Goal: Task Accomplishment & Management: Manage account settings

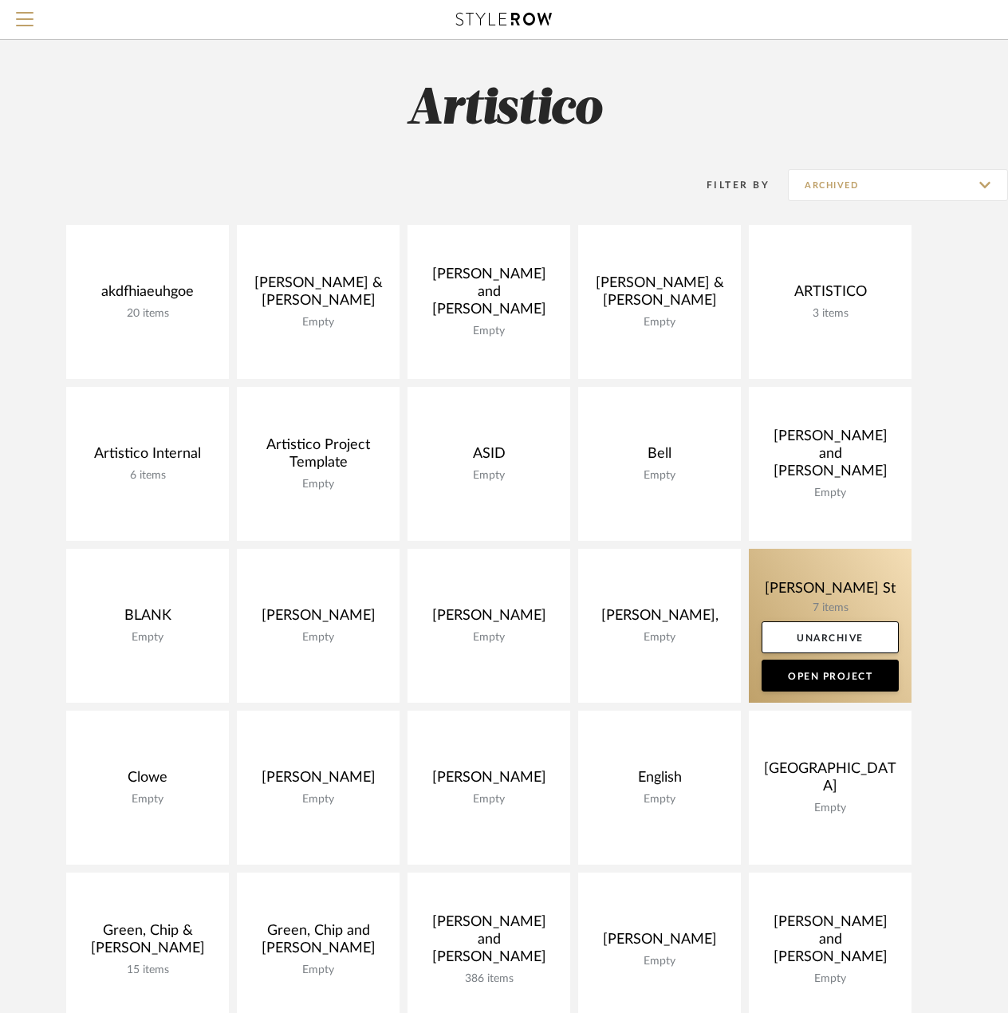
click at [824, 592] on link at bounding box center [830, 626] width 163 height 154
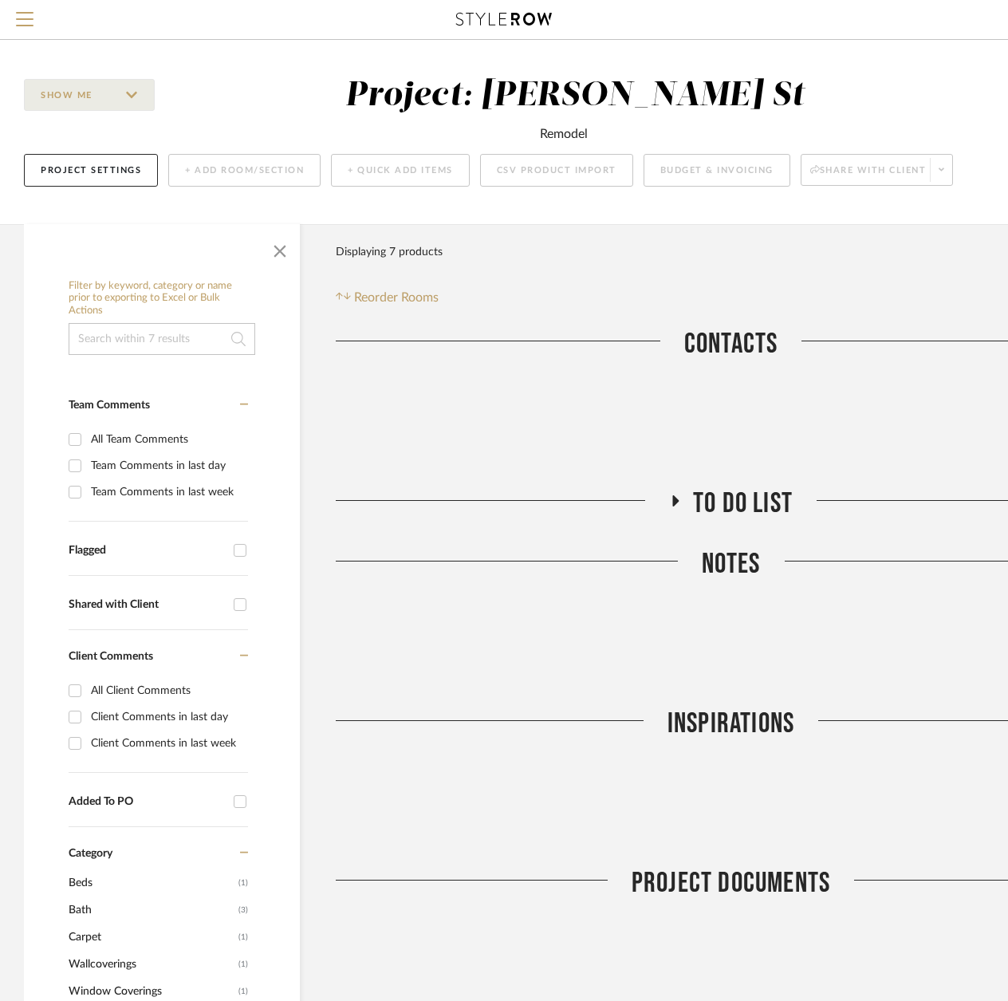
click at [646, 101] on div "Project: Caturia, Taylor St" at bounding box center [575, 95] width 460 height 33
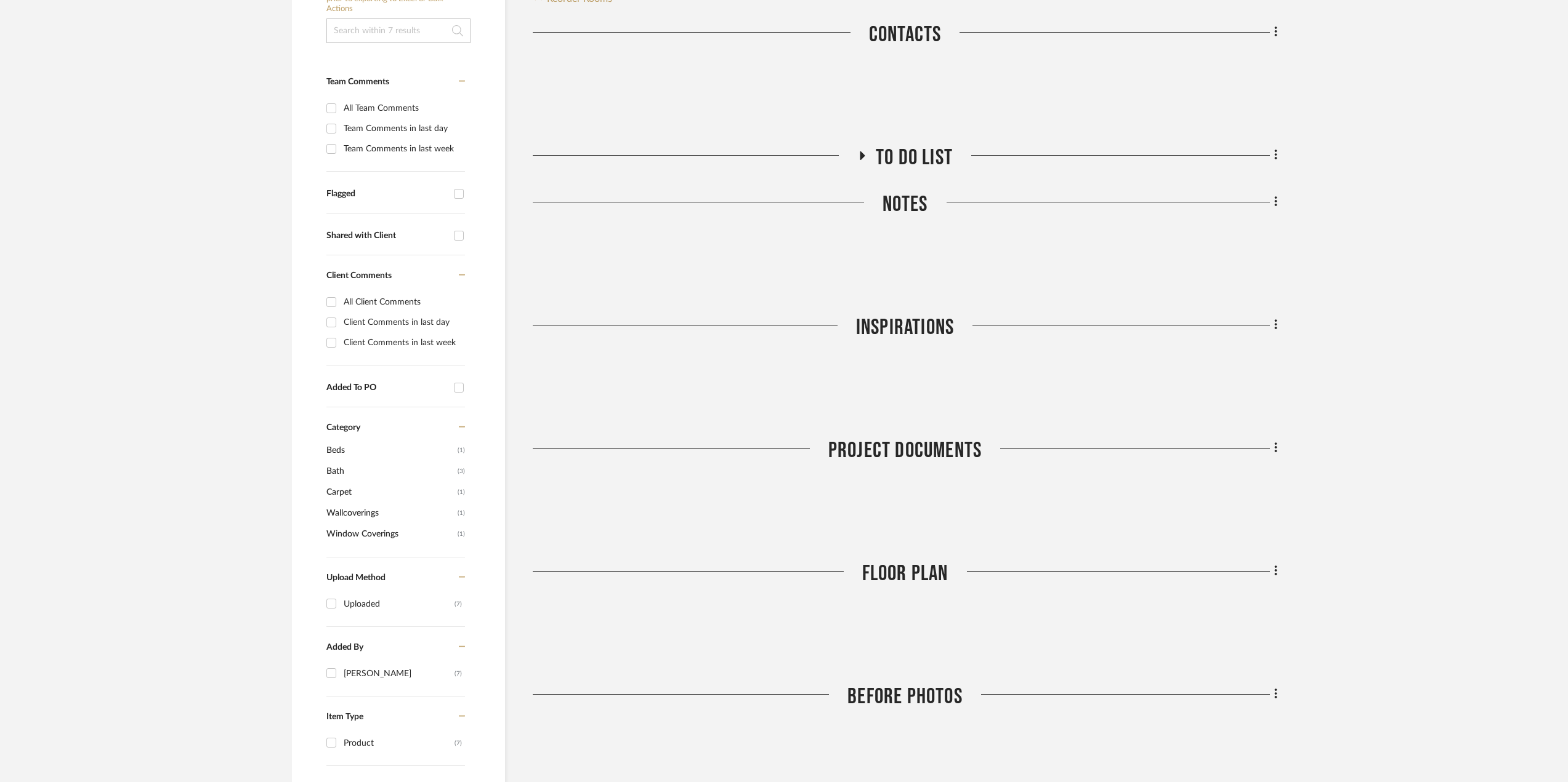
scroll to position [308, 0]
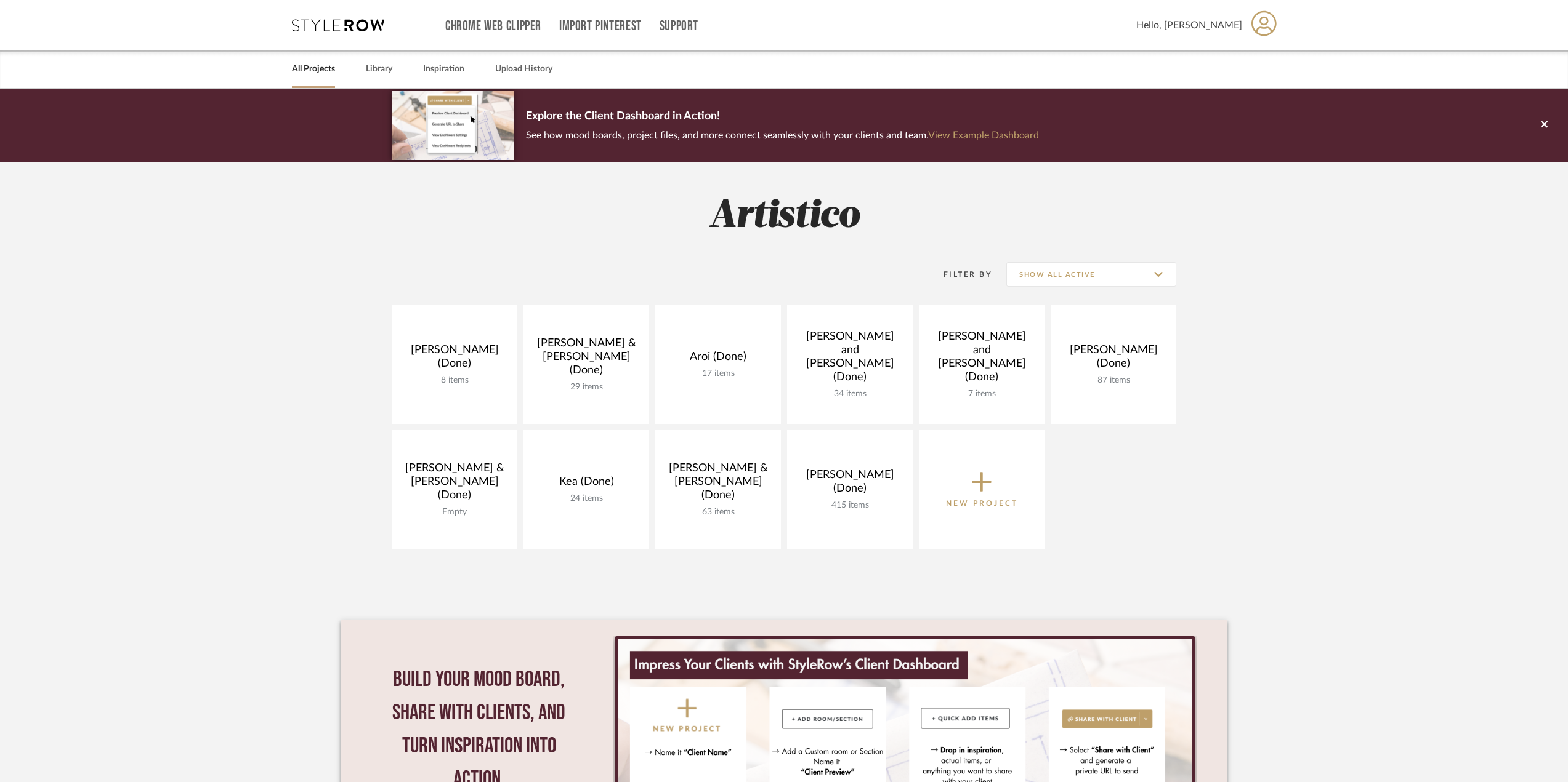
click at [778, 290] on div "Filter By Show All Active" at bounding box center [784, 275] width 785 height 61
click at [778, 283] on input "Show All Active" at bounding box center [1091, 275] width 170 height 25
click at [778, 364] on span "Archived" at bounding box center [1092, 365] width 146 height 11
type input "Archived"
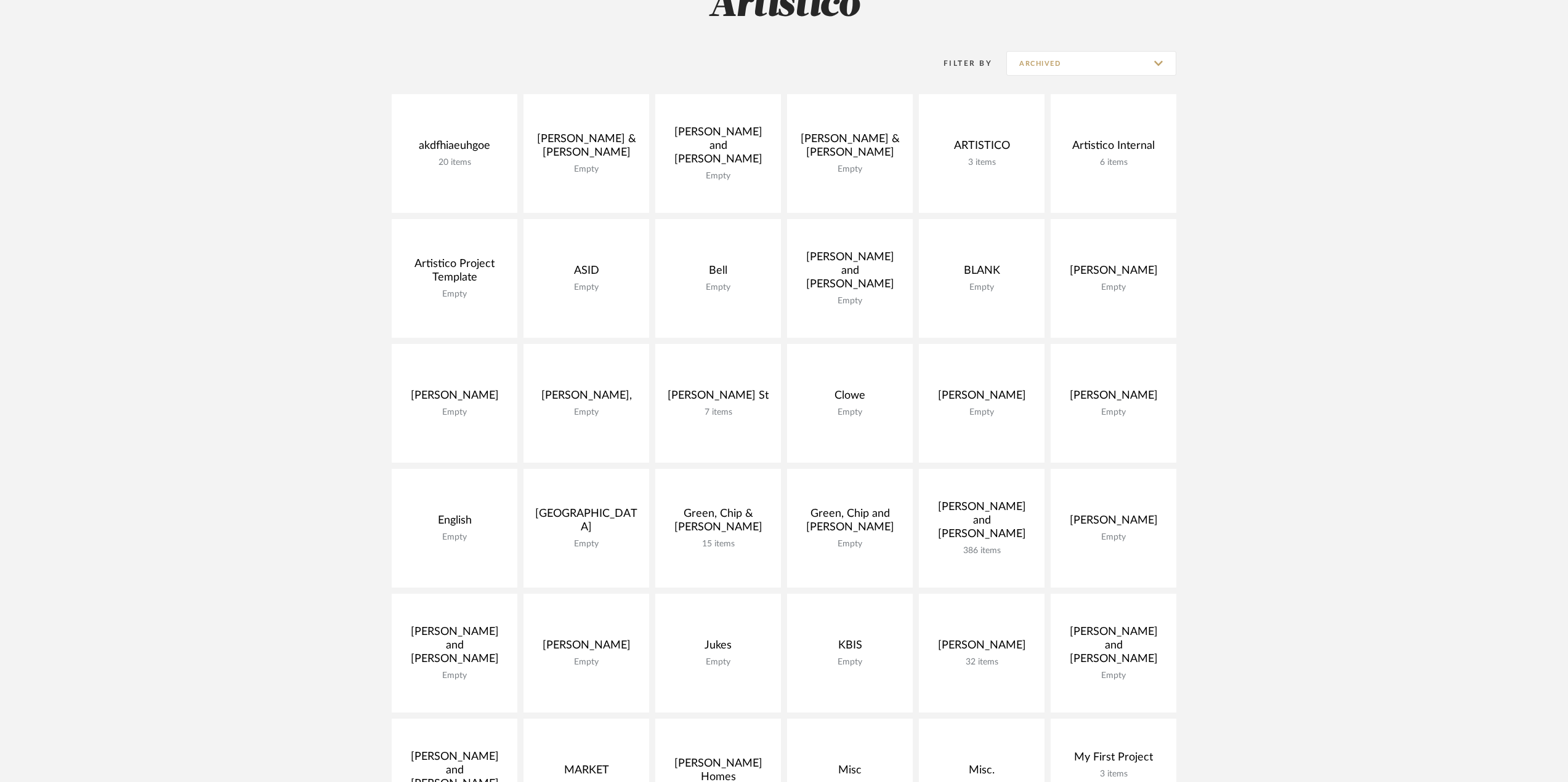
scroll to position [246, 0]
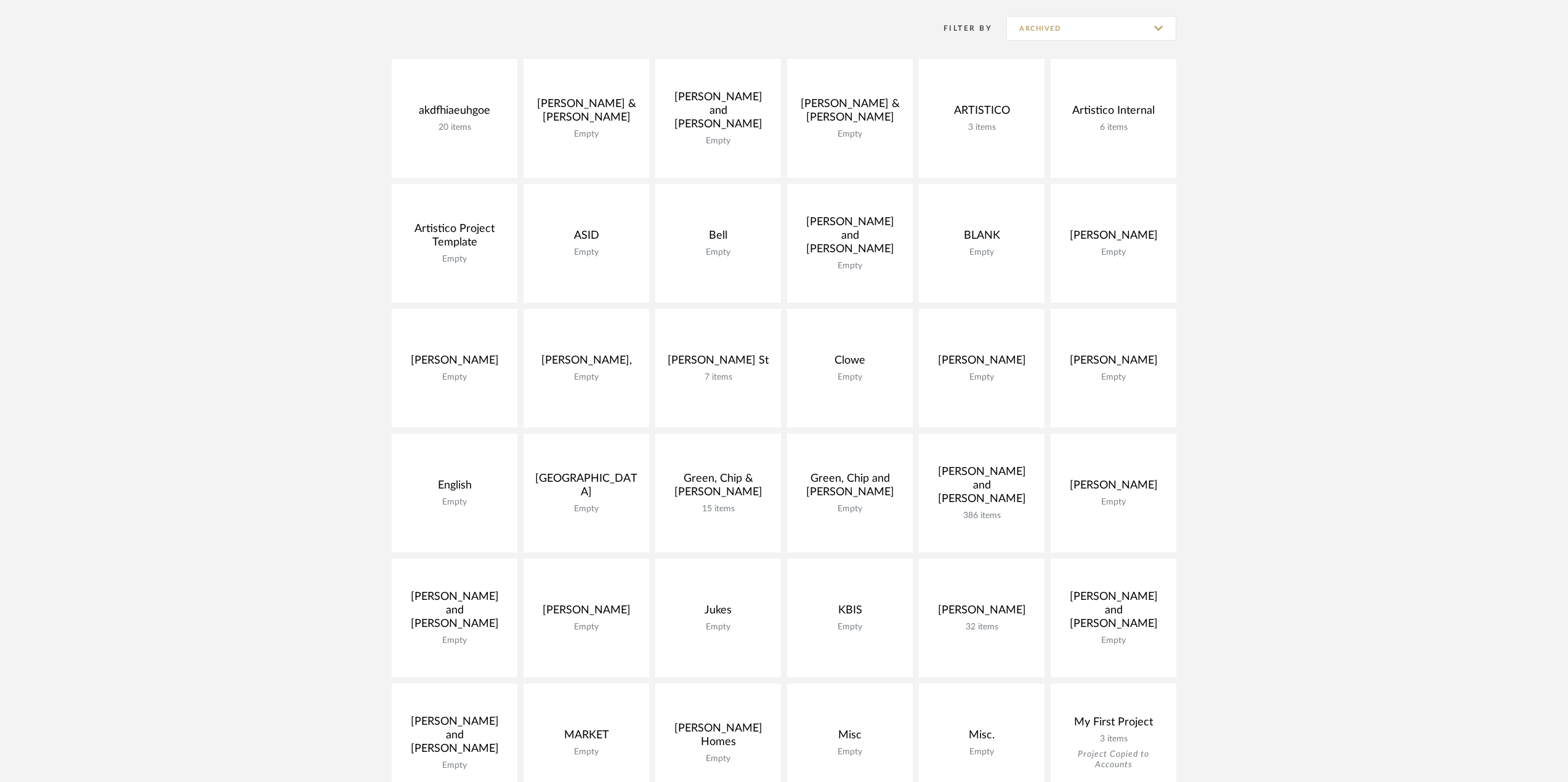
click at [778, 452] on div "akdfhiaeuhgoe 20 items Unarchive Open Project Aliano, Jeff & Angie Empty Unarch…" at bounding box center [784, 684] width 887 height 1250
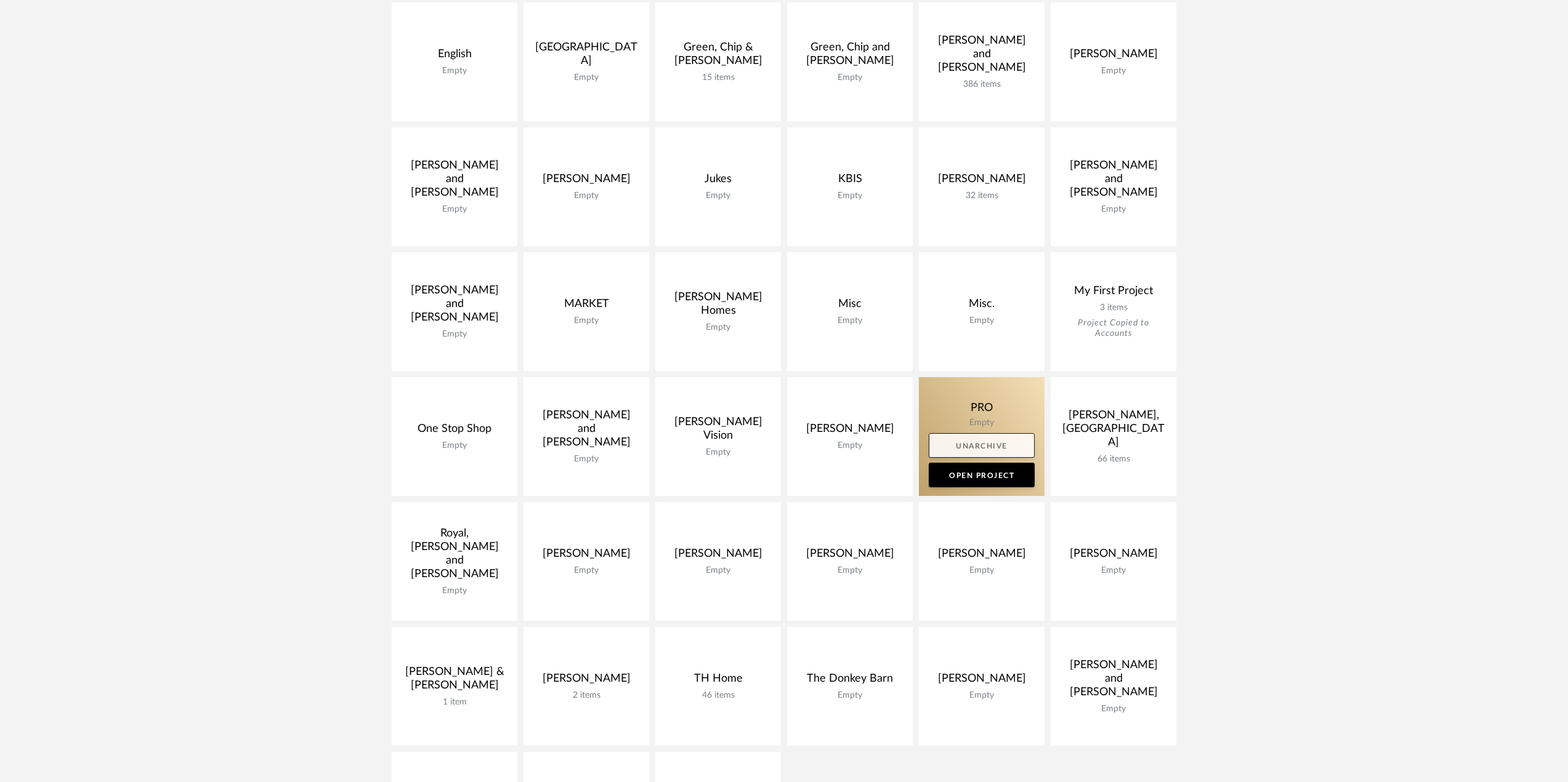
scroll to position [615, 0]
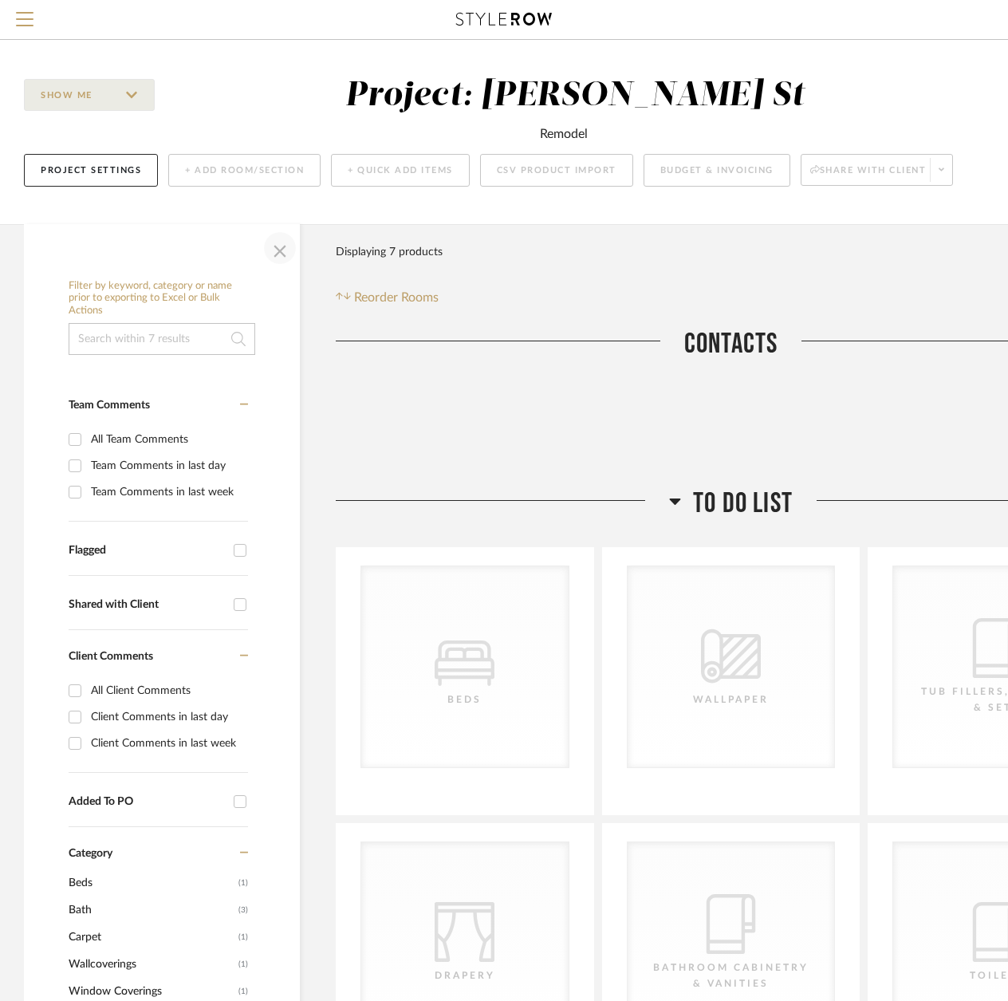
click at [281, 250] on span "button" at bounding box center [280, 248] width 38 height 38
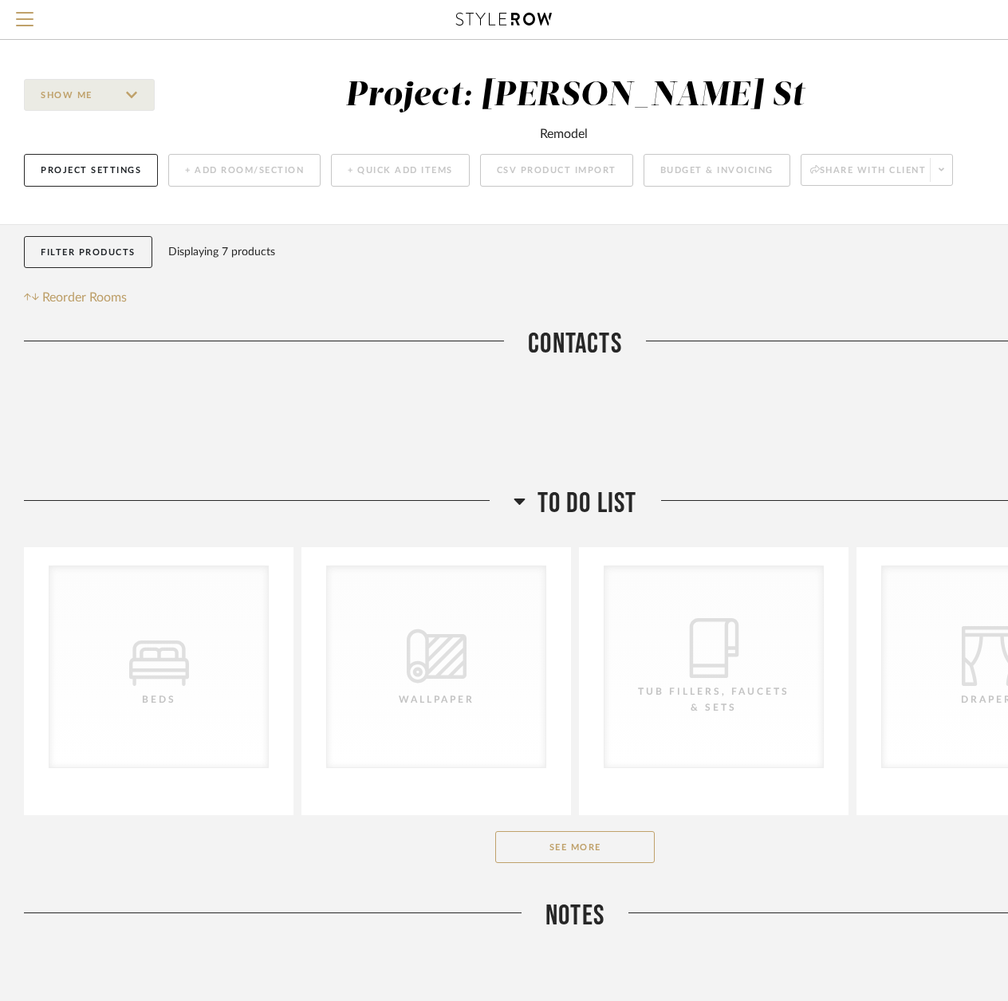
click at [588, 847] on button "See More" at bounding box center [574, 847] width 159 height 32
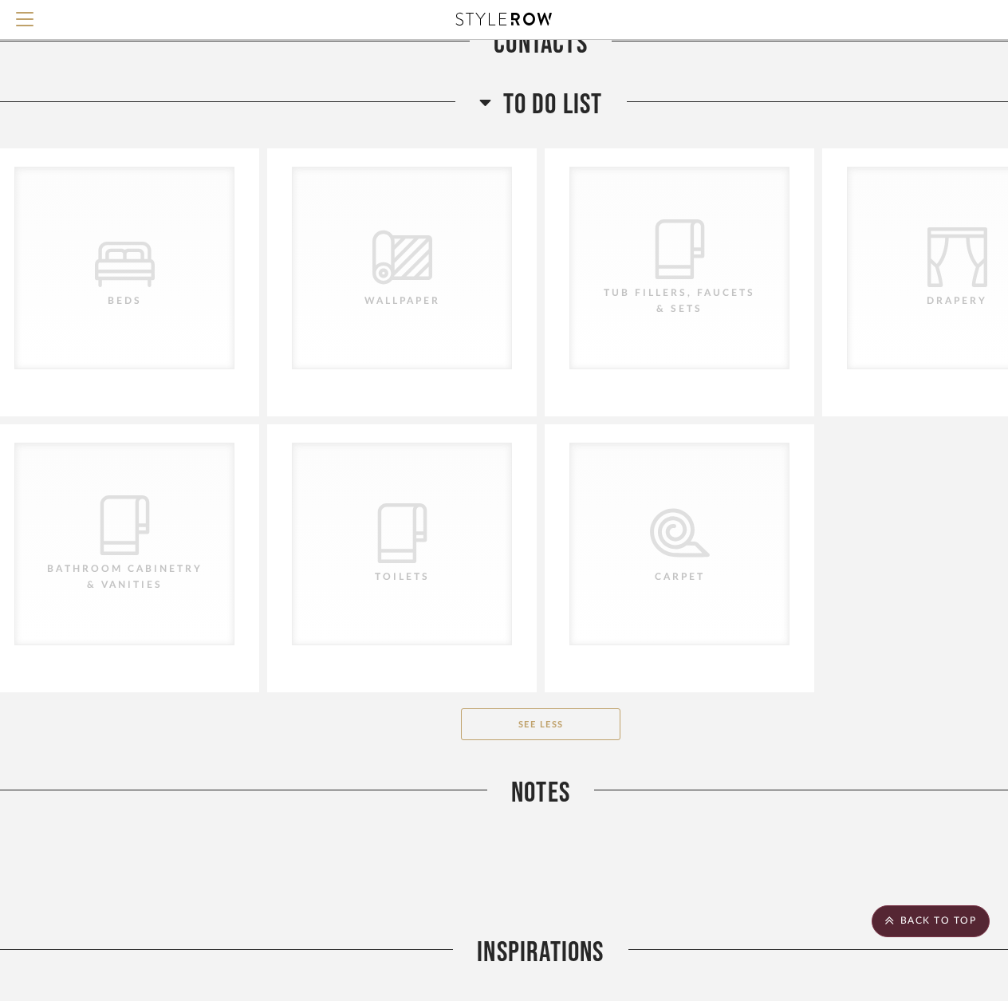
scroll to position [399, 33]
click at [483, 102] on icon at bounding box center [486, 103] width 11 height 6
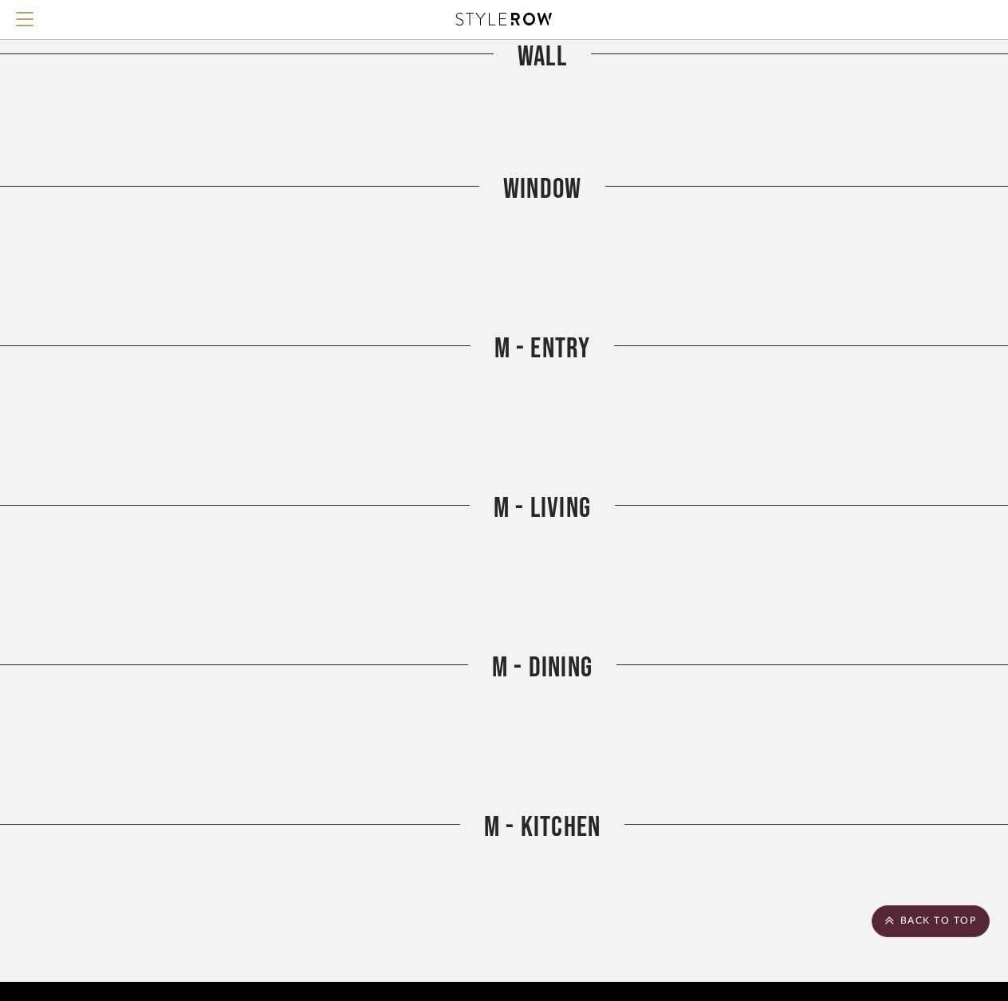
scroll to position [5532, 33]
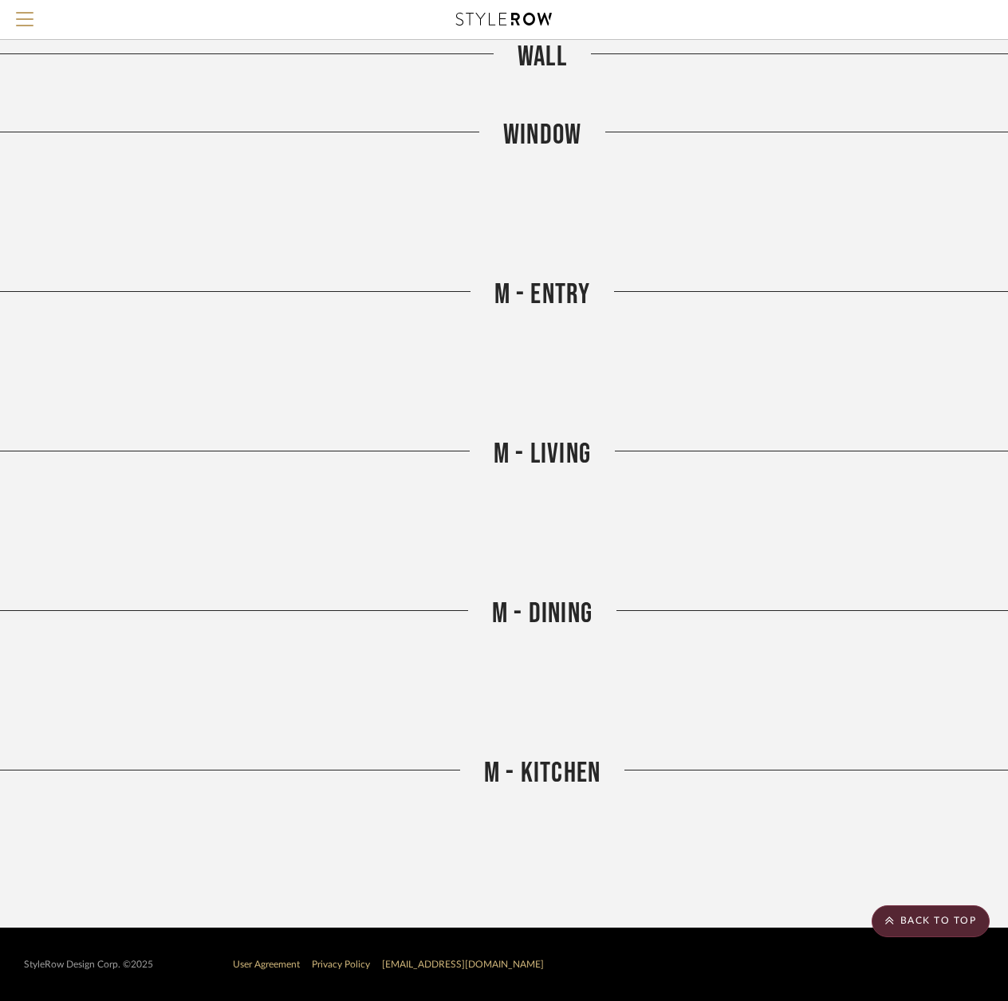
drag, startPoint x: 935, startPoint y: 427, endPoint x: 956, endPoint y: 517, distance: 92.6
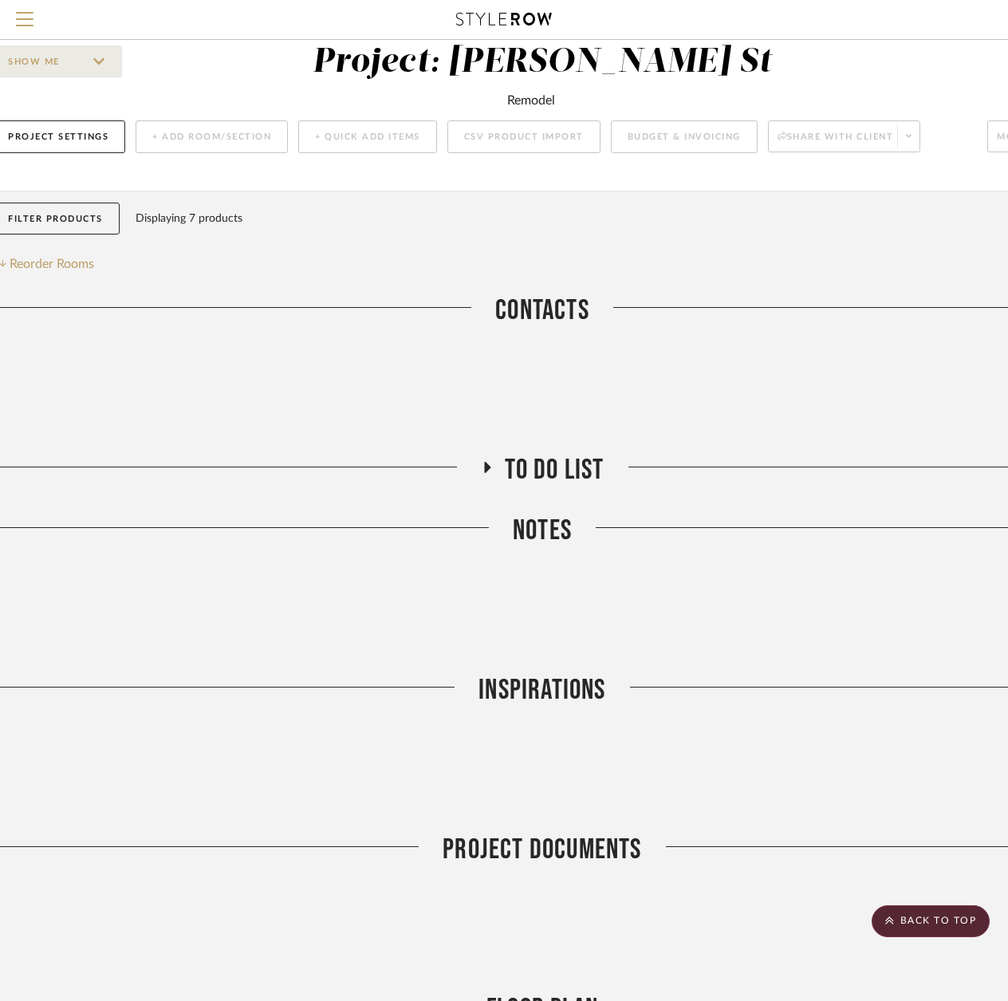
scroll to position [0, 33]
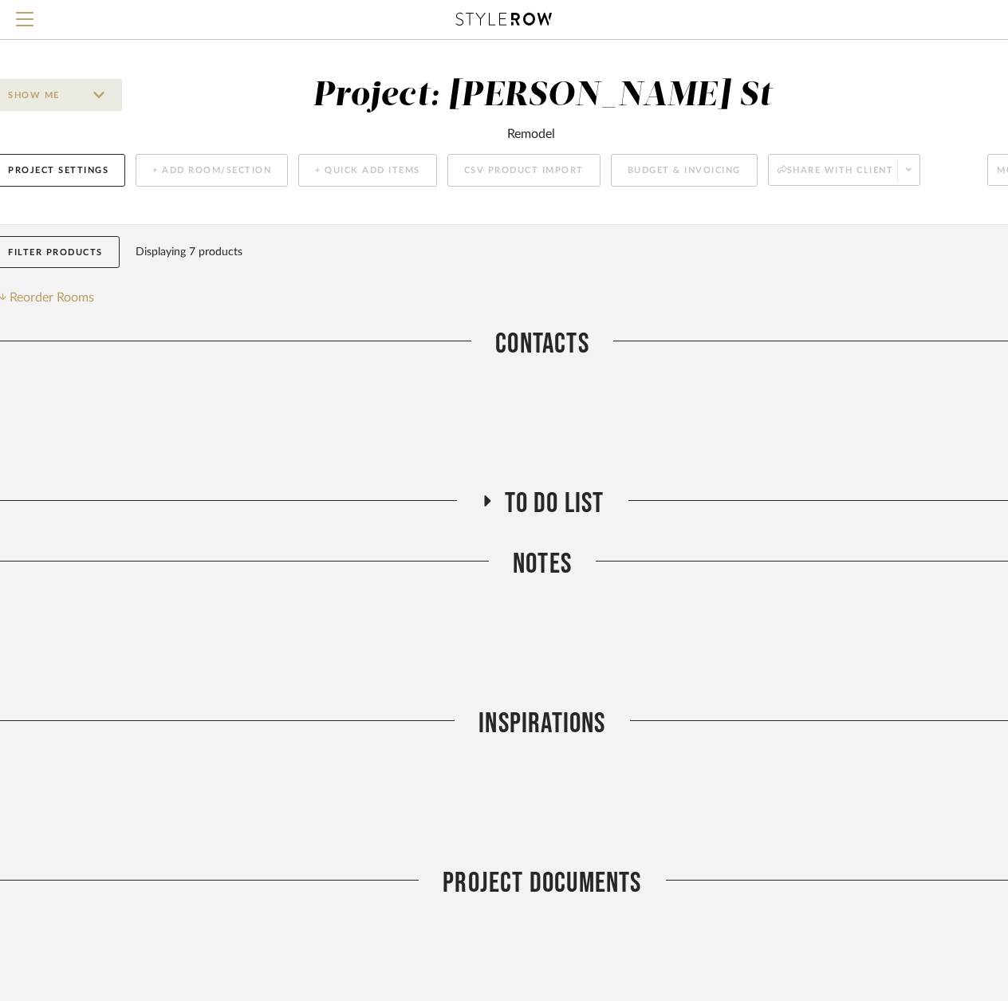
click at [761, 288] on div "Filter Products Displaying 7 products Reorder Rooms" at bounding box center [542, 272] width 1102 height 72
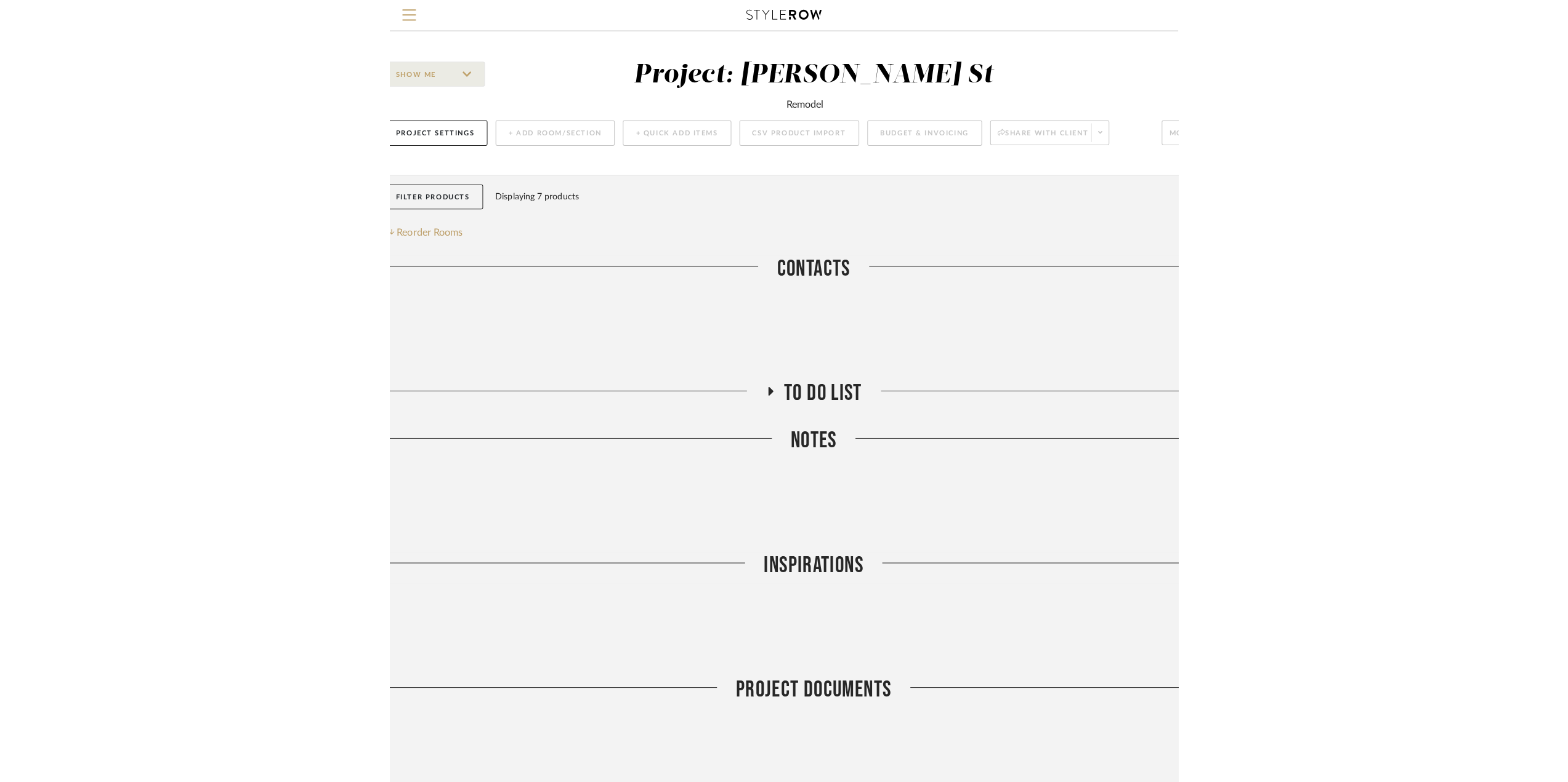
scroll to position [0, 0]
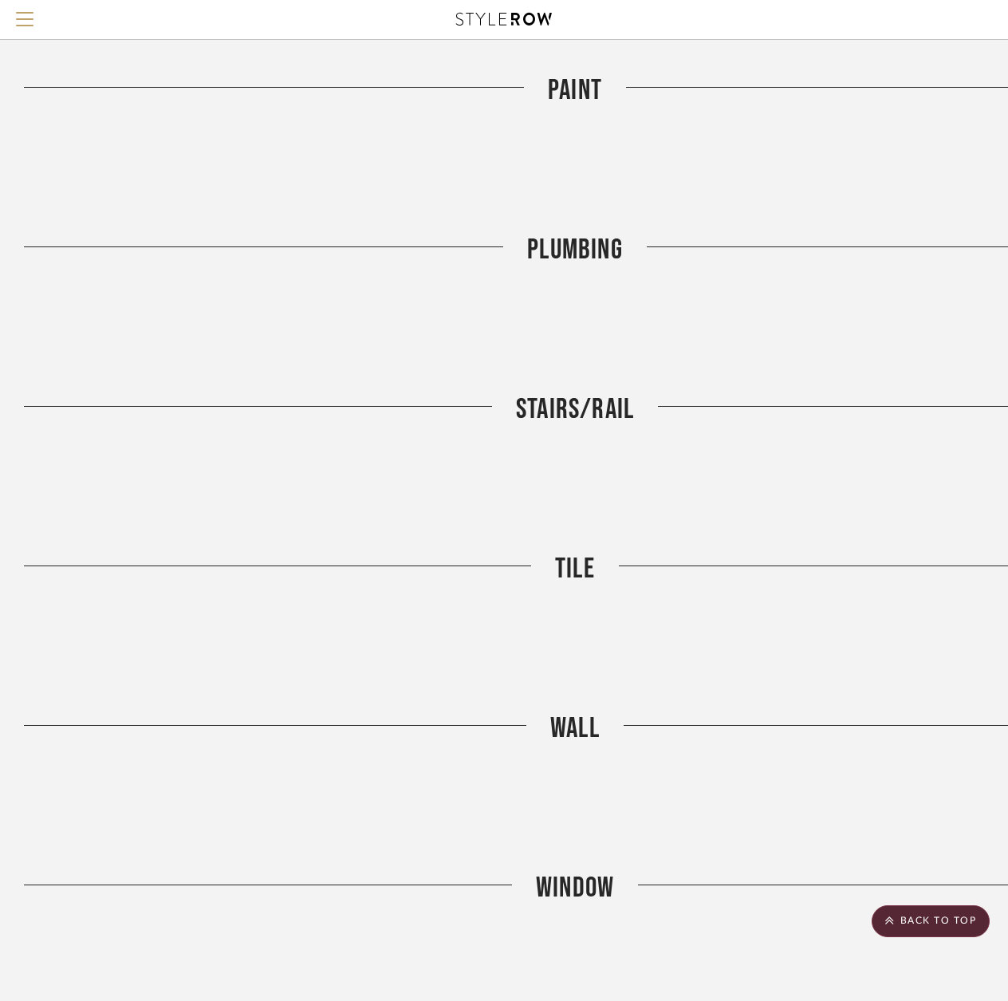
scroll to position [4674, 0]
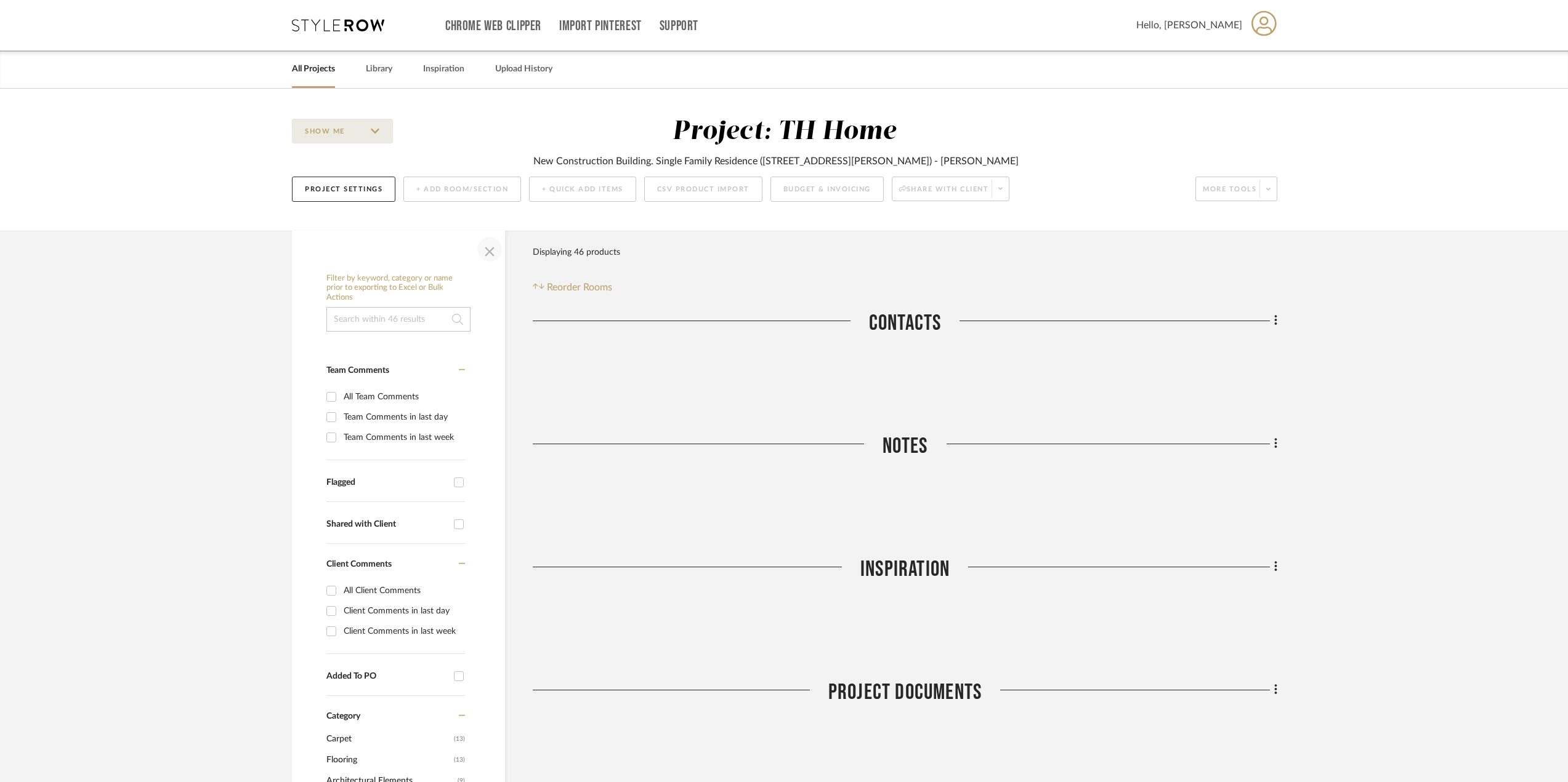
click at [487, 251] on span "button" at bounding box center [490, 249] width 29 height 29
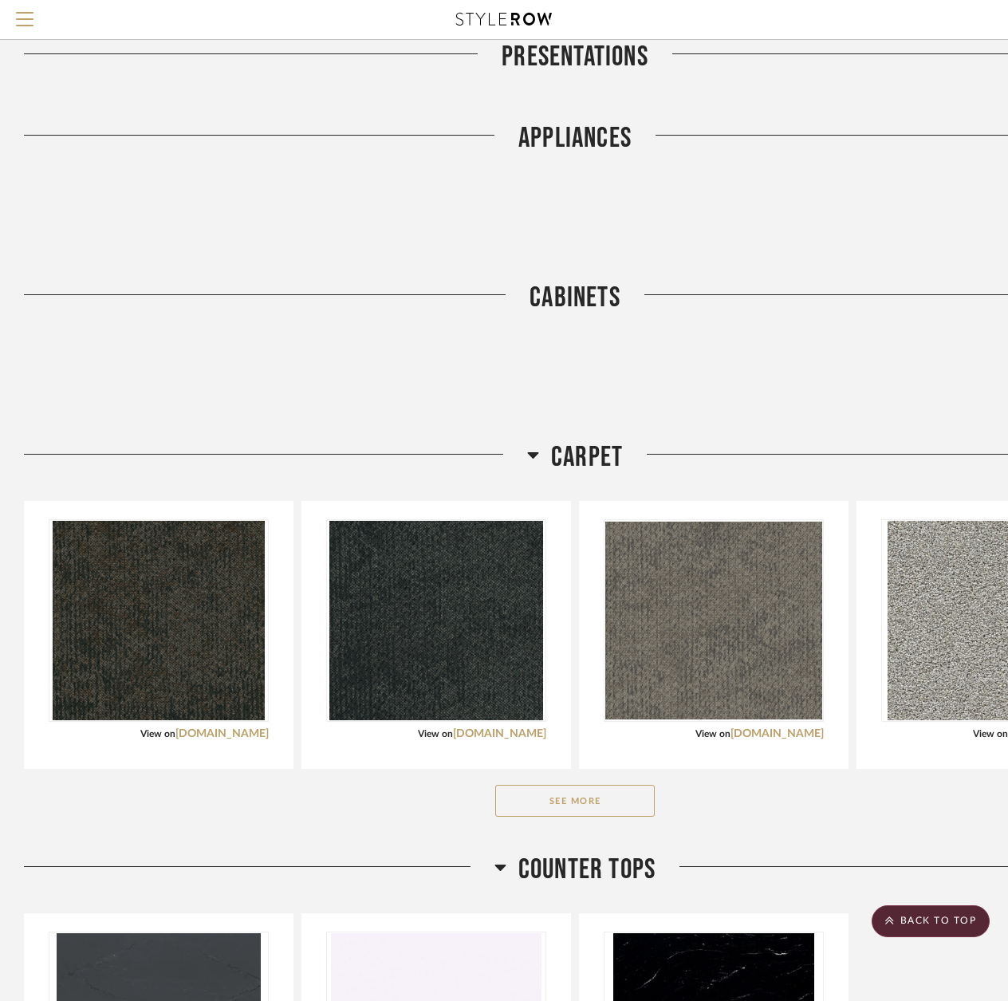
scroll to position [1914, 0]
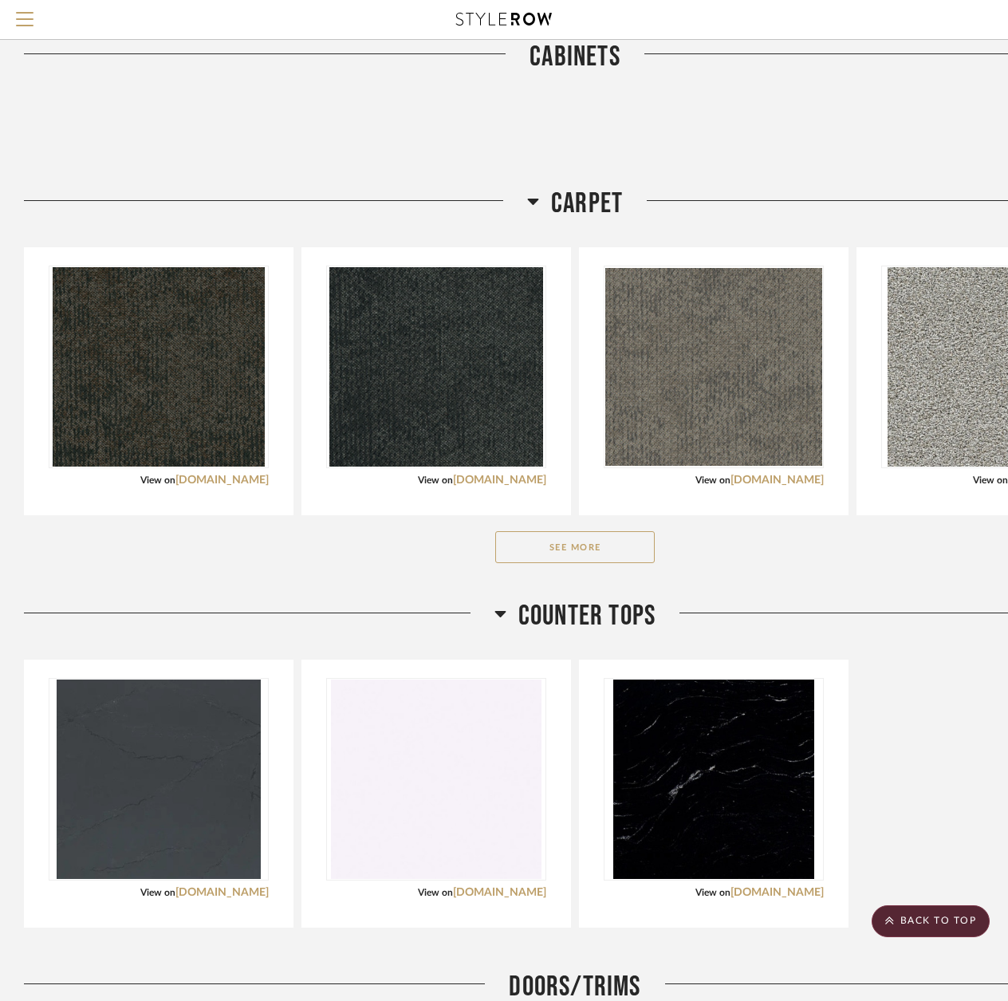
click at [611, 557] on button "See More" at bounding box center [574, 547] width 159 height 32
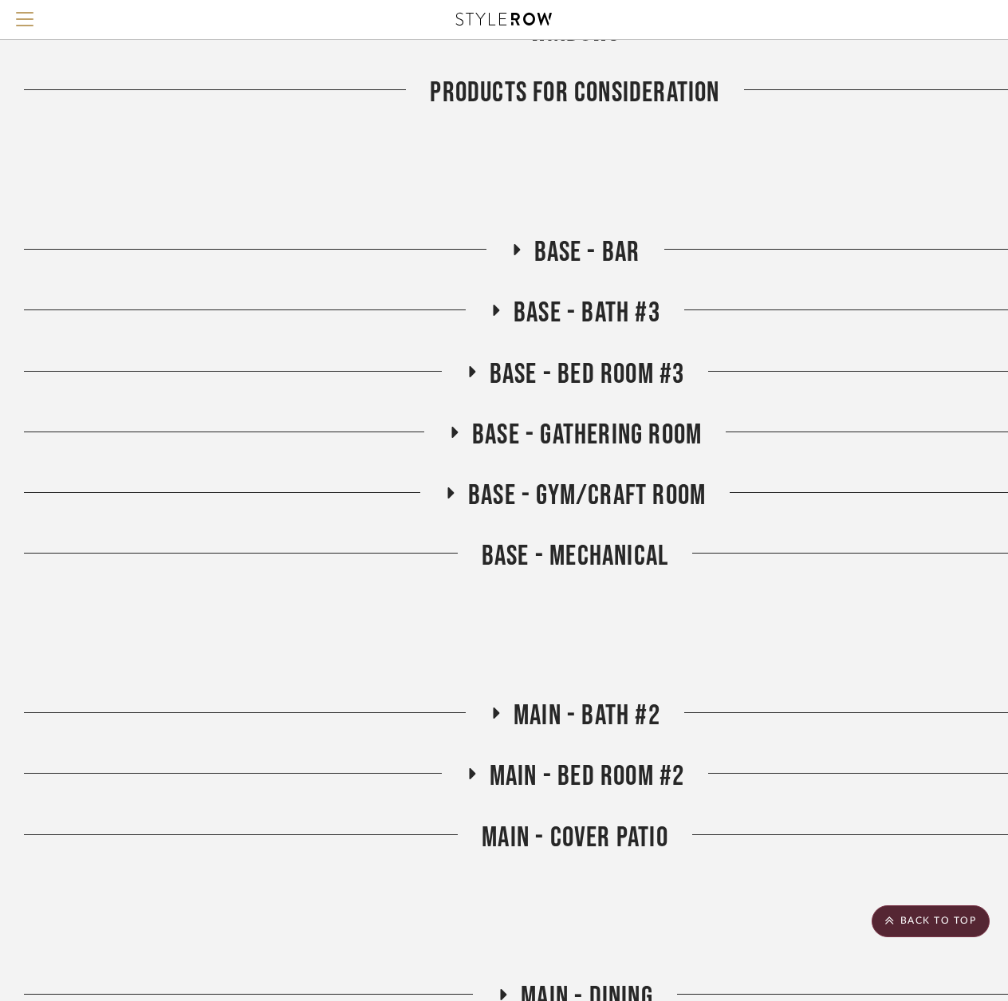
scroll to position [5726, 0]
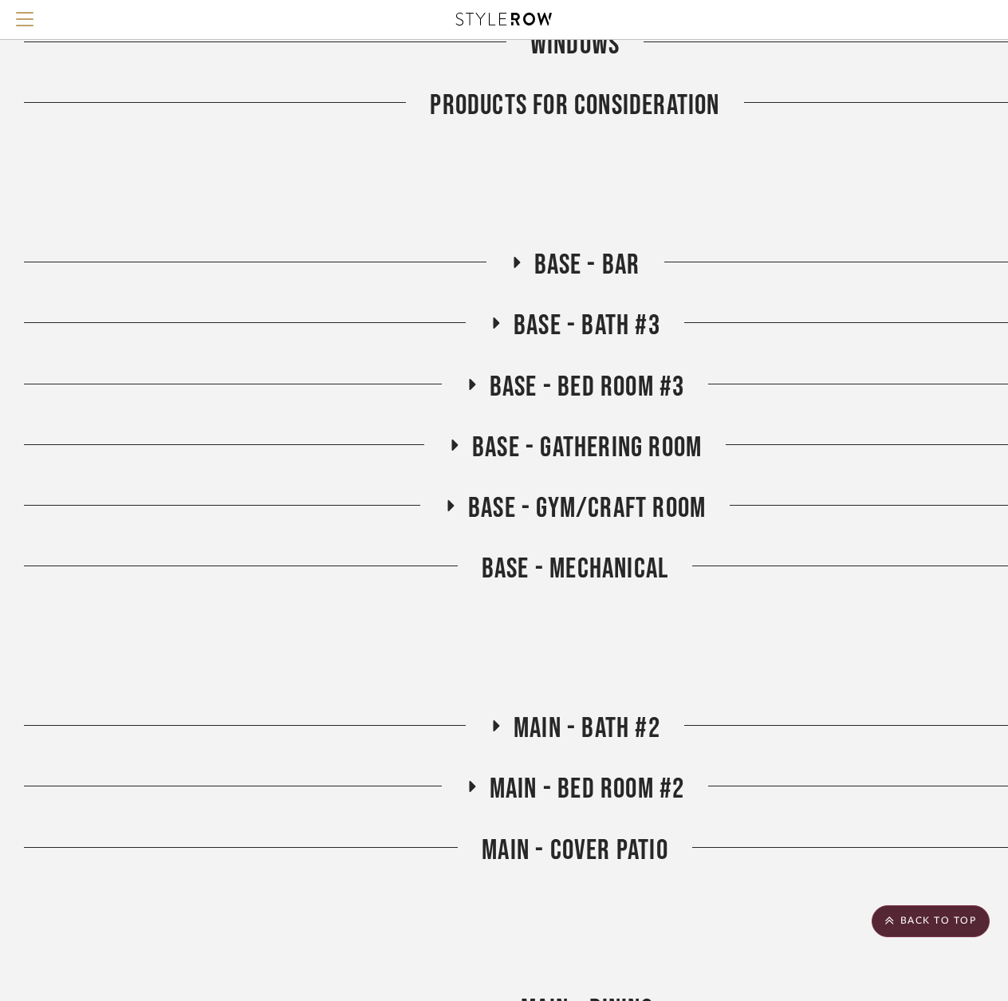
click at [512, 254] on h3 "Base - Bar" at bounding box center [575, 265] width 130 height 34
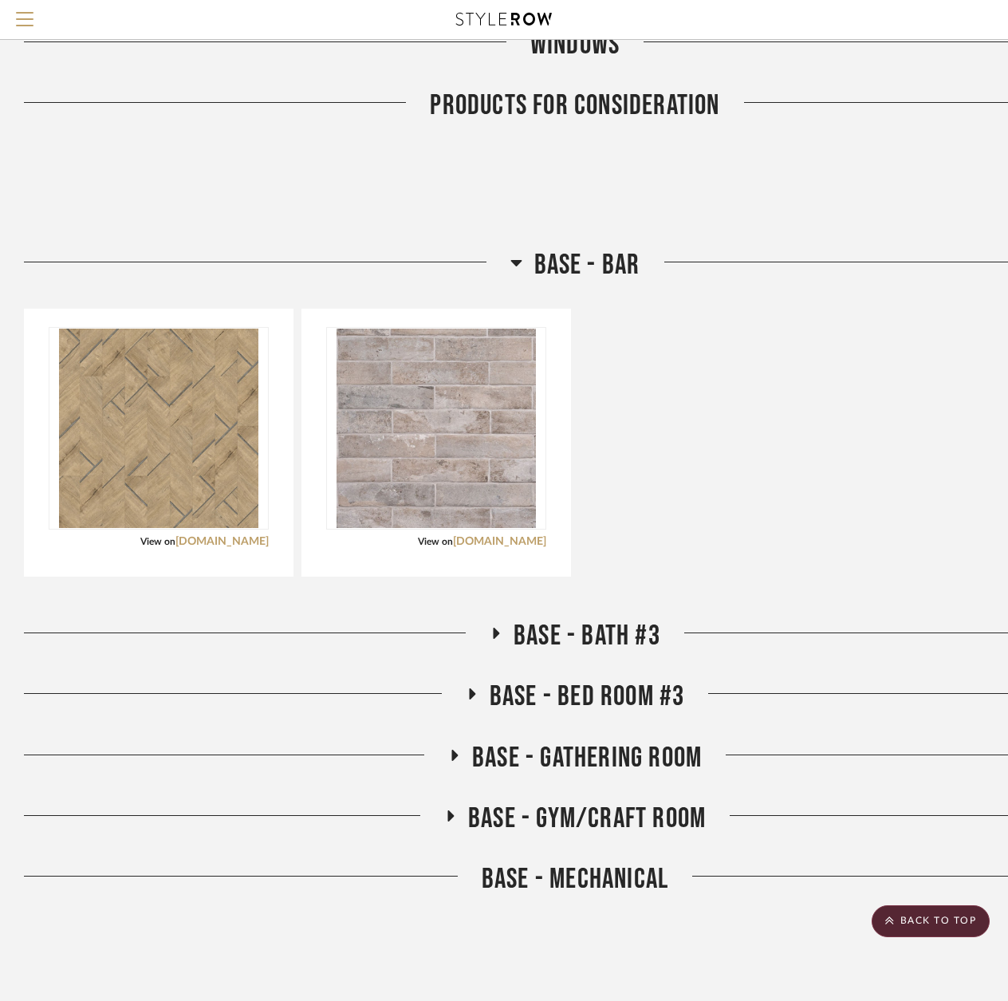
click at [512, 254] on icon at bounding box center [516, 262] width 12 height 19
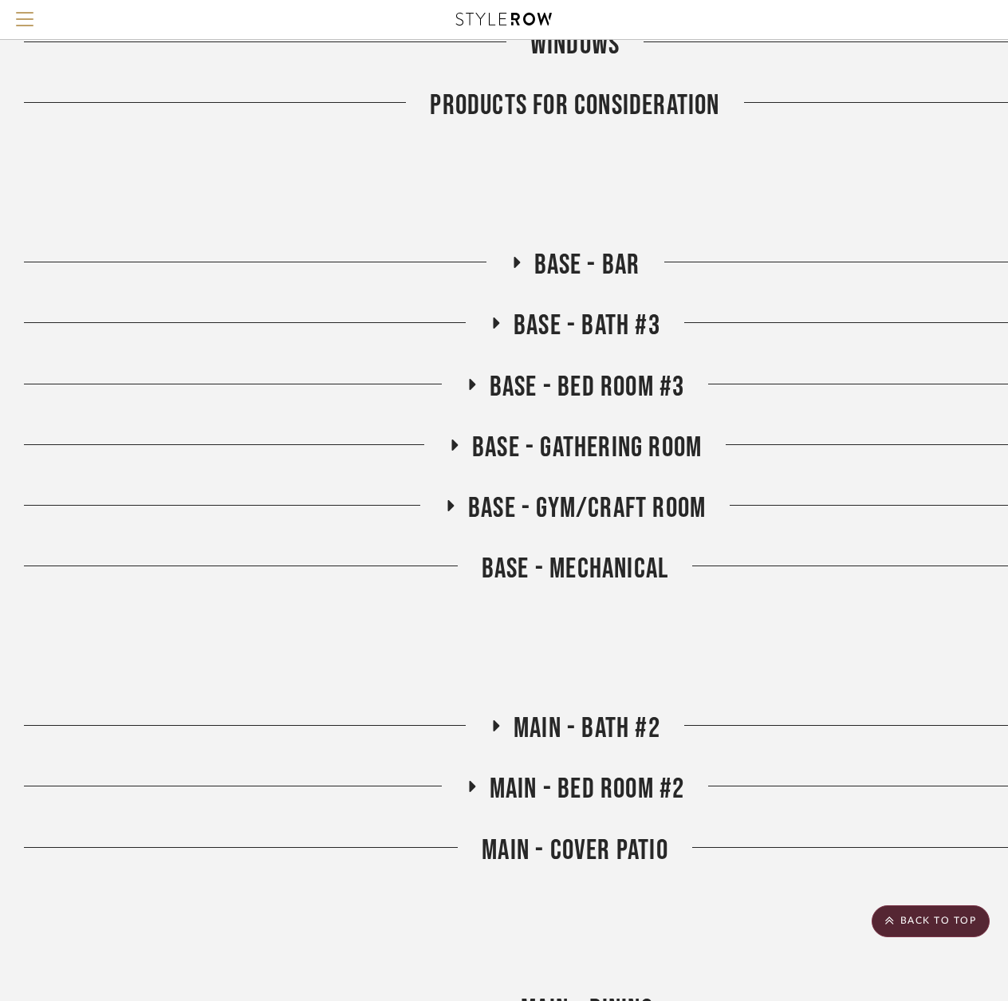
click at [498, 320] on icon at bounding box center [495, 323] width 19 height 12
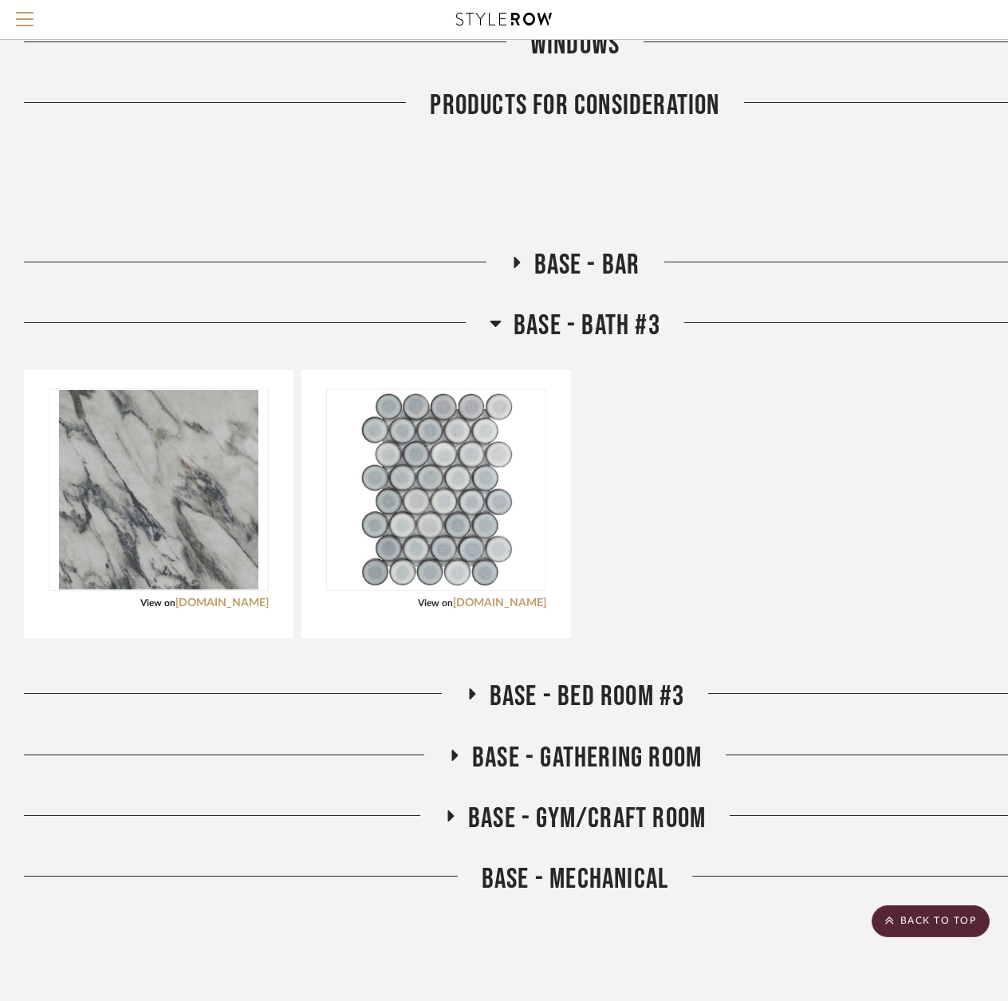
click at [498, 320] on icon at bounding box center [496, 322] width 12 height 19
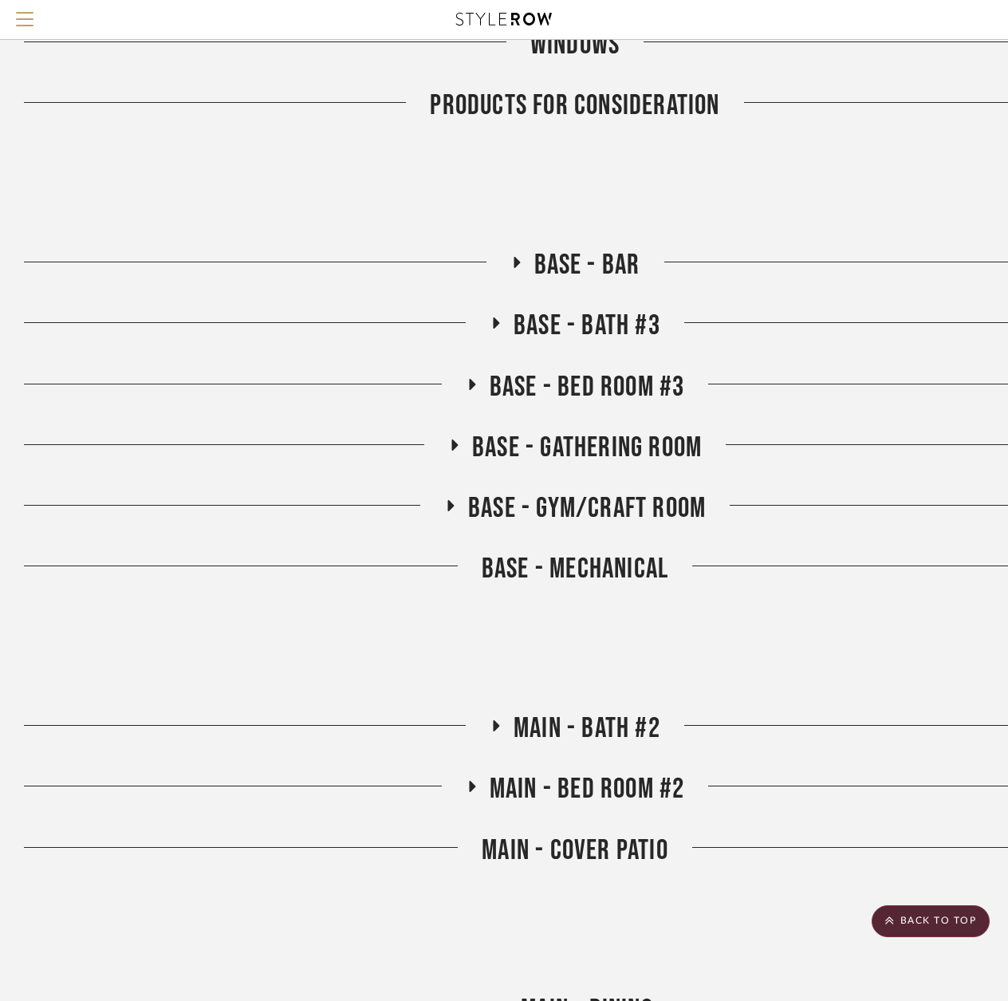
click at [474, 388] on icon at bounding box center [471, 384] width 19 height 12
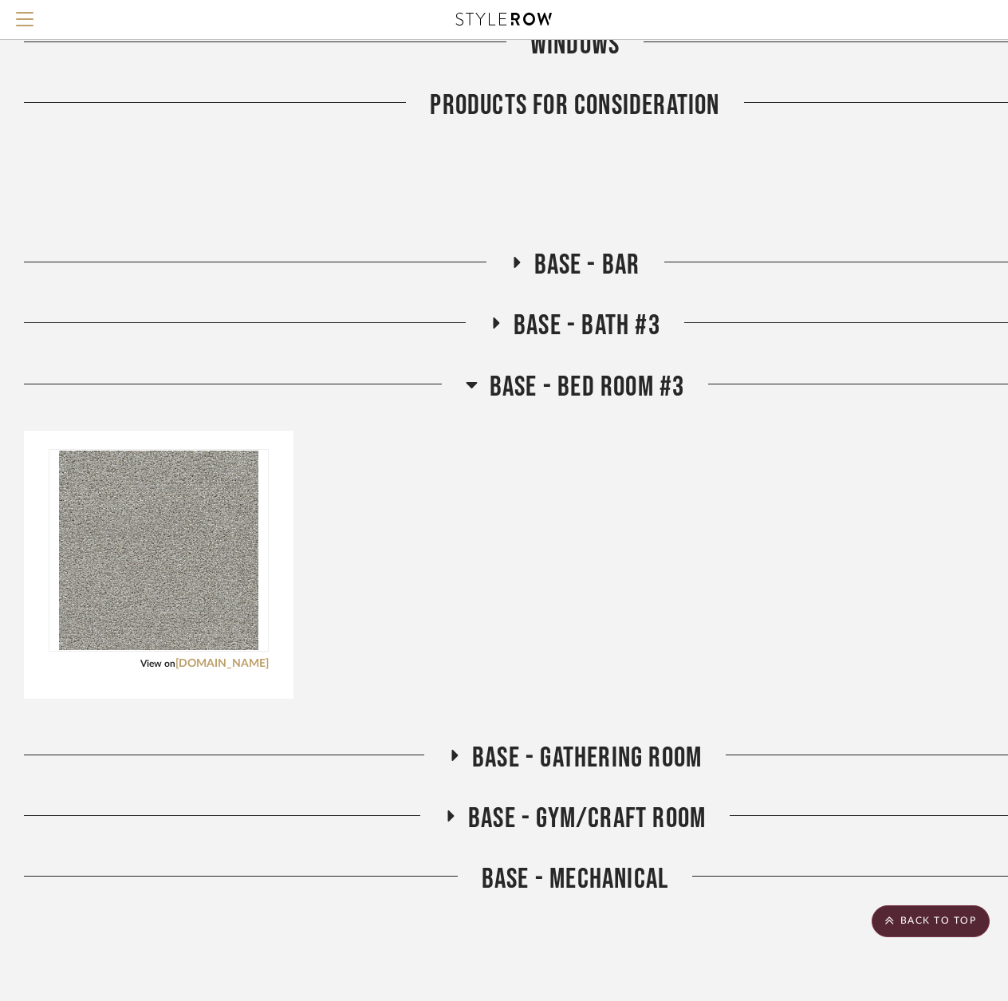
click at [474, 388] on icon at bounding box center [472, 384] width 12 height 19
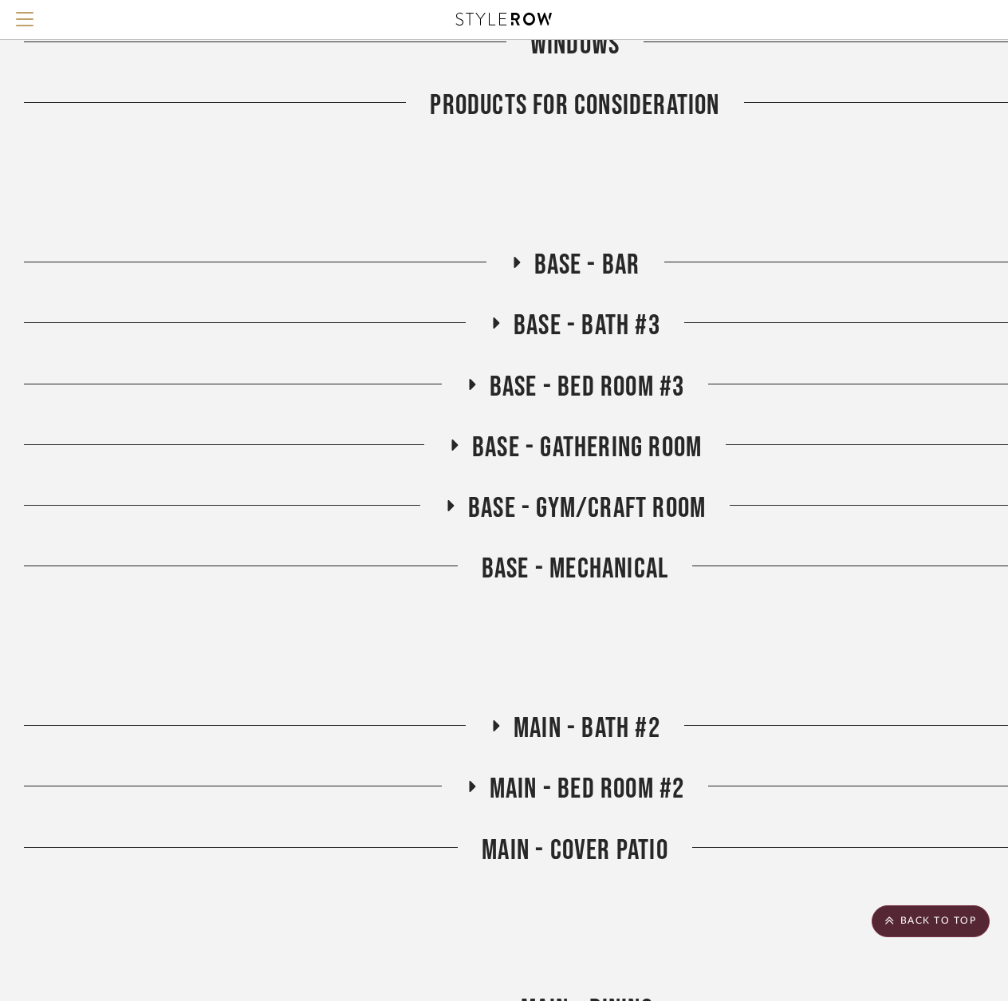
click at [451, 441] on icon at bounding box center [453, 445] width 19 height 12
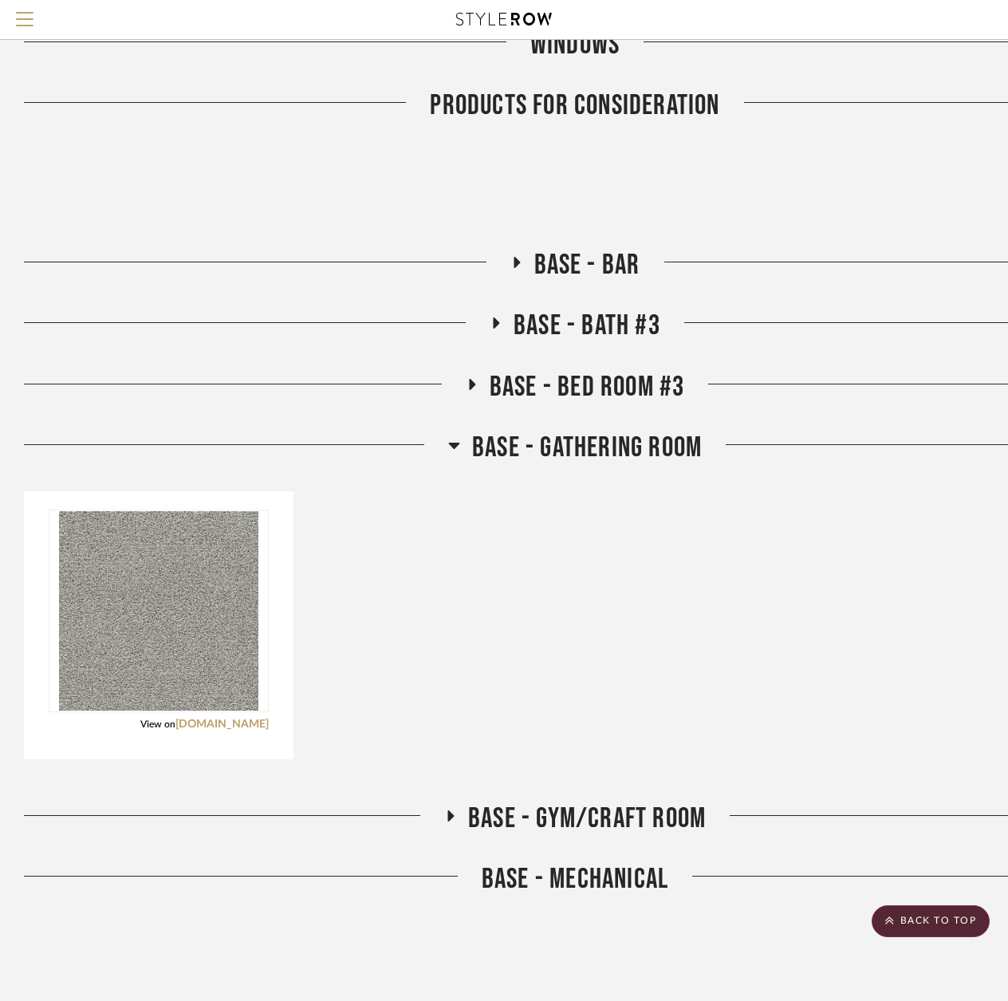
click at [451, 441] on icon at bounding box center [454, 444] width 12 height 19
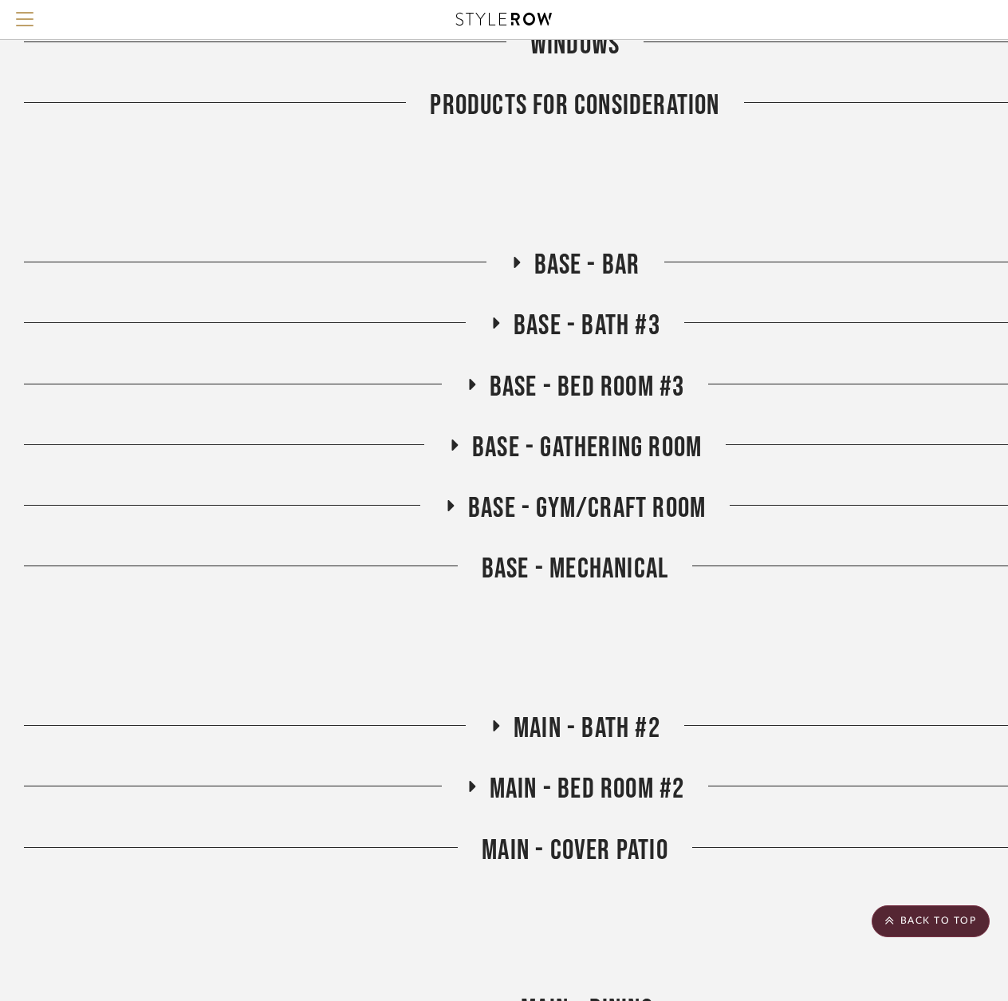
click at [449, 506] on icon at bounding box center [450, 505] width 6 height 11
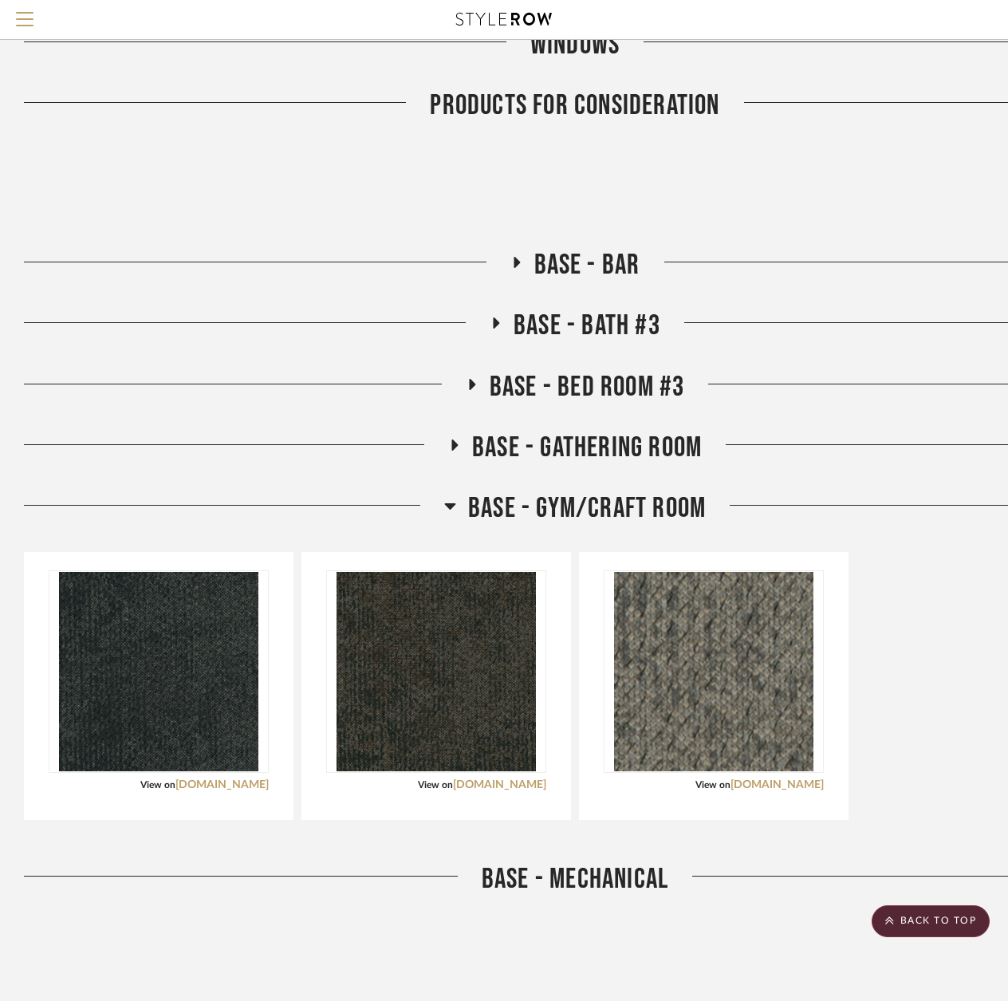
click at [449, 506] on icon at bounding box center [449, 506] width 11 height 6
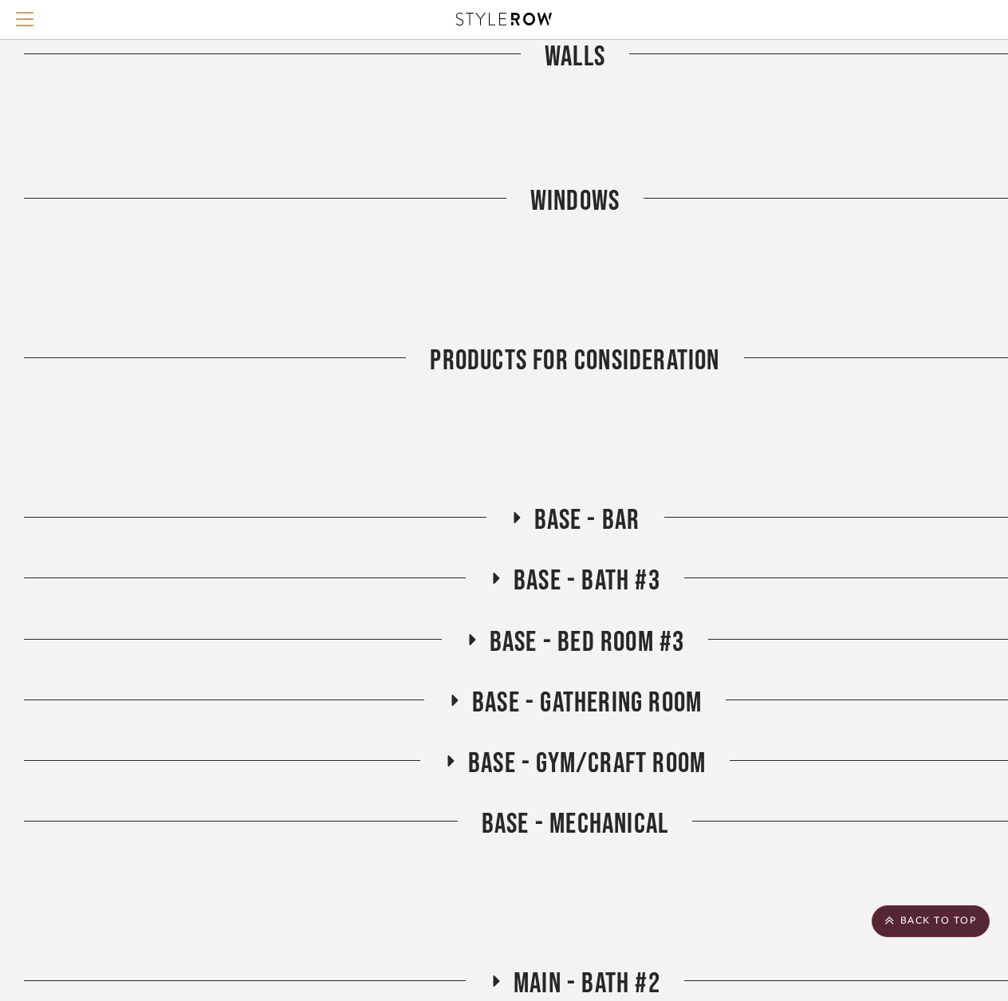
scroll to position [5487, 0]
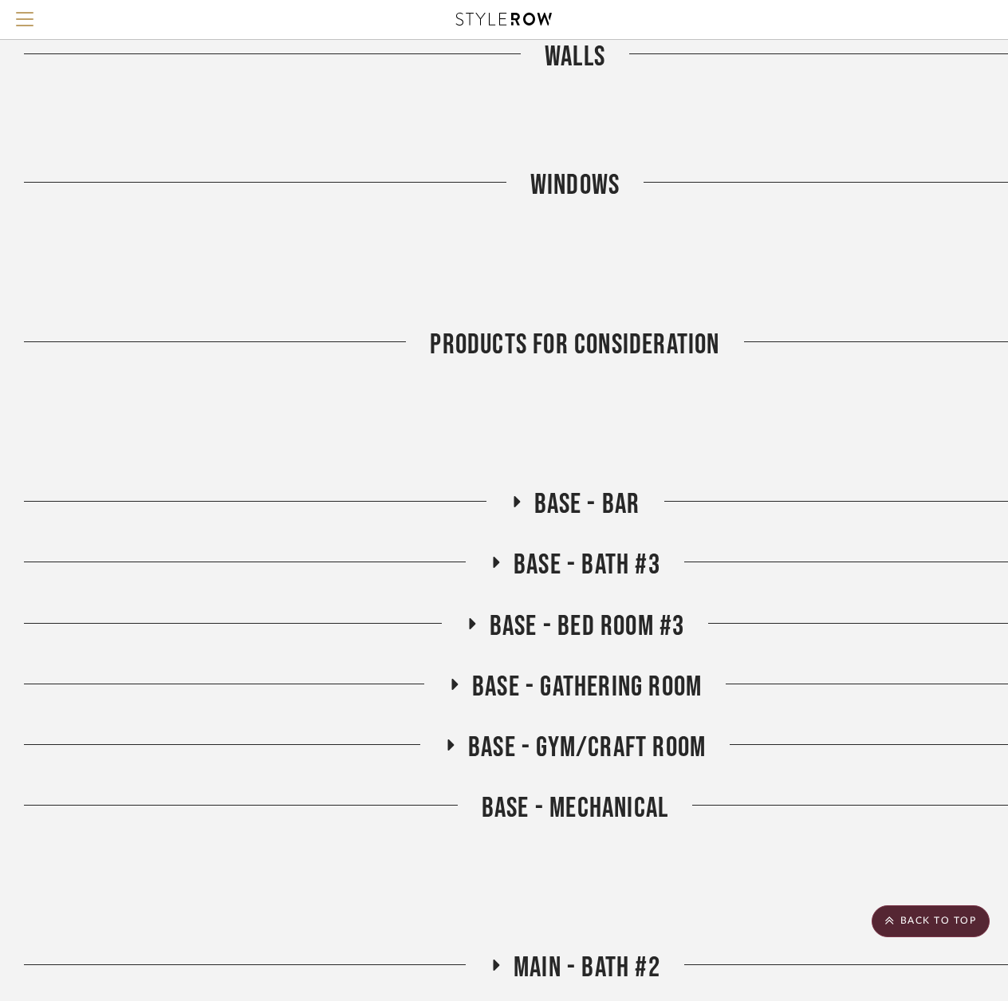
click at [517, 496] on icon at bounding box center [515, 502] width 19 height 12
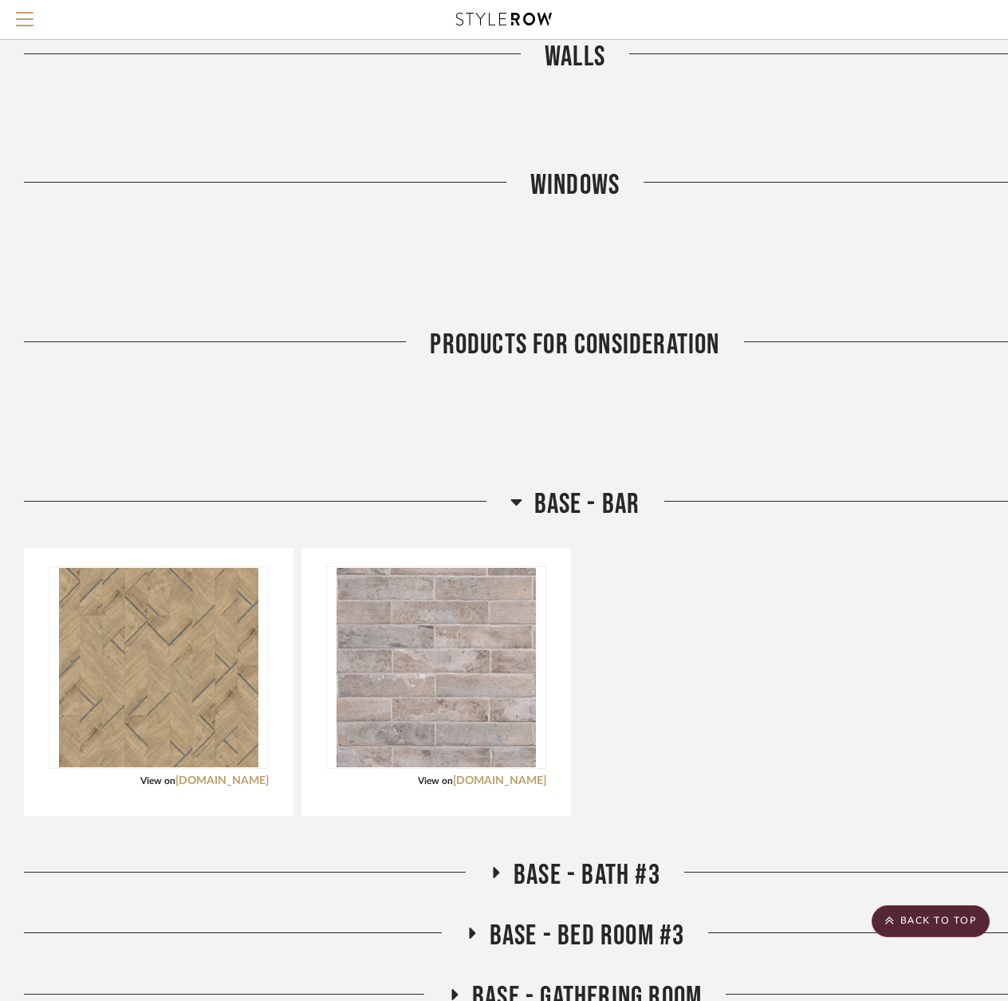
click at [505, 870] on icon at bounding box center [495, 873] width 19 height 12
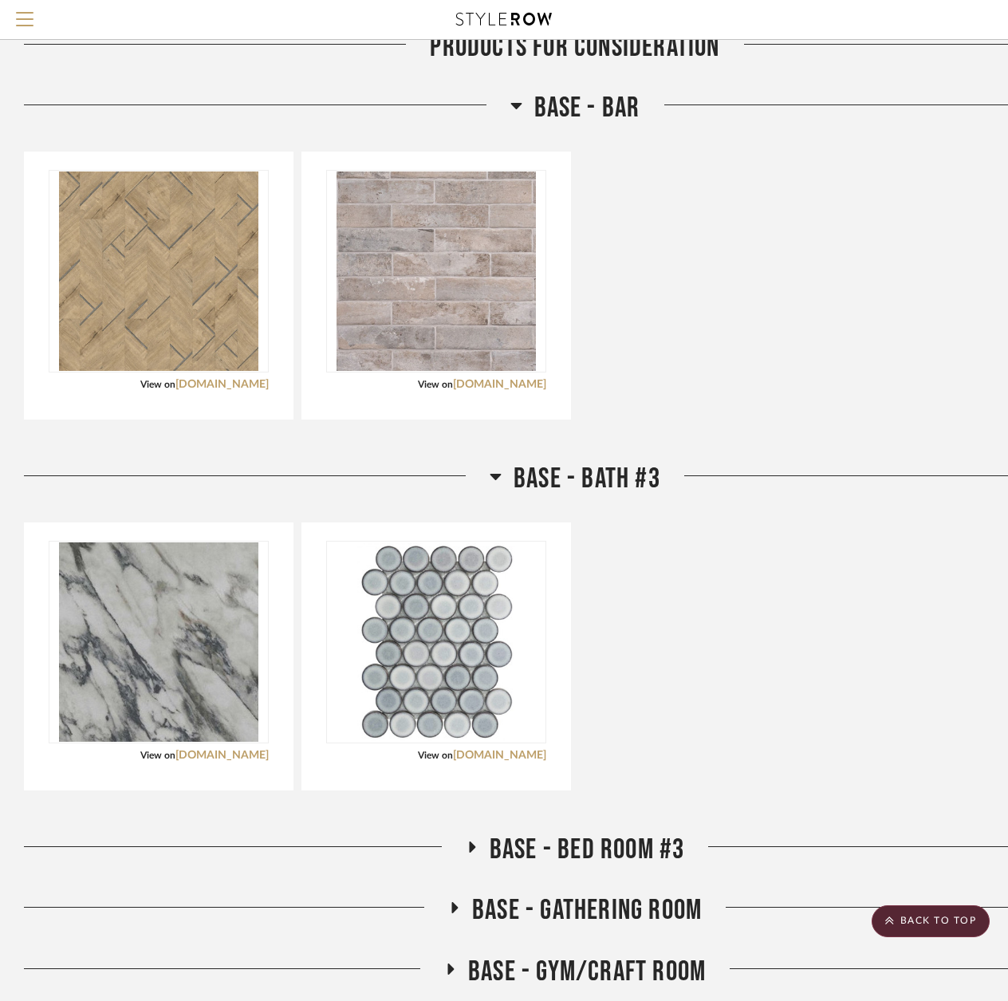
scroll to position [5885, 0]
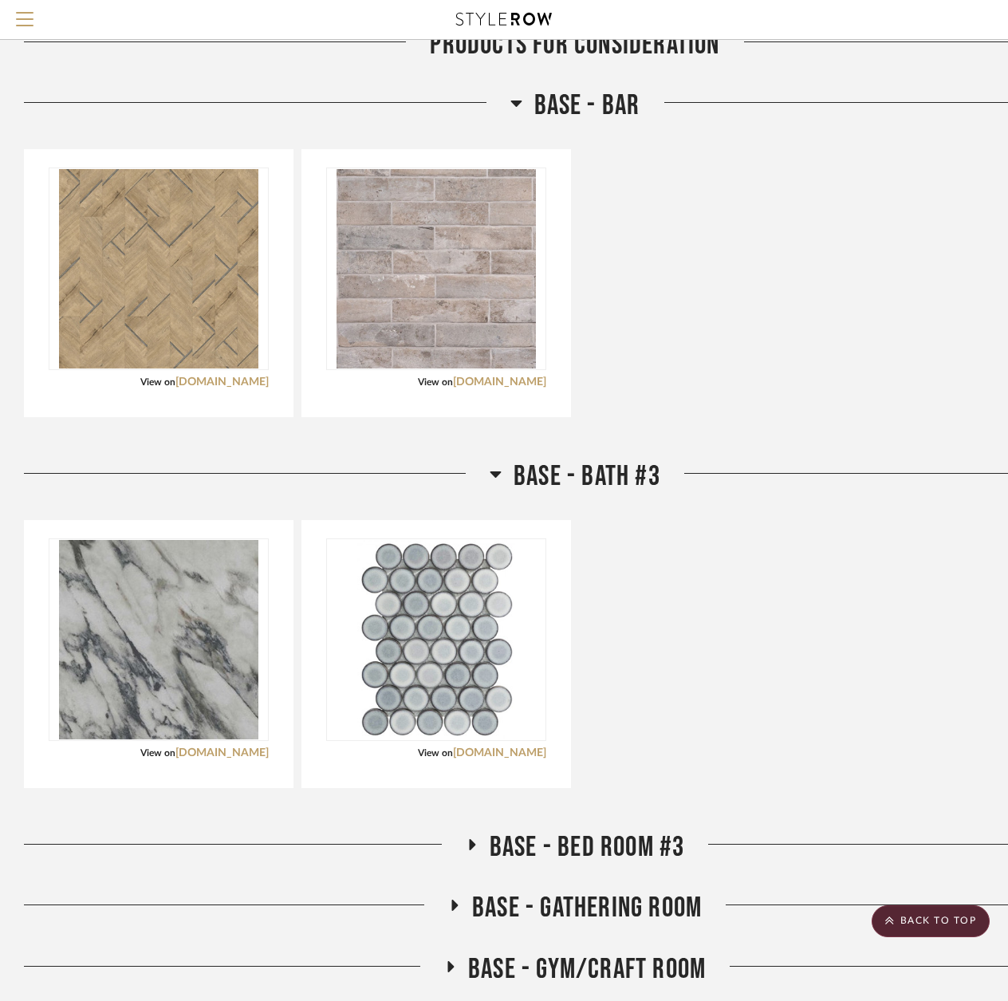
click at [480, 845] on icon at bounding box center [471, 845] width 19 height 12
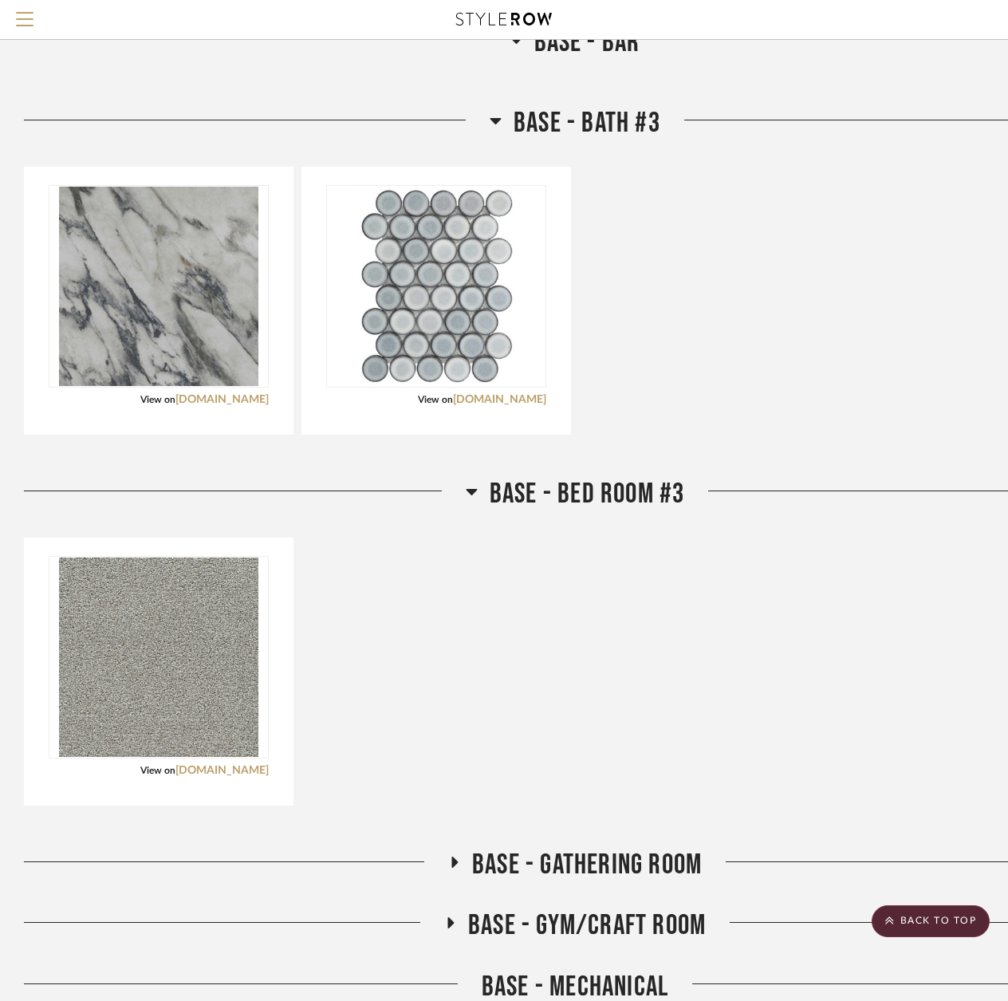
scroll to position [6284, 0]
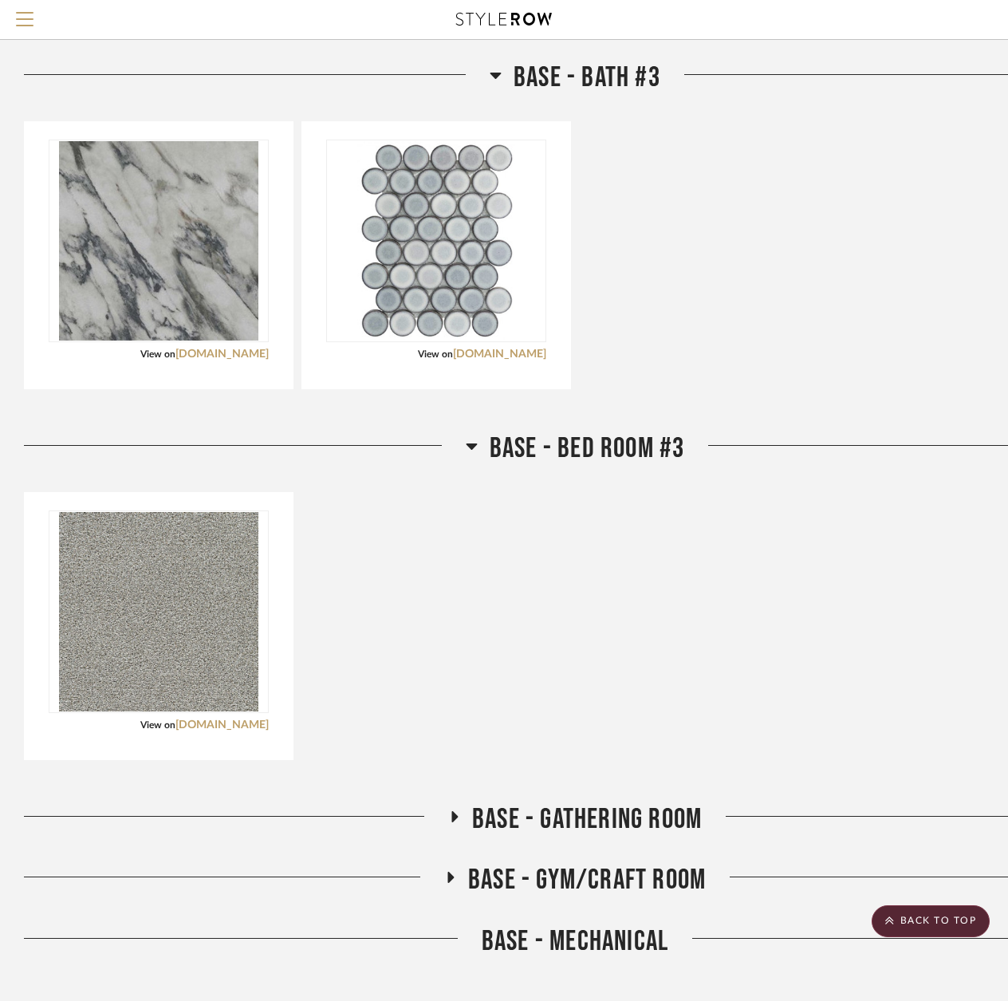
click at [462, 815] on icon at bounding box center [453, 817] width 19 height 12
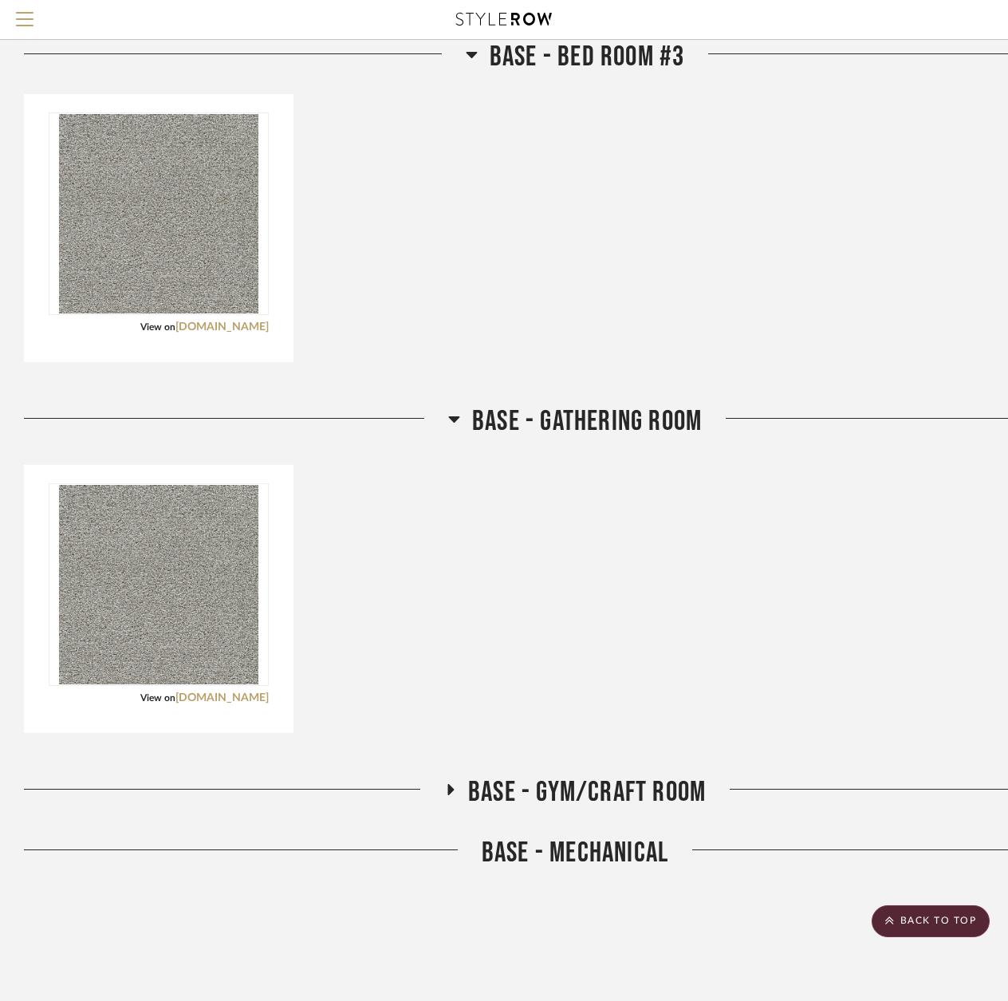
scroll to position [6683, 0]
click at [449, 792] on icon at bounding box center [450, 788] width 6 height 11
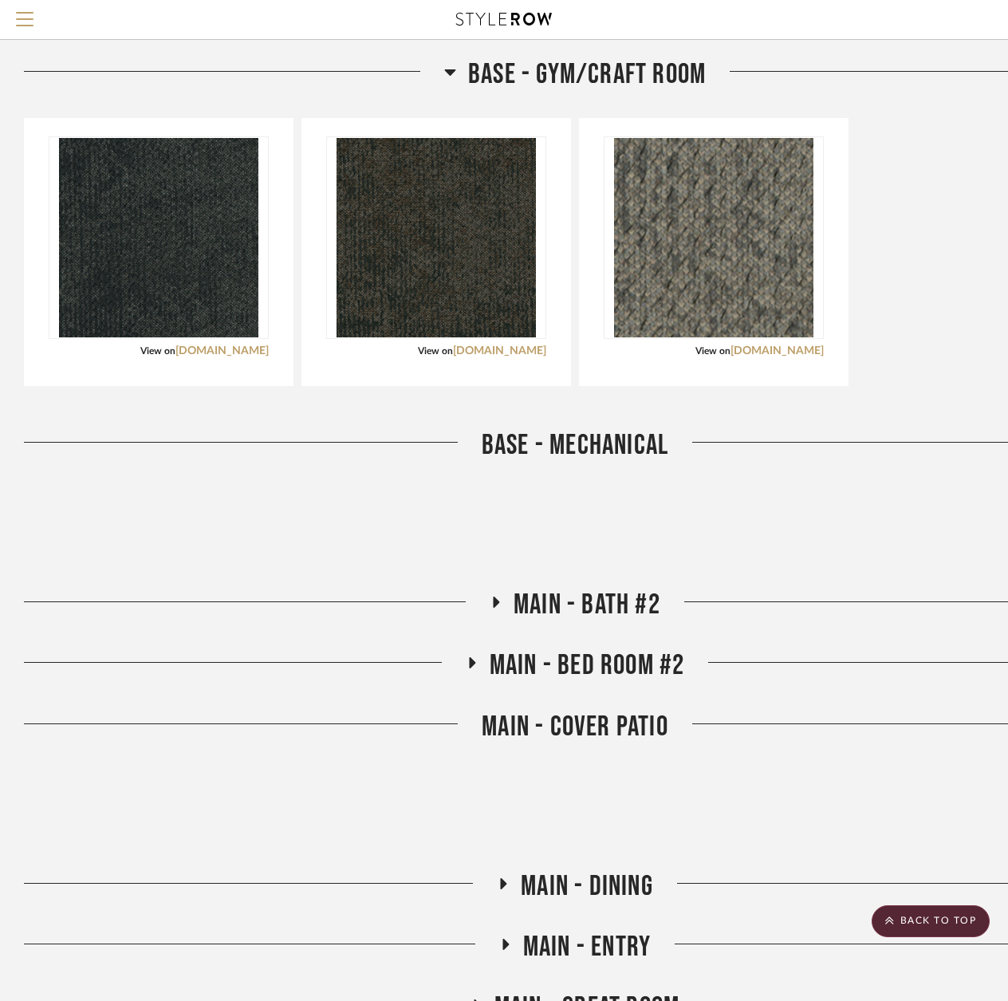
scroll to position [7400, 0]
click at [490, 604] on icon at bounding box center [495, 602] width 19 height 12
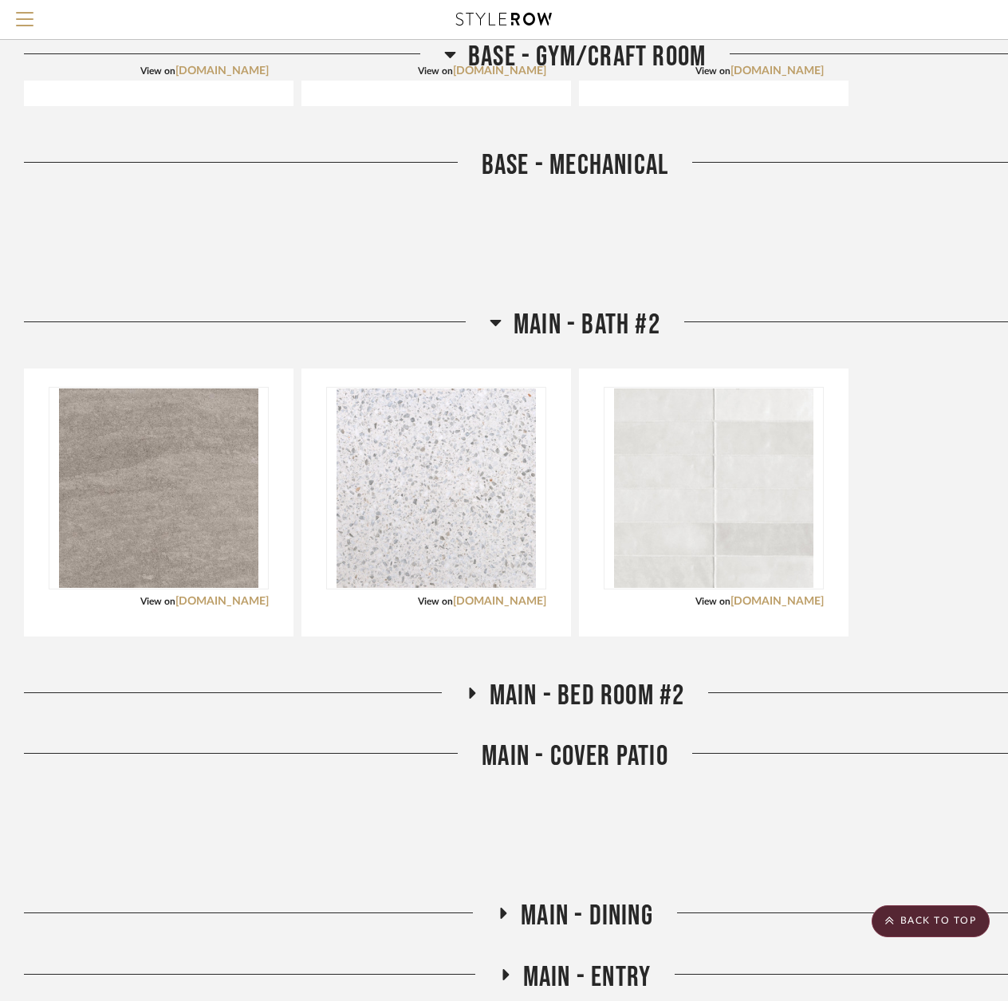
scroll to position [7719, 0]
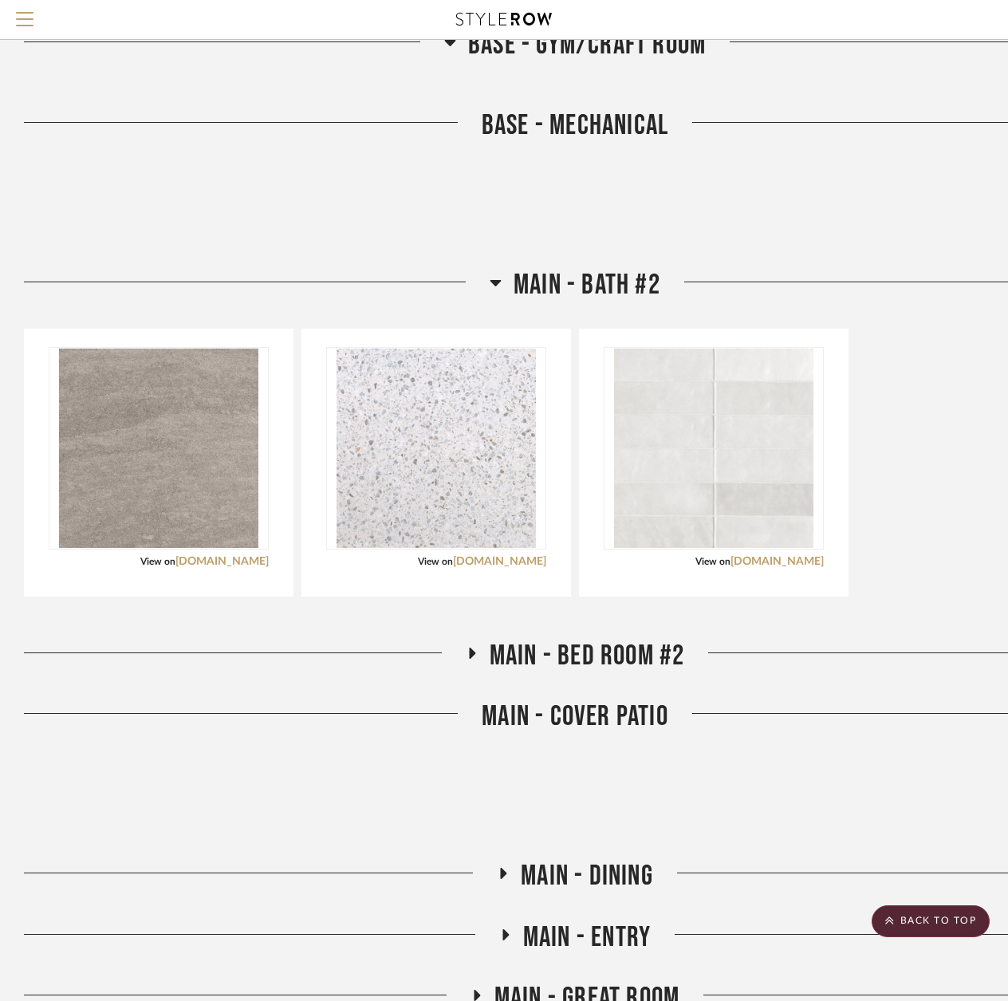
click at [475, 650] on icon at bounding box center [471, 653] width 19 height 12
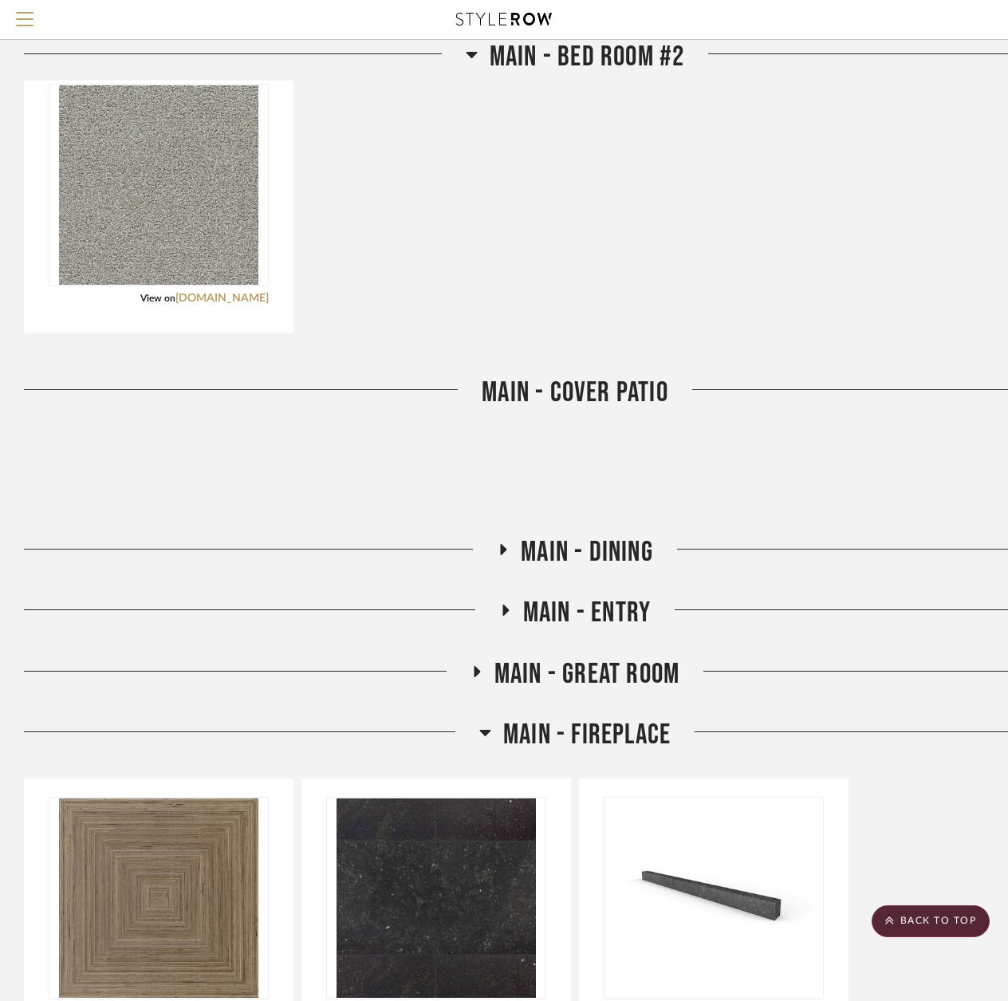
scroll to position [8357, 0]
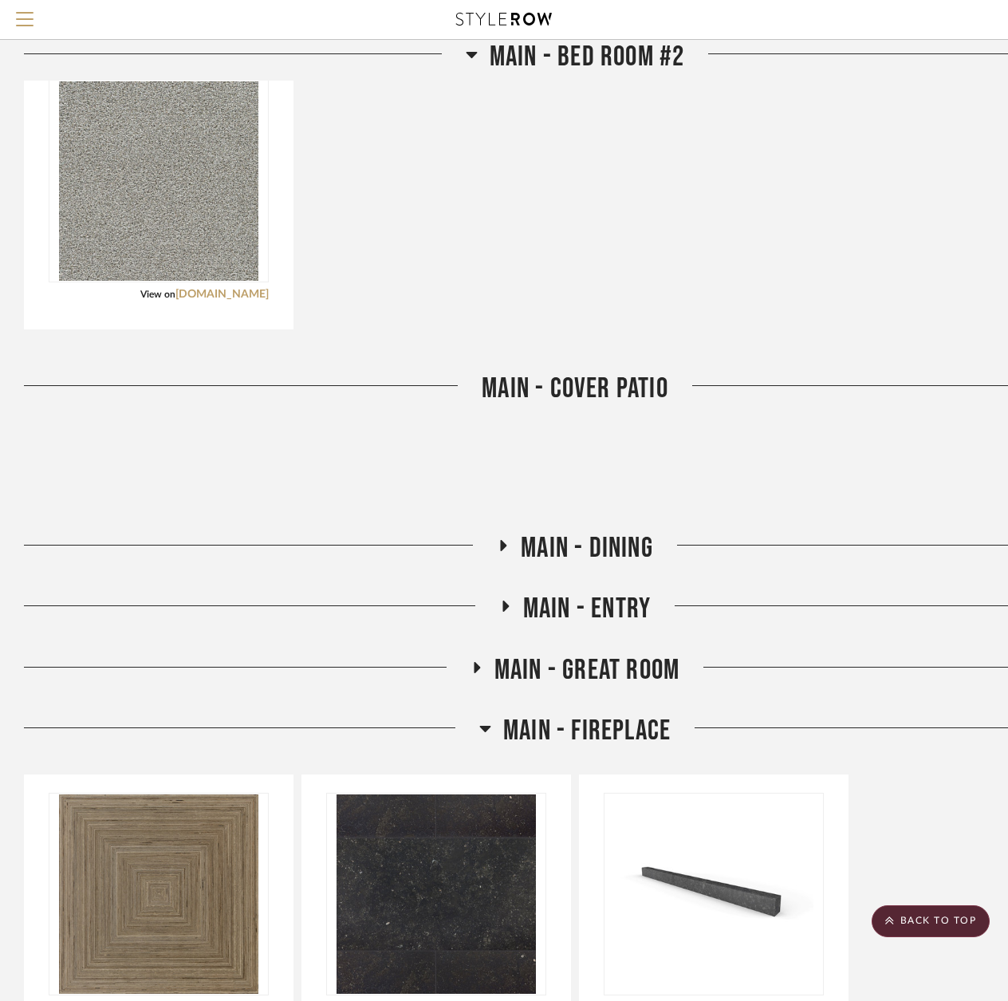
click at [495, 550] on icon at bounding box center [503, 546] width 19 height 12
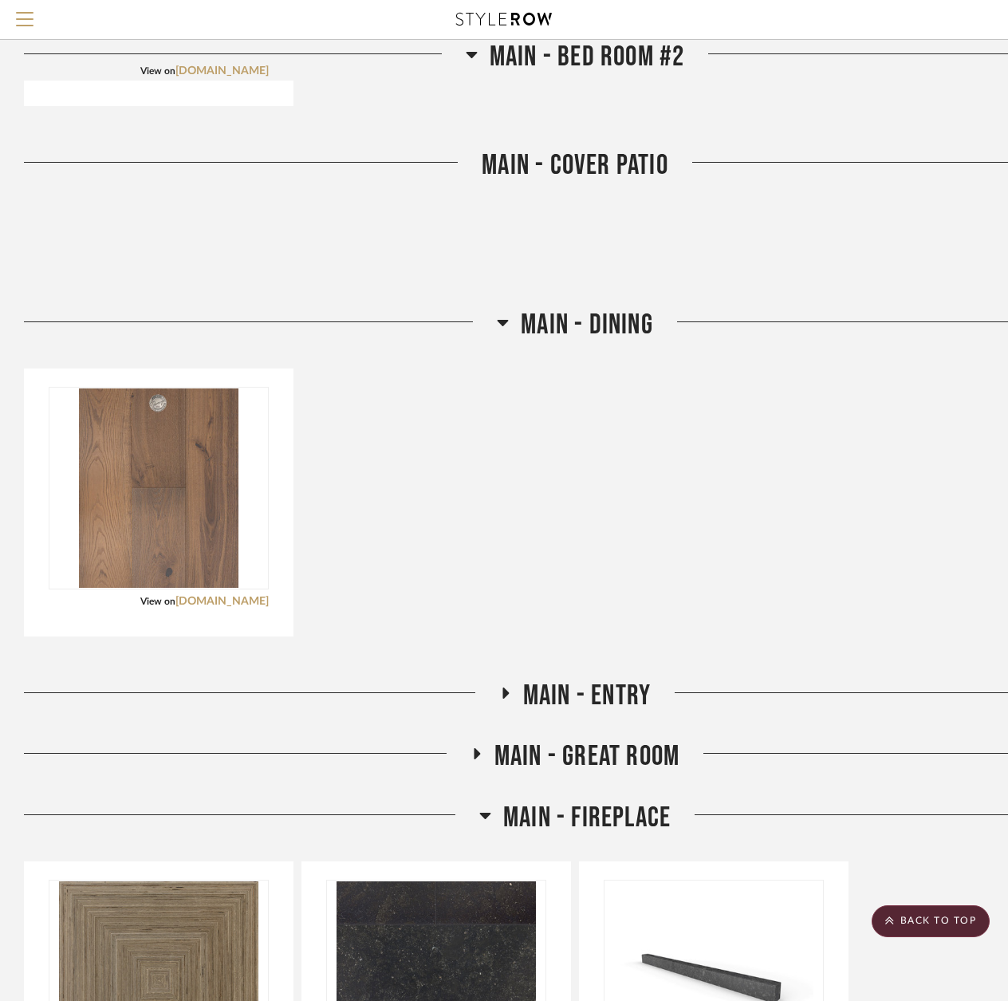
scroll to position [8596, 0]
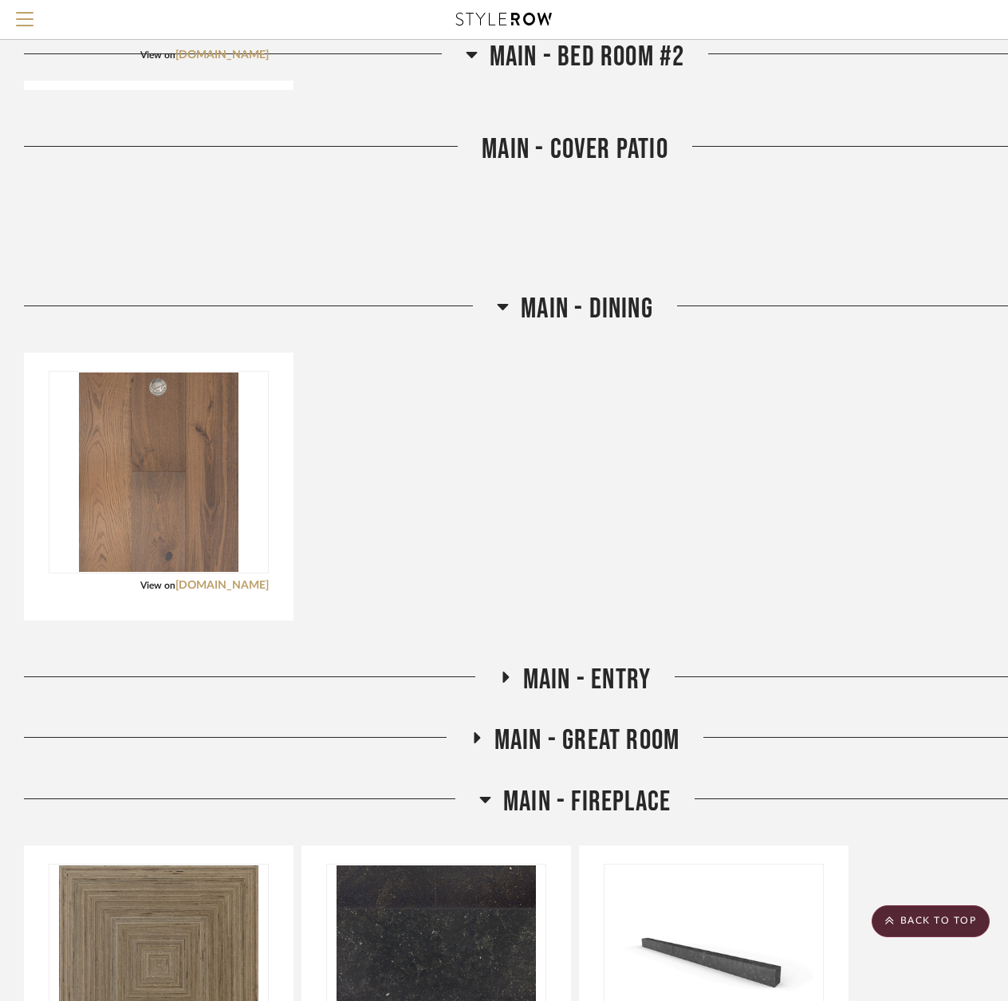
click at [511, 676] on icon at bounding box center [504, 677] width 19 height 12
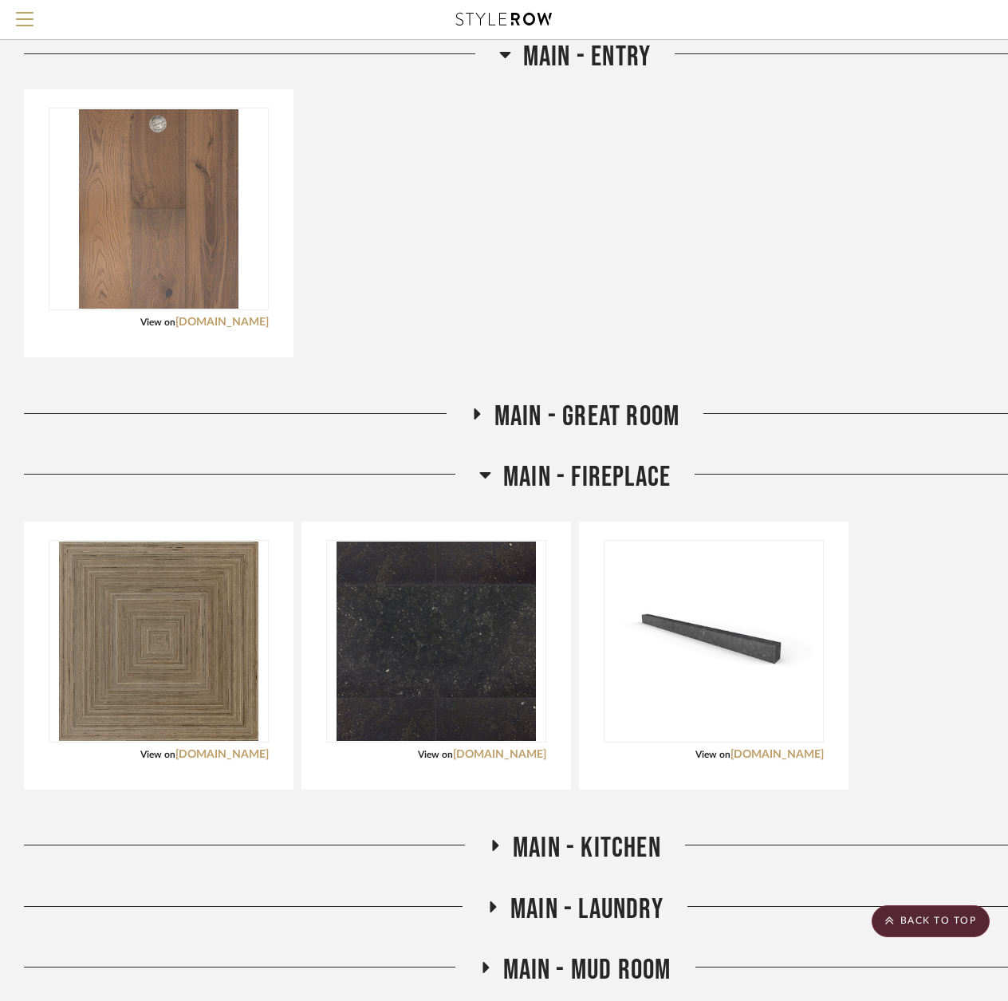
scroll to position [9234, 0]
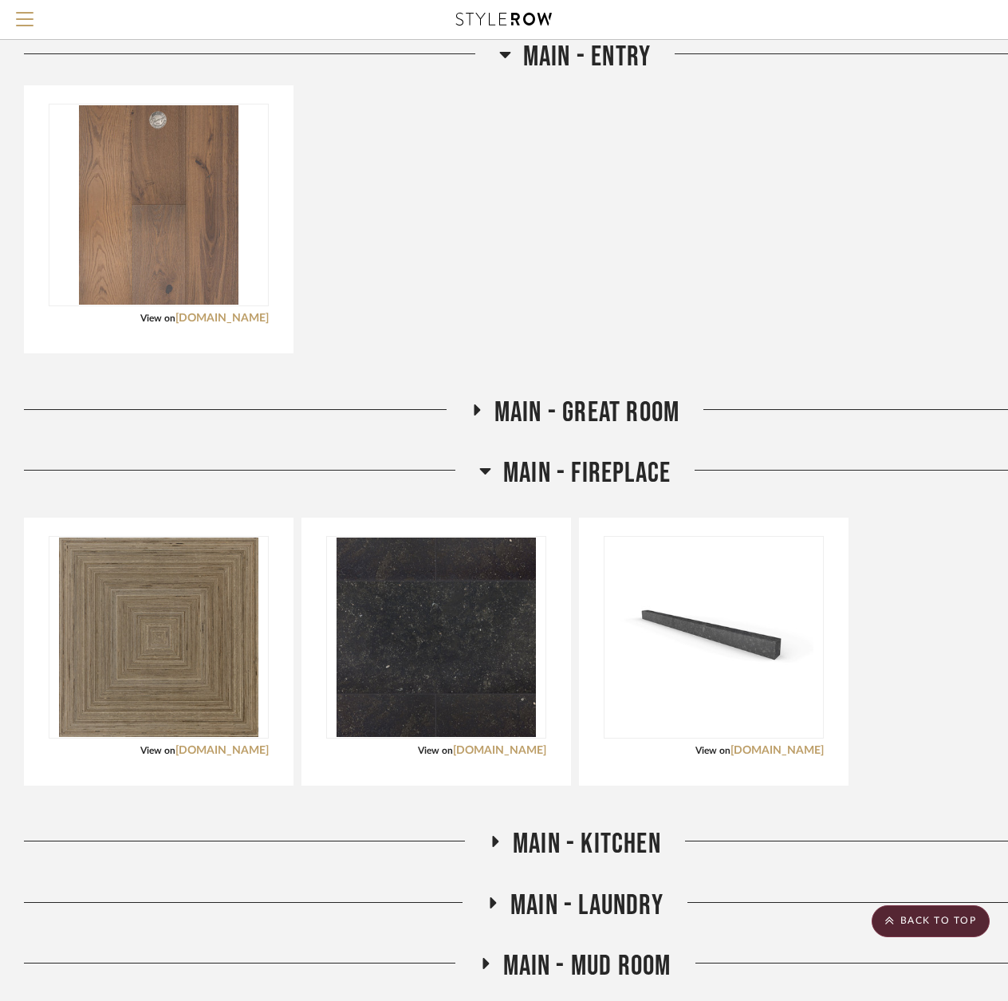
click at [481, 411] on icon at bounding box center [475, 410] width 19 height 12
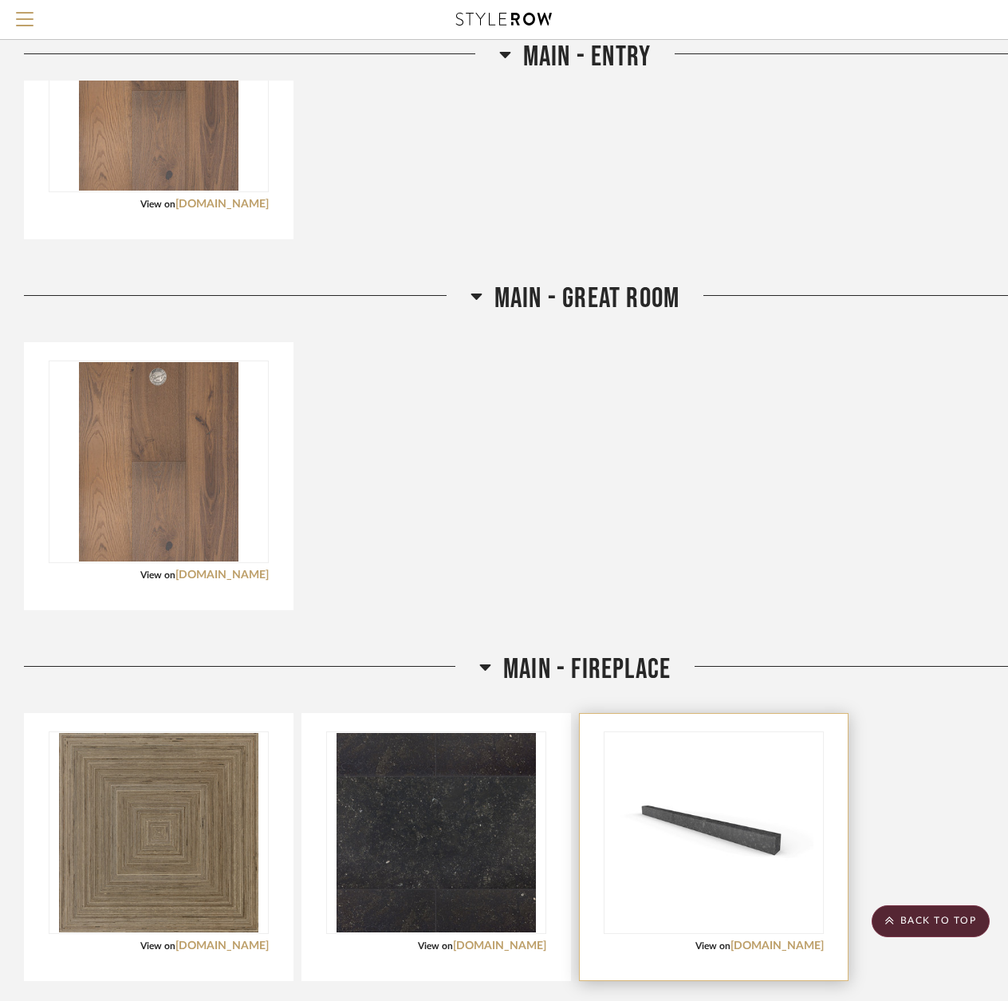
scroll to position [9633, 0]
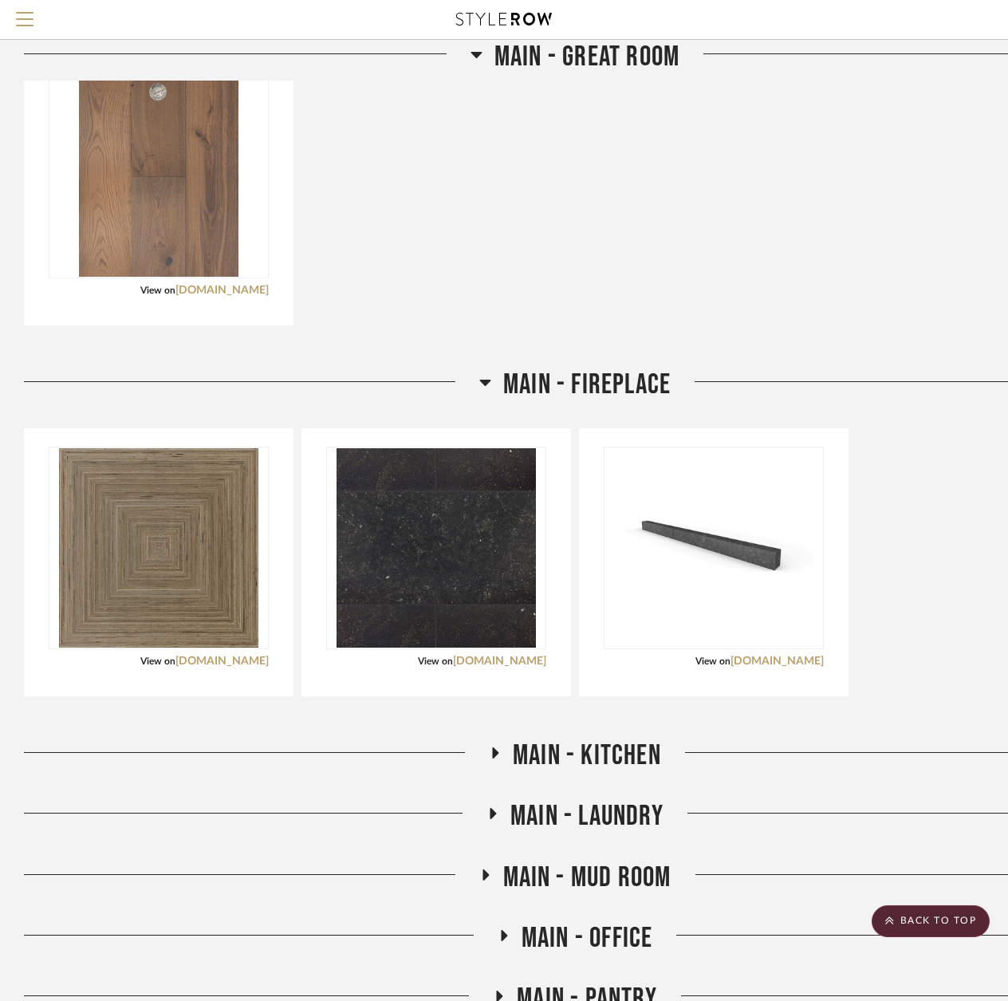
click at [504, 759] on h3 "Main - Kitchen" at bounding box center [575, 755] width 172 height 34
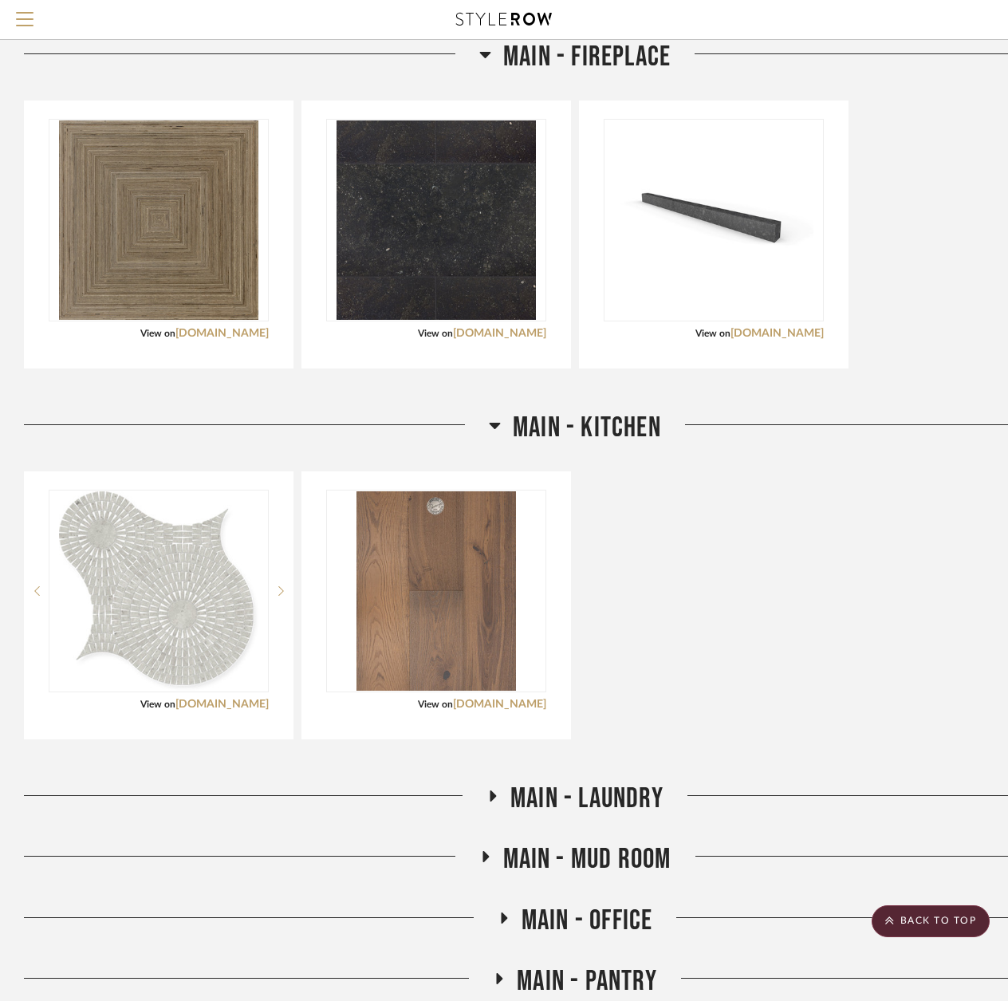
scroll to position [10032, 0]
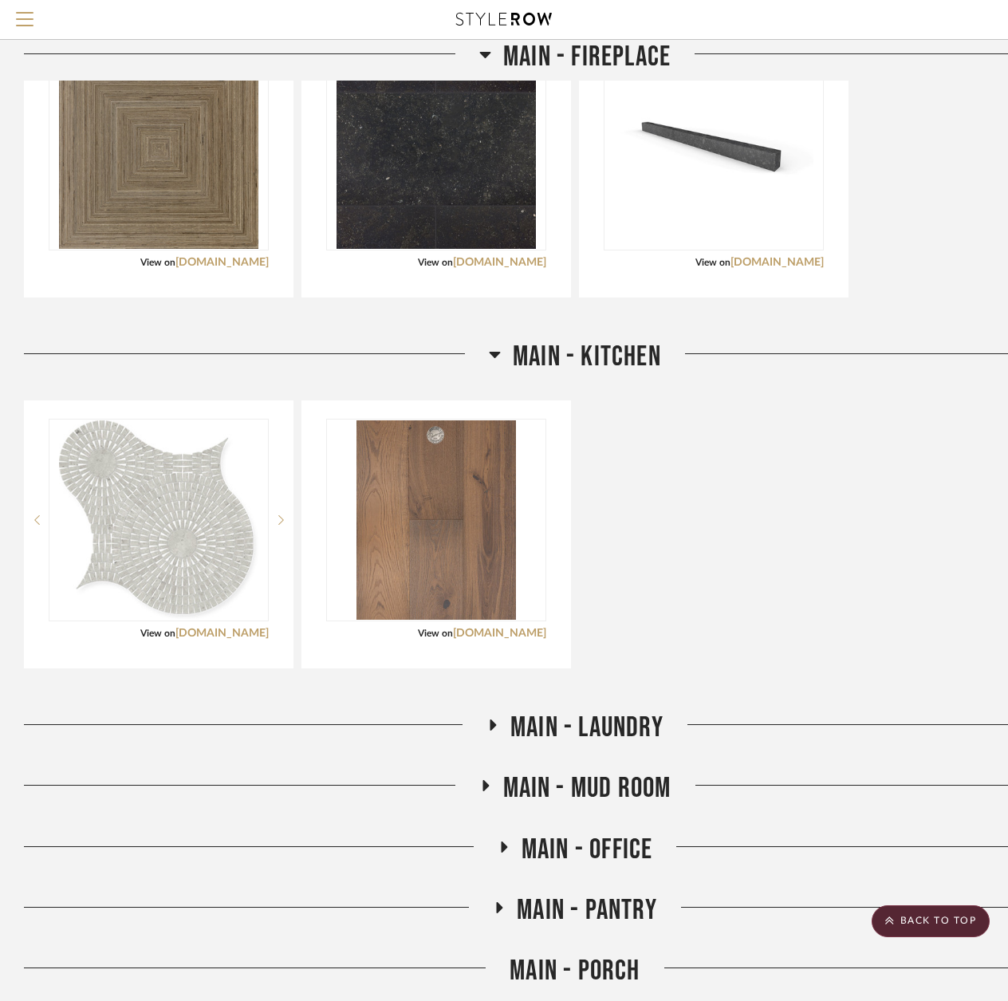
click at [633, 716] on span "Main - Laundry" at bounding box center [586, 727] width 153 height 34
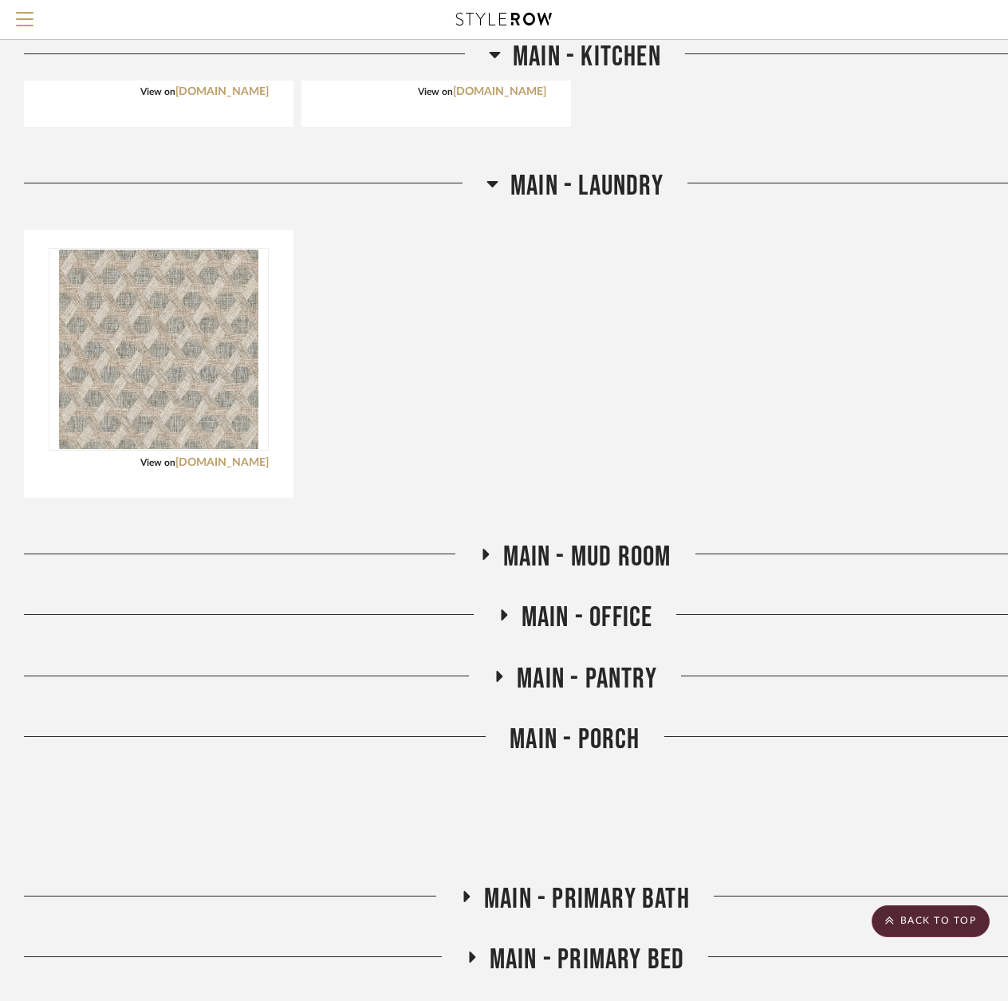
scroll to position [10590, 0]
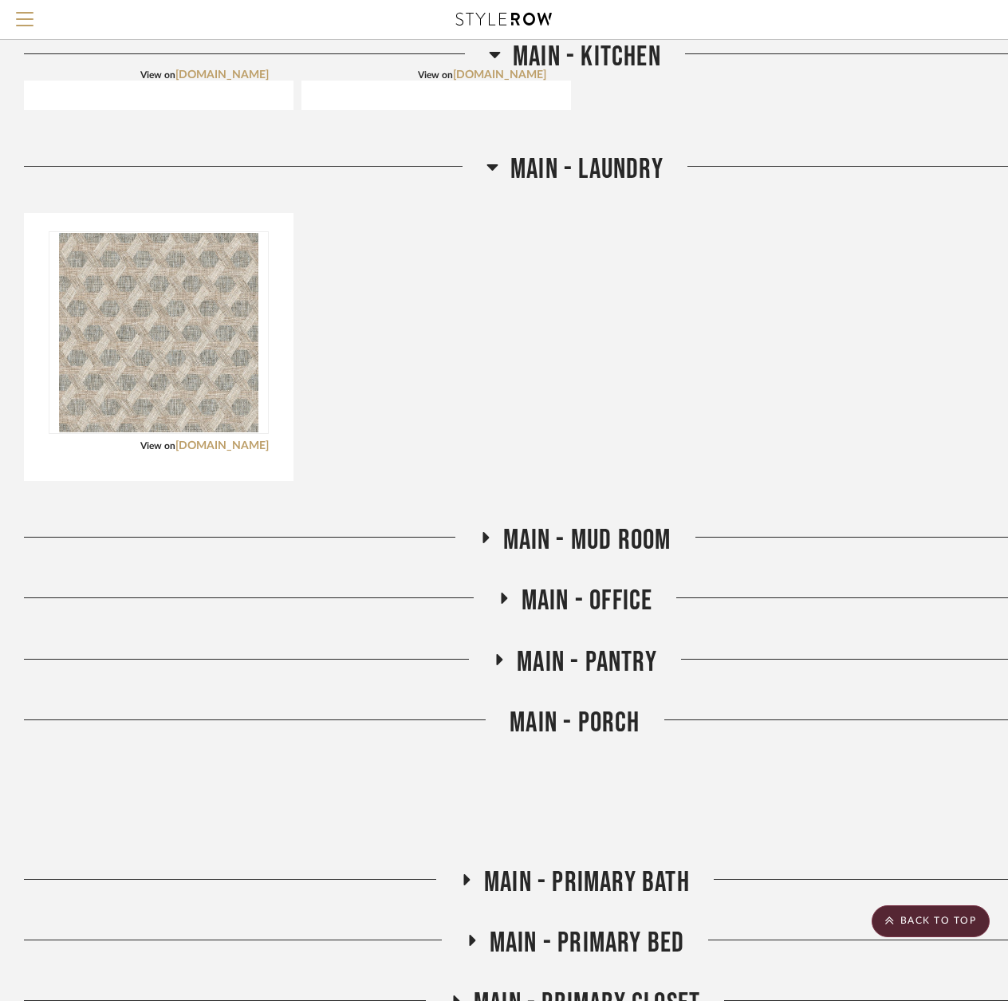
click at [596, 531] on span "Main - Mud Room" at bounding box center [587, 540] width 168 height 34
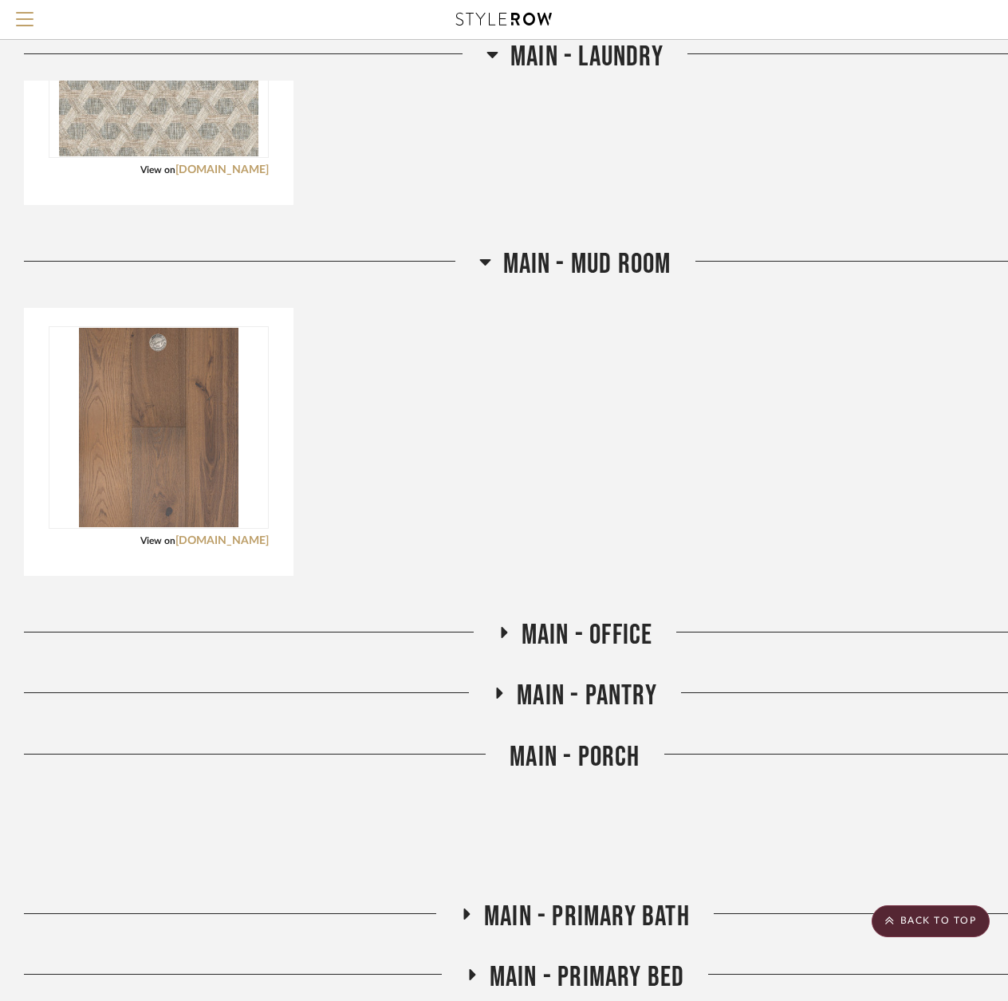
scroll to position [10909, 0]
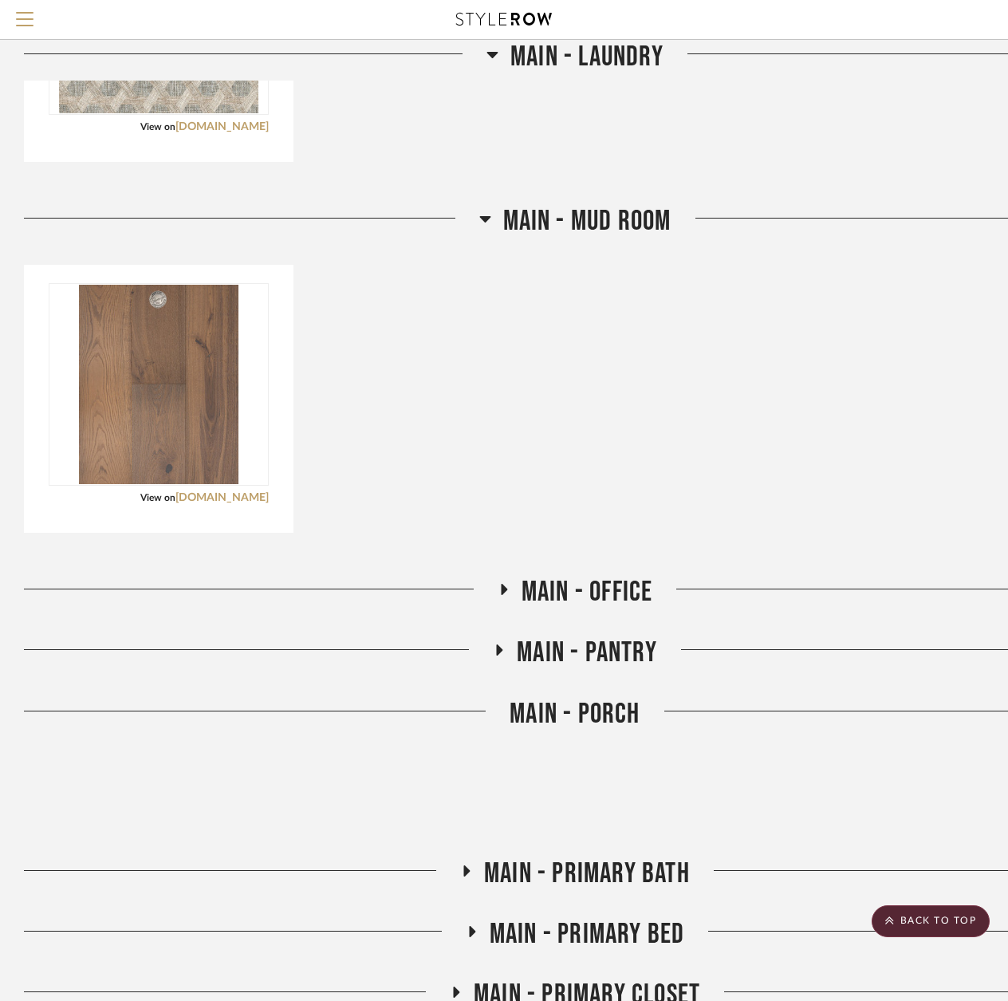
click at [551, 581] on span "Main - Office" at bounding box center [587, 592] width 132 height 34
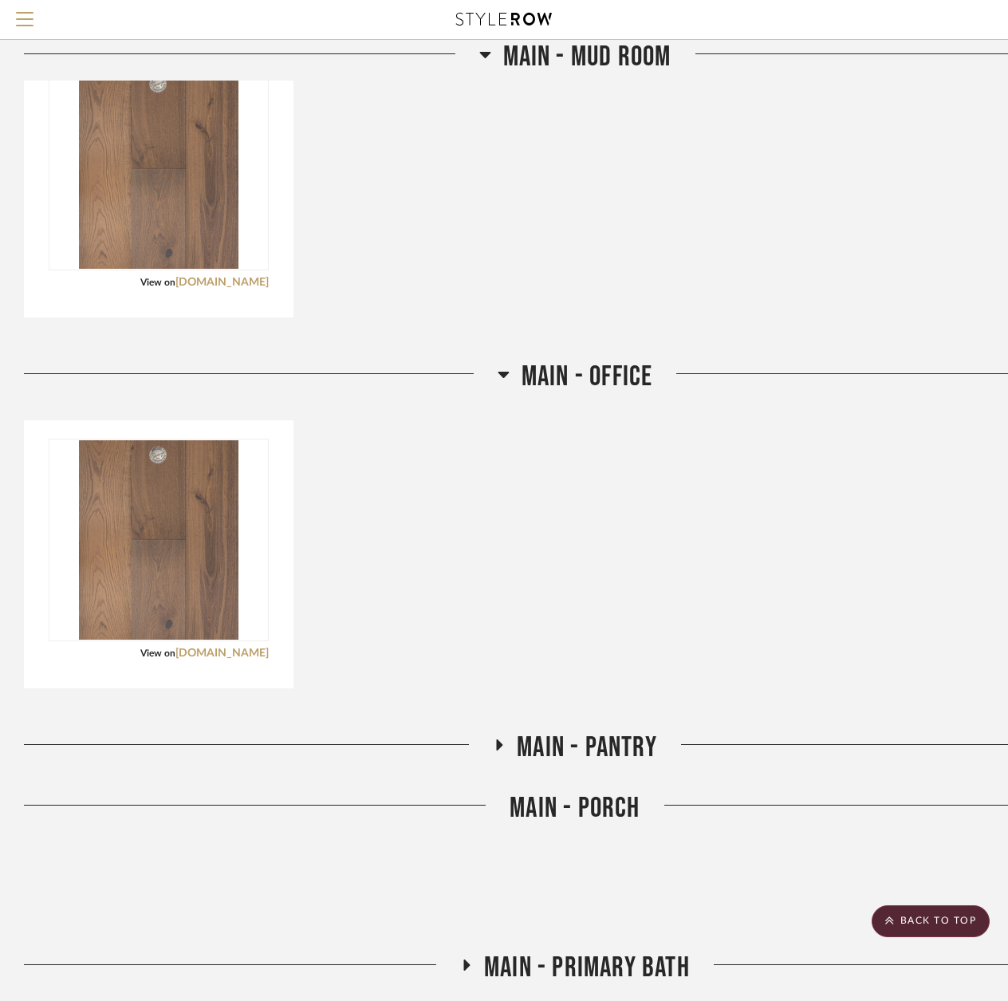
scroll to position [11148, 0]
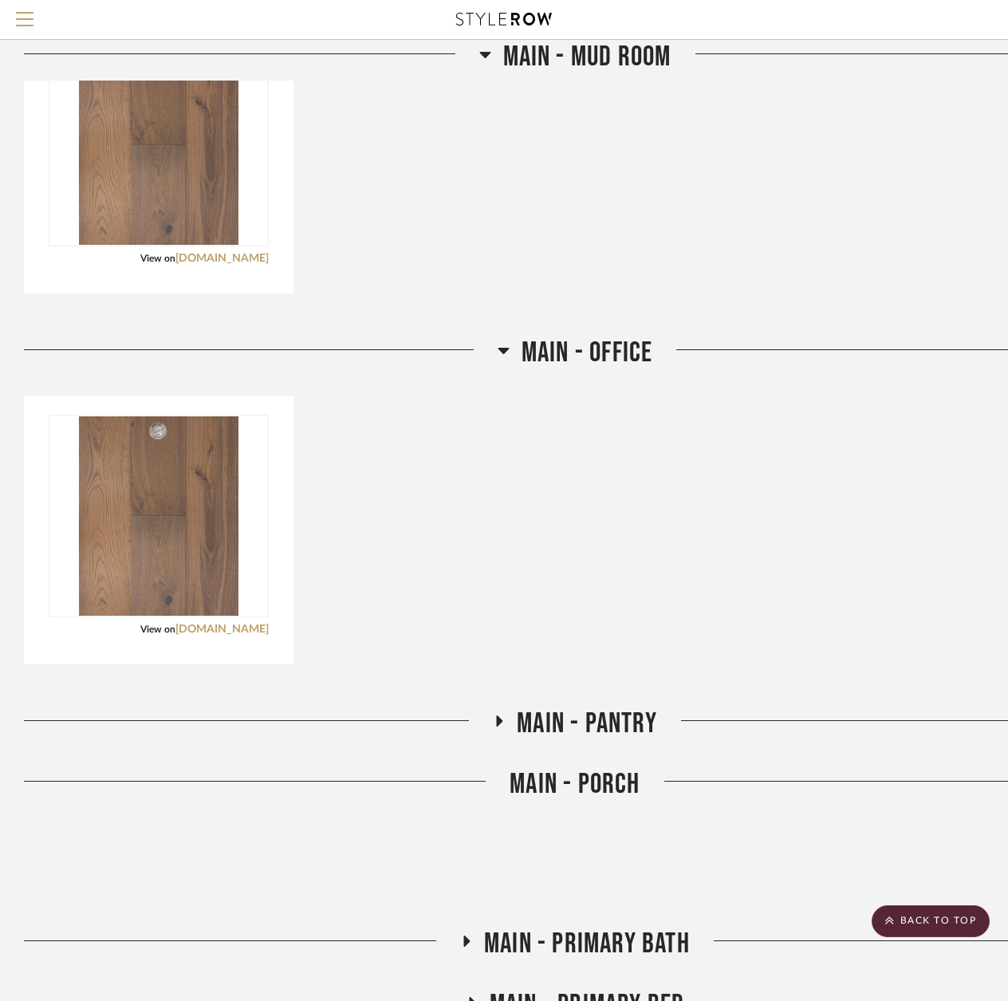
click at [581, 715] on span "Main - Pantry" at bounding box center [587, 723] width 140 height 34
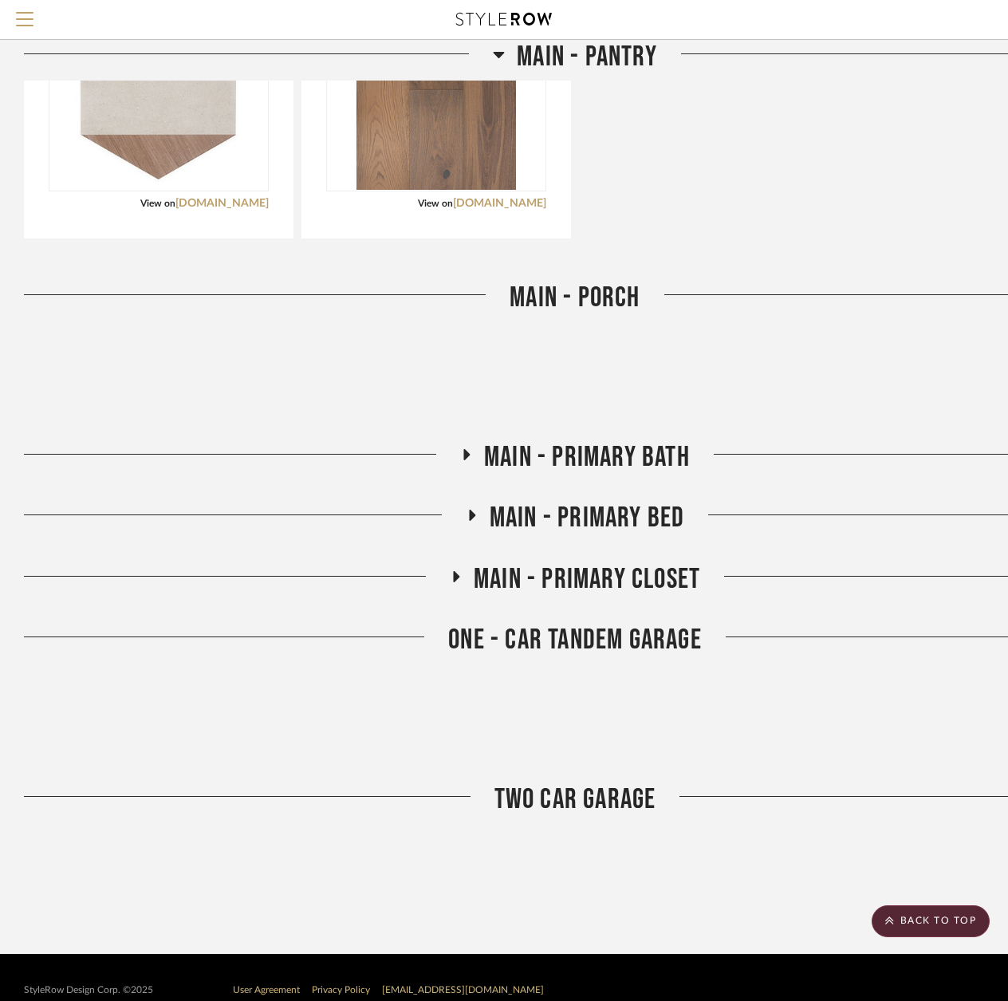
scroll to position [11945, 0]
click at [469, 450] on icon at bounding box center [466, 454] width 19 height 12
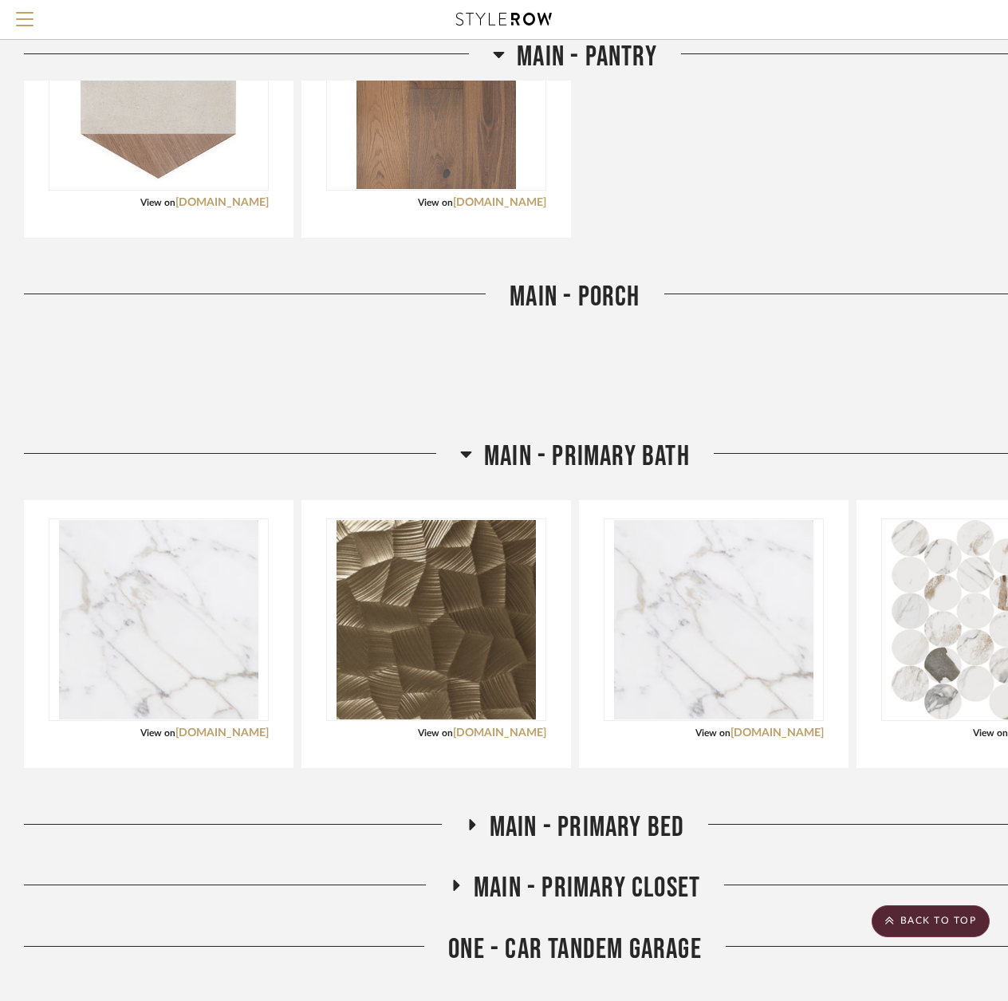
click at [467, 819] on icon at bounding box center [471, 825] width 19 height 12
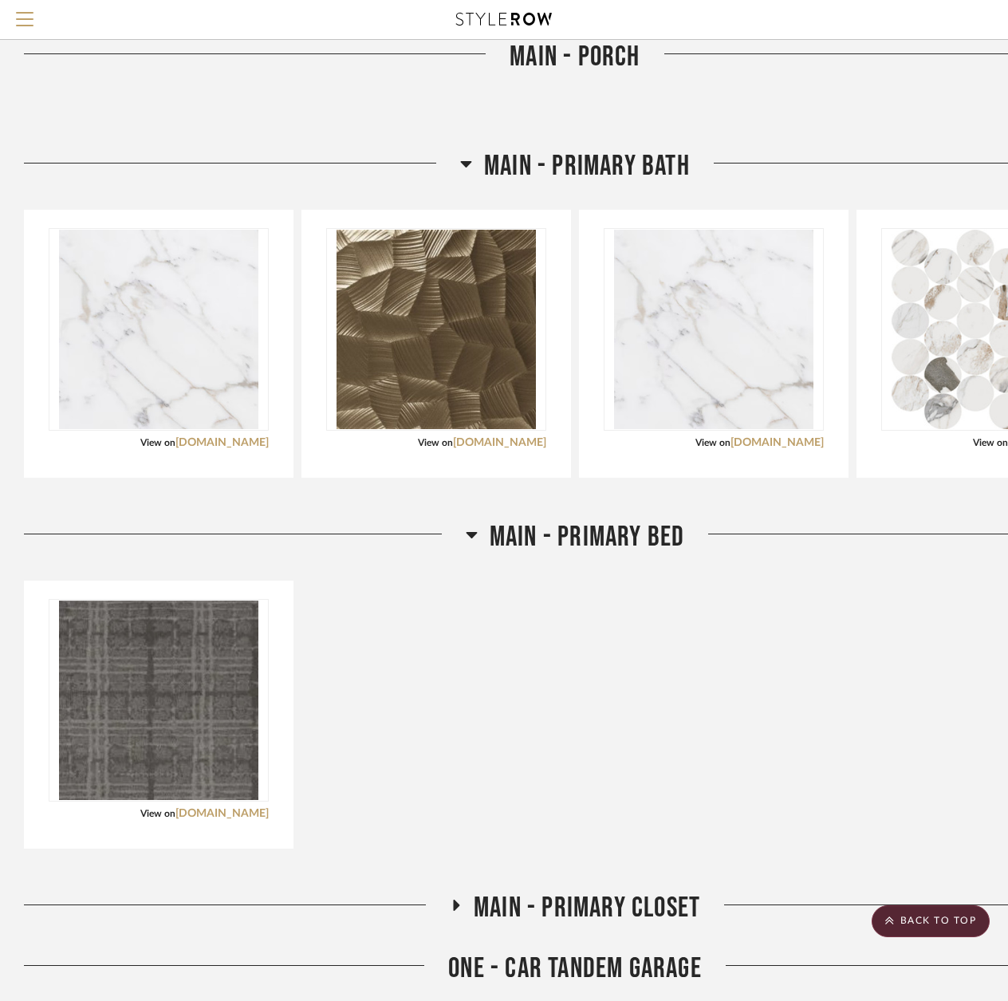
scroll to position [12264, 0]
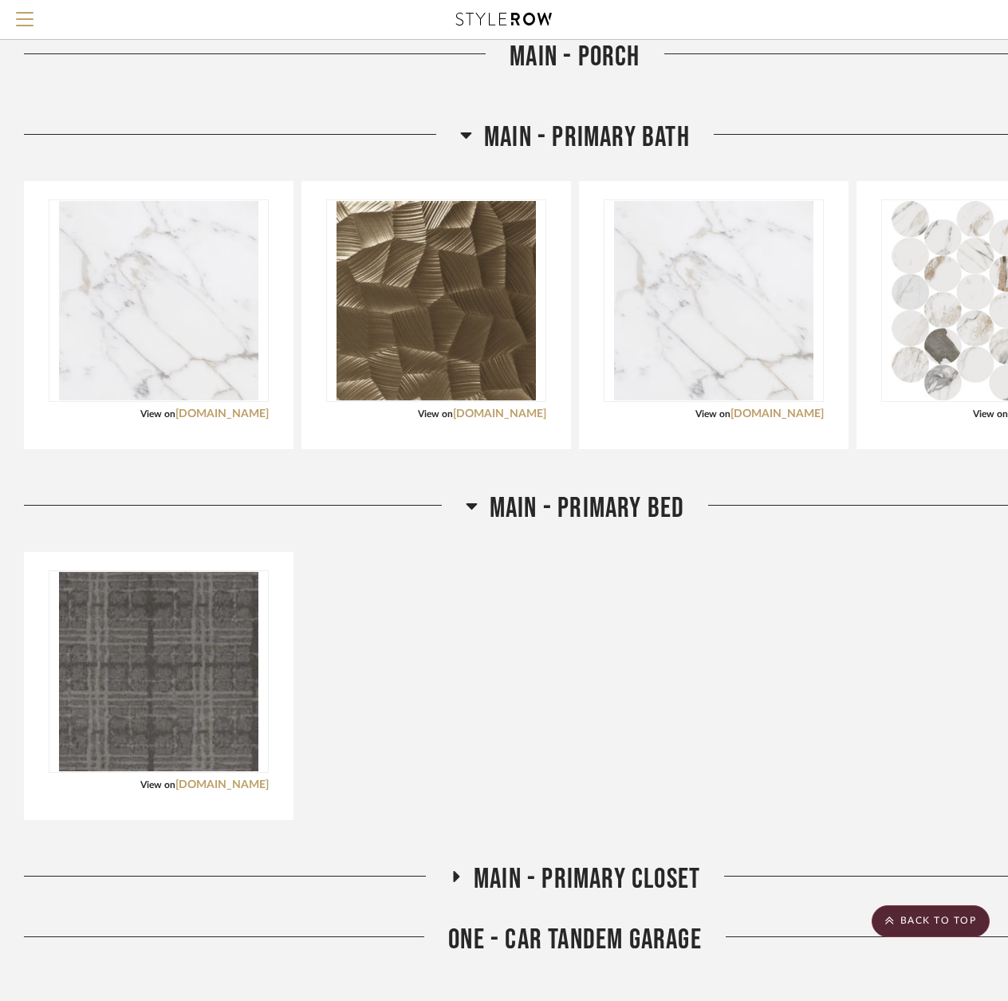
click at [455, 873] on icon at bounding box center [456, 876] width 6 height 11
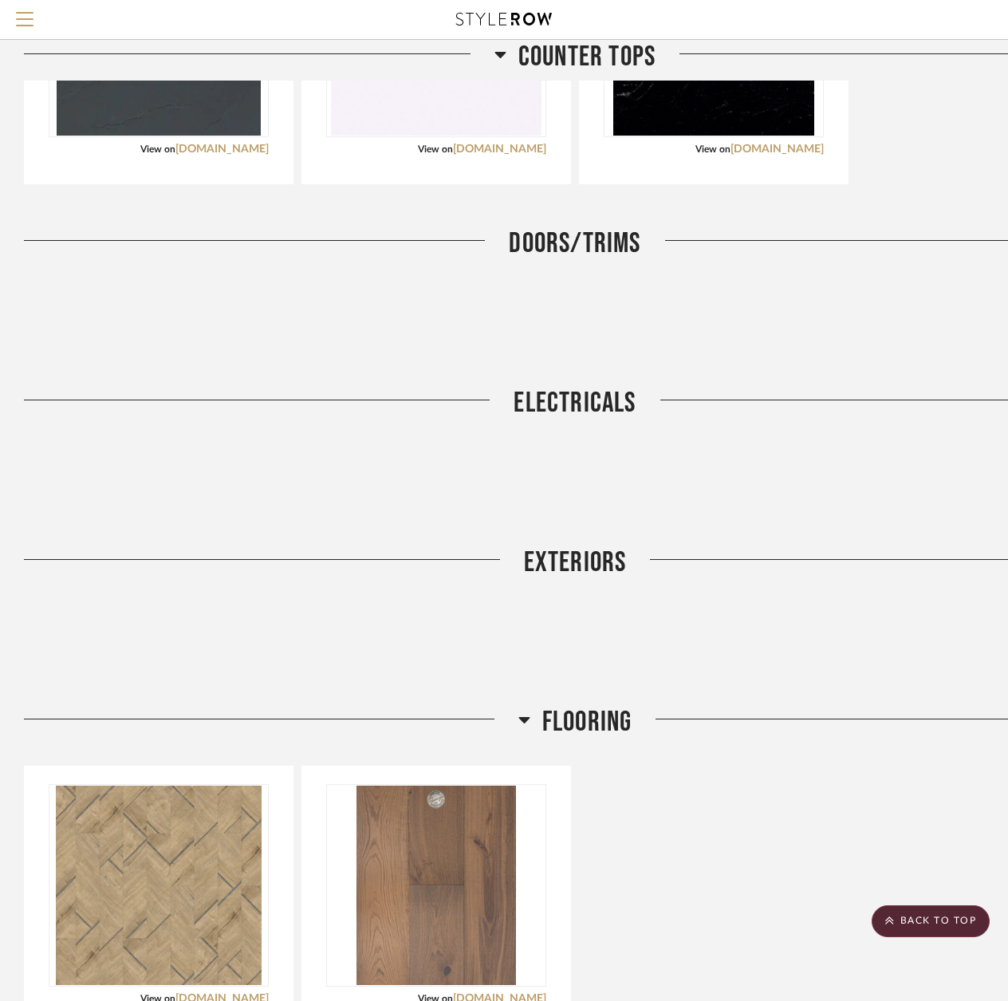
scroll to position [3093, 0]
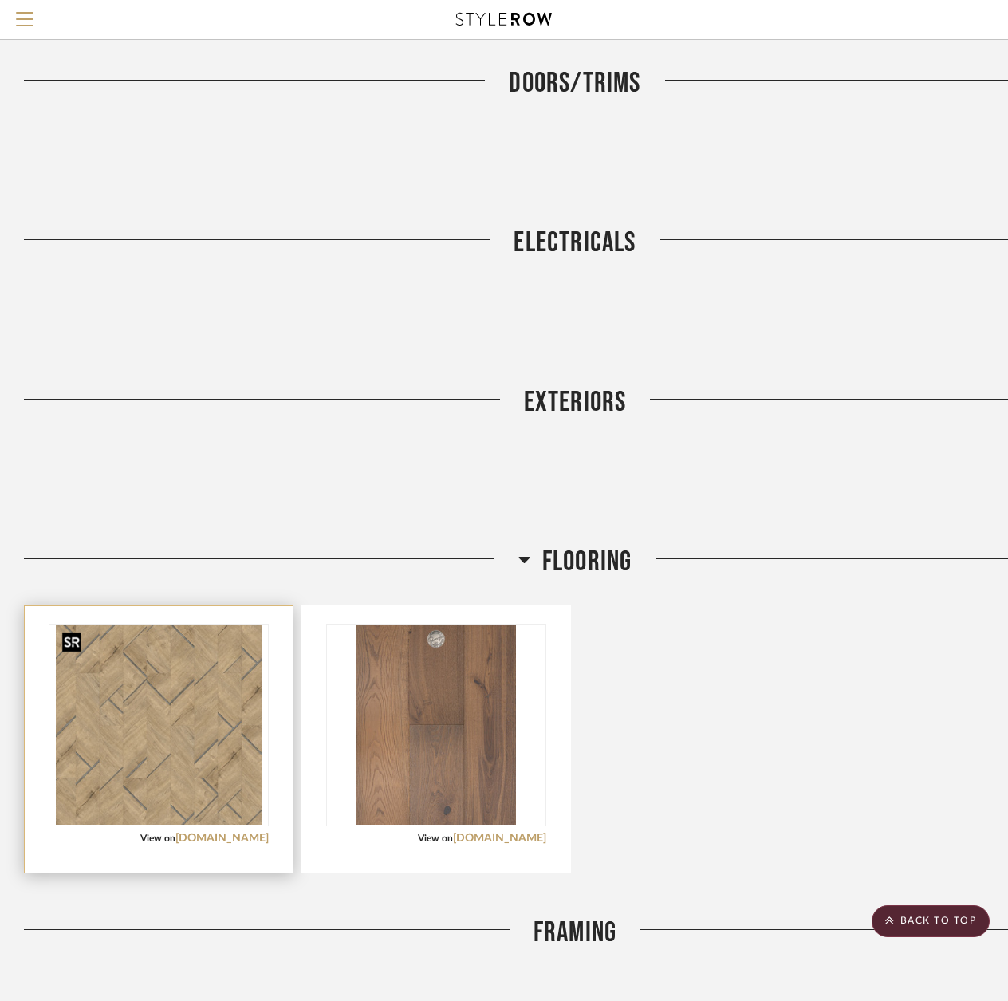
click at [177, 699] on img "0" at bounding box center [159, 724] width 206 height 199
click at [219, 843] on link "lxhausys.com" at bounding box center [221, 837] width 93 height 11
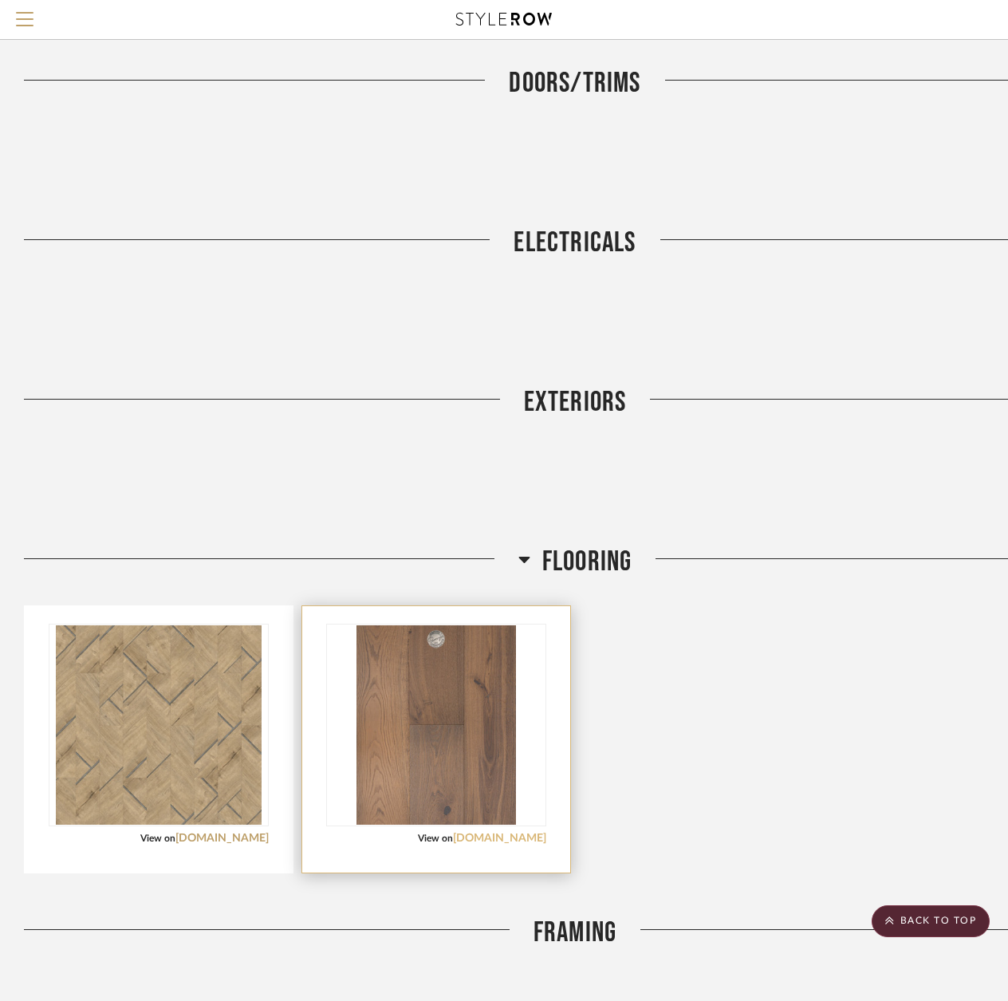
click at [516, 840] on link "provenzafloors.com" at bounding box center [499, 837] width 93 height 11
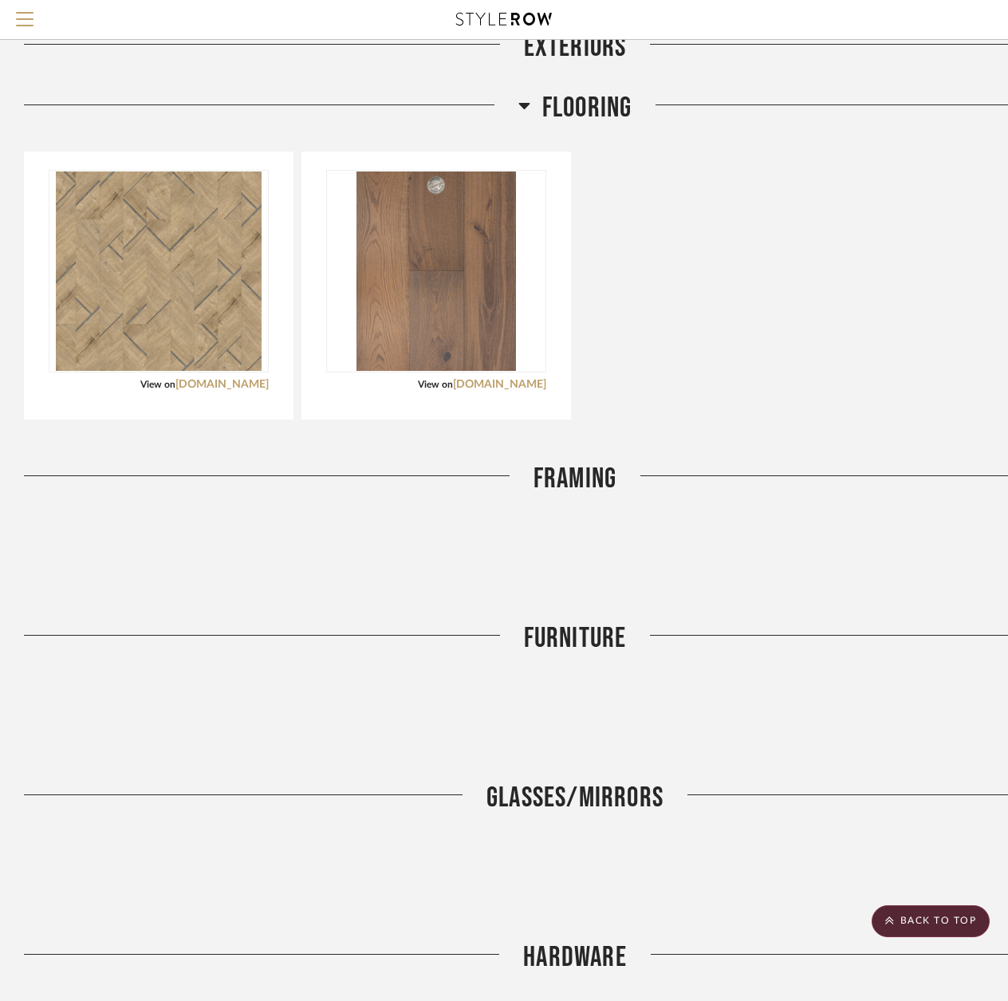
scroll to position [3571, 0]
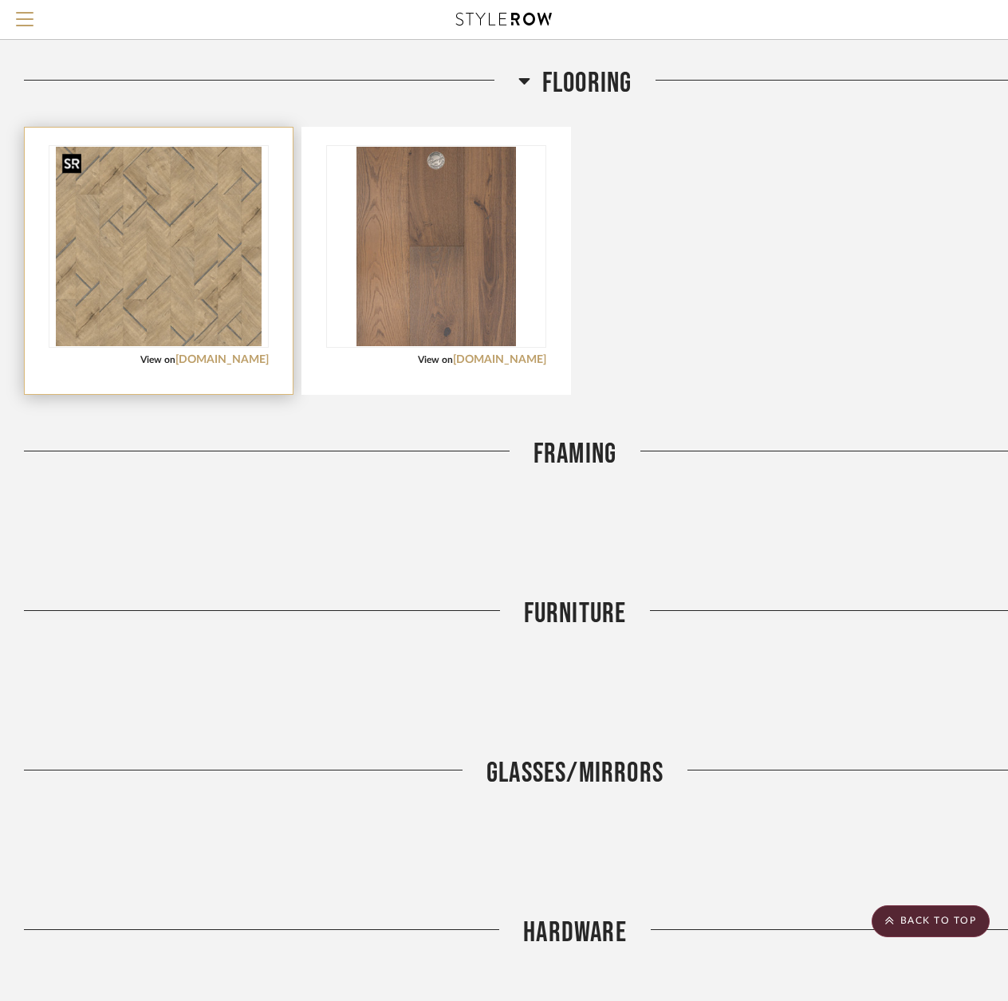
click at [183, 273] on img "0" at bounding box center [159, 246] width 206 height 199
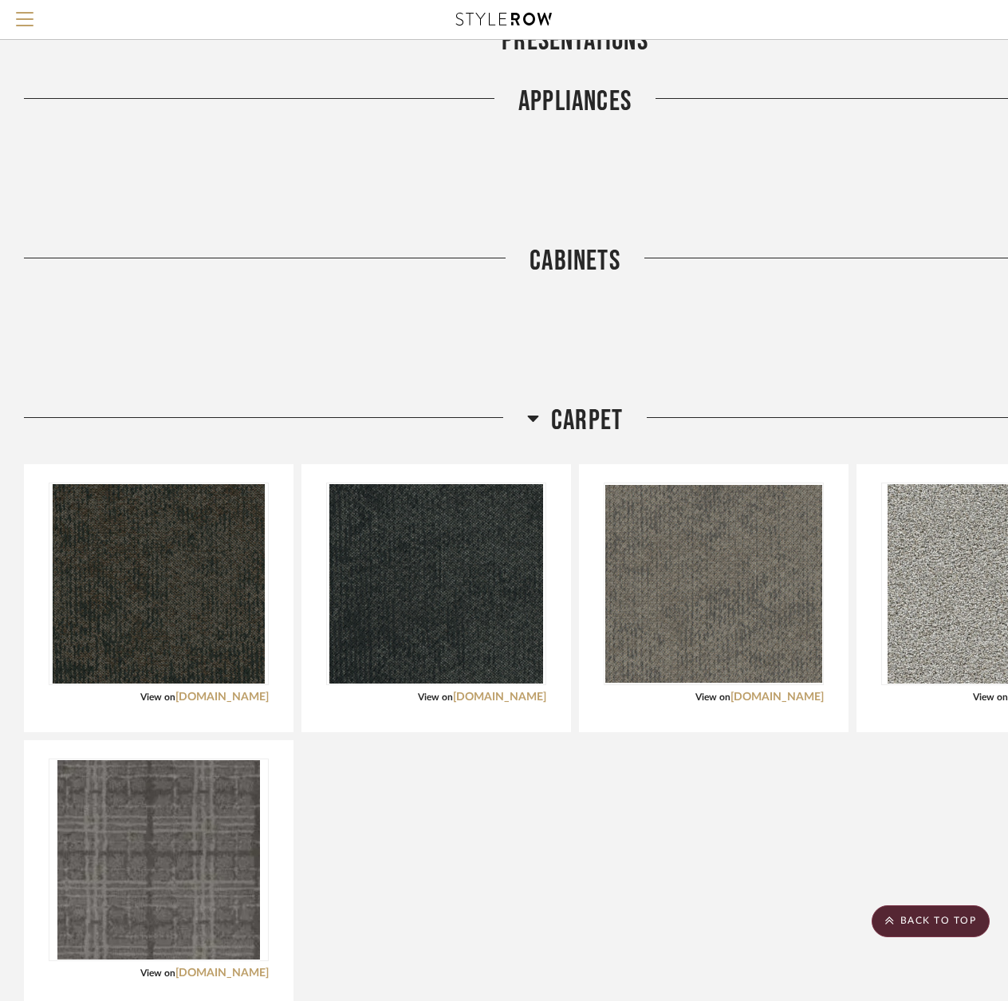
scroll to position [1658, 0]
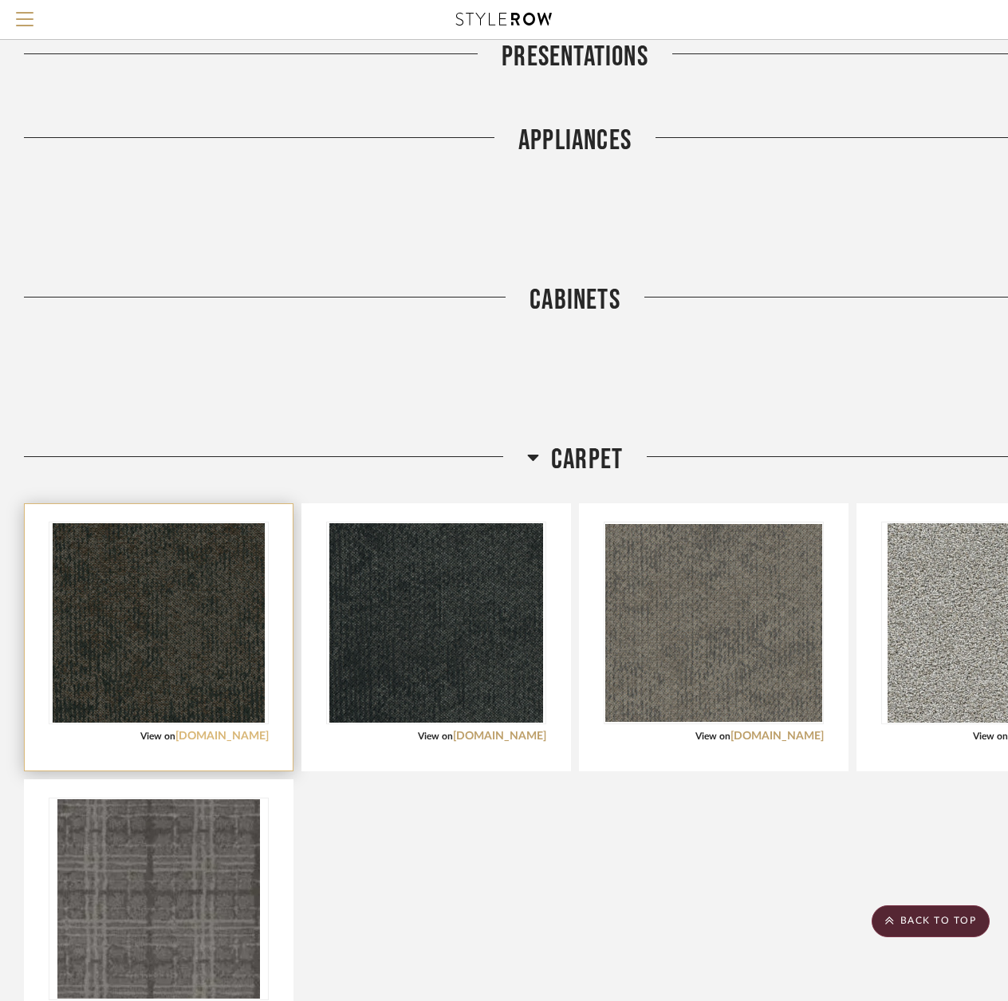
click at [185, 738] on link "efcontractflooring.com" at bounding box center [221, 735] width 93 height 11
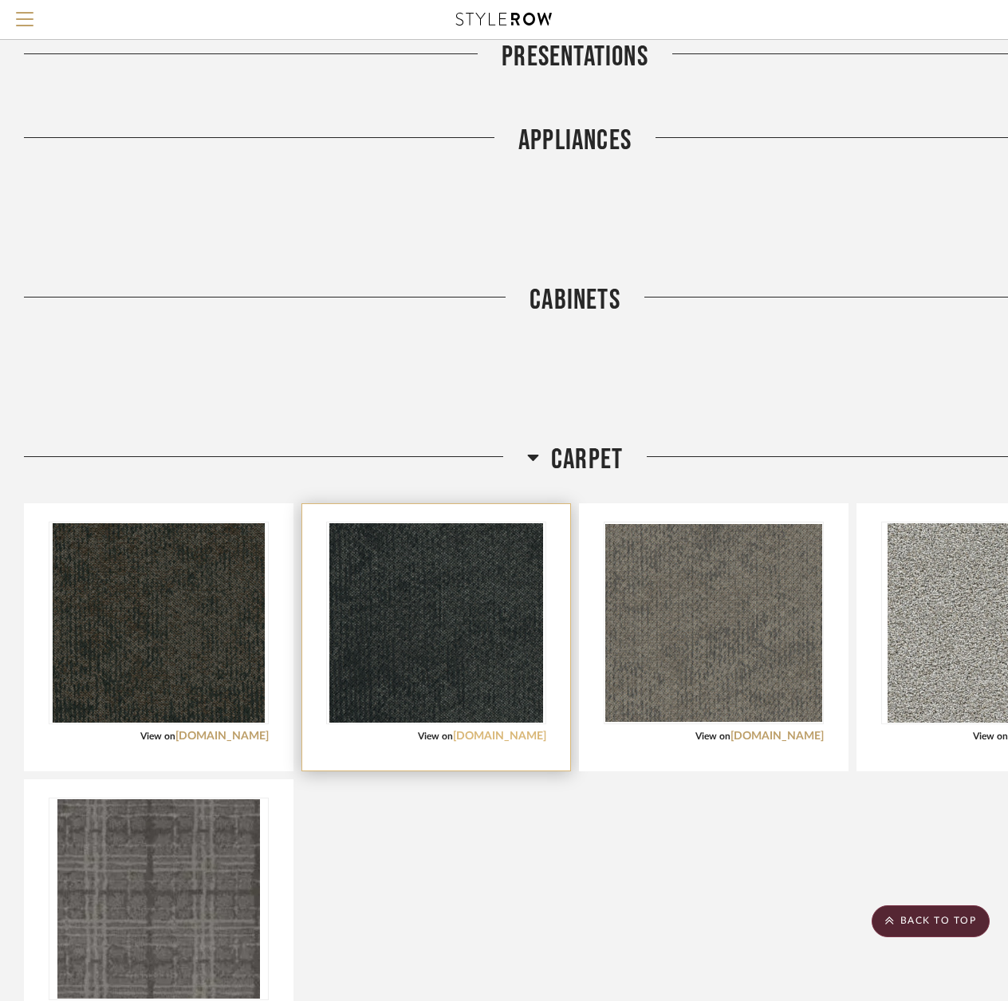
click at [477, 741] on link "efcontractflooring.com" at bounding box center [499, 735] width 93 height 11
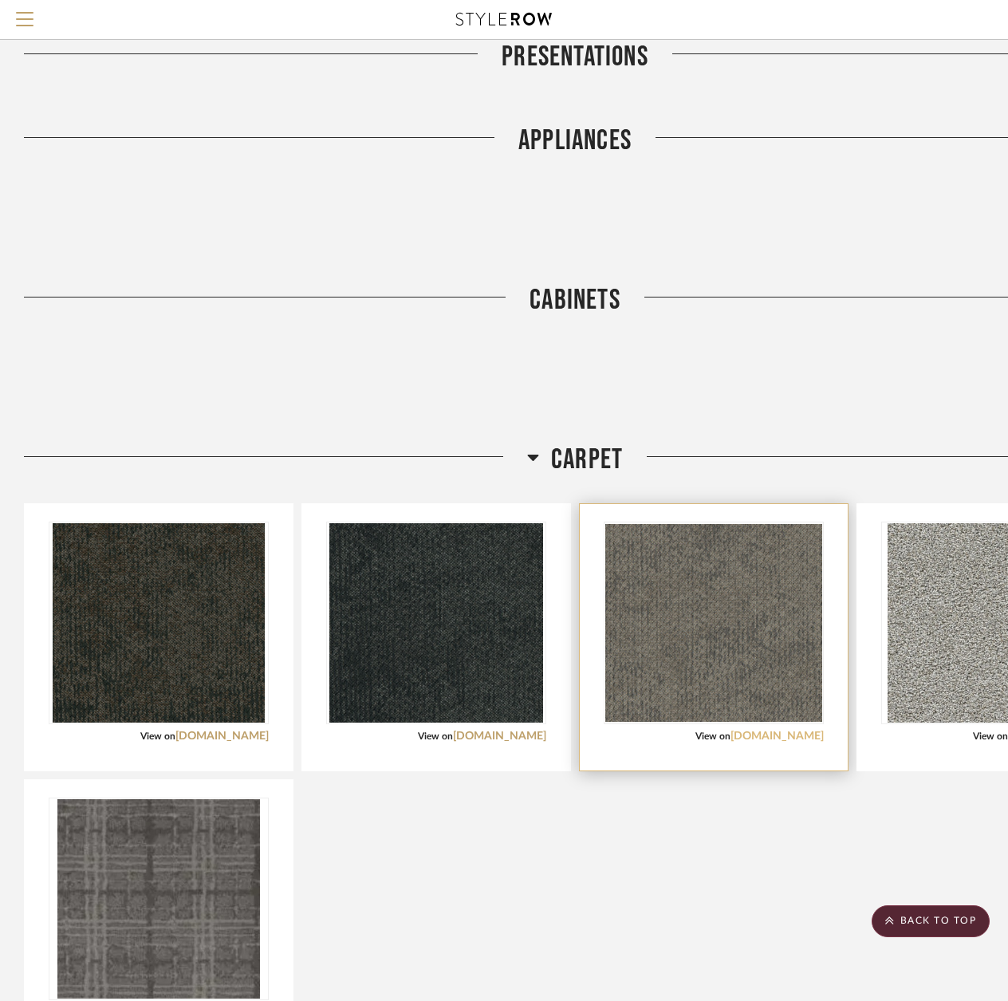
click at [769, 735] on link "efcontractflooring.com" at bounding box center [776, 735] width 93 height 11
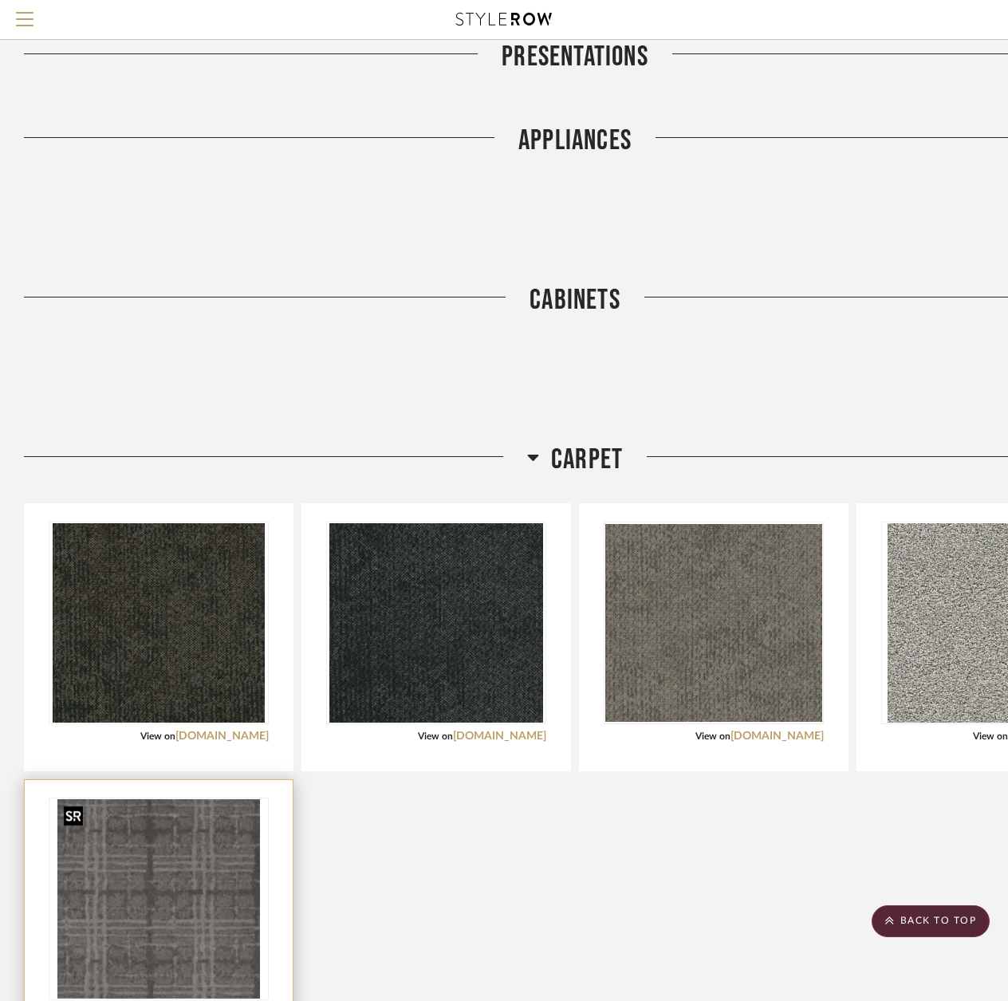
scroll to position [1817, 0]
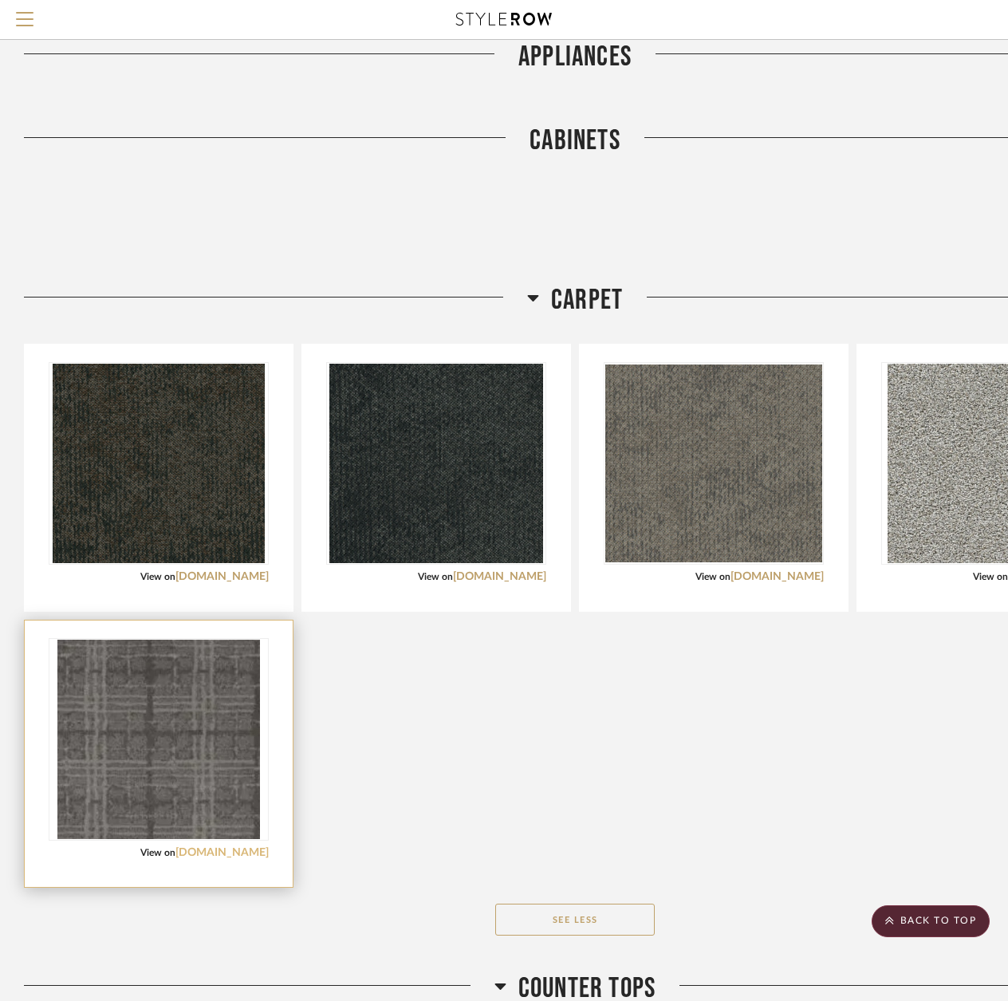
click at [244, 852] on link "phenixflooring.com" at bounding box center [221, 852] width 93 height 11
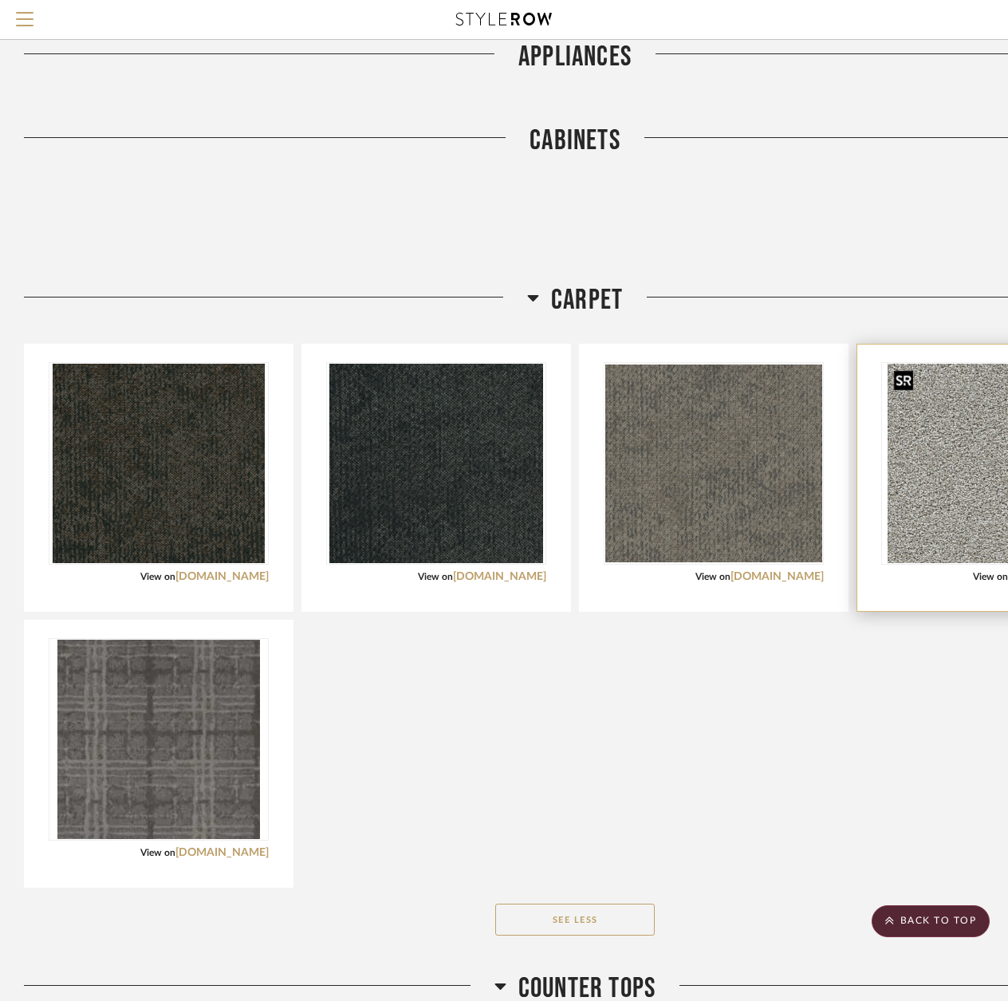
click at [927, 549] on img "0" at bounding box center [990, 463] width 207 height 199
click at [934, 525] on img "0" at bounding box center [990, 463] width 207 height 199
click at [966, 557] on img "0" at bounding box center [990, 463] width 207 height 199
click at [986, 495] on img "0" at bounding box center [990, 463] width 207 height 199
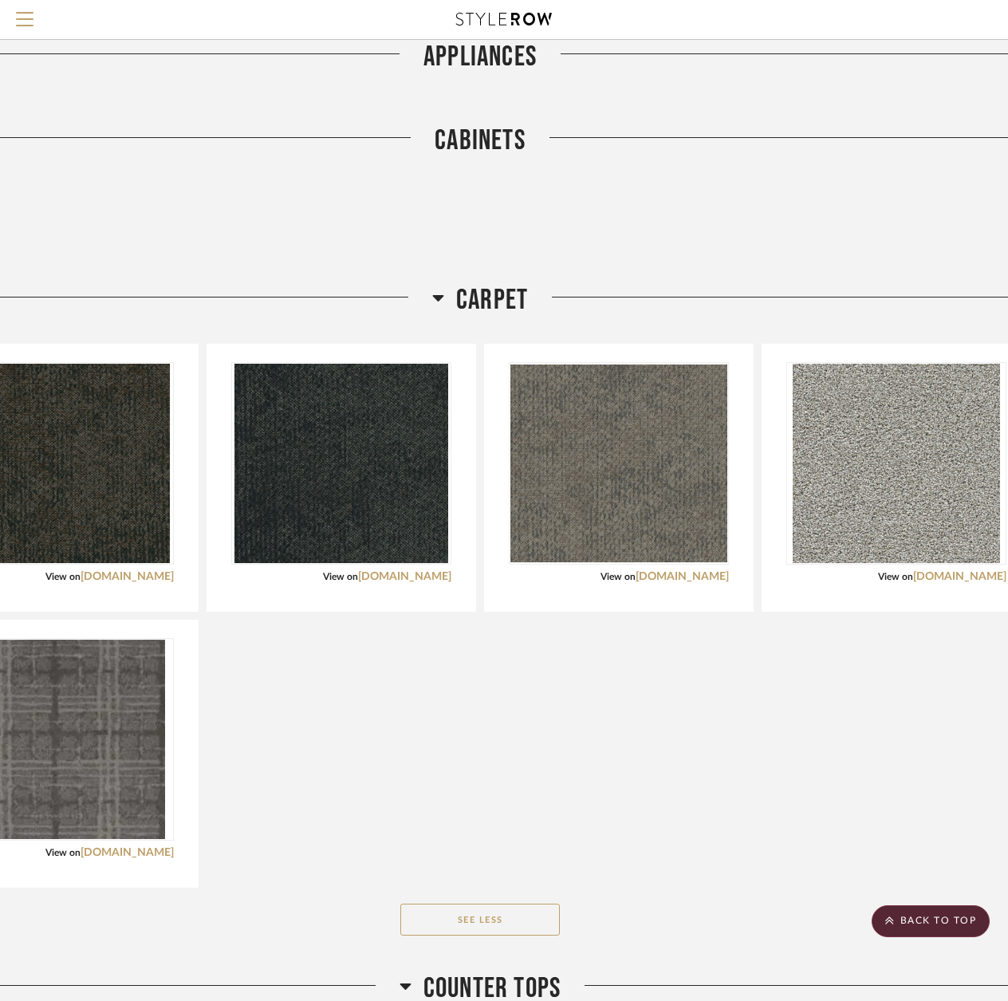
scroll to position [1817, 75]
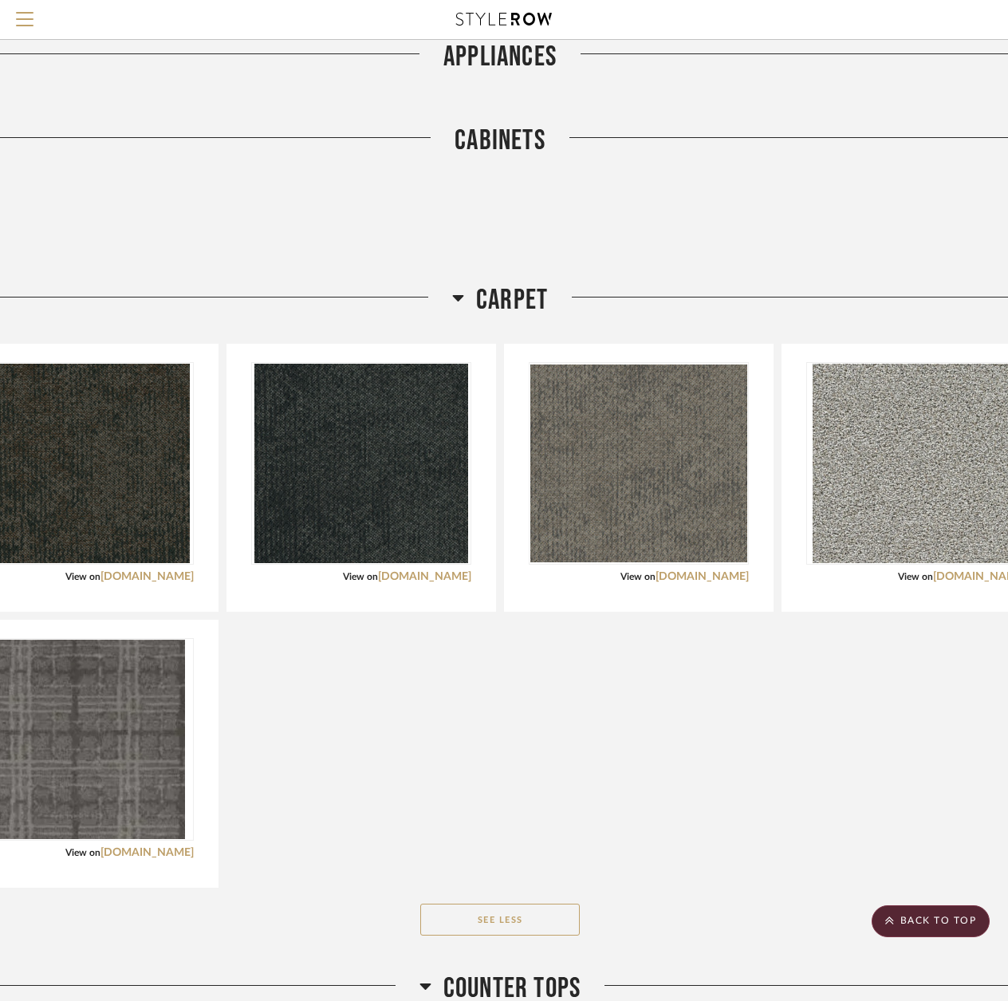
click at [463, 297] on icon at bounding box center [458, 297] width 12 height 19
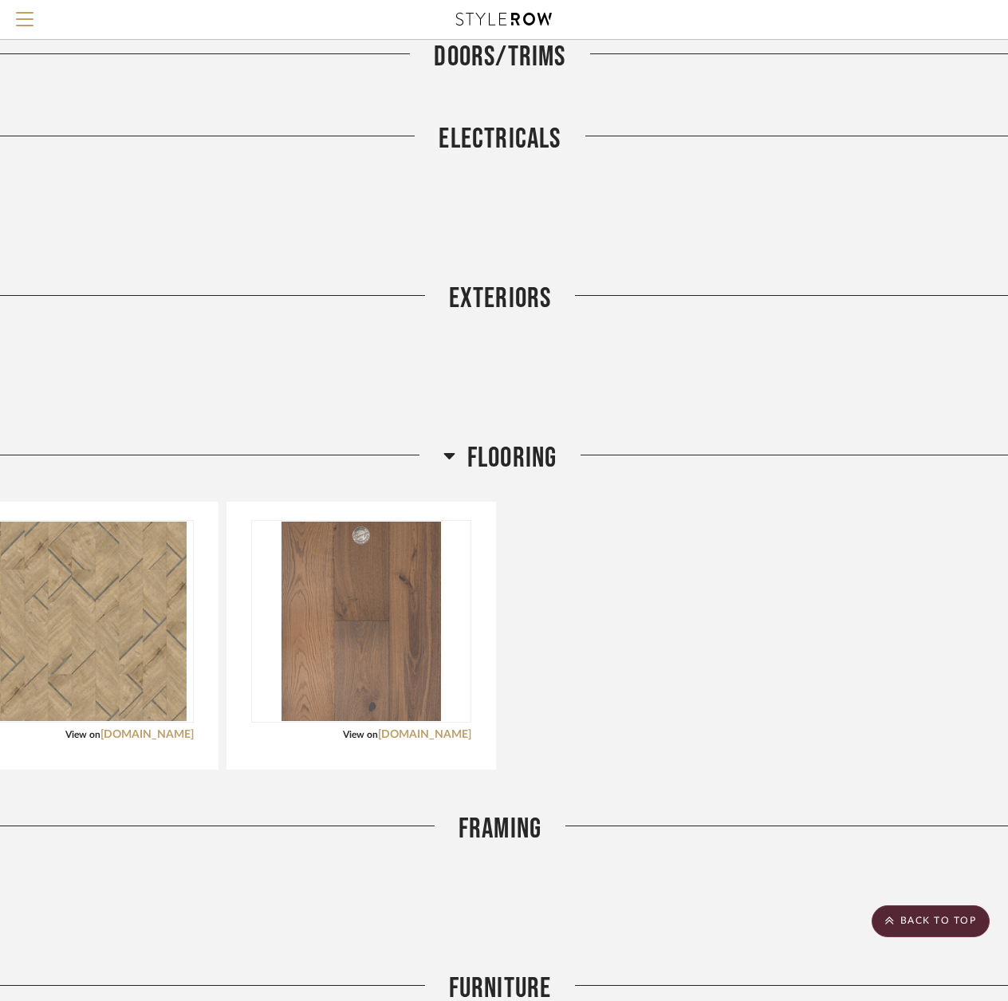
scroll to position [2854, 75]
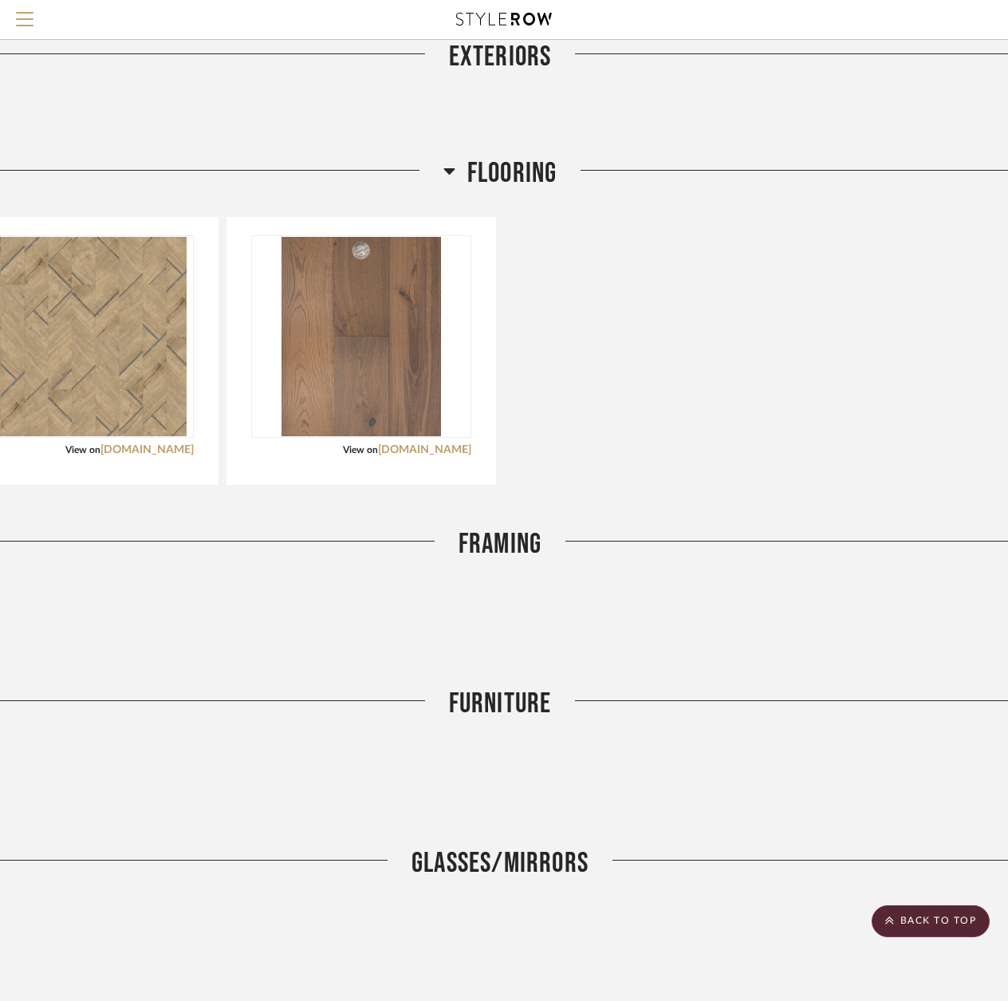
click at [452, 174] on icon at bounding box center [449, 170] width 12 height 19
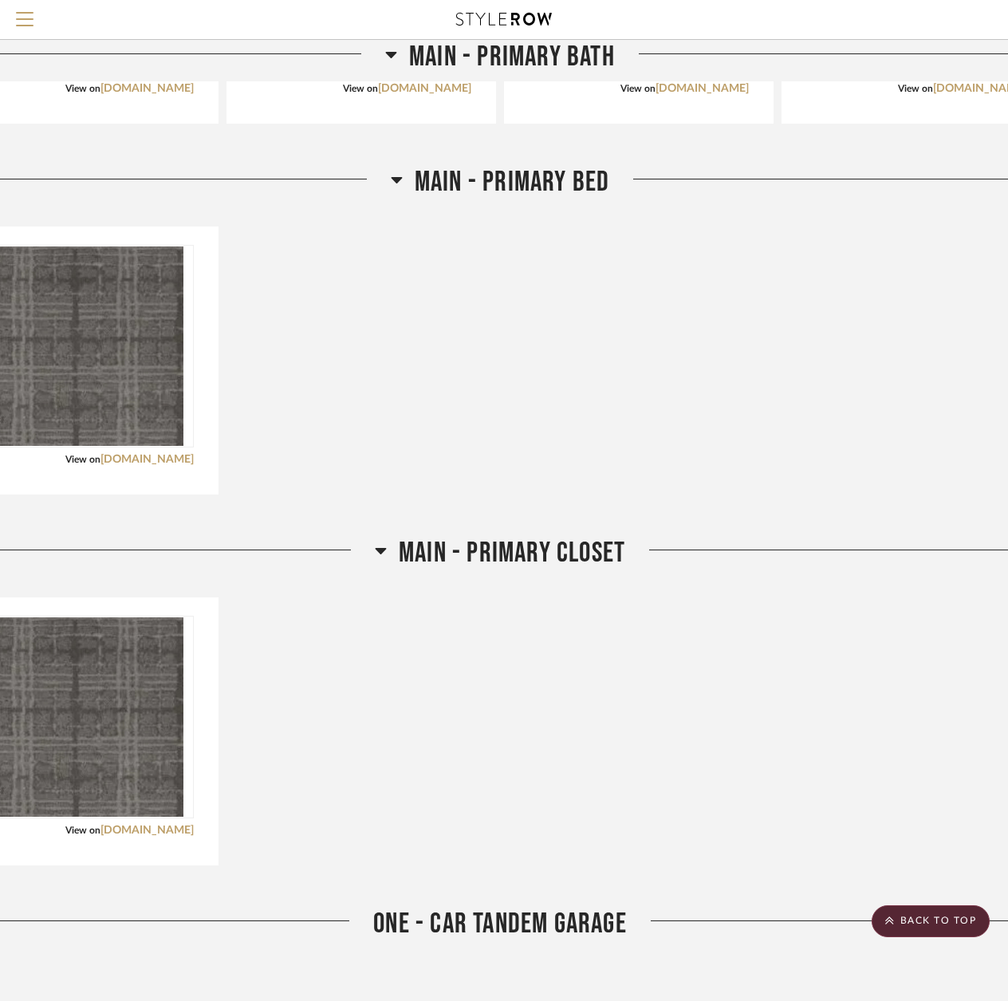
scroll to position [11625, 75]
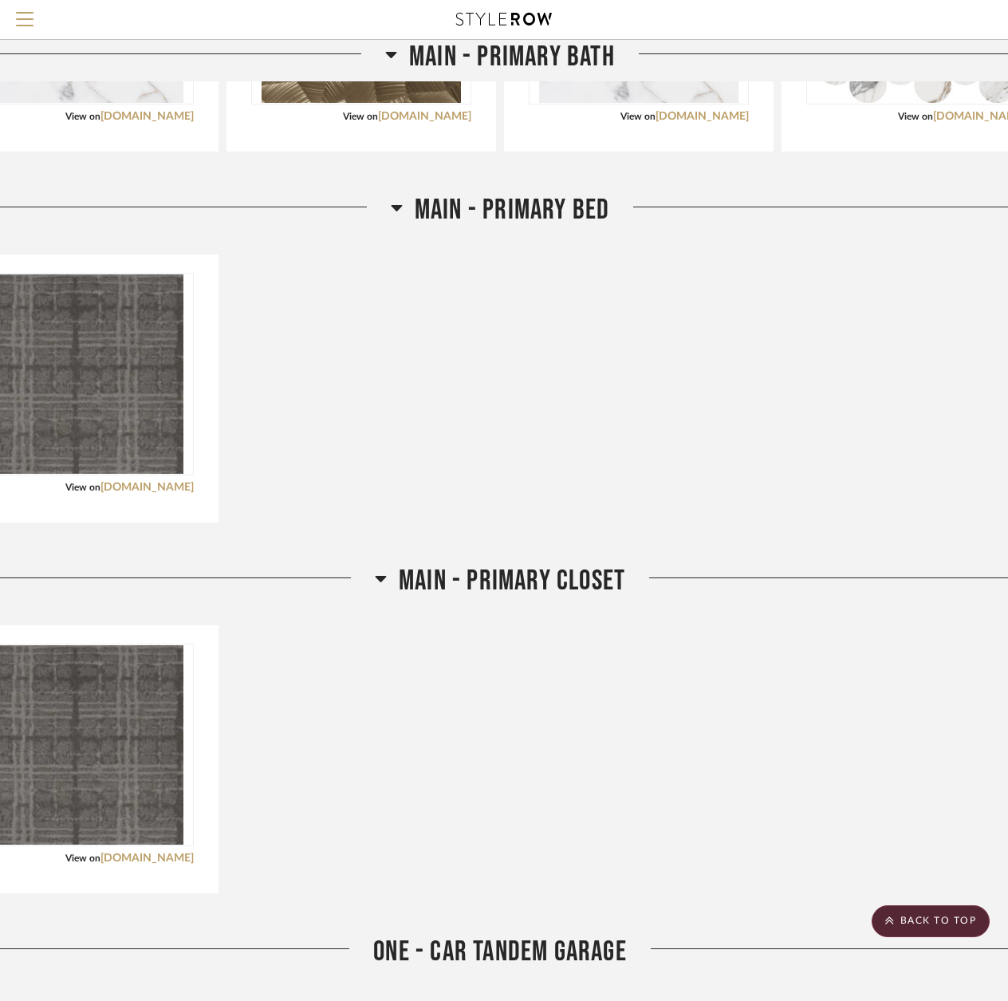
click at [328, 242] on div "Main - Primary Bed Carpet View on phenixflooring.com By Phenix Flooring Team St…" at bounding box center [500, 368] width 1102 height 351
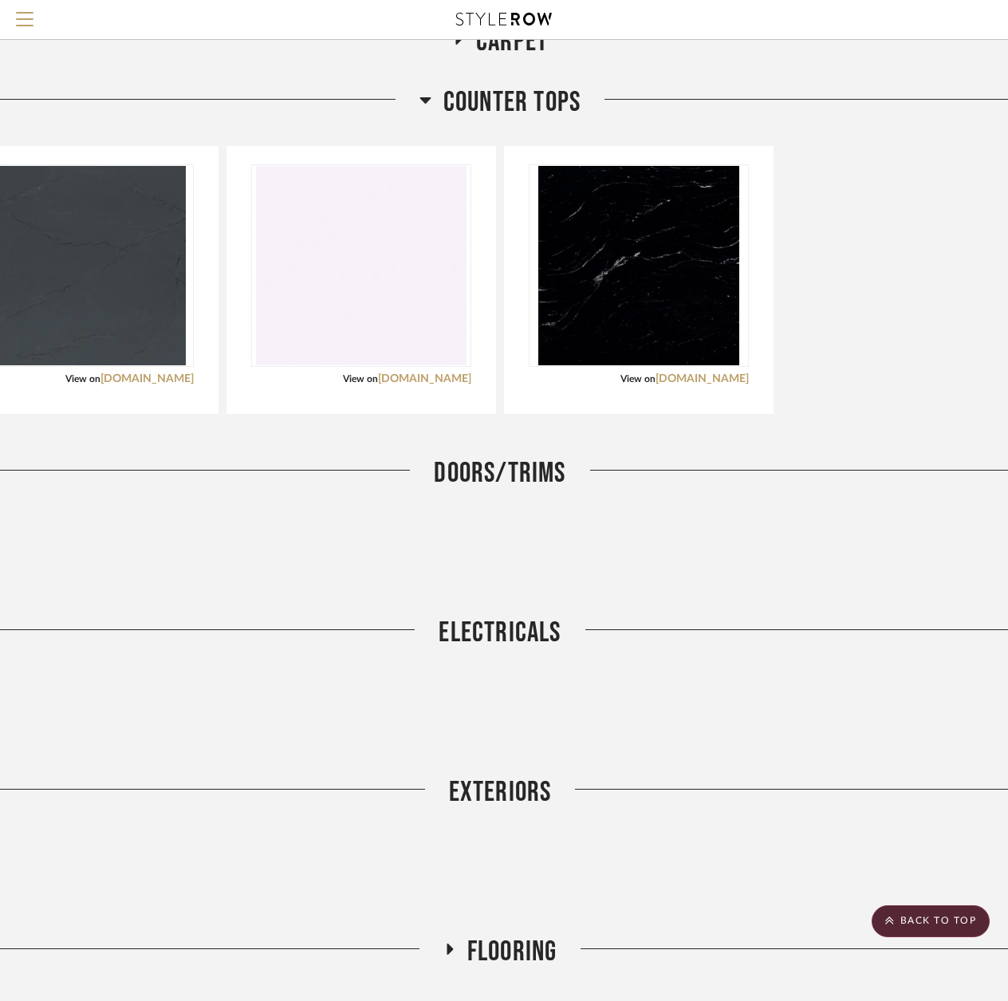
scroll to position [1996, 75]
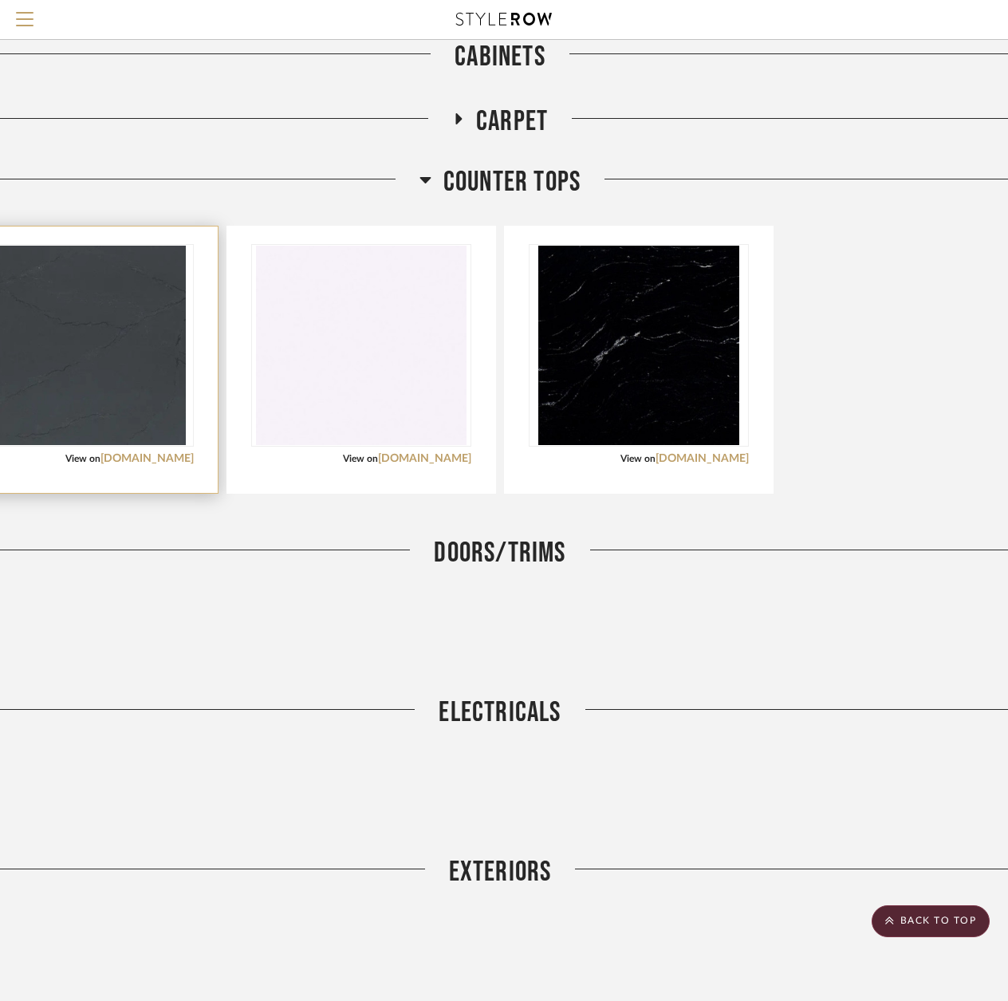
click at [155, 451] on div "View on cambriausa.com" at bounding box center [84, 458] width 220 height 14
click at [133, 455] on link "[DOMAIN_NAME]" at bounding box center [146, 458] width 93 height 11
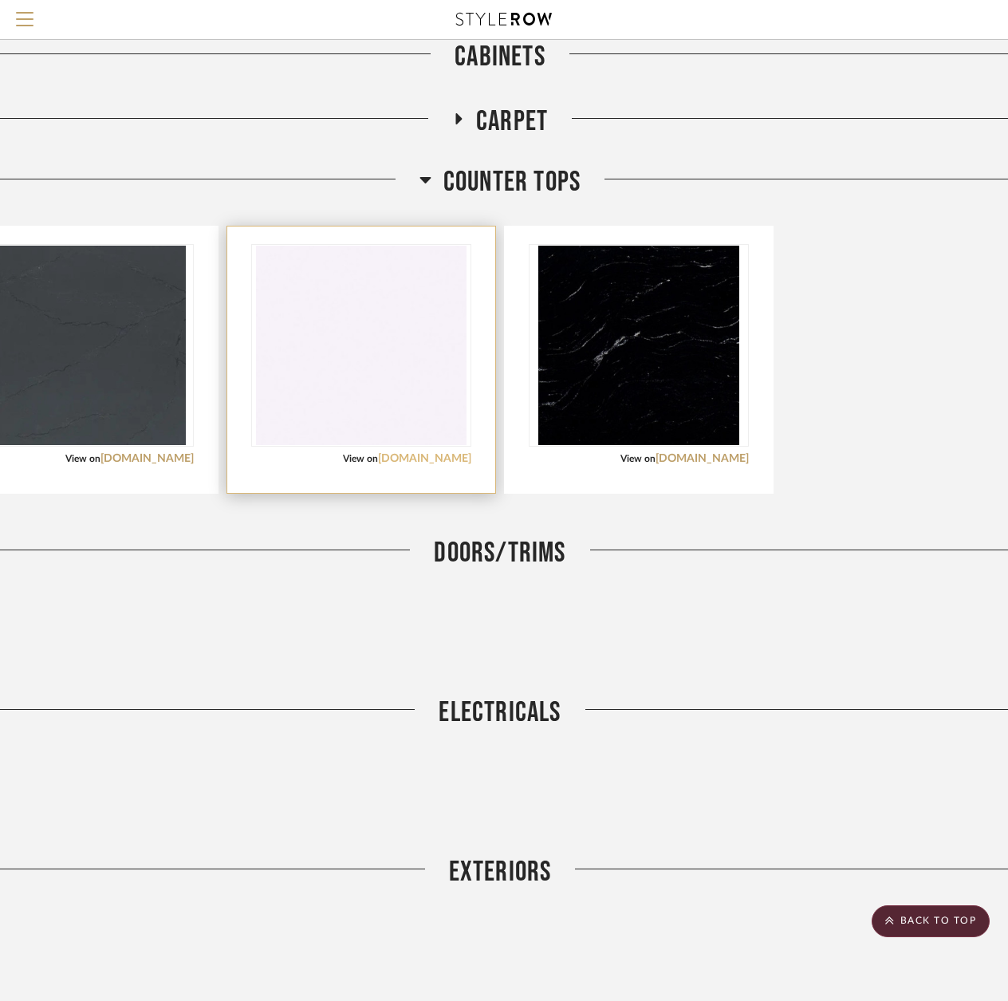
click at [407, 463] on link "ugmsurfaces.com" at bounding box center [424, 458] width 93 height 11
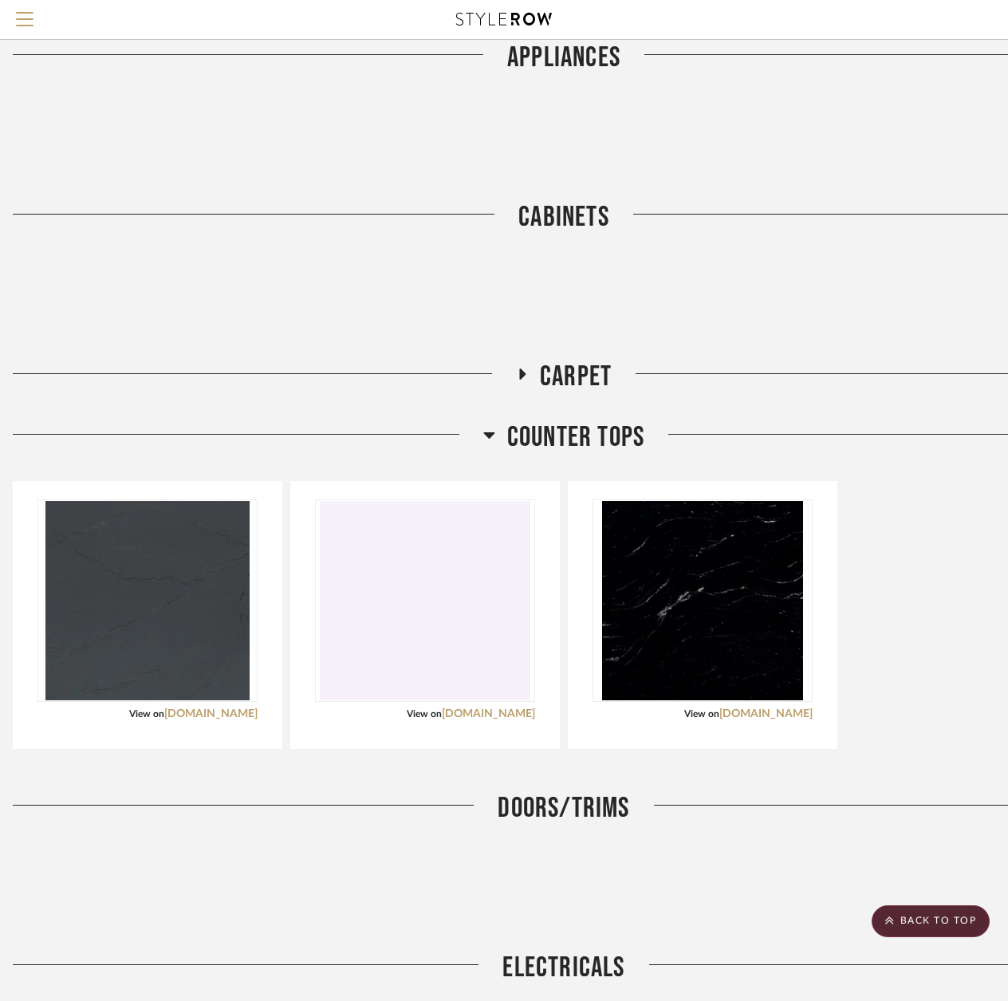
scroll to position [1964, 11]
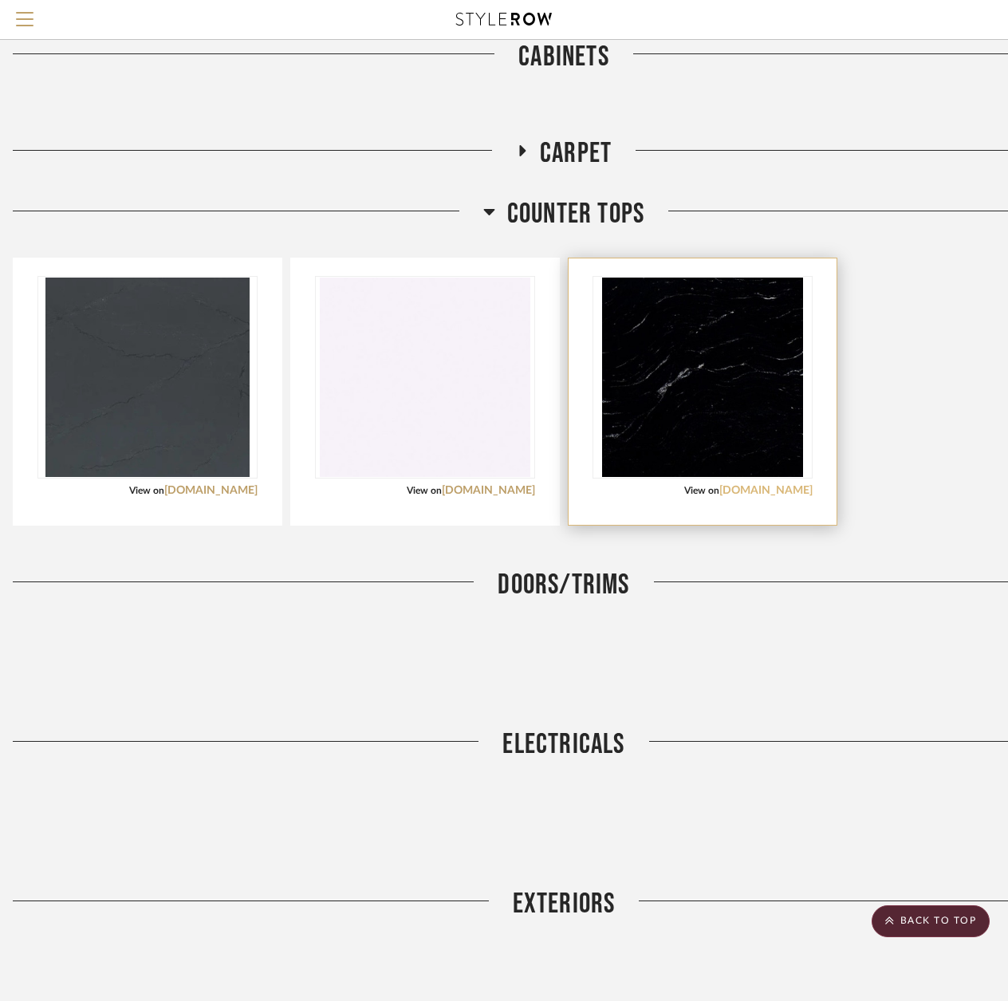
click at [758, 491] on link "msisurfaces.com" at bounding box center [765, 490] width 93 height 11
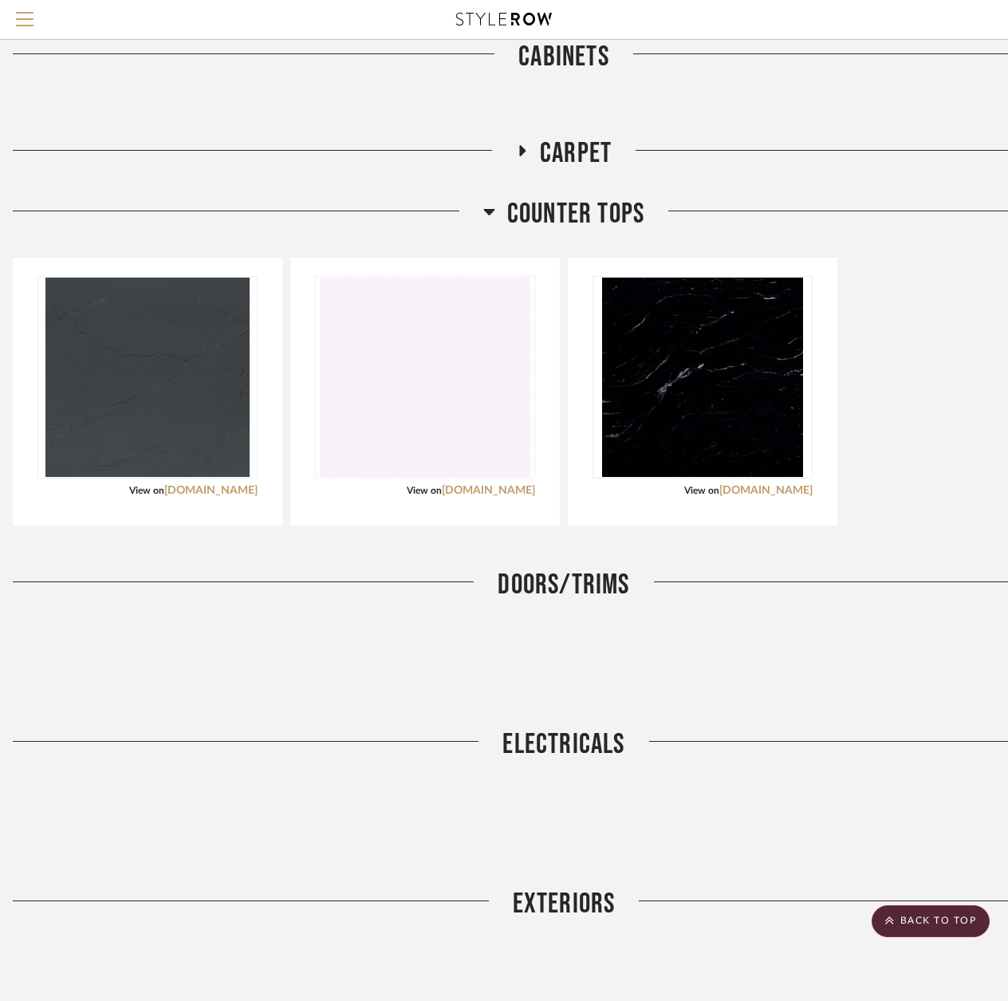
click at [488, 214] on icon at bounding box center [488, 212] width 11 height 6
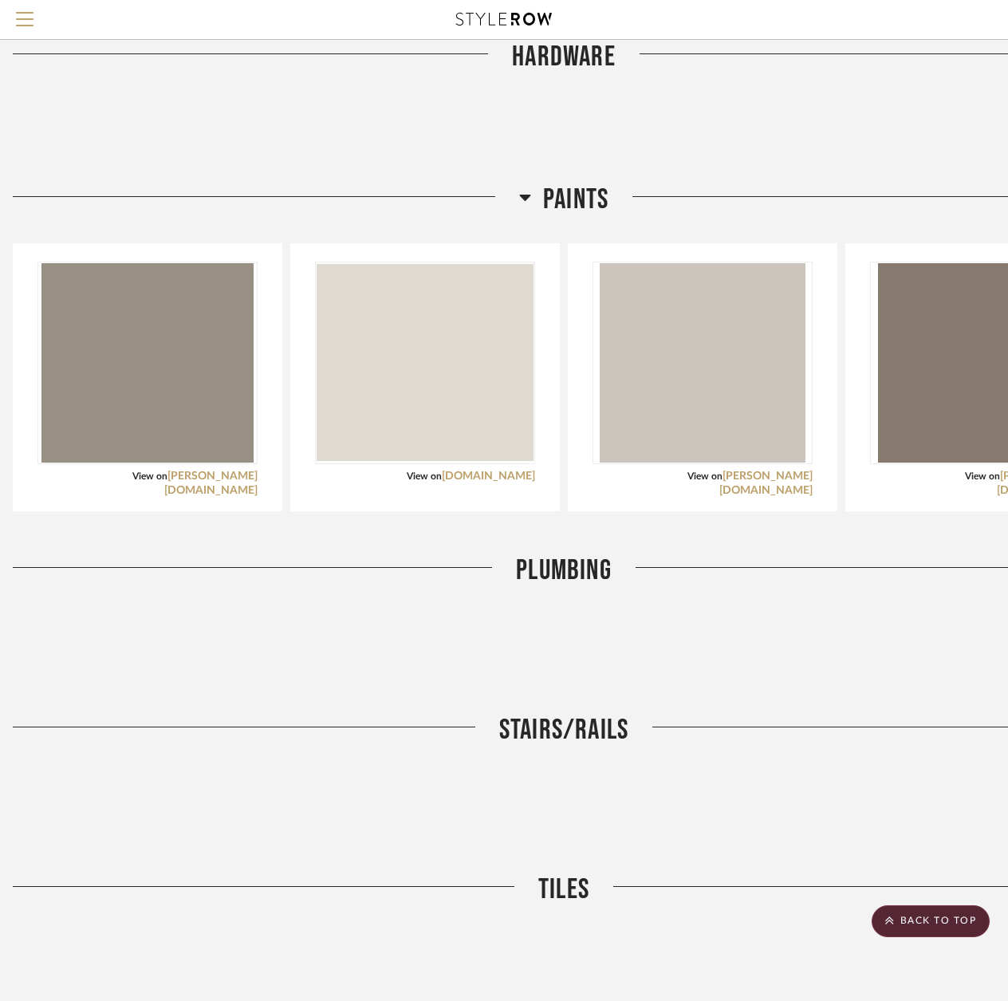
scroll to position [3240, 11]
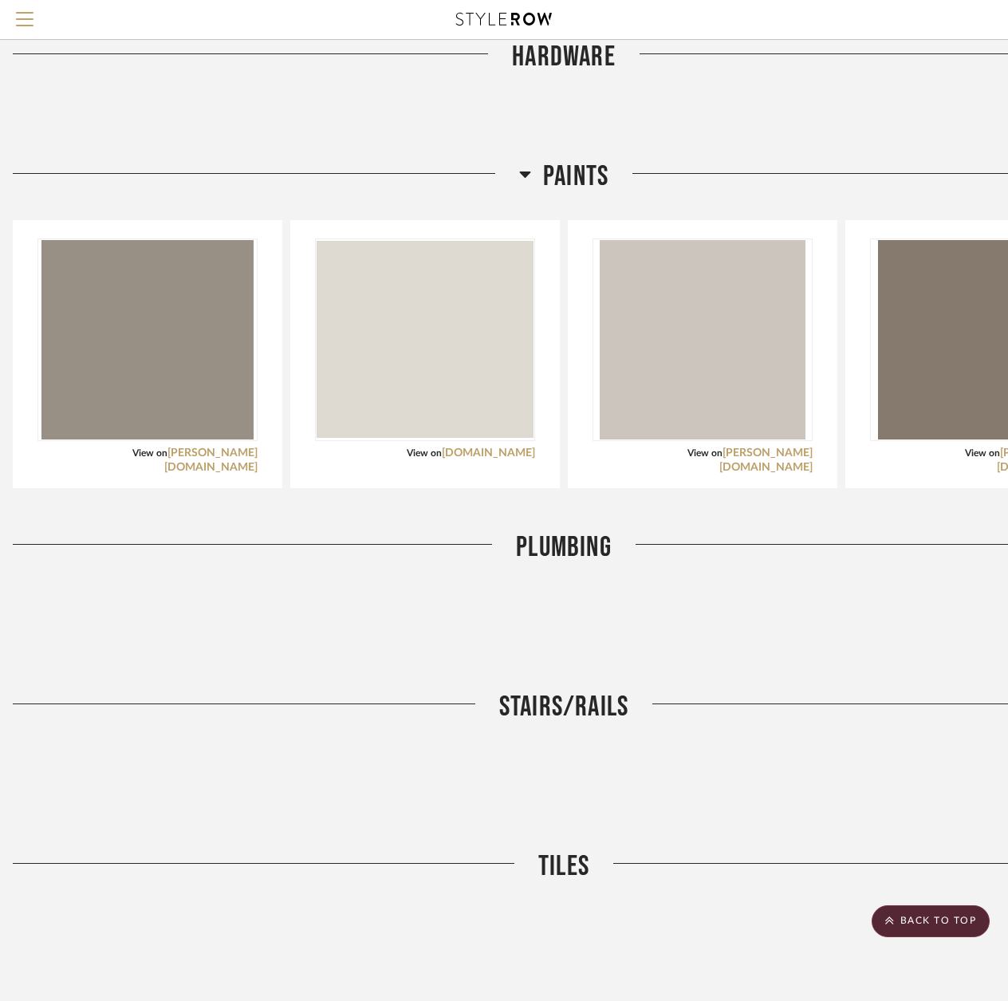
click at [528, 174] on icon at bounding box center [524, 174] width 11 height 6
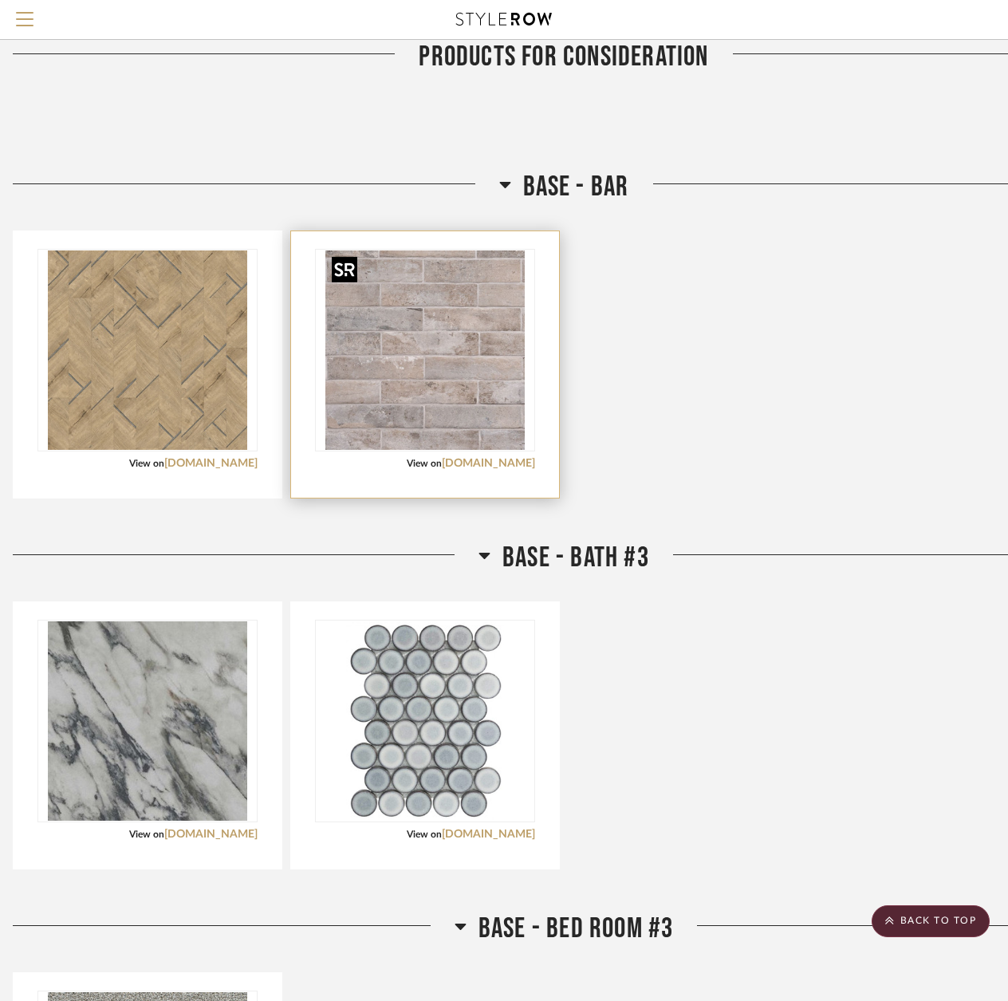
scroll to position [4276, 11]
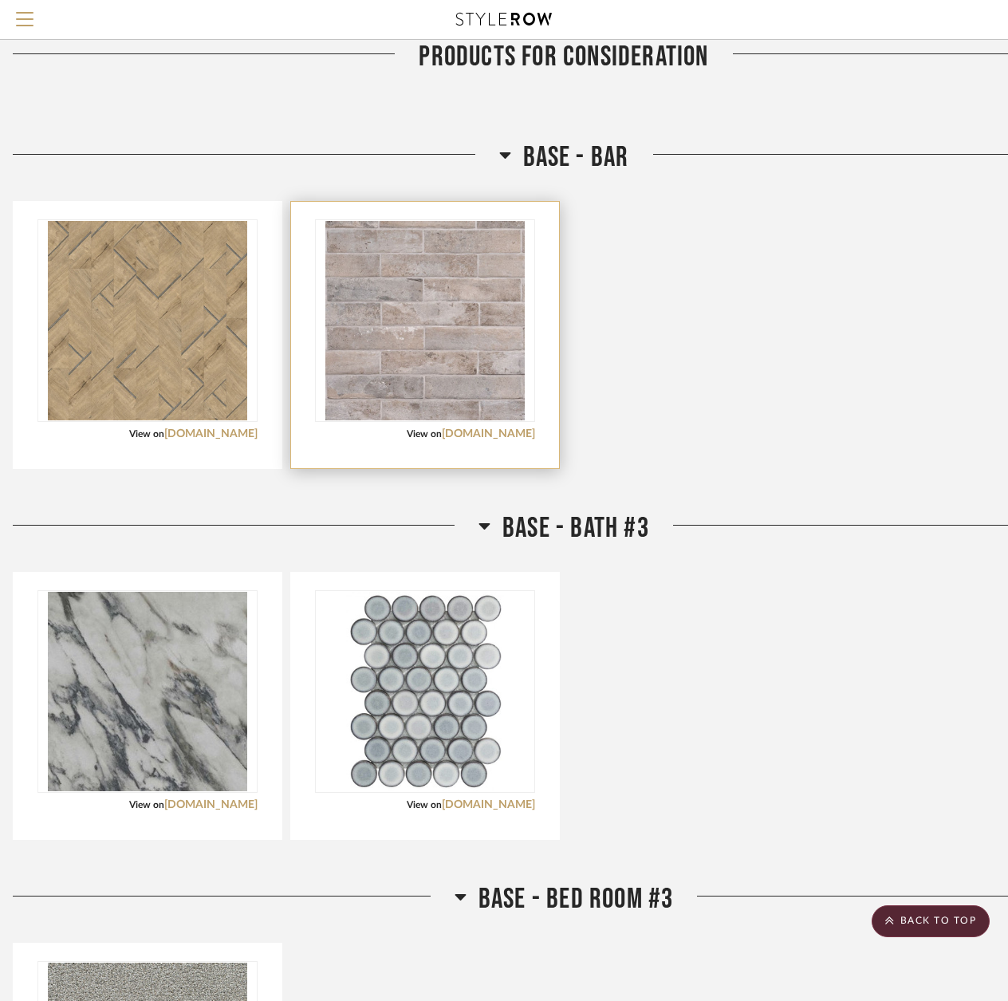
click at [505, 442] on div at bounding box center [425, 335] width 268 height 266
click at [508, 438] on link "msisurfaces.com" at bounding box center [488, 433] width 93 height 11
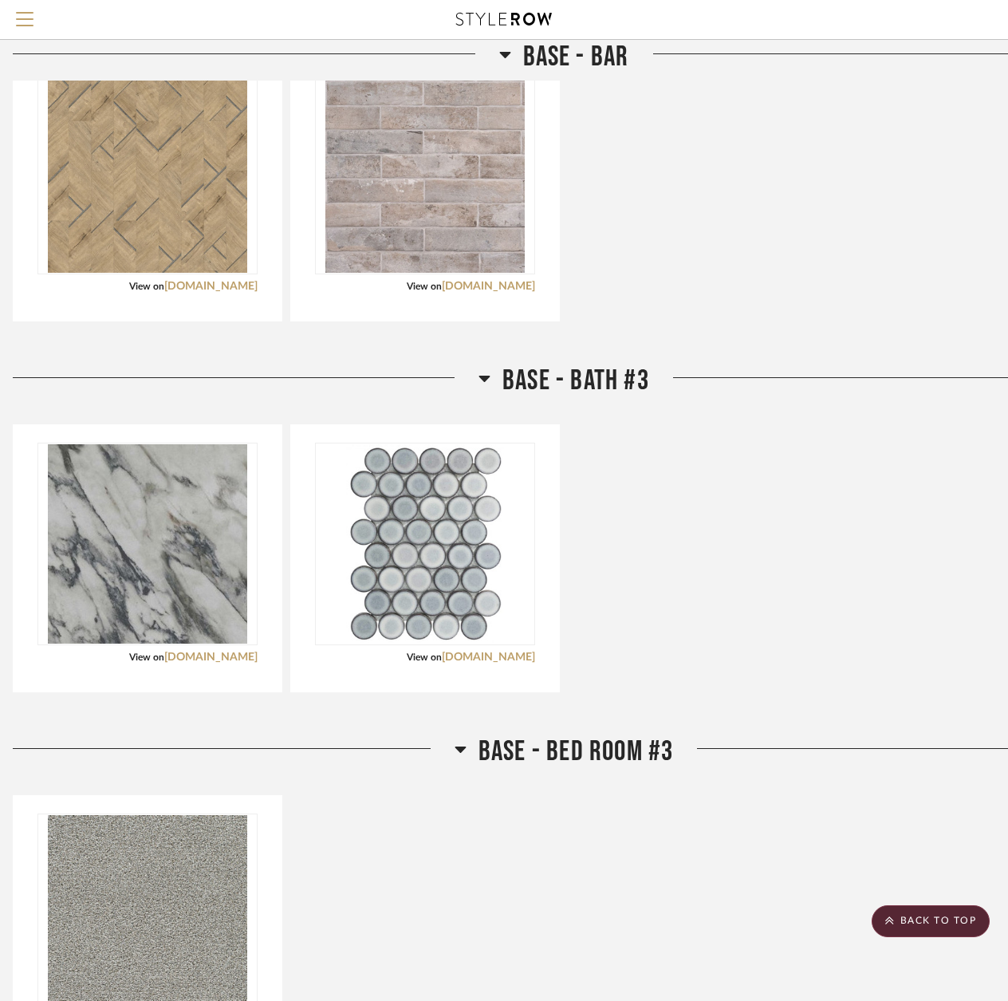
scroll to position [4516, 11]
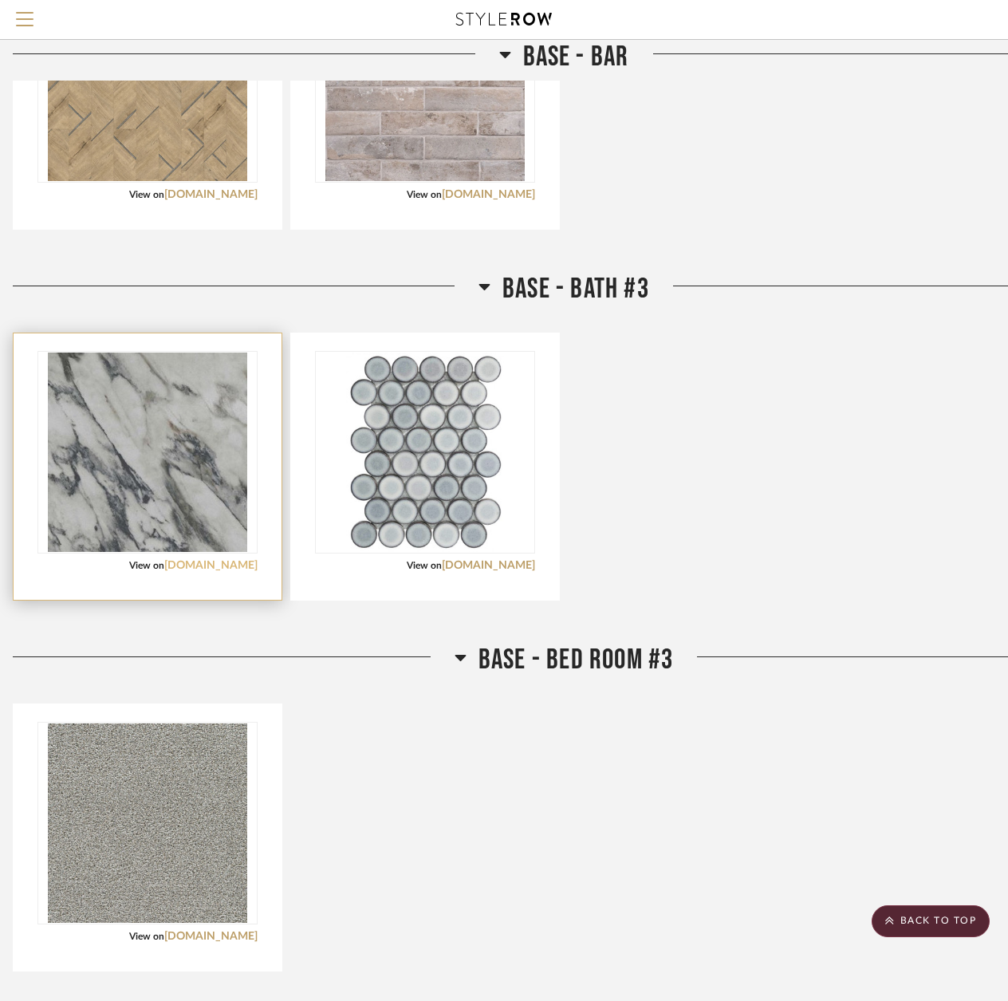
click at [242, 567] on link "emser.com" at bounding box center [210, 565] width 93 height 11
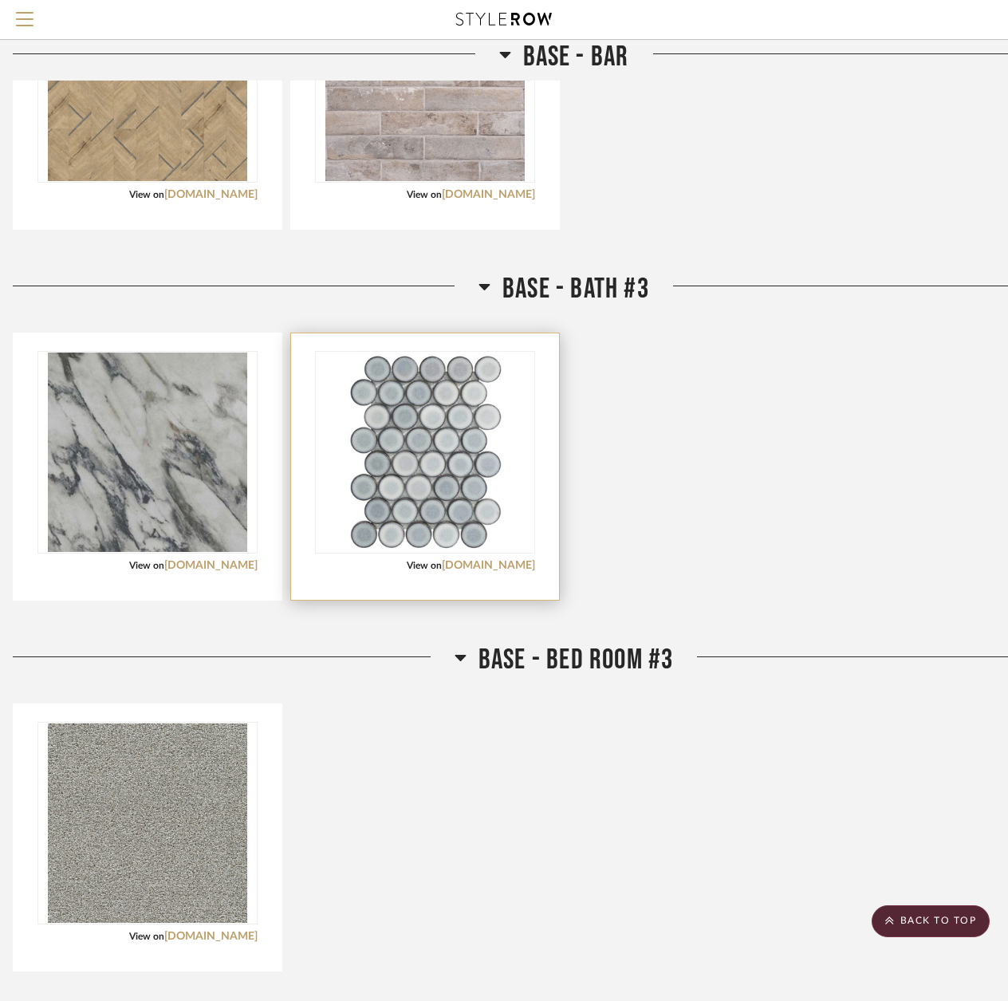
click at [526, 574] on div at bounding box center [425, 466] width 268 height 266
click at [525, 566] on link "sociinc.com" at bounding box center [488, 565] width 93 height 11
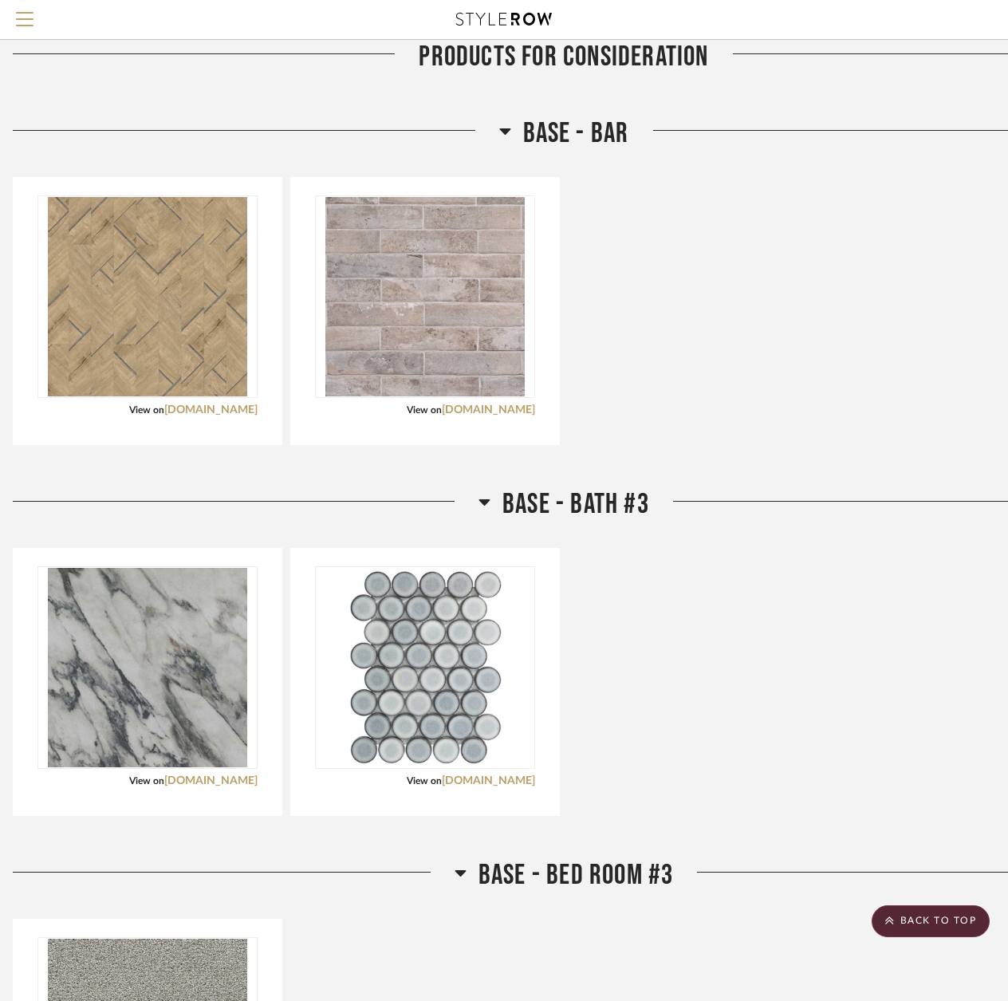
scroll to position [4276, 11]
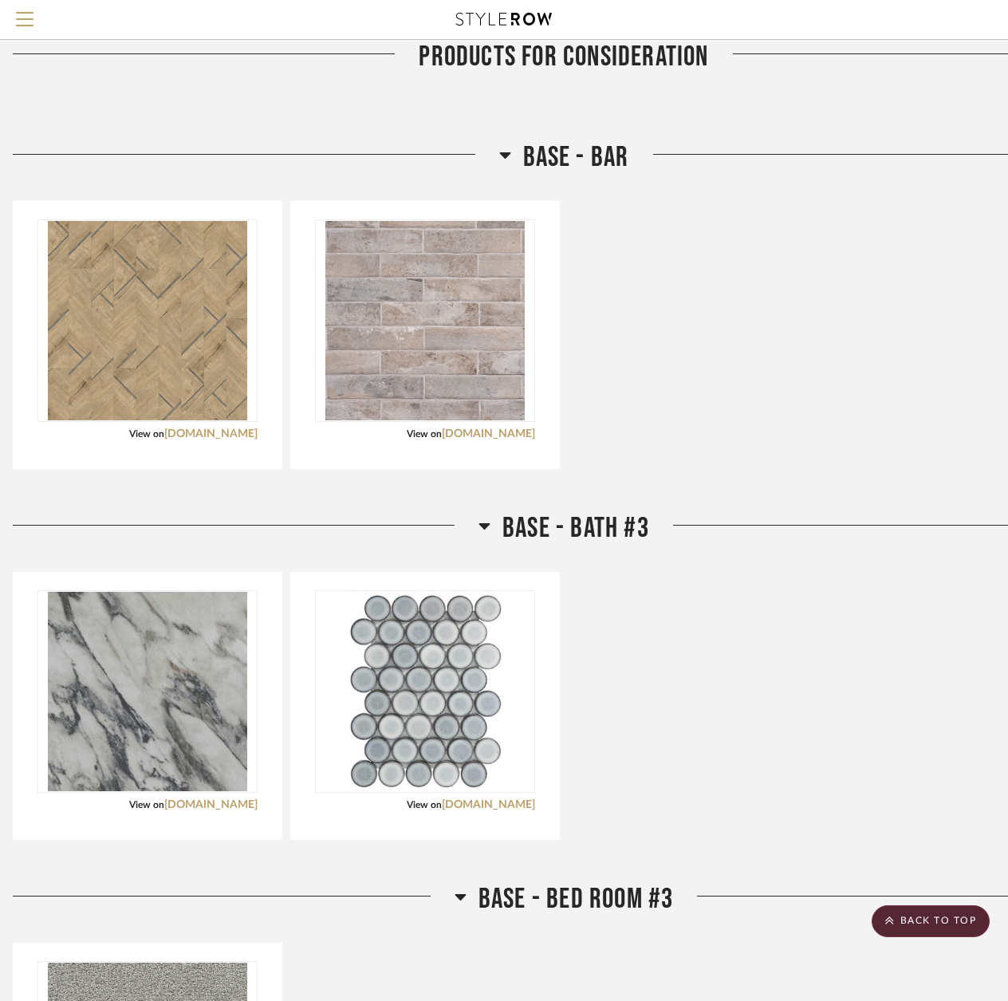
click at [509, 156] on icon at bounding box center [505, 154] width 12 height 19
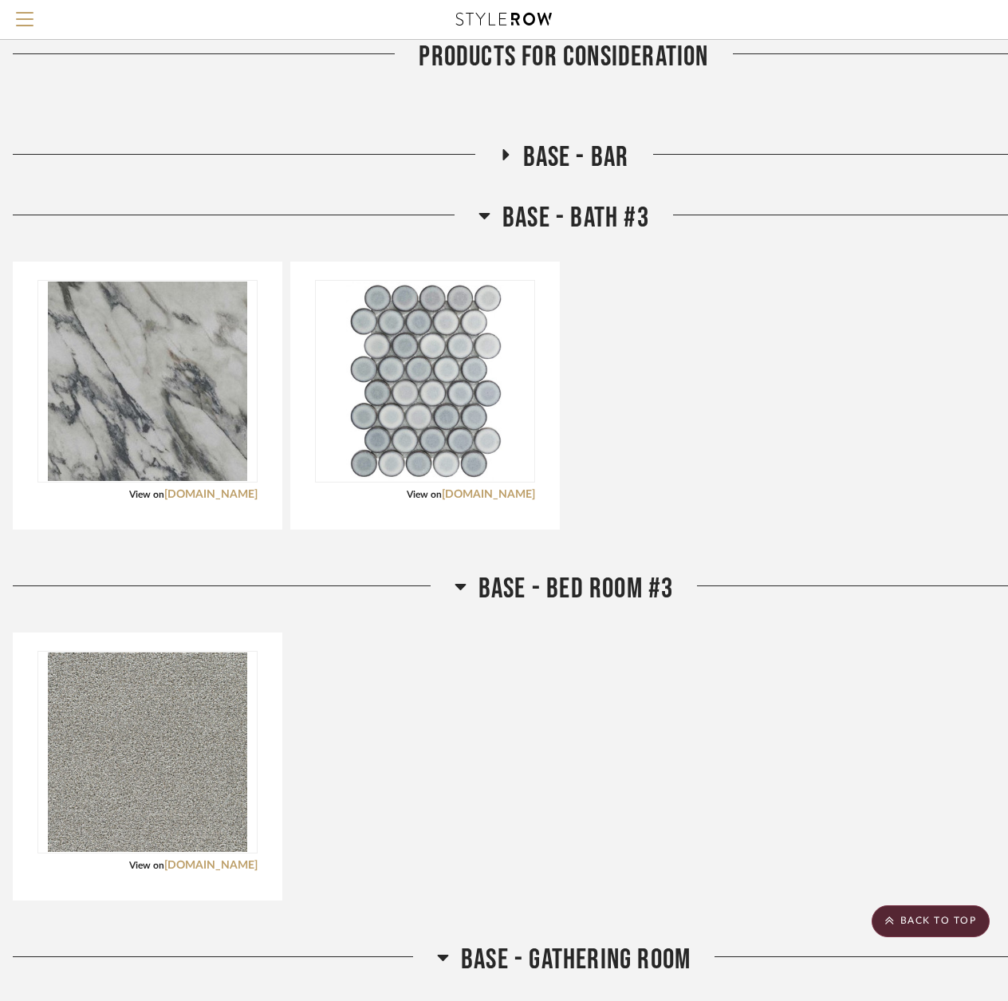
click at [485, 217] on icon at bounding box center [484, 216] width 11 height 6
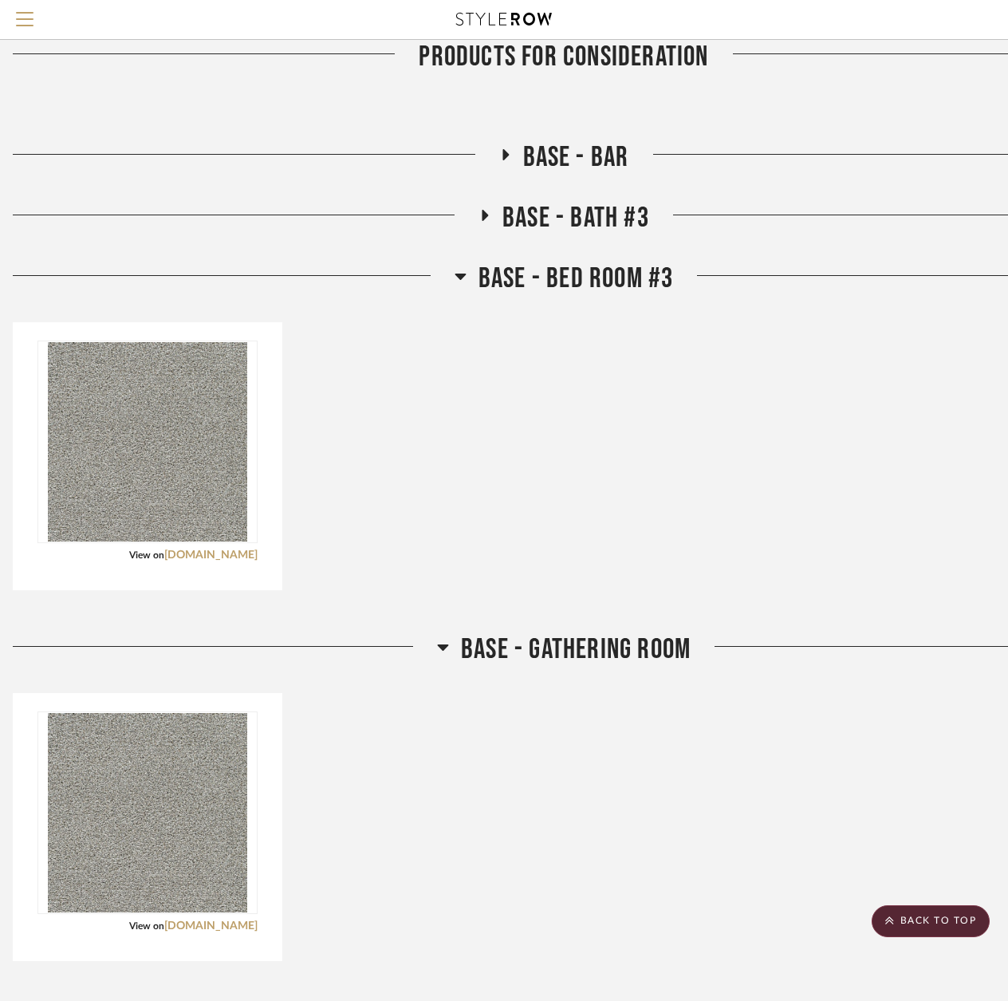
click at [466, 275] on icon at bounding box center [460, 276] width 11 height 6
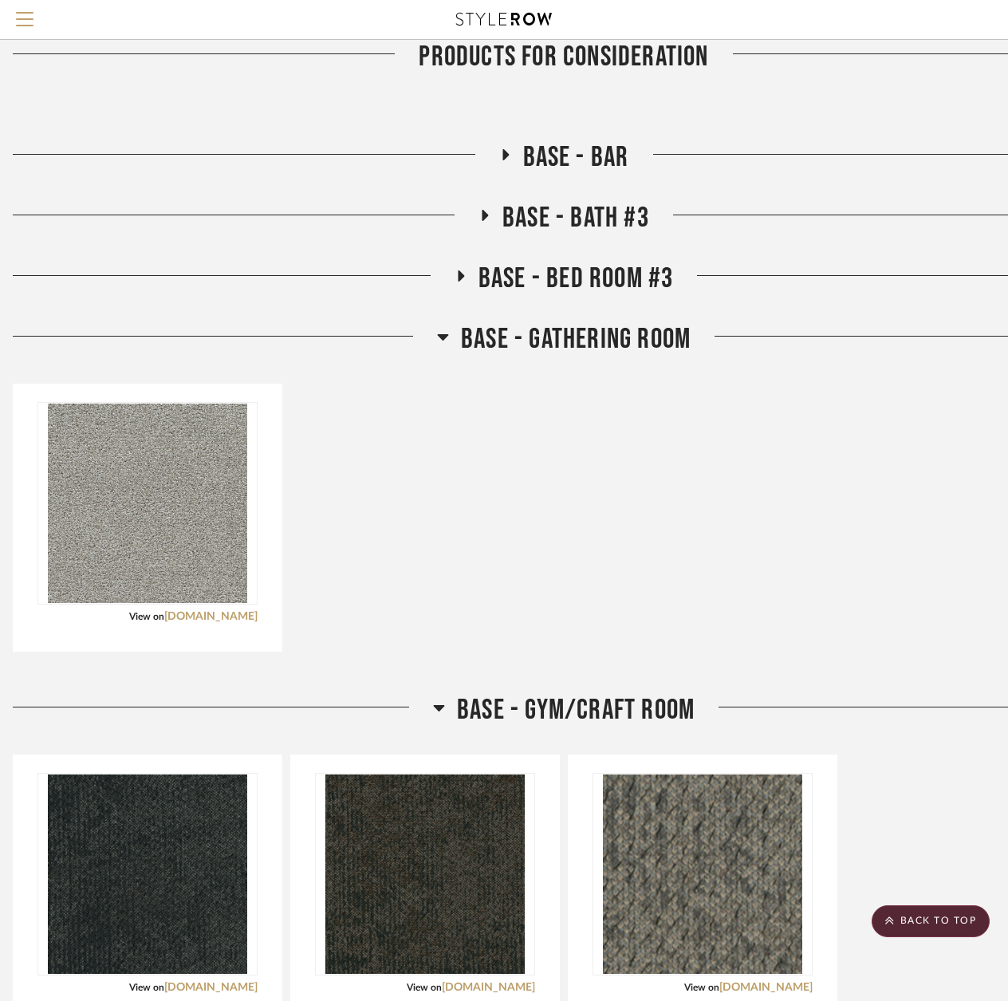
click at [443, 336] on icon at bounding box center [442, 337] width 11 height 6
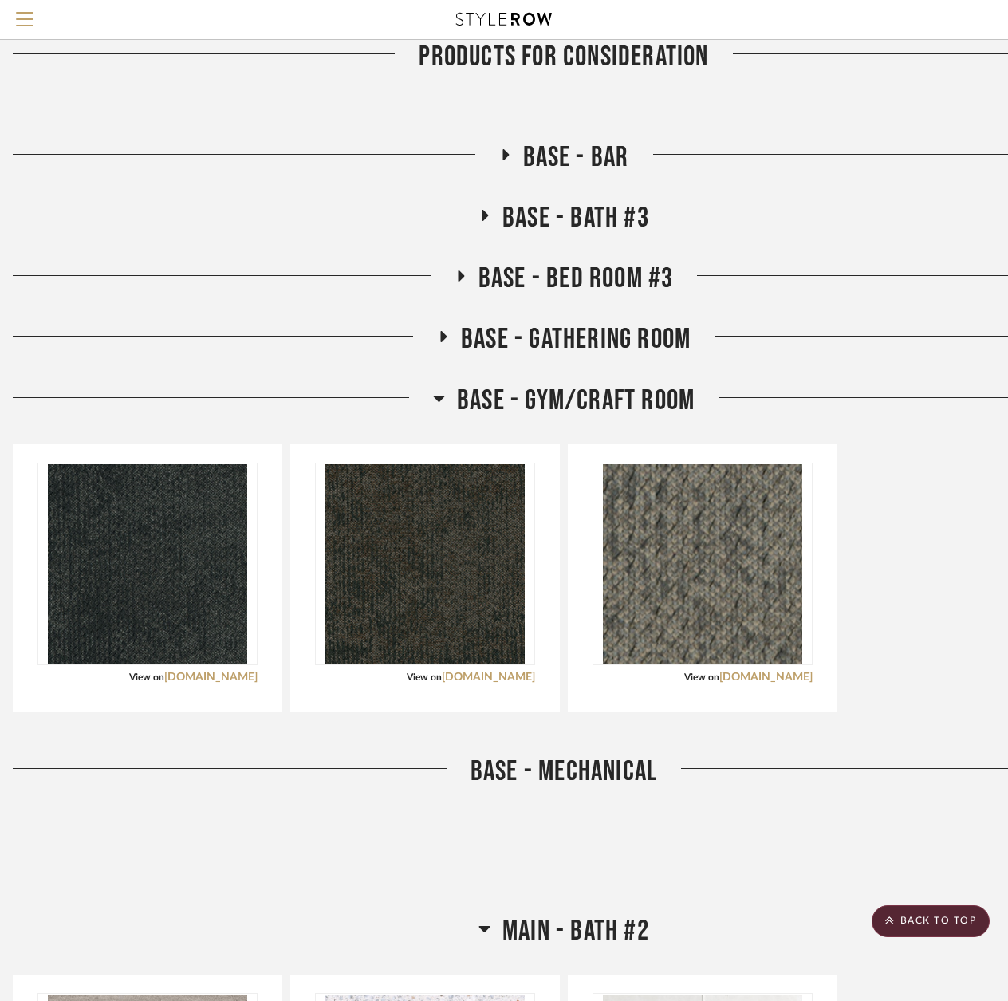
click at [435, 403] on icon at bounding box center [439, 397] width 12 height 19
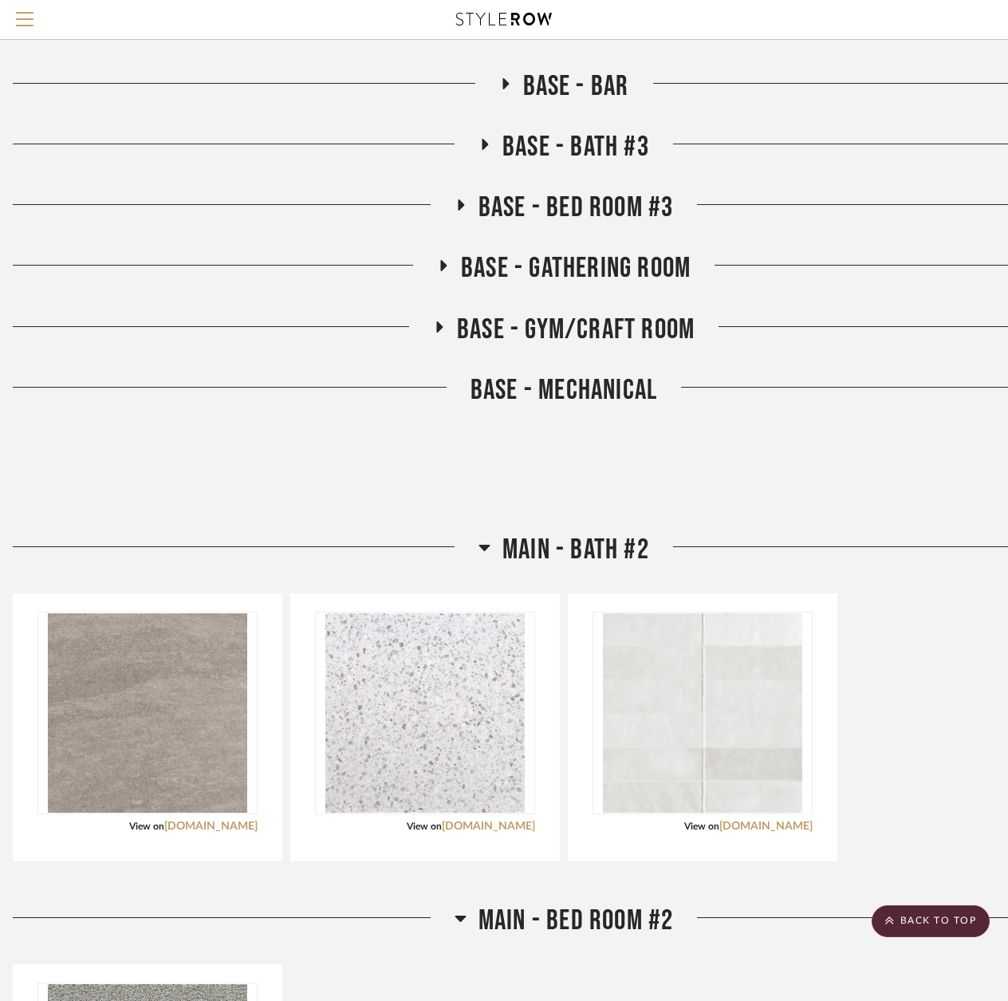
scroll to position [4595, 11]
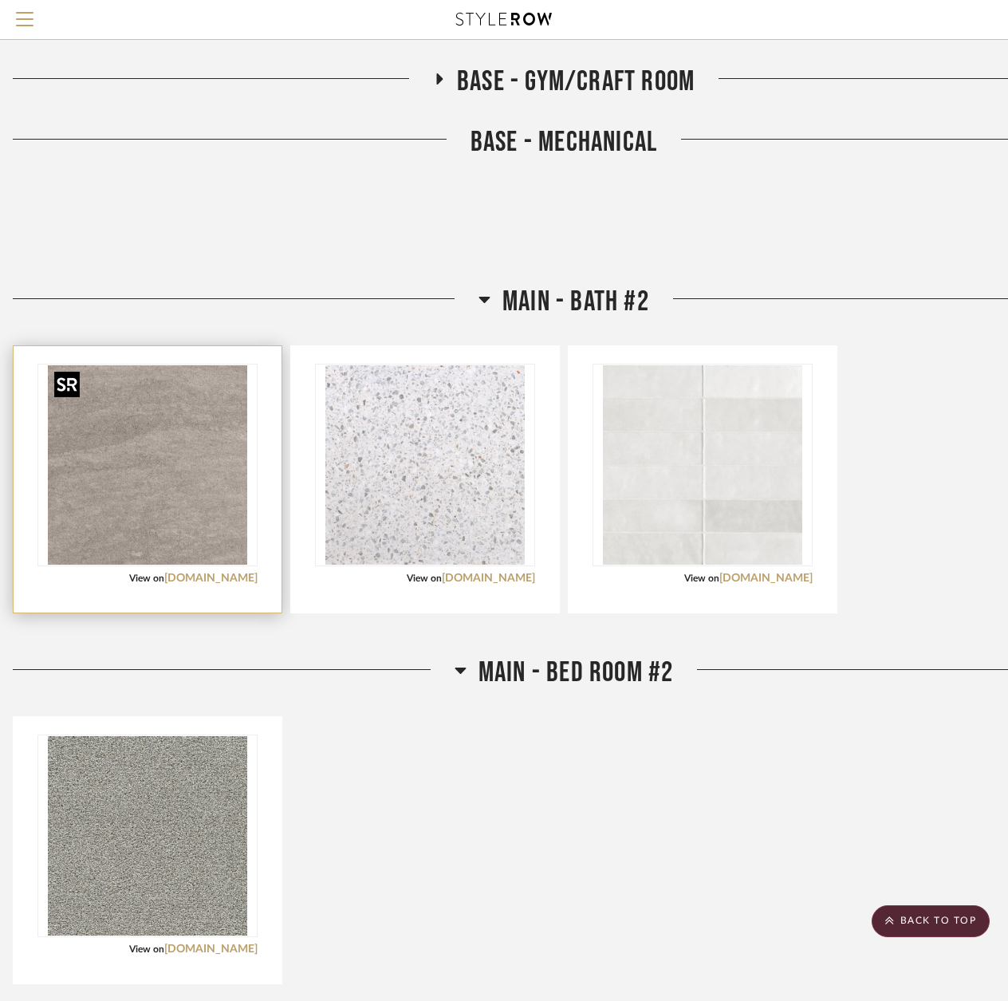
click at [211, 514] on img "0" at bounding box center [147, 464] width 199 height 199
click at [201, 576] on link "trendsflooring.com" at bounding box center [210, 578] width 93 height 11
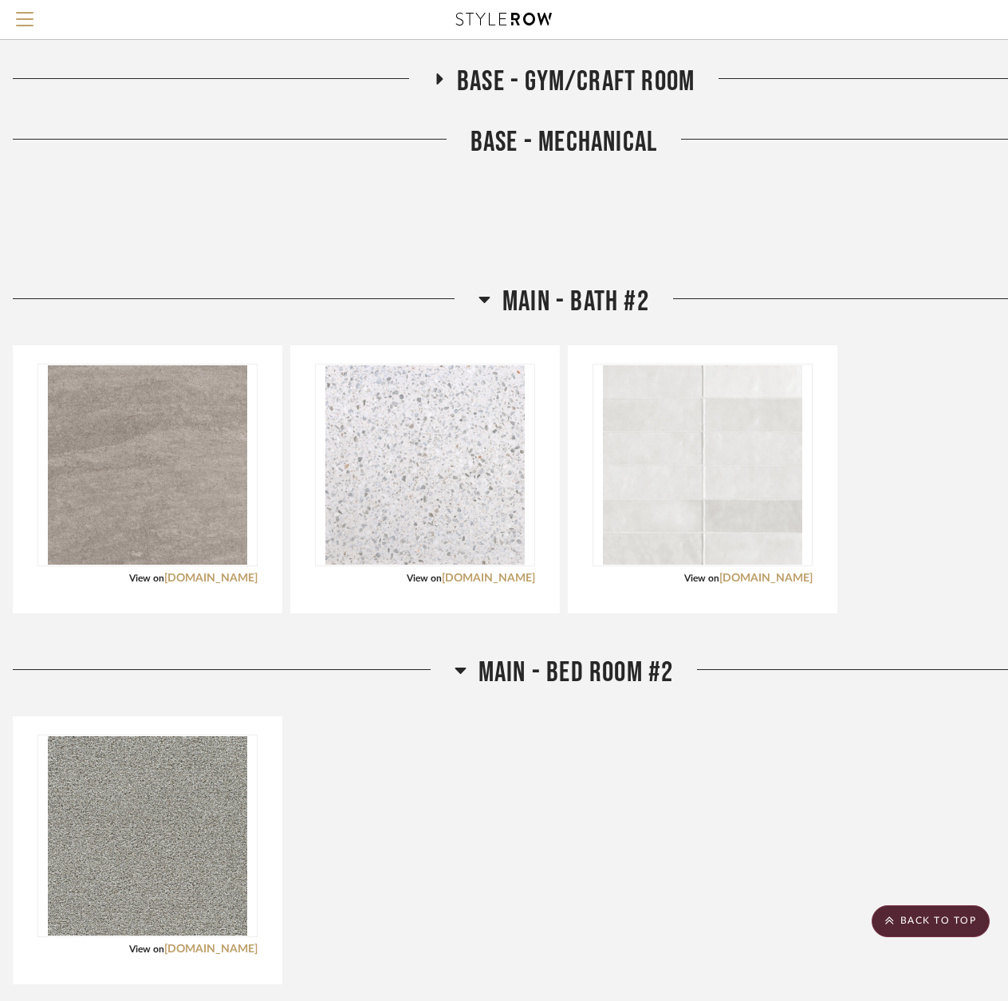
click at [483, 300] on icon at bounding box center [484, 300] width 11 height 6
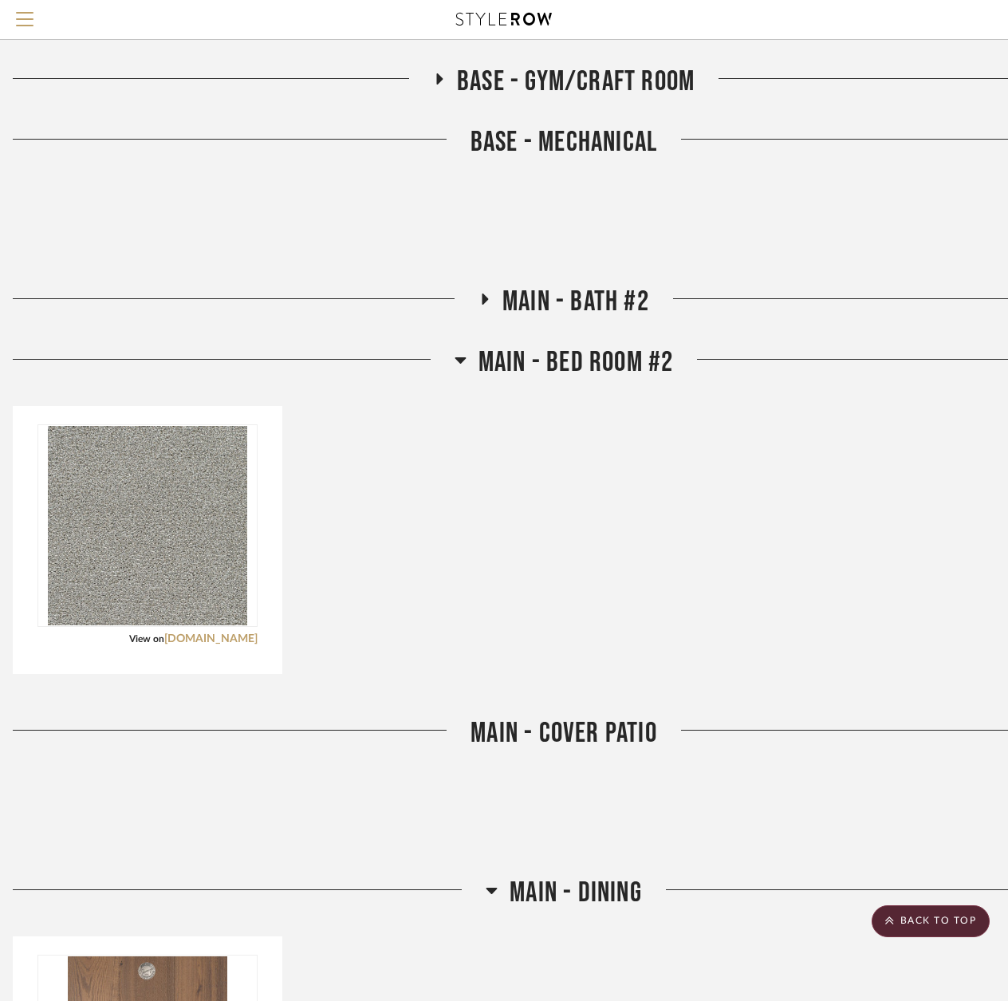
click at [462, 355] on icon at bounding box center [461, 359] width 12 height 19
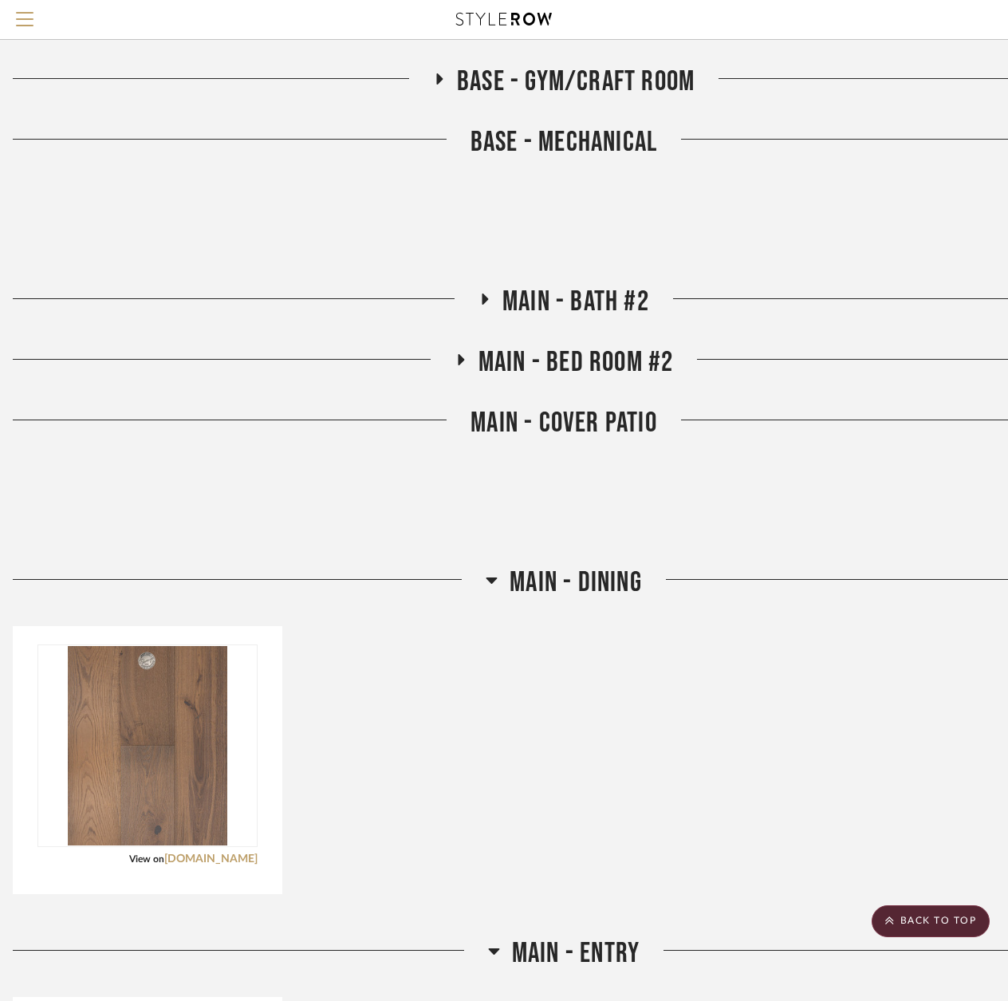
click at [489, 573] on icon at bounding box center [492, 579] width 12 height 19
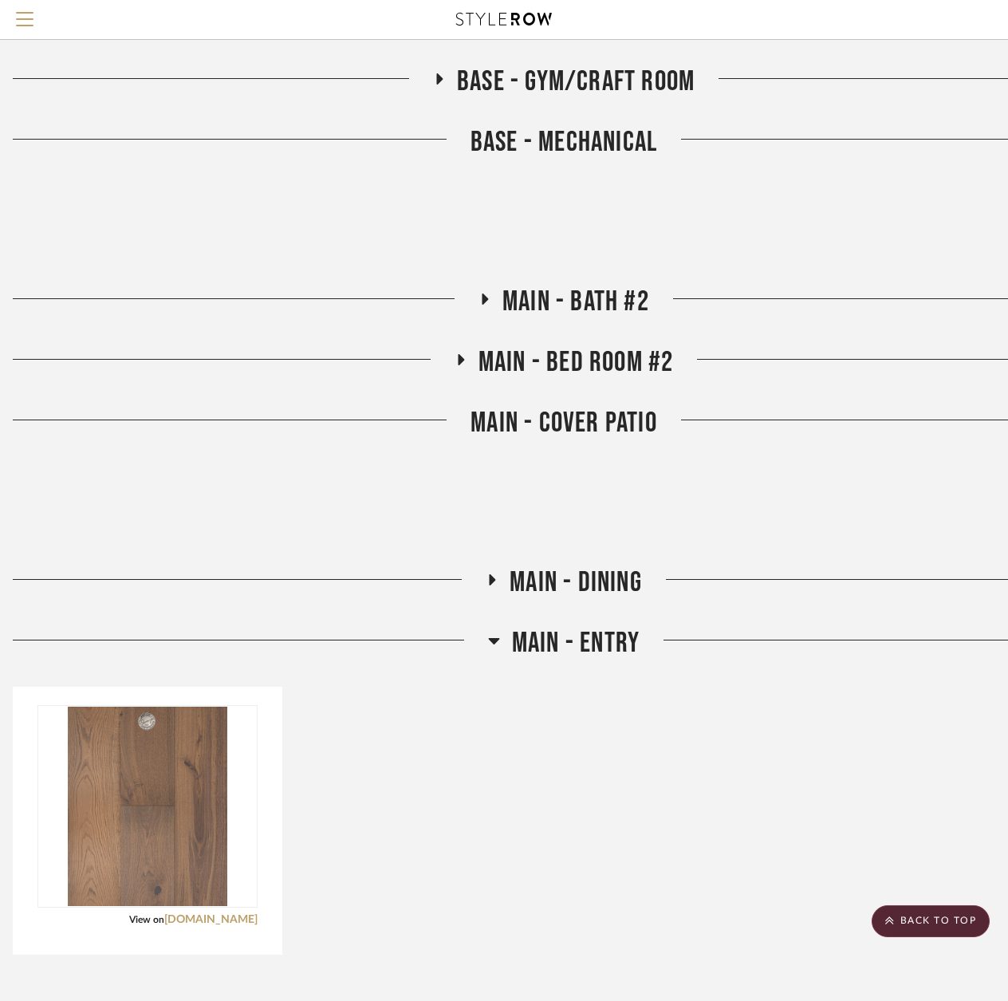
click at [495, 644] on icon at bounding box center [494, 640] width 12 height 19
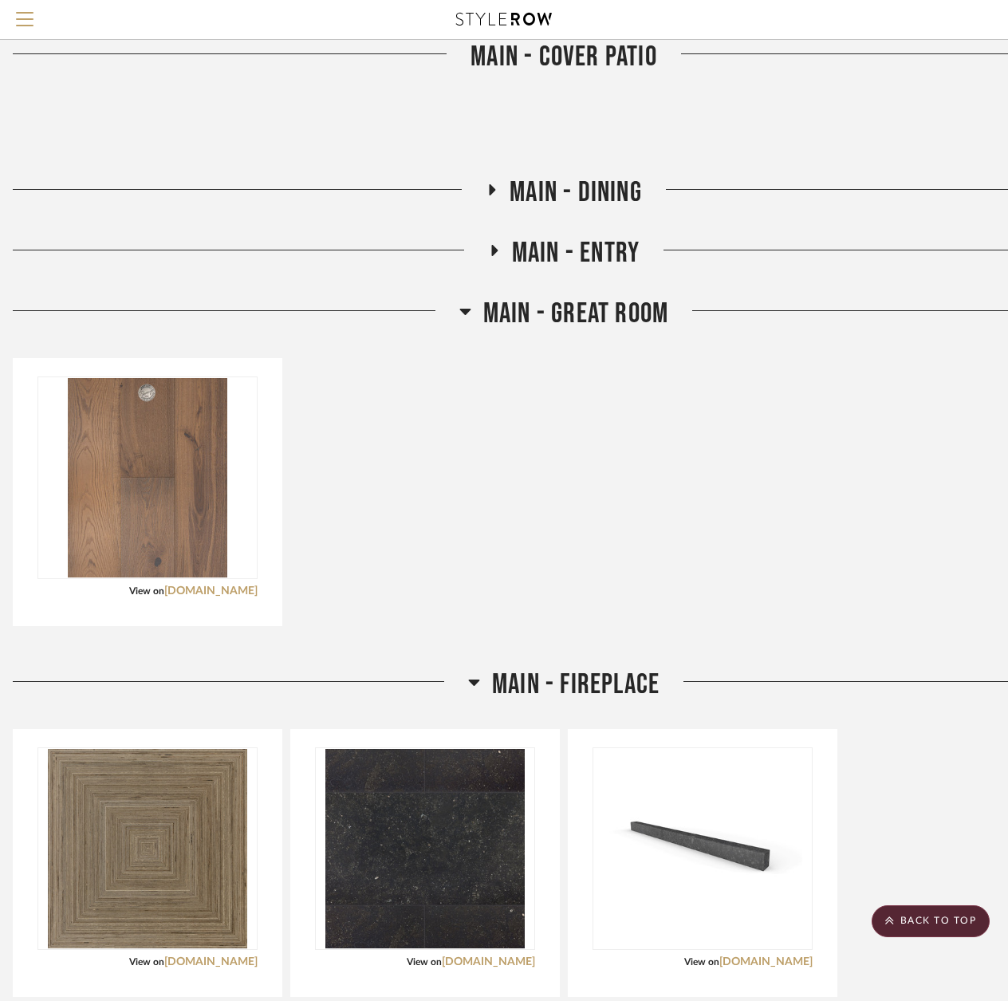
scroll to position [4994, 11]
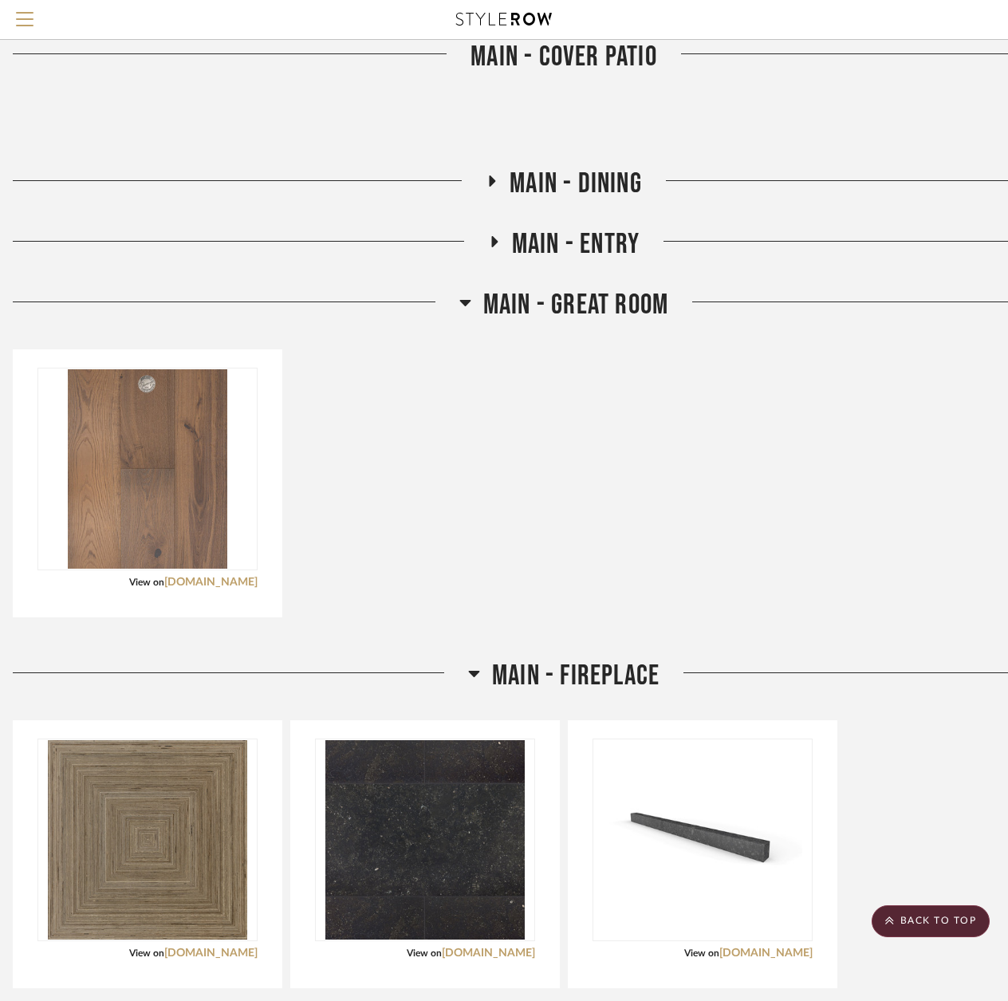
click at [461, 300] on icon at bounding box center [465, 302] width 12 height 19
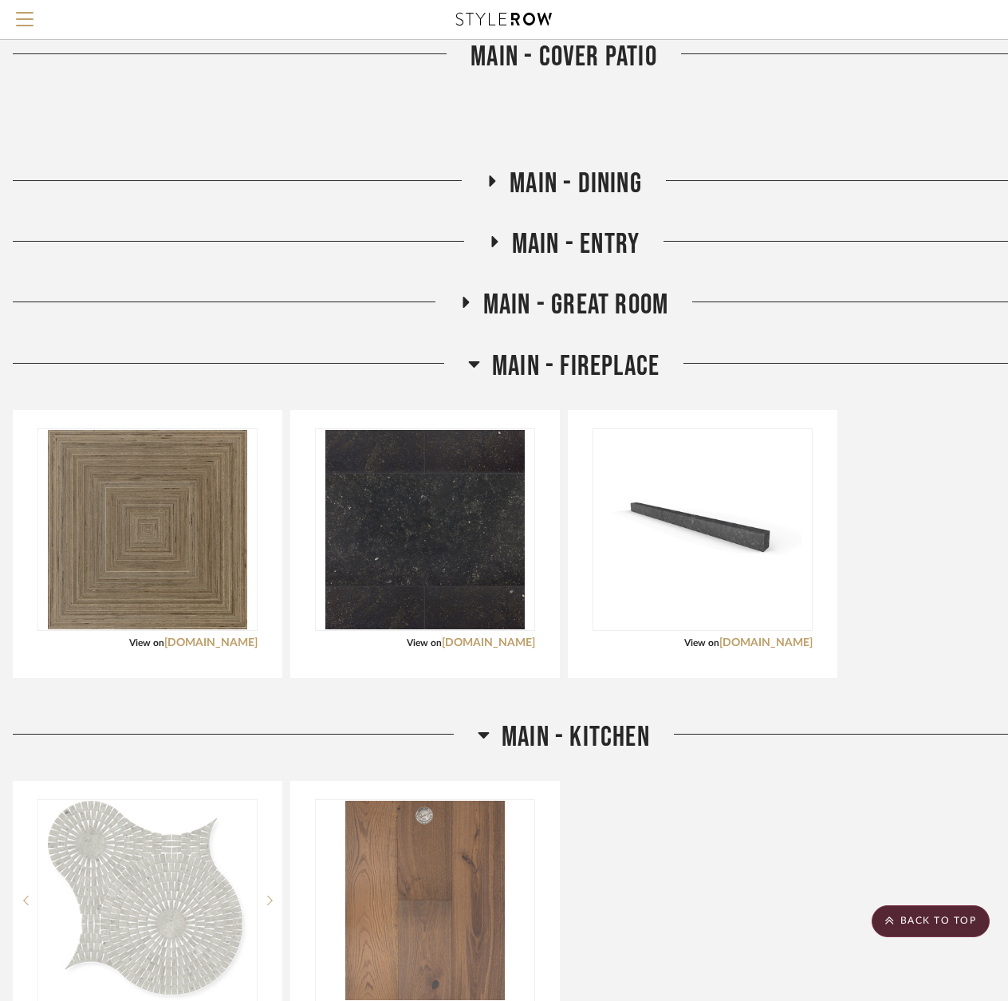
click at [475, 359] on icon at bounding box center [474, 363] width 12 height 19
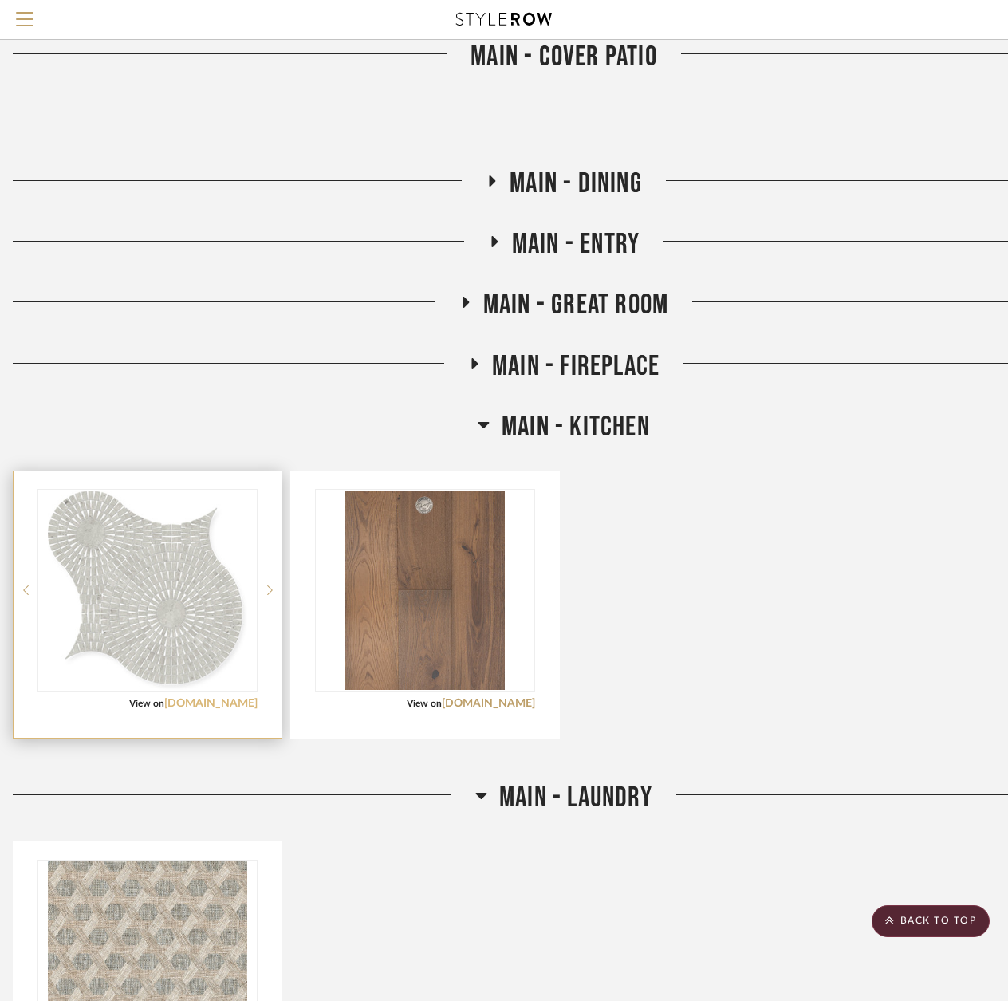
click at [218, 702] on link "dulcettile.com" at bounding box center [210, 703] width 93 height 11
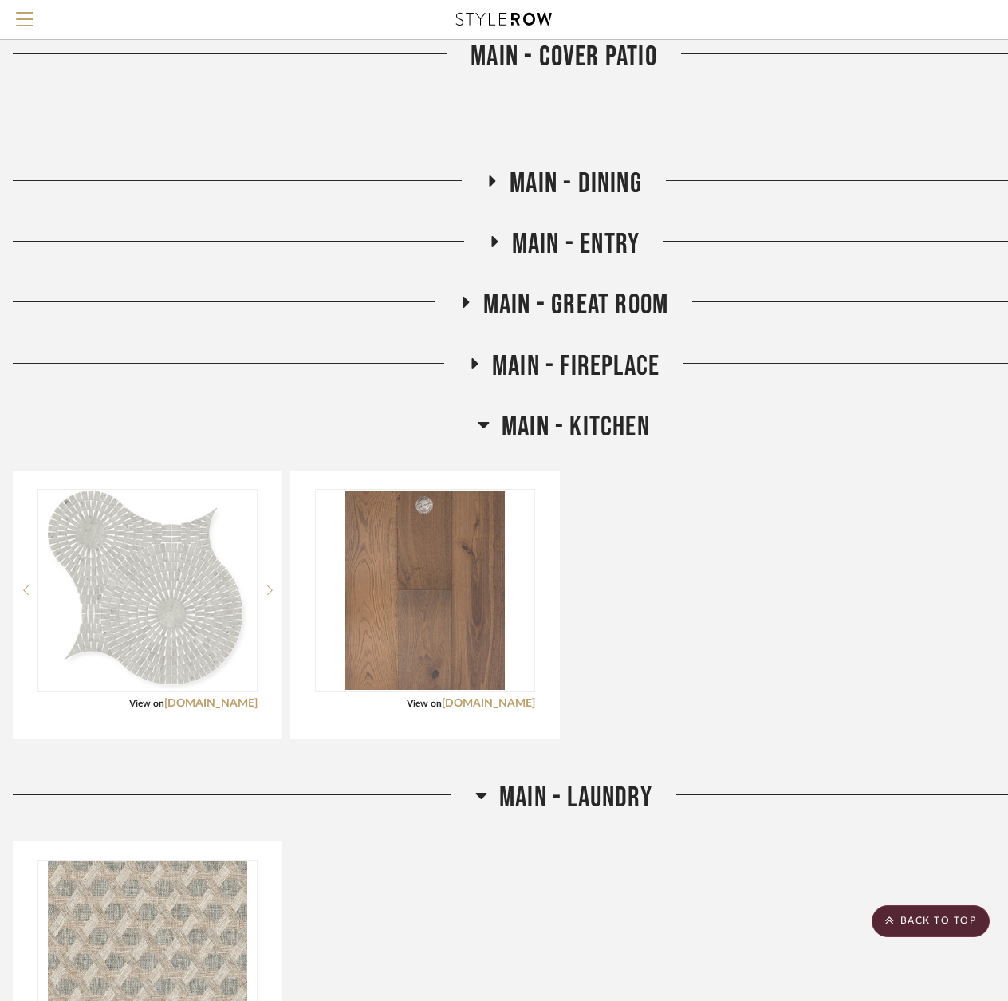
click at [478, 427] on icon at bounding box center [484, 424] width 12 height 19
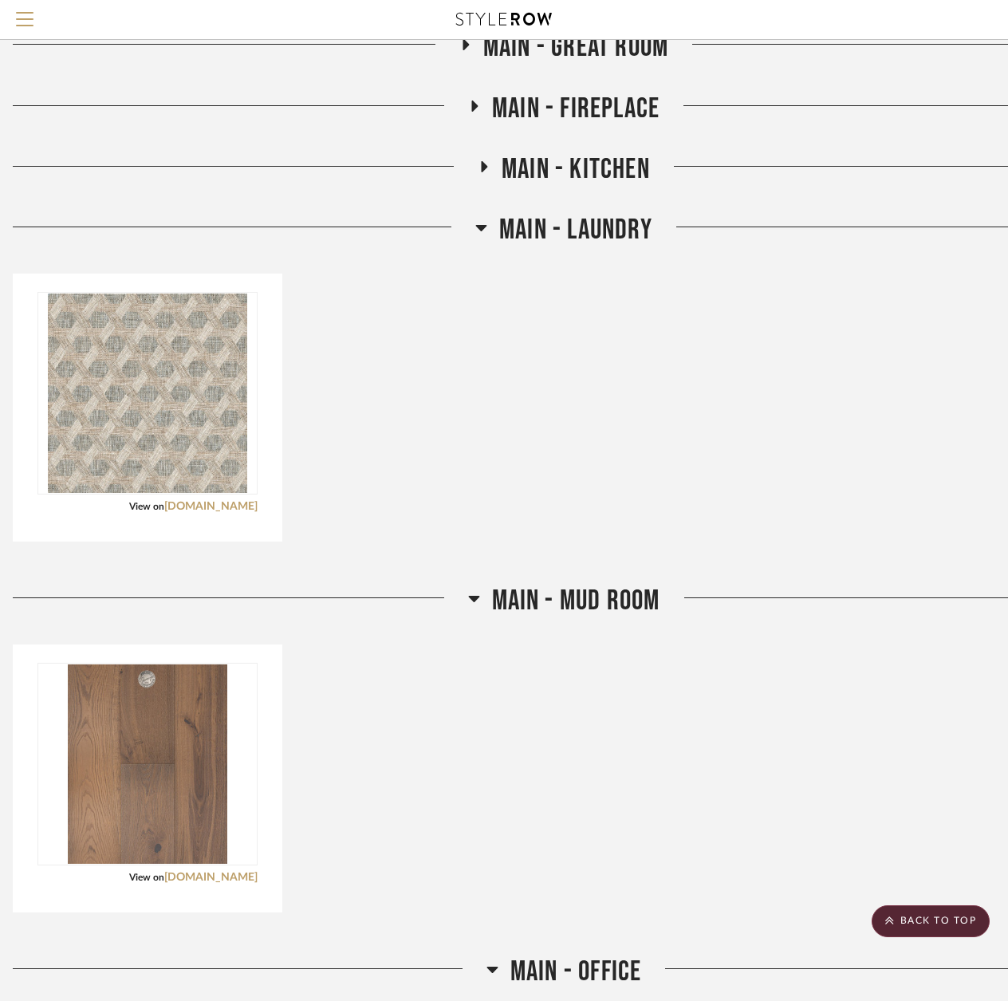
scroll to position [5233, 11]
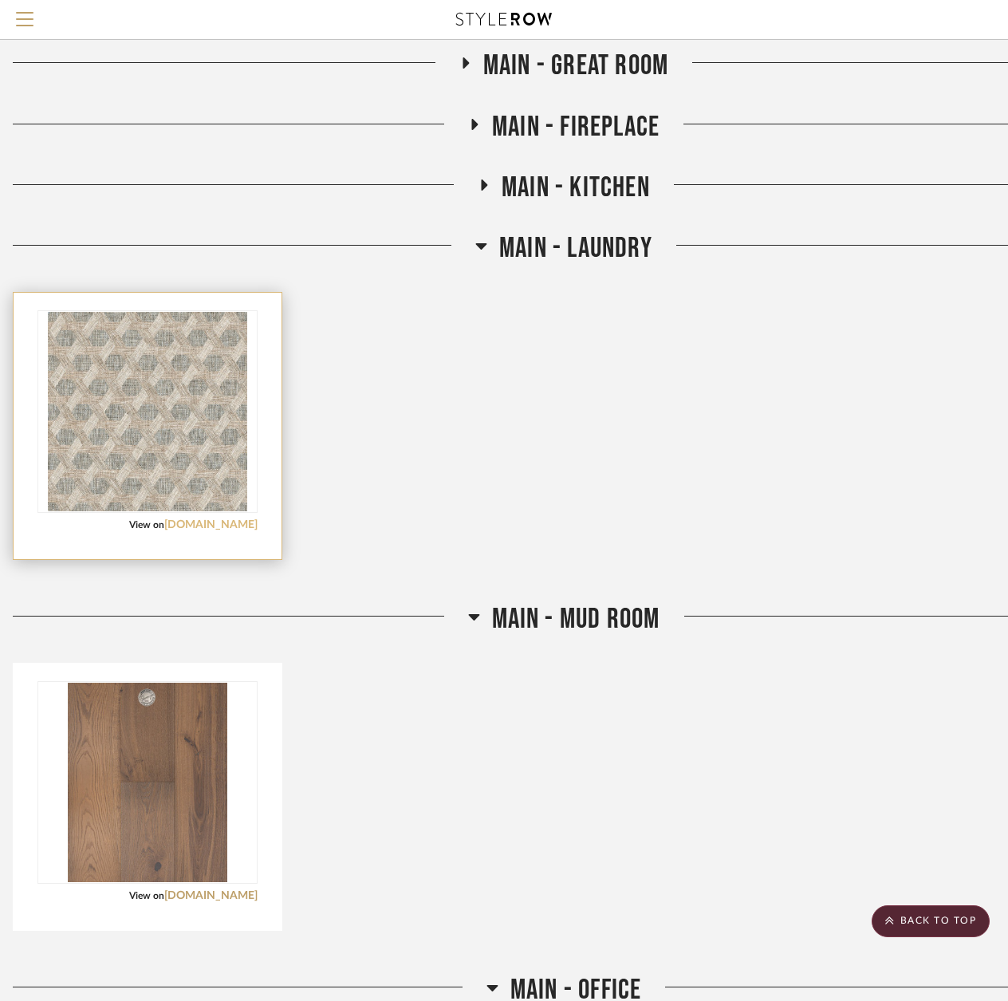
click at [164, 525] on link "ceramicasantagostino.it" at bounding box center [210, 524] width 93 height 11
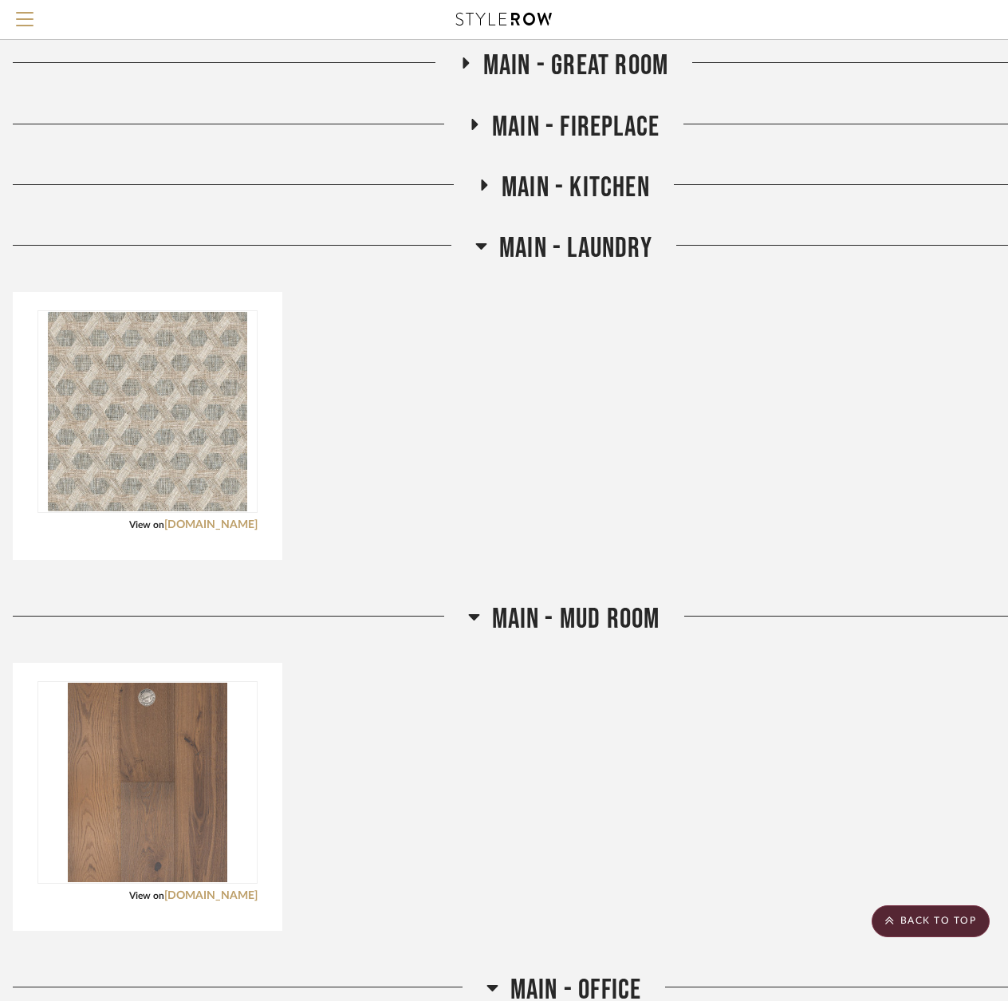
click at [478, 251] on icon at bounding box center [481, 245] width 12 height 19
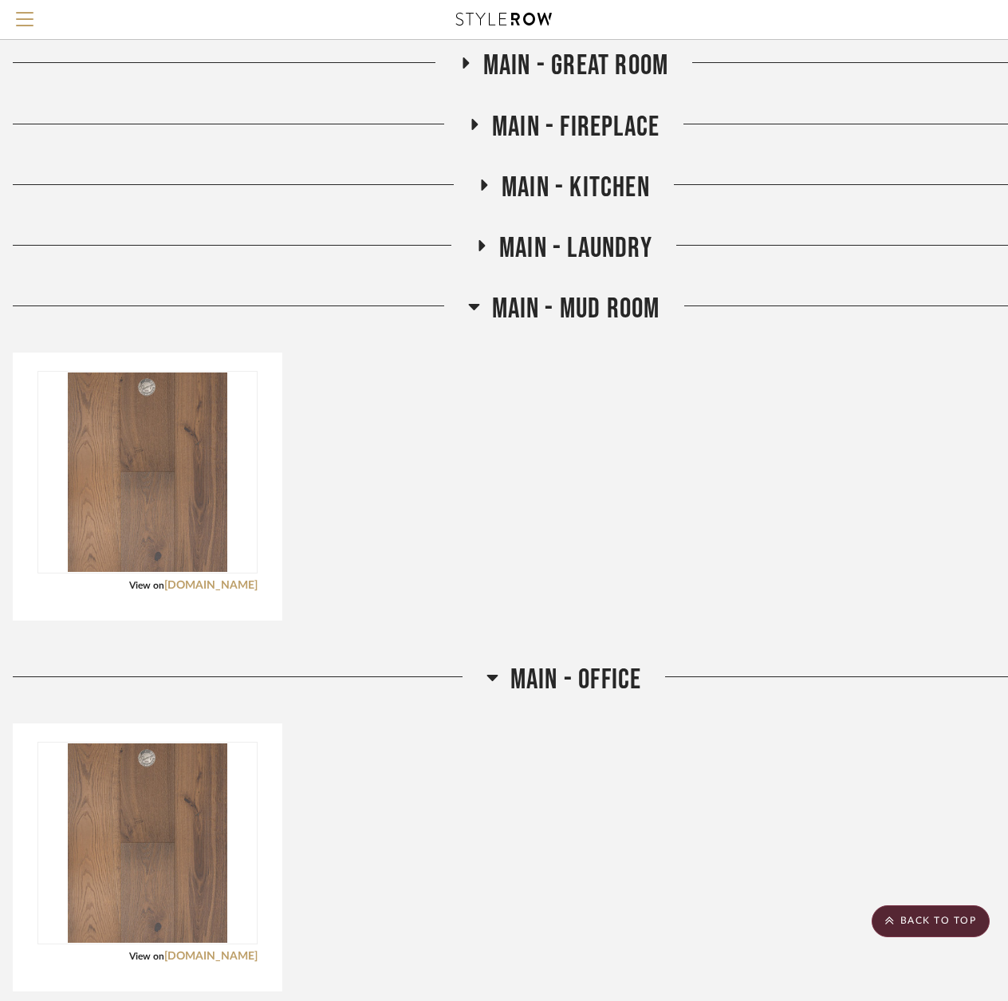
click at [479, 330] on div "Main - Mud Room" at bounding box center [564, 312] width 1102 height 41
click at [478, 319] on fa-icon at bounding box center [474, 311] width 12 height 23
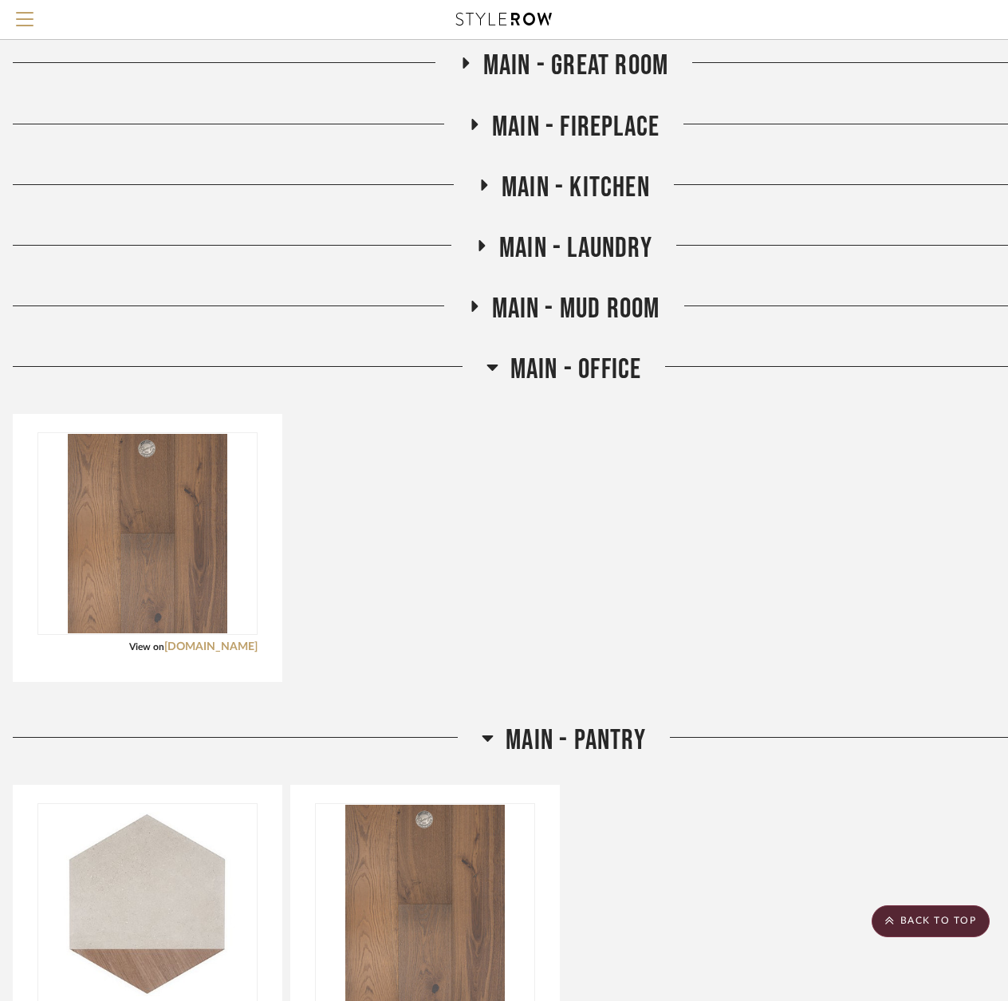
click at [488, 367] on icon at bounding box center [491, 367] width 11 height 6
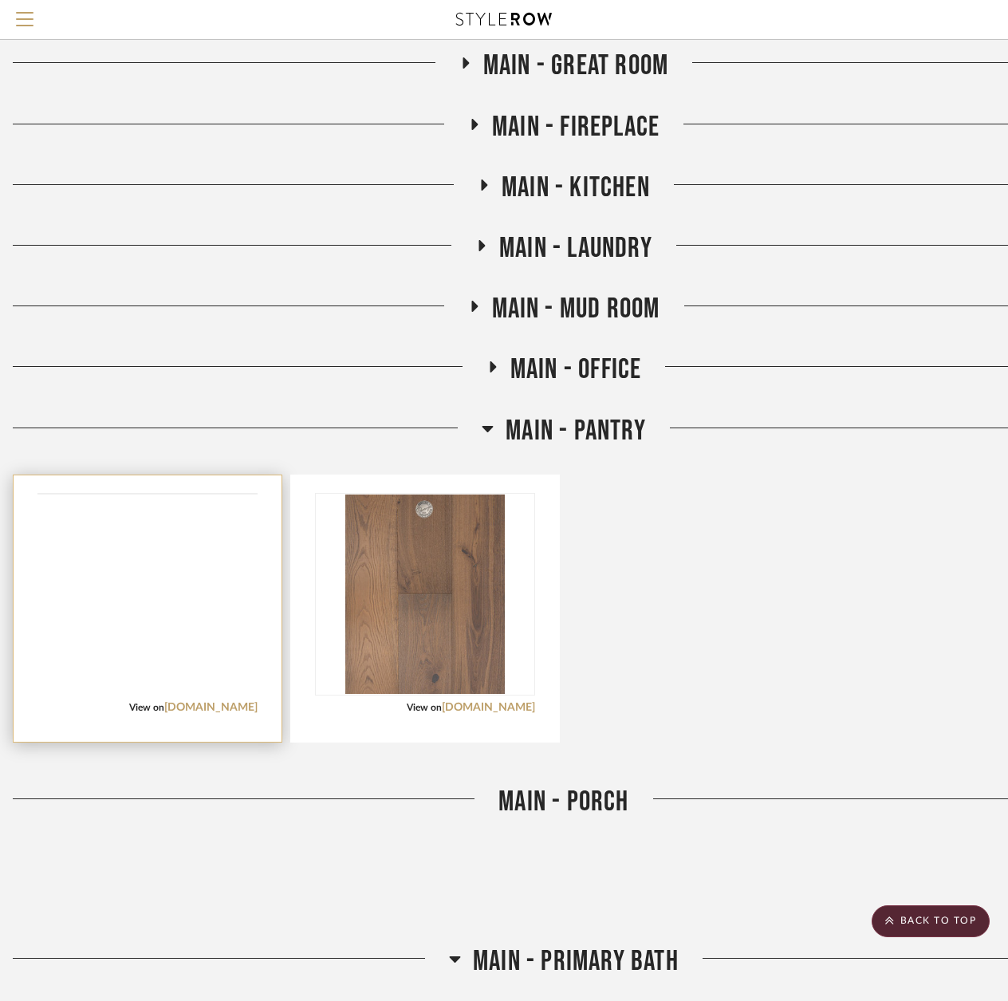
click at [0, 0] on img at bounding box center [0, 0] width 0 height 0
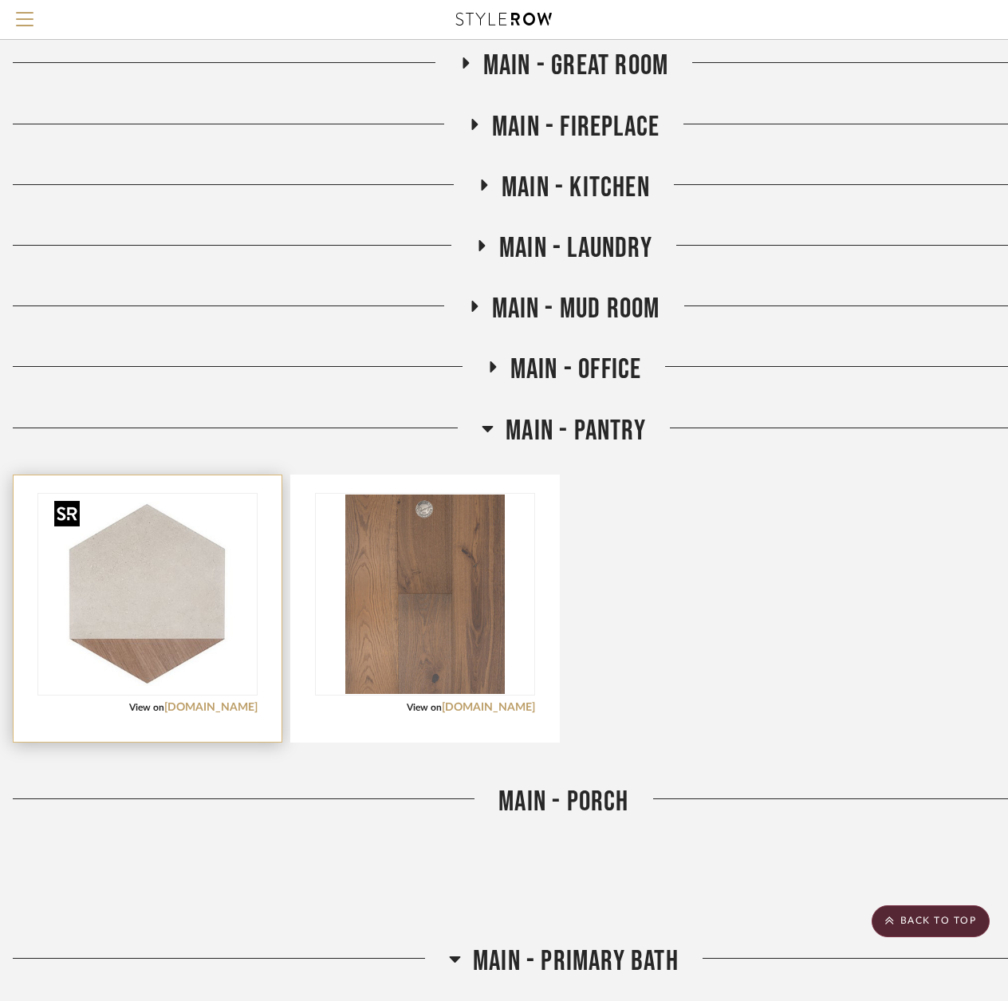
click at [170, 646] on img "0" at bounding box center [147, 593] width 199 height 199
click at [202, 702] on link "sohostudiocorp.com" at bounding box center [210, 707] width 93 height 11
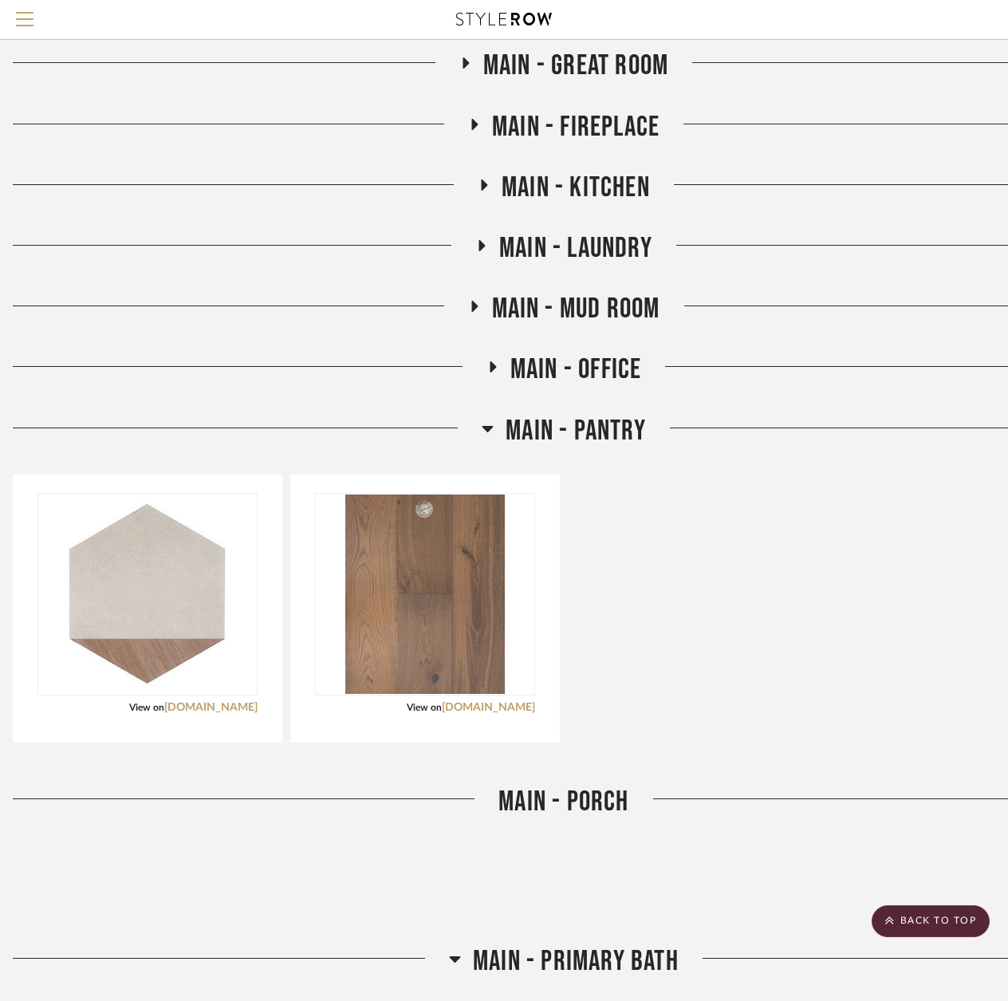
click at [483, 434] on icon at bounding box center [488, 428] width 12 height 19
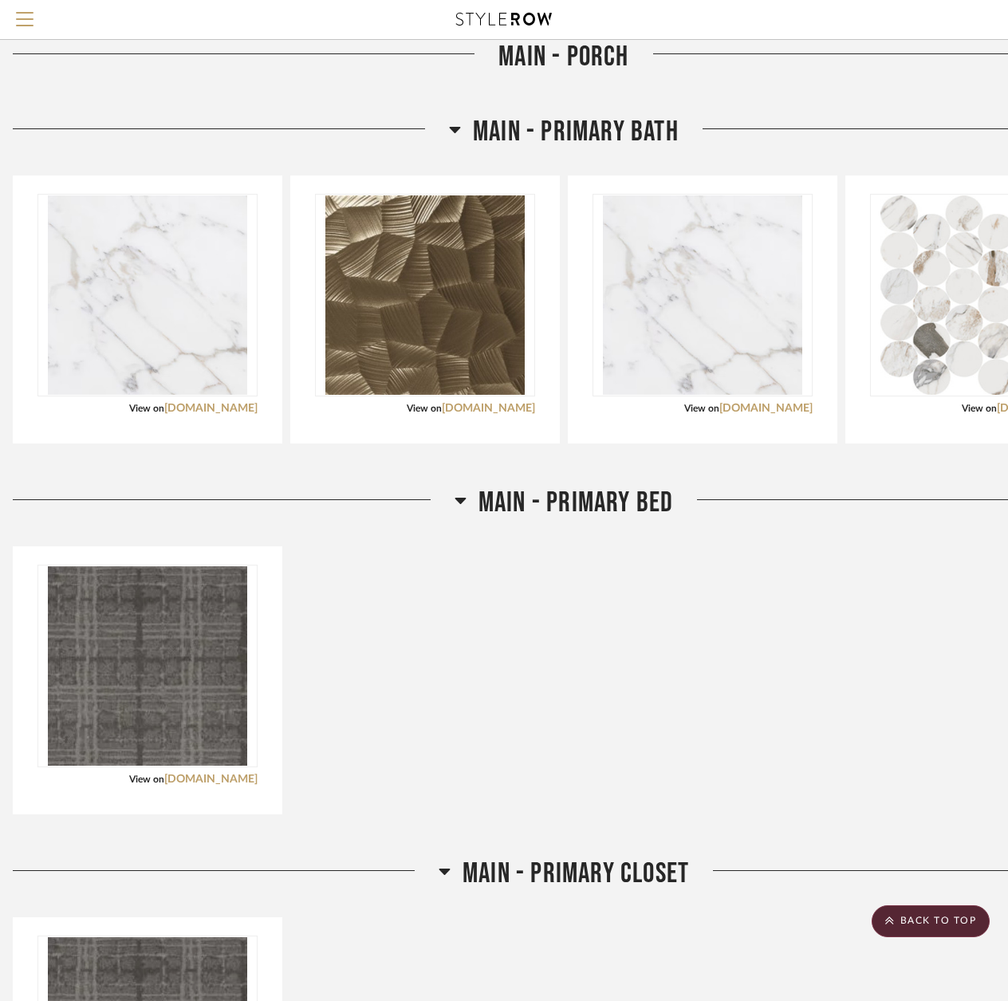
scroll to position [5791, 11]
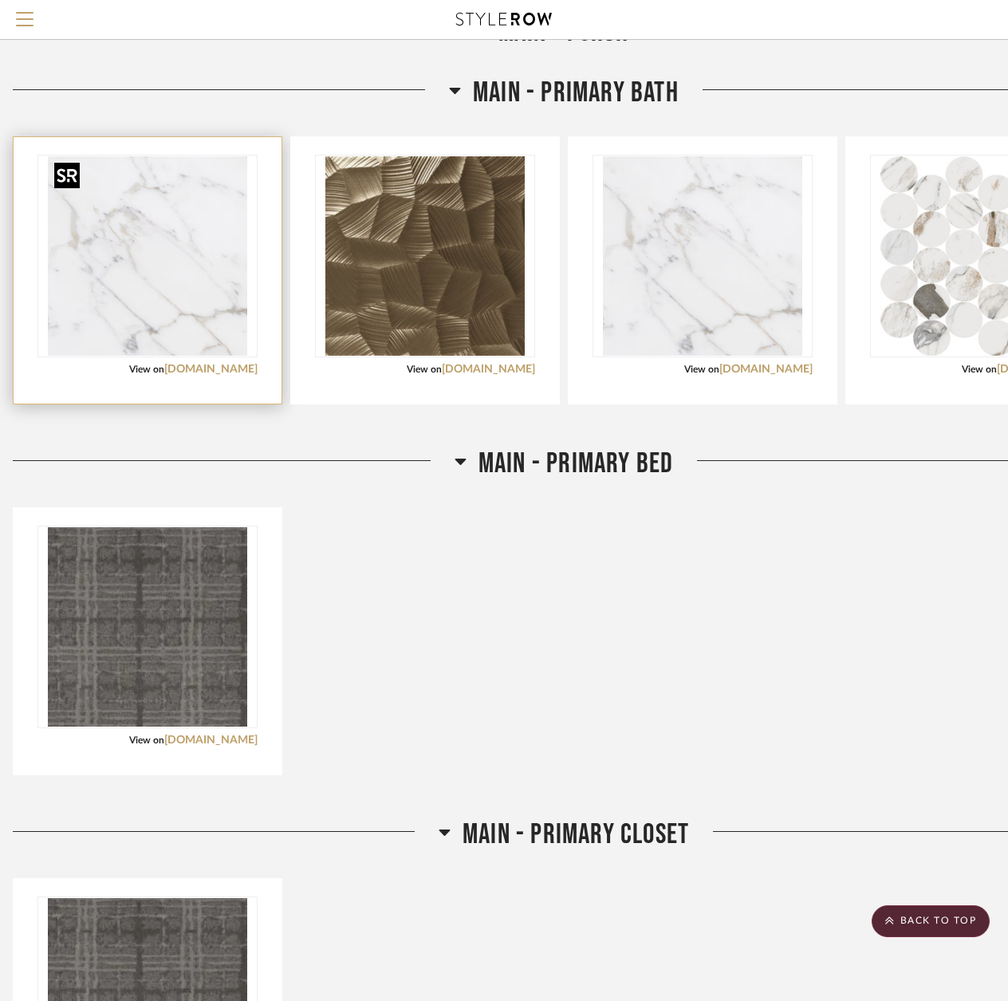
click at [165, 324] on img "0" at bounding box center [147, 255] width 199 height 199
click at [213, 365] on link "daltile.com" at bounding box center [210, 369] width 93 height 11
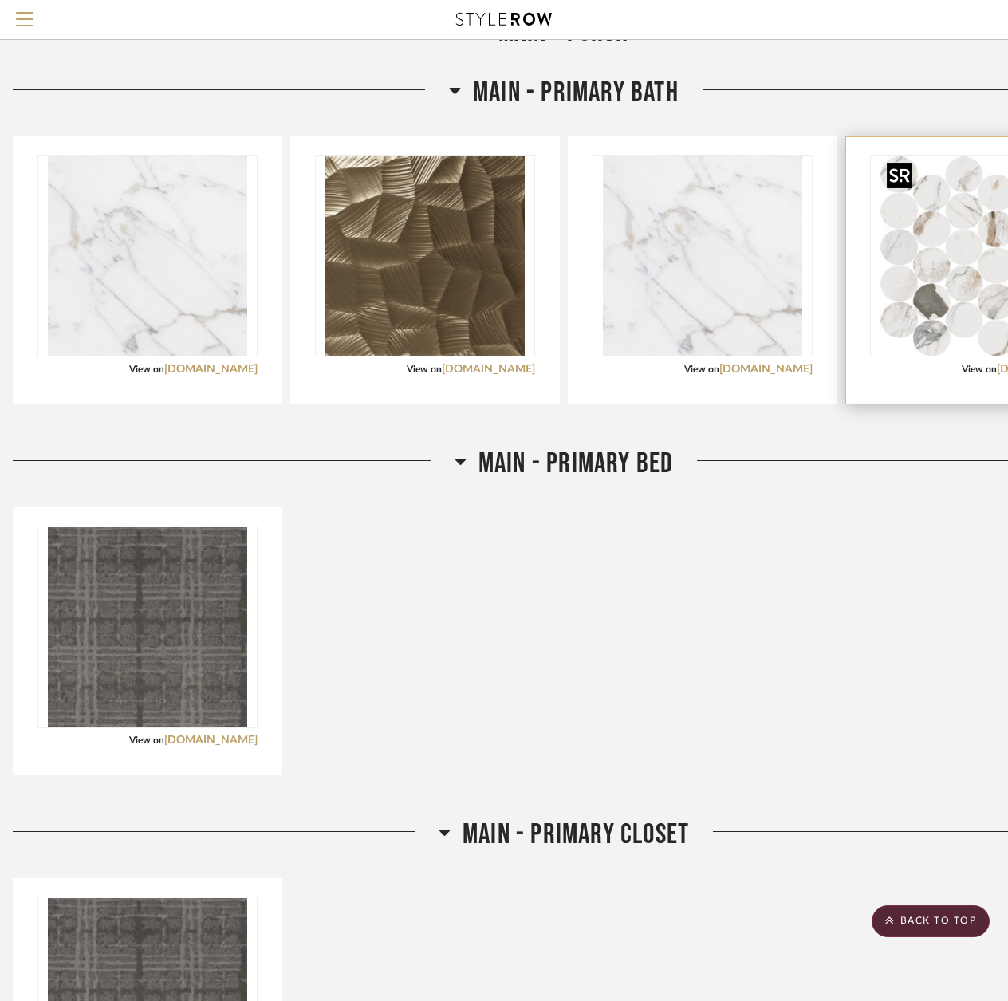
click at [0, 0] on img at bounding box center [0, 0] width 0 height 0
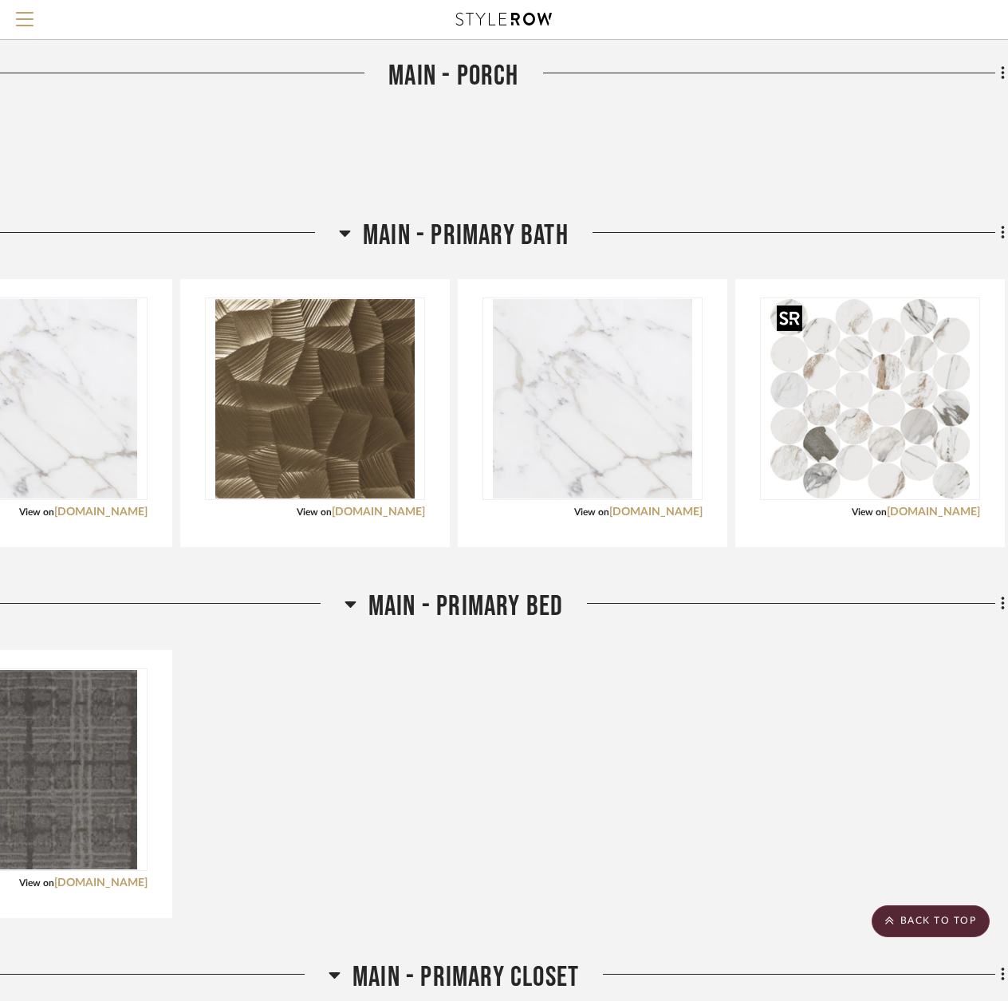
scroll to position [5632, 121]
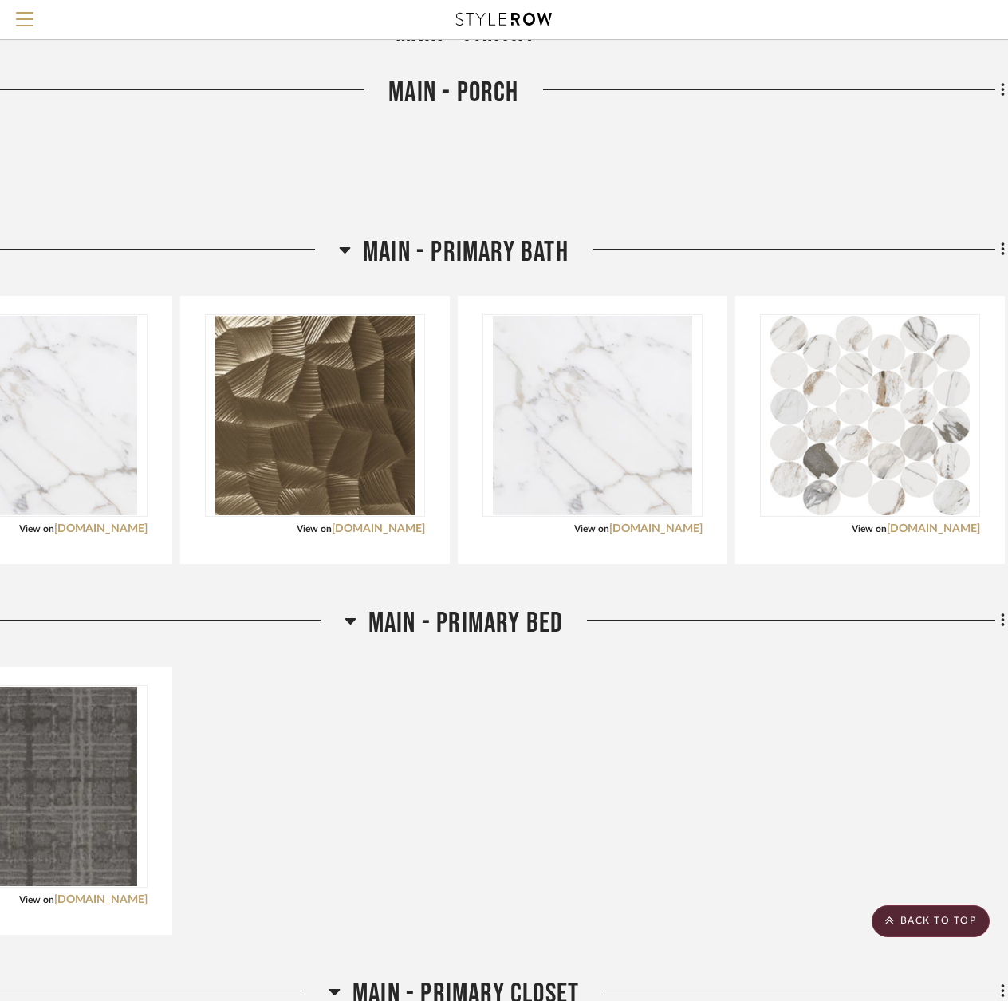
click at [340, 248] on icon at bounding box center [345, 250] width 11 height 6
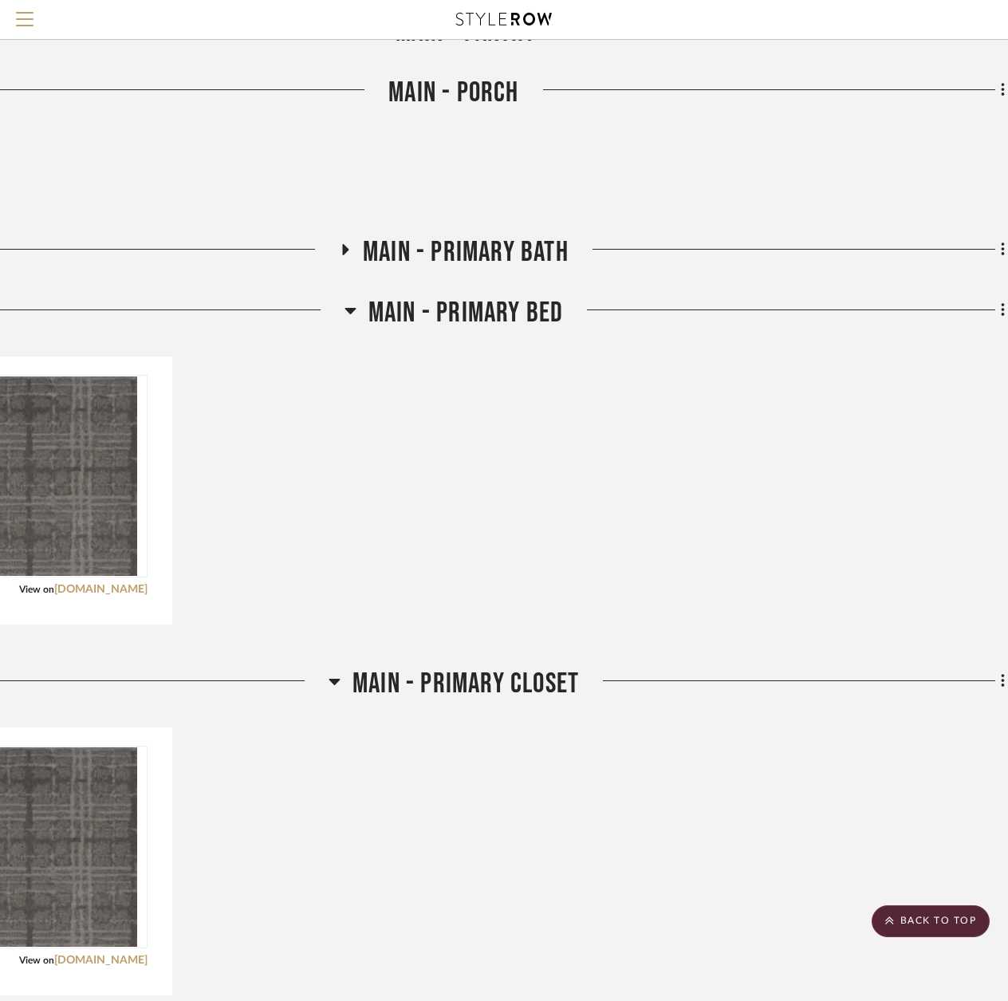
click at [348, 313] on icon at bounding box center [350, 310] width 12 height 19
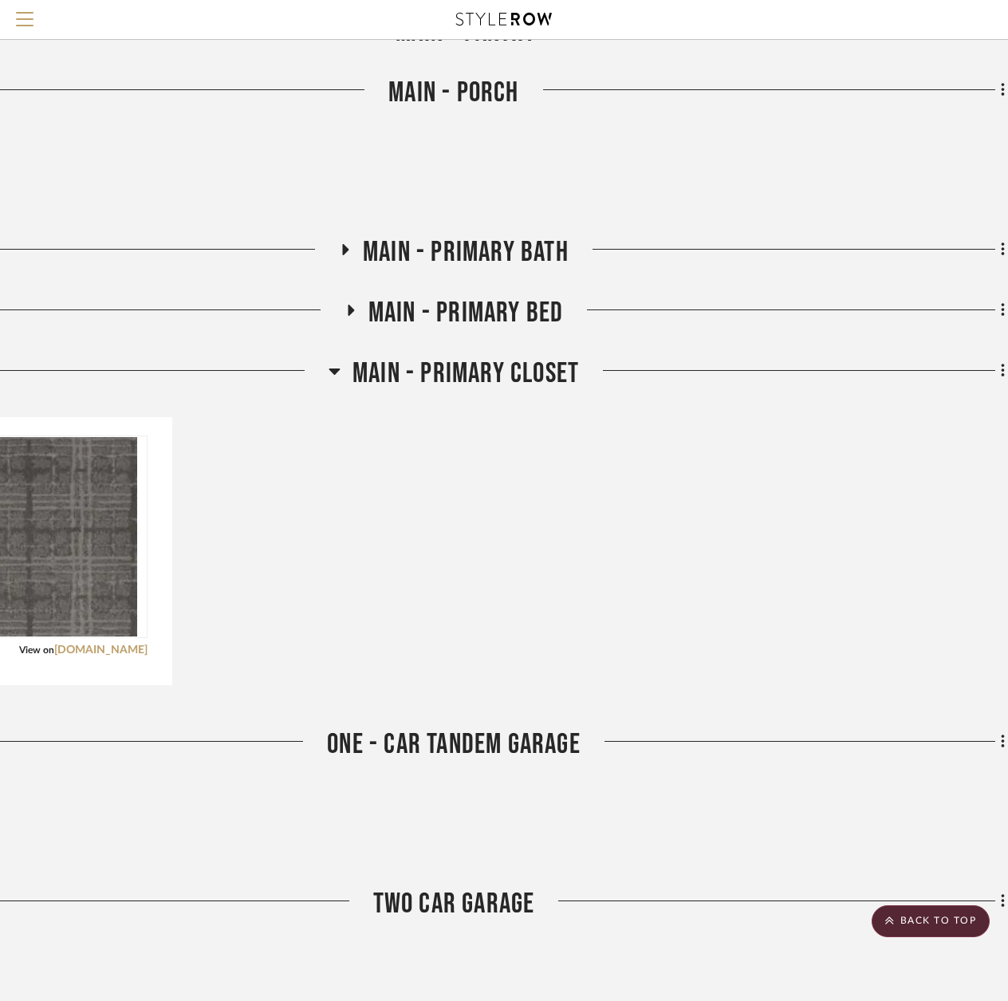
click at [333, 368] on icon at bounding box center [335, 370] width 12 height 19
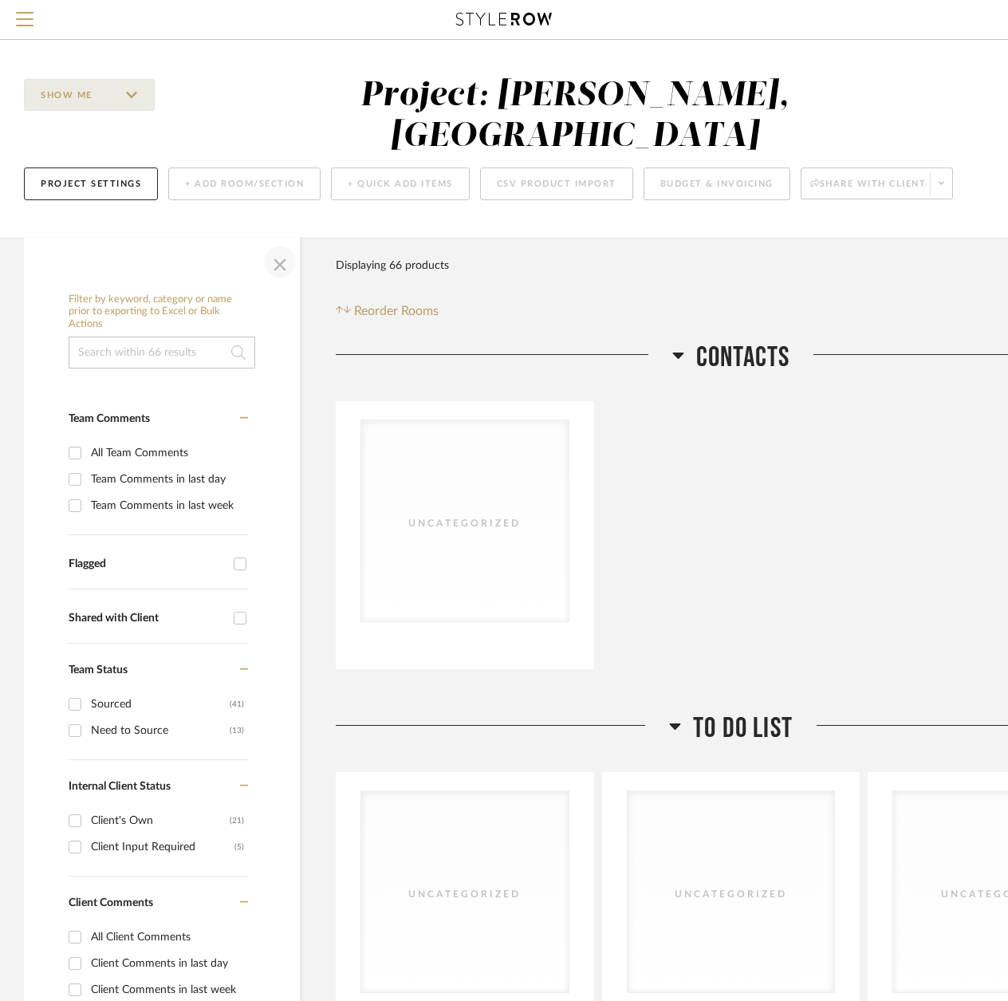
click at [270, 242] on span "button" at bounding box center [280, 261] width 38 height 38
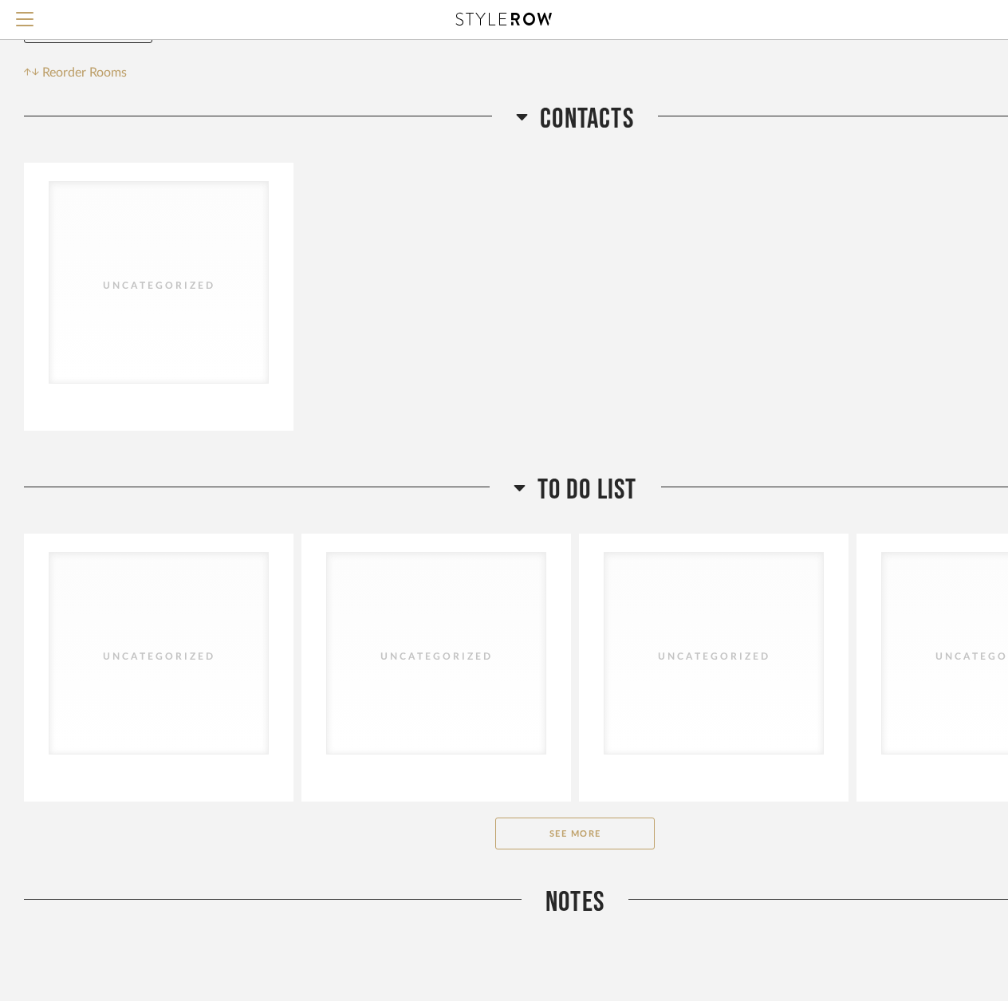
scroll to position [239, 0]
click at [509, 817] on button "See More" at bounding box center [574, 833] width 159 height 32
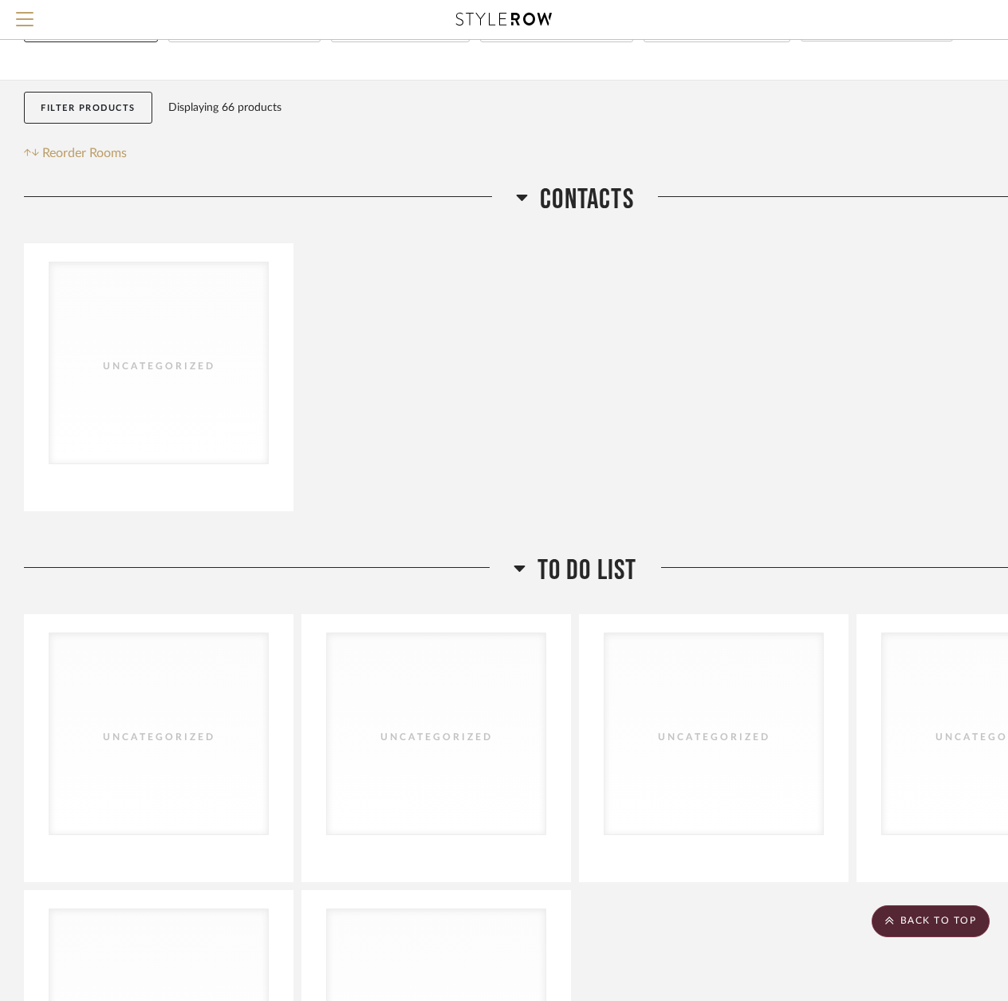
scroll to position [0, 0]
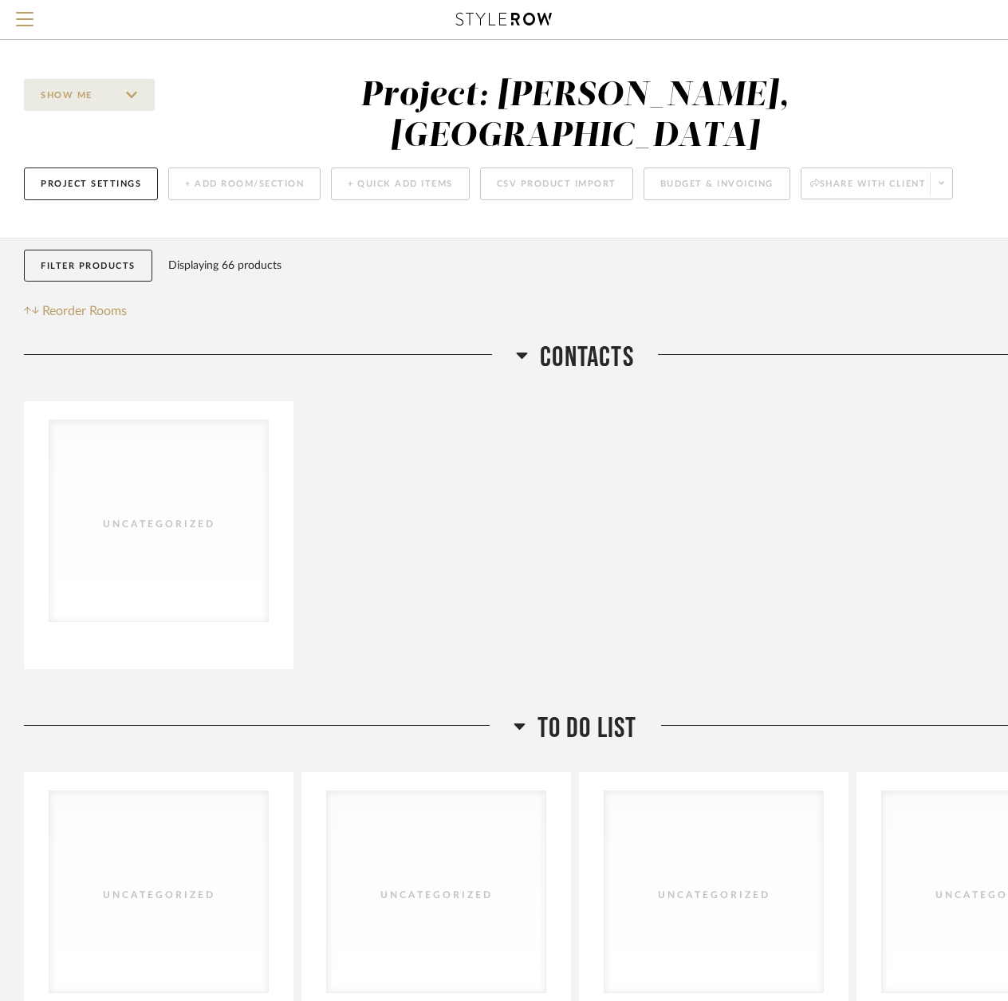
click at [518, 352] on icon at bounding box center [522, 355] width 11 height 6
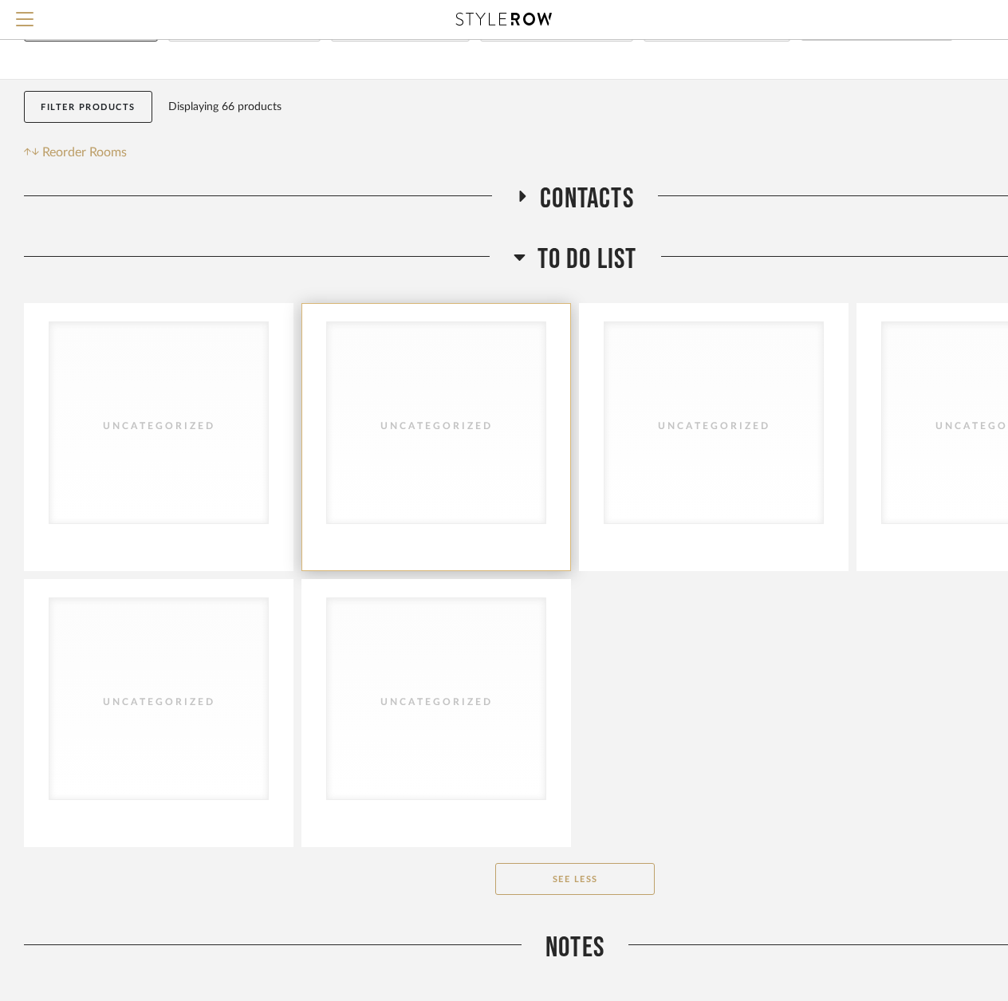
scroll to position [159, 0]
click at [521, 246] on icon at bounding box center [520, 255] width 12 height 19
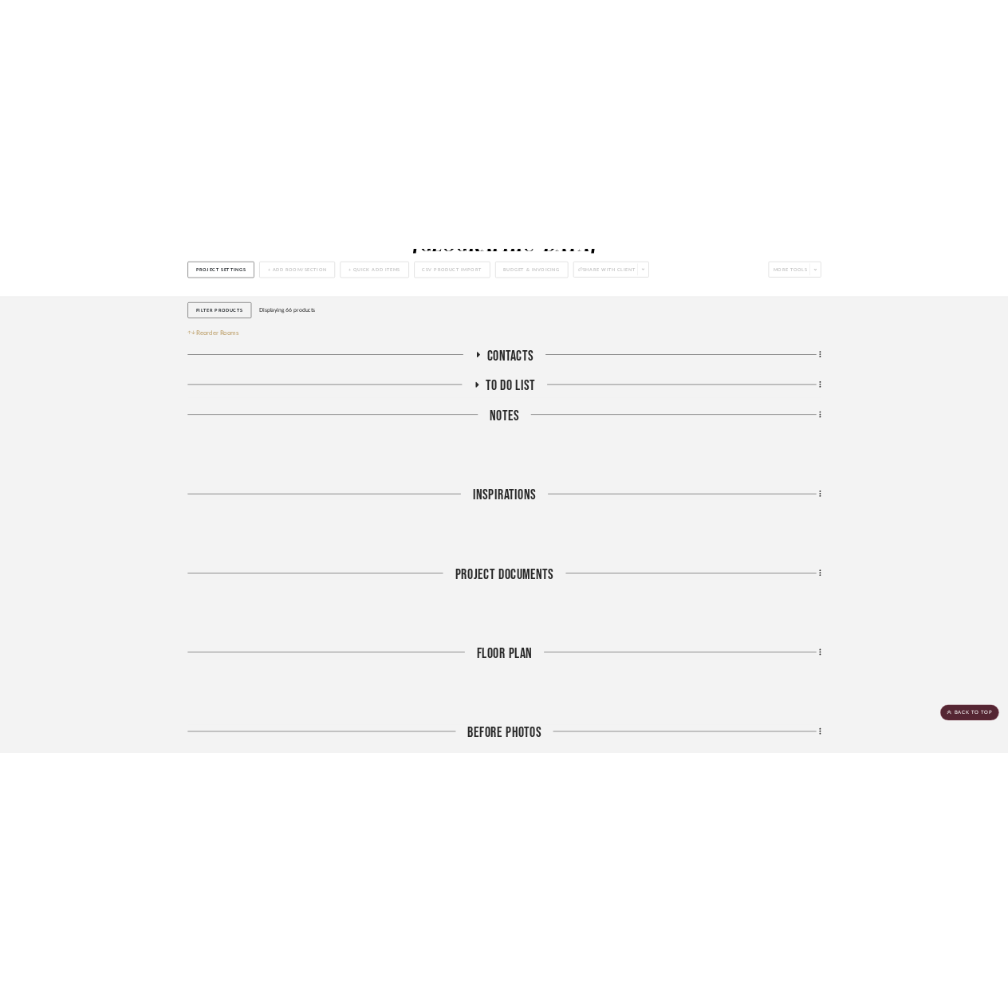
scroll to position [0, 0]
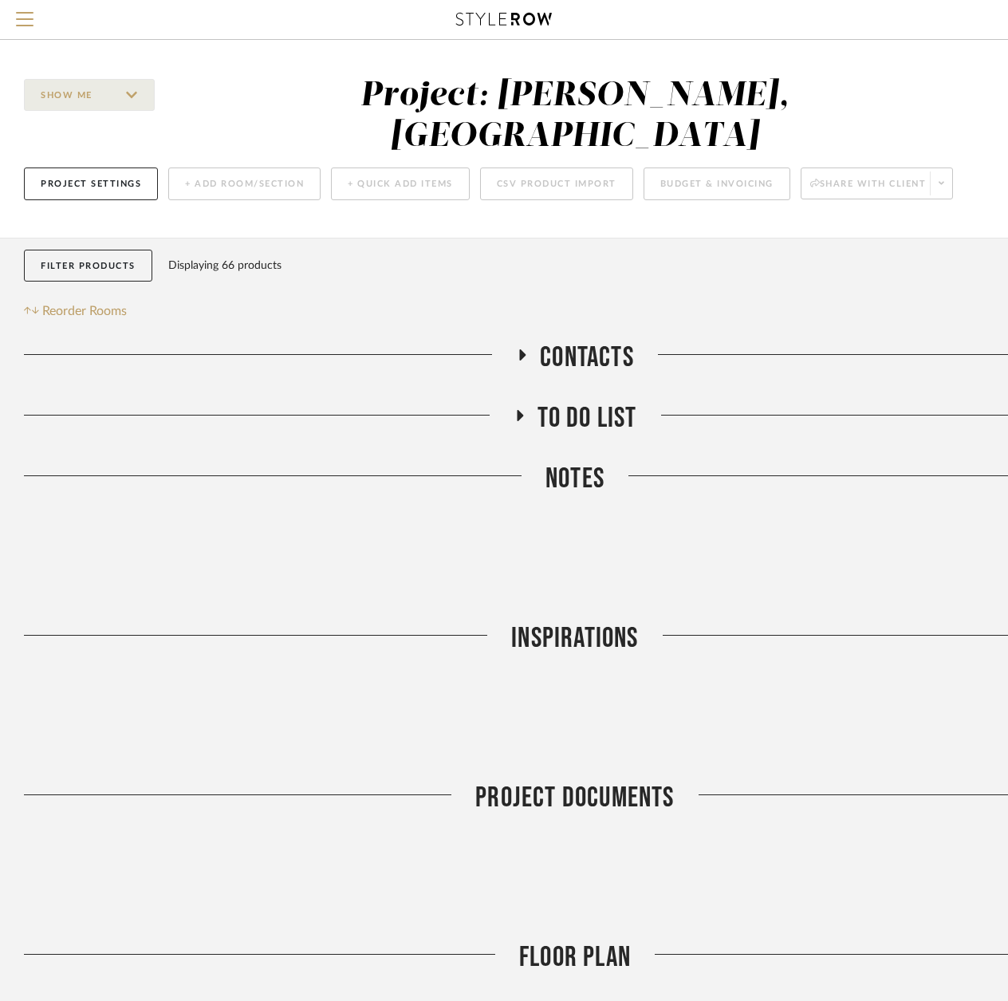
click at [521, 349] on icon at bounding box center [523, 354] width 6 height 11
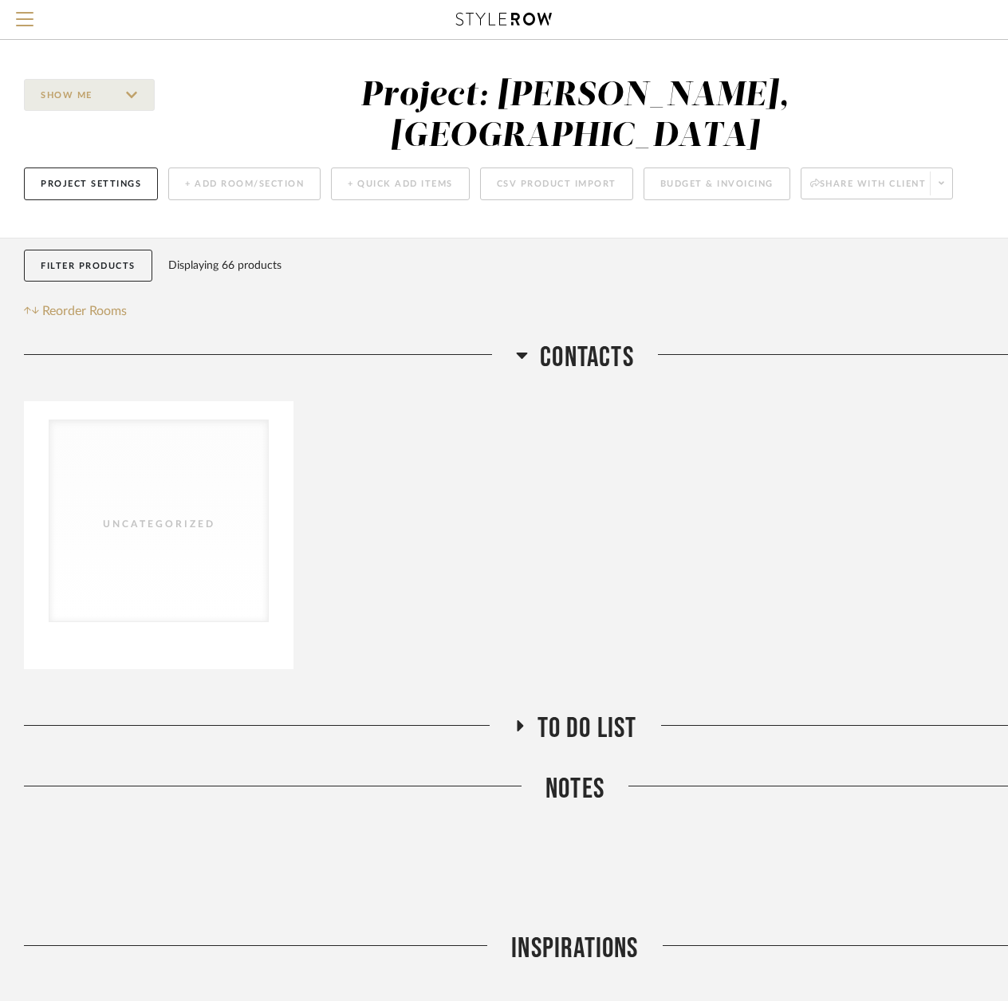
click at [527, 345] on icon at bounding box center [522, 354] width 12 height 19
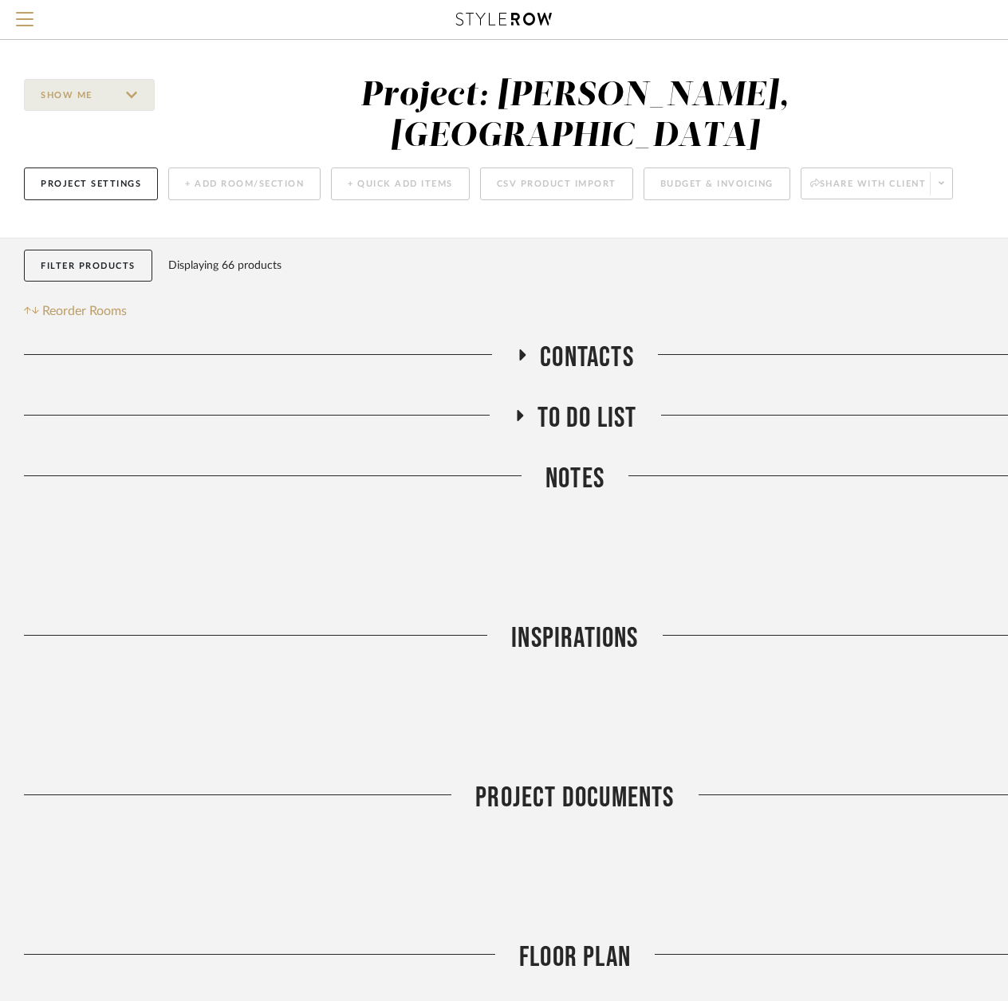
click at [520, 410] on icon at bounding box center [519, 416] width 19 height 12
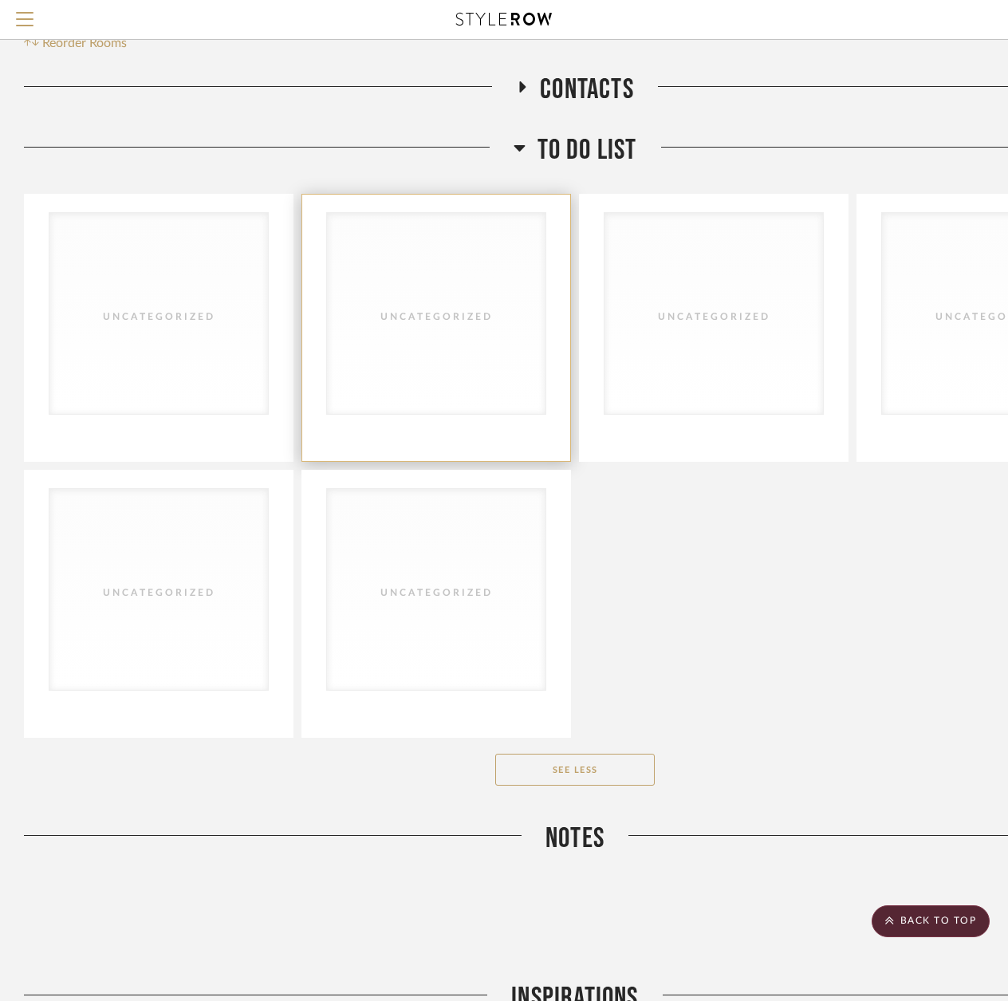
scroll to position [239, 0]
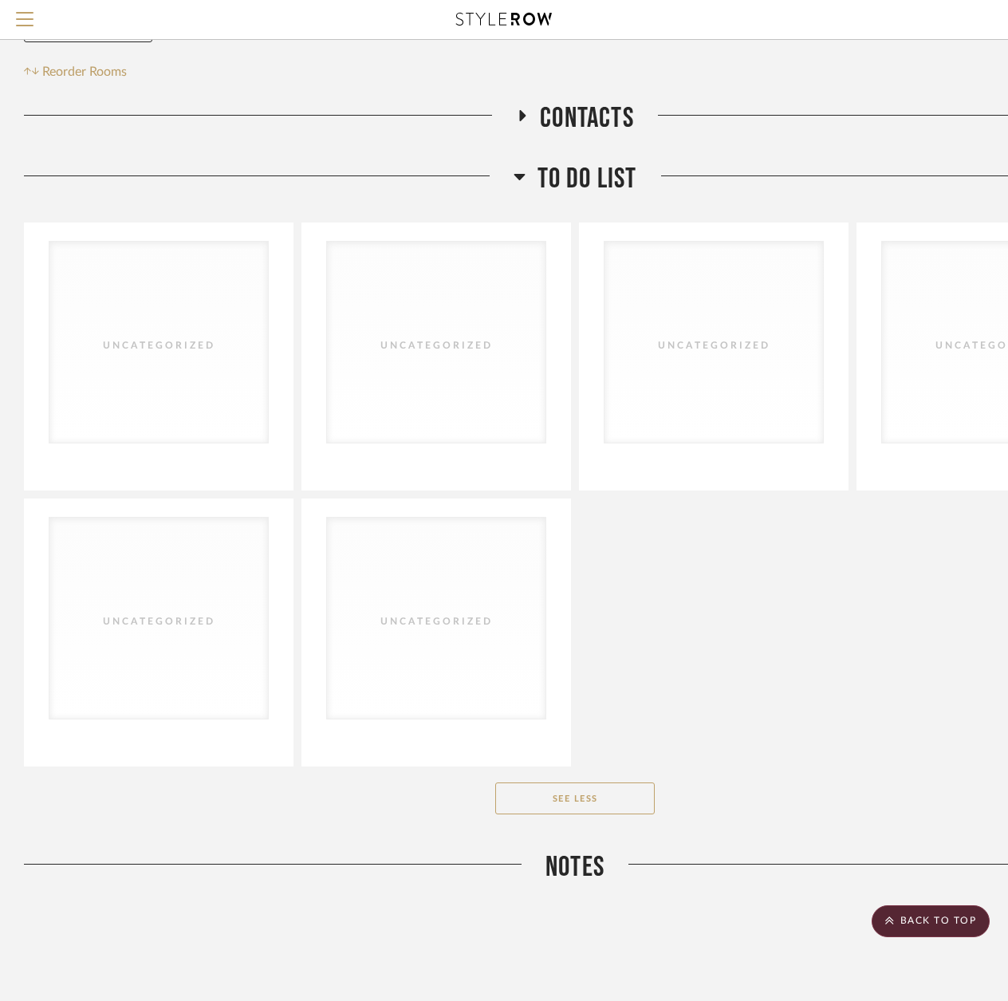
click at [525, 167] on icon at bounding box center [520, 176] width 12 height 19
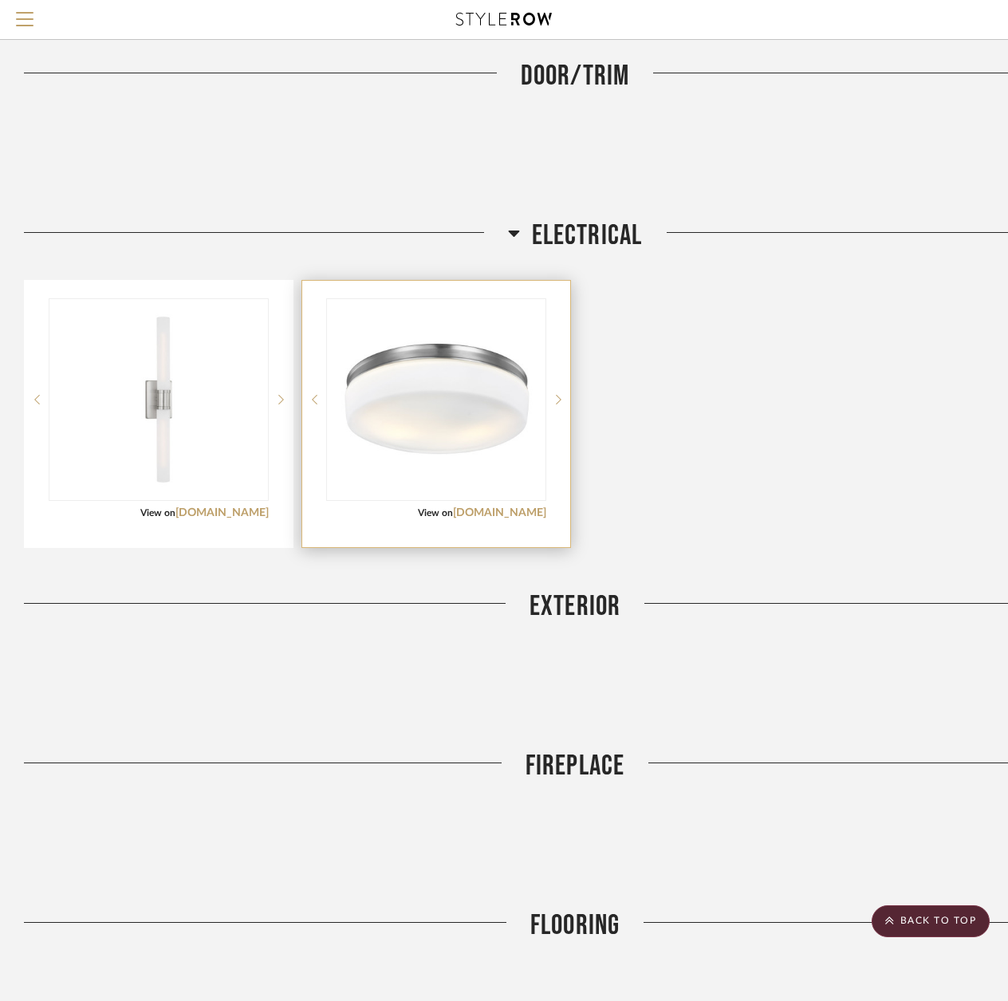
scroll to position [3115, 0]
click at [514, 230] on icon at bounding box center [513, 233] width 11 height 6
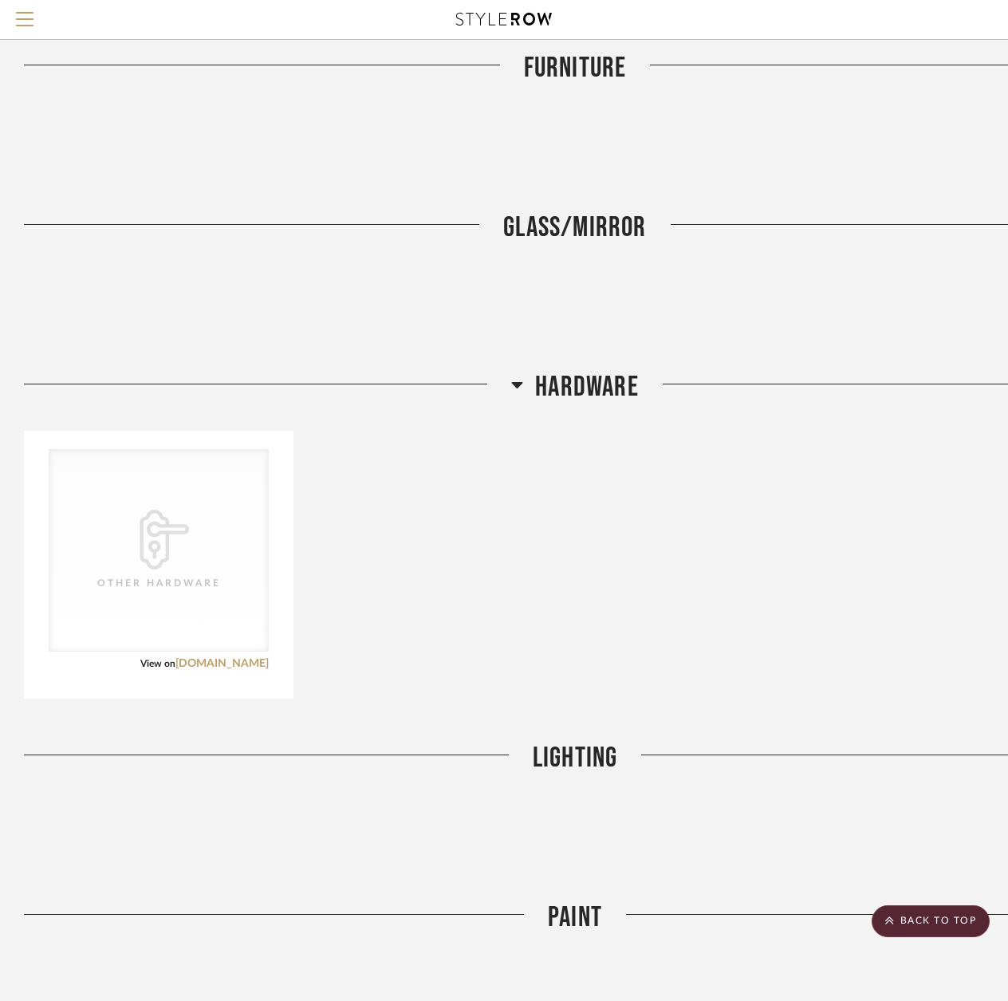
scroll to position [3992, 0]
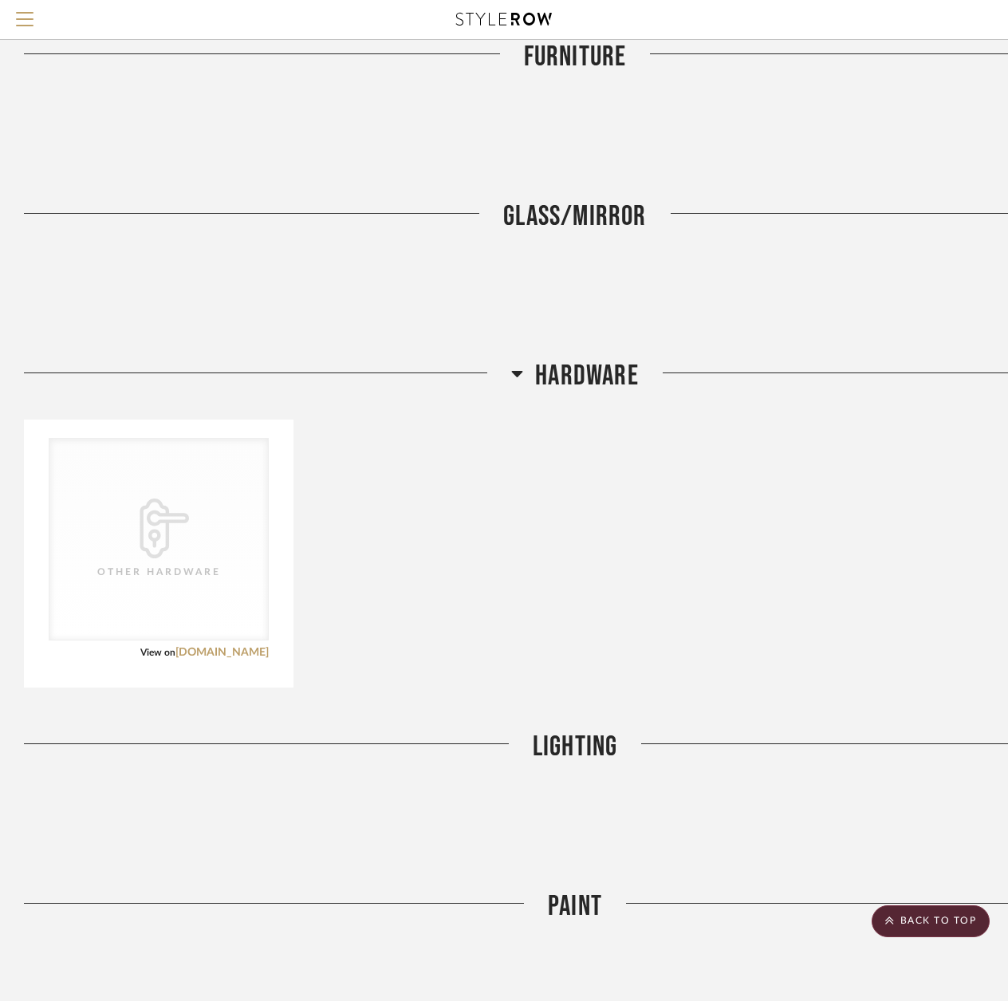
click at [520, 364] on icon at bounding box center [517, 373] width 12 height 19
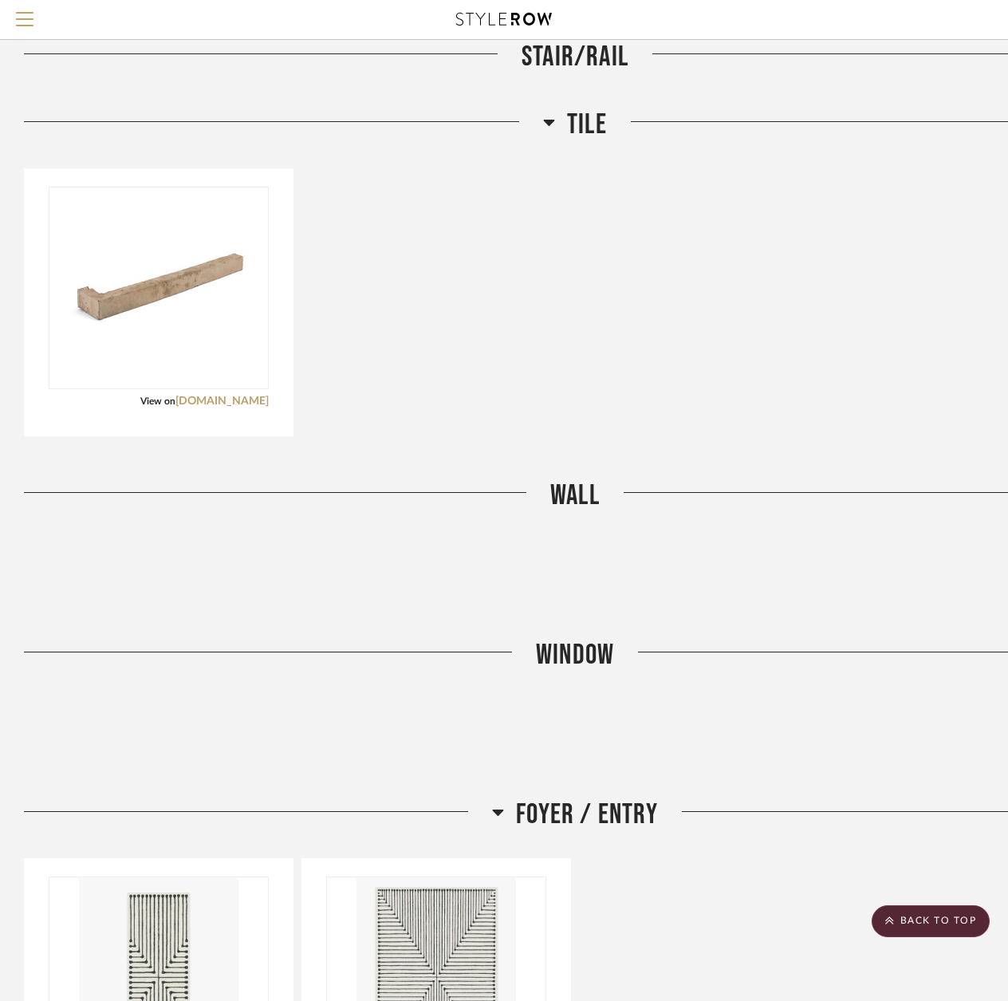
scroll to position [4948, 0]
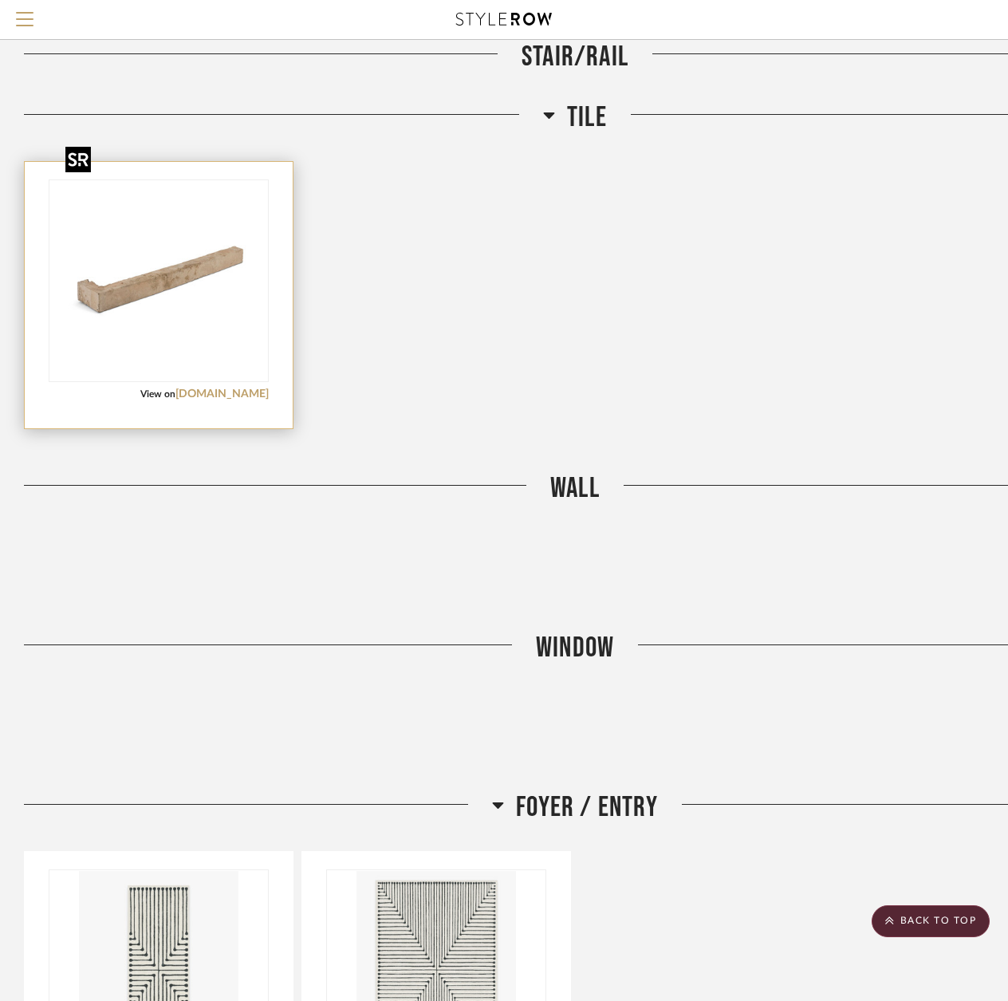
click at [0, 0] on img at bounding box center [0, 0] width 0 height 0
click at [151, 256] on img "0" at bounding box center [158, 280] width 199 height 199
click at [114, 387] on div "View on arto.com" at bounding box center [159, 394] width 220 height 14
click at [129, 223] on img "0" at bounding box center [158, 280] width 199 height 199
click at [214, 181] on img "0" at bounding box center [158, 280] width 199 height 199
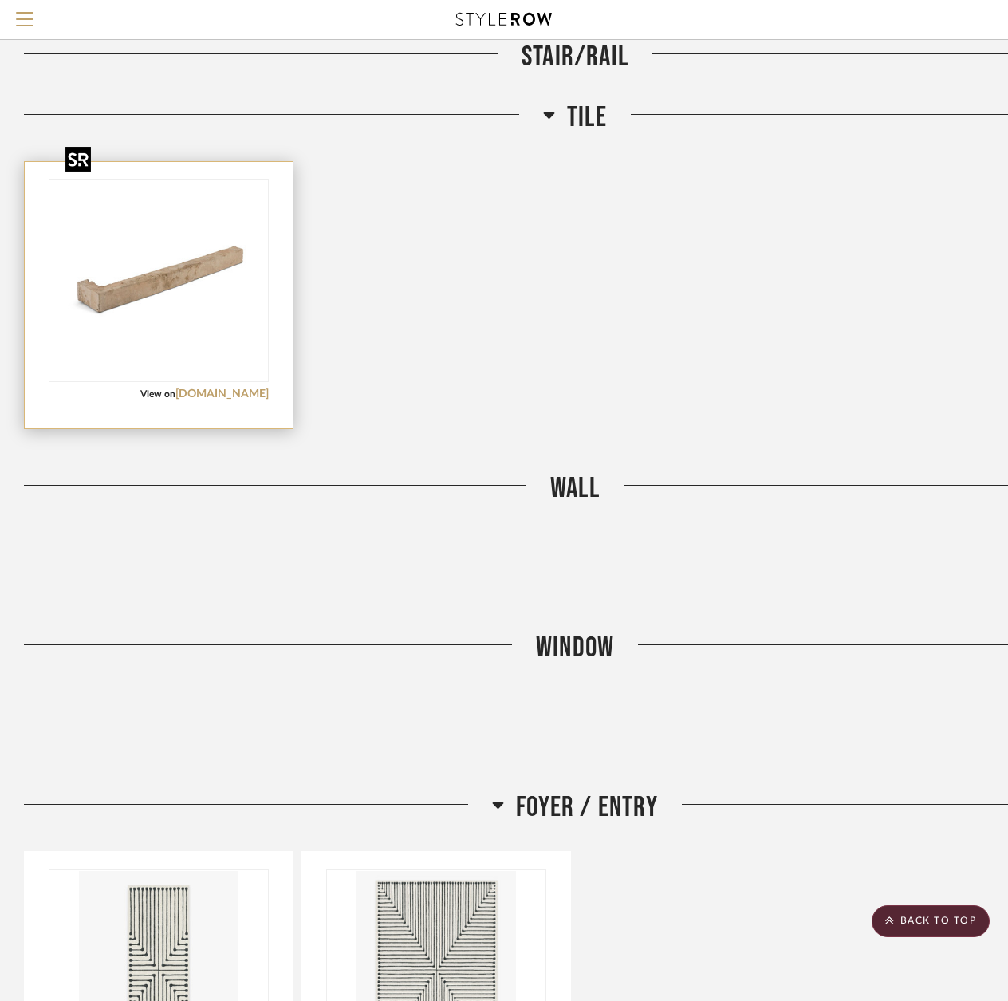
click at [231, 319] on img "0" at bounding box center [158, 280] width 199 height 199
click at [195, 246] on img "0" at bounding box center [158, 280] width 199 height 199
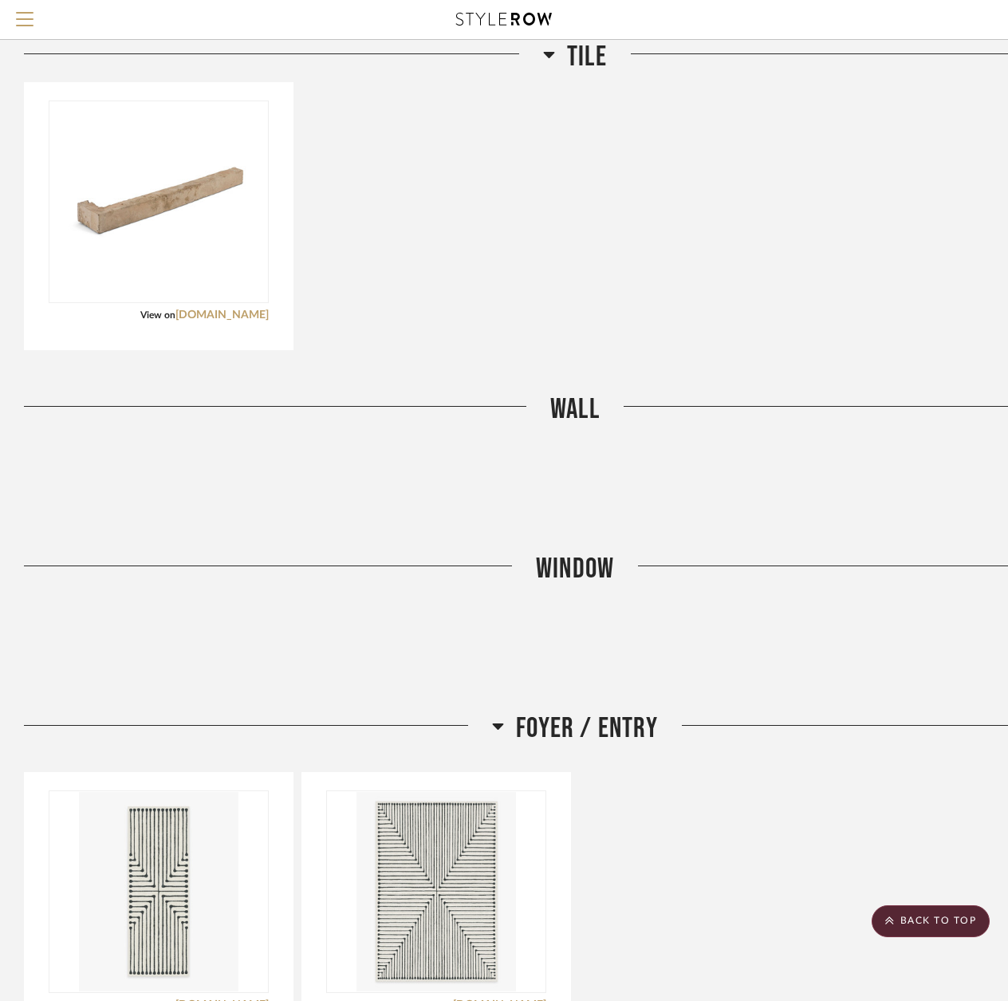
scroll to position [5028, 0]
click at [0, 0] on img at bounding box center [0, 0] width 0 height 0
click at [175, 309] on span "View on" at bounding box center [157, 314] width 35 height 10
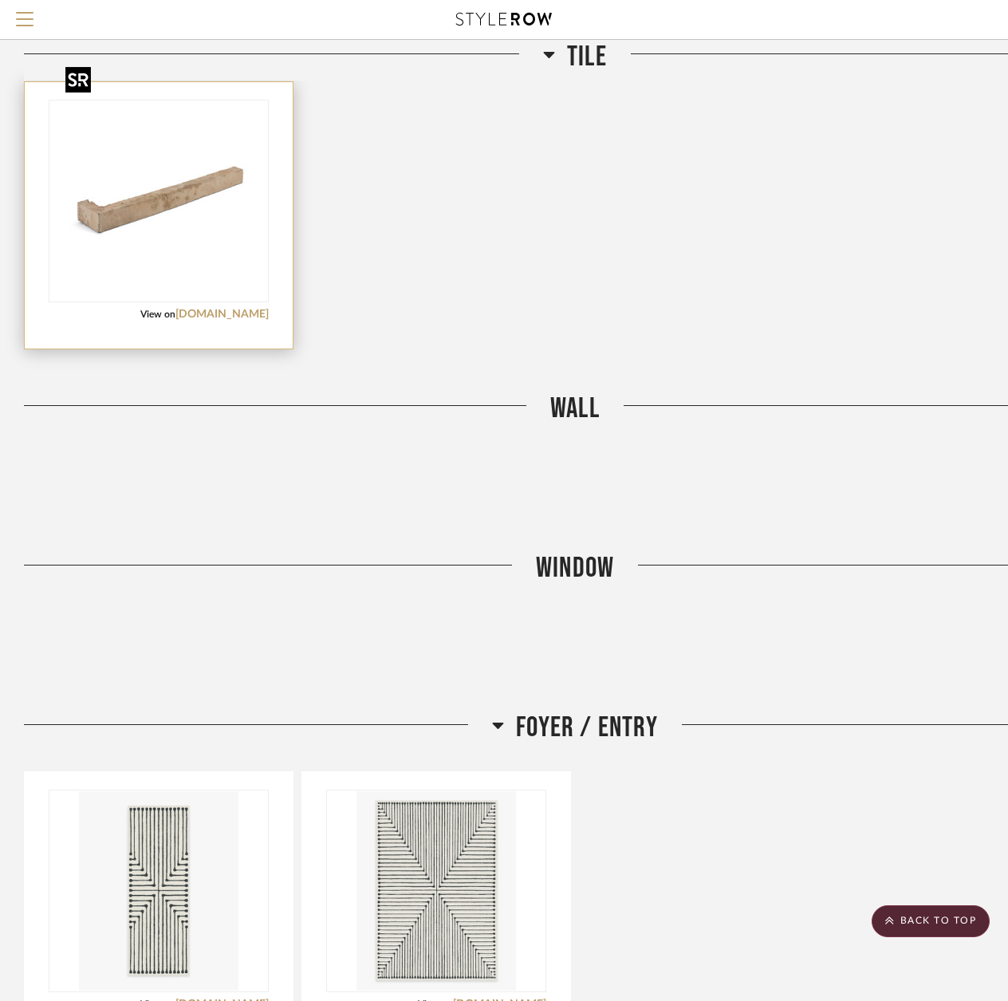
click at [175, 195] on img "0" at bounding box center [158, 200] width 199 height 199
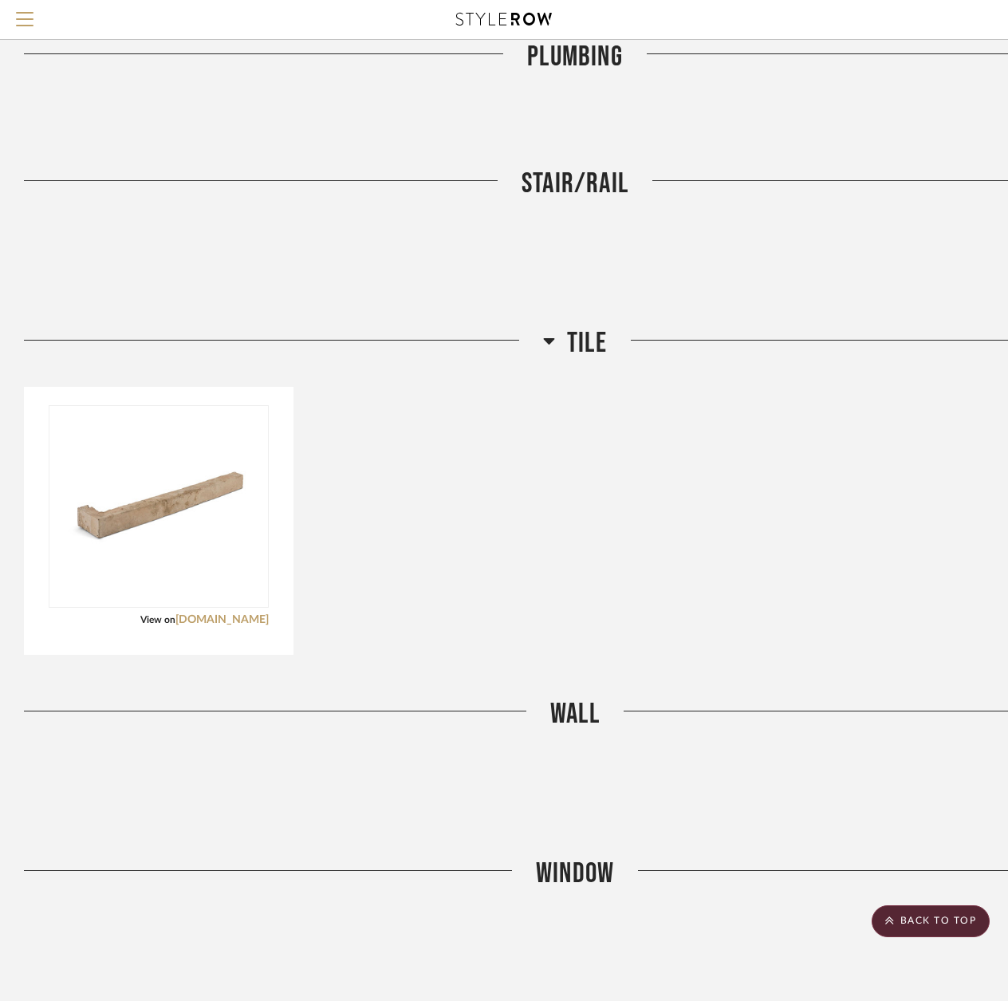
scroll to position [4709, 0]
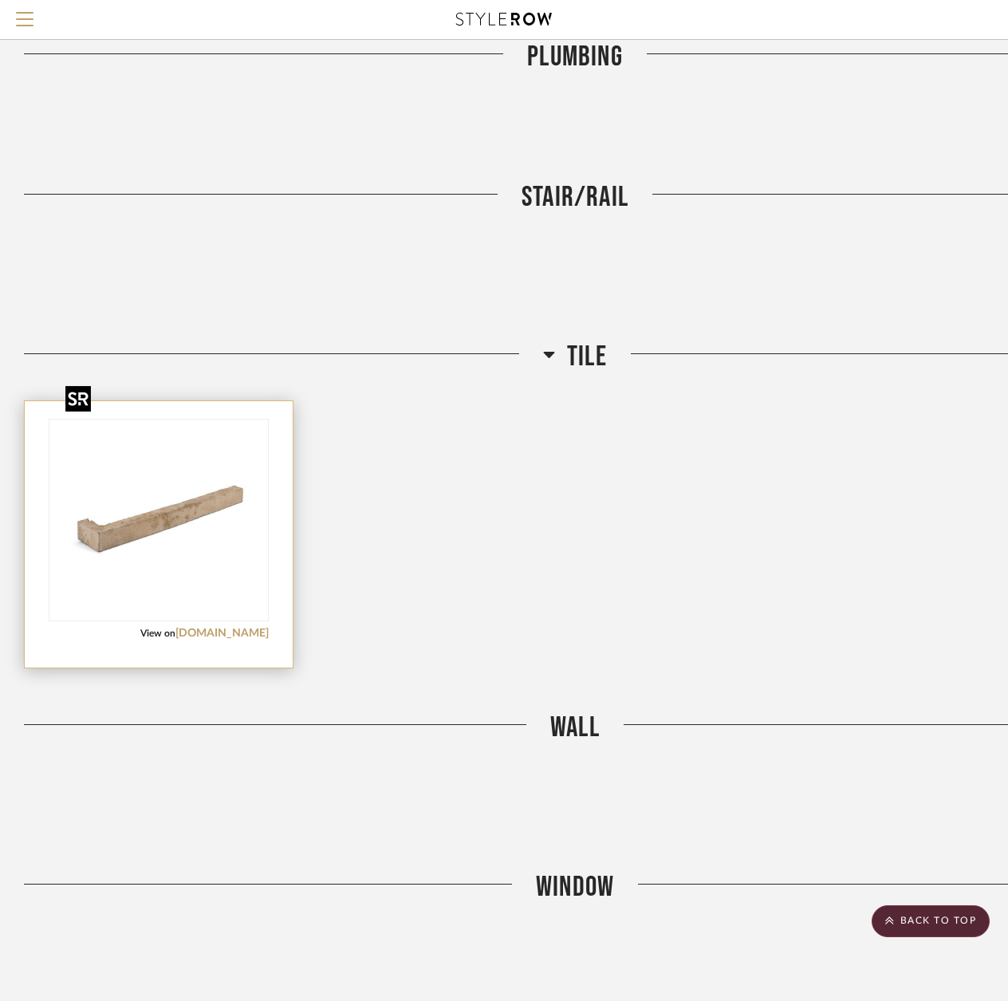
click at [167, 509] on img "0" at bounding box center [158, 519] width 199 height 199
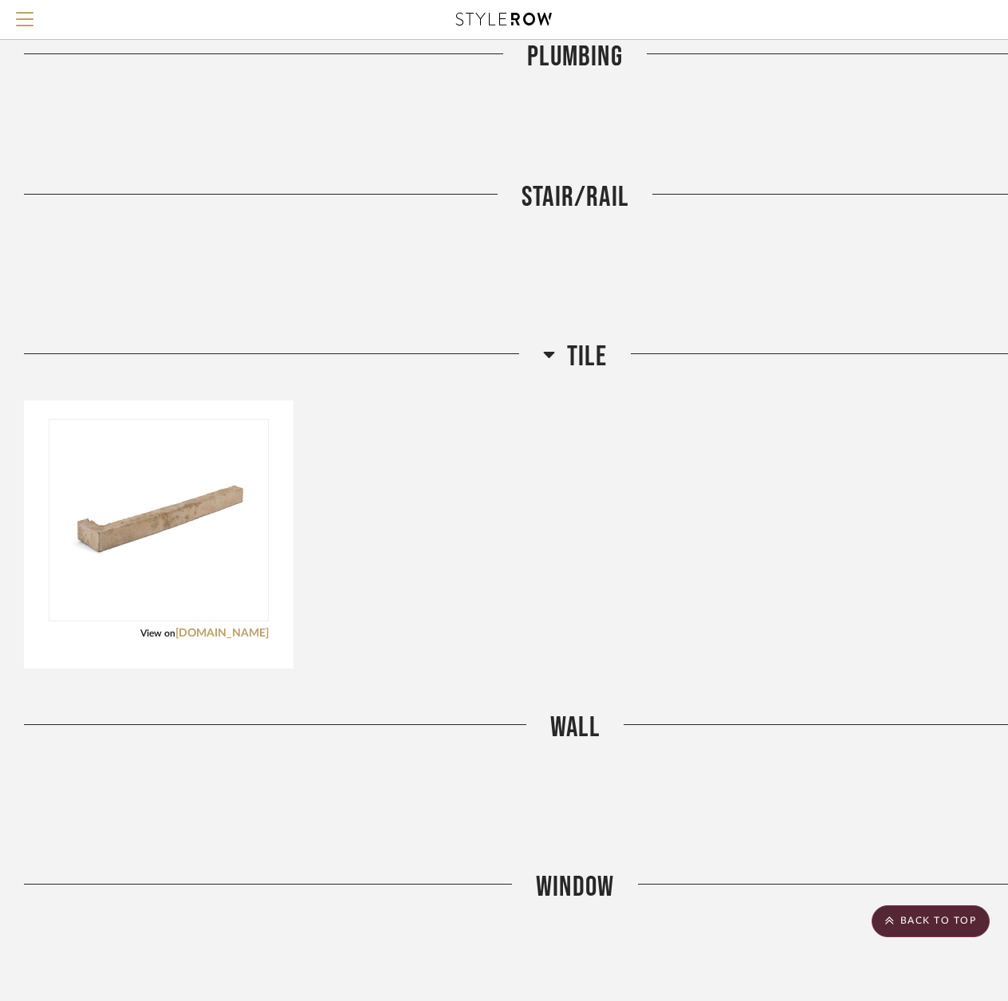
click at [545, 344] on icon at bounding box center [549, 353] width 12 height 19
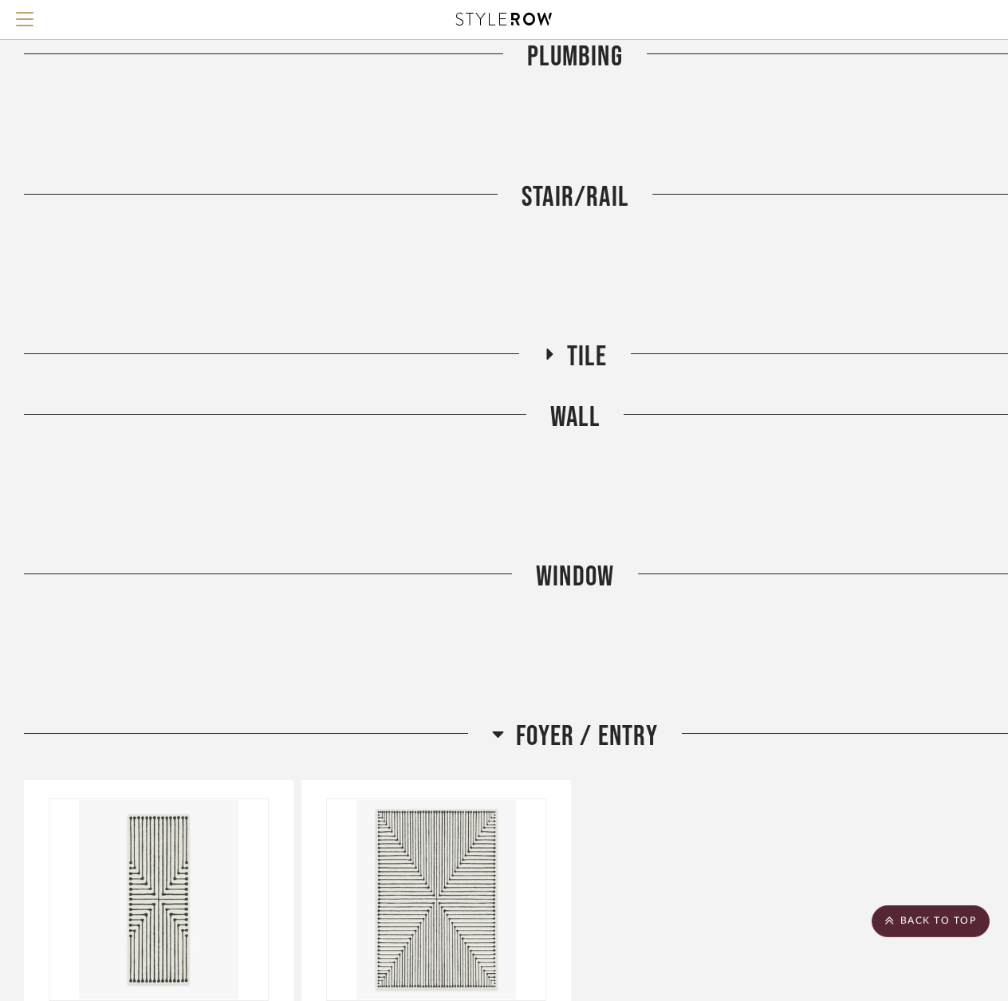
click at [548, 348] on icon at bounding box center [550, 353] width 6 height 11
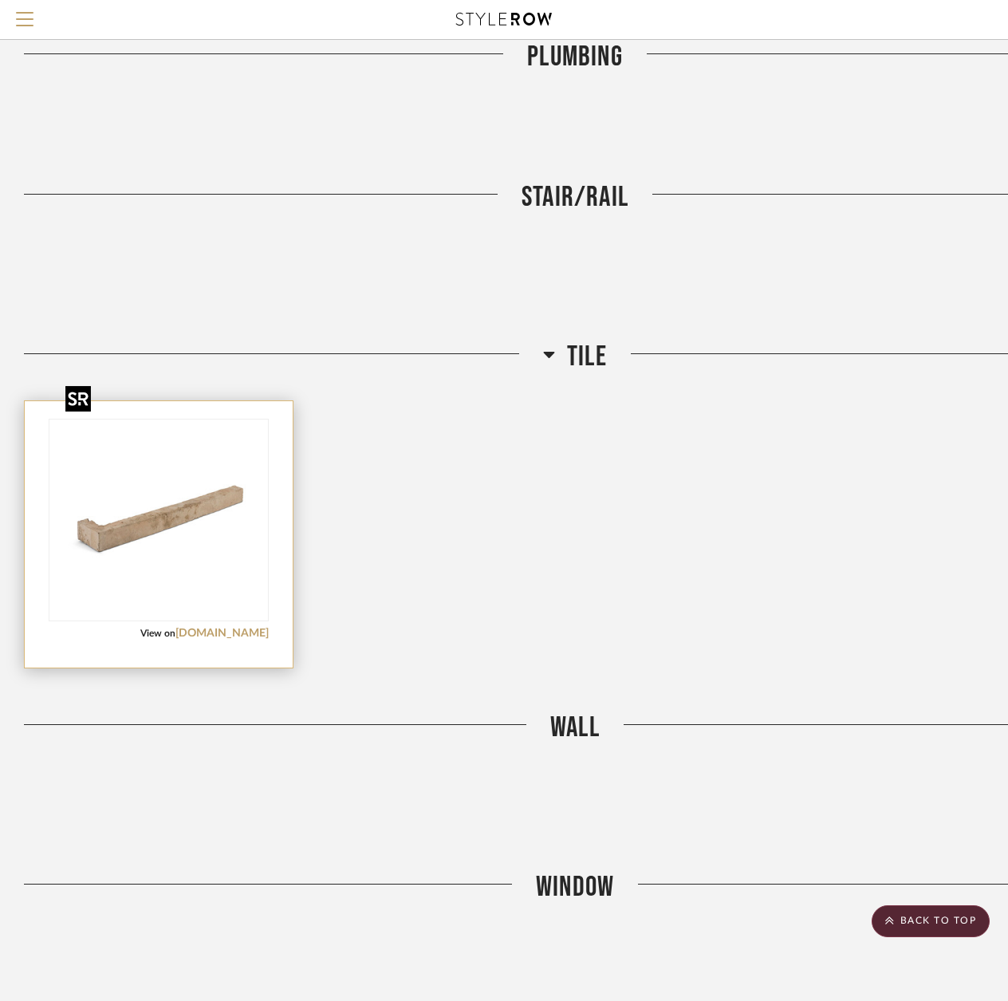
click at [0, 0] on img at bounding box center [0, 0] width 0 height 0
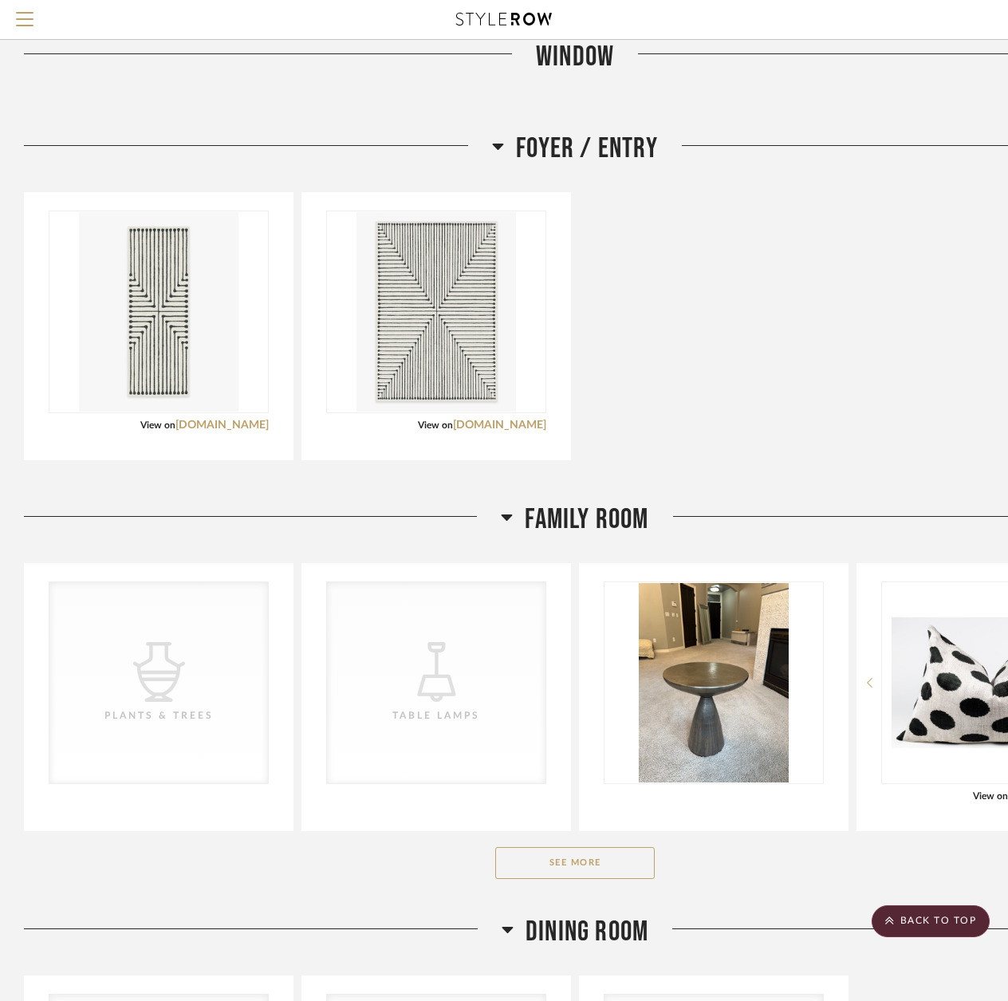
scroll to position [5746, 0]
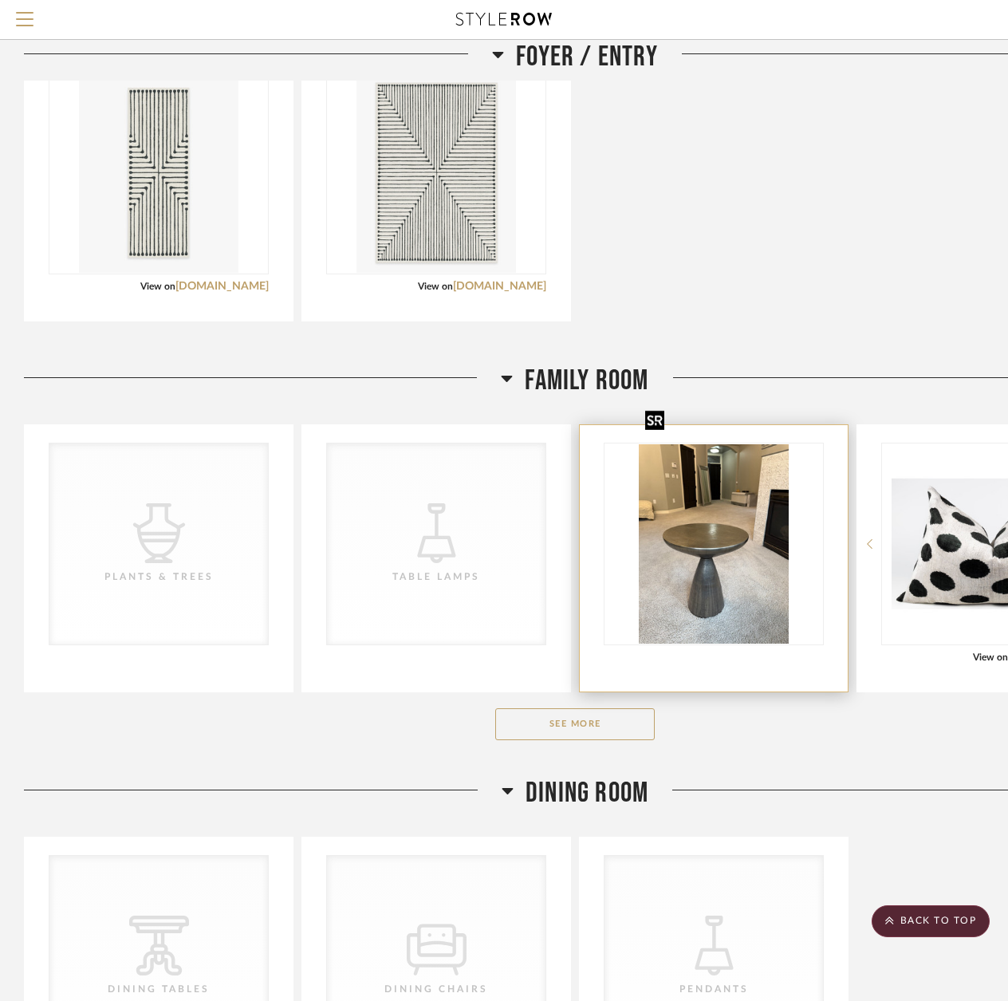
click at [719, 497] on img "0" at bounding box center [714, 543] width 150 height 199
click at [714, 502] on img "0" at bounding box center [714, 543] width 150 height 199
click at [710, 507] on img "0" at bounding box center [714, 543] width 150 height 199
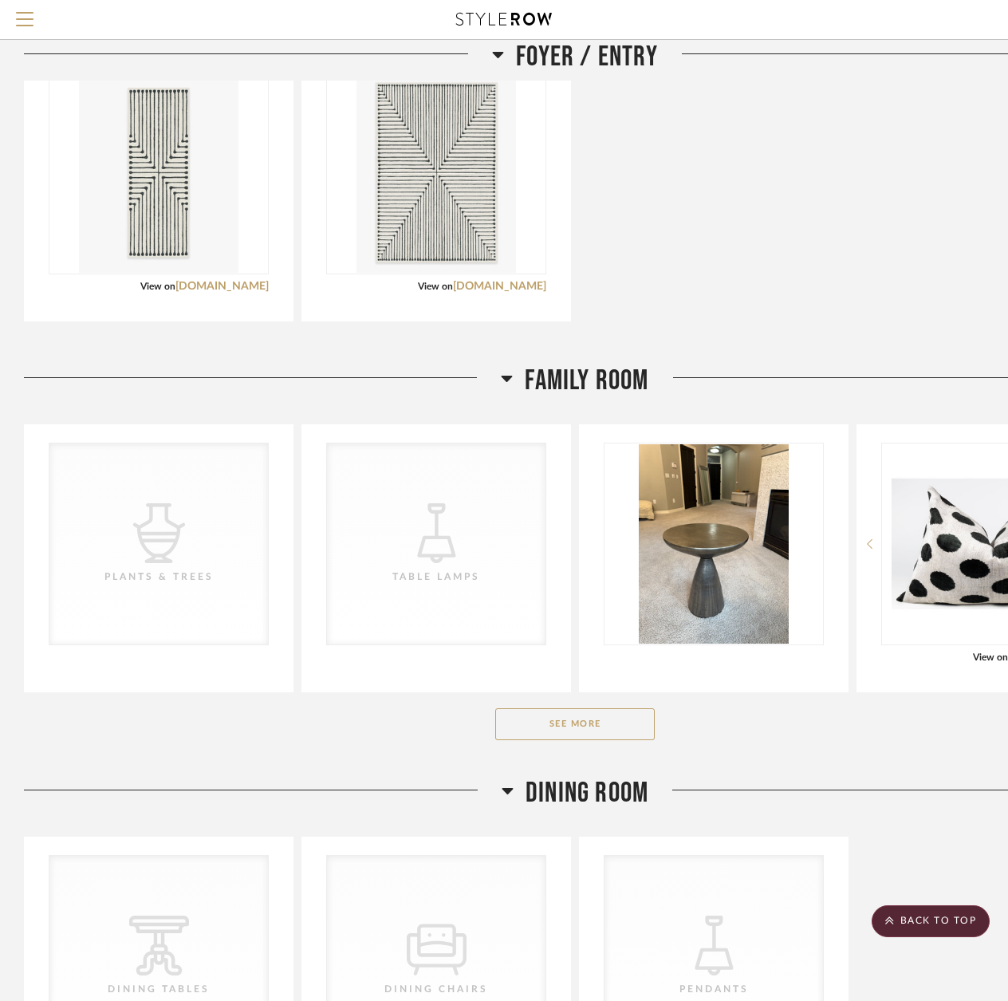
click at [600, 708] on button "See More" at bounding box center [574, 724] width 159 height 32
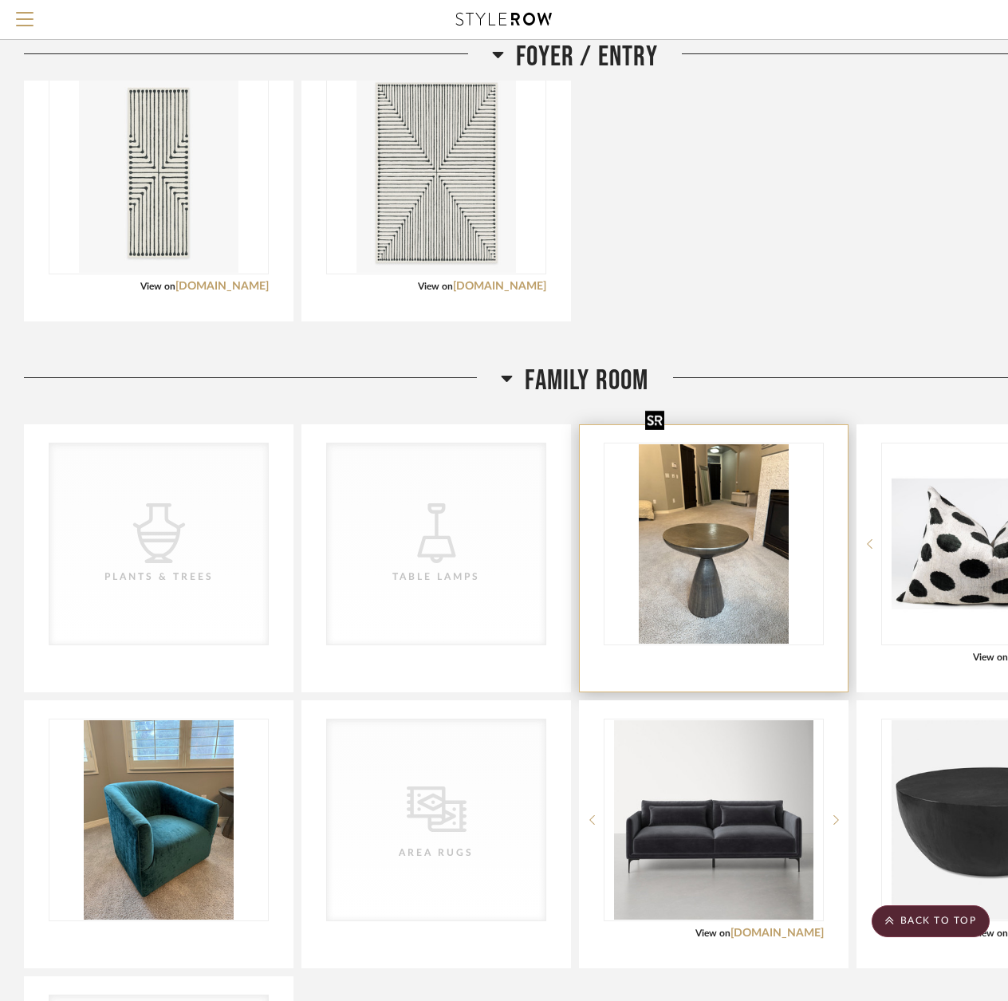
click at [738, 575] on img "0" at bounding box center [714, 543] width 150 height 199
click at [738, 600] on img "0" at bounding box center [714, 543] width 150 height 199
click at [706, 539] on img "0" at bounding box center [714, 543] width 150 height 199
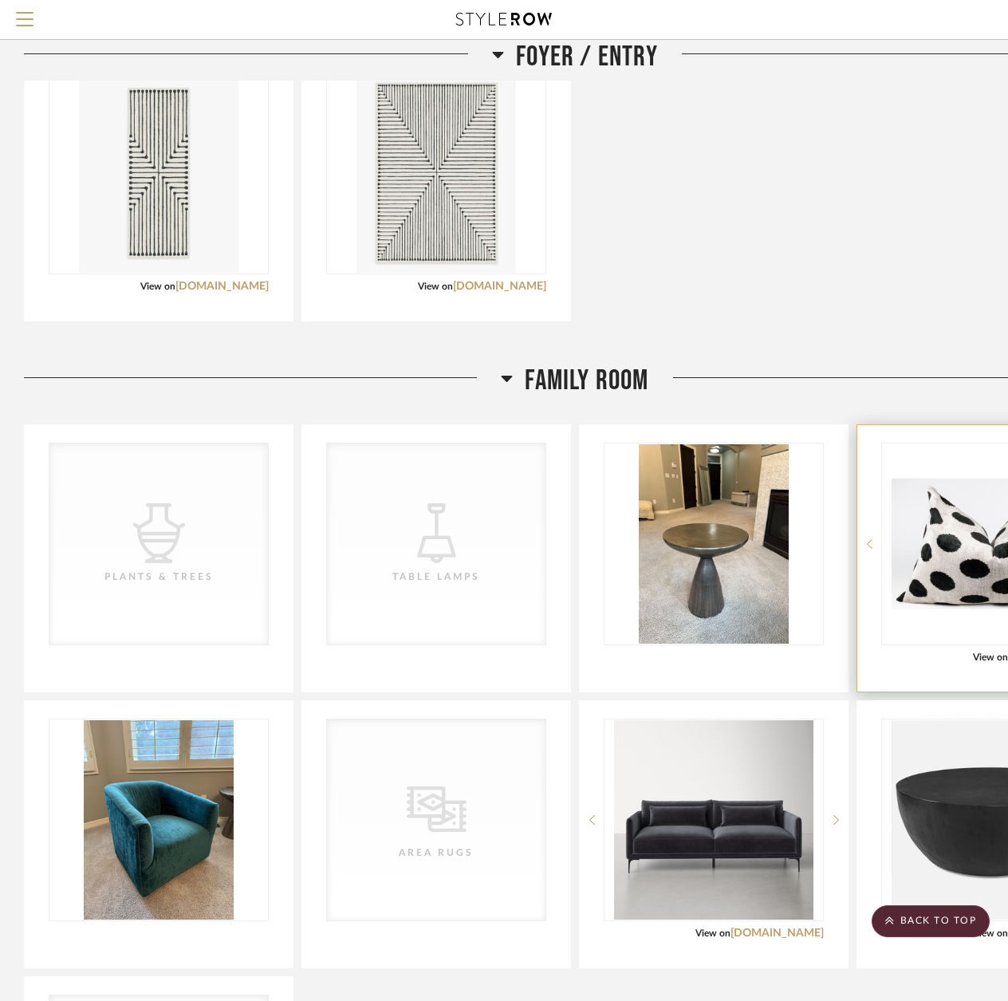
click at [0, 0] on img at bounding box center [0, 0] width 0 height 0
click at [870, 539] on icon at bounding box center [870, 544] width 6 height 10
click at [934, 625] on div at bounding box center [991, 558] width 268 height 266
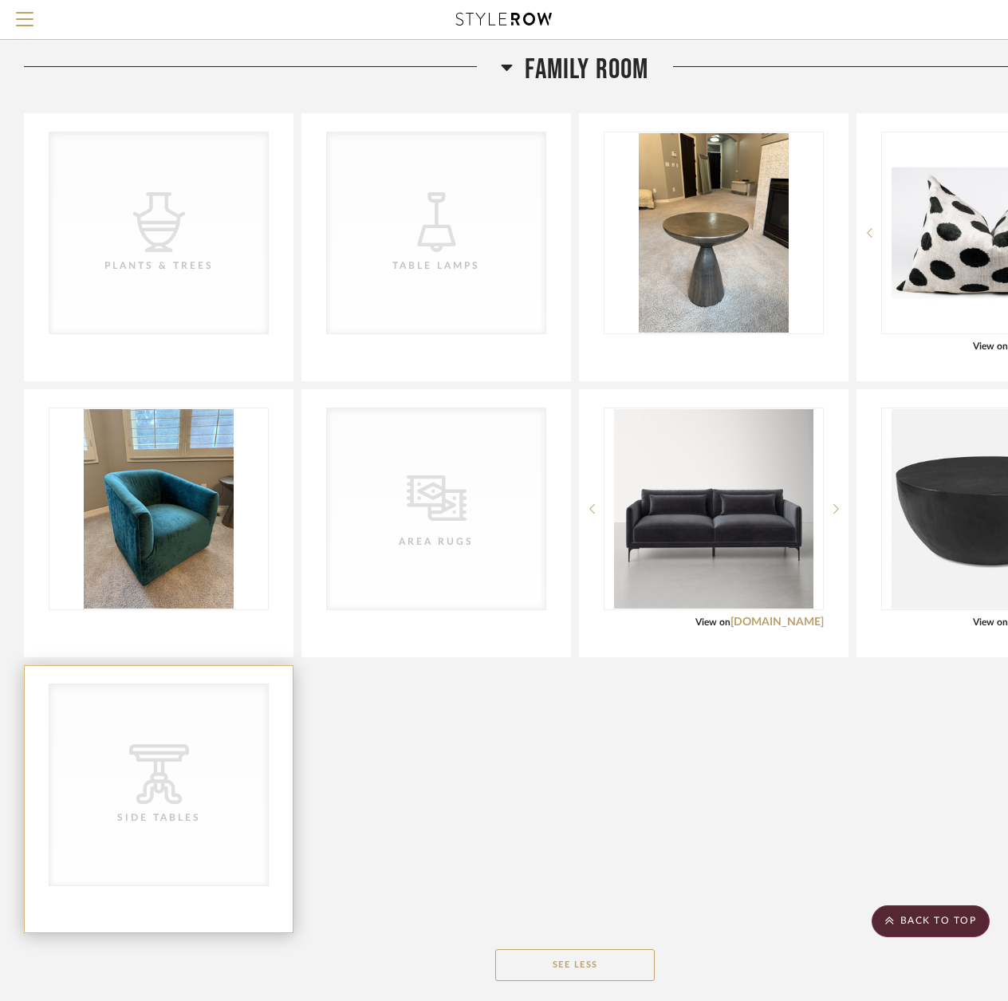
scroll to position [6065, 0]
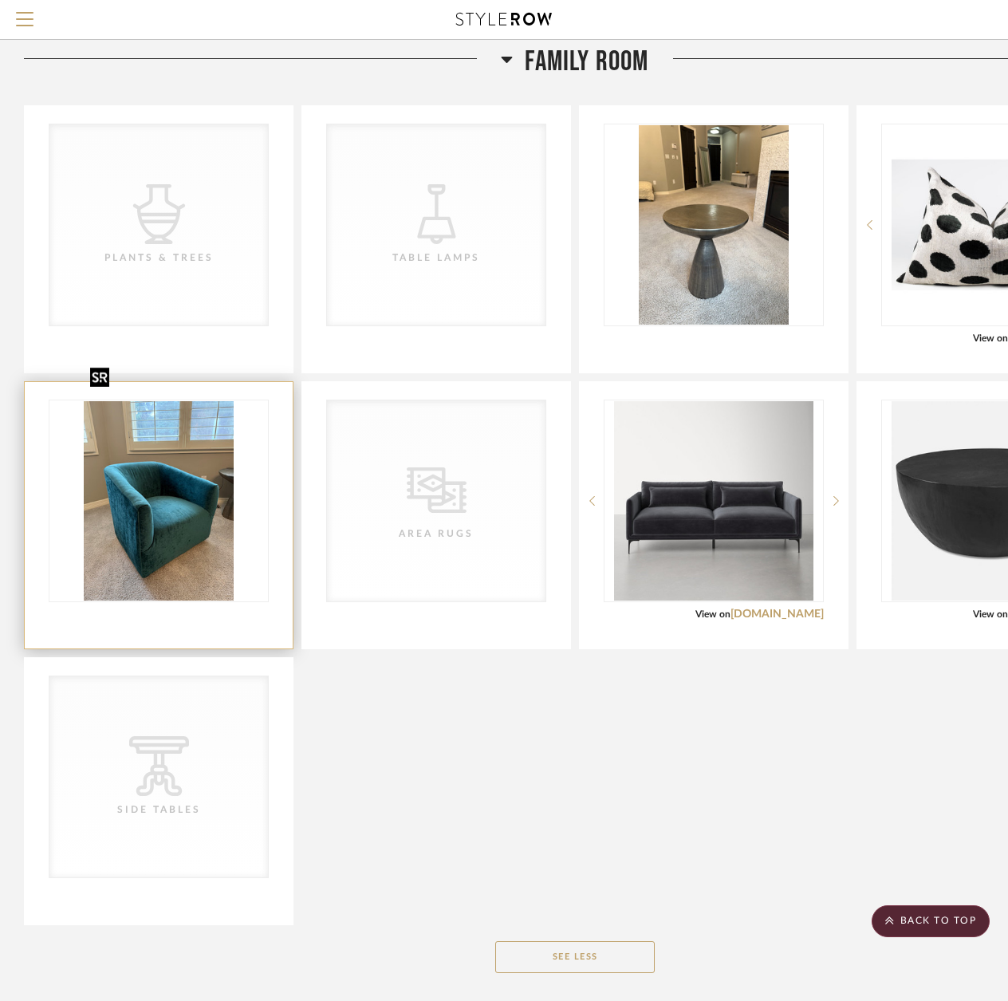
click at [160, 542] on img "0" at bounding box center [159, 500] width 150 height 199
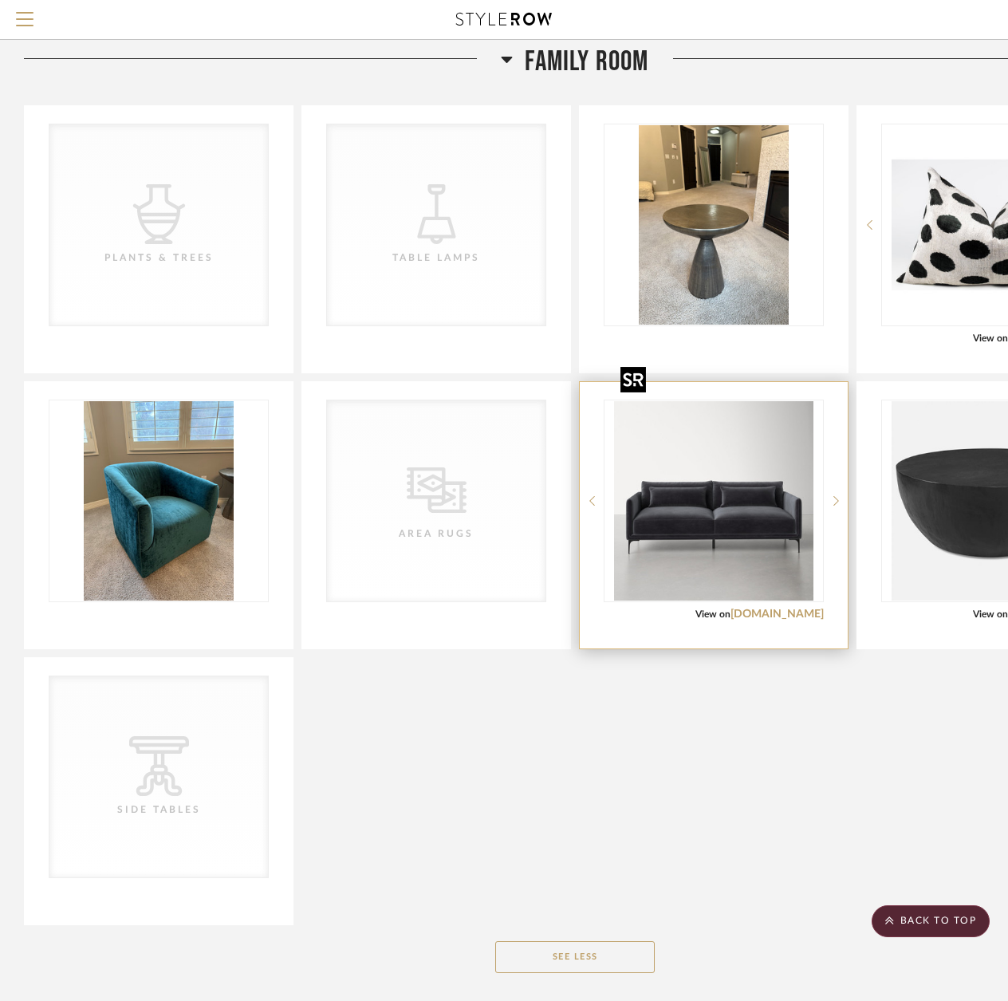
click at [677, 510] on img "0" at bounding box center [713, 500] width 199 height 199
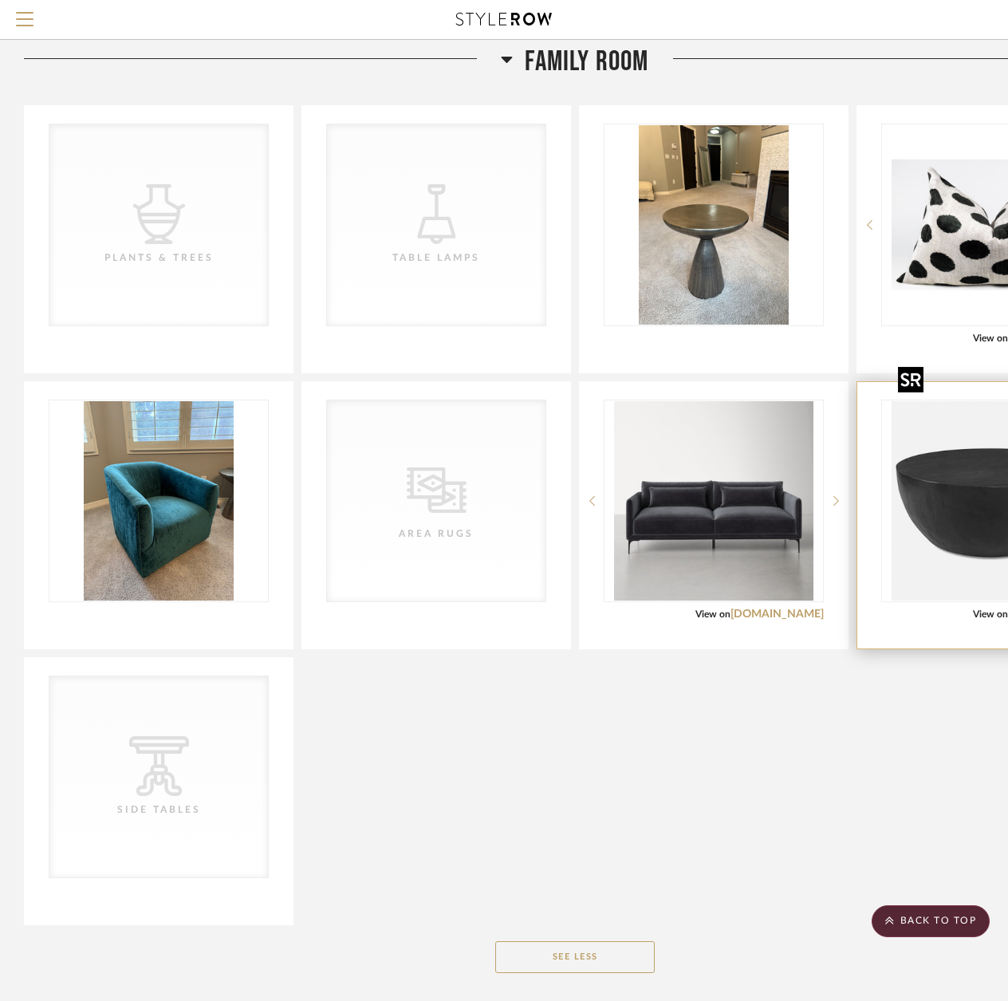
click at [0, 0] on img at bounding box center [0, 0] width 0 height 0
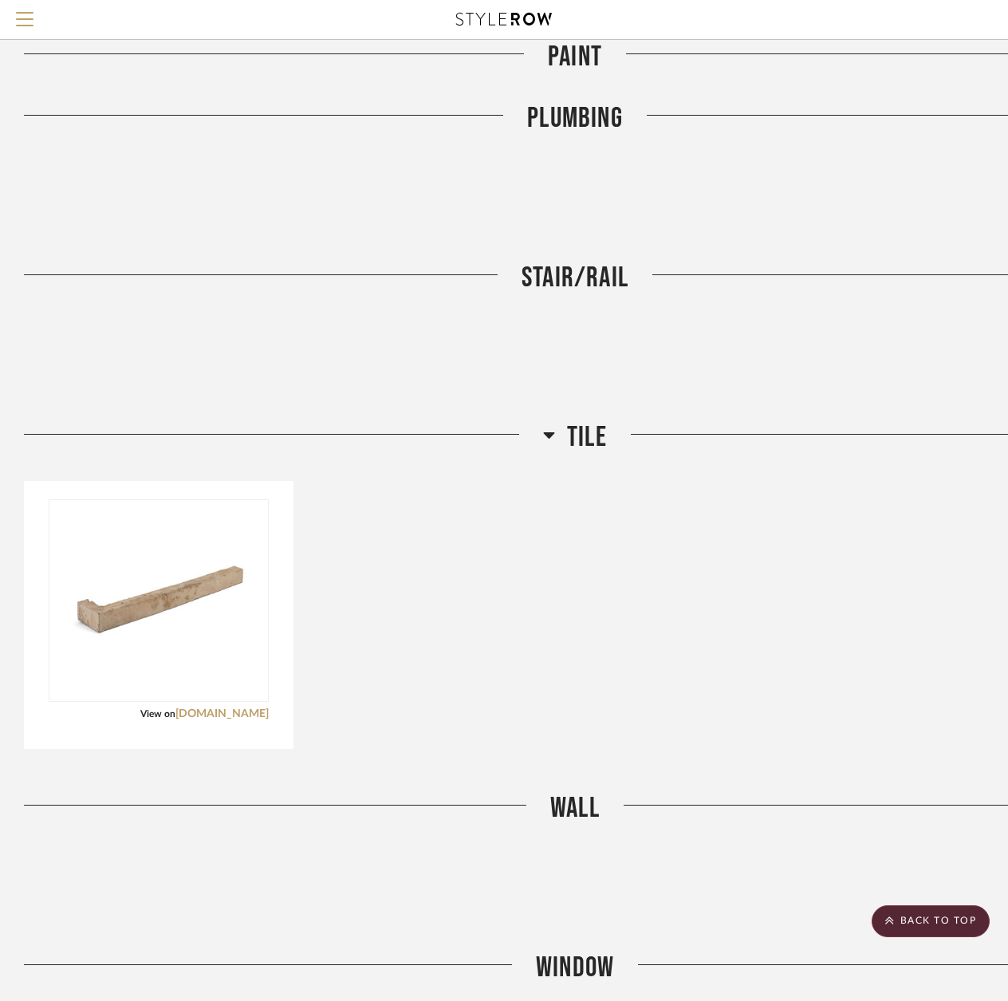
scroll to position [4630, 0]
click at [549, 431] on icon at bounding box center [549, 434] width 11 height 6
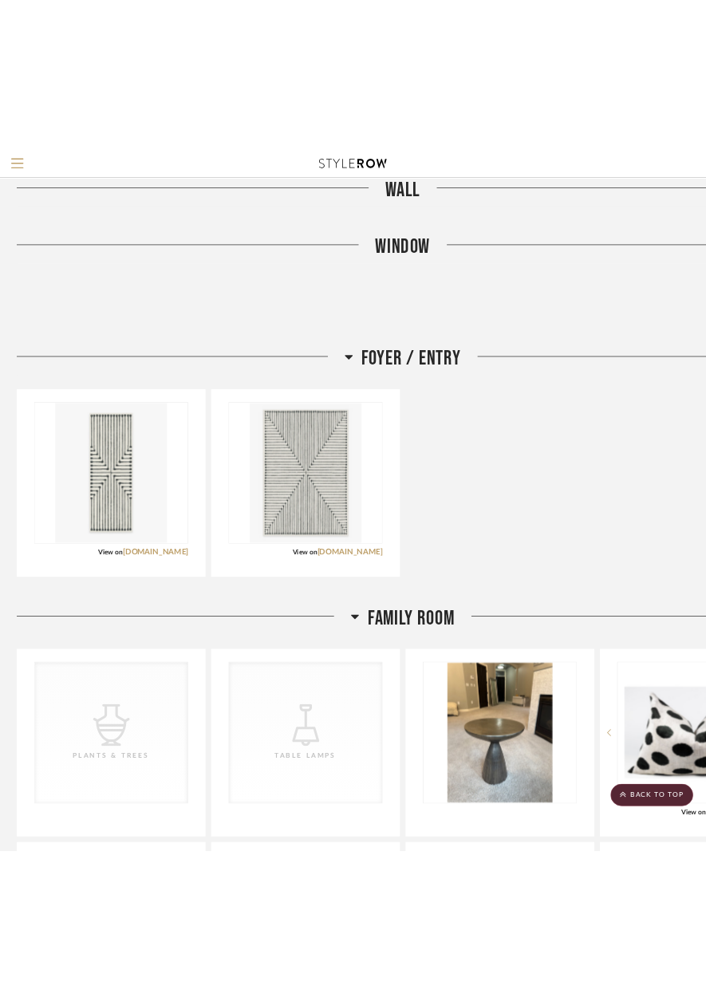
scroll to position [5188, 0]
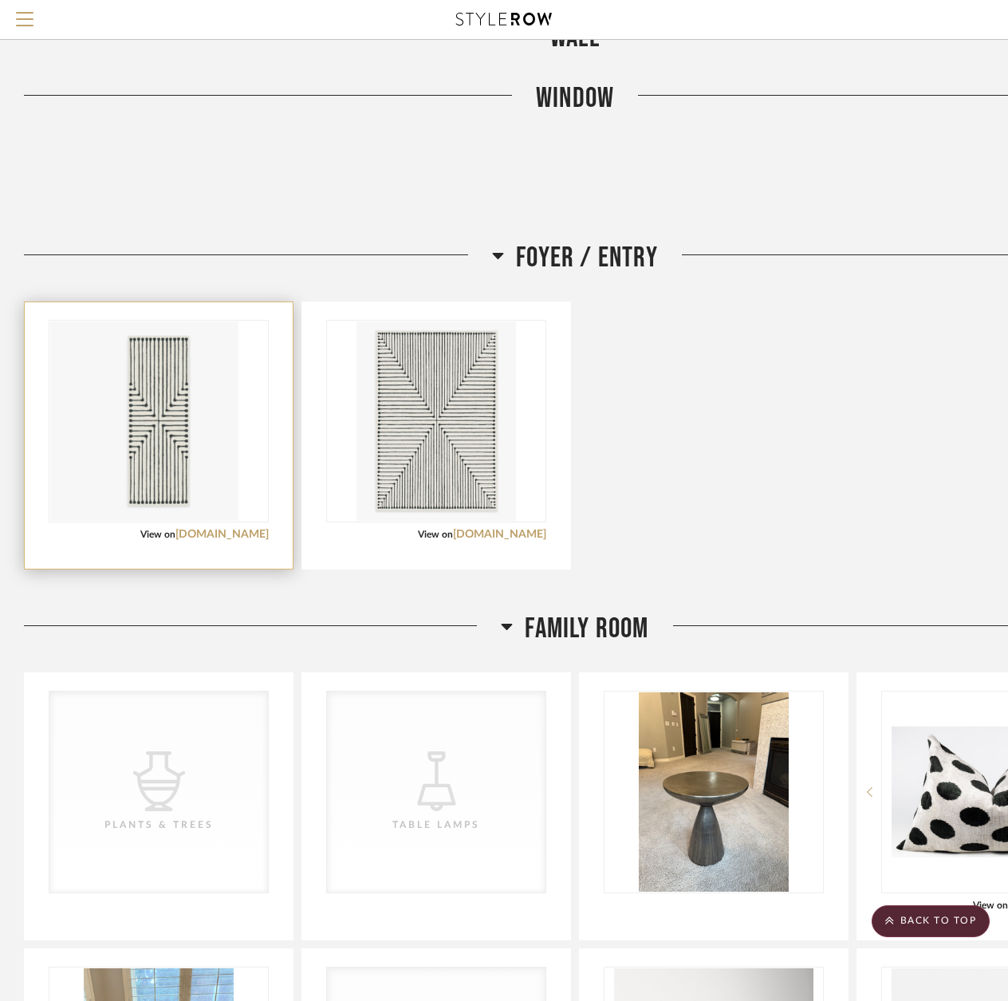
click at [244, 527] on div "View on ruggable.com" at bounding box center [159, 534] width 220 height 14
click at [242, 529] on link "[DOMAIN_NAME]" at bounding box center [221, 534] width 93 height 11
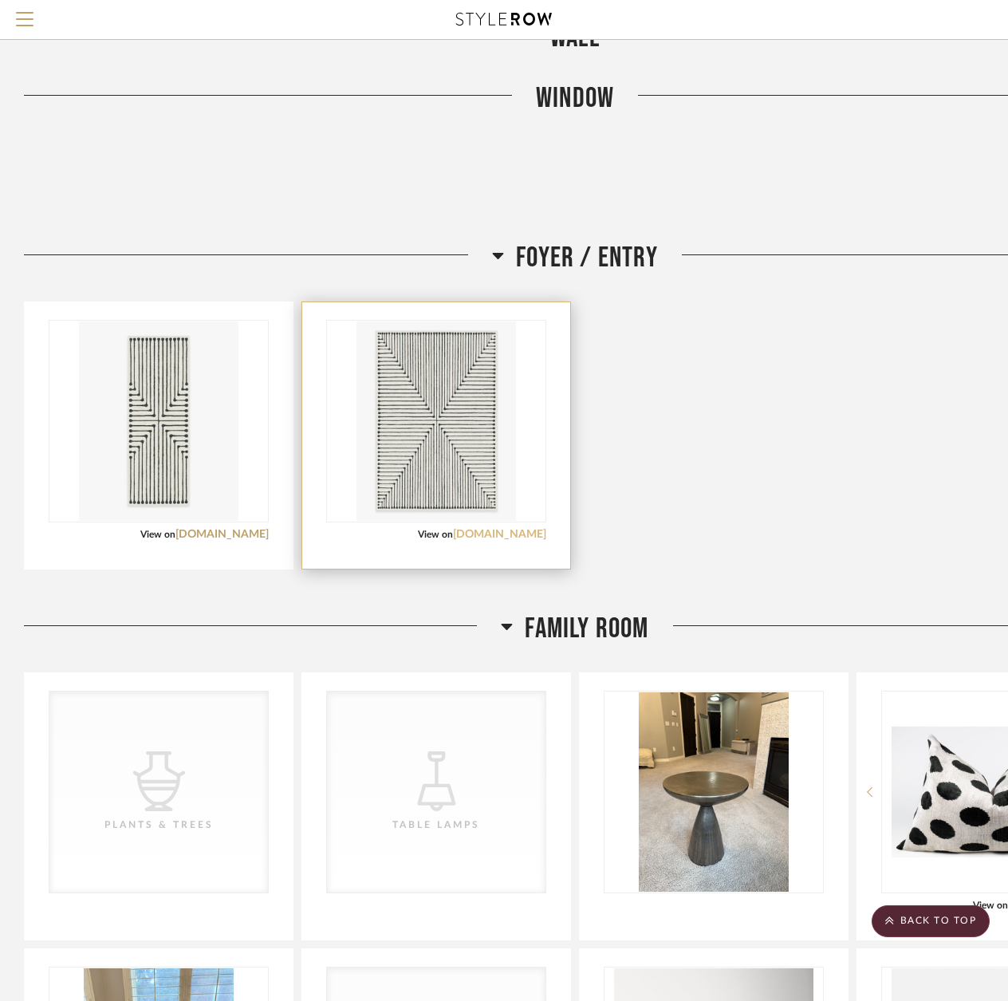
click at [492, 529] on link "[DOMAIN_NAME]" at bounding box center [499, 534] width 93 height 11
click at [487, 241] on div at bounding box center [258, 261] width 468 height 41
click at [498, 253] on icon at bounding box center [498, 256] width 11 height 6
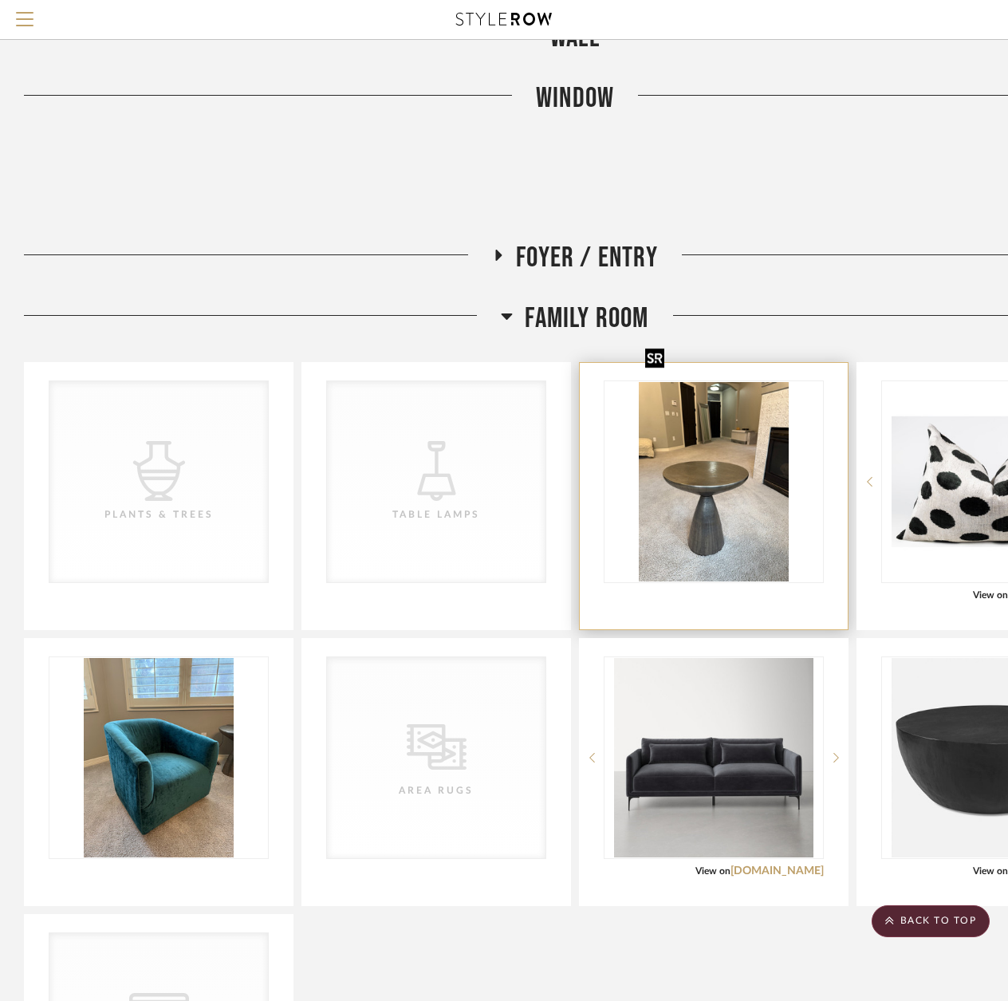
click at [724, 461] on img "0" at bounding box center [714, 481] width 150 height 199
click at [724, 462] on img "0" at bounding box center [714, 481] width 150 height 199
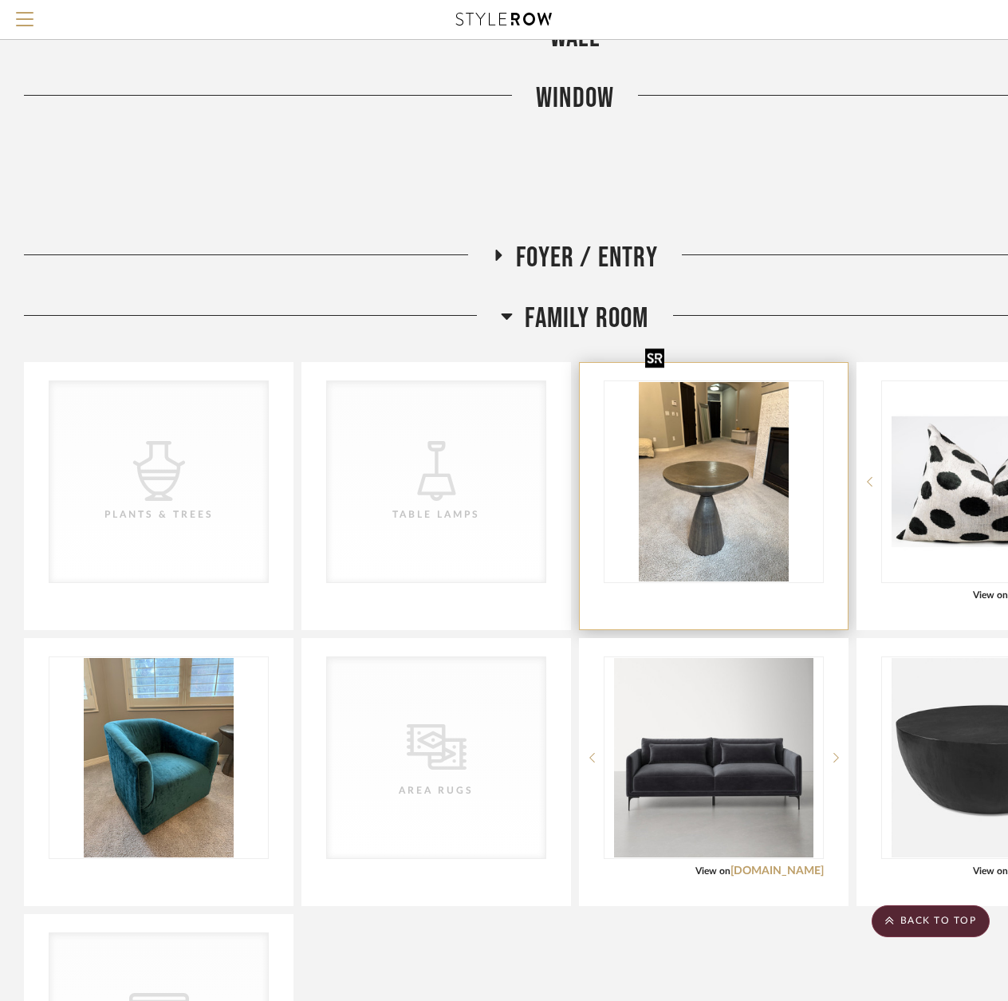
click at [724, 462] on img "0" at bounding box center [714, 481] width 150 height 199
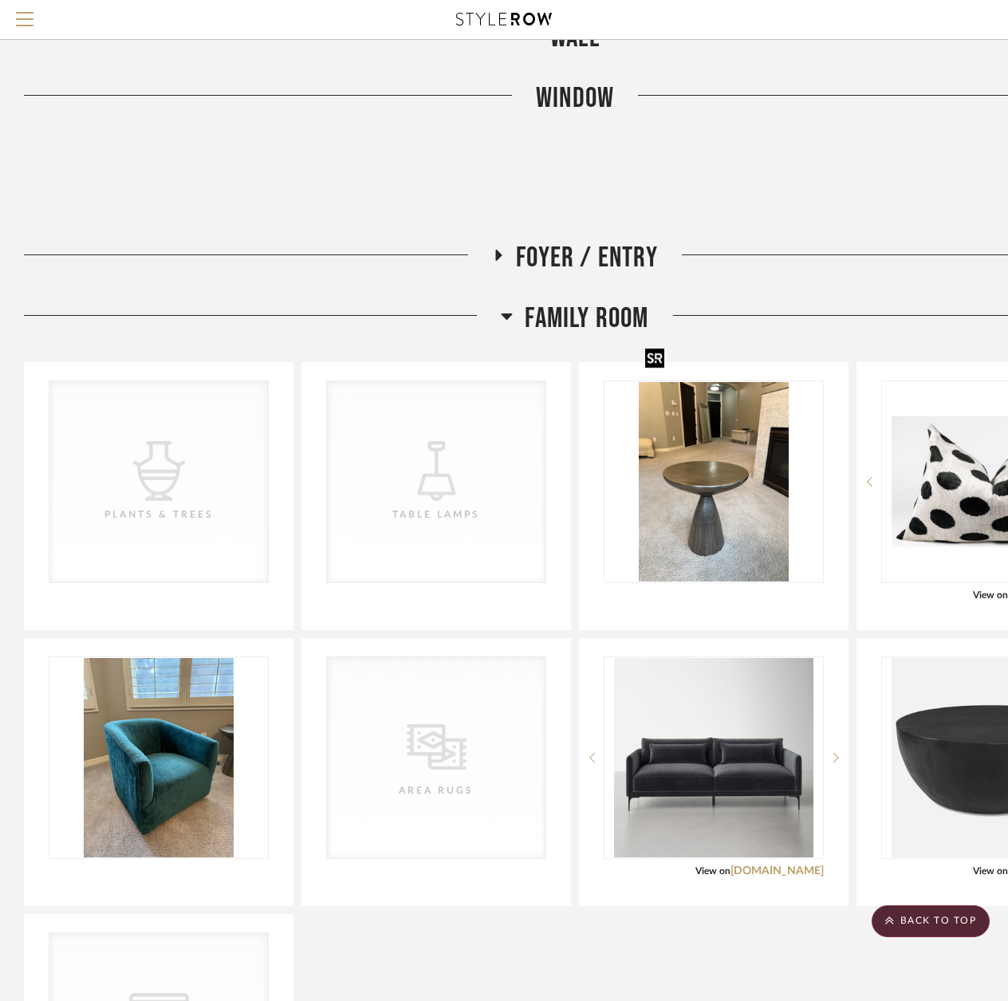
click at [655, 354] on div at bounding box center [654, 358] width 19 height 20
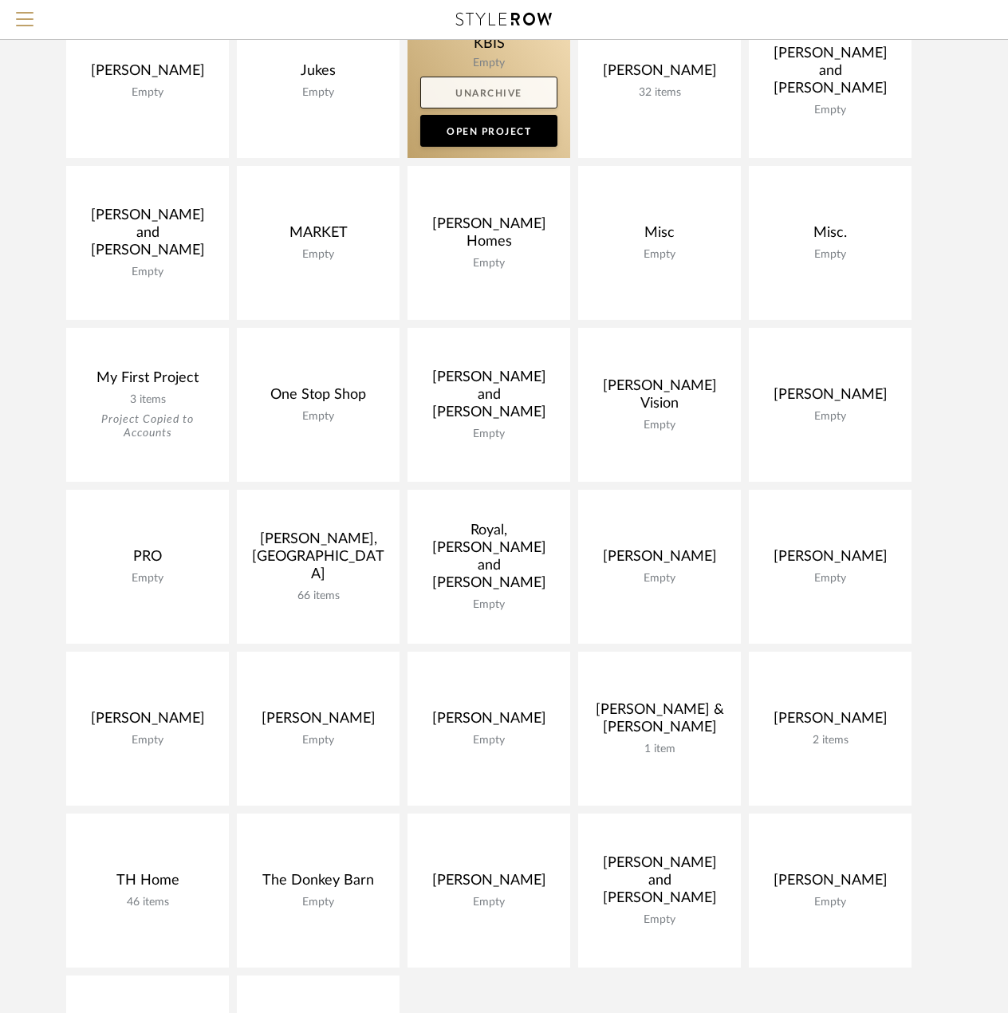
scroll to position [1037, 0]
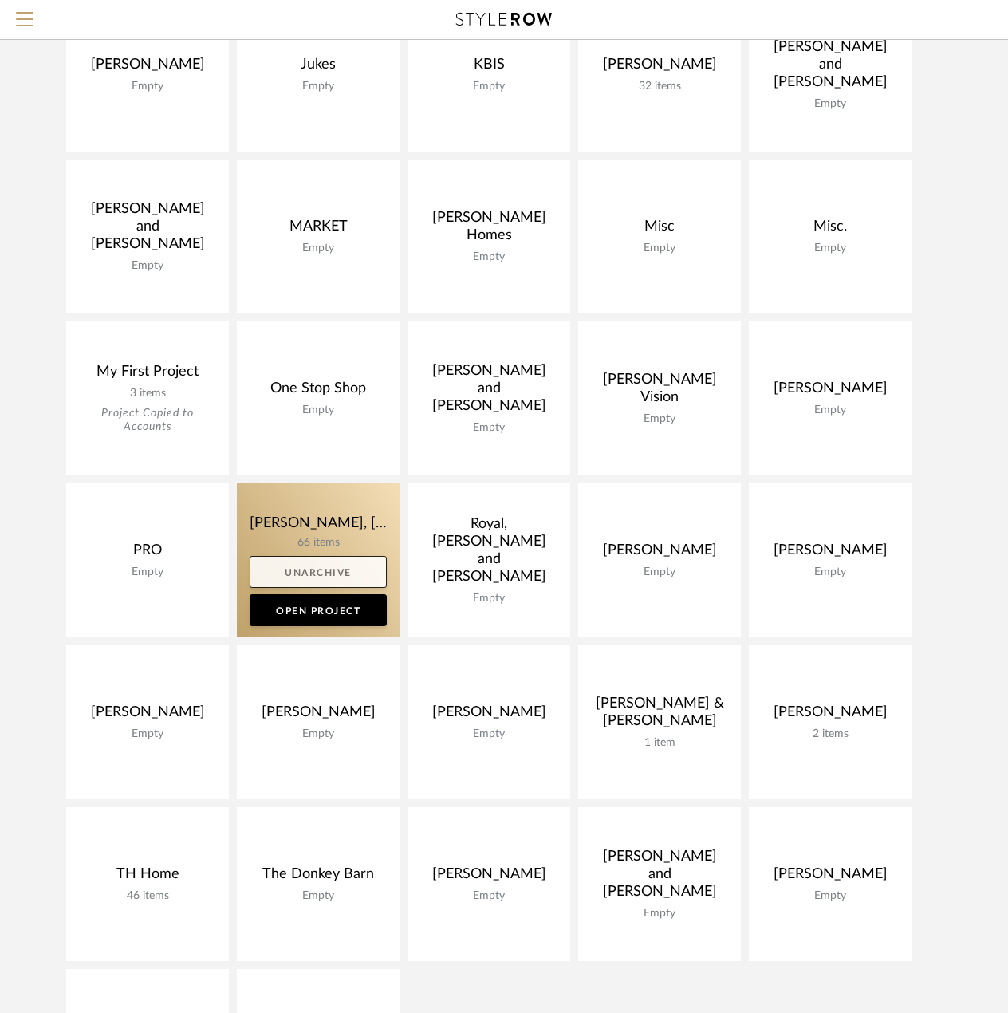
click at [344, 576] on link "Unarchive" at bounding box center [318, 572] width 137 height 32
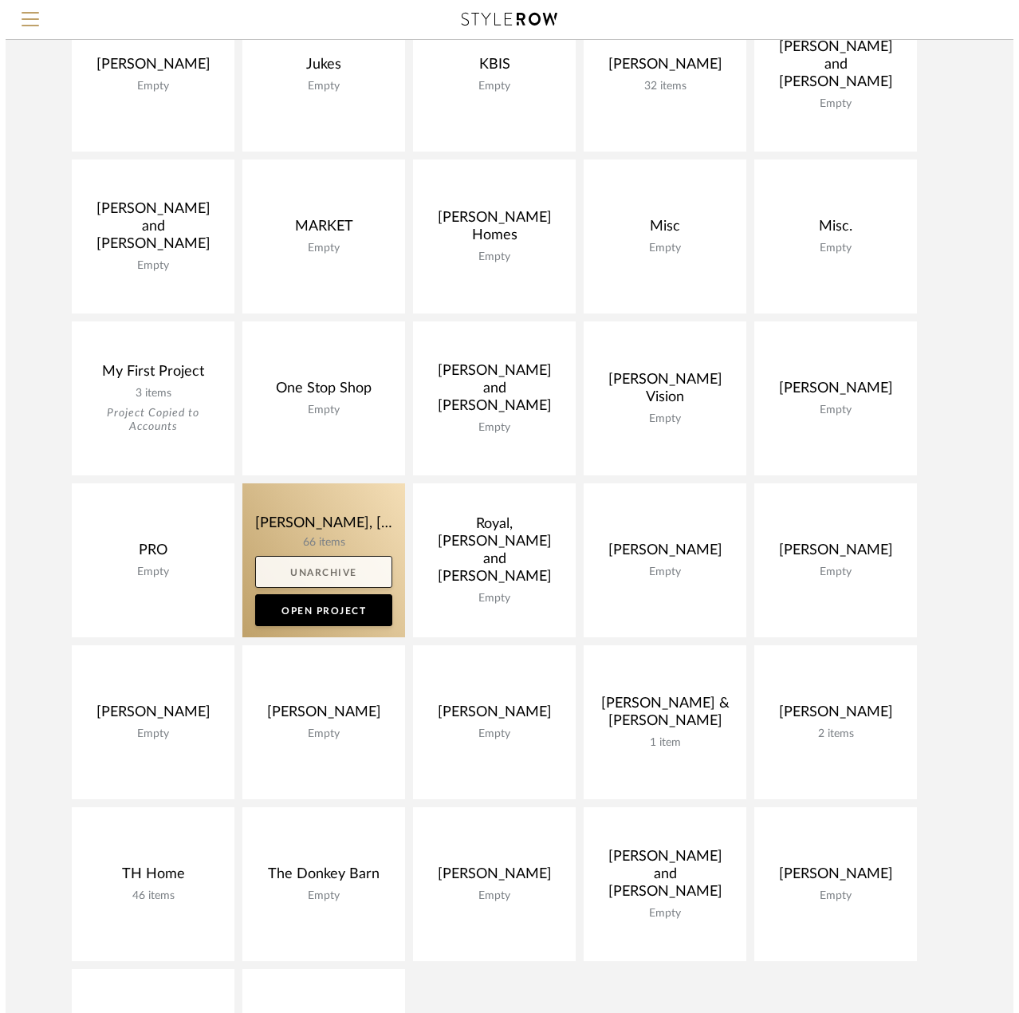
scroll to position [0, 0]
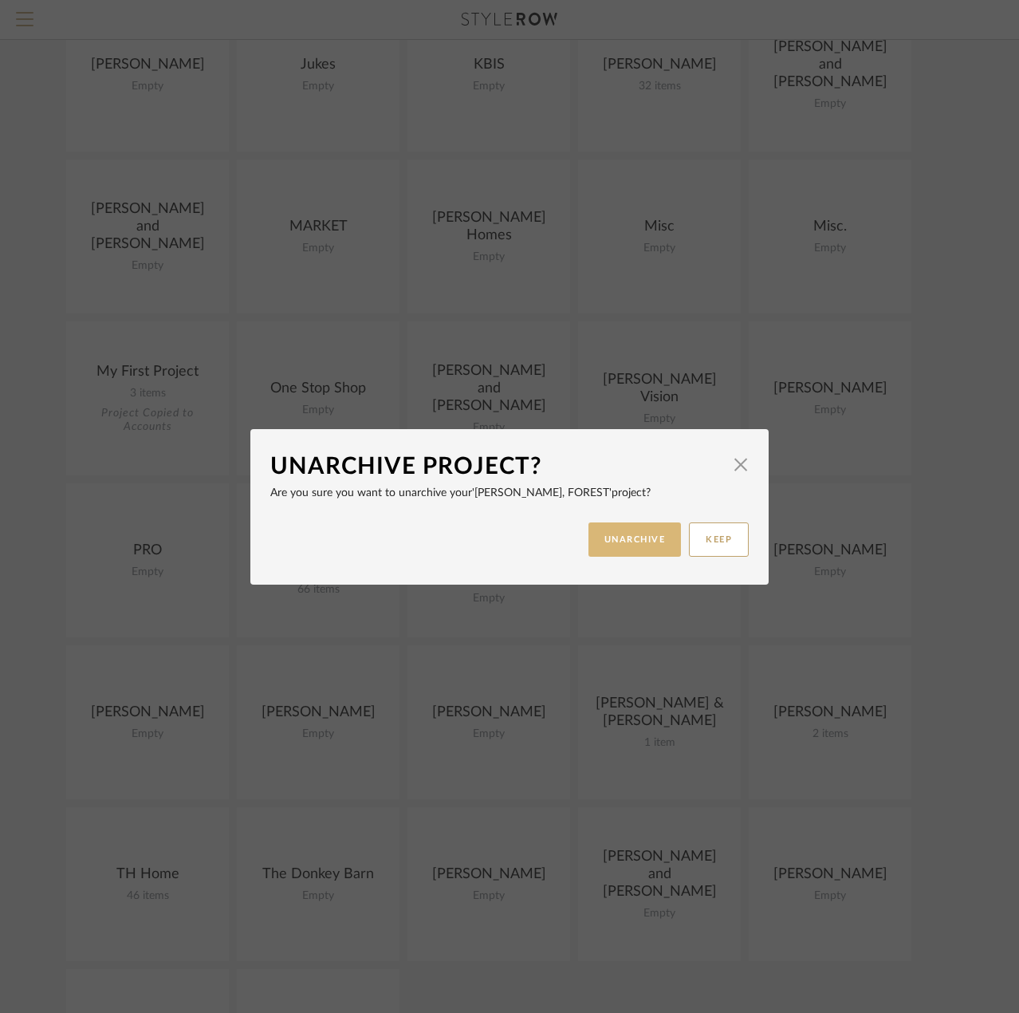
click at [624, 541] on button "UNARCHIVE" at bounding box center [634, 539] width 93 height 34
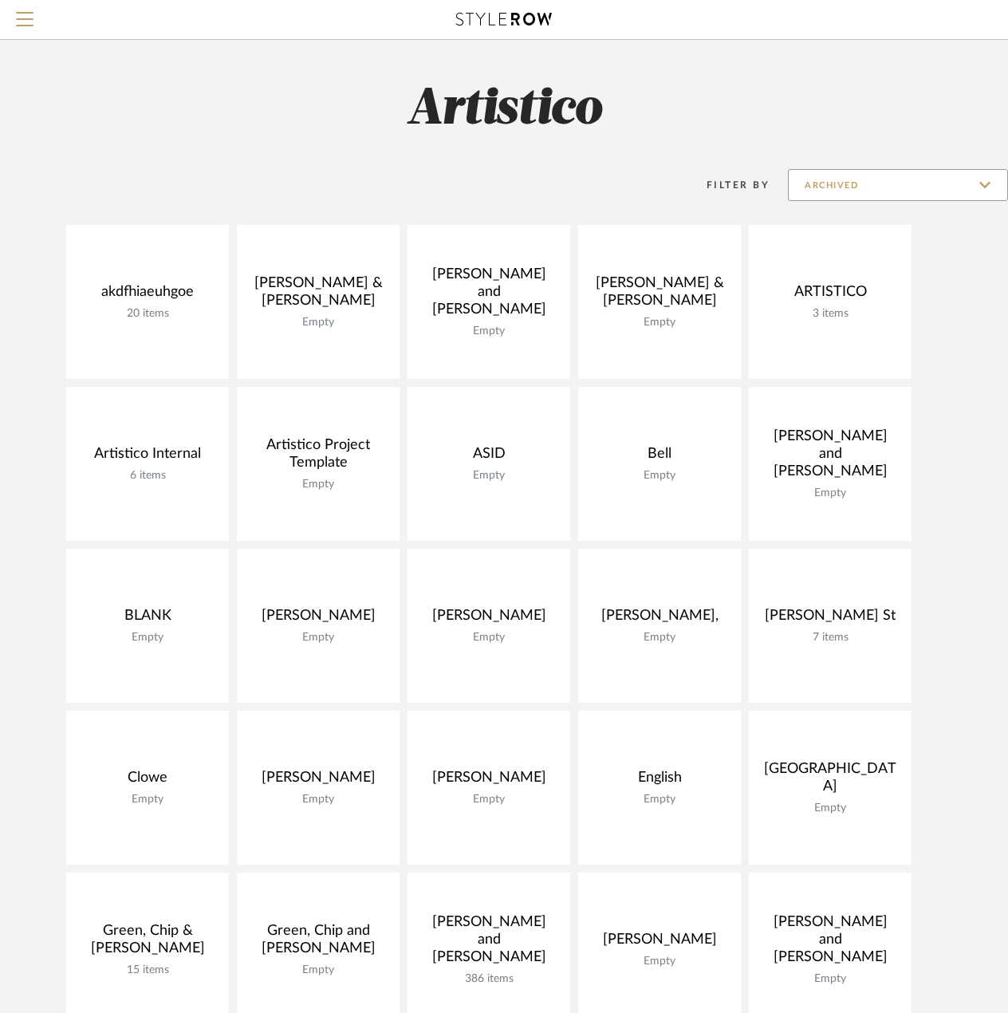
click at [828, 184] on input "Archived" at bounding box center [898, 185] width 220 height 32
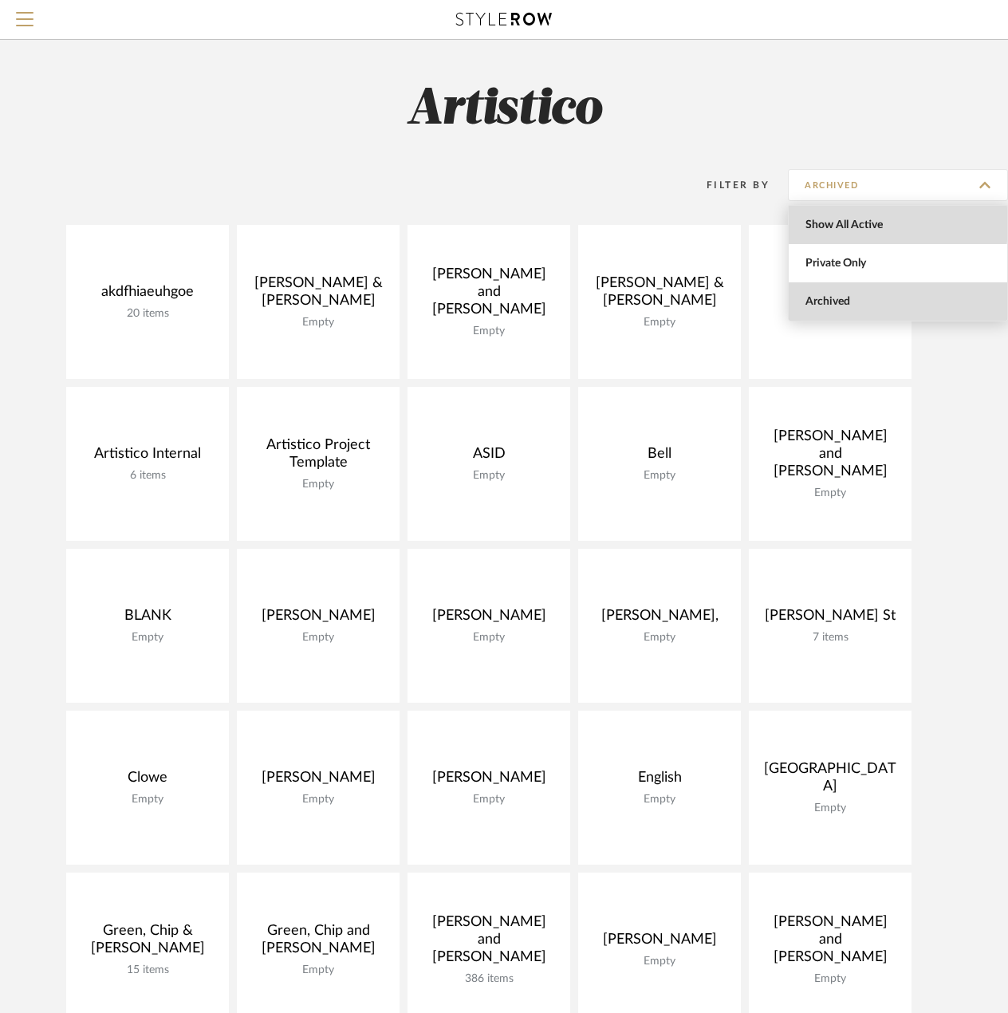
click at [835, 224] on span "Show All Active" at bounding box center [899, 225] width 189 height 14
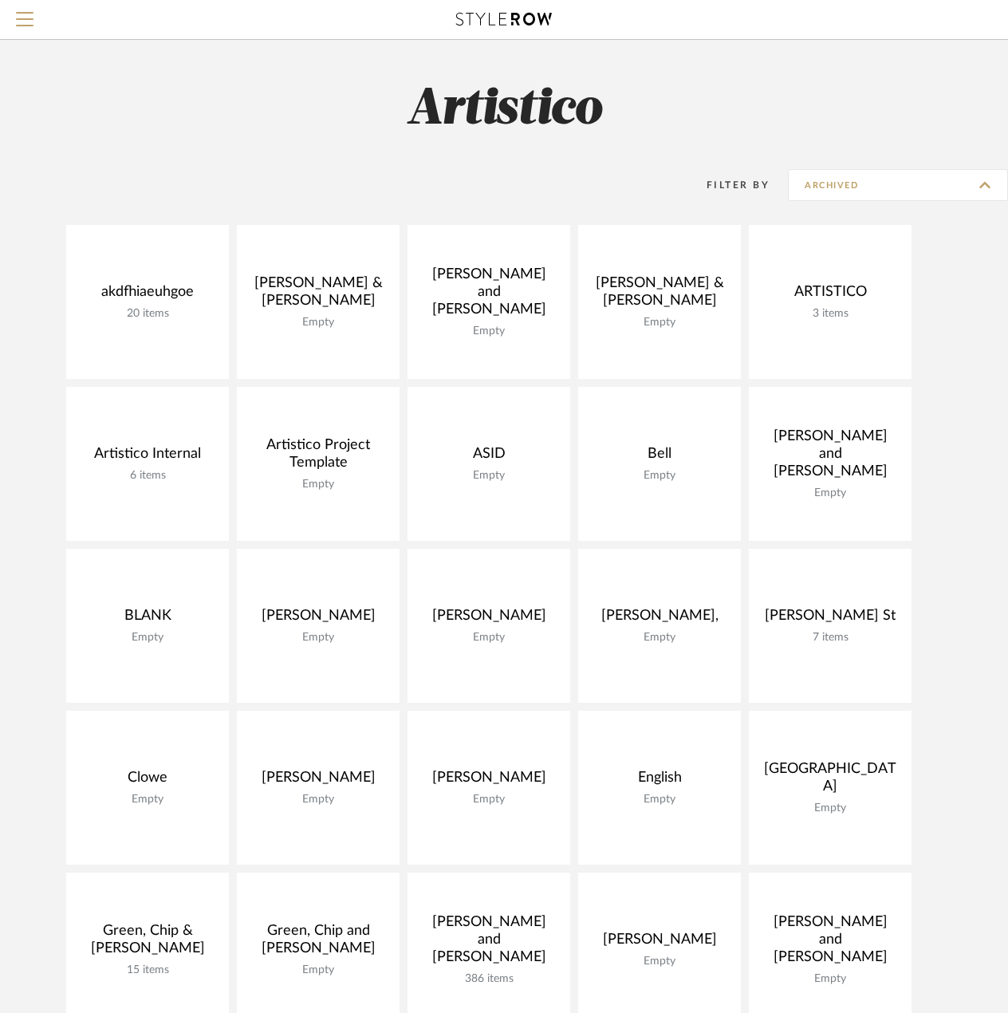
type input "Show All Active"
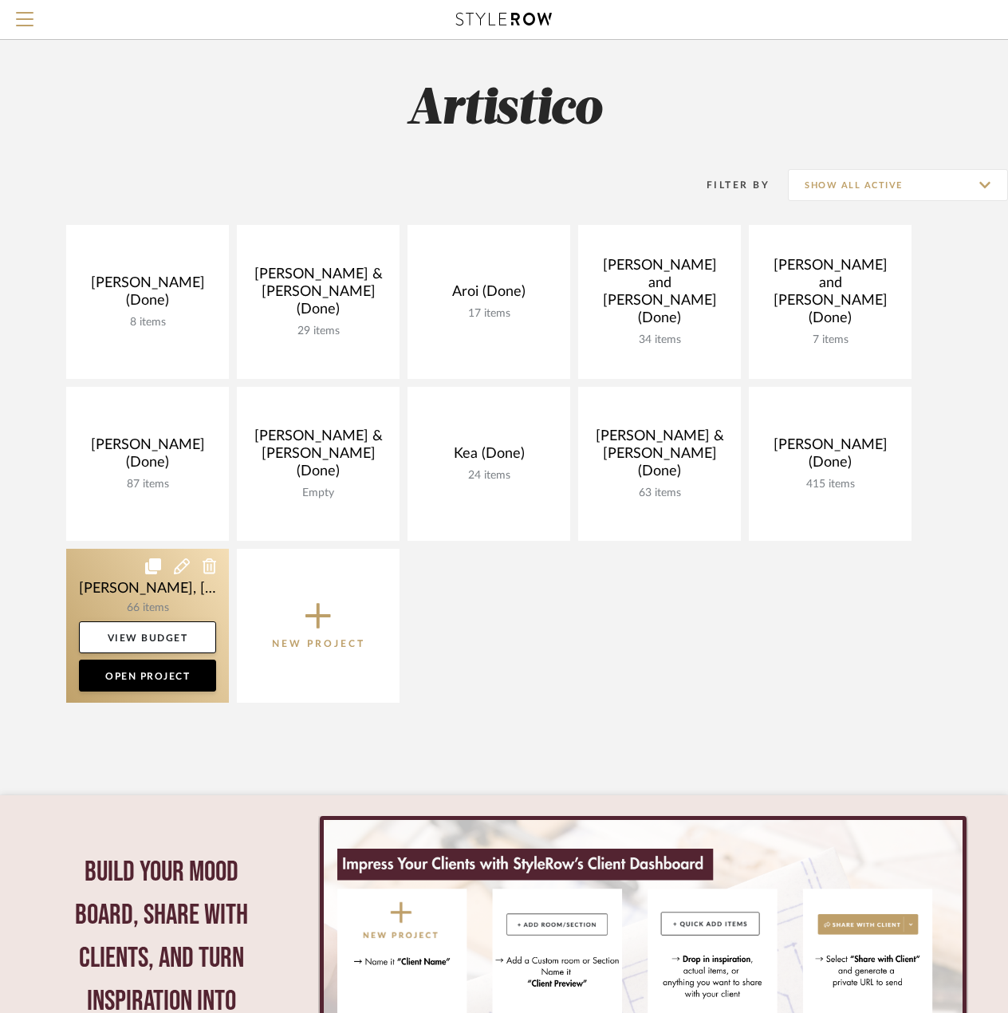
click at [161, 612] on link at bounding box center [147, 626] width 163 height 154
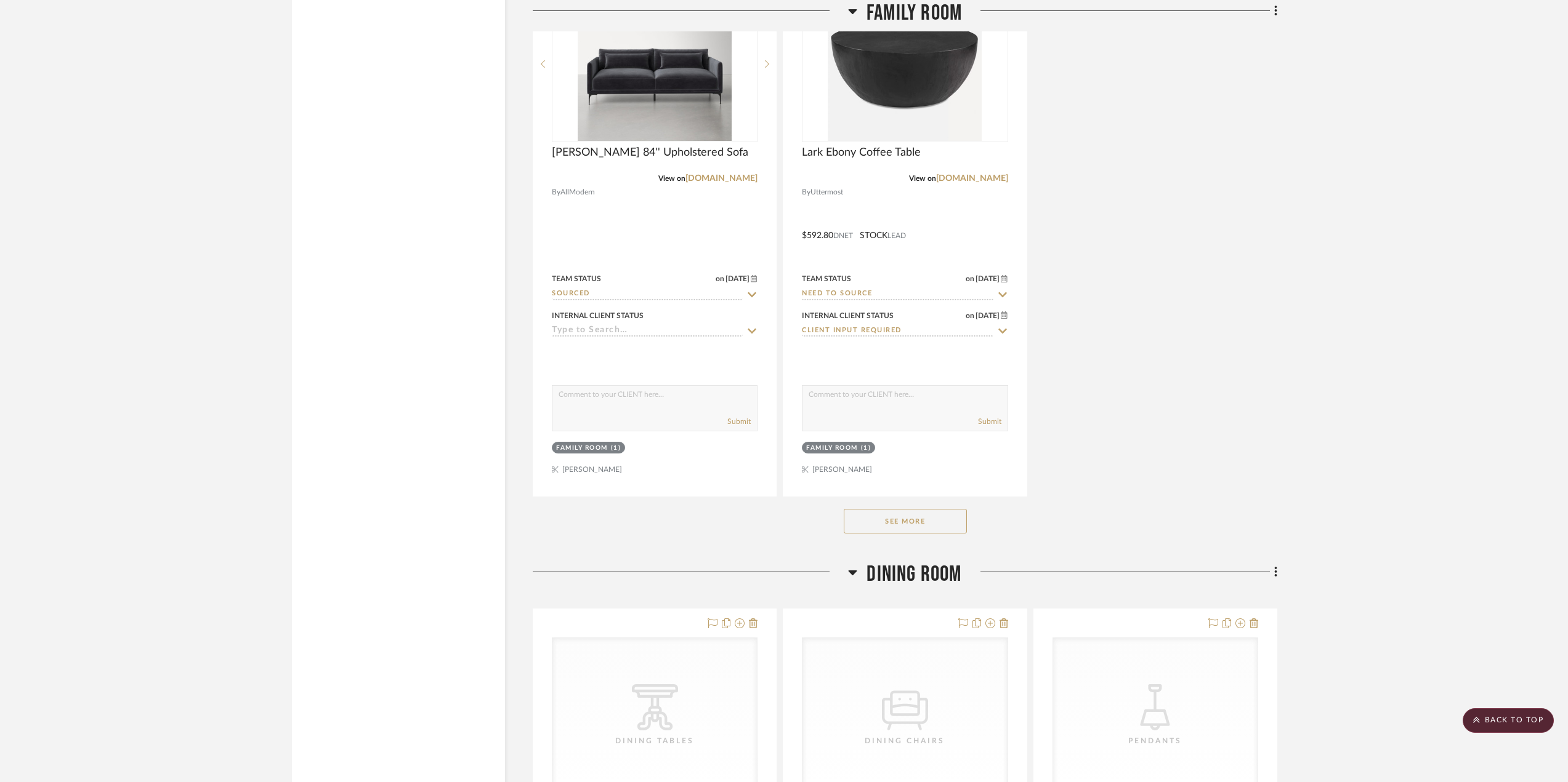
scroll to position [7694, 0]
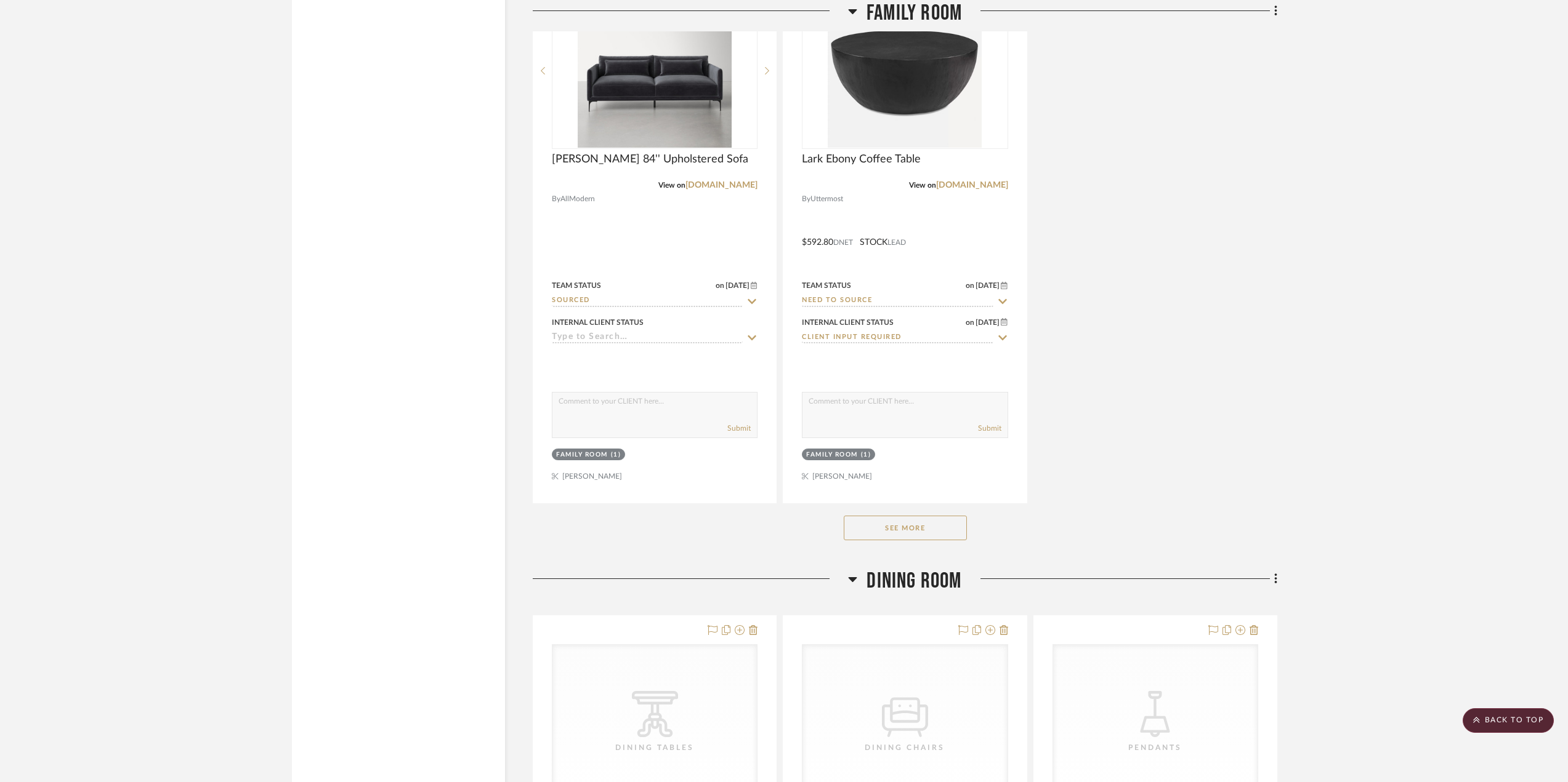
click at [778, 516] on button "See More" at bounding box center [904, 528] width 123 height 25
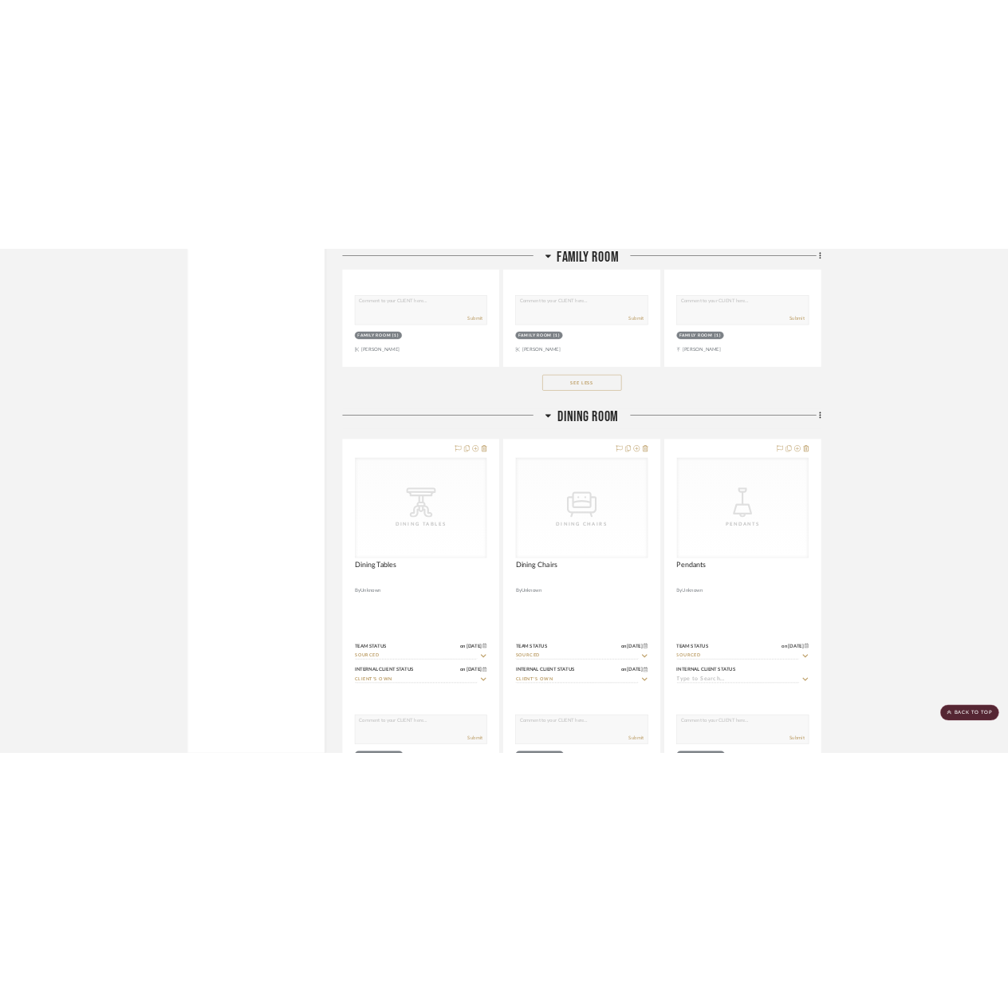
scroll to position [10344, 0]
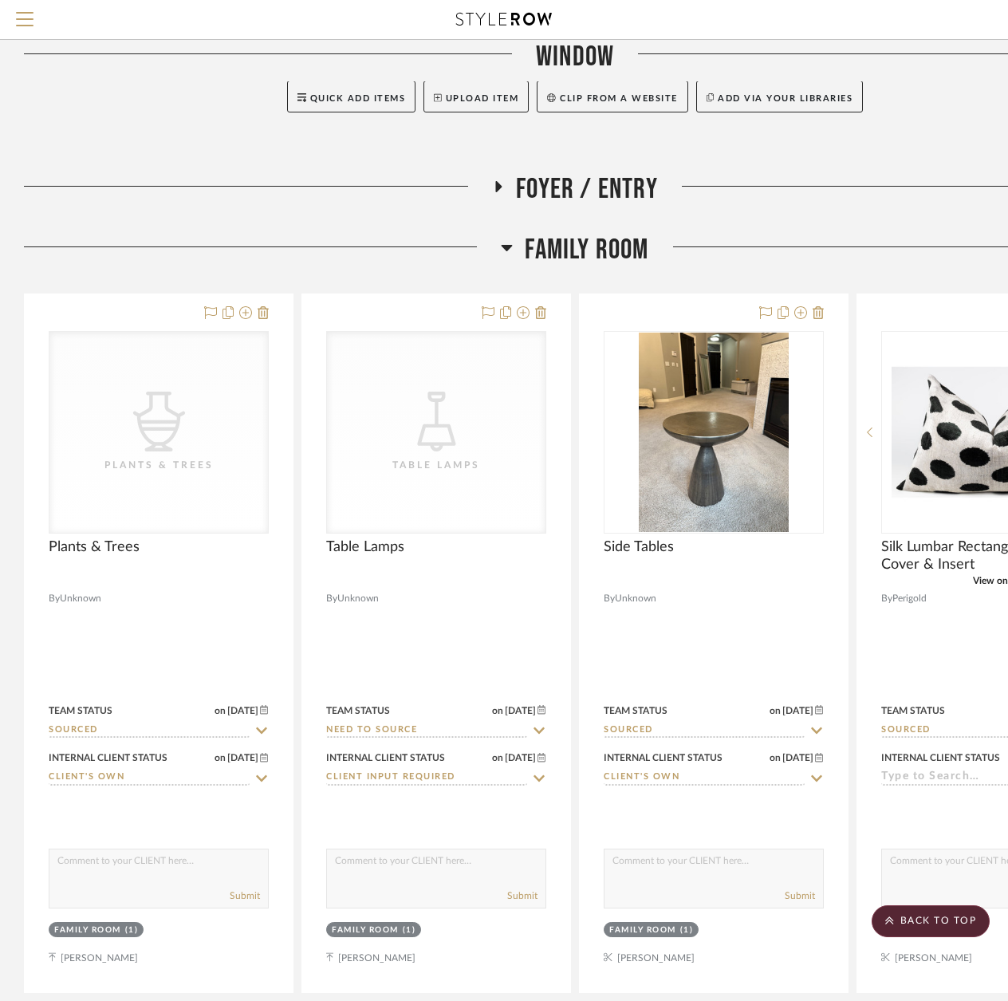
scroll to position [5342, 0]
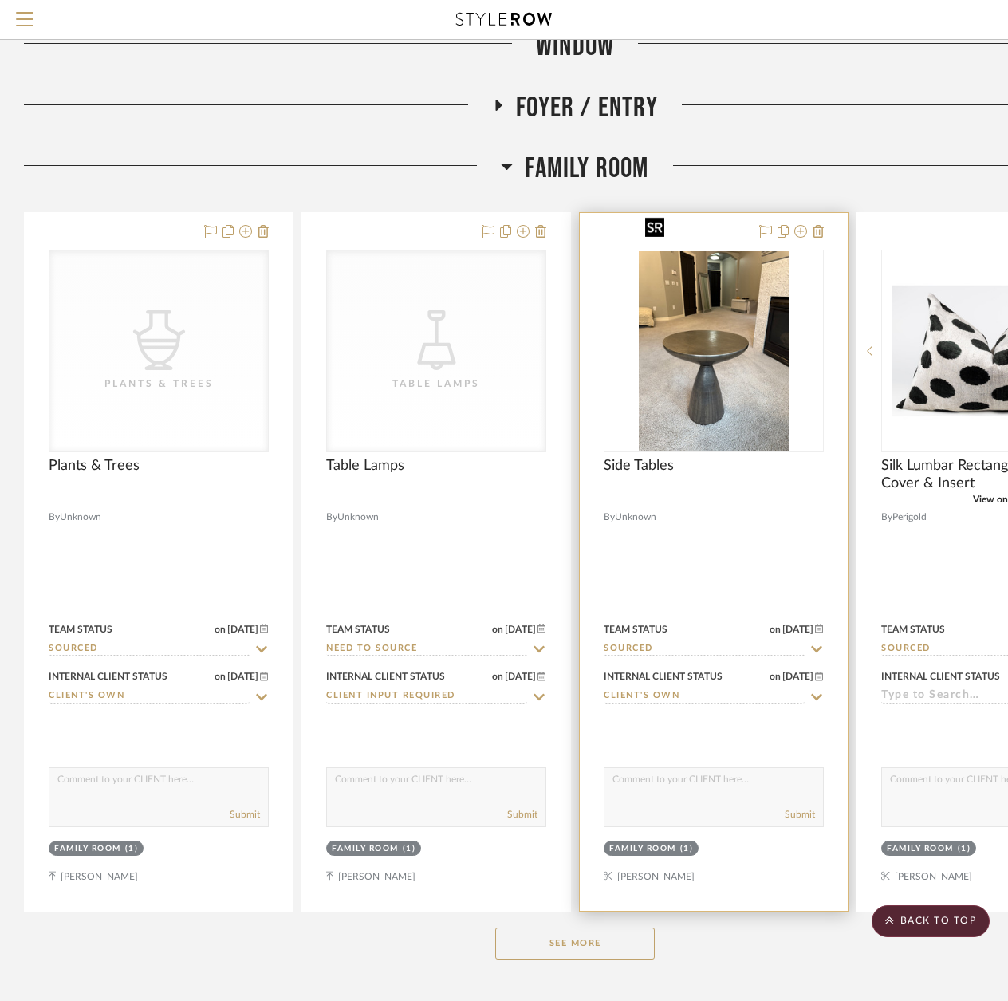
click at [0, 0] on img at bounding box center [0, 0] width 0 height 0
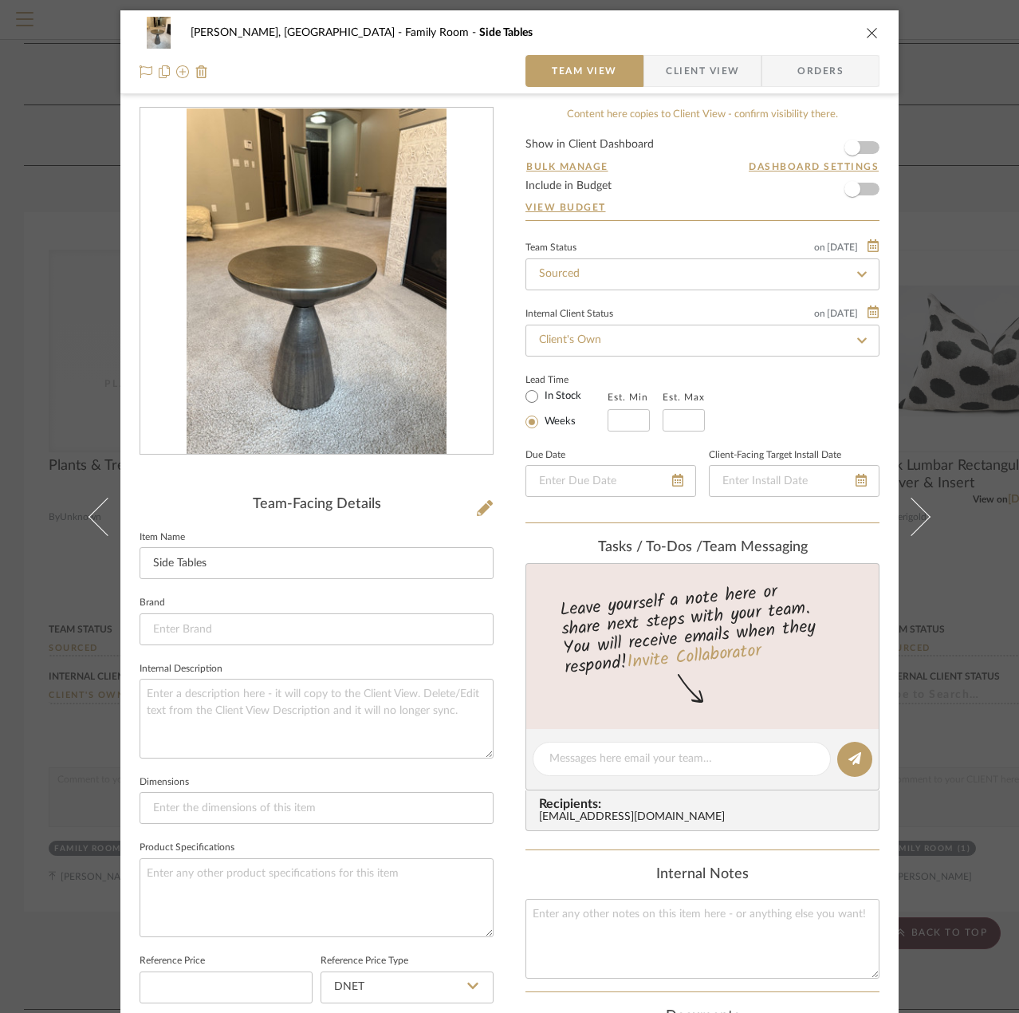
scroll to position [0, 0]
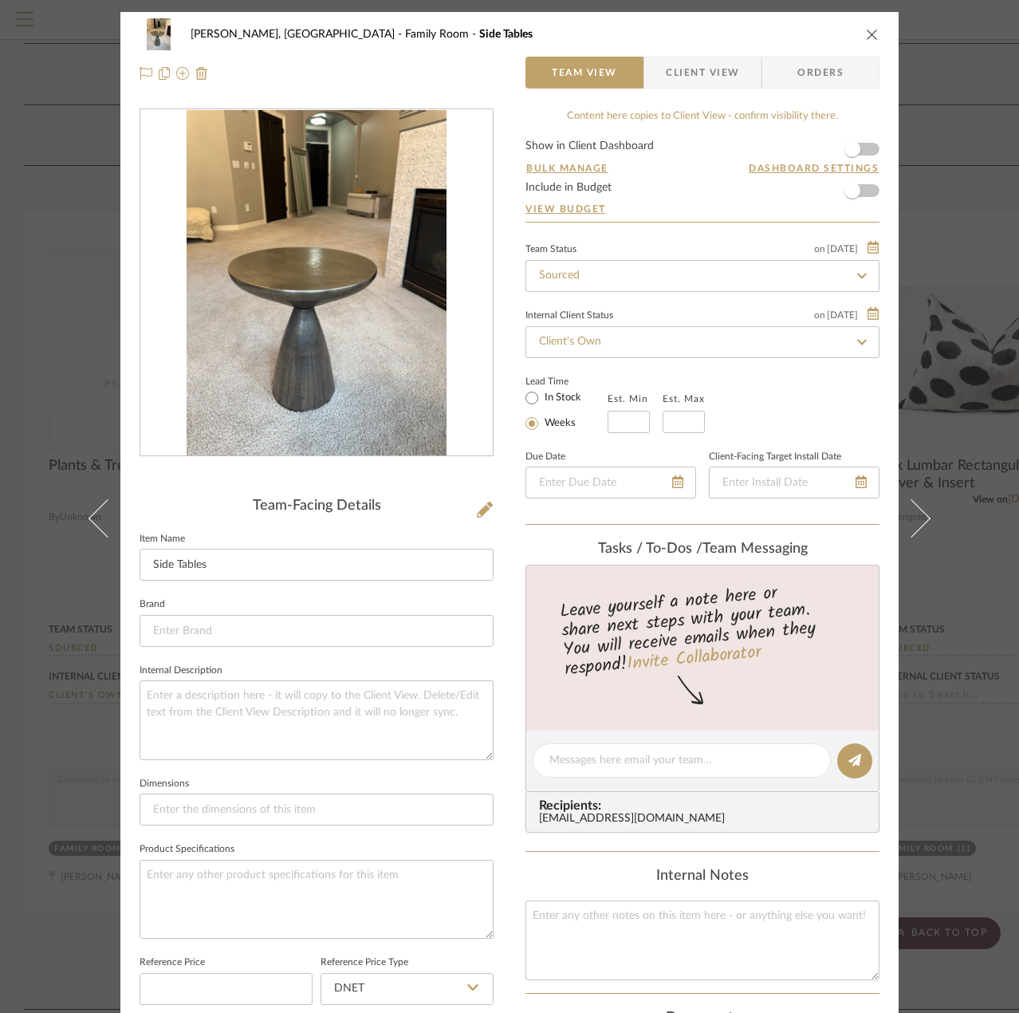
click at [312, 321] on img "0" at bounding box center [317, 283] width 260 height 346
click at [866, 31] on icon "close" at bounding box center [872, 34] width 13 height 13
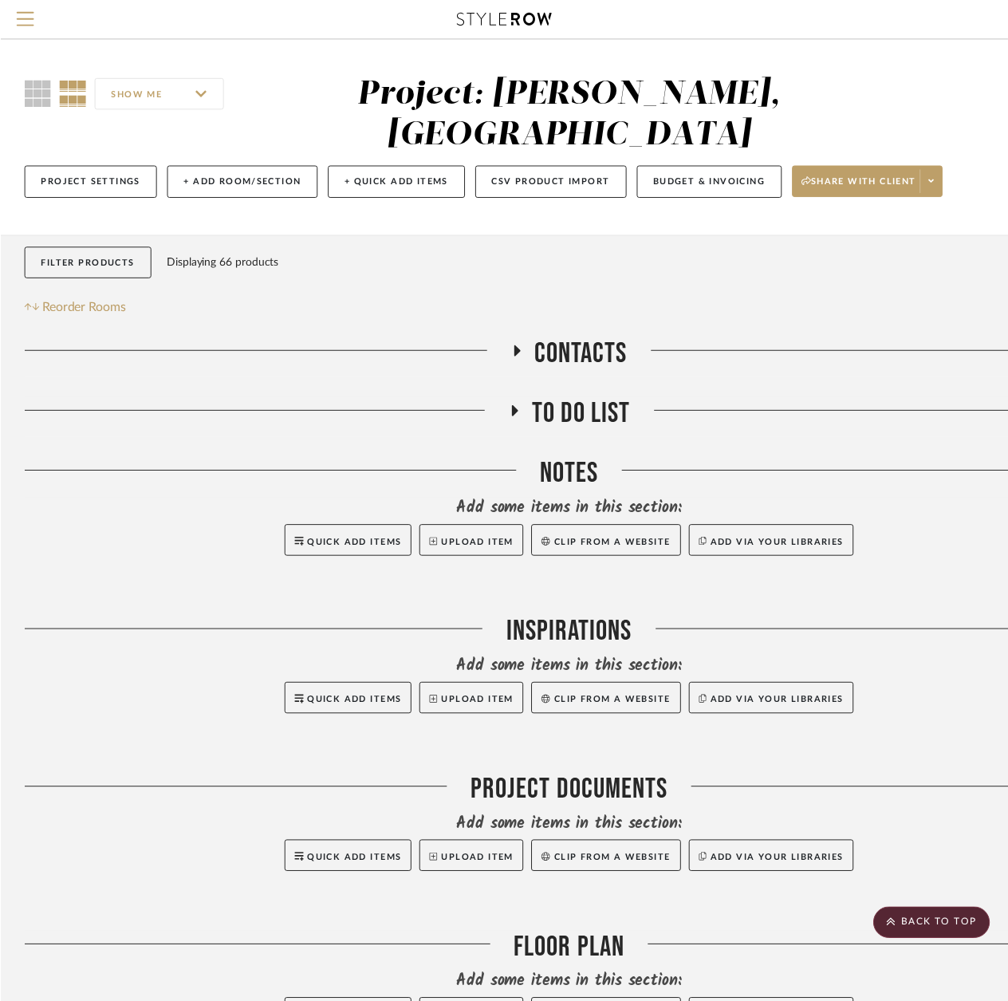
scroll to position [5342, 0]
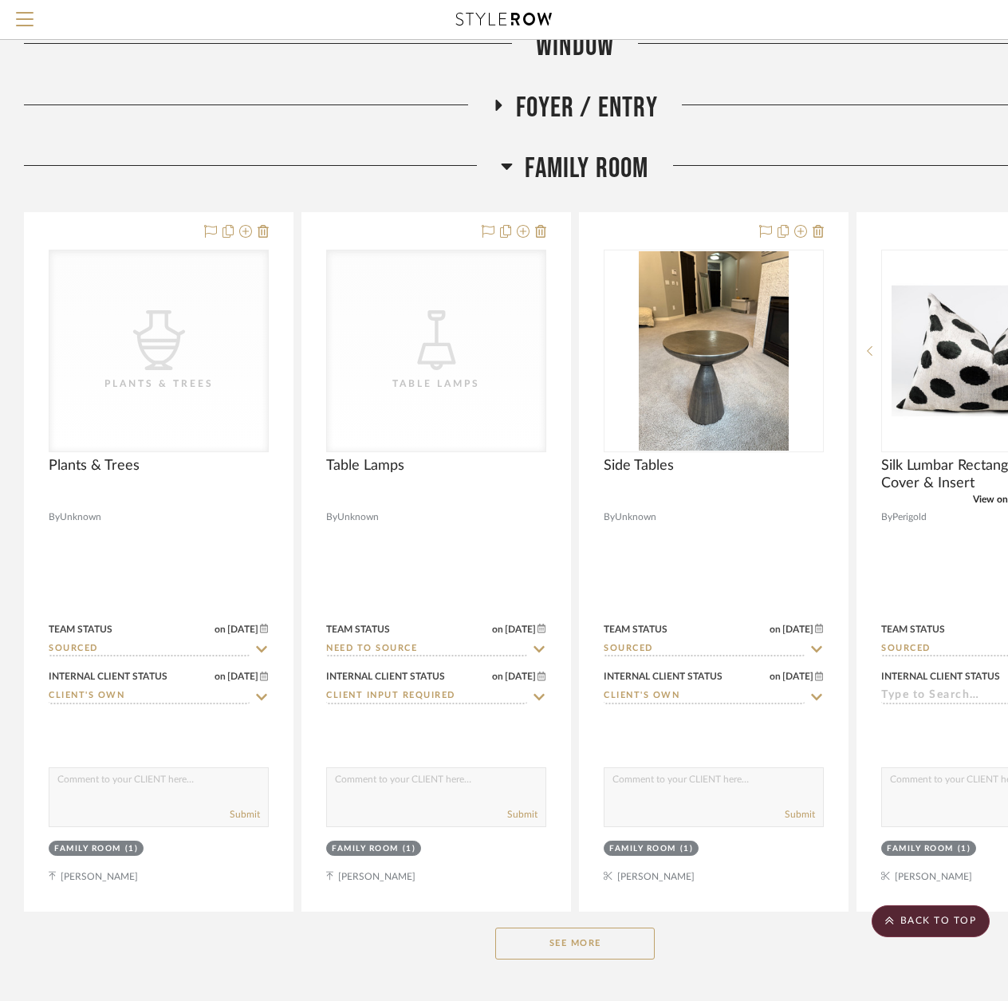
click at [583, 927] on button "See More" at bounding box center [574, 943] width 159 height 32
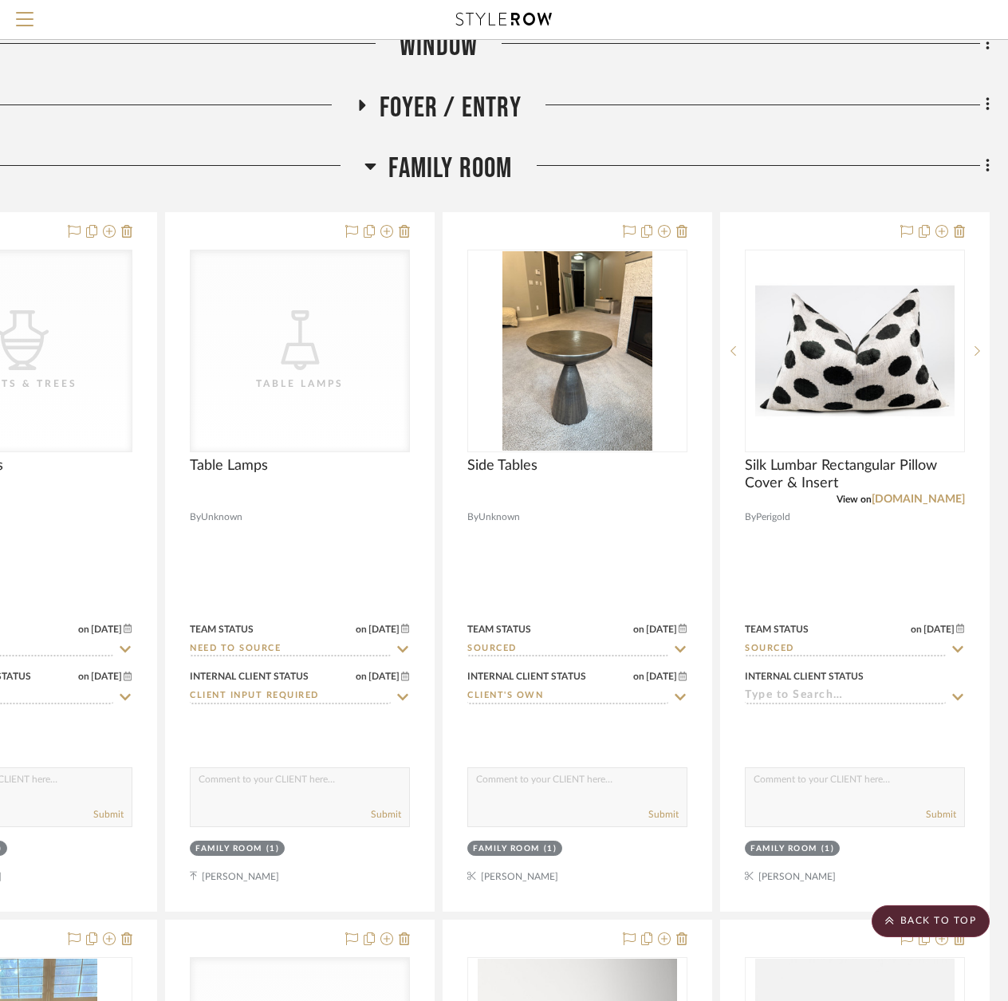
scroll to position [5342, 140]
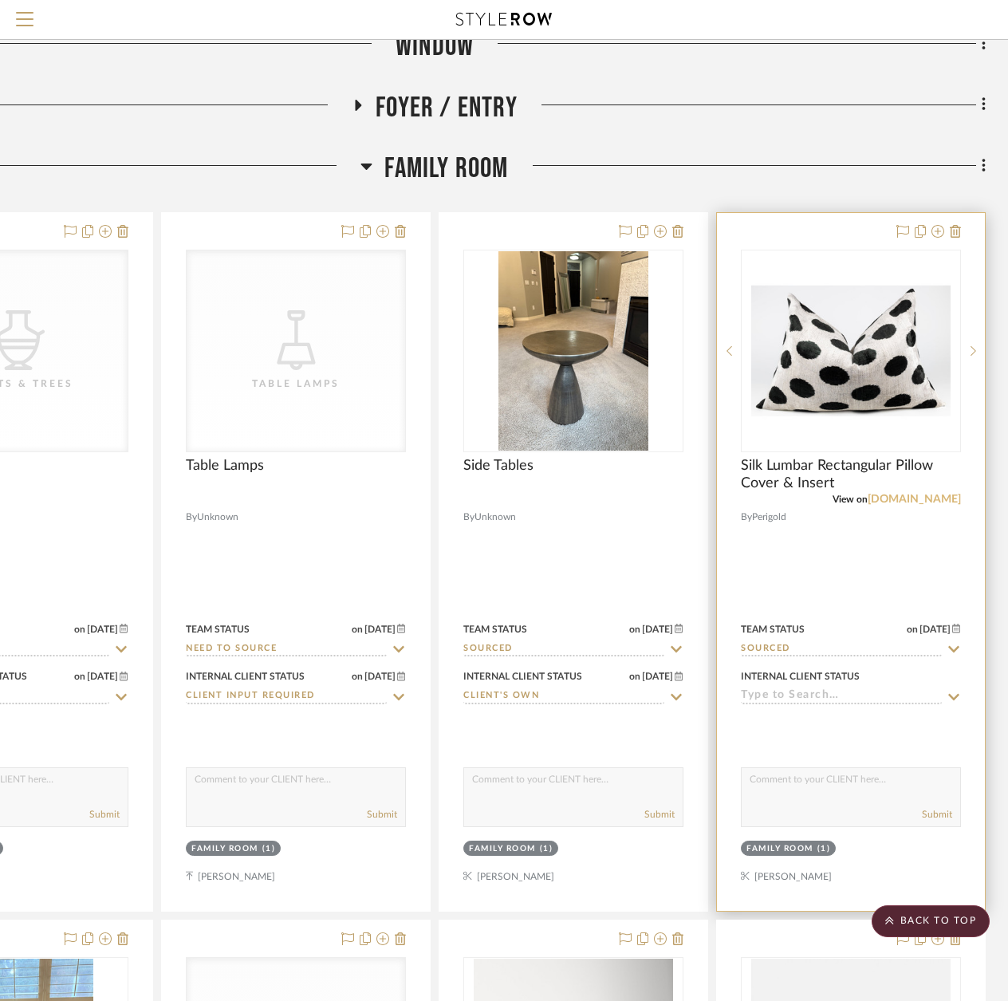
click at [930, 494] on link "perigold.com" at bounding box center [914, 499] width 93 height 11
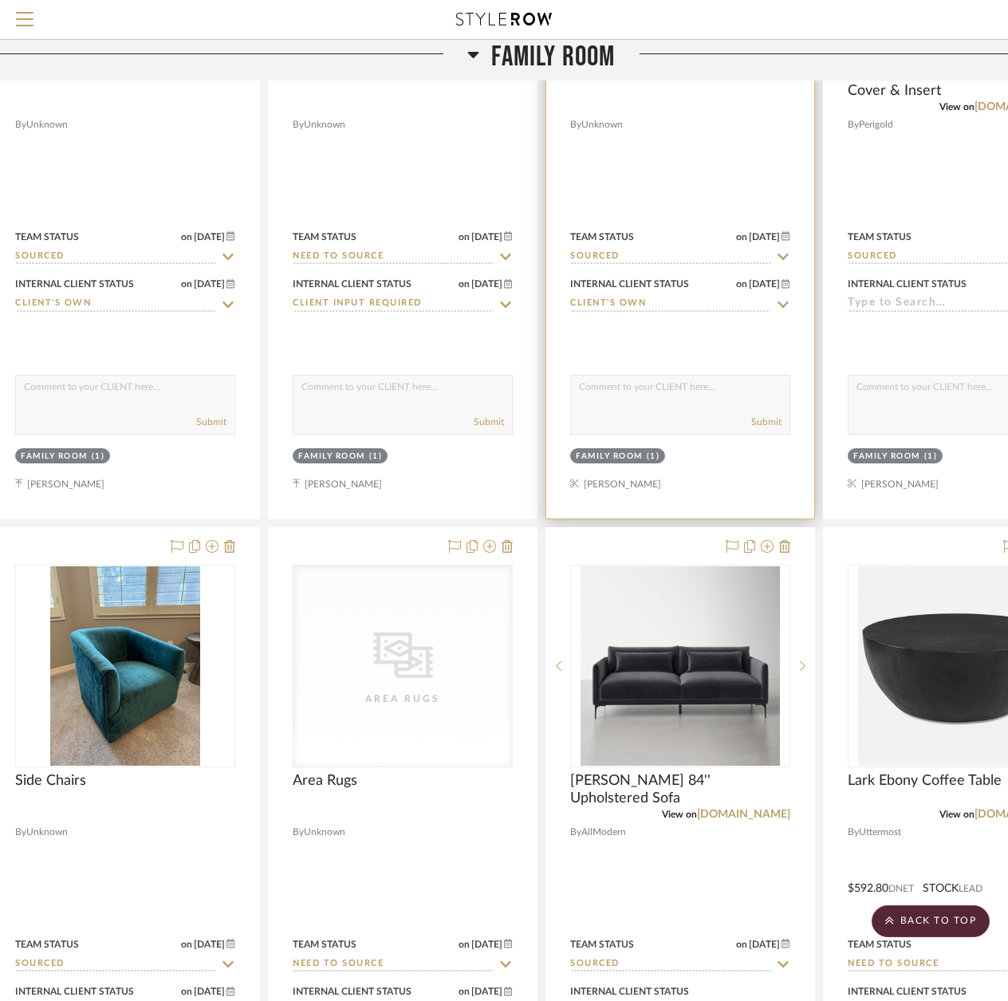
scroll to position [5741, 33]
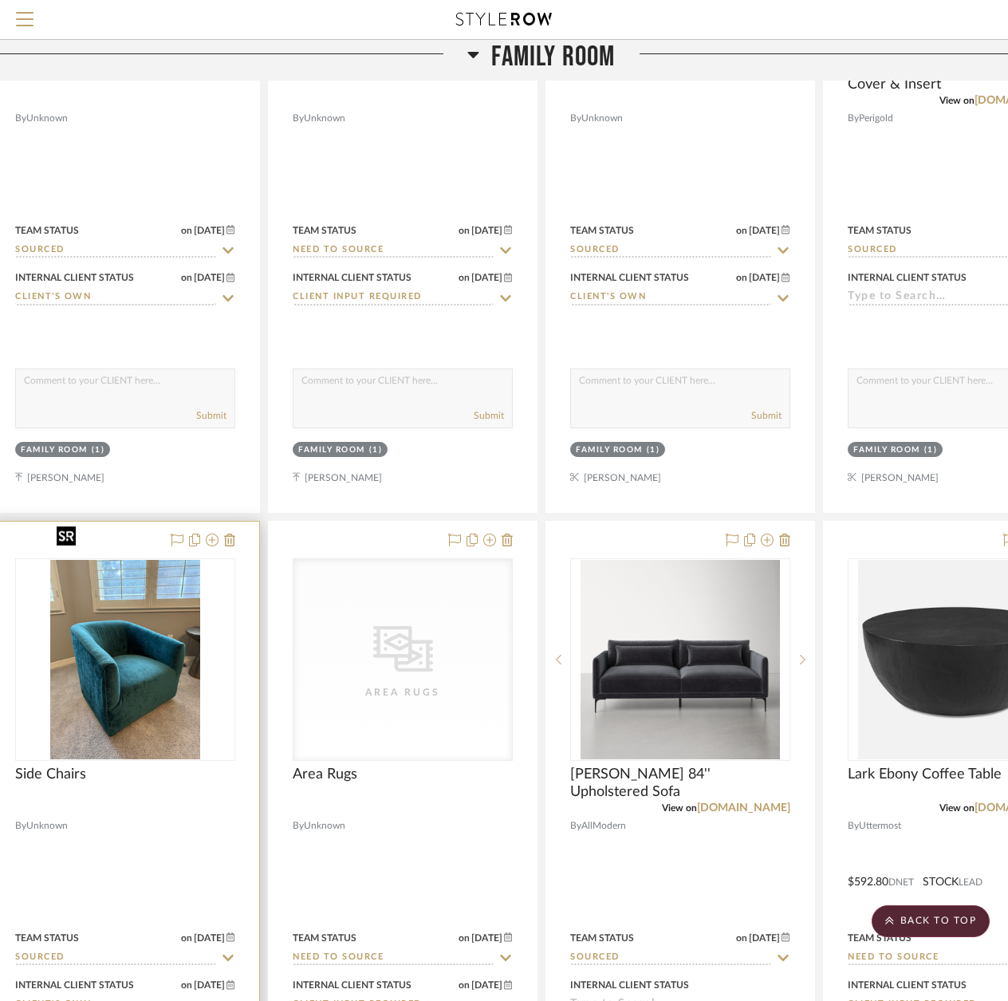
click at [0, 0] on img at bounding box center [0, 0] width 0 height 0
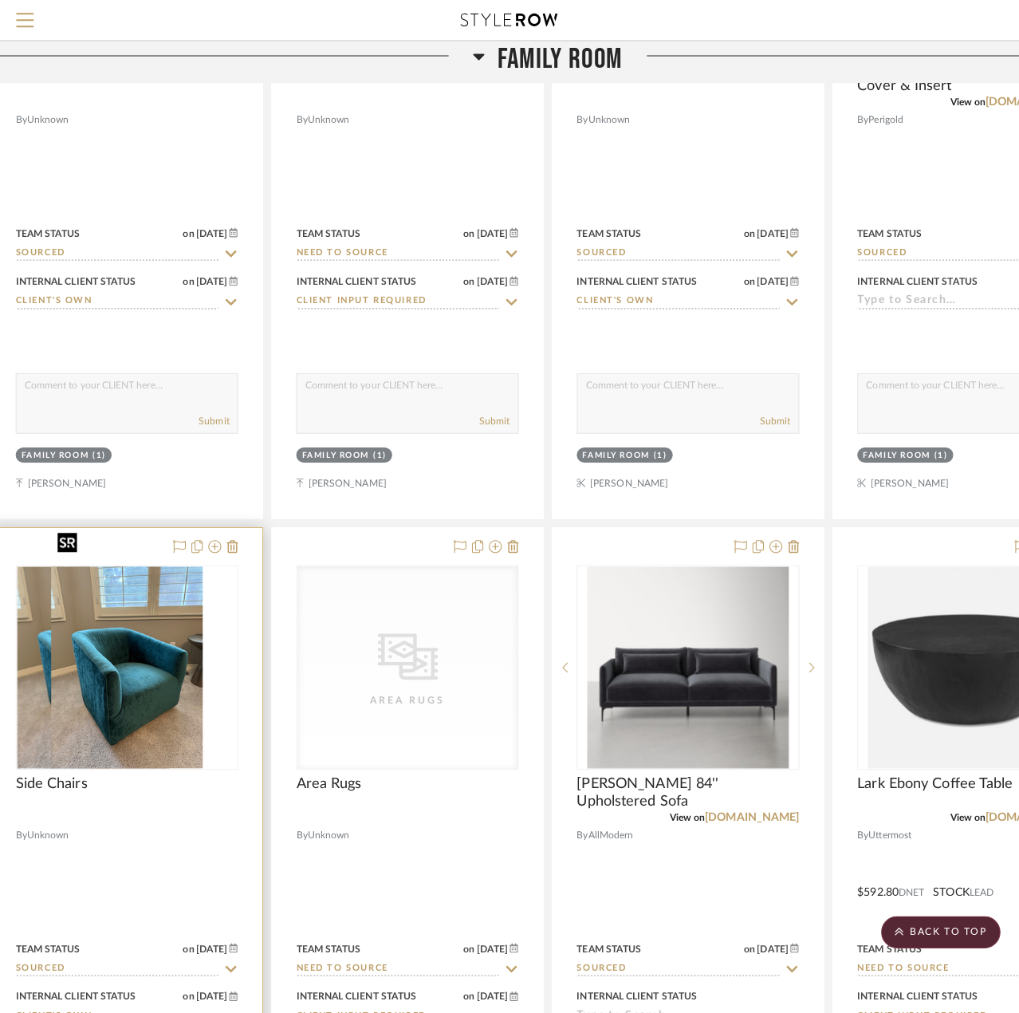
scroll to position [0, 0]
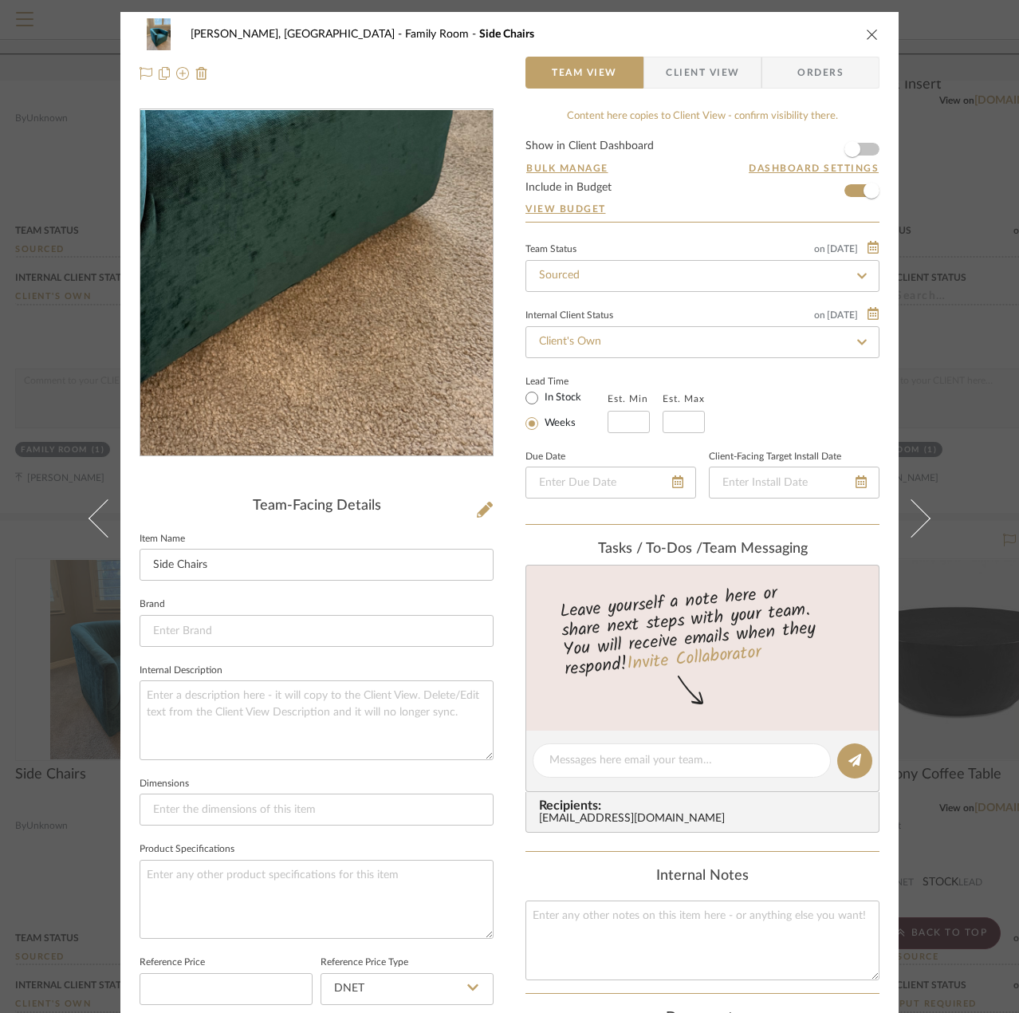
click at [359, 375] on img "0" at bounding box center [317, 283] width 260 height 346
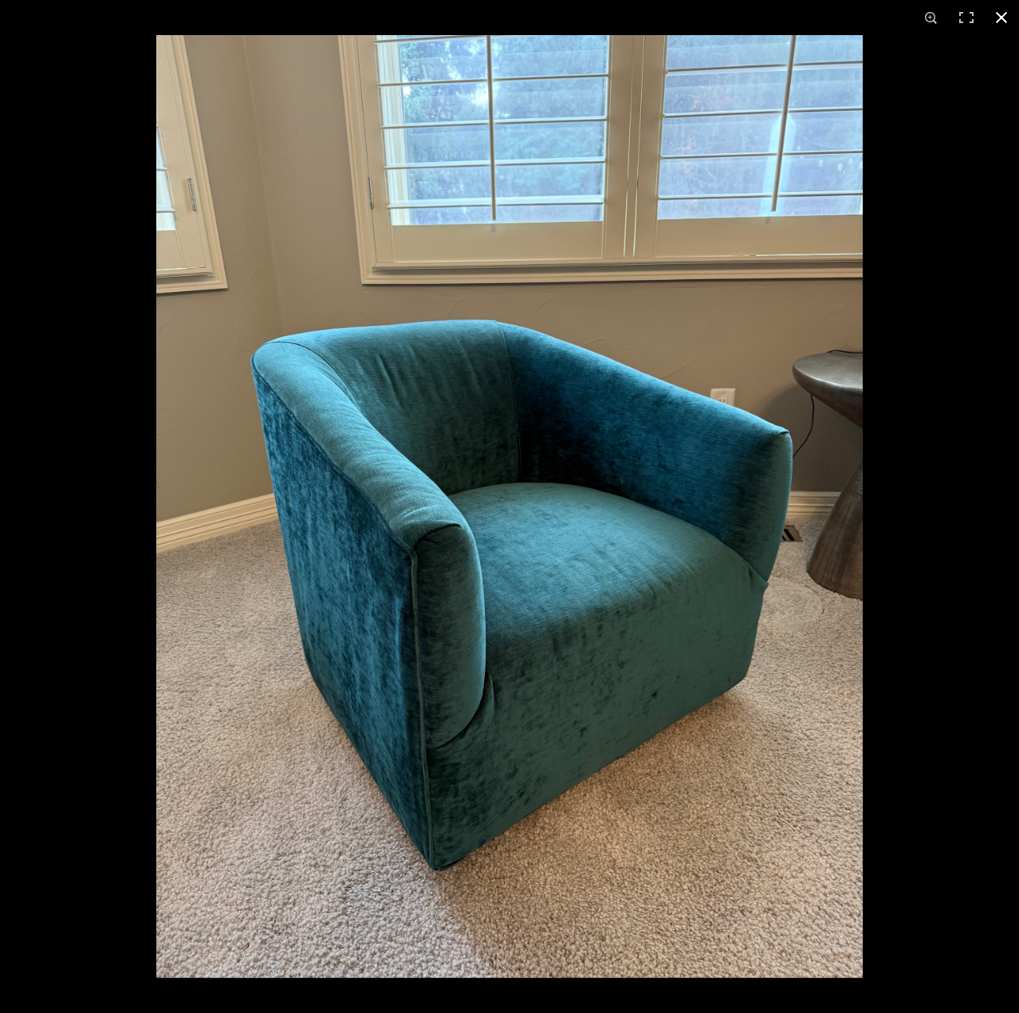
click at [1000, 6] on button at bounding box center [1001, 17] width 35 height 35
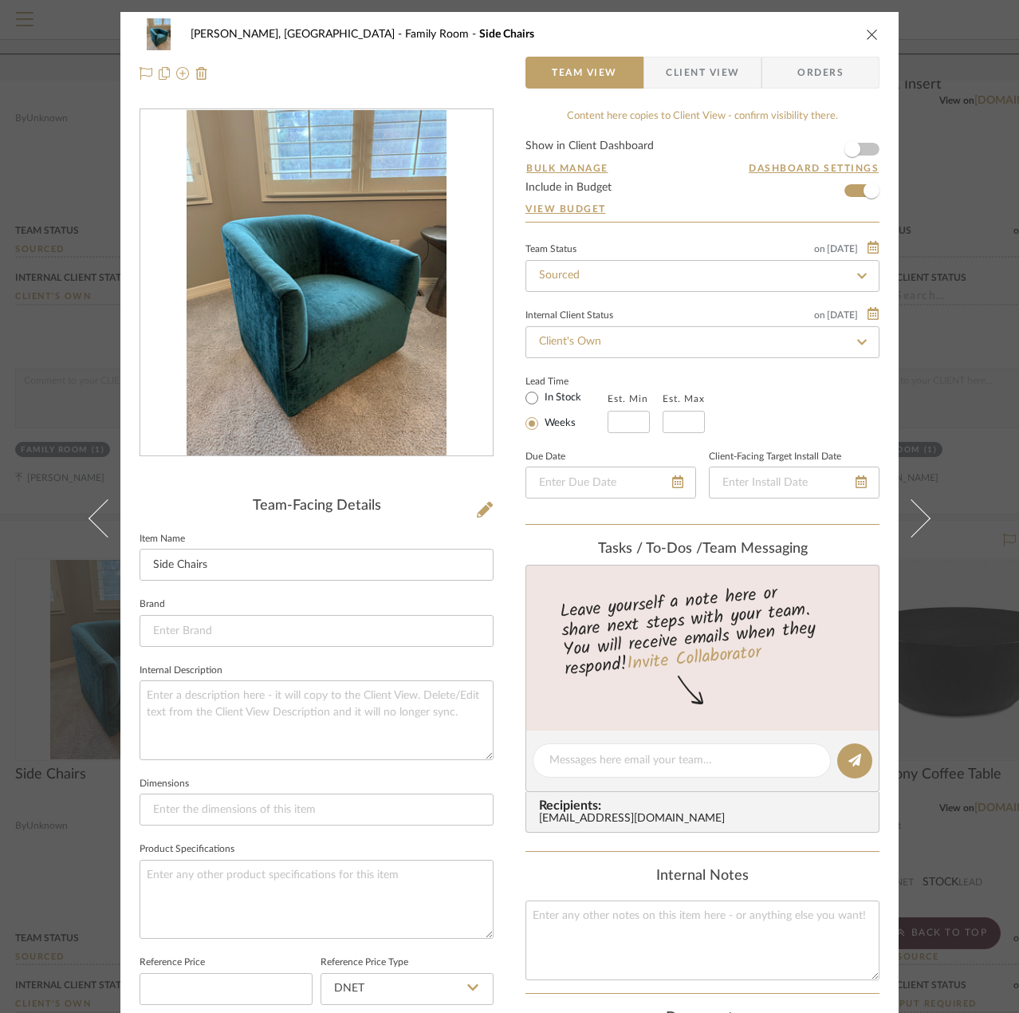
click at [874, 30] on div "Rogers, Forest Family Room Side Chairs Team View Client View Orders" at bounding box center [509, 54] width 778 height 84
click at [872, 33] on icon "close" at bounding box center [872, 34] width 13 height 13
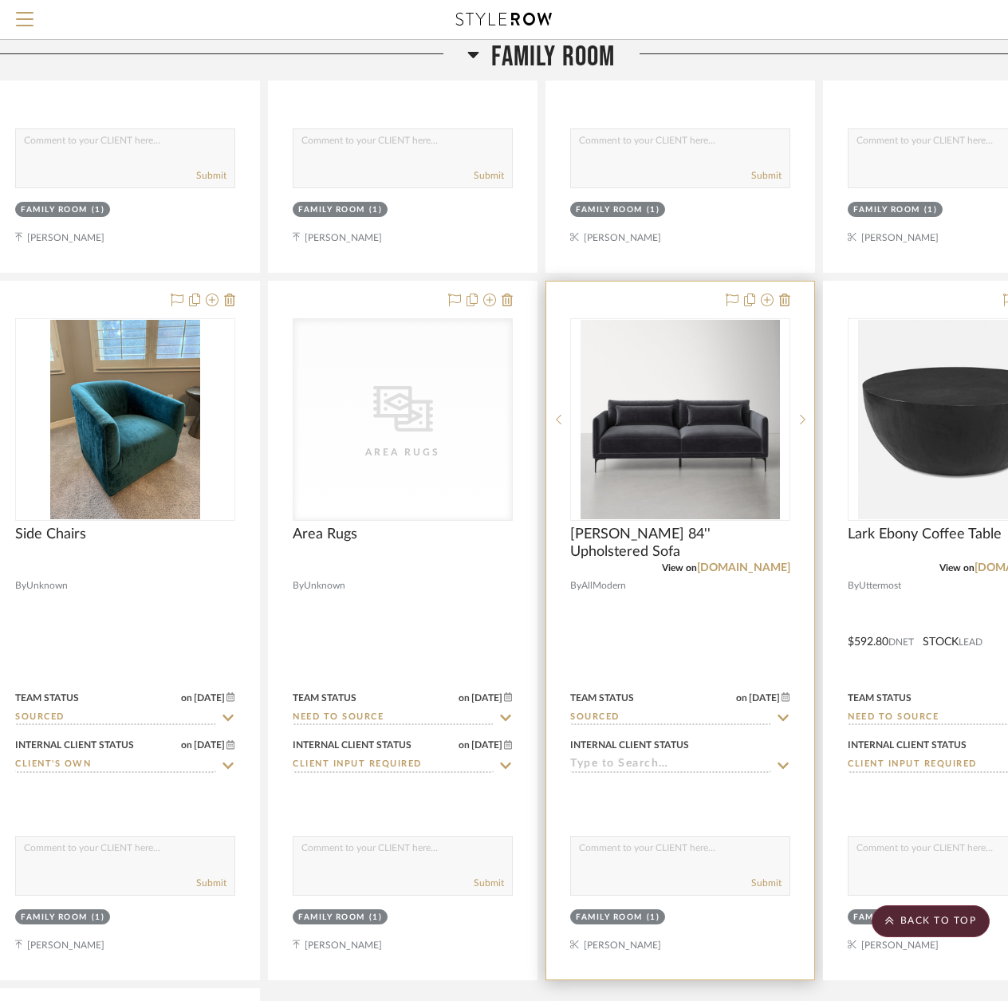
scroll to position [5980, 33]
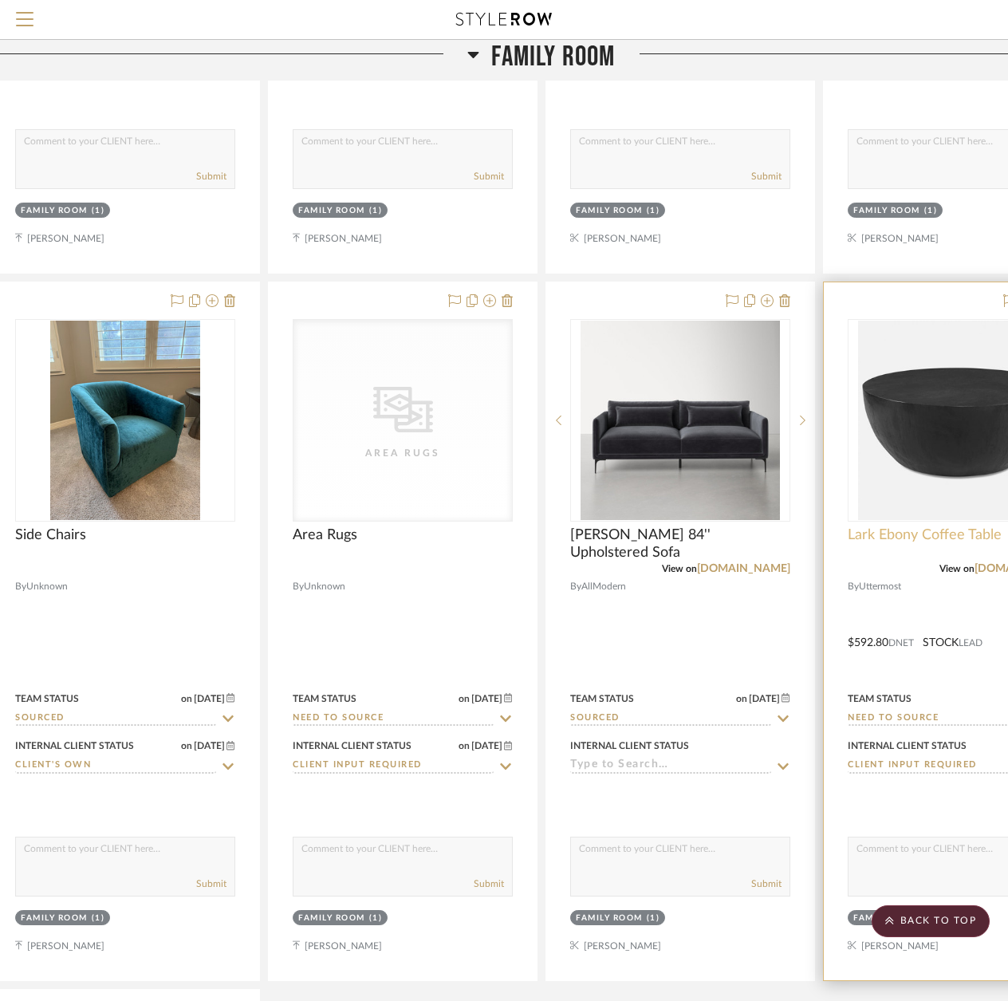
click at [954, 526] on span "Lark Ebony Coffee Table" at bounding box center [925, 535] width 154 height 18
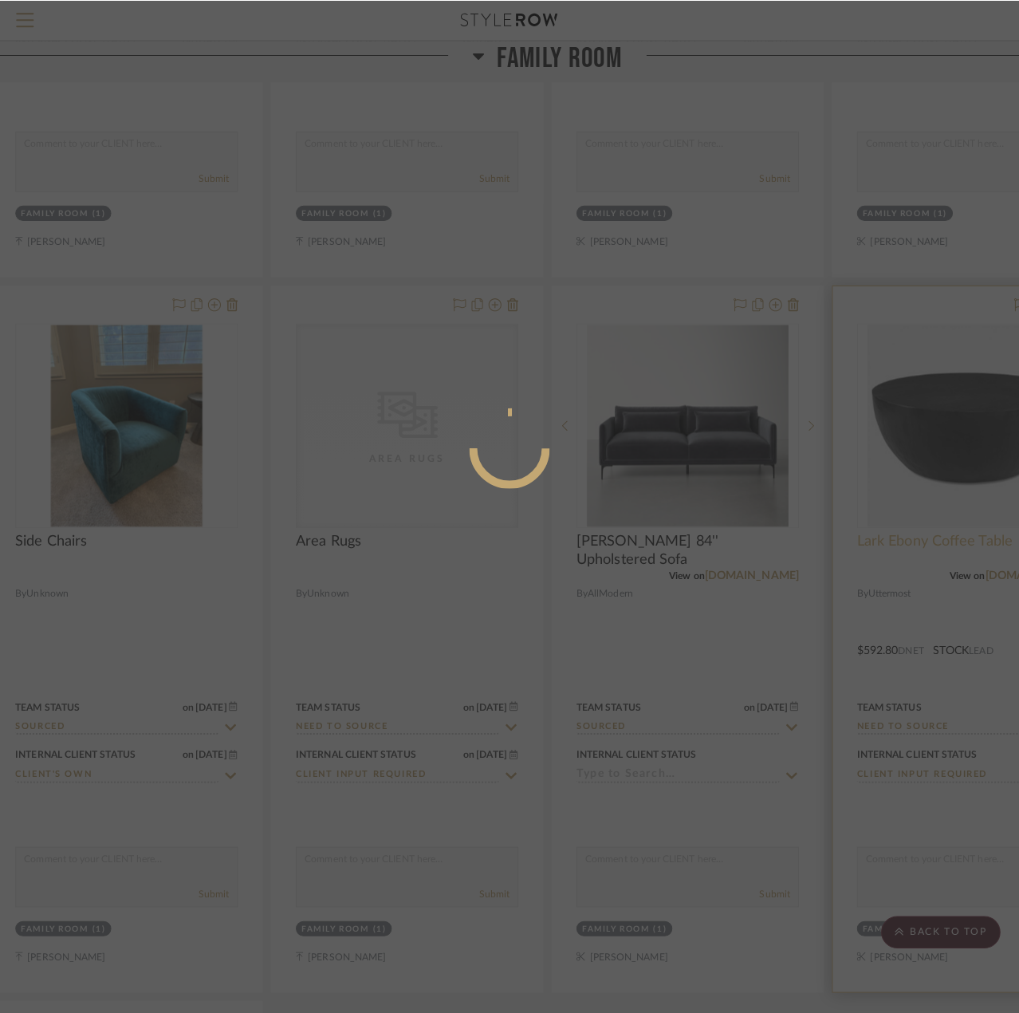
scroll to position [0, 0]
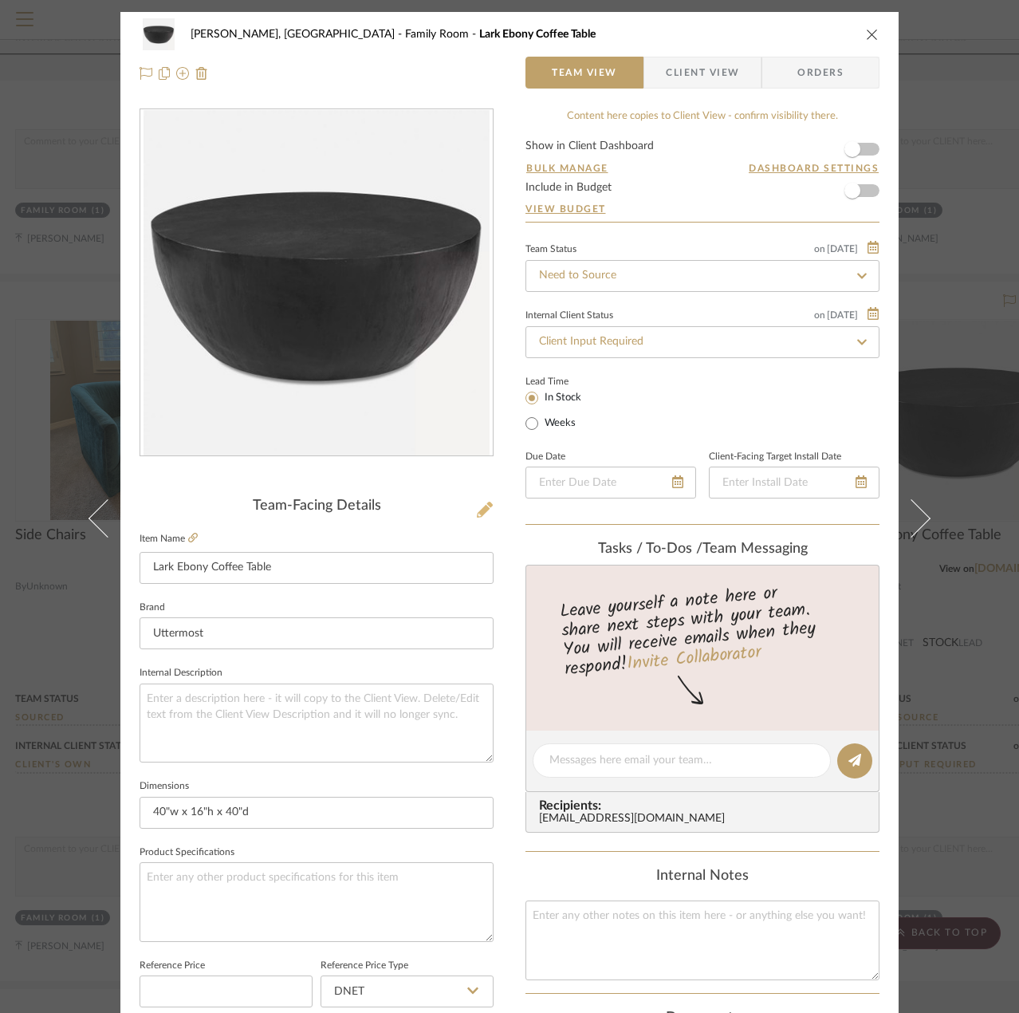
click at [477, 513] on icon at bounding box center [485, 510] width 16 height 16
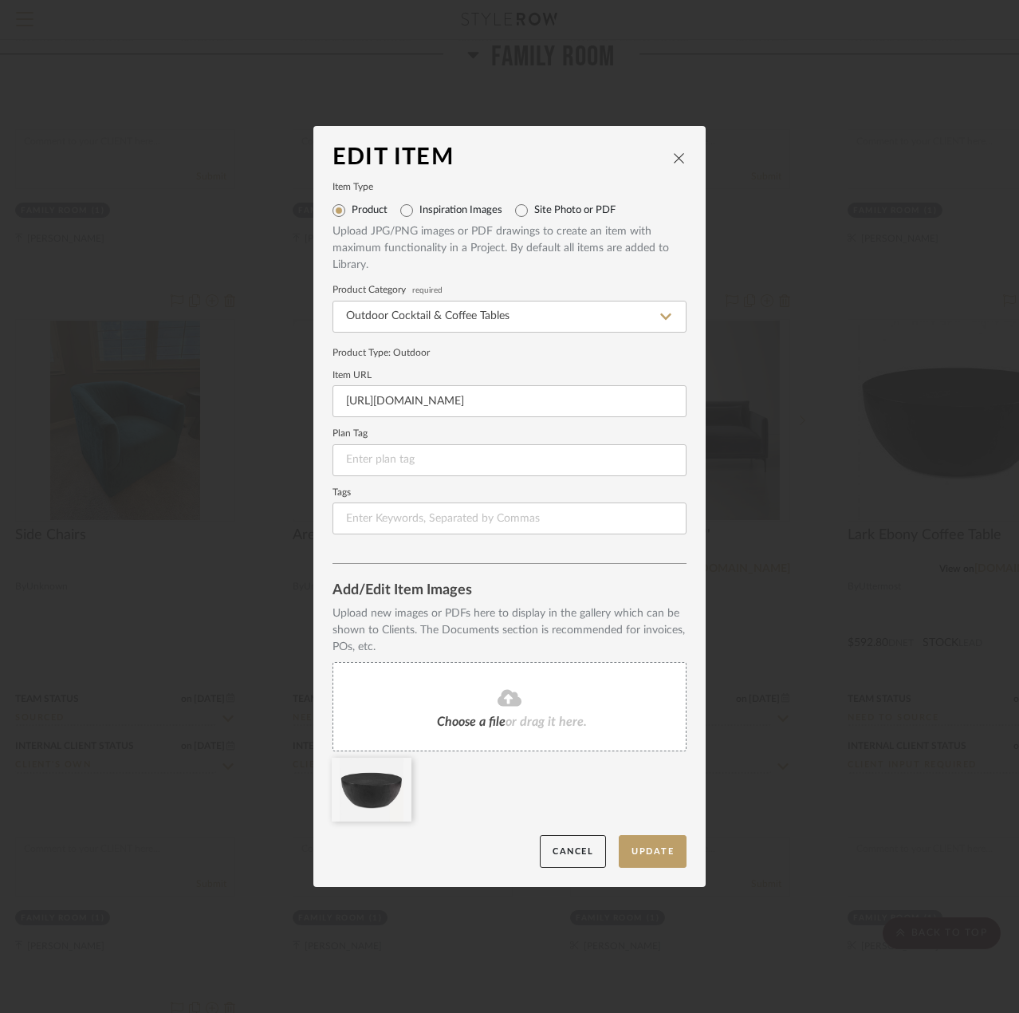
drag, startPoint x: 662, startPoint y: 165, endPoint x: 667, endPoint y: 159, distance: 8.5
click at [663, 163] on div "Edit Item" at bounding box center [503, 158] width 340 height 26
click at [673, 157] on icon "close" at bounding box center [679, 158] width 13 height 13
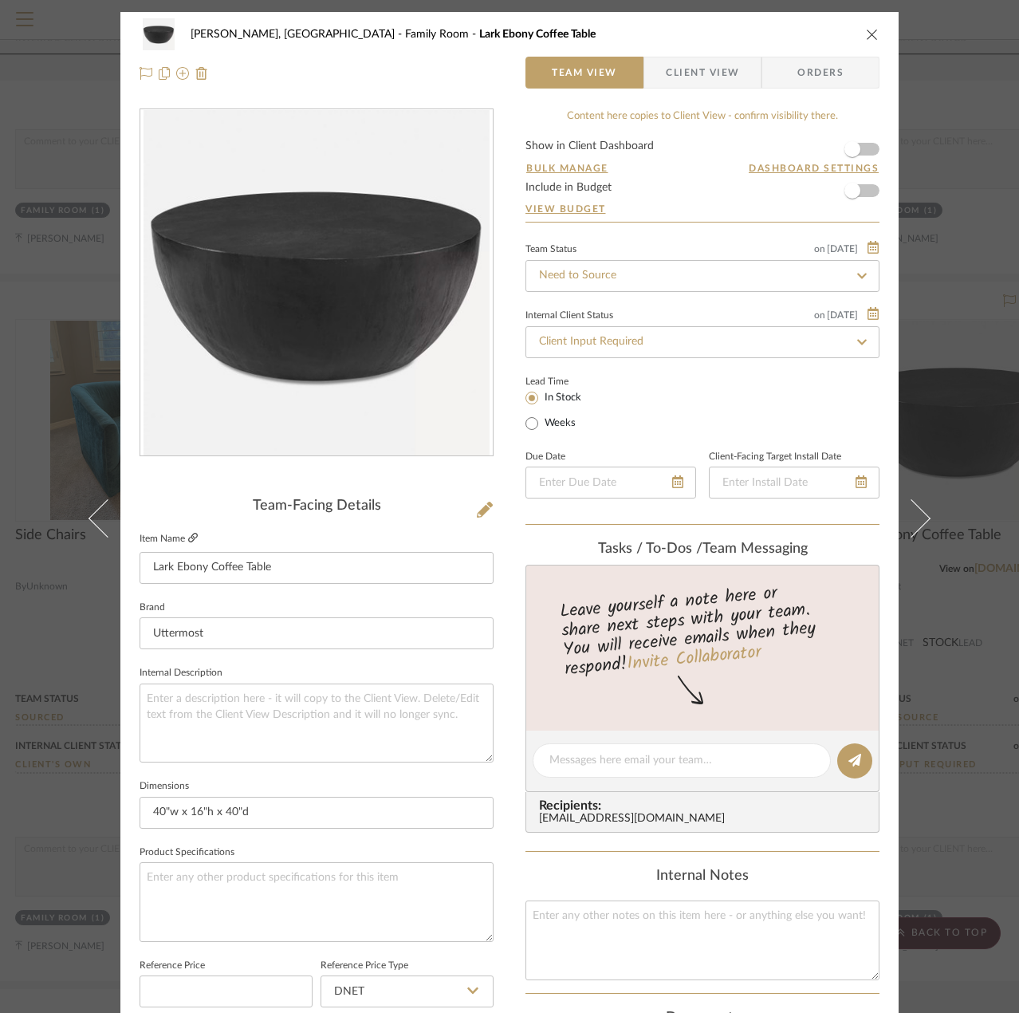
click at [188, 537] on icon at bounding box center [193, 538] width 10 height 10
click at [866, 37] on icon "close" at bounding box center [872, 34] width 13 height 13
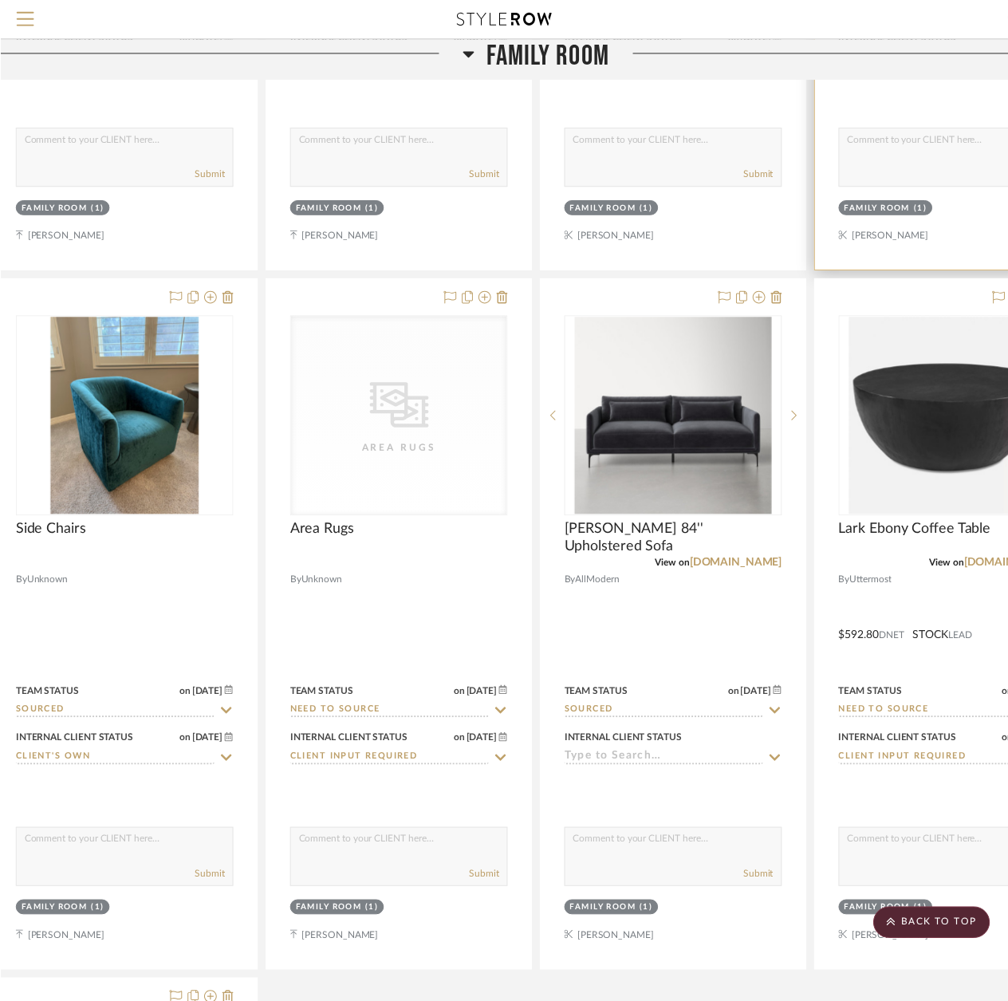
scroll to position [5980, 33]
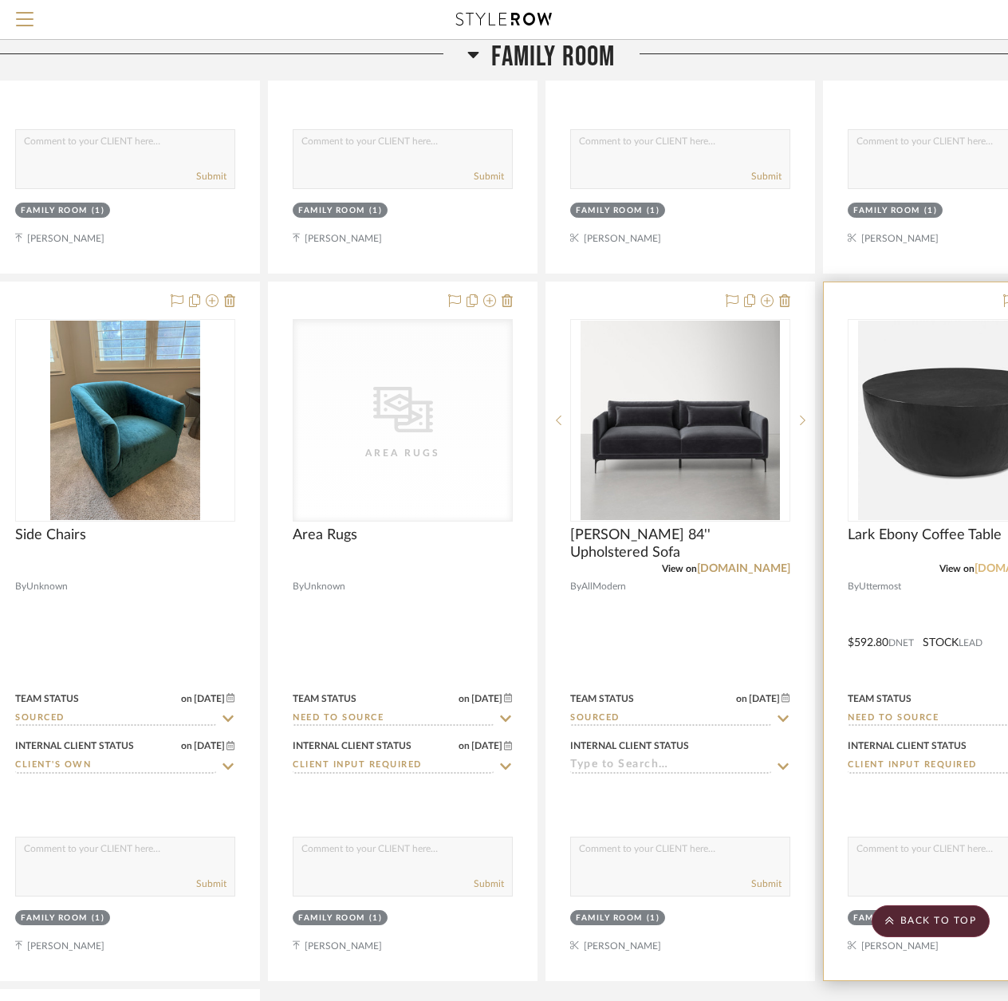
click at [990, 563] on link "[DOMAIN_NAME]" at bounding box center [1020, 568] width 93 height 11
click at [918, 424] on img "0" at bounding box center [957, 420] width 199 height 199
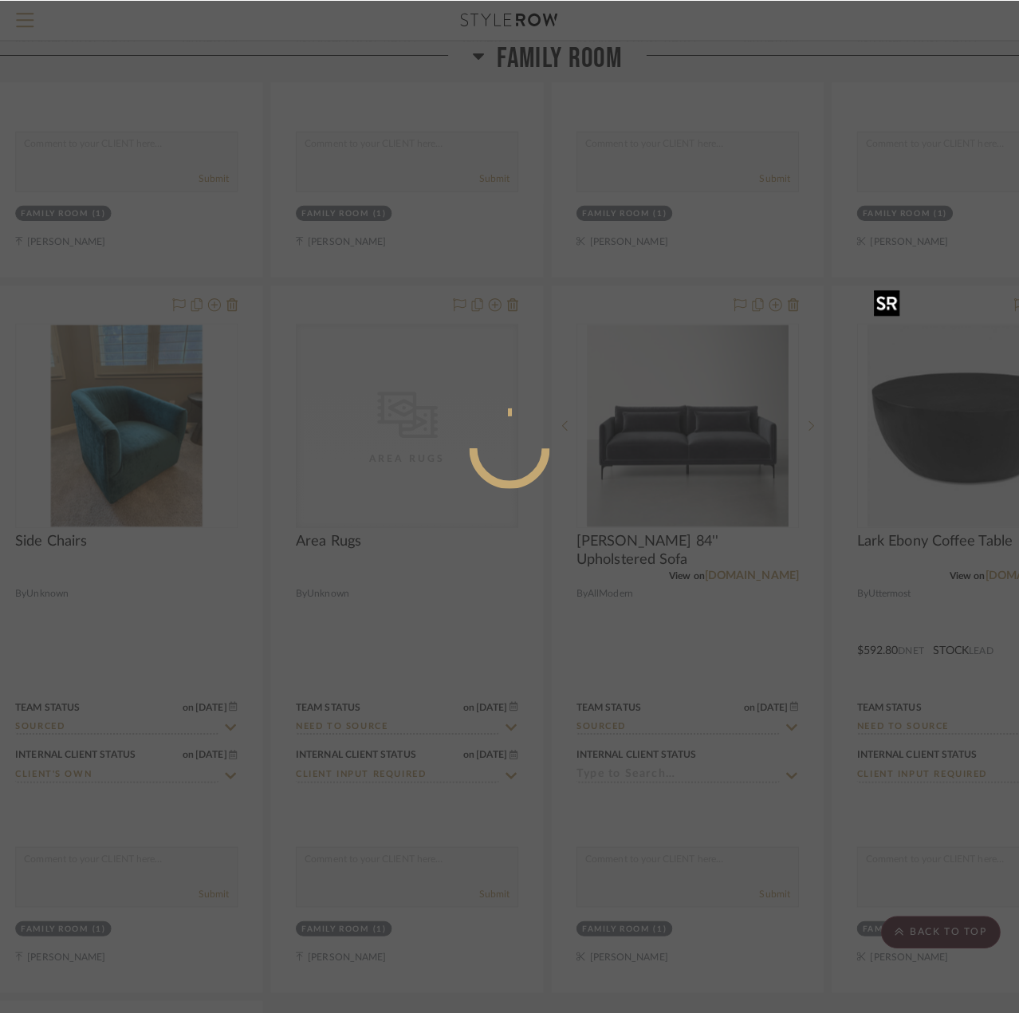
scroll to position [0, 0]
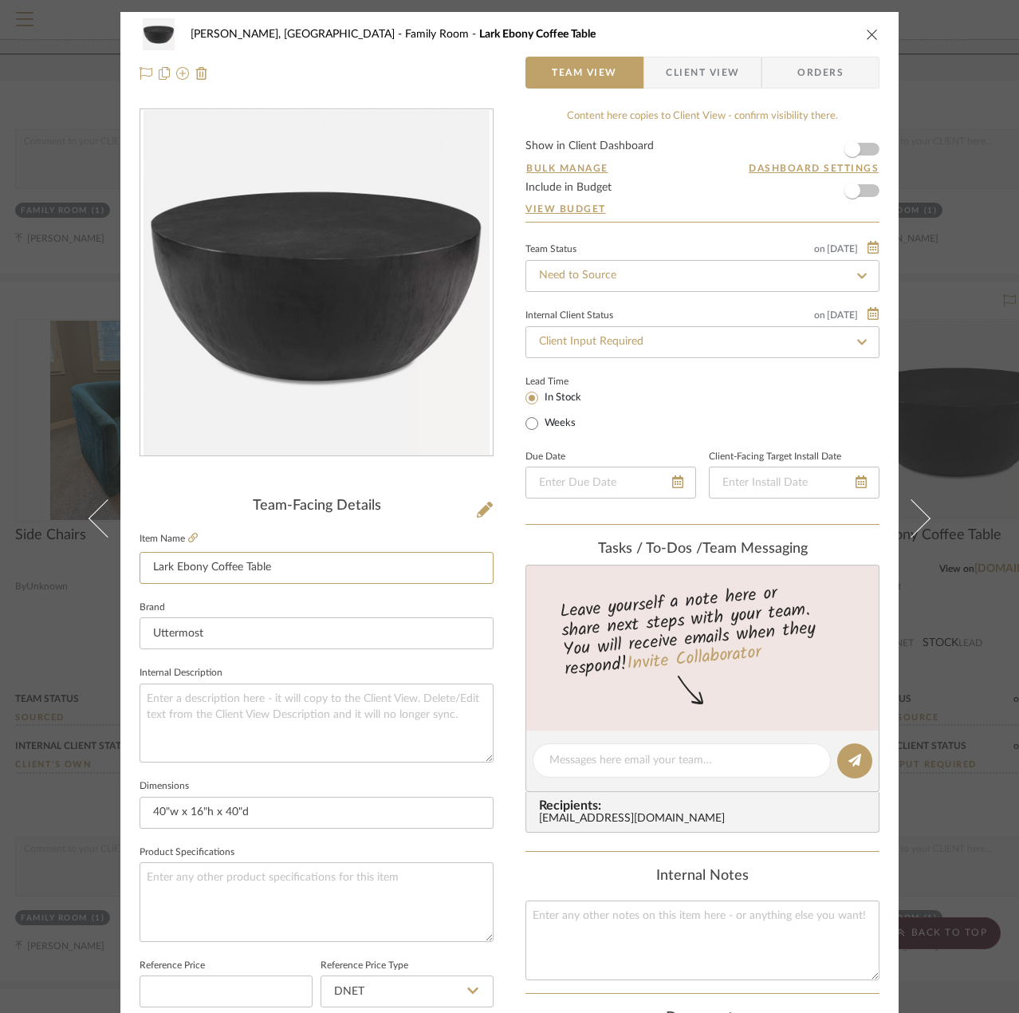
drag, startPoint x: 282, startPoint y: 572, endPoint x: 119, endPoint y: 575, distance: 163.5
click at [120, 575] on div "Rogers, Forest Family Room Lark Ebony Coffee Table Team View Client View Orders…" at bounding box center [509, 748] width 778 height 1473
click at [188, 538] on icon at bounding box center [193, 538] width 10 height 10
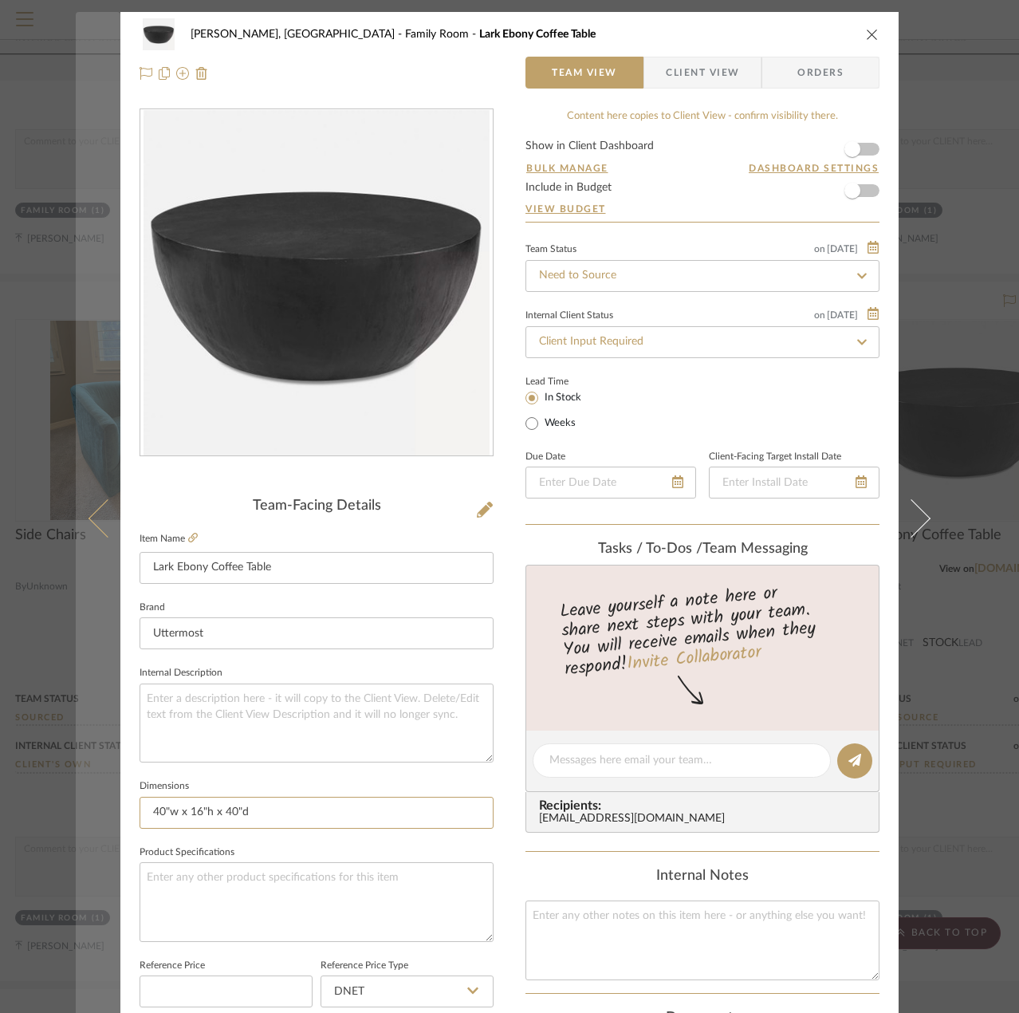
drag, startPoint x: 275, startPoint y: 817, endPoint x: 76, endPoint y: 817, distance: 199.3
click at [76, 817] on mat-dialog-content "Rogers, Forest Family Room Lark Ebony Coffee Table Team View Client View Orders…" at bounding box center [510, 748] width 868 height 1473
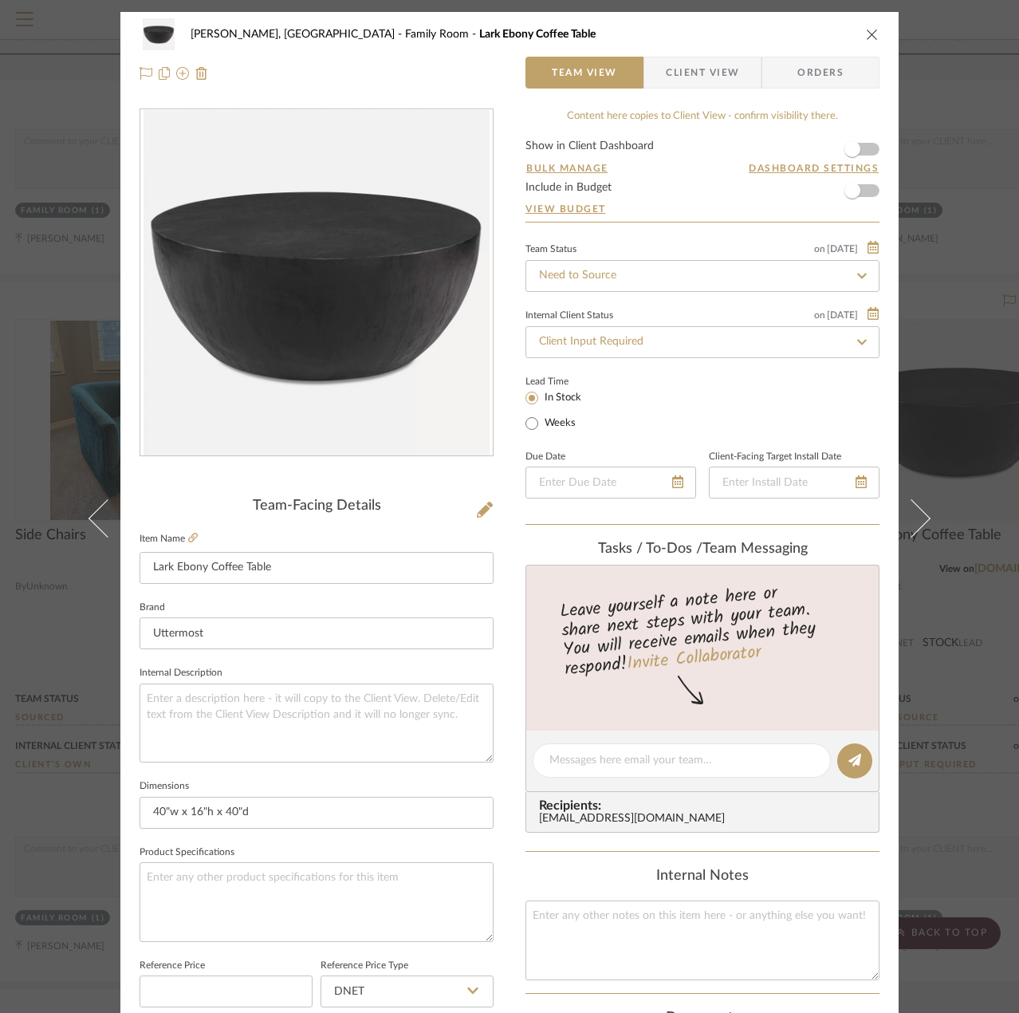
click at [873, 38] on button "close" at bounding box center [872, 34] width 14 height 14
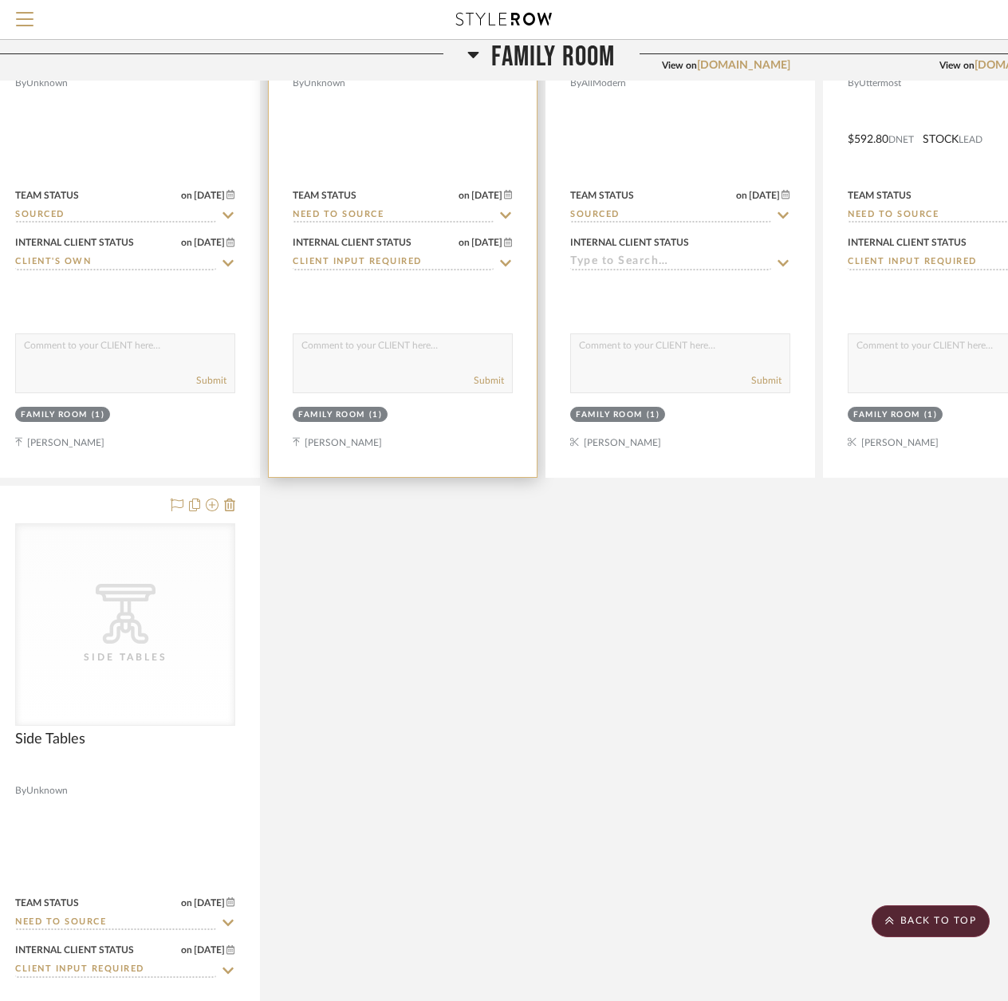
scroll to position [6459, 33]
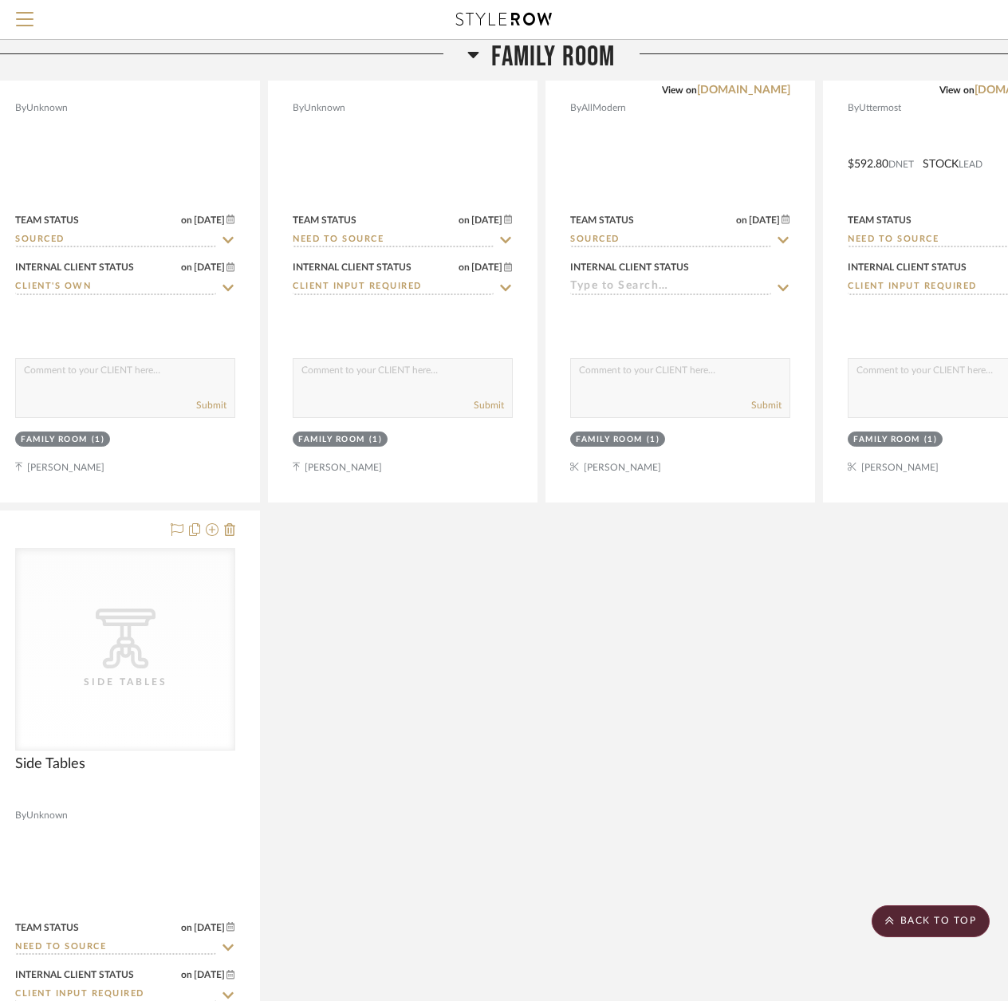
click at [470, 60] on icon at bounding box center [473, 54] width 12 height 19
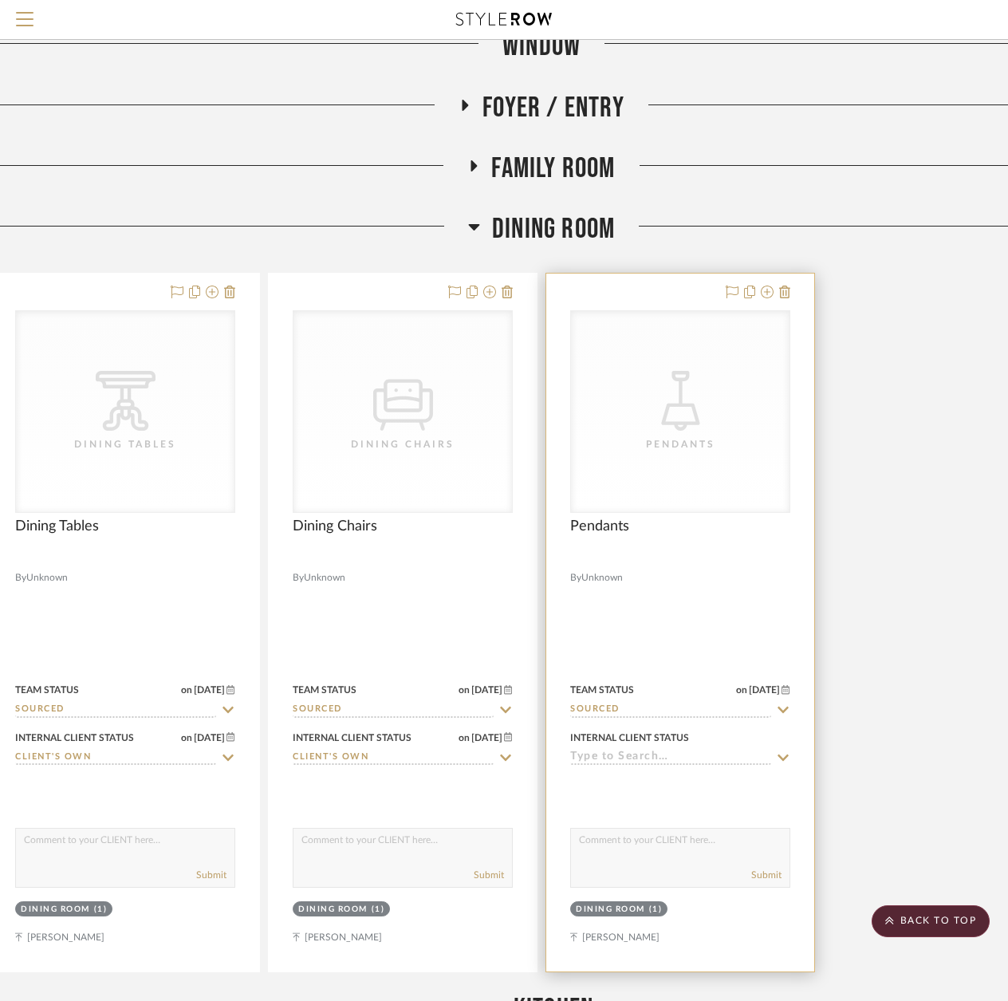
scroll to position [5263, 33]
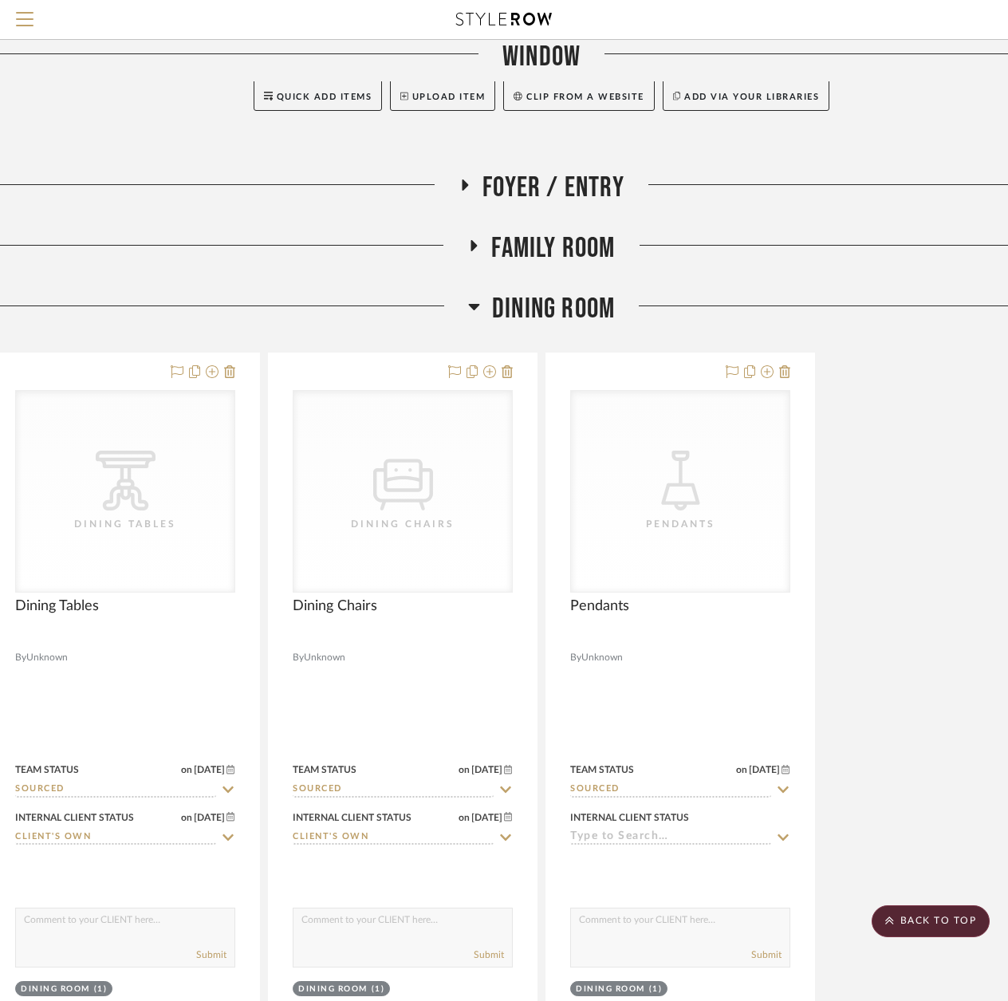
click at [476, 297] on icon at bounding box center [474, 306] width 12 height 19
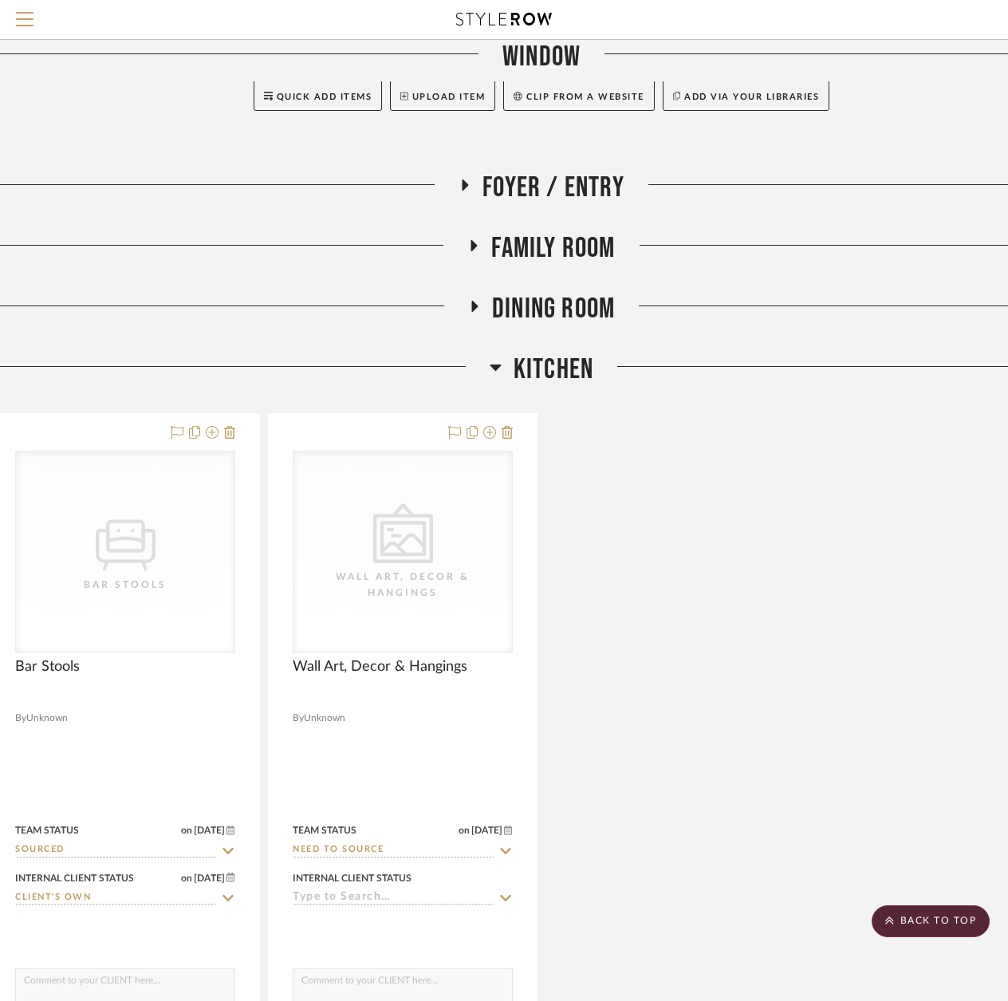
click at [498, 357] on icon at bounding box center [496, 366] width 12 height 19
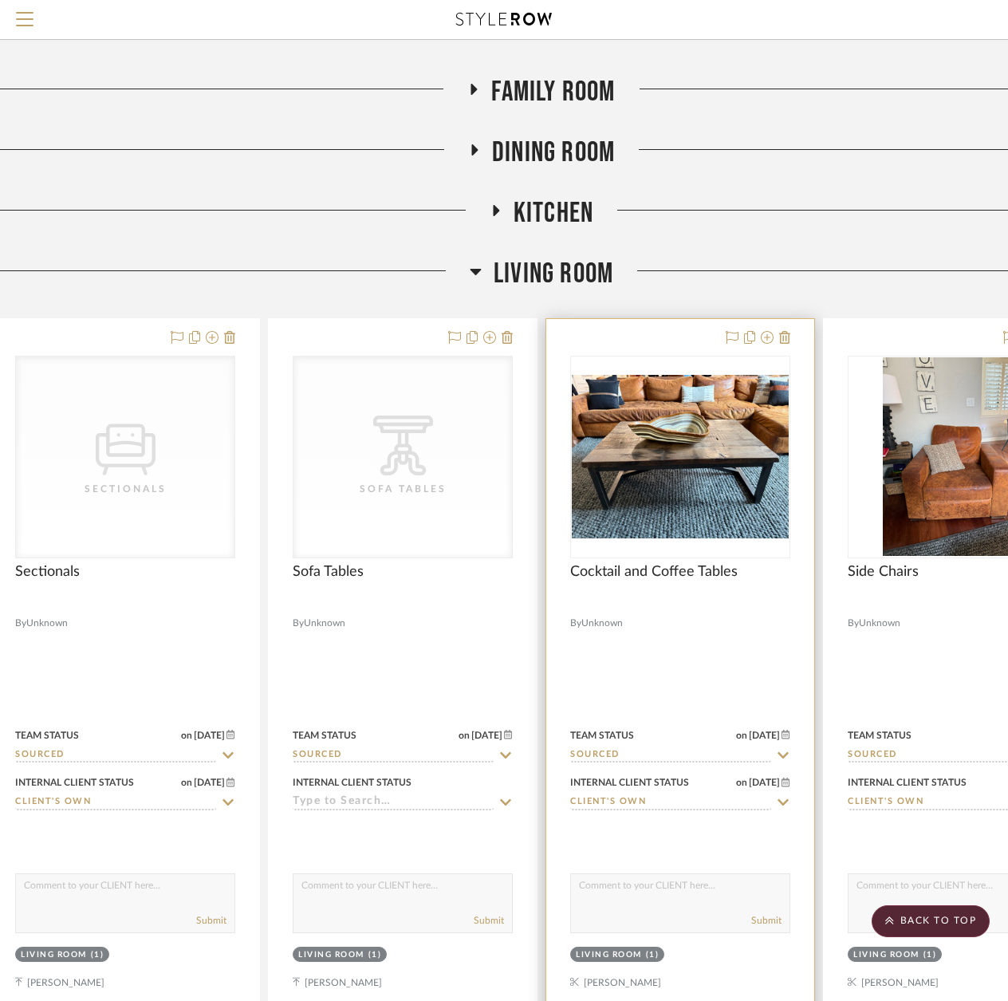
scroll to position [5502, 33]
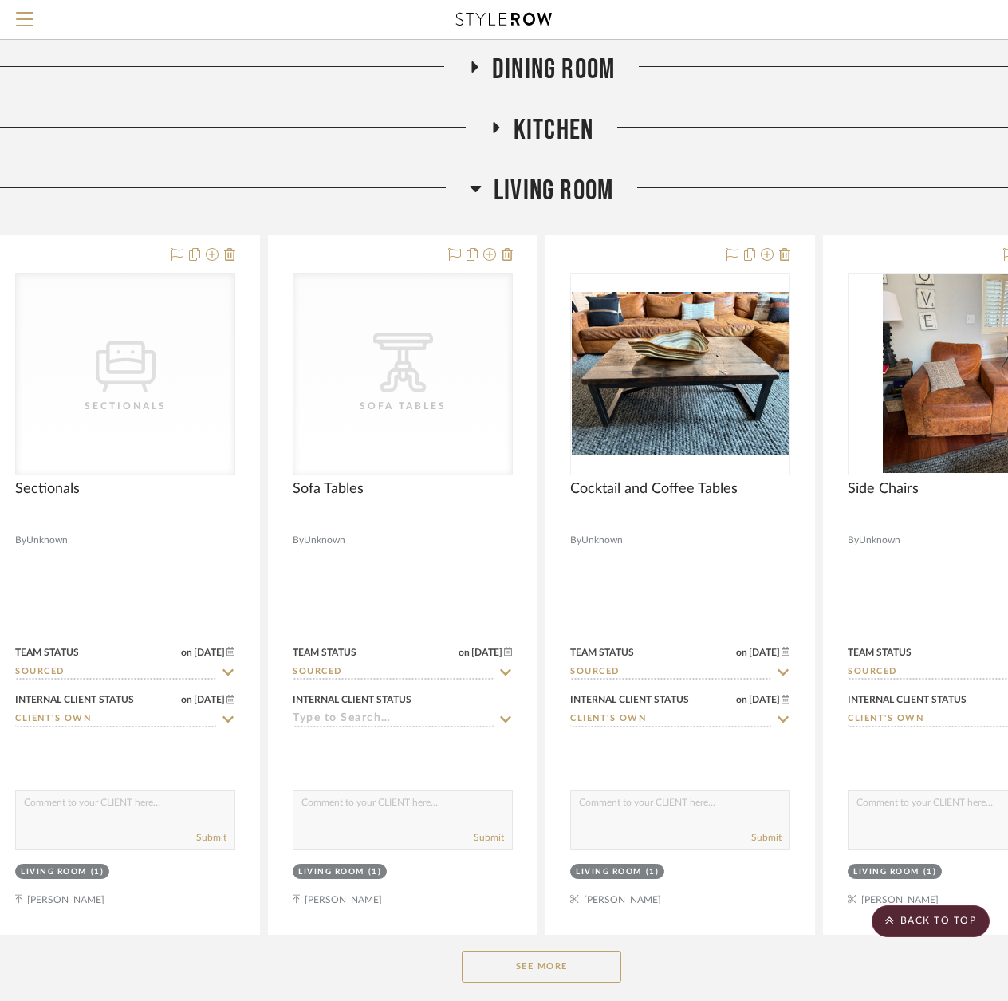
click at [549, 950] on button "See More" at bounding box center [541, 966] width 159 height 32
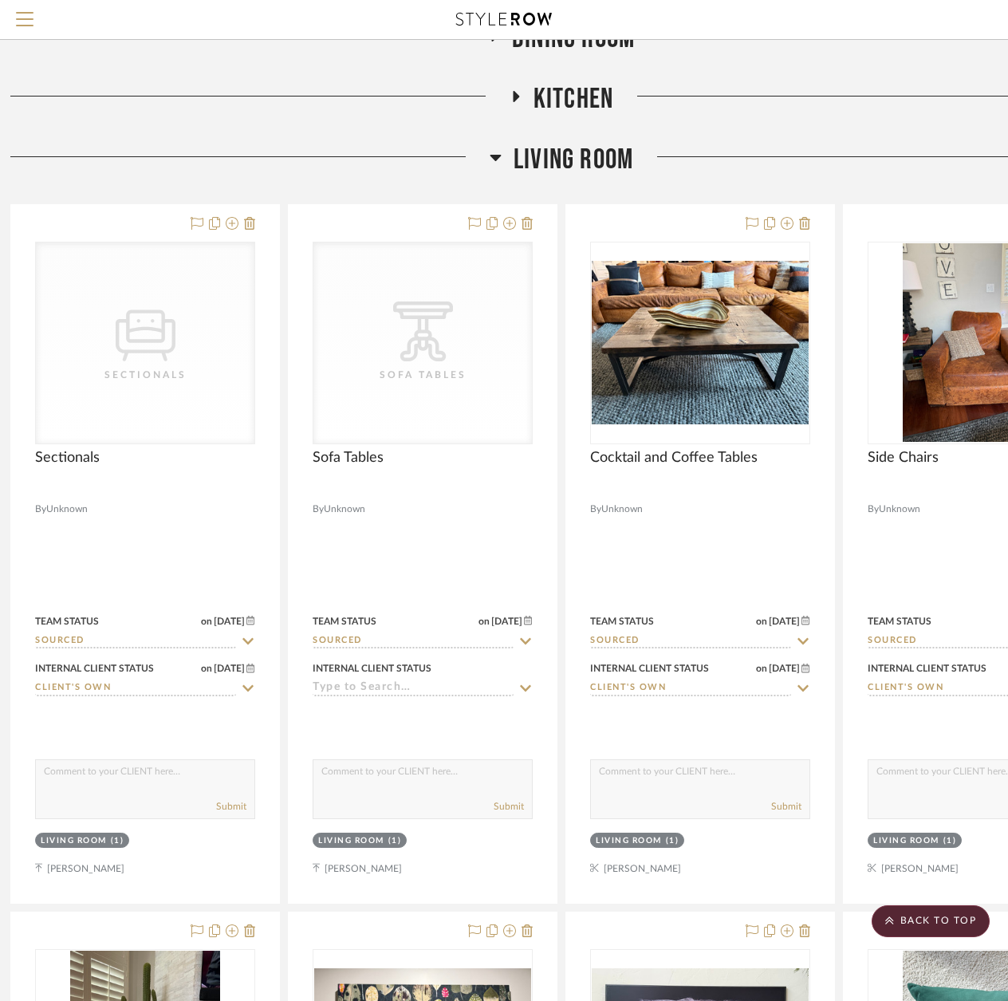
scroll to position [5342, 14]
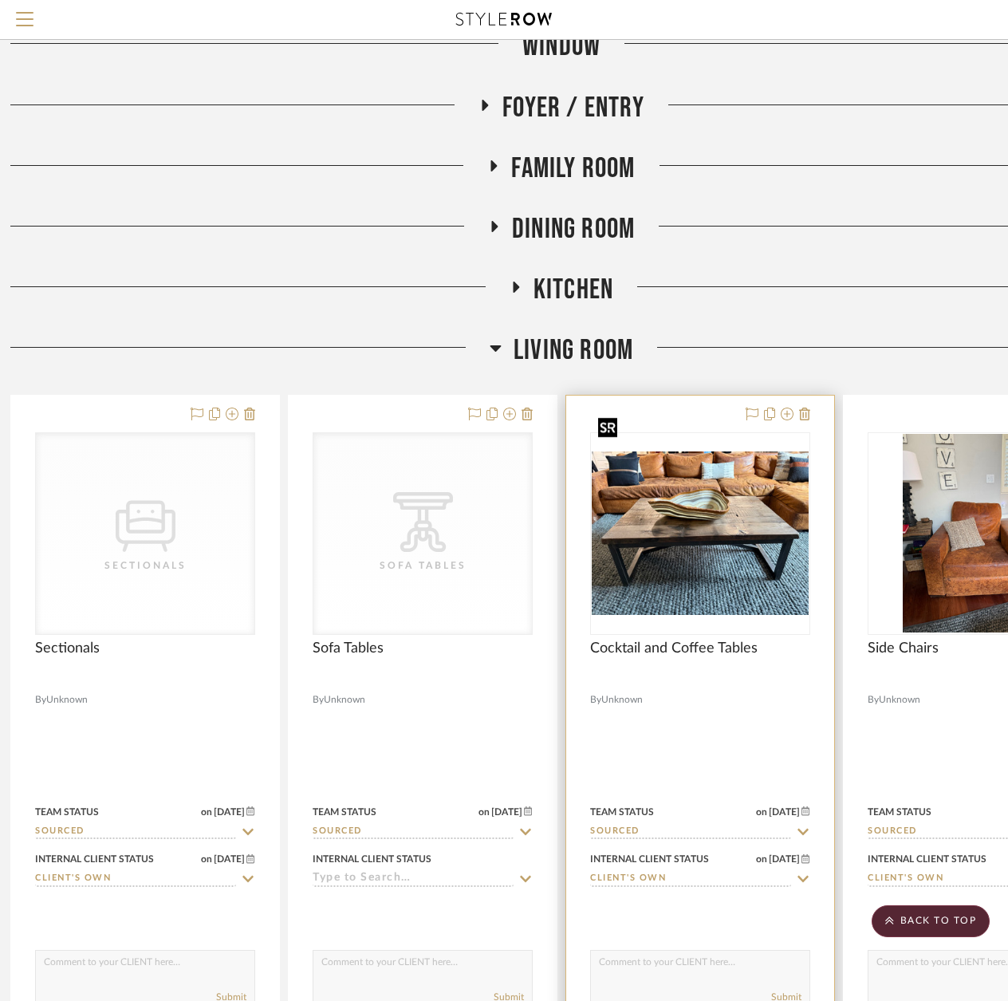
click at [624, 523] on img "0" at bounding box center [700, 532] width 217 height 163
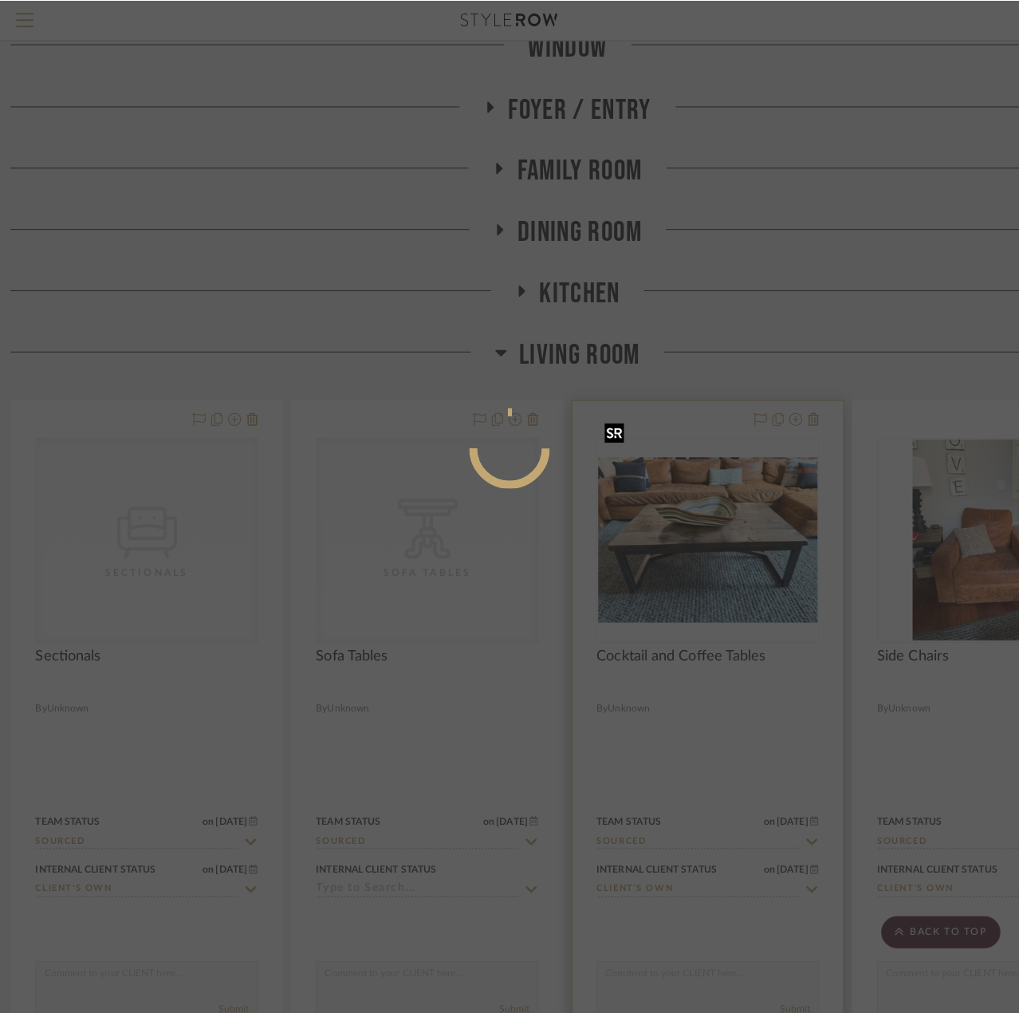
scroll to position [0, 0]
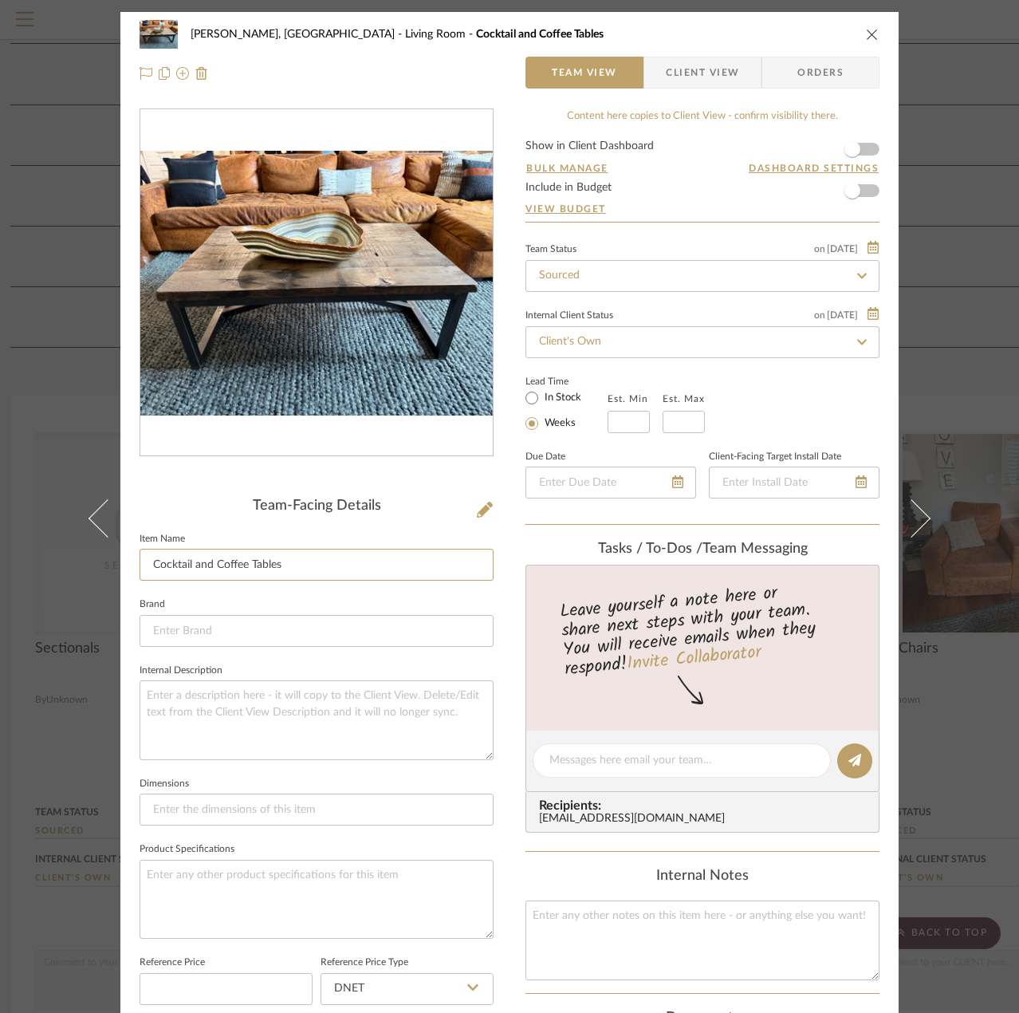
drag, startPoint x: 318, startPoint y: 574, endPoint x: 129, endPoint y: 572, distance: 189.0
click at [129, 572] on div "Rogers, Forest Living Room Cocktail and Coffee Tables Team View Client View Ord…" at bounding box center [509, 747] width 778 height 1470
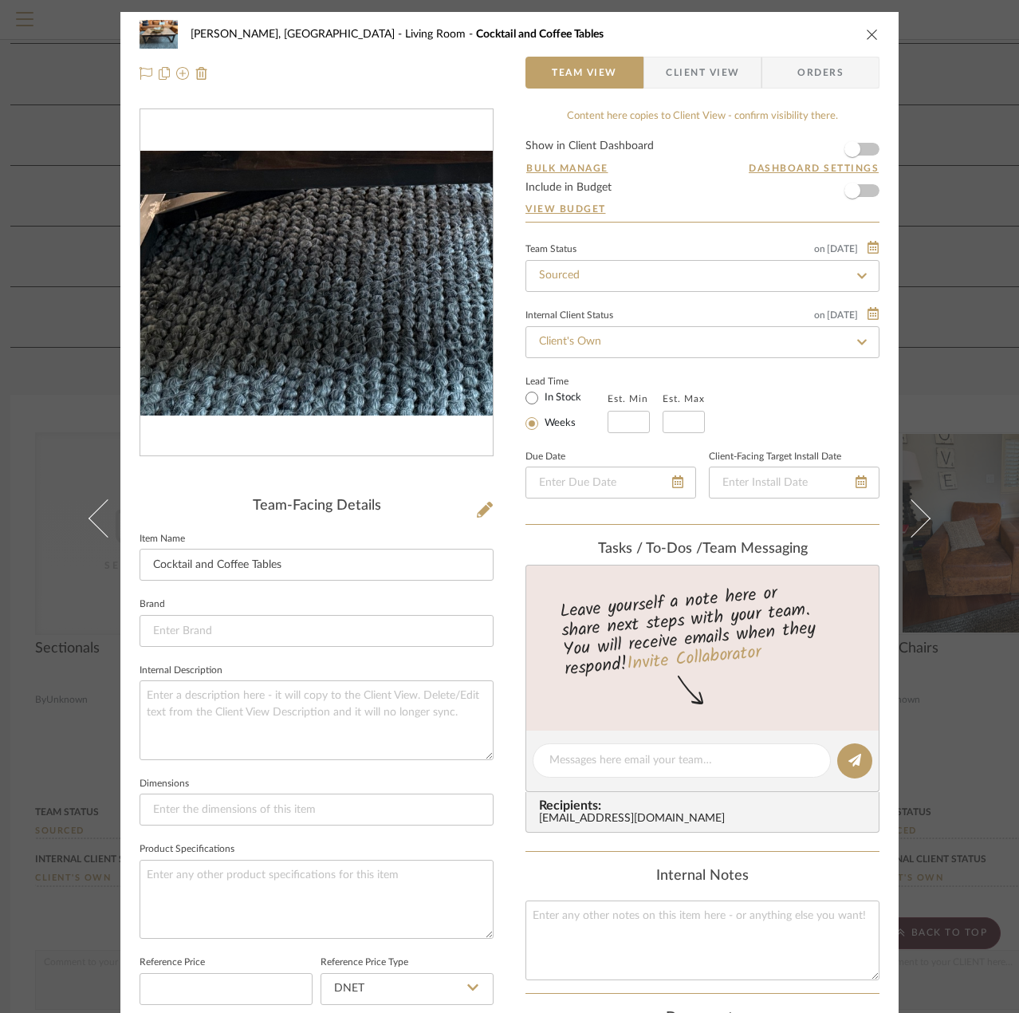
click at [270, 335] on img "0" at bounding box center [316, 283] width 352 height 265
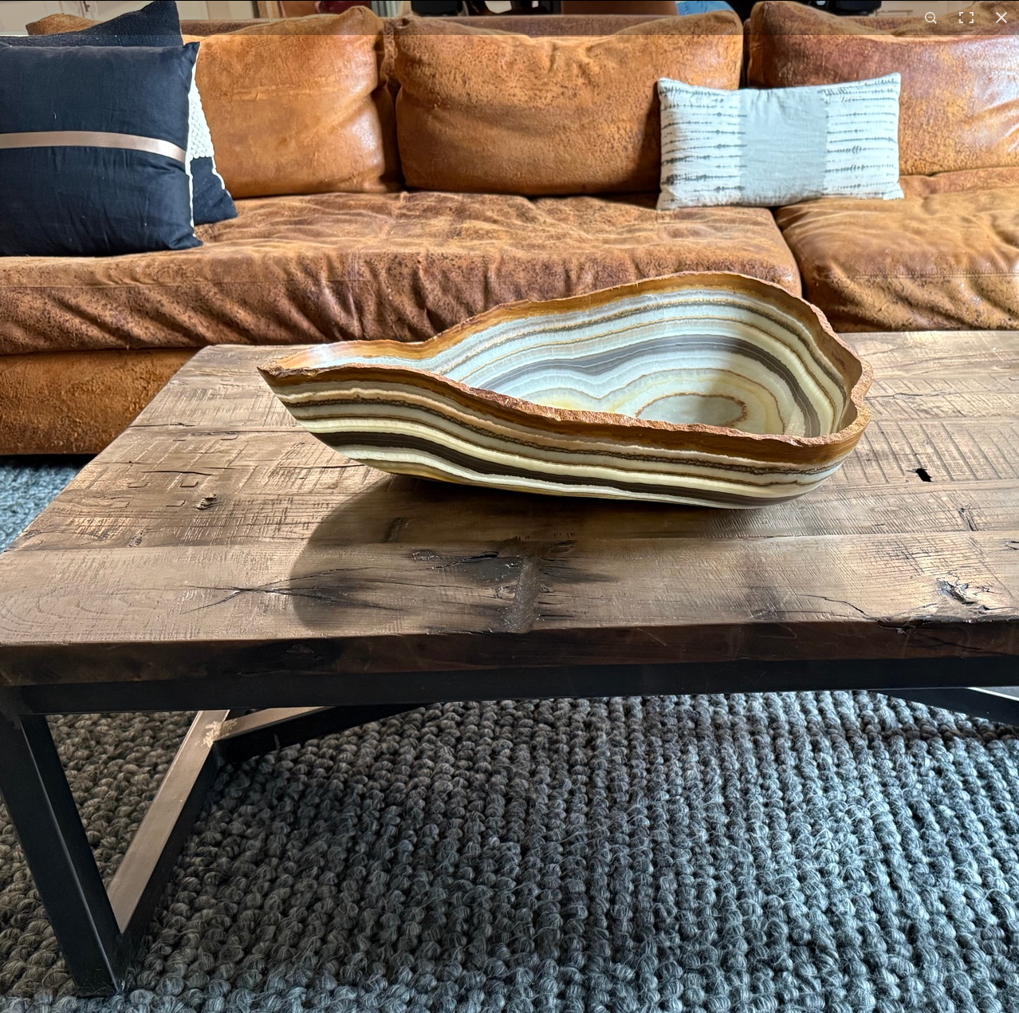
click at [887, 502] on img at bounding box center [649, 605] width 1611 height 1209
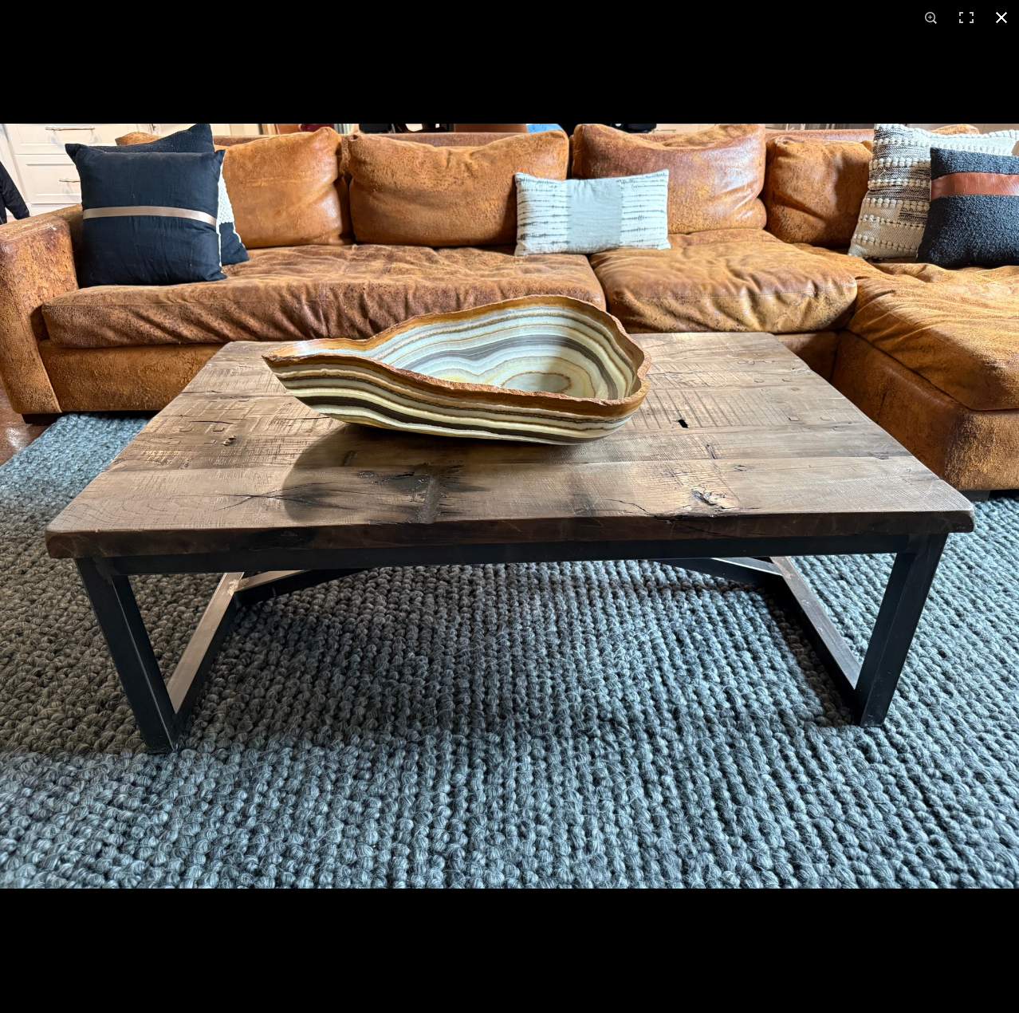
click at [1005, 23] on button at bounding box center [1001, 17] width 35 height 35
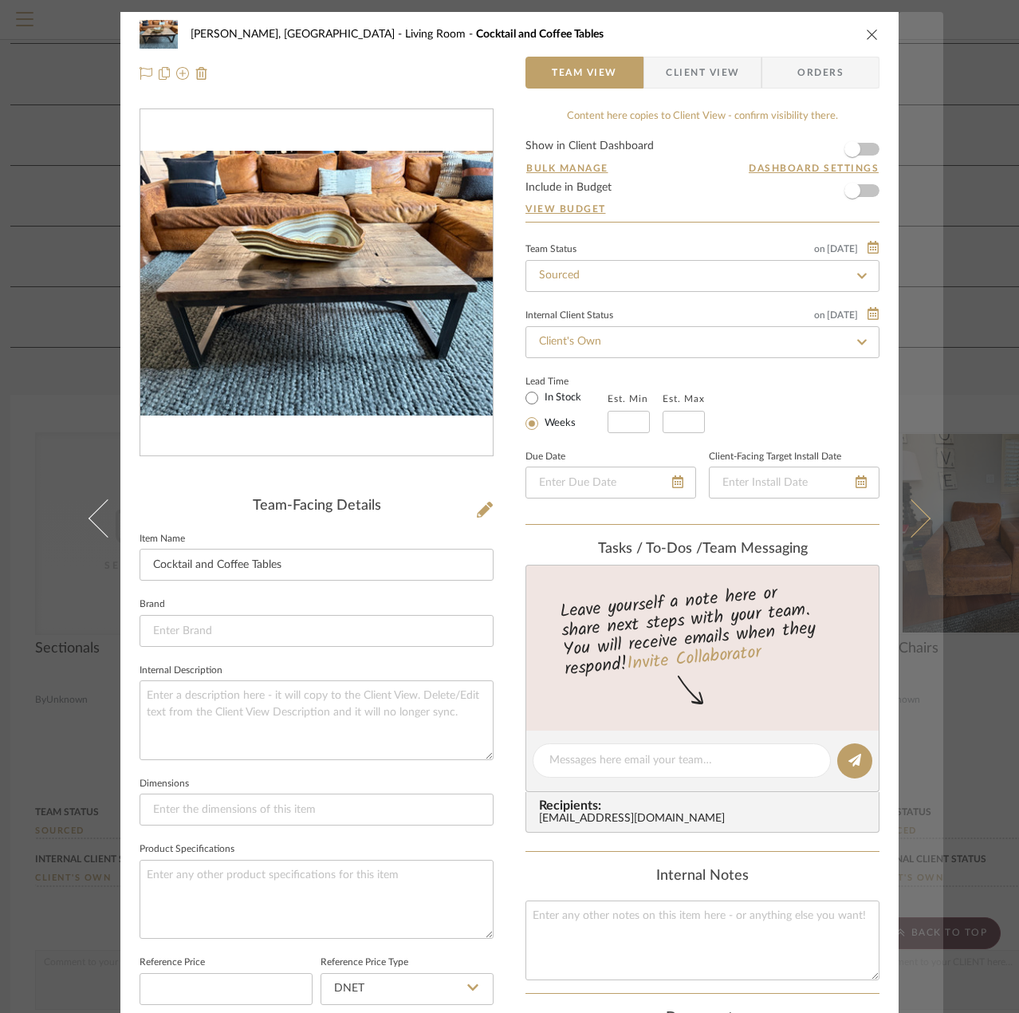
click at [912, 514] on icon at bounding box center [911, 518] width 38 height 38
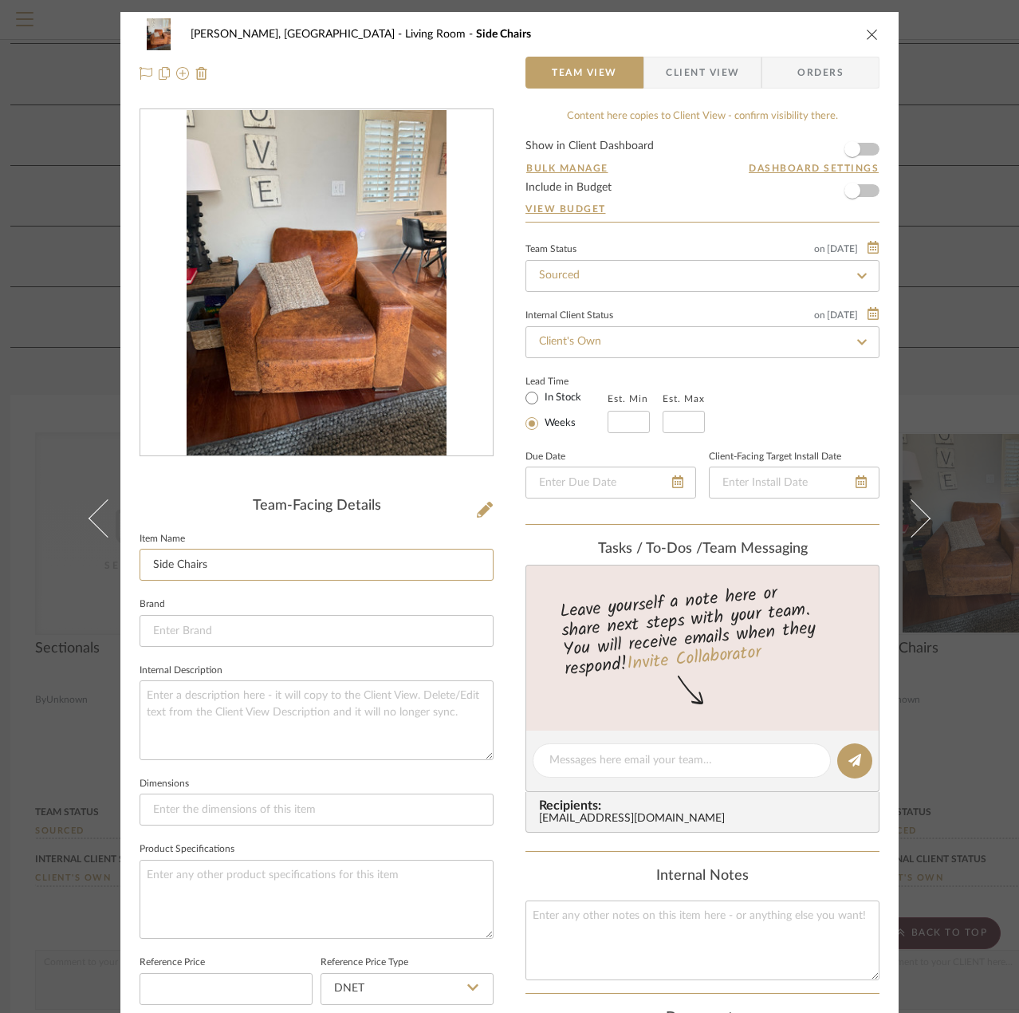
drag, startPoint x: 293, startPoint y: 565, endPoint x: 118, endPoint y: 570, distance: 175.5
click at [120, 570] on div "Rogers, Forest Living Room Side Chairs Team View Client View Orders Team-Facing…" at bounding box center [509, 747] width 778 height 1470
click at [425, 44] on div "Rogers, Forest Living Room Side Chairs" at bounding box center [510, 34] width 740 height 32
drag, startPoint x: 416, startPoint y: 32, endPoint x: 264, endPoint y: 34, distance: 152.3
click at [264, 34] on div "Rogers, Forest Living Room Side Chairs" at bounding box center [522, 34] width 662 height 11
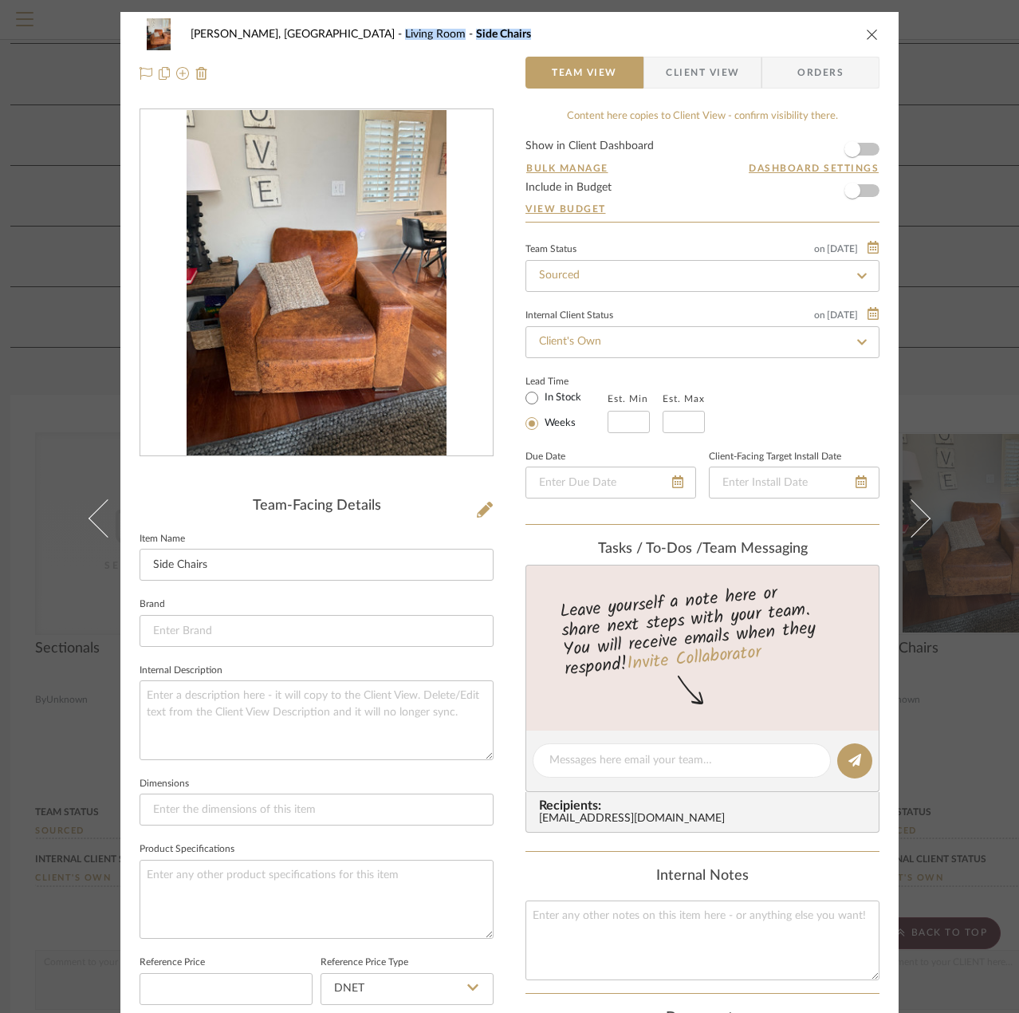
copy div "Living Room Side Chairs"
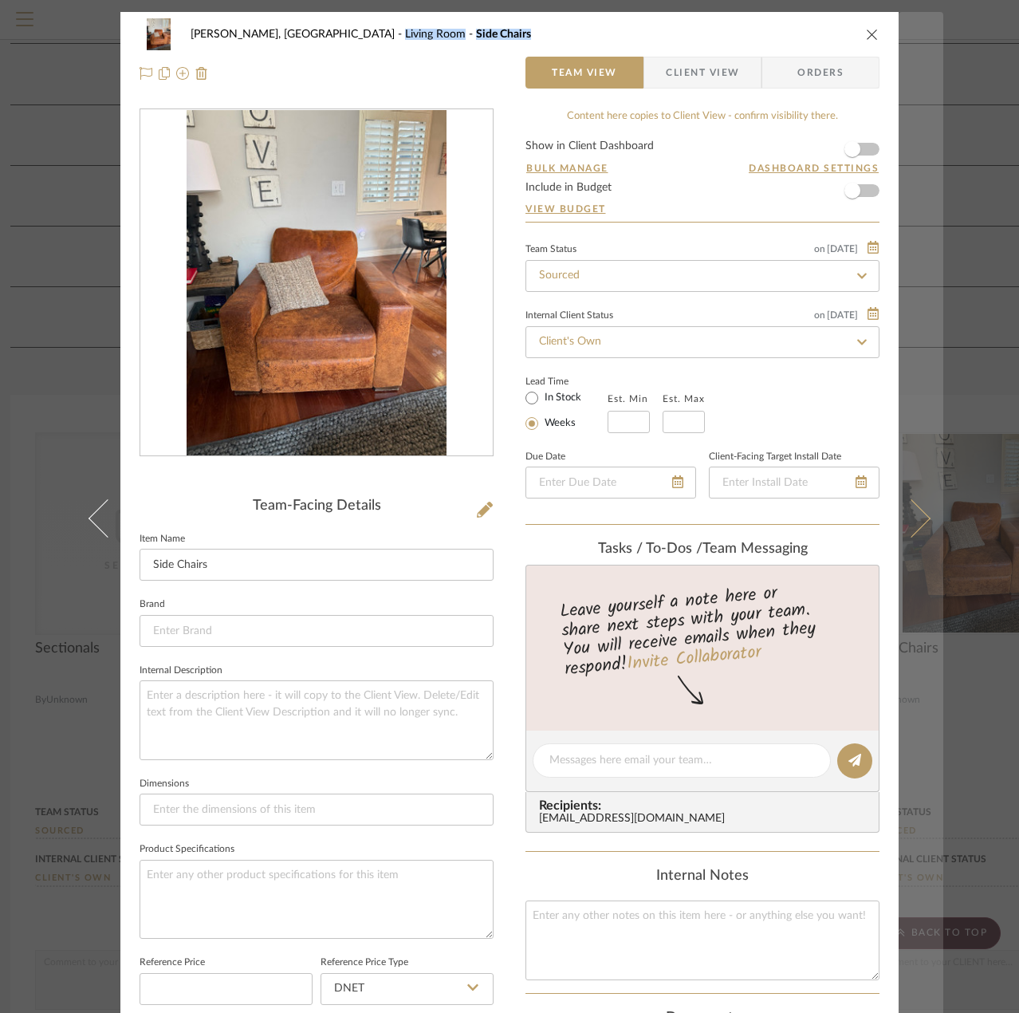
click at [911, 521] on icon at bounding box center [911, 518] width 38 height 38
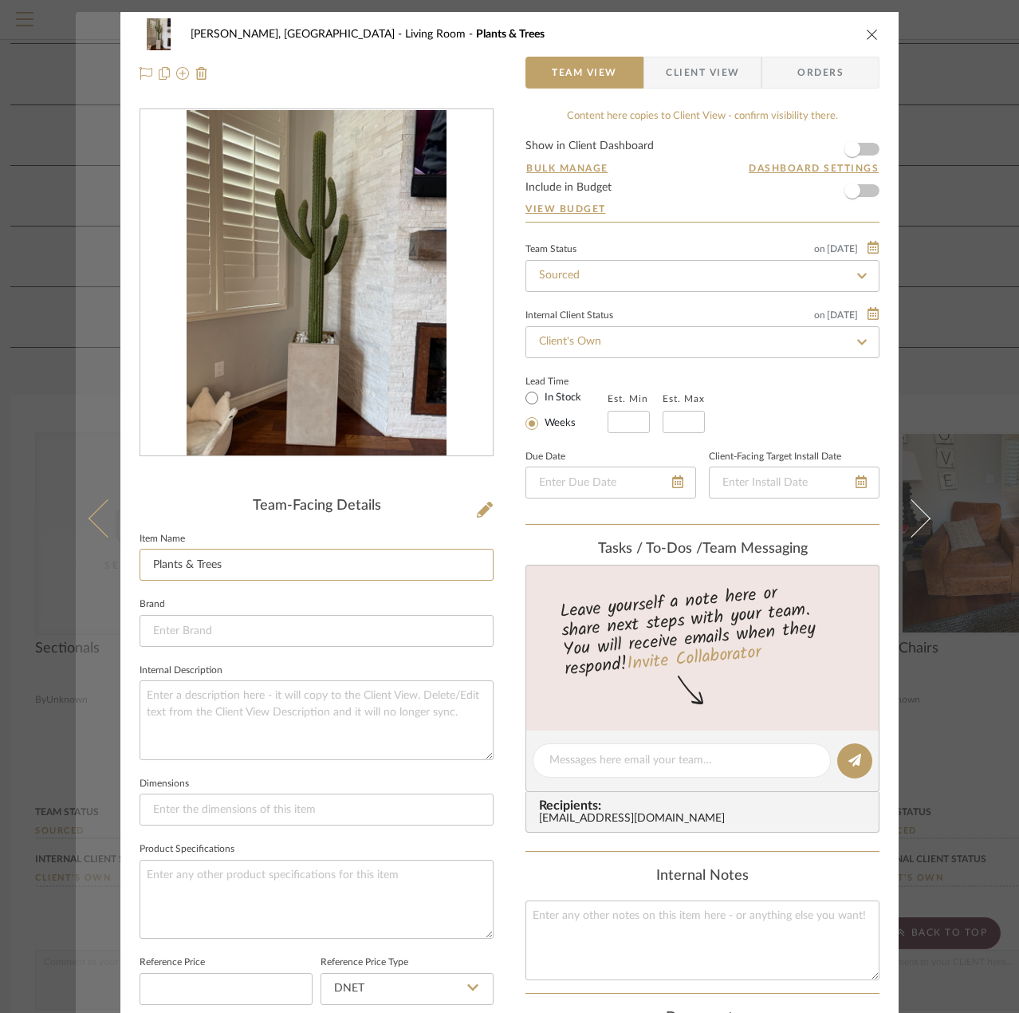
drag, startPoint x: 318, startPoint y: 562, endPoint x: 113, endPoint y: 562, distance: 204.9
click at [113, 562] on mat-dialog-content "Rogers, Forest Living Room Plants & Trees Team View Client View Orders Team-Fac…" at bounding box center [510, 747] width 868 height 1470
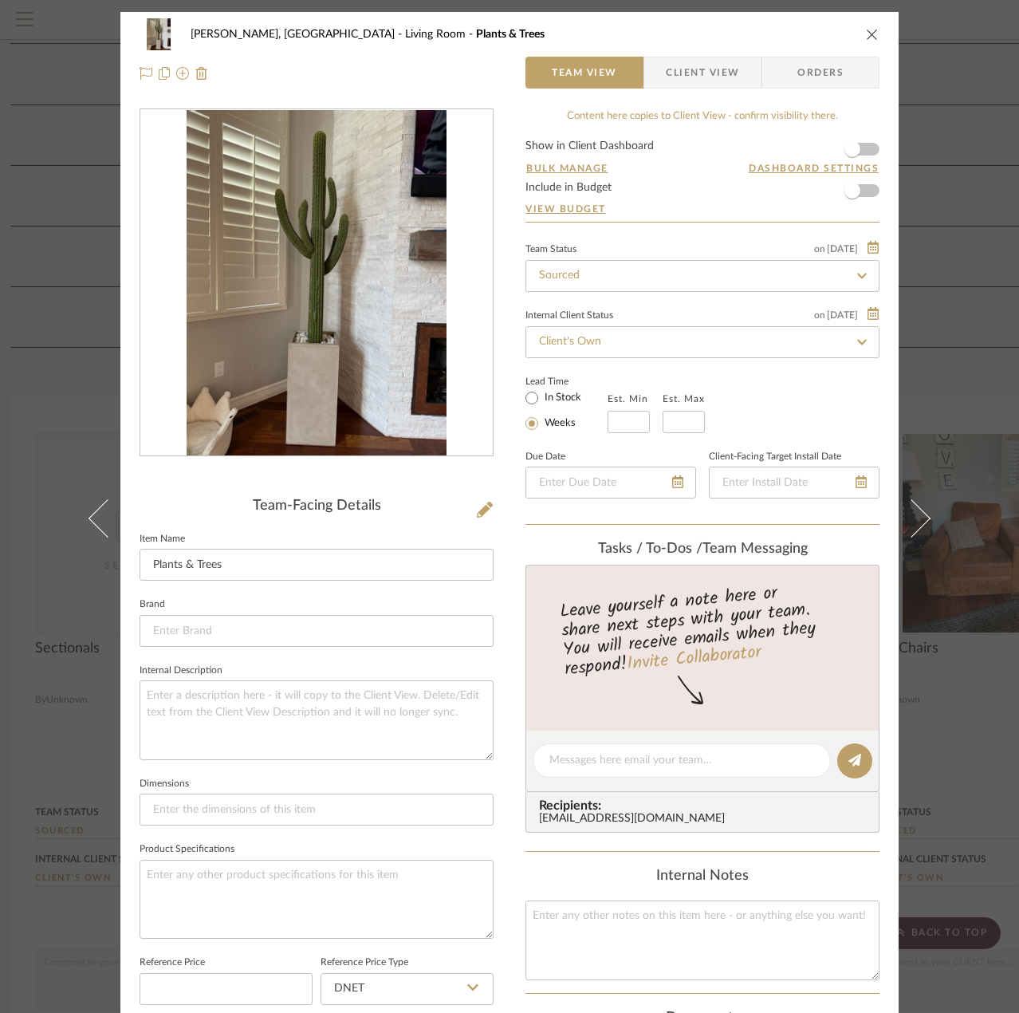
click at [411, 32] on div "Rogers, Forest Living Room Plants & Trees" at bounding box center [522, 34] width 662 height 11
drag, startPoint x: 418, startPoint y: 33, endPoint x: 262, endPoint y: 37, distance: 155.5
click at [262, 37] on div "Rogers, Forest Living Room Plants & Trees" at bounding box center [522, 34] width 662 height 11
copy div "Living Room Plants & Trees"
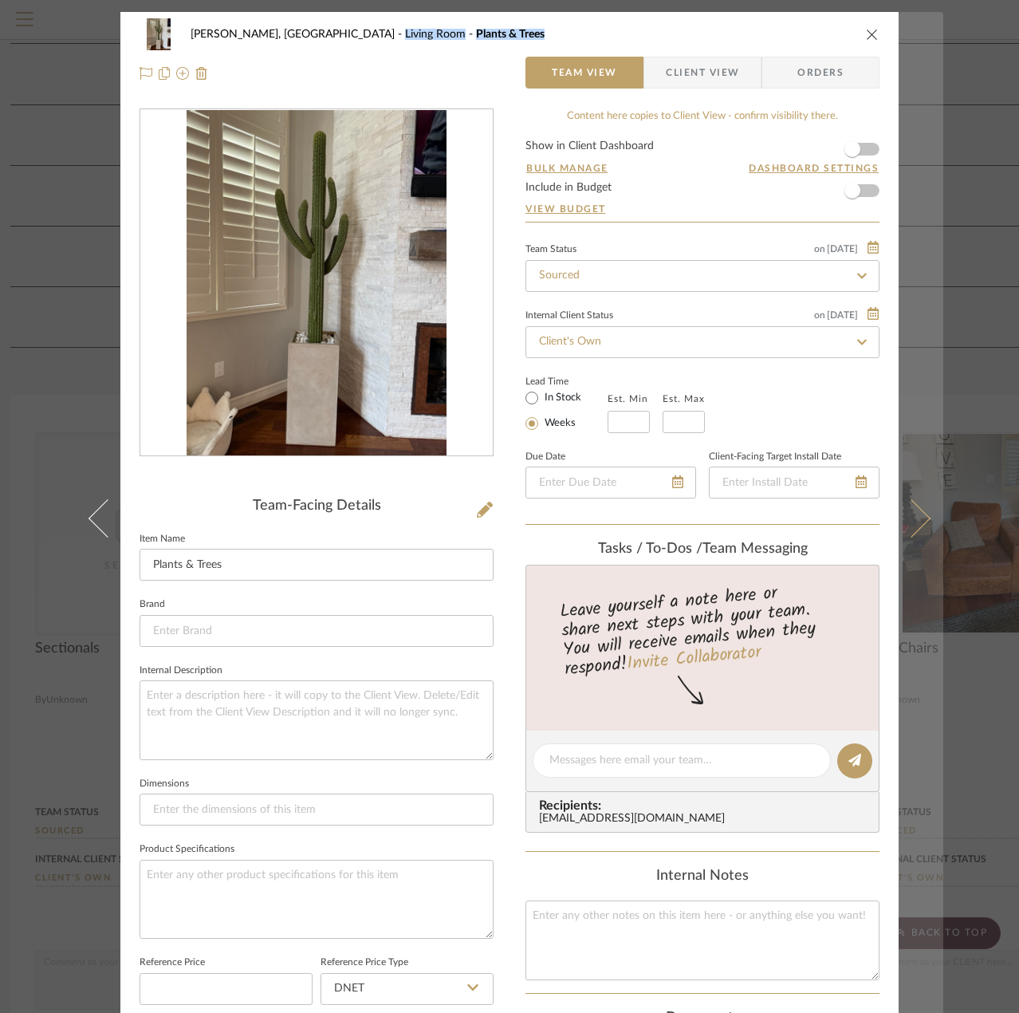
click at [909, 519] on icon at bounding box center [911, 518] width 38 height 38
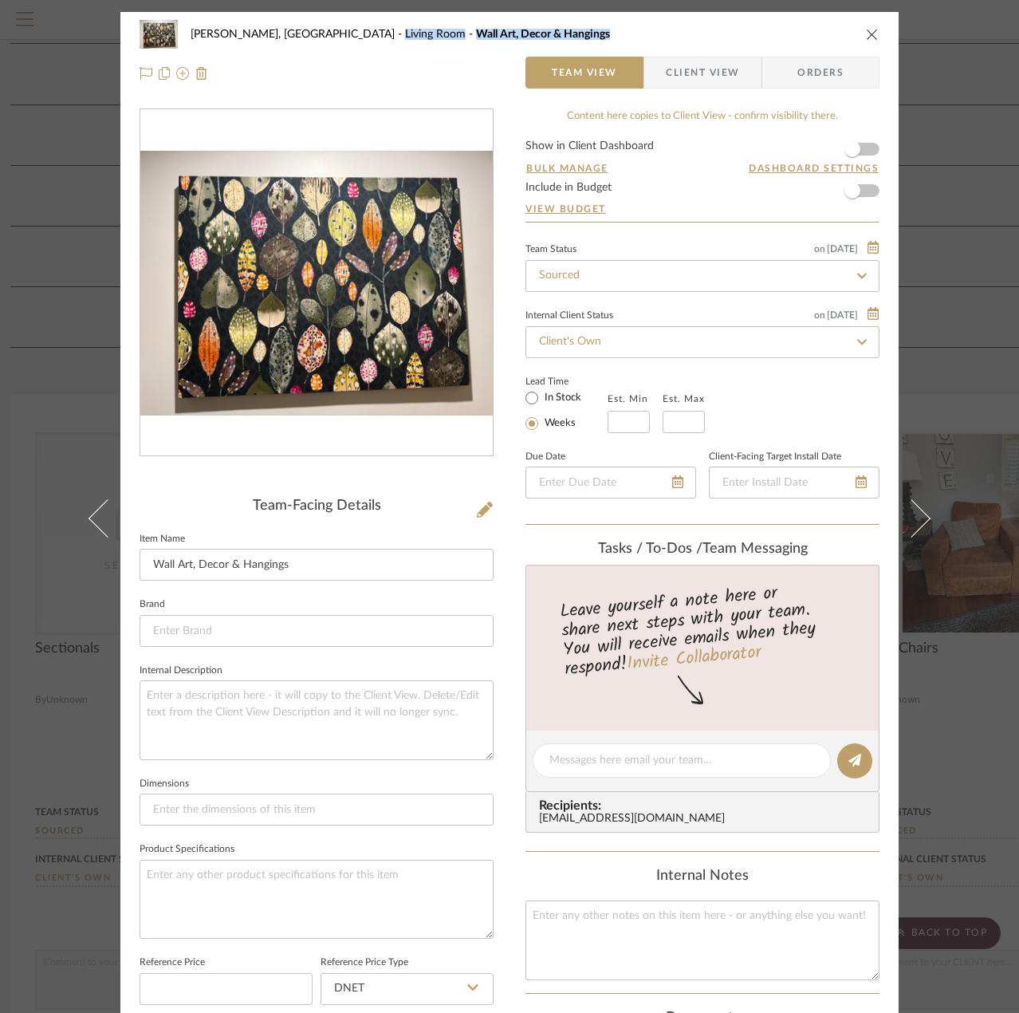
drag, startPoint x: 266, startPoint y: 32, endPoint x: 480, endPoint y: 45, distance: 214.9
click at [480, 45] on div "Rogers, Forest Living Room Wall Art, Decor & Hangings" at bounding box center [510, 34] width 740 height 32
copy div "Living Room Wall Art, Decor & Hangings"
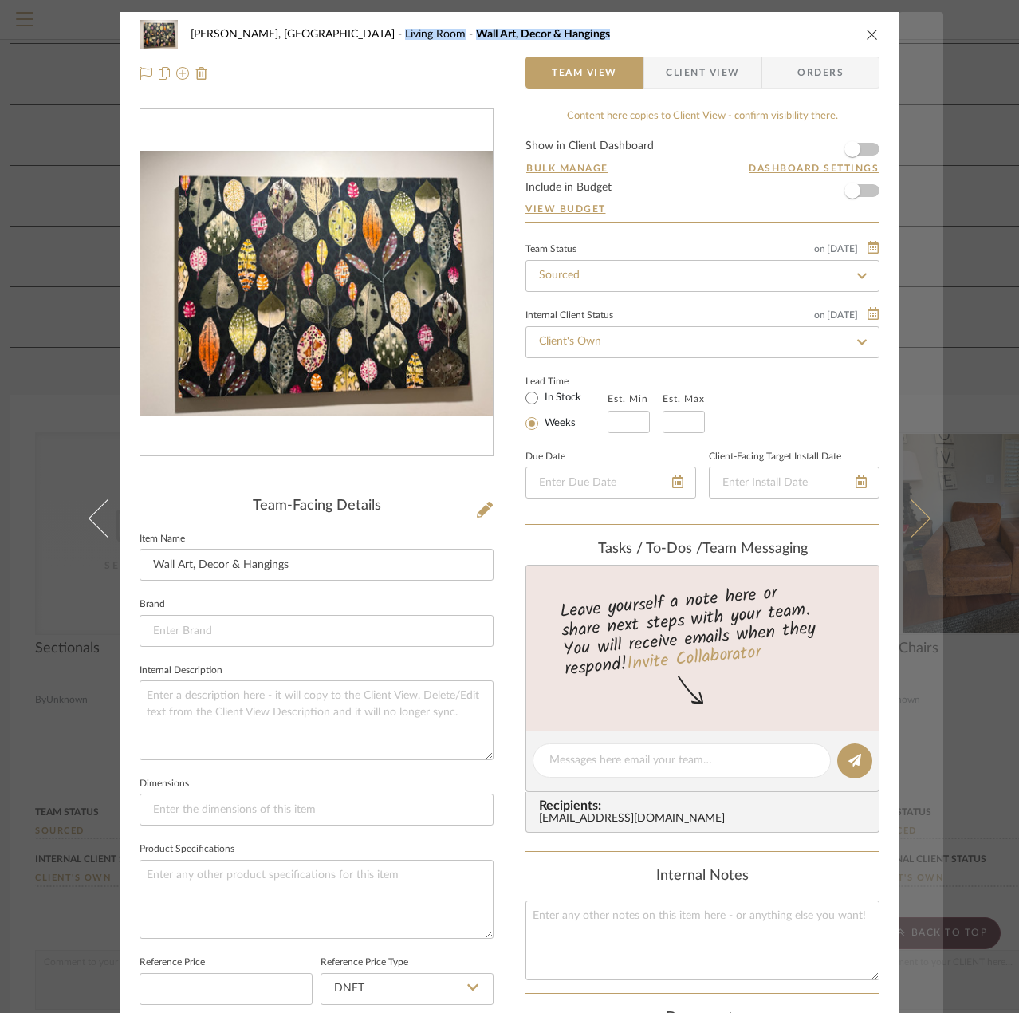
click at [911, 519] on icon at bounding box center [911, 518] width 38 height 38
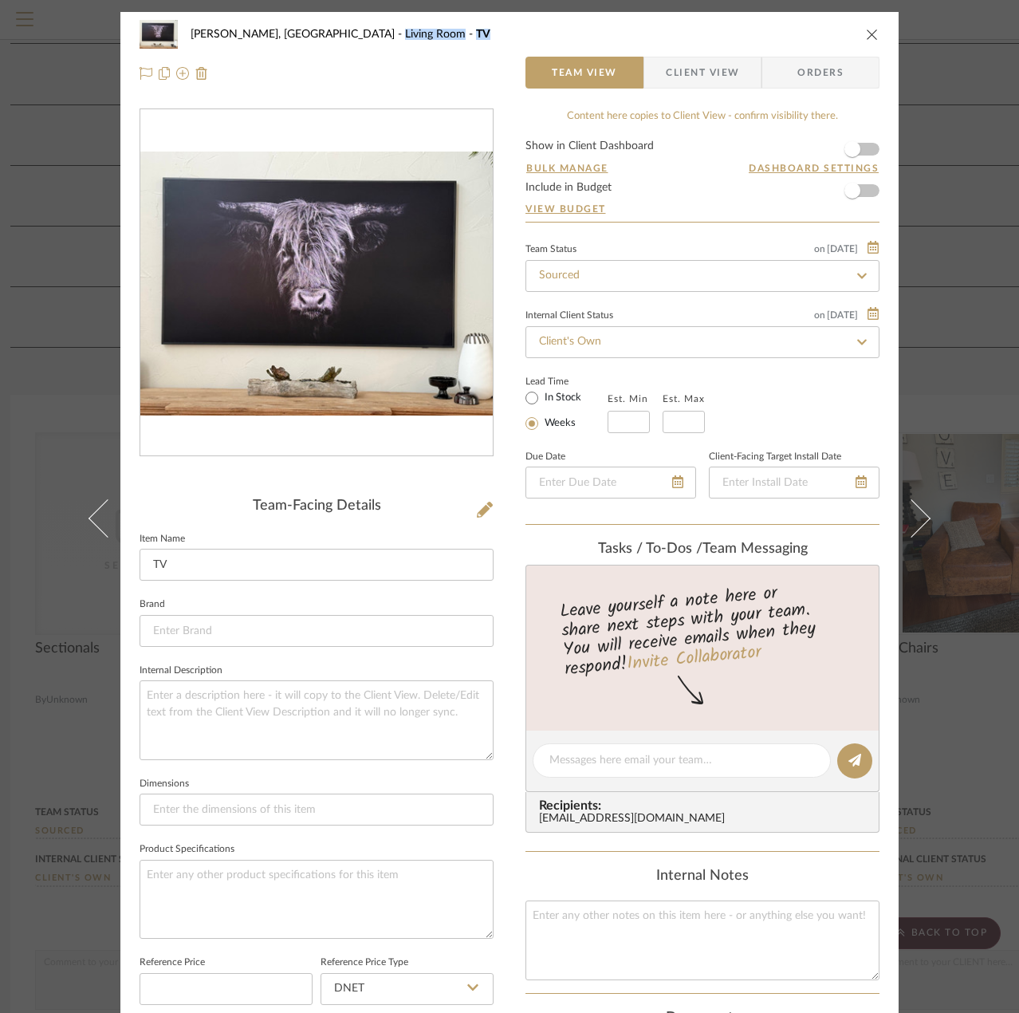
drag, startPoint x: 262, startPoint y: 34, endPoint x: 358, endPoint y: 39, distance: 95.8
click at [358, 39] on div "Rogers, Forest Living Room TV" at bounding box center [522, 34] width 662 height 11
copy div "Living Room TV"
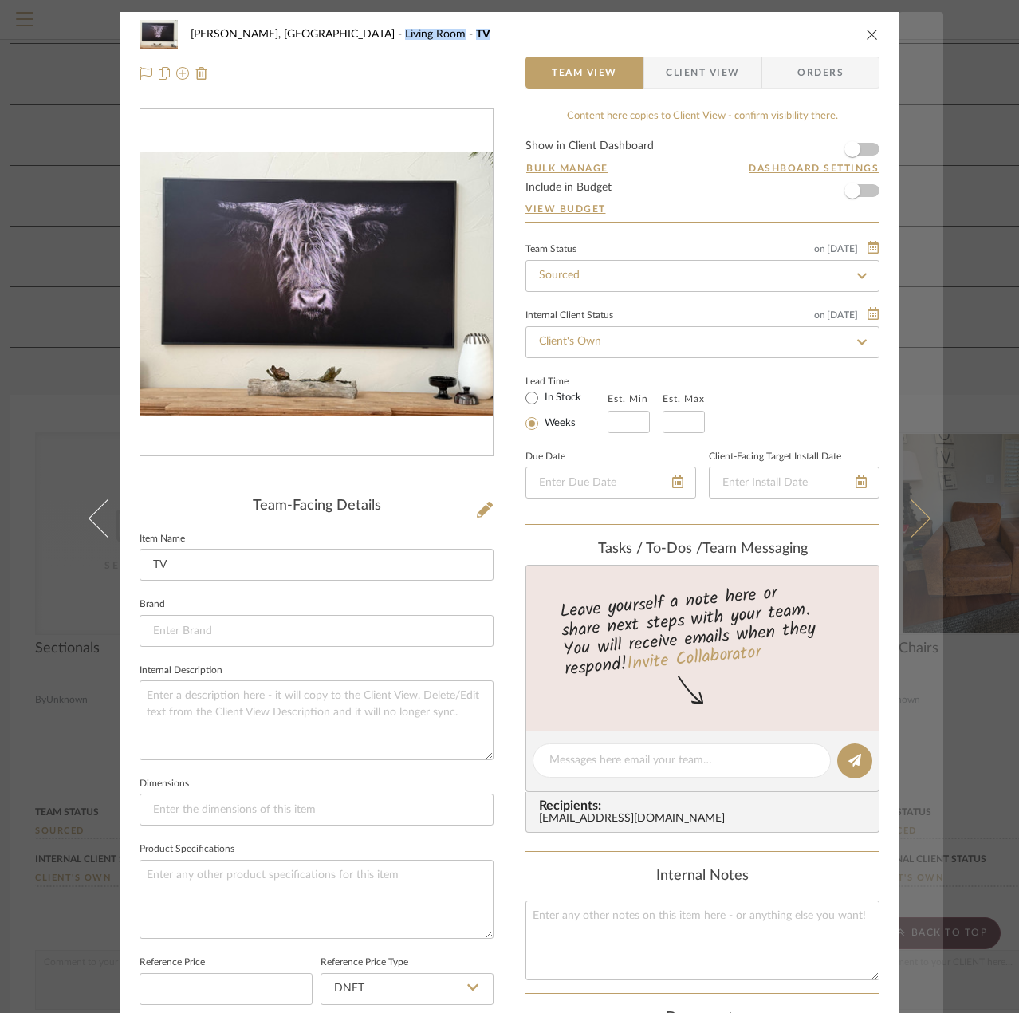
click at [911, 538] on button at bounding box center [921, 518] width 45 height 1013
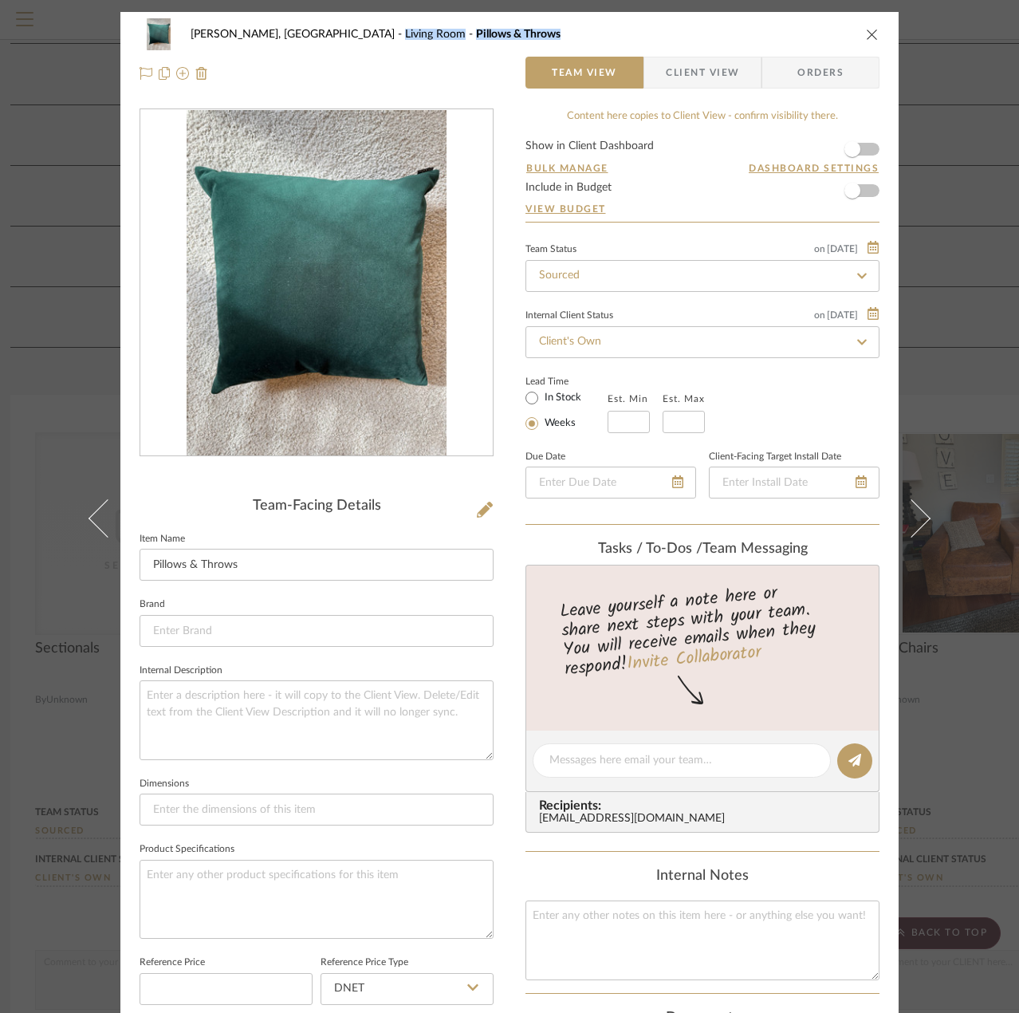
drag, startPoint x: 262, startPoint y: 30, endPoint x: 431, endPoint y: 37, distance: 168.4
click at [431, 37] on div "Rogers, Forest Living Room Pillows & Throws" at bounding box center [522, 34] width 662 height 11
copy div "Living Room Pillows & Throws"
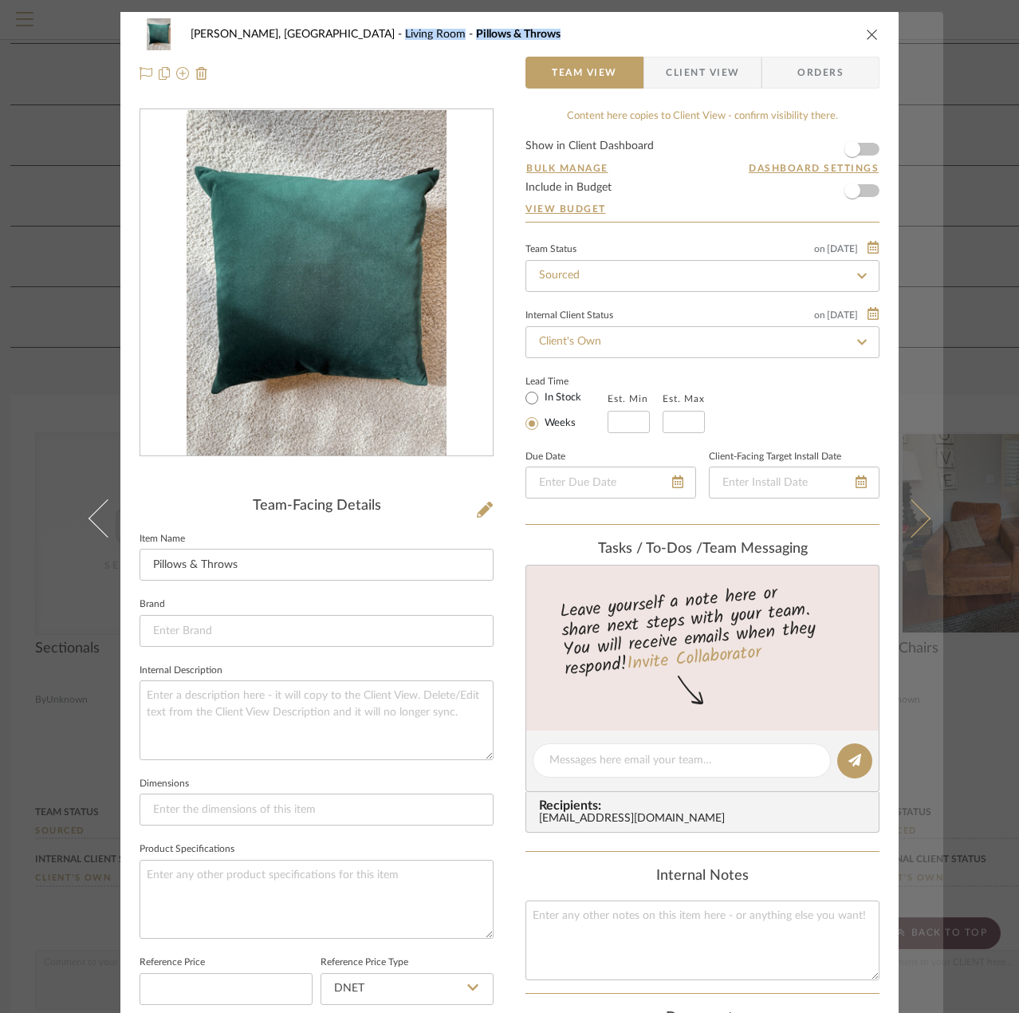
click at [915, 529] on button at bounding box center [921, 518] width 45 height 1013
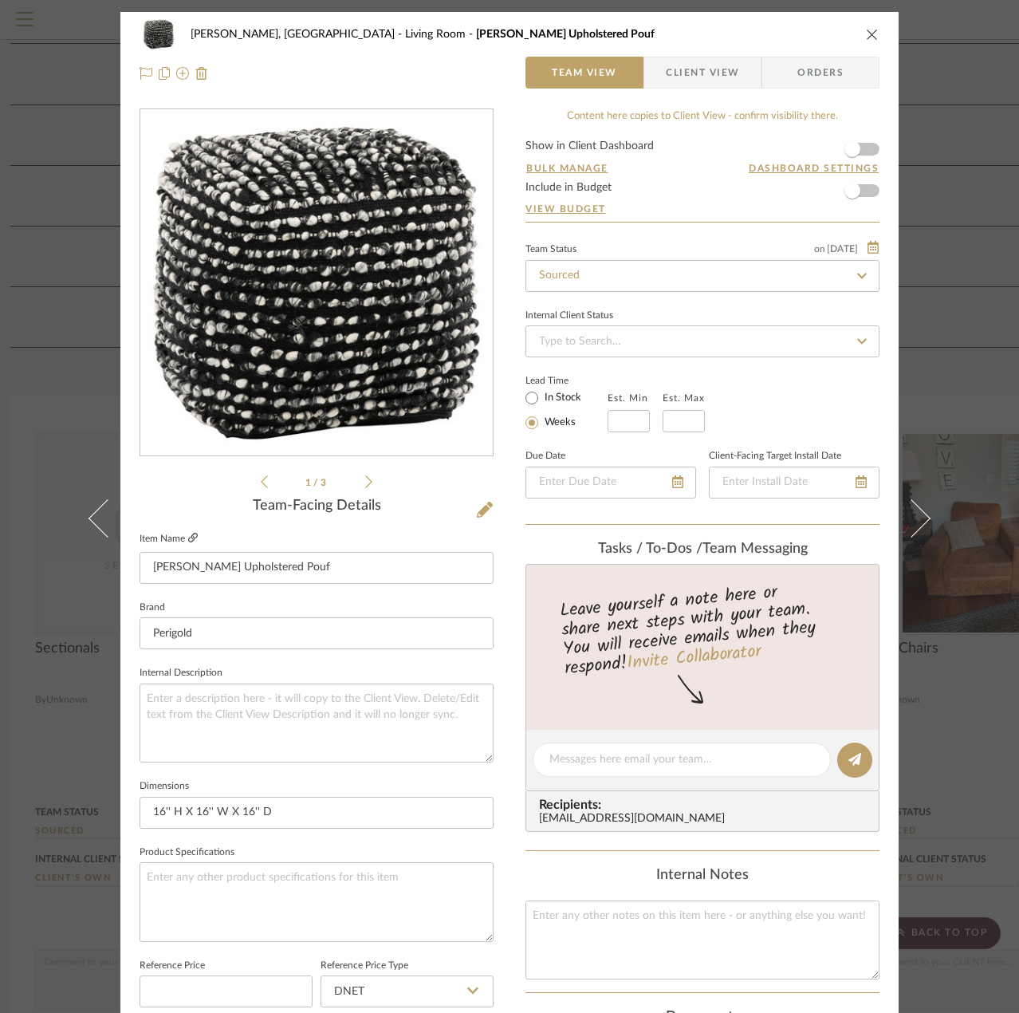
click at [189, 539] on icon at bounding box center [193, 538] width 10 height 10
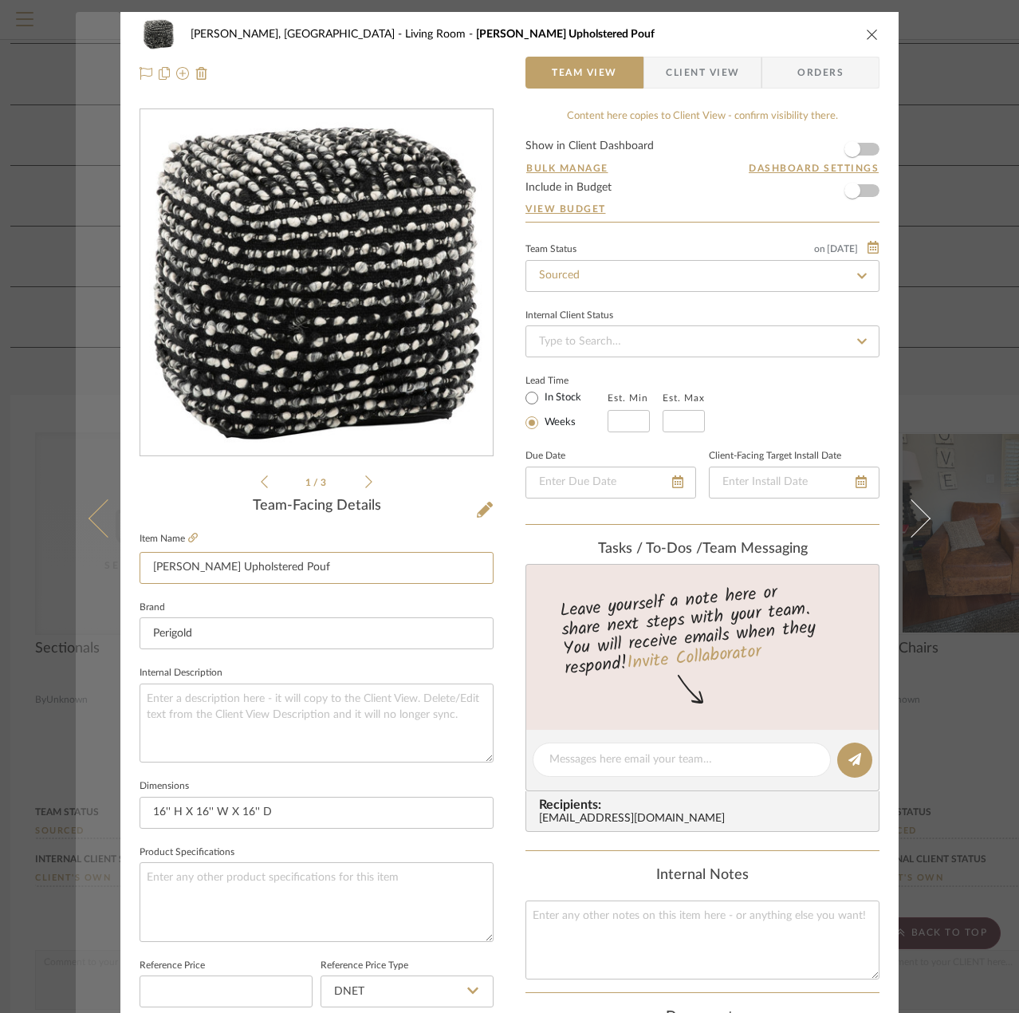
drag, startPoint x: 310, startPoint y: 562, endPoint x: 78, endPoint y: 573, distance: 232.3
click at [78, 573] on mat-dialog-content "Rogers, Forest Living Room Irene Upholstered Pouf Team View Client View Orders …" at bounding box center [510, 748] width 868 height 1473
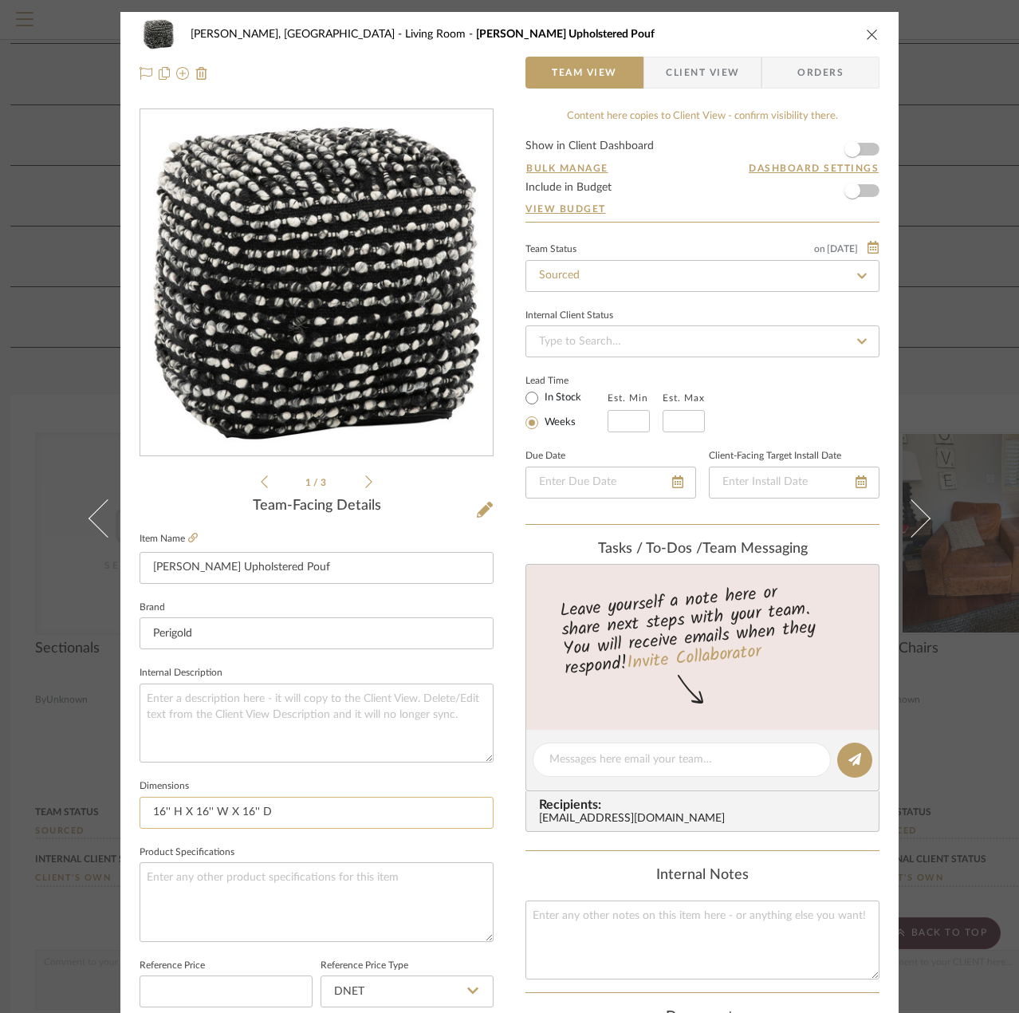
click at [395, 816] on input "16'' H X 16'' W X 16'' D" at bounding box center [317, 813] width 354 height 32
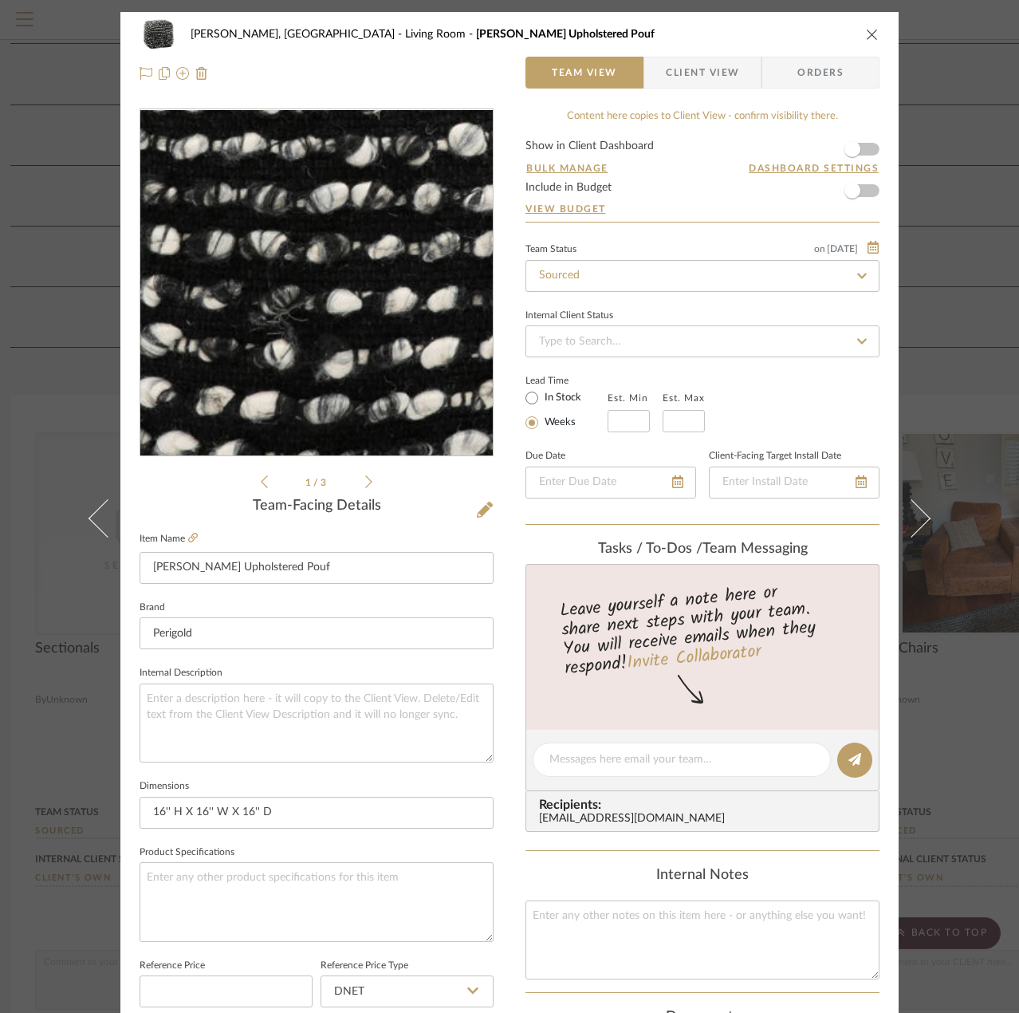
click at [305, 315] on img "0" at bounding box center [317, 283] width 346 height 346
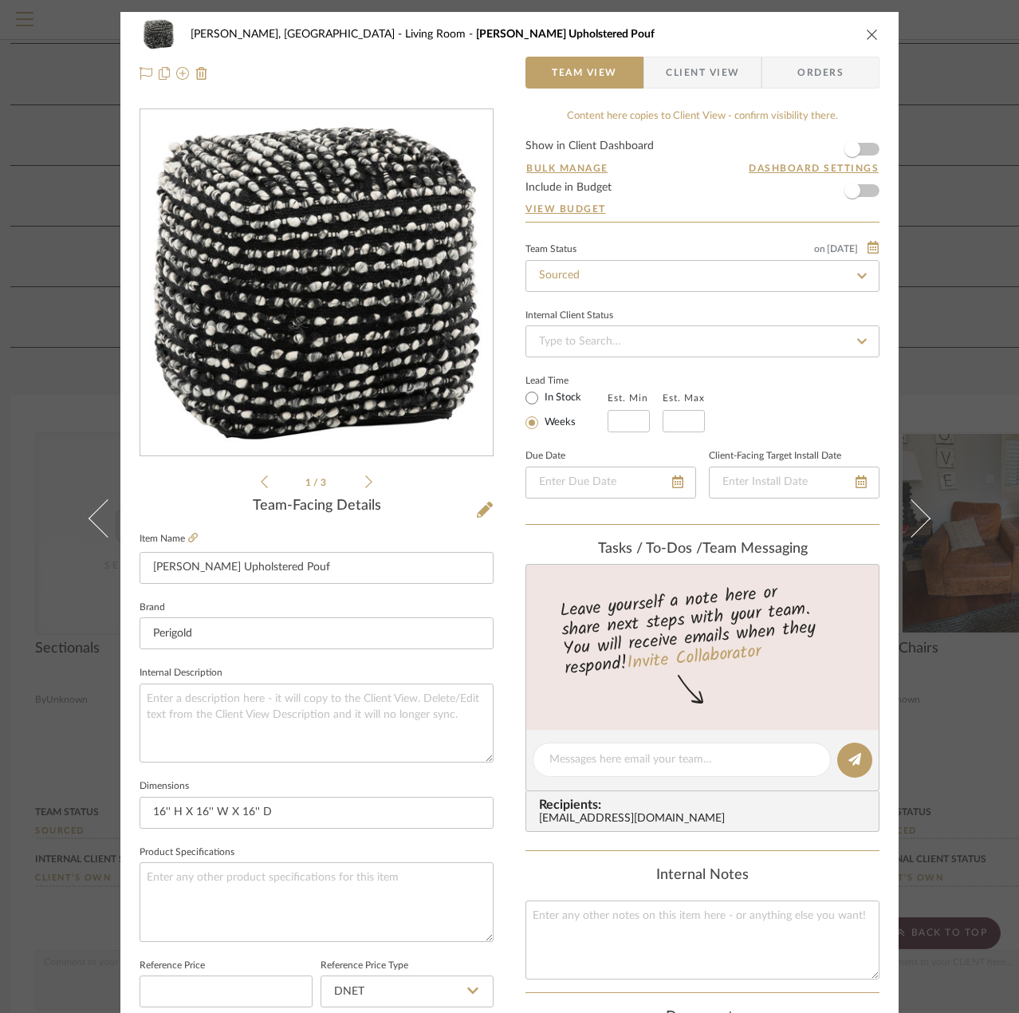
drag, startPoint x: 539, startPoint y: 529, endPoint x: 380, endPoint y: 308, distance: 272.6
click at [380, 308] on img "0" at bounding box center [317, 283] width 346 height 346
drag, startPoint x: 506, startPoint y: 392, endPoint x: 362, endPoint y: 333, distance: 155.9
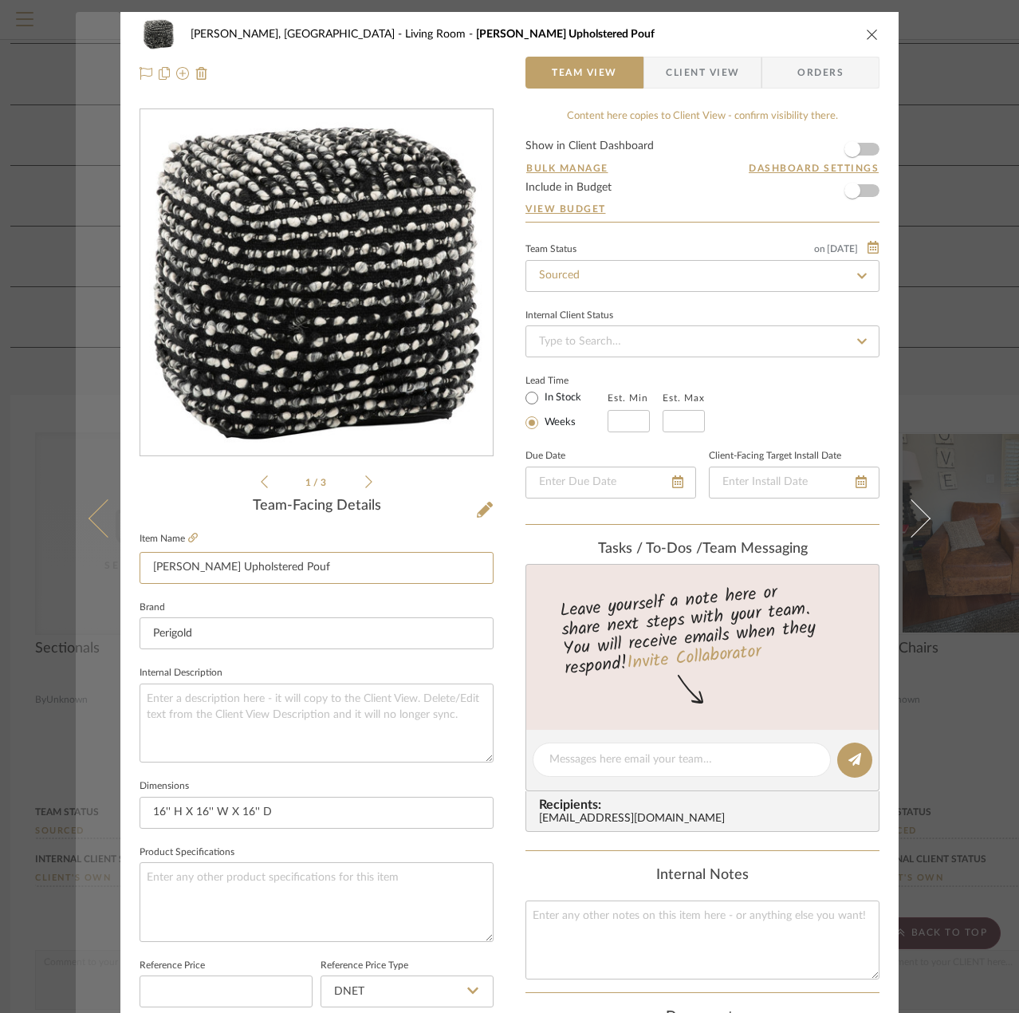
drag, startPoint x: 319, startPoint y: 572, endPoint x: 85, endPoint y: 576, distance: 234.5
click at [85, 576] on mat-dialog-content "Rogers, Forest Living Room Irene Upholstered Pouf Team View Client View Orders …" at bounding box center [510, 748] width 868 height 1473
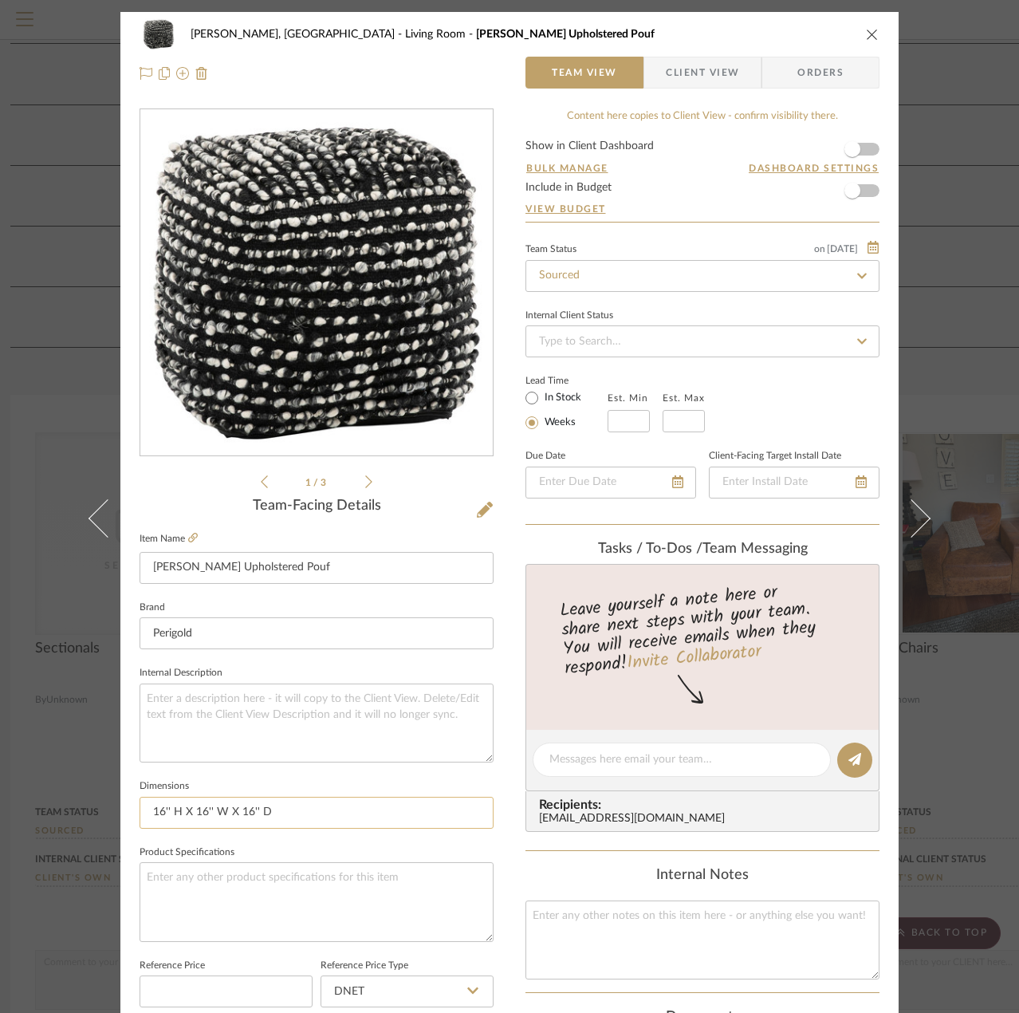
click at [305, 803] on input "16'' H X 16'' W X 16'' D" at bounding box center [317, 813] width 354 height 32
drag, startPoint x: 309, startPoint y: 809, endPoint x: 120, endPoint y: 822, distance: 190.2
click at [120, 822] on div "Rogers, Forest Living Room Irene Upholstered Pouf Team View Client View Orders …" at bounding box center [509, 748] width 778 height 1473
click at [866, 29] on icon "close" at bounding box center [872, 34] width 13 height 13
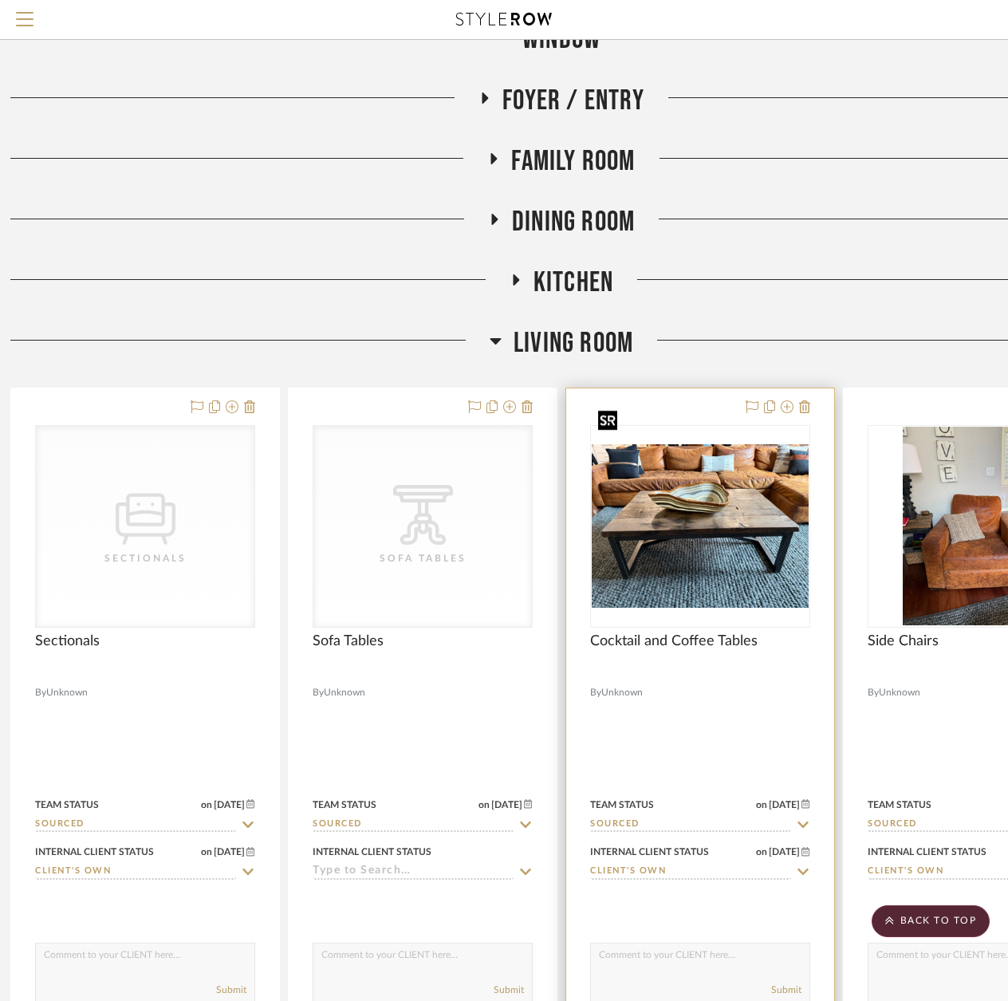
scroll to position [5342, 14]
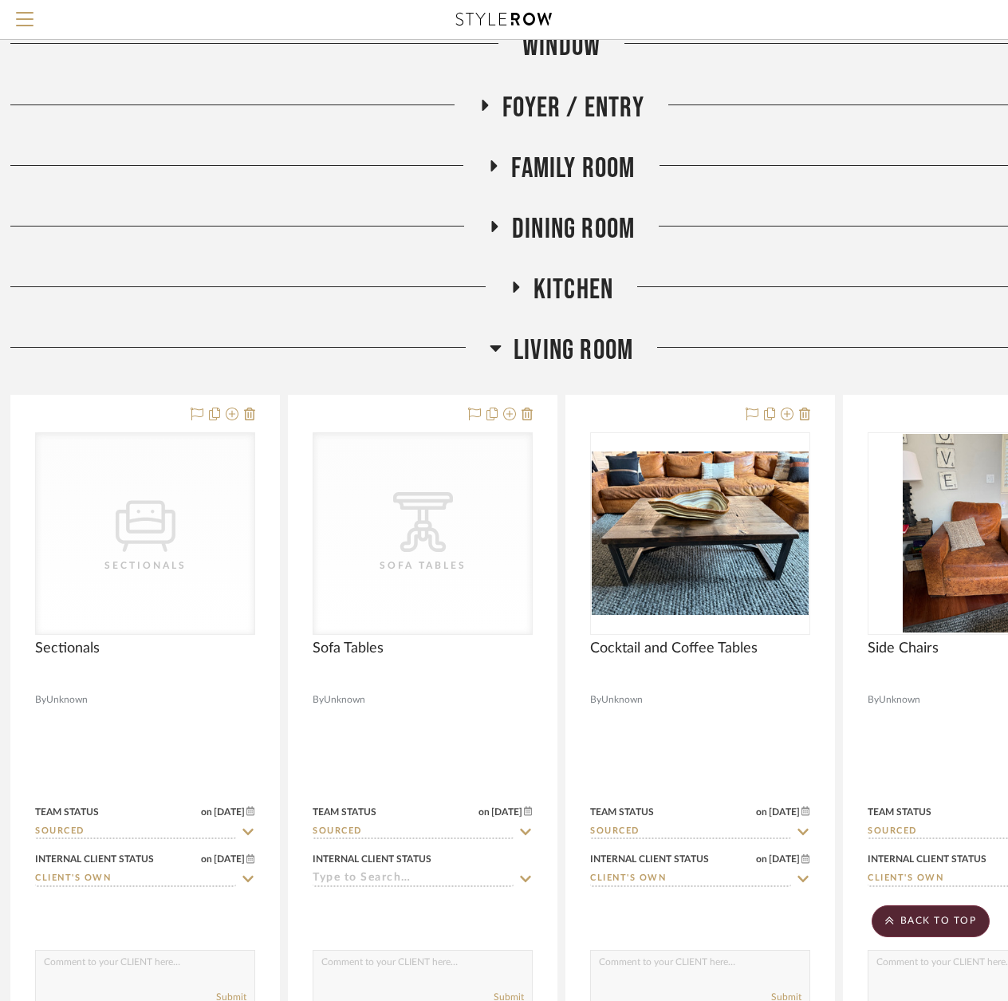
click at [518, 281] on icon at bounding box center [515, 287] width 19 height 12
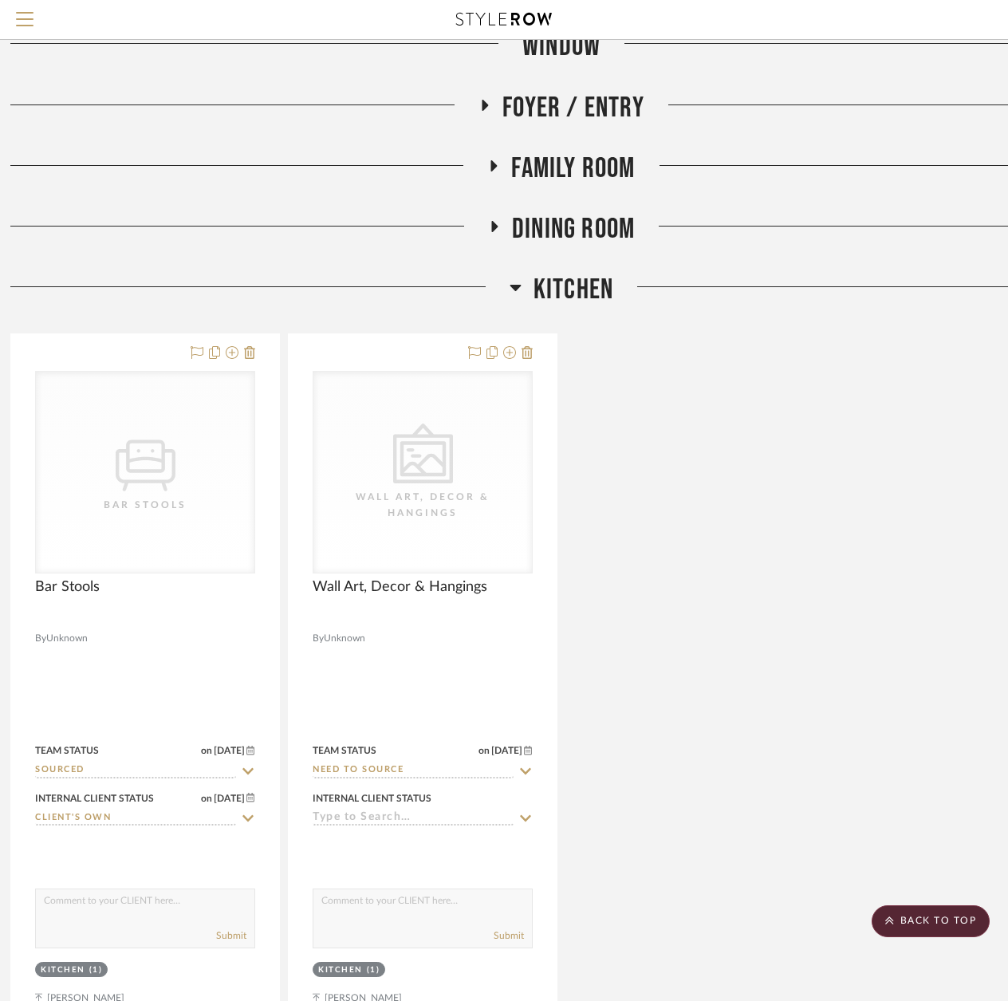
click at [518, 277] on icon at bounding box center [516, 286] width 12 height 19
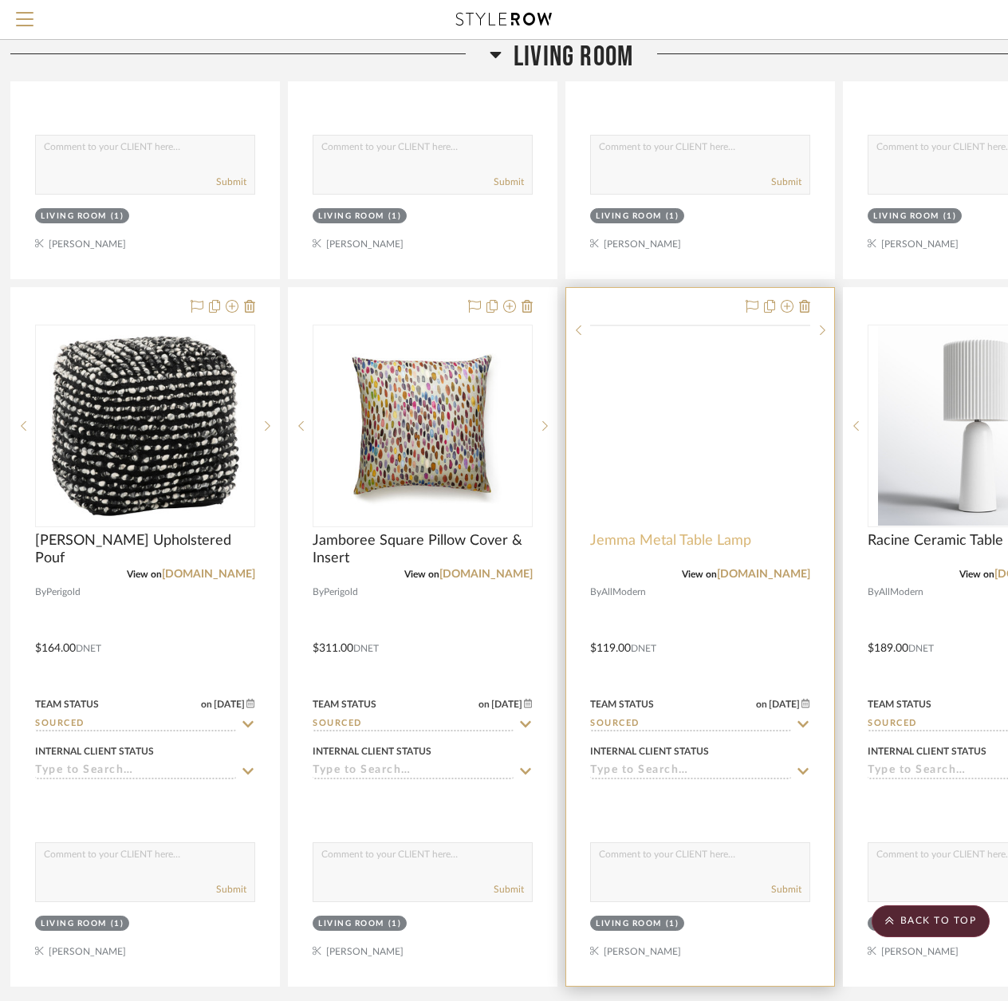
scroll to position [6937, 14]
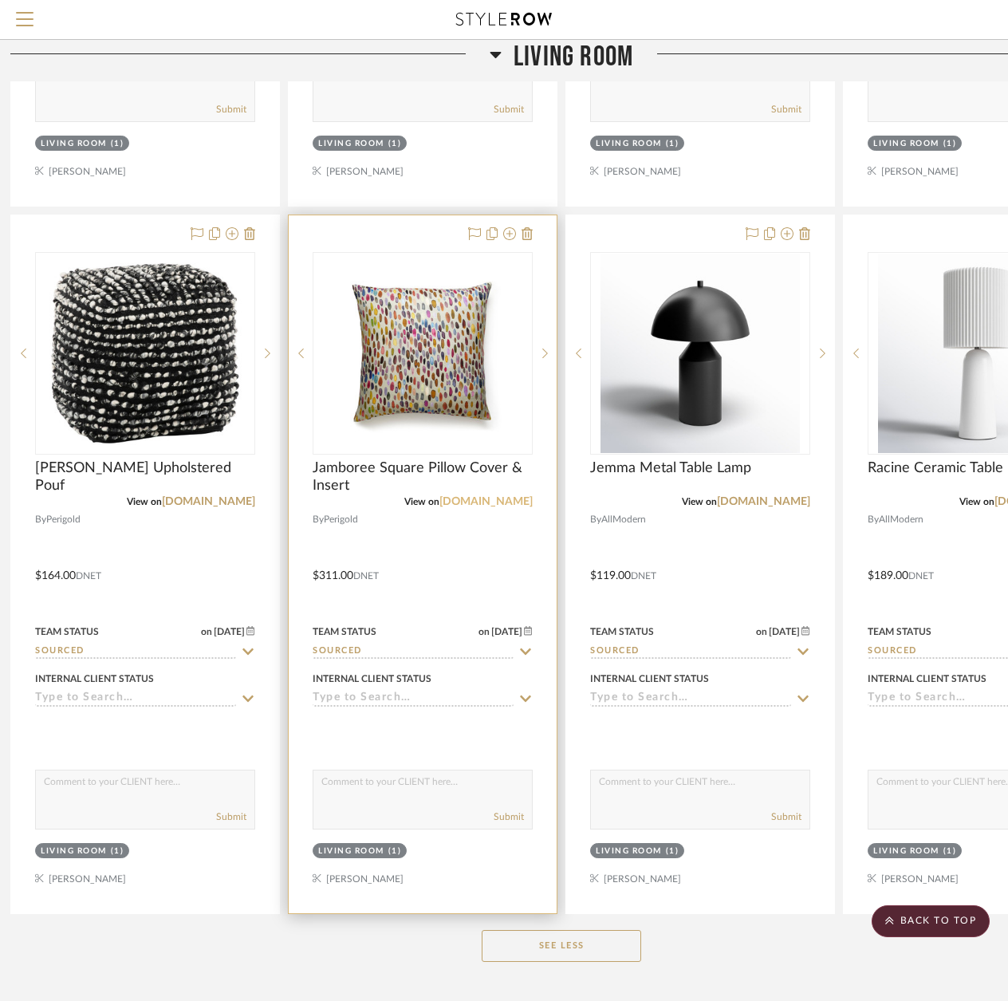
click at [512, 496] on link "[DOMAIN_NAME]" at bounding box center [485, 501] width 93 height 11
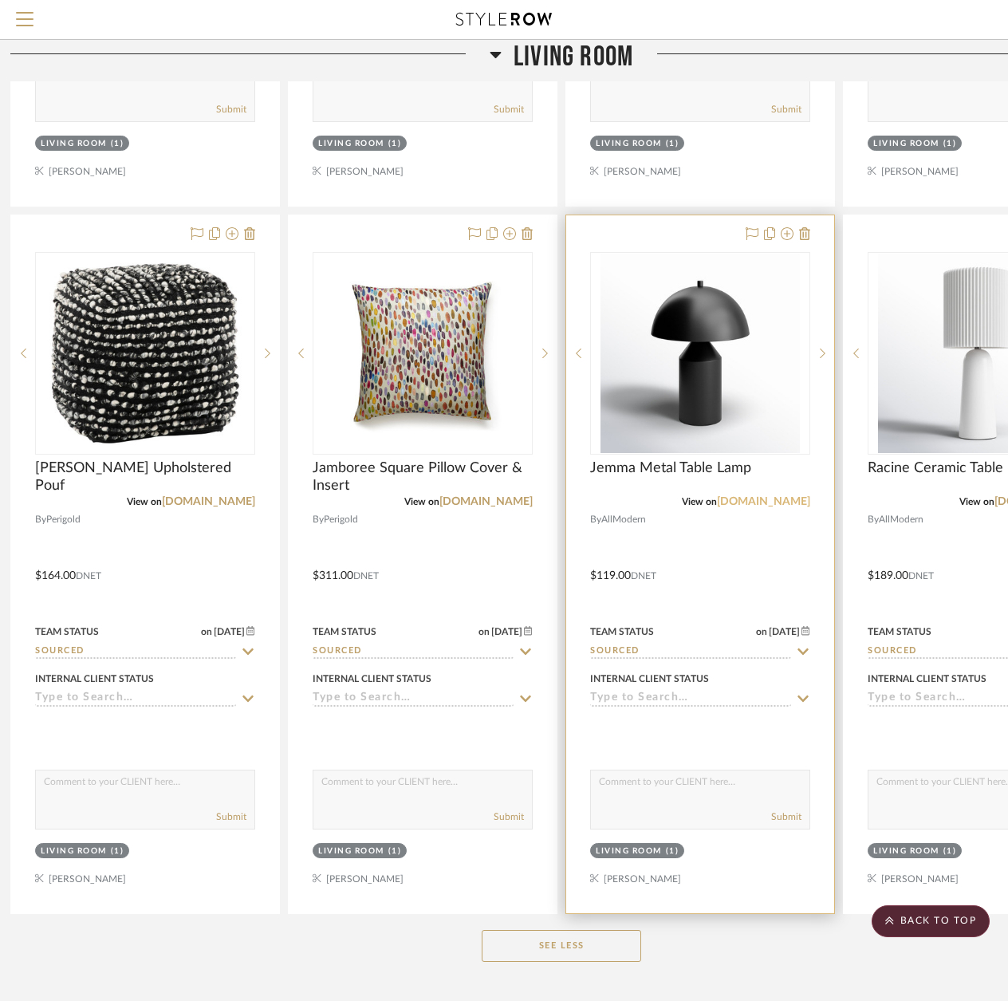
click at [754, 496] on link "[DOMAIN_NAME]" at bounding box center [763, 501] width 93 height 11
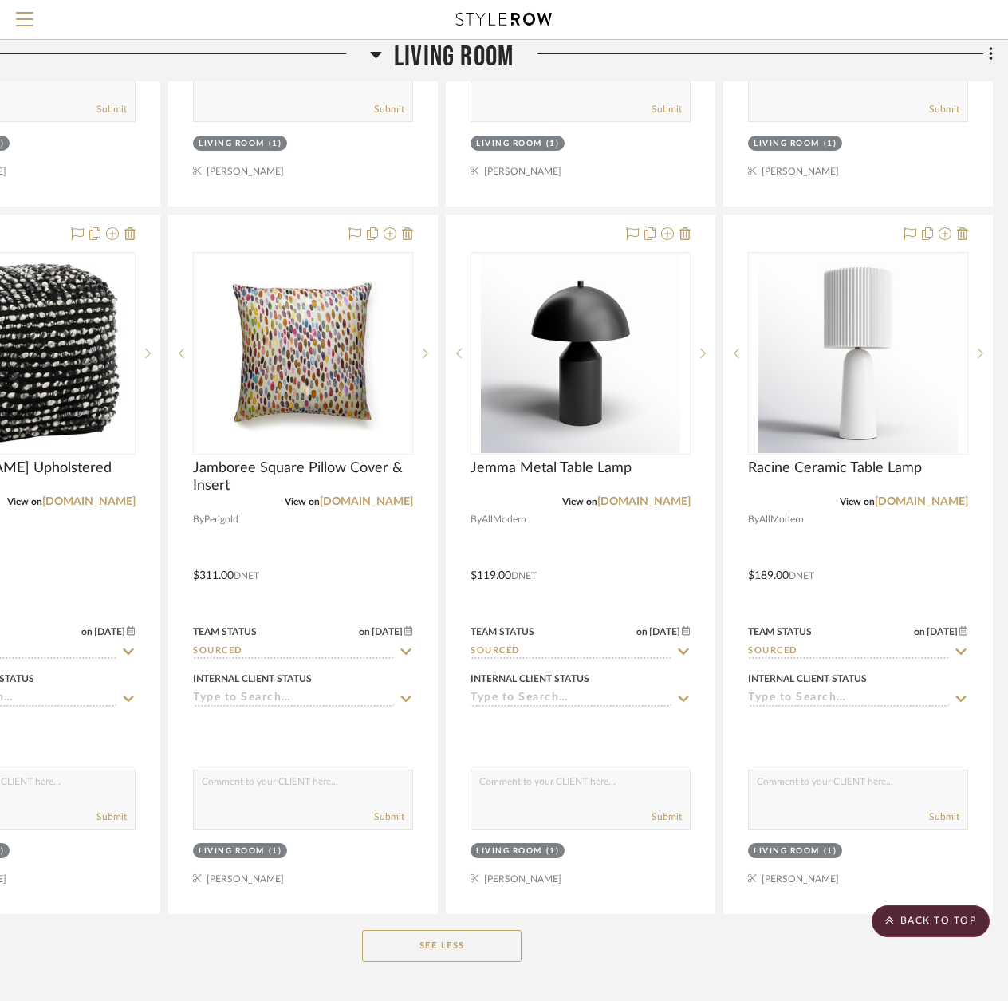
scroll to position [6937, 140]
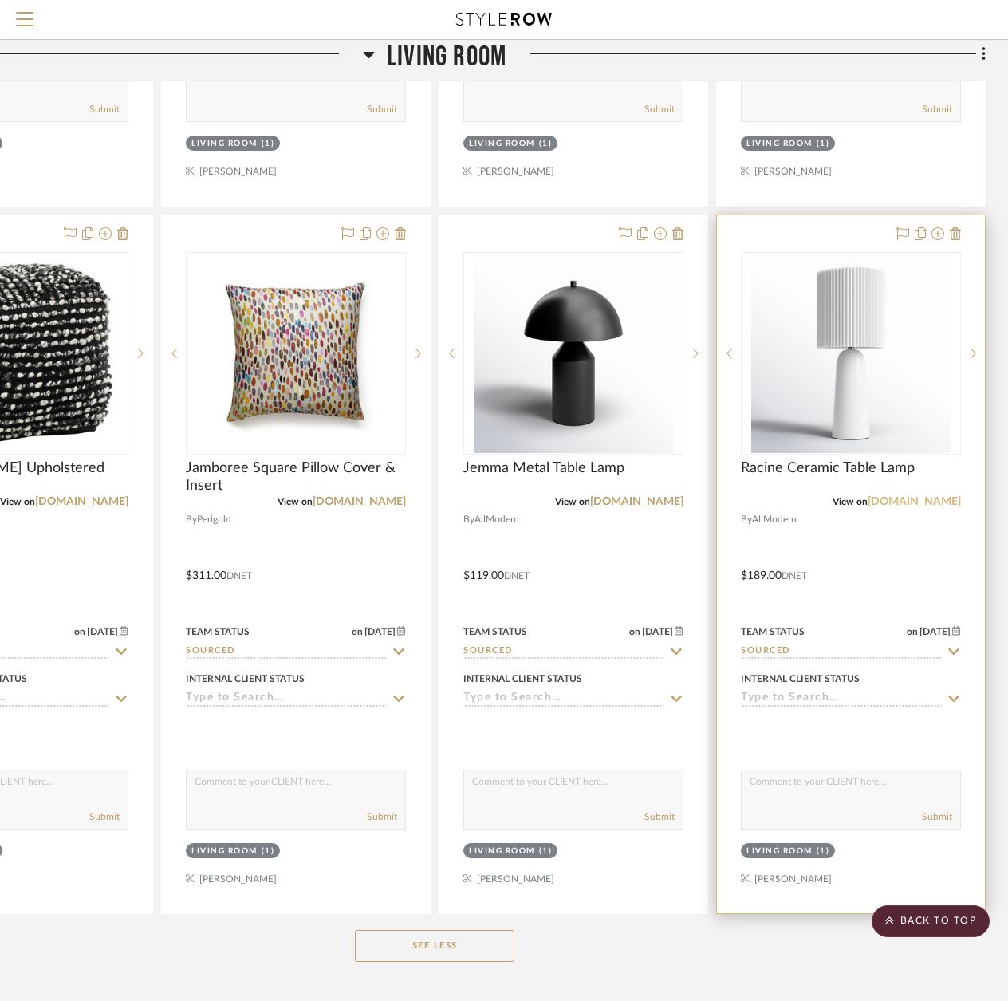
click at [923, 496] on link "[DOMAIN_NAME]" at bounding box center [914, 501] width 93 height 11
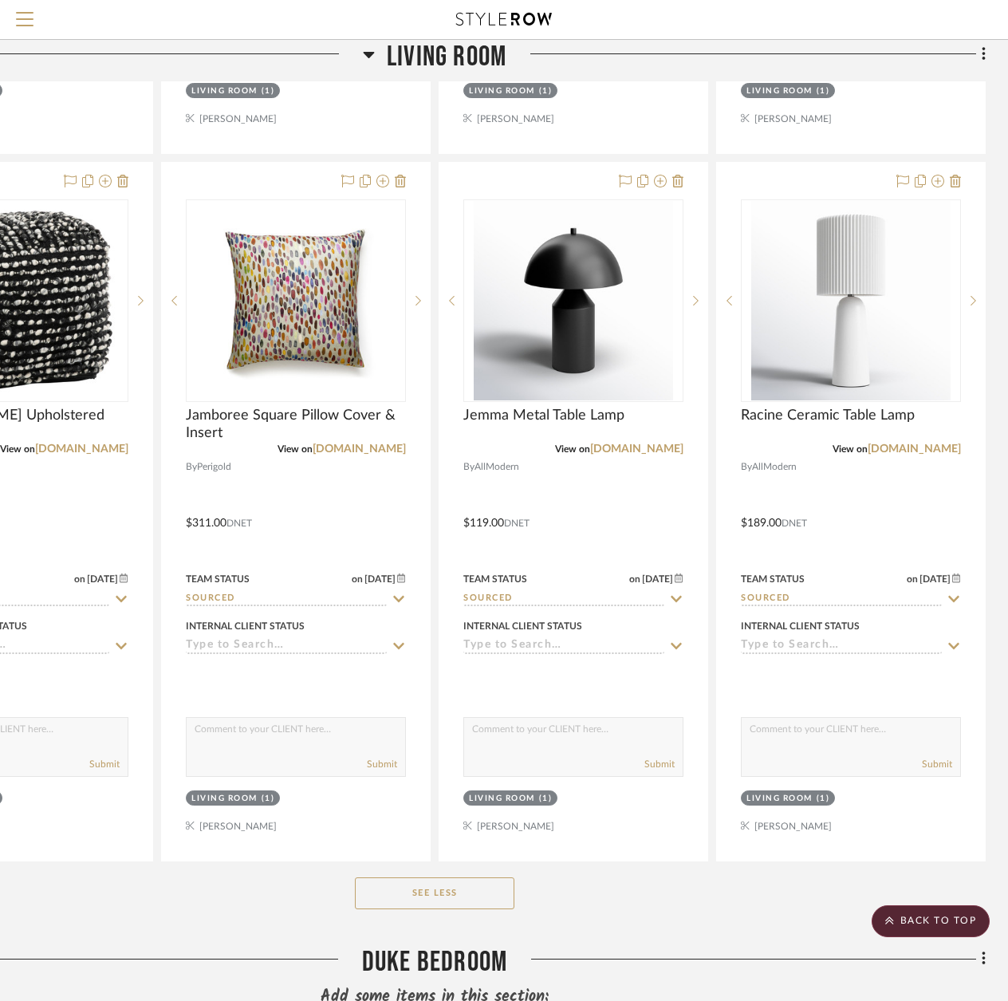
scroll to position [6857, 140]
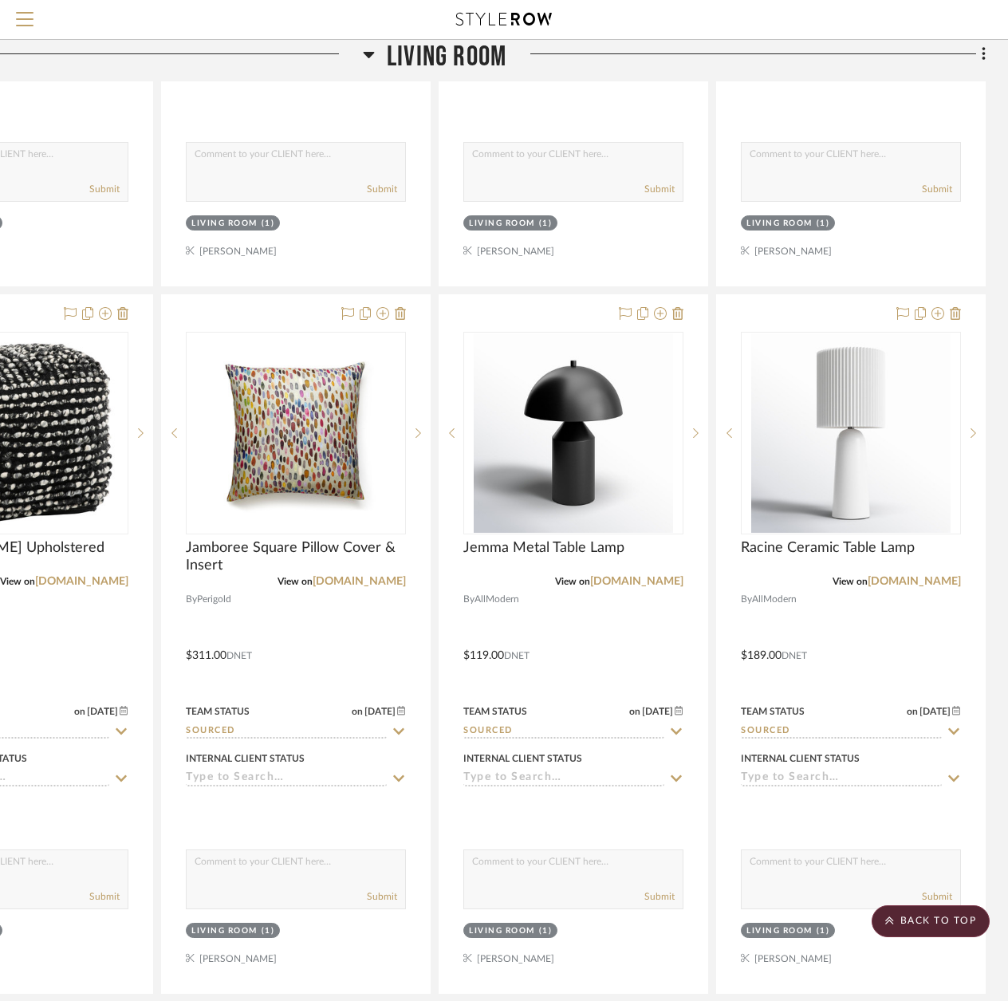
click at [368, 55] on icon at bounding box center [368, 55] width 11 height 6
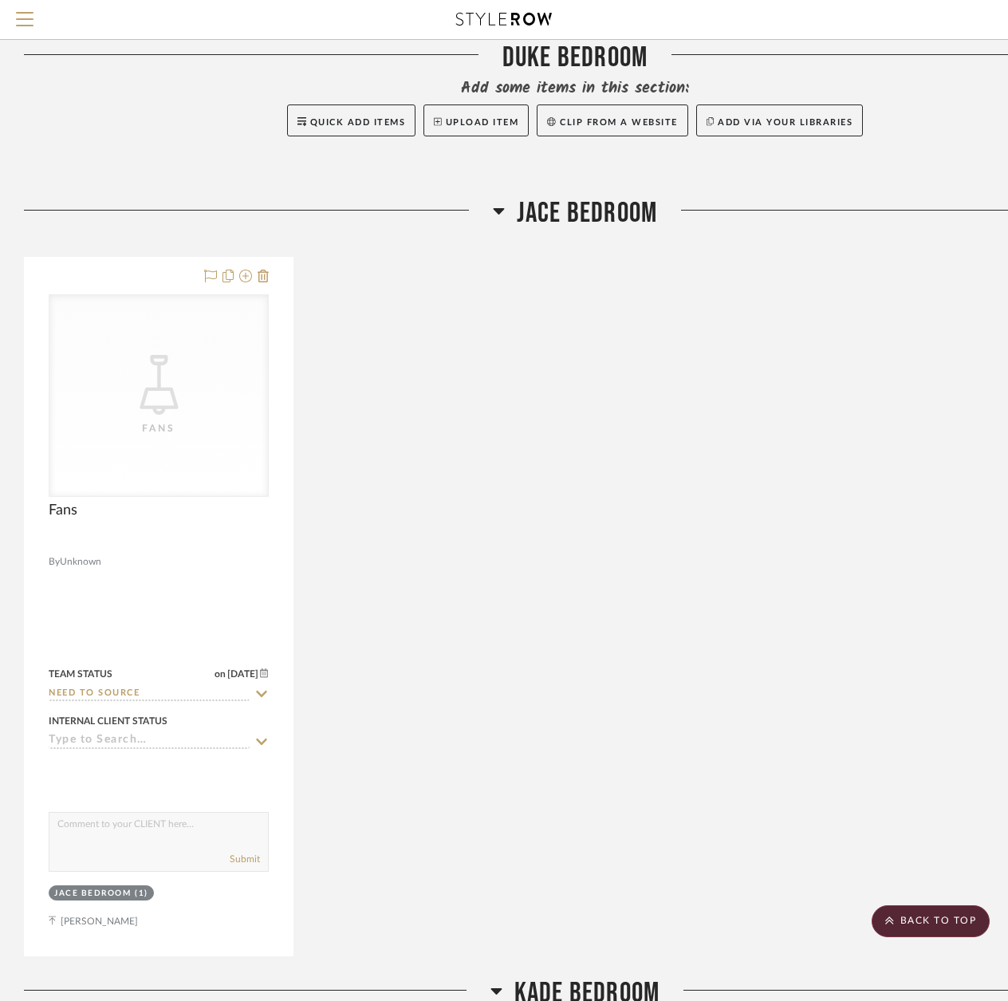
scroll to position [5422, 0]
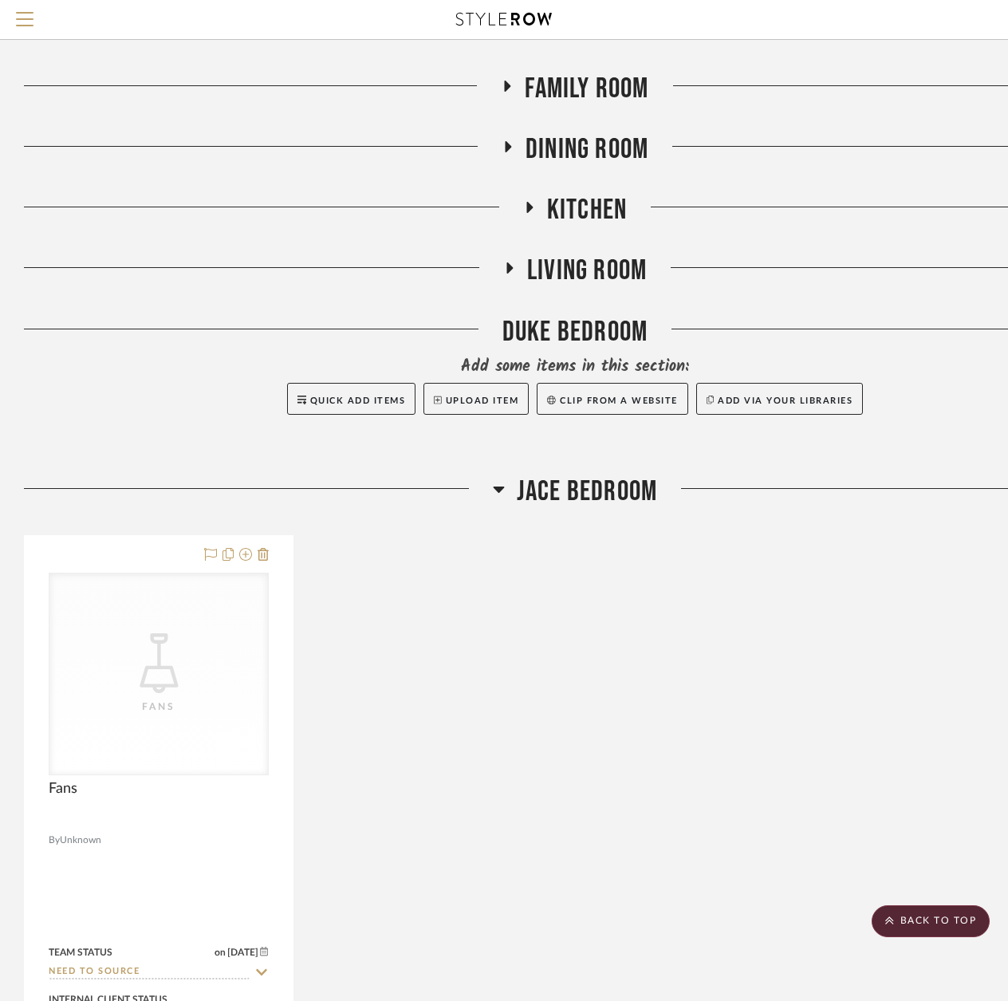
click at [494, 479] on icon at bounding box center [499, 488] width 12 height 19
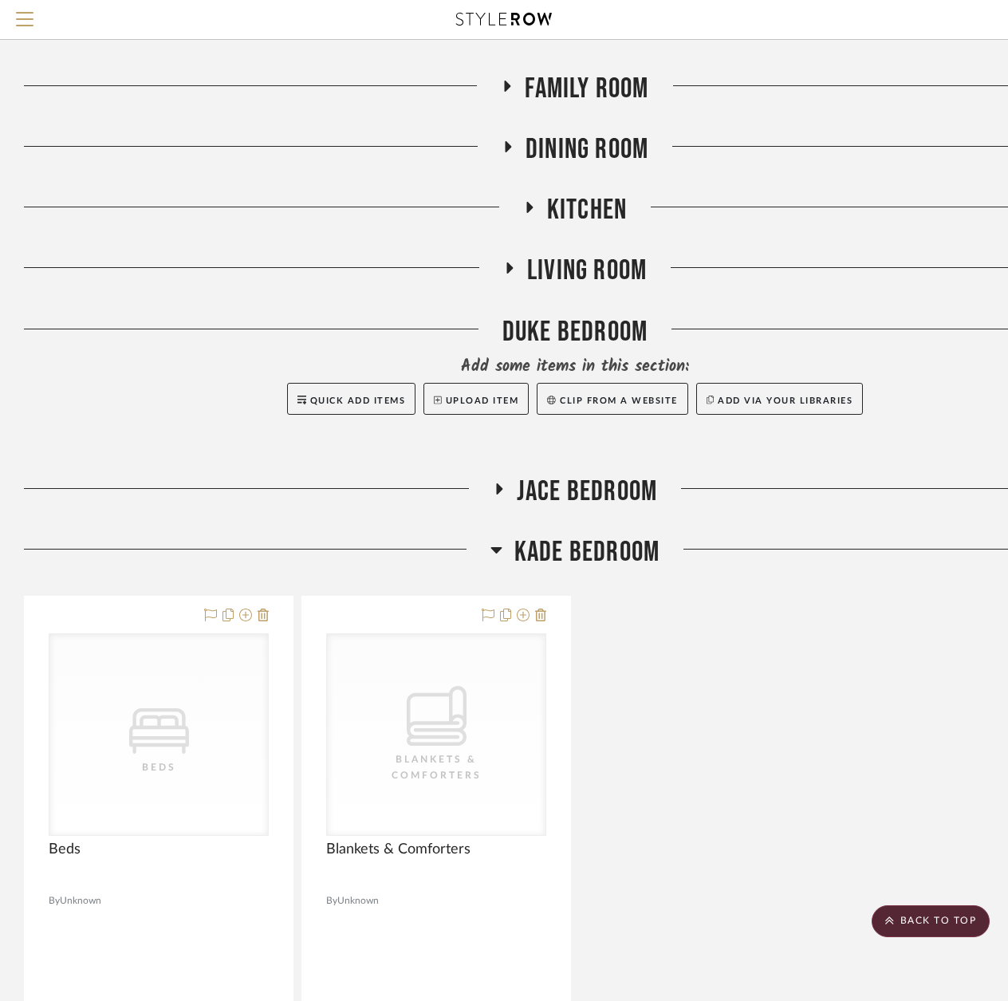
click at [490, 540] on icon at bounding box center [496, 549] width 12 height 19
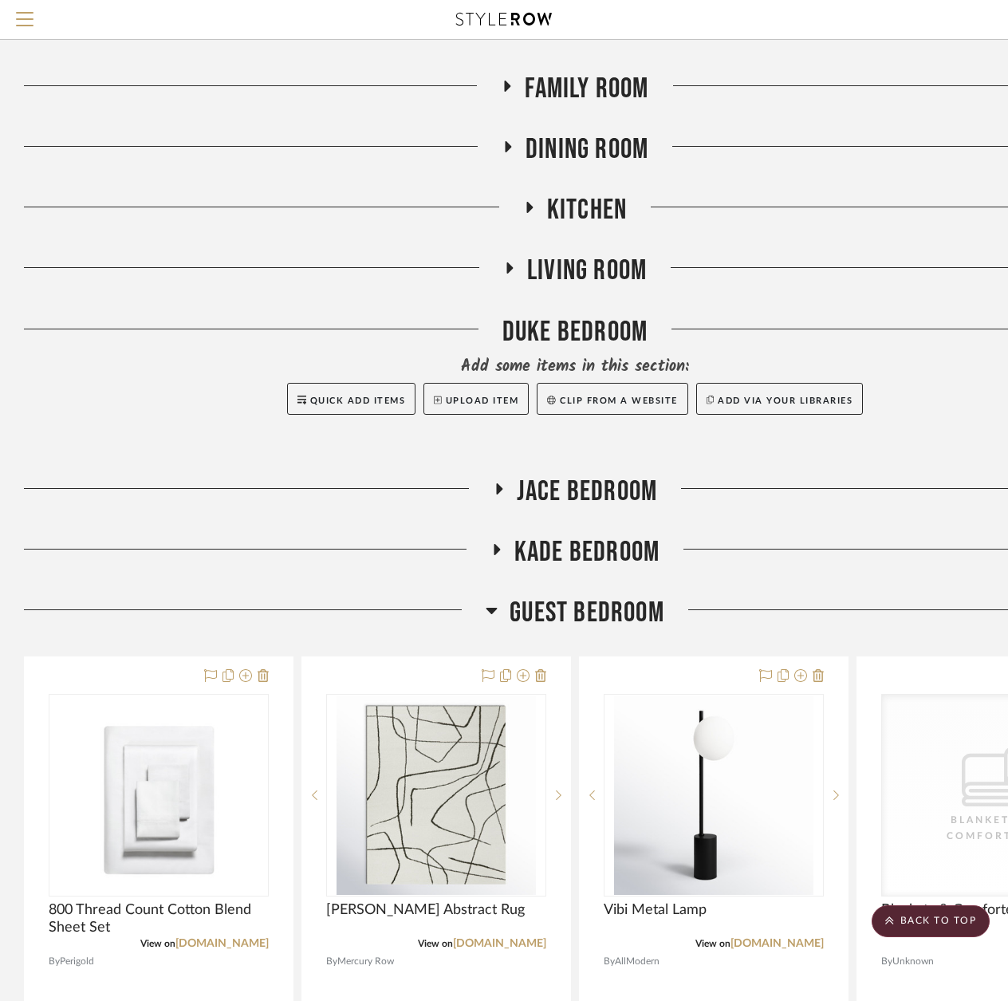
click at [499, 596] on h3 "Guest Bedroom" at bounding box center [575, 613] width 179 height 34
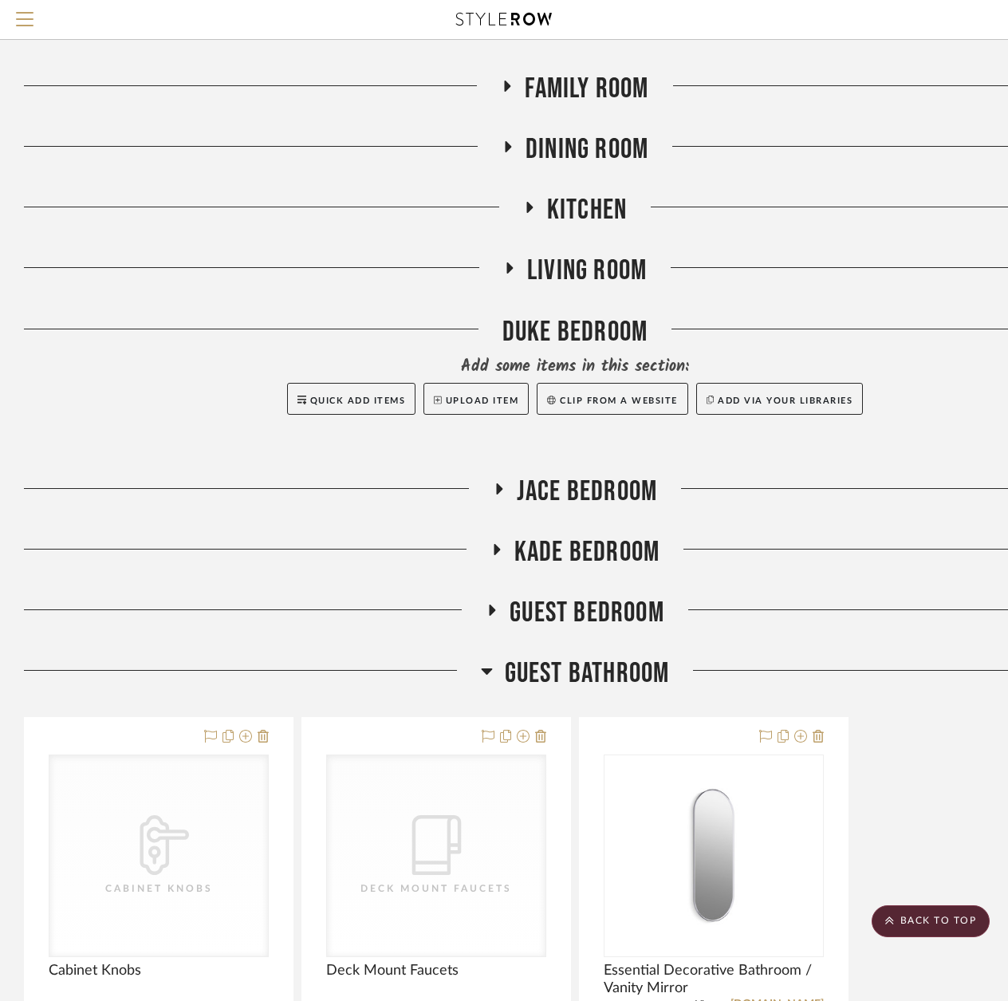
click at [499, 604] on icon at bounding box center [491, 610] width 19 height 12
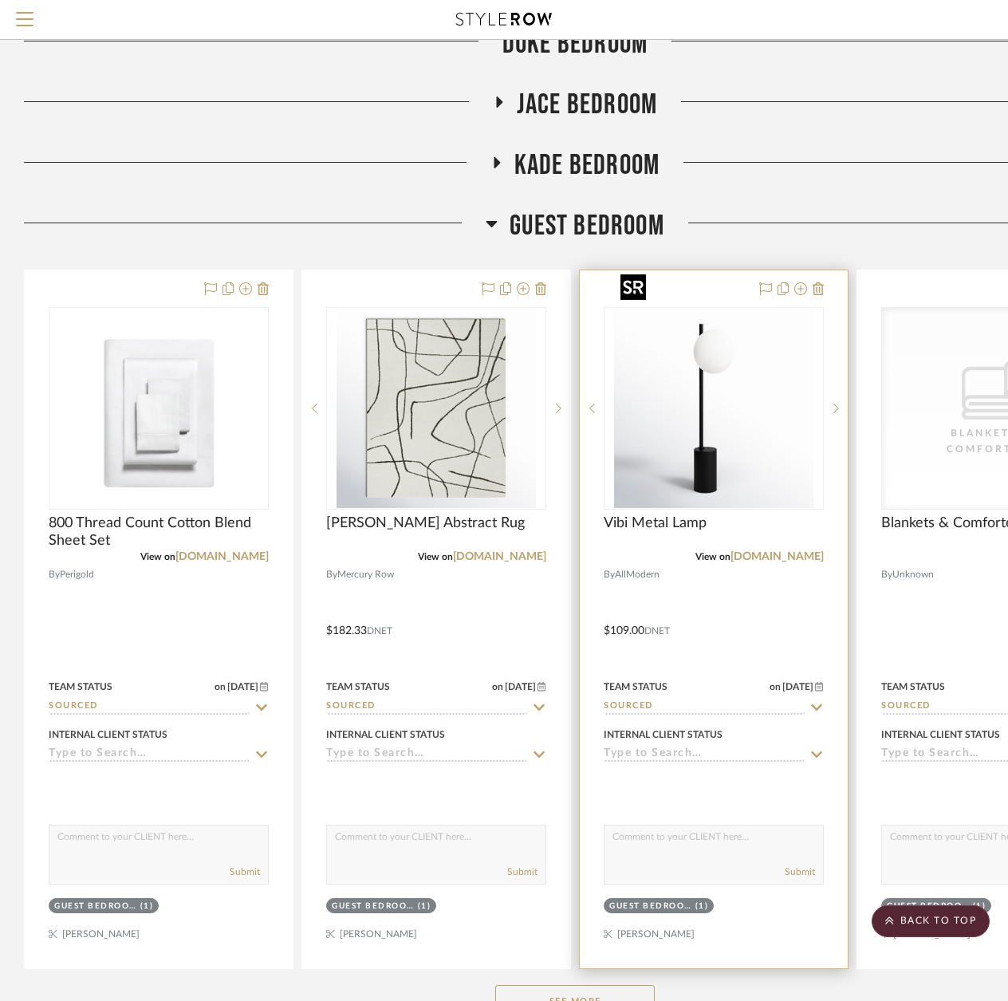
scroll to position [5821, 0]
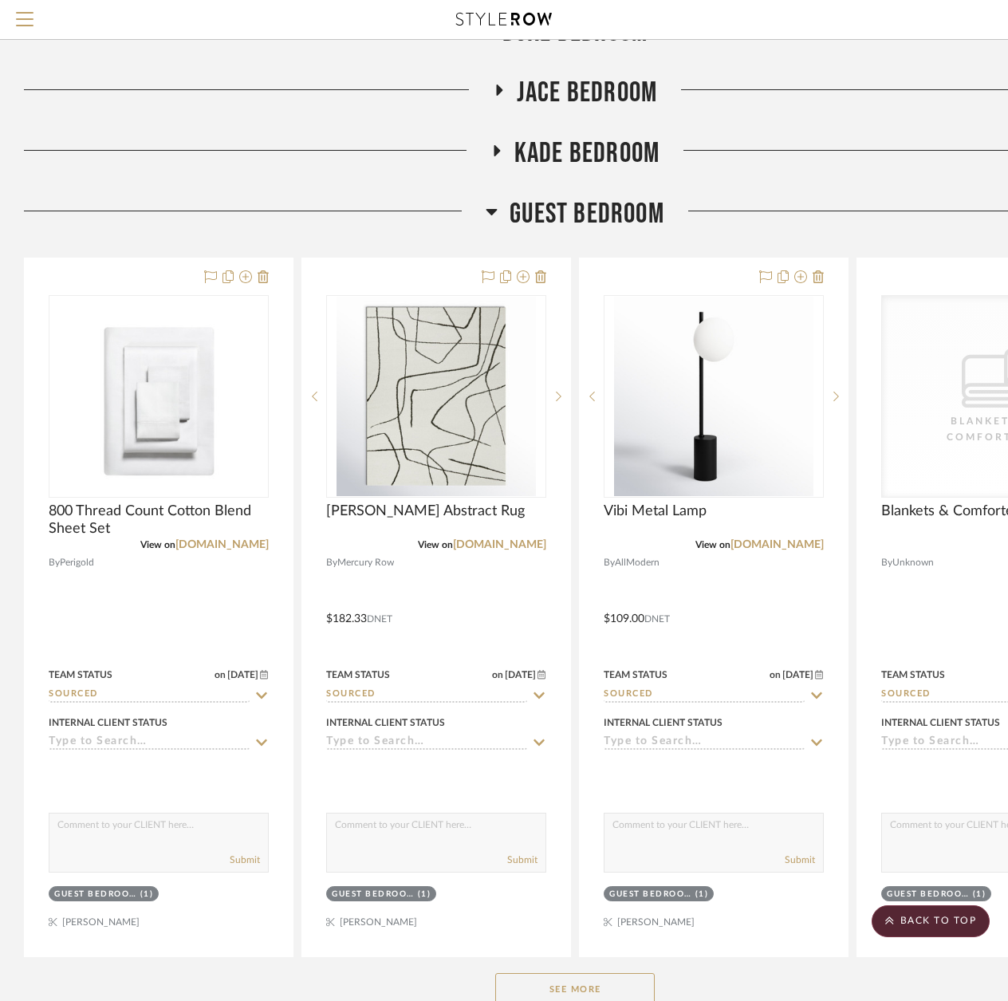
click at [538, 973] on button "See More" at bounding box center [574, 989] width 159 height 32
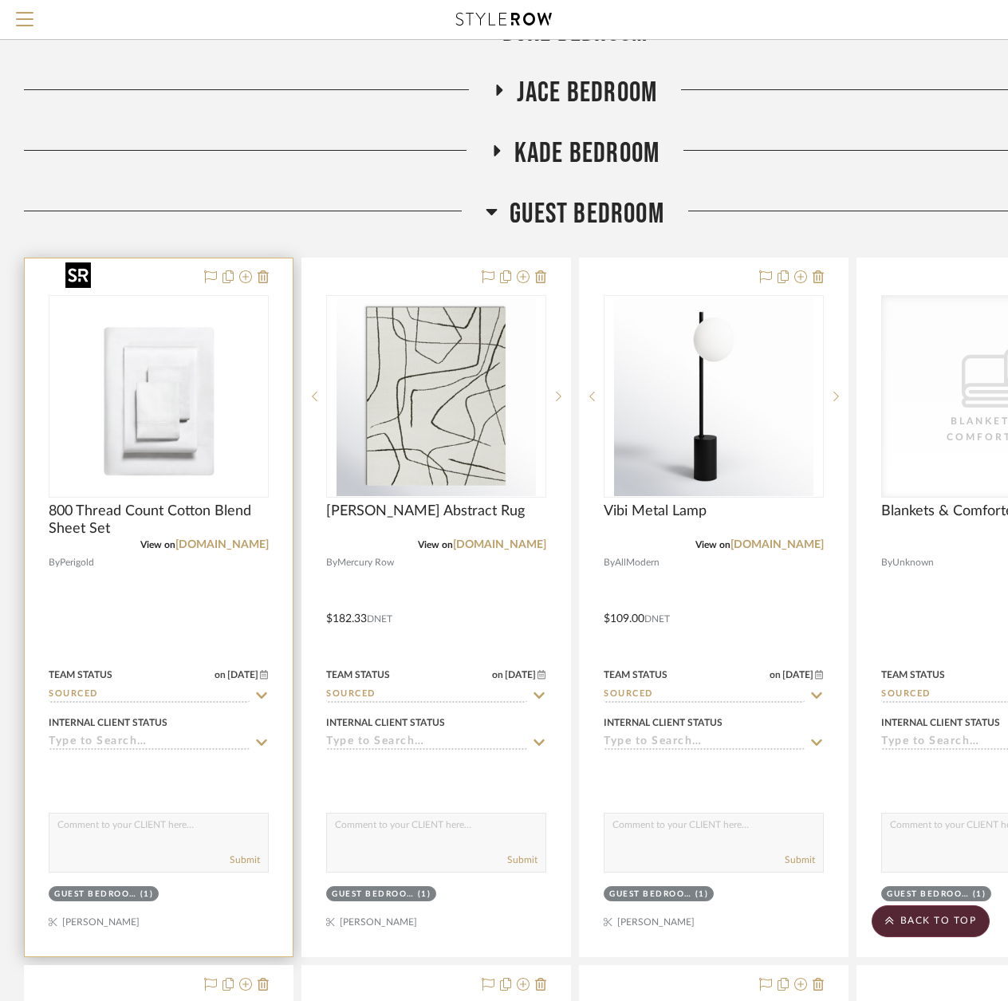
click at [199, 423] on img "0" at bounding box center [158, 396] width 199 height 199
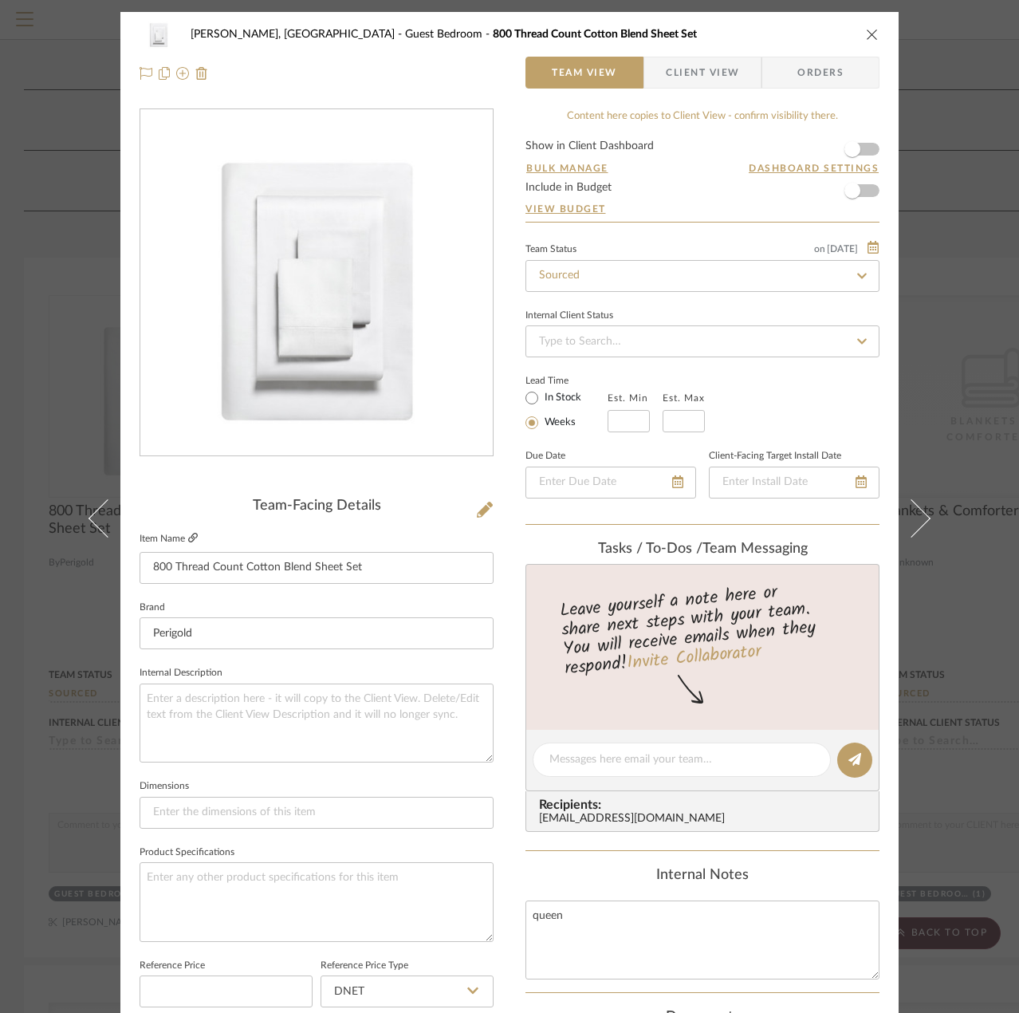
click at [188, 540] on icon at bounding box center [193, 538] width 10 height 10
click at [867, 34] on icon "close" at bounding box center [872, 34] width 13 height 13
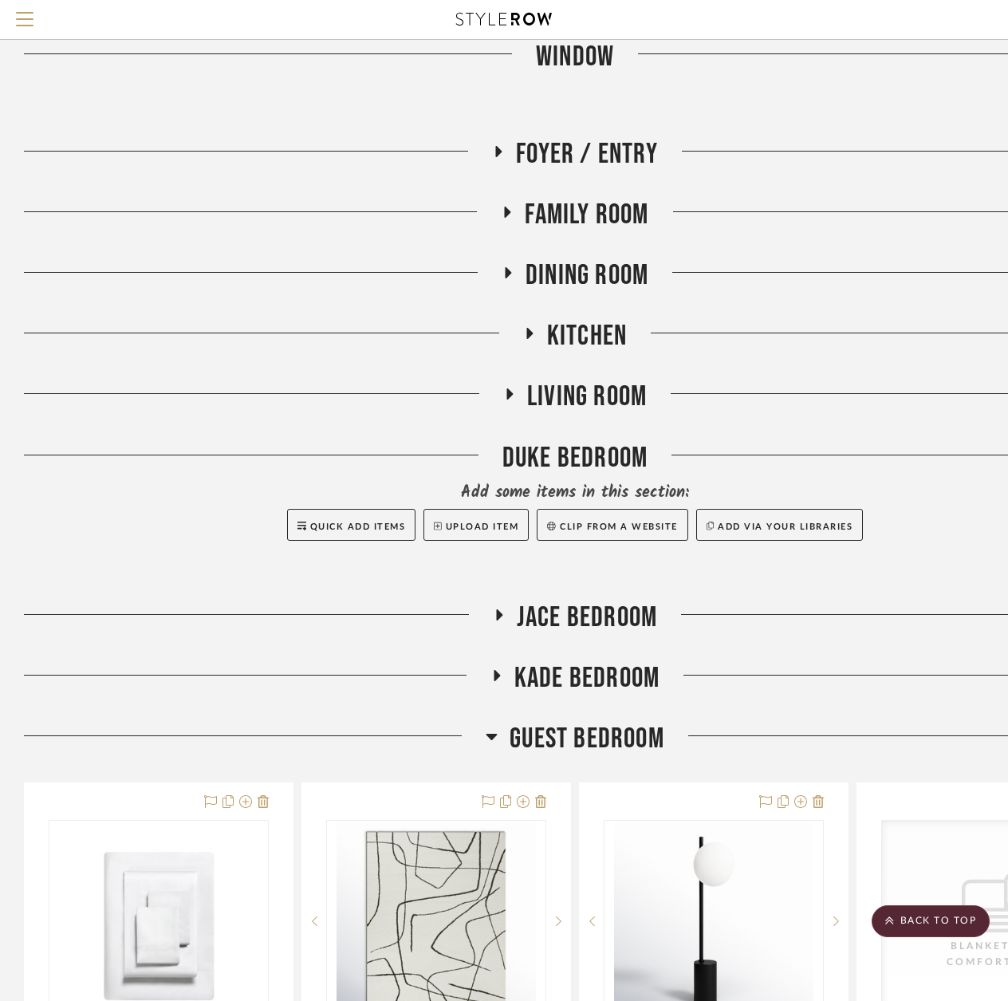
scroll to position [5263, 0]
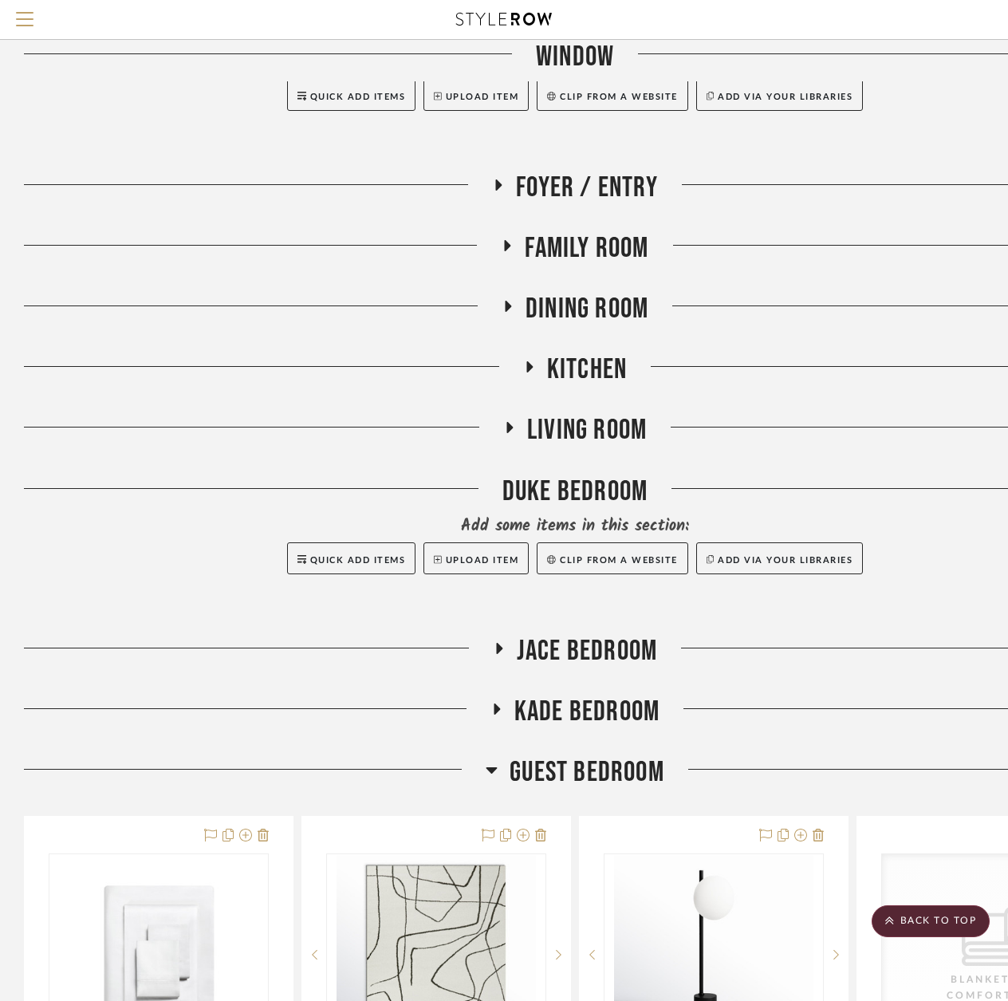
click at [510, 422] on icon at bounding box center [508, 428] width 19 height 12
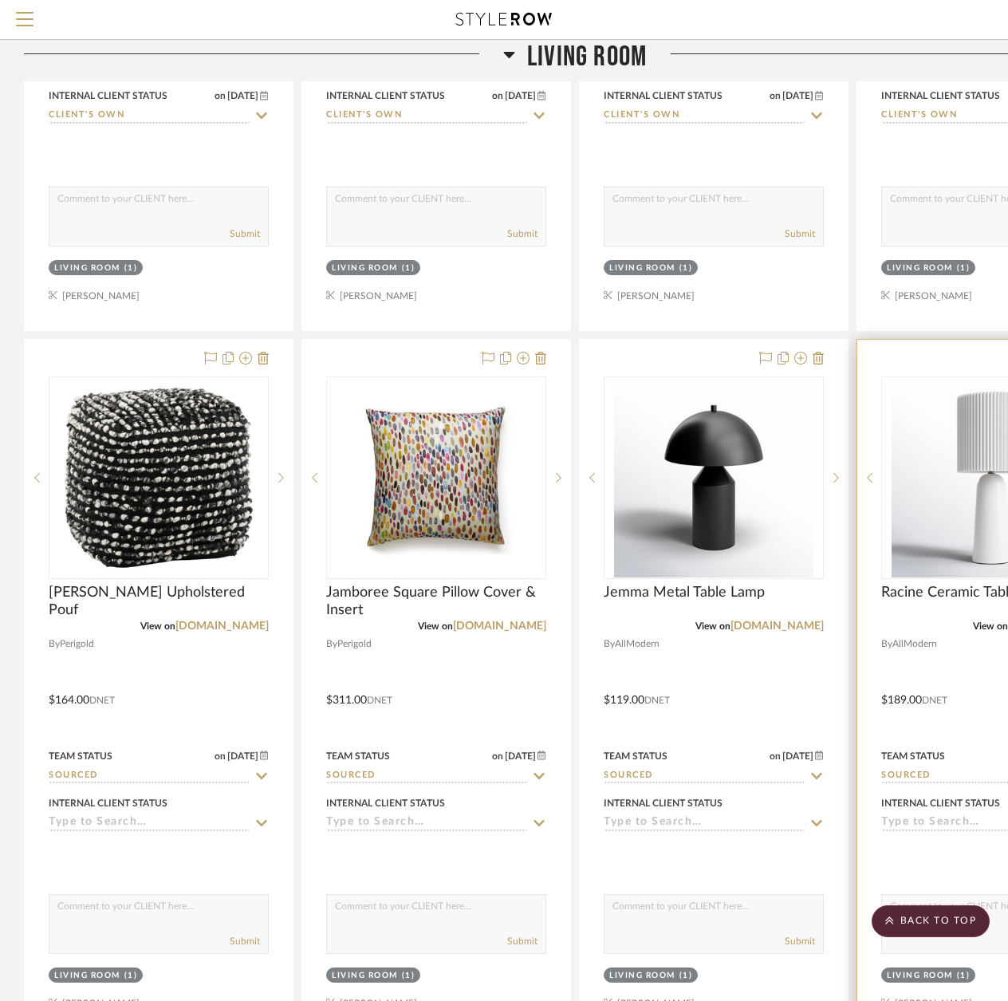
scroll to position [6937, 0]
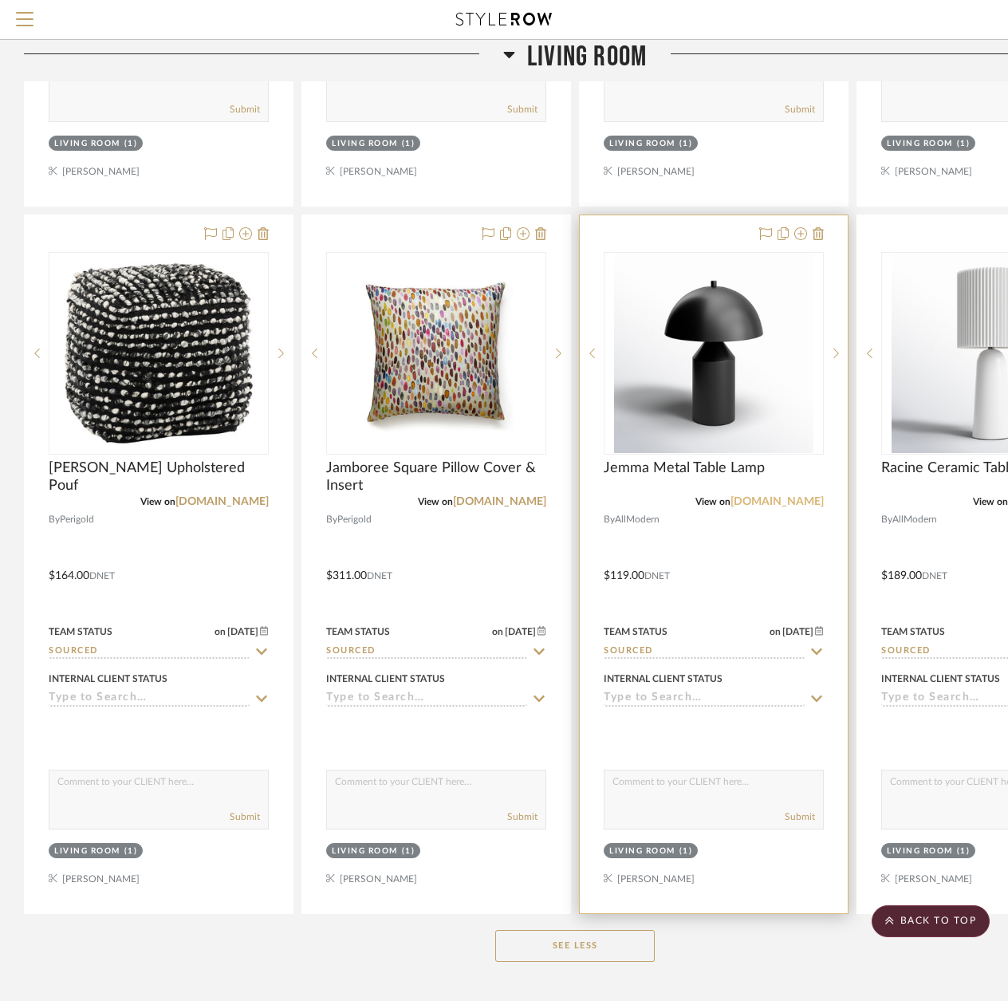
click at [777, 496] on link "[DOMAIN_NAME]" at bounding box center [776, 501] width 93 height 11
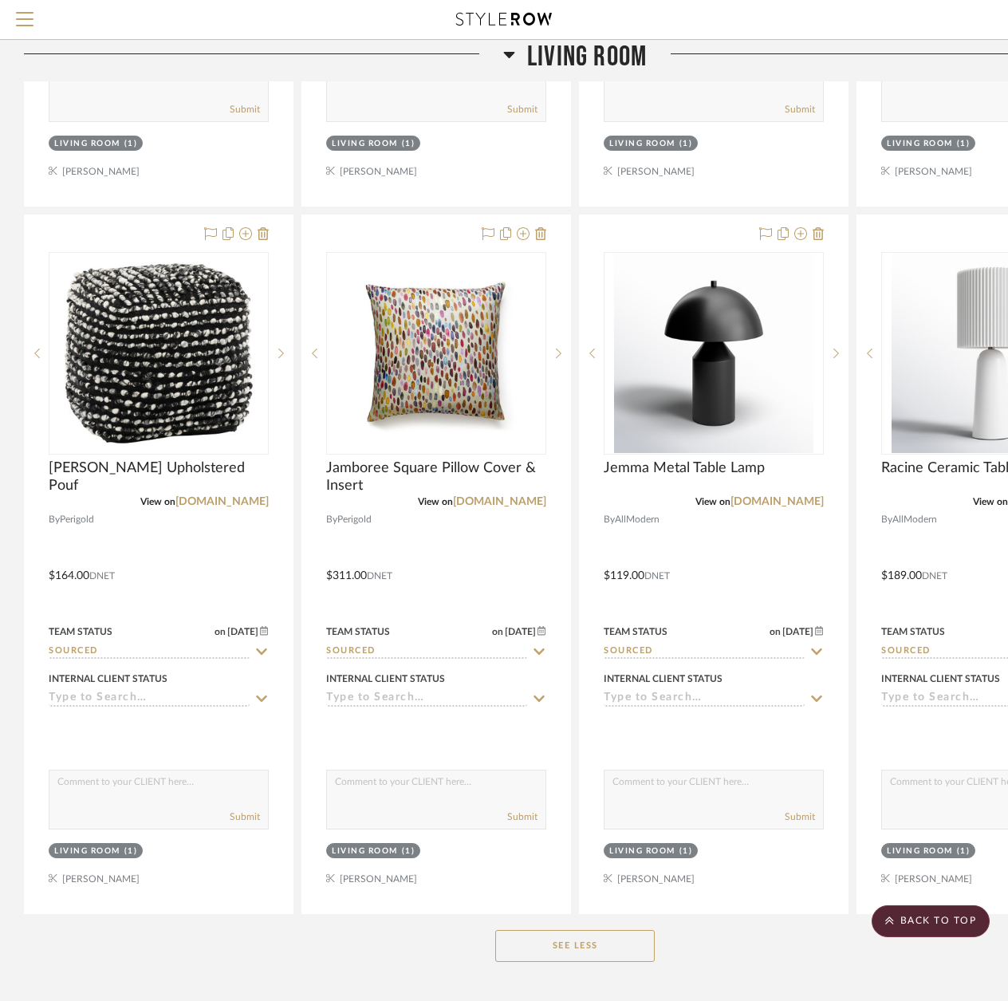
click at [511, 60] on icon at bounding box center [509, 54] width 12 height 19
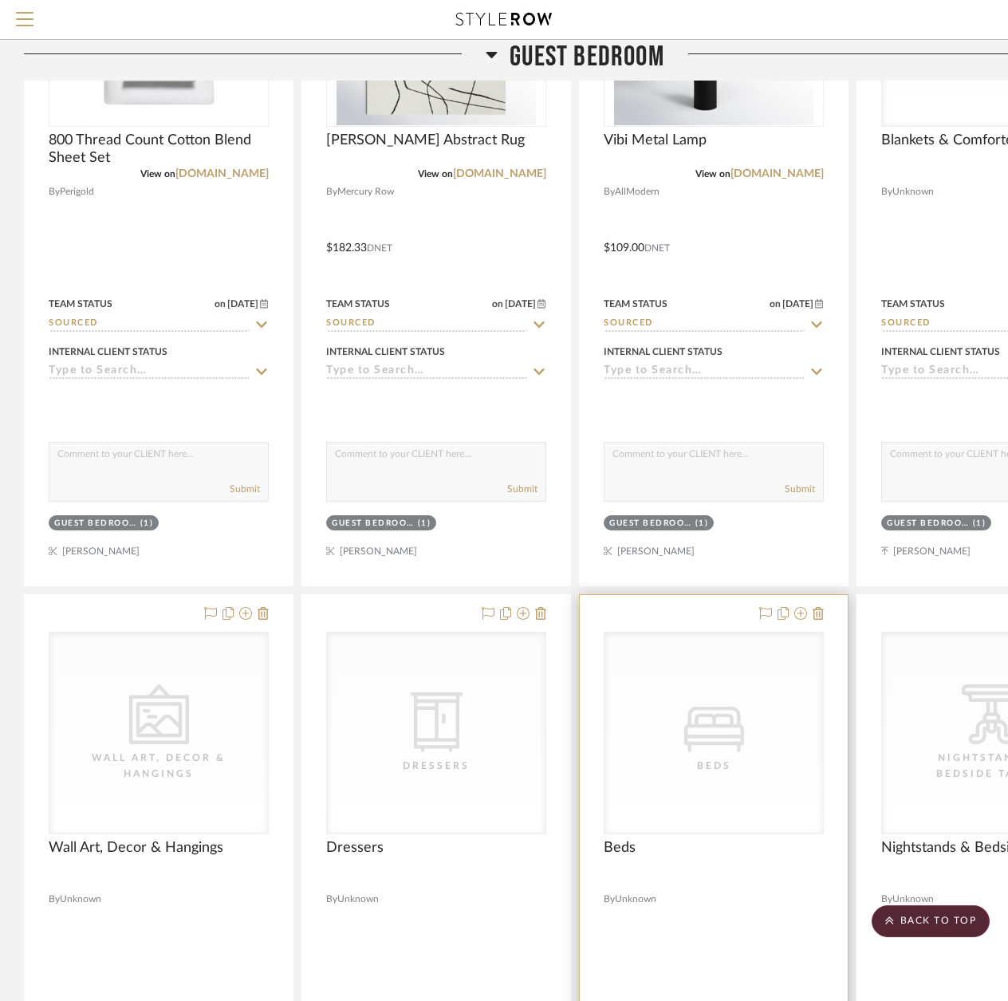
scroll to position [5980, 0]
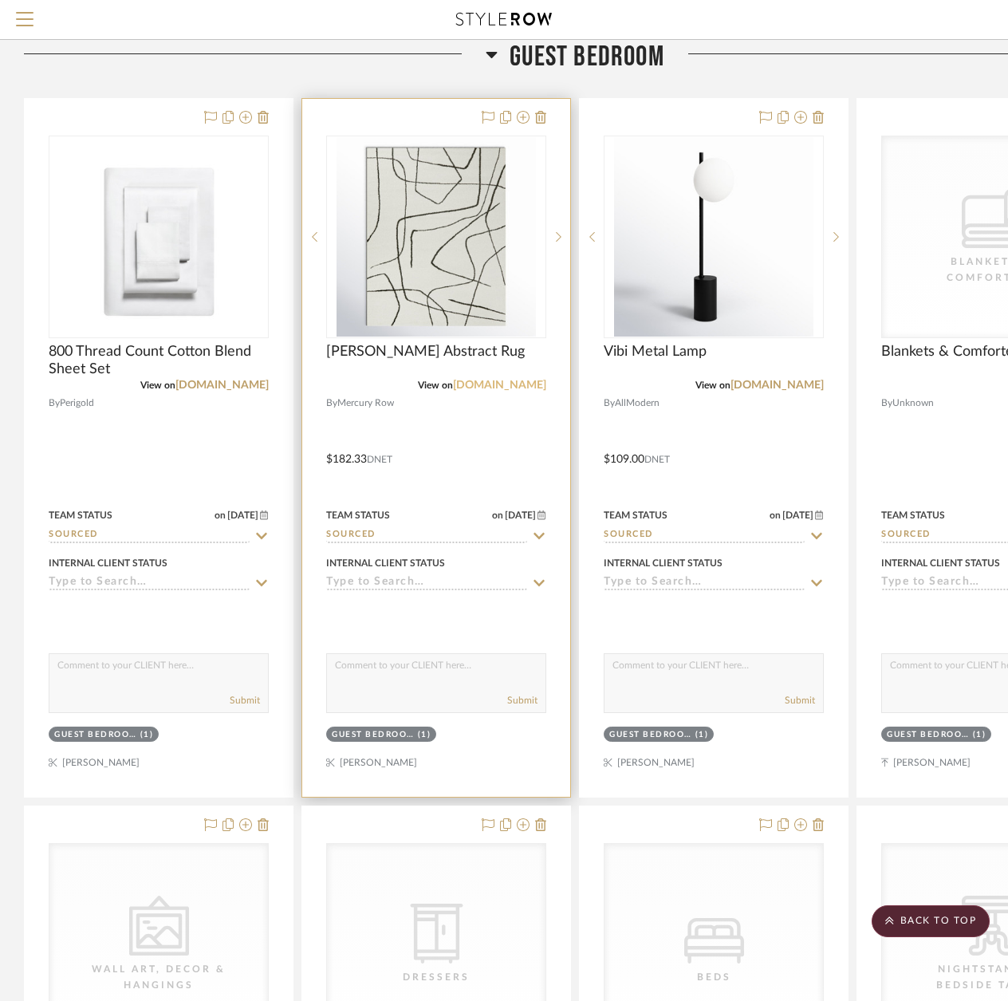
click at [506, 380] on link "[DOMAIN_NAME]" at bounding box center [499, 385] width 93 height 11
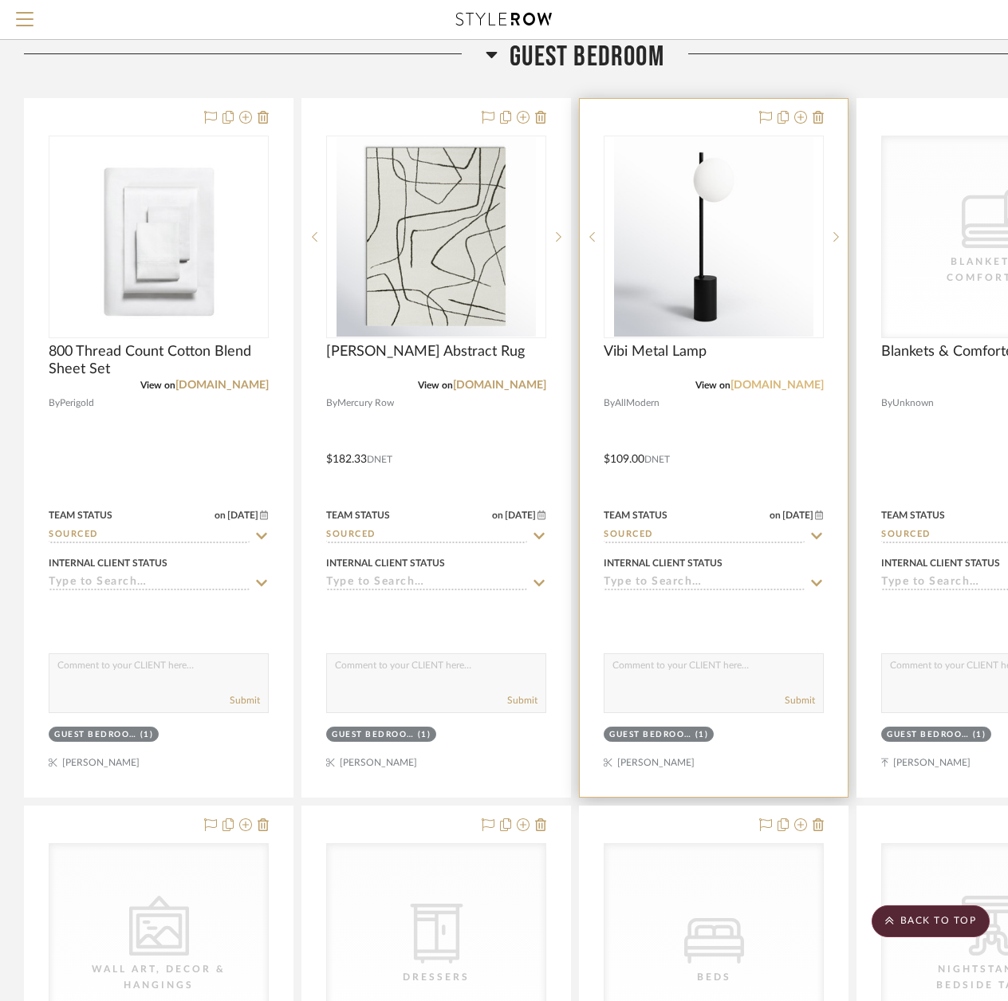
click at [794, 380] on link "[DOMAIN_NAME]" at bounding box center [776, 385] width 93 height 11
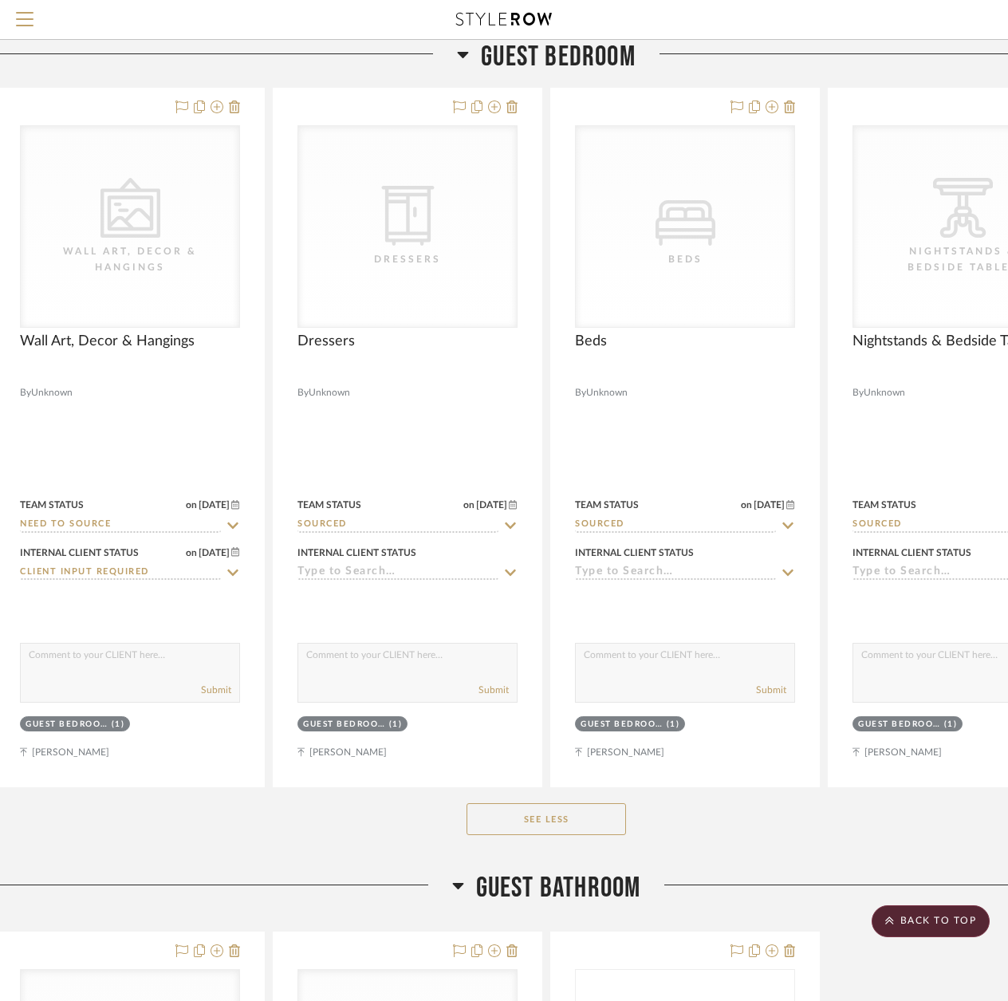
scroll to position [6698, 23]
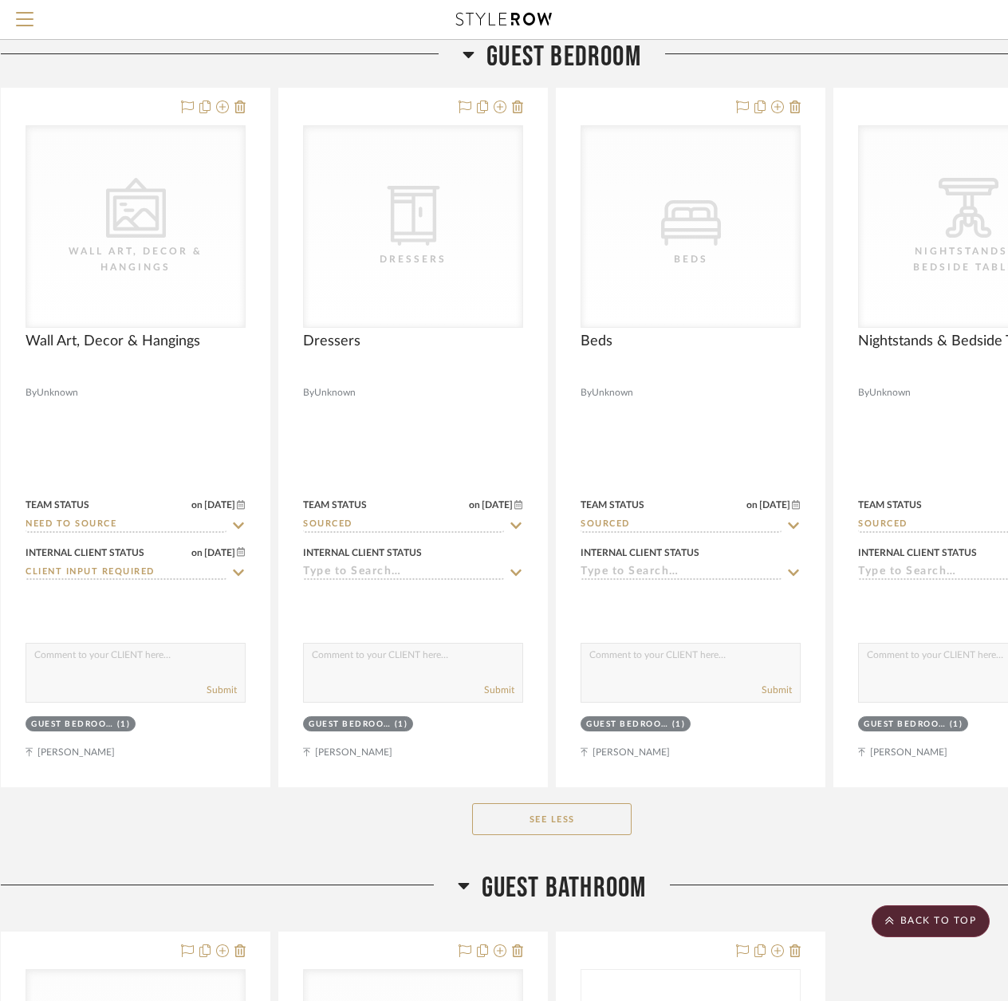
click at [466, 49] on icon at bounding box center [468, 54] width 12 height 19
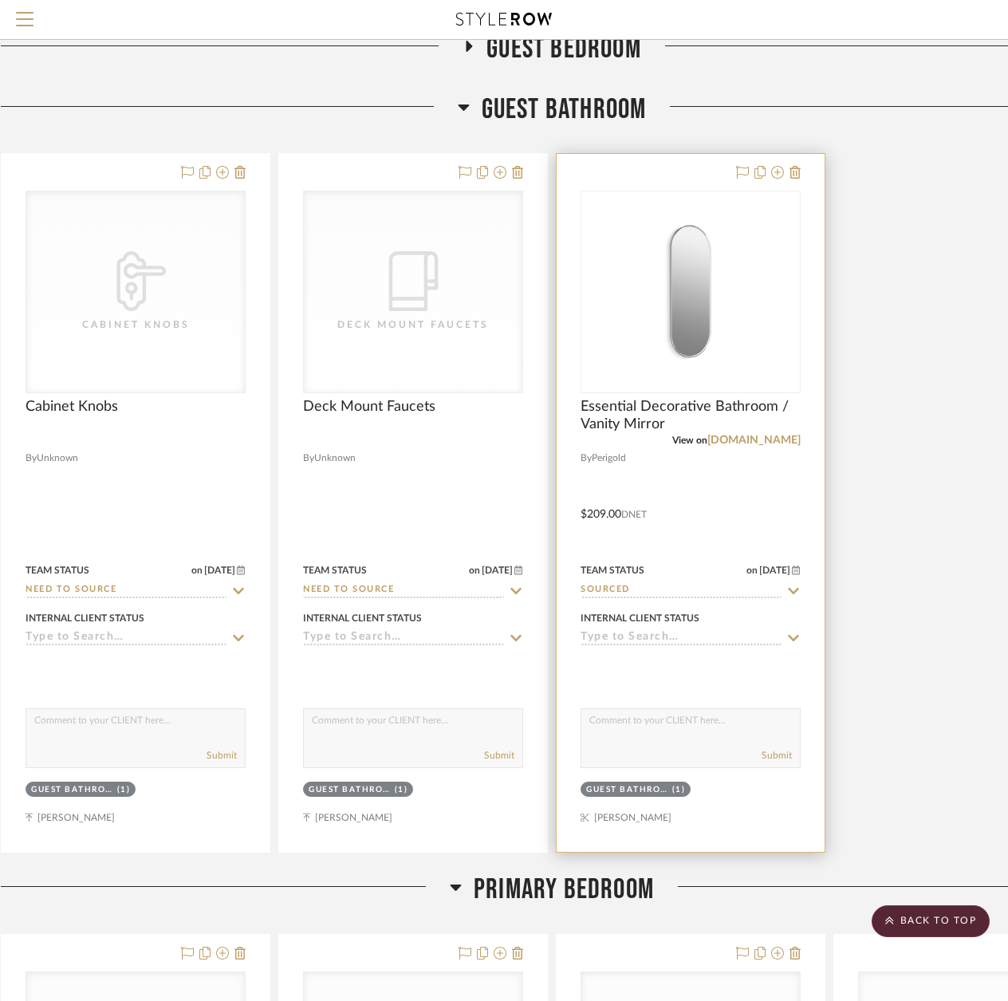
scroll to position [5980, 23]
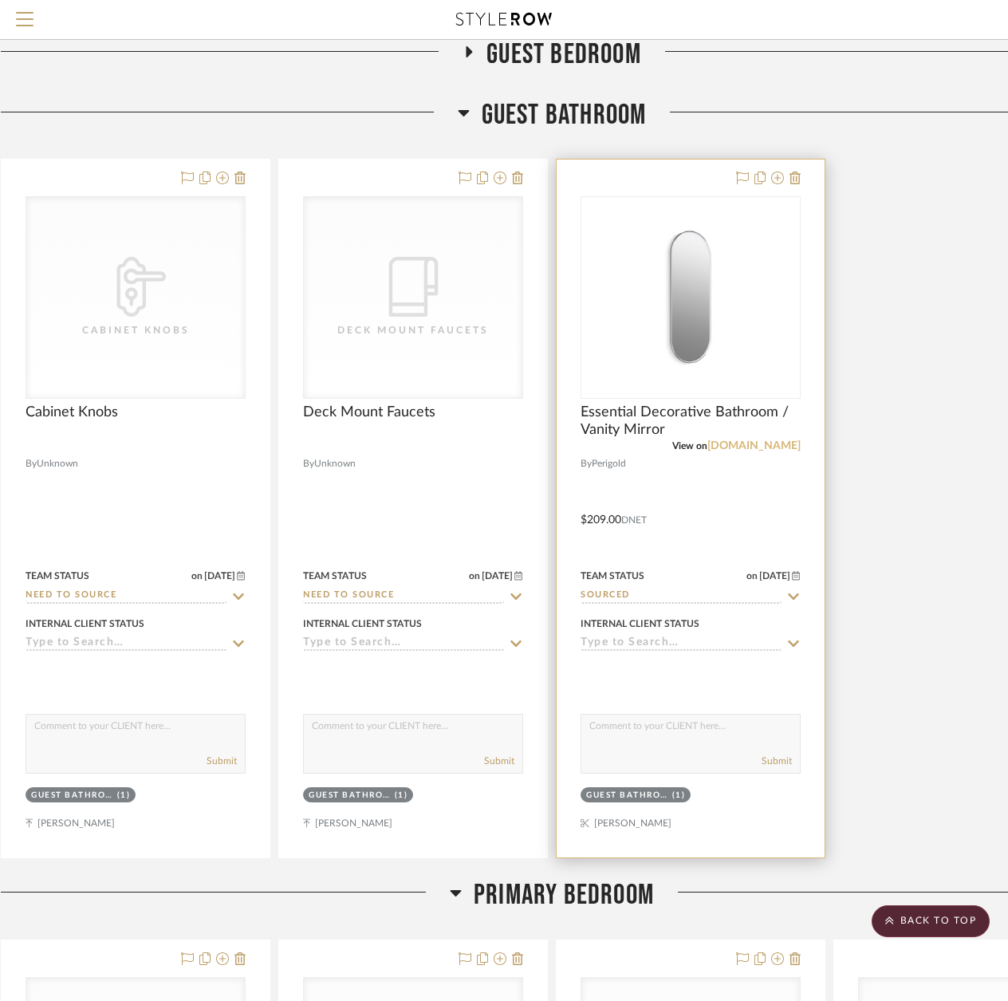
click at [763, 440] on link "[DOMAIN_NAME]" at bounding box center [753, 445] width 93 height 11
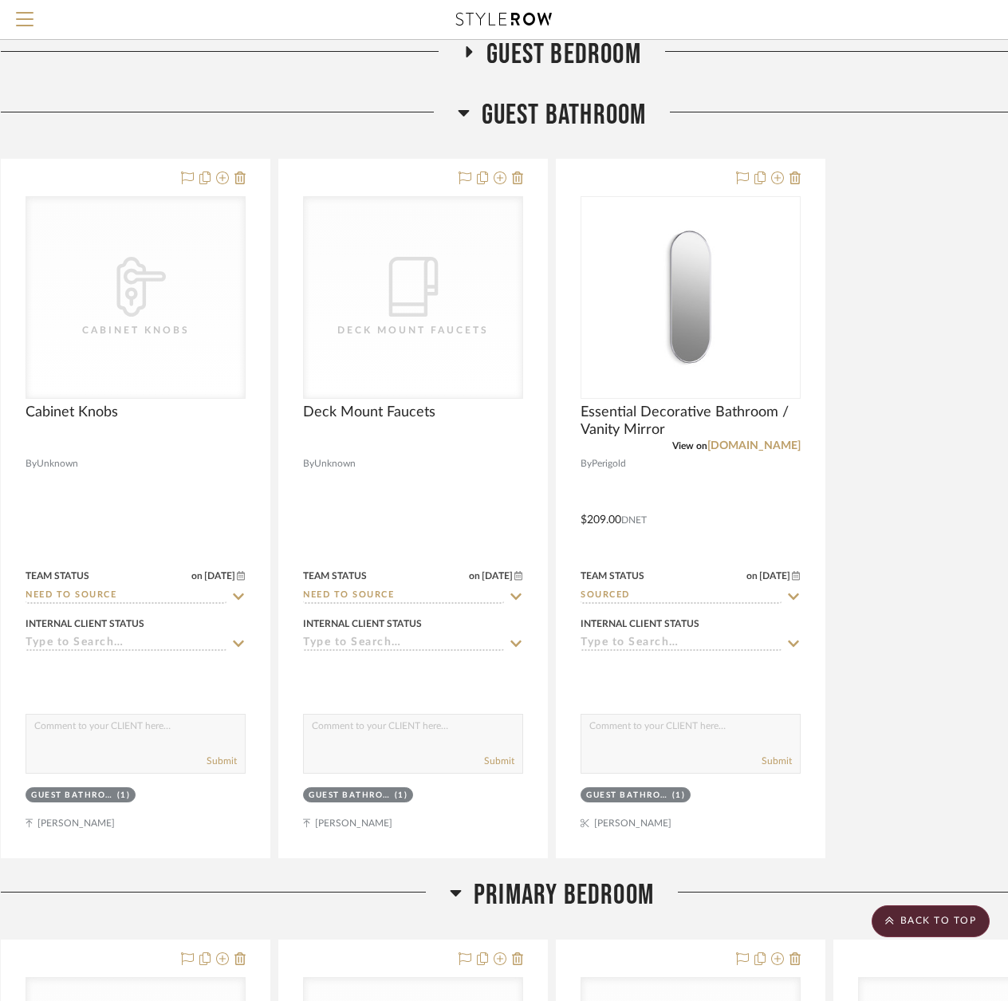
click at [462, 103] on icon at bounding box center [464, 112] width 12 height 19
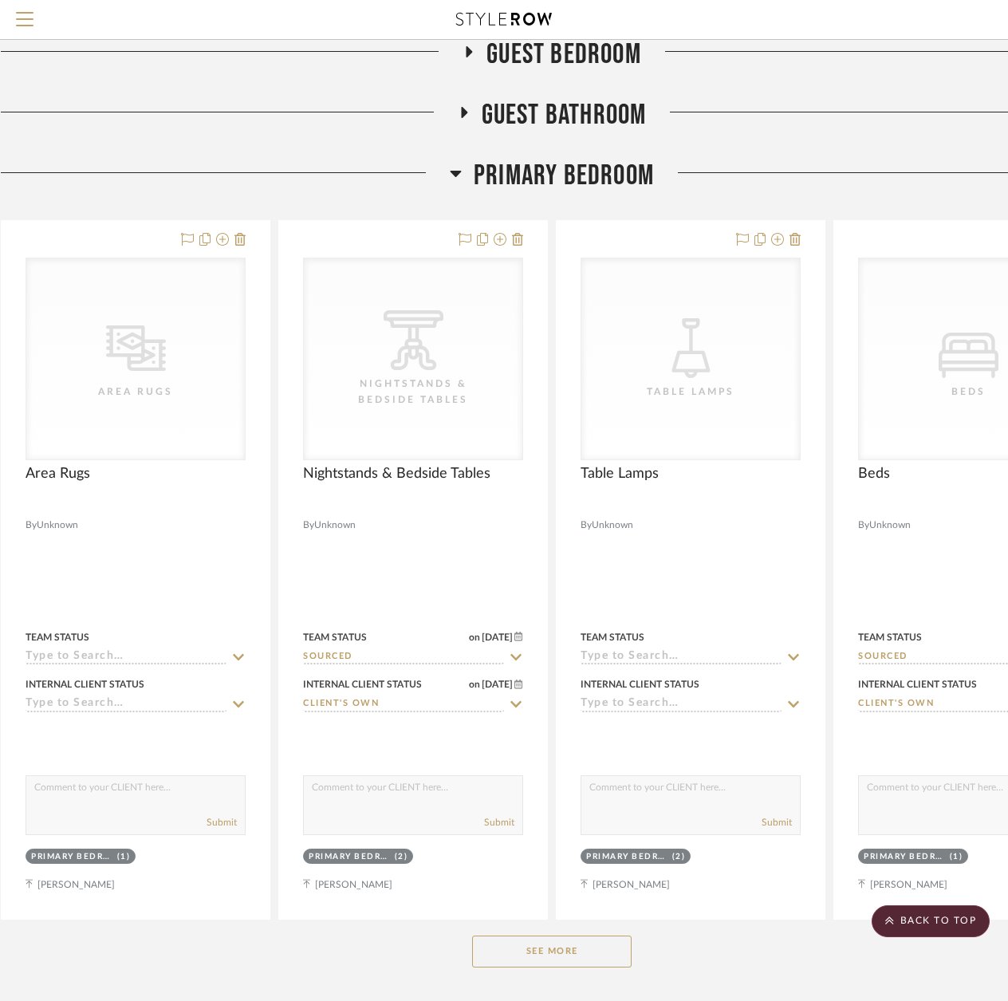
click at [587, 935] on button "See More" at bounding box center [551, 951] width 159 height 32
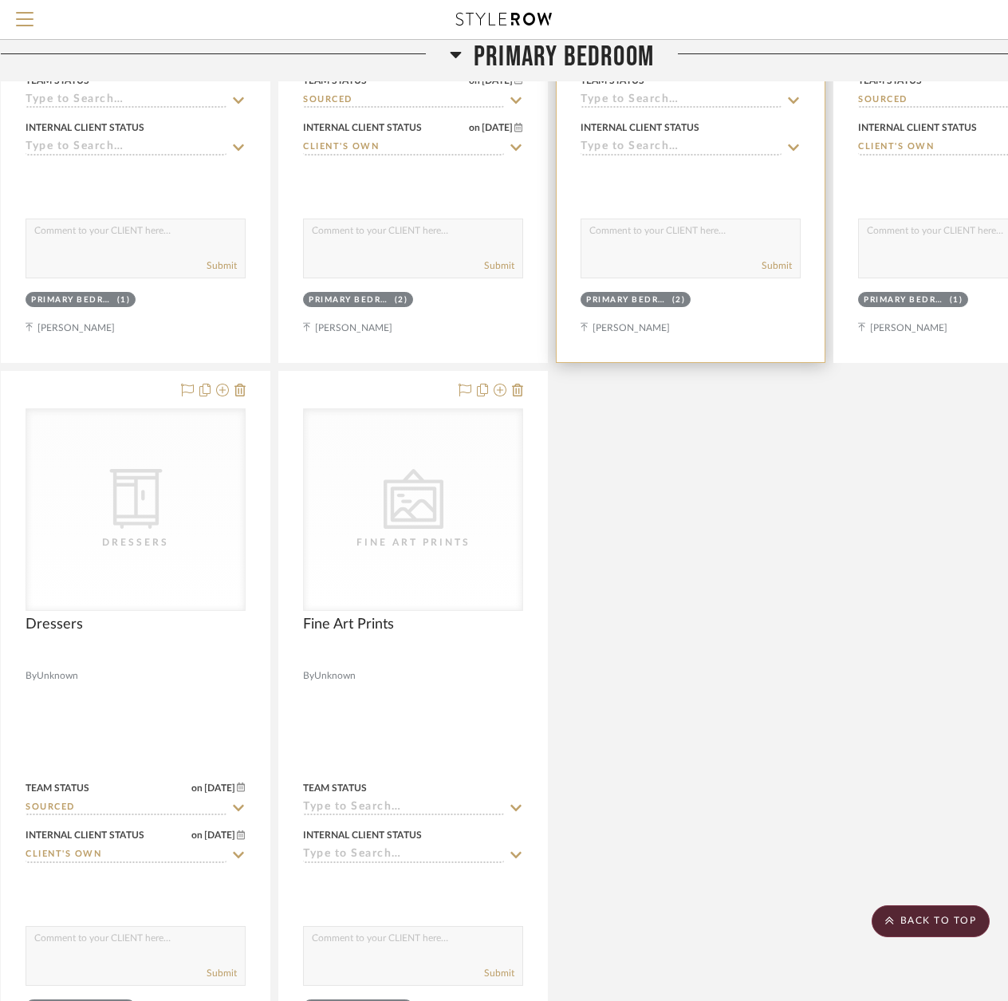
scroll to position [6538, 23]
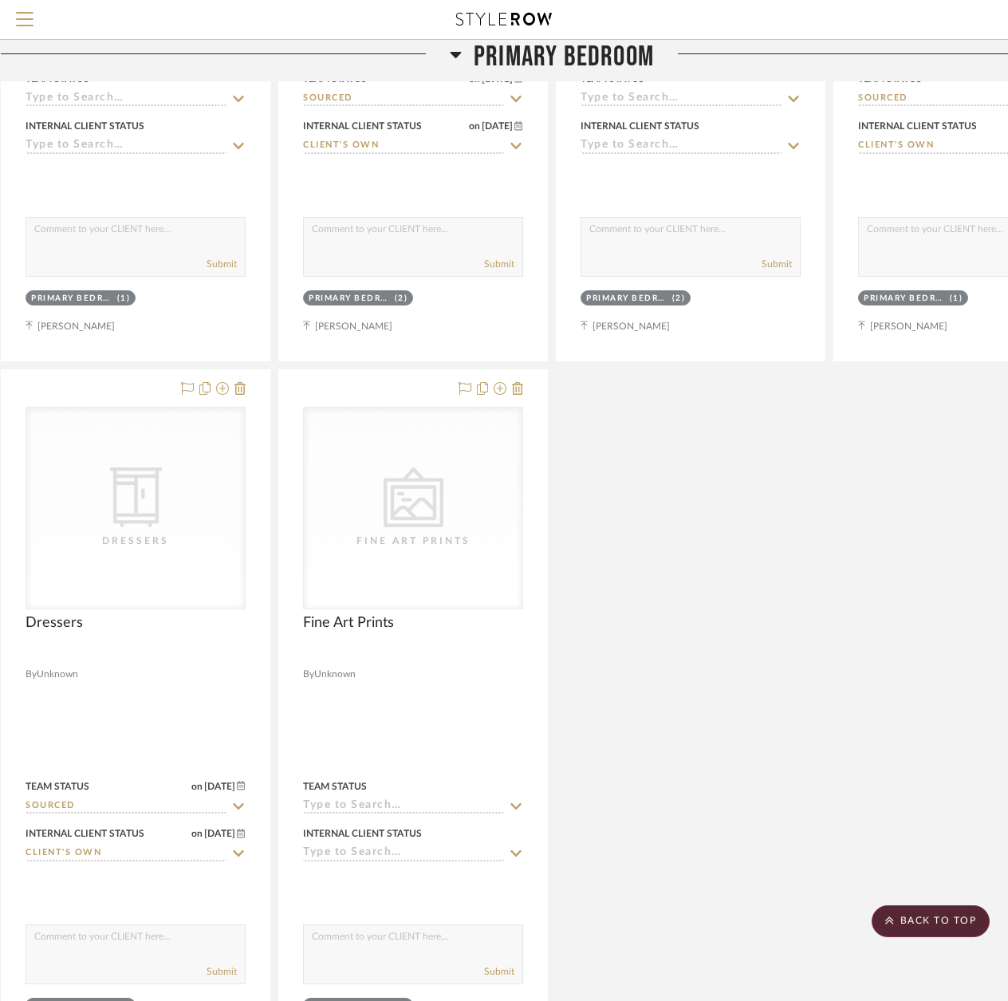
click at [450, 62] on icon at bounding box center [456, 54] width 12 height 19
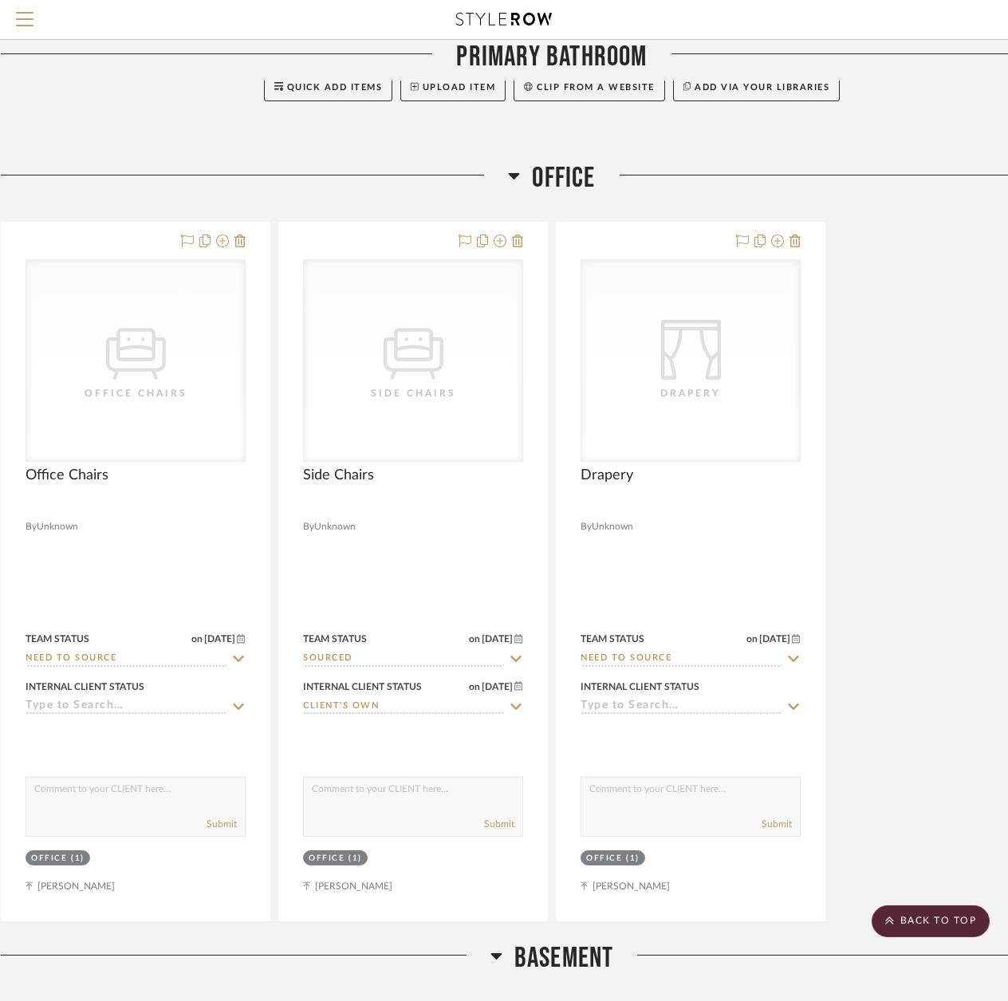
scroll to position [6219, 23]
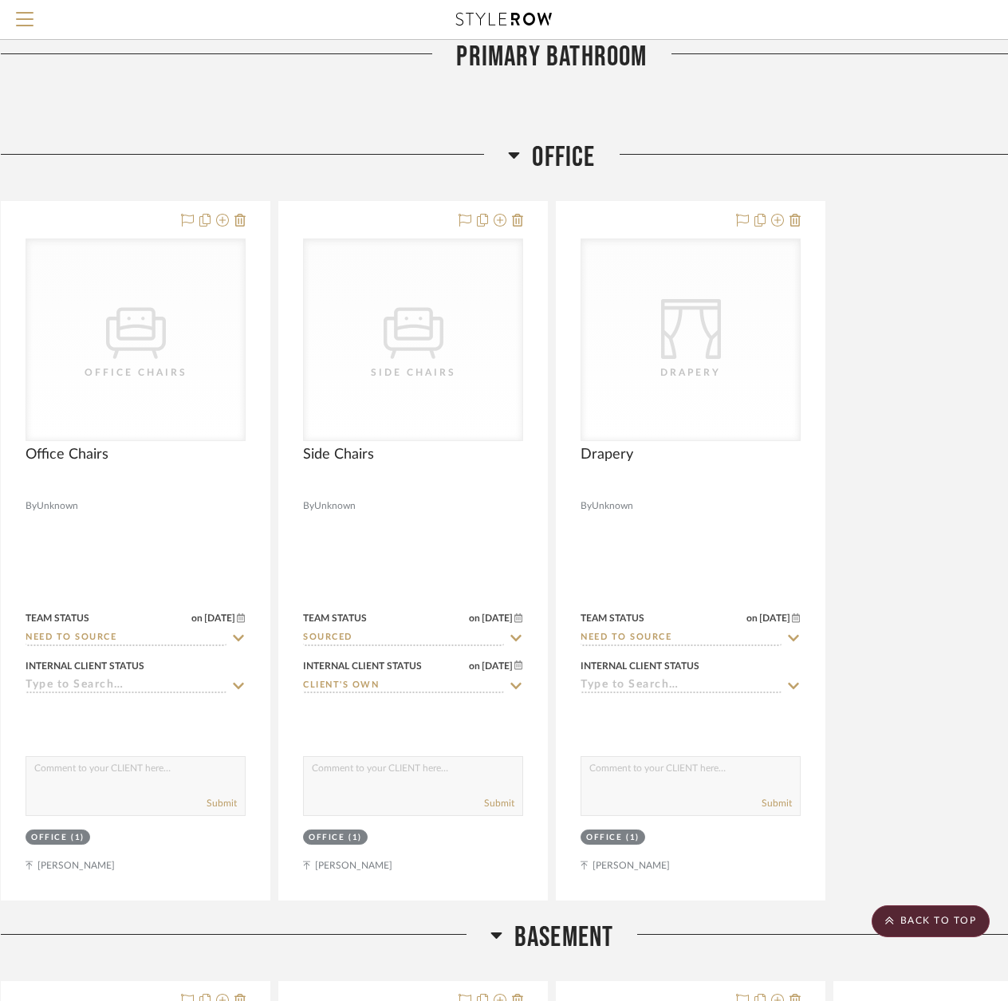
click at [517, 145] on icon at bounding box center [514, 154] width 12 height 19
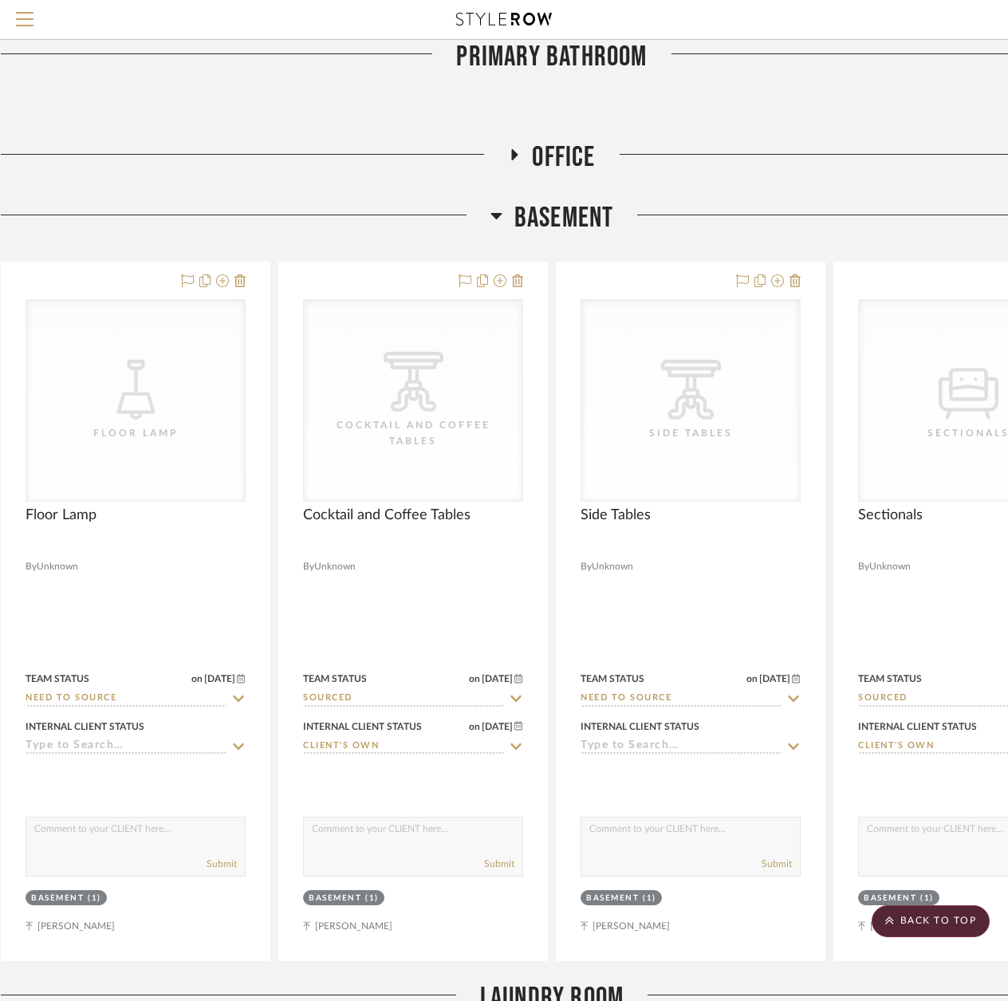
click at [496, 213] on icon at bounding box center [495, 216] width 11 height 6
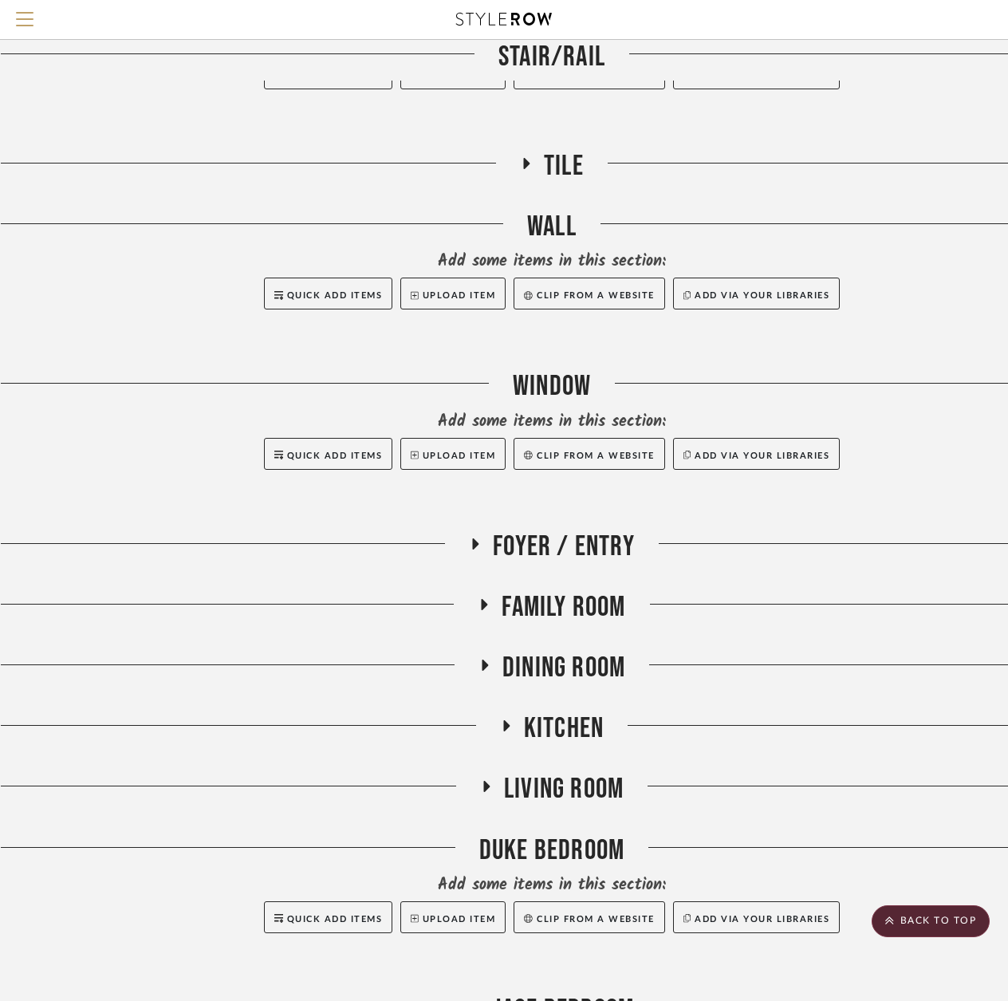
scroll to position [4887, 23]
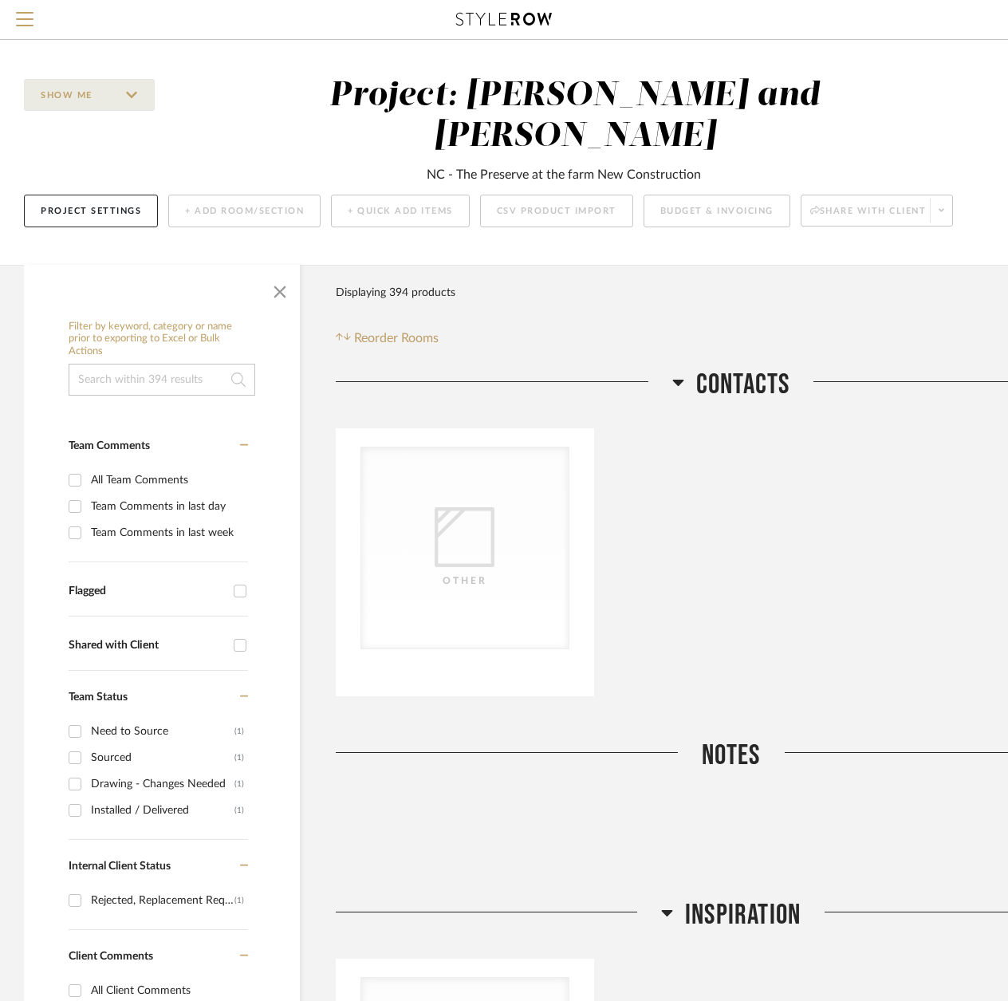
drag, startPoint x: 424, startPoint y: 173, endPoint x: 714, endPoint y: 173, distance: 290.2
click at [714, 173] on div "NC - The Preserve at the farm New Construction" at bounding box center [575, 170] width 520 height 27
copy div "NC - The Preserve at the farm New Construction"
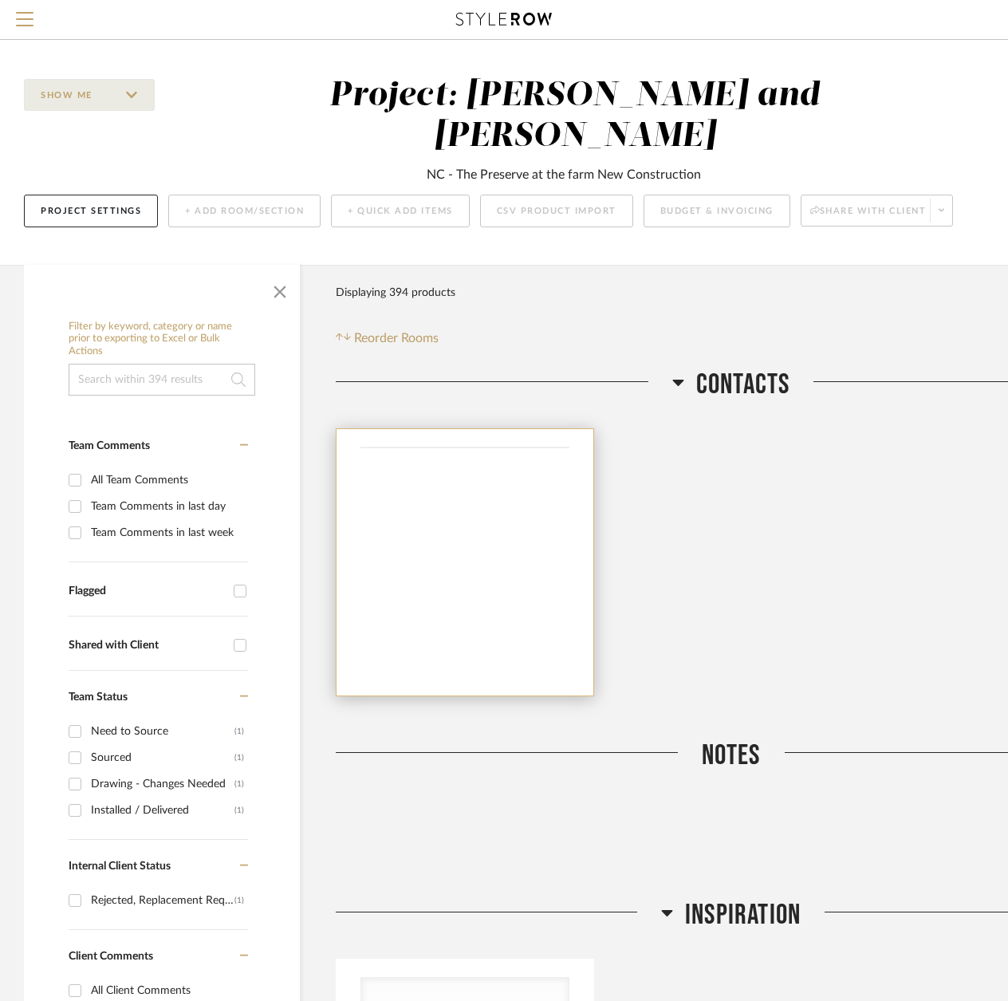
click at [0, 0] on div "Other" at bounding box center [0, 0] width 0 height 0
click at [532, 521] on div "Other" at bounding box center [464, 547] width 207 height 201
click at [408, 542] on div "Other" at bounding box center [464, 547] width 207 height 201
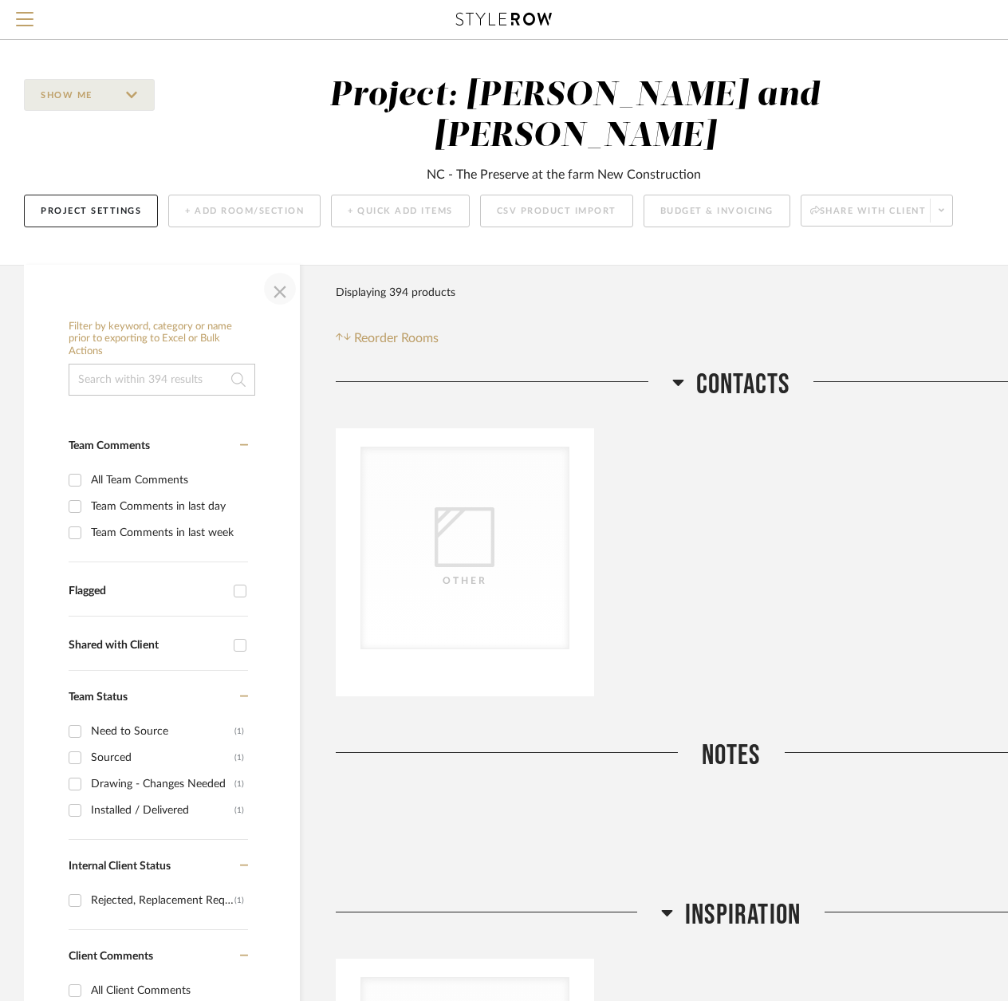
click at [281, 294] on span "button" at bounding box center [280, 289] width 38 height 38
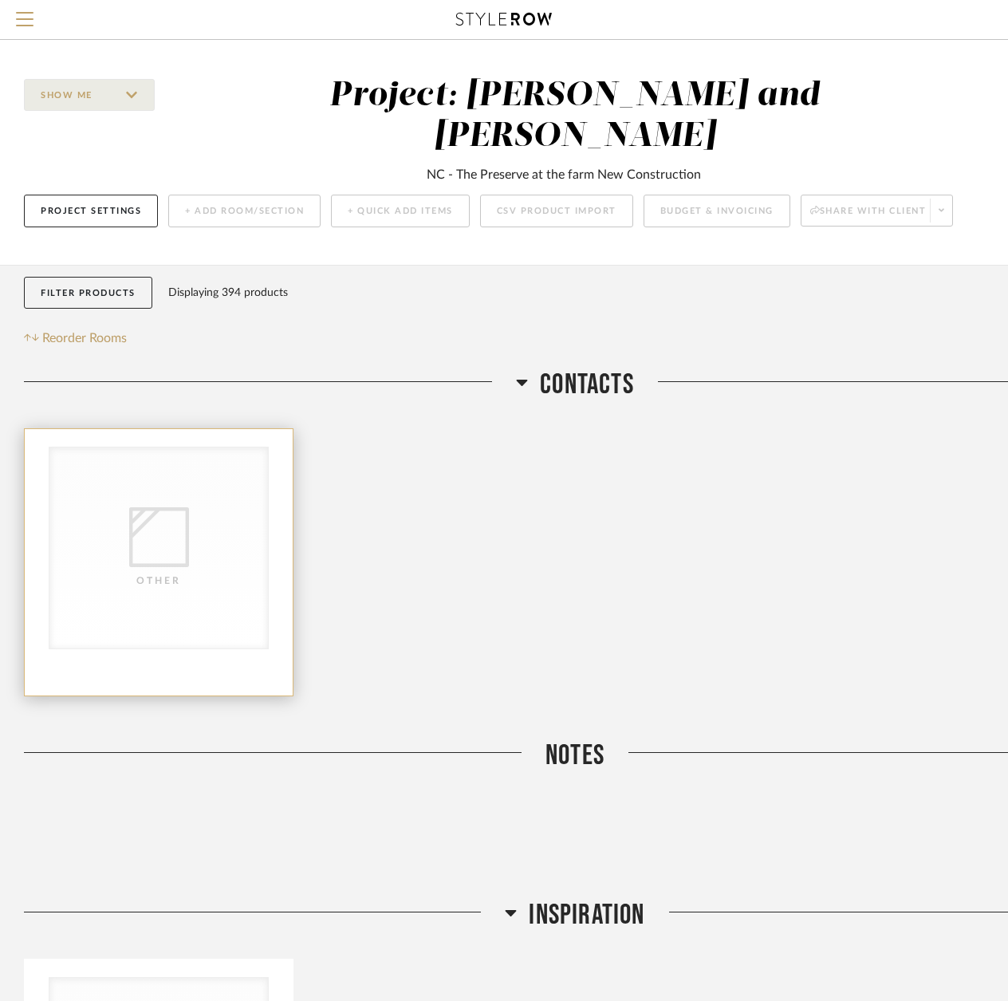
click at [200, 544] on div "Other" at bounding box center [158, 547] width 218 height 201
click at [189, 551] on div "Other" at bounding box center [158, 547] width 218 height 201
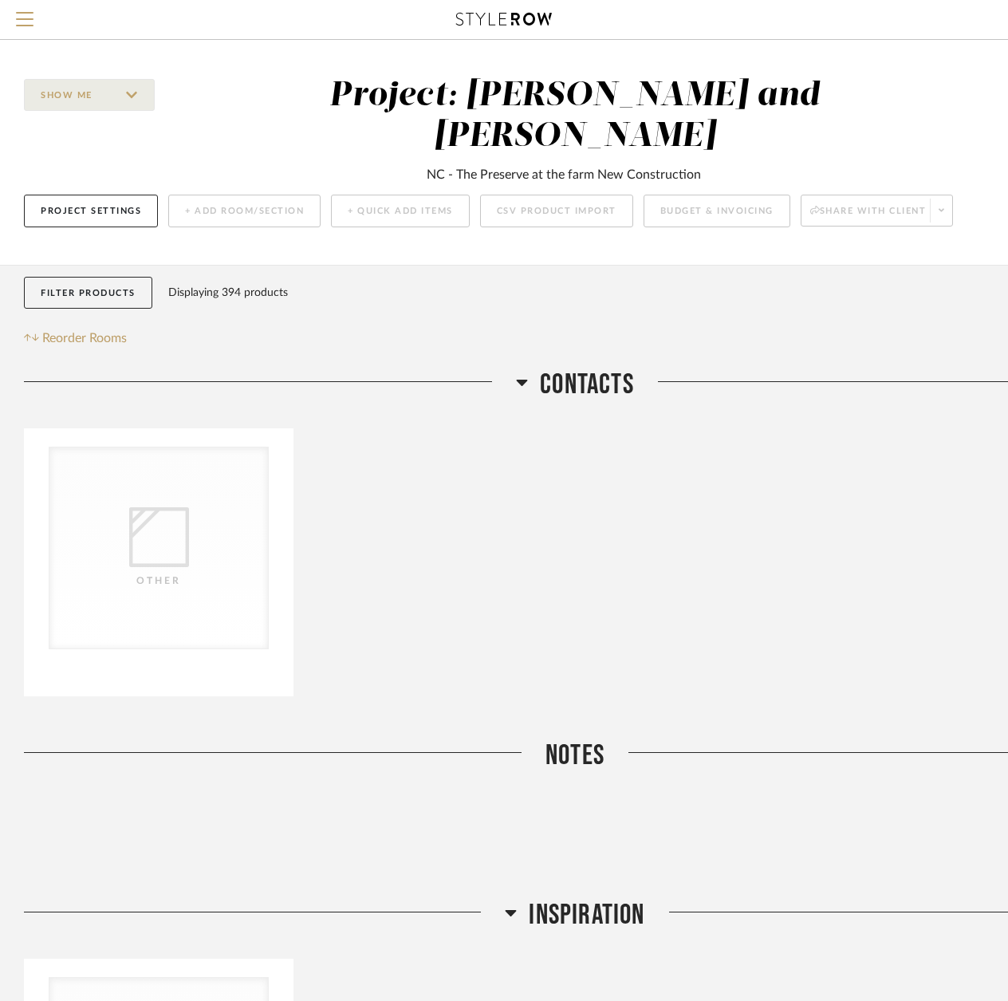
click at [521, 380] on icon at bounding box center [522, 383] width 11 height 6
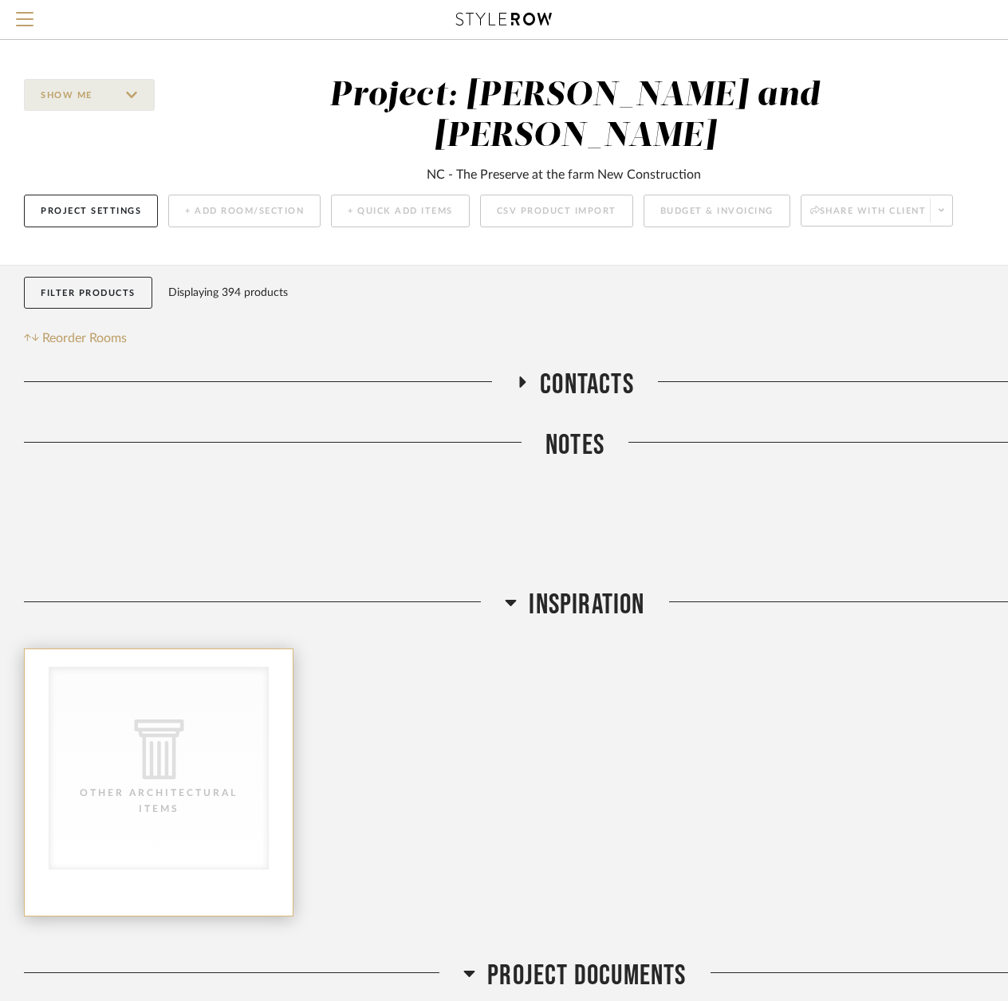
click at [0, 0] on div "CategoryIconArchitectural Created with Sketch. Other Architectural Items" at bounding box center [0, 0] width 0 height 0
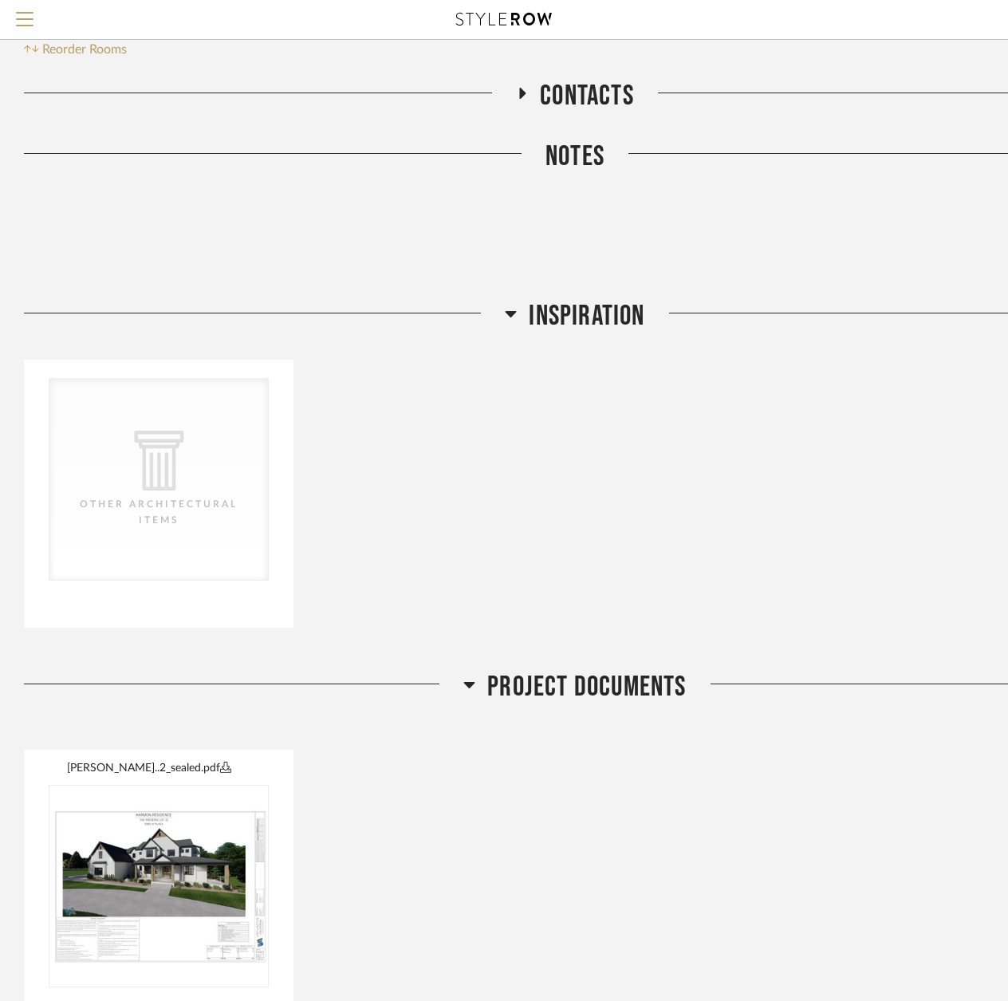
scroll to position [399, 0]
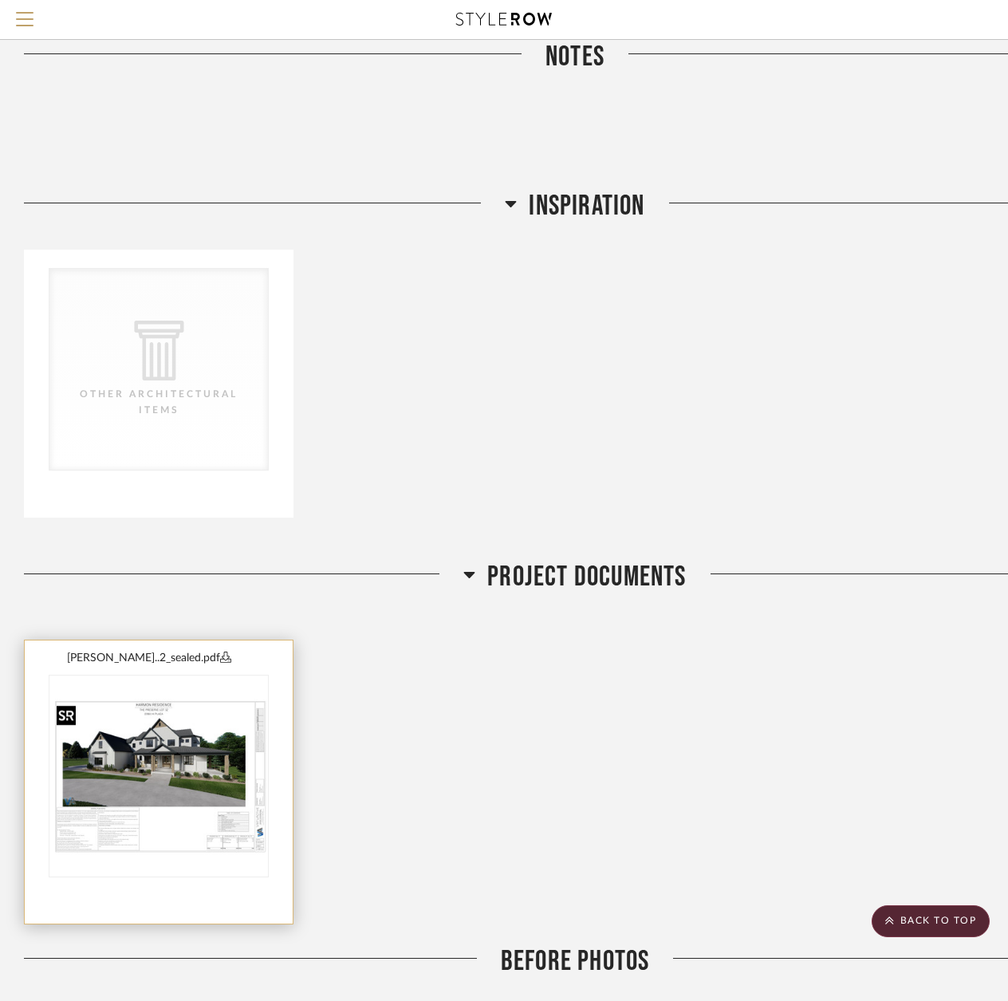
click at [0, 0] on img at bounding box center [0, 0] width 0 height 0
click at [220, 656] on icon at bounding box center [225, 656] width 11 height 11
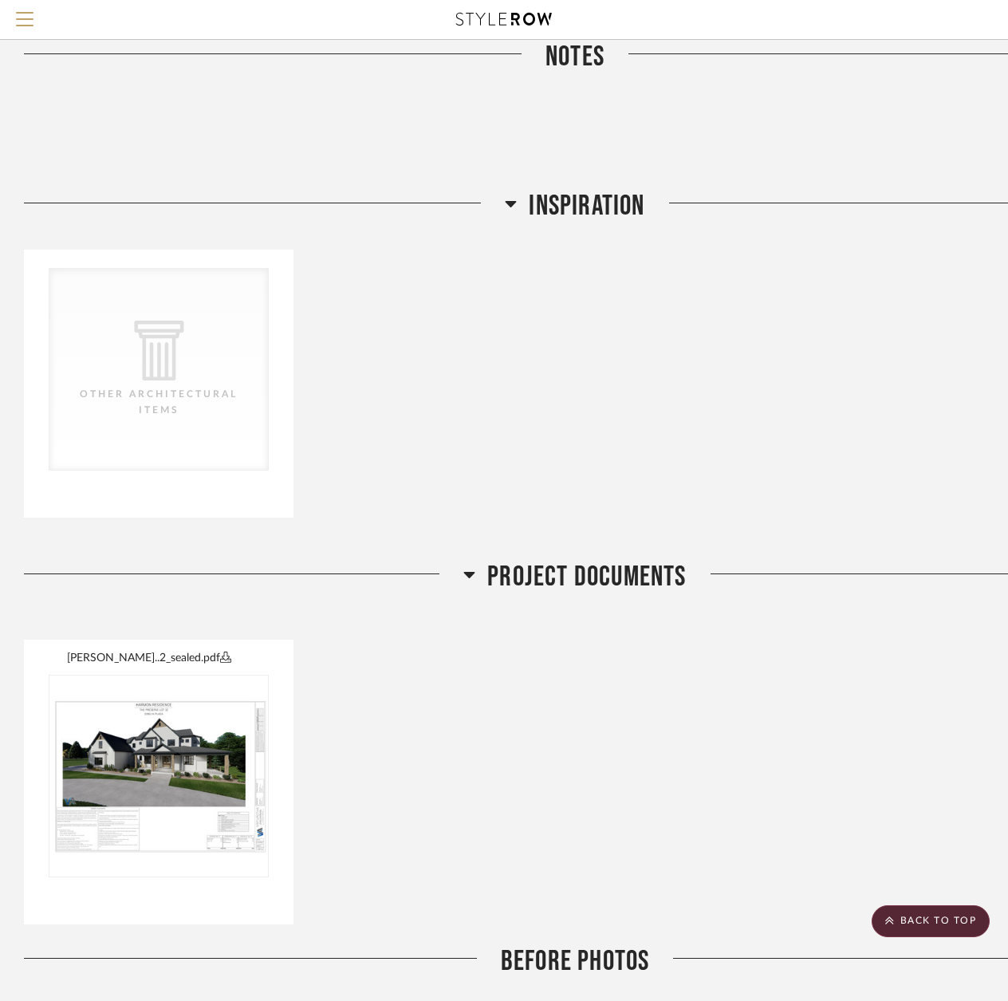
click at [511, 200] on icon at bounding box center [511, 203] width 12 height 19
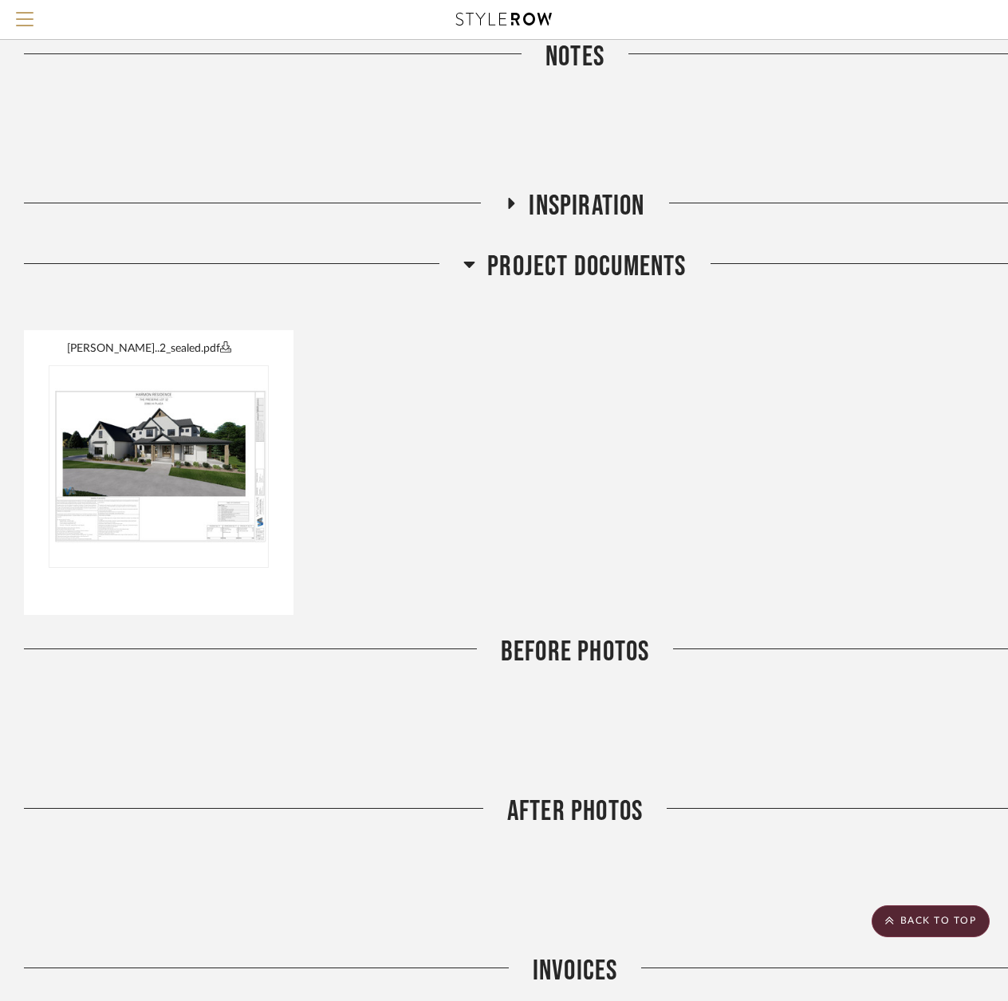
click at [471, 262] on icon at bounding box center [469, 263] width 12 height 19
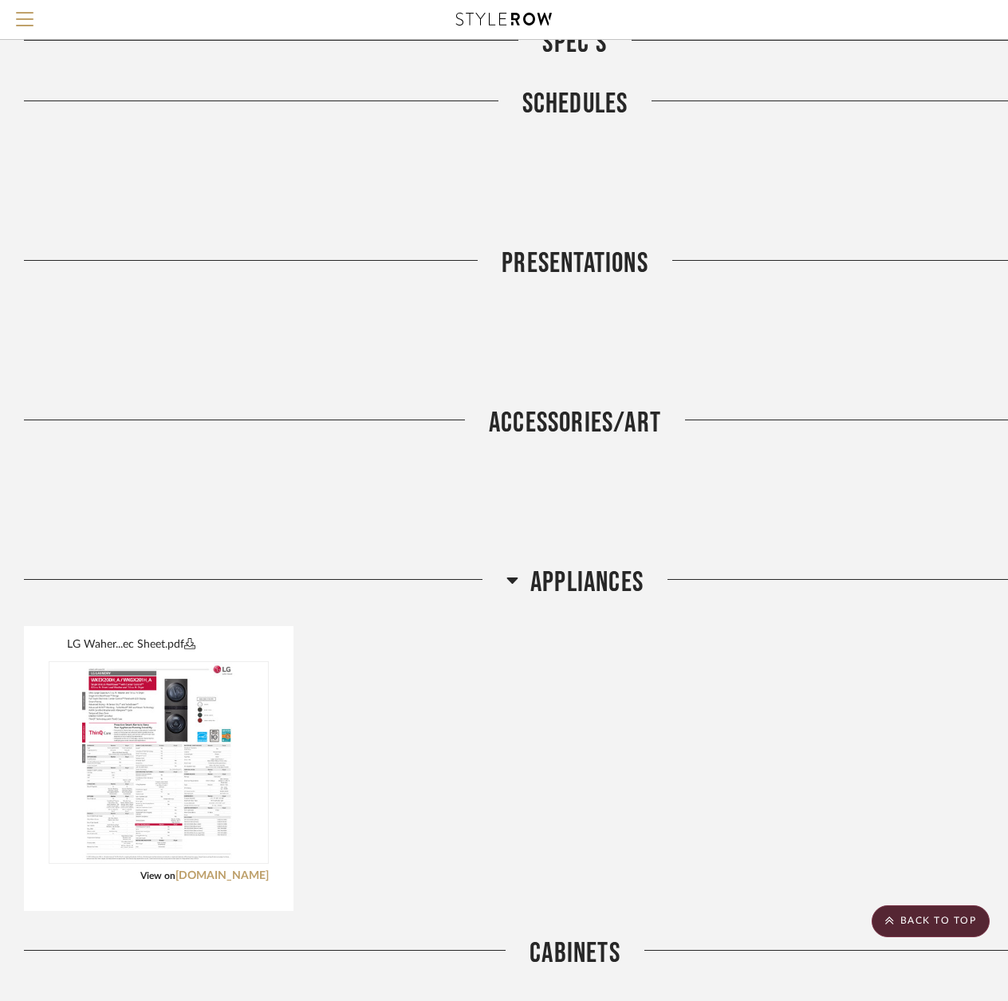
scroll to position [1356, 0]
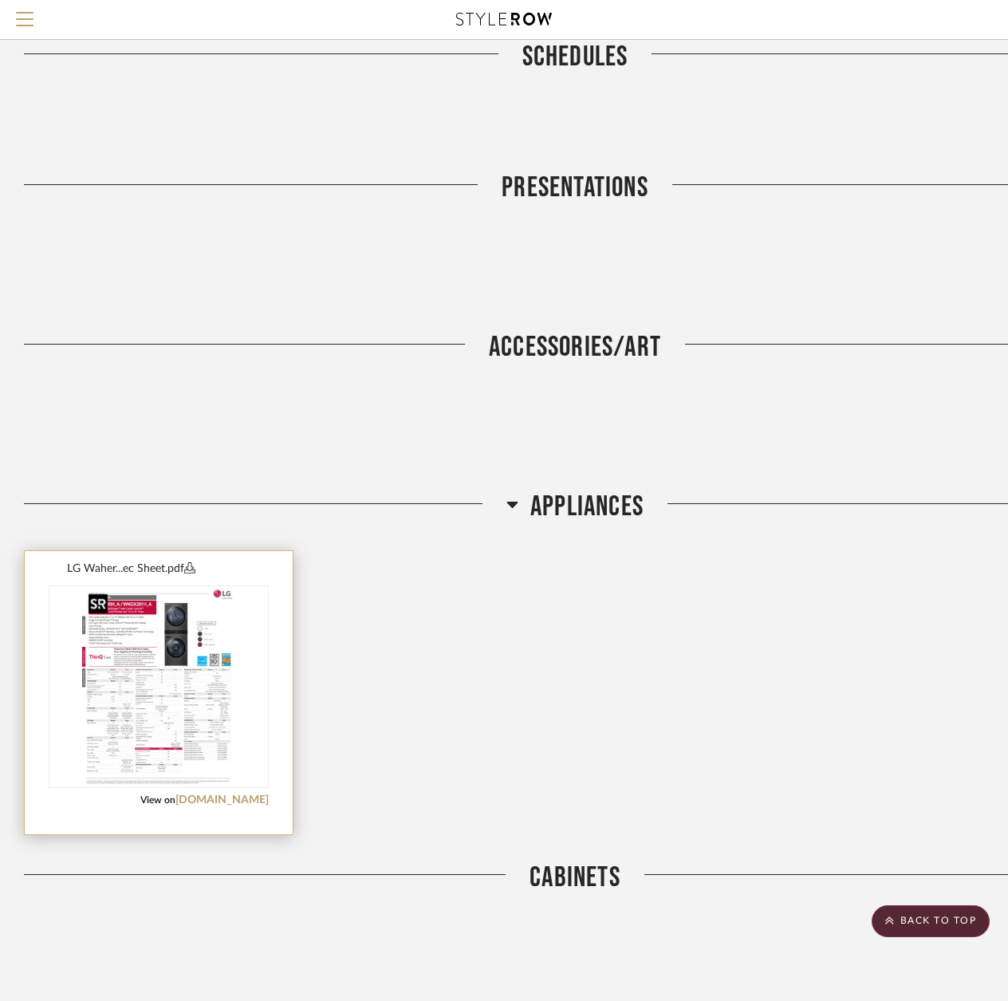
click at [140, 677] on div at bounding box center [159, 686] width 220 height 203
click at [255, 797] on link "[DOMAIN_NAME]" at bounding box center [221, 799] width 93 height 11
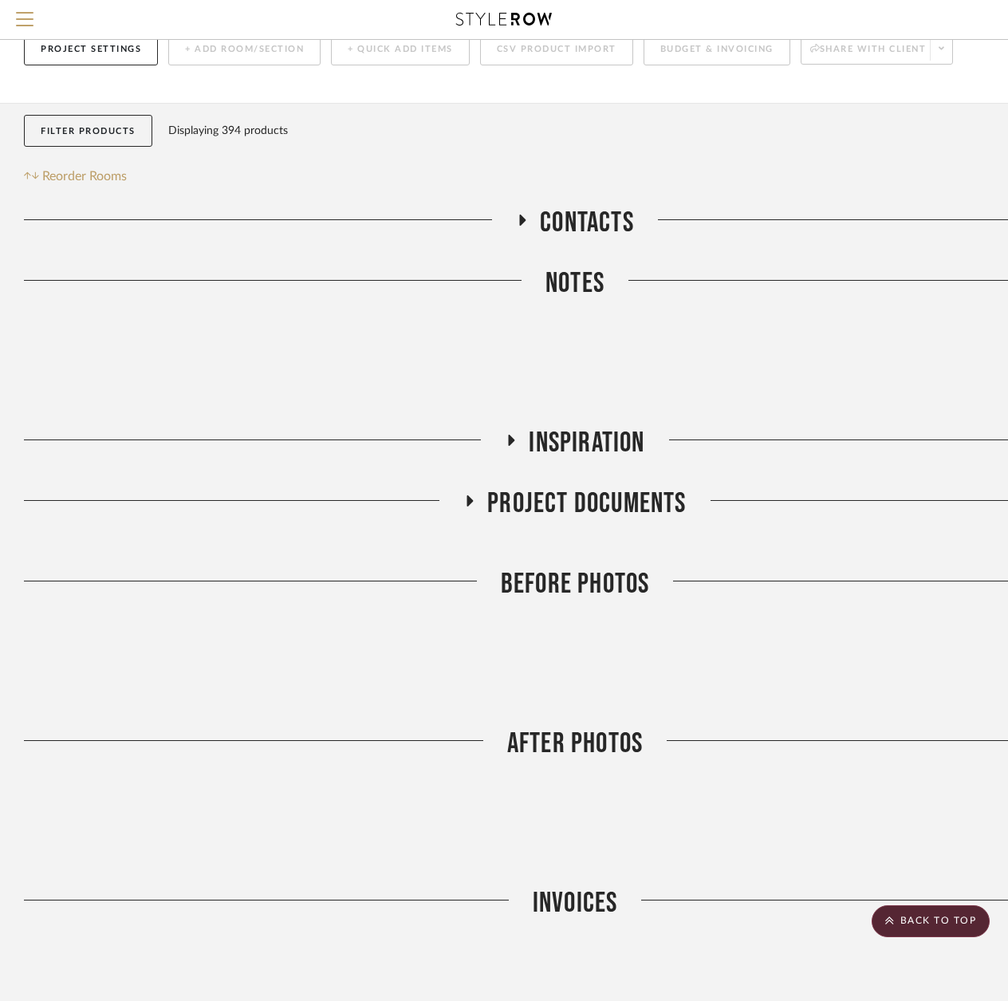
scroll to position [0, 0]
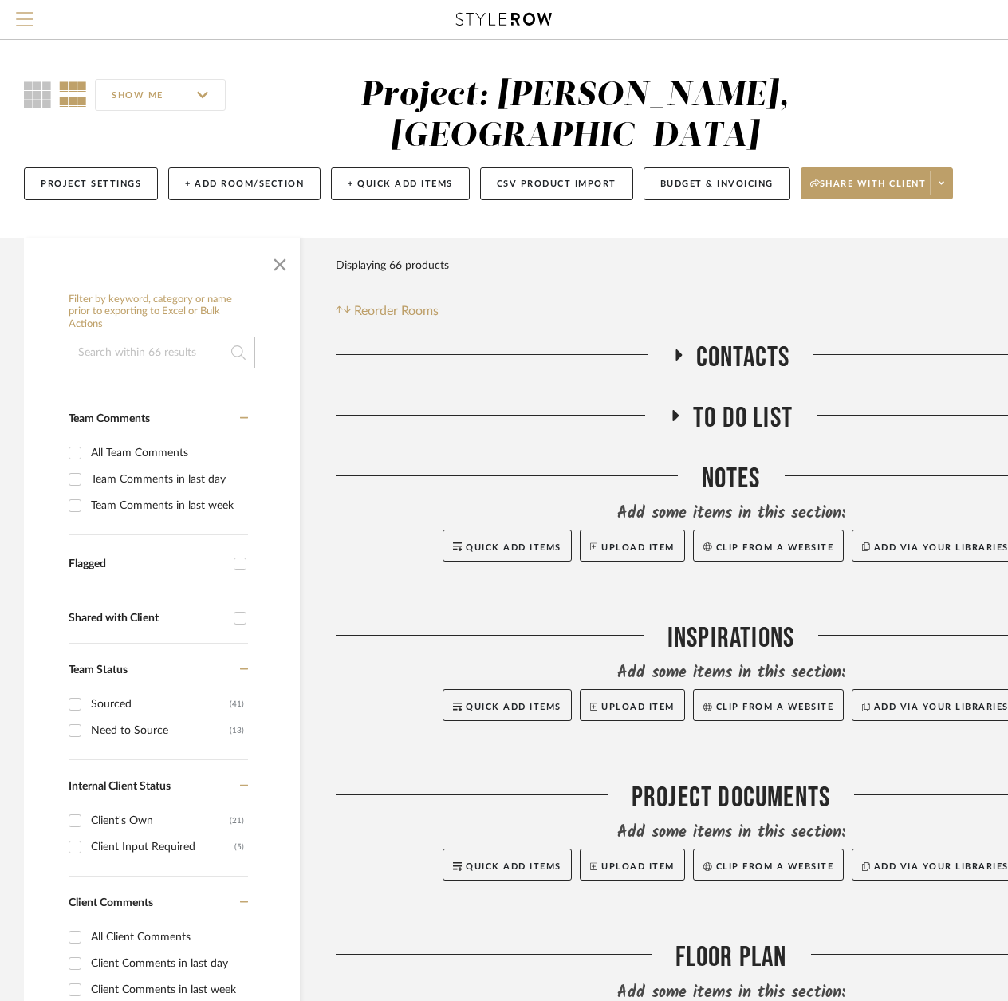
click at [24, 28] on span "Menu" at bounding box center [25, 24] width 18 height 24
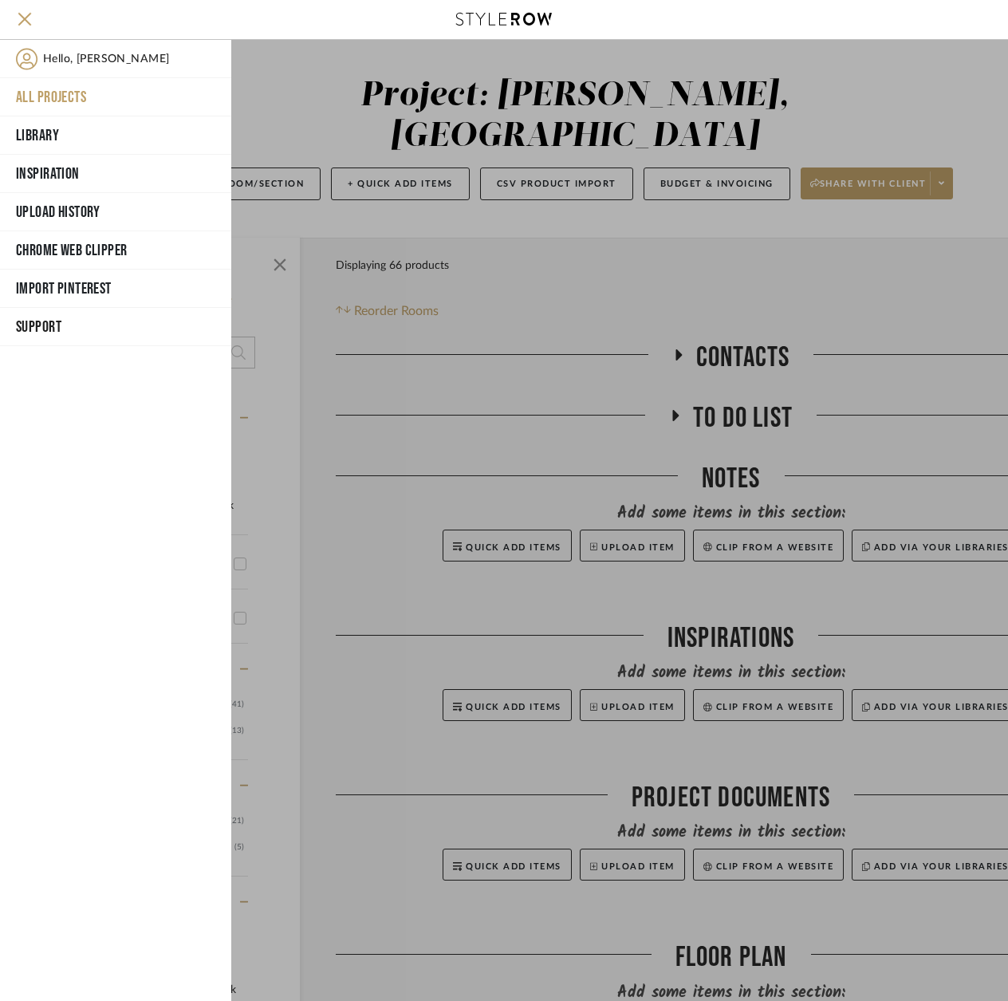
click at [28, 98] on button "All Projects" at bounding box center [115, 97] width 231 height 38
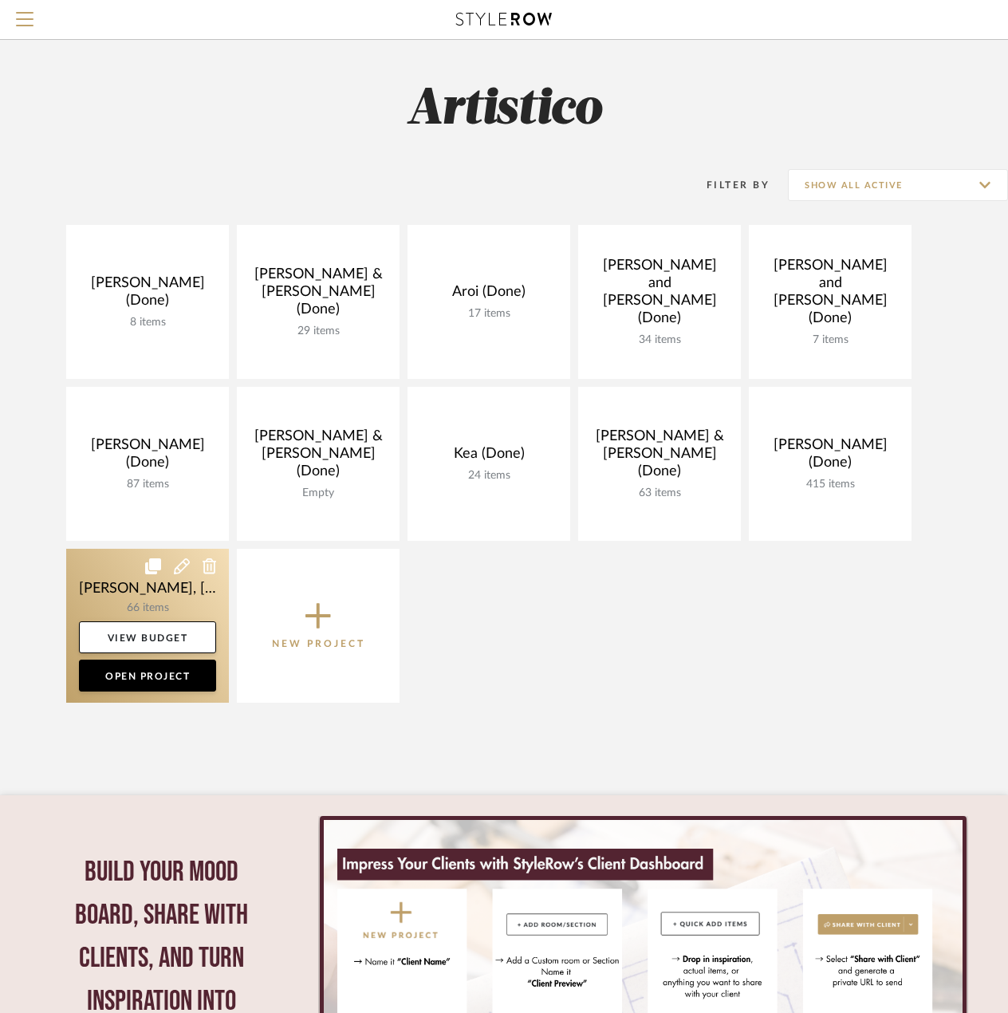
click at [207, 567] on icon at bounding box center [210, 566] width 14 height 16
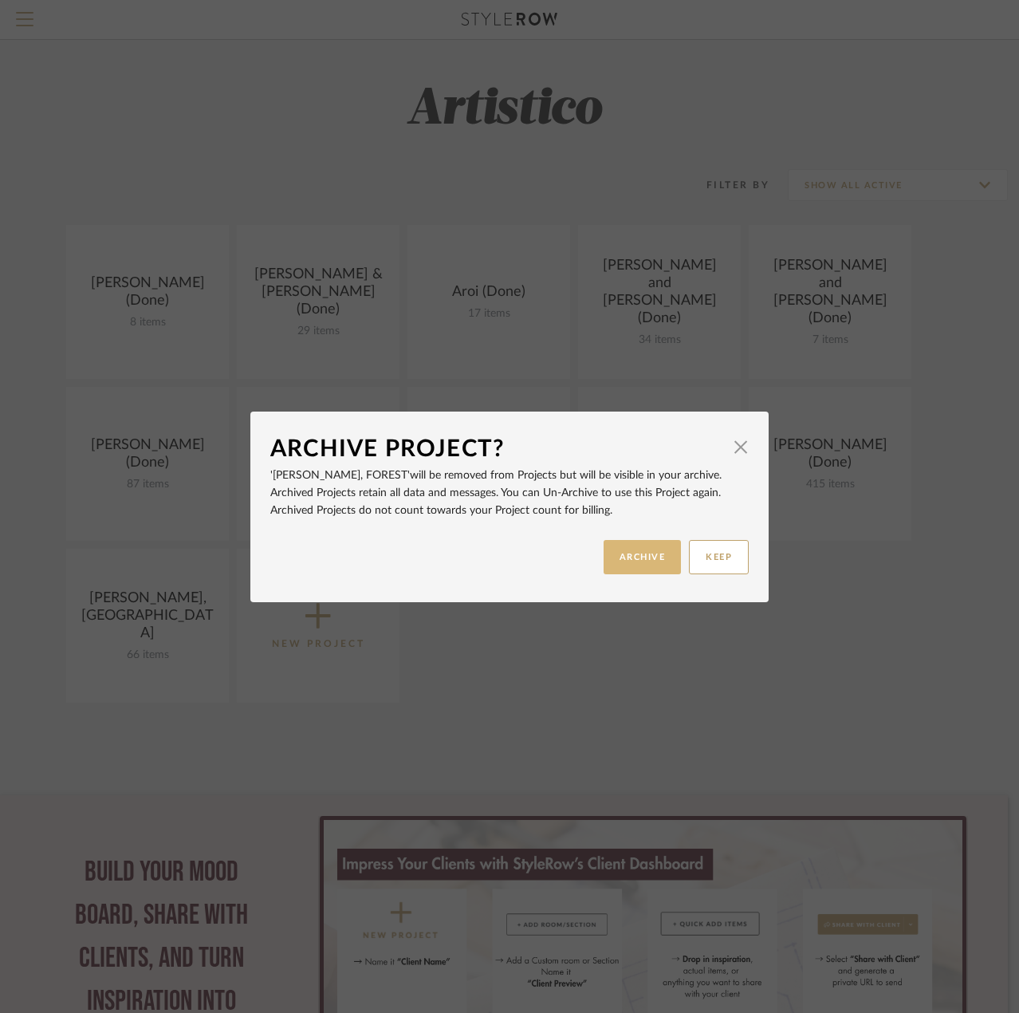
click at [619, 561] on button "ARCHIVE" at bounding box center [643, 557] width 78 height 34
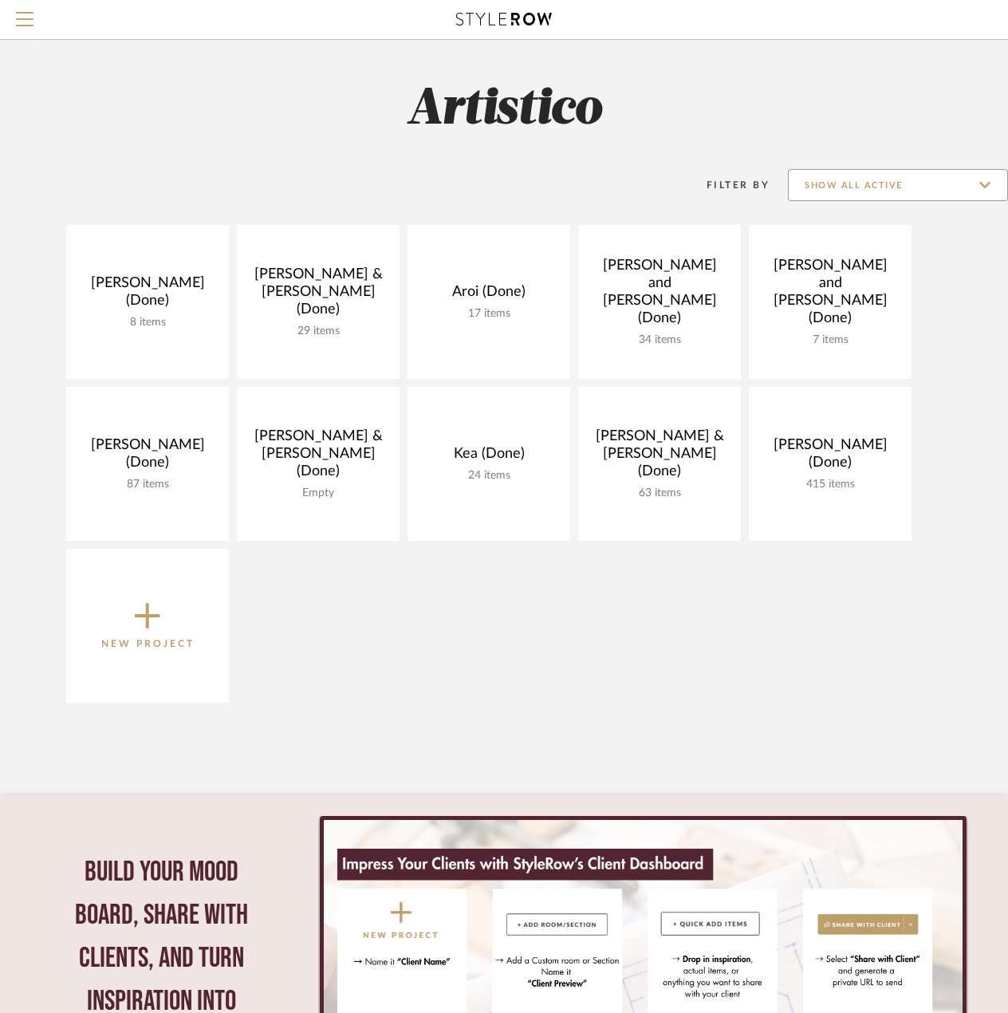
click at [836, 187] on input "Show All Active" at bounding box center [898, 185] width 220 height 32
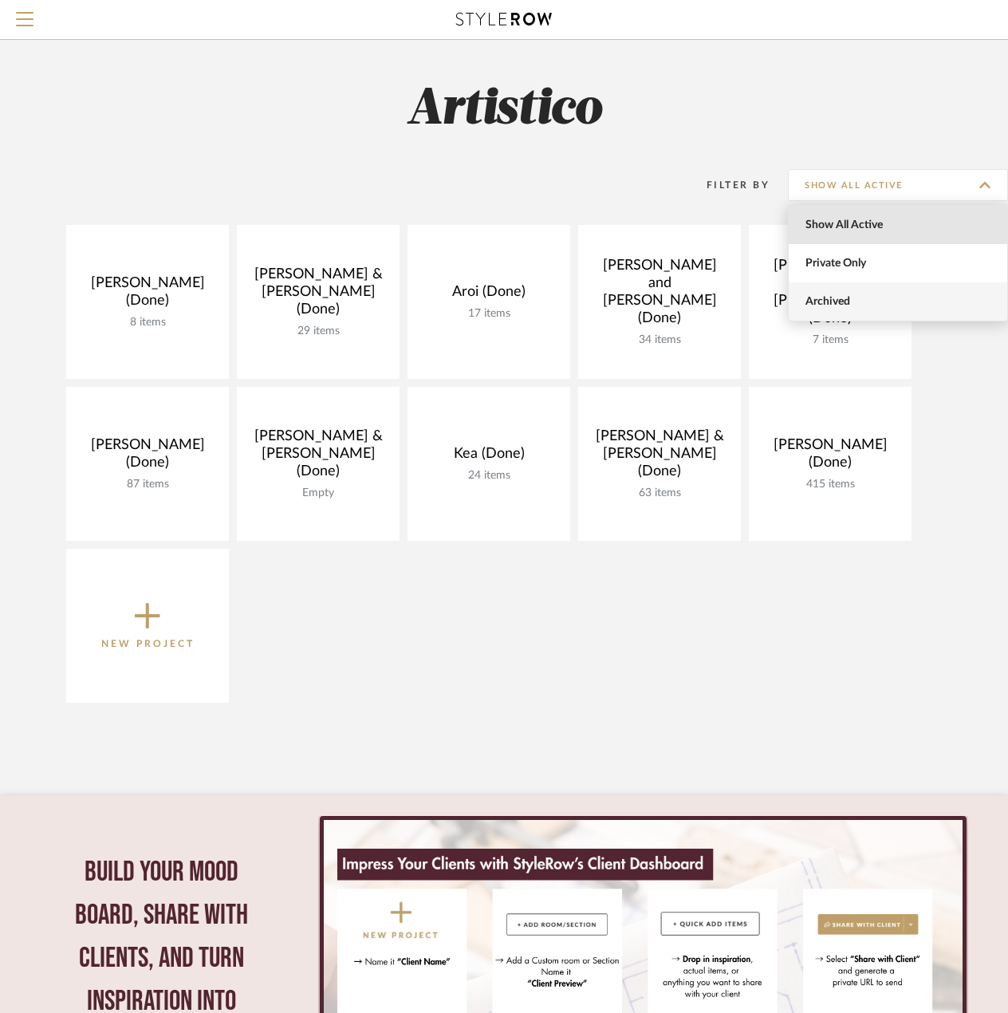
click at [836, 301] on span "Archived" at bounding box center [899, 302] width 189 height 14
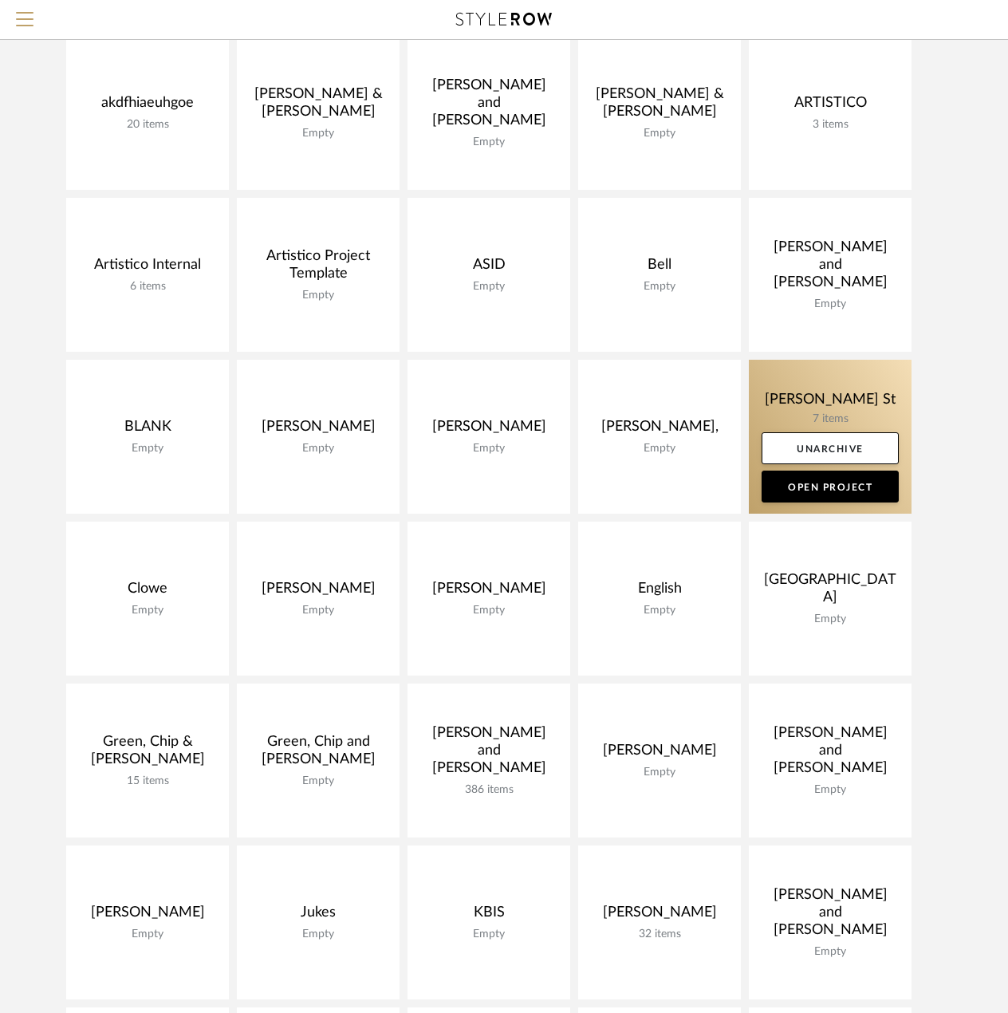
scroll to position [399, 0]
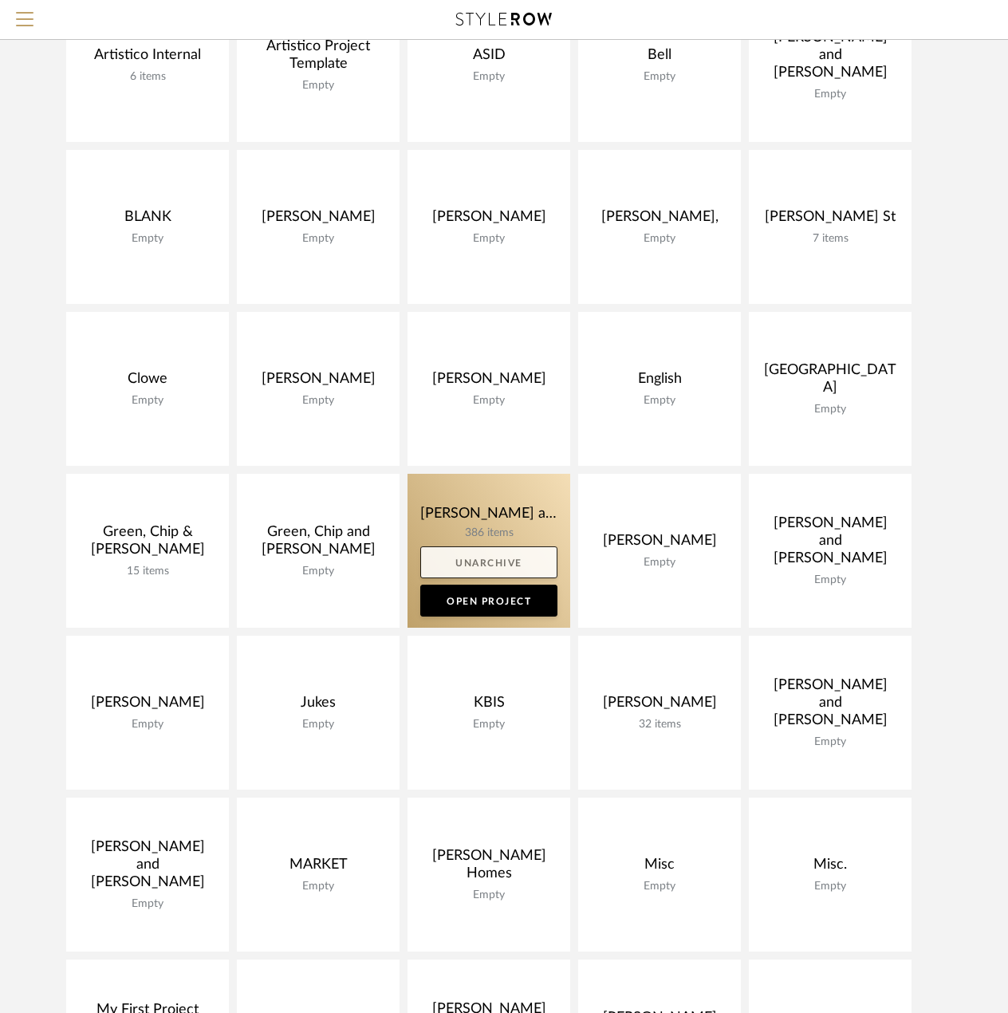
click at [458, 562] on link "Unarchive" at bounding box center [488, 562] width 137 height 32
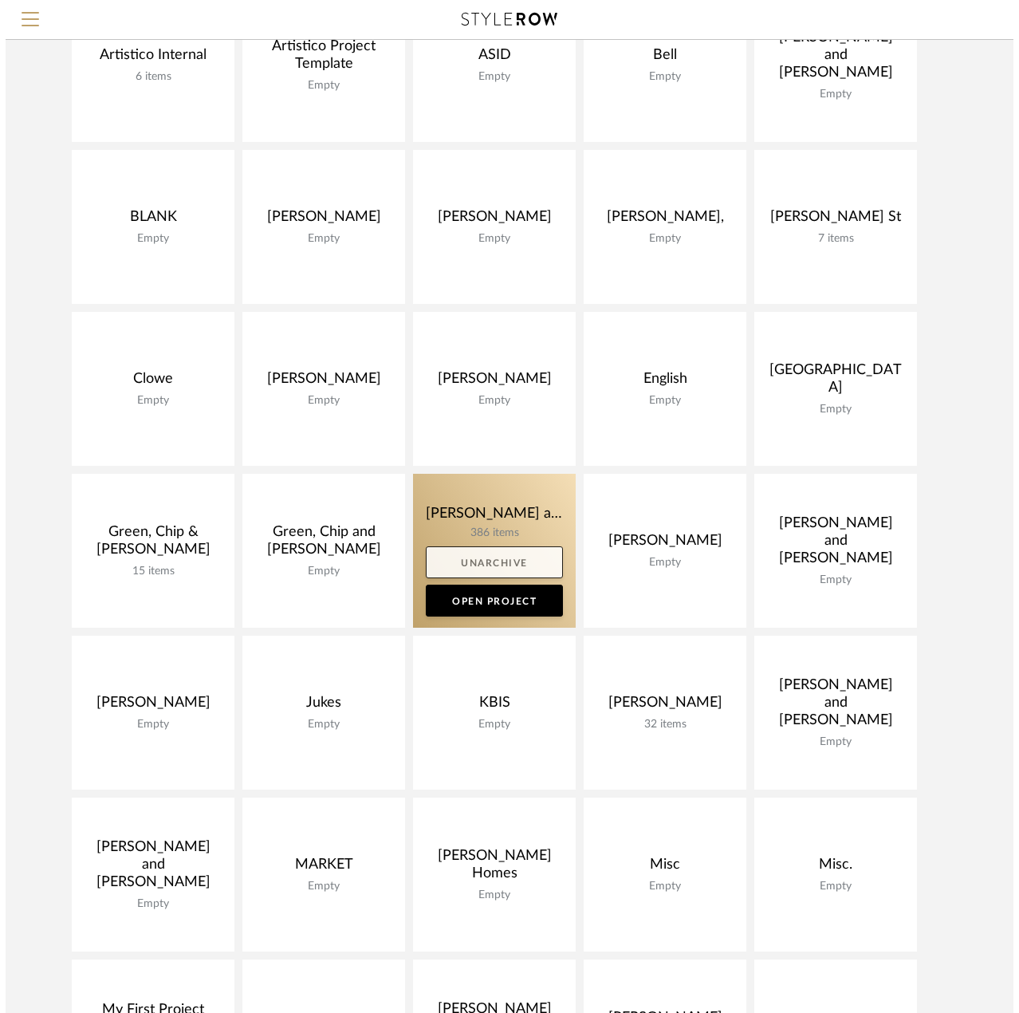
scroll to position [0, 0]
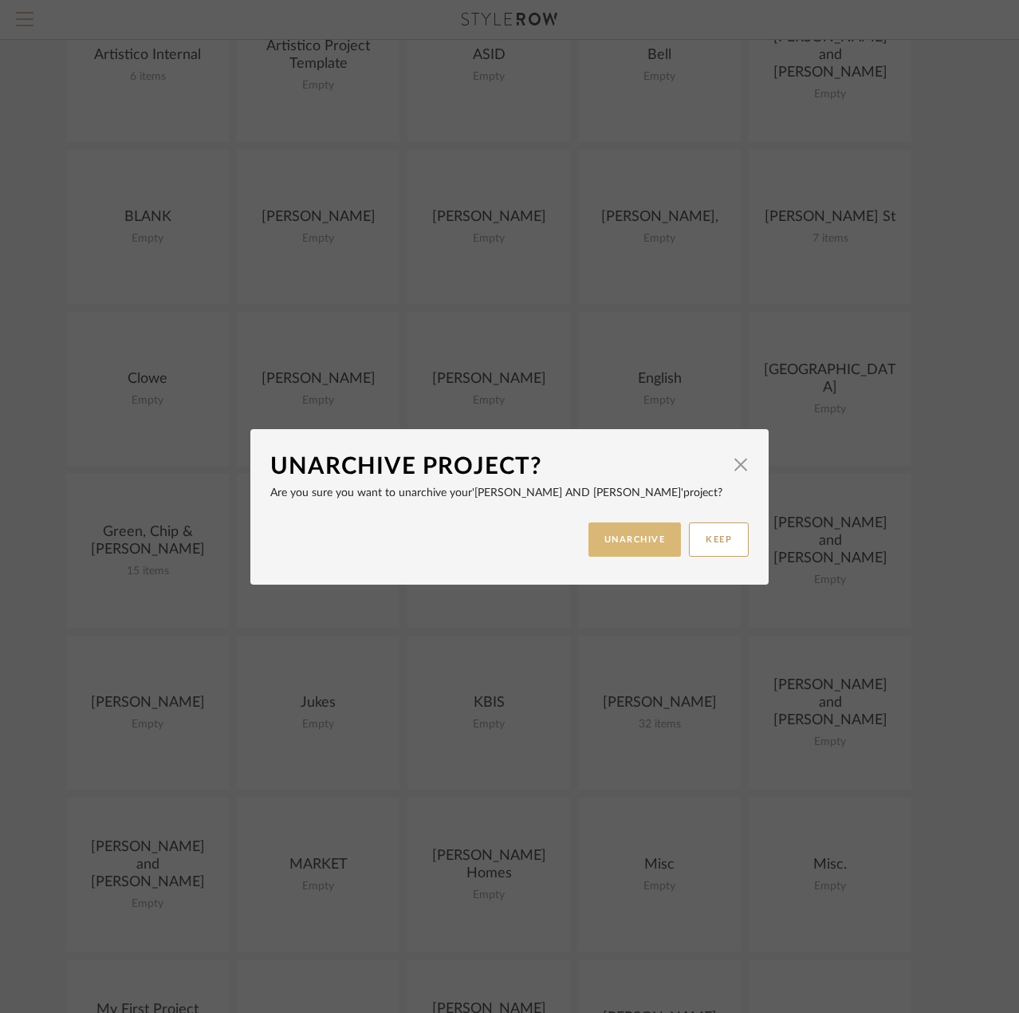
click at [643, 540] on button "UNARCHIVE" at bounding box center [634, 539] width 93 height 34
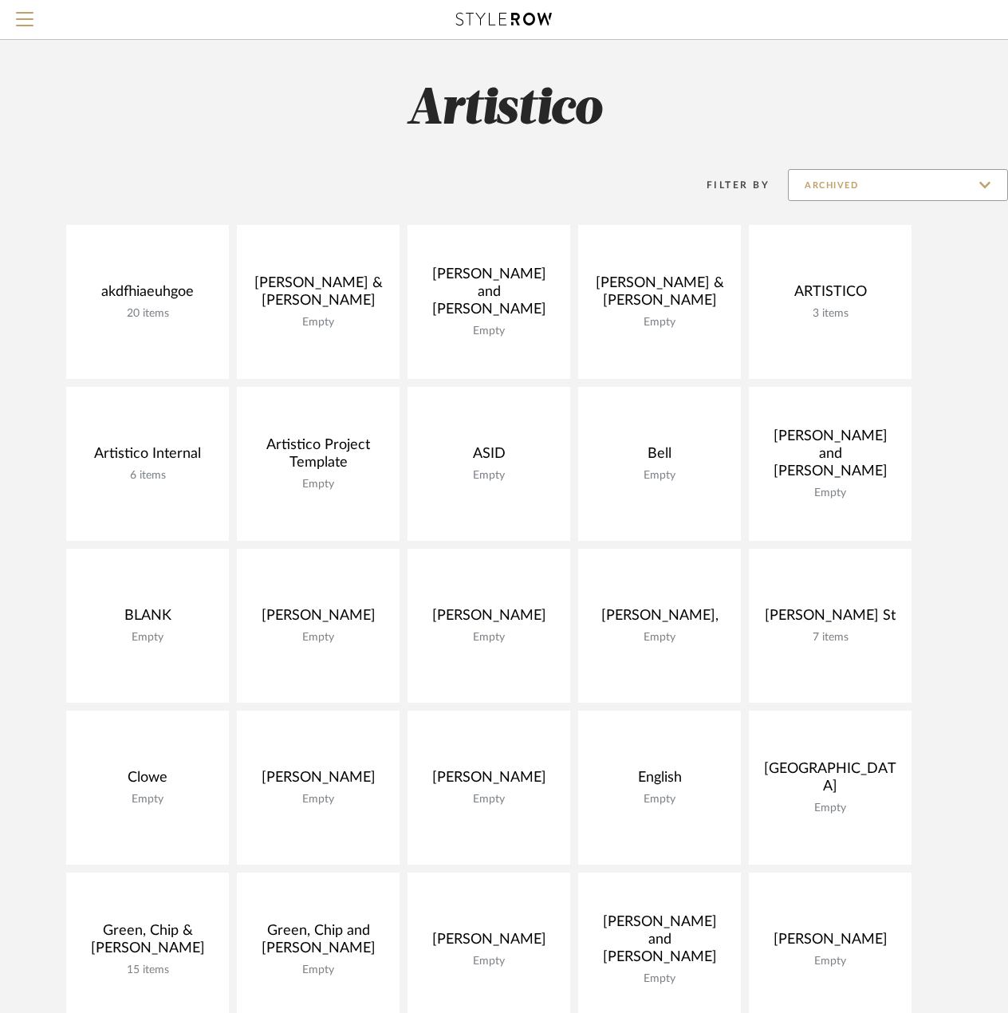
click at [814, 170] on input "Archived" at bounding box center [898, 185] width 220 height 32
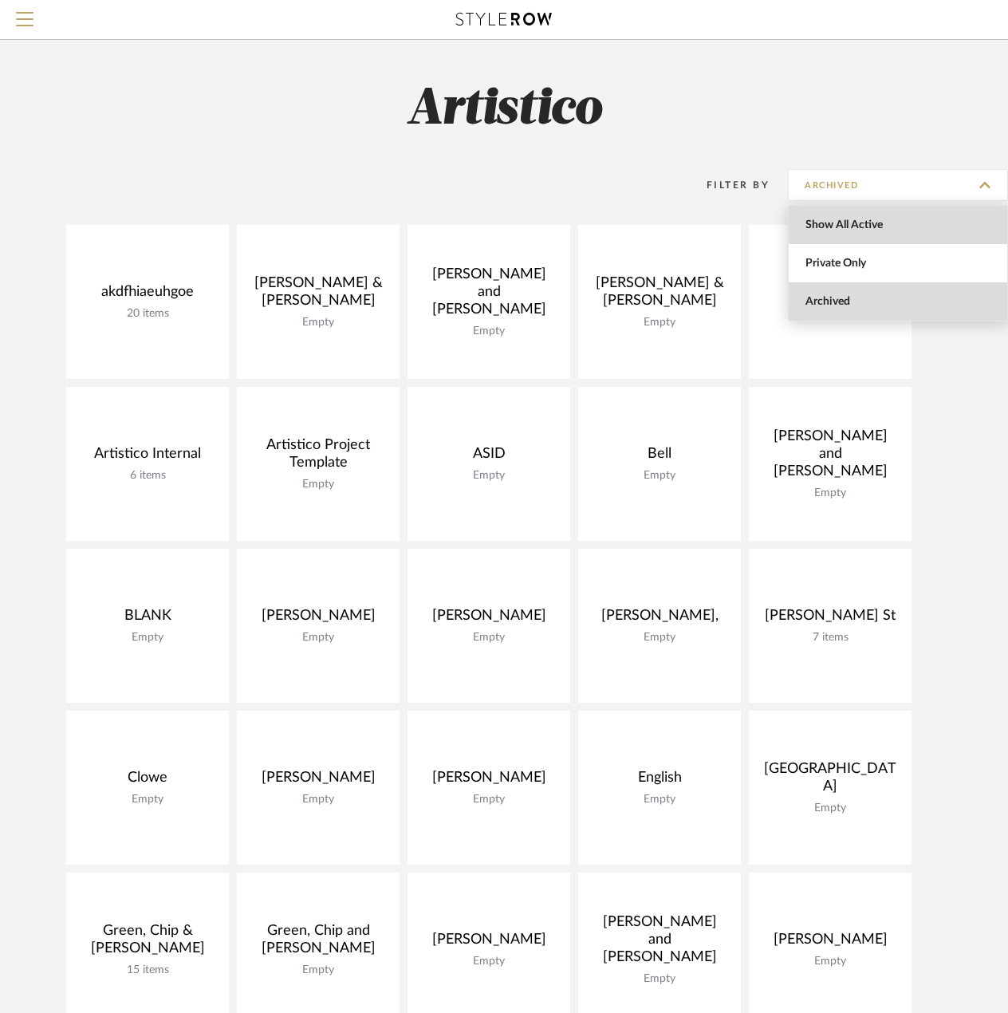
click at [858, 234] on span "Show All Active" at bounding box center [898, 225] width 218 height 38
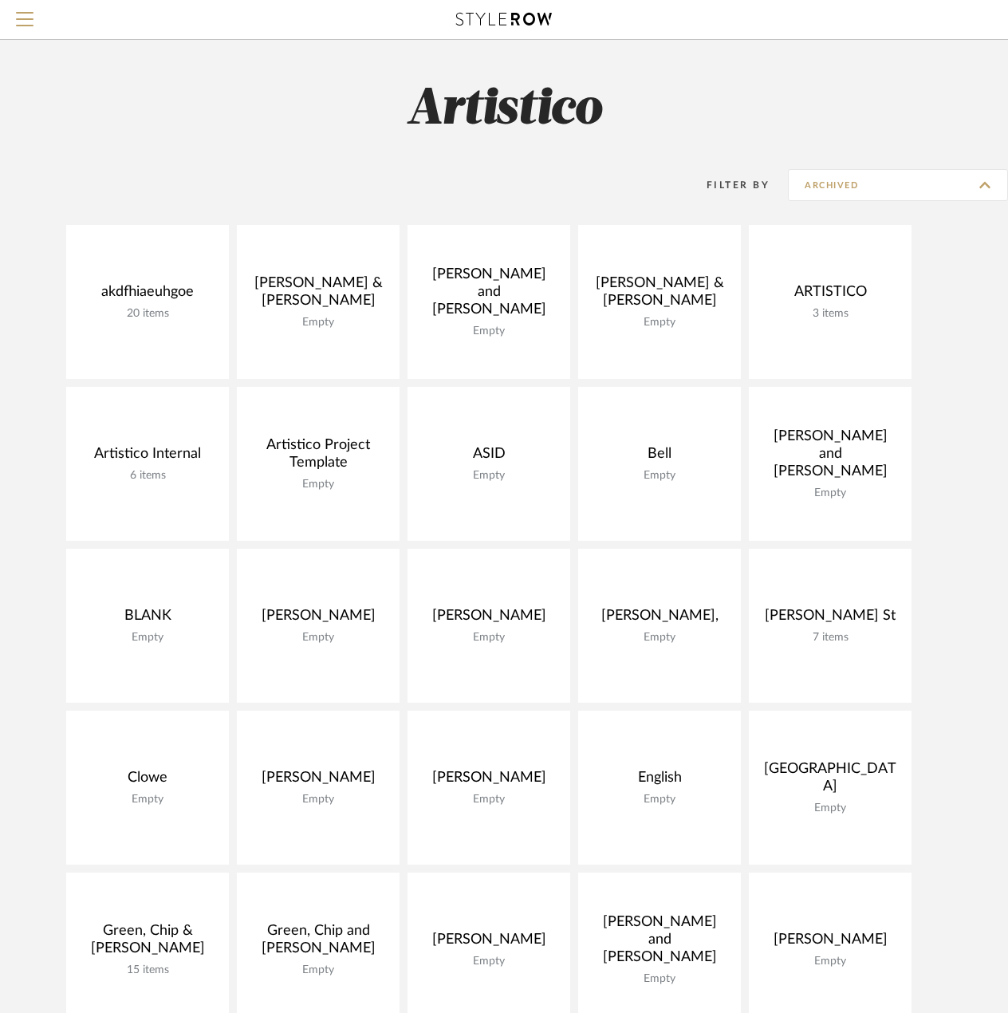
type input "Show All Active"
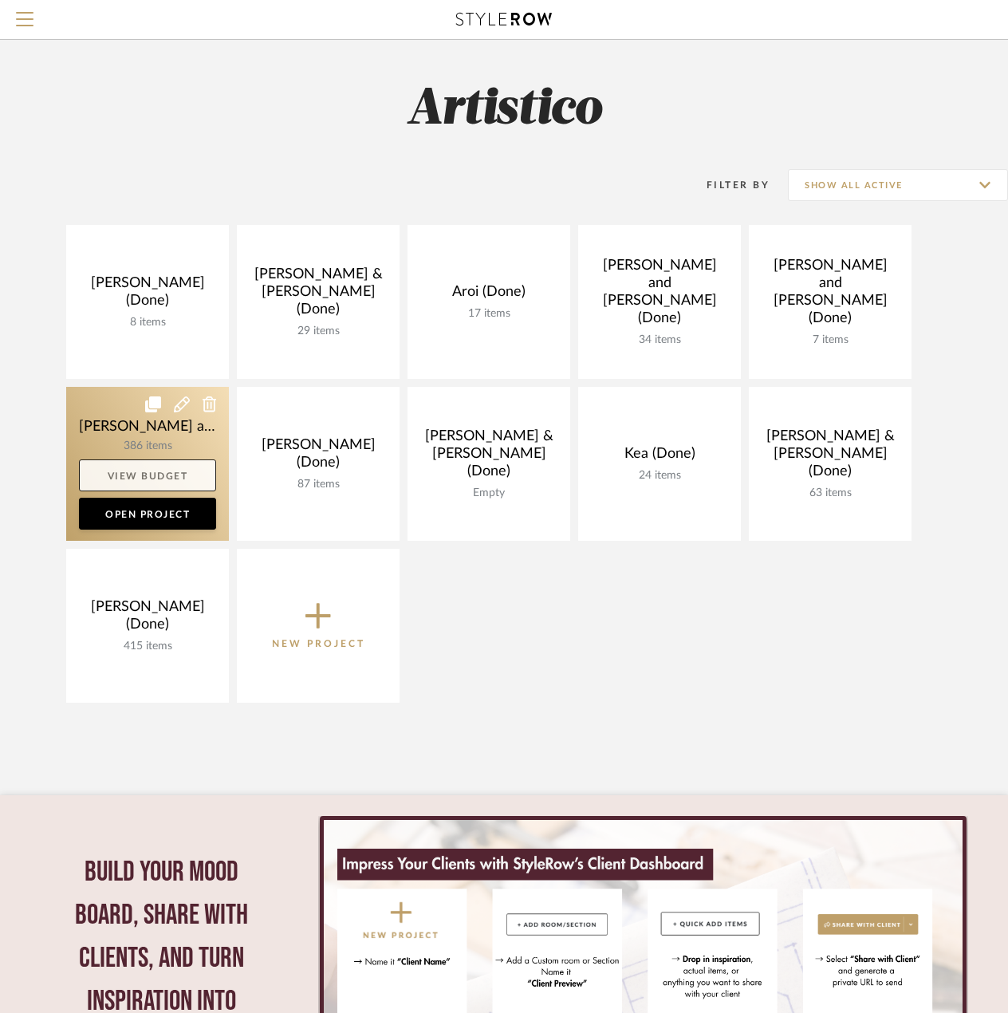
click at [151, 488] on link "View Budget" at bounding box center [147, 475] width 137 height 32
click at [163, 437] on link at bounding box center [147, 464] width 163 height 154
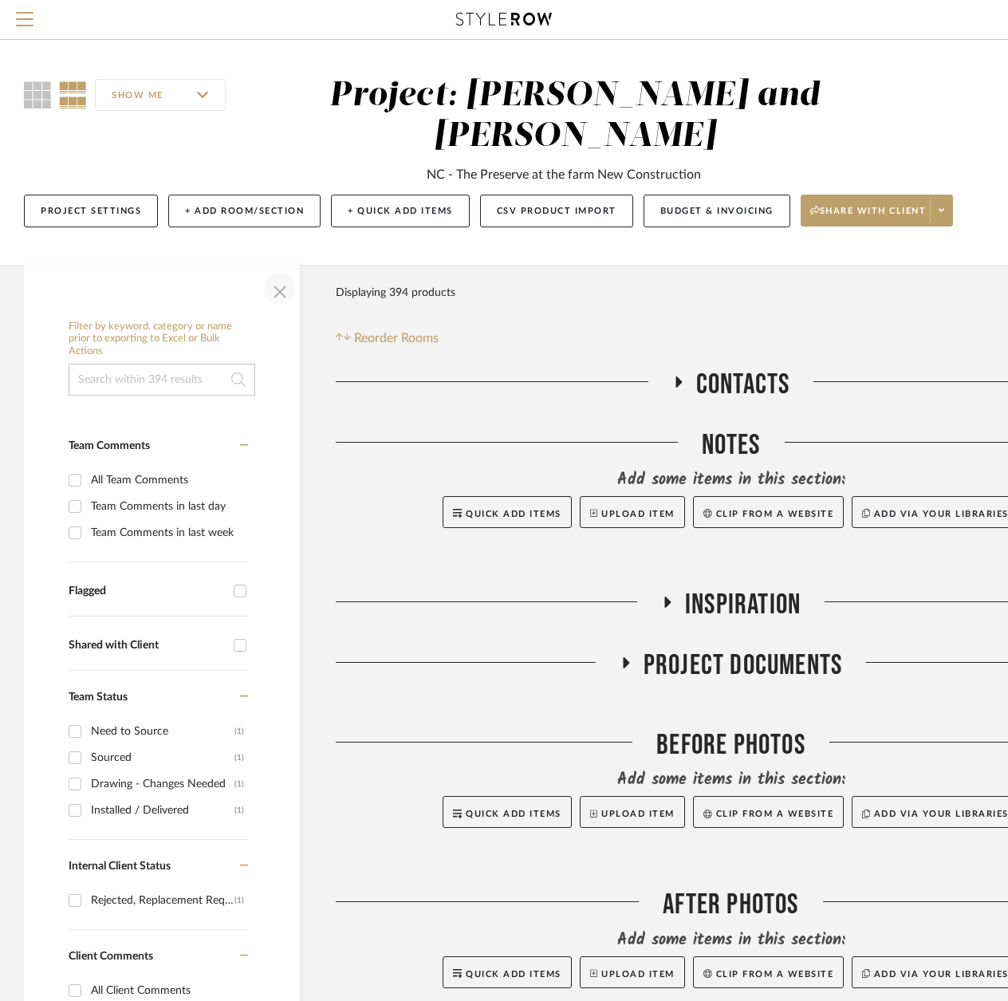
click at [282, 291] on span "button" at bounding box center [280, 289] width 38 height 38
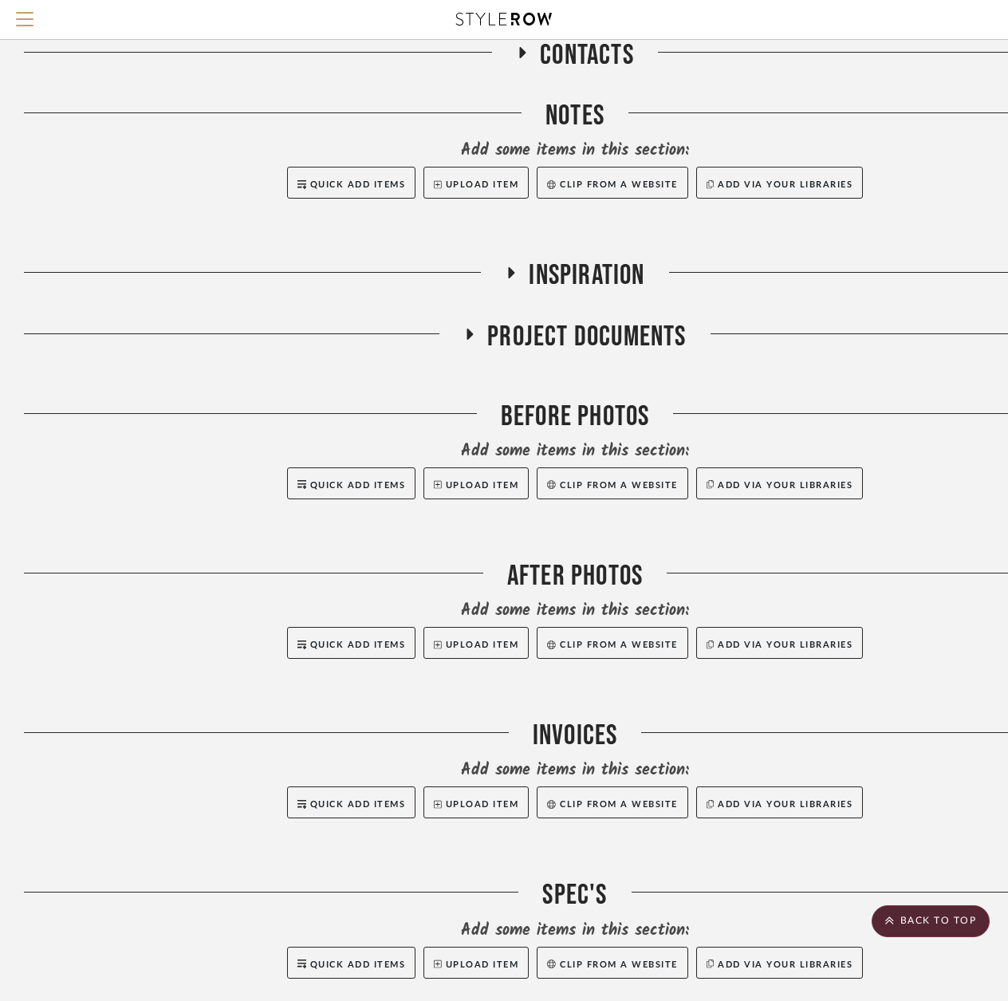
scroll to position [319, 0]
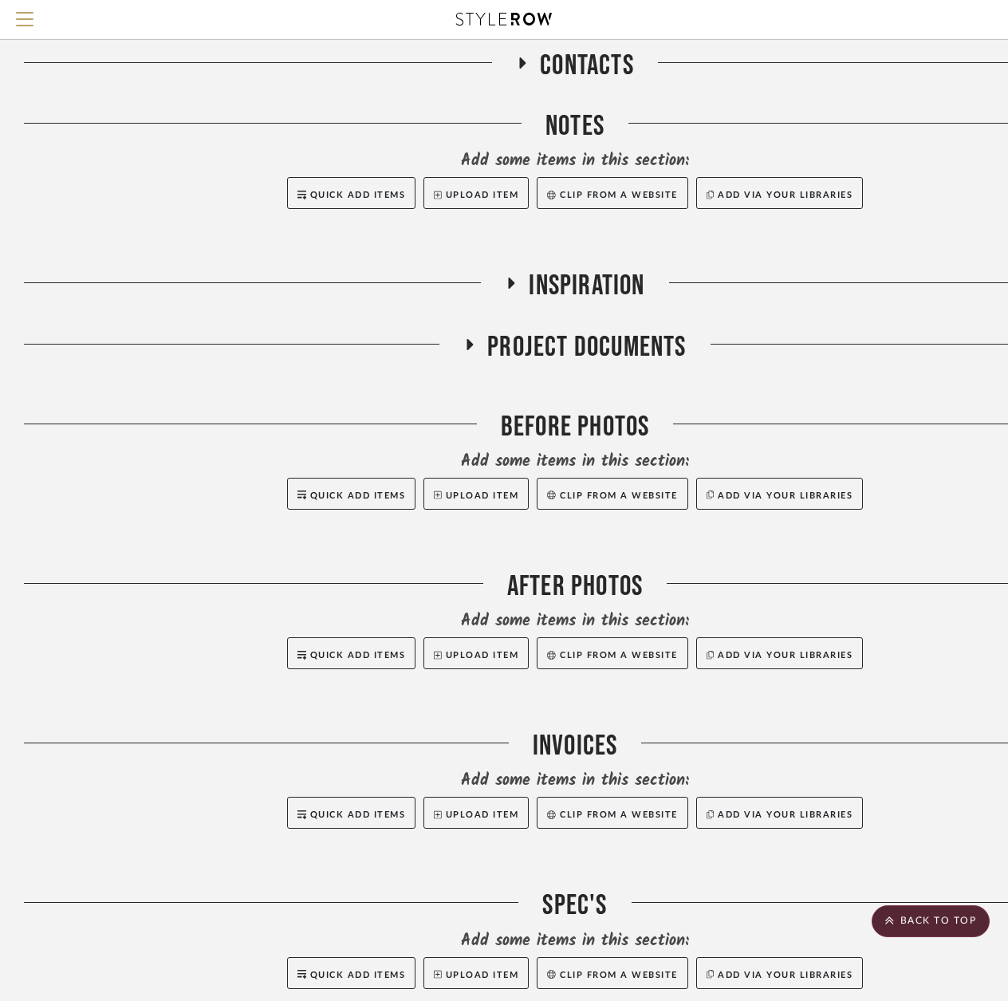
click at [474, 344] on icon at bounding box center [469, 344] width 19 height 12
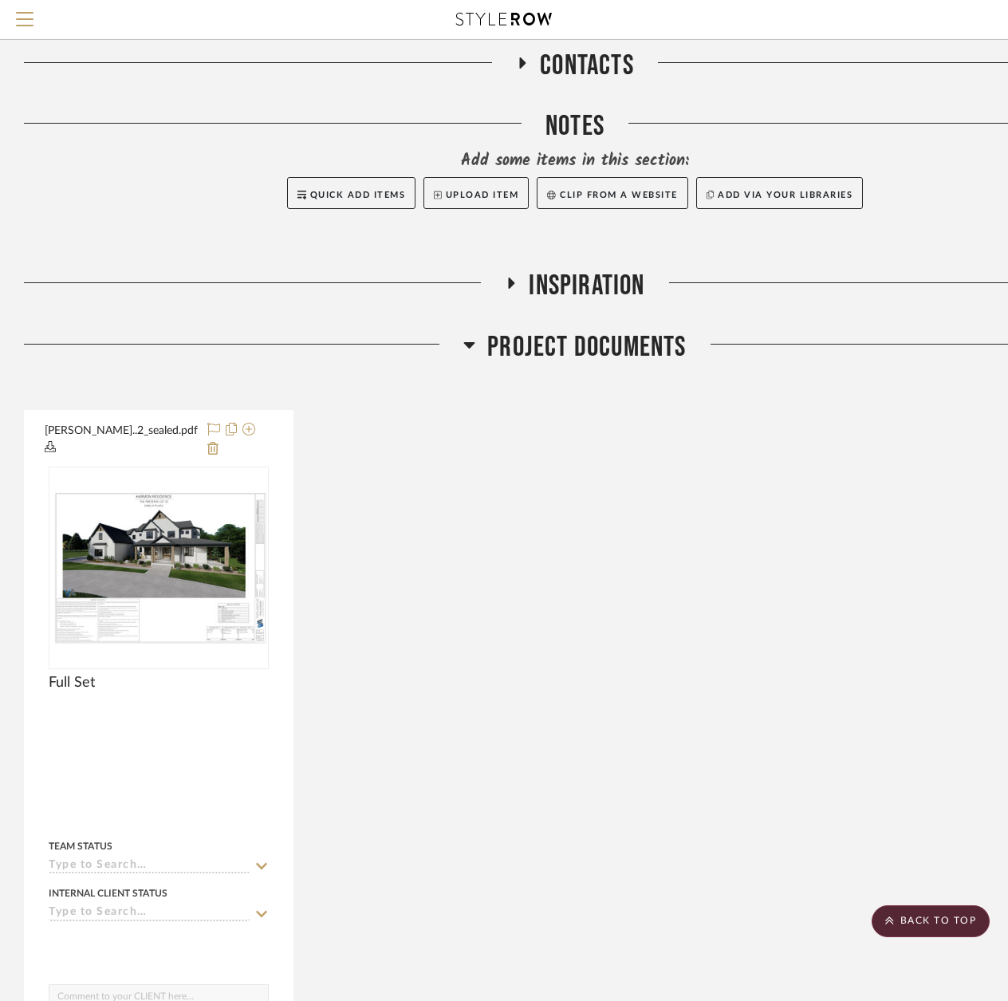
click at [474, 344] on icon at bounding box center [469, 345] width 11 height 6
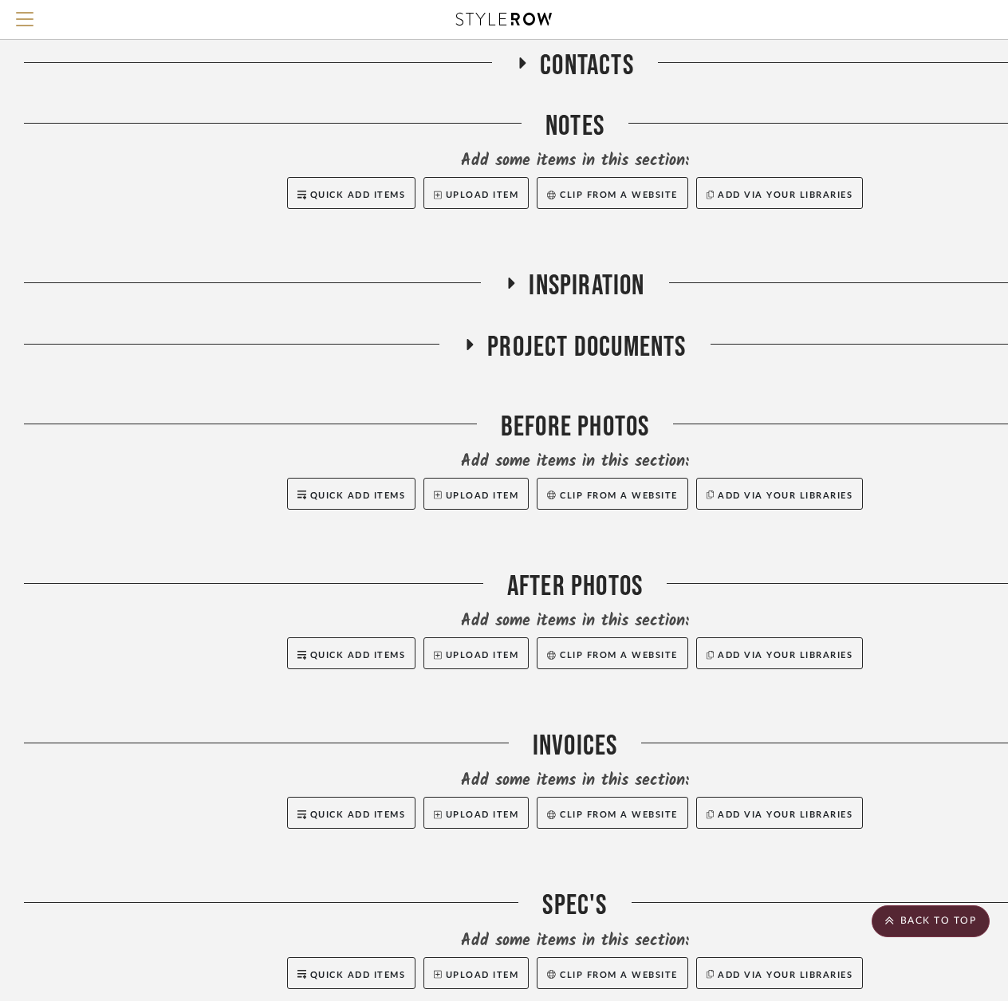
click at [508, 282] on icon at bounding box center [511, 283] width 19 height 12
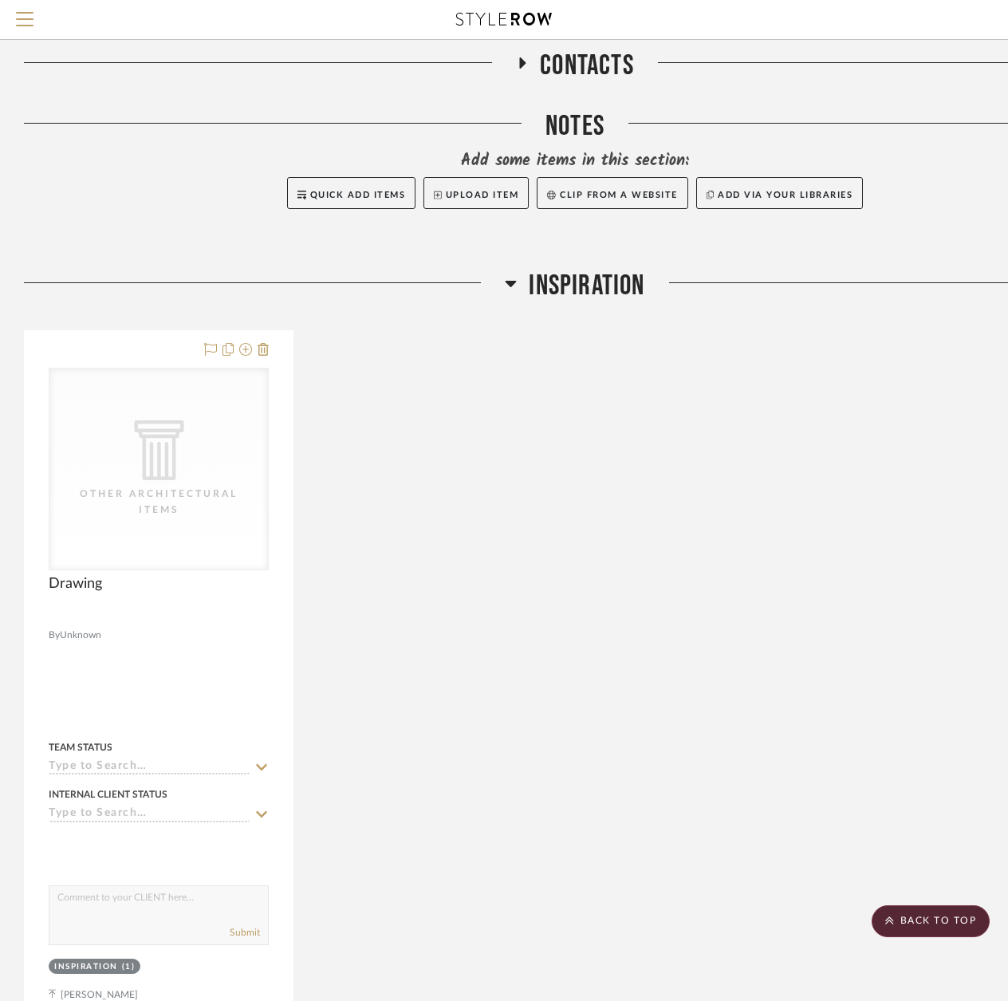
click at [508, 282] on icon at bounding box center [511, 284] width 11 height 6
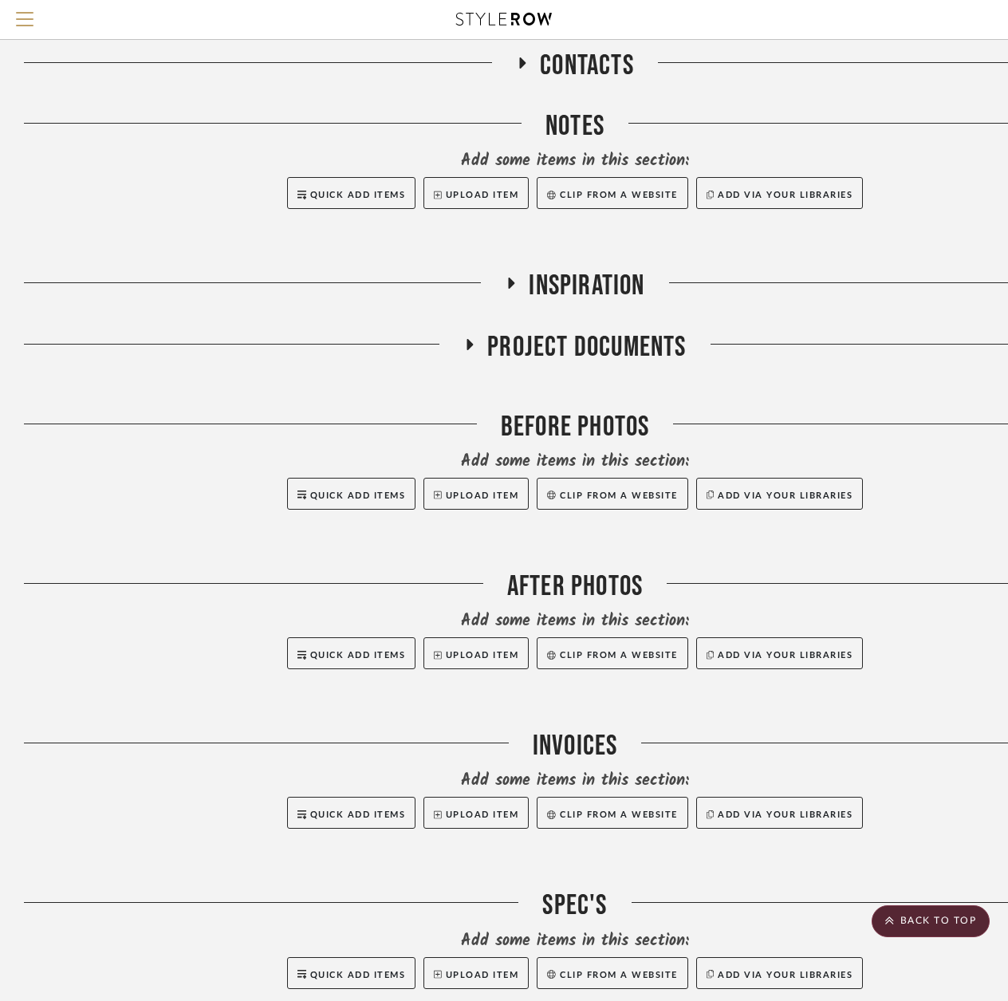
click at [525, 61] on icon at bounding box center [522, 63] width 19 height 12
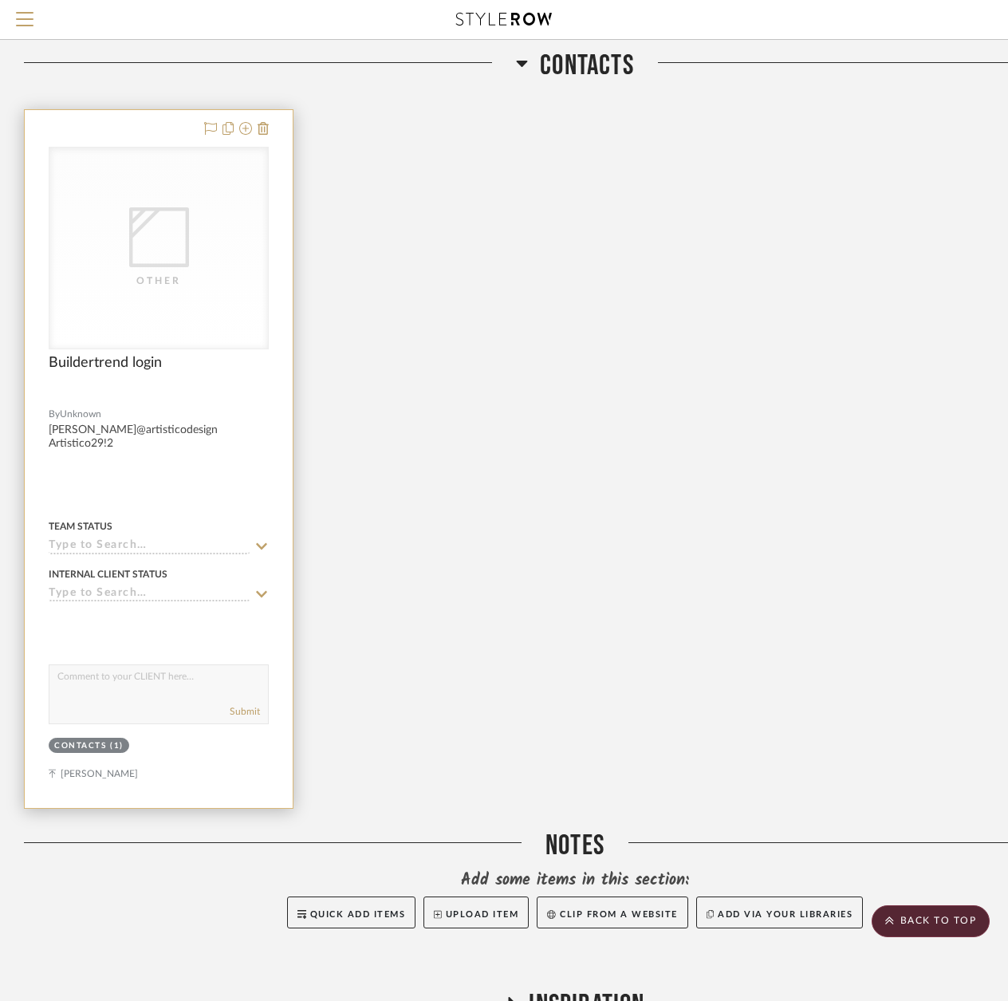
click at [179, 423] on div at bounding box center [159, 459] width 268 height 698
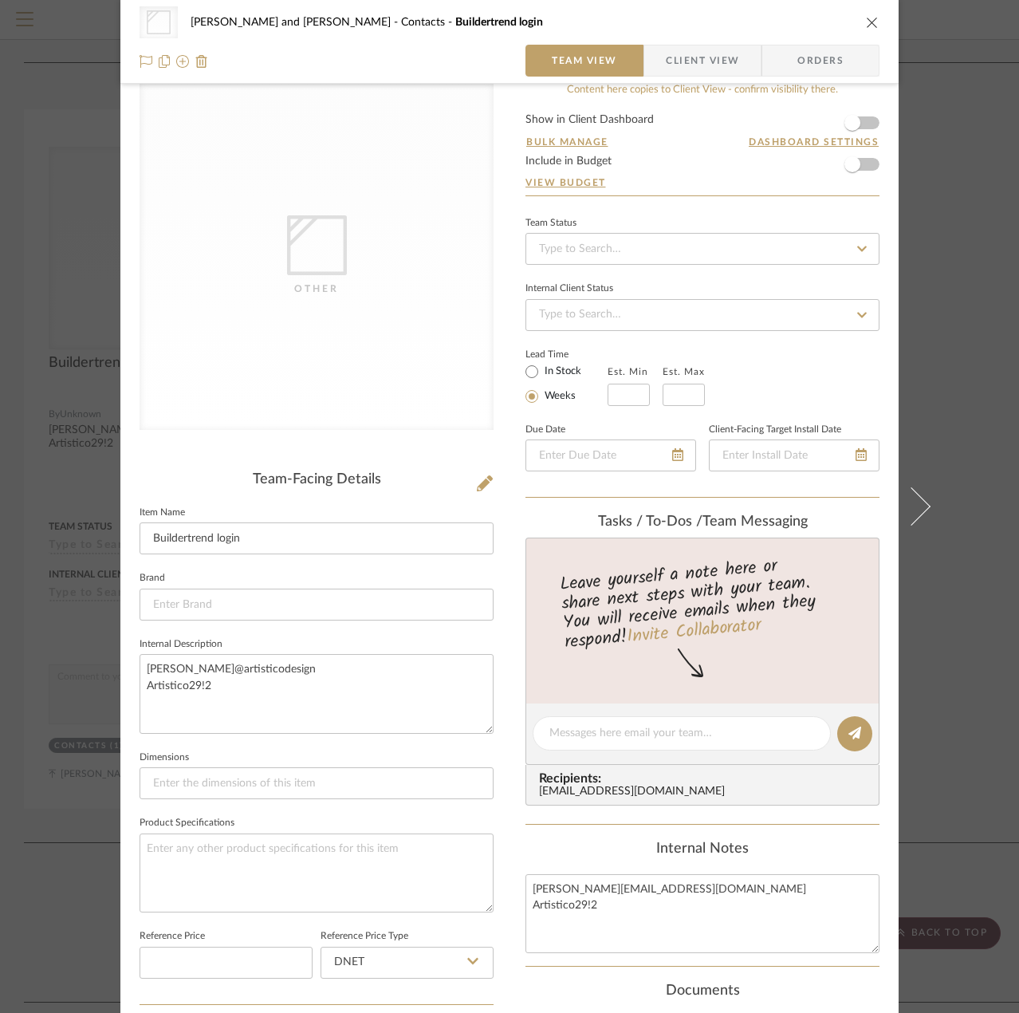
scroll to position [0, 0]
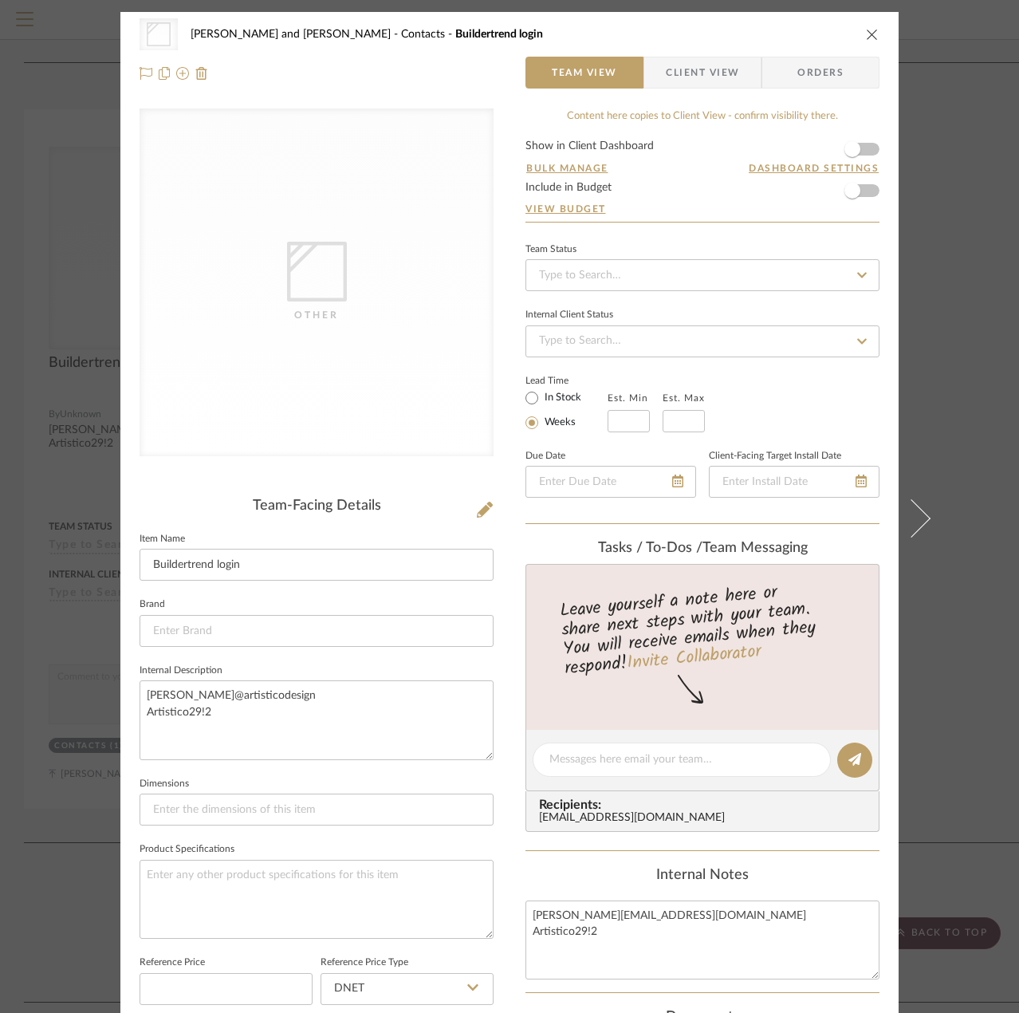
click at [865, 32] on button "close" at bounding box center [872, 34] width 14 height 14
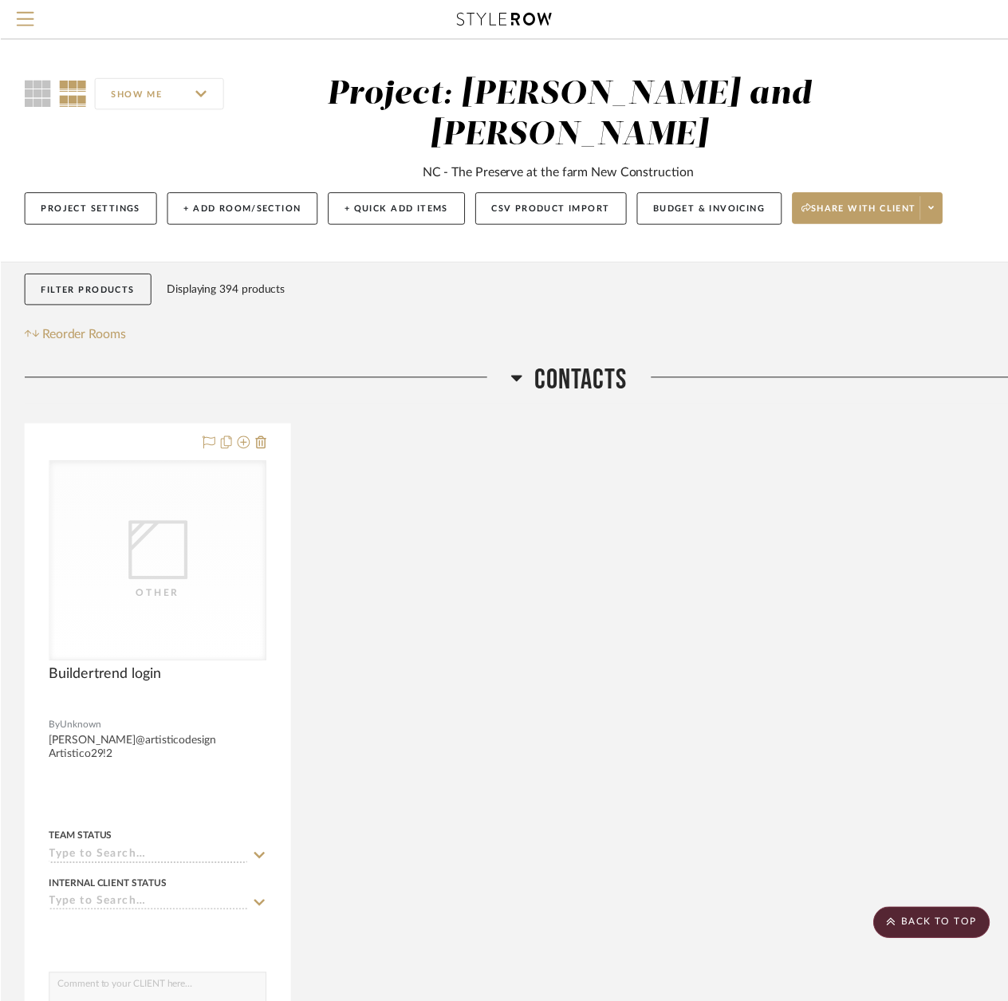
scroll to position [319, 0]
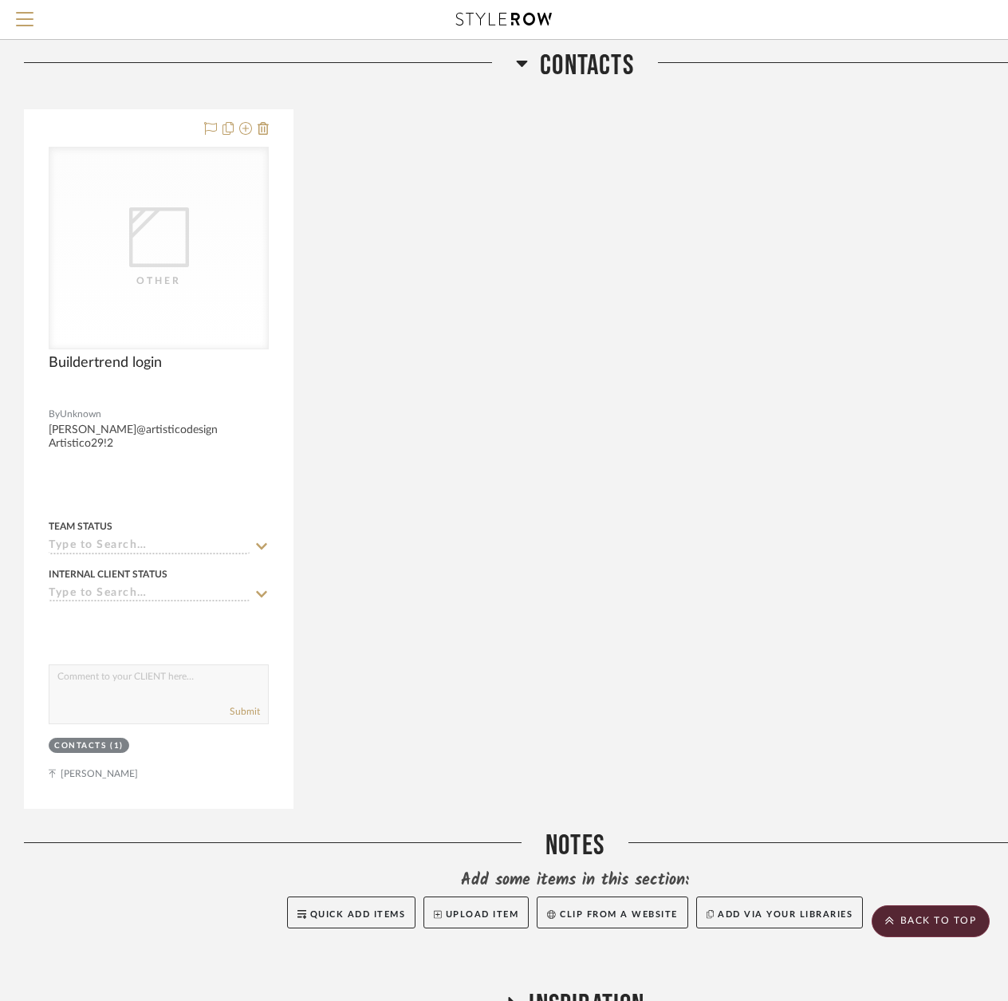
click at [525, 65] on icon at bounding box center [522, 62] width 12 height 19
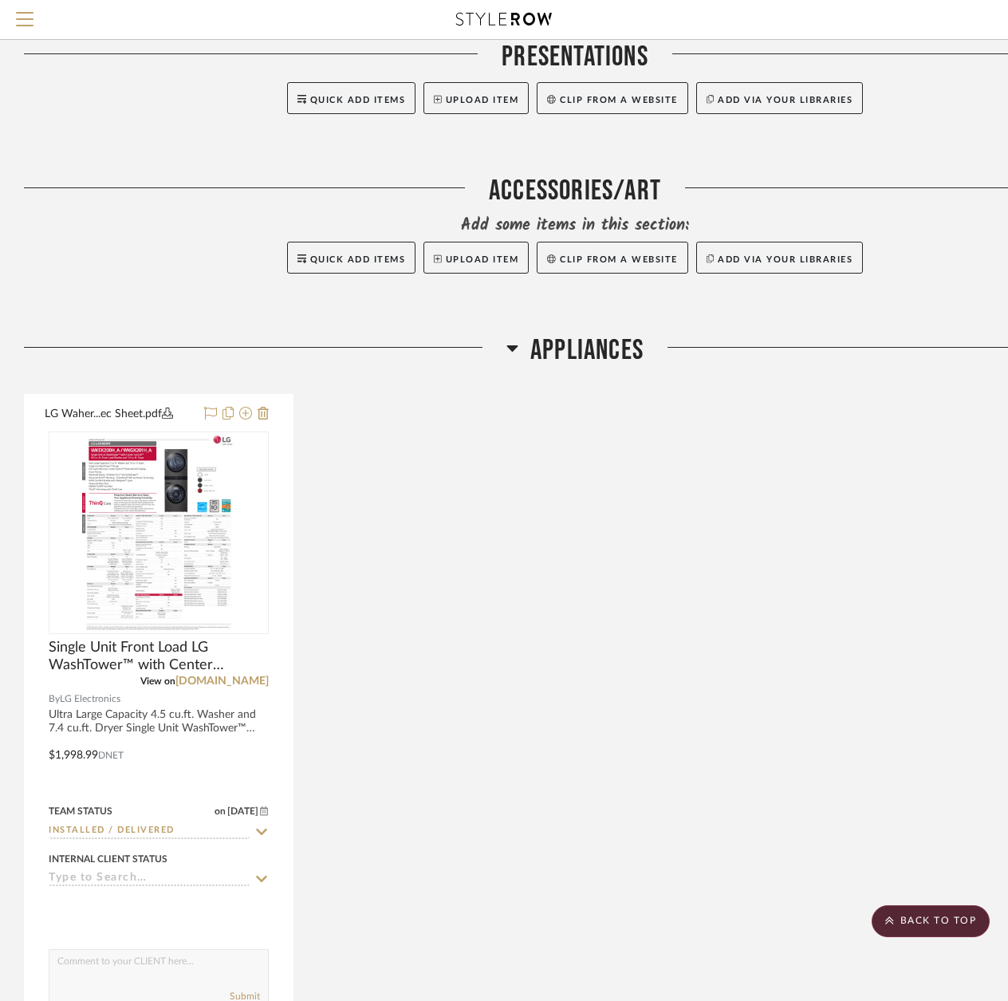
scroll to position [1515, 0]
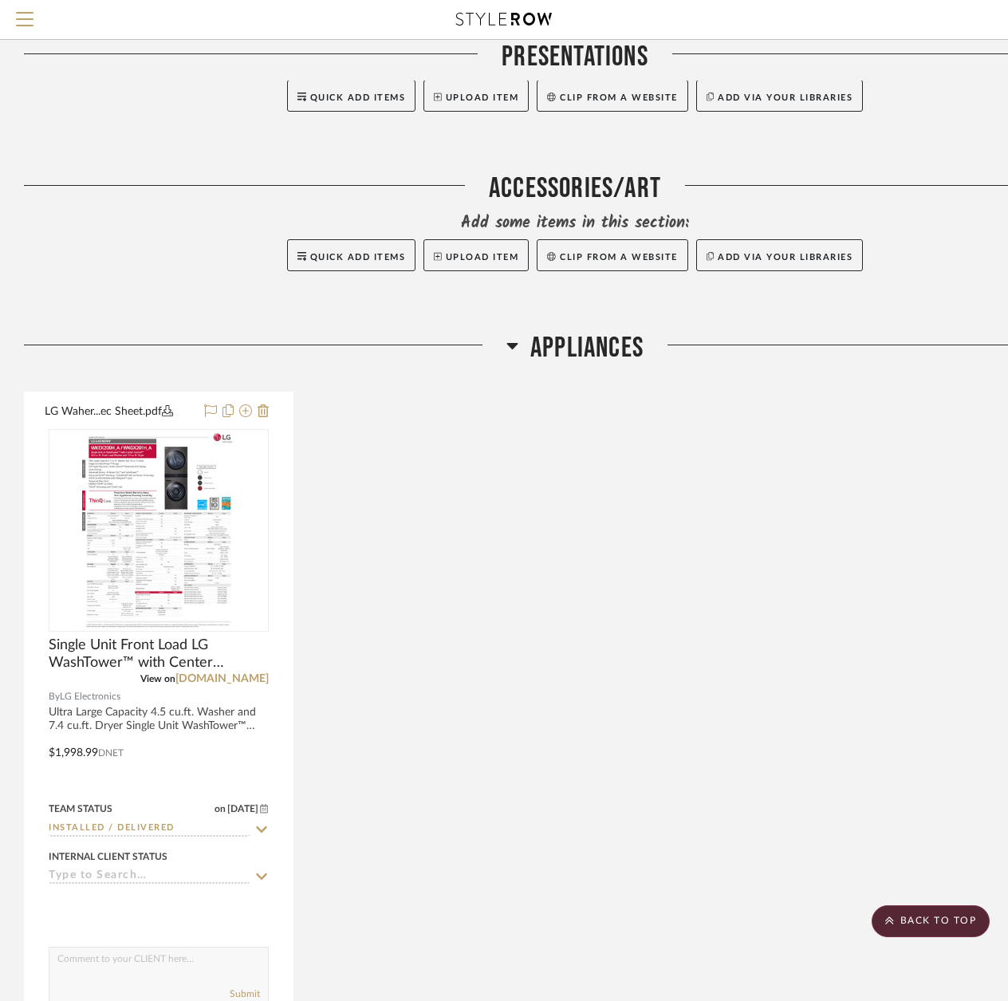
click at [509, 345] on icon at bounding box center [512, 346] width 11 height 6
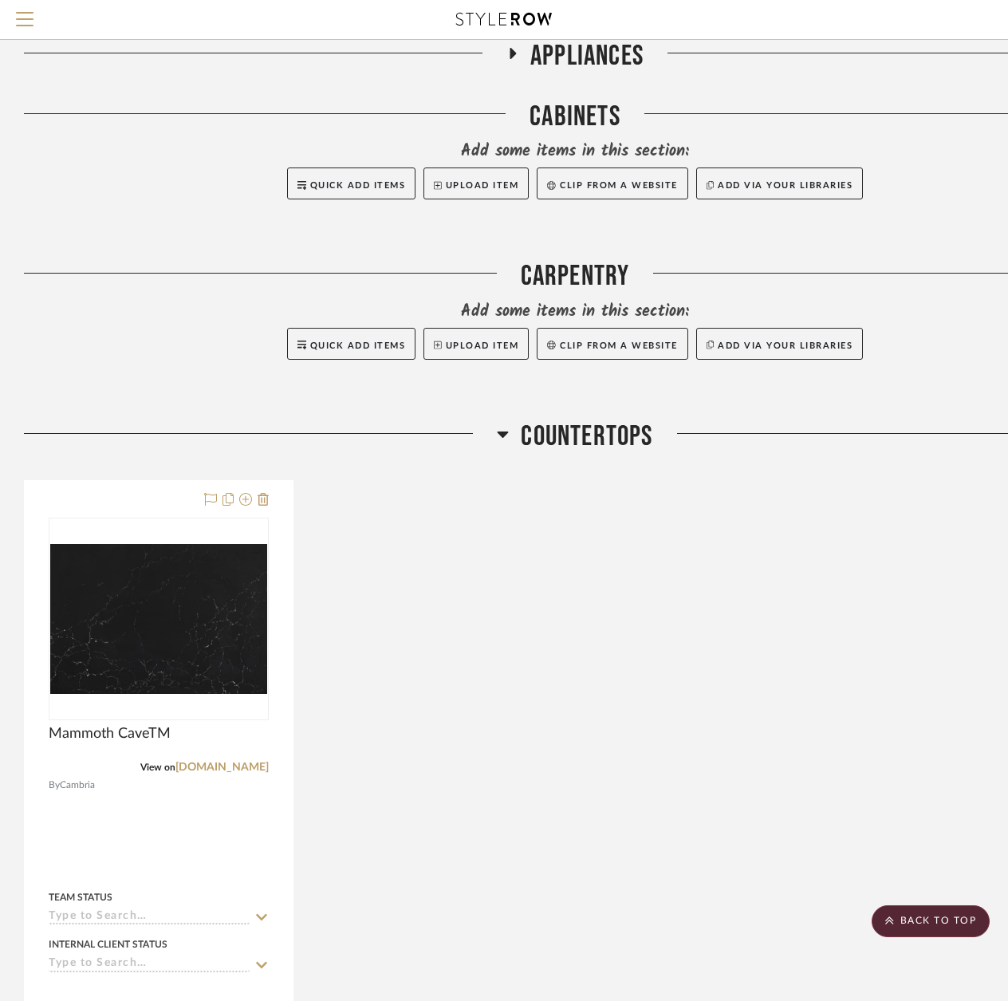
scroll to position [1914, 0]
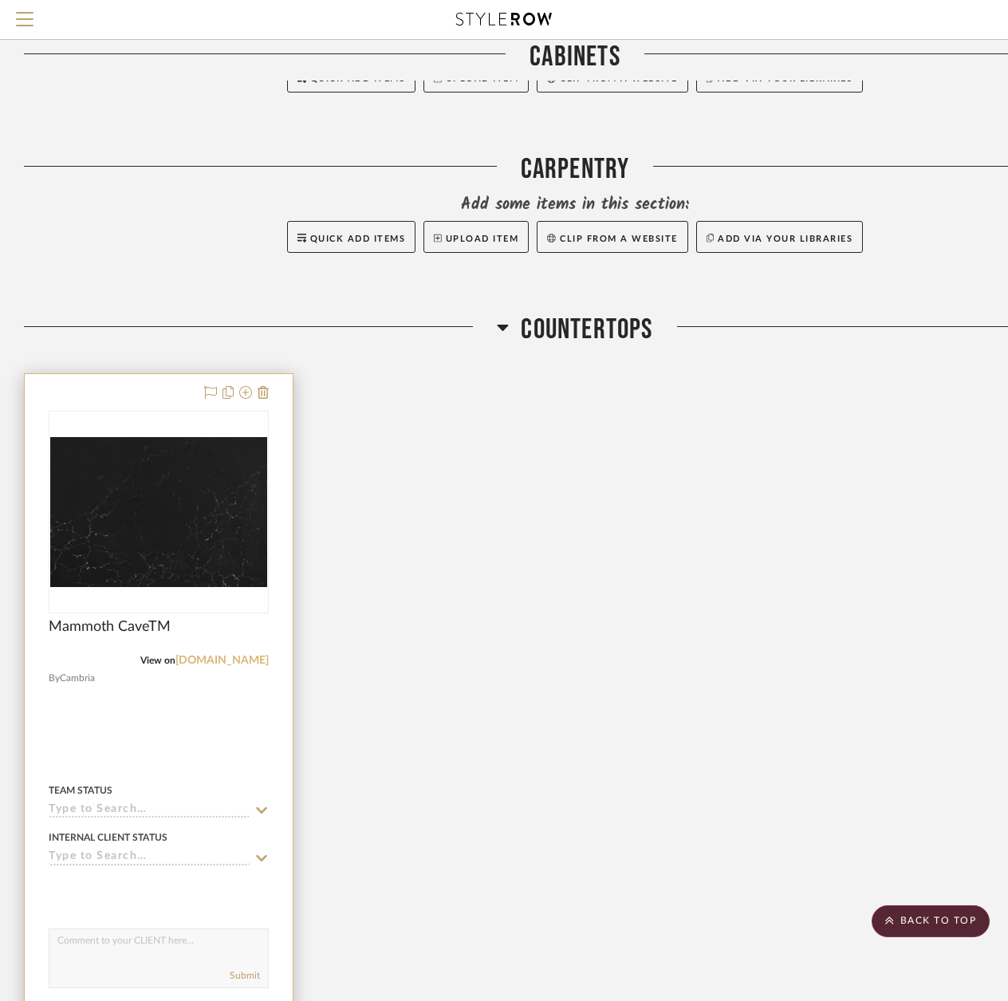
click at [242, 659] on link "[DOMAIN_NAME]" at bounding box center [221, 660] width 93 height 11
click at [145, 576] on img "0" at bounding box center [158, 512] width 217 height 150
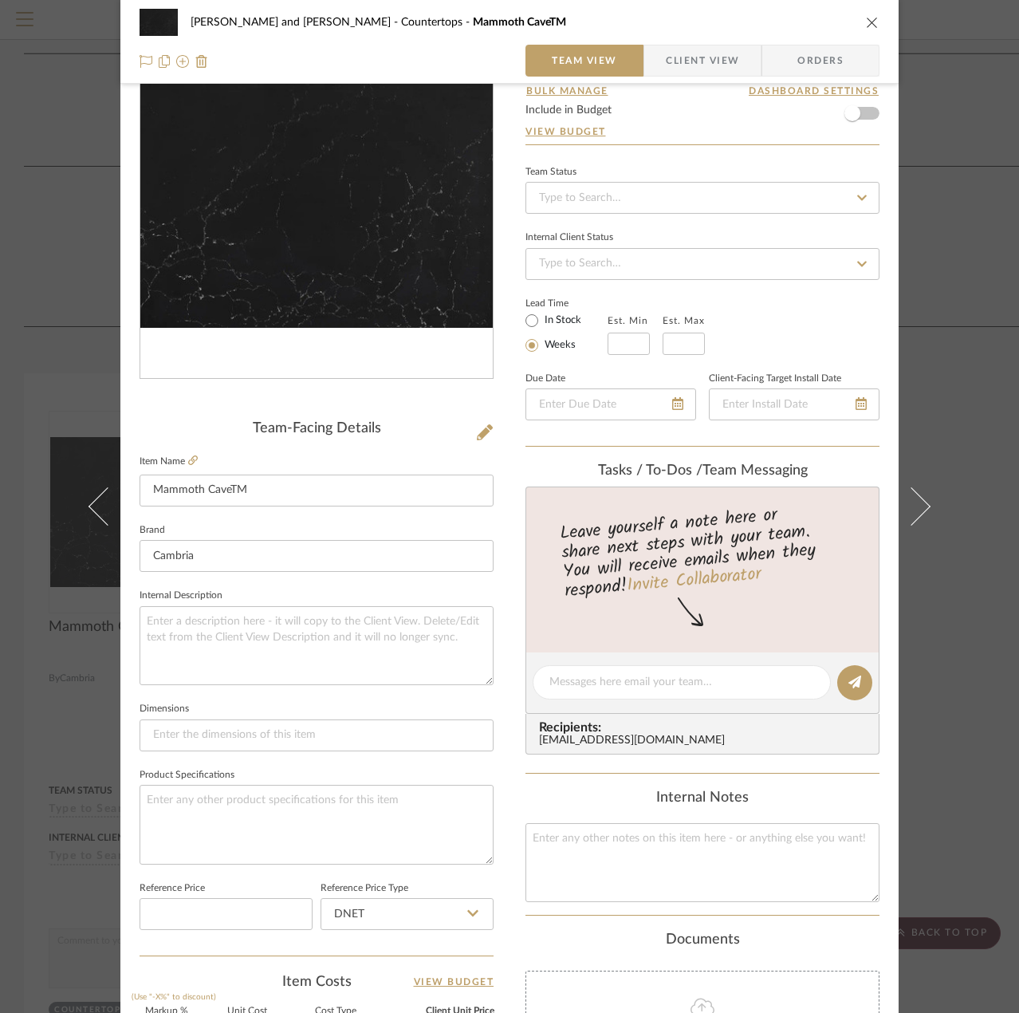
scroll to position [73, 0]
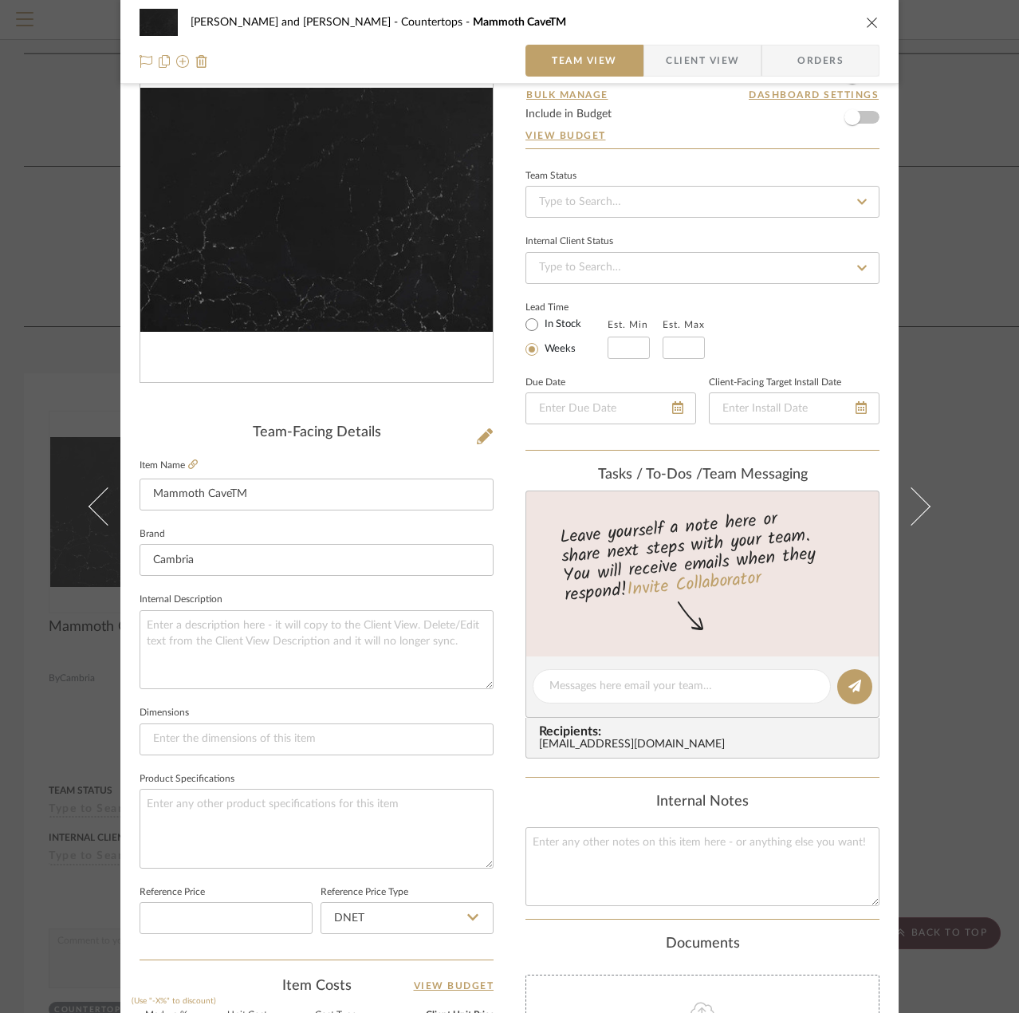
click at [866, 23] on icon "close" at bounding box center [872, 22] width 13 height 13
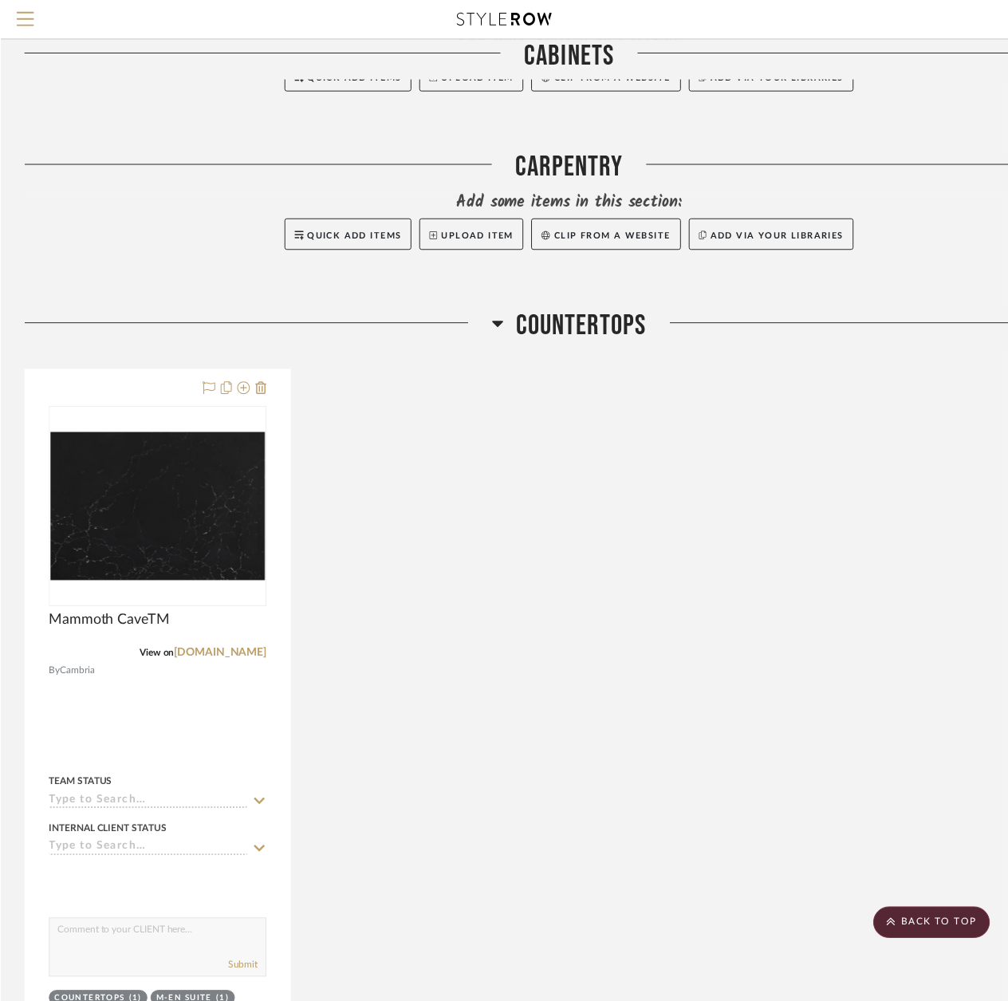
scroll to position [1914, 0]
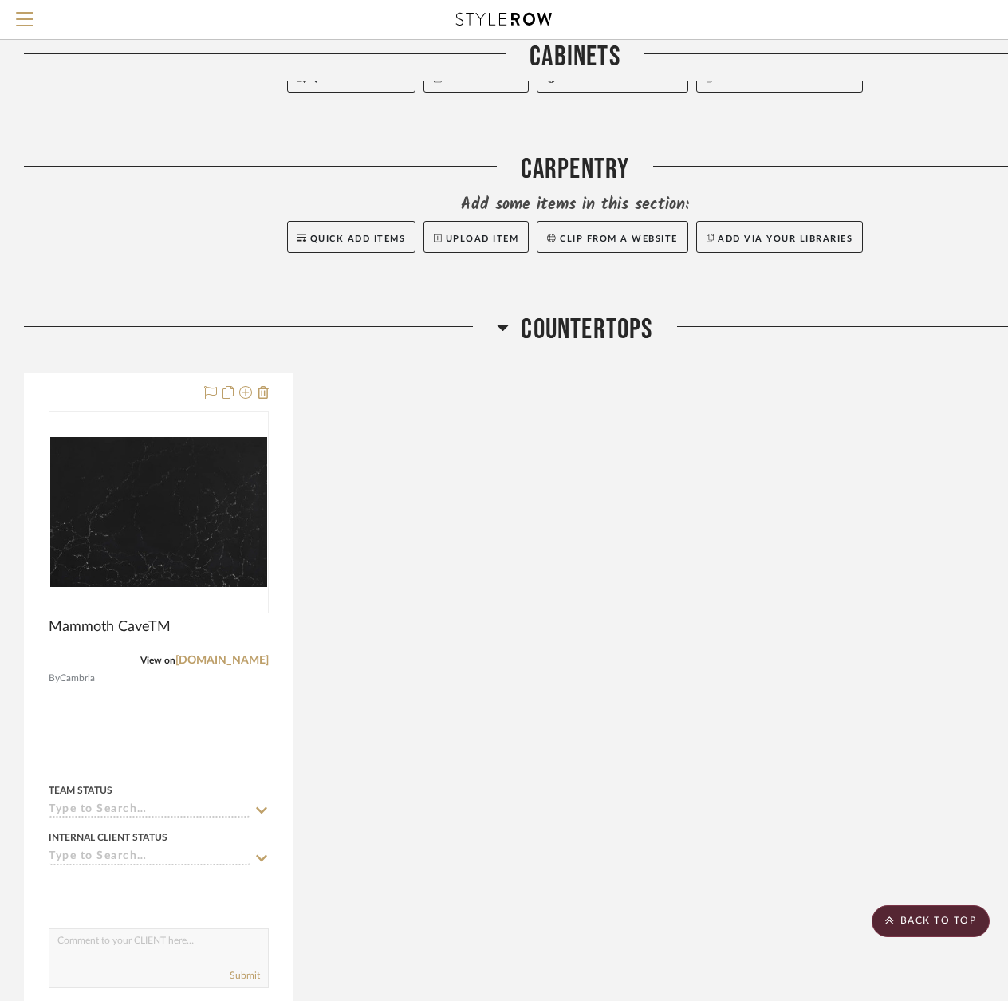
click at [513, 314] on h3 "Countertops" at bounding box center [574, 330] width 155 height 34
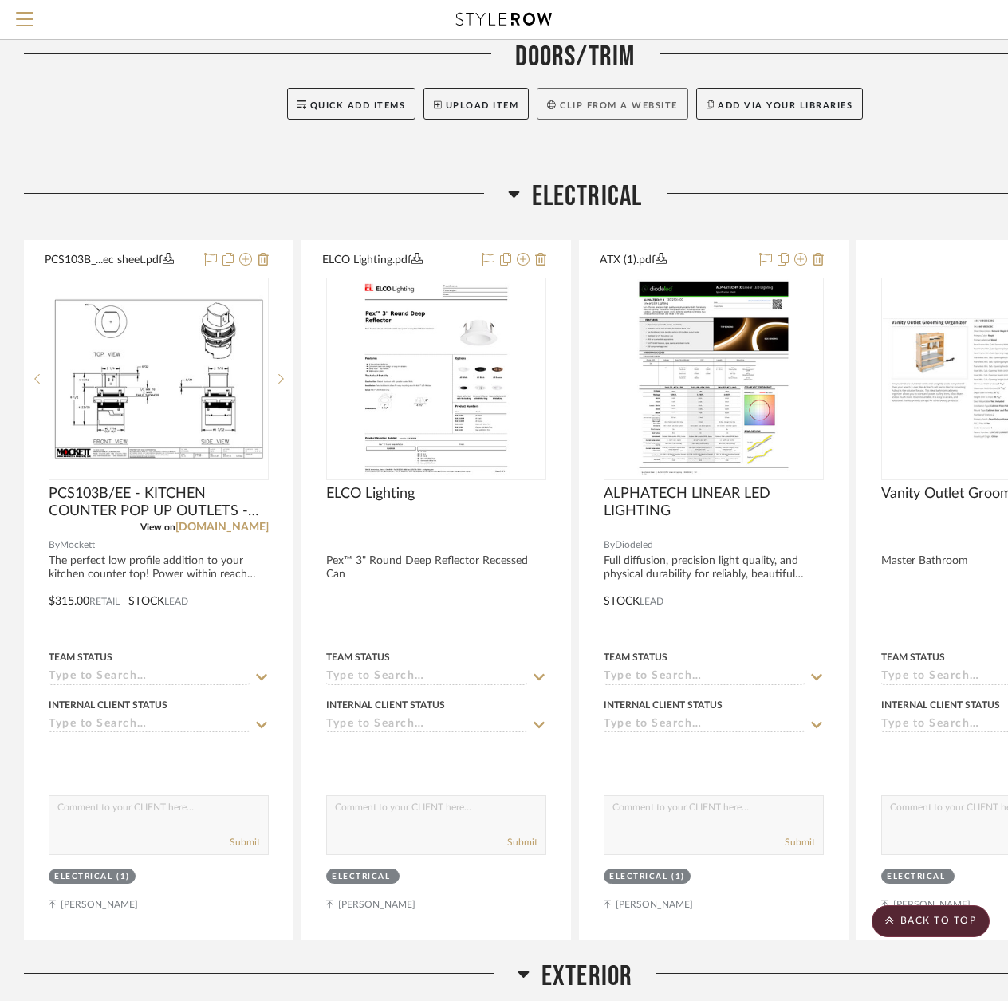
scroll to position [2312, 0]
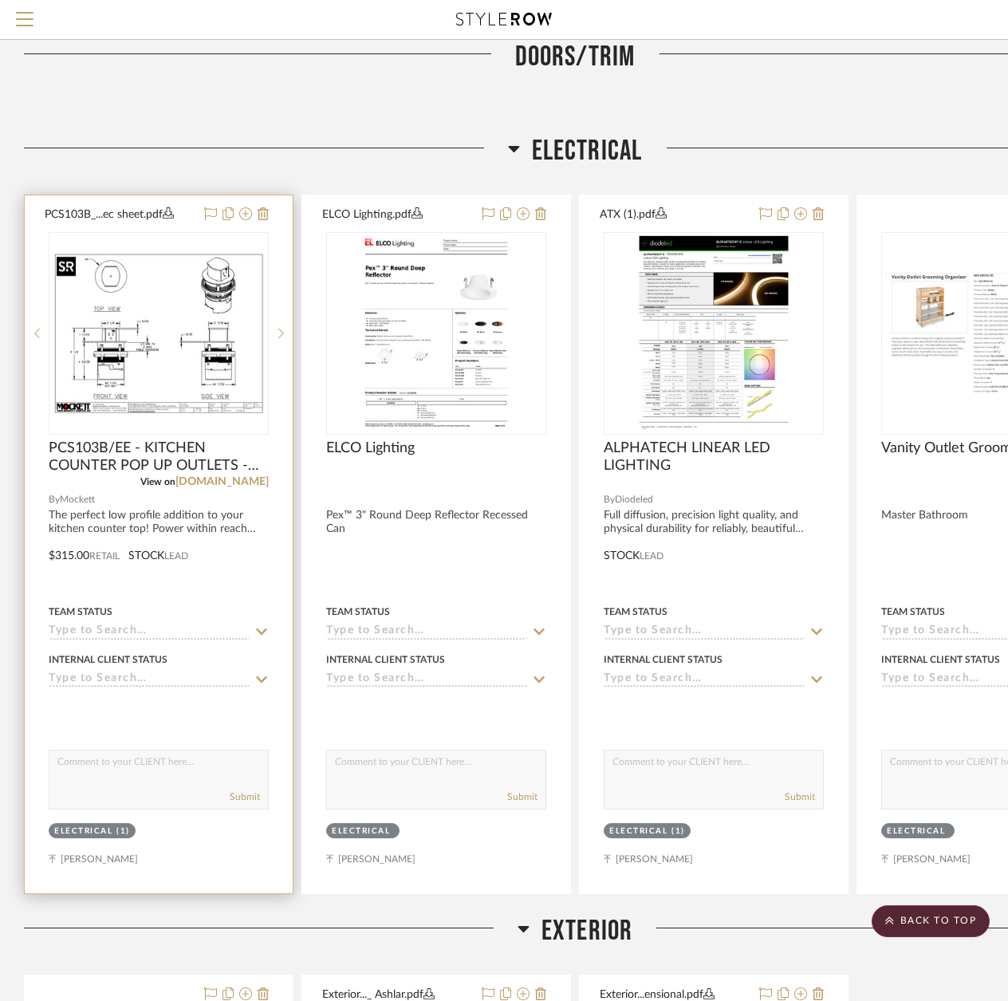
click at [173, 344] on img "0" at bounding box center [158, 333] width 217 height 167
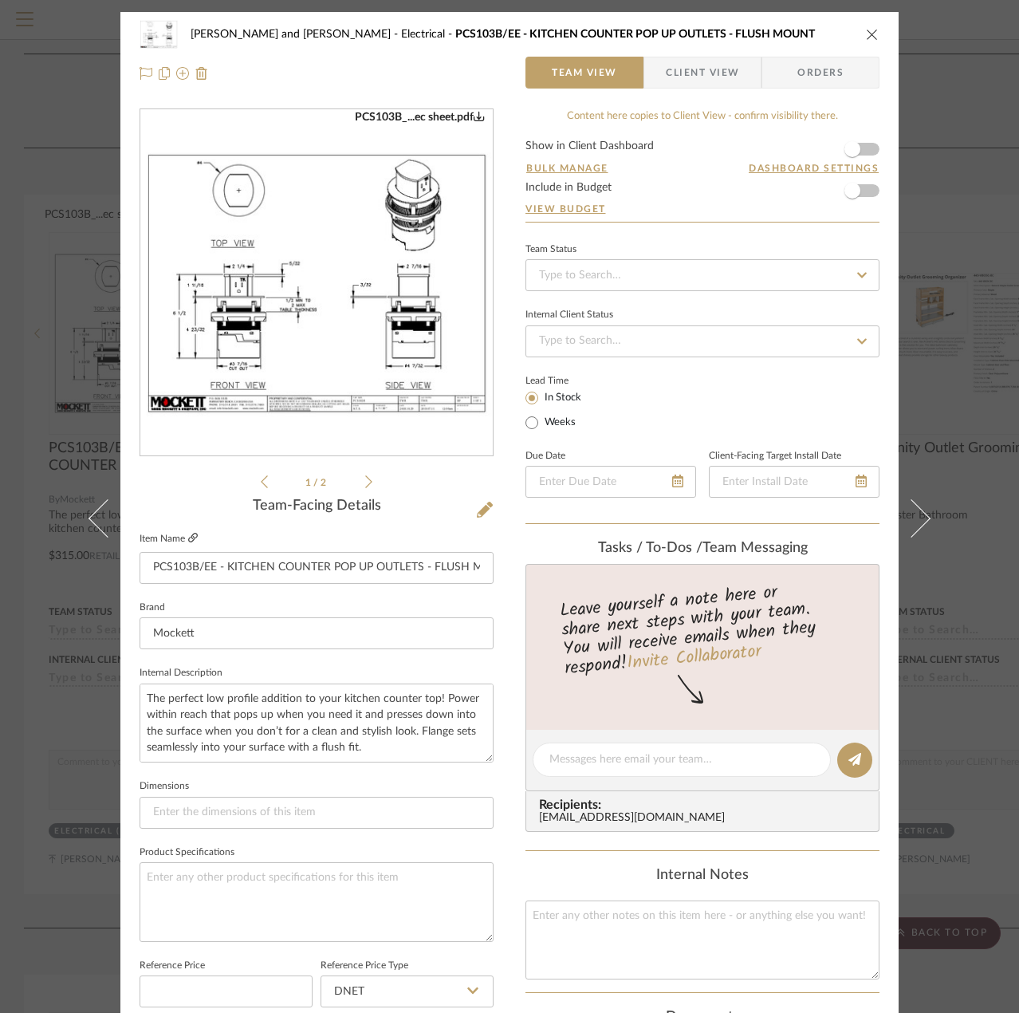
click at [191, 536] on icon at bounding box center [193, 538] width 10 height 10
click at [365, 482] on icon at bounding box center [368, 481] width 7 height 14
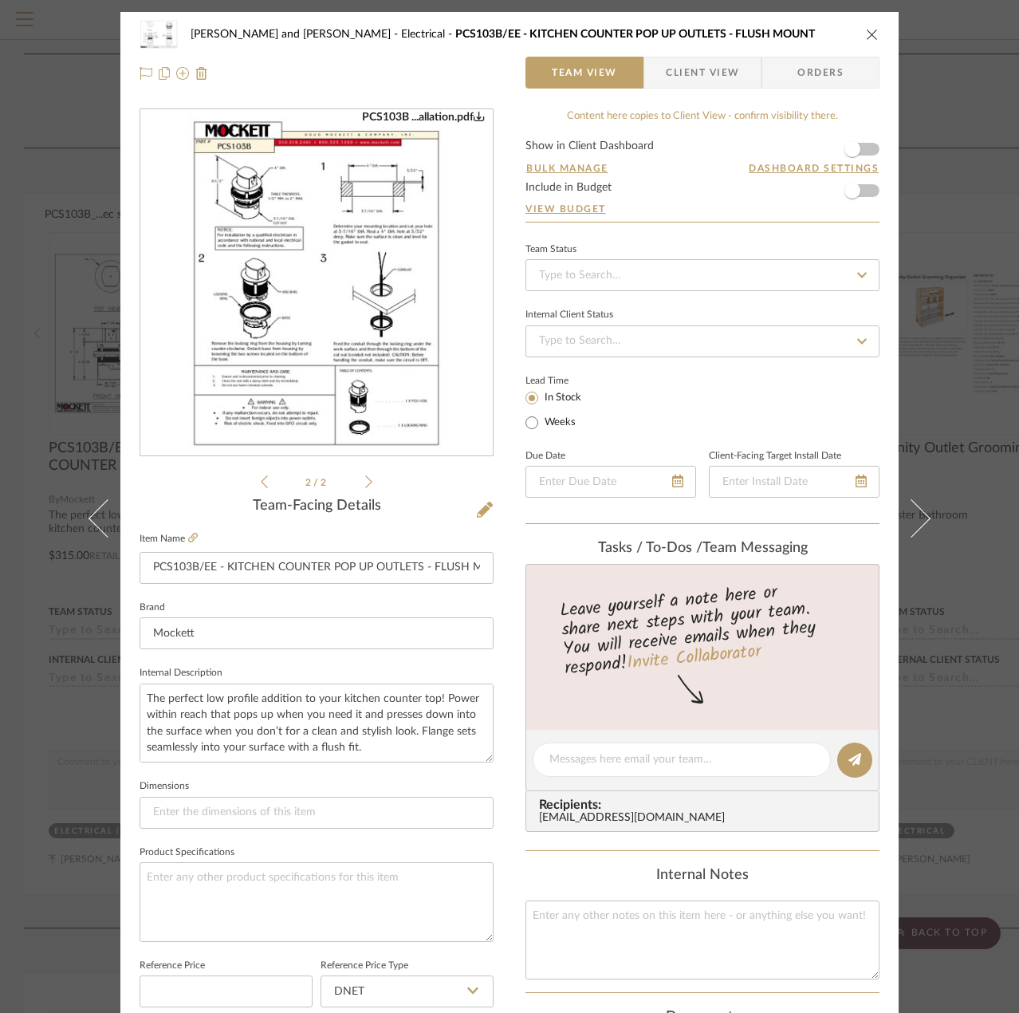
click at [430, 116] on div "PCS103B ...allation.pdf" at bounding box center [423, 117] width 123 height 14
click at [365, 481] on icon at bounding box center [368, 481] width 7 height 13
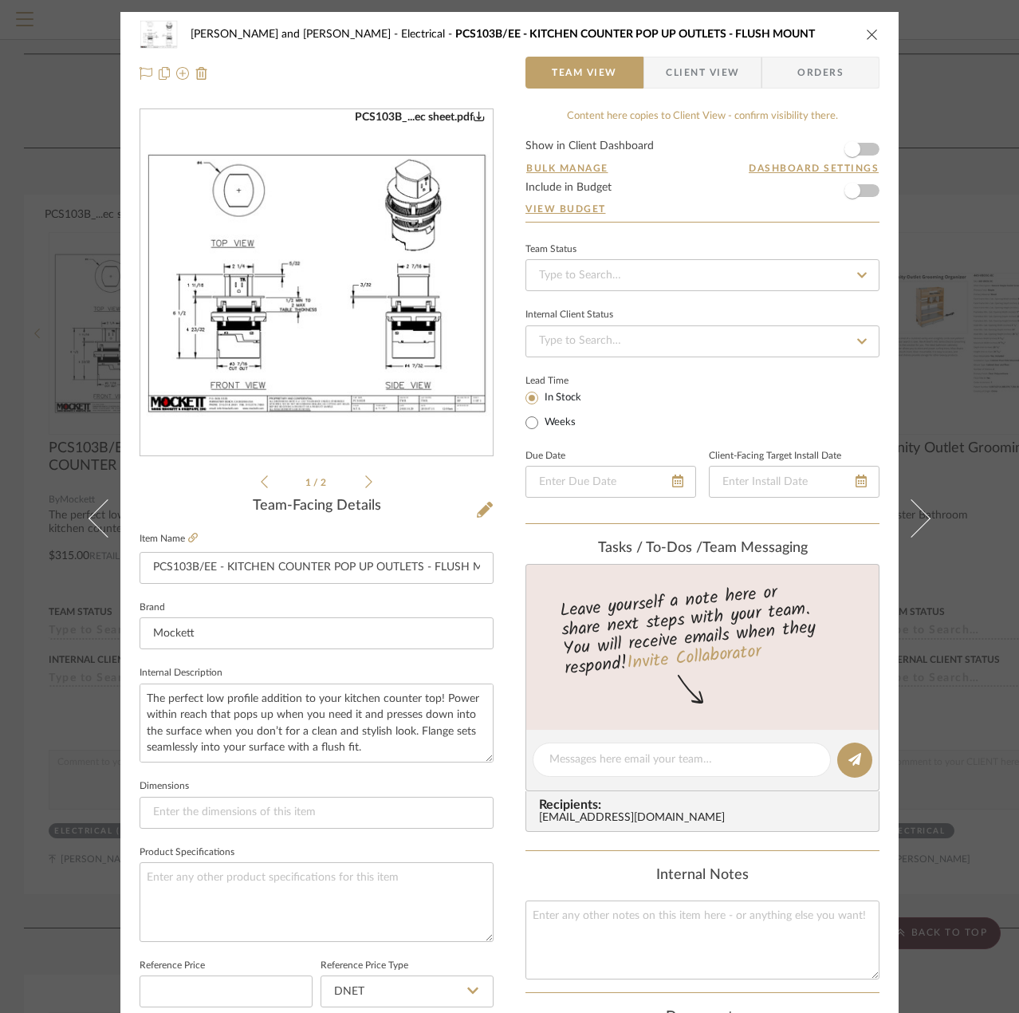
click at [450, 115] on div "PCS103B_...ec sheet.pdf" at bounding box center [420, 117] width 130 height 14
click at [866, 34] on icon "close" at bounding box center [872, 34] width 13 height 13
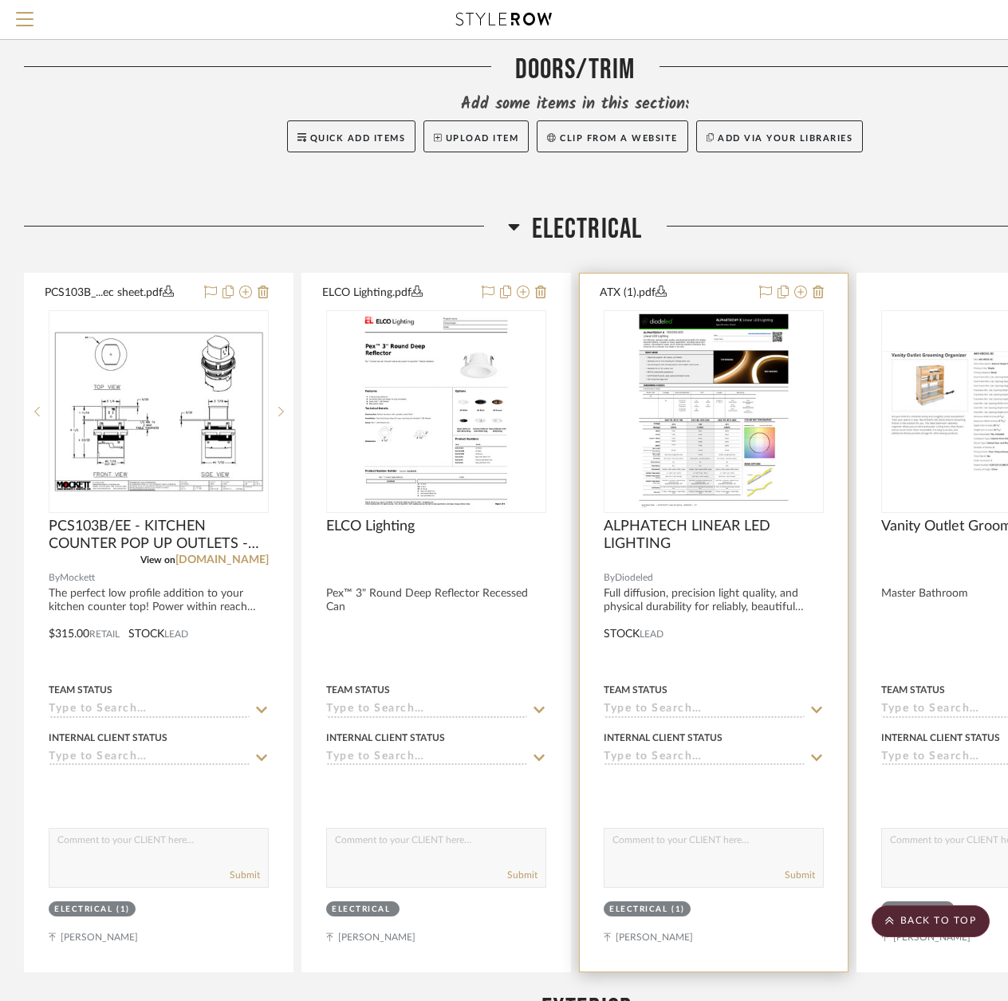
scroll to position [2233, 0]
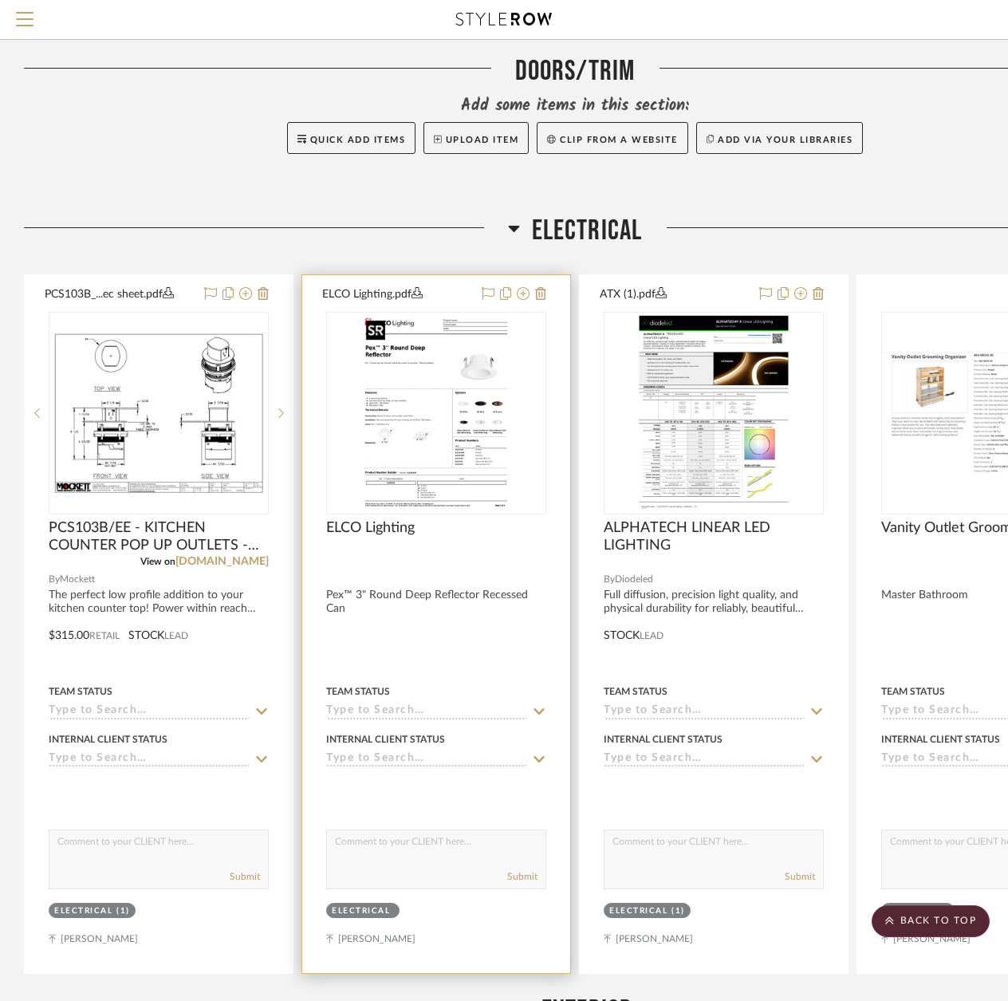
click at [440, 420] on img "0" at bounding box center [437, 412] width 154 height 199
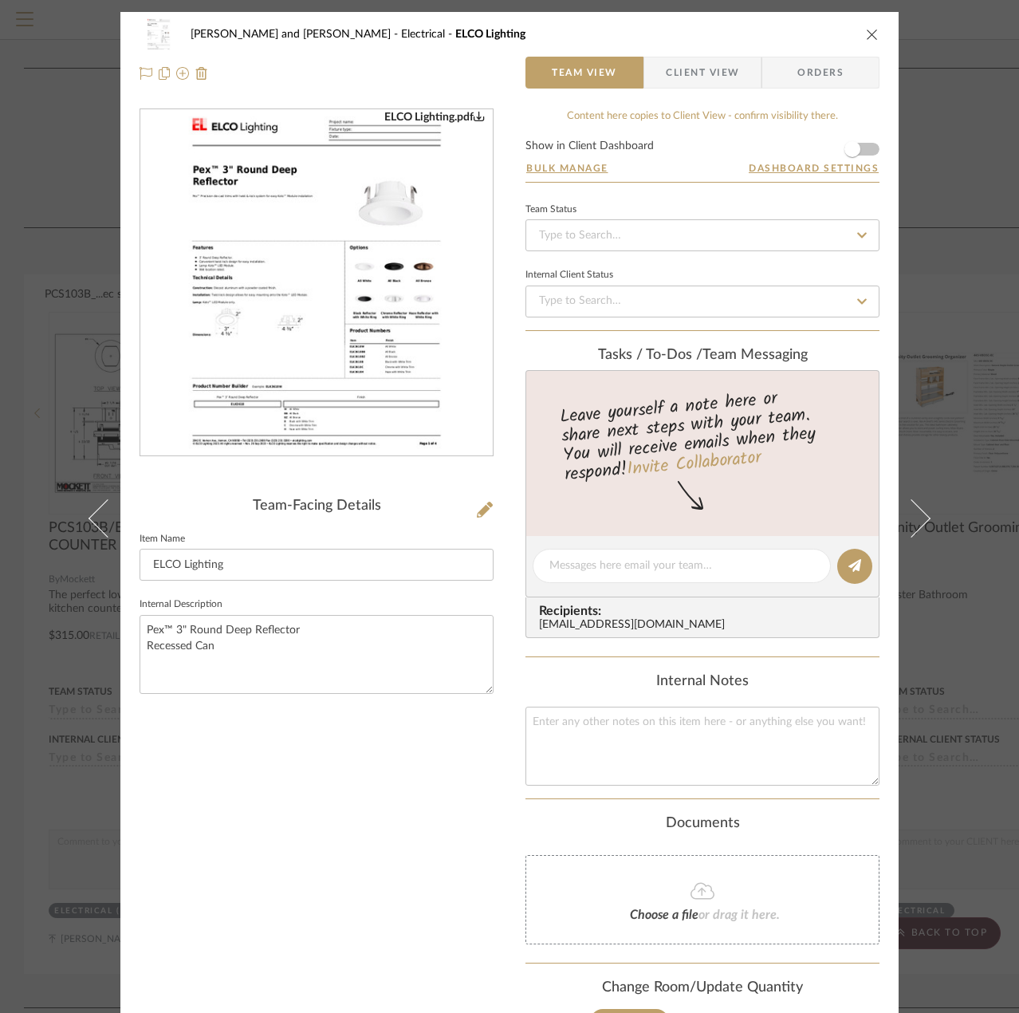
click at [242, 171] on img "0" at bounding box center [317, 283] width 268 height 346
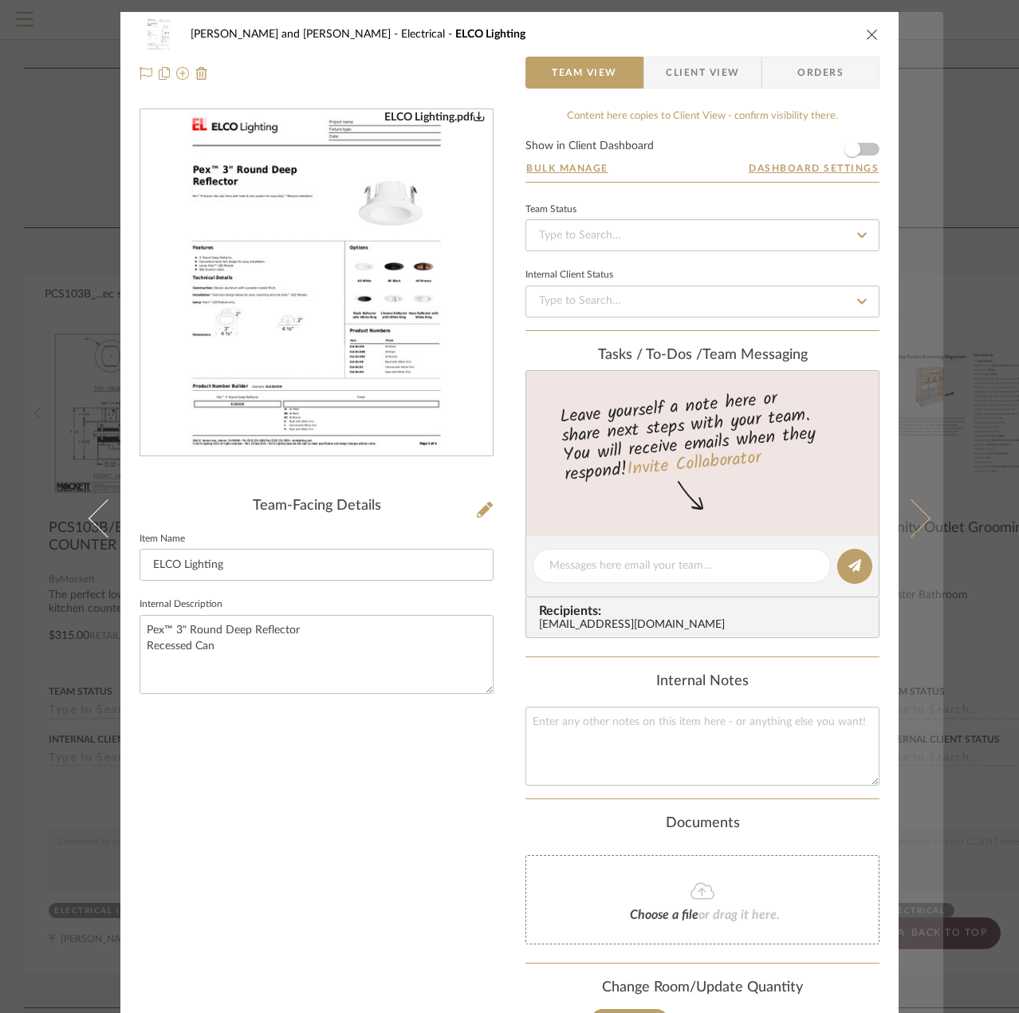
click at [920, 503] on button at bounding box center [921, 518] width 45 height 1013
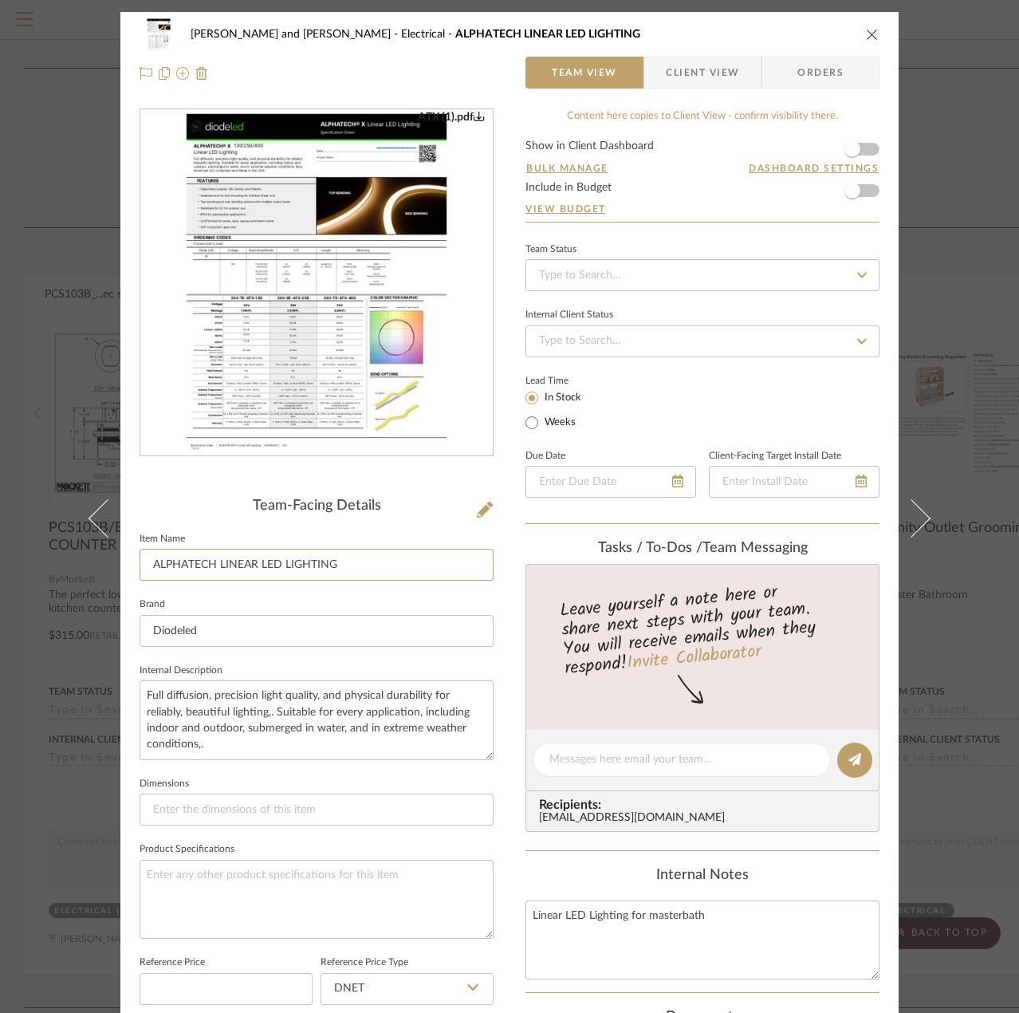
drag, startPoint x: 383, startPoint y: 571, endPoint x: 124, endPoint y: 576, distance: 258.4
click at [124, 576] on div "[PERSON_NAME] and [PERSON_NAME] Electrical ALPHATECH LINEAR LED LIGHTING Team V…" at bounding box center [509, 747] width 778 height 1470
click at [466, 118] on div "ATX (1).pdf" at bounding box center [451, 117] width 67 height 14
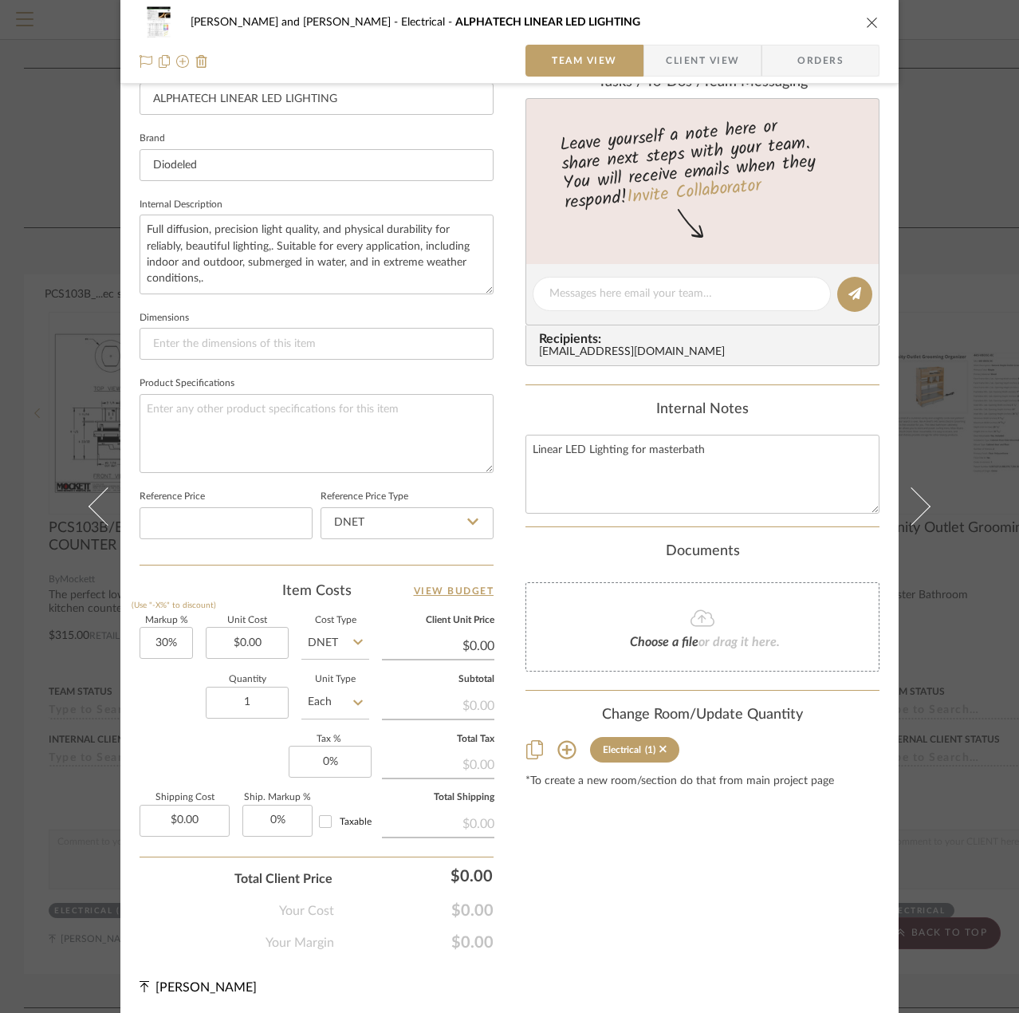
scroll to position [469, 0]
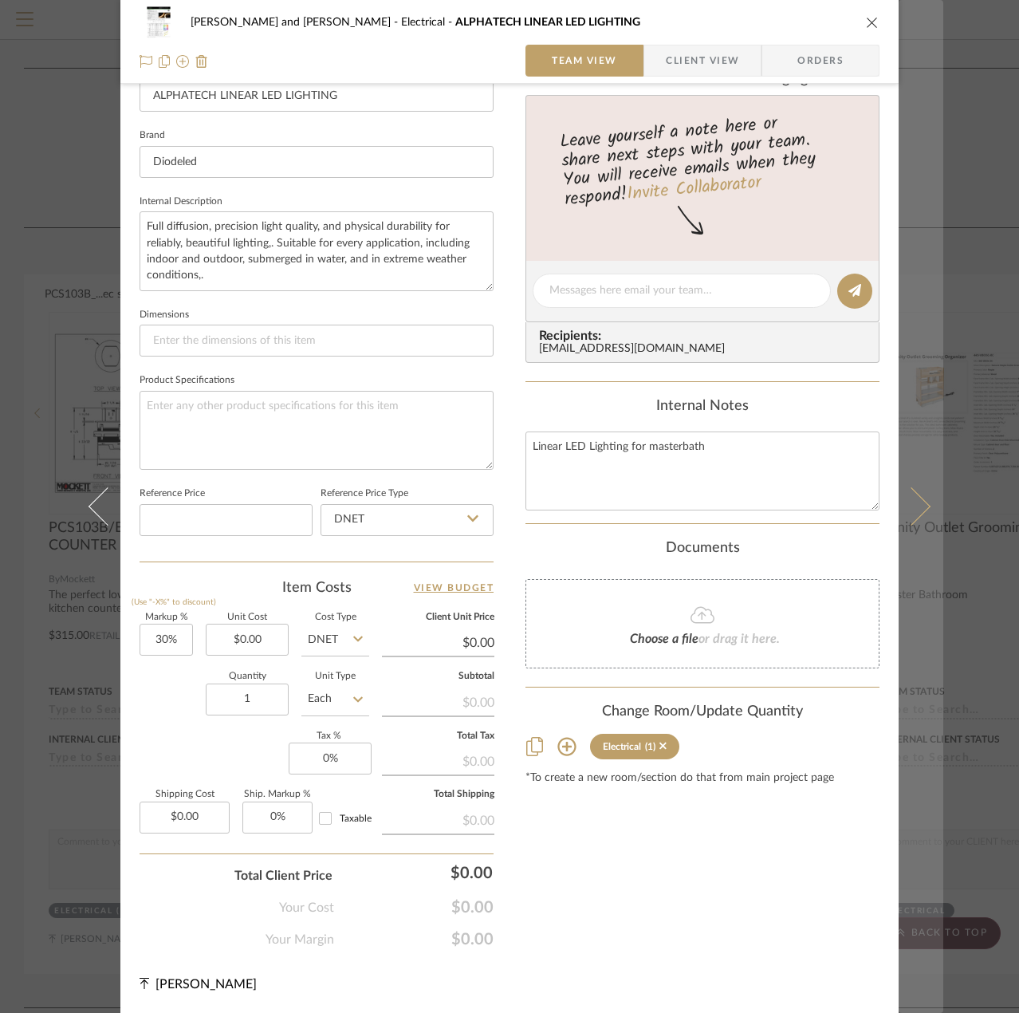
click at [925, 506] on icon at bounding box center [911, 506] width 38 height 38
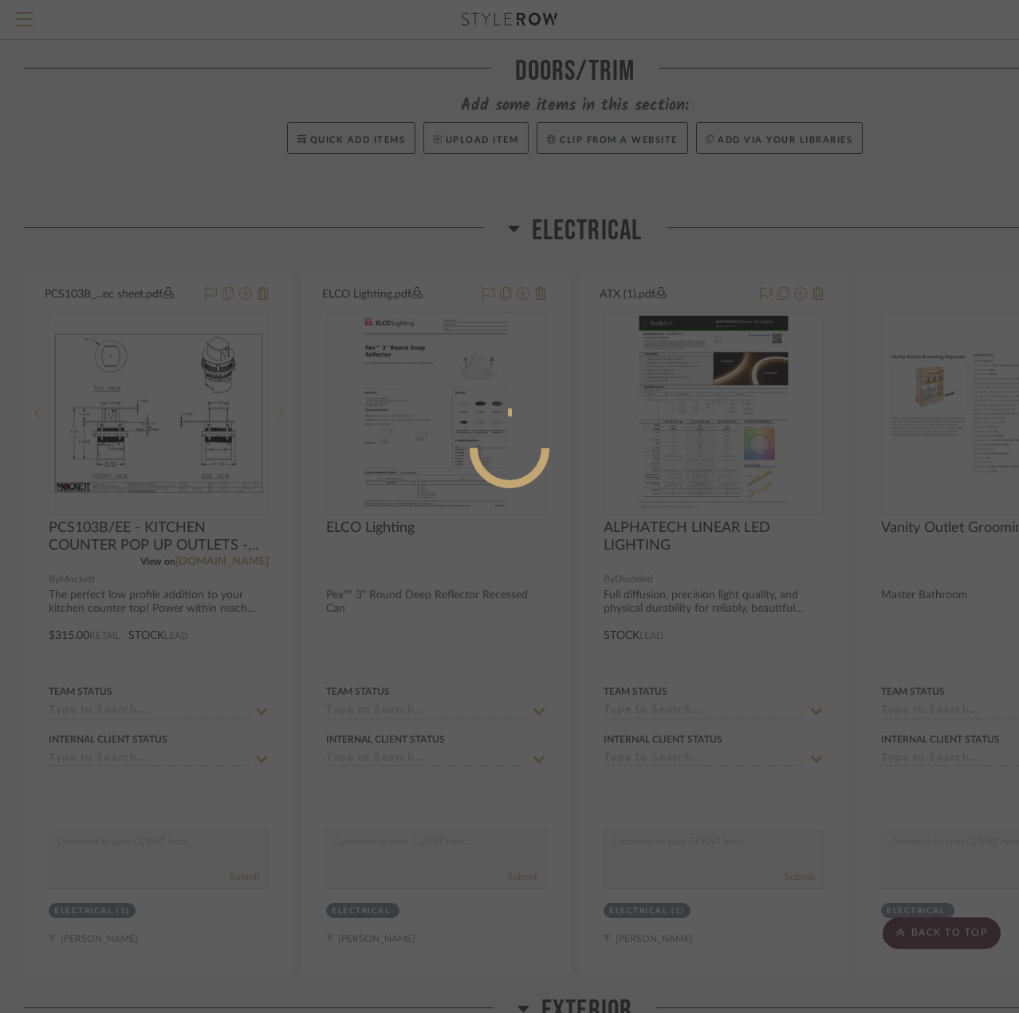
scroll to position [0, 0]
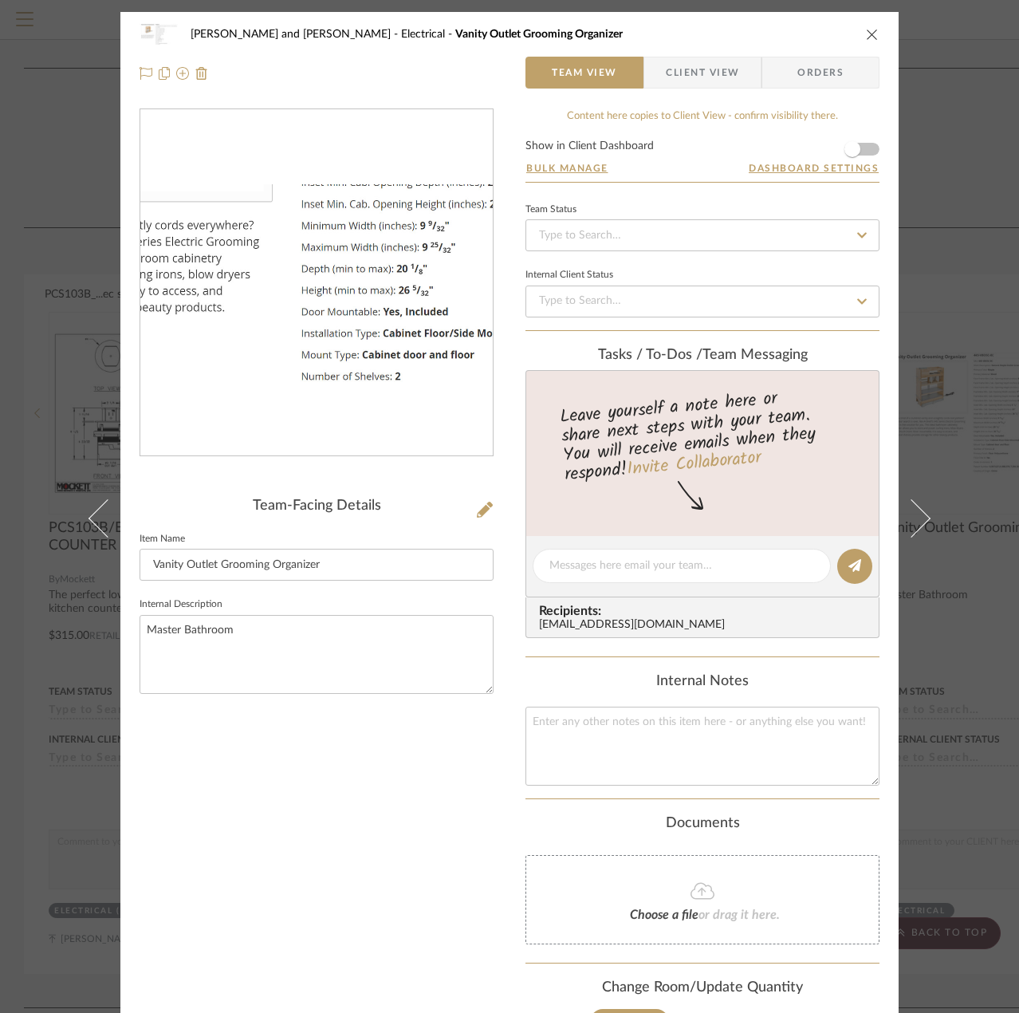
click at [288, 310] on img "0" at bounding box center [316, 283] width 352 height 199
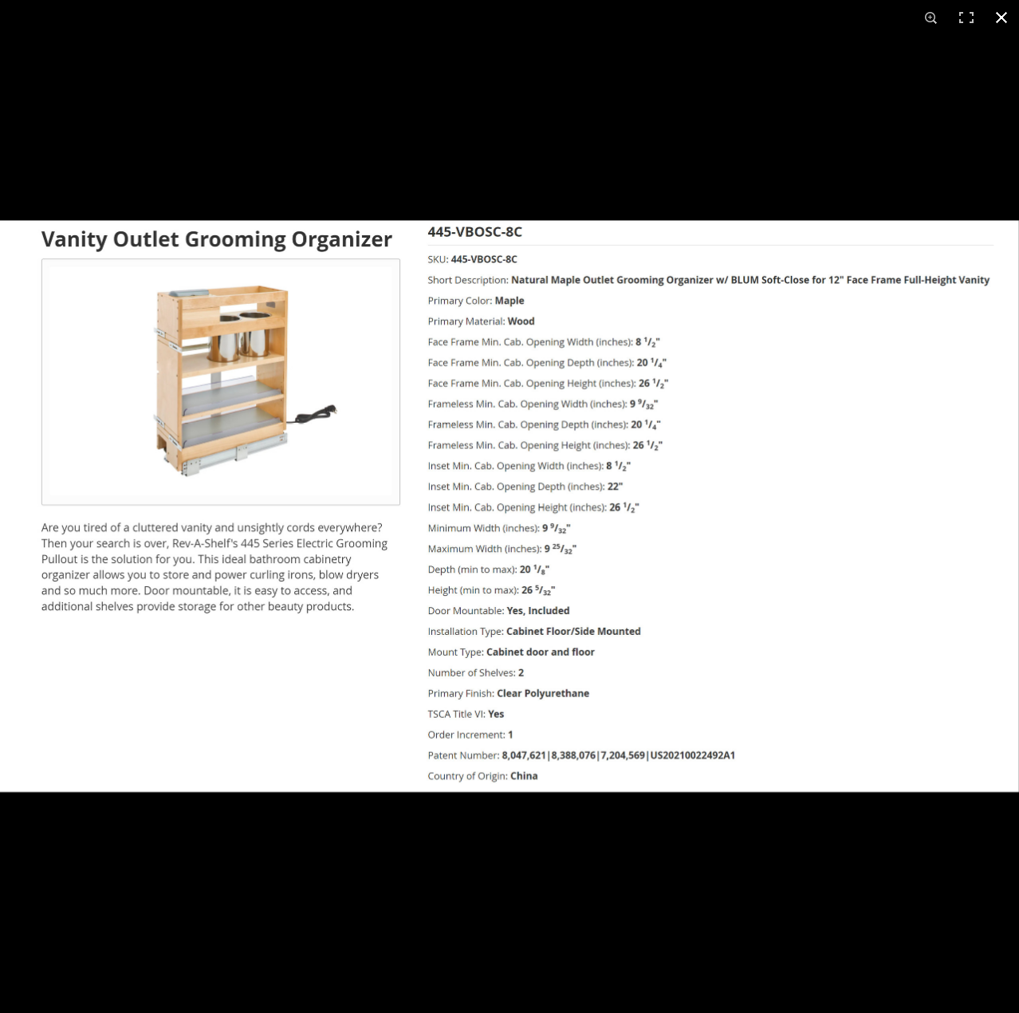
click at [544, 145] on div at bounding box center [509, 506] width 1019 height 1013
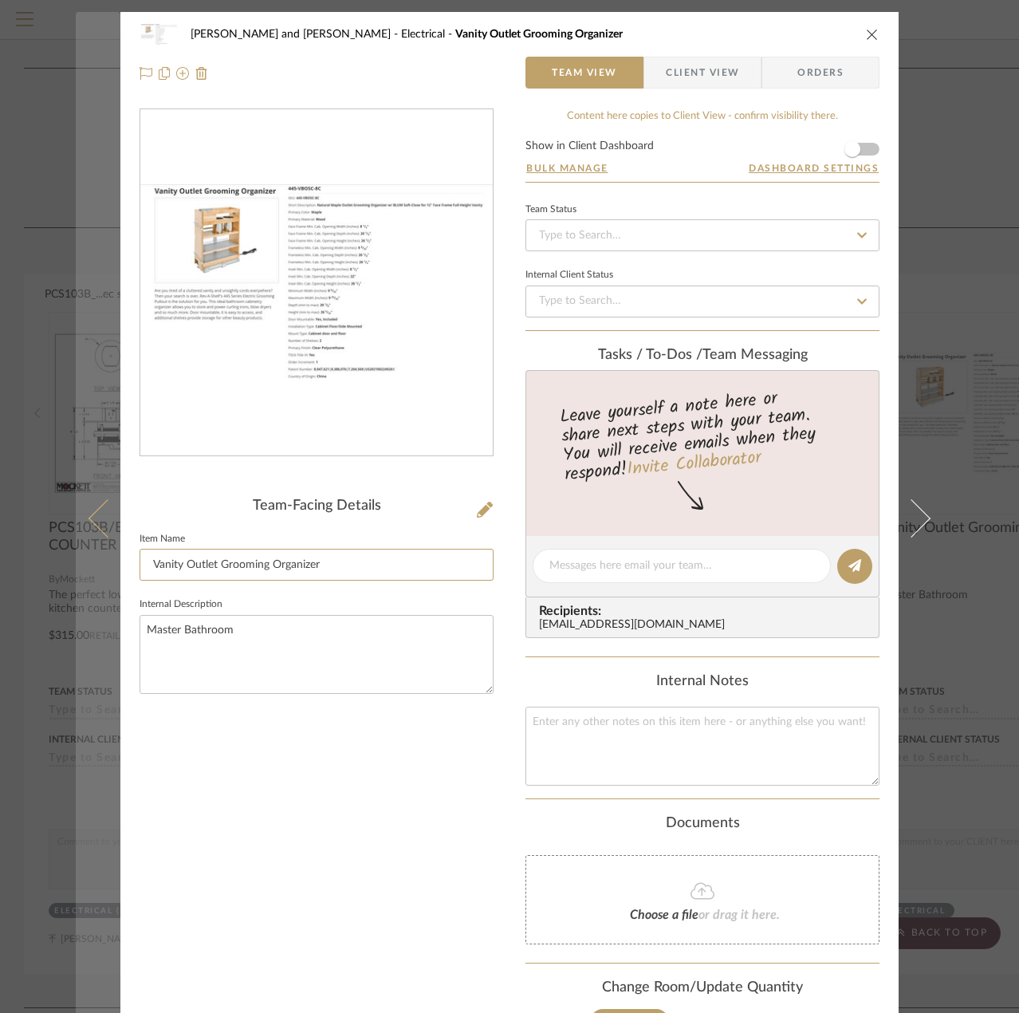
drag, startPoint x: 340, startPoint y: 563, endPoint x: 78, endPoint y: 565, distance: 262.3
click at [78, 565] on mat-dialog-content "[PERSON_NAME] and [PERSON_NAME] Electrical Vanity Outlet Grooming Organizer Tea…" at bounding box center [510, 568] width 868 height 1112
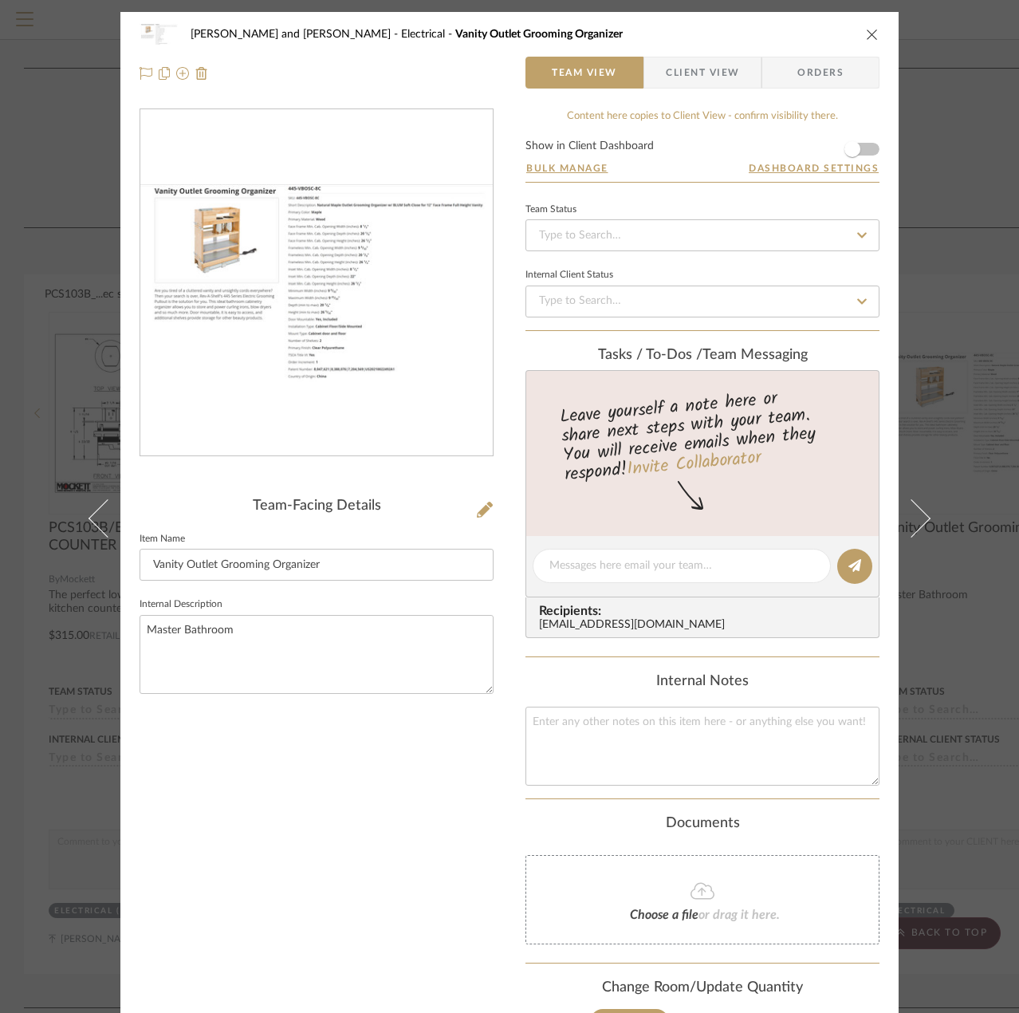
click at [868, 38] on icon "close" at bounding box center [872, 34] width 13 height 13
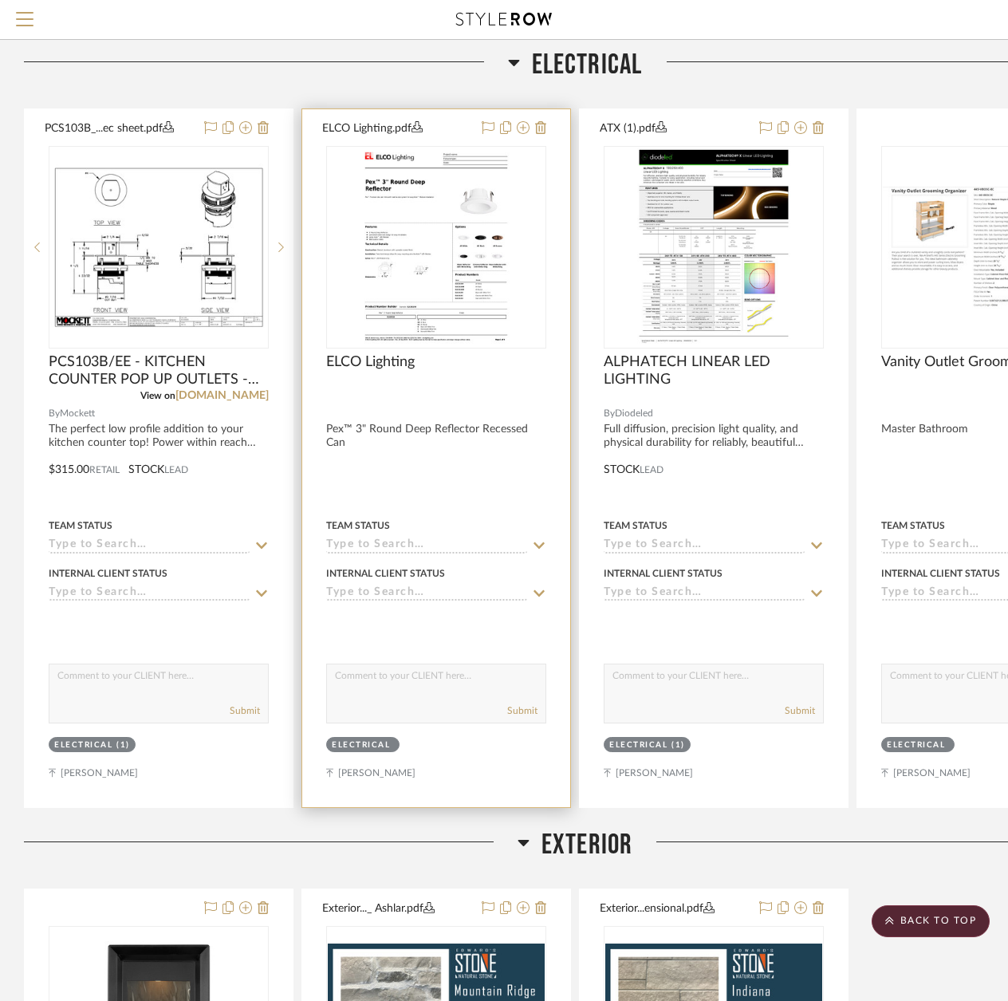
scroll to position [2392, 0]
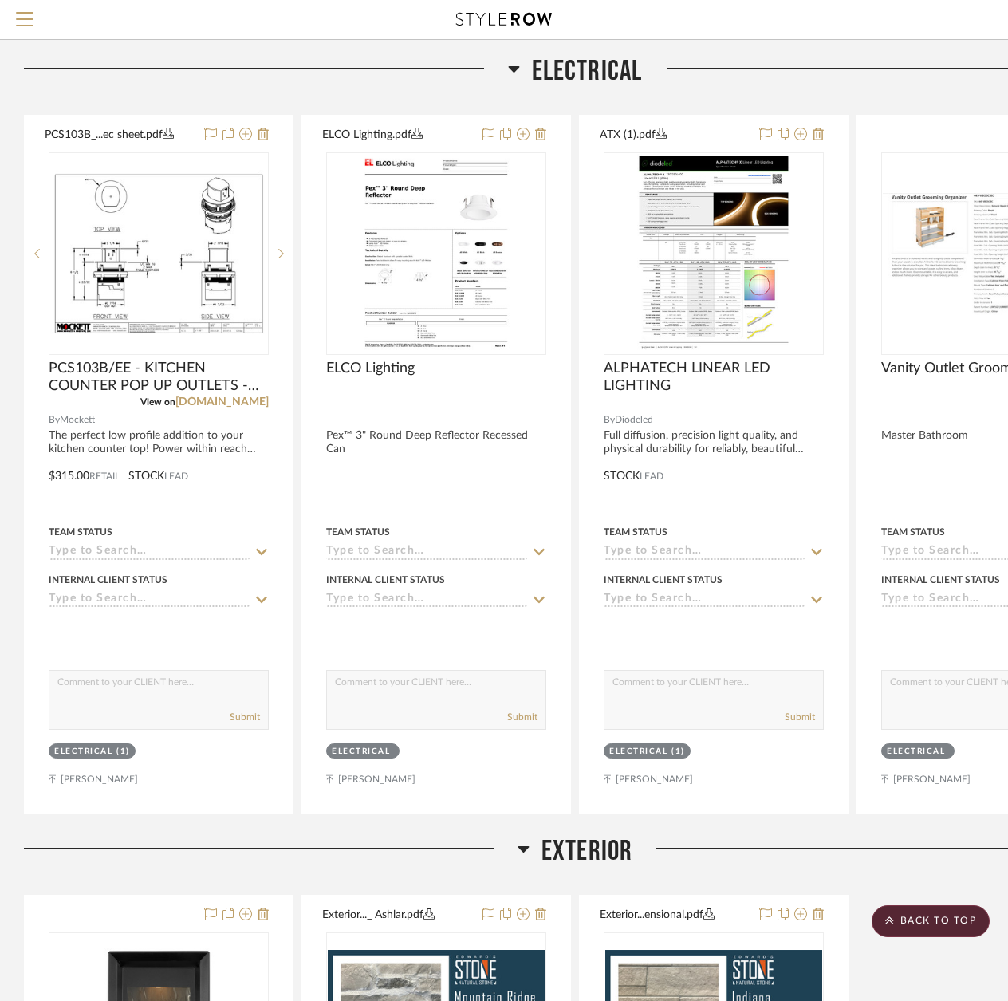
click at [510, 72] on icon at bounding box center [514, 68] width 12 height 19
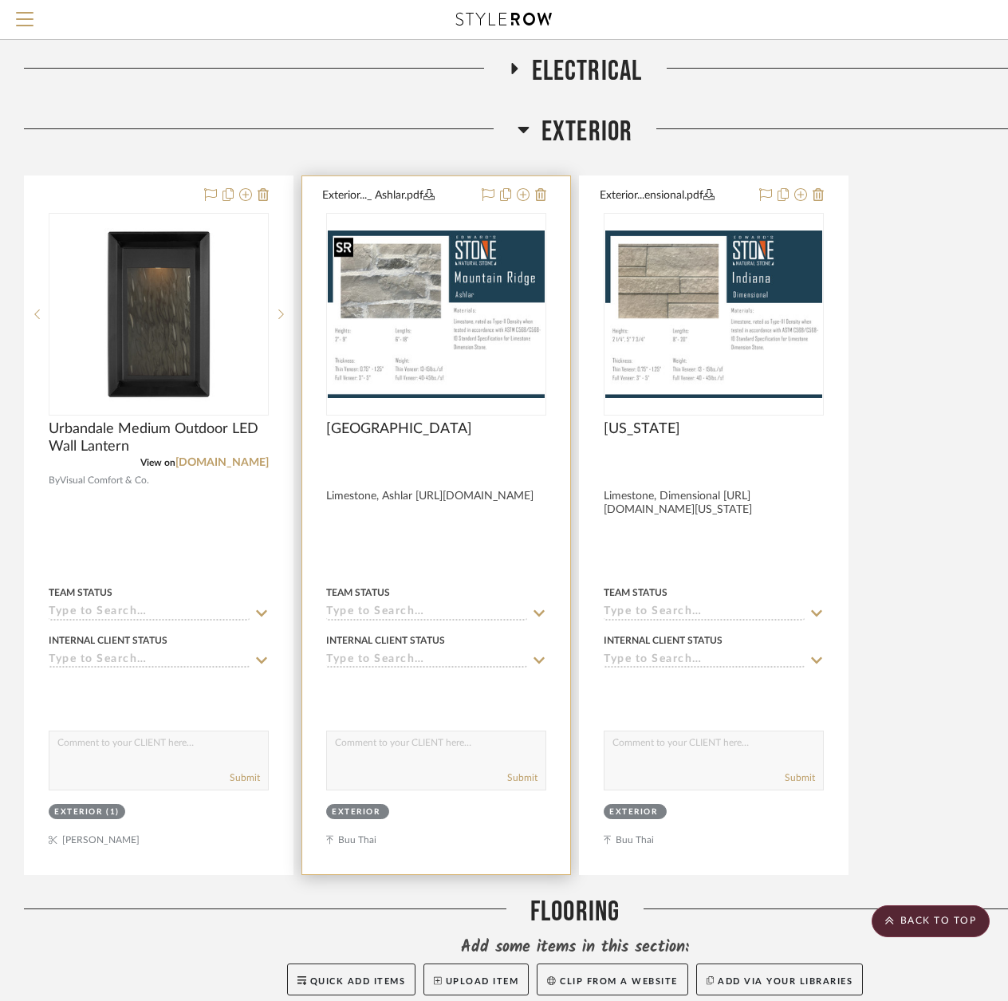
click at [404, 374] on img "0" at bounding box center [436, 313] width 217 height 167
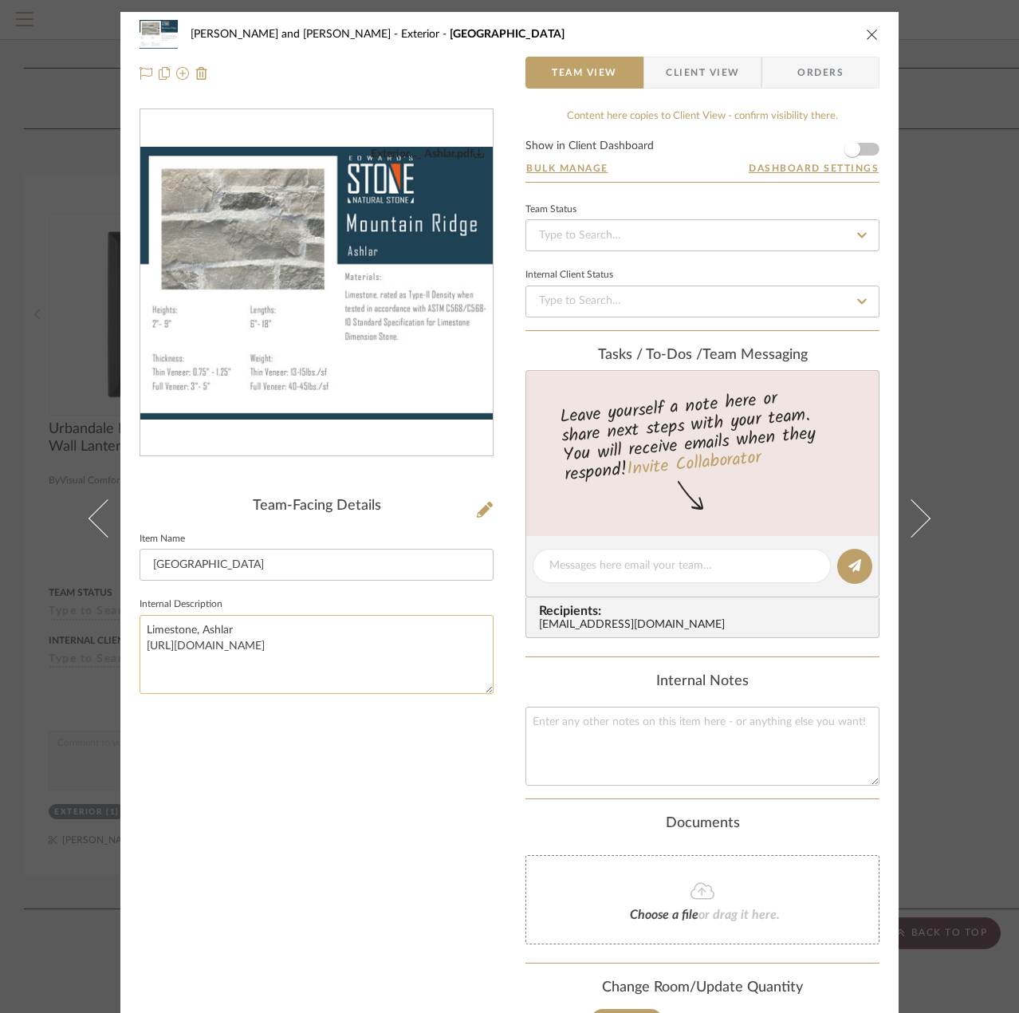
drag, startPoint x: 458, startPoint y: 646, endPoint x: 134, endPoint y: 657, distance: 324.7
click at [140, 657] on textarea "Limestone, Ashlar [URL][DOMAIN_NAME]" at bounding box center [317, 654] width 354 height 79
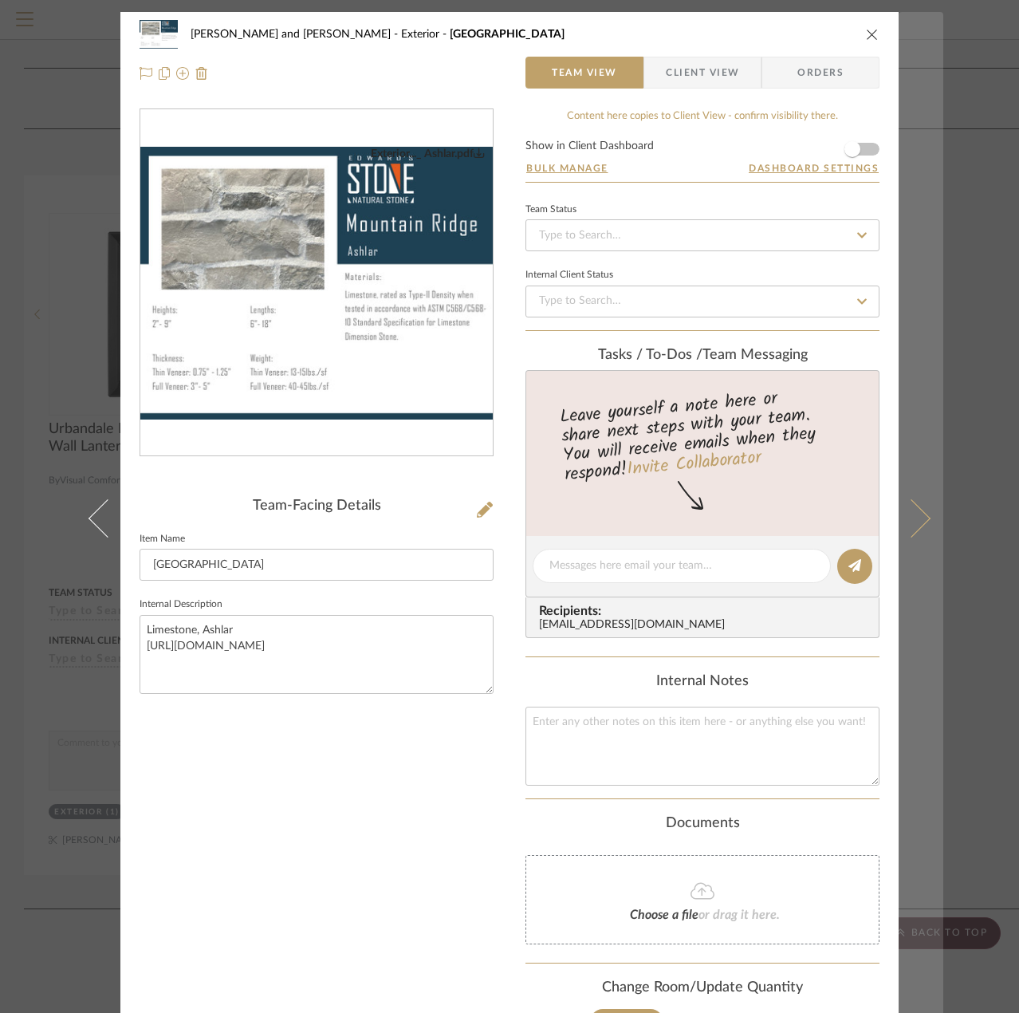
click at [912, 515] on icon at bounding box center [911, 518] width 38 height 38
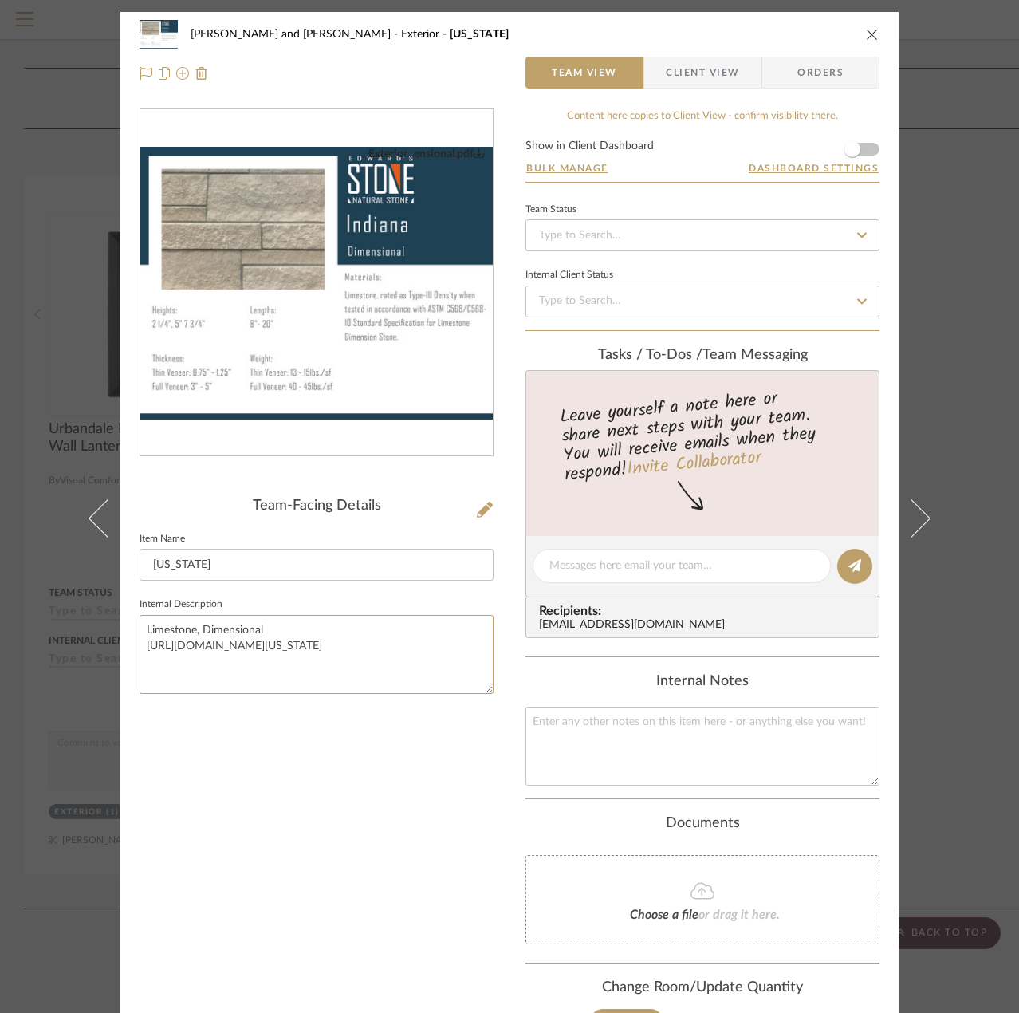
drag, startPoint x: 415, startPoint y: 645, endPoint x: 128, endPoint y: 653, distance: 287.2
click at [128, 653] on div "[PERSON_NAME] and [PERSON_NAME] Exterior [US_STATE] Team View Client View Order…" at bounding box center [509, 568] width 778 height 1112
click at [59, 527] on div "[PERSON_NAME] and [PERSON_NAME] Exterior [US_STATE] Team View Client View Order…" at bounding box center [509, 506] width 1019 height 1013
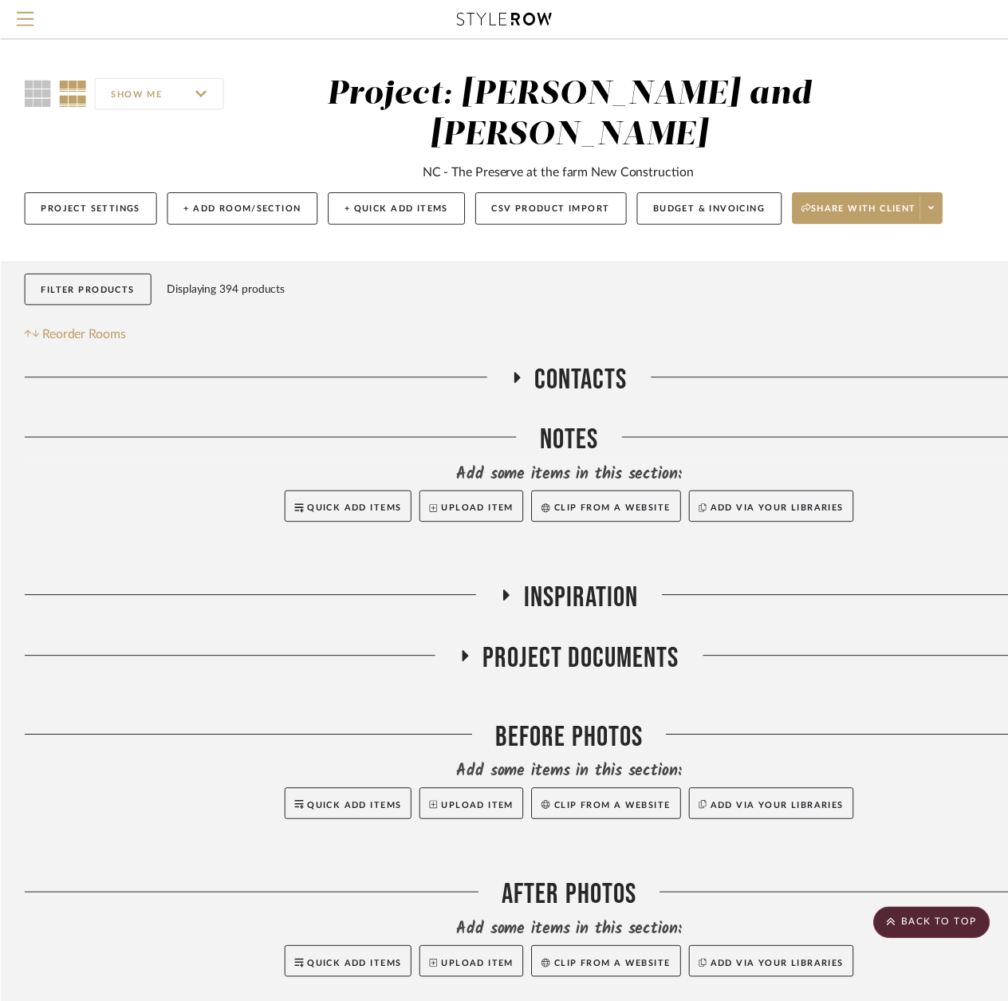
scroll to position [2392, 0]
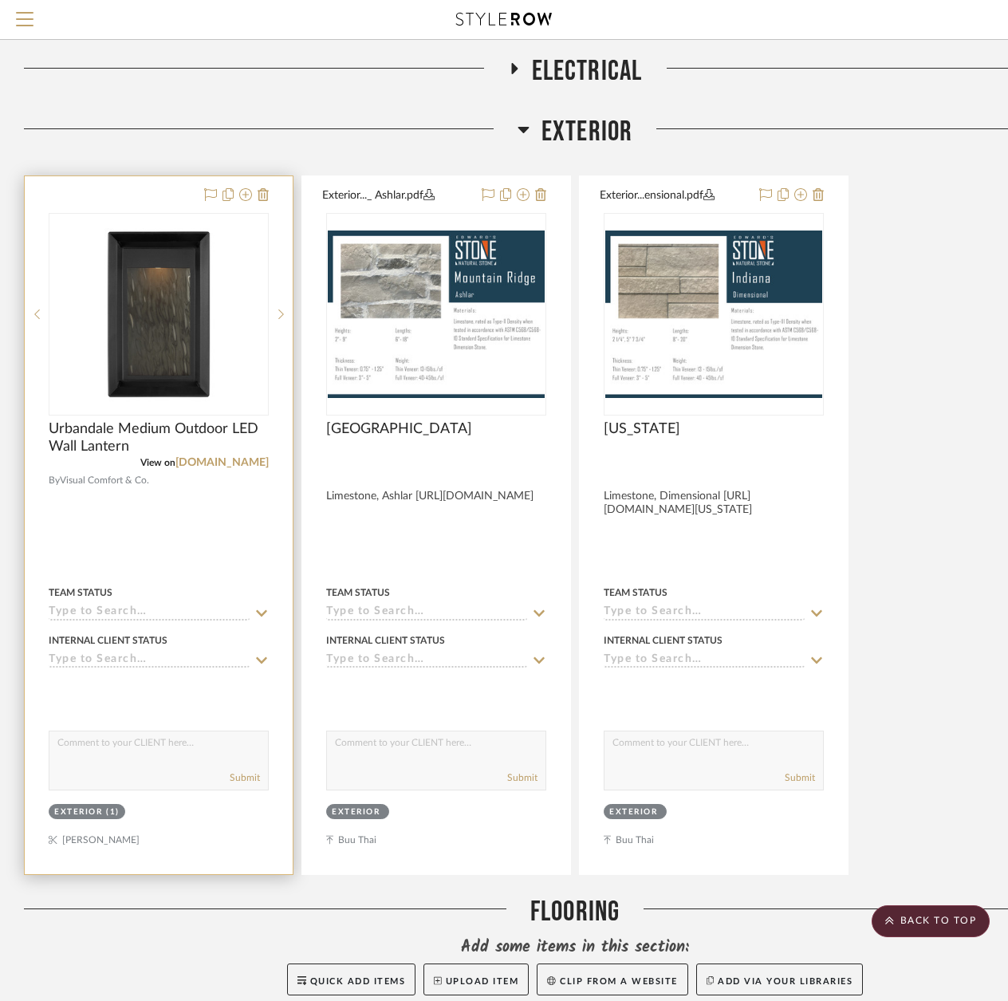
click at [125, 419] on div at bounding box center [159, 525] width 268 height 698
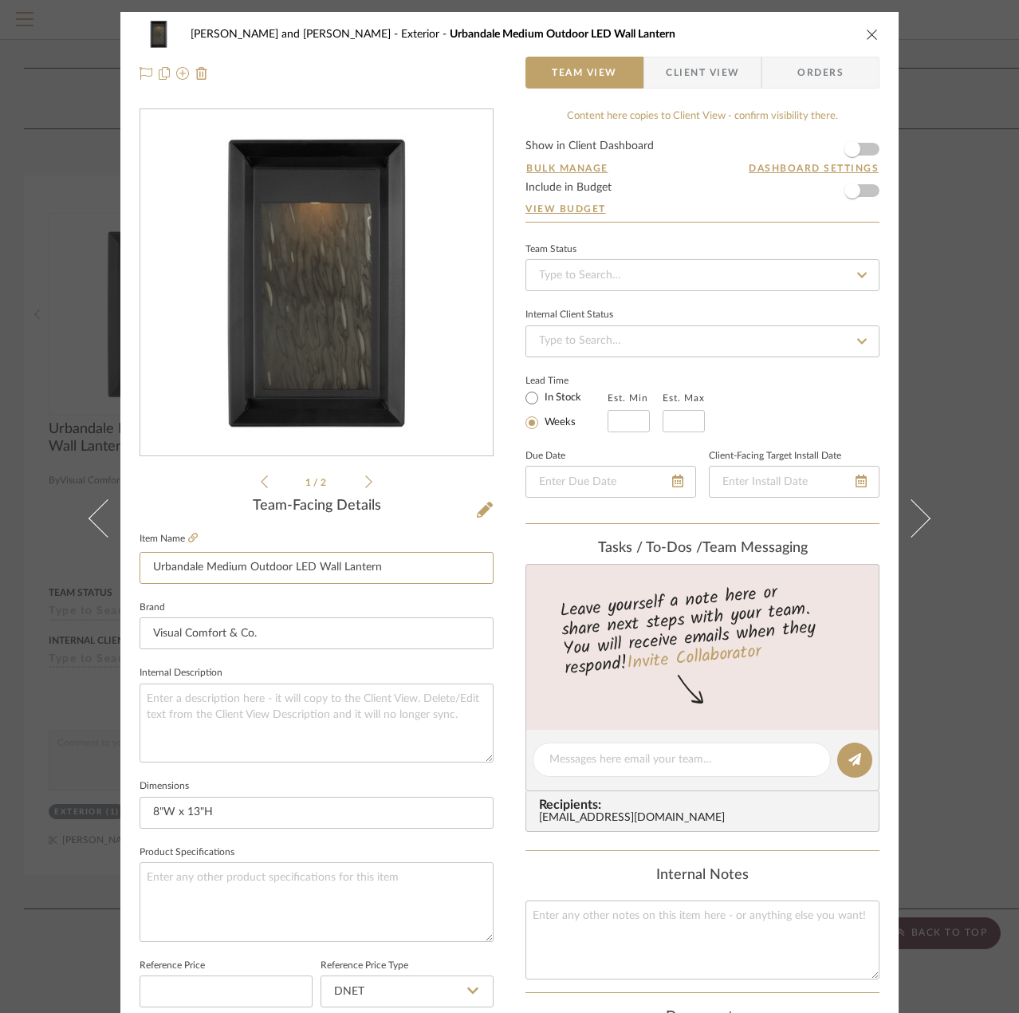
drag, startPoint x: 381, startPoint y: 576, endPoint x: 140, endPoint y: 588, distance: 241.9
click at [140, 588] on sr-form-field "Item Name Urbandale Medium Outdoor LED Wall Lantern" at bounding box center [317, 562] width 354 height 69
click at [365, 482] on icon at bounding box center [368, 481] width 7 height 14
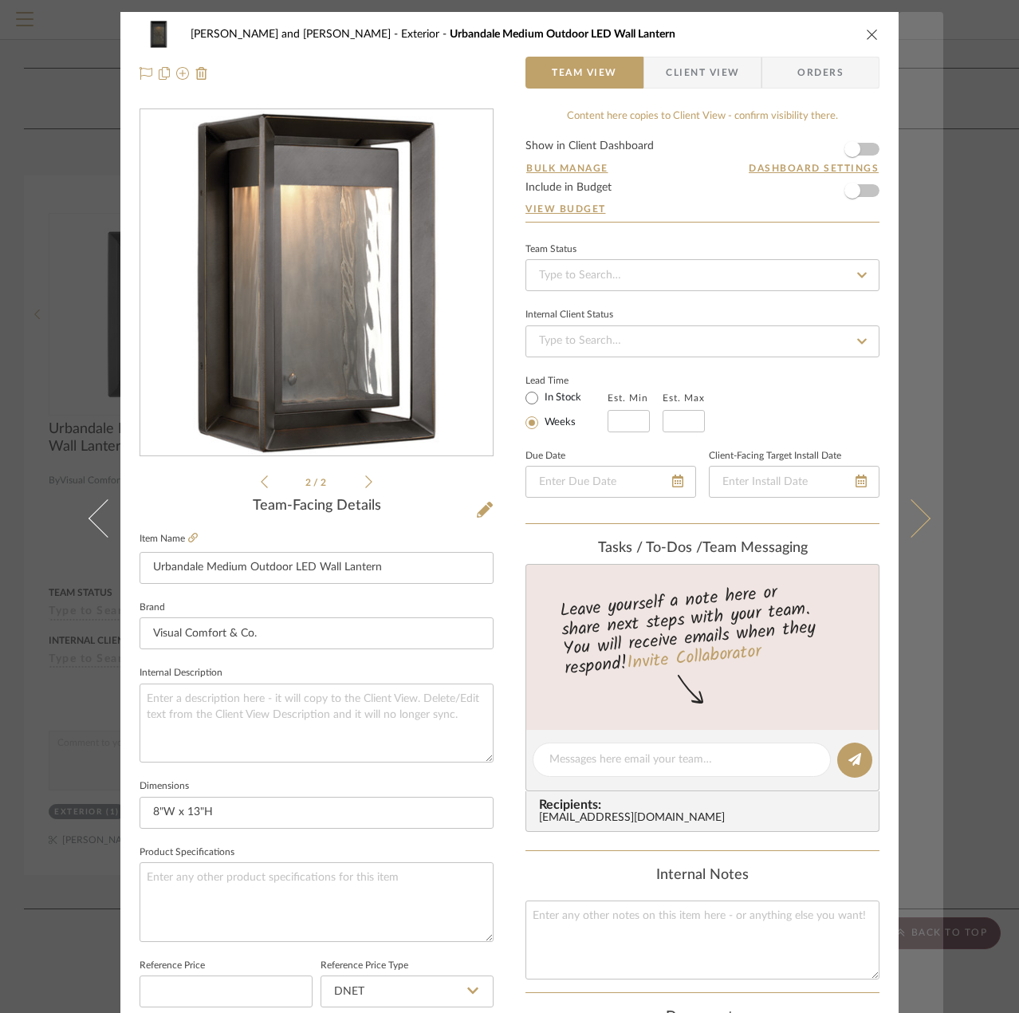
click at [920, 518] on icon at bounding box center [911, 518] width 38 height 38
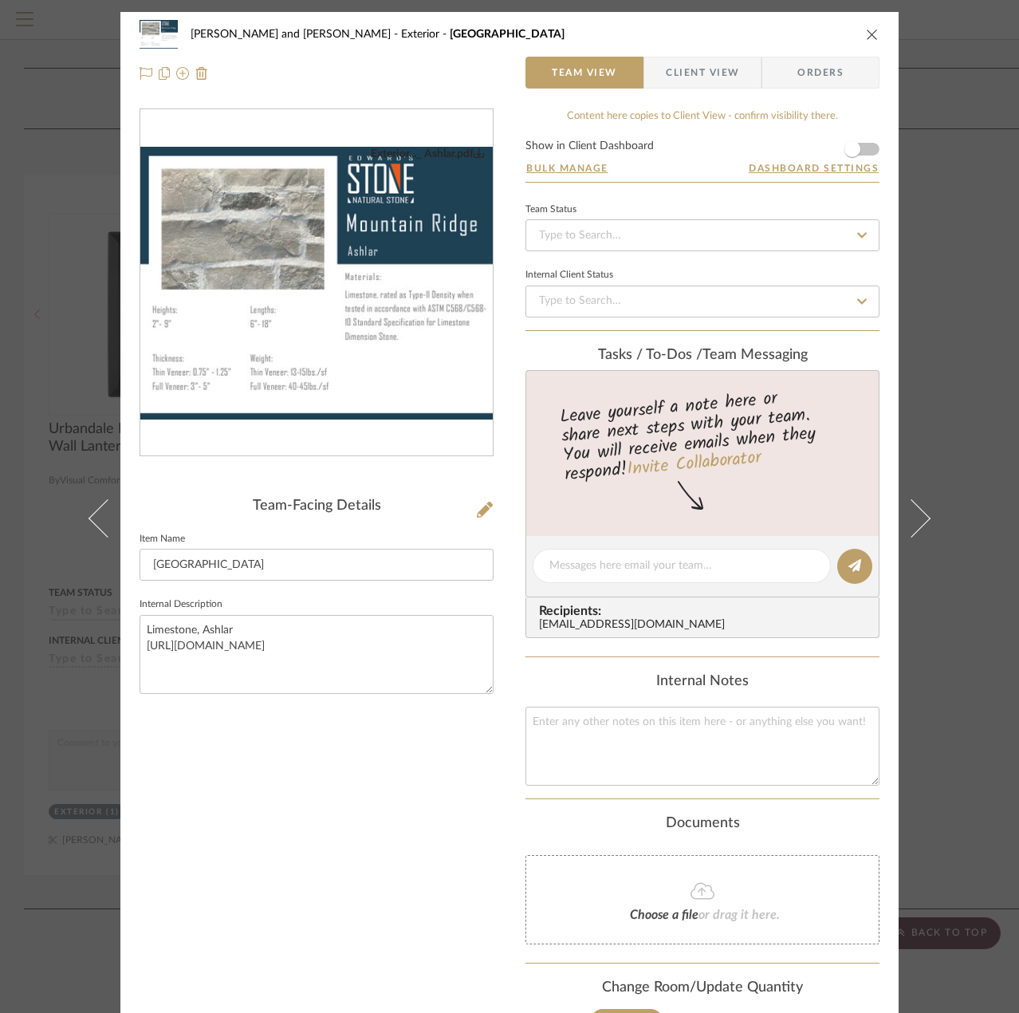
click at [920, 518] on icon at bounding box center [911, 518] width 38 height 38
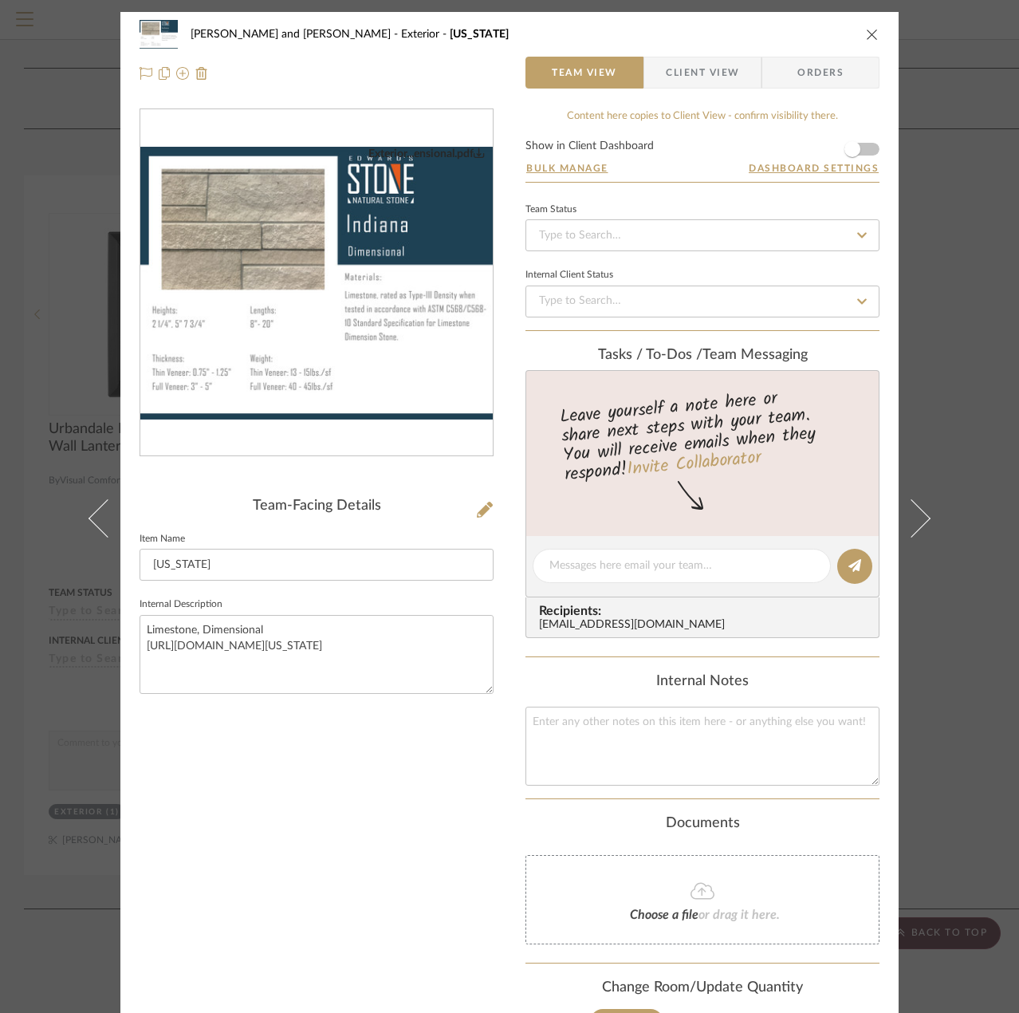
click at [869, 33] on icon "close" at bounding box center [872, 34] width 13 height 13
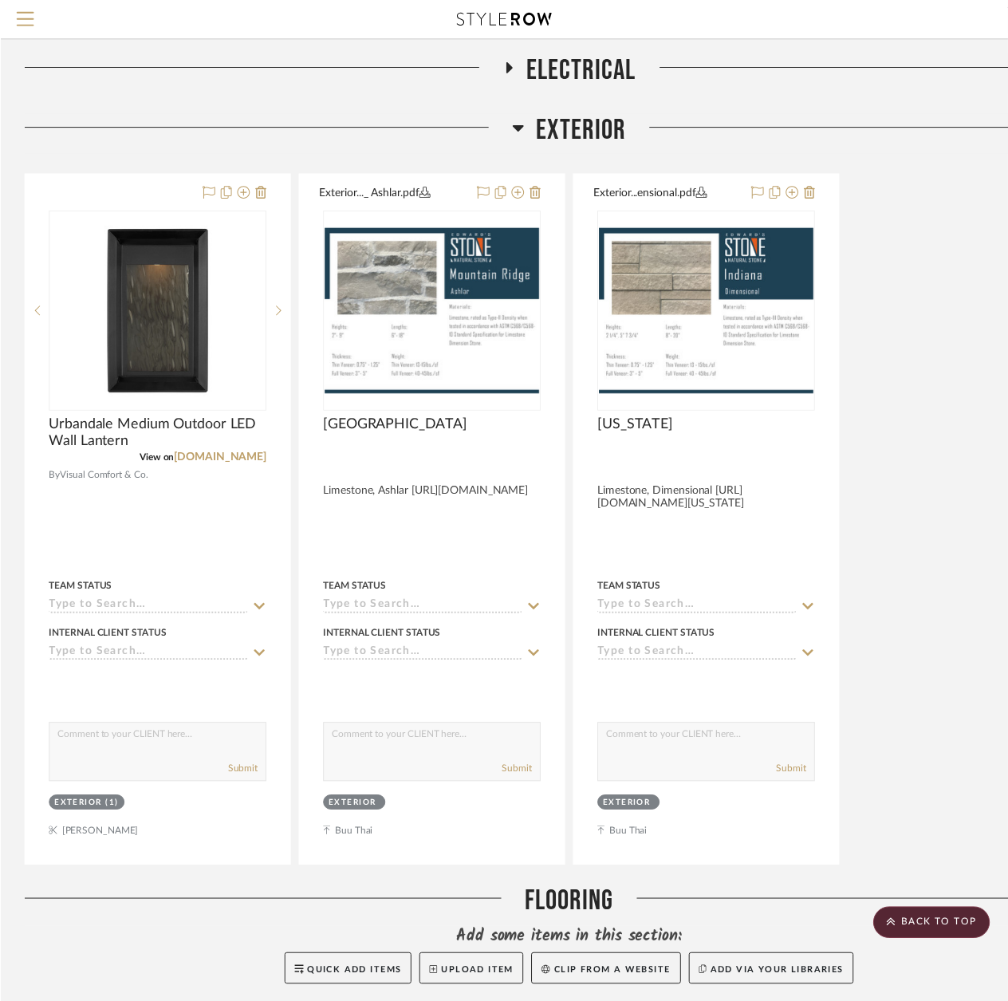
scroll to position [2392, 0]
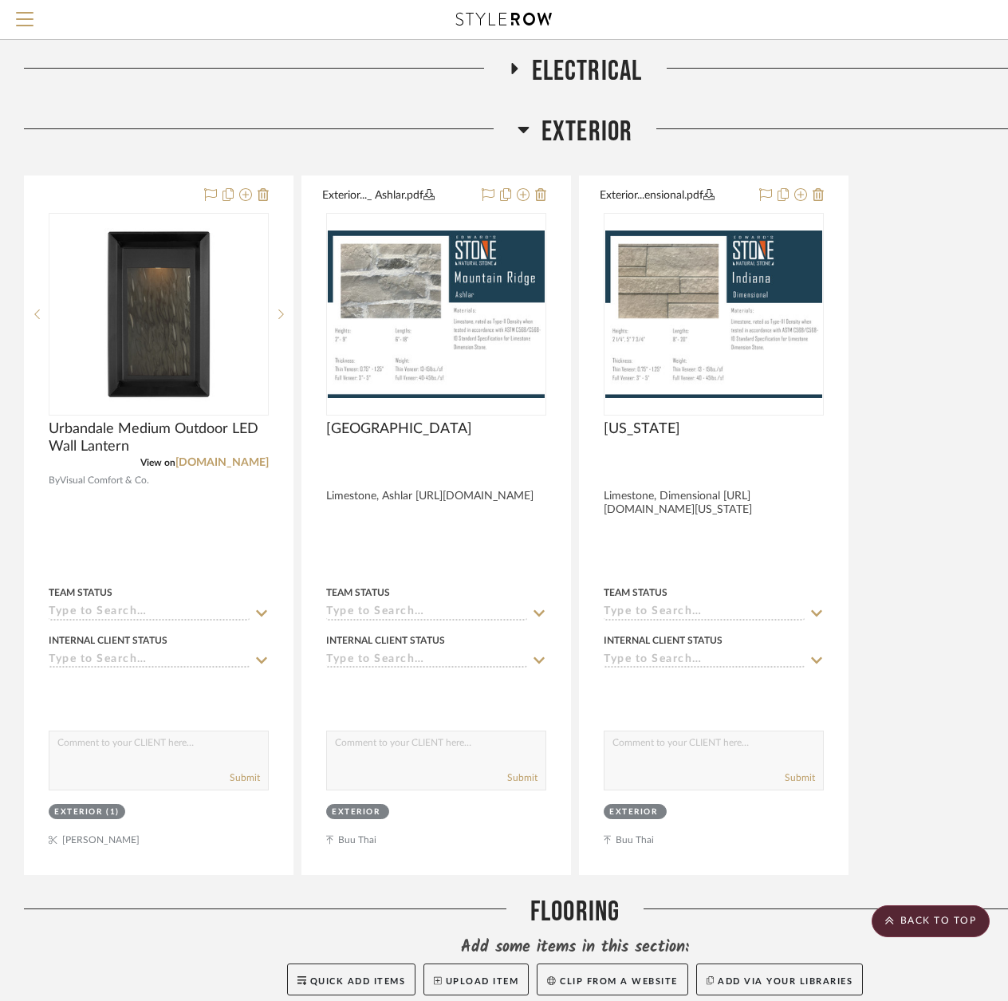
click at [521, 130] on icon at bounding box center [522, 130] width 11 height 6
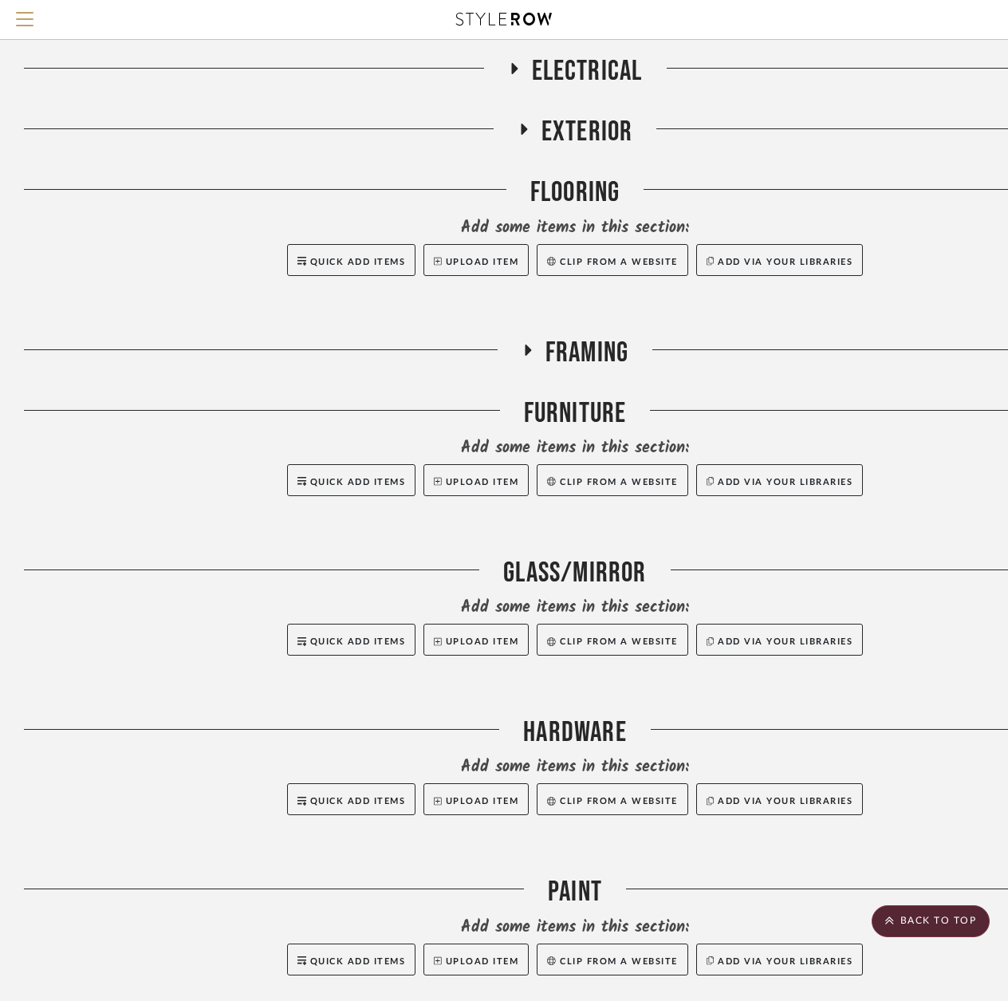
click at [529, 348] on icon at bounding box center [526, 350] width 19 height 12
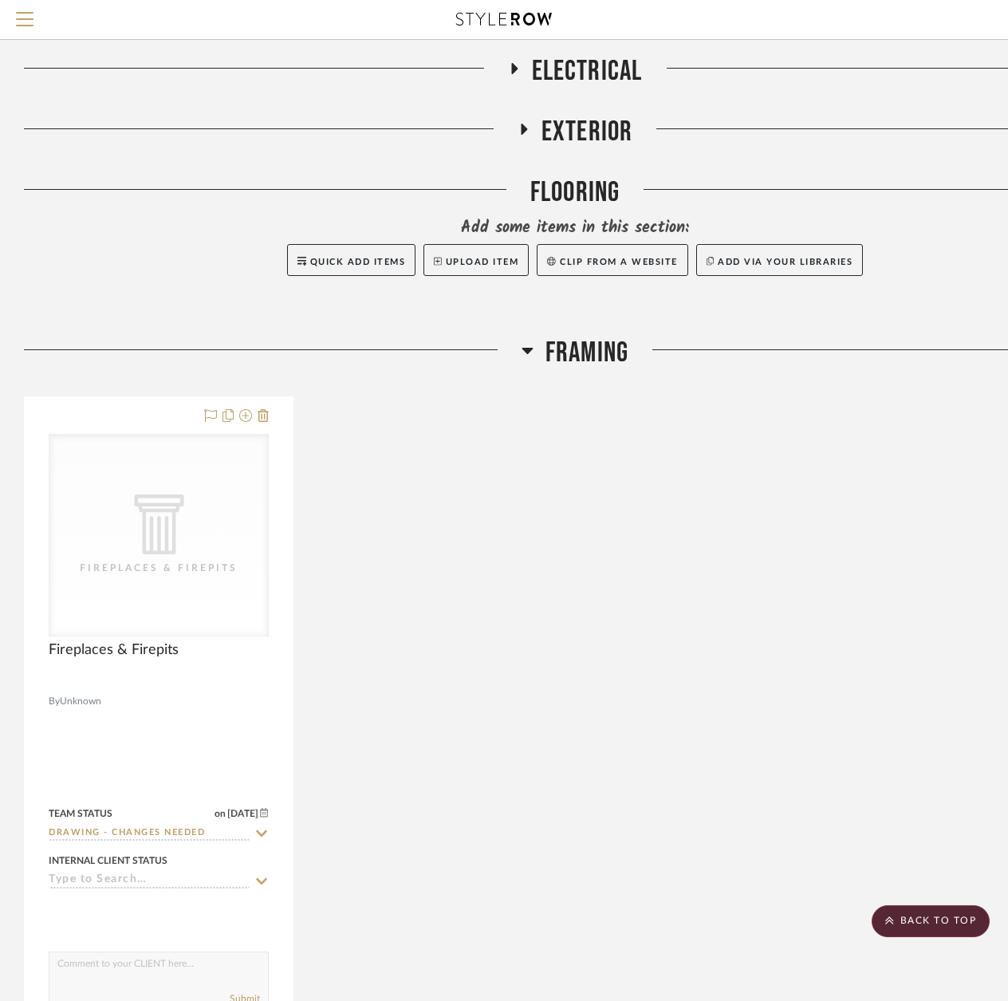
click at [526, 354] on icon at bounding box center [527, 349] width 12 height 19
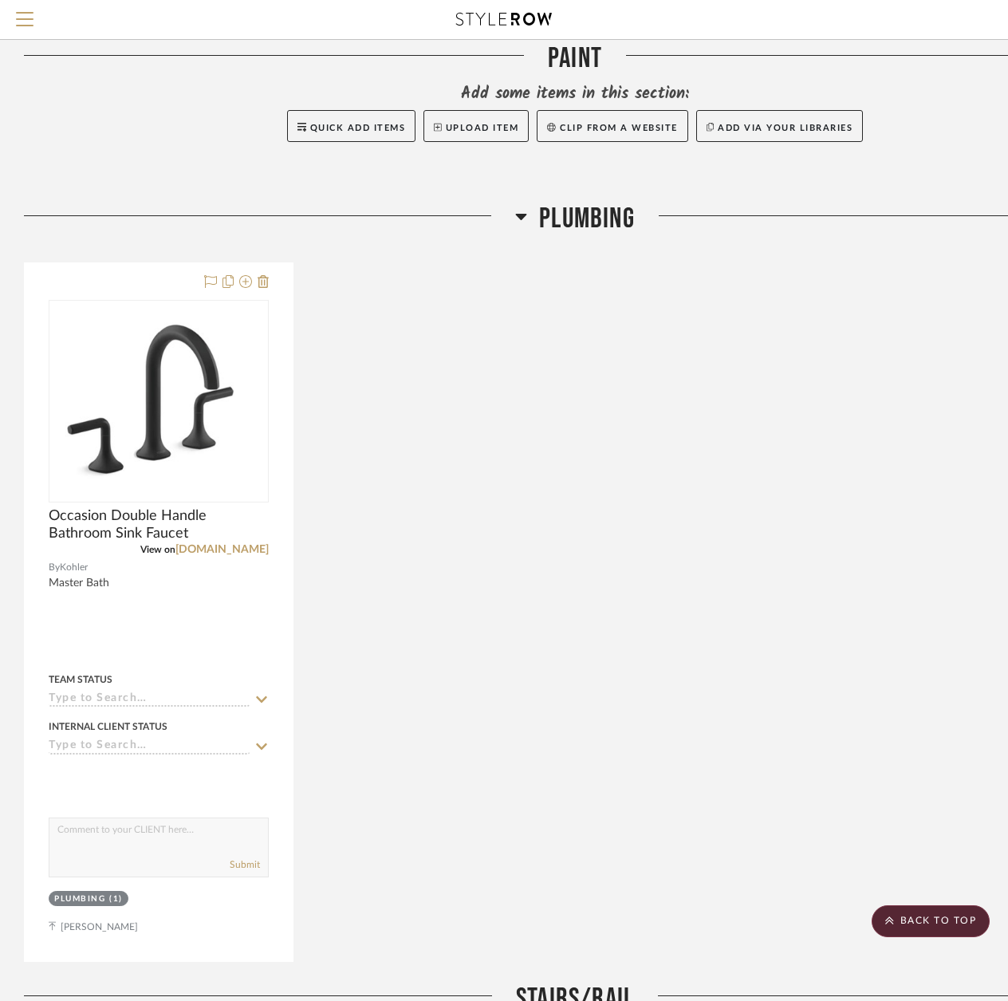
scroll to position [3269, 0]
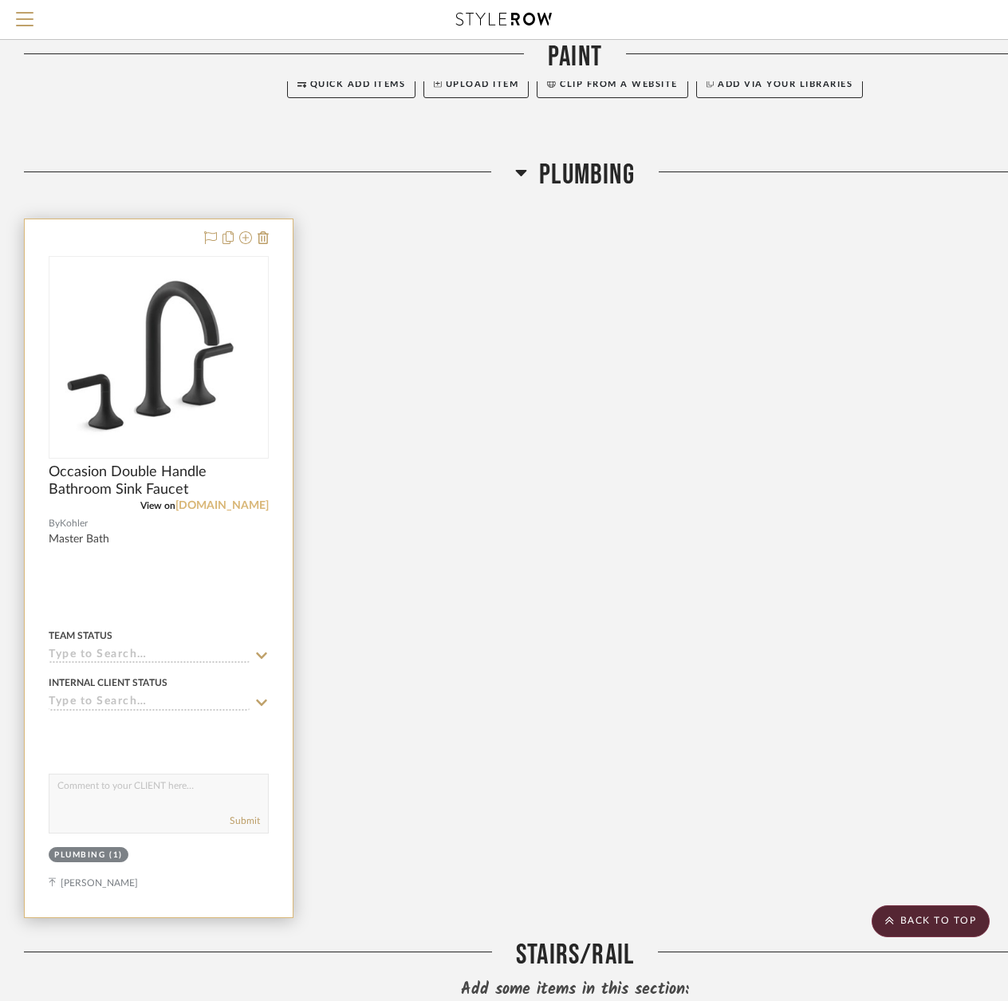
click at [254, 502] on link "[DOMAIN_NAME]" at bounding box center [221, 505] width 93 height 11
click at [143, 475] on span "Occasion Double Handle Bathroom Sink Faucet" at bounding box center [159, 480] width 220 height 35
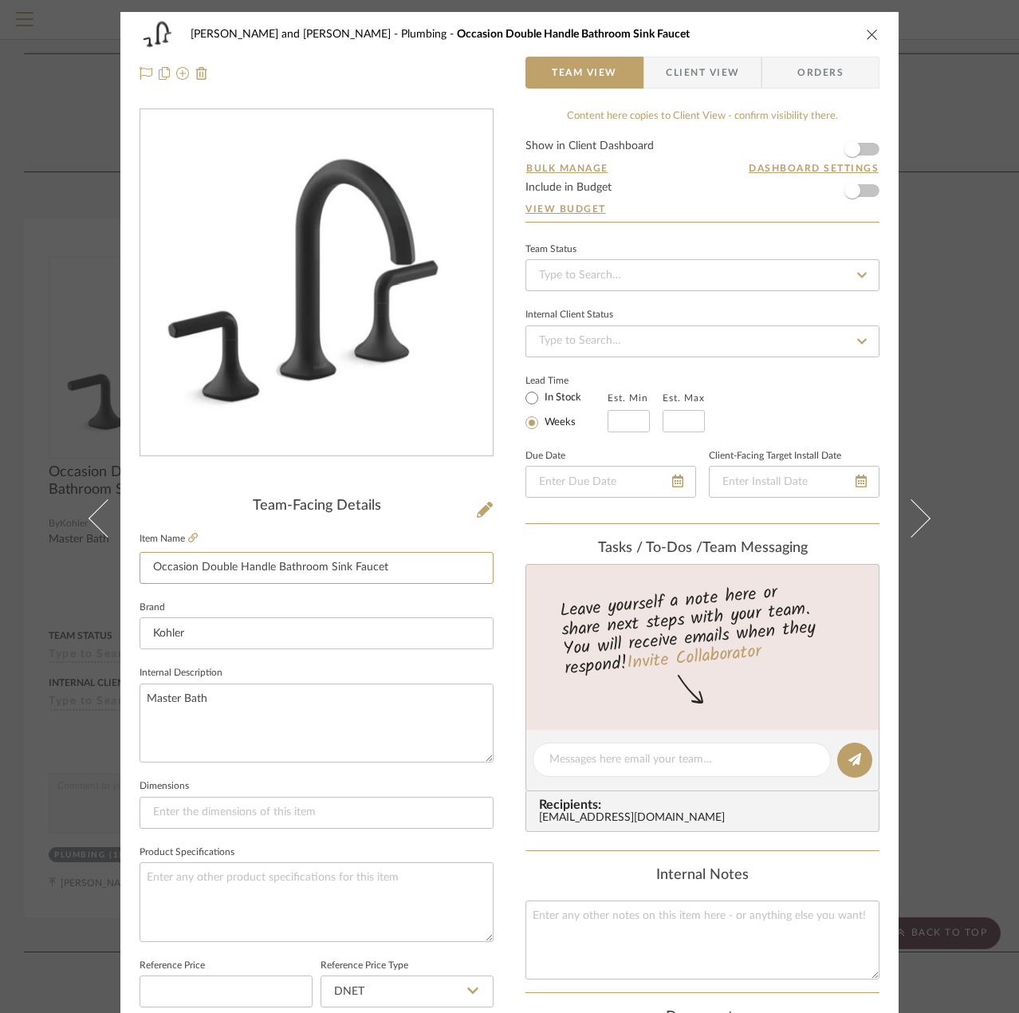
drag, startPoint x: 381, startPoint y: 567, endPoint x: 122, endPoint y: 565, distance: 259.2
click at [122, 565] on div "[PERSON_NAME] and [PERSON_NAME] Plumbing Occasion Double Handle Bathroom Sink F…" at bounding box center [509, 748] width 778 height 1473
click at [188, 539] on icon at bounding box center [193, 538] width 10 height 10
click at [219, 568] on input "Occasion Double Handle Bathroom Sink Faucet" at bounding box center [317, 568] width 354 height 32
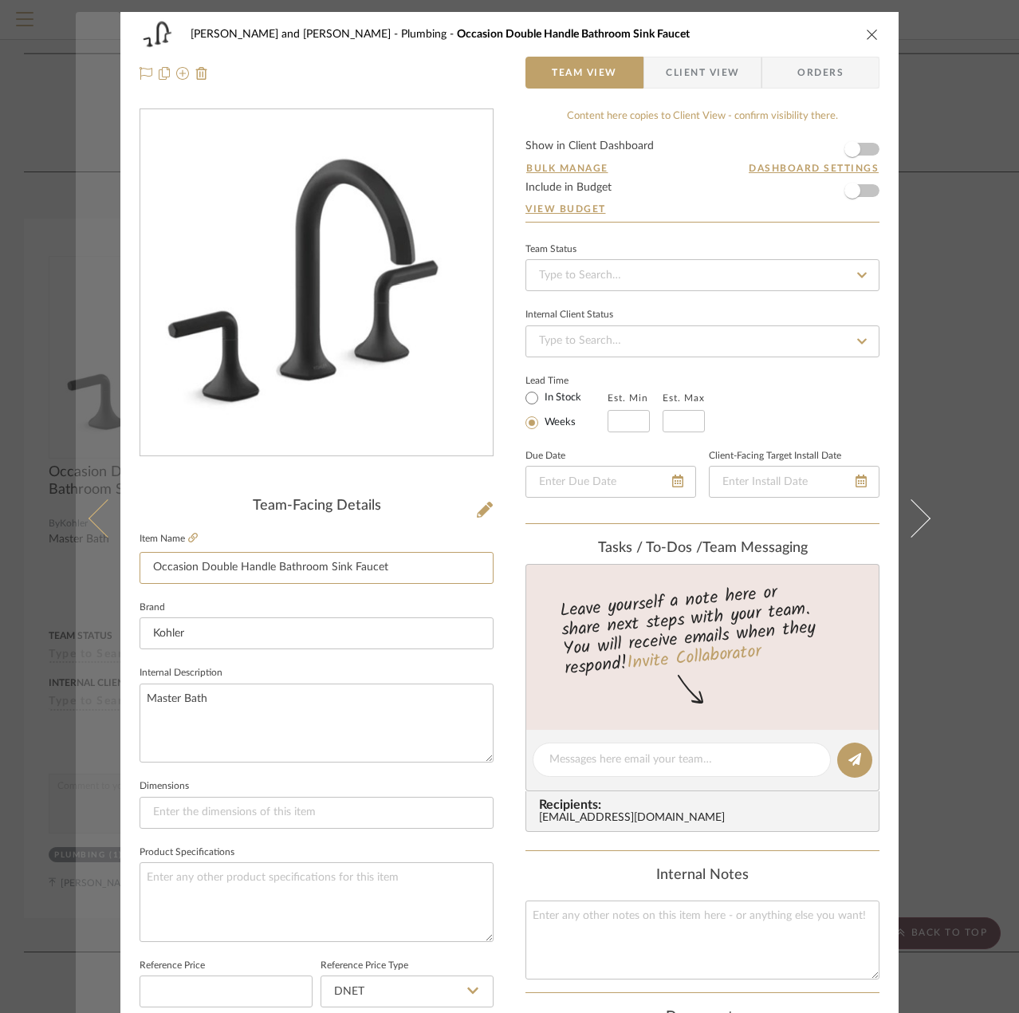
drag, startPoint x: 191, startPoint y: 568, endPoint x: 110, endPoint y: 567, distance: 80.5
click at [110, 567] on mat-dialog-content "[PERSON_NAME] and [PERSON_NAME] Plumbing Occasion Double Handle Bathroom Sink F…" at bounding box center [510, 748] width 868 height 1473
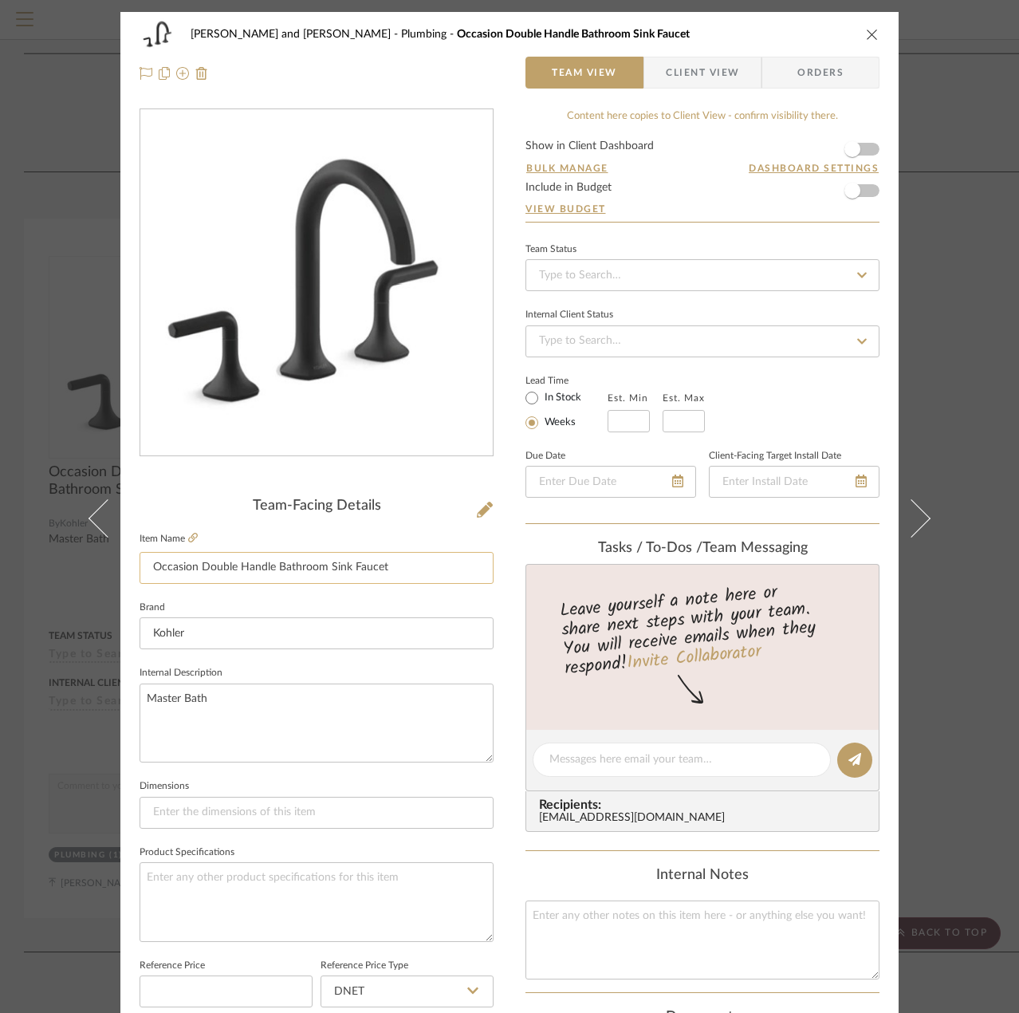
click at [378, 573] on input "Occasion Double Handle Bathroom Sink Faucet" at bounding box center [317, 568] width 354 height 32
drag, startPoint x: 389, startPoint y: 569, endPoint x: 125, endPoint y: 586, distance: 264.5
click at [125, 586] on div "[PERSON_NAME] and [PERSON_NAME] Plumbing Occasion Double Handle Bathroom Sink F…" at bounding box center [509, 748] width 778 height 1473
click at [872, 34] on icon "close" at bounding box center [872, 34] width 13 height 13
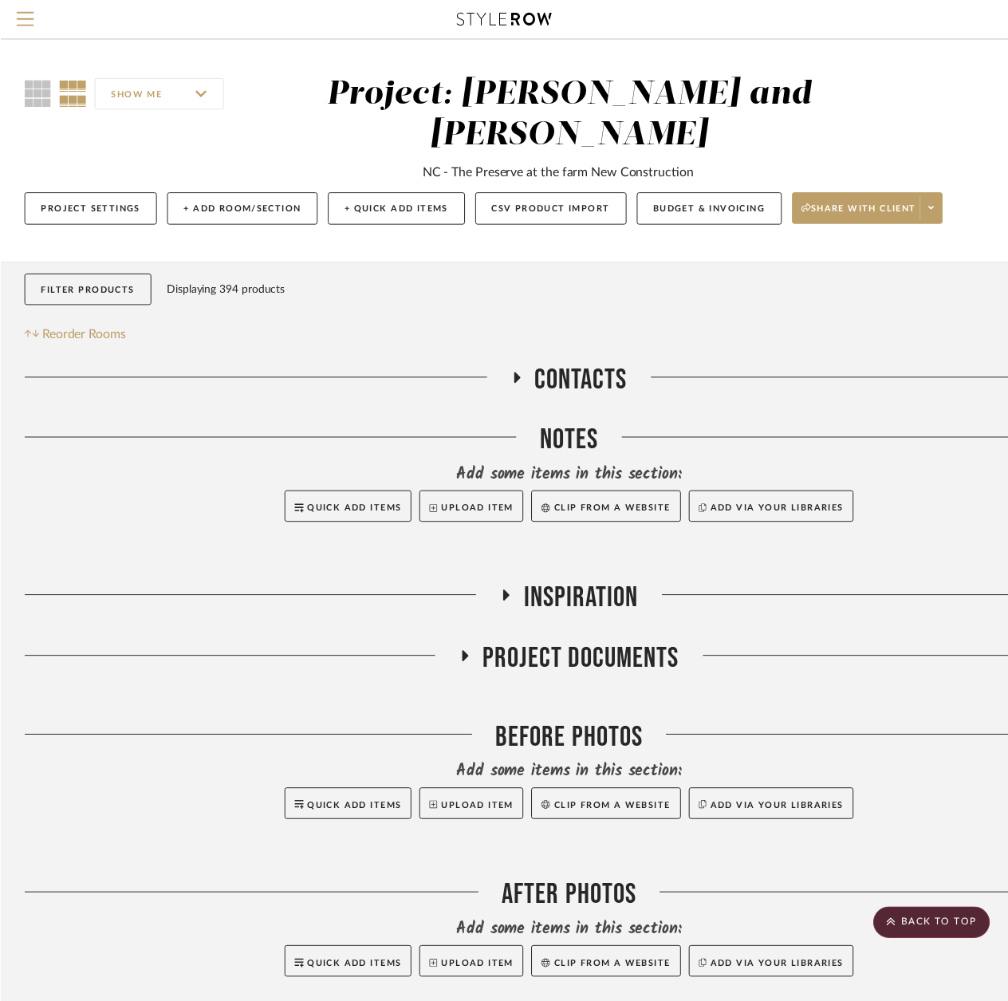
scroll to position [3269, 0]
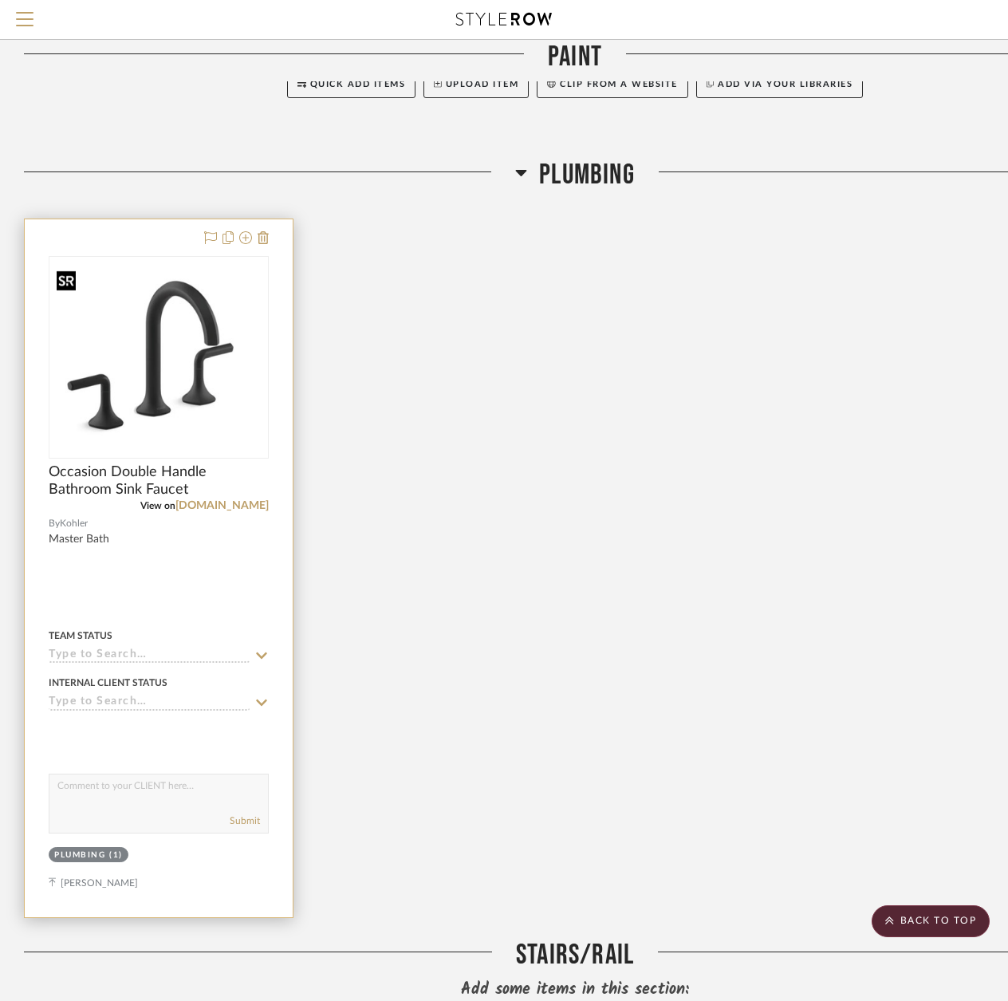
click at [207, 327] on img "0" at bounding box center [158, 357] width 217 height 186
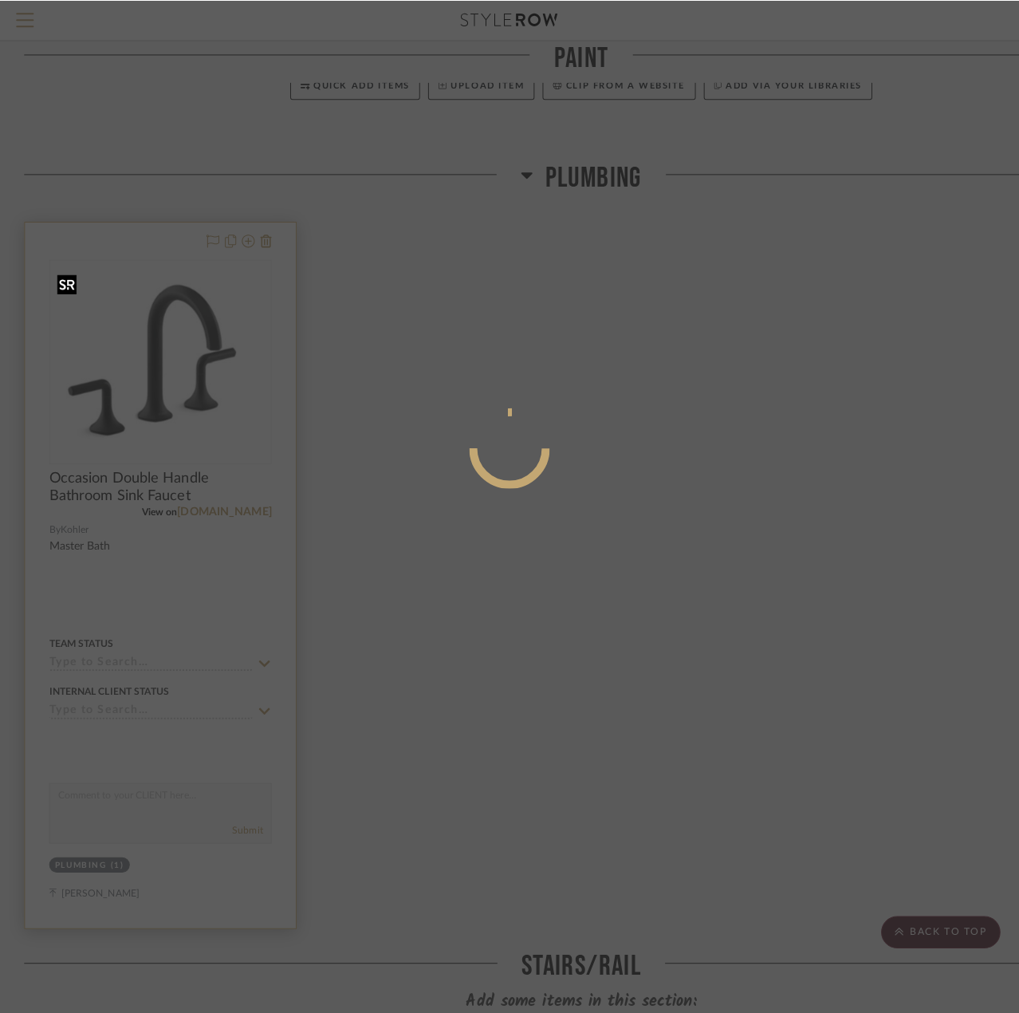
scroll to position [0, 0]
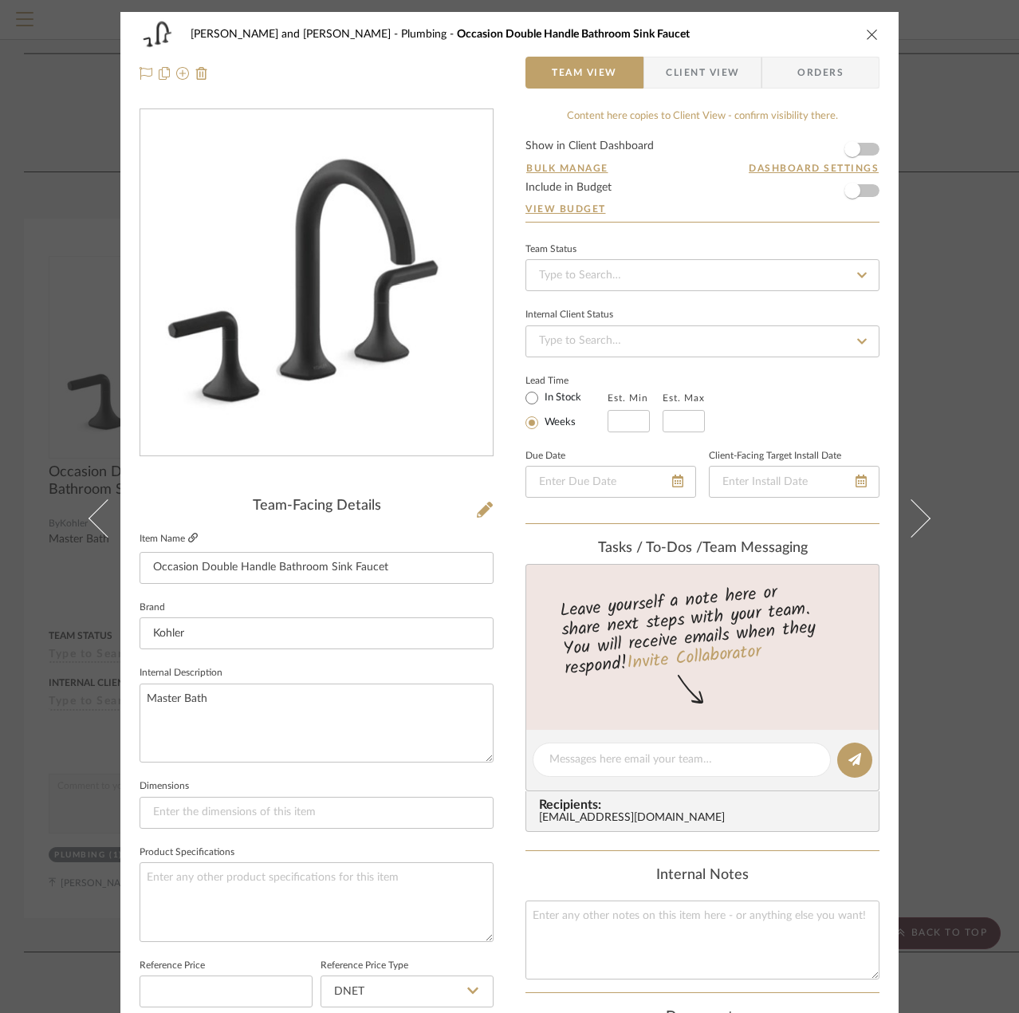
click at [191, 537] on icon at bounding box center [193, 538] width 10 height 10
drag, startPoint x: 446, startPoint y: 569, endPoint x: 132, endPoint y: 555, distance: 314.5
click at [132, 555] on div "[PERSON_NAME] and [PERSON_NAME] Plumbing Occasion Double Handle Bathroom Sink F…" at bounding box center [509, 748] width 778 height 1473
click at [397, 571] on input at bounding box center [317, 568] width 354 height 32
paste input "Occasion Double Handle Bathroom Sink Faucet"
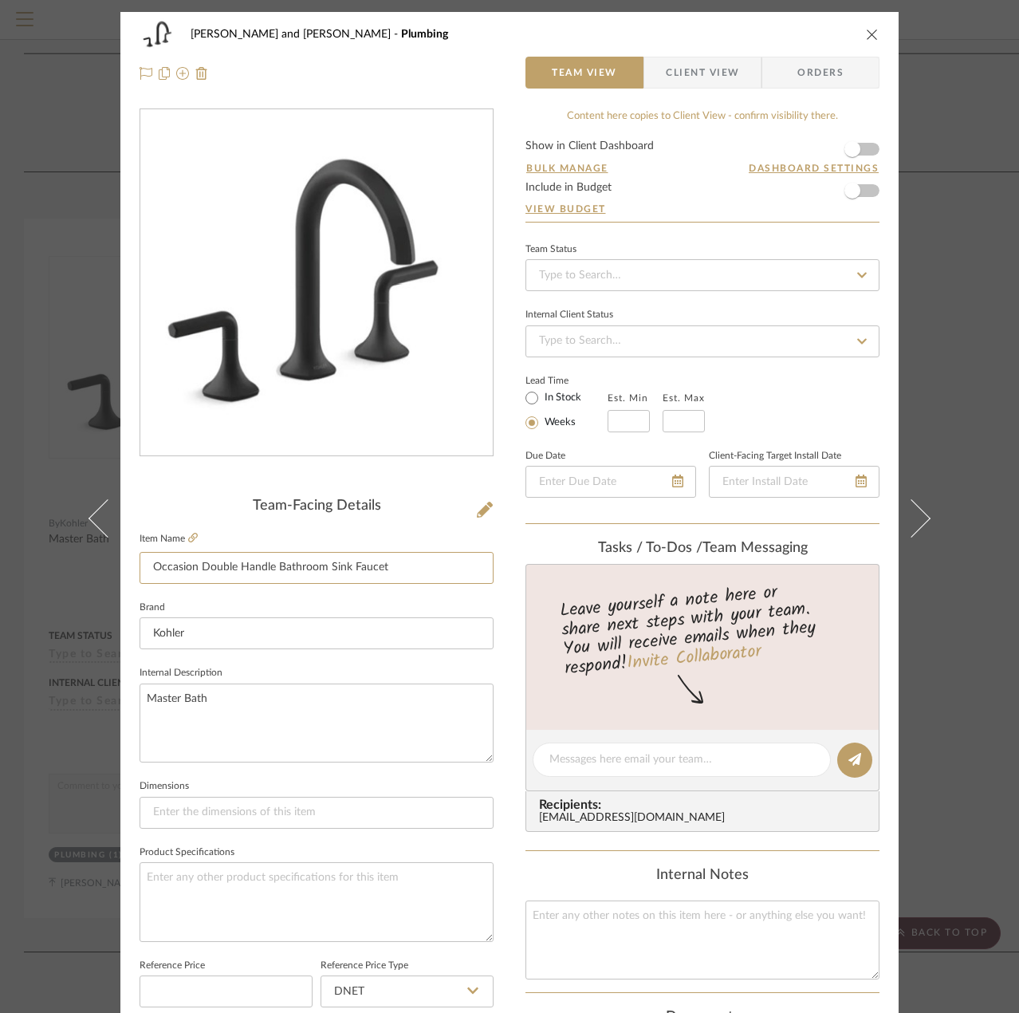
type input "Occasion Double Handle Bathroom Sink Faucet"
click at [422, 607] on fieldset "Brand Kohler" at bounding box center [317, 622] width 354 height 53
click at [869, 31] on icon "close" at bounding box center [872, 34] width 13 height 13
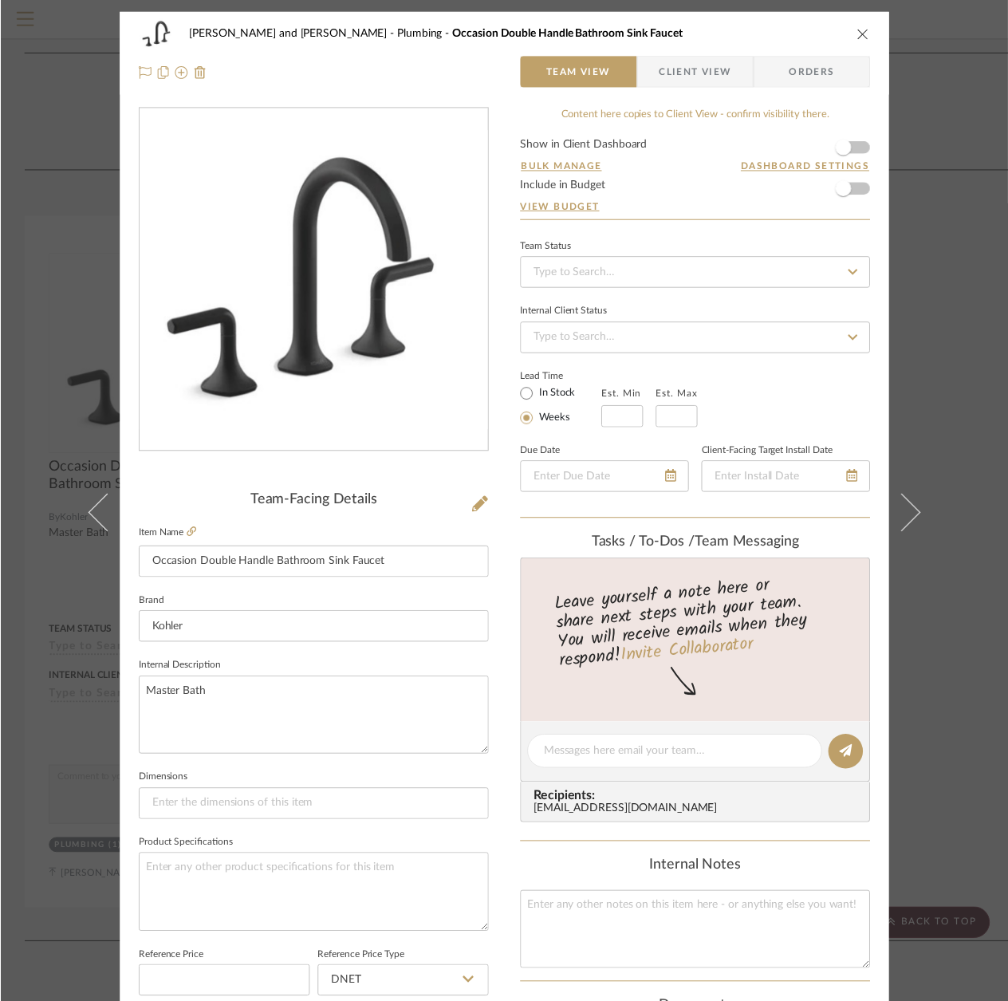
scroll to position [3269, 0]
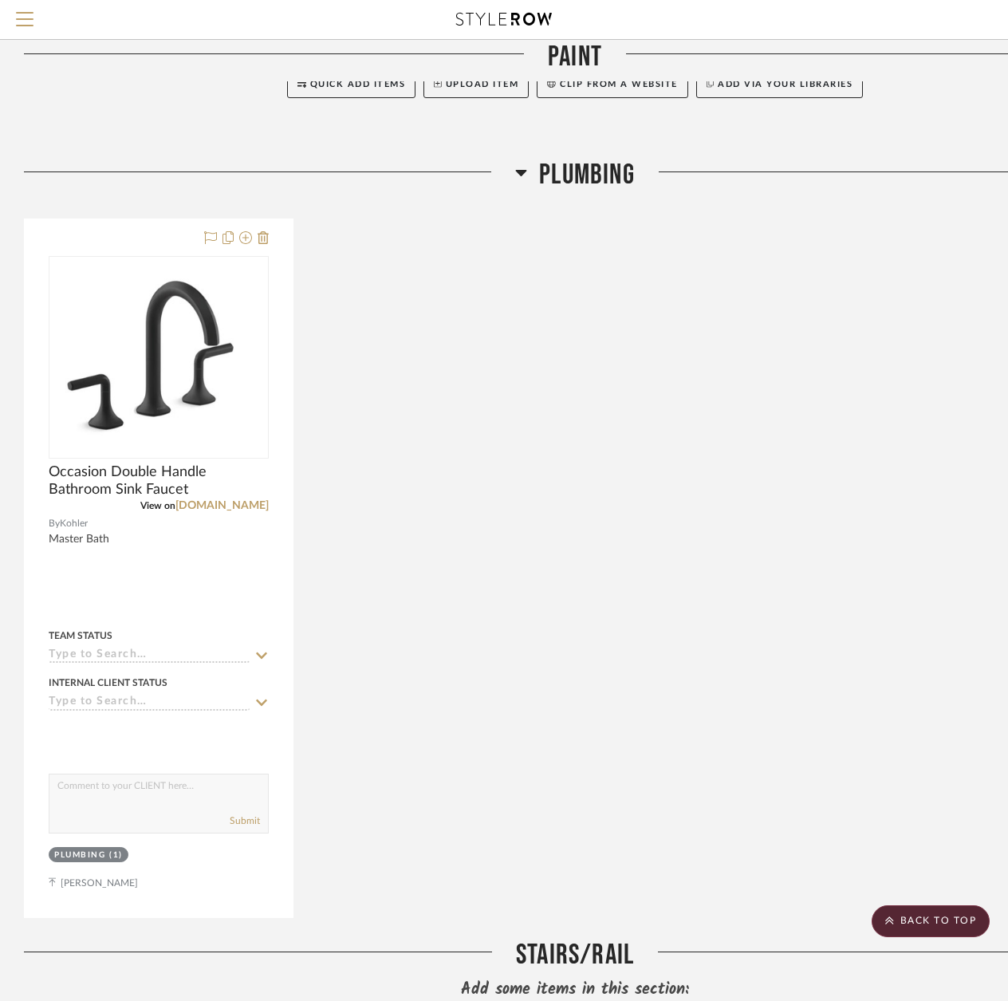
click at [526, 170] on icon at bounding box center [521, 173] width 11 height 6
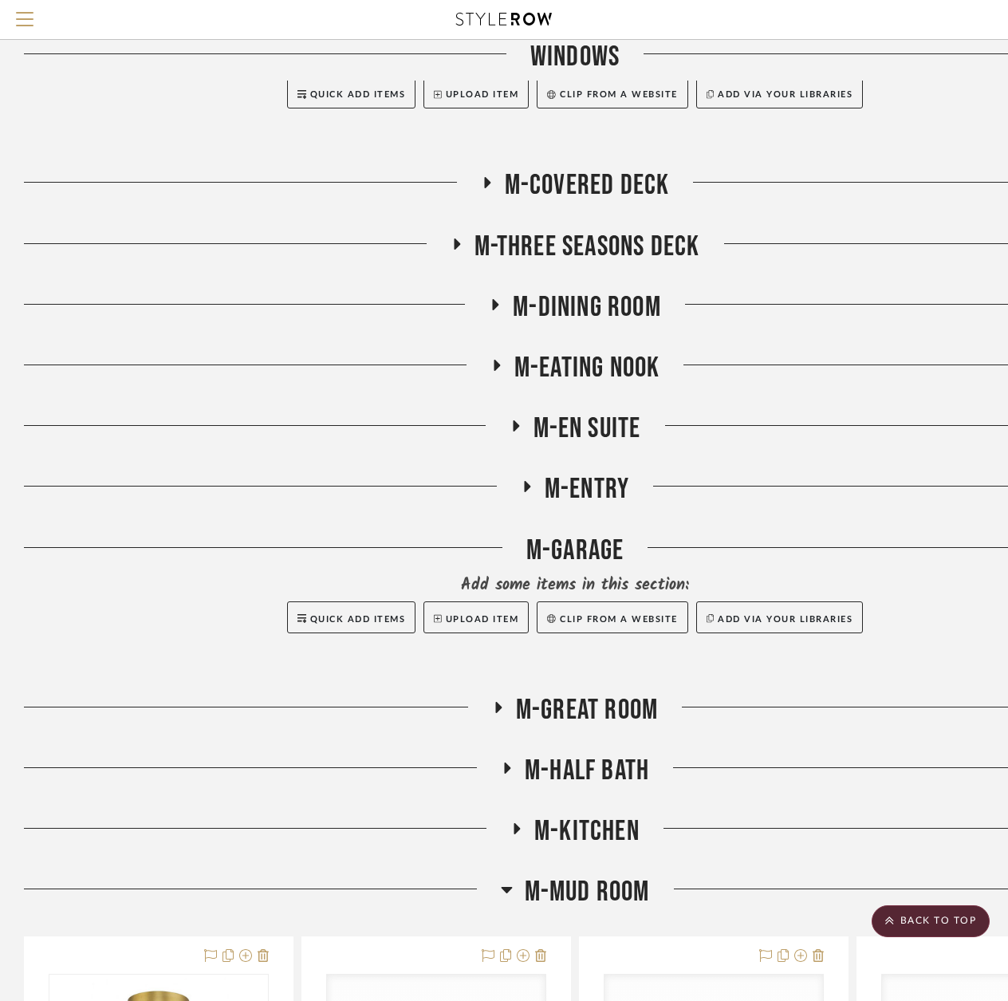
scroll to position [4631, 0]
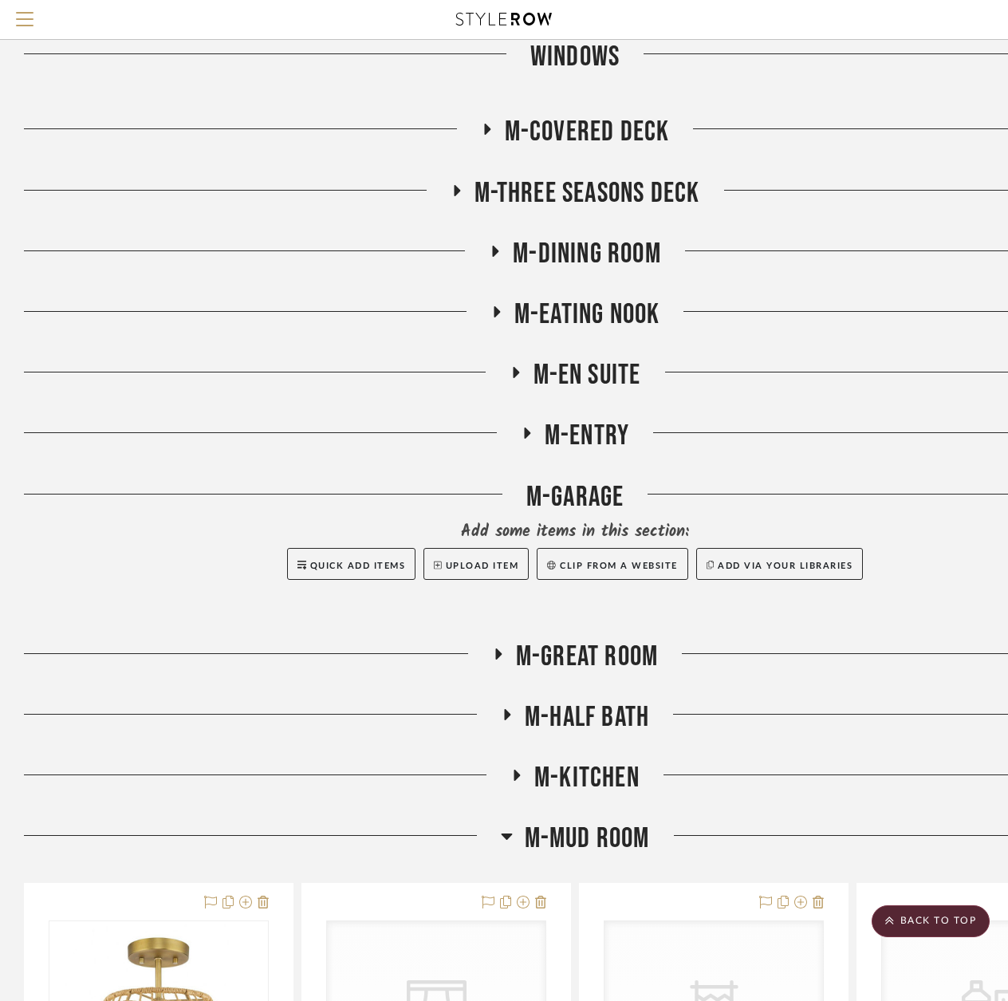
click at [490, 125] on icon at bounding box center [486, 130] width 19 height 12
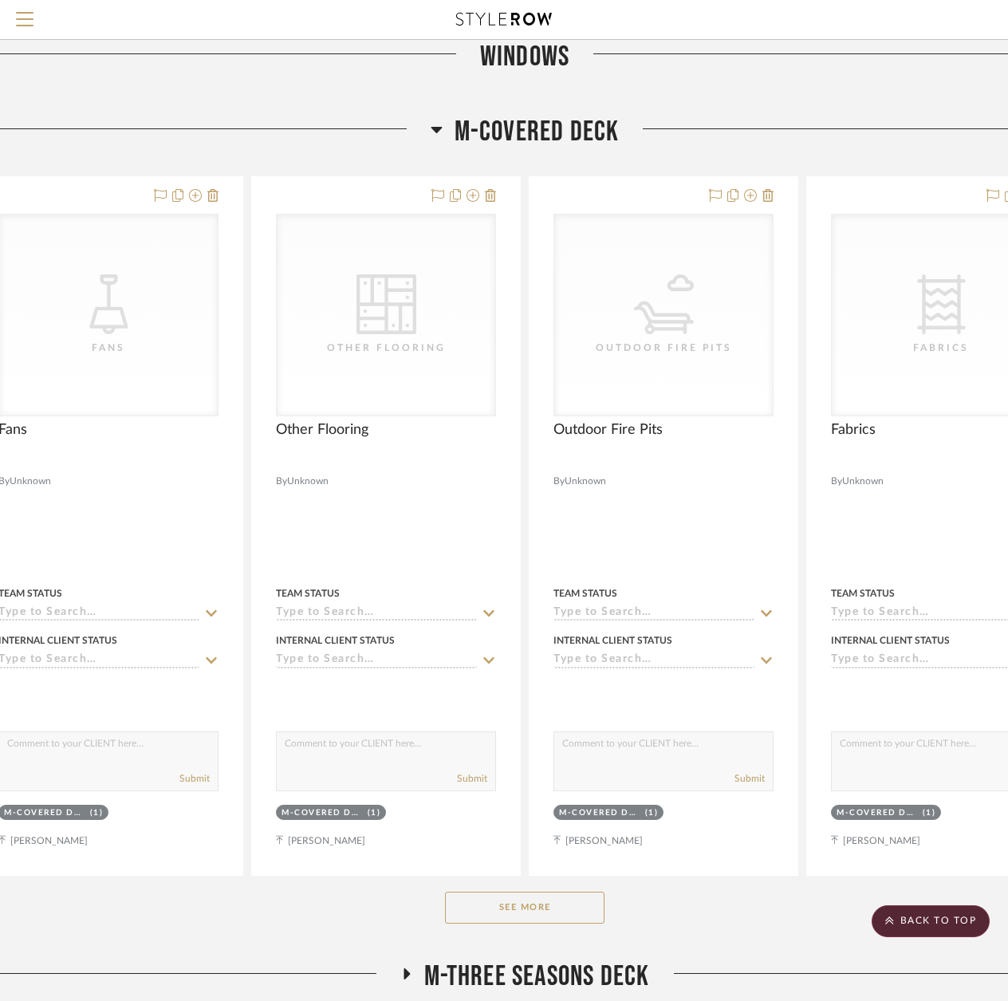
scroll to position [4631, 49]
click at [538, 910] on button "See More" at bounding box center [526, 907] width 159 height 32
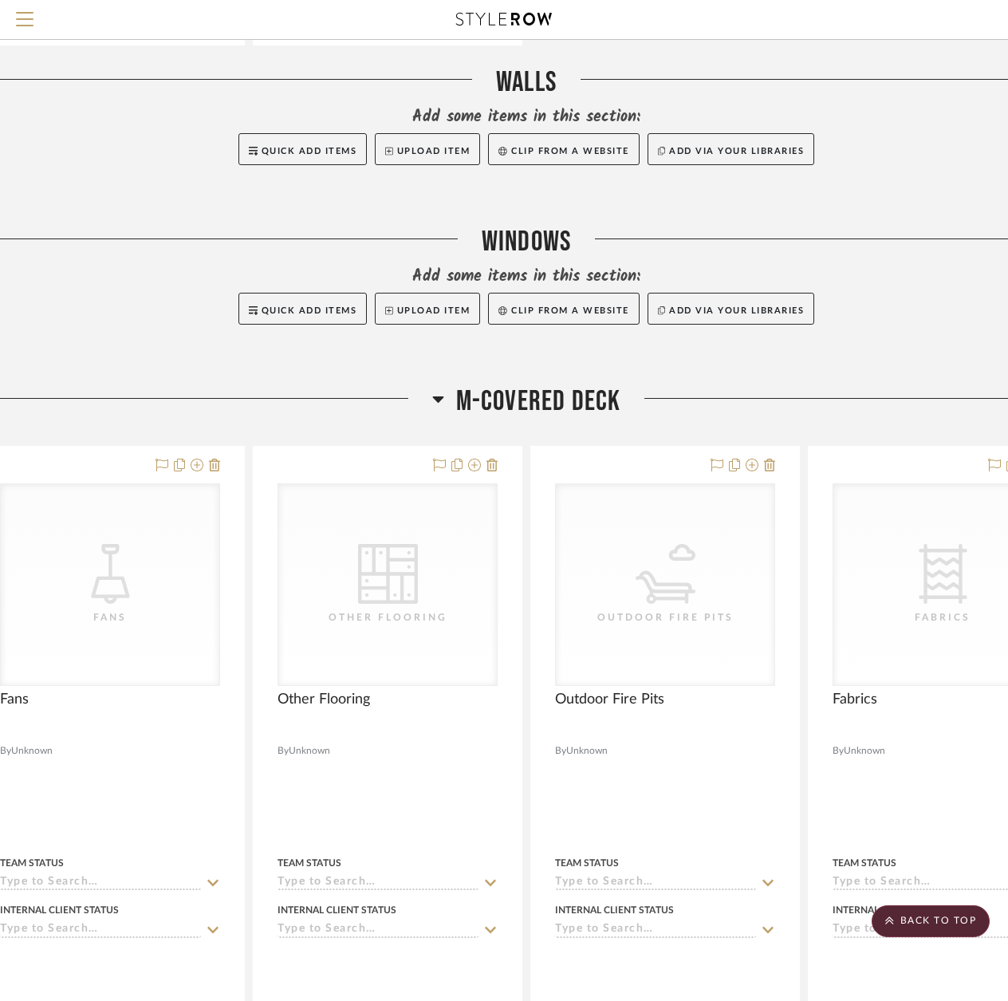
scroll to position [4232, 49]
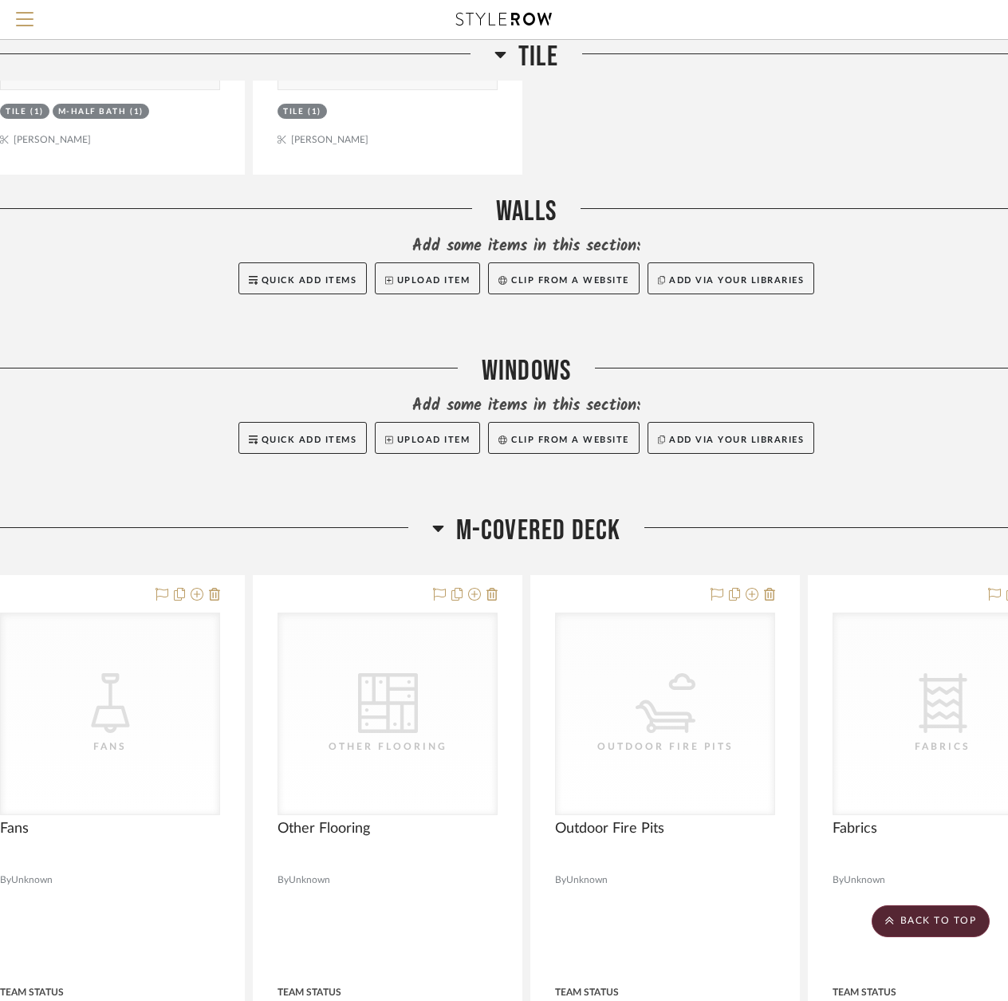
click at [442, 530] on icon at bounding box center [438, 527] width 12 height 19
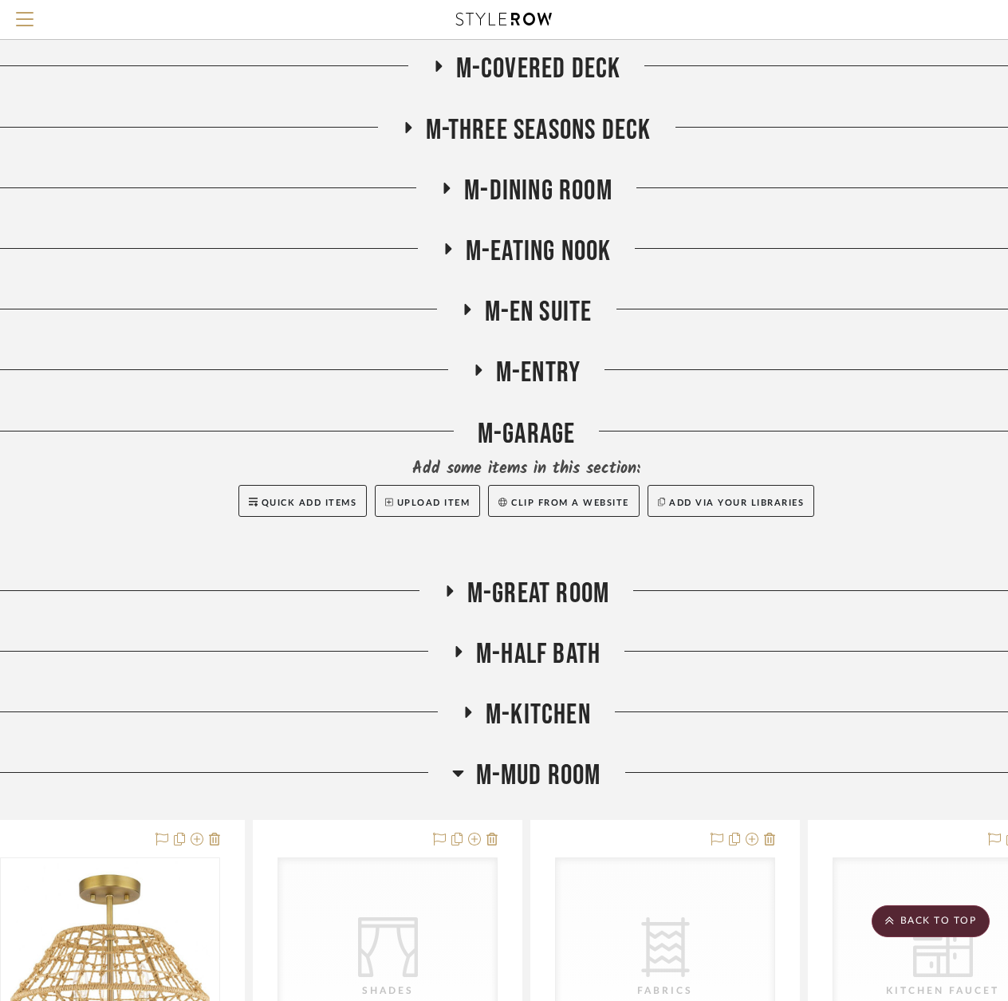
scroll to position [4711, 49]
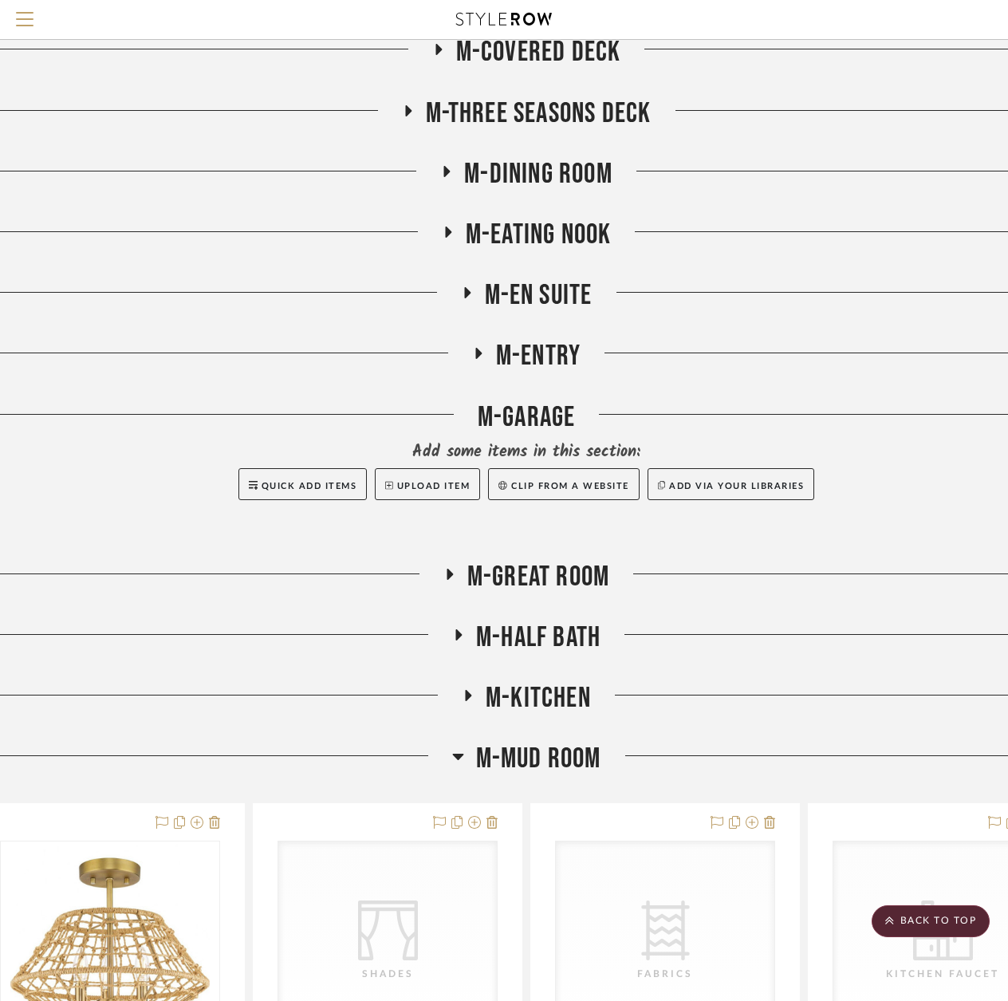
click at [468, 756] on h3 "M-MUD ROOM" at bounding box center [526, 759] width 149 height 34
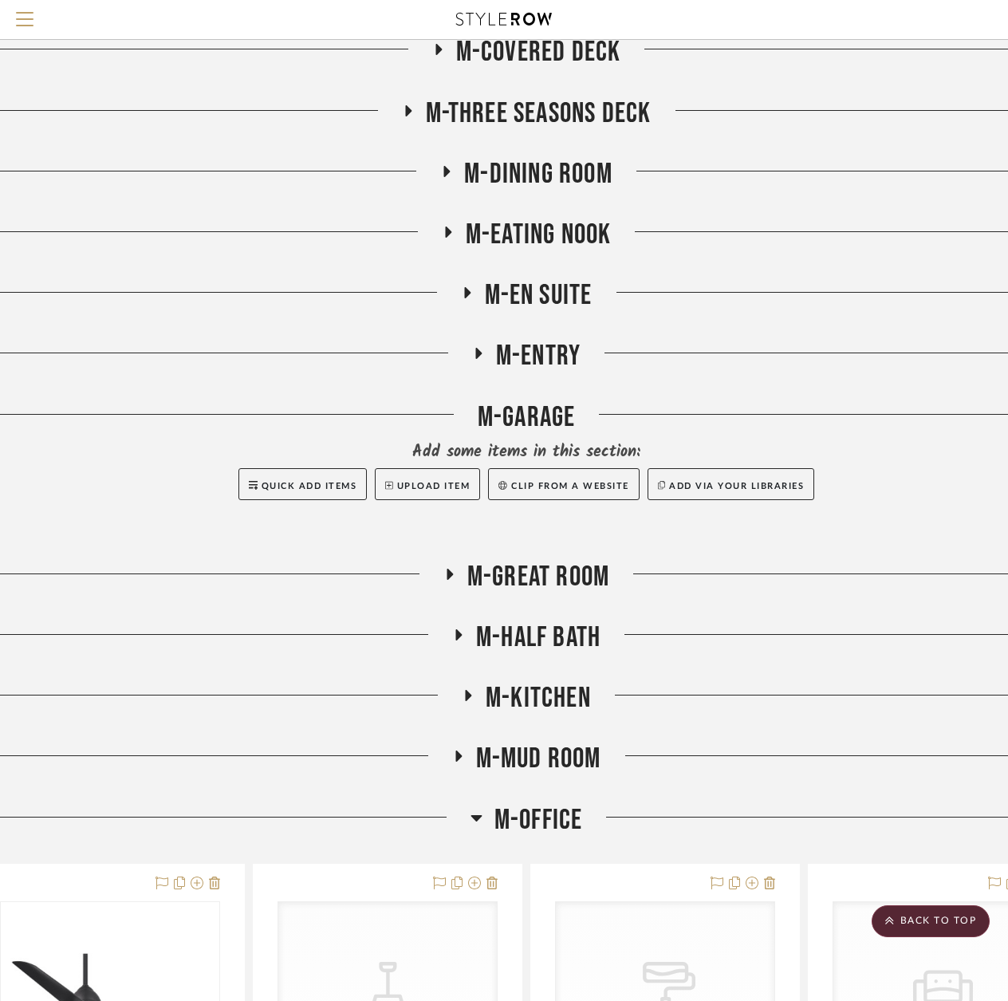
click at [487, 813] on h3 "M-OFFICE" at bounding box center [526, 820] width 112 height 34
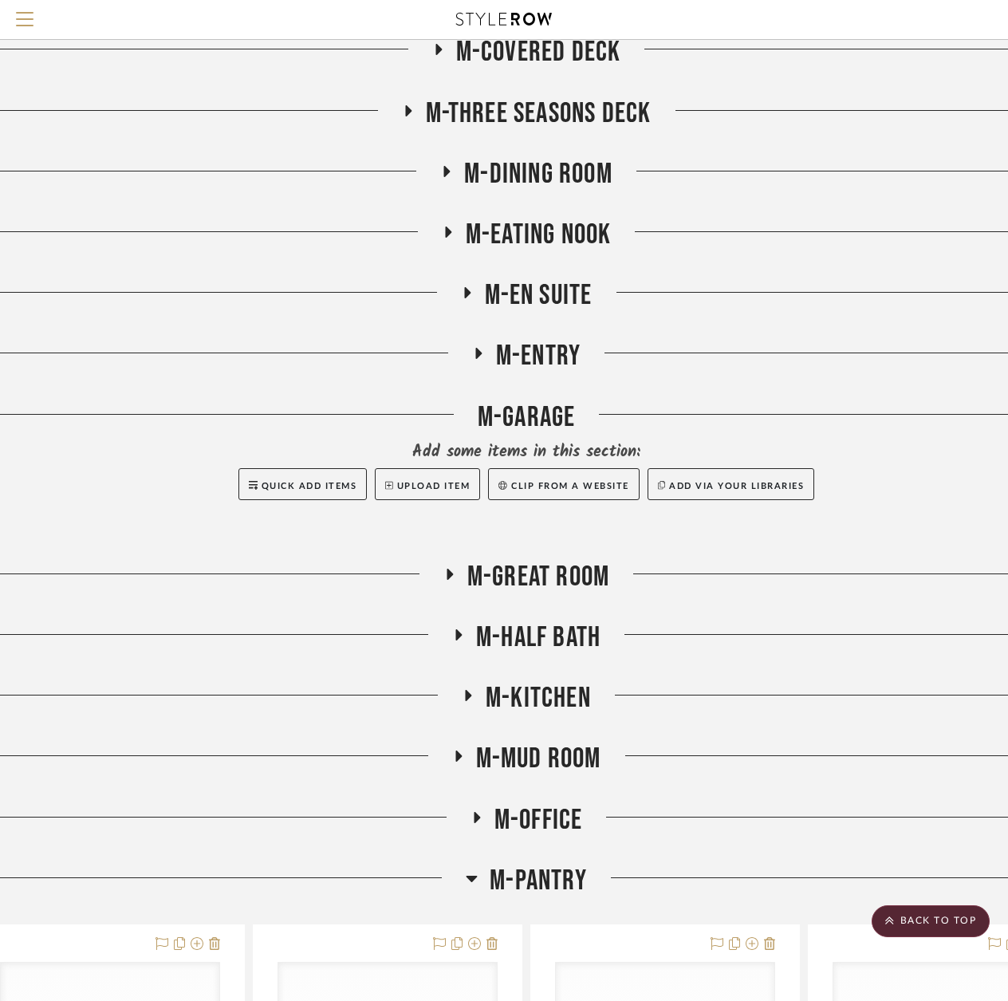
click at [478, 876] on h3 "M-PANTRY" at bounding box center [526, 881] width 121 height 34
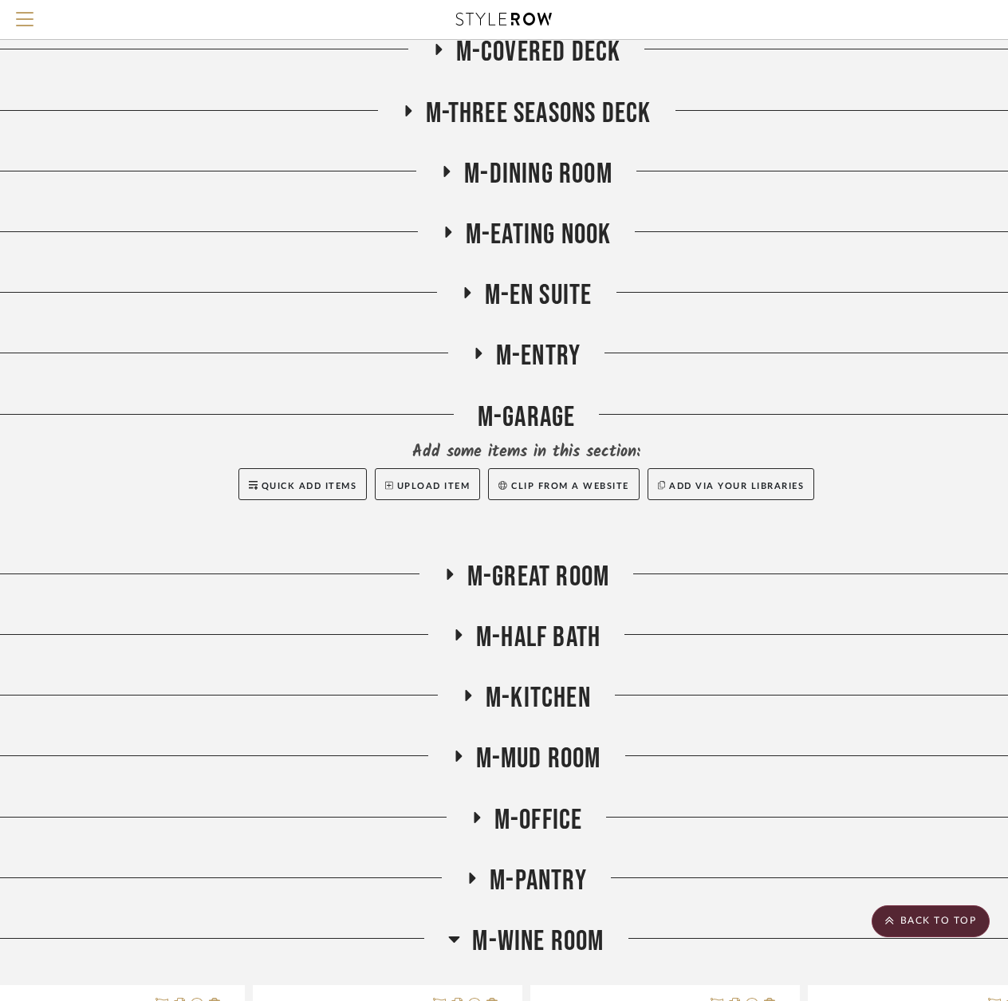
click at [466, 941] on h3 "M-WINE ROOM" at bounding box center [525, 941] width 155 height 34
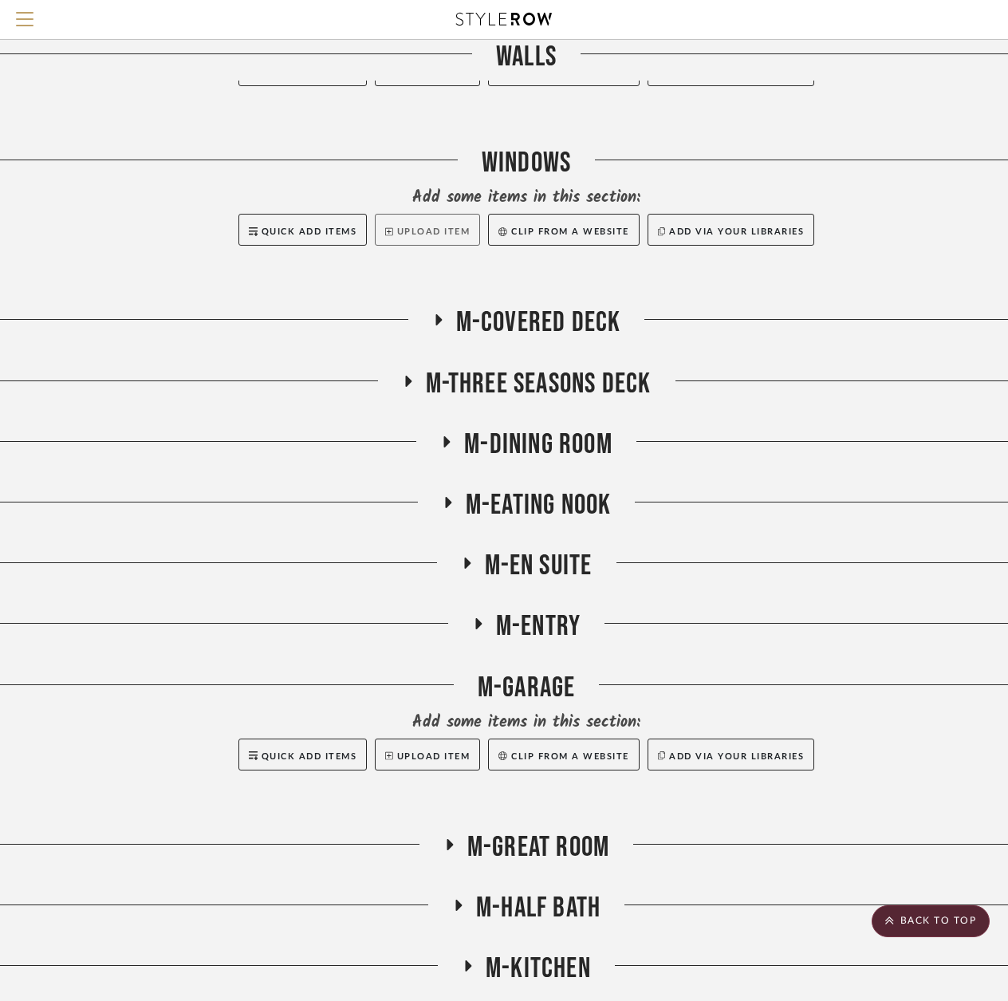
scroll to position [4392, 49]
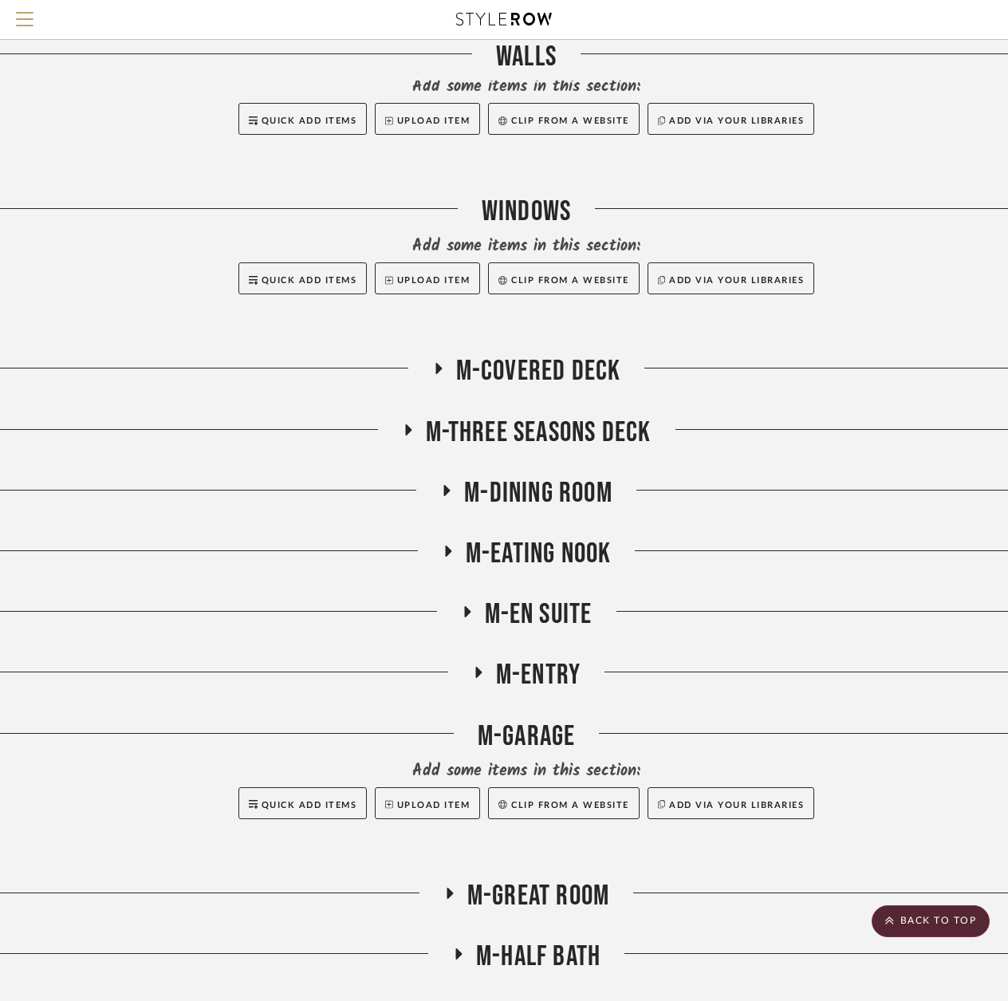
click at [437, 366] on icon at bounding box center [438, 368] width 6 height 11
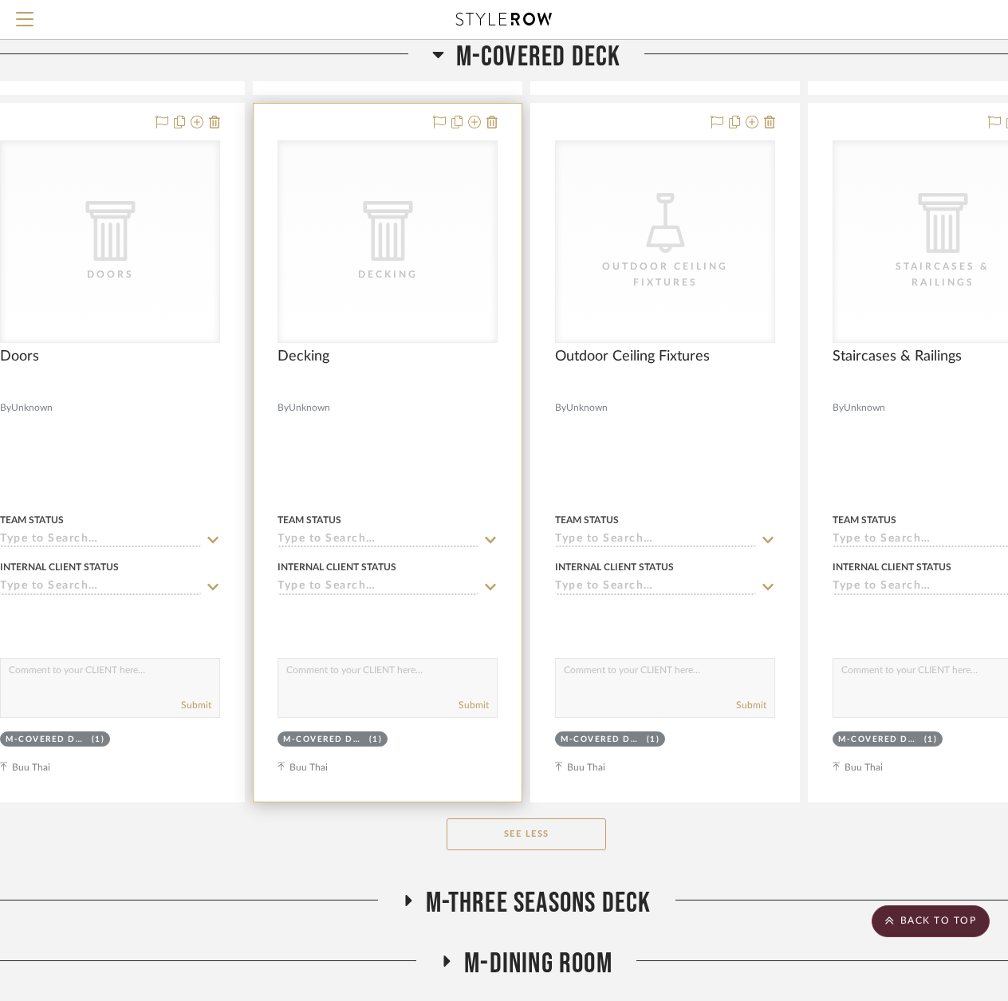
scroll to position [6226, 49]
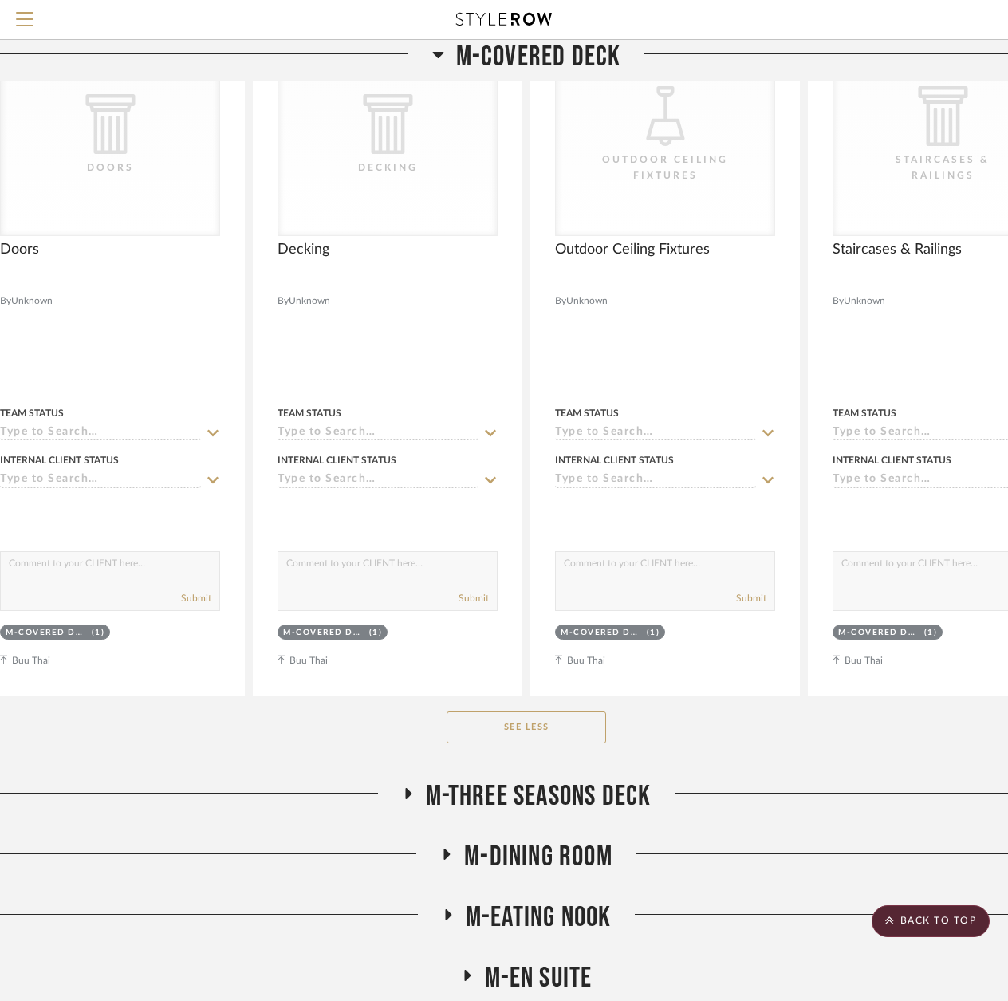
click at [439, 57] on icon at bounding box center [437, 55] width 11 height 6
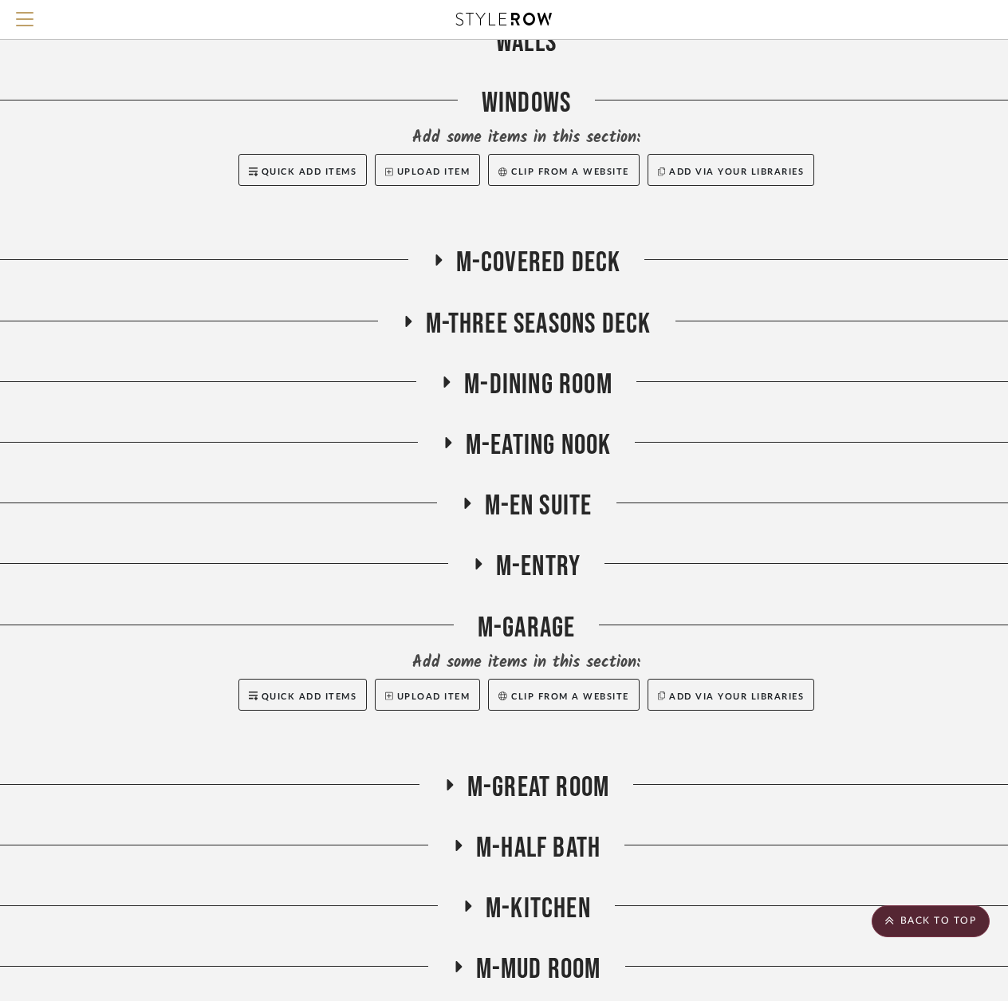
scroll to position [4472, 49]
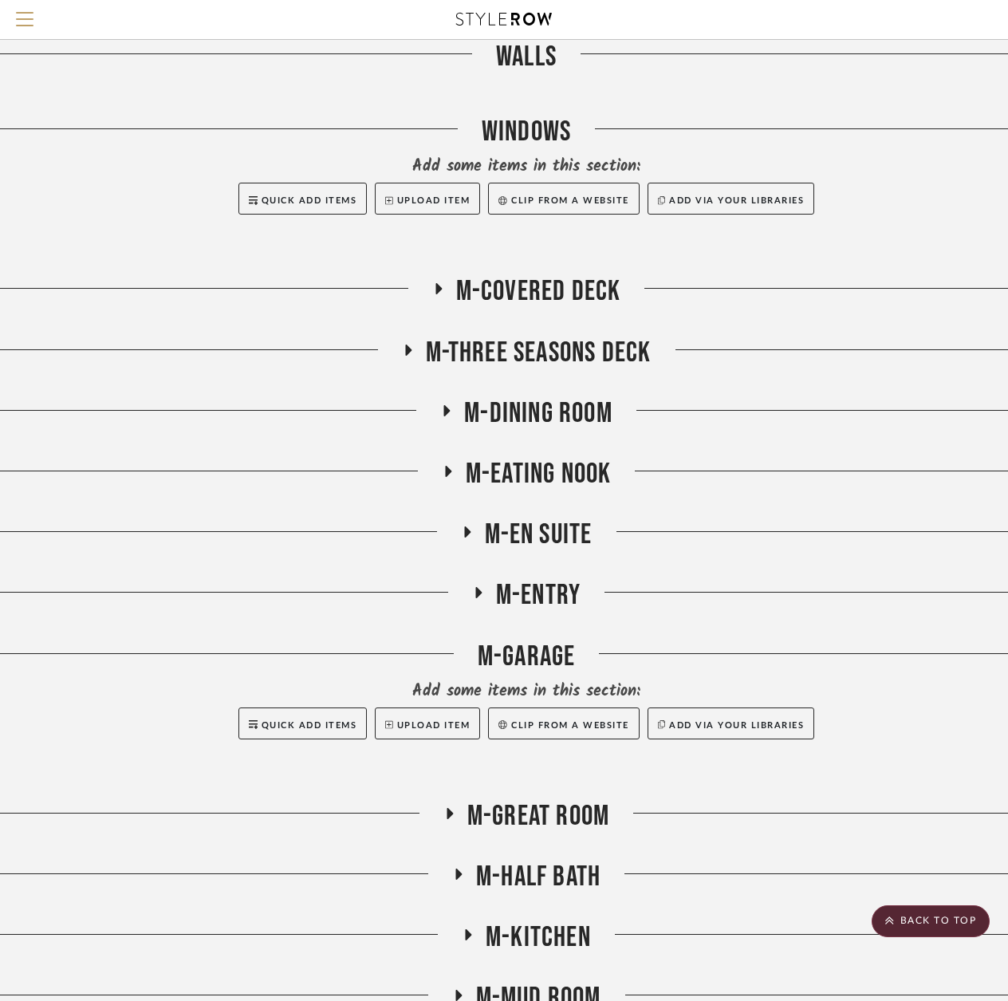
click at [409, 345] on icon at bounding box center [407, 350] width 19 height 12
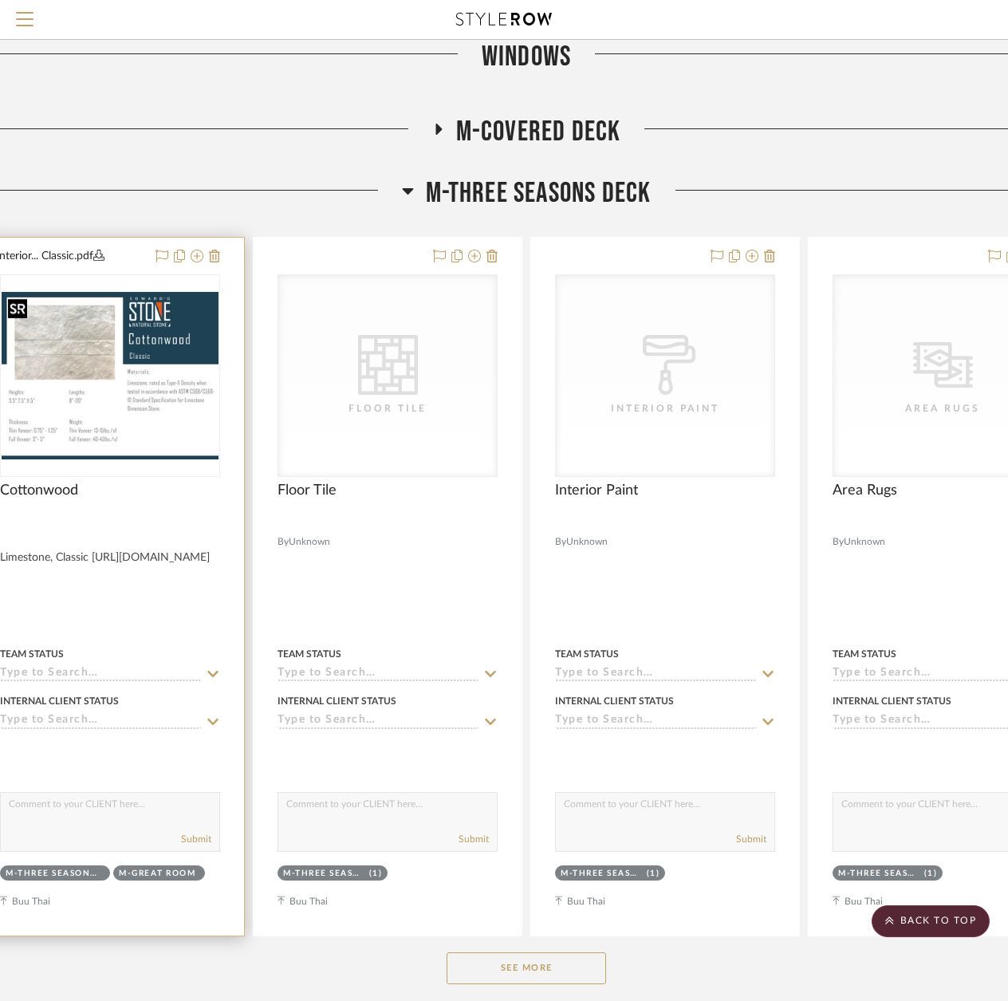
click at [146, 447] on img "0" at bounding box center [110, 375] width 217 height 167
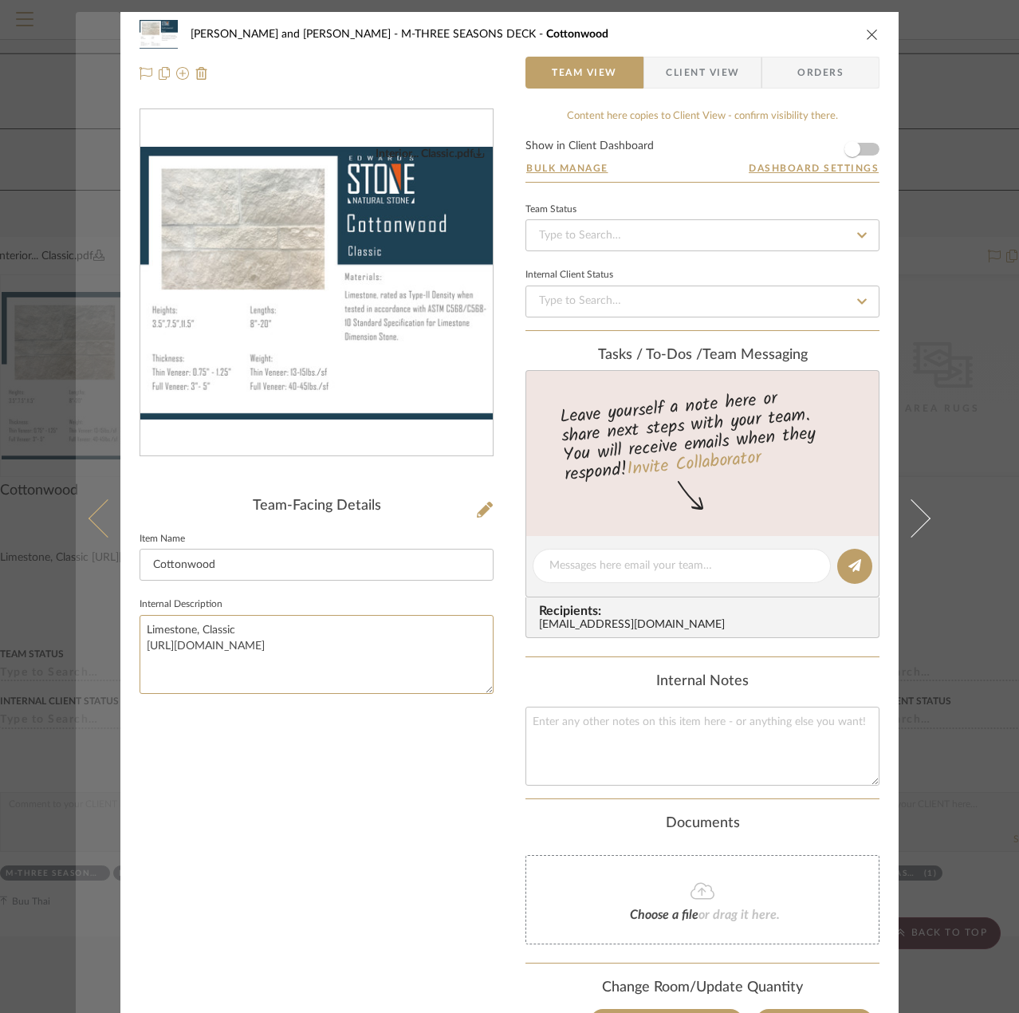
drag, startPoint x: 419, startPoint y: 639, endPoint x: 103, endPoint y: 661, distance: 317.3
click at [103, 661] on mat-dialog-content "[PERSON_NAME] and [PERSON_NAME] M-THREE SEASONS DECK Cottonwood Team View Clien…" at bounding box center [510, 568] width 868 height 1112
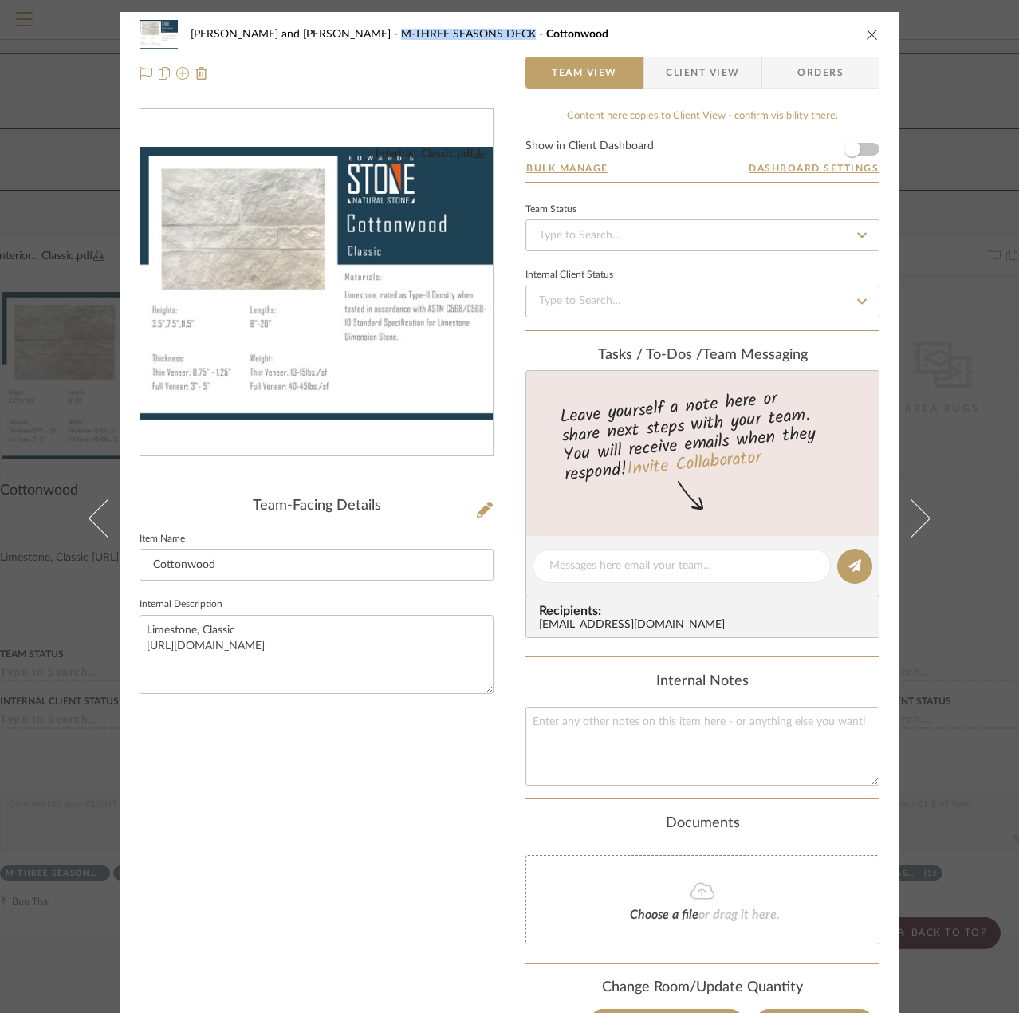
drag, startPoint x: 327, startPoint y: 33, endPoint x: 461, endPoint y: 34, distance: 134.0
click at [461, 34] on span "M-THREE SEASONS DECK" at bounding box center [473, 34] width 145 height 11
copy span "M-THREE SEASONS DECK"
click at [872, 34] on icon "close" at bounding box center [872, 34] width 13 height 13
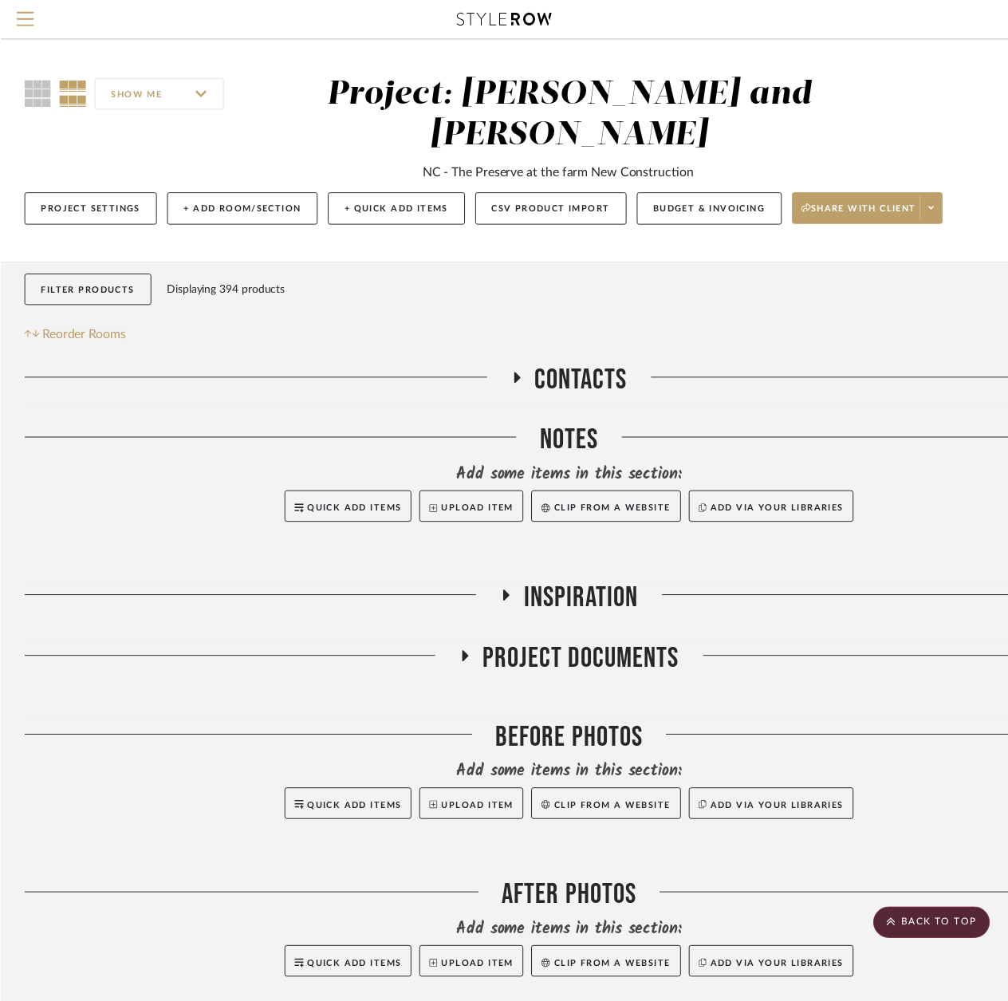
scroll to position [4631, 49]
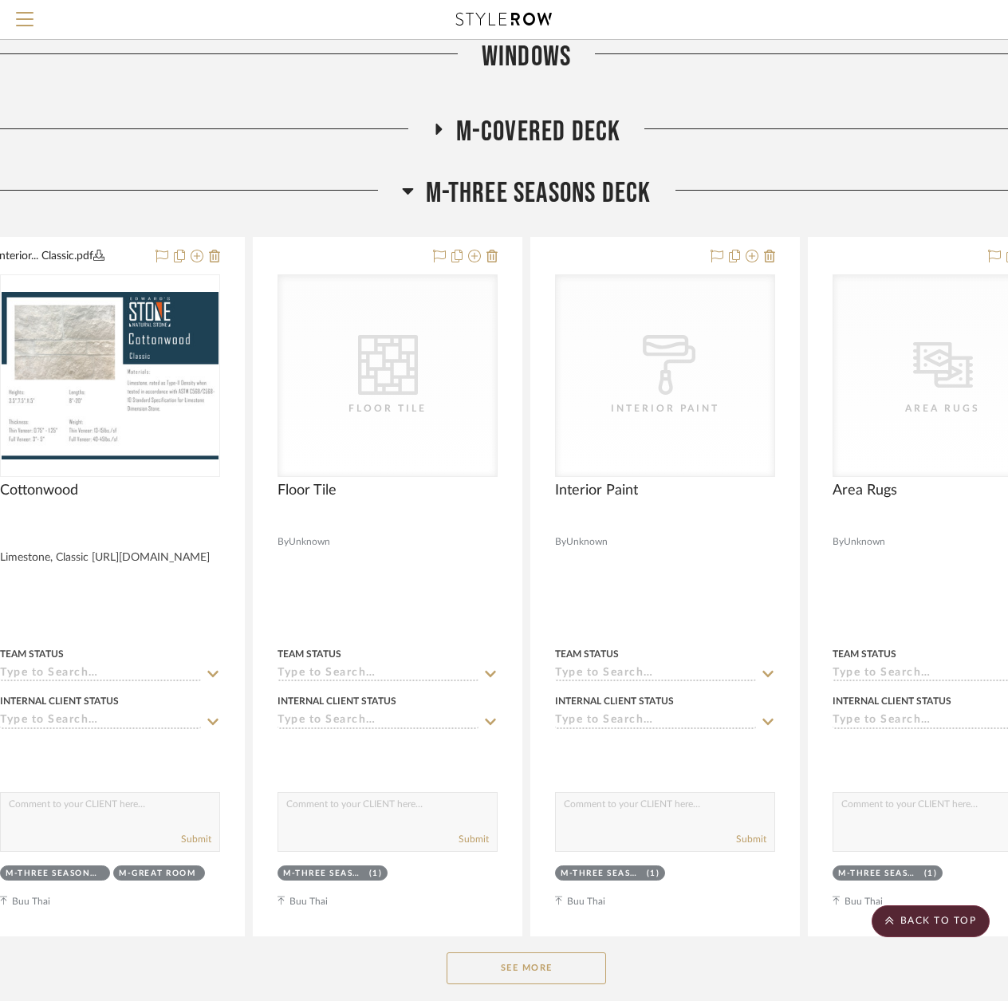
click at [530, 968] on button "See More" at bounding box center [526, 968] width 159 height 32
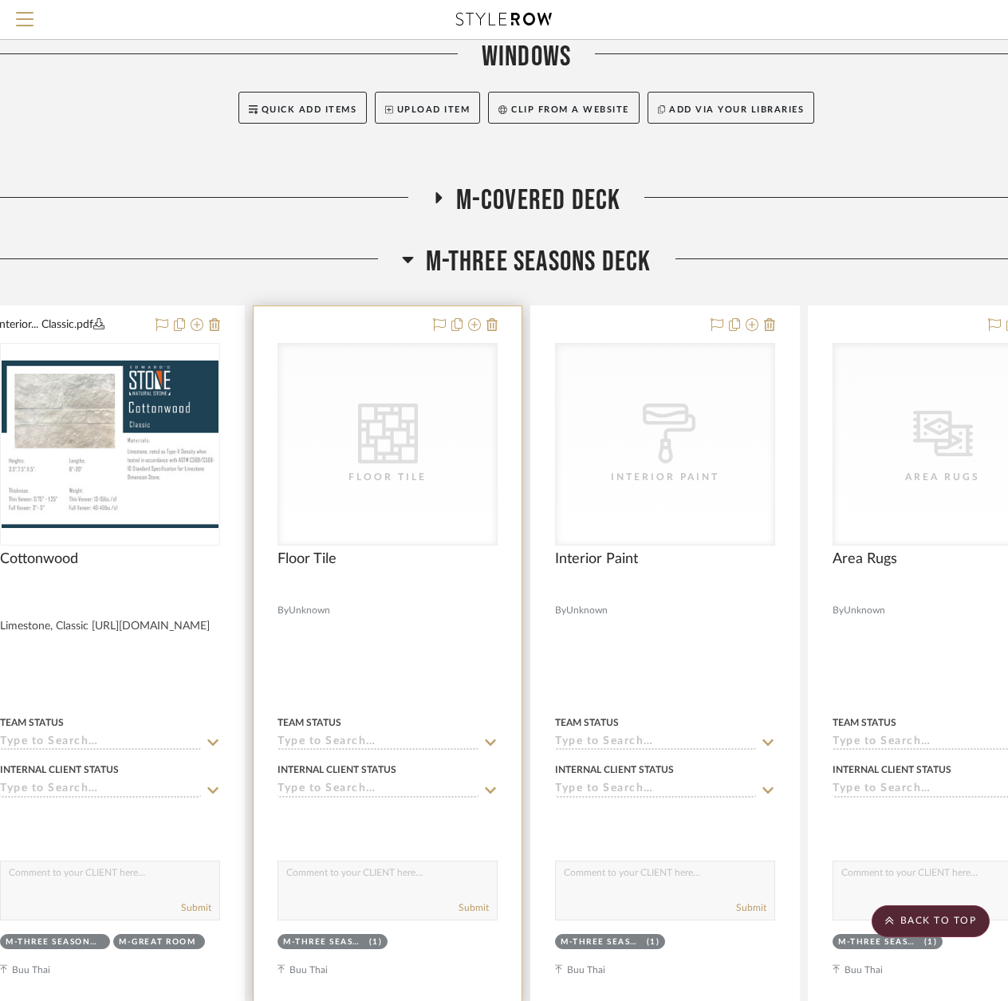
scroll to position [4392, 49]
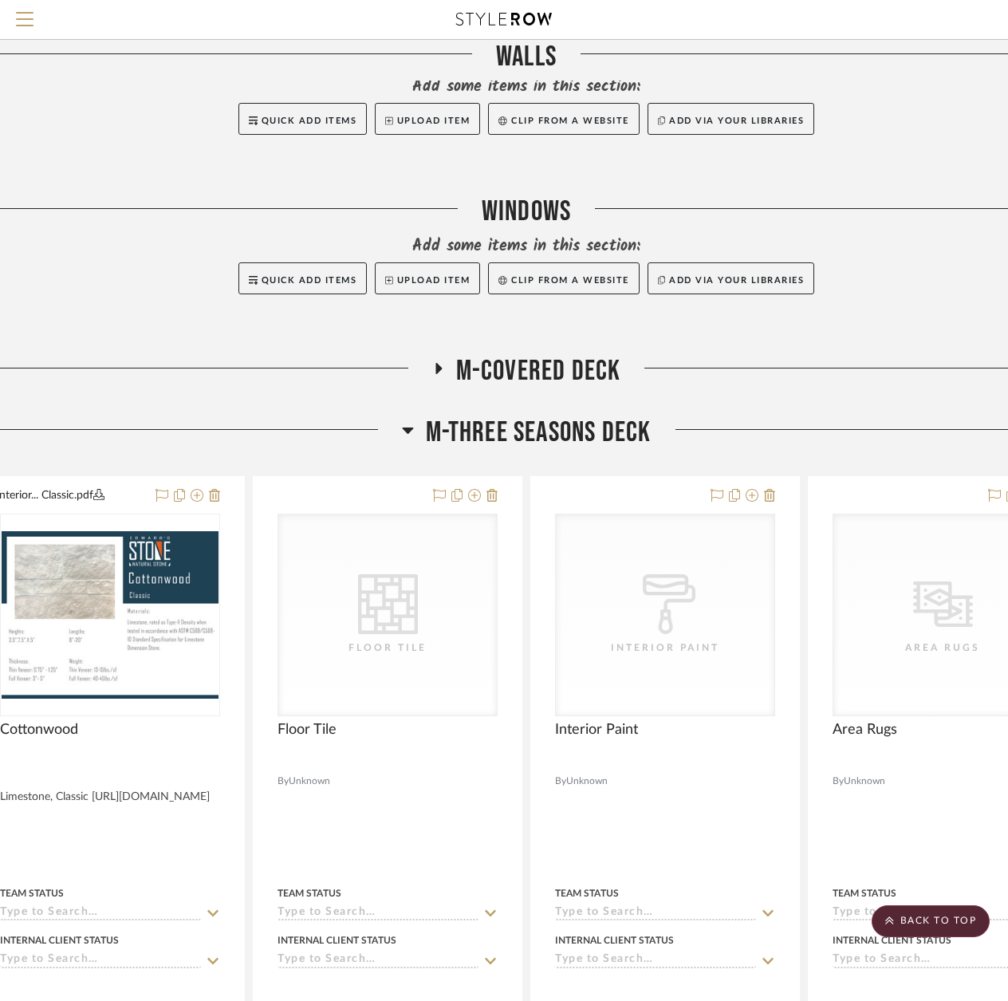
click at [413, 428] on h3 "M-THREE SEASONS DECK" at bounding box center [527, 432] width 250 height 34
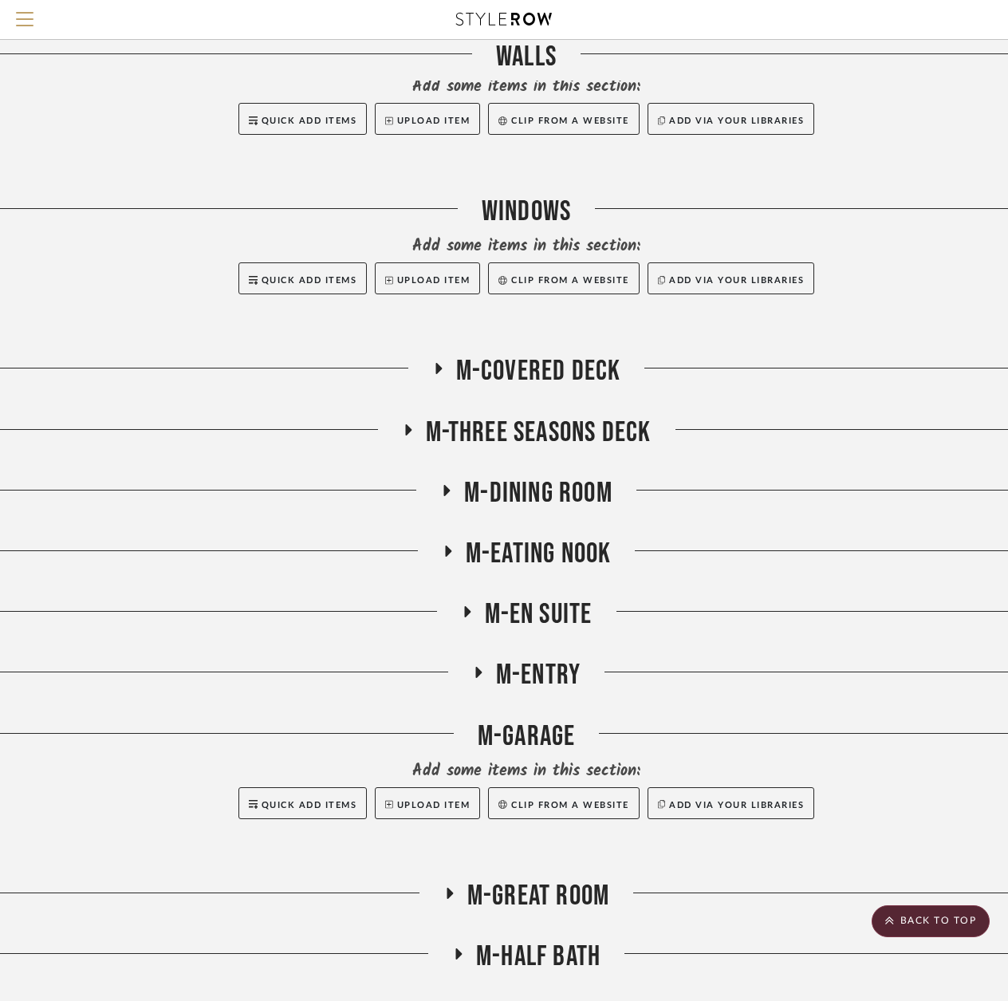
click at [445, 494] on icon at bounding box center [447, 490] width 6 height 11
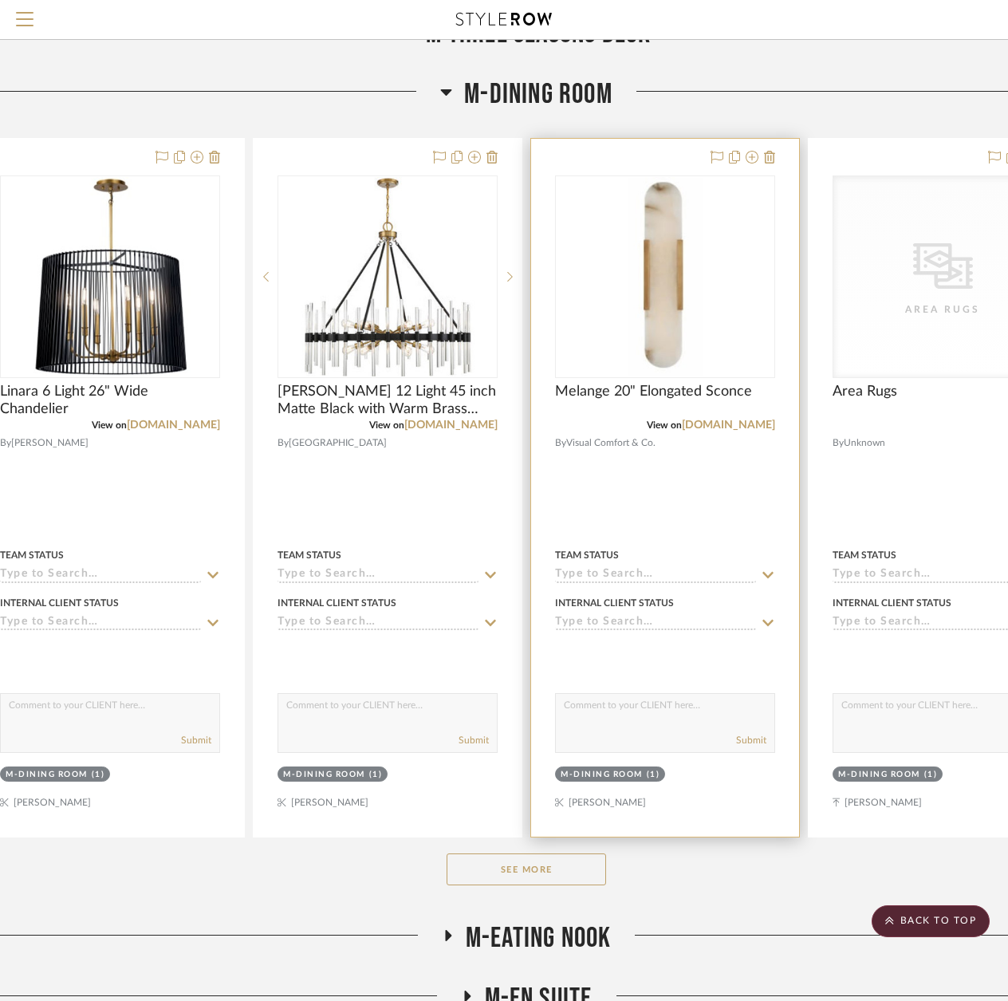
scroll to position [4711, 49]
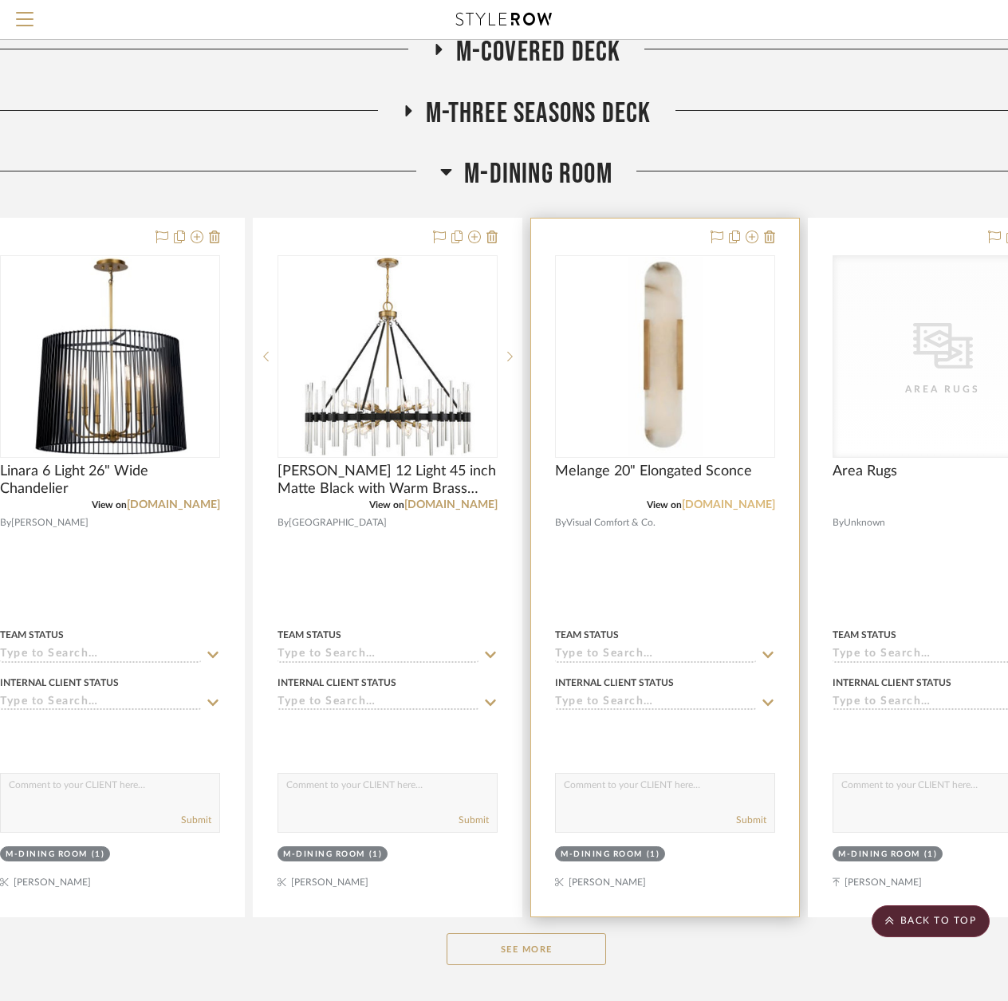
click at [746, 508] on link "[DOMAIN_NAME]" at bounding box center [728, 504] width 93 height 11
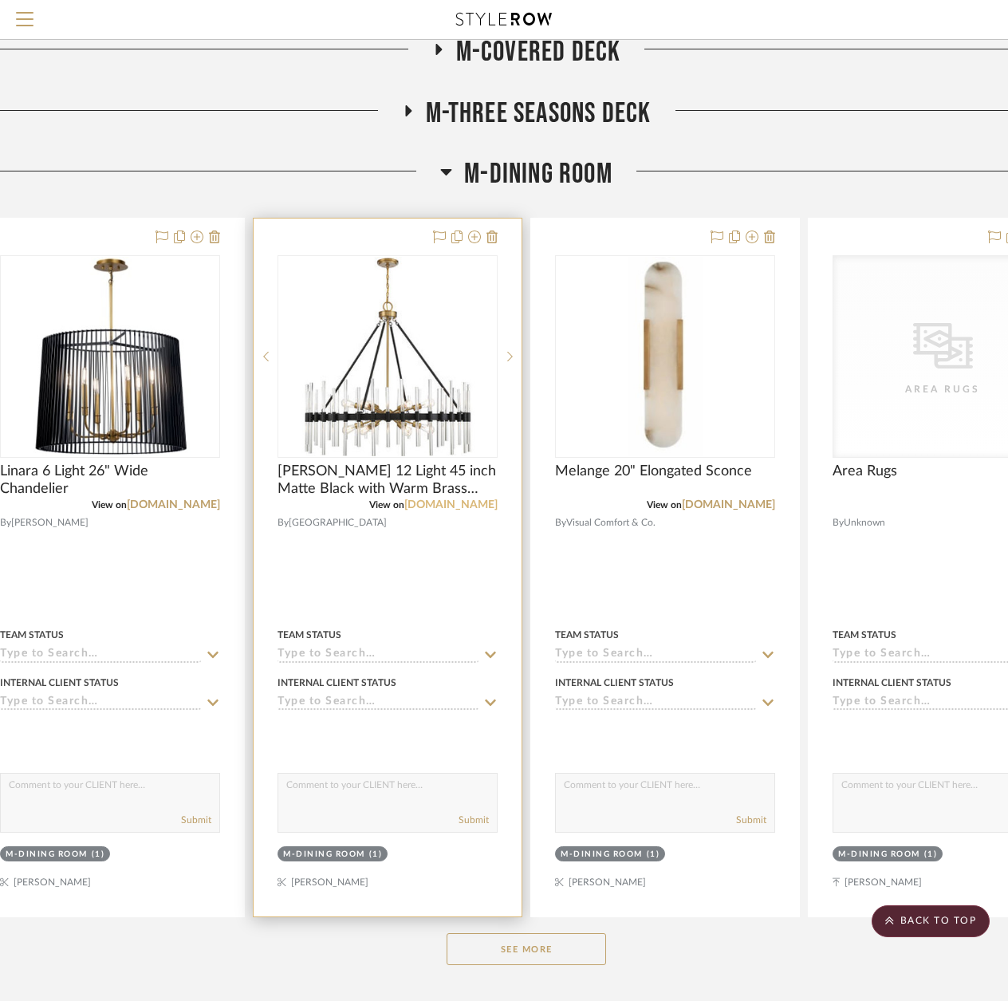
click at [462, 506] on link "[DOMAIN_NAME]" at bounding box center [450, 504] width 93 height 11
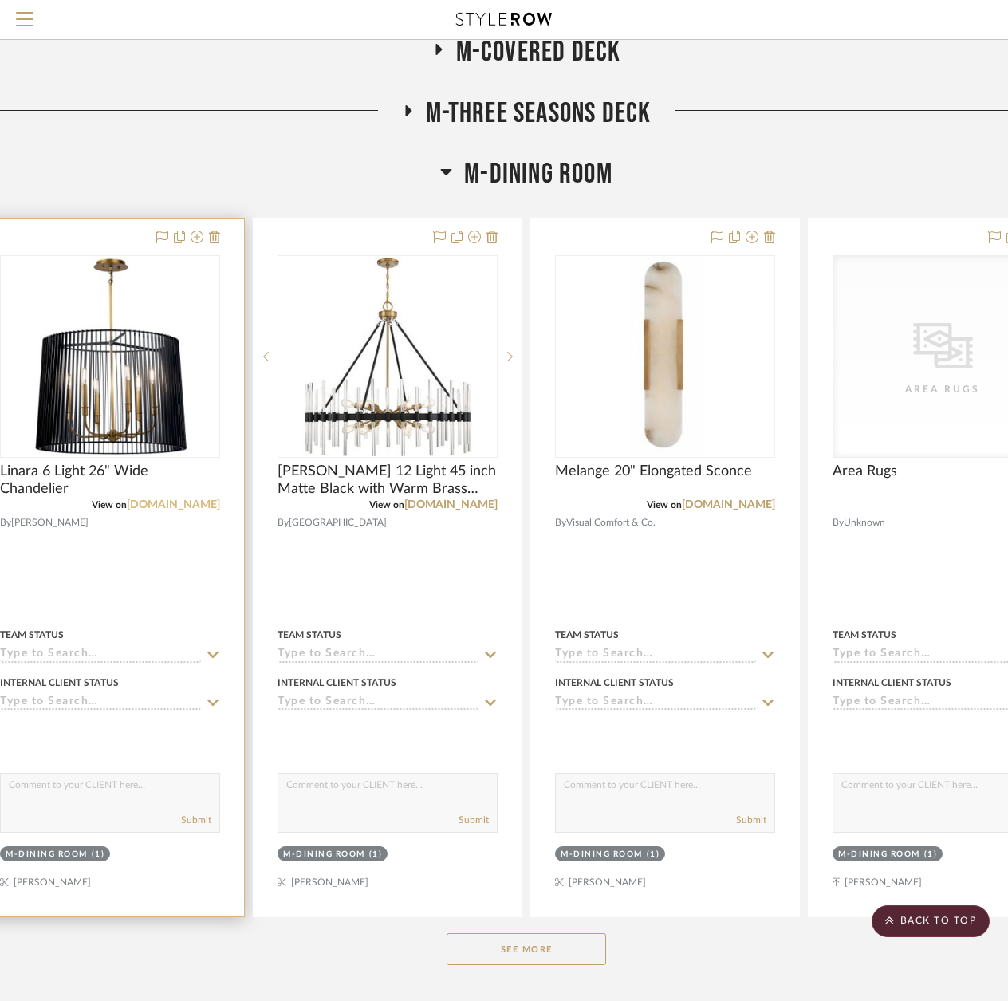
click at [191, 502] on link "[DOMAIN_NAME]" at bounding box center [173, 504] width 93 height 11
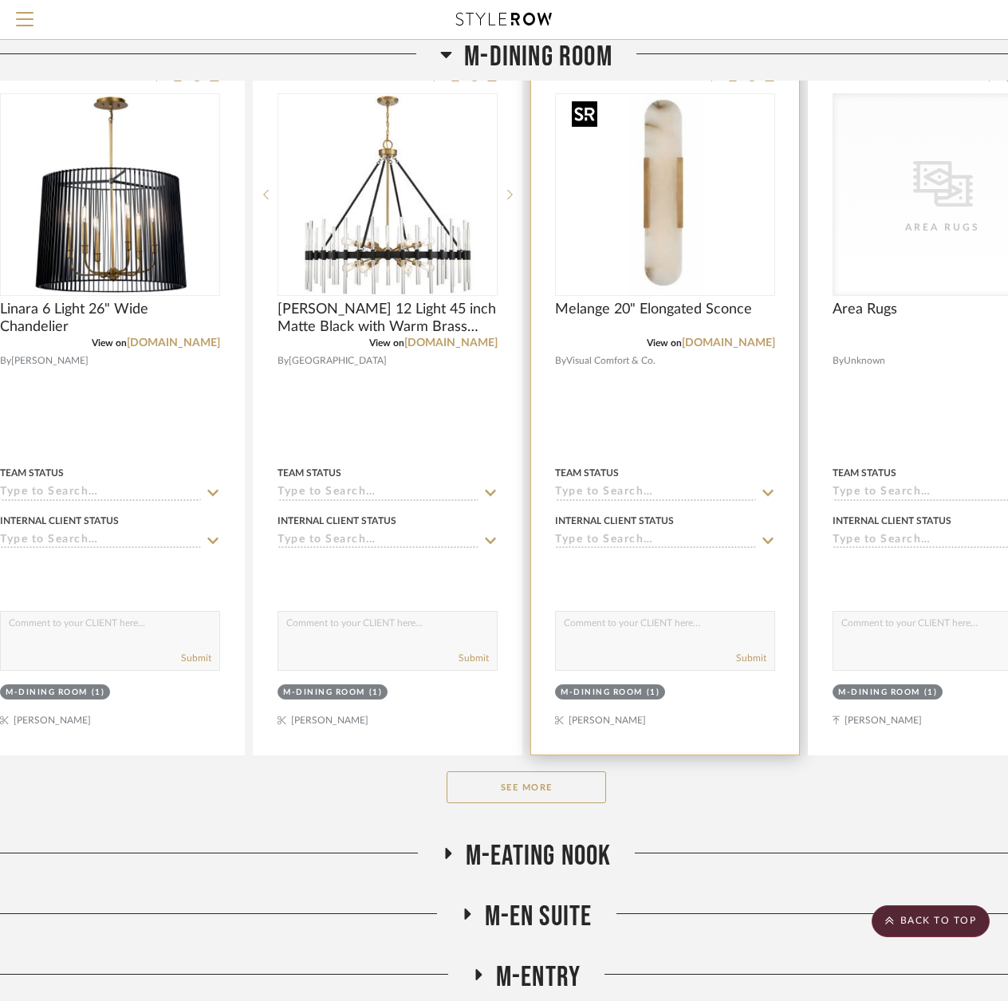
scroll to position [5030, 49]
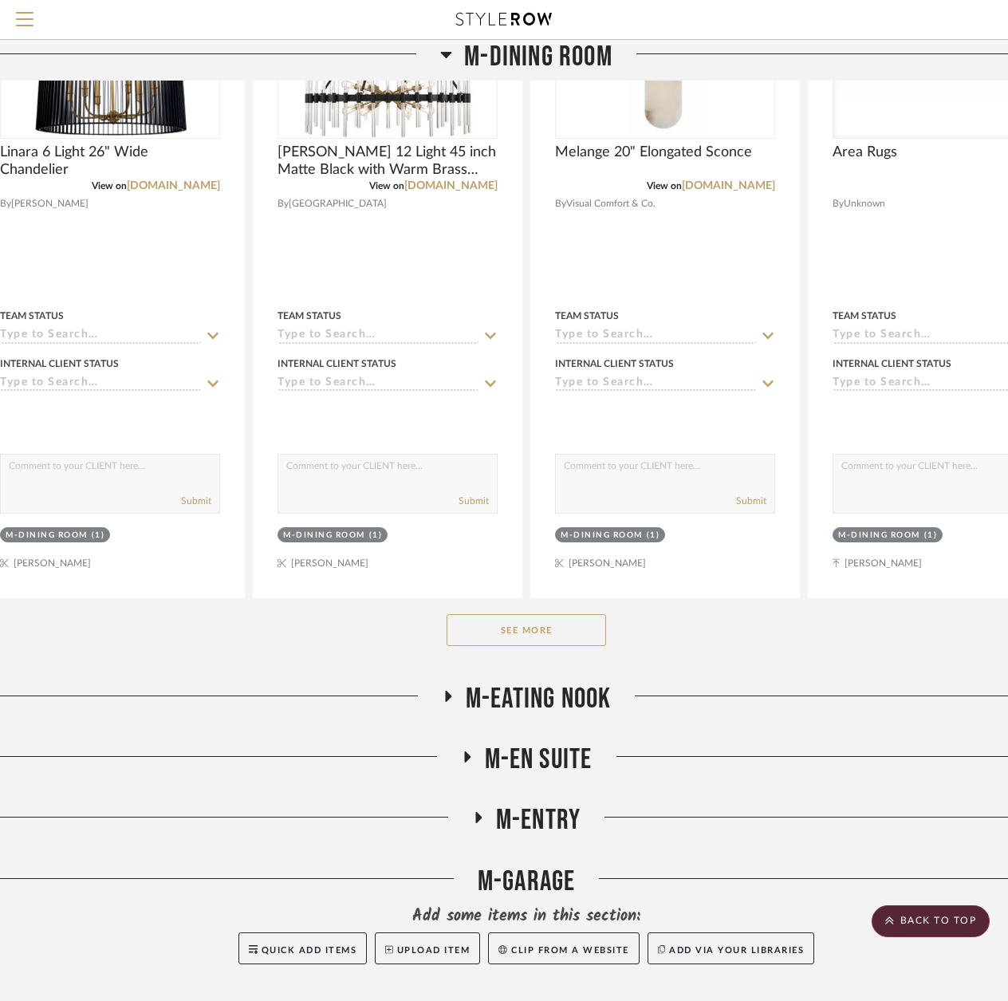
click at [520, 621] on button "See More" at bounding box center [526, 630] width 159 height 32
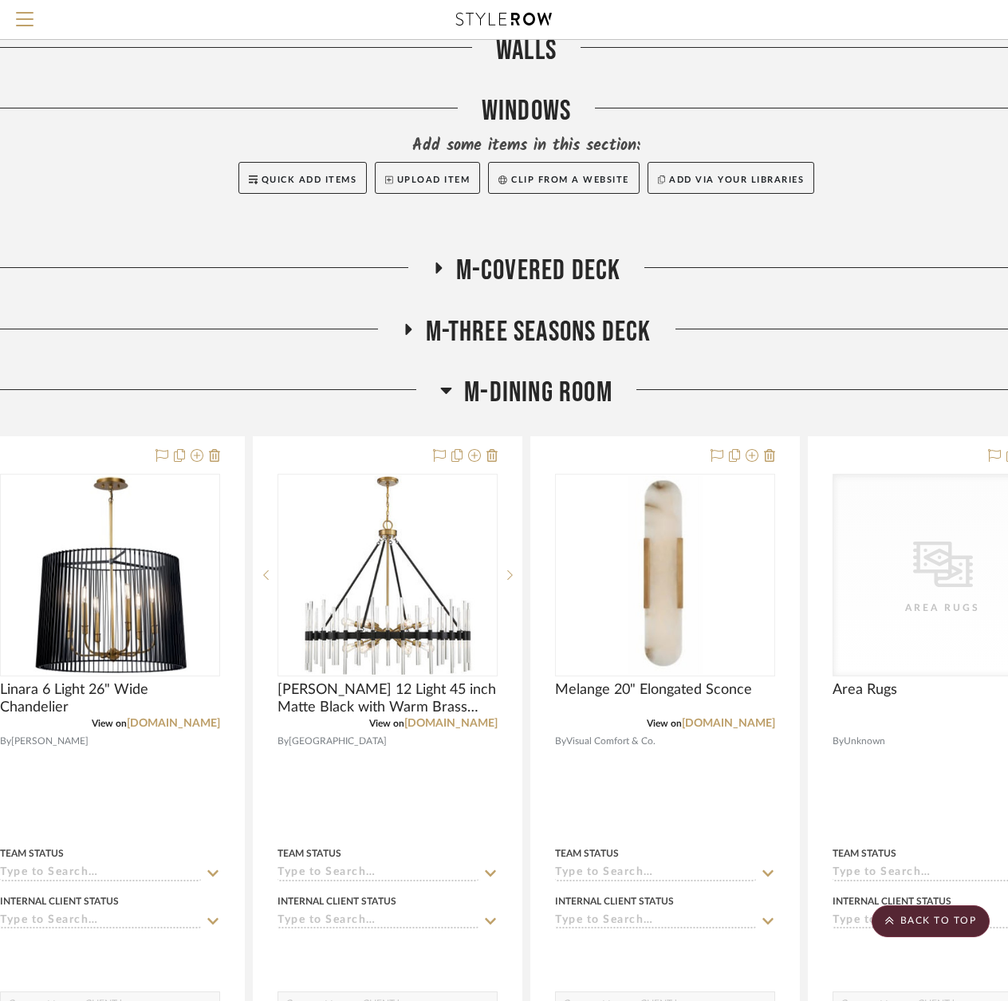
scroll to position [4472, 49]
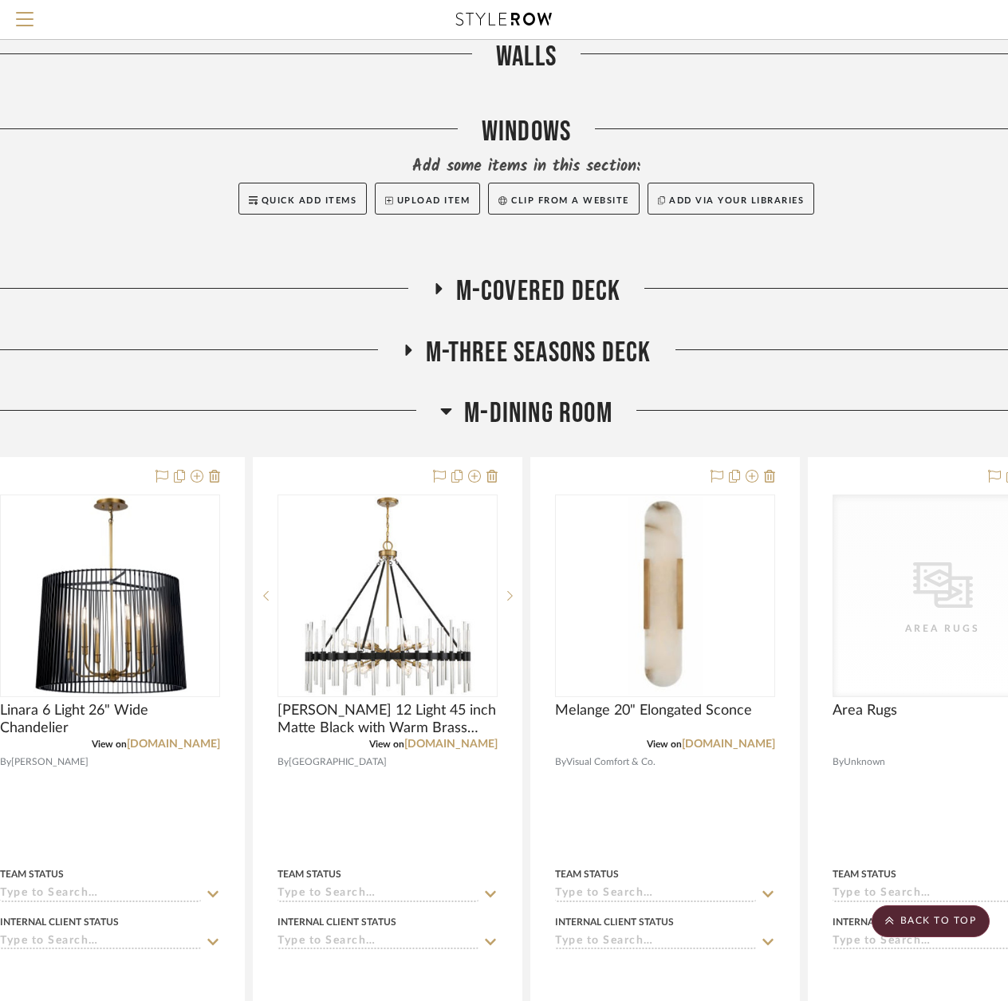
click at [439, 411] on div "M-DINING ROOM" at bounding box center [526, 416] width 1102 height 41
click at [453, 415] on h3 "M-DINING ROOM" at bounding box center [526, 413] width 172 height 34
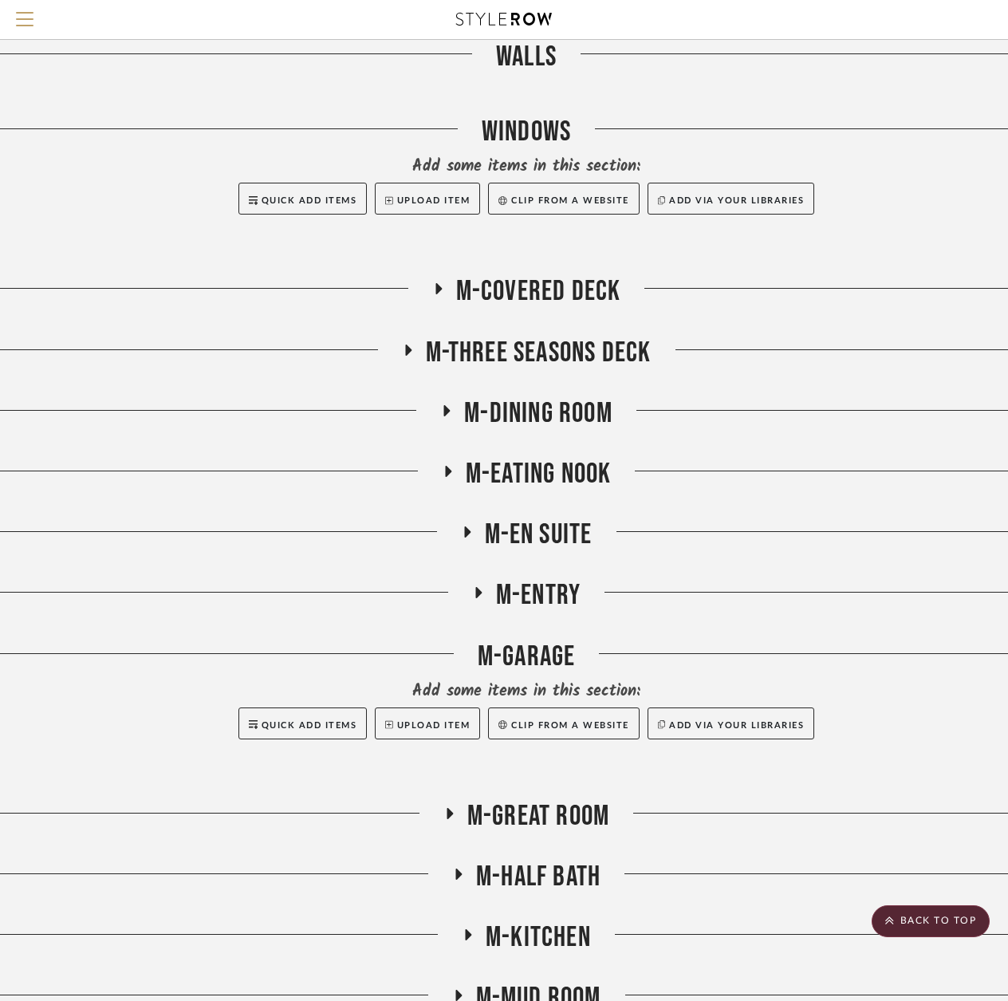
click at [448, 471] on icon at bounding box center [448, 471] width 6 height 11
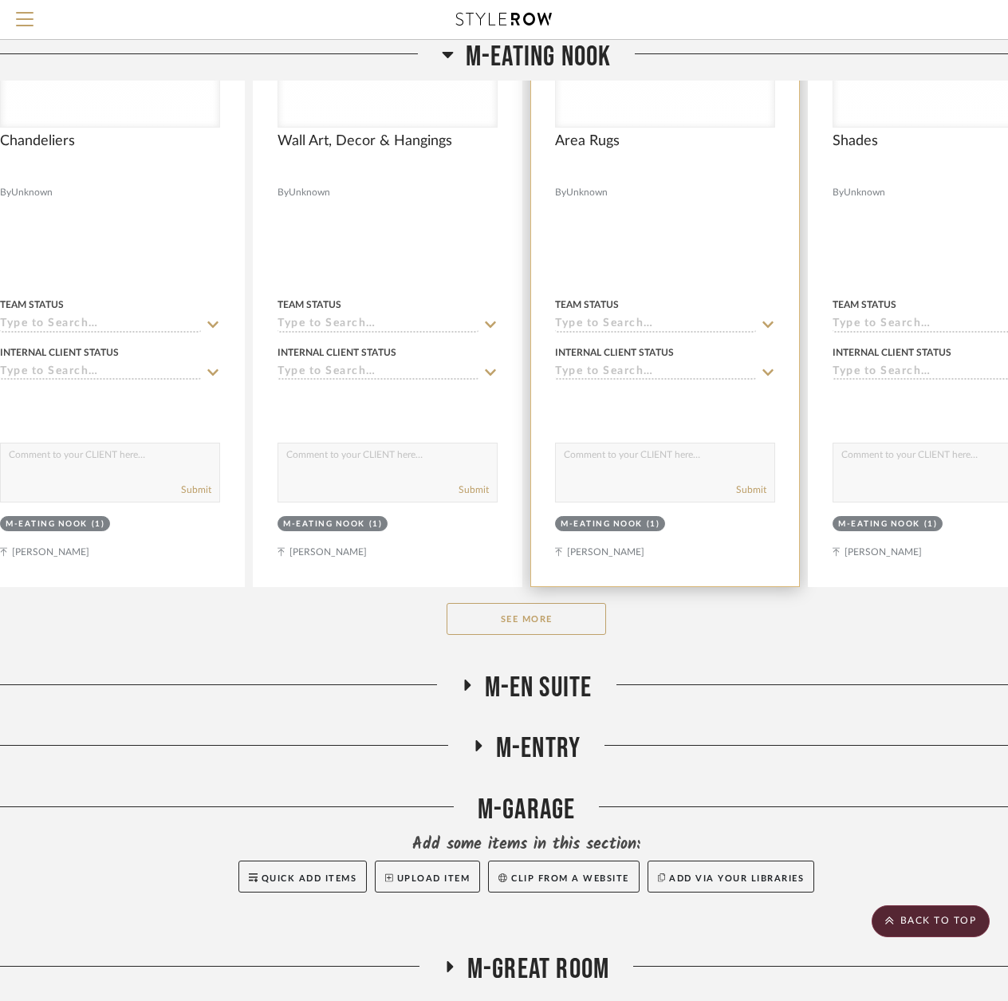
scroll to position [5110, 49]
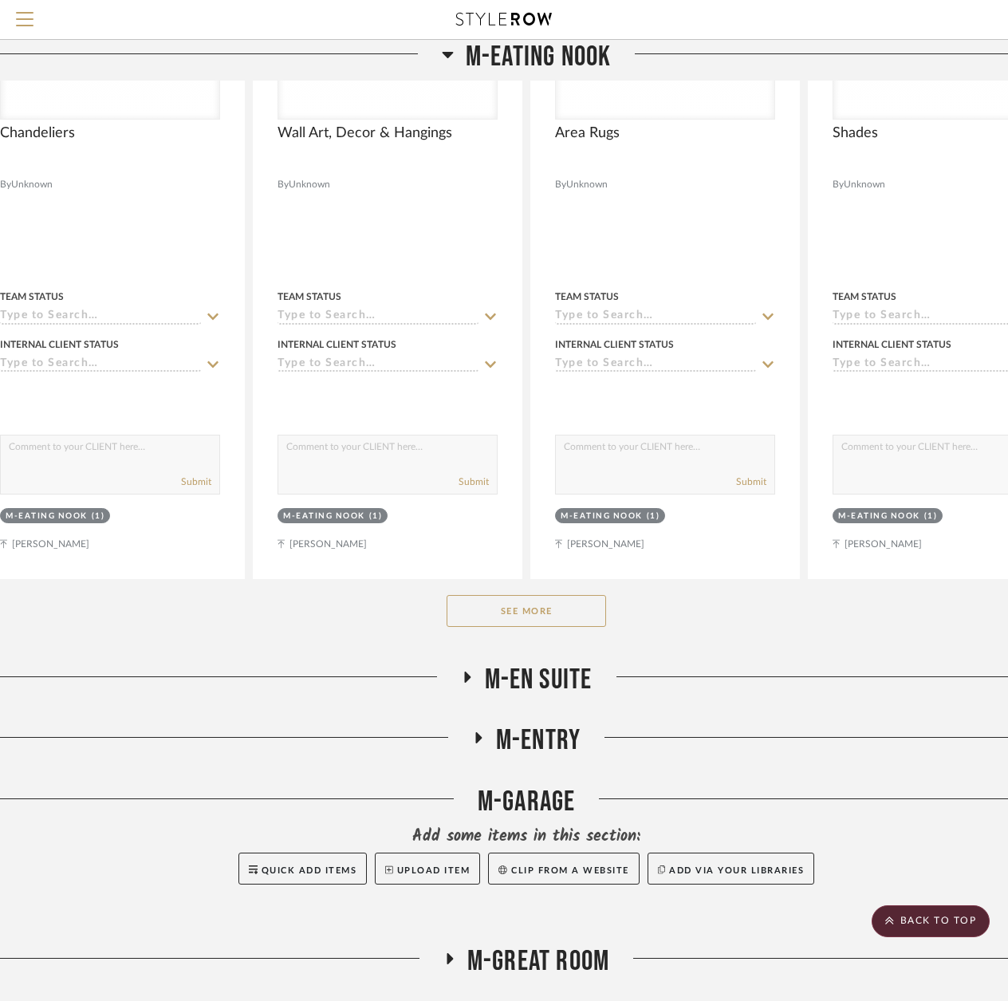
click at [537, 611] on button "See More" at bounding box center [526, 611] width 159 height 32
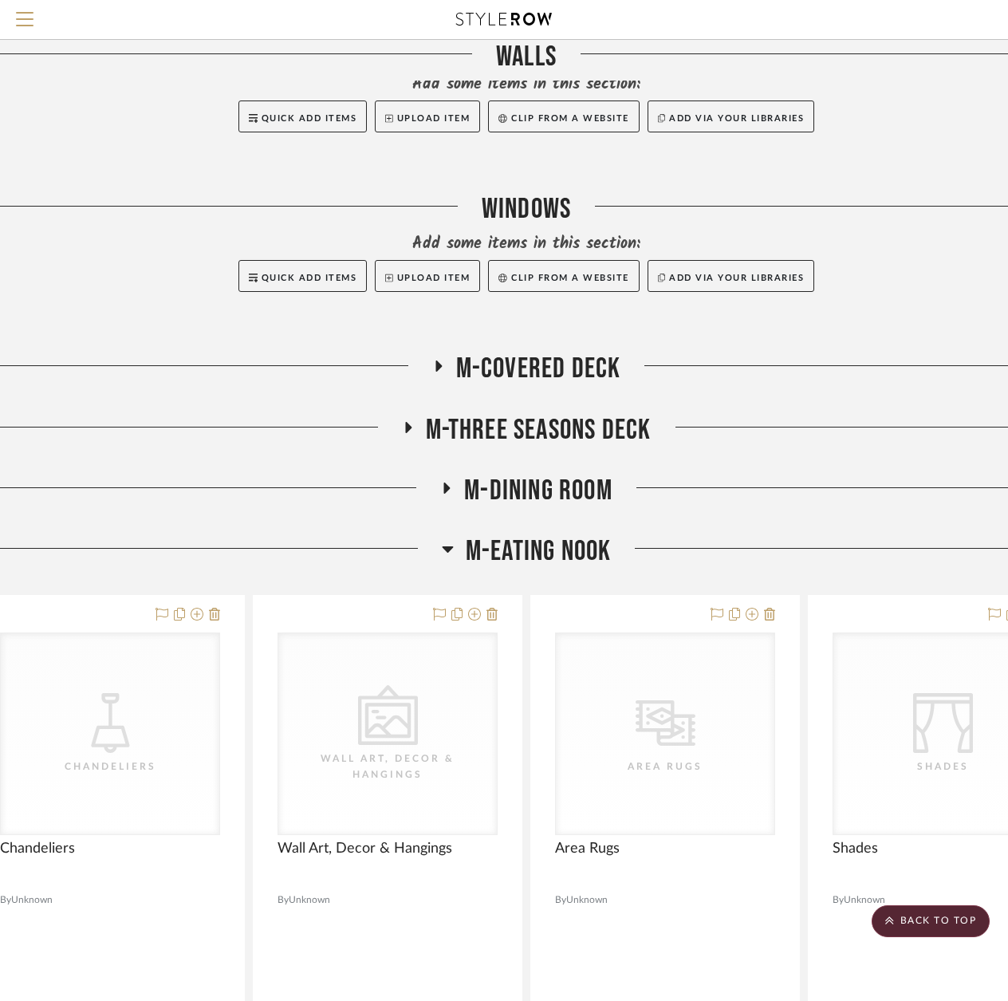
scroll to position [4392, 49]
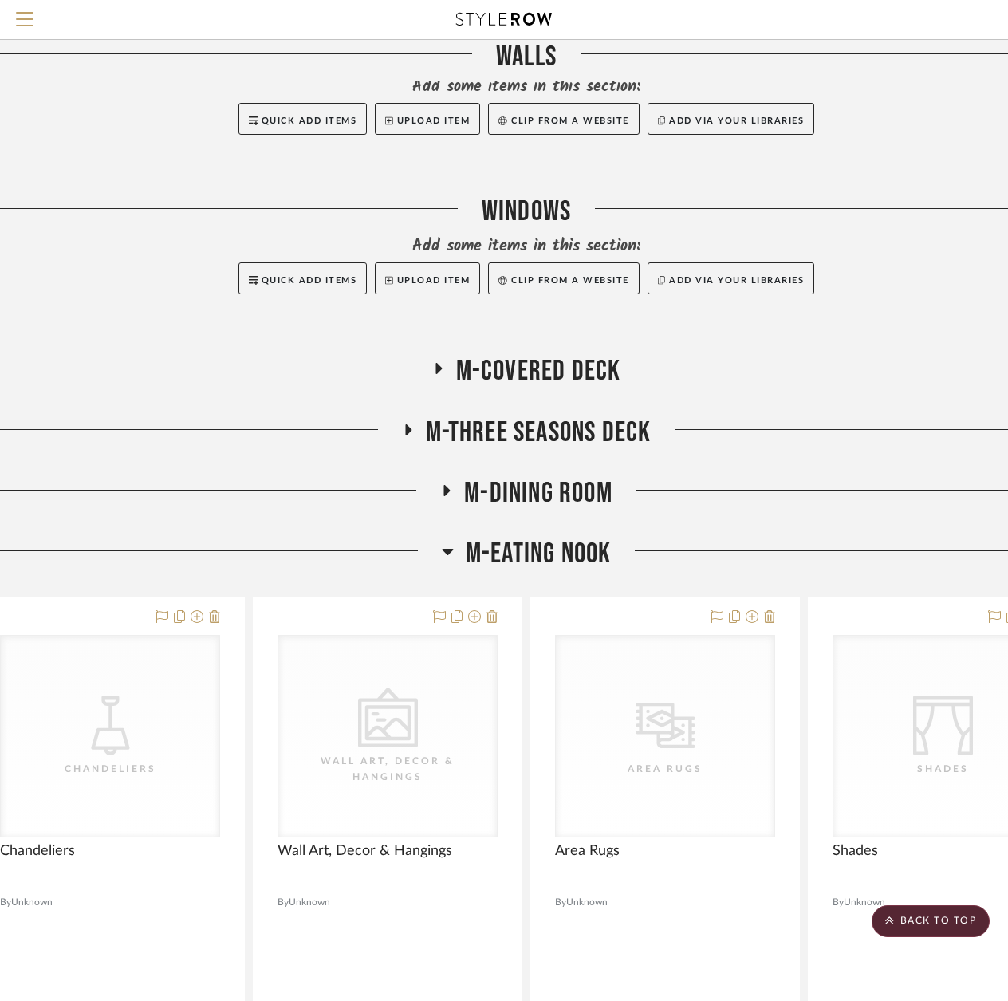
click at [451, 548] on icon at bounding box center [448, 550] width 12 height 19
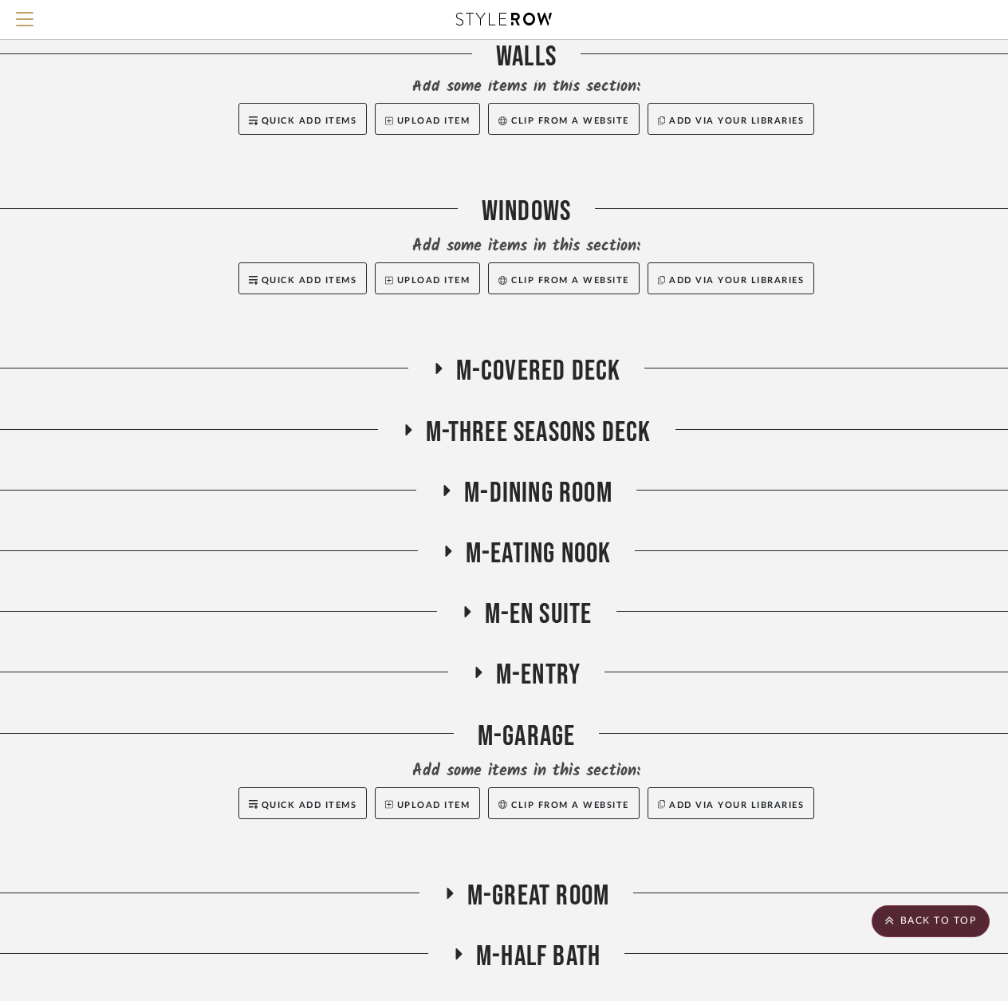
click at [478, 620] on h3 "M-EN SUITE" at bounding box center [527, 614] width 132 height 34
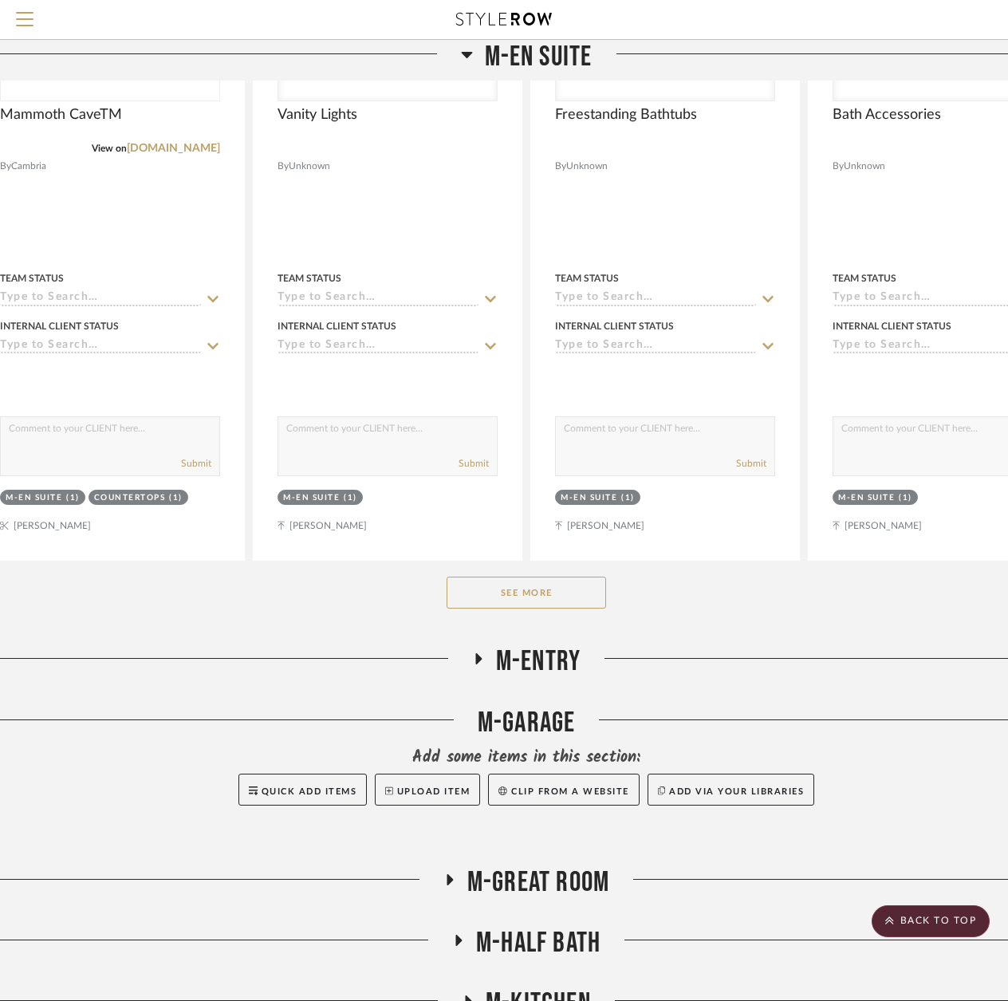
scroll to position [5189, 49]
click at [508, 600] on button "See More" at bounding box center [526, 592] width 159 height 32
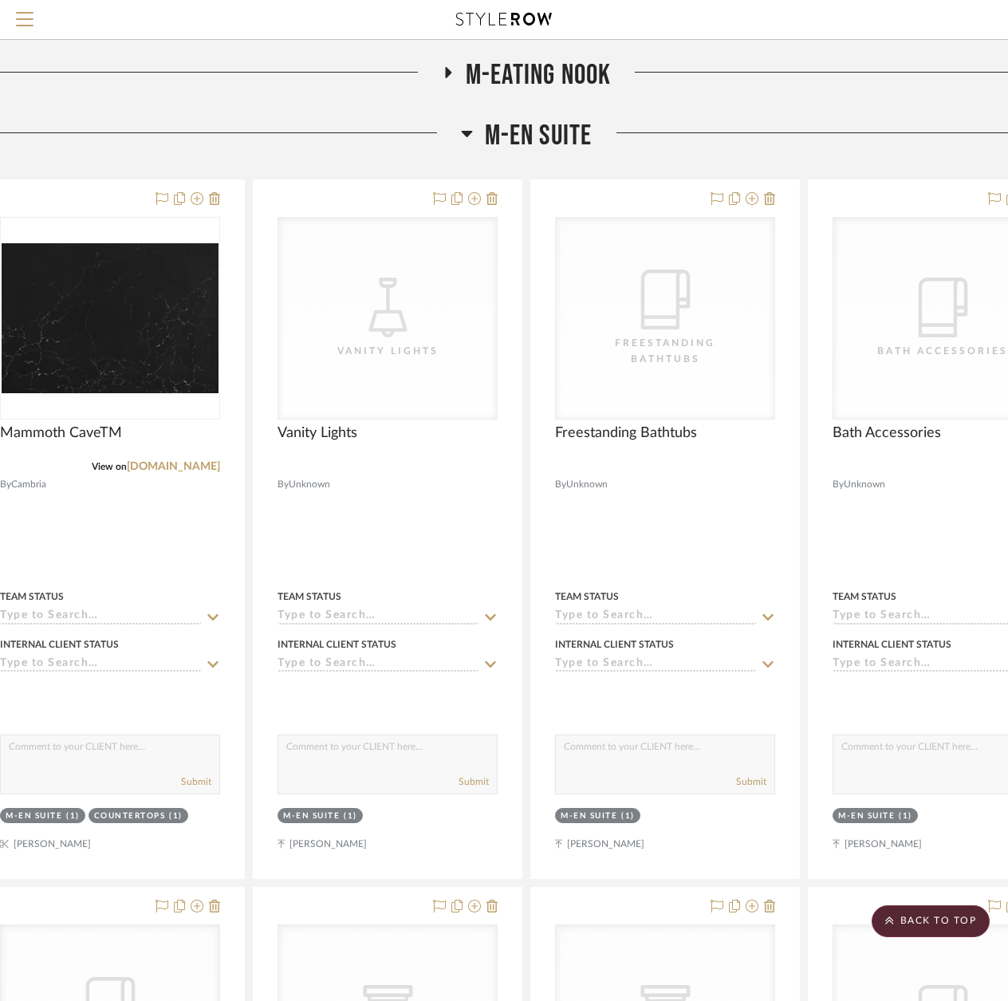
scroll to position [4631, 49]
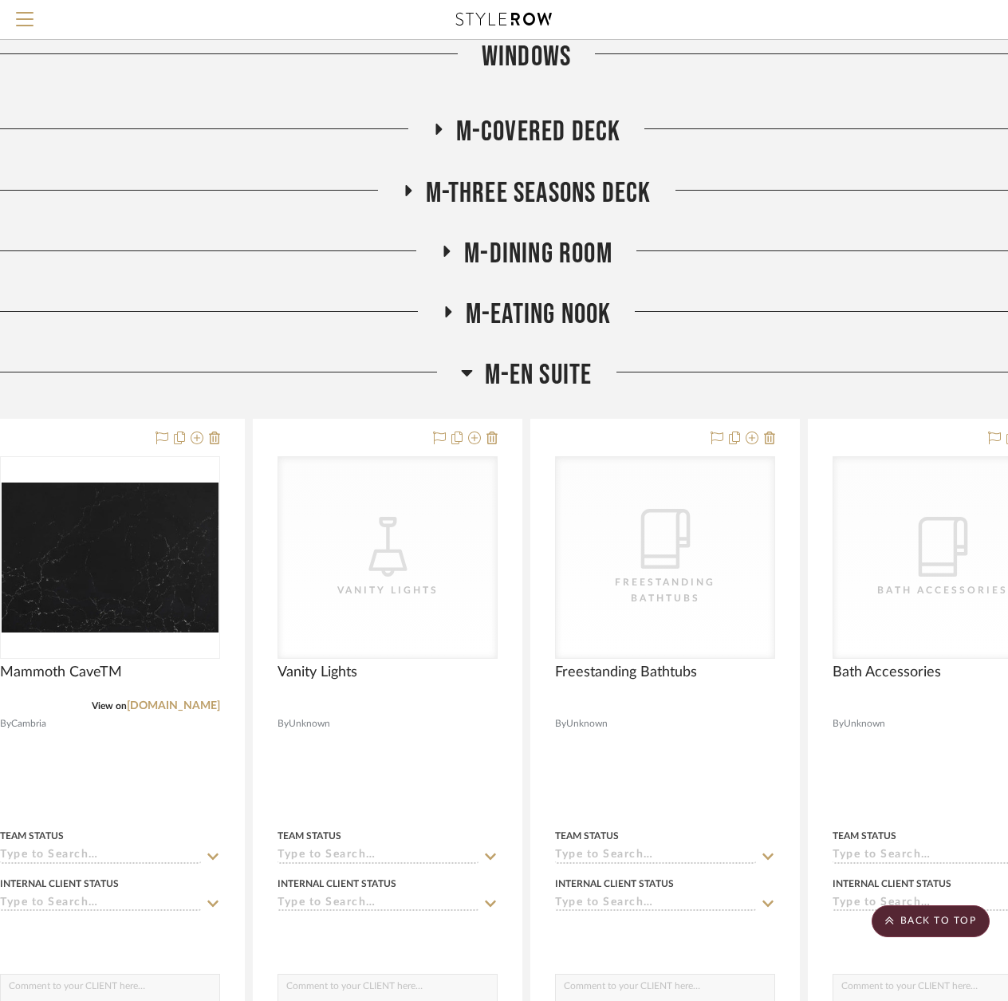
click at [464, 379] on icon at bounding box center [467, 372] width 12 height 19
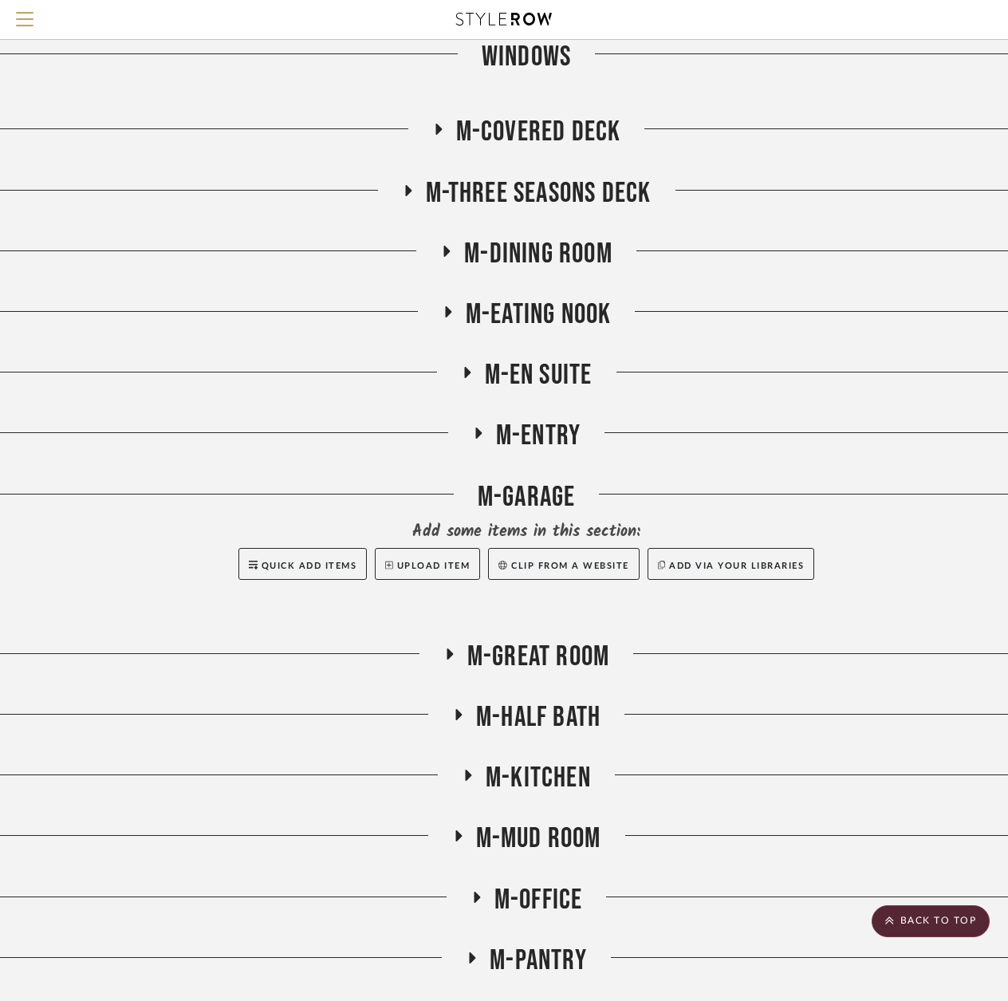
click at [477, 433] on icon at bounding box center [478, 432] width 6 height 11
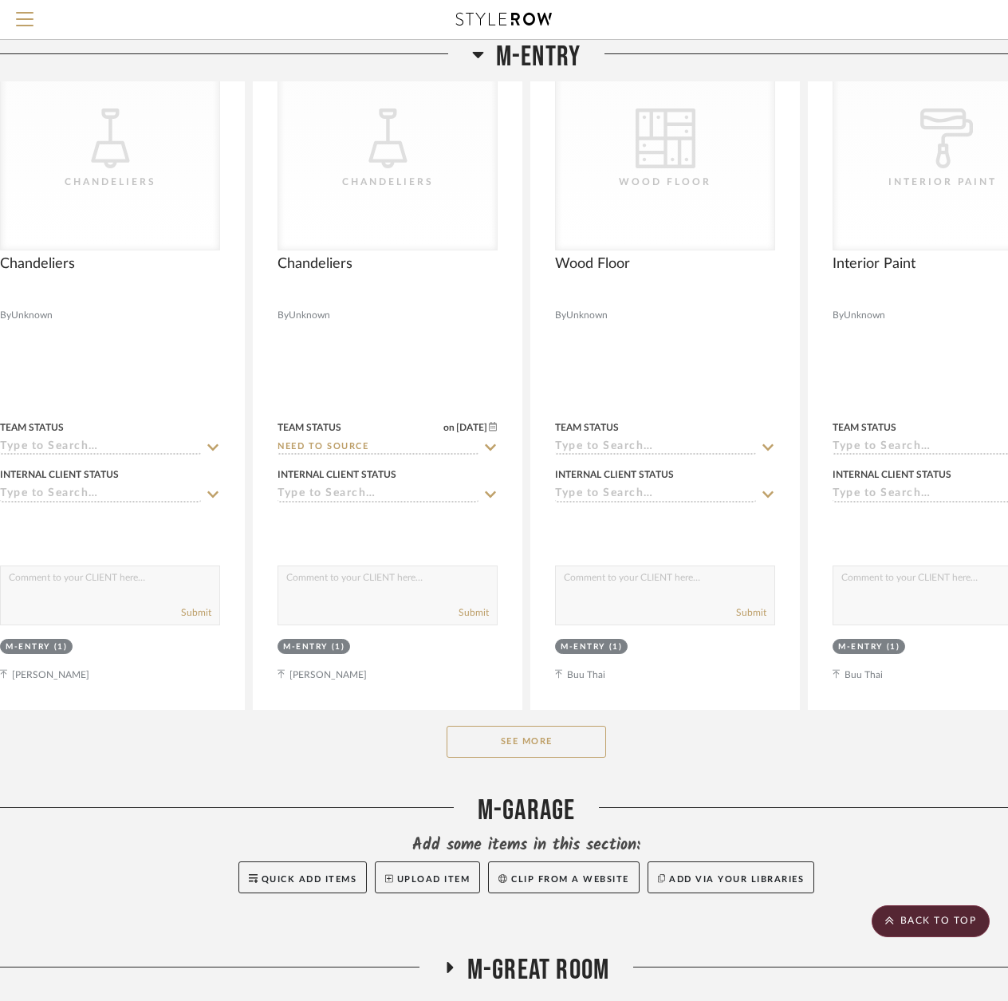
scroll to position [5110, 49]
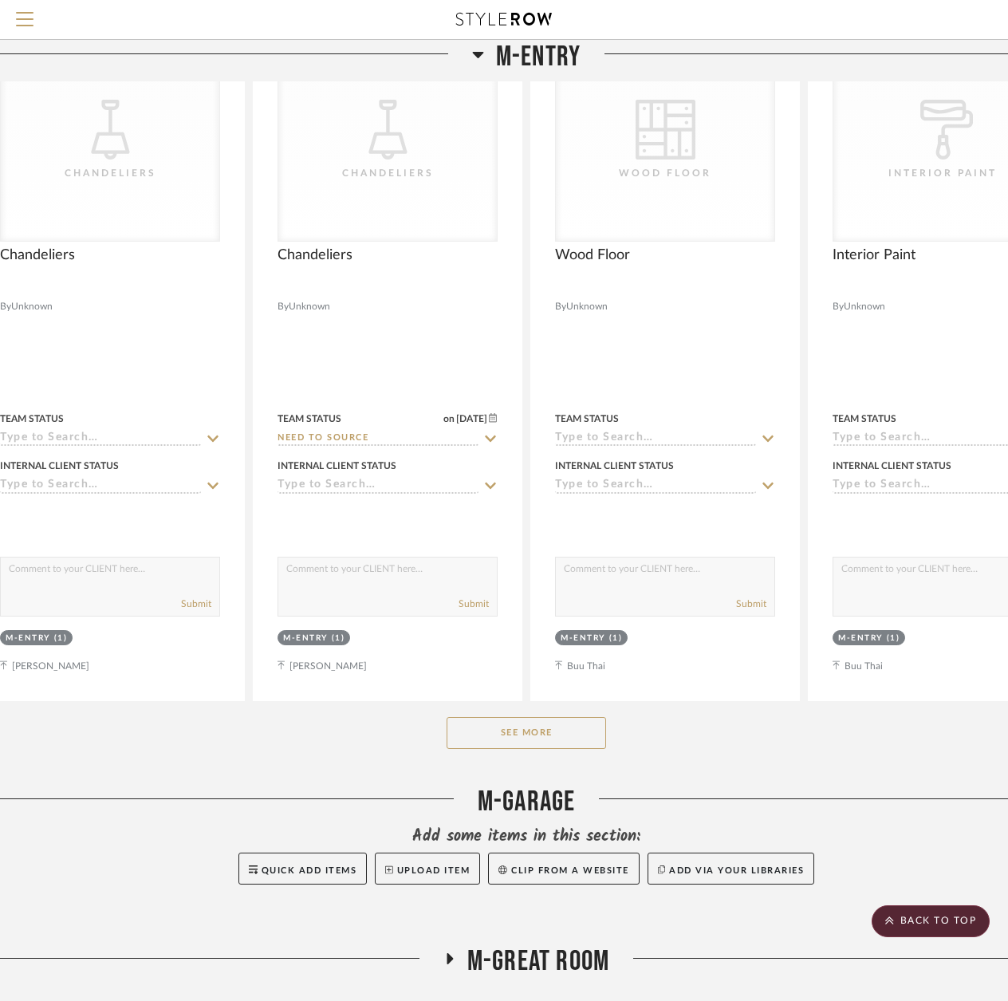
click at [487, 734] on button "See More" at bounding box center [526, 733] width 159 height 32
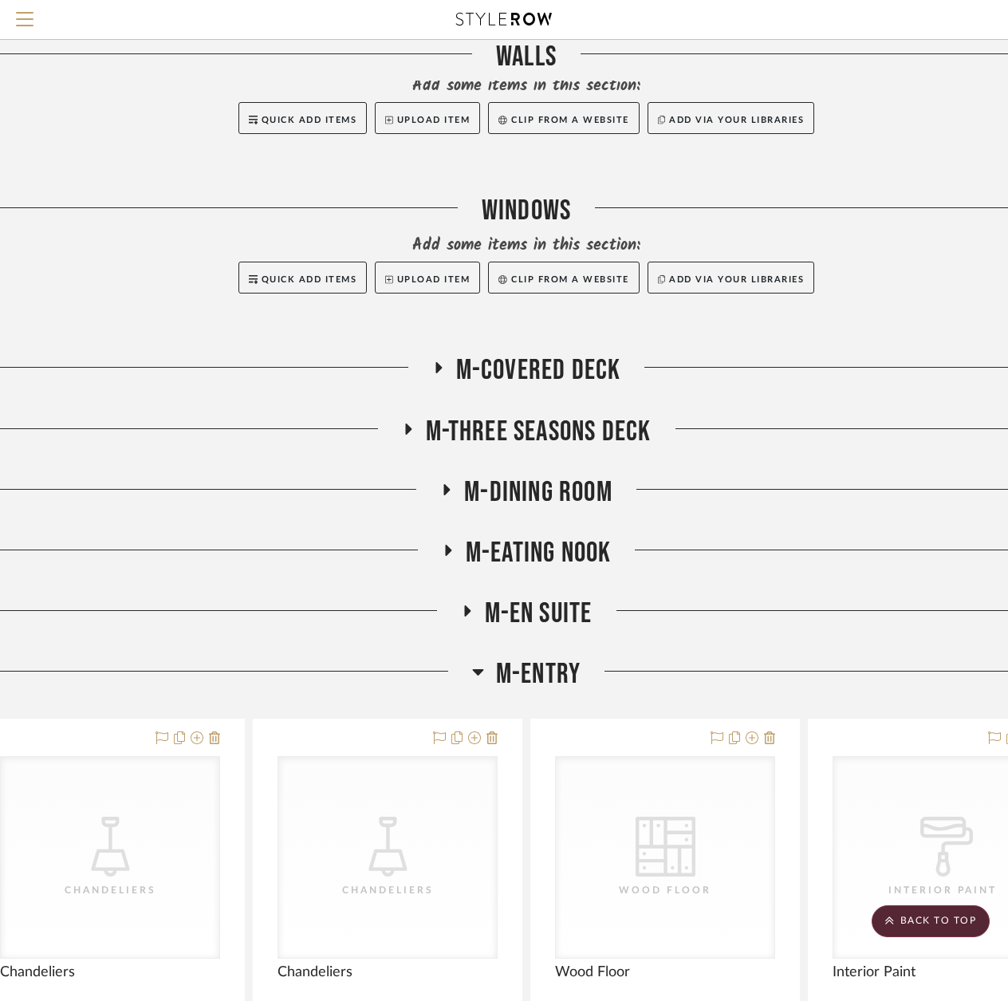
scroll to position [4392, 49]
click at [478, 671] on icon at bounding box center [477, 673] width 11 height 6
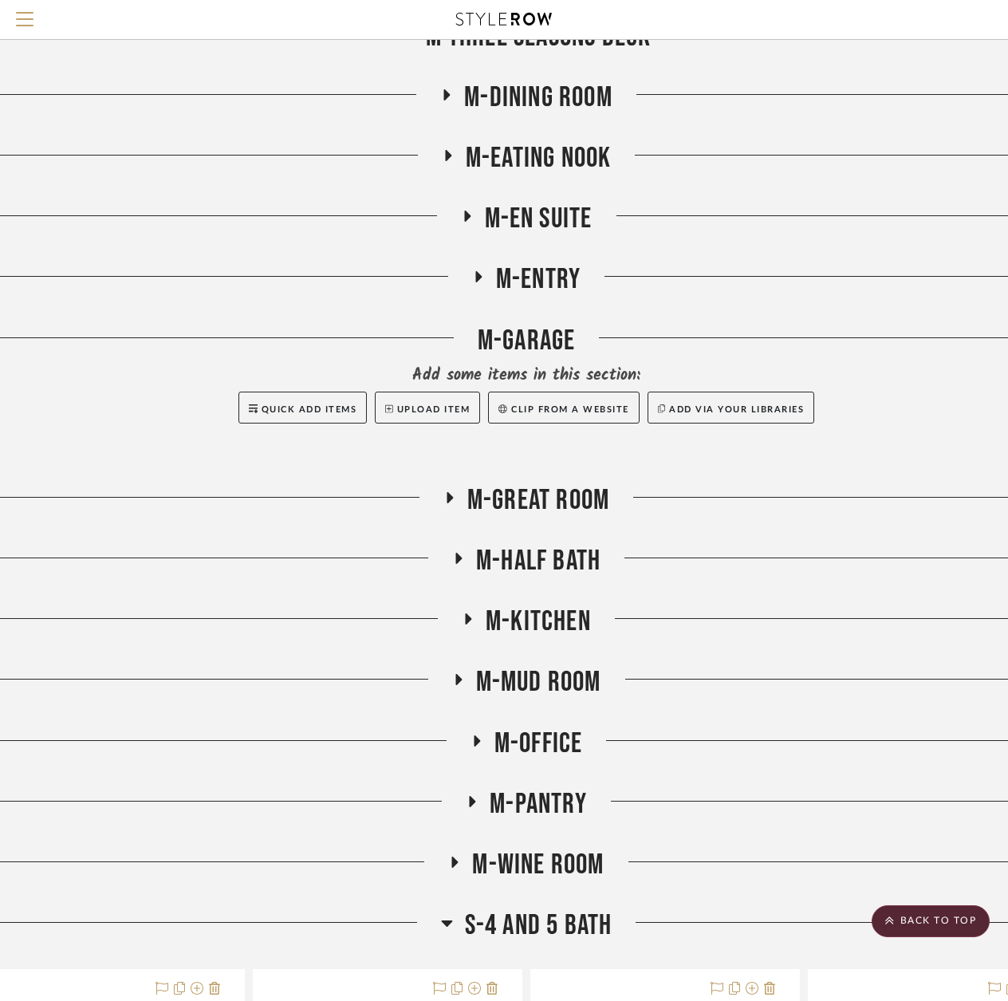
scroll to position [4791, 49]
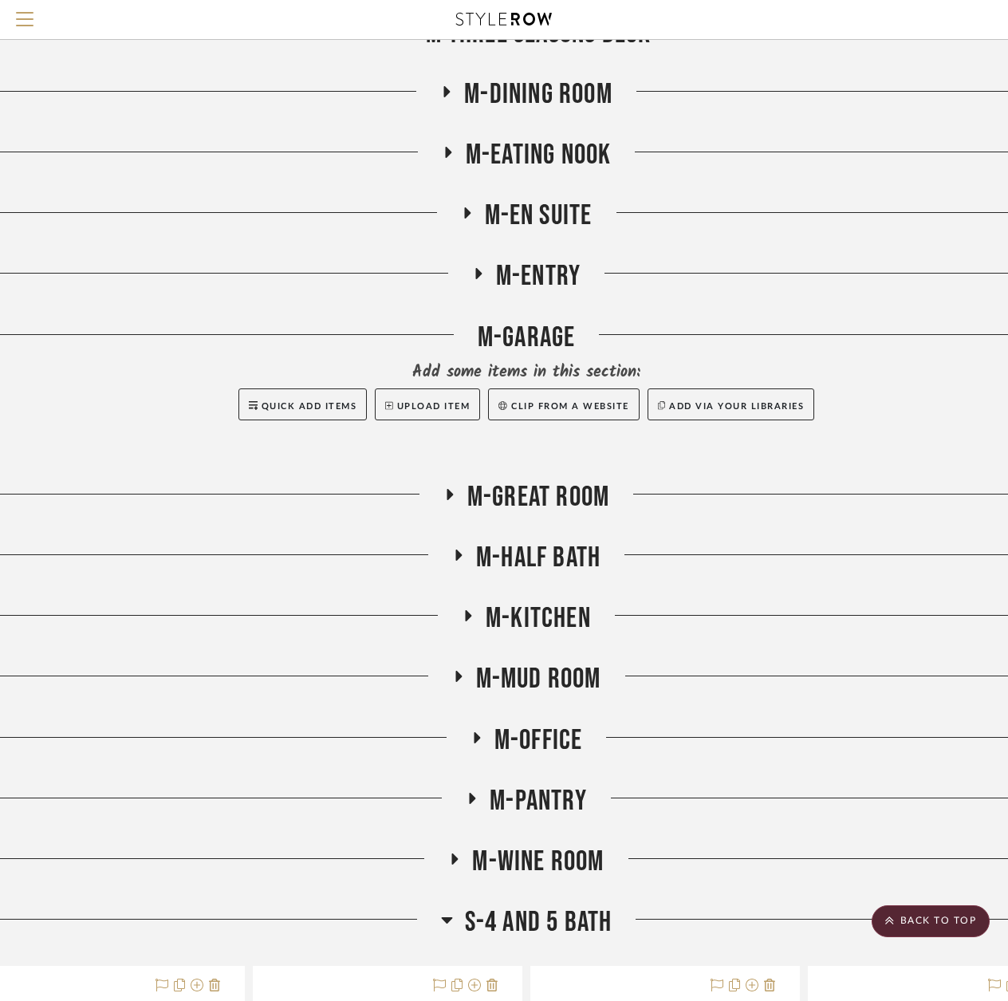
click at [447, 498] on icon at bounding box center [450, 494] width 6 height 11
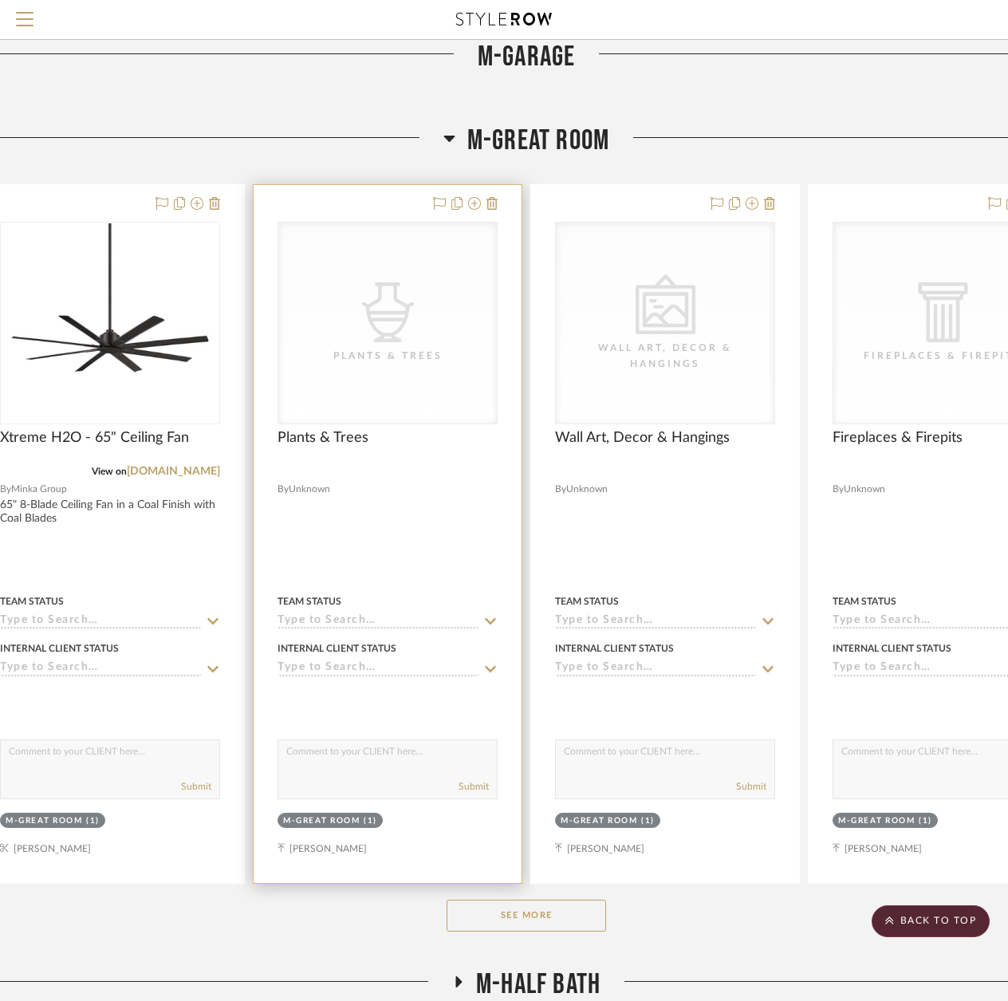
scroll to position [5110, 49]
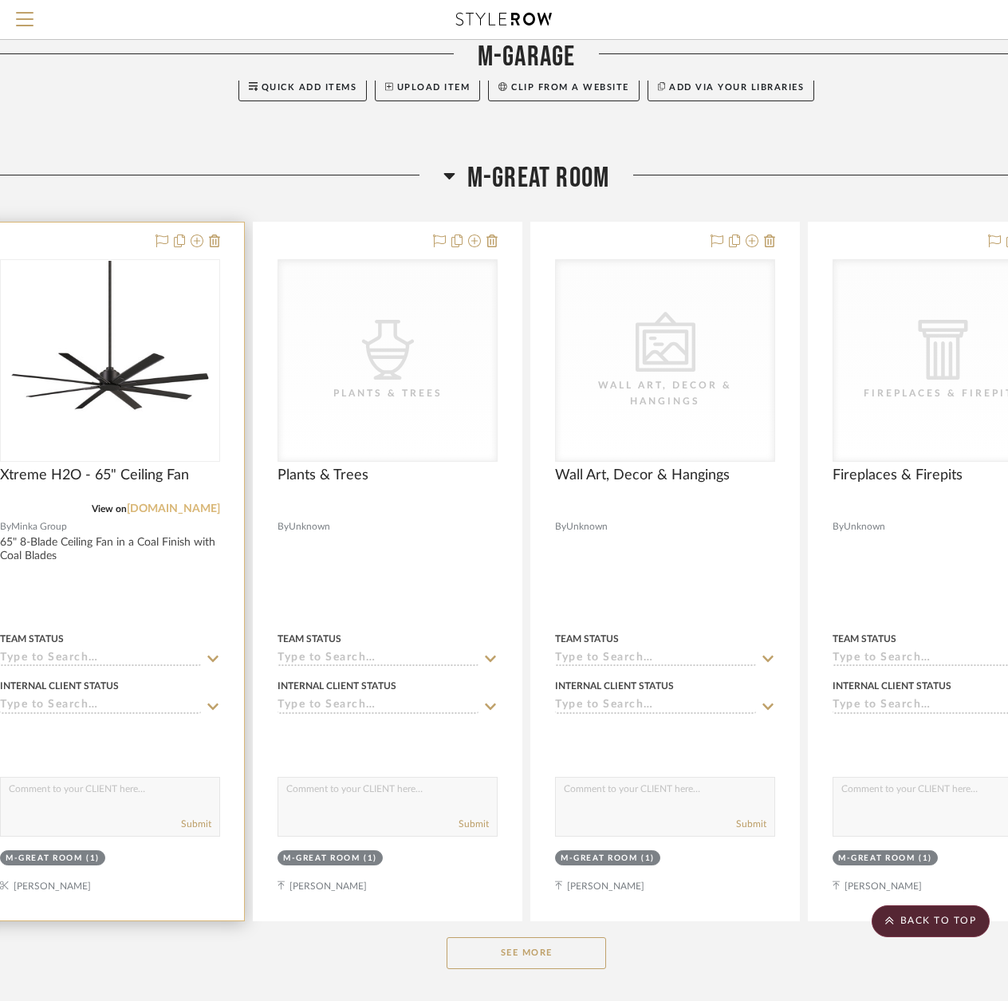
click at [194, 509] on link "[DOMAIN_NAME]" at bounding box center [173, 508] width 93 height 11
click at [0, 0] on img at bounding box center [0, 0] width 0 height 0
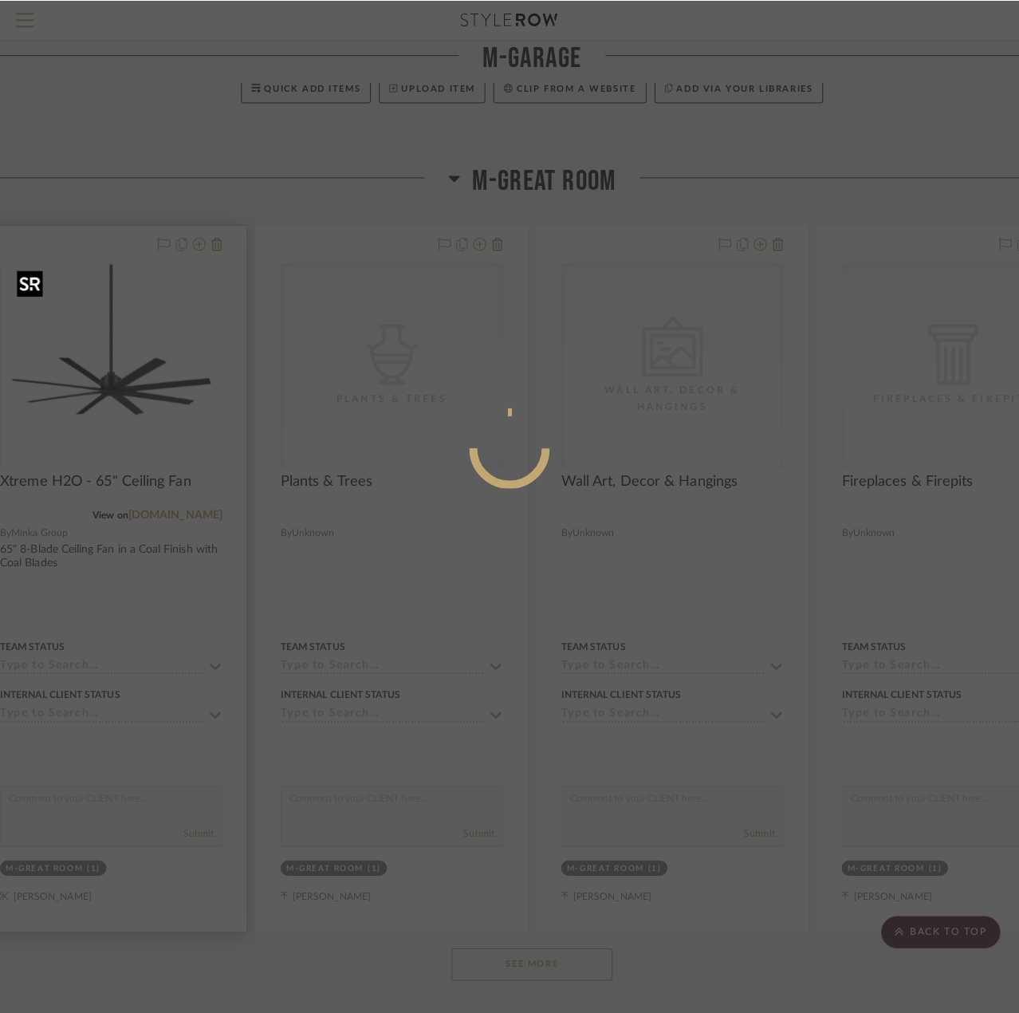
scroll to position [0, 0]
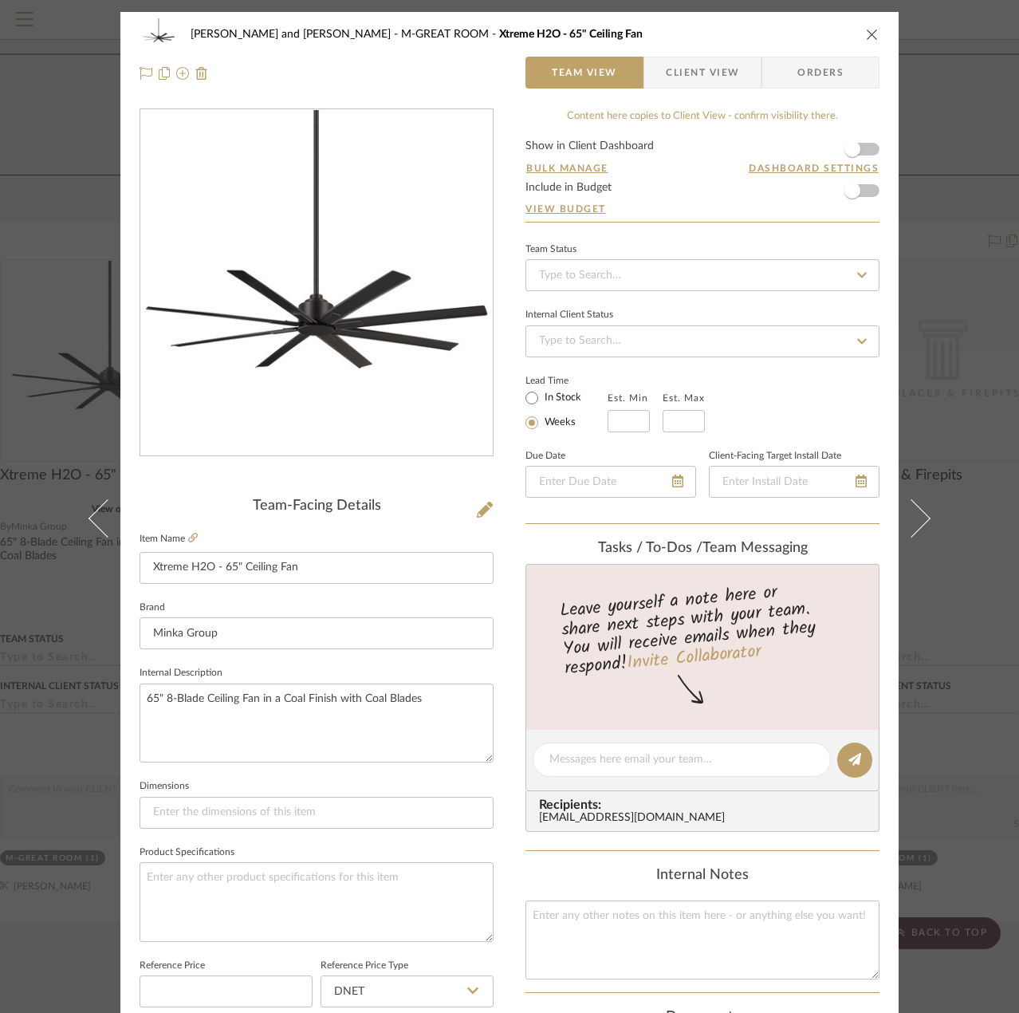
click at [871, 33] on icon "close" at bounding box center [872, 34] width 13 height 13
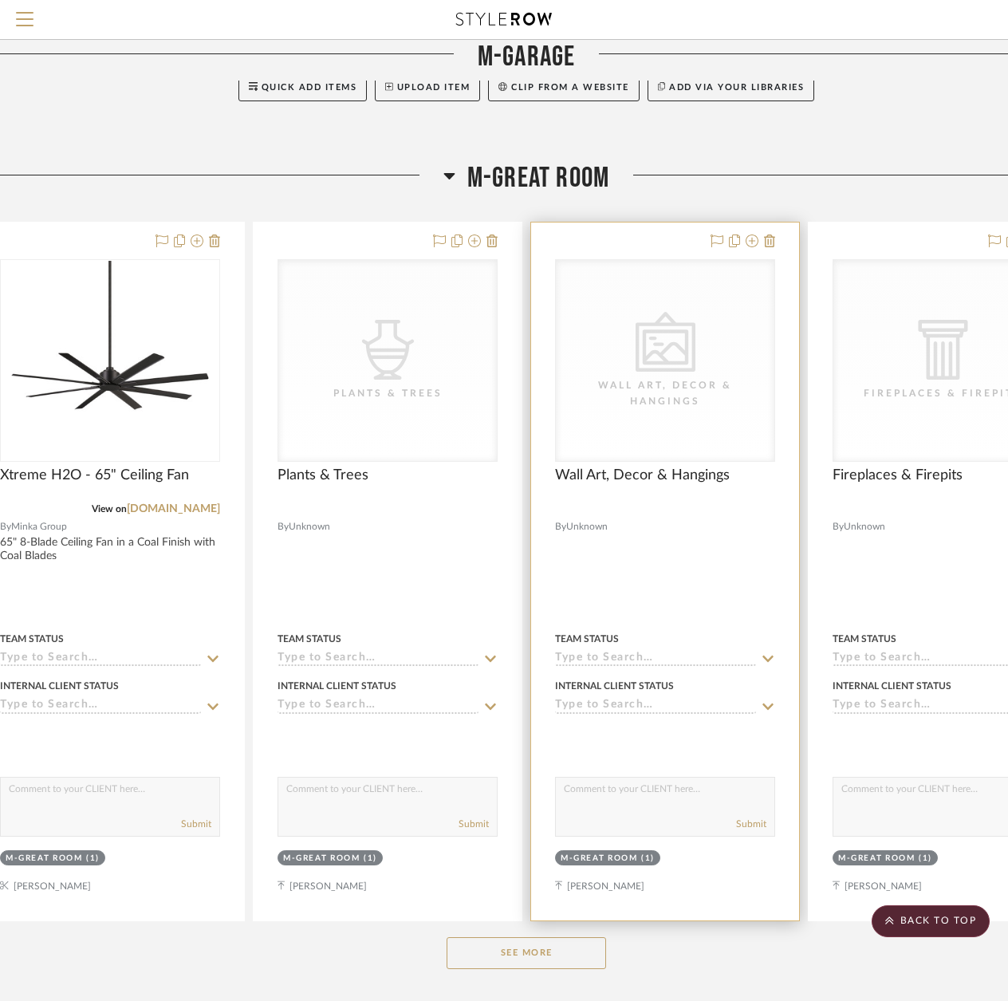
scroll to position [5189, 49]
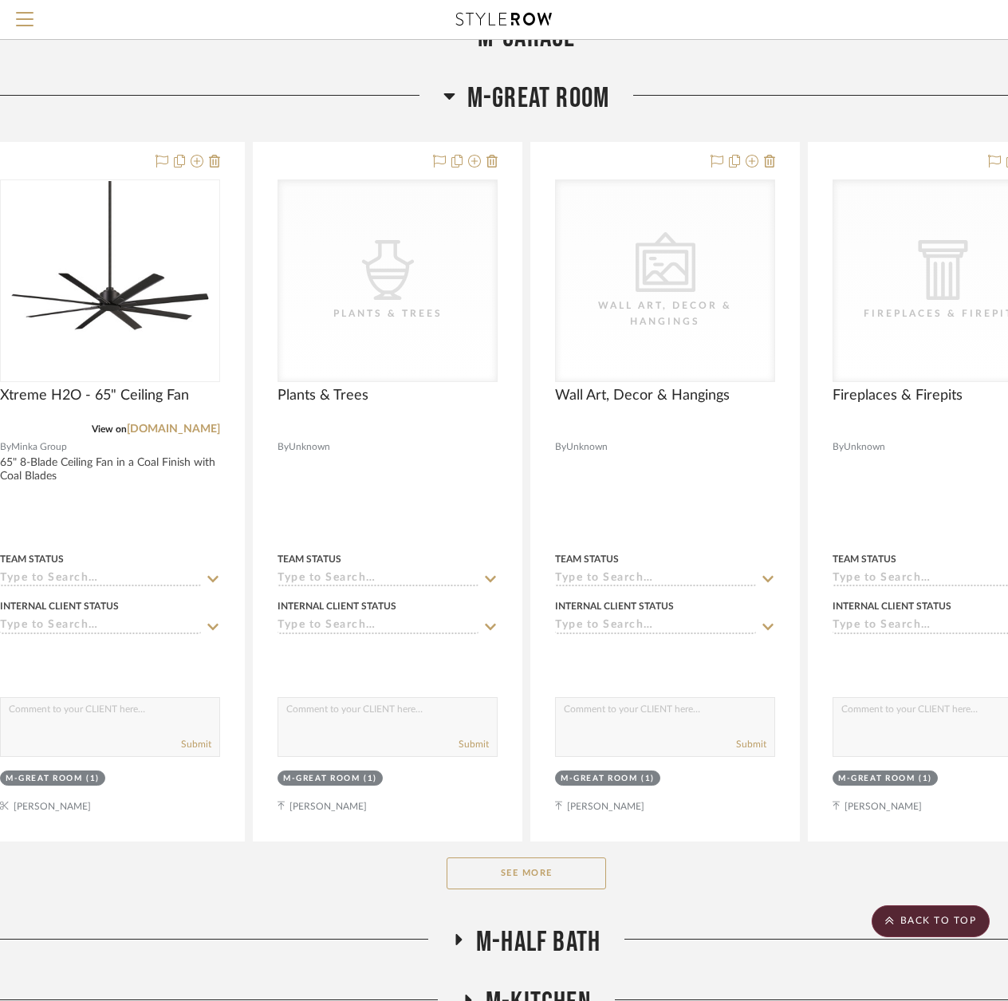
click at [538, 876] on button "See More" at bounding box center [526, 873] width 159 height 32
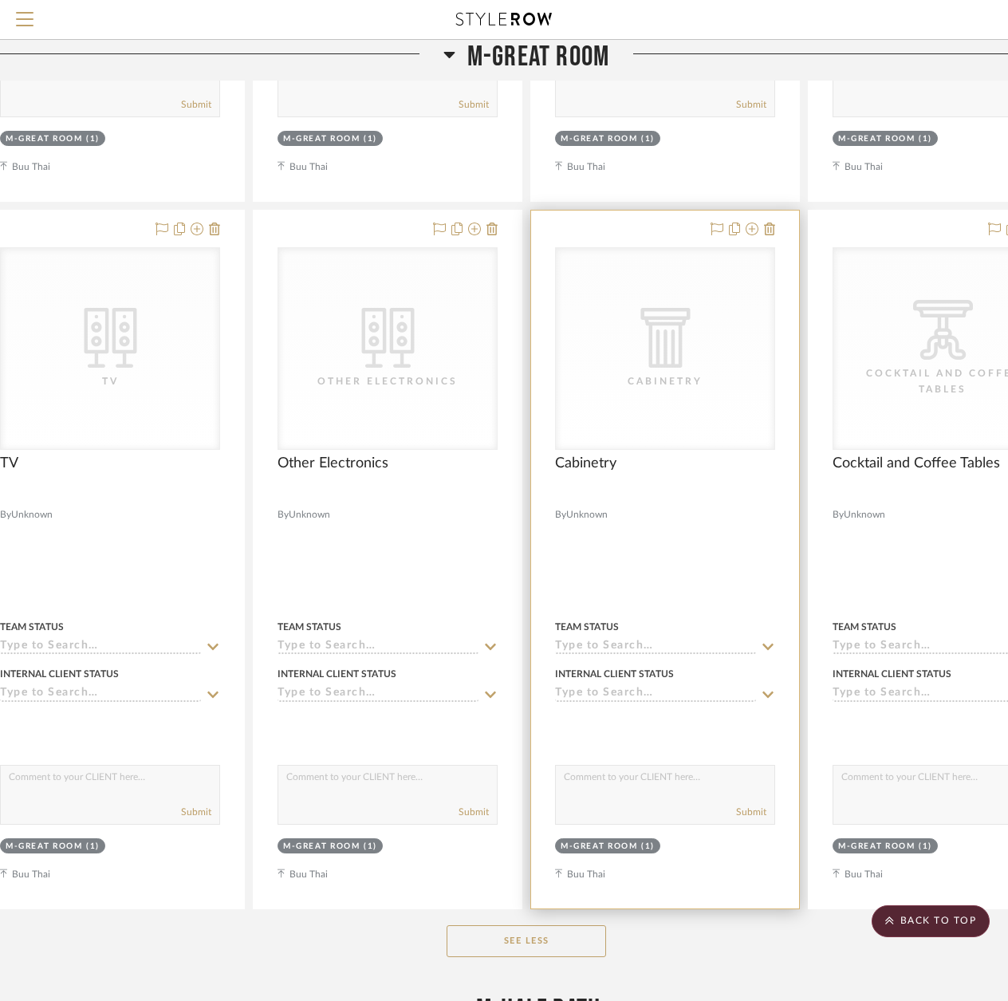
scroll to position [8777, 49]
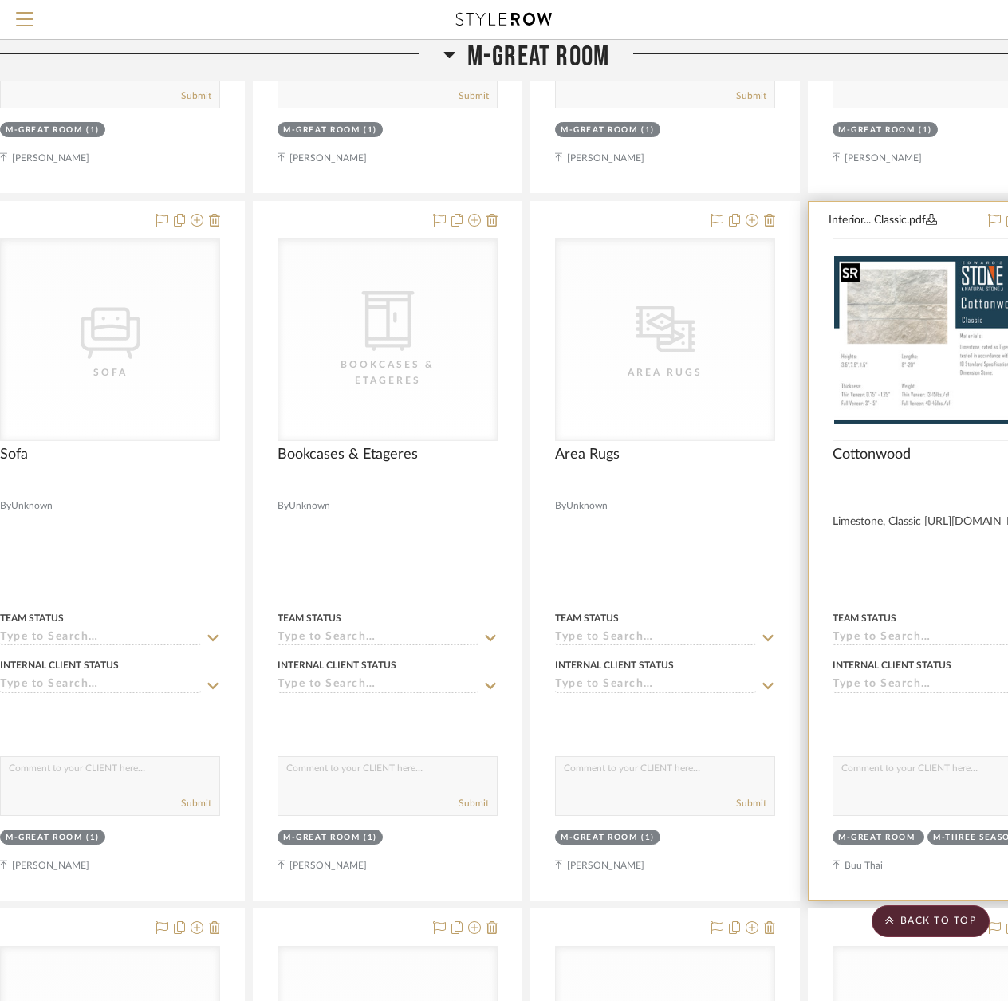
click at [0, 0] on img at bounding box center [0, 0] width 0 height 0
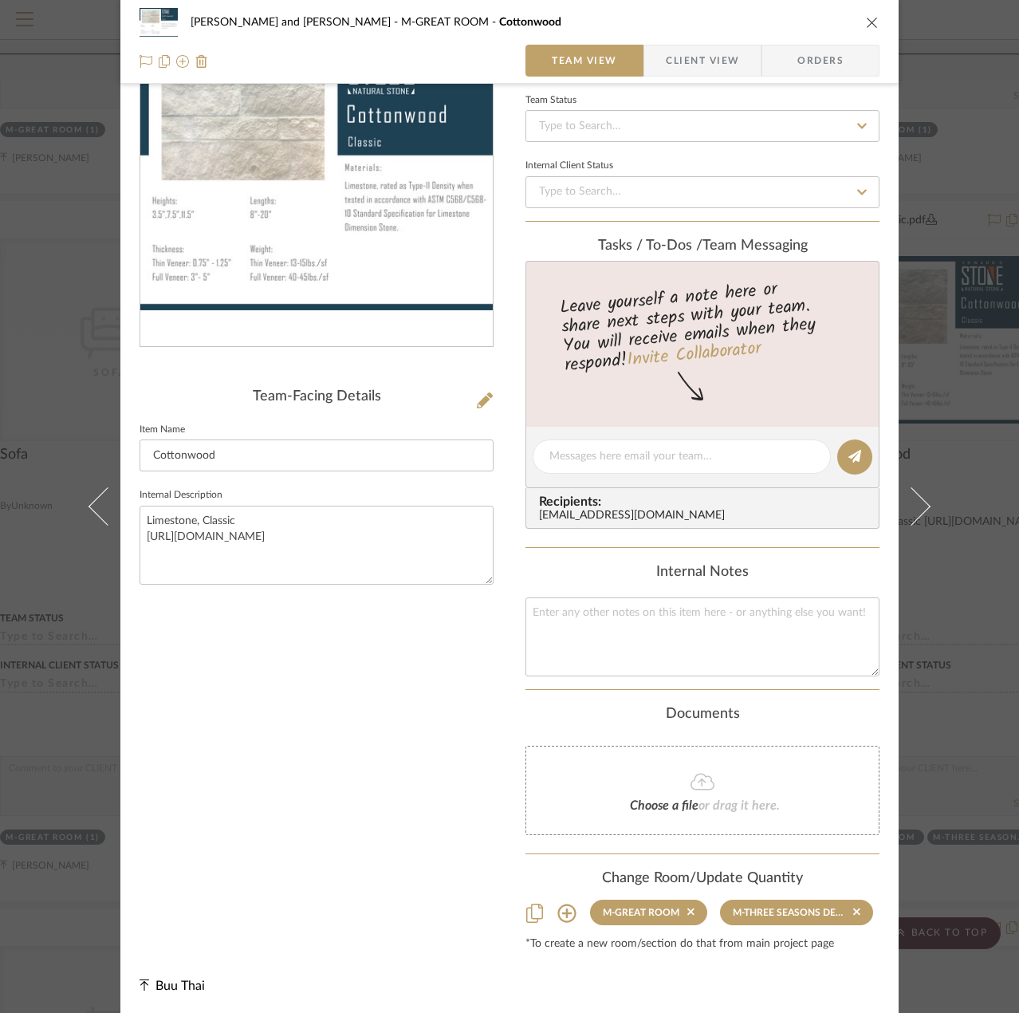
scroll to position [111, 0]
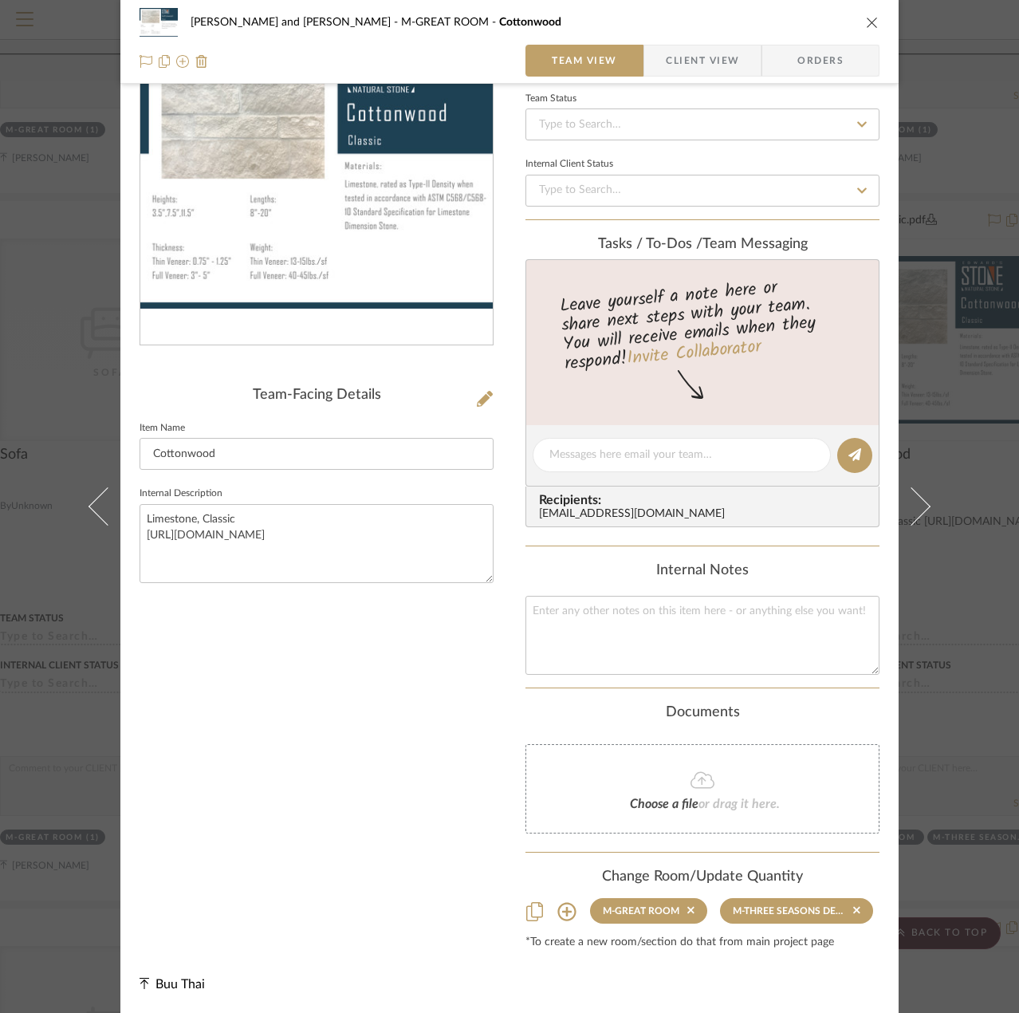
click at [866, 25] on icon "close" at bounding box center [872, 22] width 13 height 13
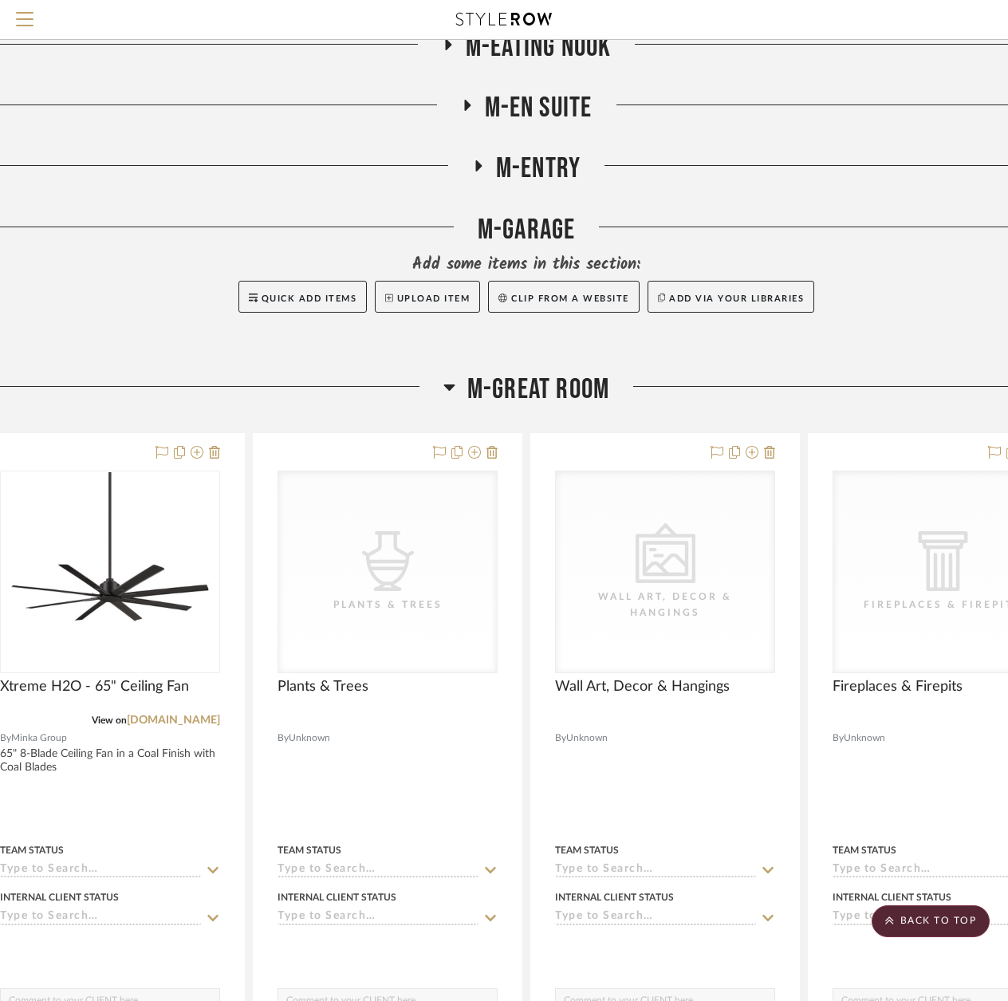
scroll to position [4870, 49]
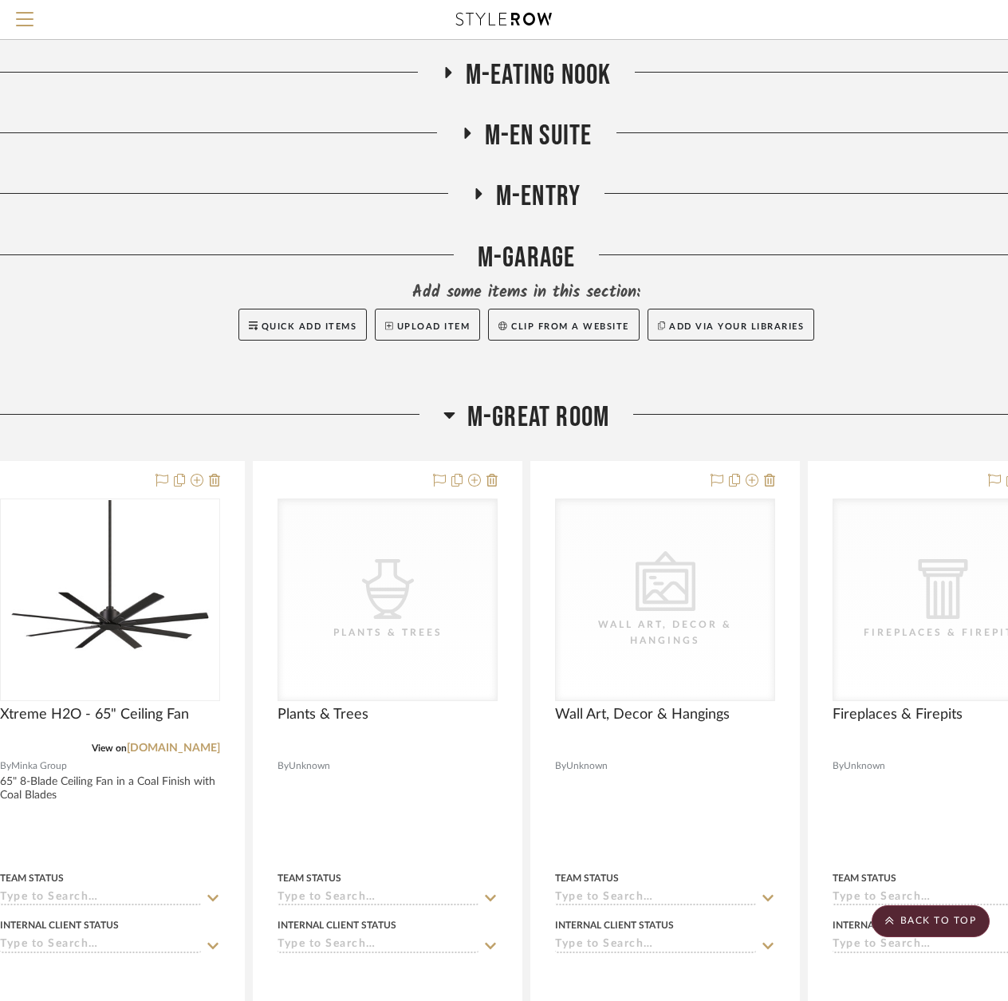
click at [443, 407] on icon at bounding box center [449, 414] width 12 height 19
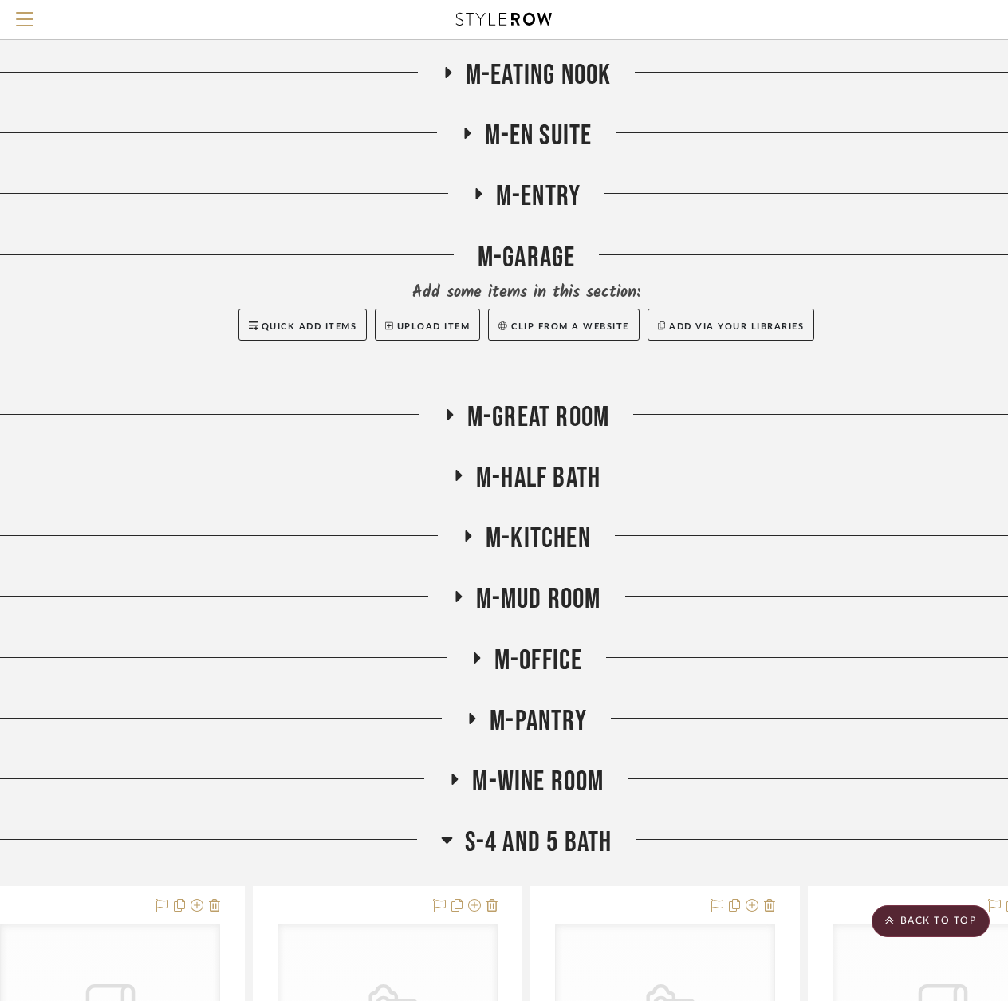
click at [457, 472] on icon at bounding box center [458, 475] width 6 height 11
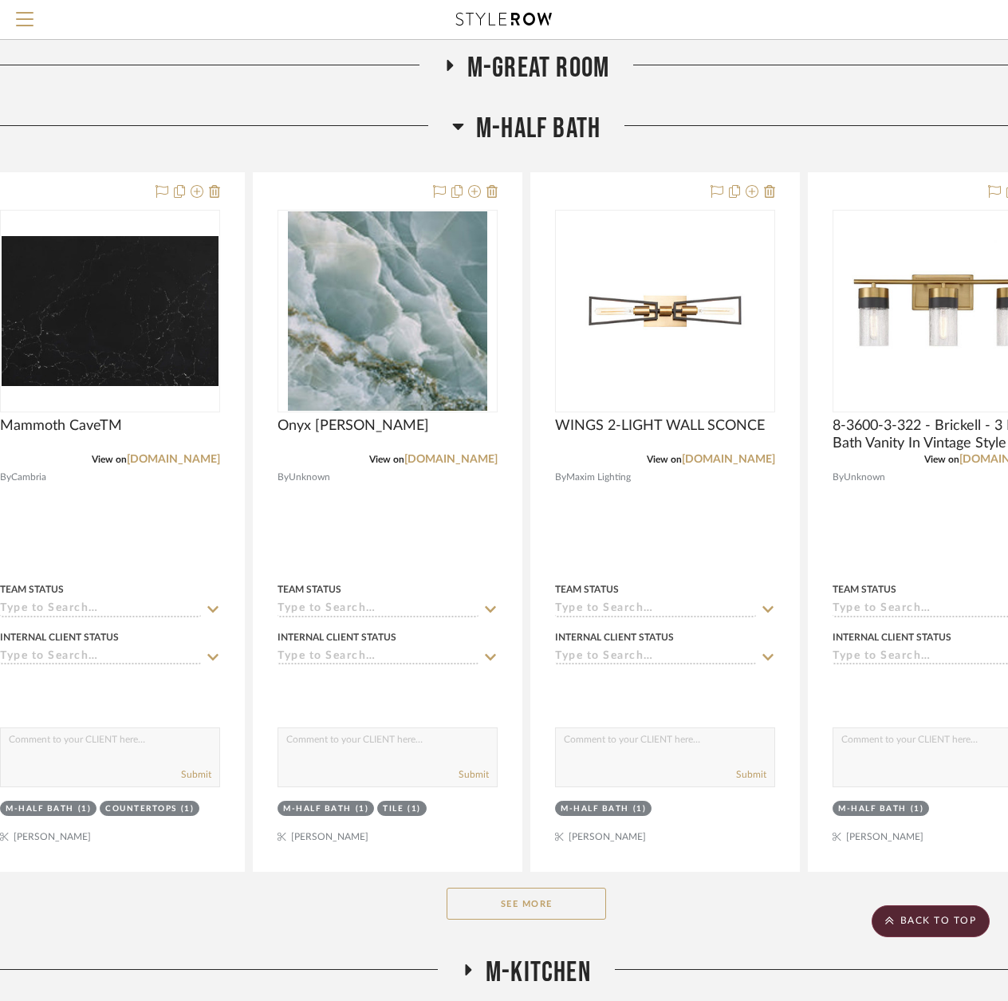
scroll to position [5269, 49]
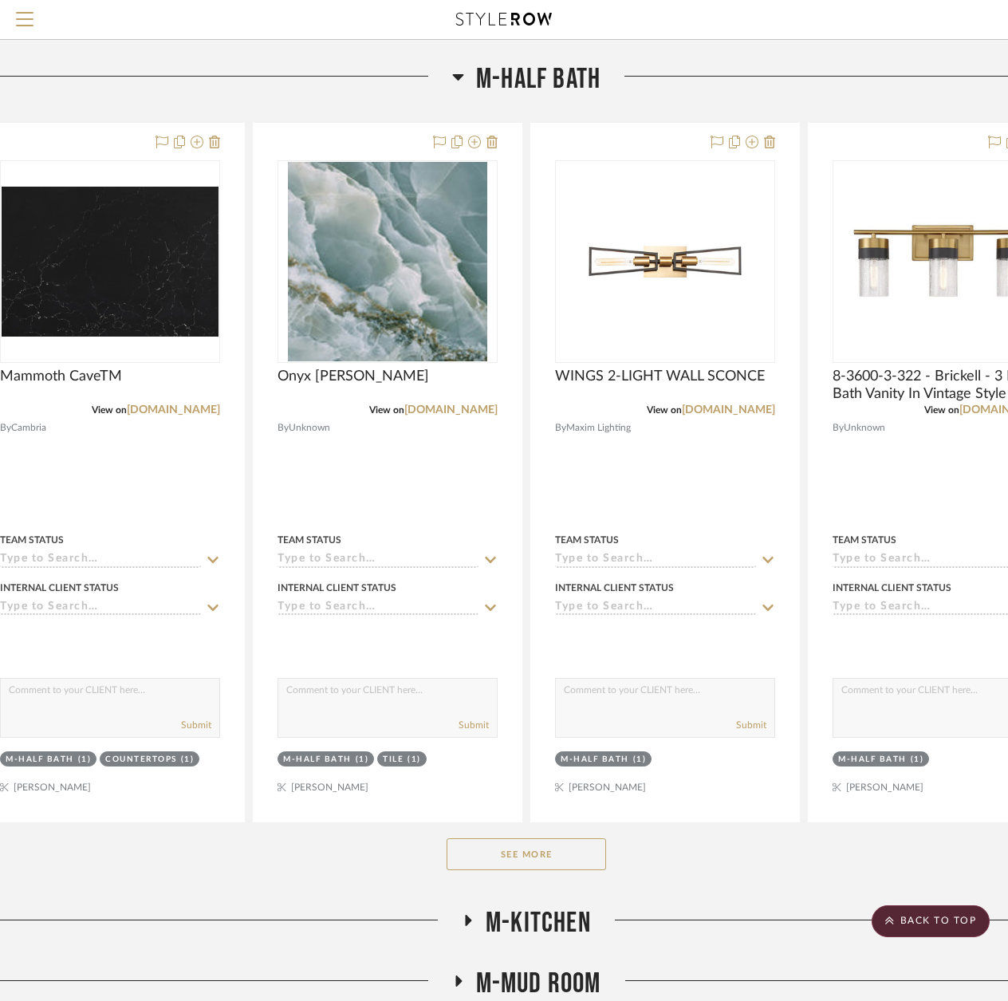
click at [492, 860] on button "See More" at bounding box center [526, 854] width 159 height 32
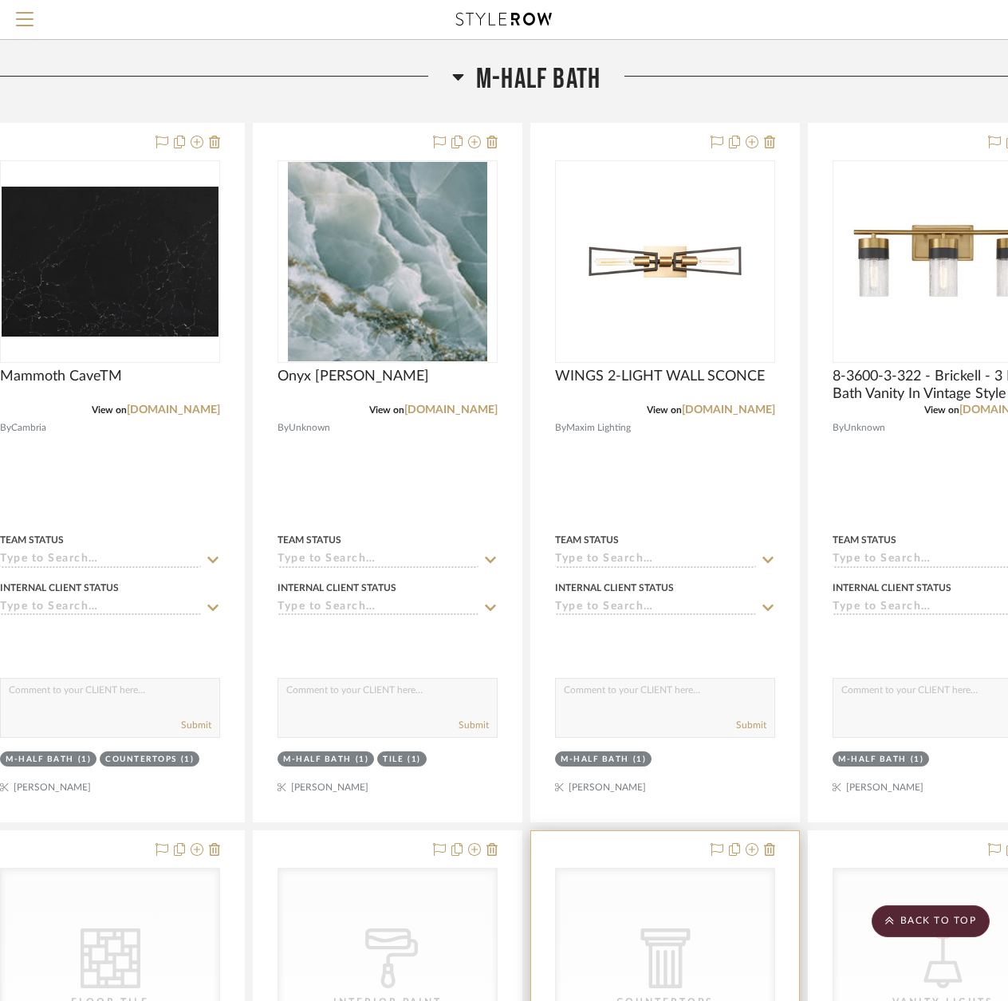
scroll to position [5349, 49]
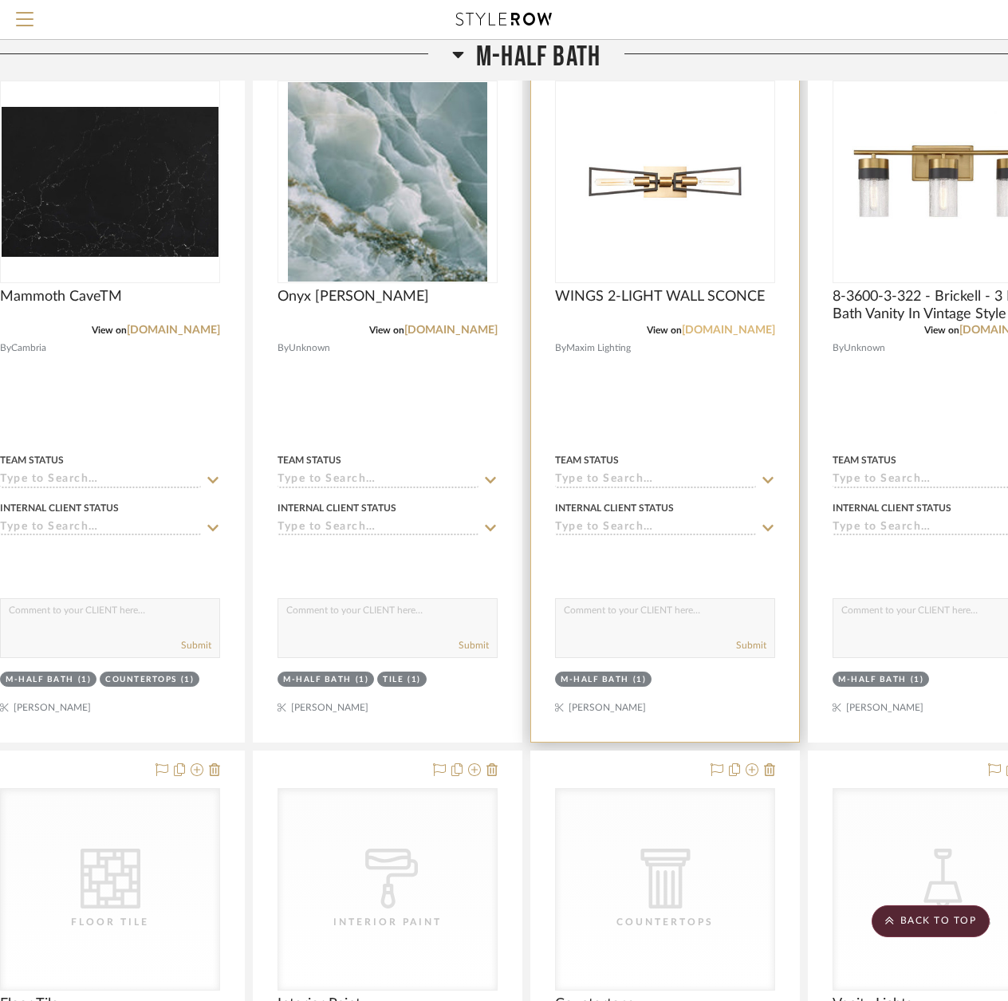
click at [727, 332] on link "[DOMAIN_NAME]" at bounding box center [728, 330] width 93 height 11
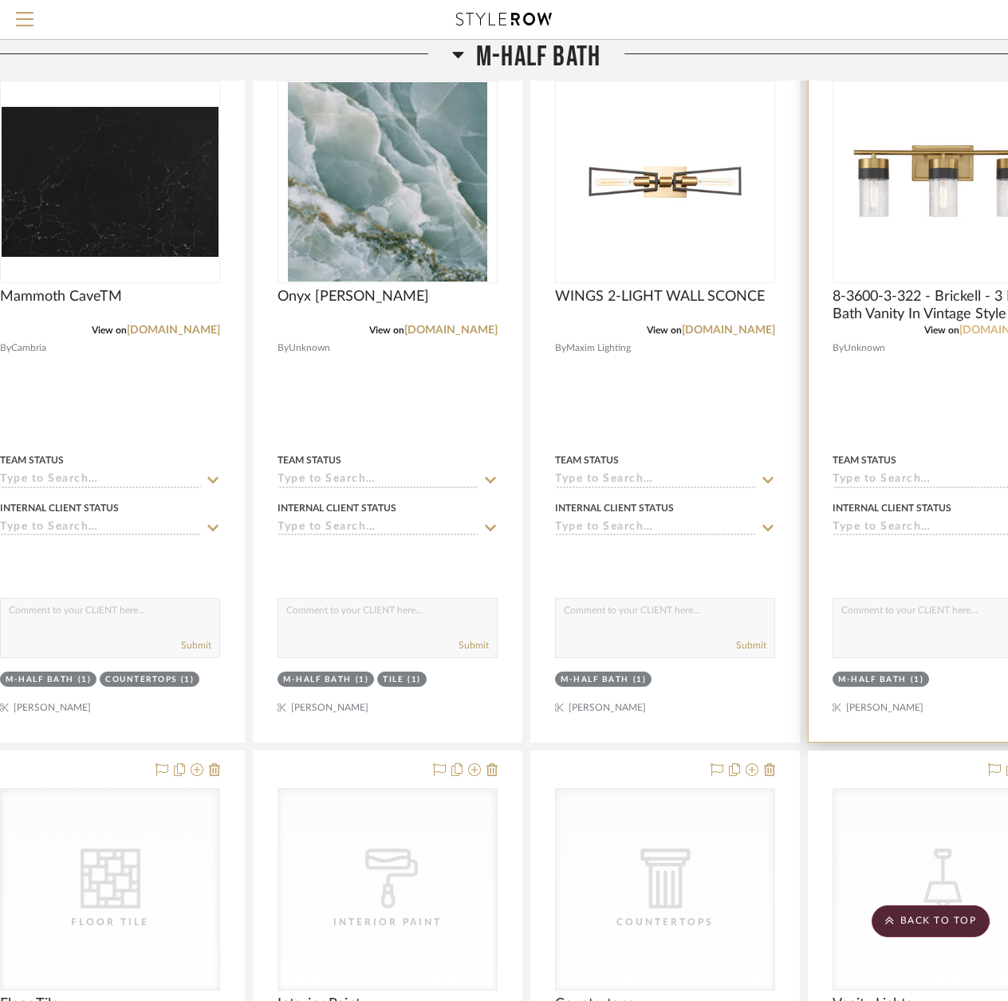
click at [959, 335] on link "[DOMAIN_NAME]" at bounding box center [1005, 330] width 93 height 11
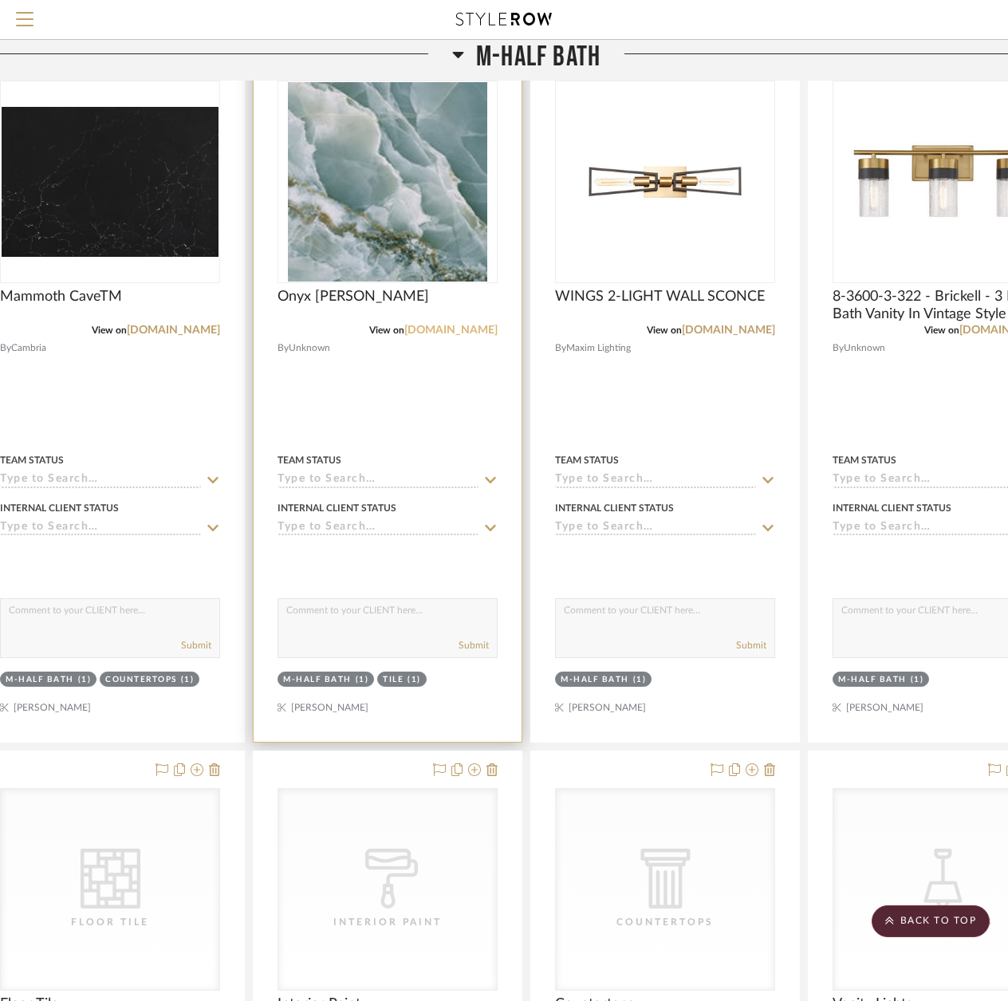
click at [453, 332] on link "[DOMAIN_NAME]" at bounding box center [450, 330] width 93 height 11
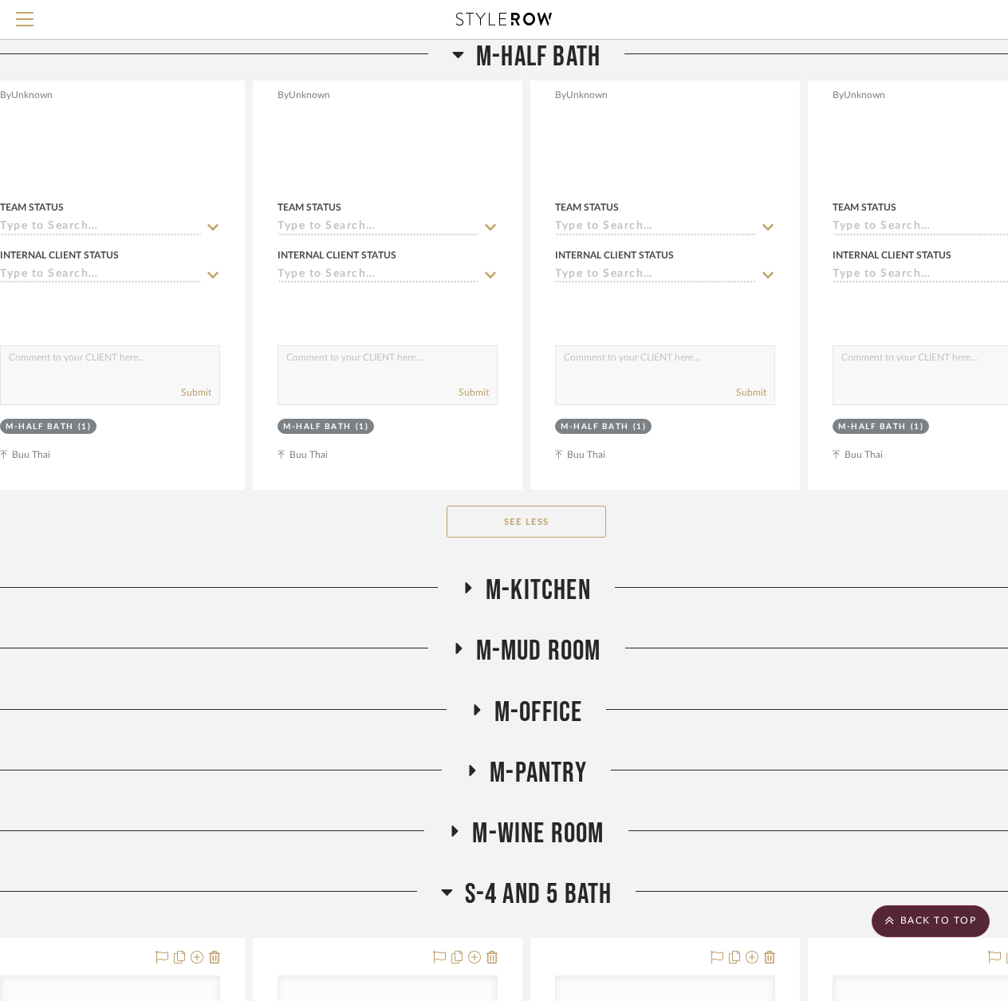
scroll to position [7741, 49]
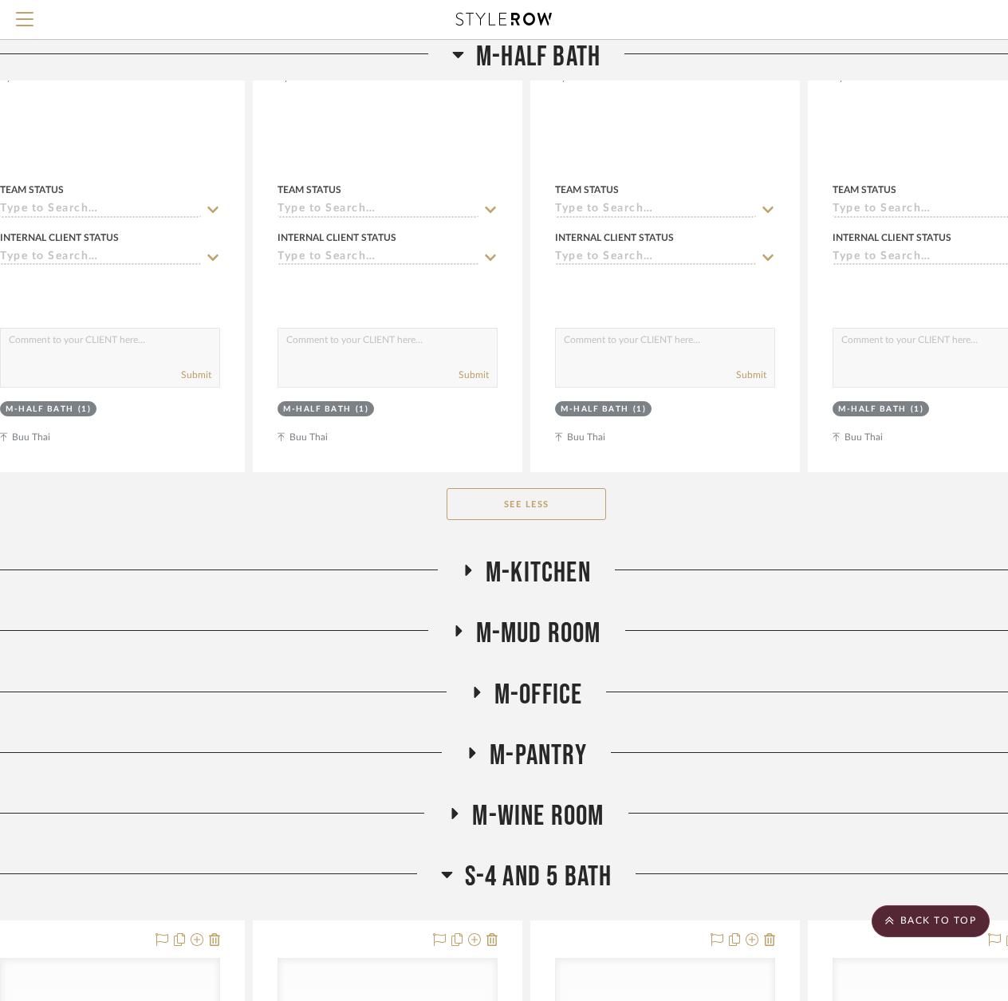
click at [478, 506] on button "See Less" at bounding box center [526, 504] width 159 height 32
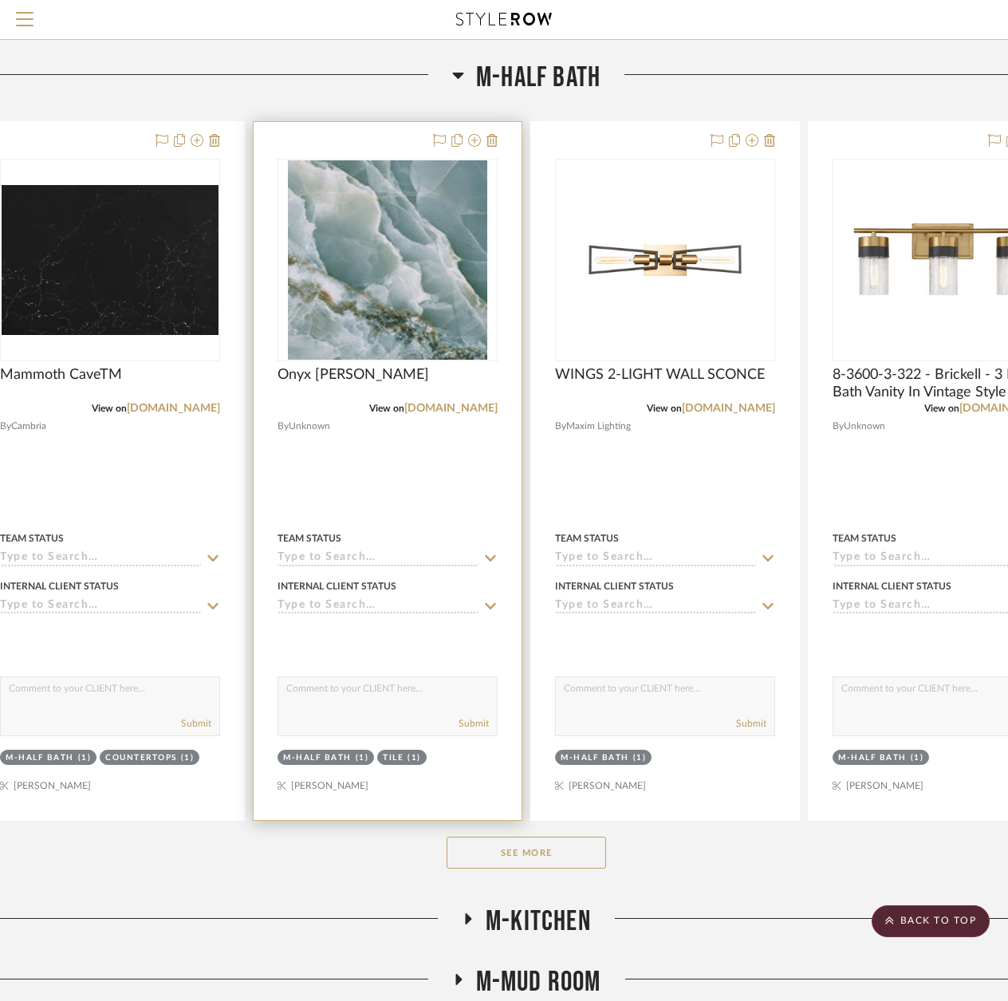
scroll to position [5269, 49]
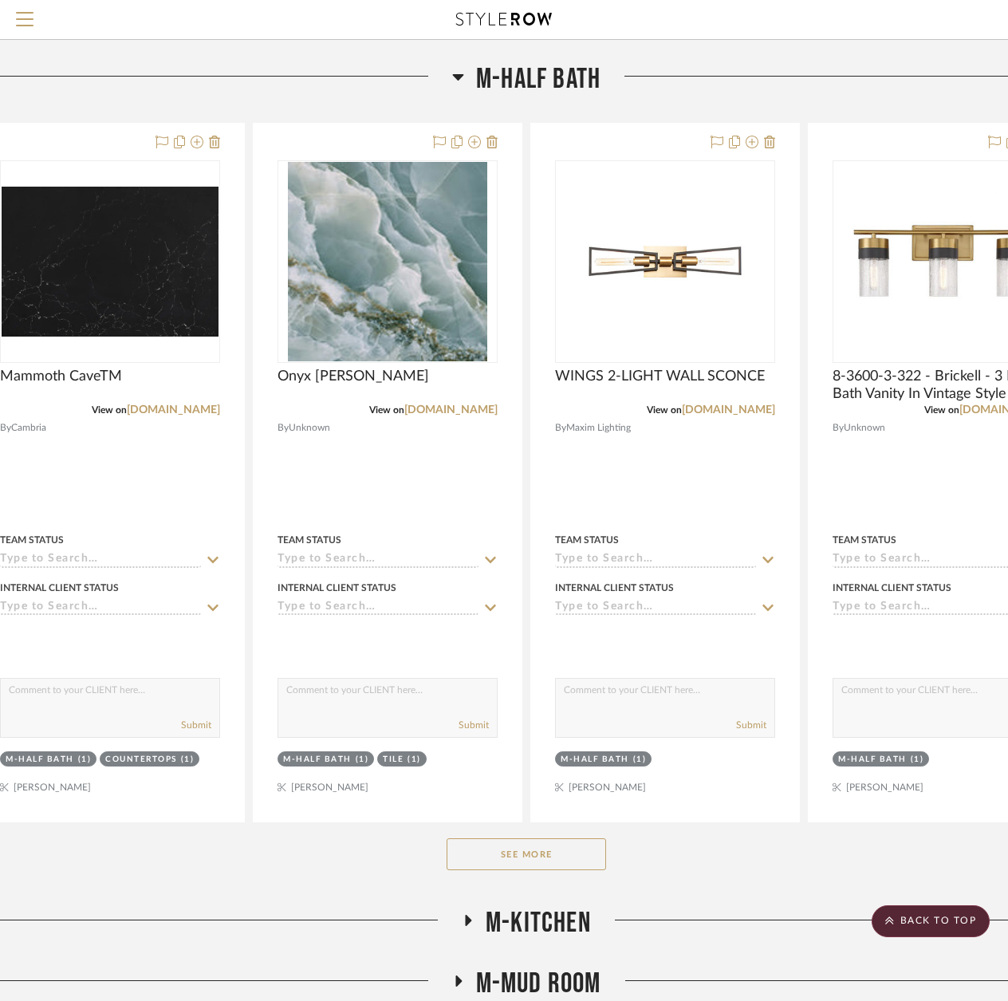
click at [458, 84] on icon at bounding box center [458, 76] width 12 height 19
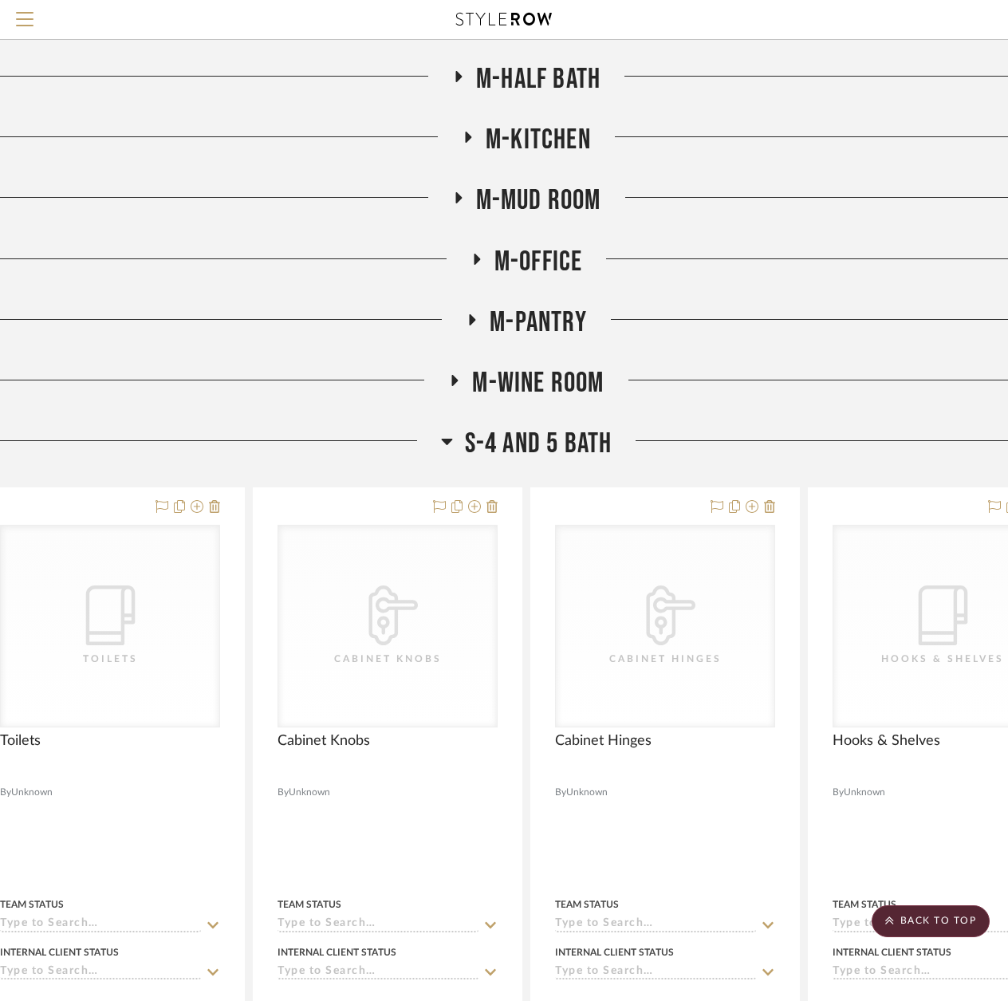
click at [465, 139] on icon at bounding box center [467, 138] width 19 height 12
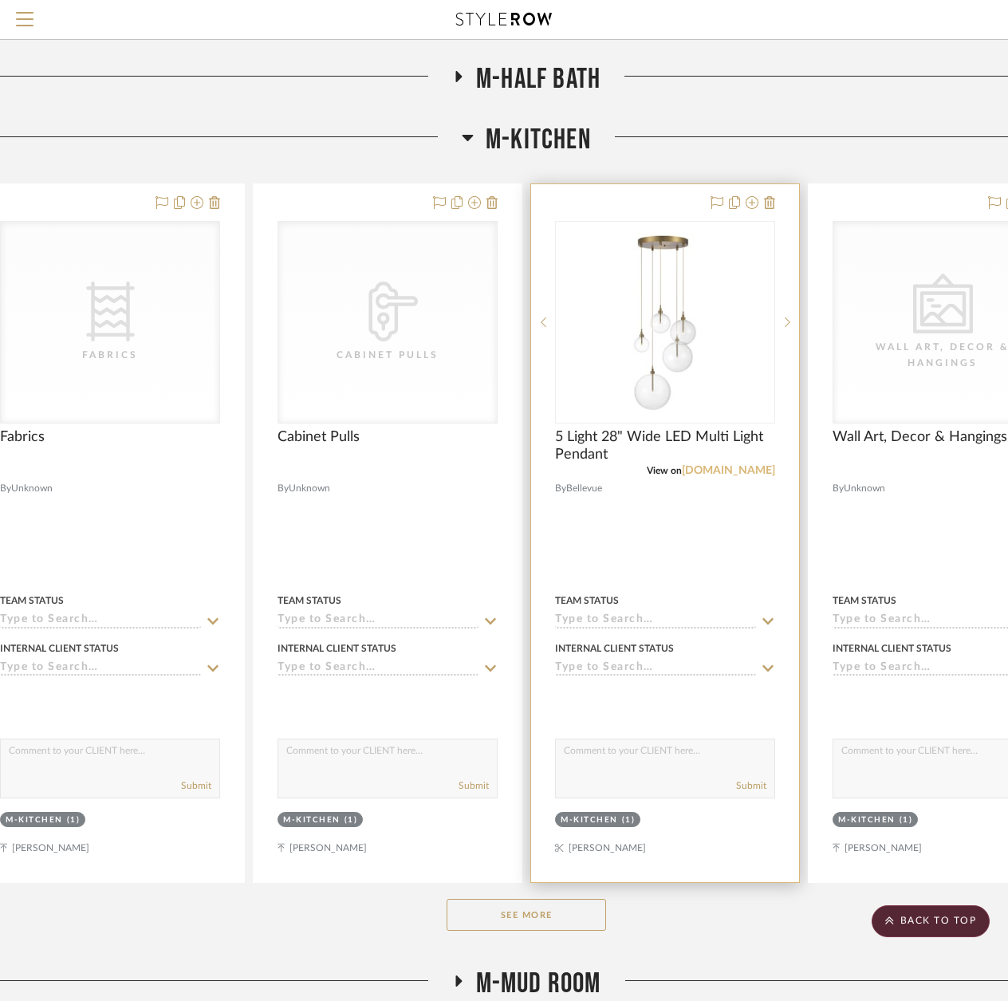
click at [752, 470] on link "[DOMAIN_NAME]" at bounding box center [728, 470] width 93 height 11
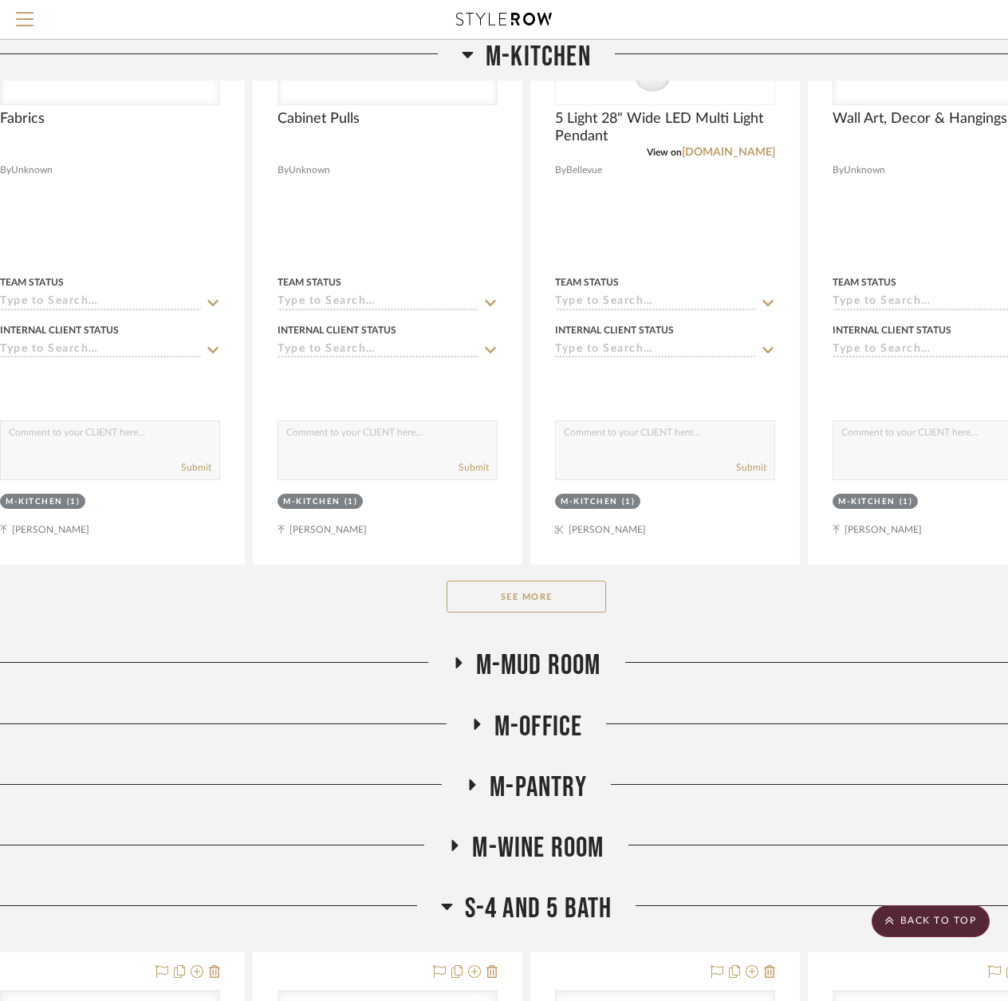
scroll to position [5588, 49]
click at [511, 600] on button "See More" at bounding box center [526, 596] width 159 height 32
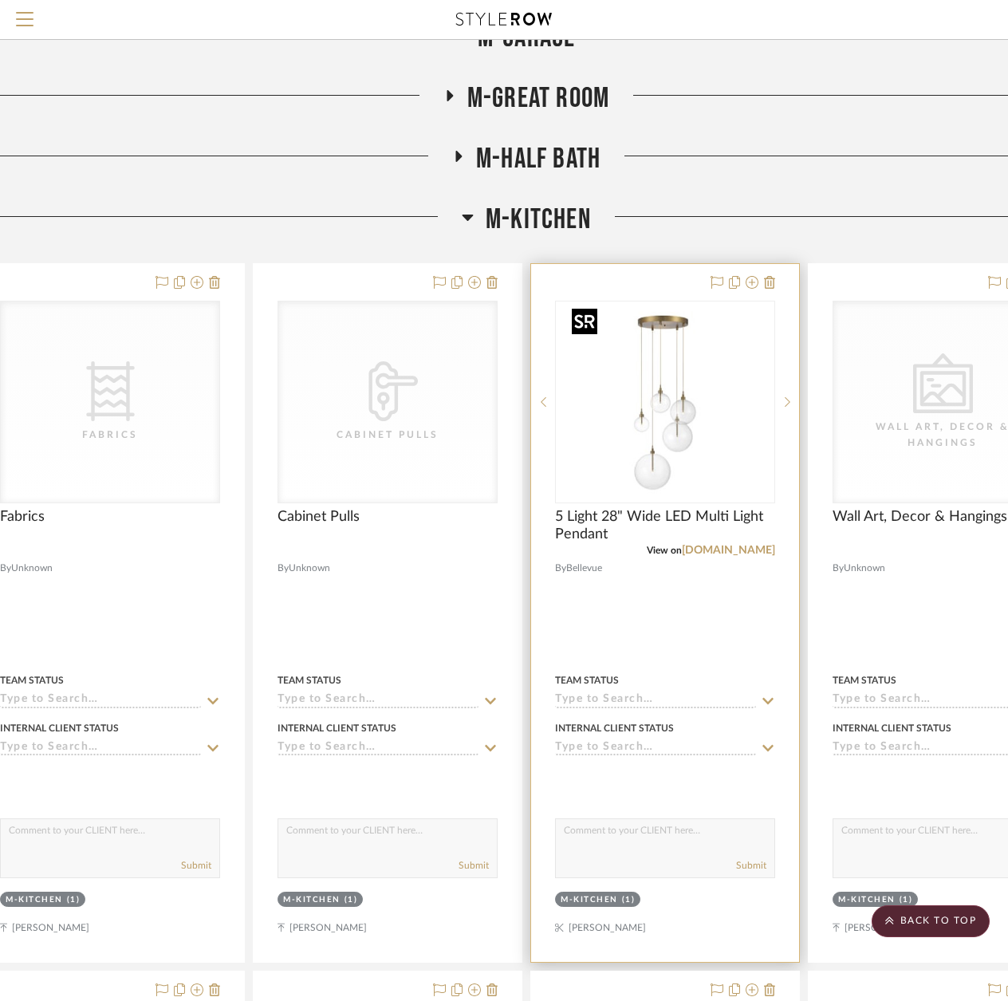
click at [685, 410] on img "0" at bounding box center [664, 401] width 199 height 199
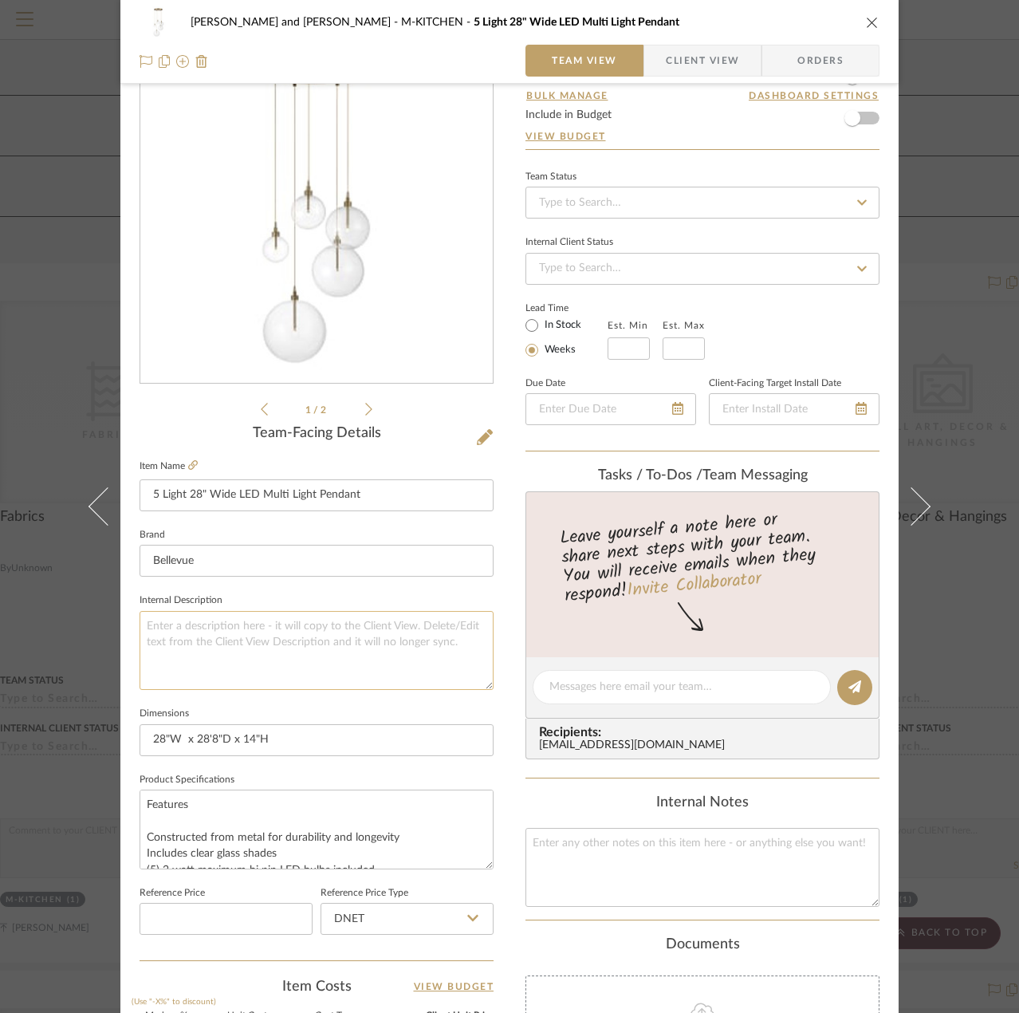
scroll to position [0, 0]
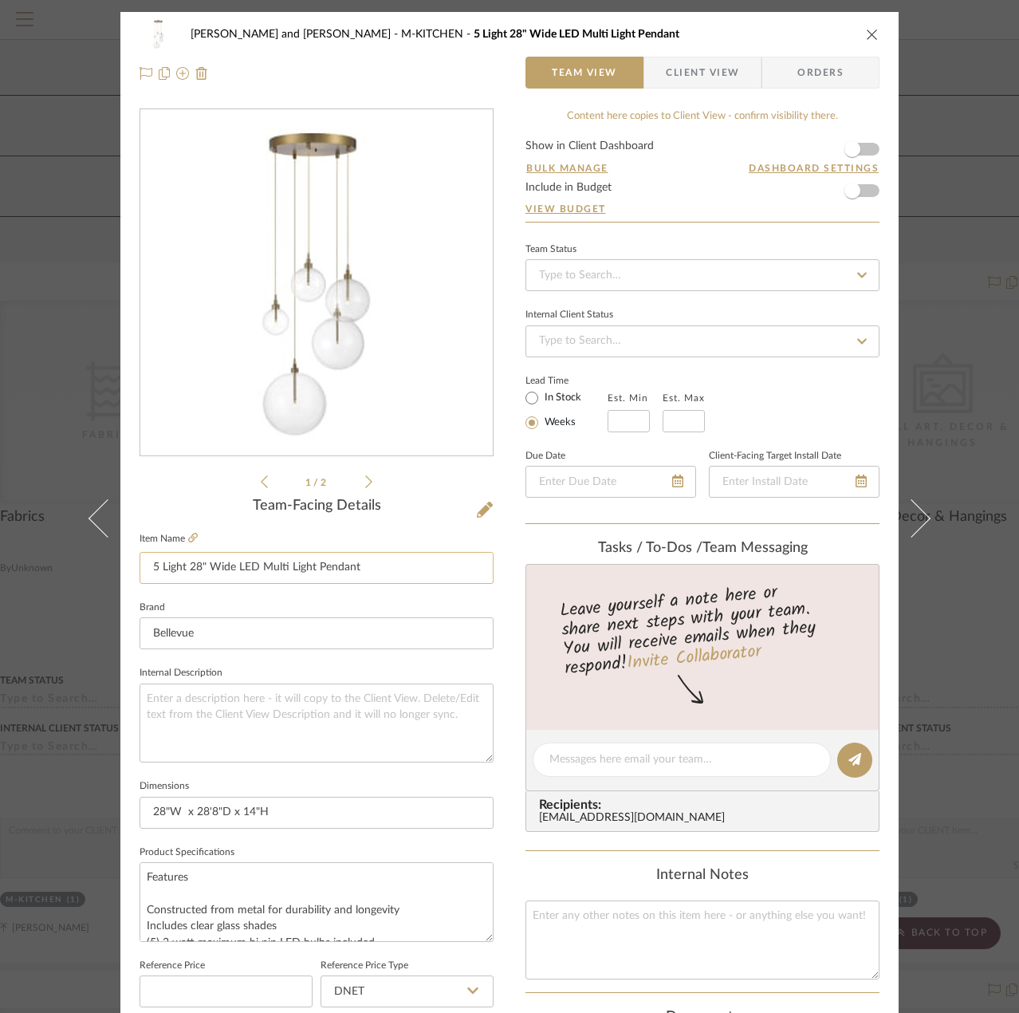
drag, startPoint x: 144, startPoint y: 569, endPoint x: 399, endPoint y: 569, distance: 255.2
click at [399, 569] on input "5 Light 28" Wide LED Multi Light Pendant" at bounding box center [317, 568] width 354 height 32
click at [365, 485] on icon at bounding box center [368, 481] width 7 height 14
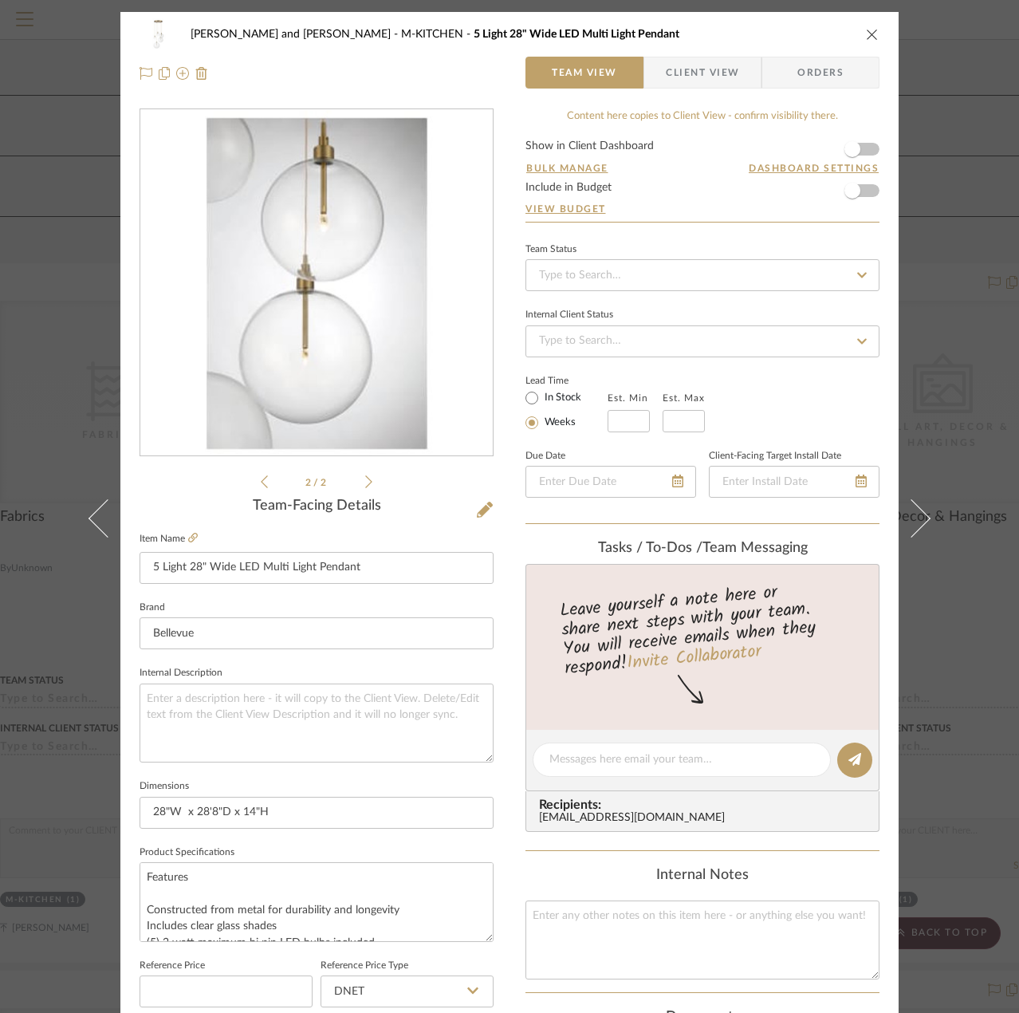
click at [261, 485] on icon at bounding box center [264, 481] width 7 height 14
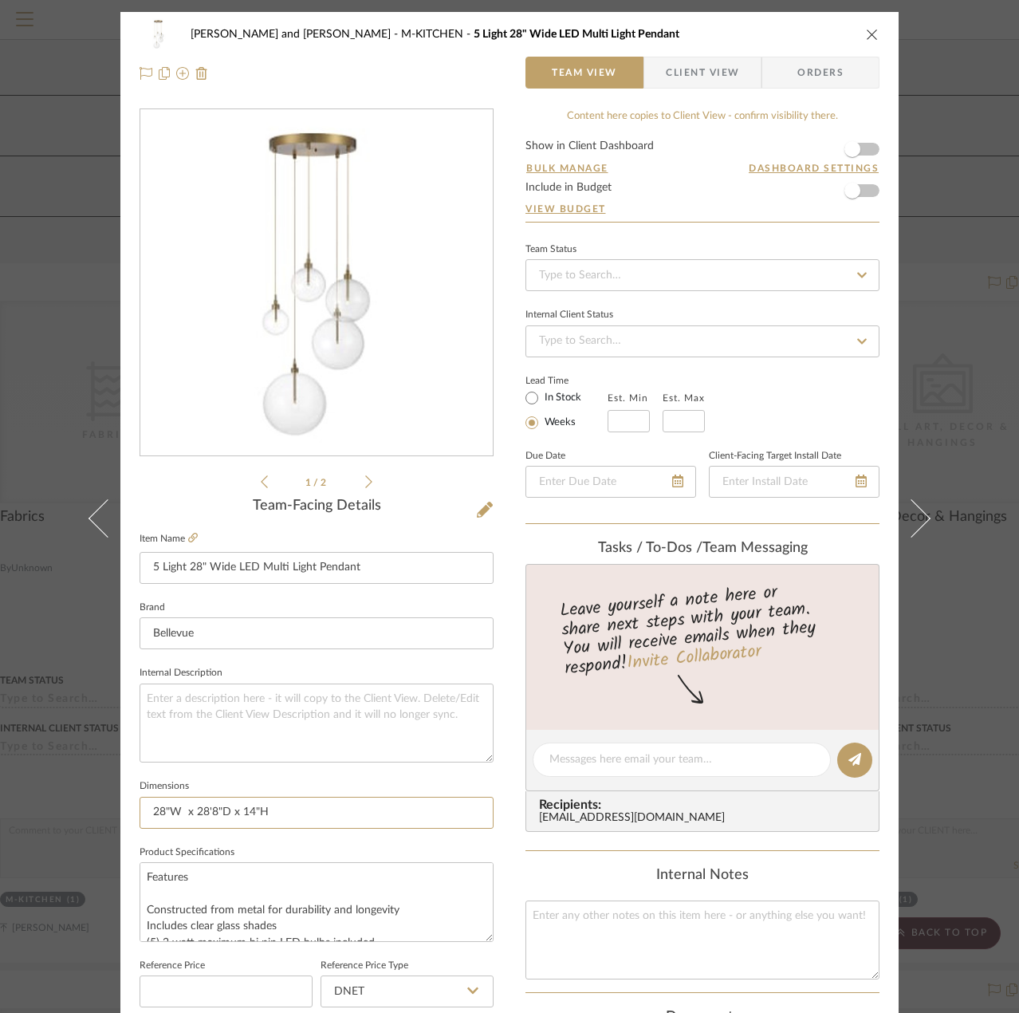
drag, startPoint x: 378, startPoint y: 820, endPoint x: 136, endPoint y: 833, distance: 242.0
click at [140, 833] on sr-form-field "Dimensions 28"W x 28'8"D x 14"H" at bounding box center [317, 808] width 354 height 66
click at [867, 37] on icon "close" at bounding box center [872, 34] width 13 height 13
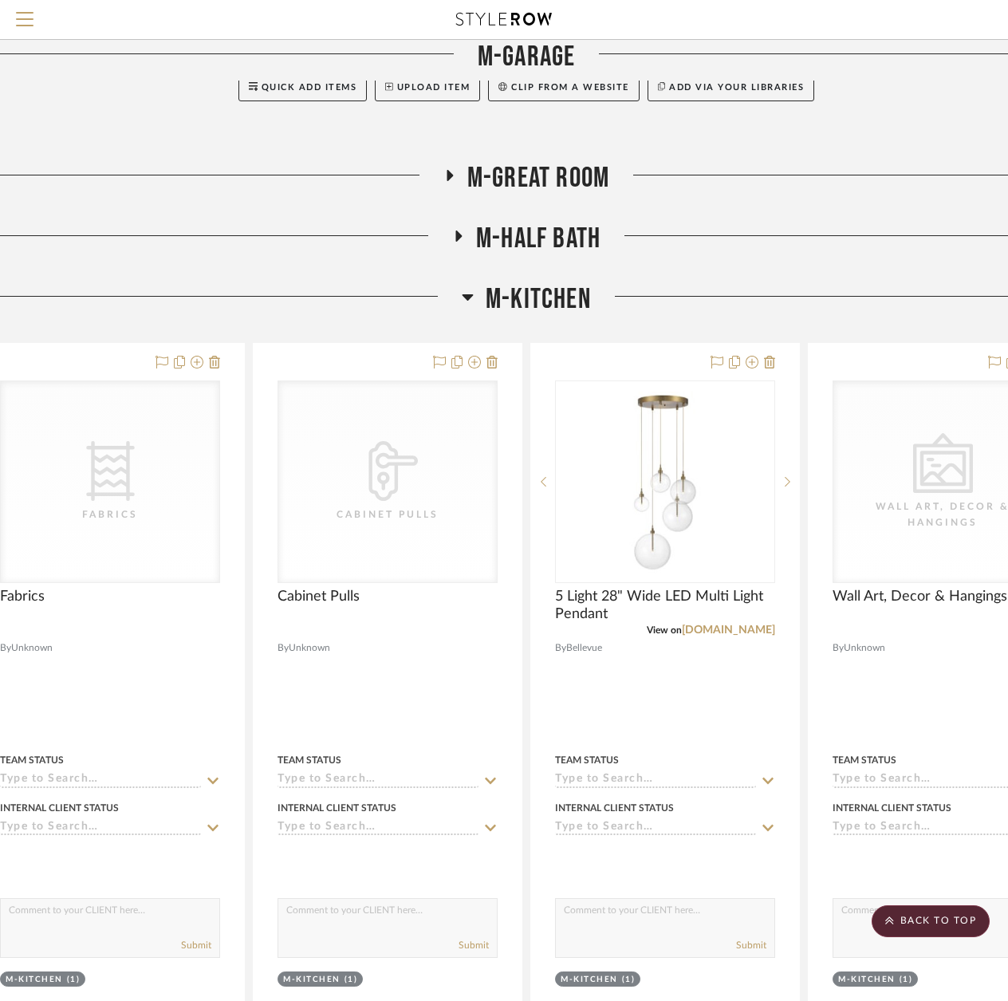
scroll to position [4711, 49]
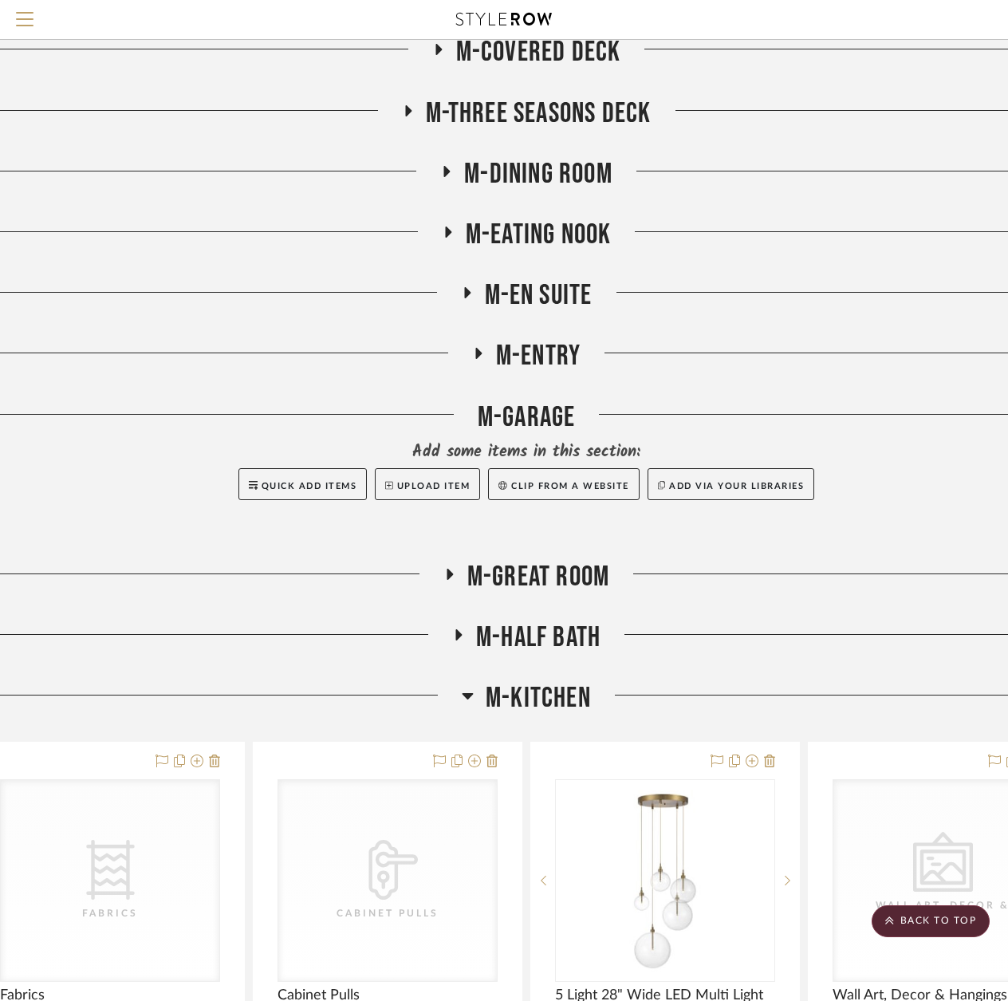
click at [468, 699] on icon at bounding box center [468, 695] width 12 height 19
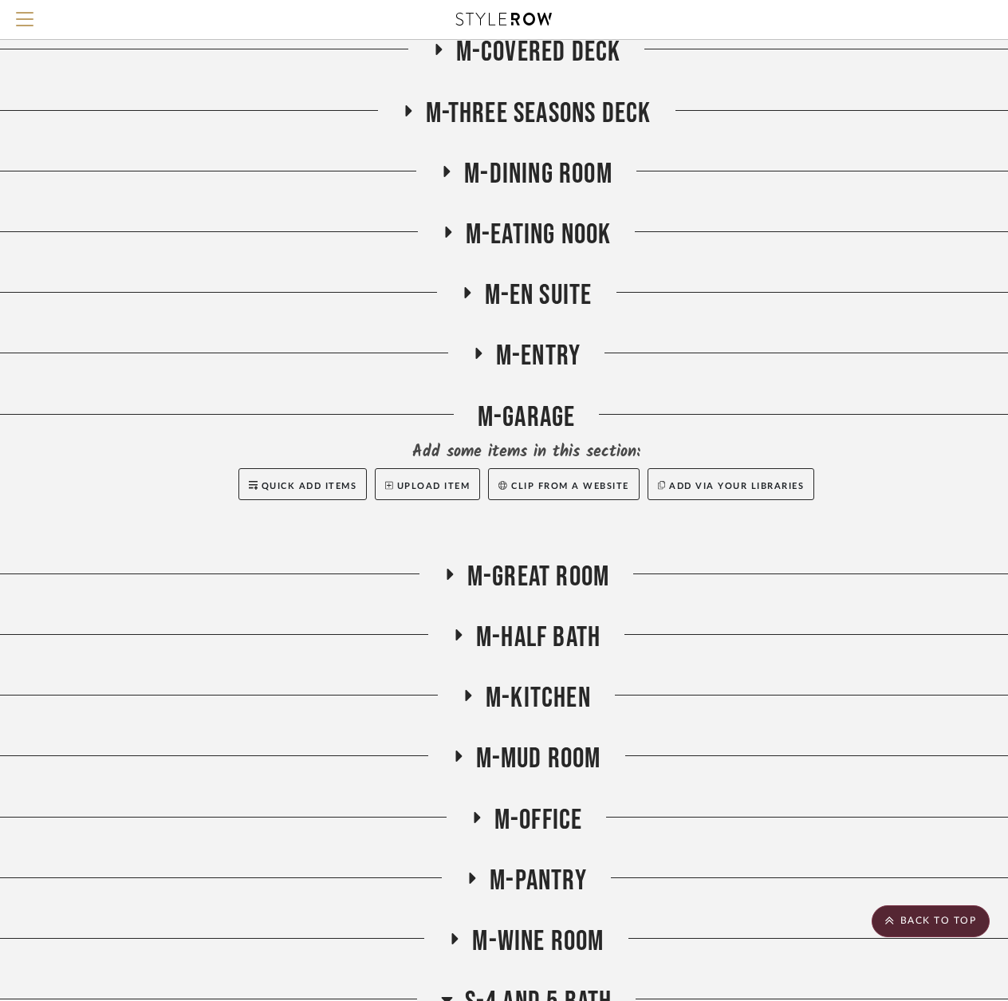
click at [455, 755] on icon at bounding box center [458, 755] width 6 height 11
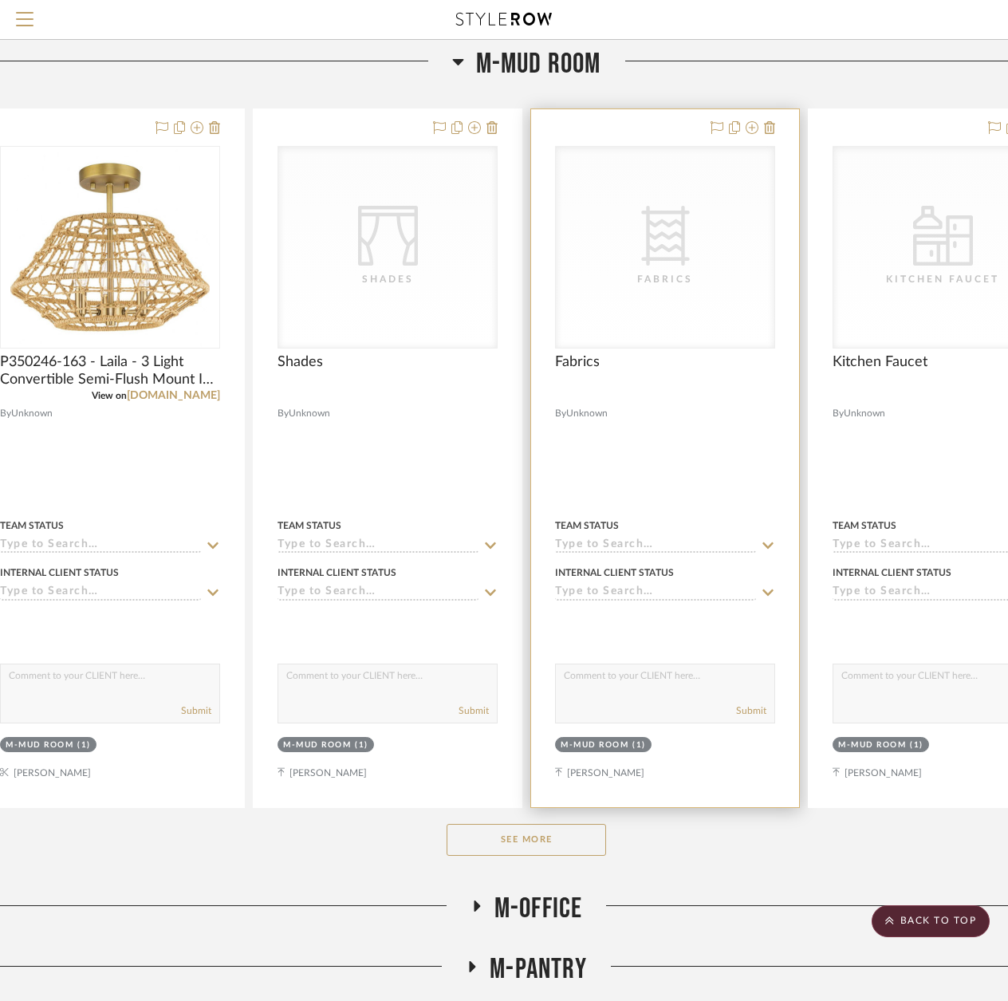
scroll to position [5429, 49]
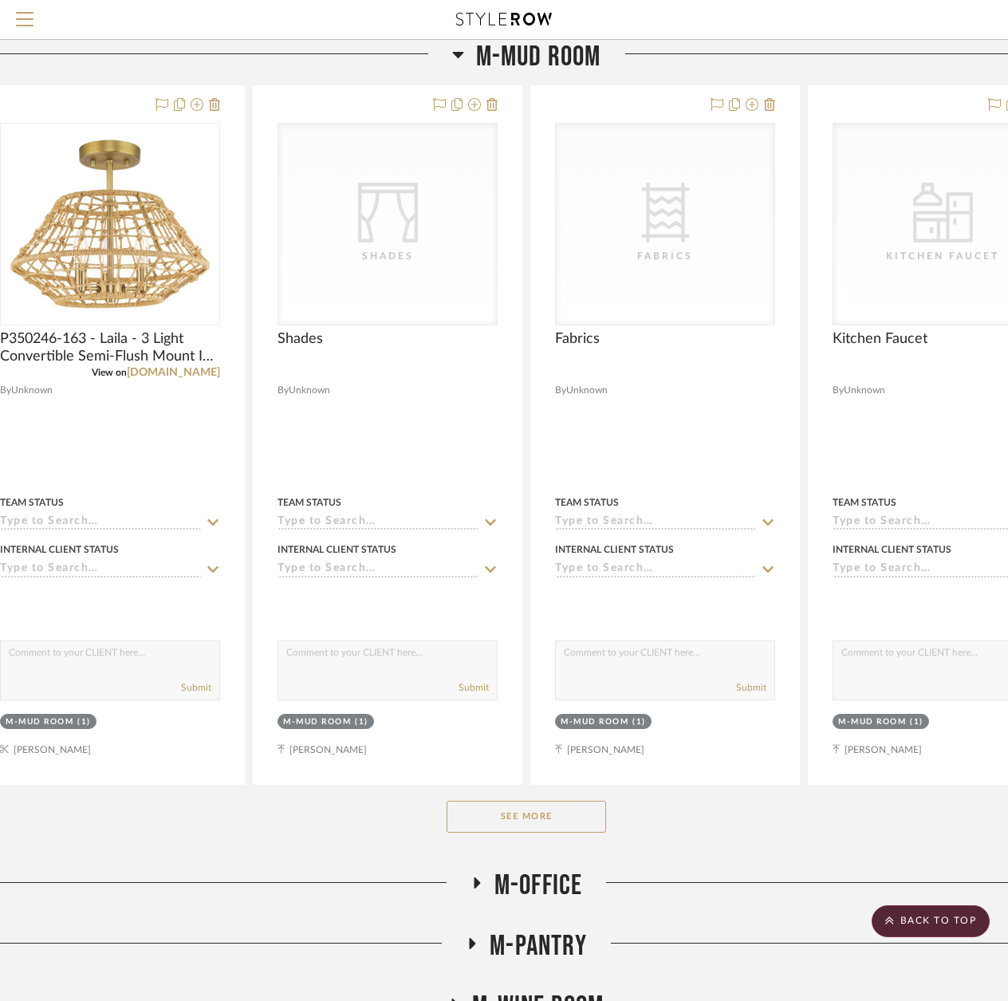
click at [518, 825] on button "See More" at bounding box center [526, 817] width 159 height 32
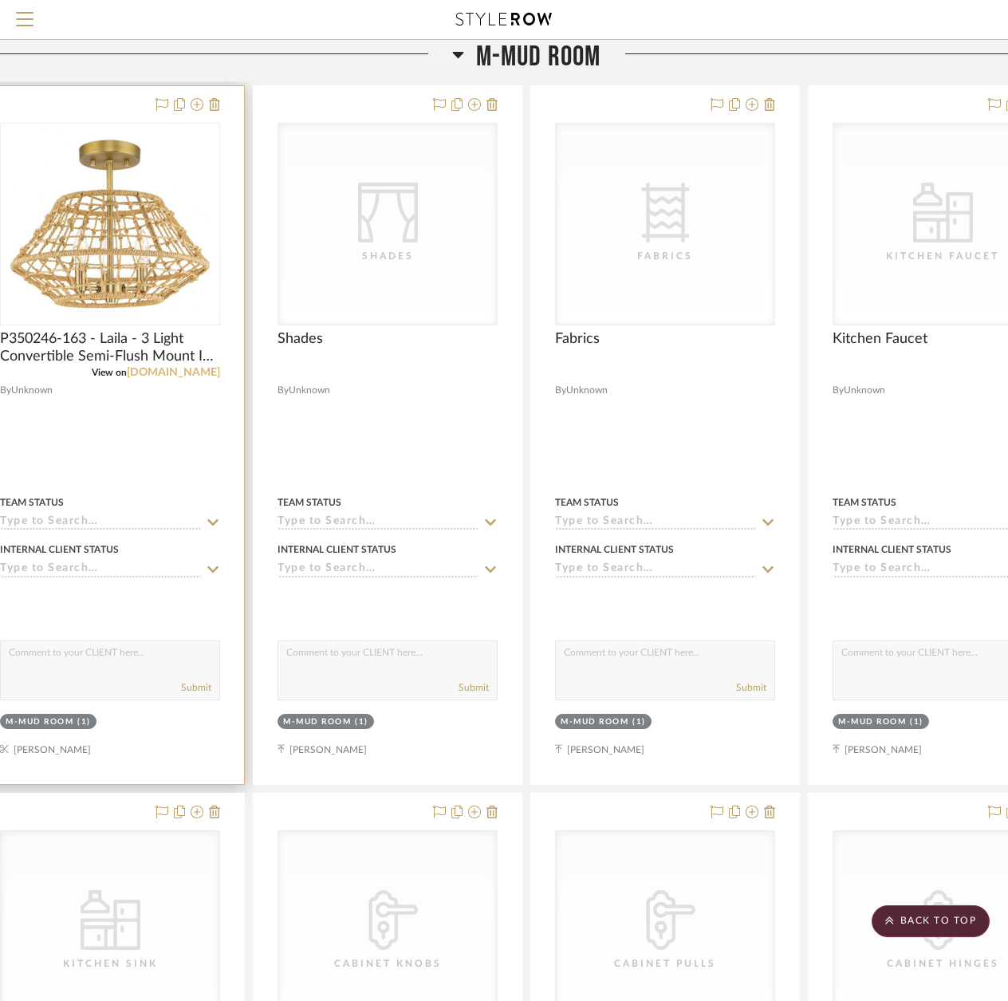
click at [163, 376] on link "[DOMAIN_NAME]" at bounding box center [173, 372] width 93 height 11
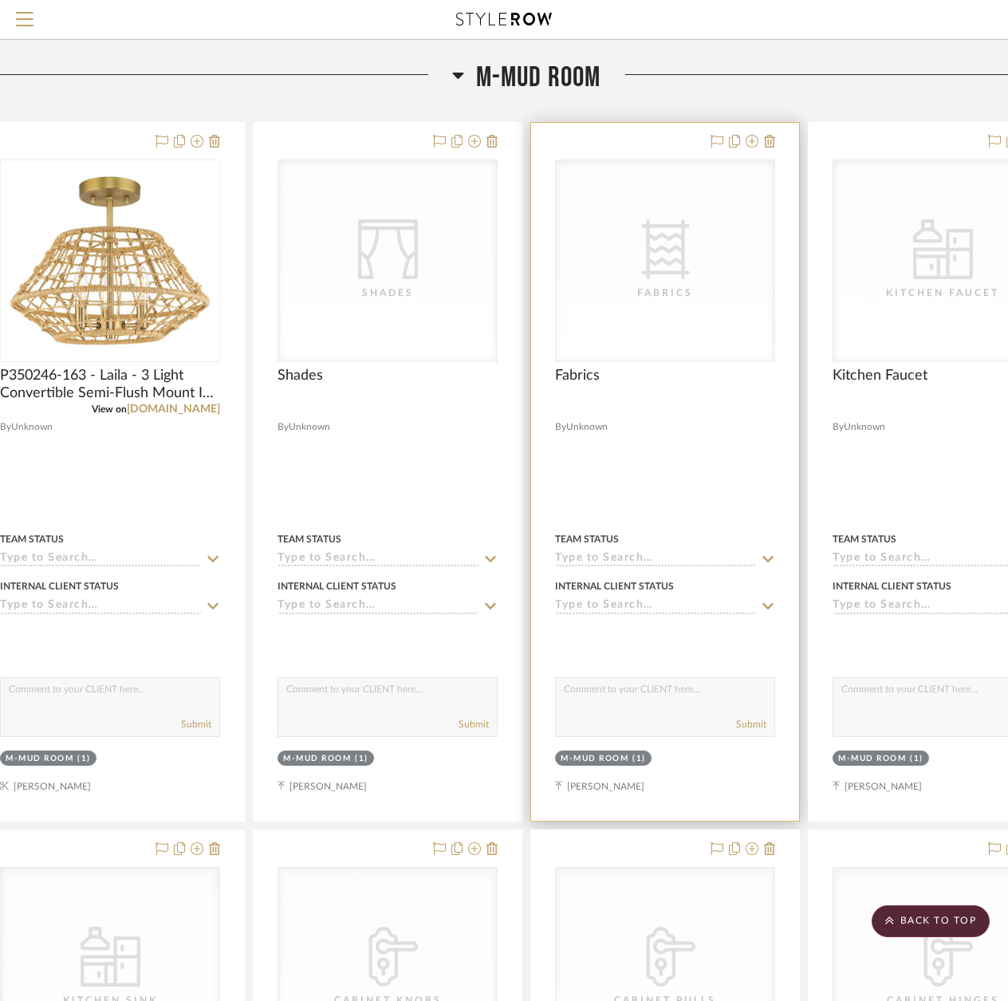
scroll to position [5349, 49]
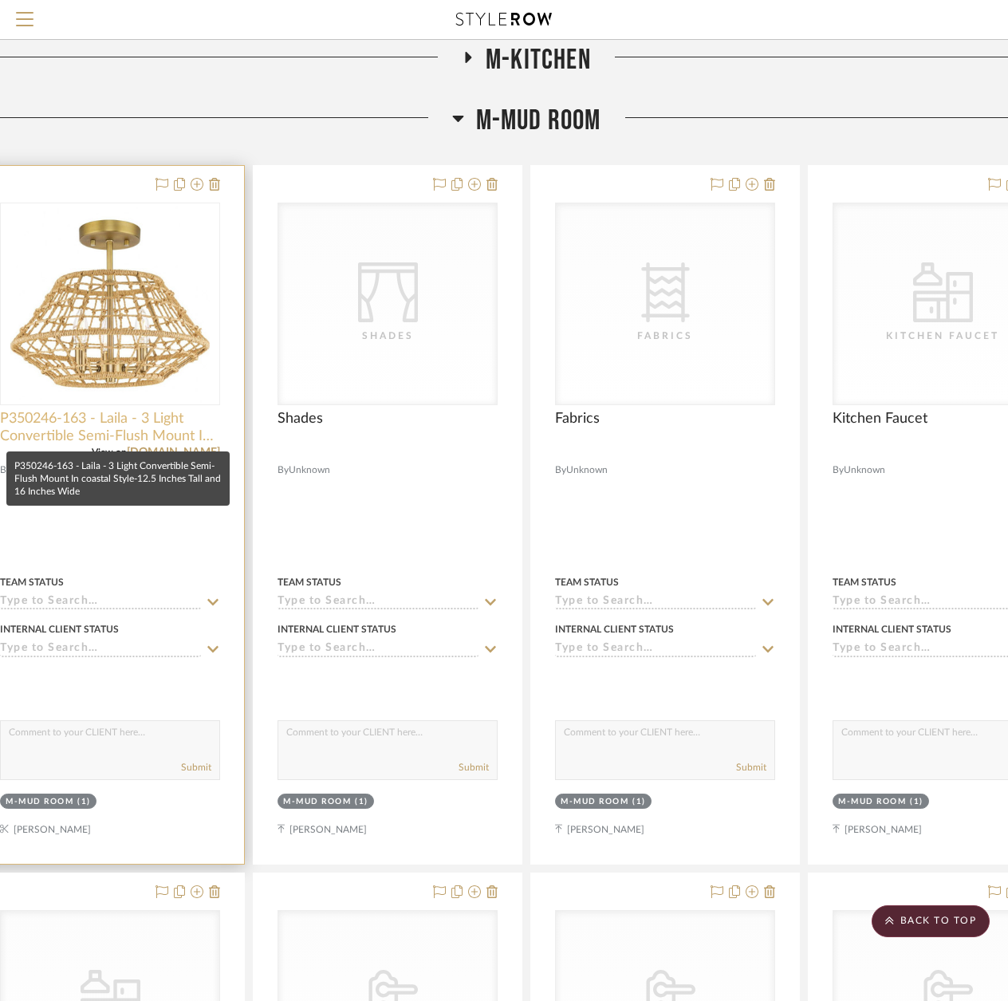
click at [132, 430] on span "P350246-163 - Laila - 3 Light Convertible Semi-Flush Mount In coastal Style-12.…" at bounding box center [110, 427] width 220 height 35
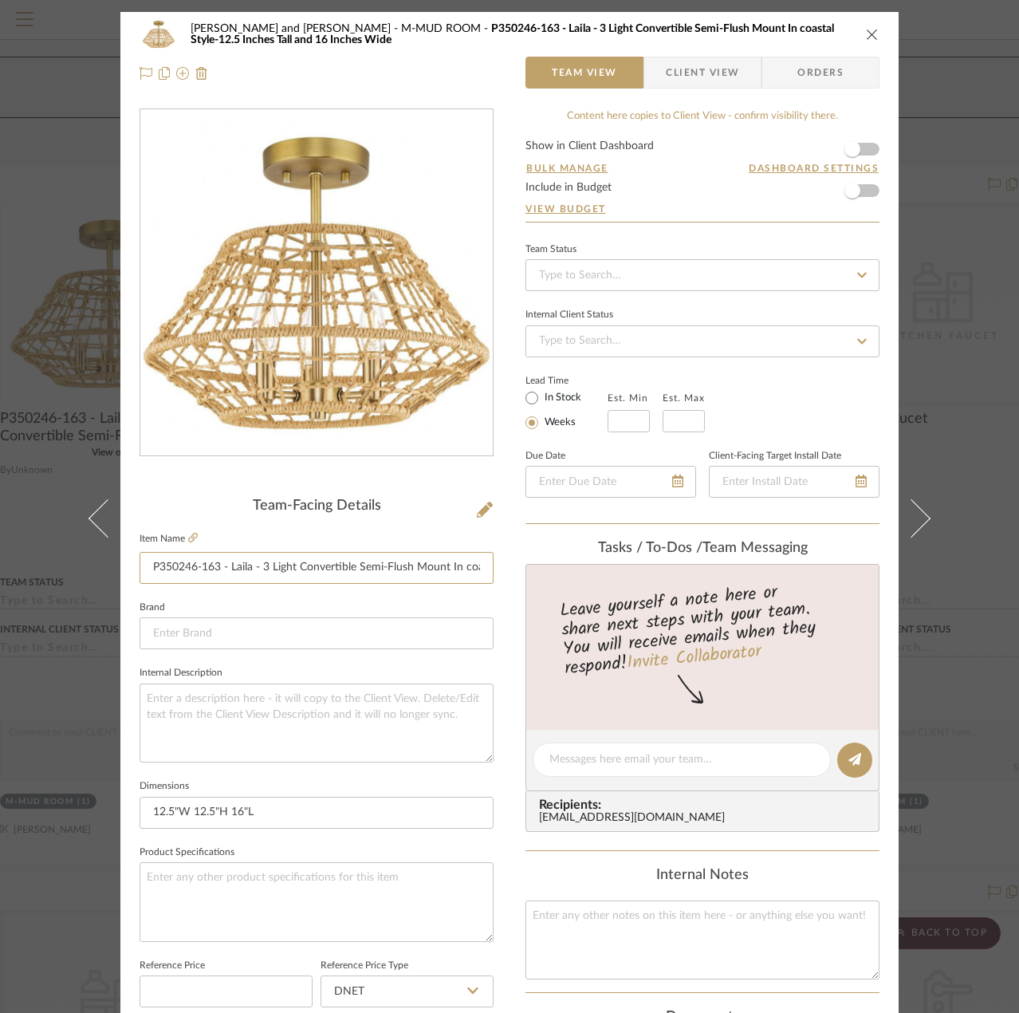
scroll to position [0, 226]
drag, startPoint x: 224, startPoint y: 567, endPoint x: 295, endPoint y: 572, distance: 71.1
click at [295, 572] on input "P350246-163 - Laila - 3 Light Convertible Semi-Flush Mount In coastal Style-12.…" at bounding box center [317, 568] width 354 height 32
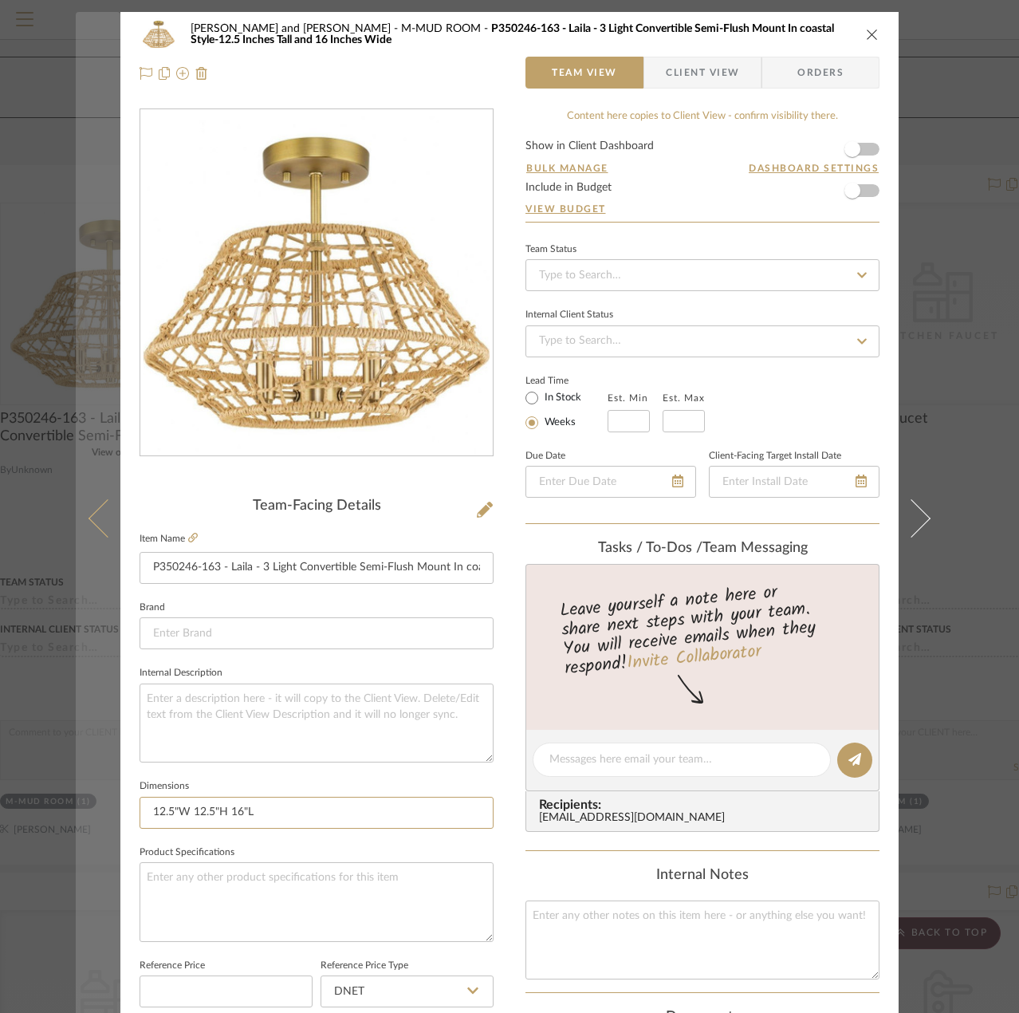
drag, startPoint x: 297, startPoint y: 812, endPoint x: 112, endPoint y: 817, distance: 185.8
click at [112, 817] on mat-dialog-content "[PERSON_NAME] and [PERSON_NAME] M-MUD ROOM P350246-163 - Laila - 3 Light Conver…" at bounding box center [510, 748] width 868 height 1473
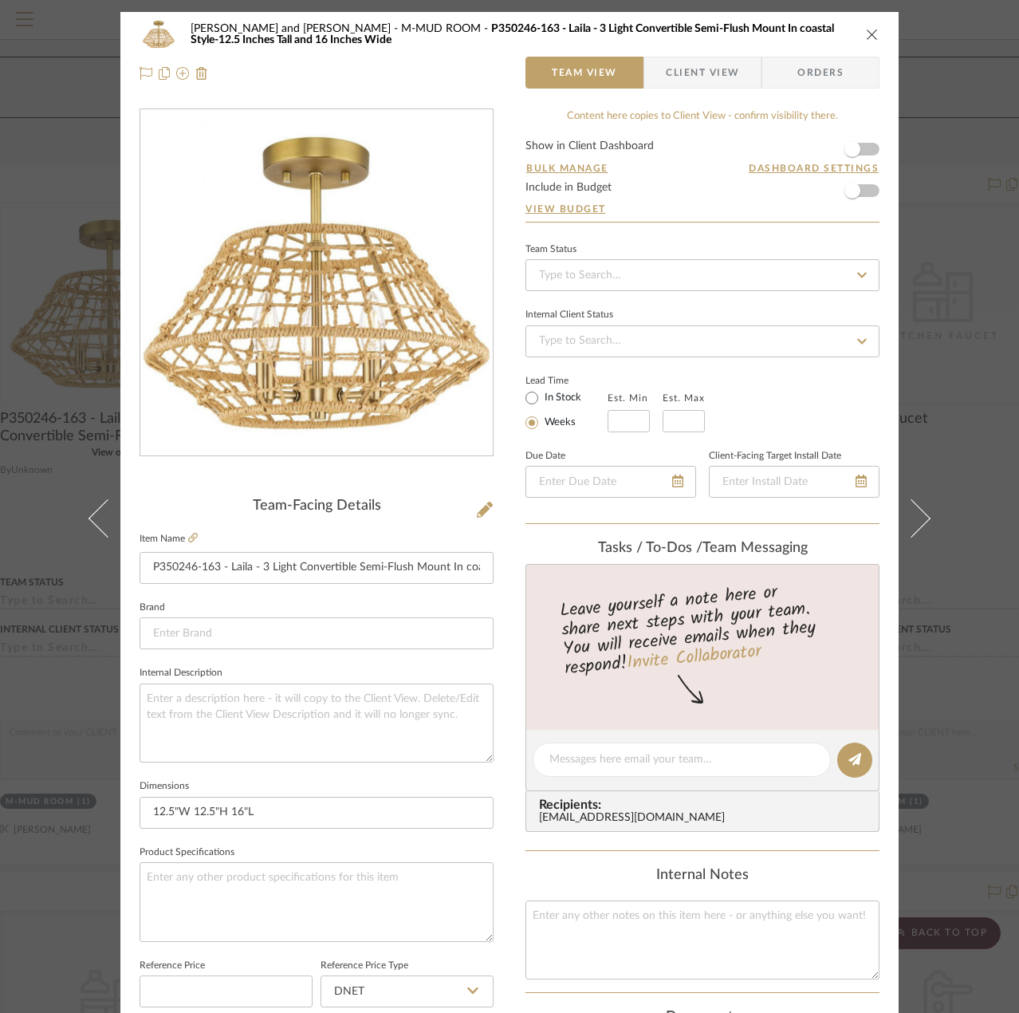
click at [872, 26] on div "[PERSON_NAME] and [PERSON_NAME] M-MUD ROOM P350246-163 - Laila - 3 Light Conver…" at bounding box center [510, 34] width 740 height 32
click at [872, 35] on icon "close" at bounding box center [872, 34] width 13 height 13
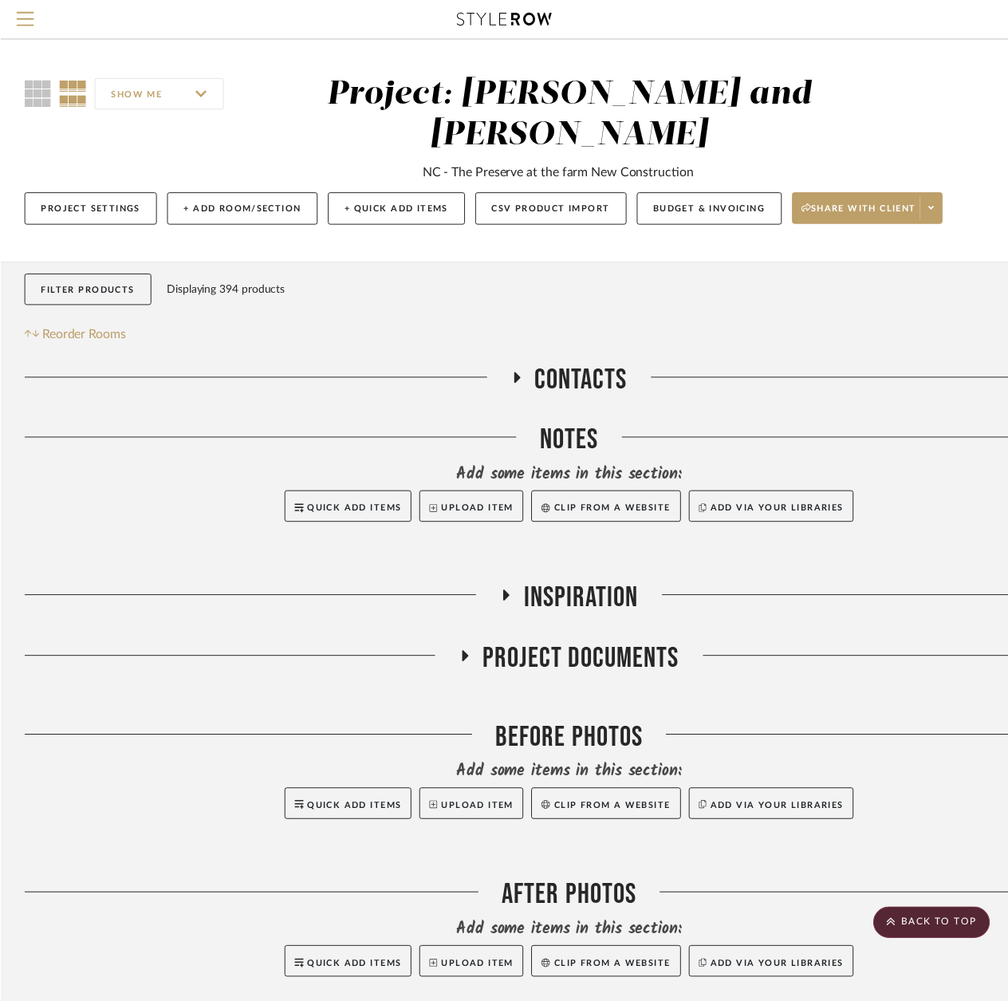
scroll to position [5349, 49]
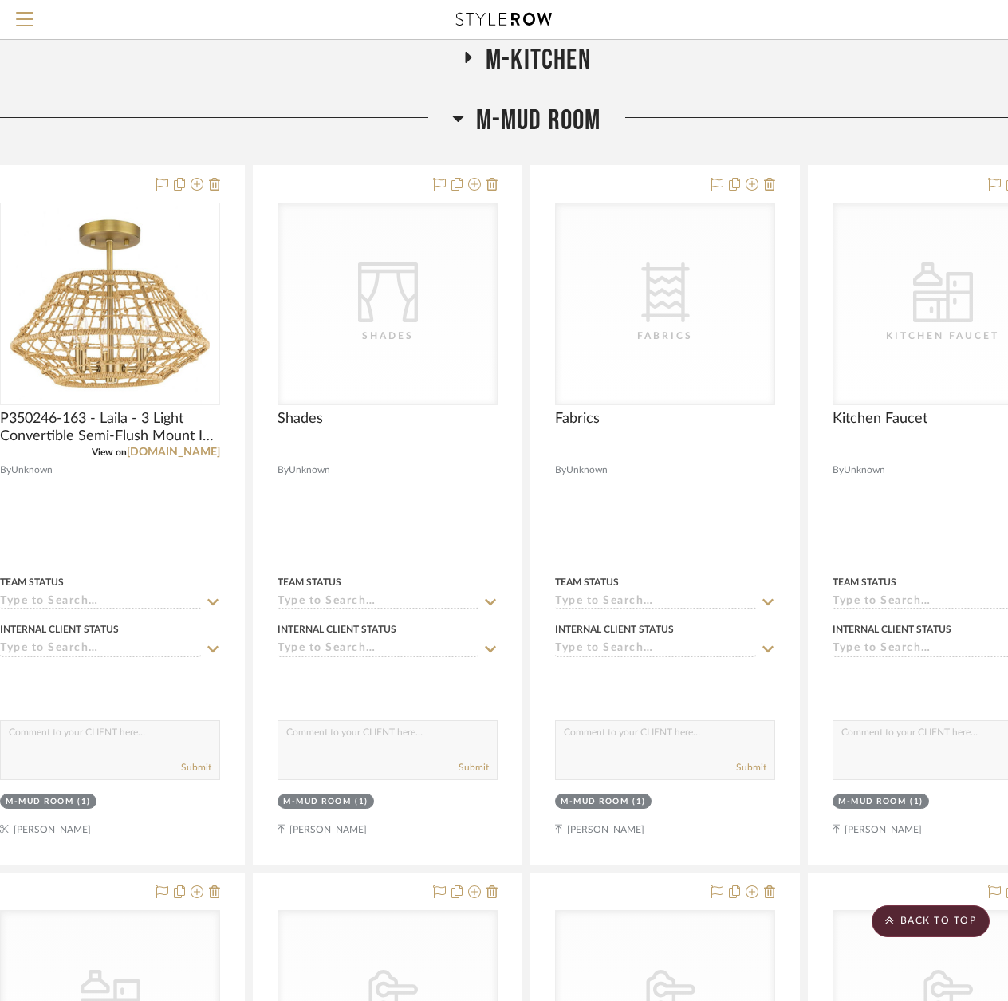
click at [454, 119] on icon at bounding box center [457, 119] width 11 height 6
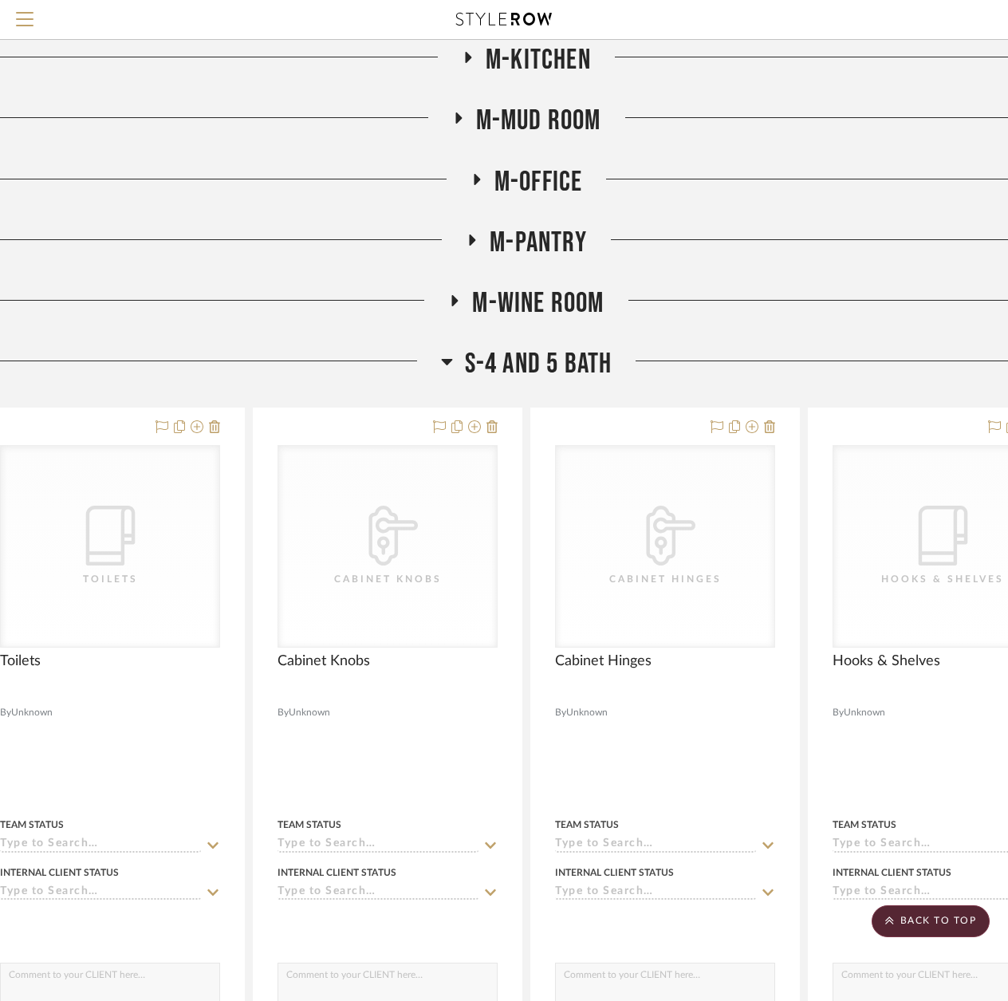
click at [475, 179] on icon at bounding box center [477, 179] width 6 height 11
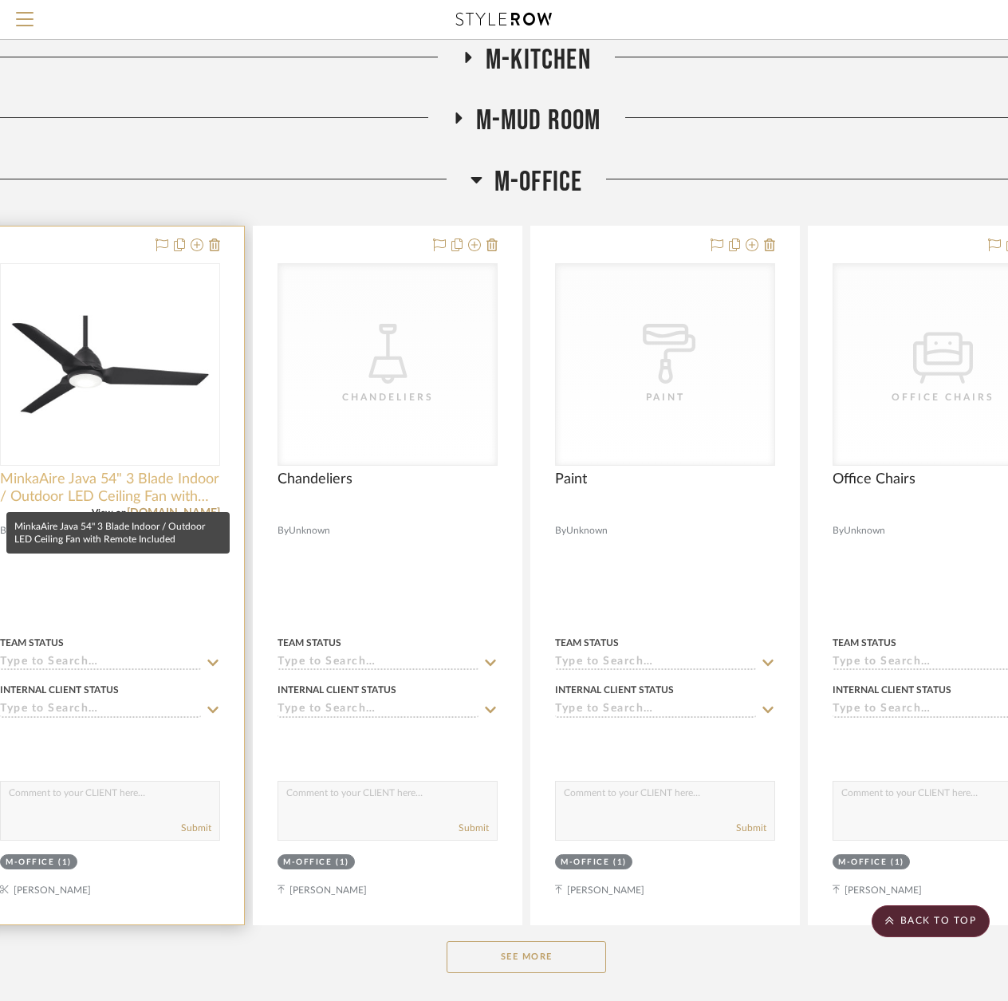
click at [95, 492] on span "MinkaAire Java 54" 3 Blade Indoor / Outdoor LED Ceiling Fan with Remote Included" at bounding box center [110, 487] width 220 height 35
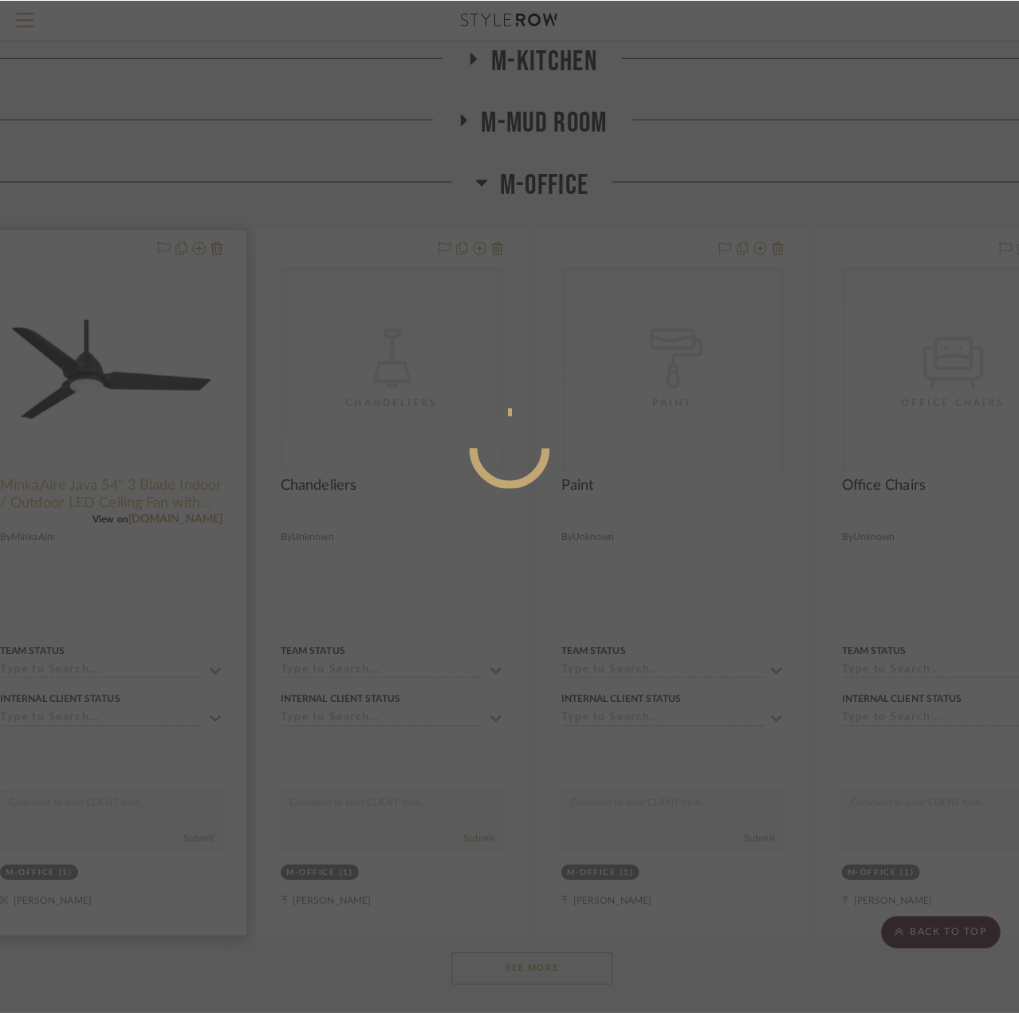
scroll to position [0, 0]
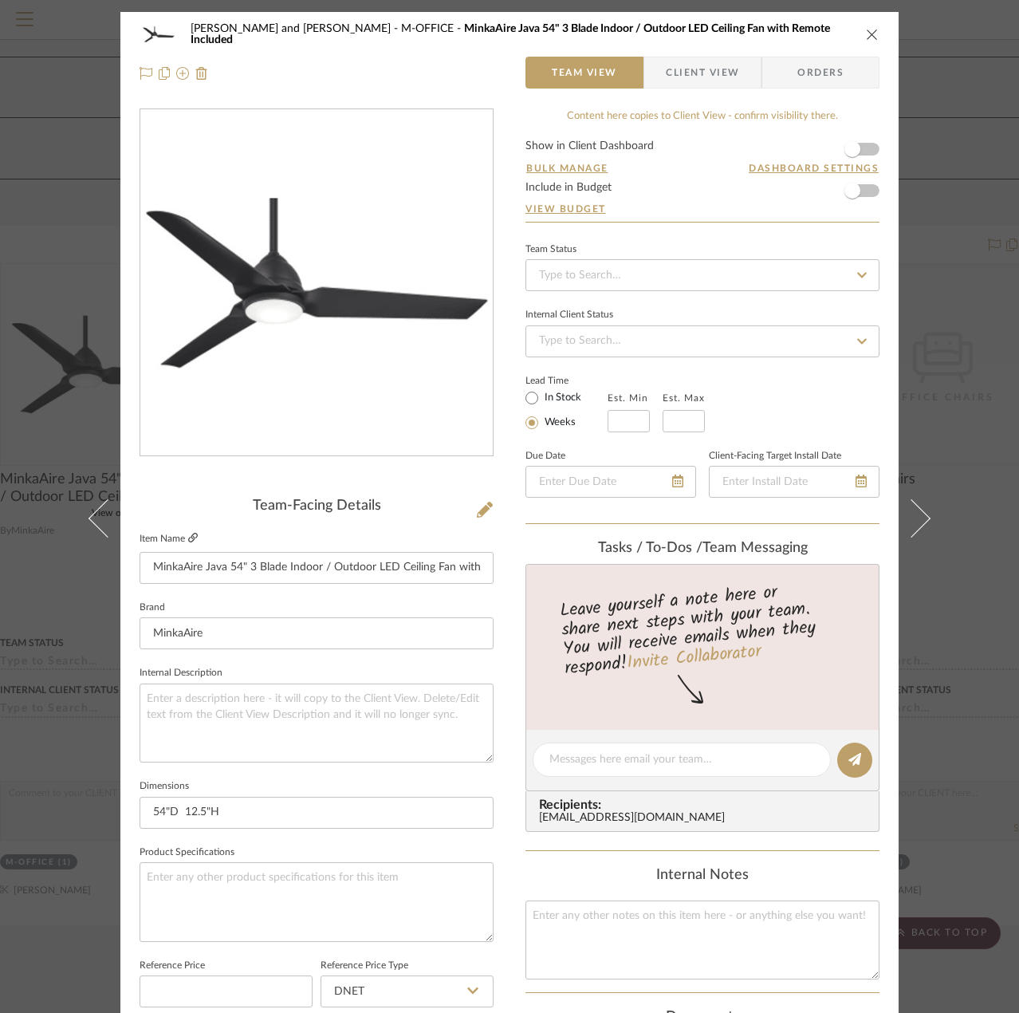
click at [188, 533] on icon at bounding box center [193, 538] width 10 height 10
click at [867, 34] on icon "close" at bounding box center [872, 34] width 13 height 13
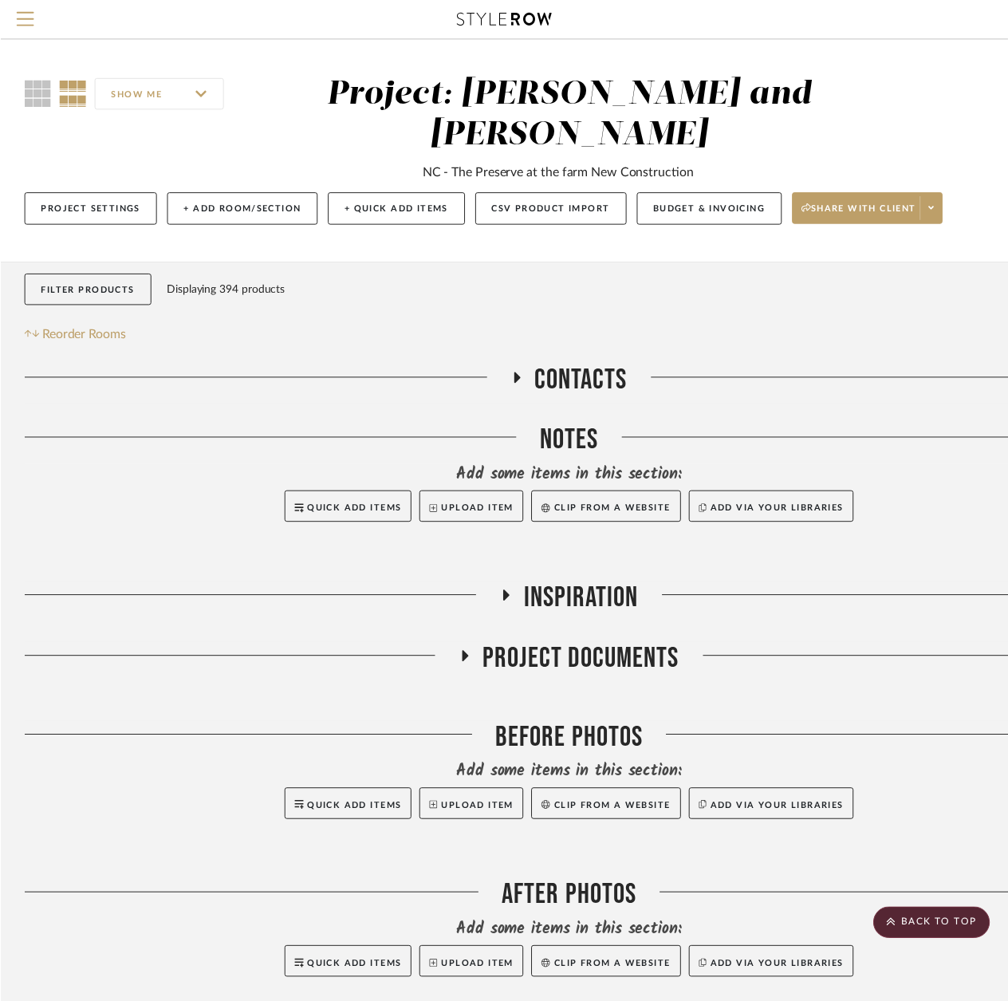
scroll to position [5349, 49]
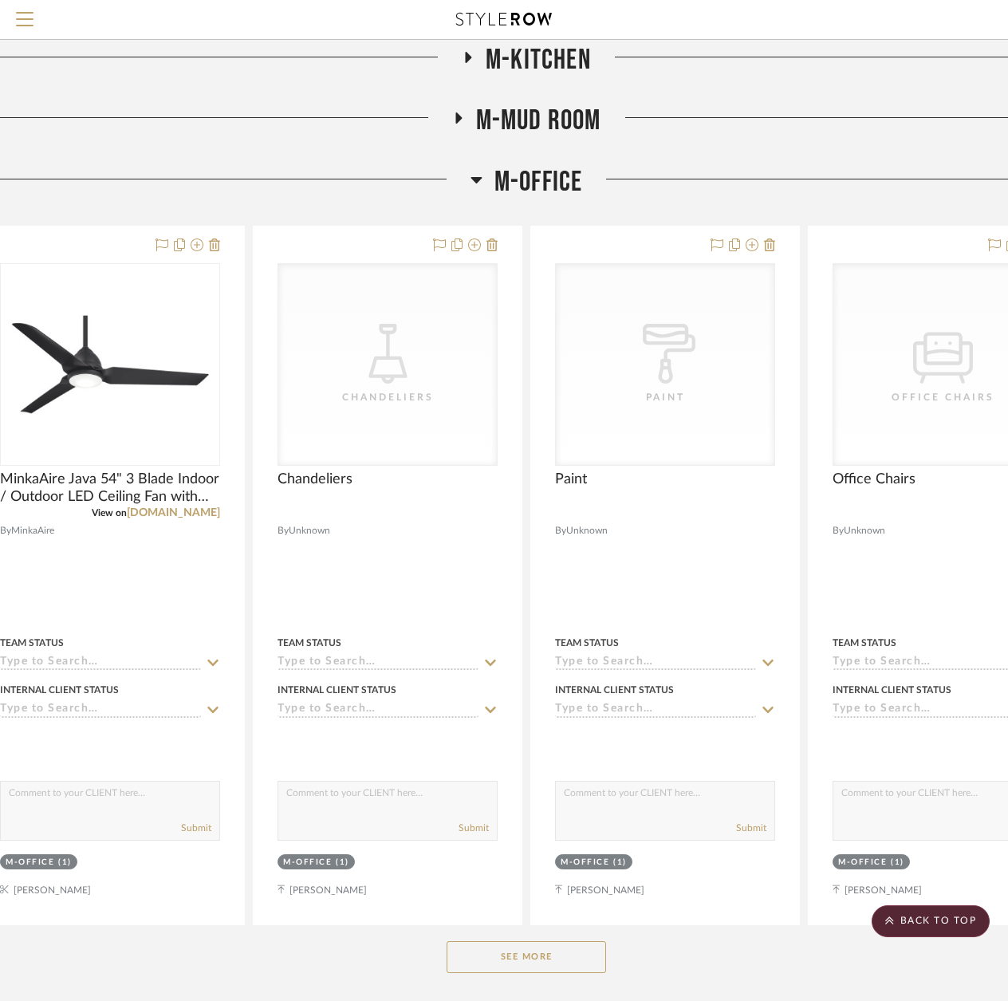
click at [524, 950] on button "See More" at bounding box center [526, 957] width 159 height 32
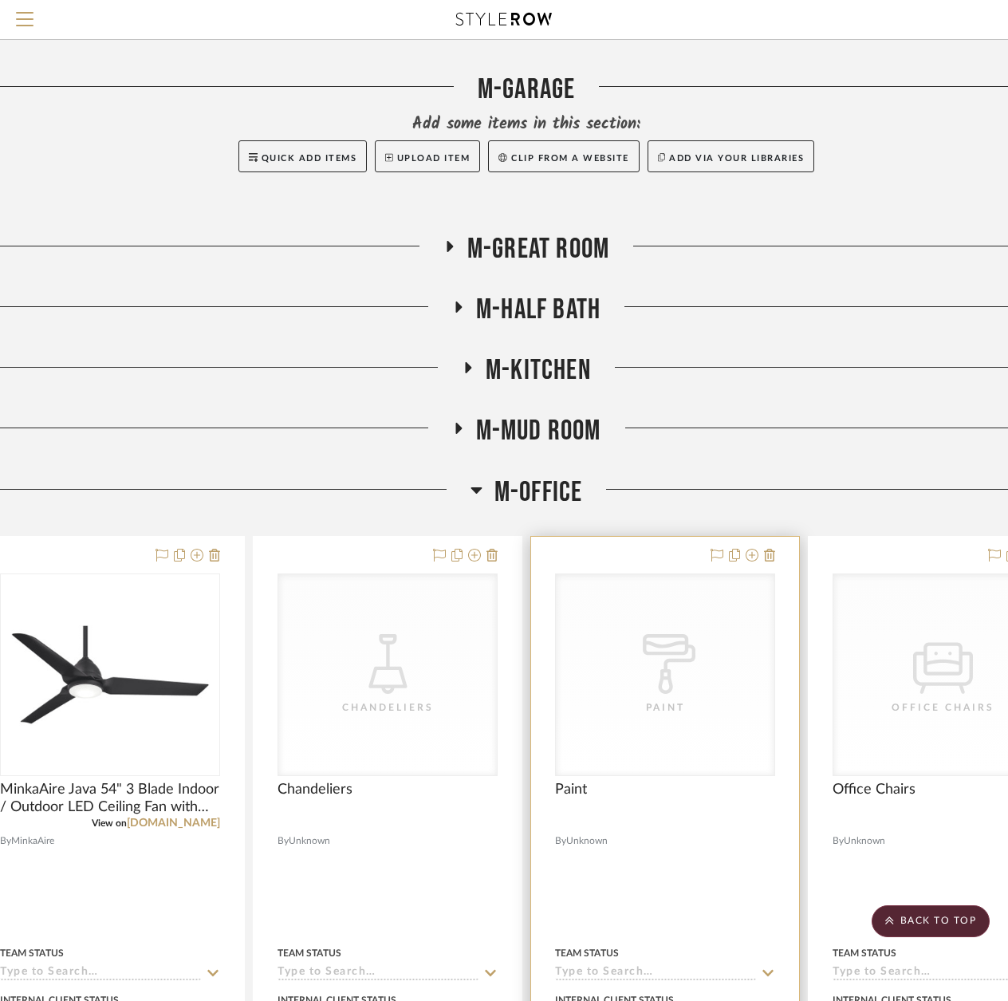
scroll to position [4870, 49]
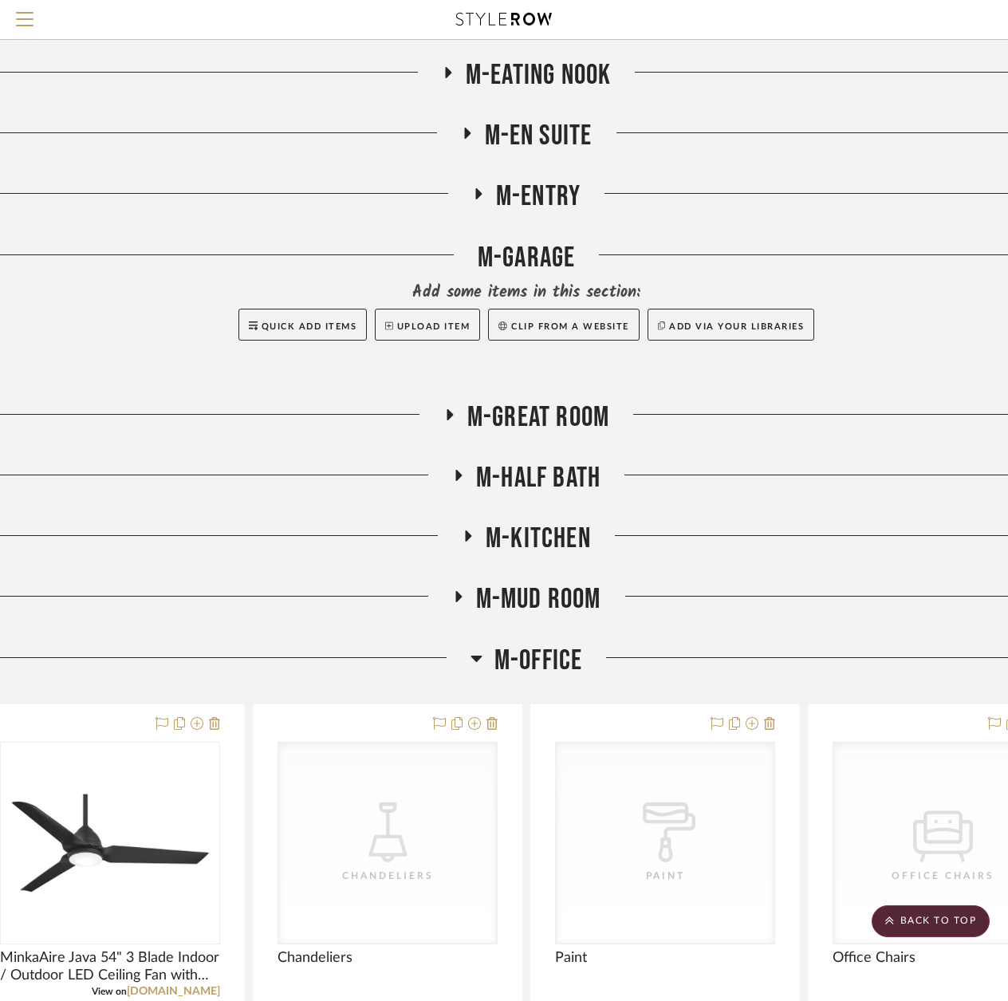
click at [470, 666] on icon at bounding box center [476, 657] width 12 height 19
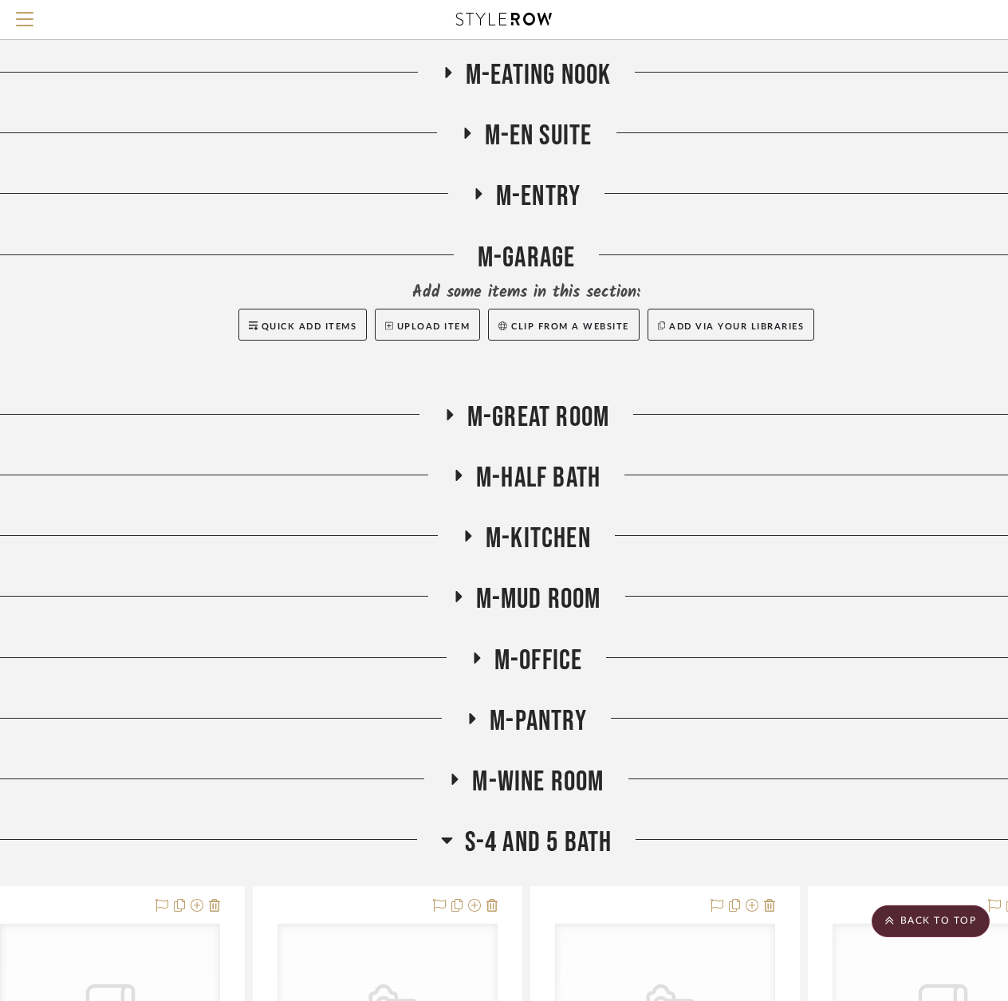
click at [465, 720] on icon at bounding box center [471, 718] width 19 height 12
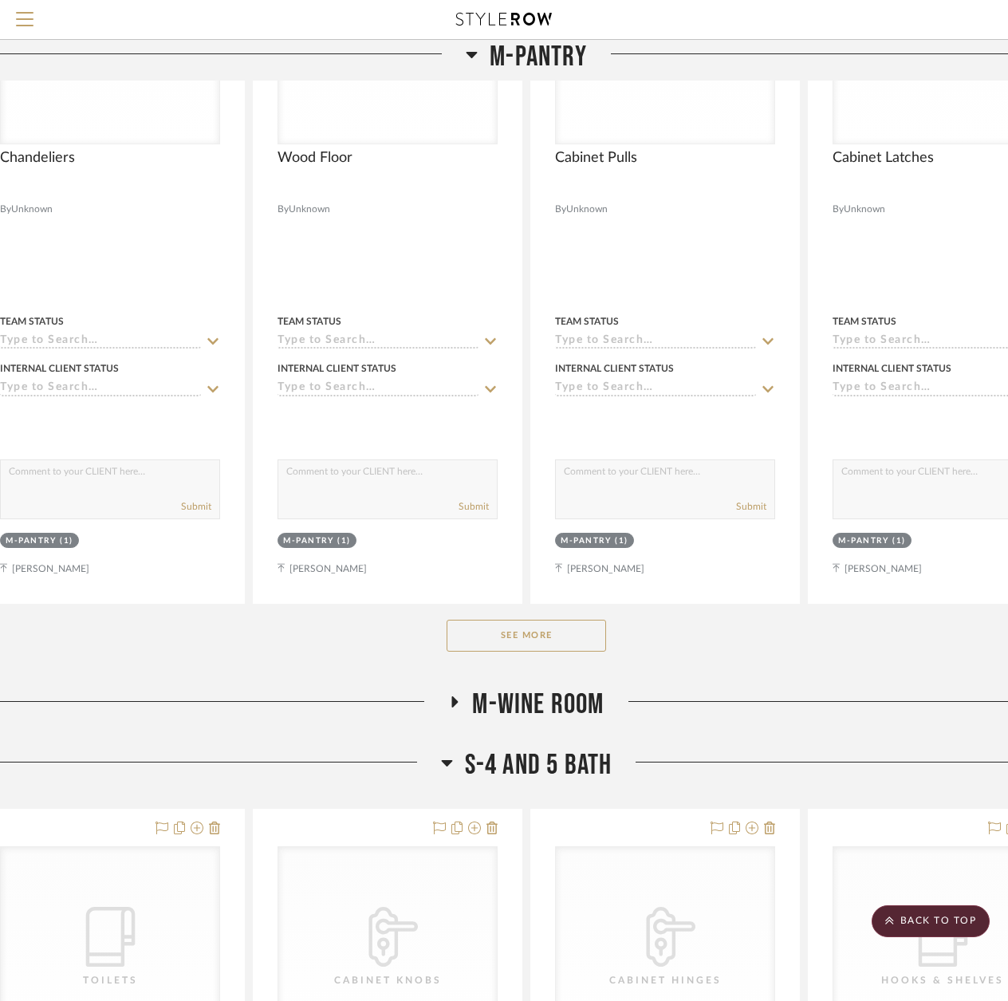
scroll to position [5747, 49]
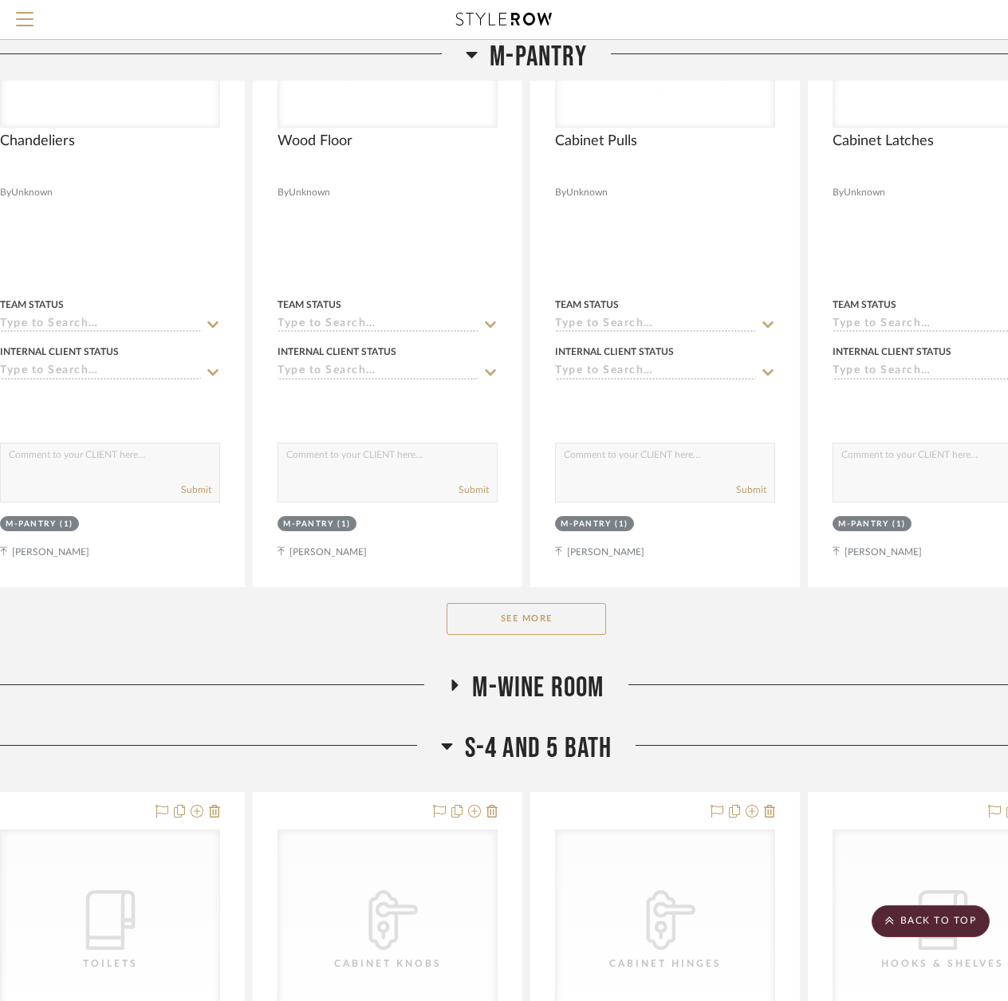
click at [575, 621] on button "See More" at bounding box center [526, 619] width 159 height 32
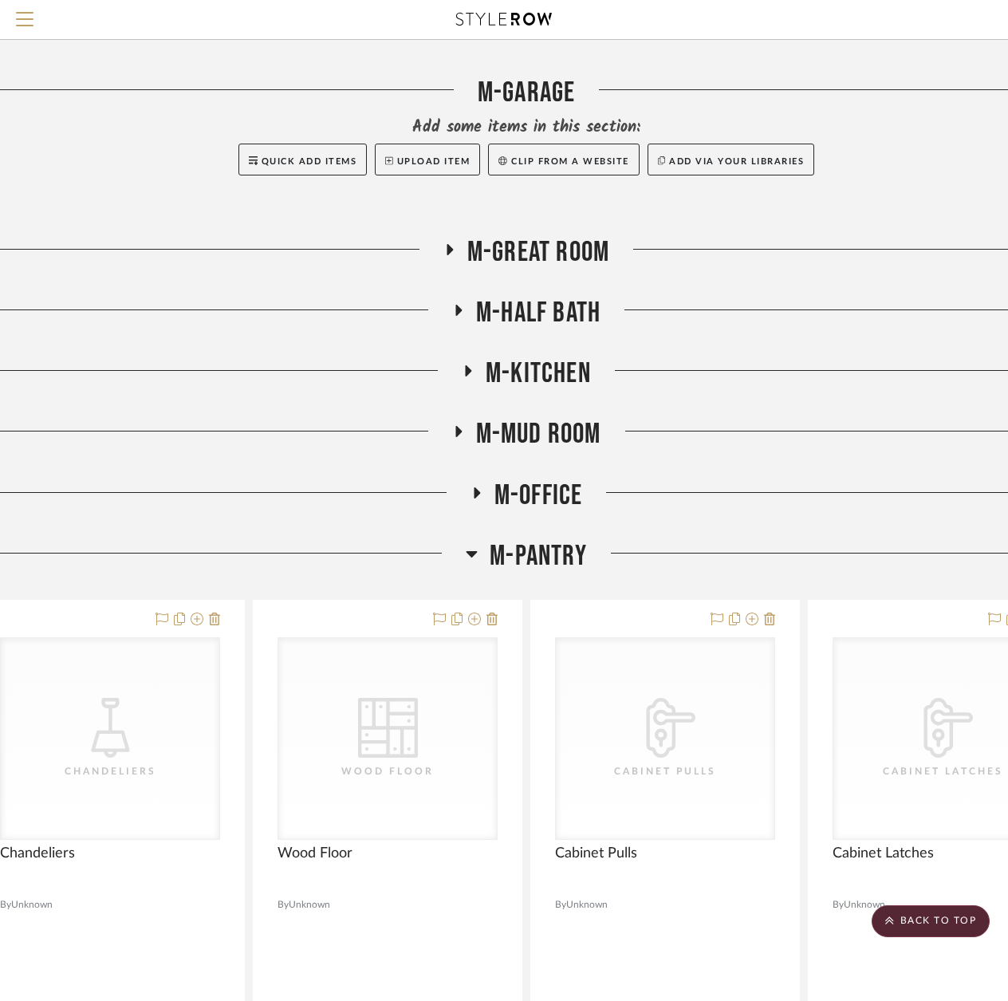
scroll to position [5030, 49]
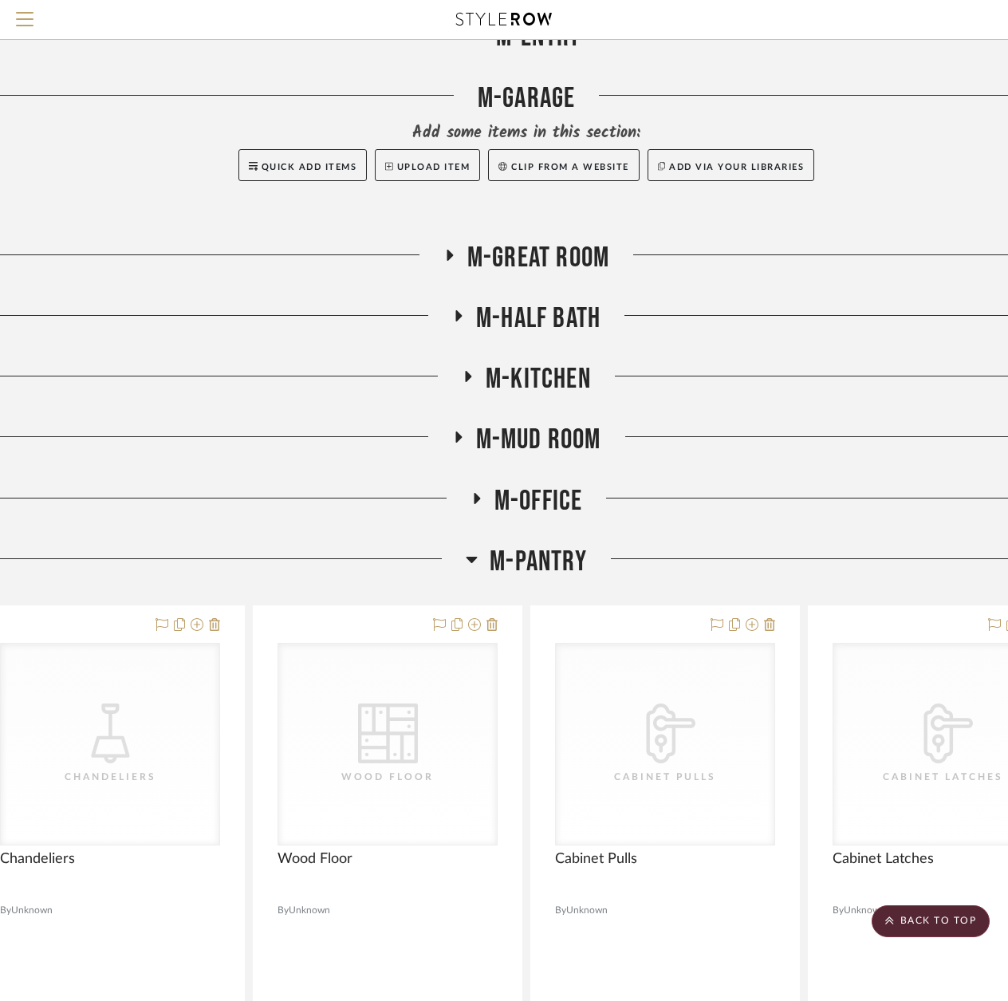
click at [483, 569] on h3 "M-PANTRY" at bounding box center [526, 562] width 121 height 34
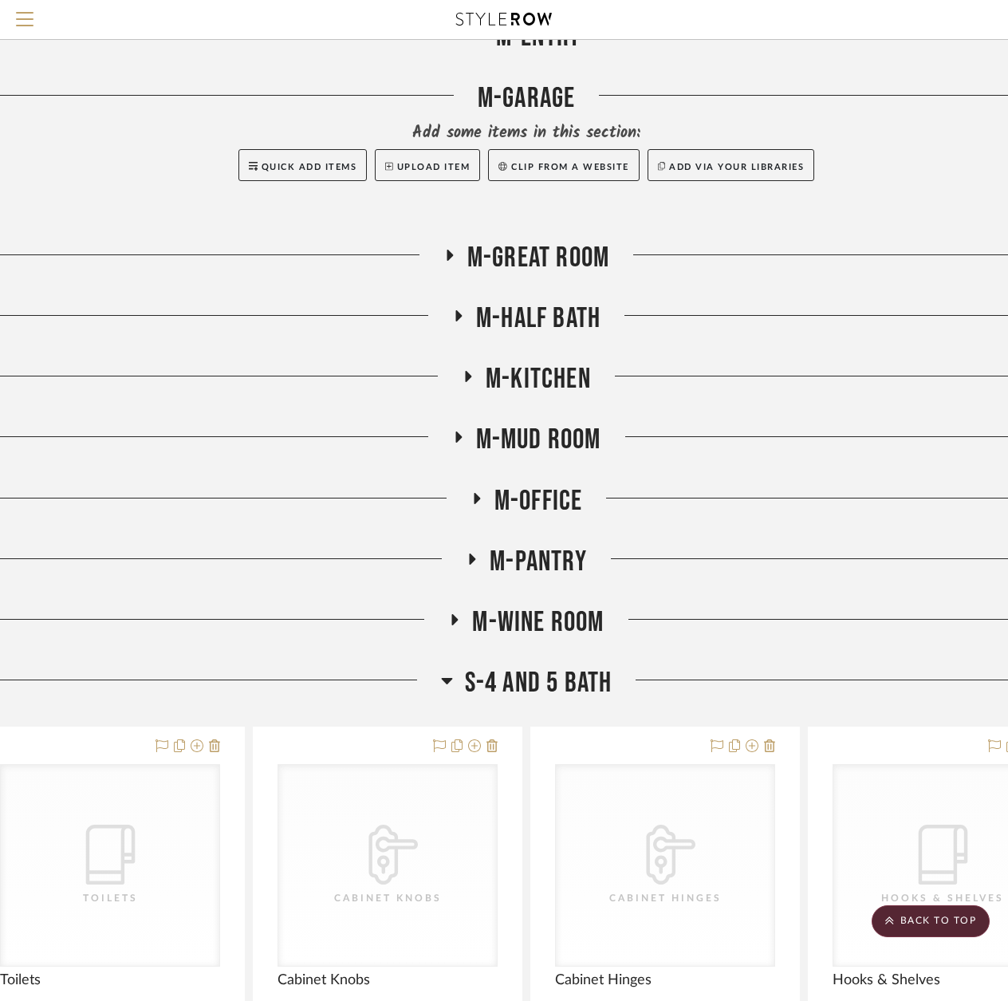
click at [449, 619] on icon at bounding box center [454, 619] width 19 height 12
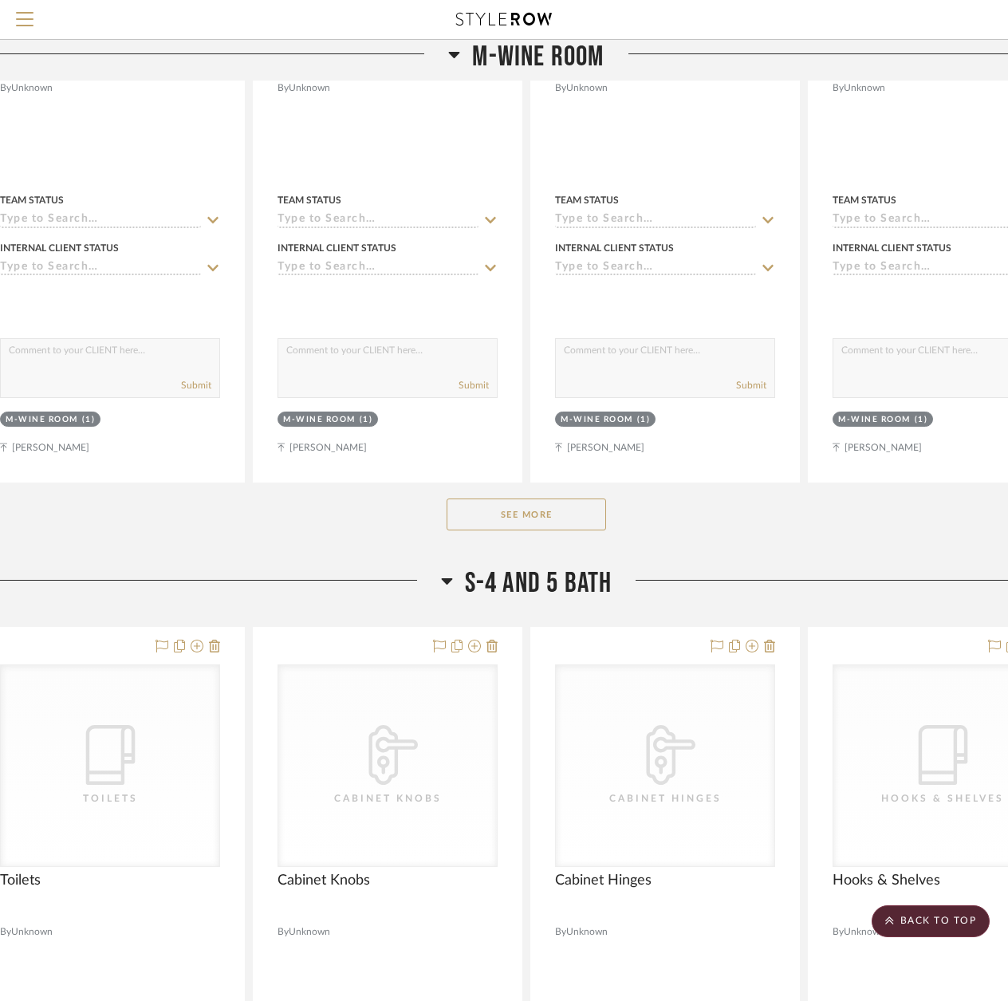
scroll to position [5907, 49]
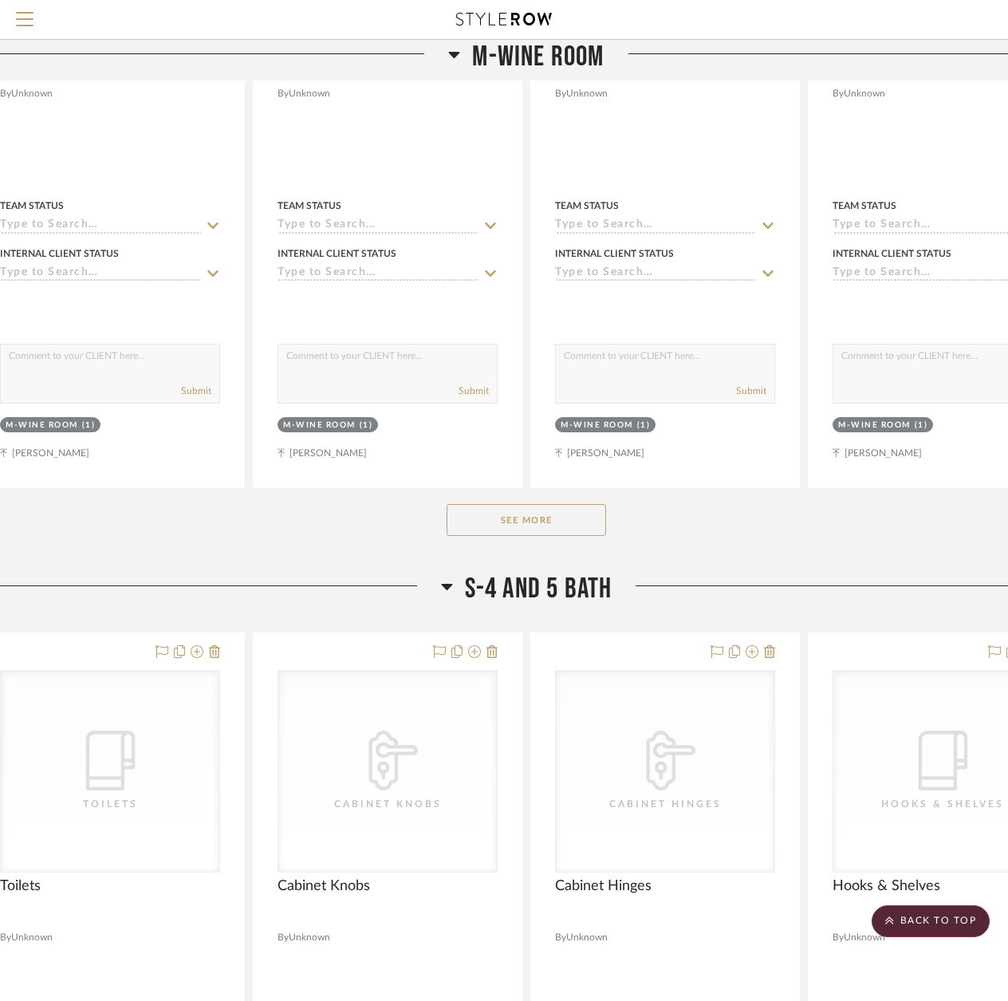
click at [557, 523] on button "See More" at bounding box center [526, 520] width 159 height 32
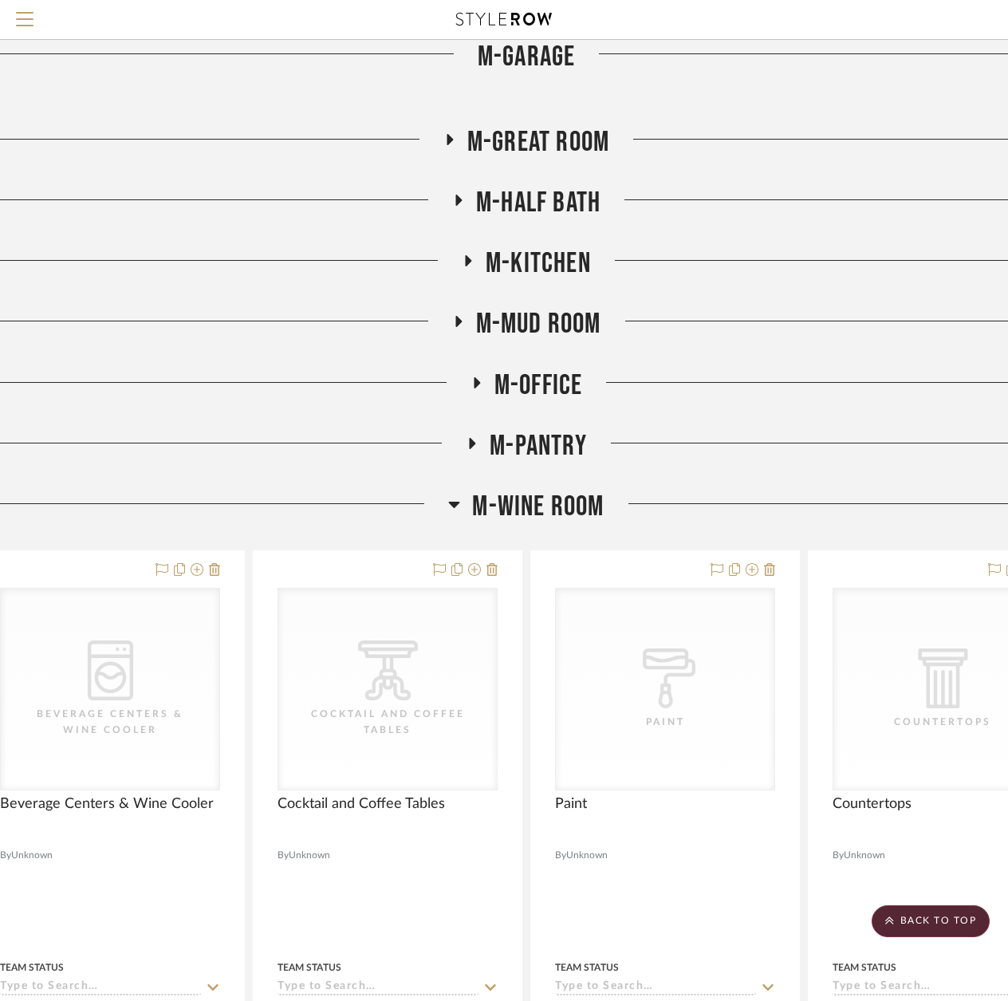
scroll to position [5110, 49]
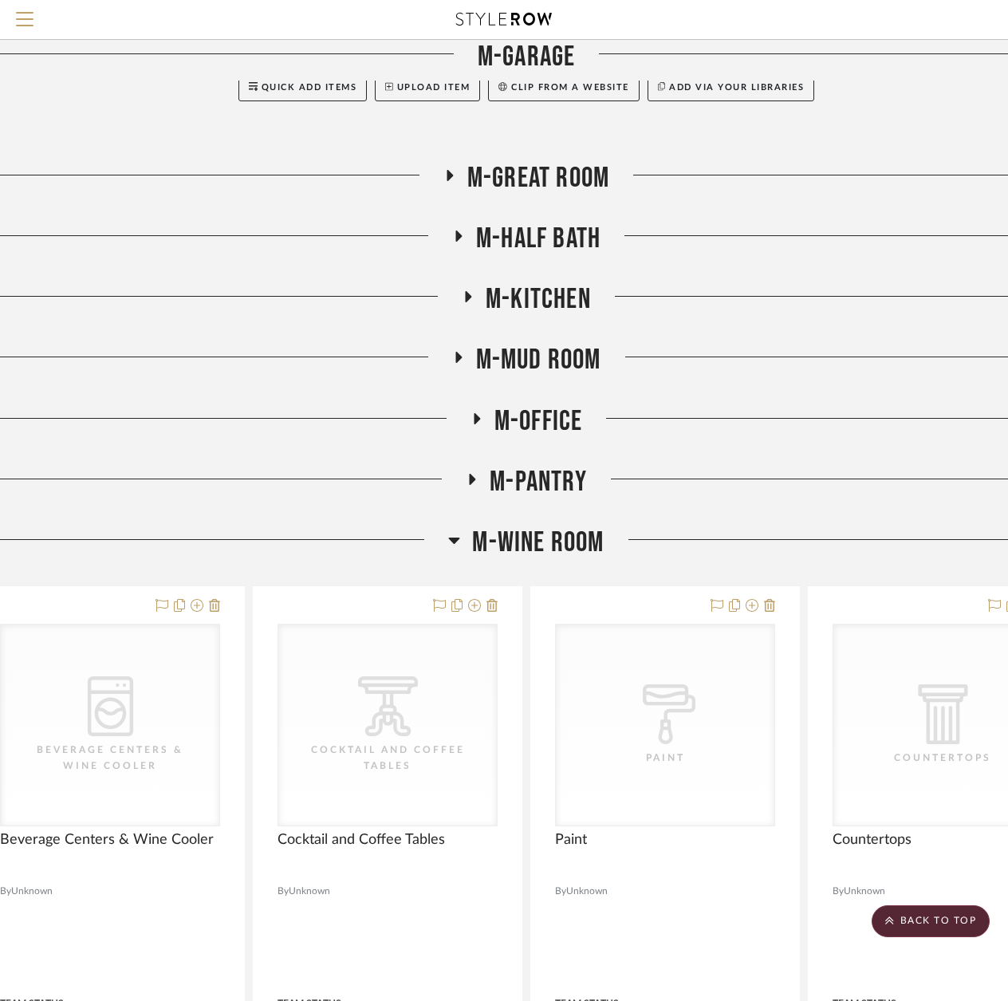
click at [456, 549] on icon at bounding box center [454, 539] width 12 height 19
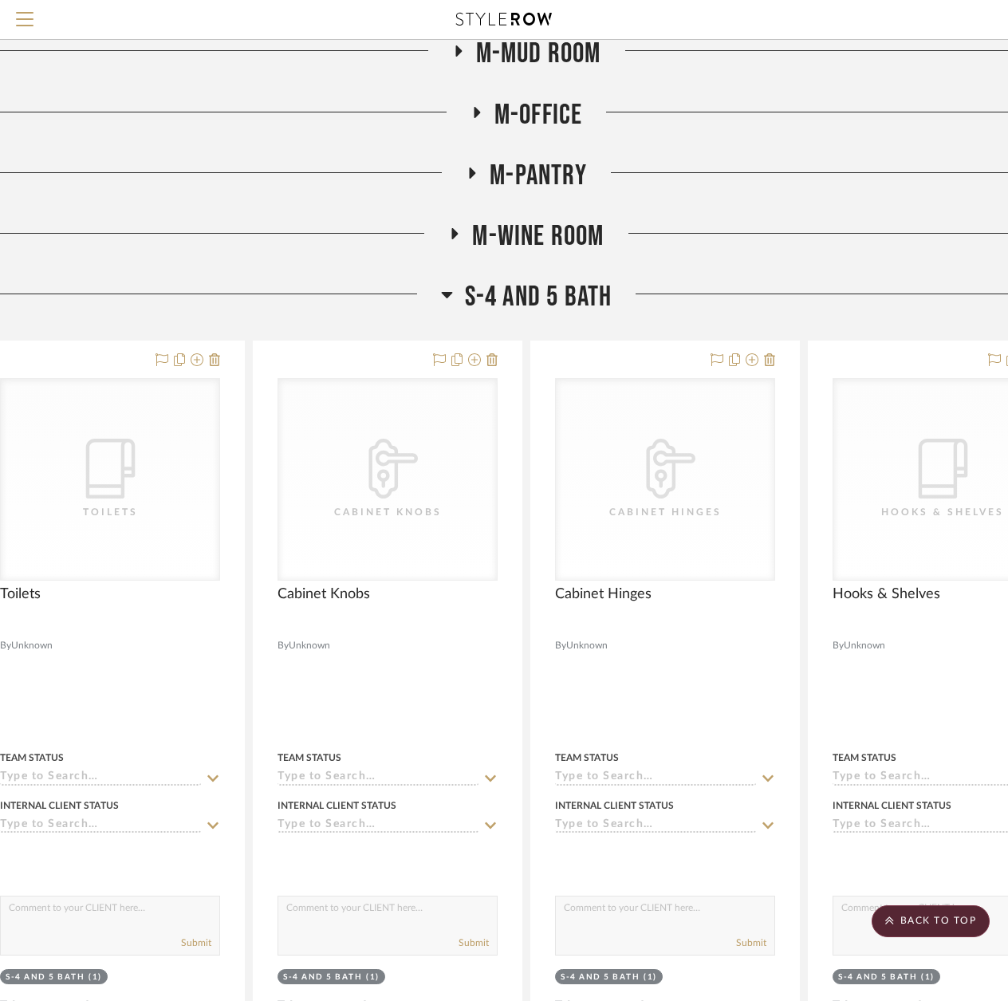
scroll to position [5508, 49]
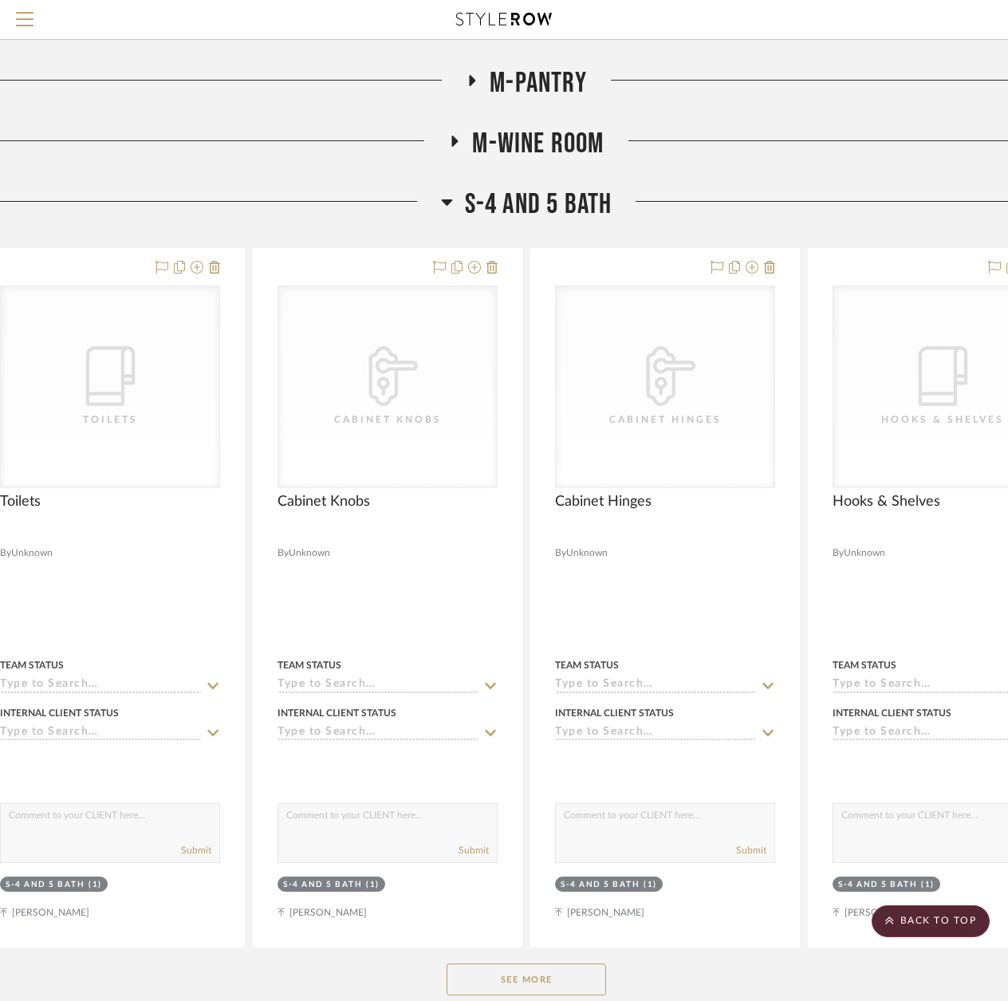
click at [447, 205] on icon at bounding box center [446, 202] width 11 height 6
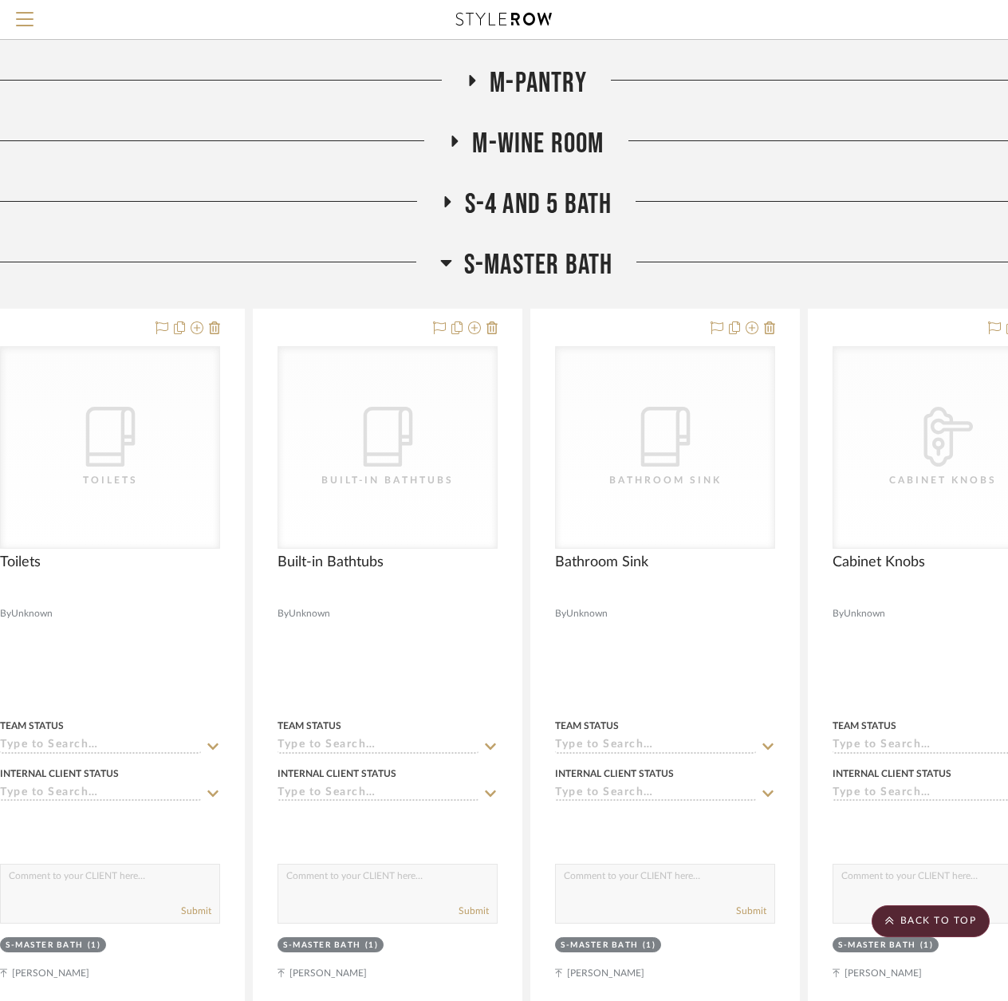
click at [444, 267] on icon at bounding box center [446, 262] width 12 height 19
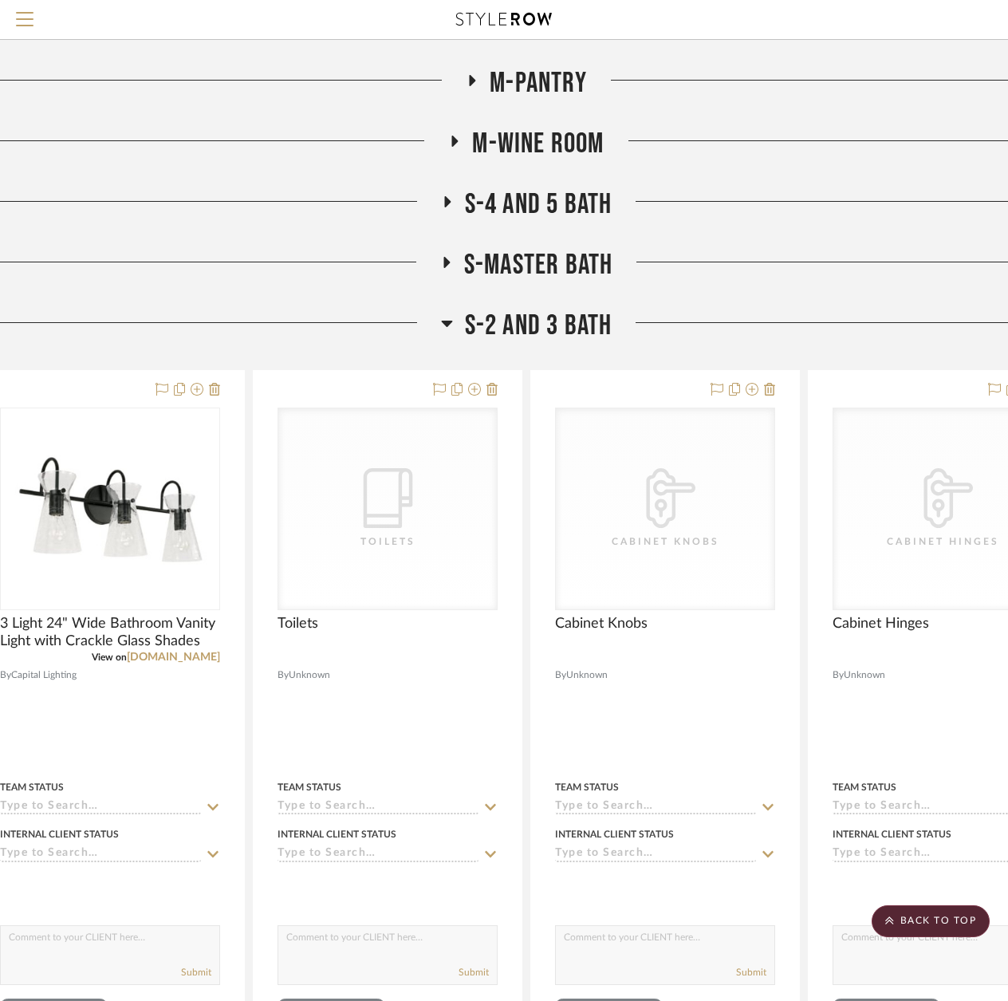
click at [445, 327] on icon at bounding box center [447, 322] width 12 height 19
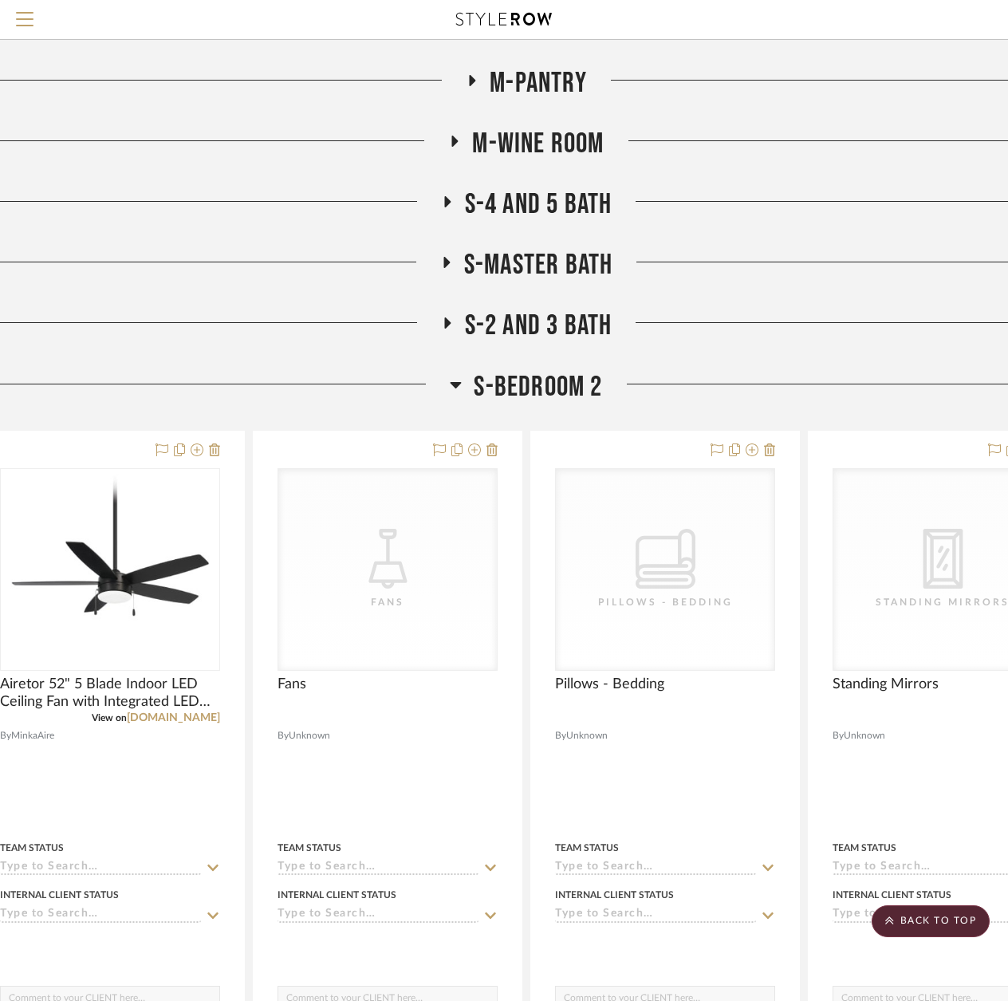
click at [458, 387] on icon at bounding box center [456, 384] width 12 height 19
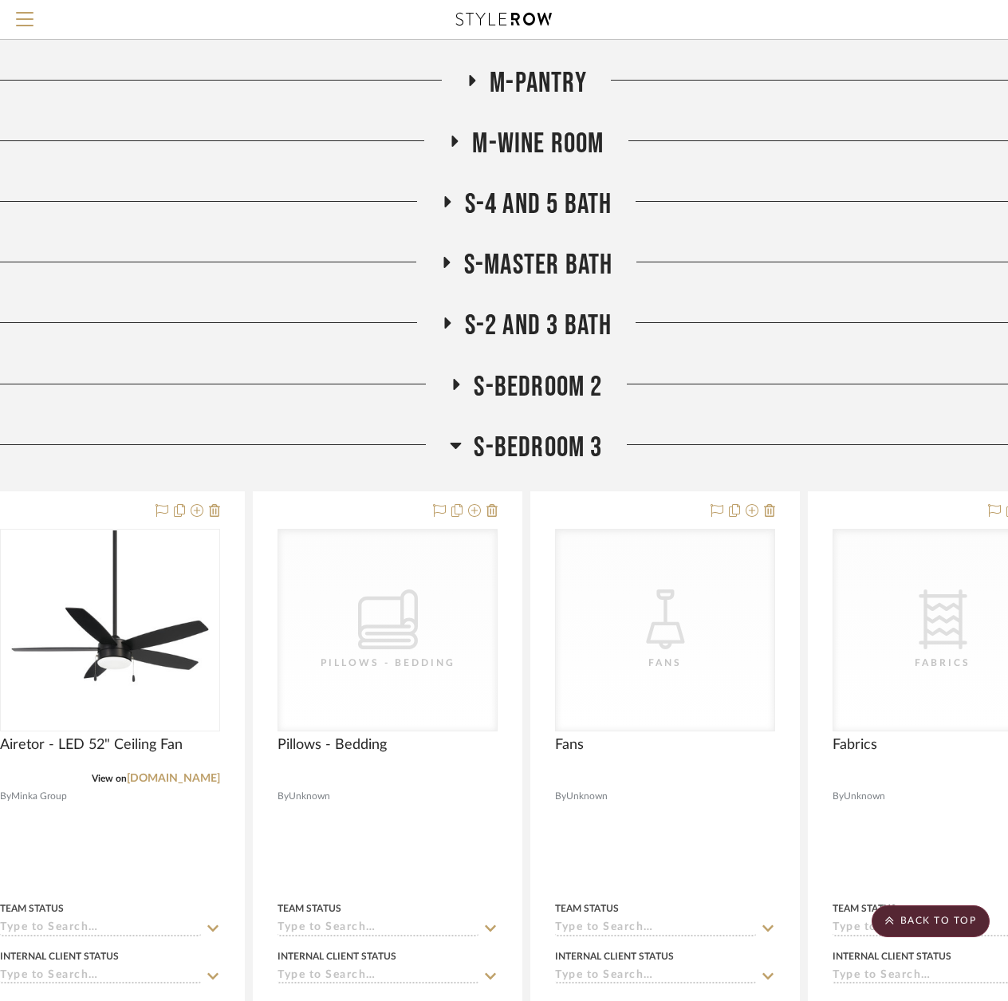
click at [457, 446] on icon at bounding box center [456, 446] width 11 height 6
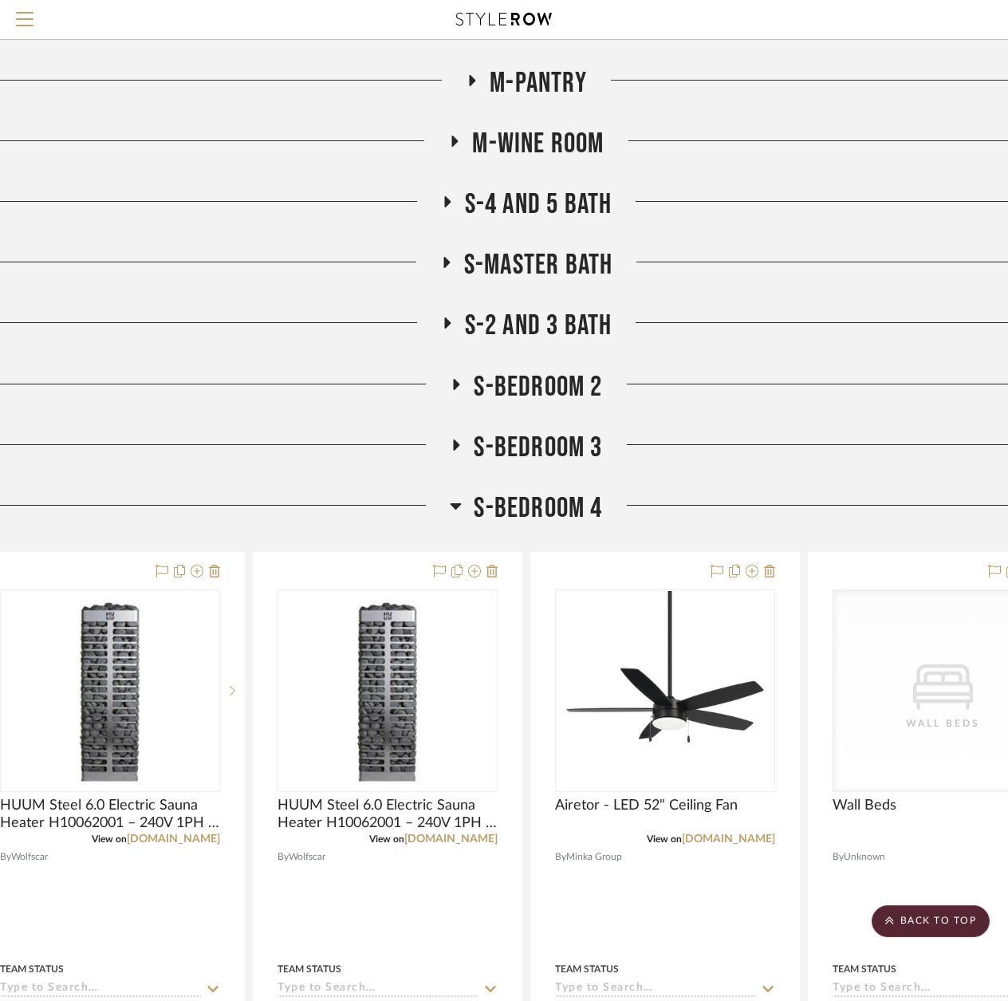
click at [455, 506] on icon at bounding box center [456, 506] width 11 height 6
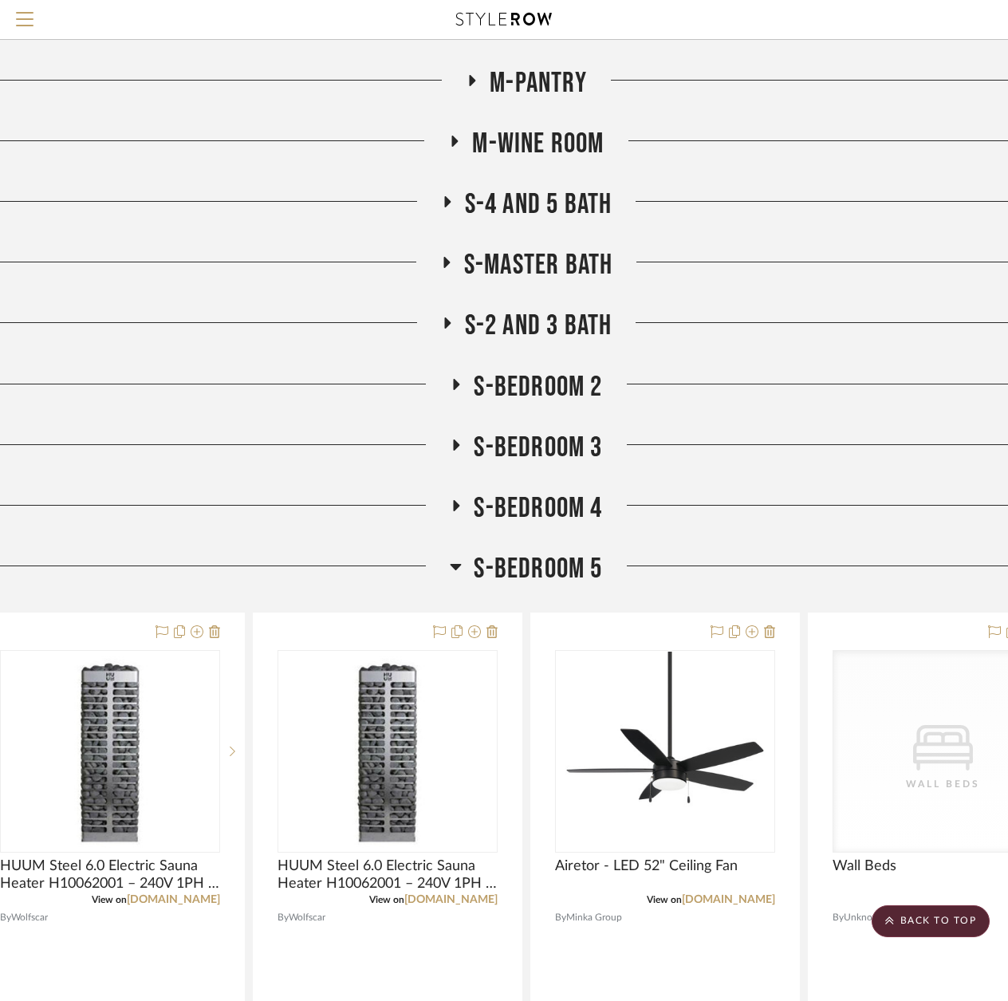
click at [456, 565] on icon at bounding box center [456, 567] width 11 height 6
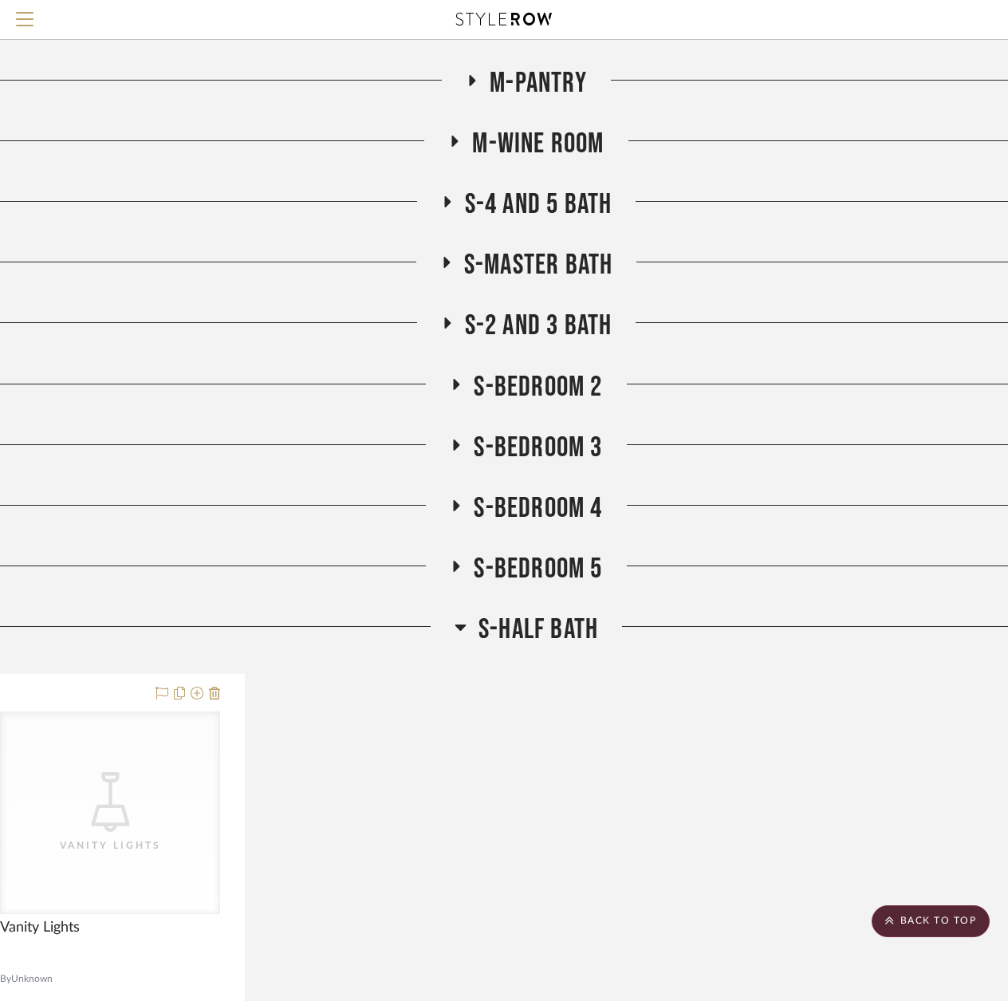
click at [456, 632] on icon at bounding box center [461, 626] width 12 height 19
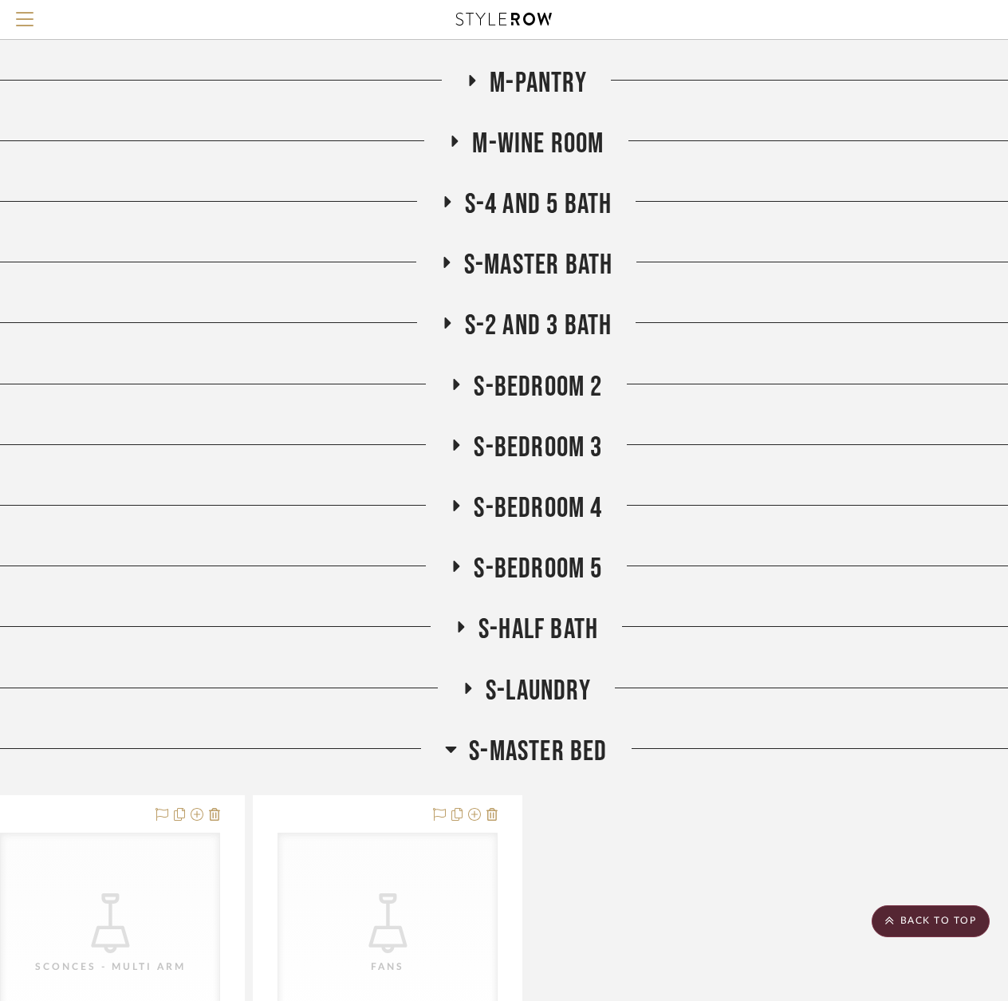
click at [453, 750] on icon at bounding box center [451, 749] width 11 height 6
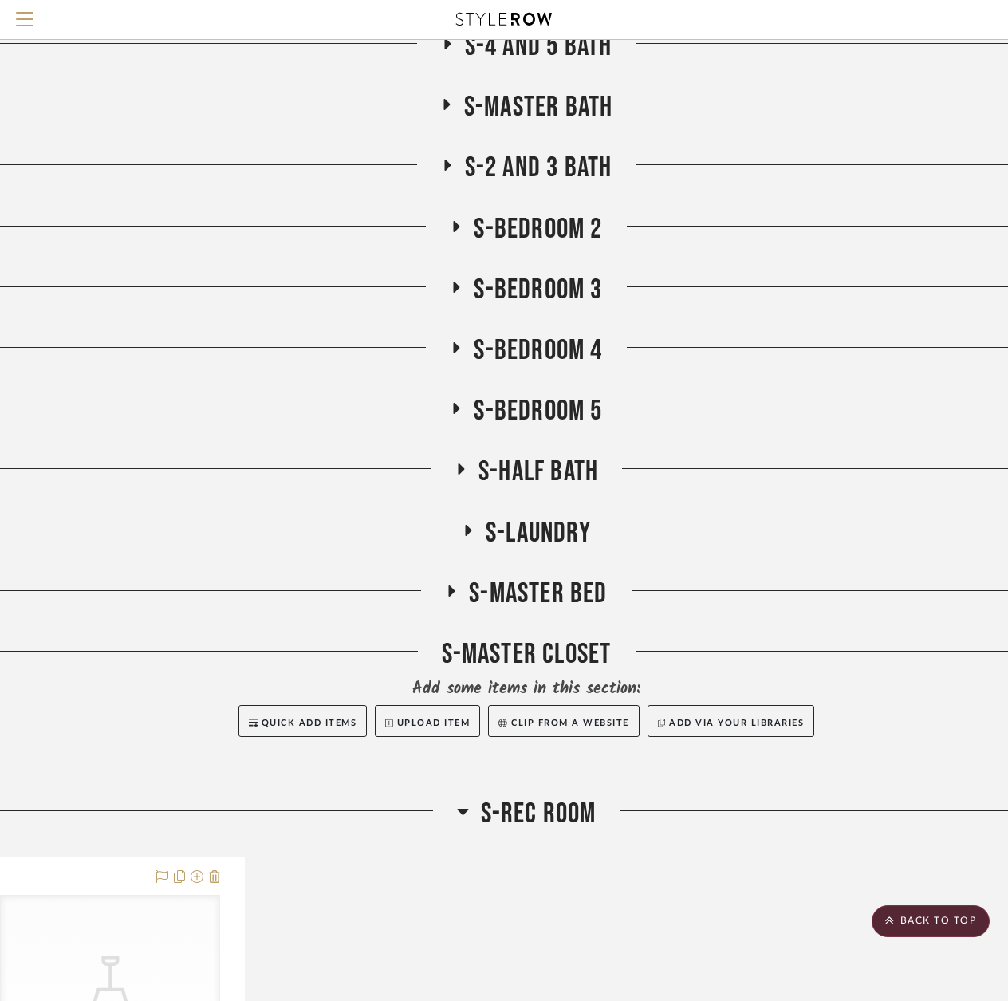
scroll to position [5668, 49]
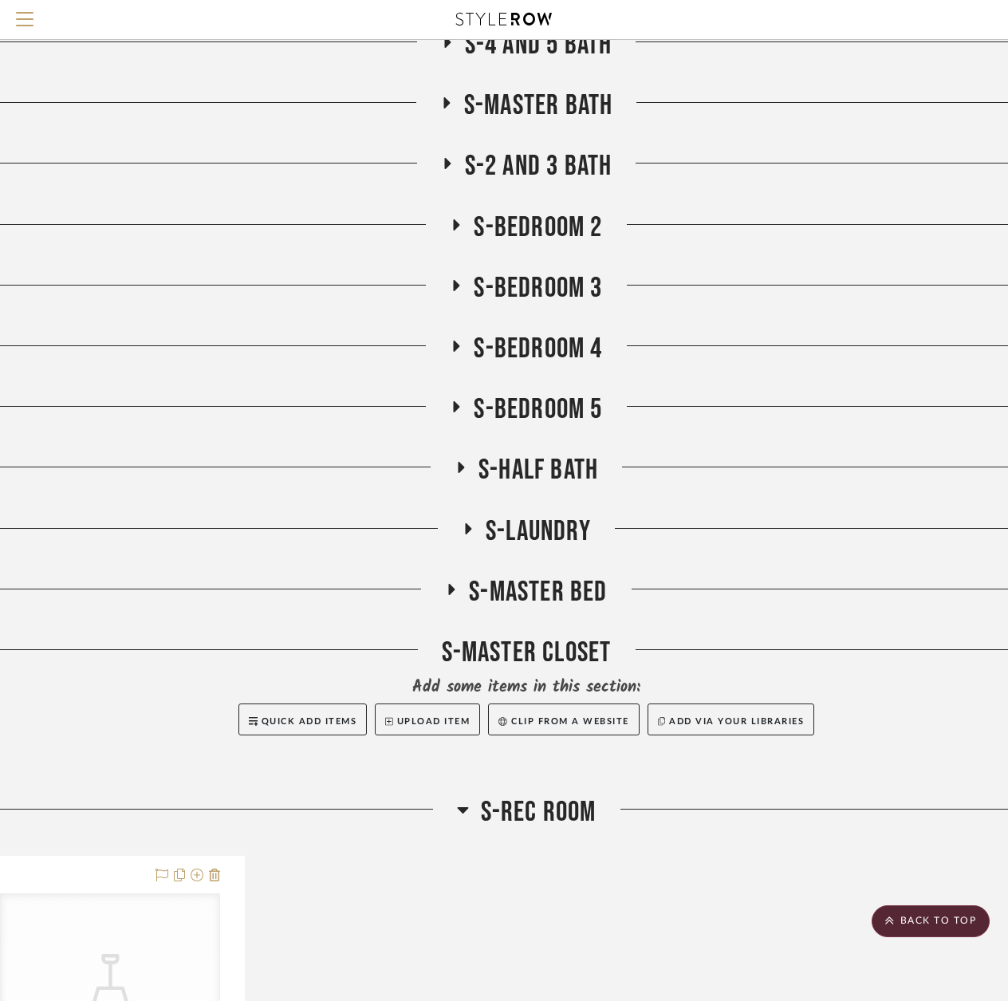
click at [466, 809] on icon at bounding box center [462, 810] width 11 height 6
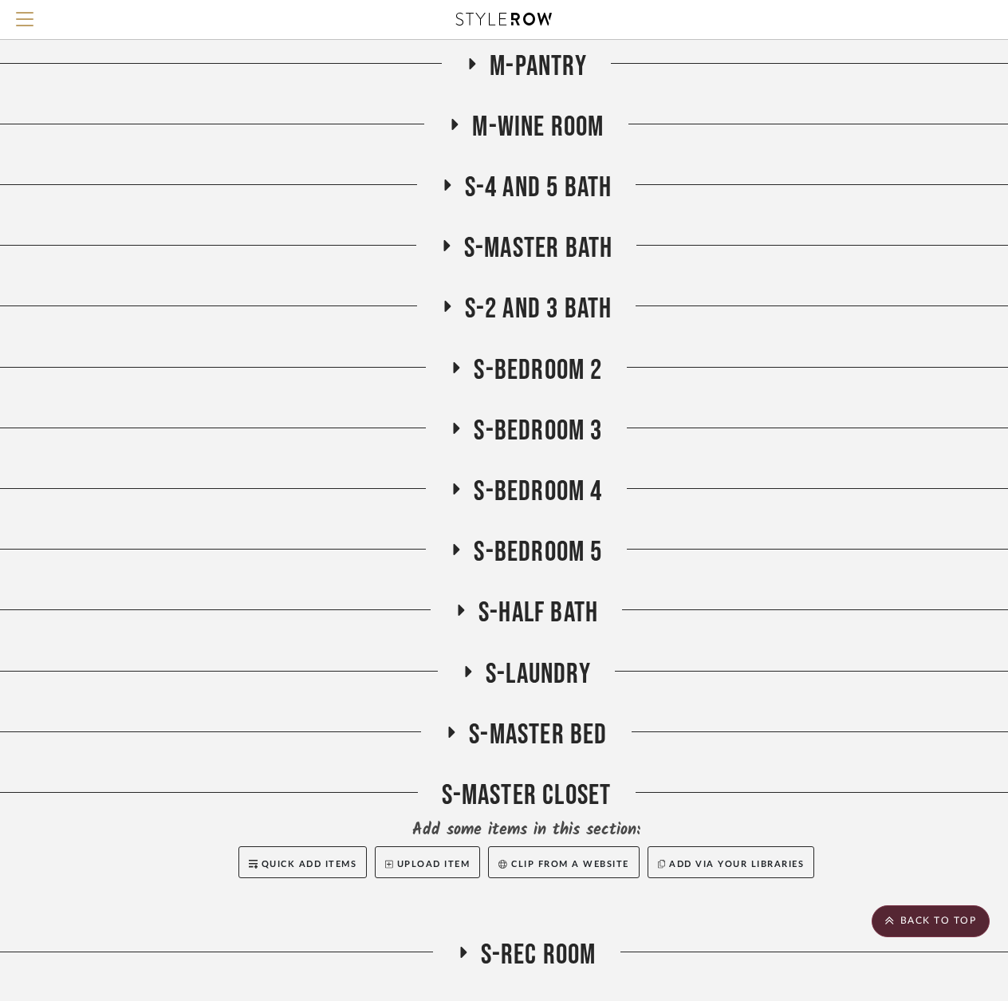
scroll to position [5508, 49]
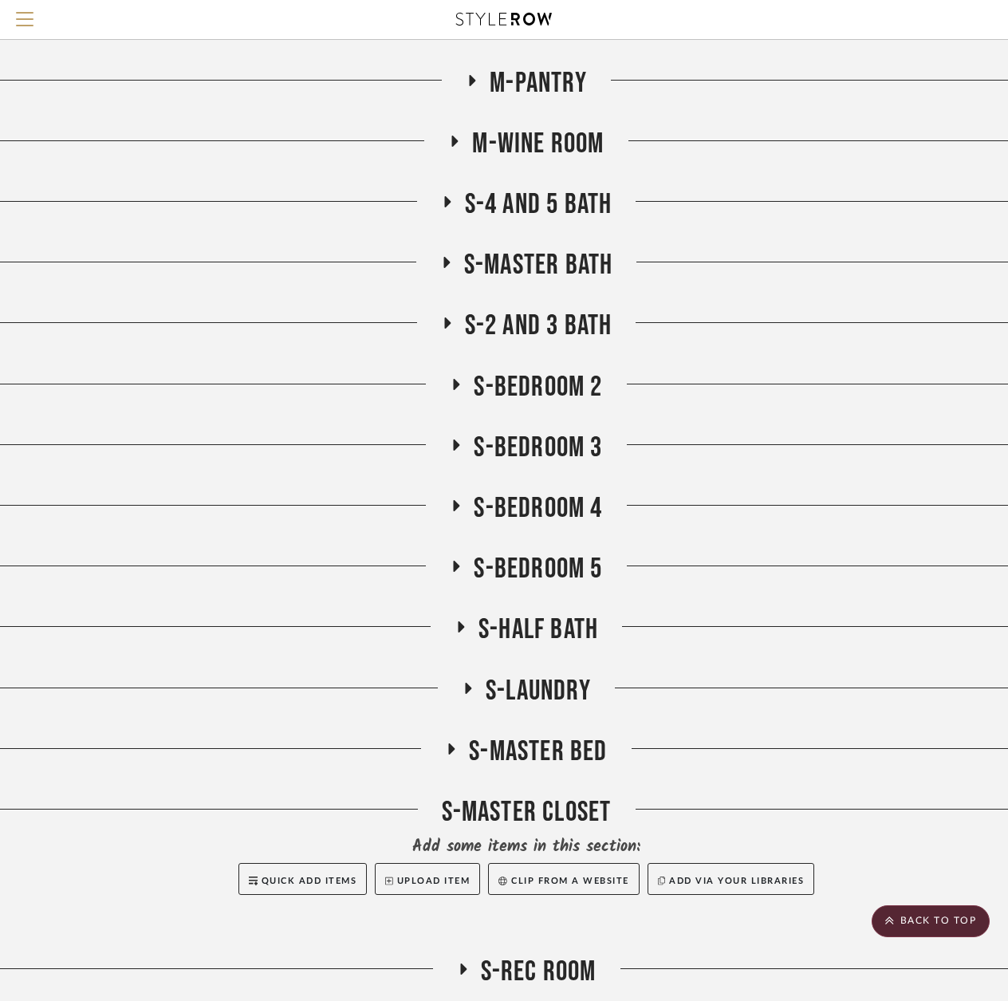
click at [447, 205] on icon at bounding box center [446, 202] width 19 height 12
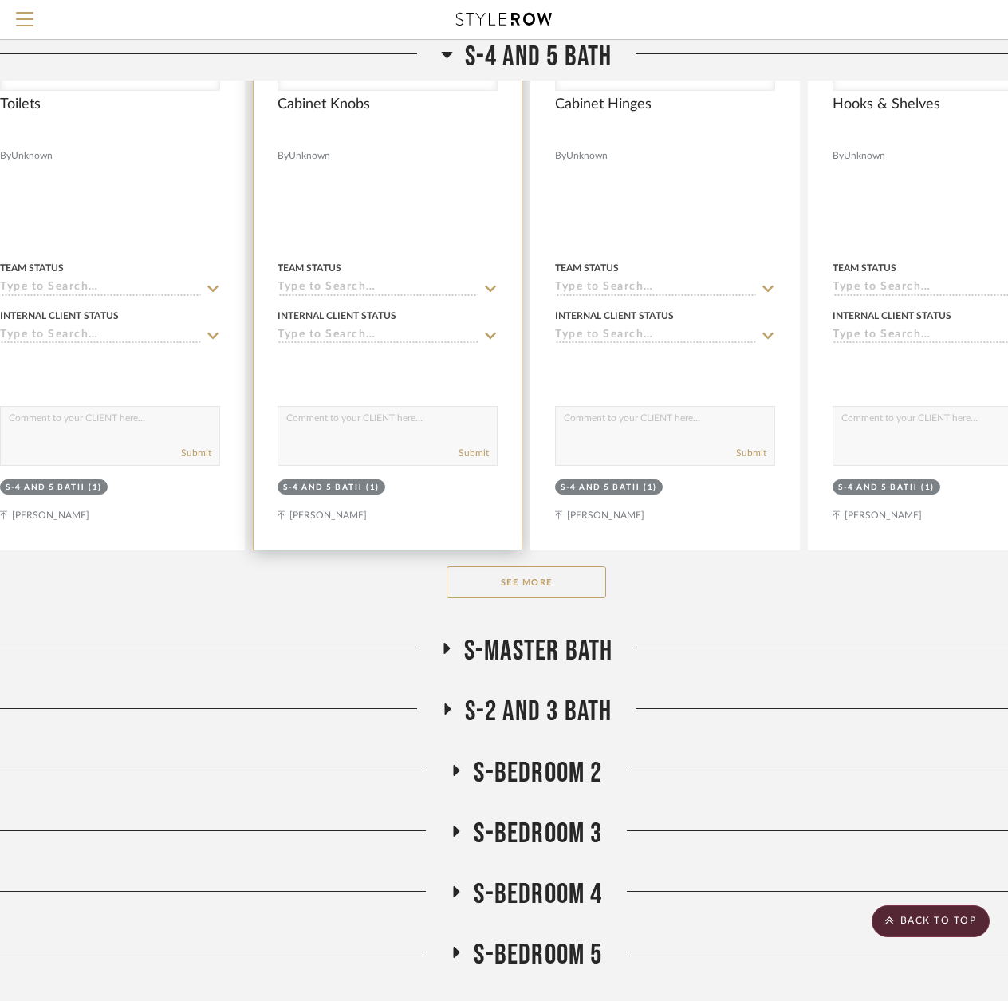
scroll to position [5907, 49]
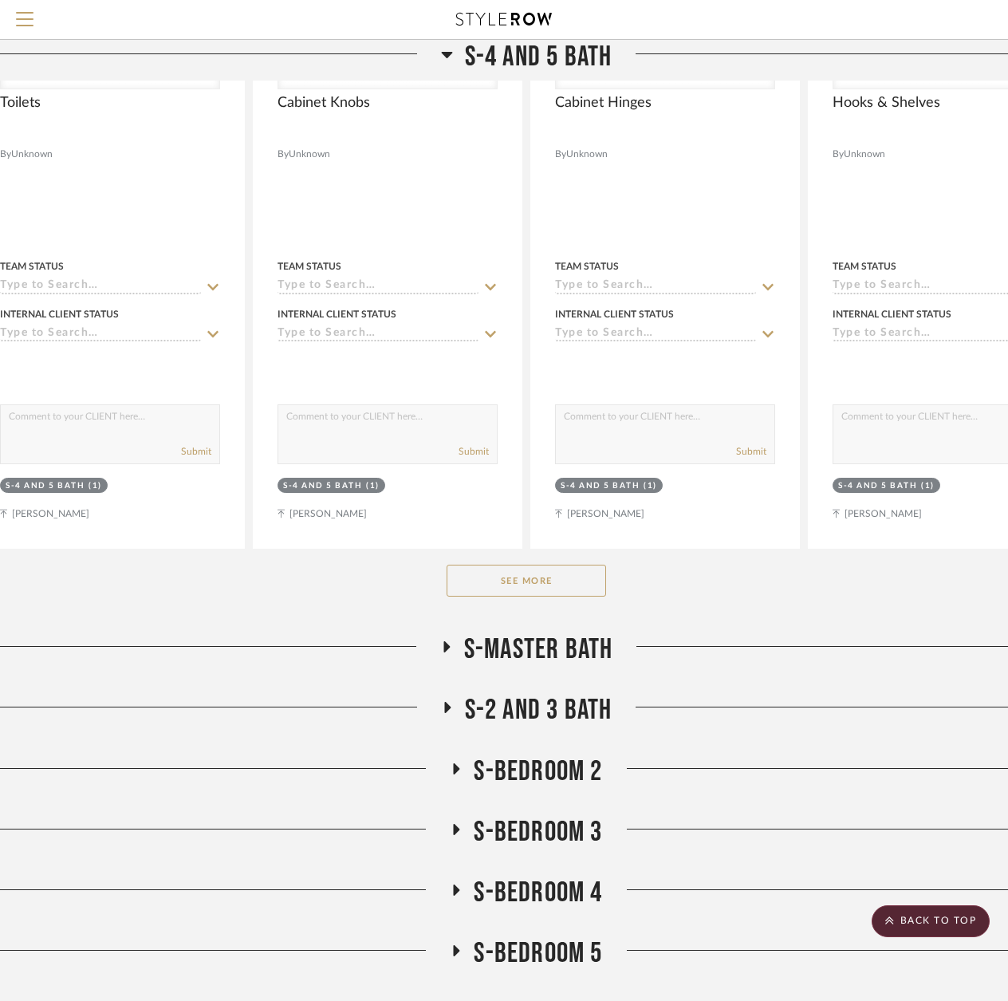
click at [499, 578] on button "See More" at bounding box center [526, 581] width 159 height 32
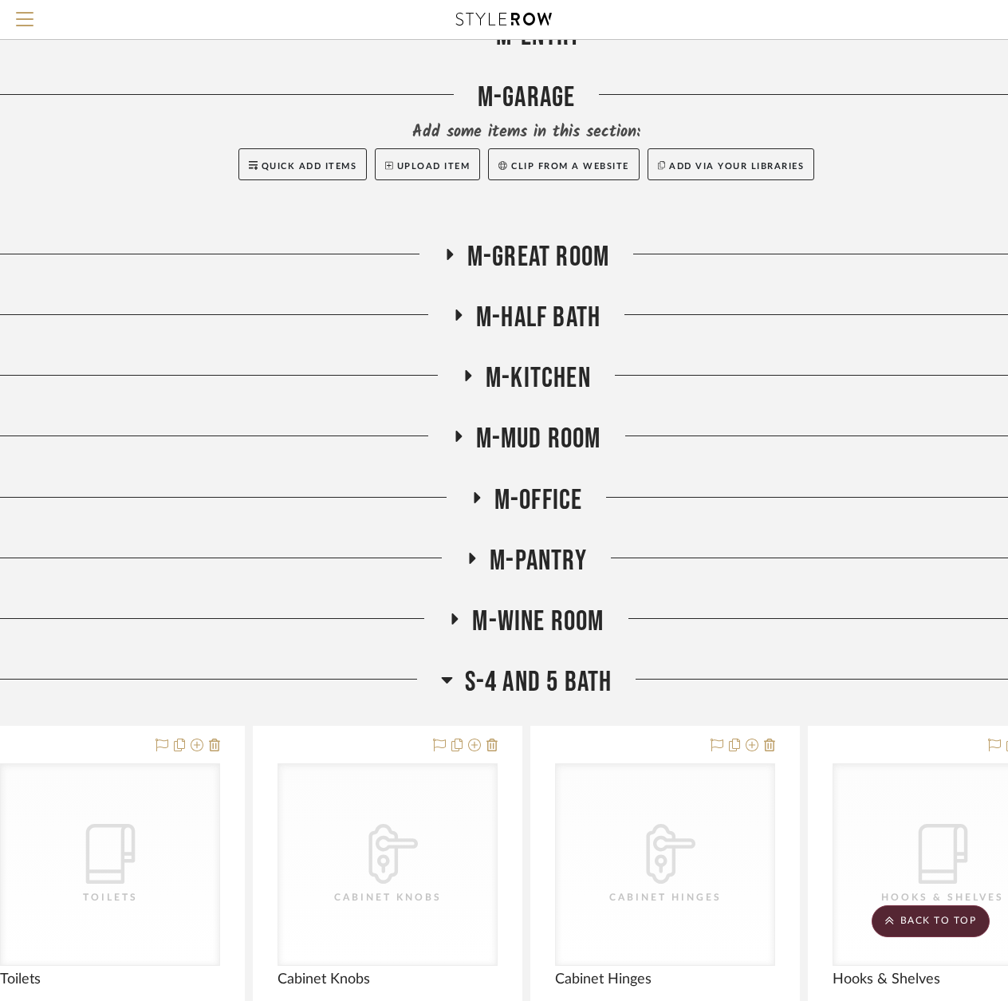
scroll to position [5030, 49]
click at [449, 684] on icon at bounding box center [447, 680] width 12 height 19
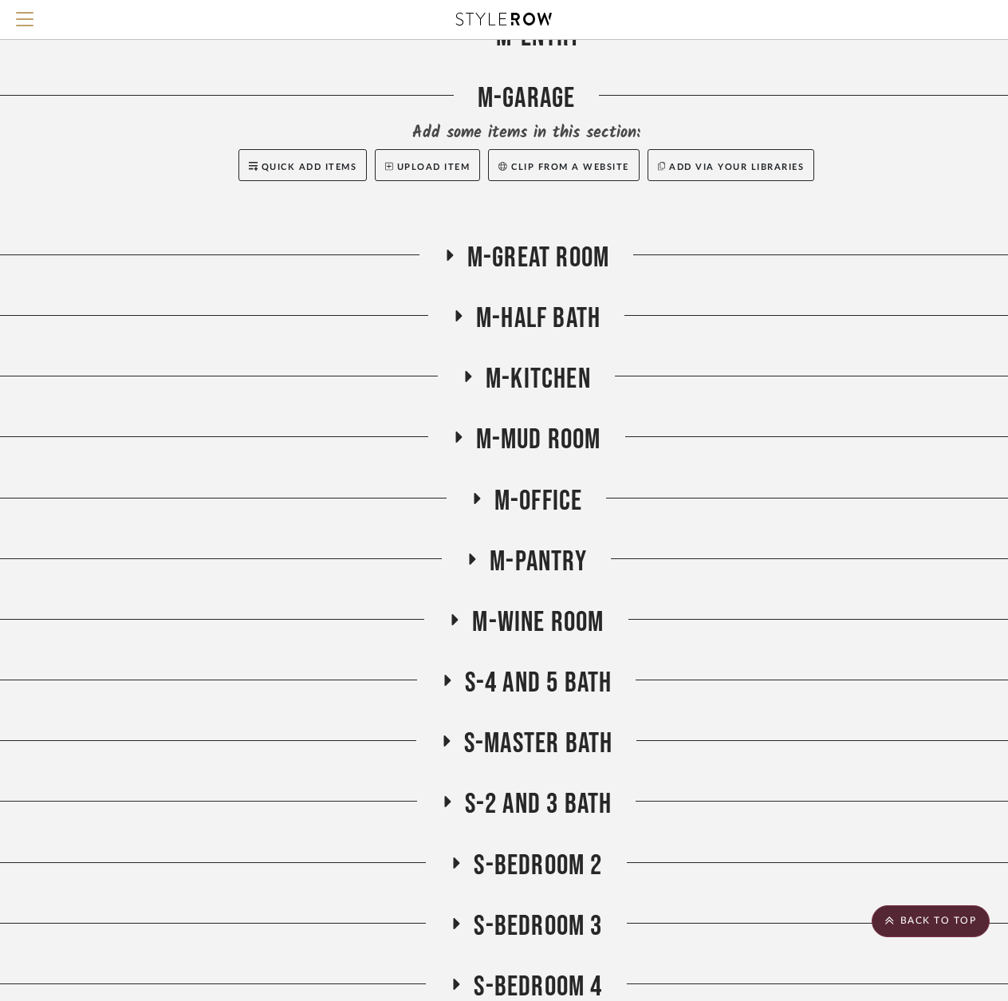
click at [450, 738] on icon at bounding box center [445, 741] width 19 height 12
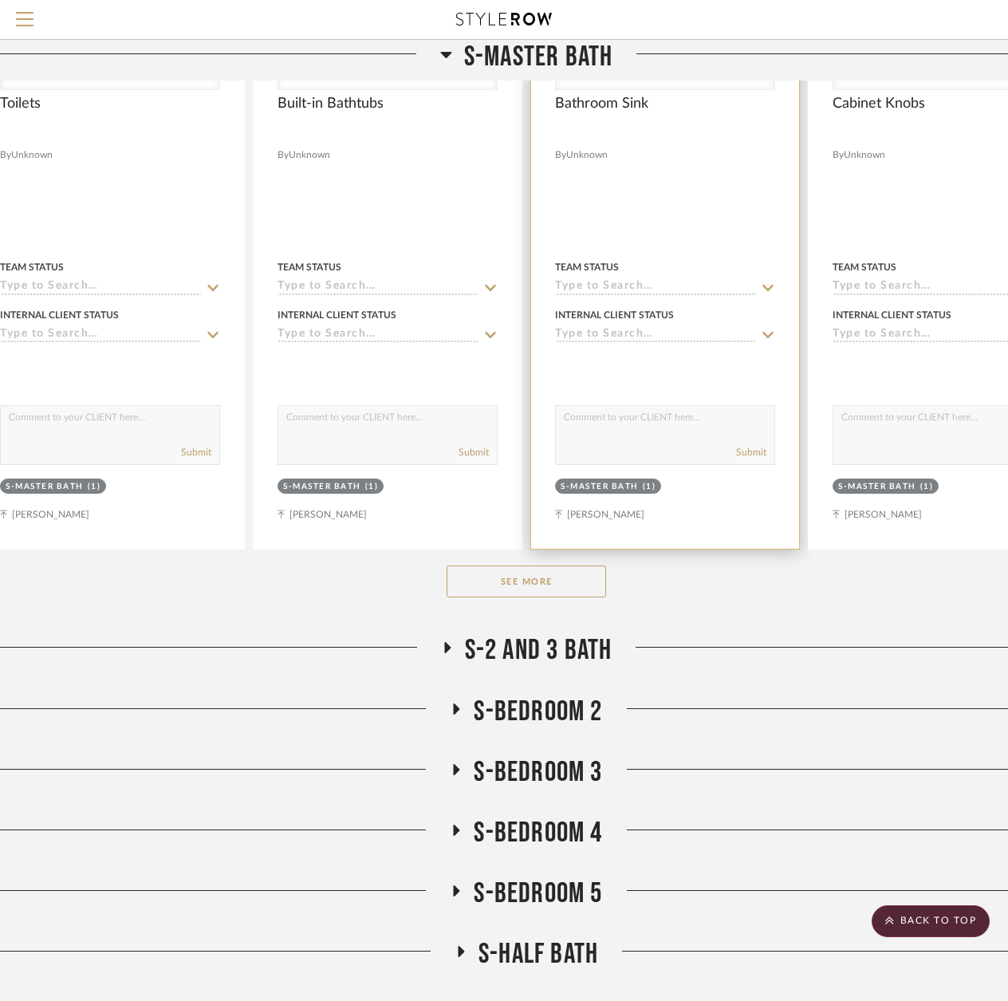
scroll to position [5987, 49]
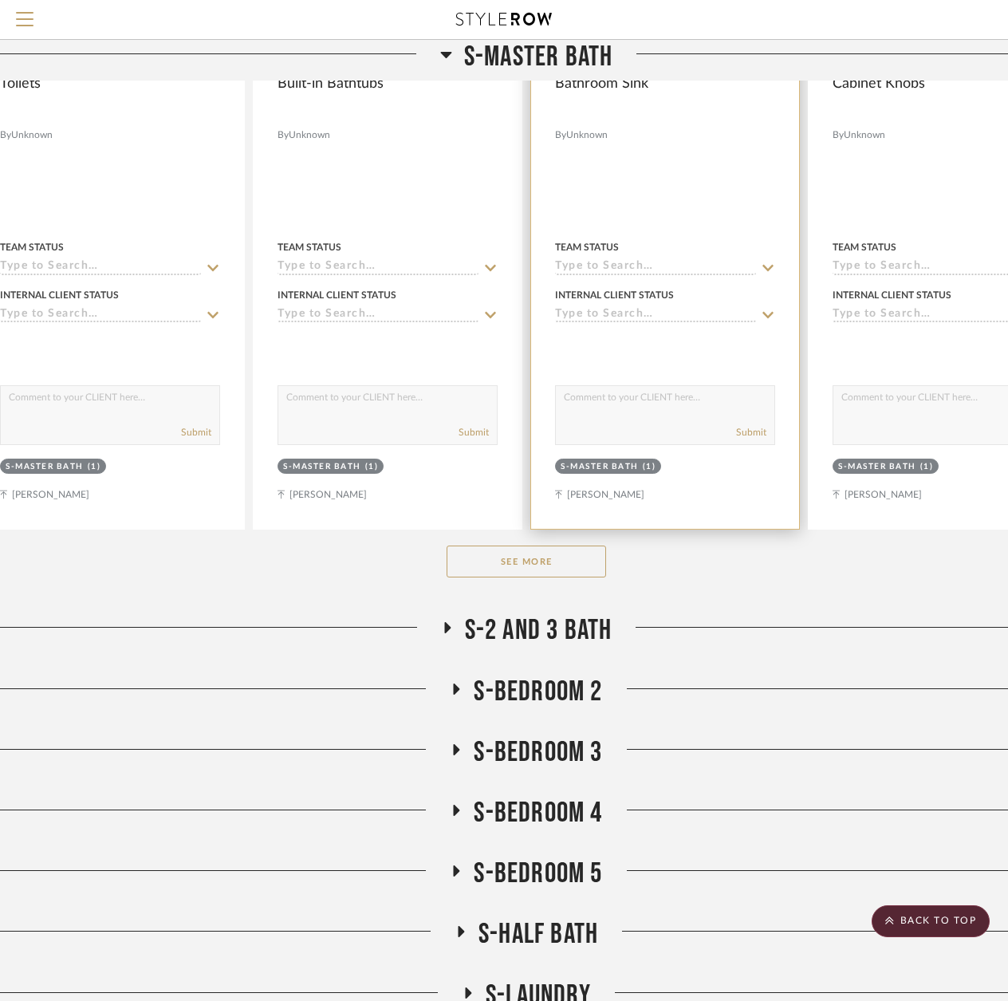
click at [549, 573] on button "See More" at bounding box center [526, 561] width 159 height 32
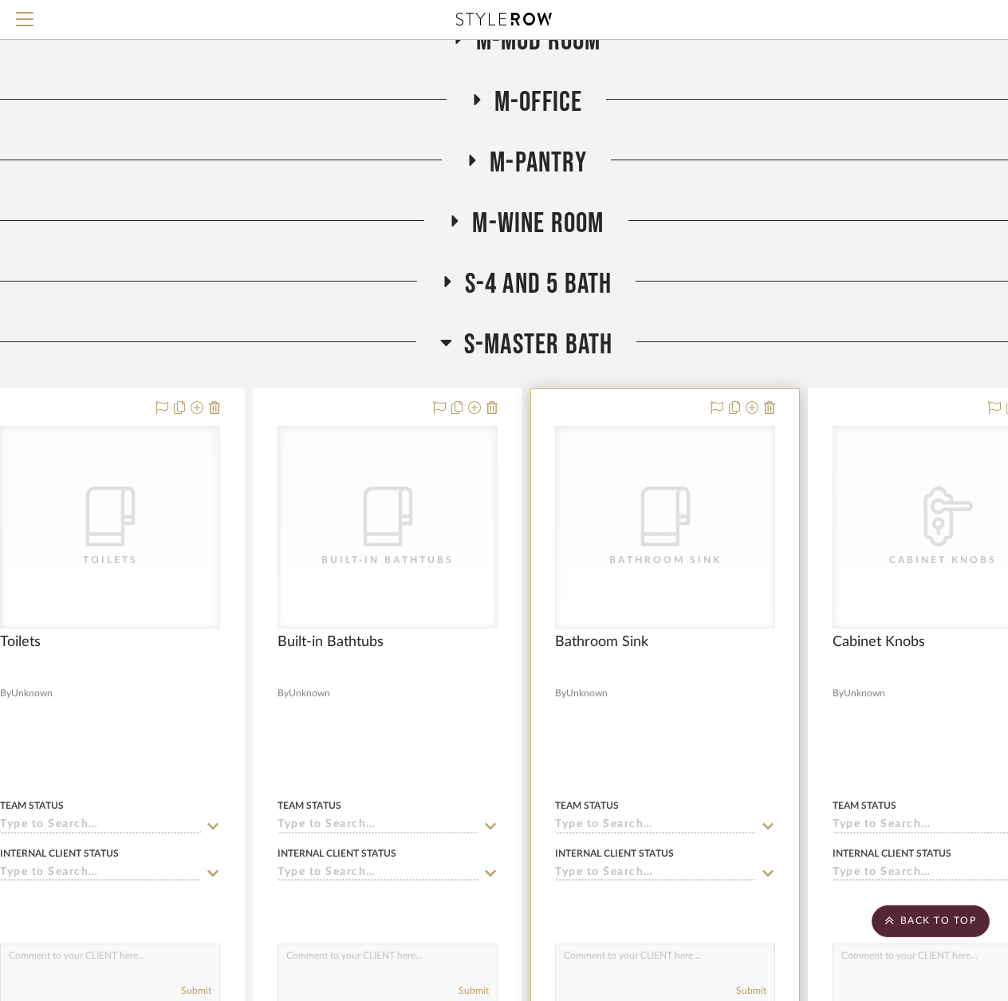
scroll to position [5030, 49]
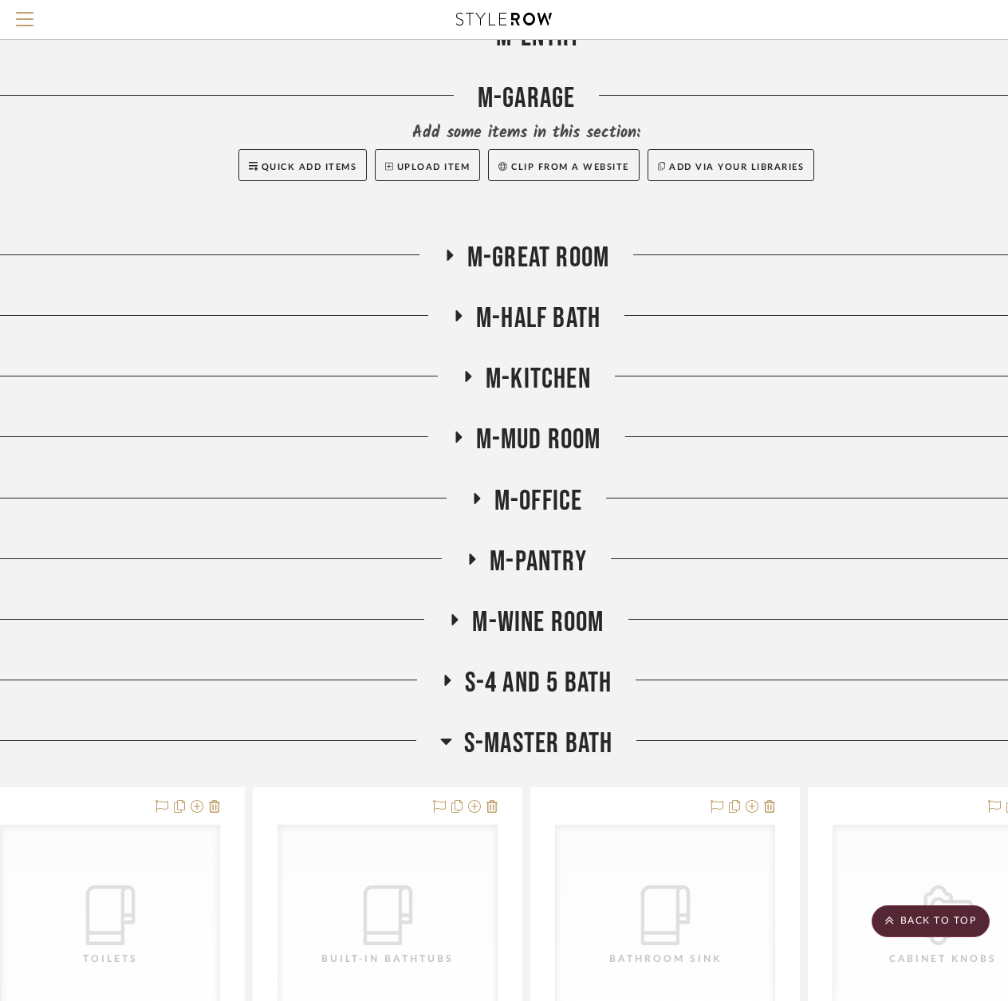
click at [447, 742] on icon at bounding box center [445, 741] width 11 height 6
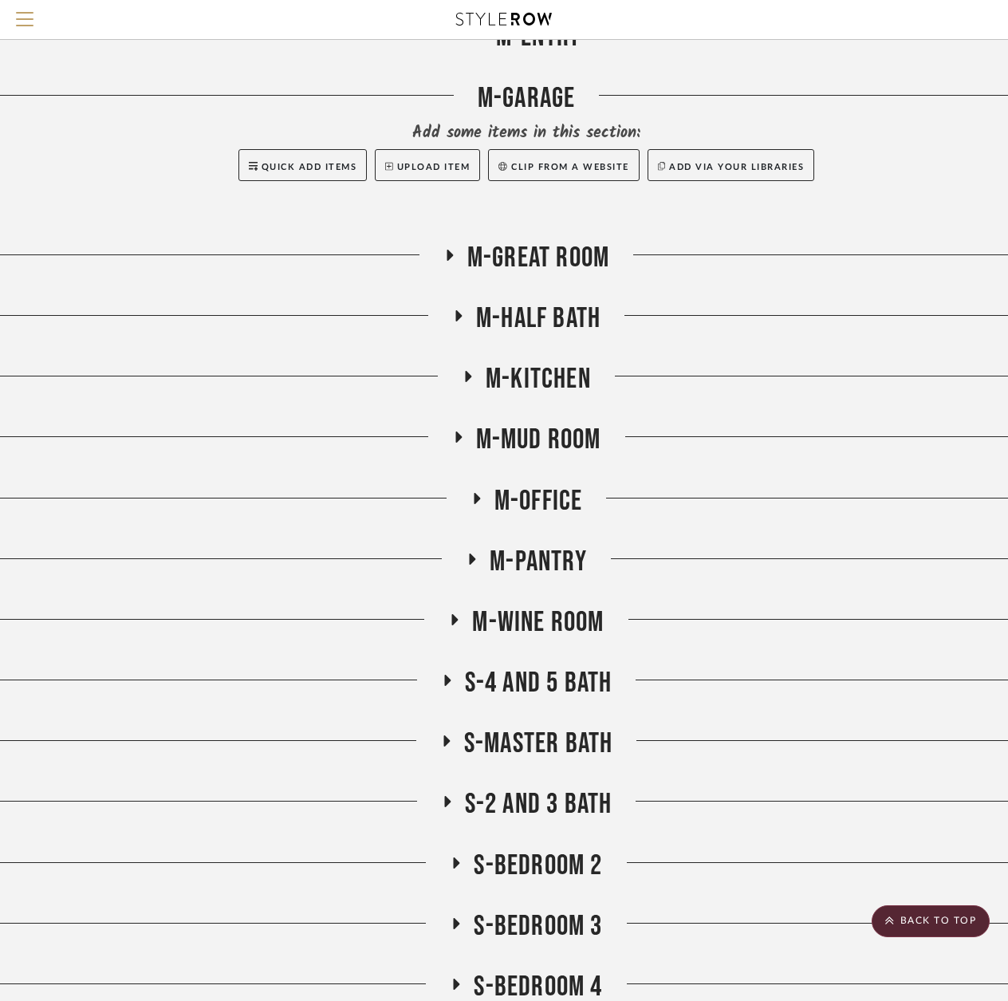
click at [444, 805] on icon at bounding box center [447, 801] width 6 height 11
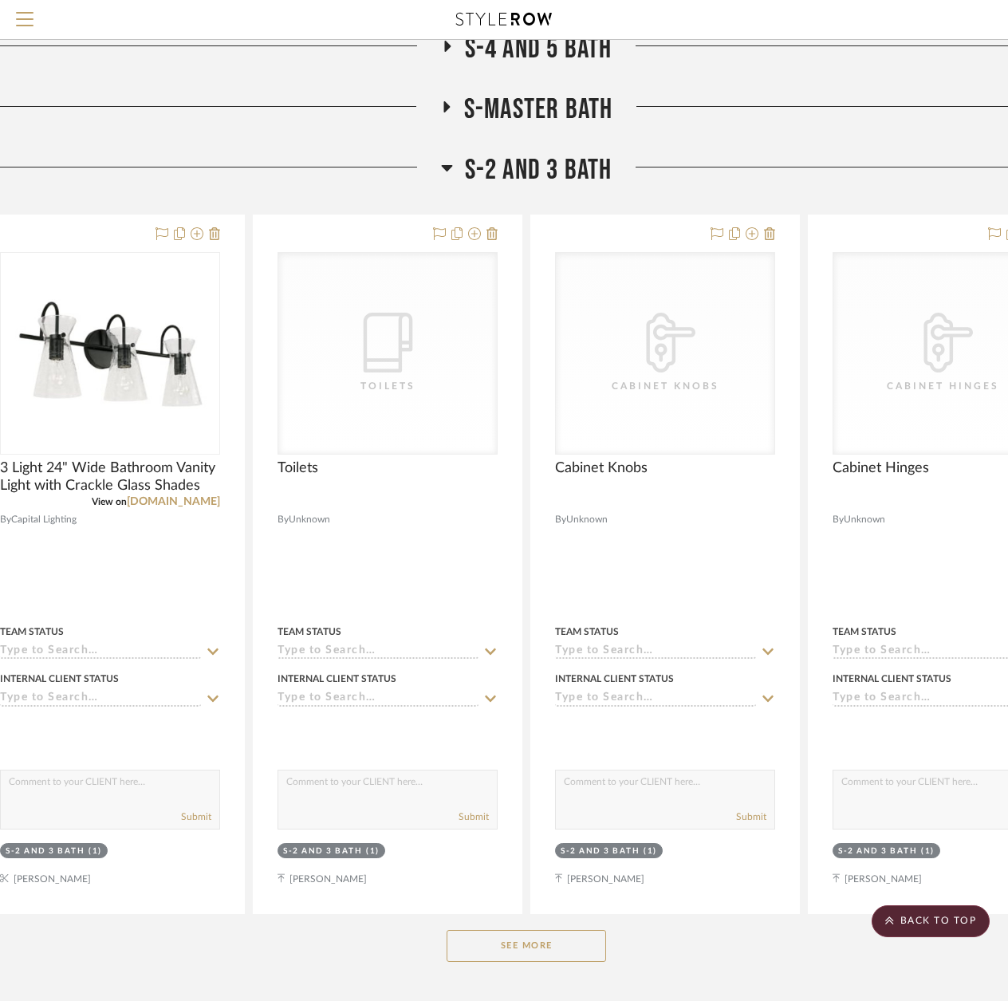
scroll to position [5747, 49]
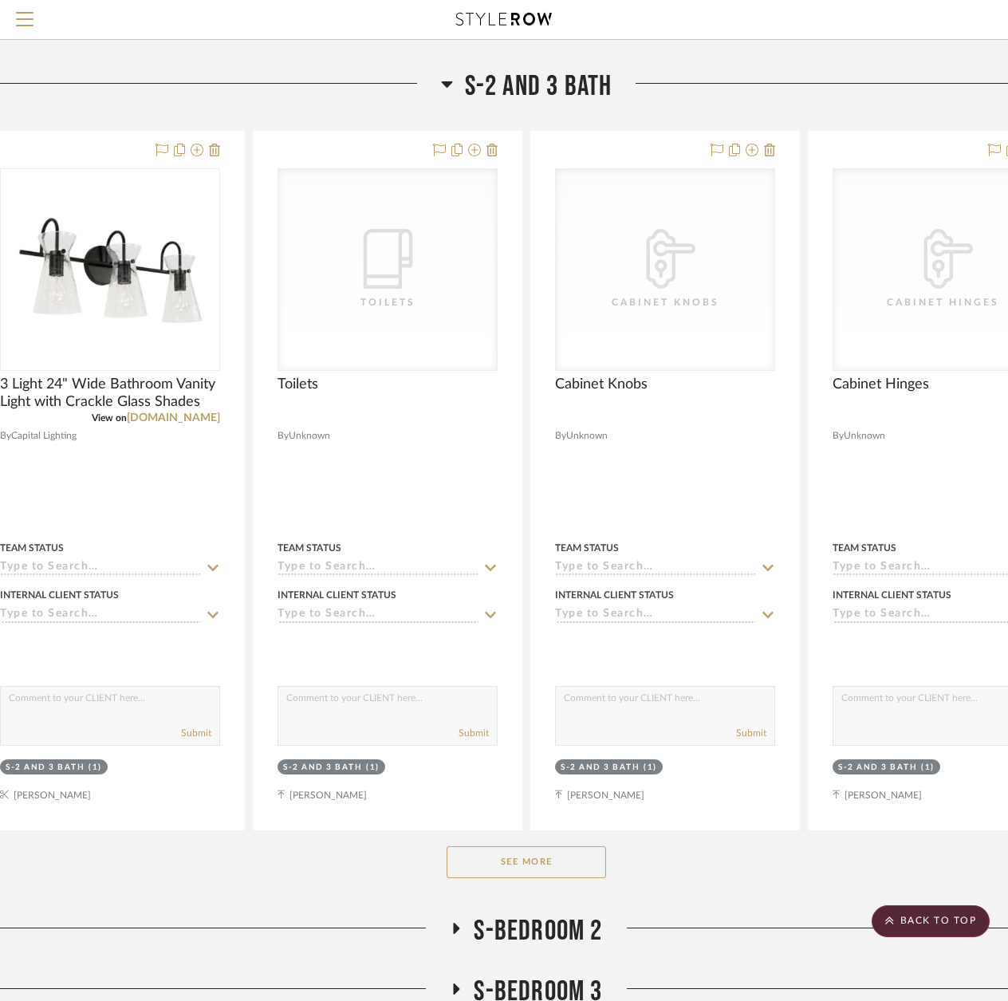
click at [492, 873] on button "See More" at bounding box center [526, 862] width 159 height 32
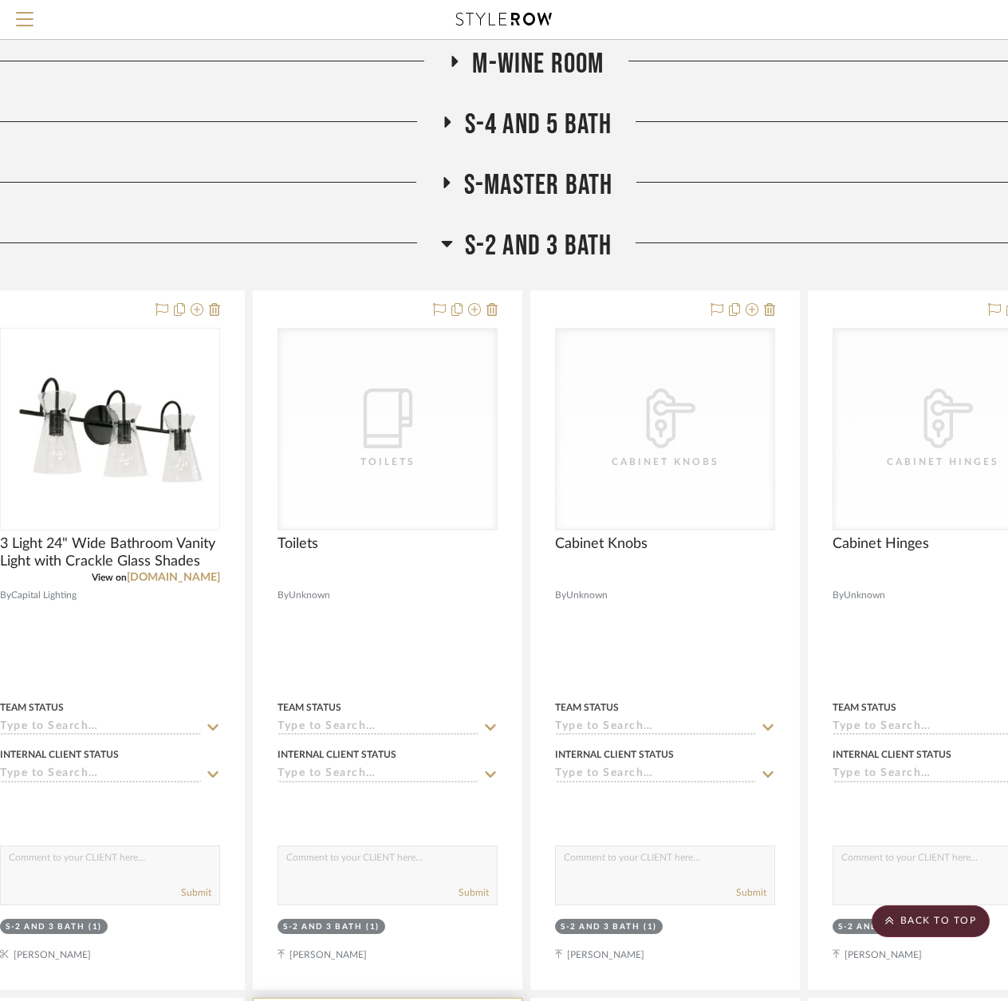
scroll to position [5508, 49]
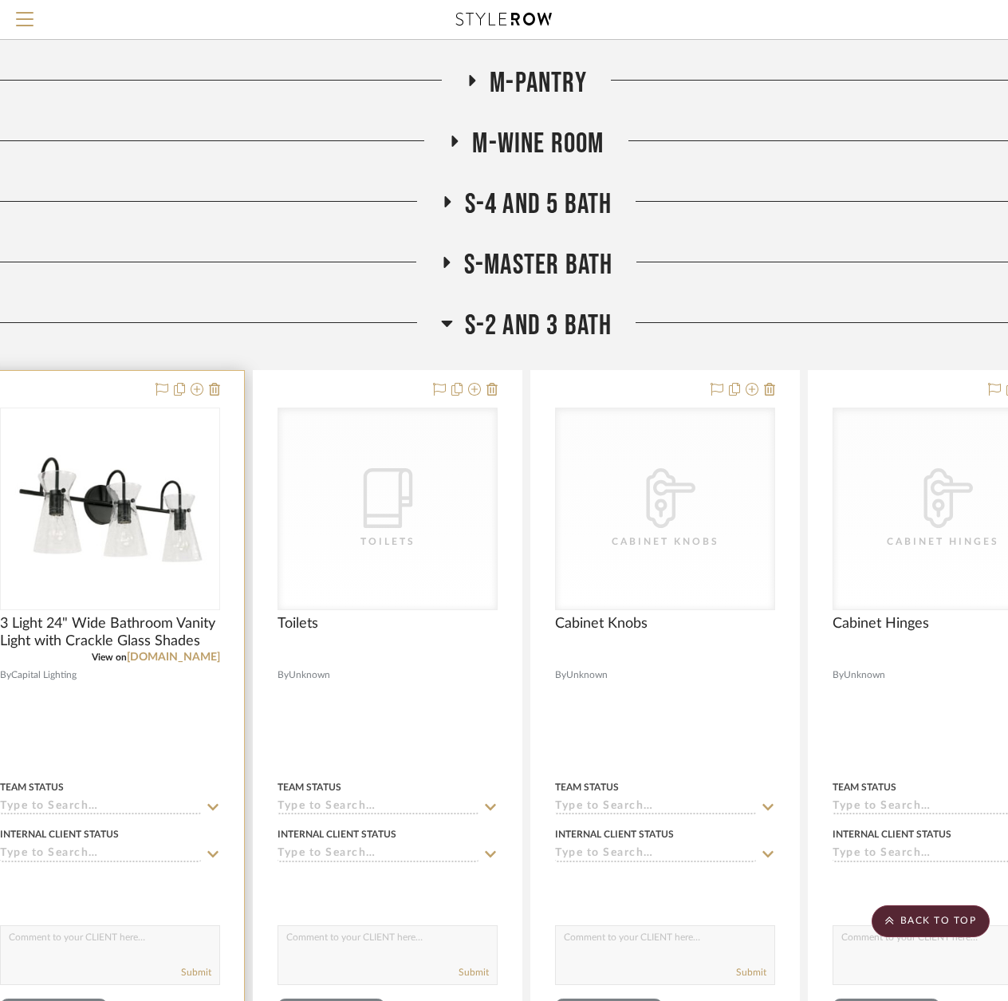
click at [203, 666] on div at bounding box center [110, 720] width 268 height 698
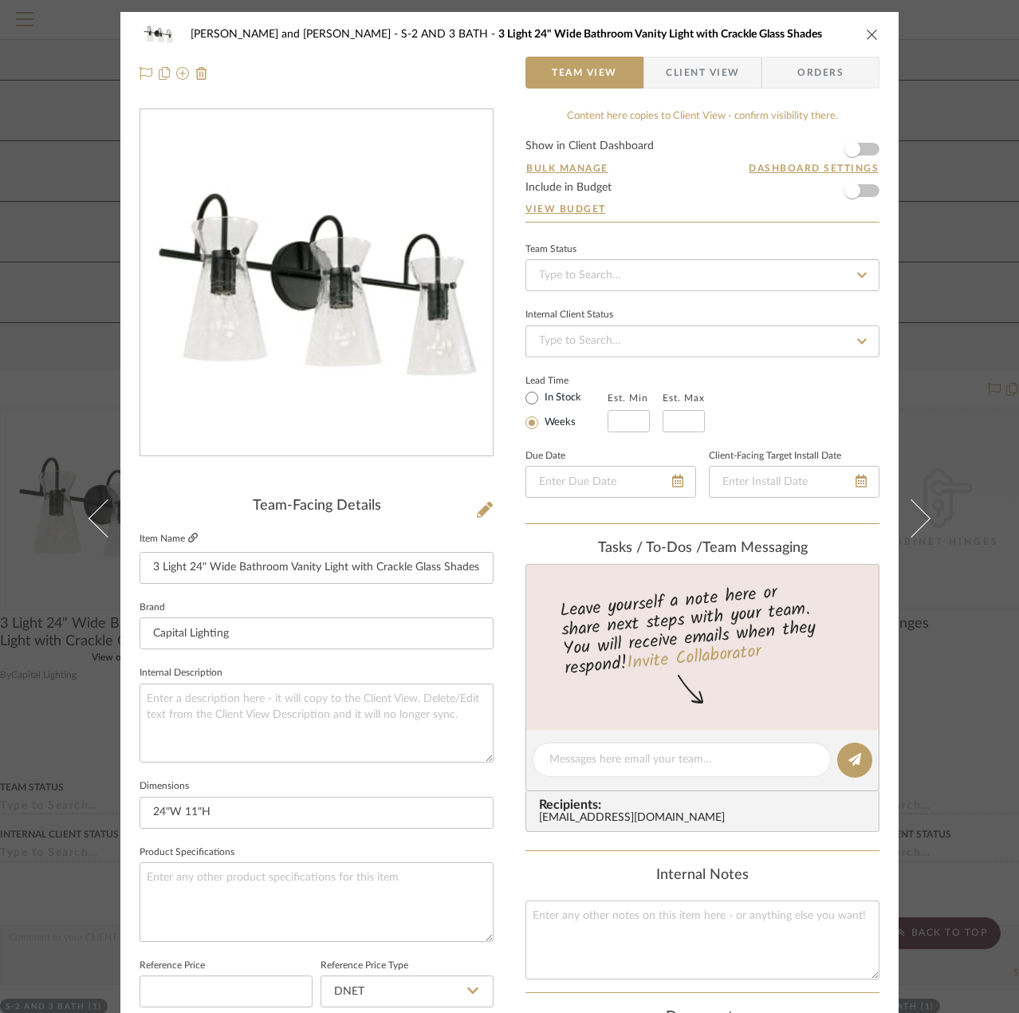
click at [188, 540] on icon at bounding box center [193, 538] width 10 height 10
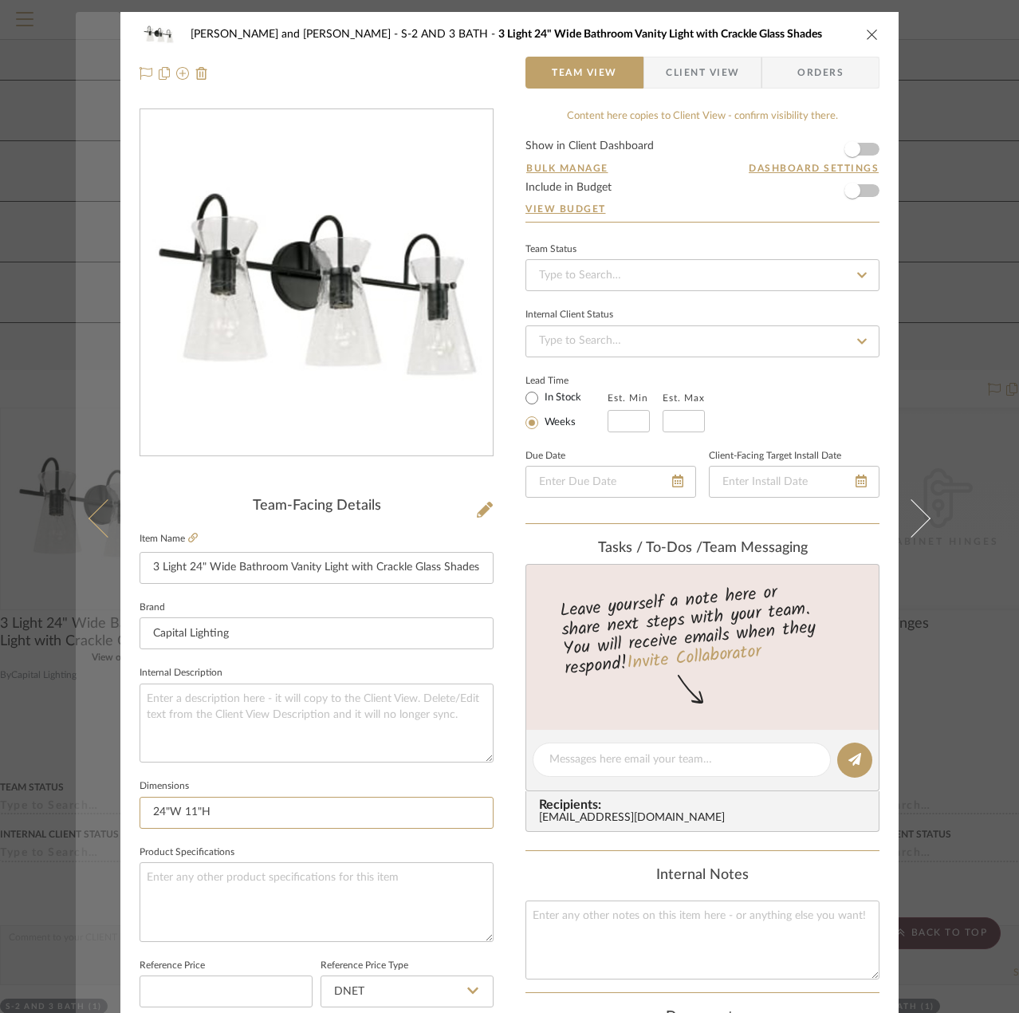
drag, startPoint x: 314, startPoint y: 823, endPoint x: 91, endPoint y: 820, distance: 223.3
click at [91, 820] on mat-dialog-content "[PERSON_NAME] and [PERSON_NAME] S-2 AND 3 BATH 3 Light 24" Wide Bathroom Vanity…" at bounding box center [510, 748] width 868 height 1473
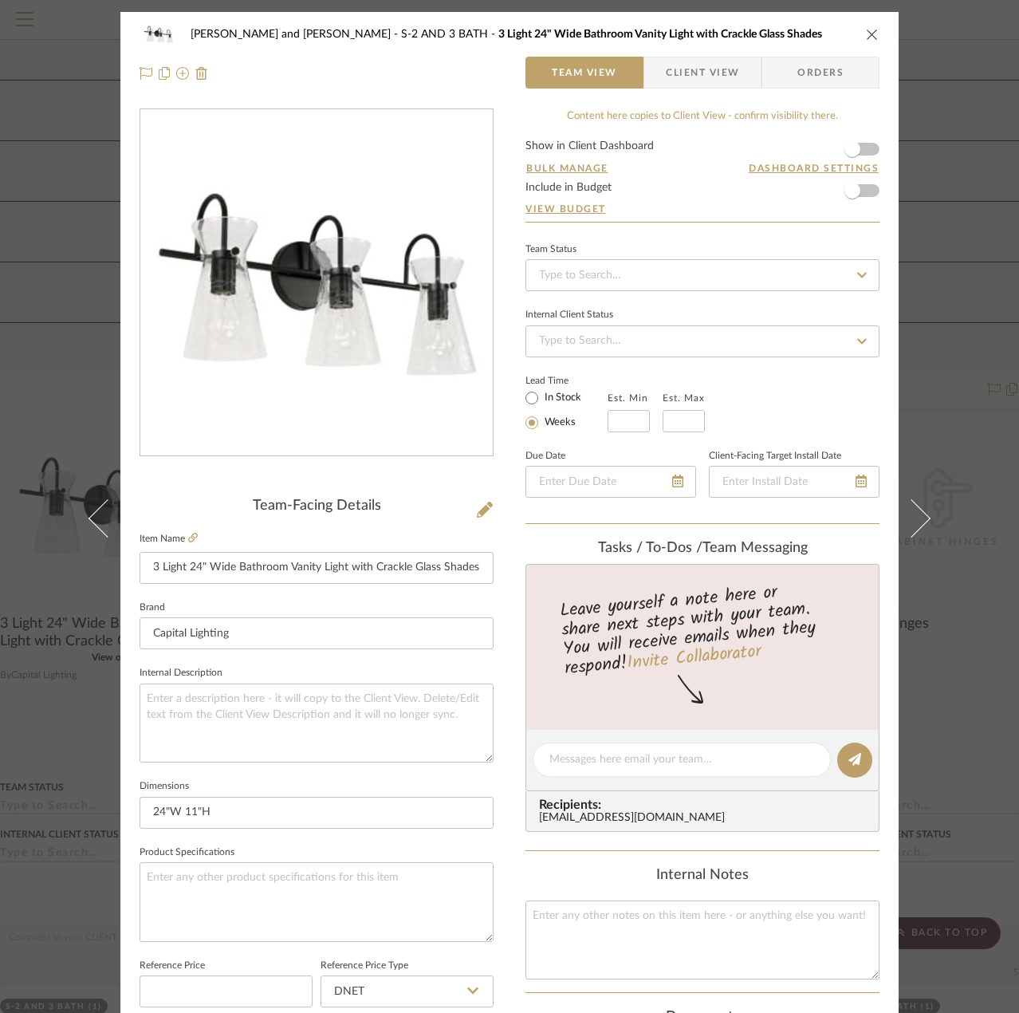
click at [865, 41] on div "[PERSON_NAME] and [PERSON_NAME] S-2 AND 3 BATH 3 Light 24" Wide Bathroom Vanity…" at bounding box center [510, 34] width 740 height 32
click at [868, 39] on icon "close" at bounding box center [872, 34] width 13 height 13
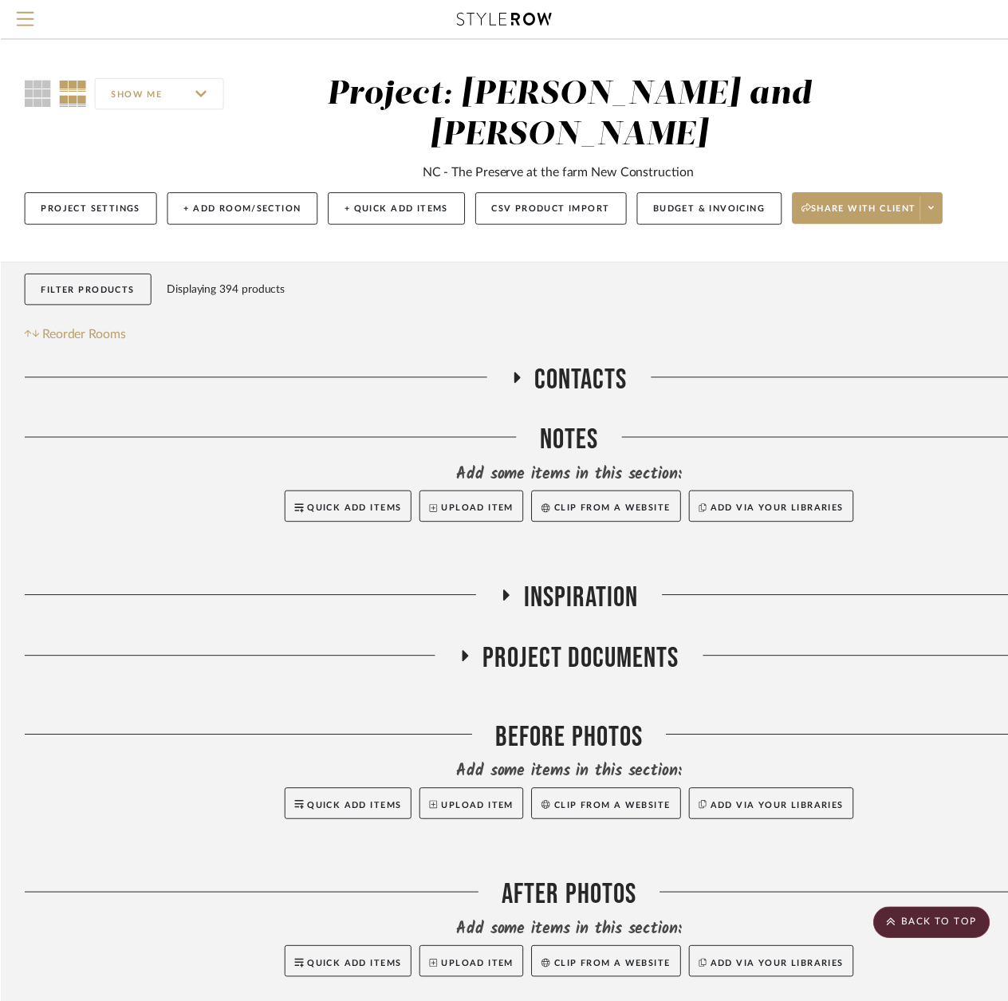
scroll to position [5508, 49]
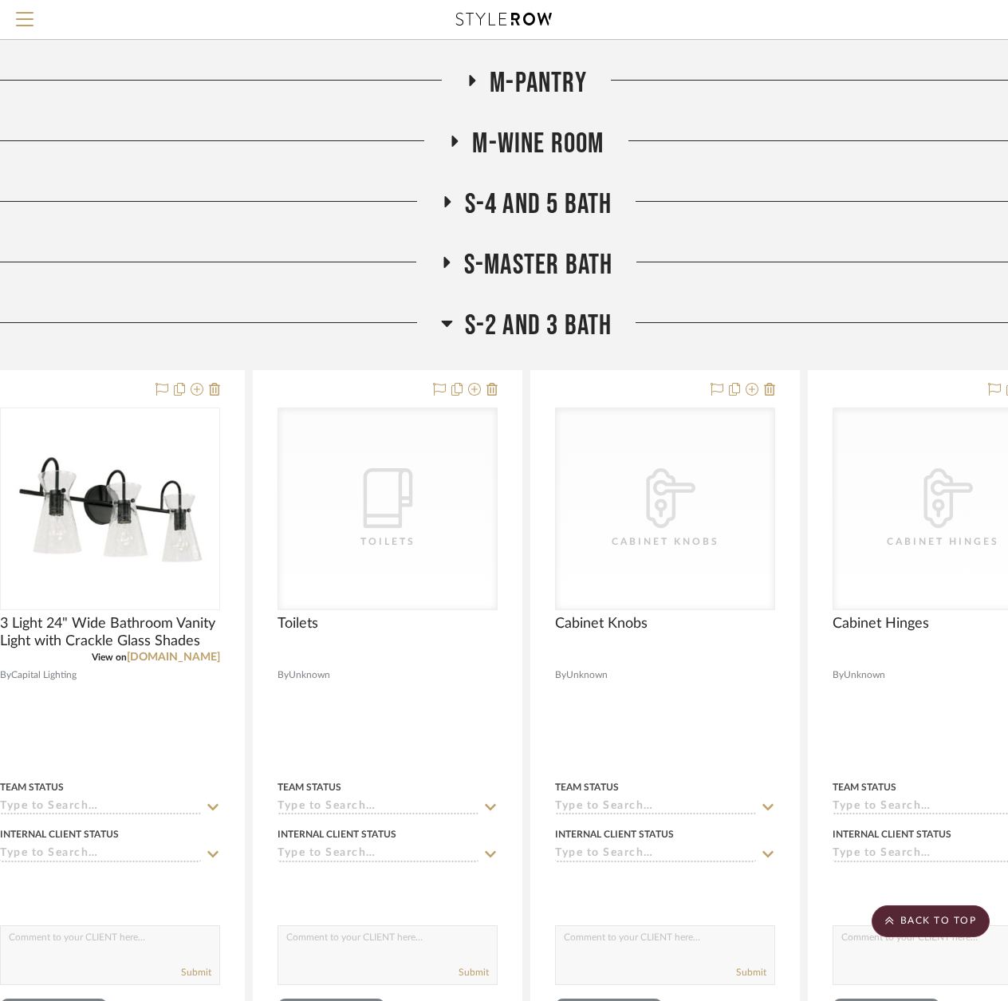
click at [447, 328] on icon at bounding box center [447, 322] width 12 height 19
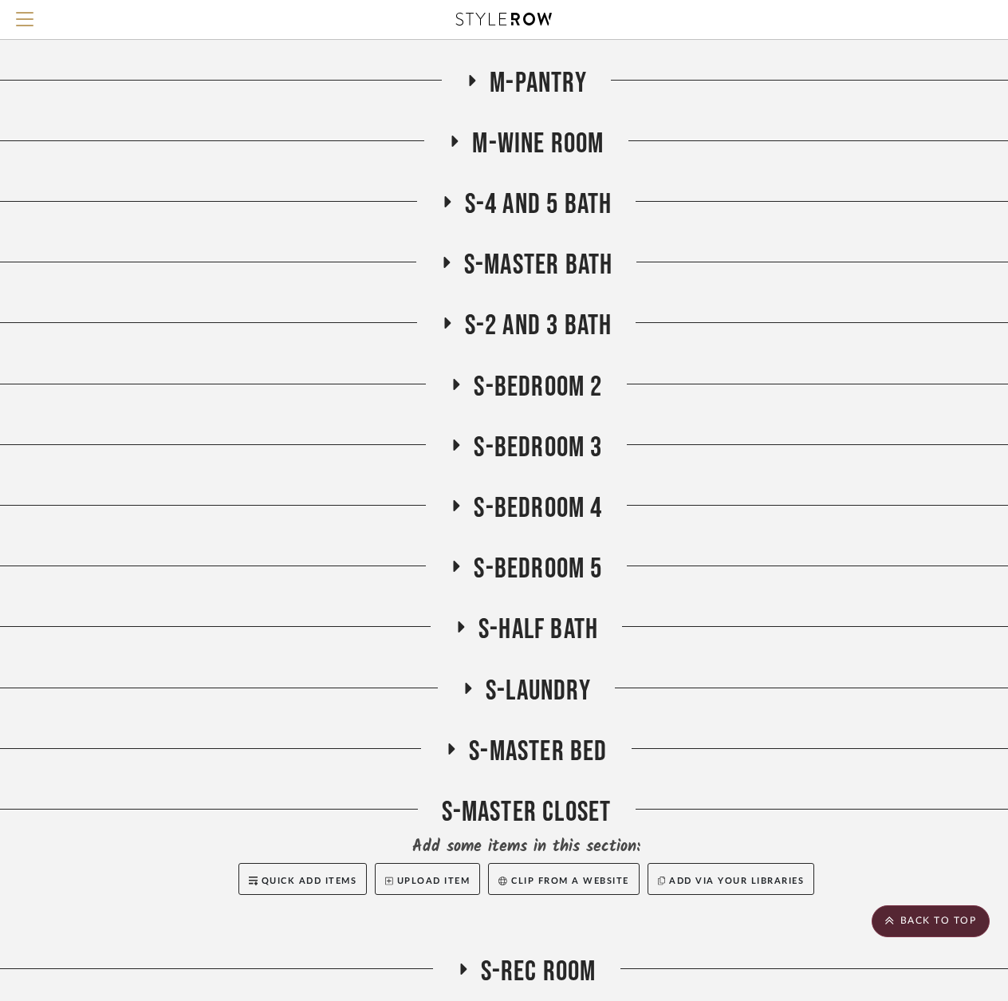
click at [452, 379] on icon at bounding box center [456, 384] width 19 height 12
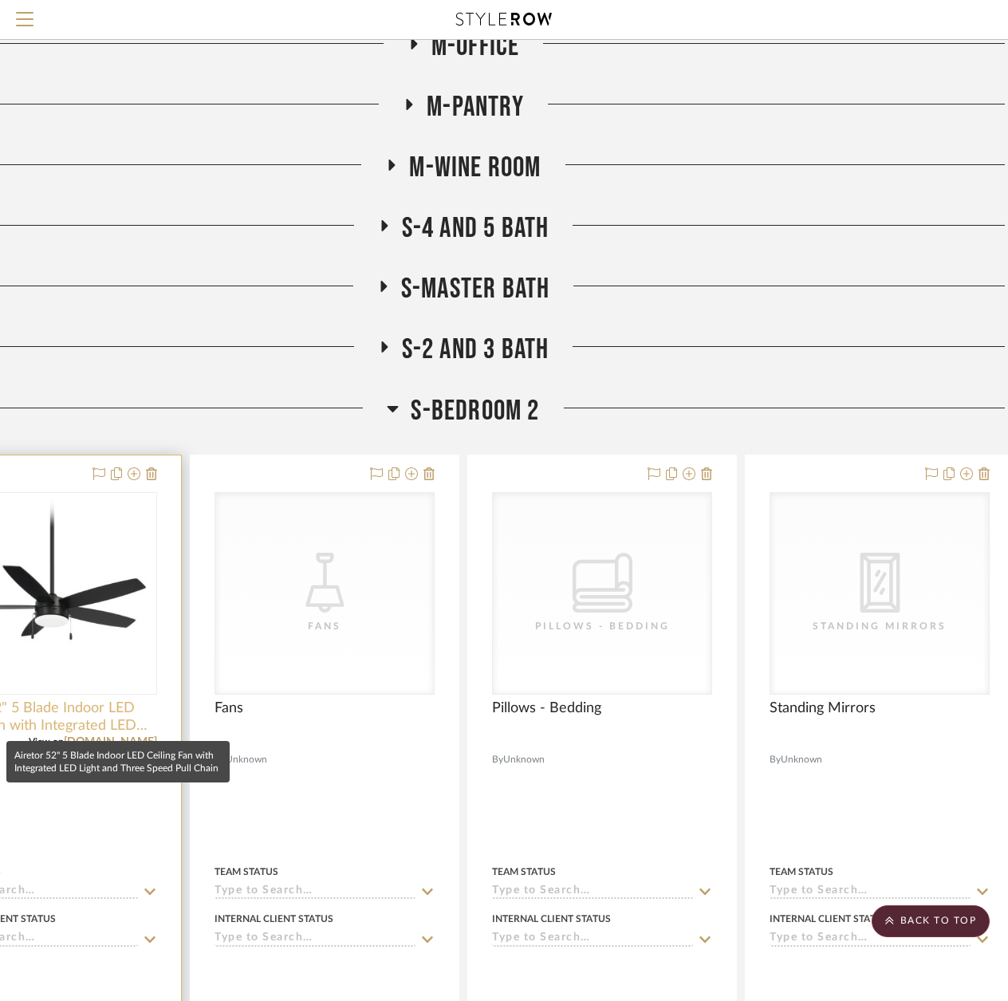
click at [103, 719] on span "Airetor 52" 5 Blade Indoor LED Ceiling Fan with Integrated LED Light and Three …" at bounding box center [47, 716] width 220 height 35
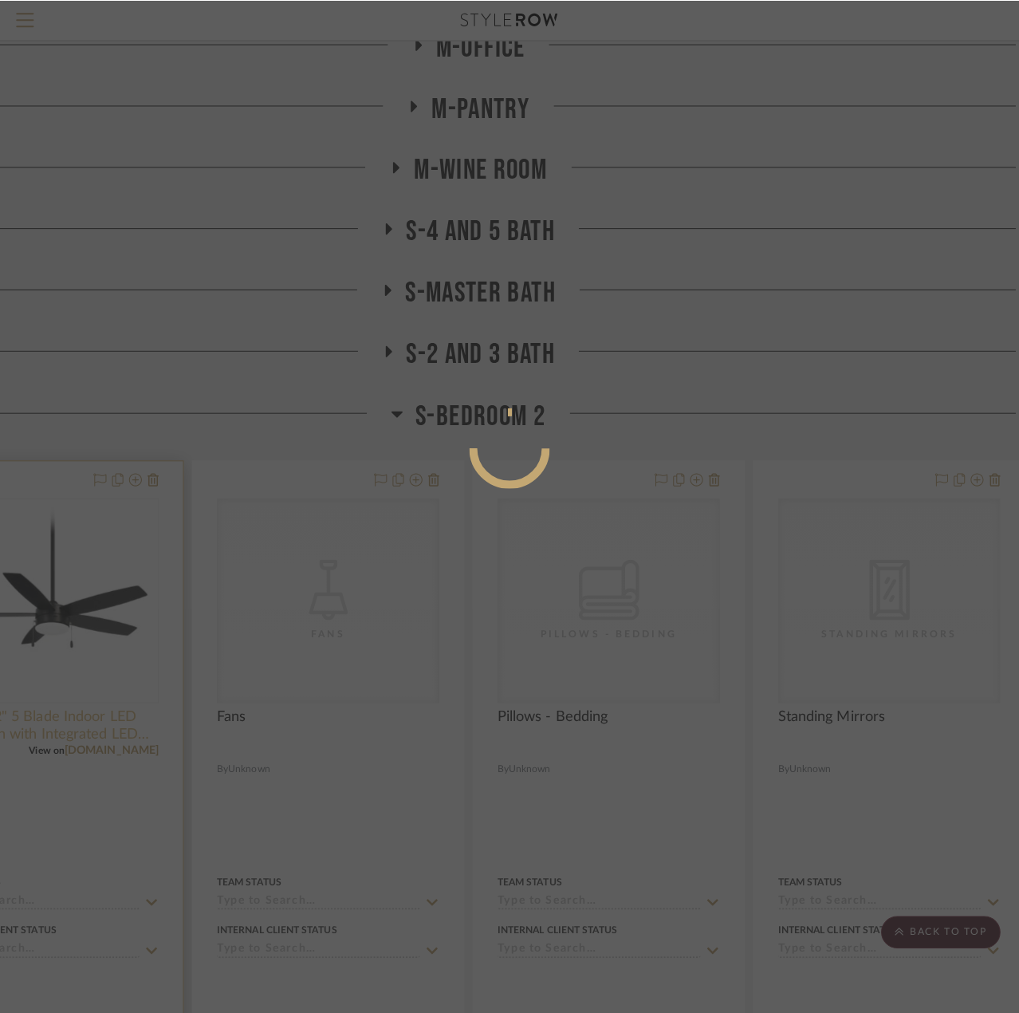
scroll to position [0, 0]
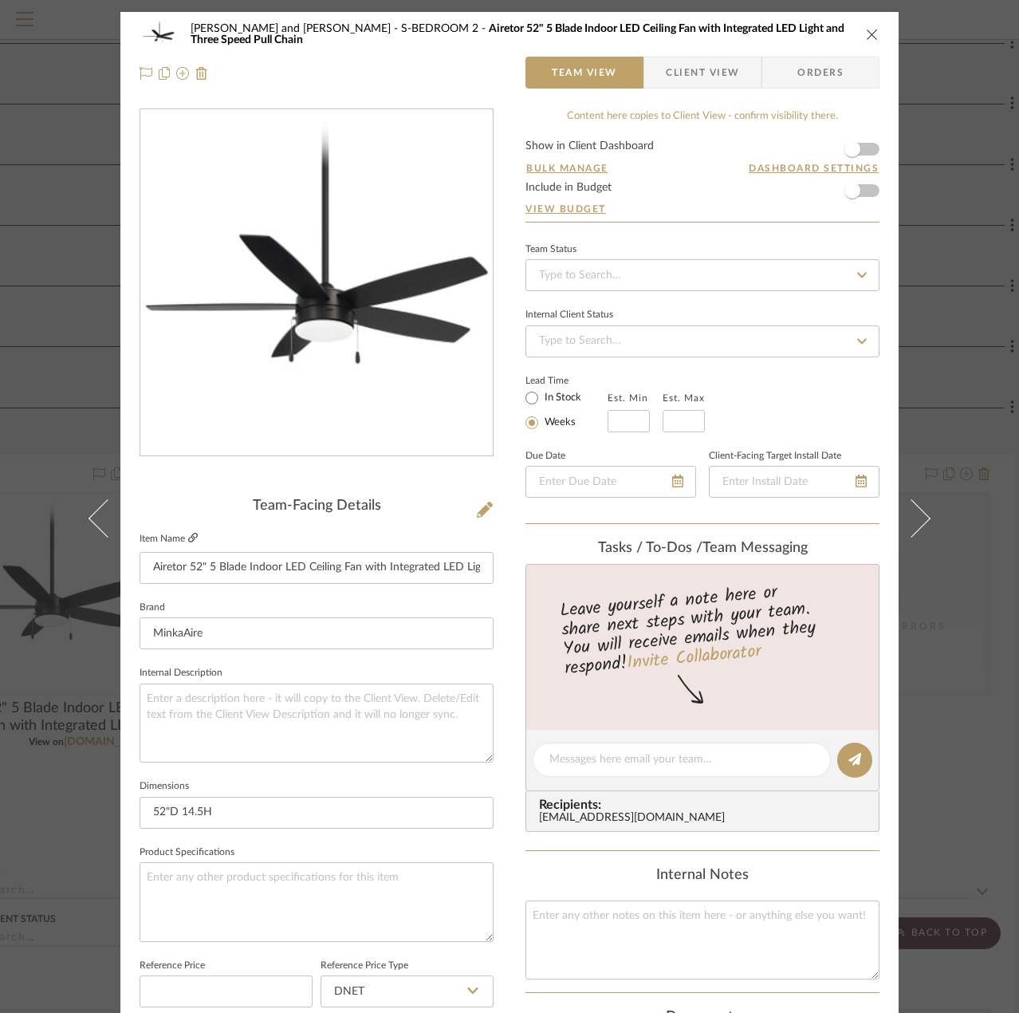
click at [192, 534] on icon at bounding box center [193, 538] width 10 height 10
click at [866, 36] on icon "close" at bounding box center [872, 34] width 13 height 13
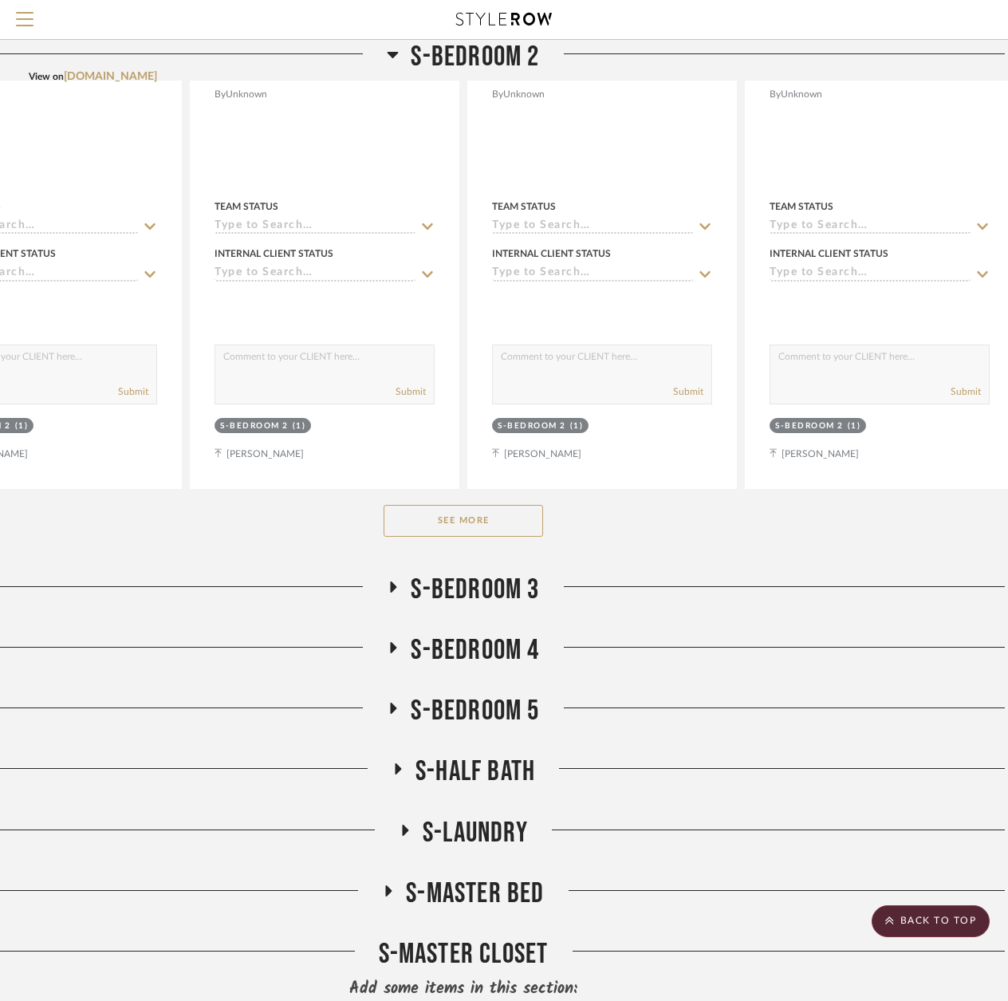
scroll to position [6202, 112]
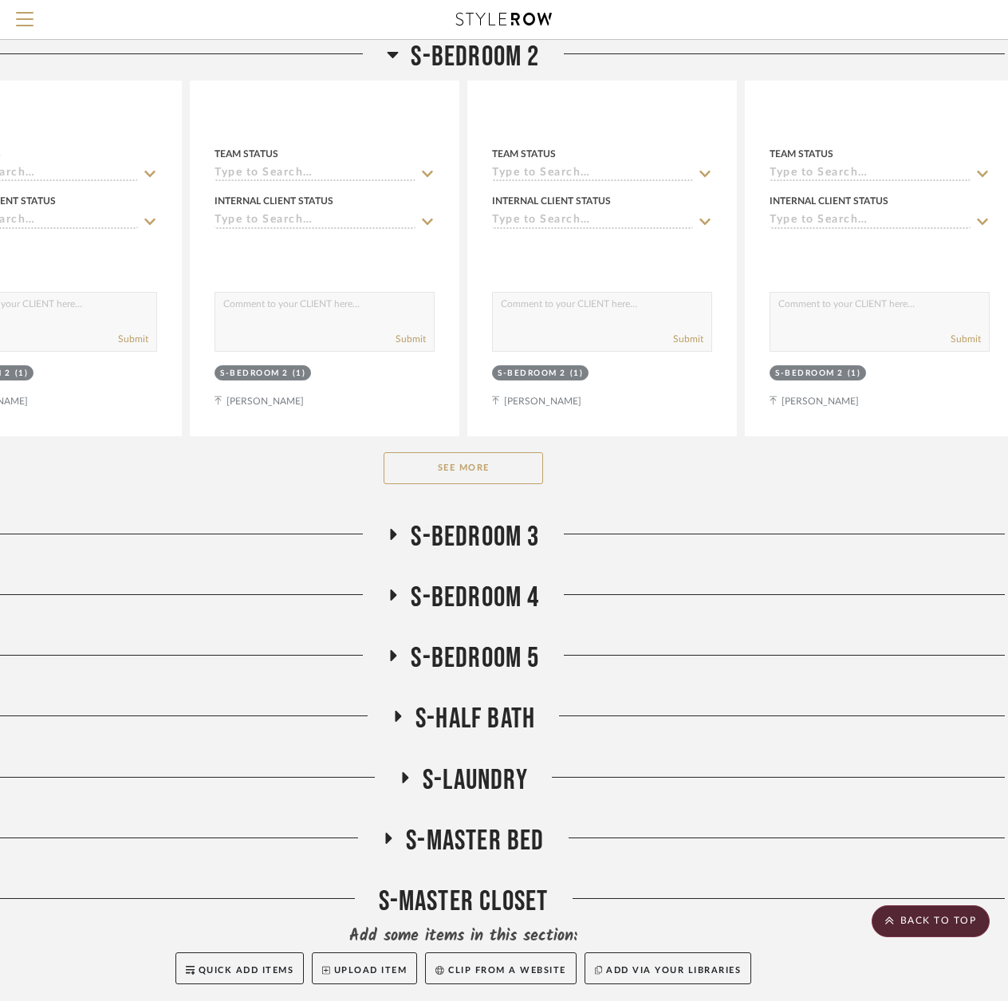
click at [462, 466] on button "See More" at bounding box center [463, 468] width 159 height 32
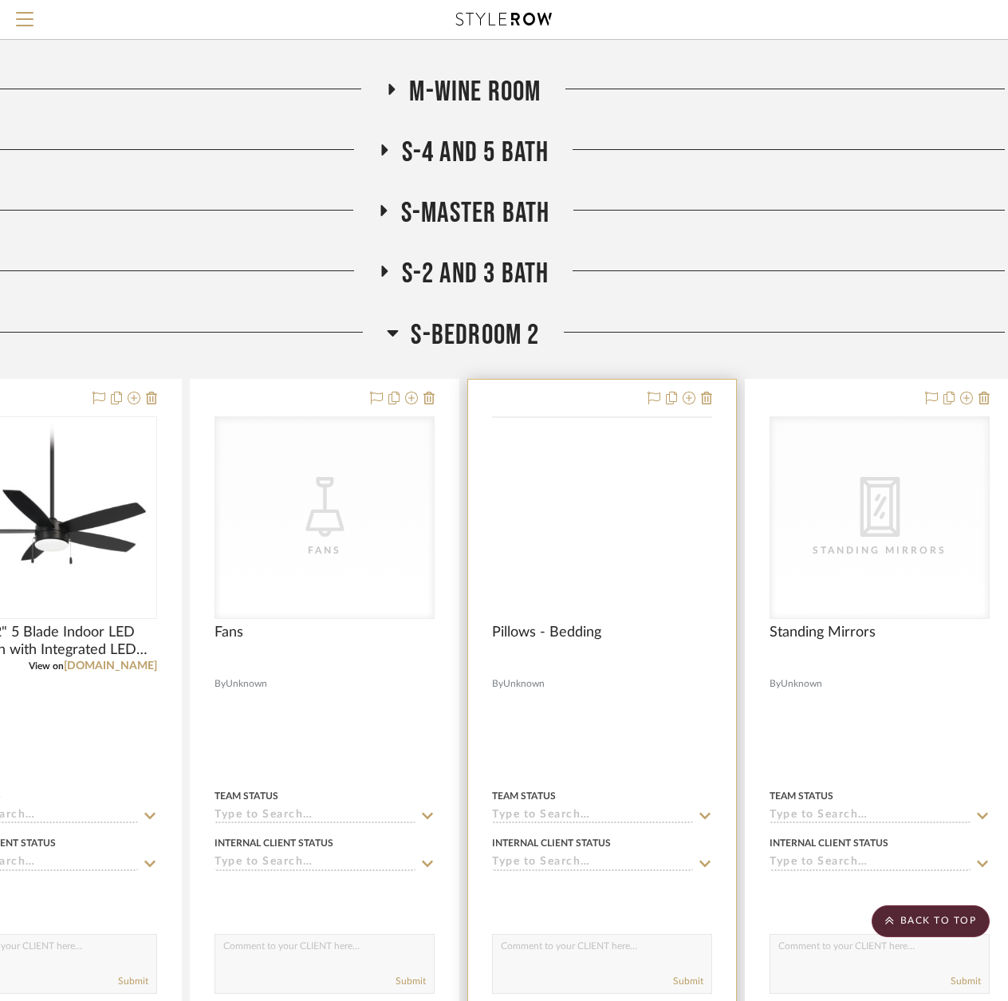
scroll to position [5564, 112]
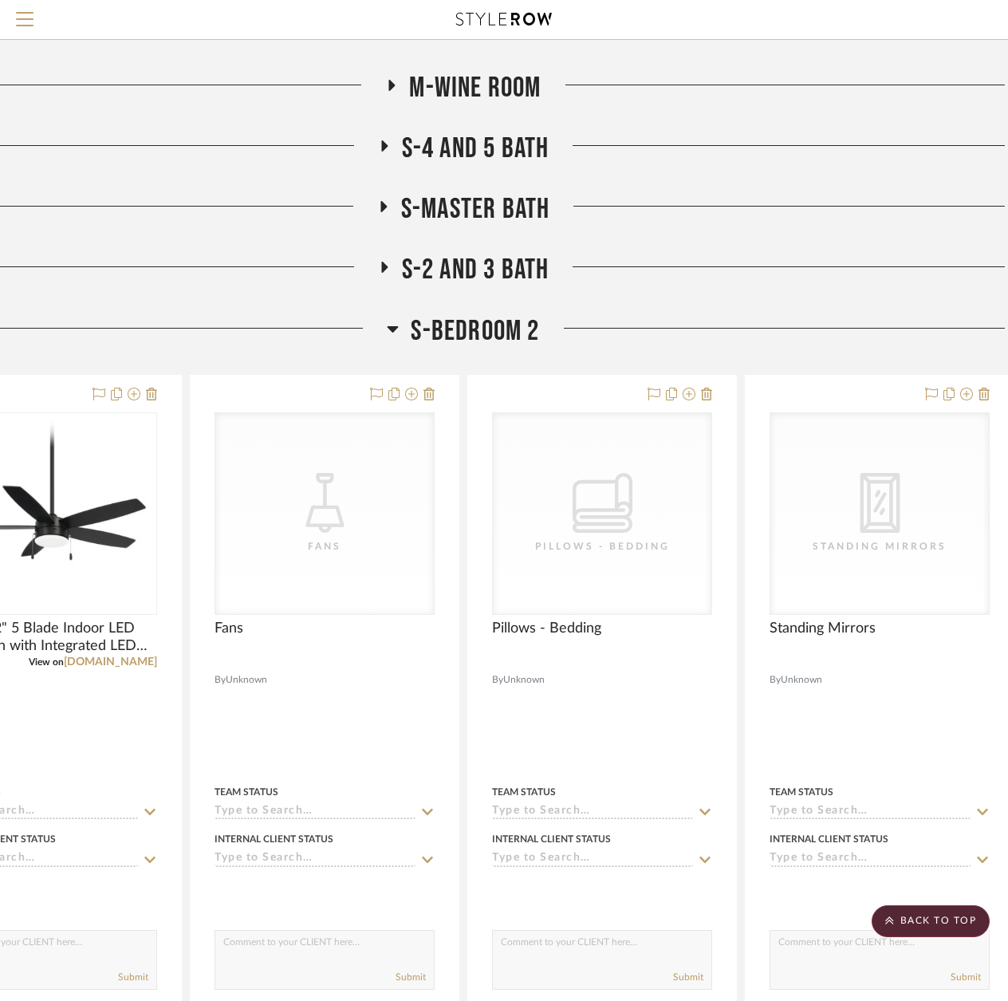
click at [380, 324] on div at bounding box center [149, 334] width 474 height 41
click at [392, 325] on icon at bounding box center [393, 328] width 12 height 19
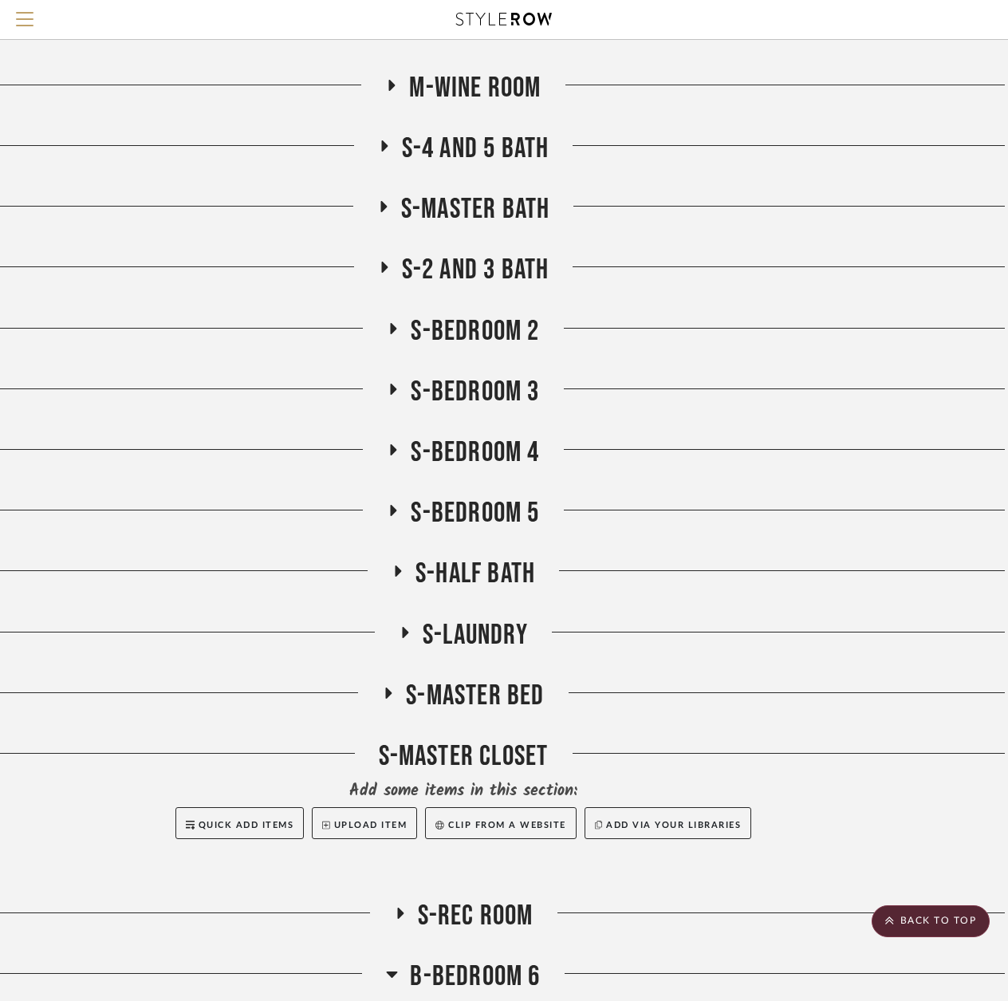
click at [395, 391] on icon at bounding box center [394, 389] width 6 height 11
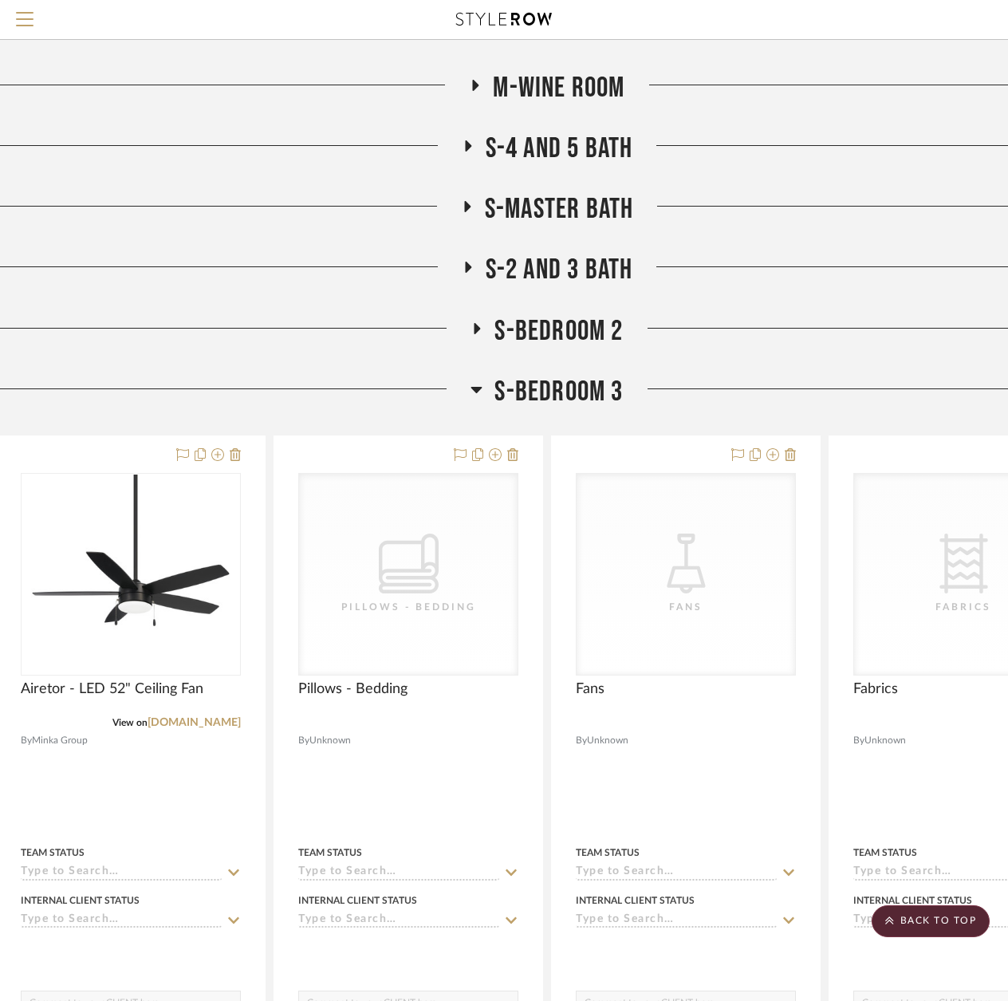
scroll to position [5564, 34]
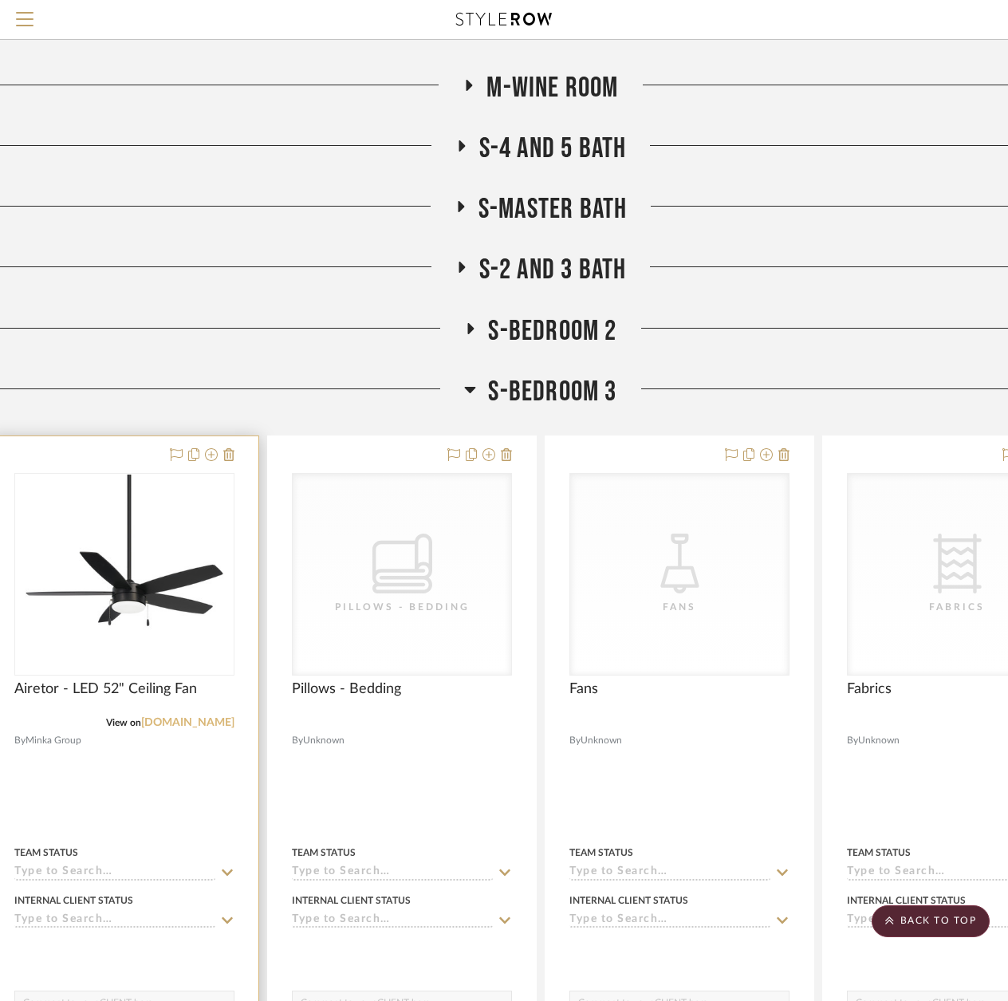
click at [166, 721] on link "[DOMAIN_NAME]" at bounding box center [187, 722] width 93 height 11
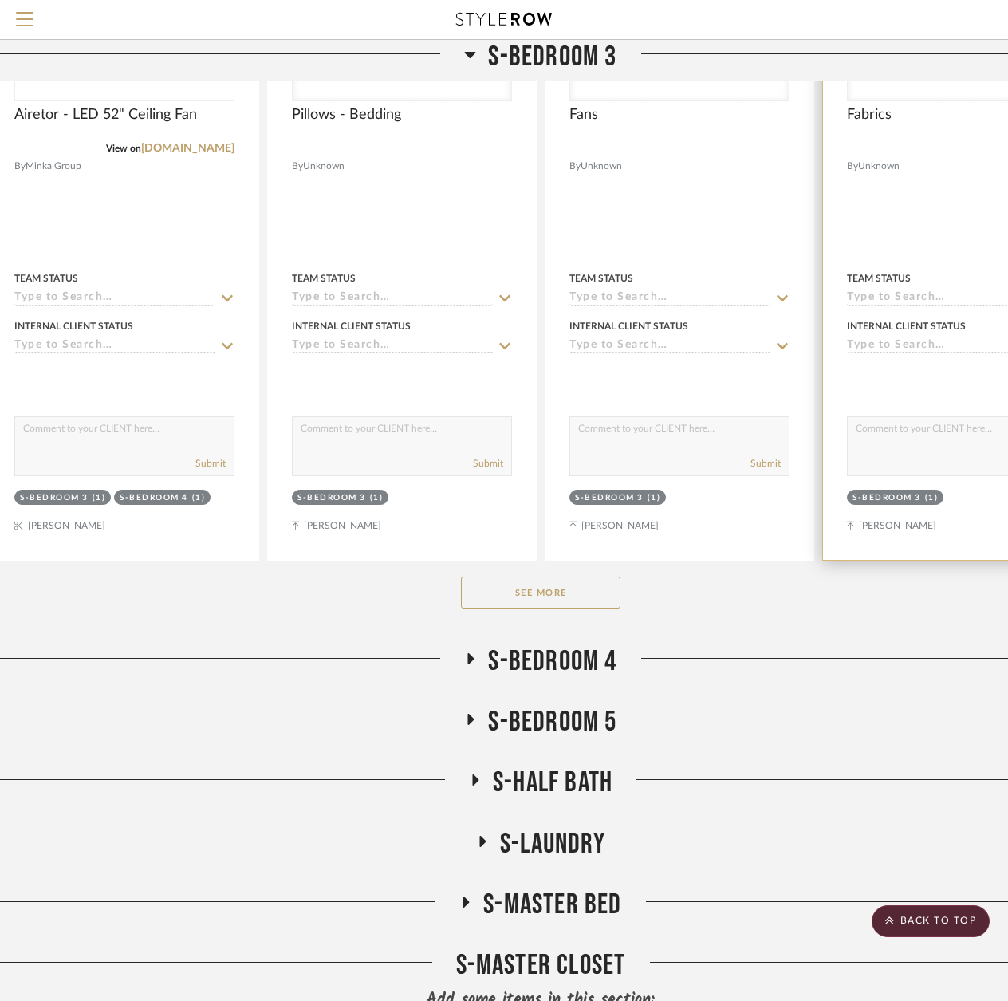
scroll to position [6601, 34]
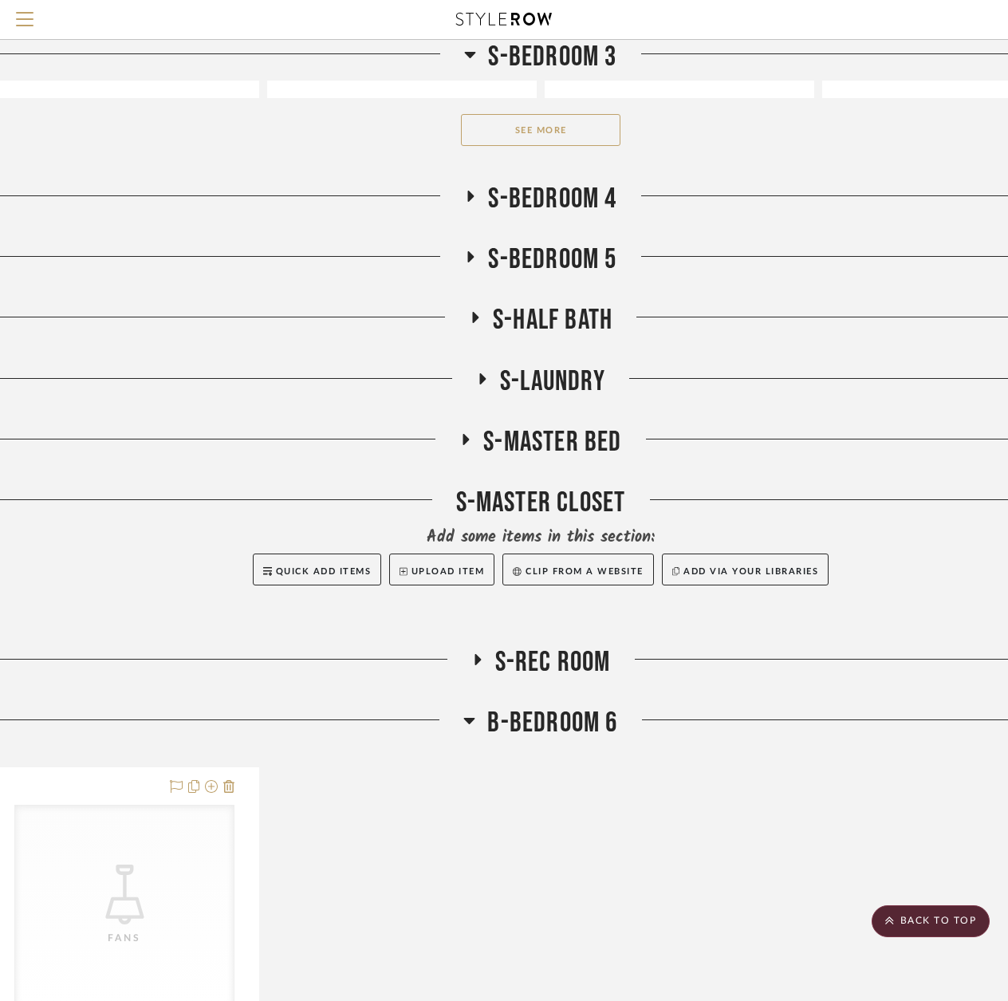
click at [541, 135] on button "See More" at bounding box center [540, 130] width 159 height 32
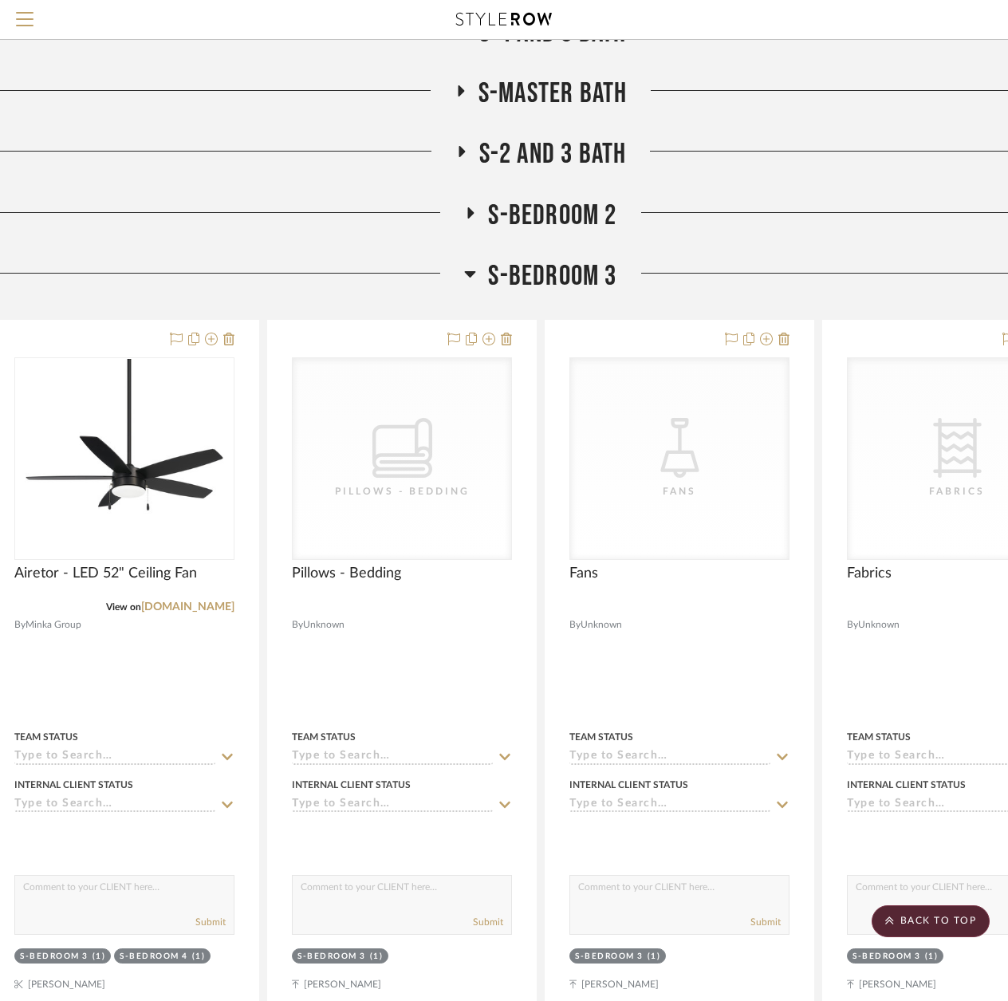
scroll to position [5564, 34]
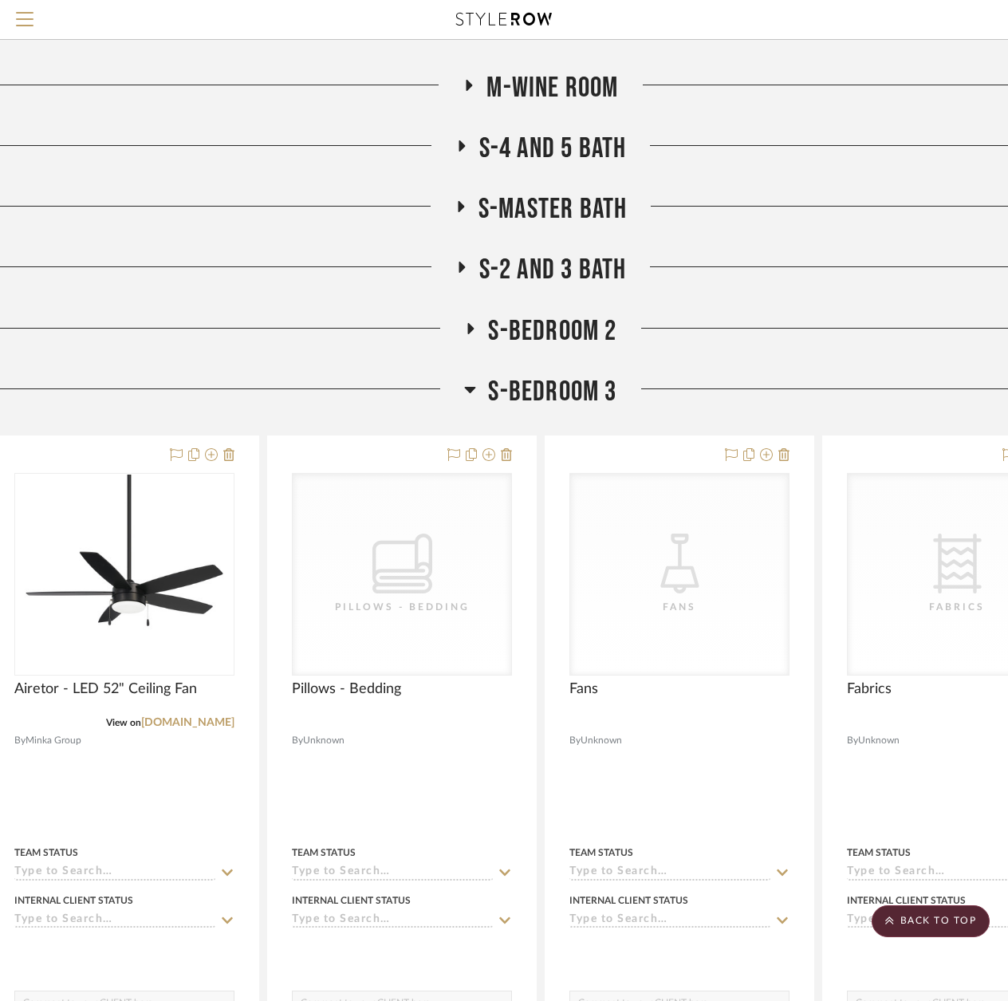
click at [474, 392] on icon at bounding box center [470, 389] width 12 height 19
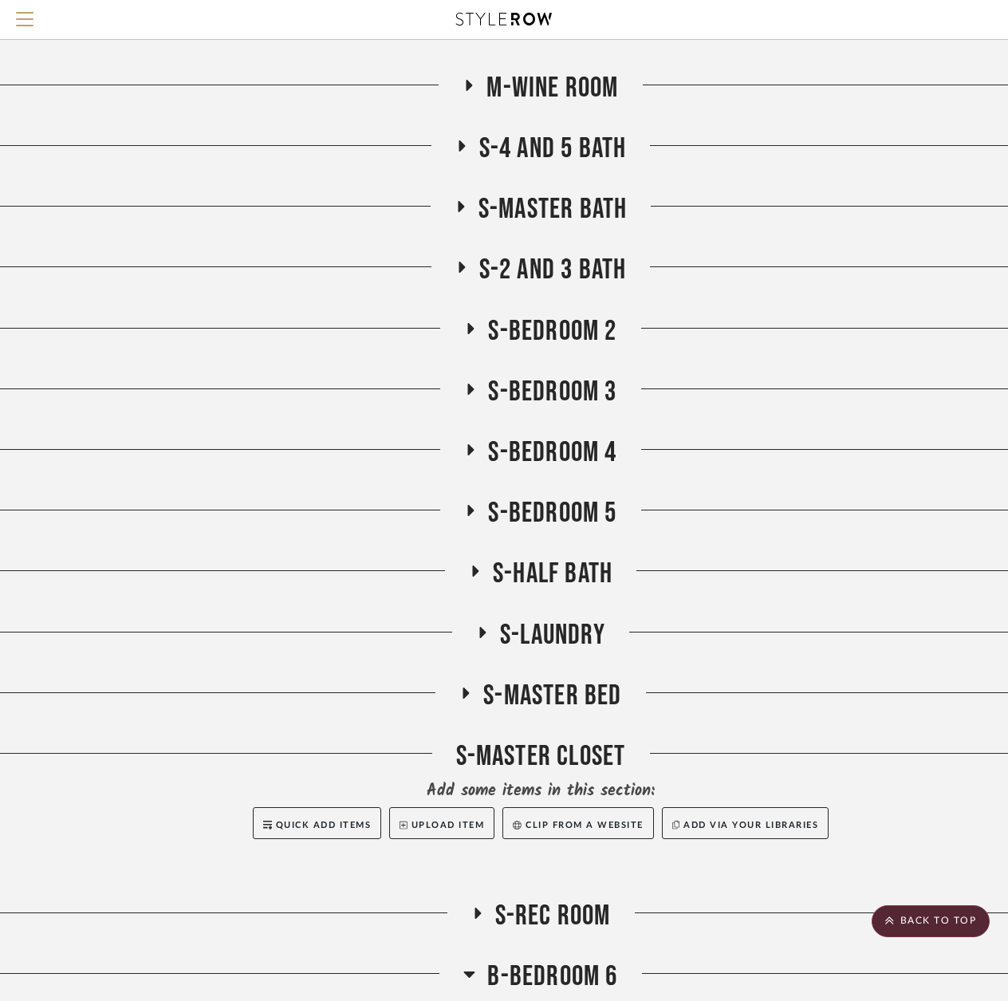
click at [480, 447] on h3 "S-BEDROOM 4" at bounding box center [540, 452] width 152 height 34
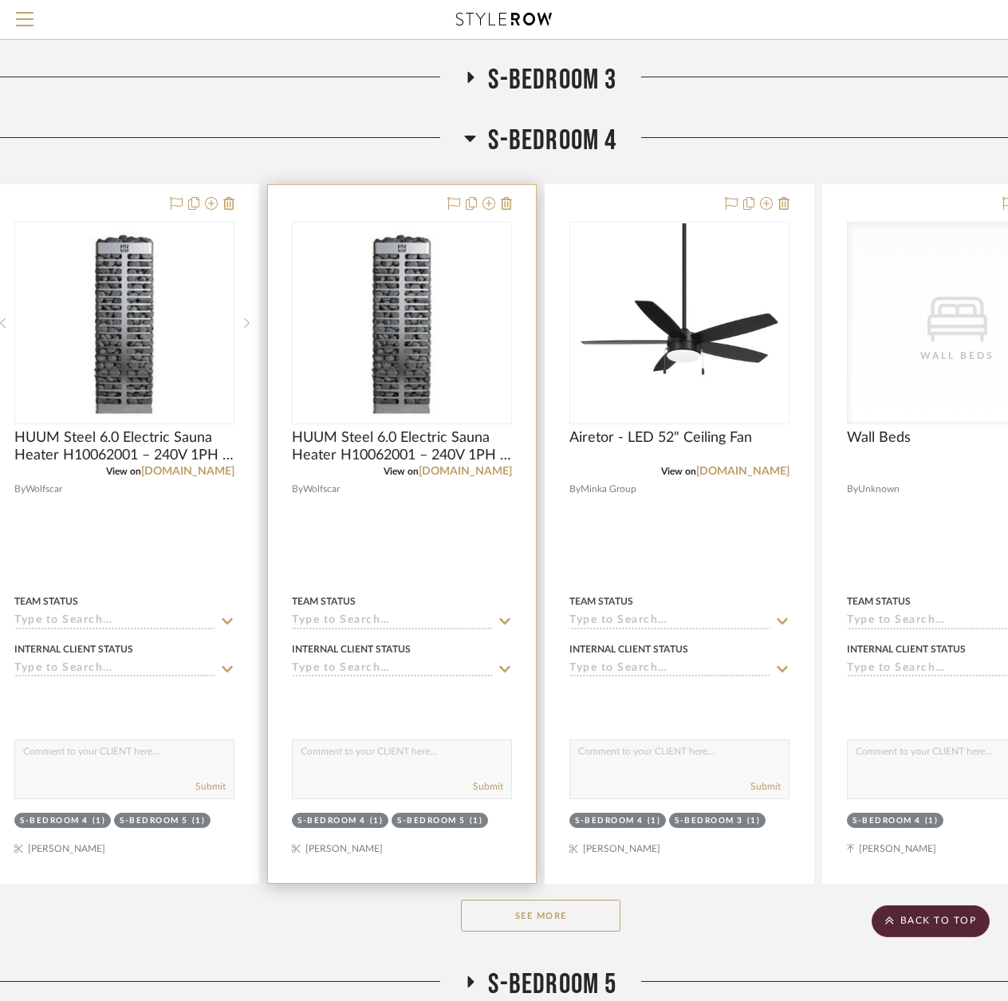
scroll to position [5883, 34]
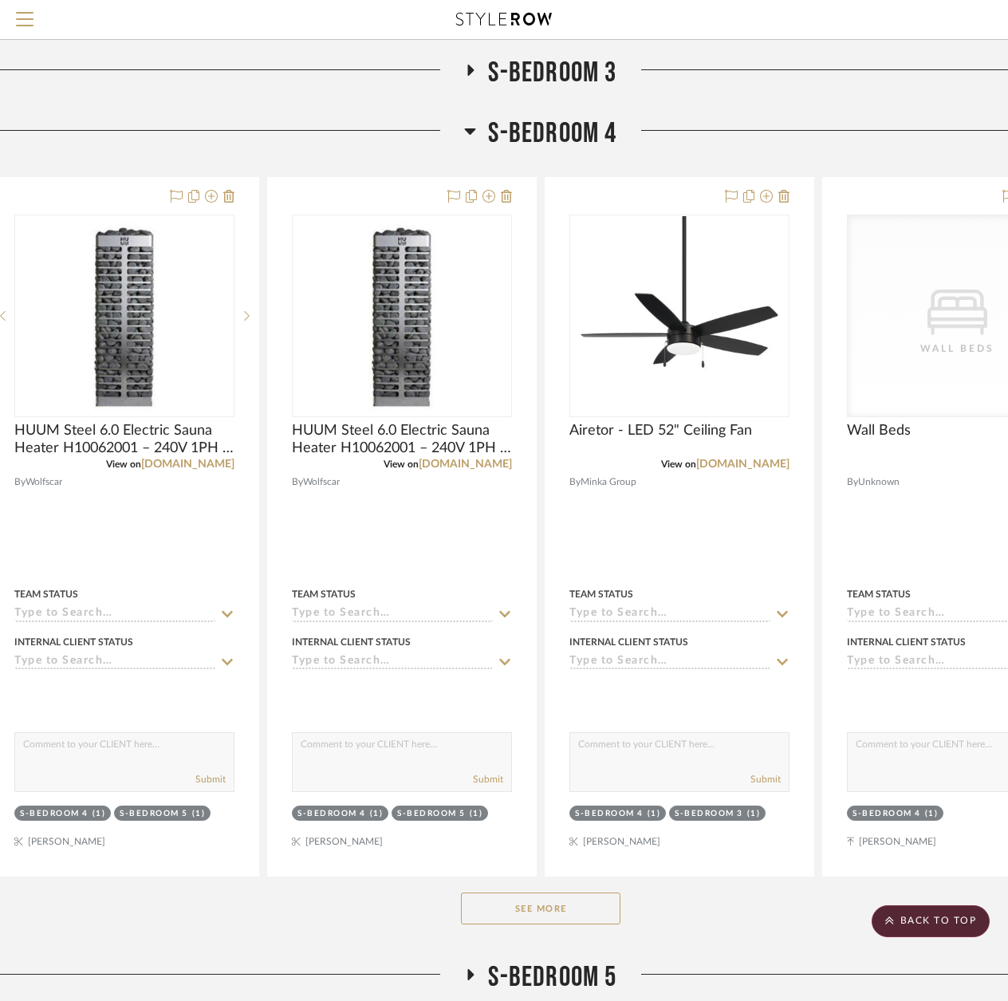
click at [523, 901] on button "See More" at bounding box center [540, 908] width 159 height 32
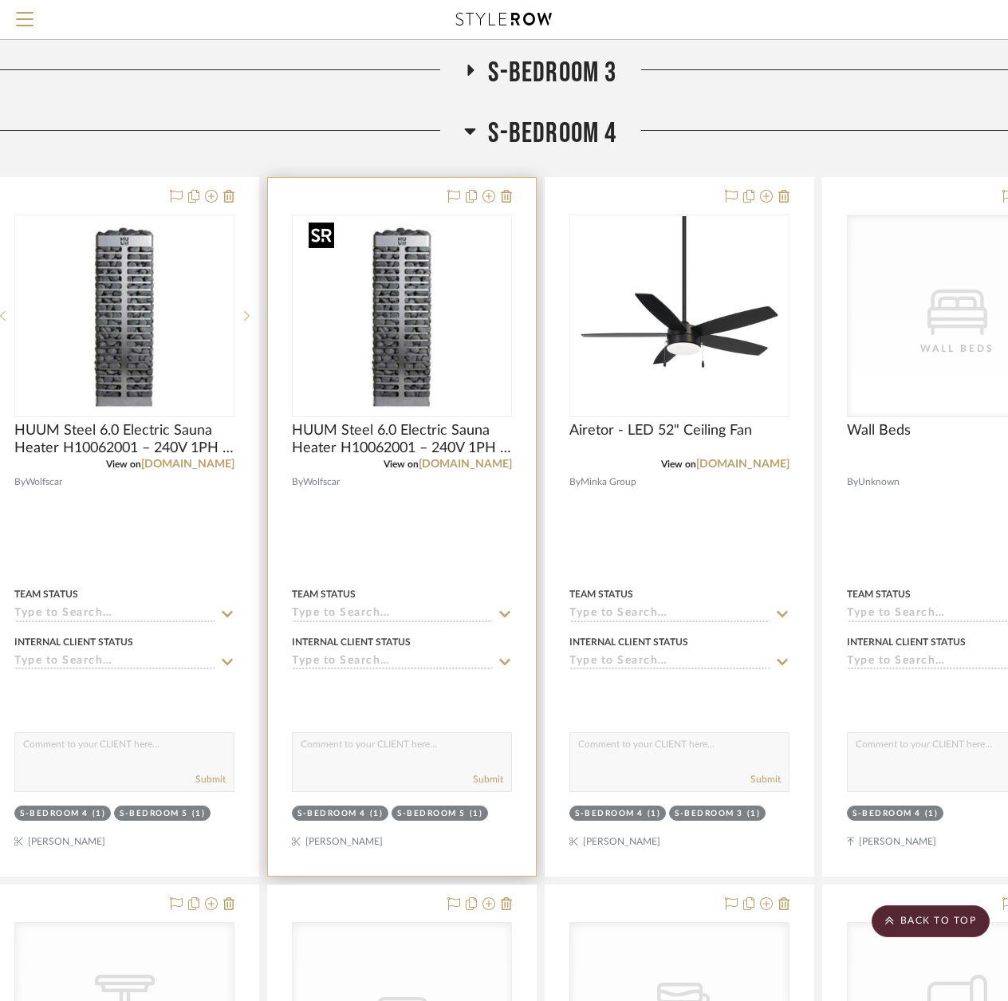
click at [417, 255] on img "0" at bounding box center [401, 315] width 199 height 199
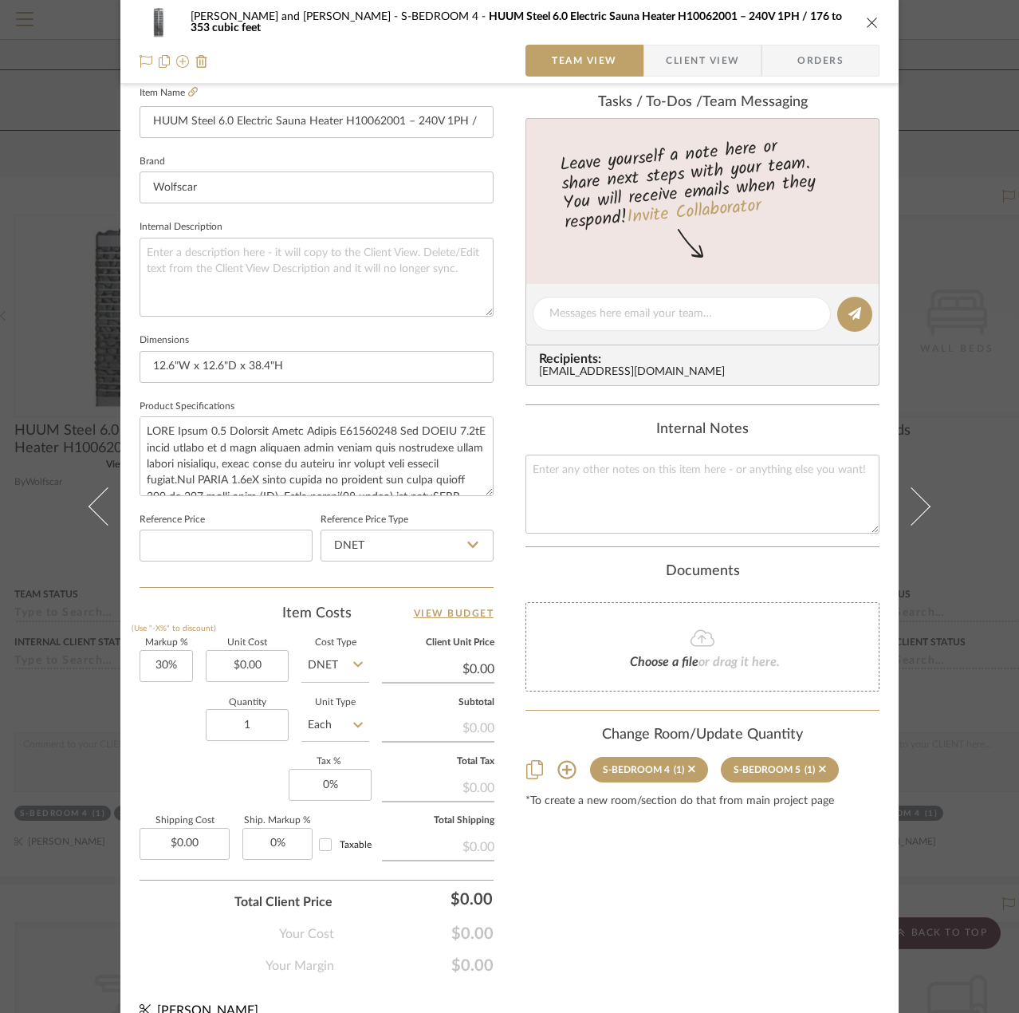
scroll to position [472, 0]
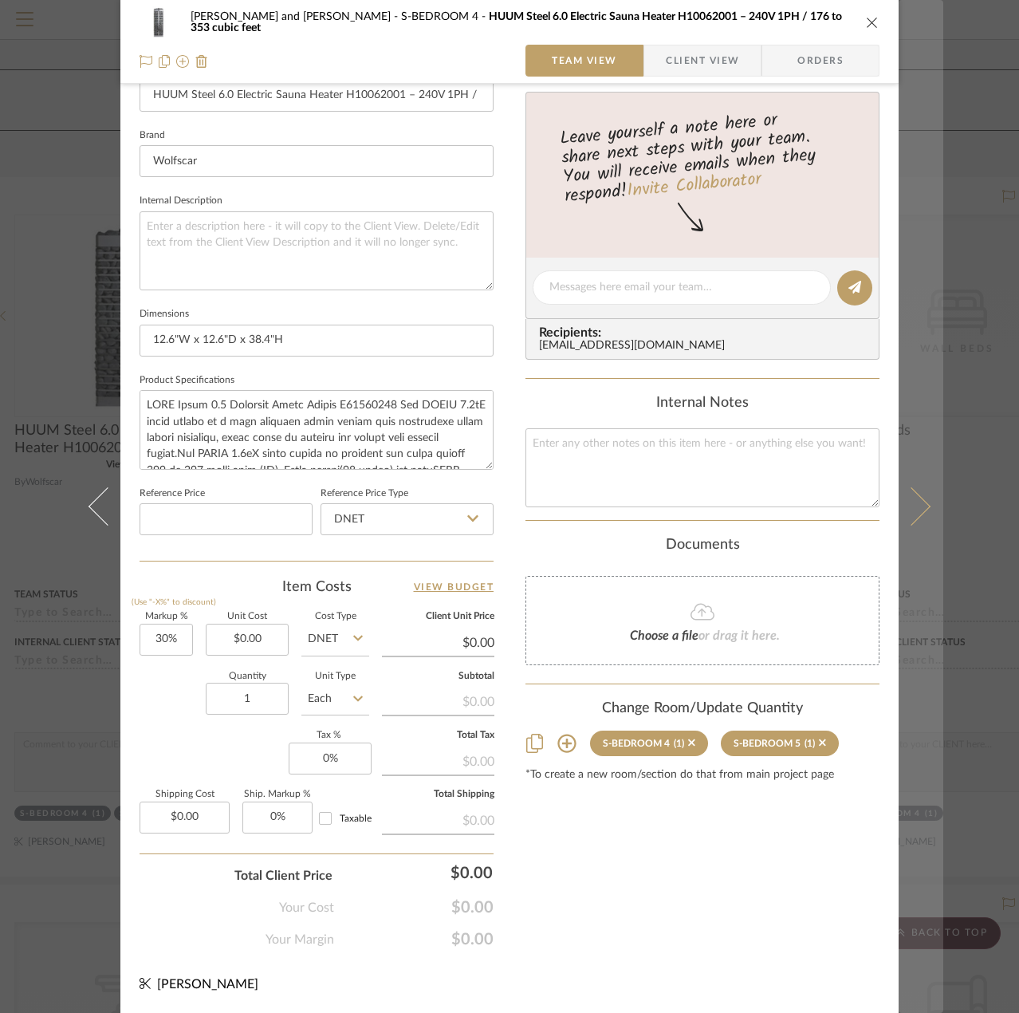
click at [936, 390] on button at bounding box center [921, 506] width 45 height 1013
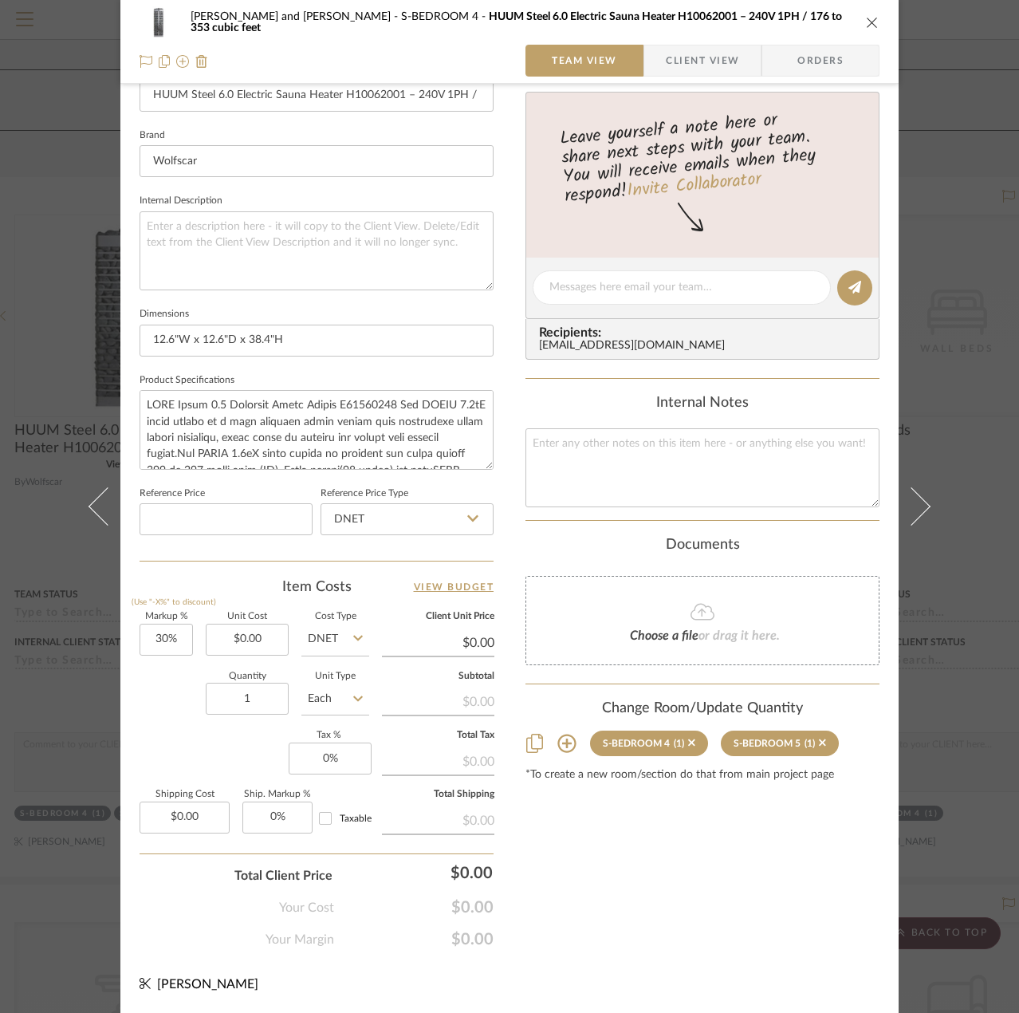
scroll to position [0, 0]
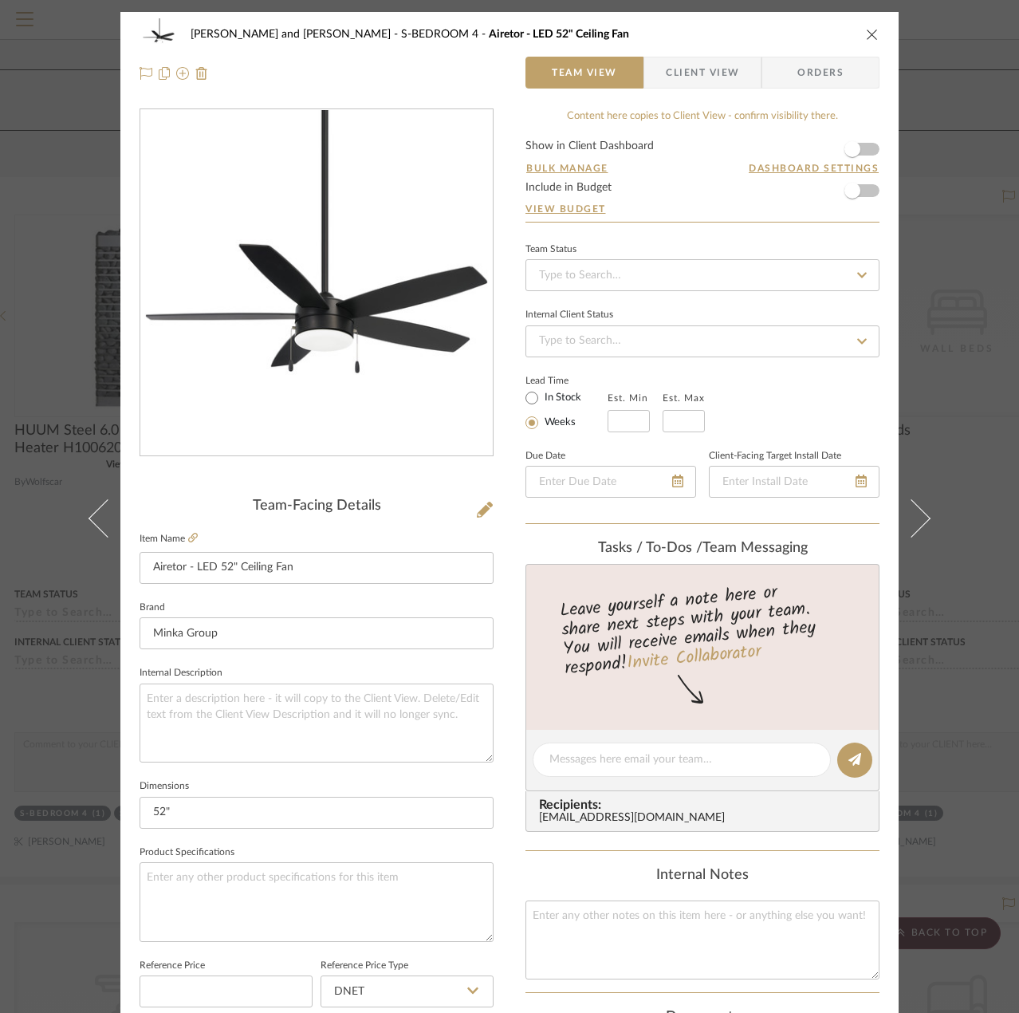
click at [865, 32] on button "close" at bounding box center [872, 34] width 14 height 14
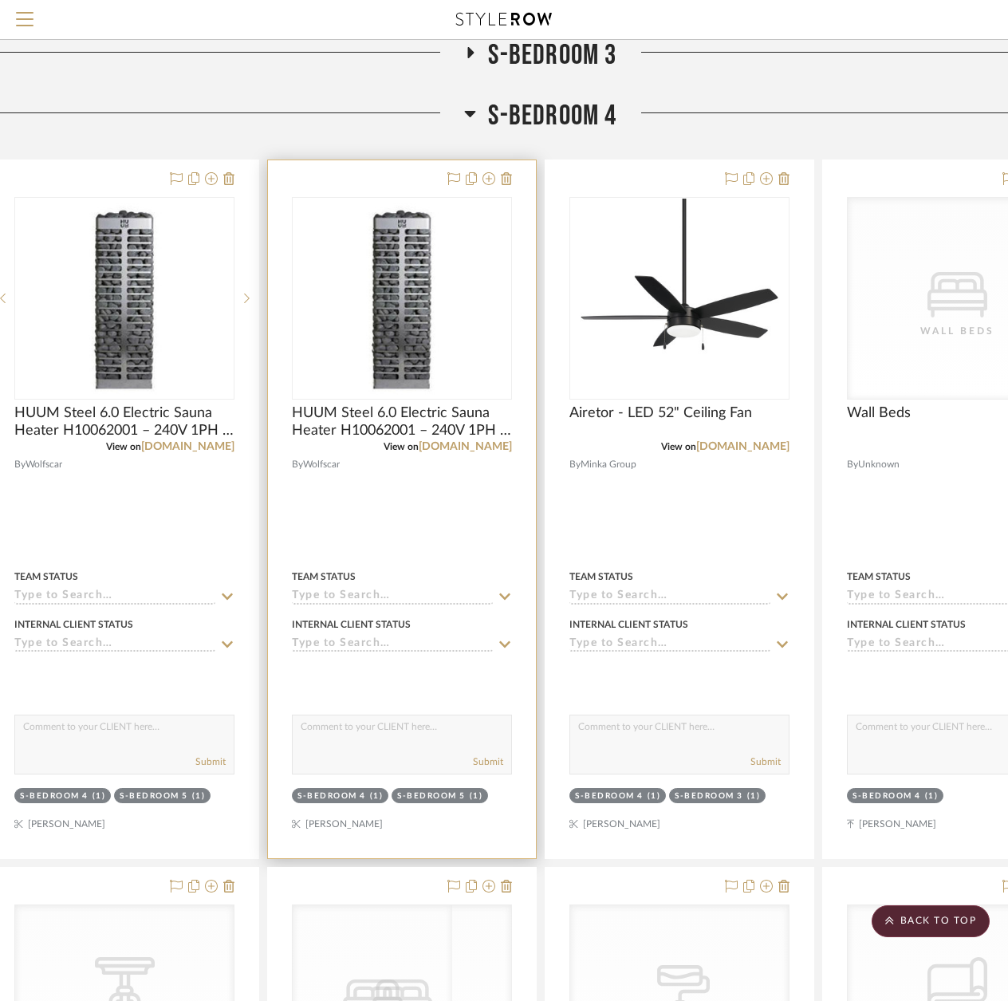
scroll to position [5724, 34]
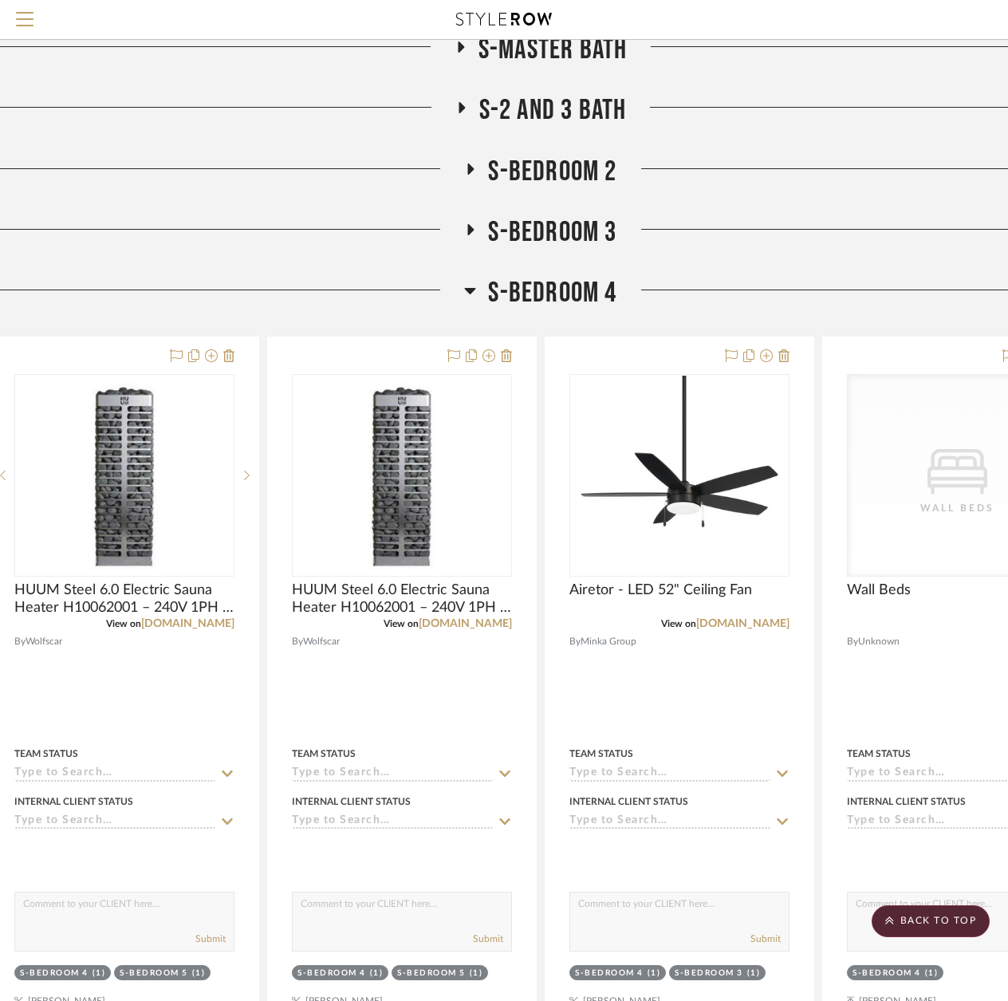
click at [467, 293] on icon at bounding box center [470, 290] width 12 height 19
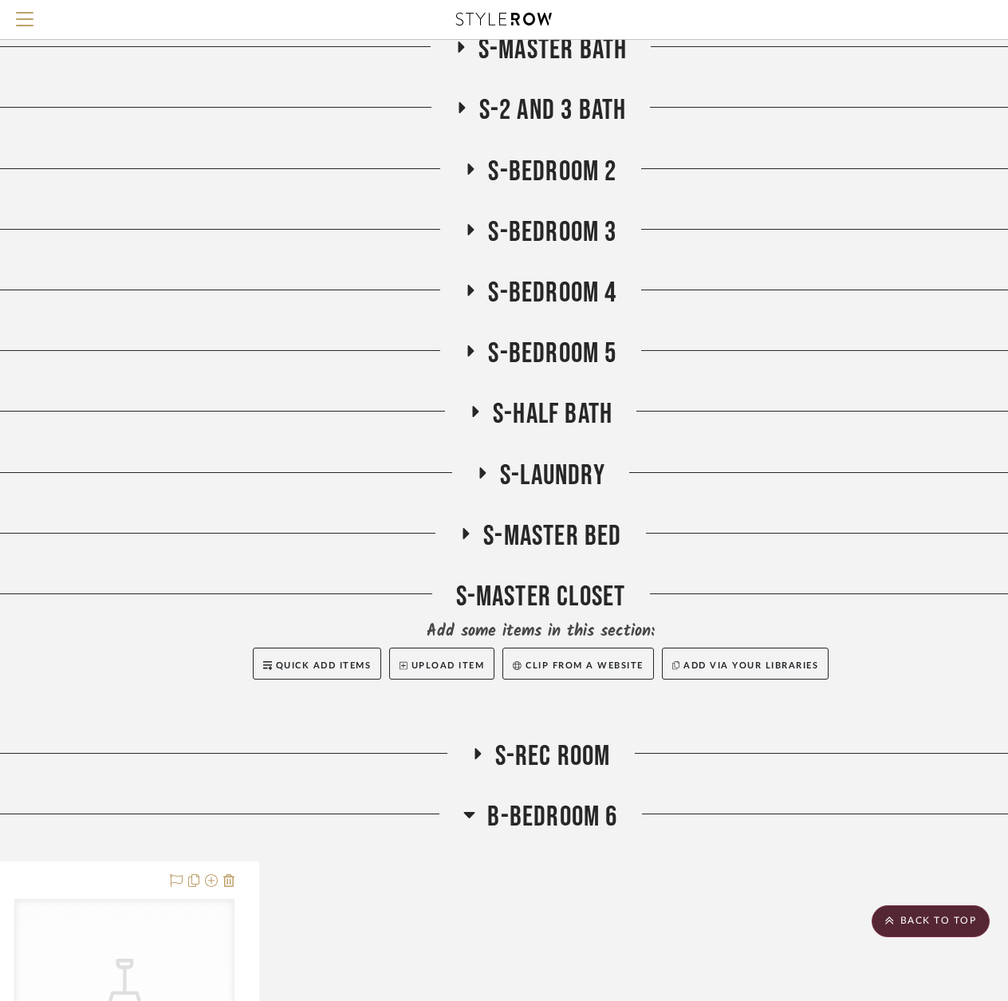
click at [470, 349] on icon at bounding box center [471, 350] width 6 height 11
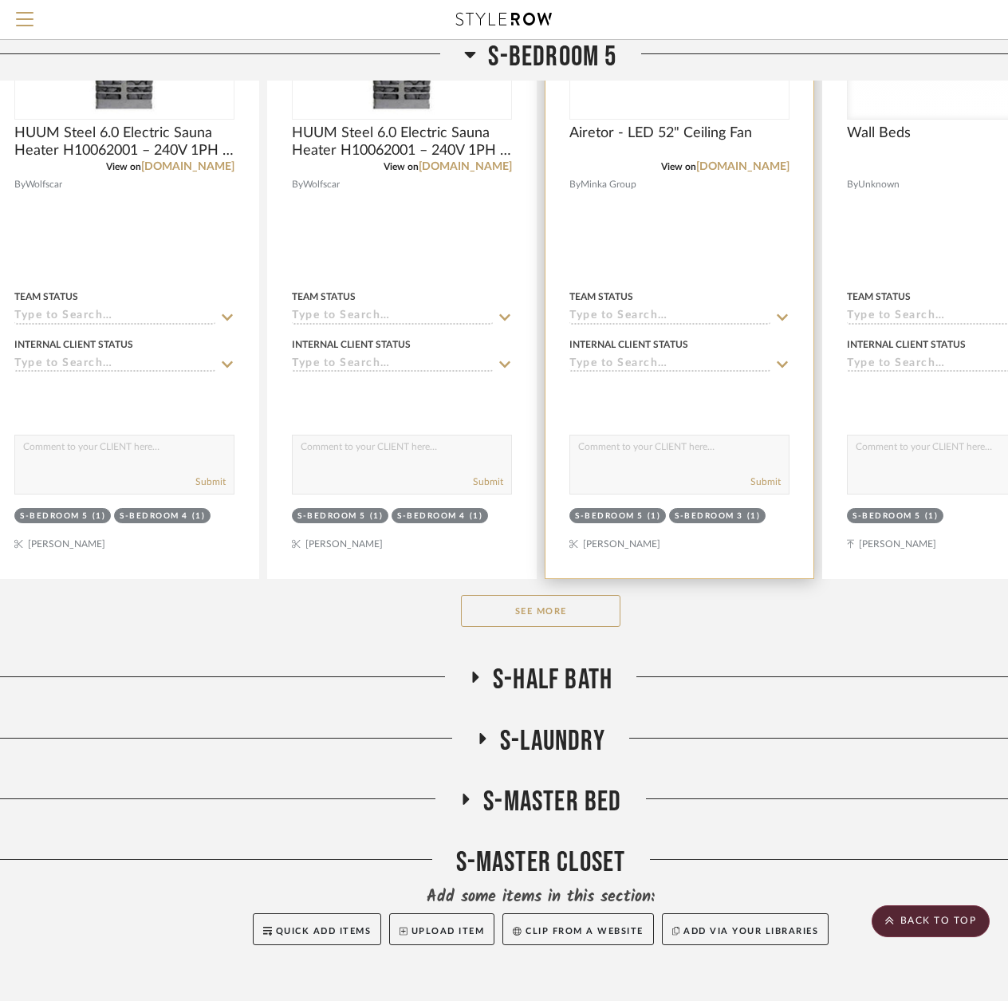
scroll to position [6521, 34]
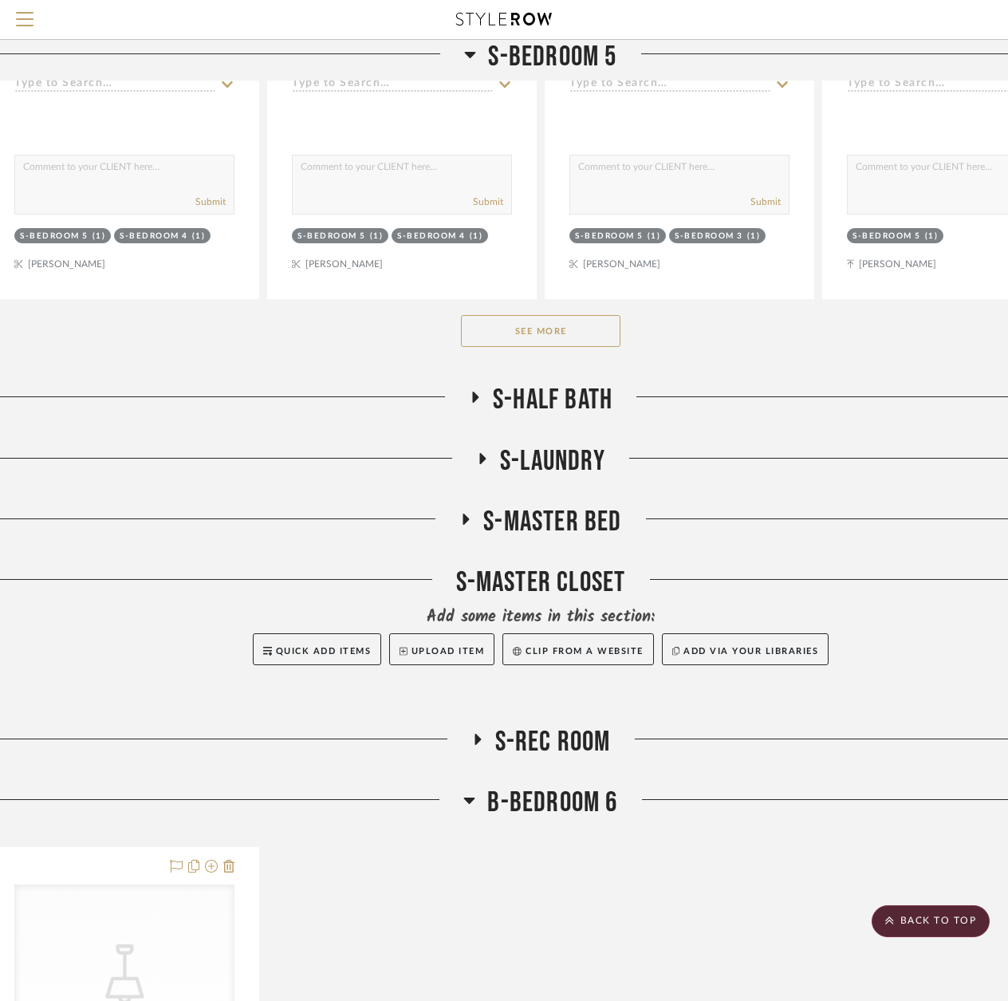
click at [574, 343] on button "See More" at bounding box center [540, 331] width 159 height 32
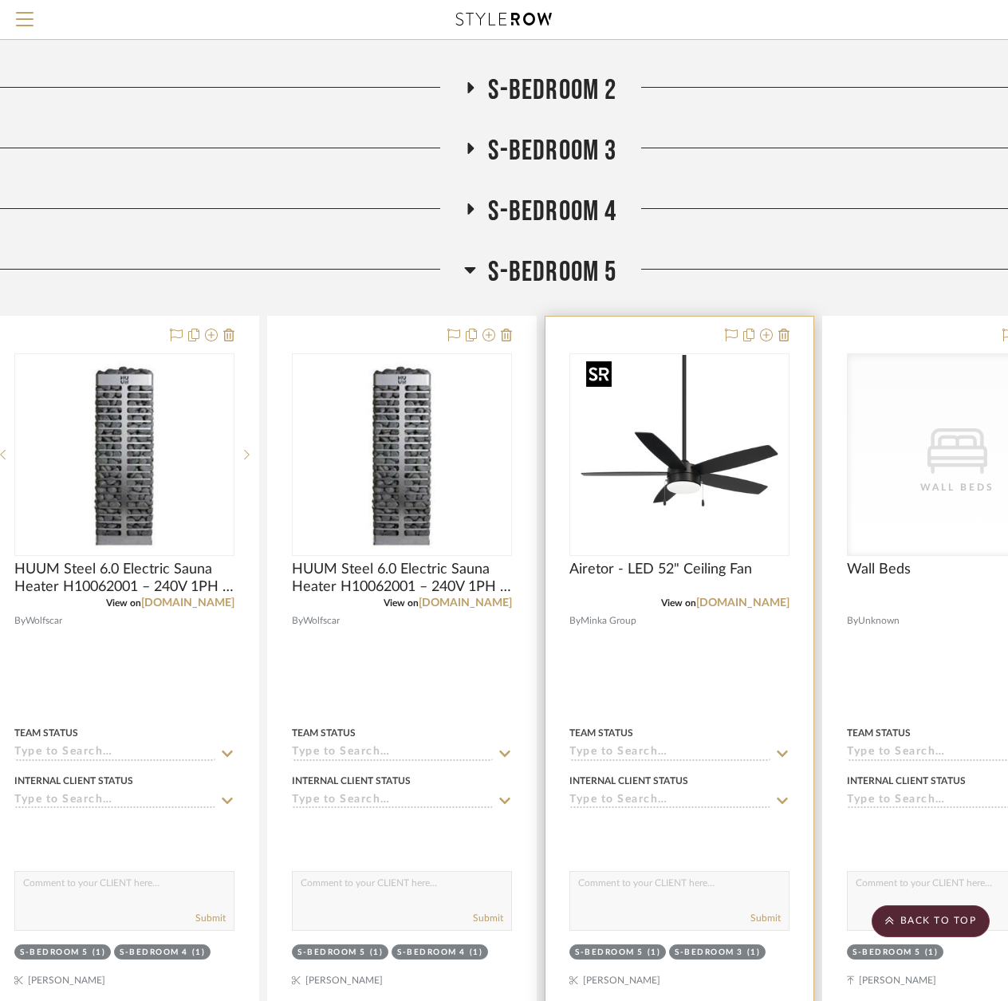
scroll to position [5803, 34]
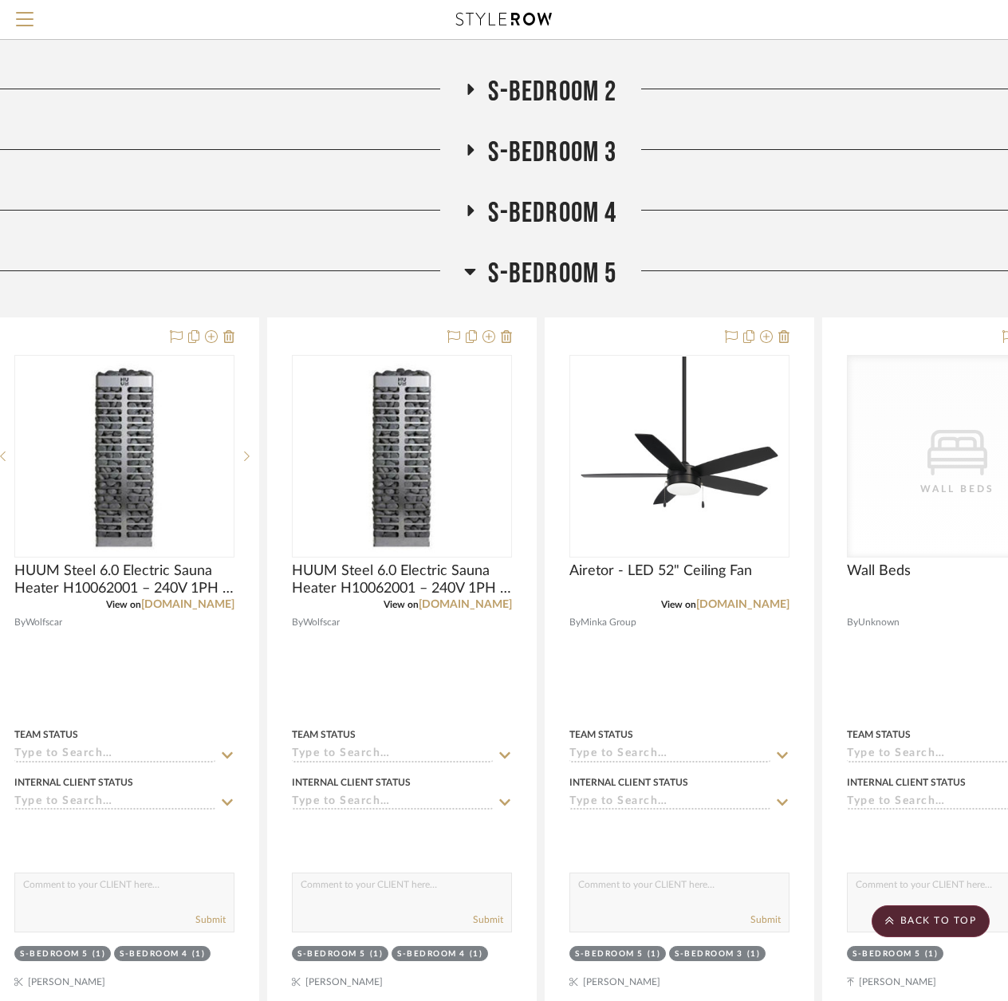
click at [478, 268] on h3 "S-BEDROOM 5" at bounding box center [540, 274] width 152 height 34
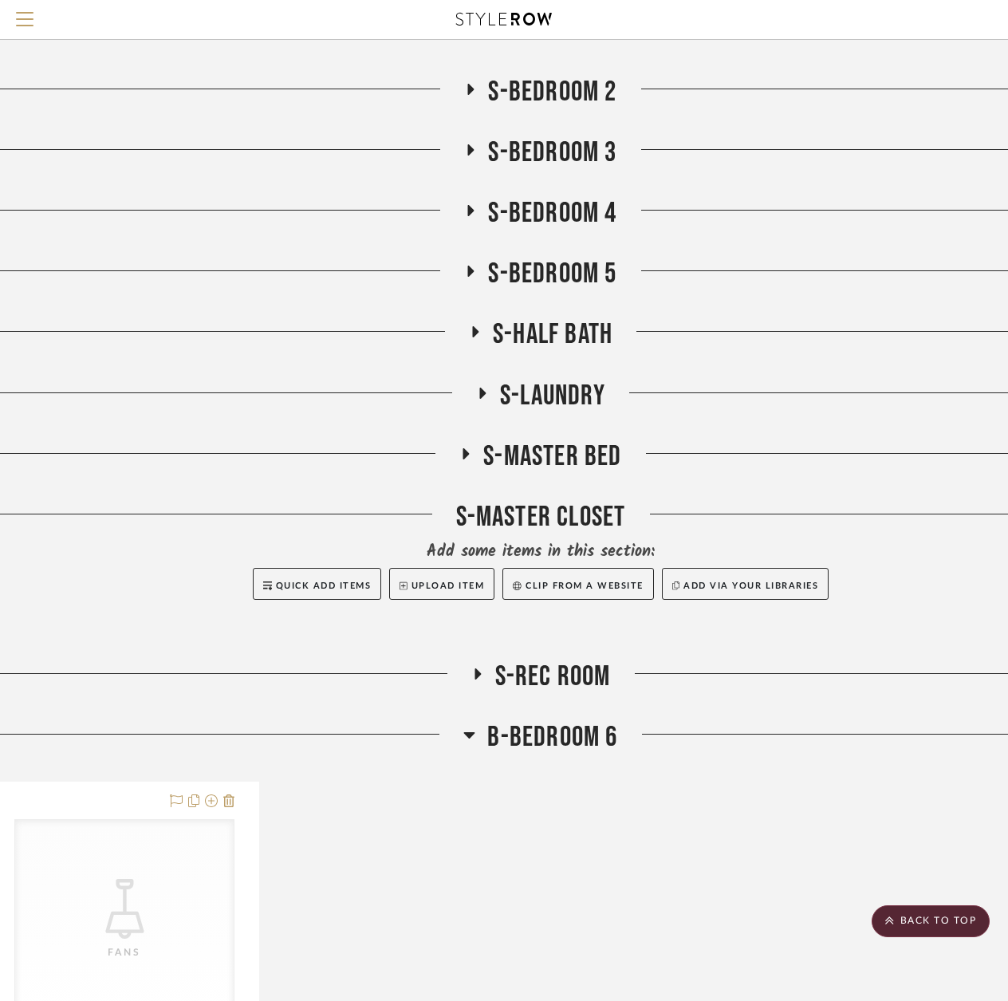
click at [478, 338] on fa-icon at bounding box center [475, 336] width 12 height 23
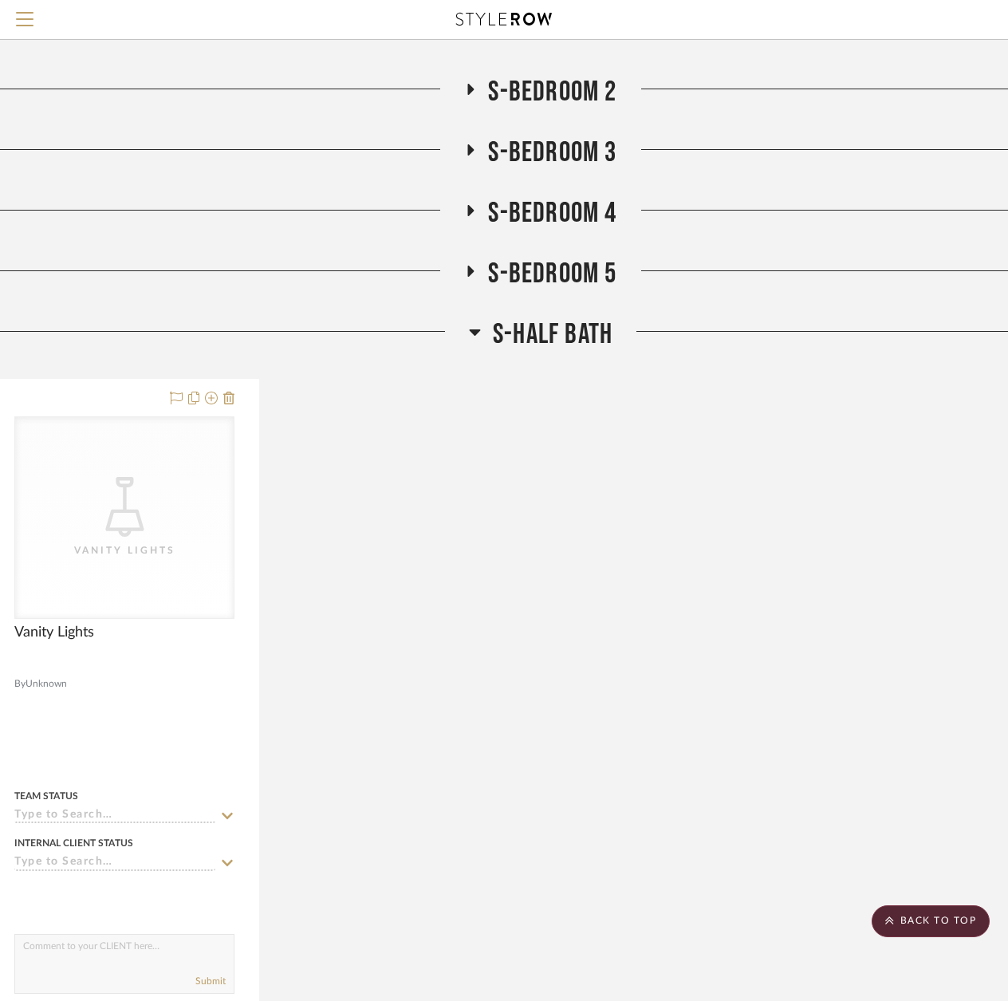
click at [478, 338] on icon at bounding box center [475, 331] width 12 height 19
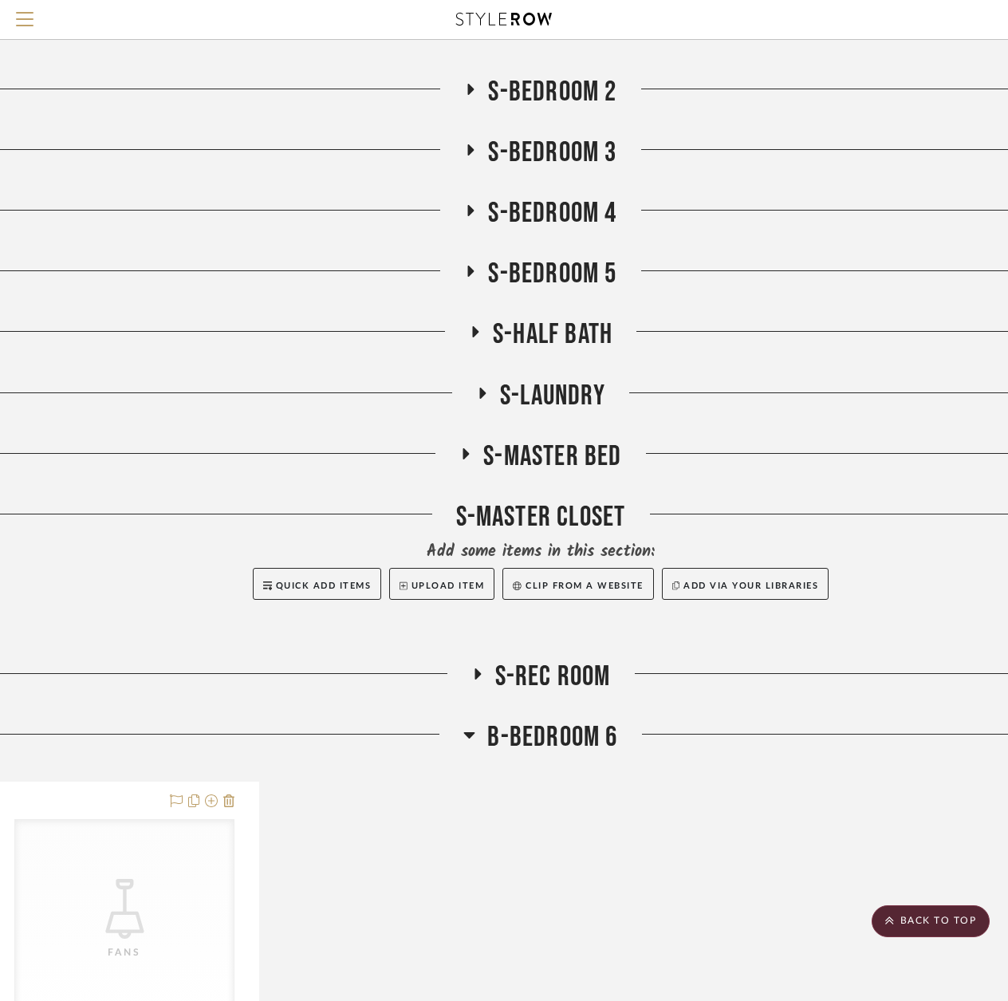
click at [474, 273] on icon at bounding box center [470, 272] width 19 height 12
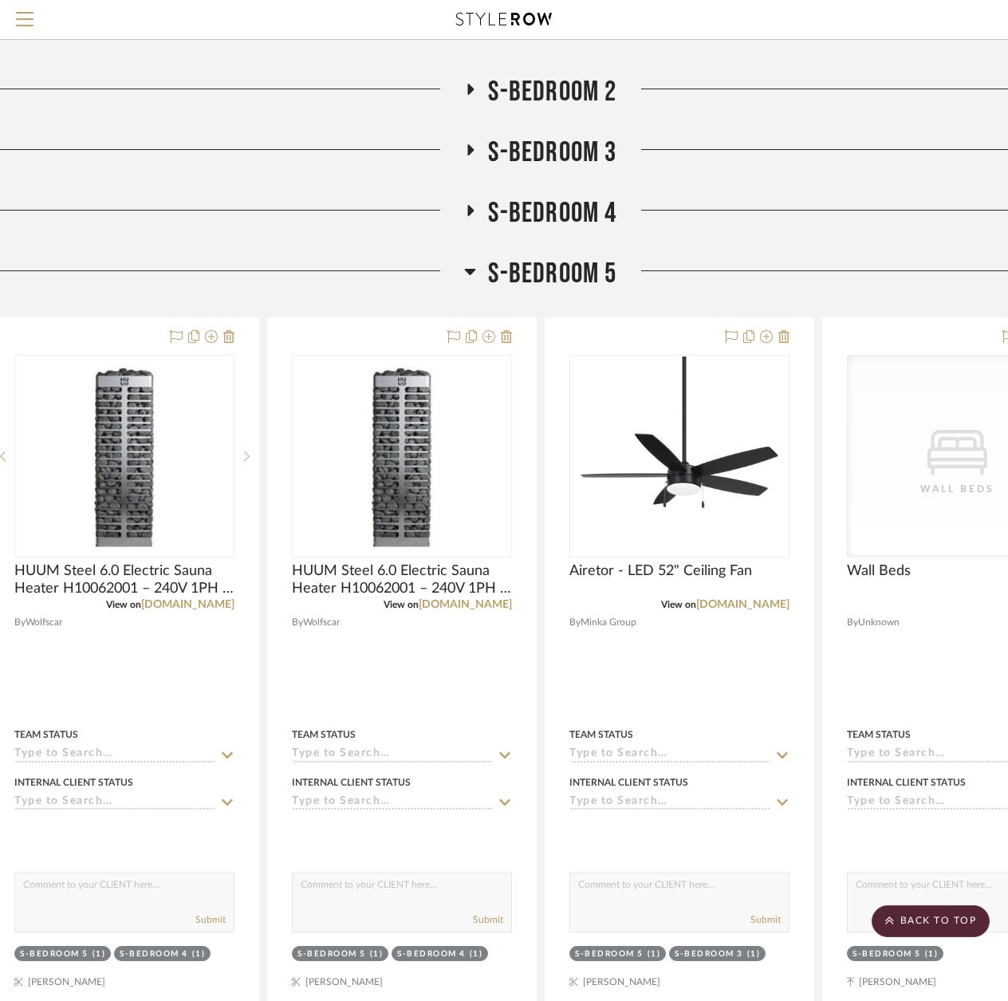
click at [475, 275] on icon at bounding box center [470, 271] width 12 height 19
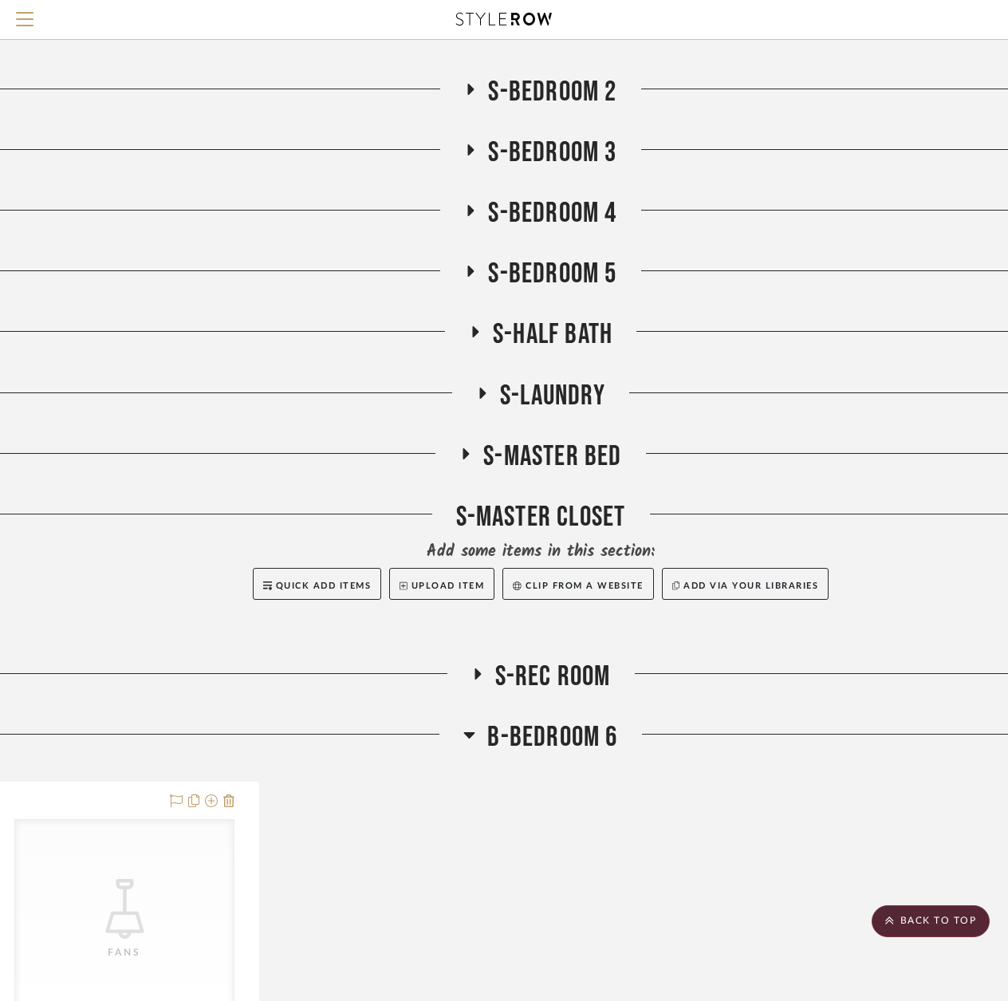
click at [474, 390] on icon at bounding box center [482, 393] width 19 height 12
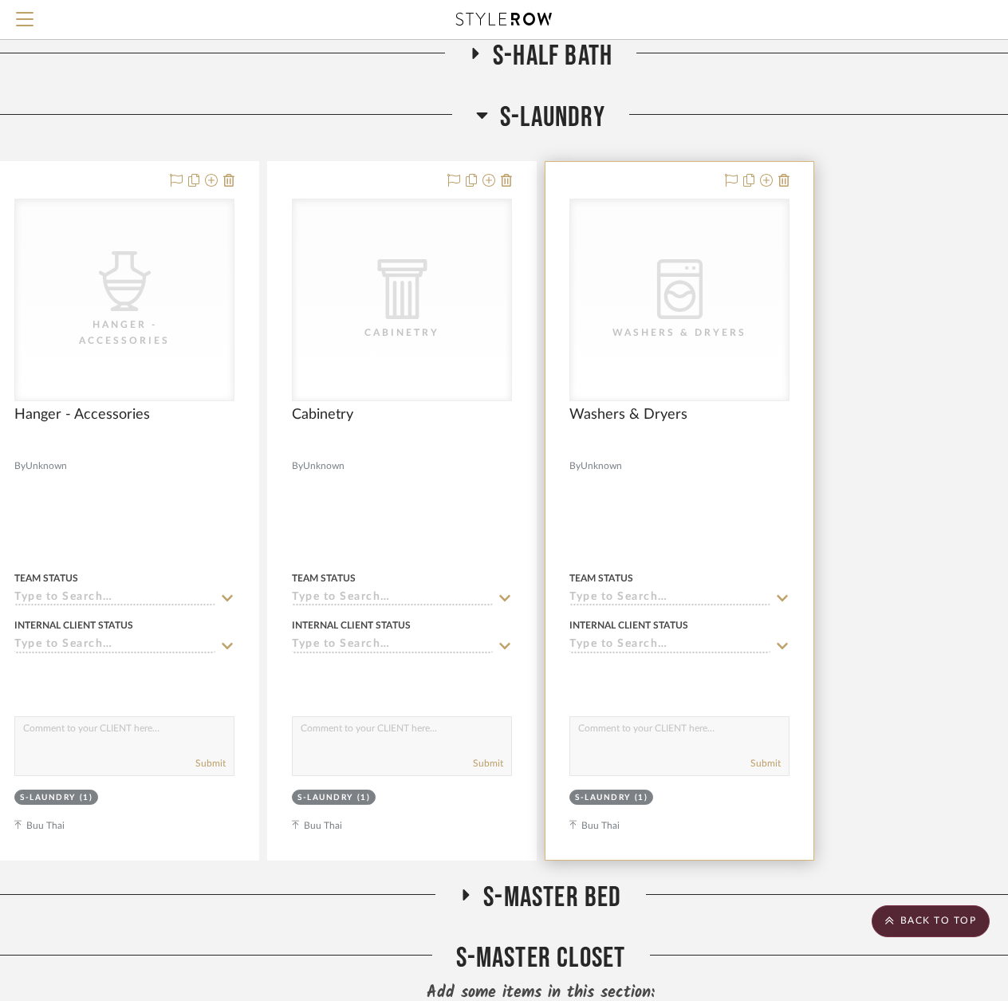
scroll to position [6122, 34]
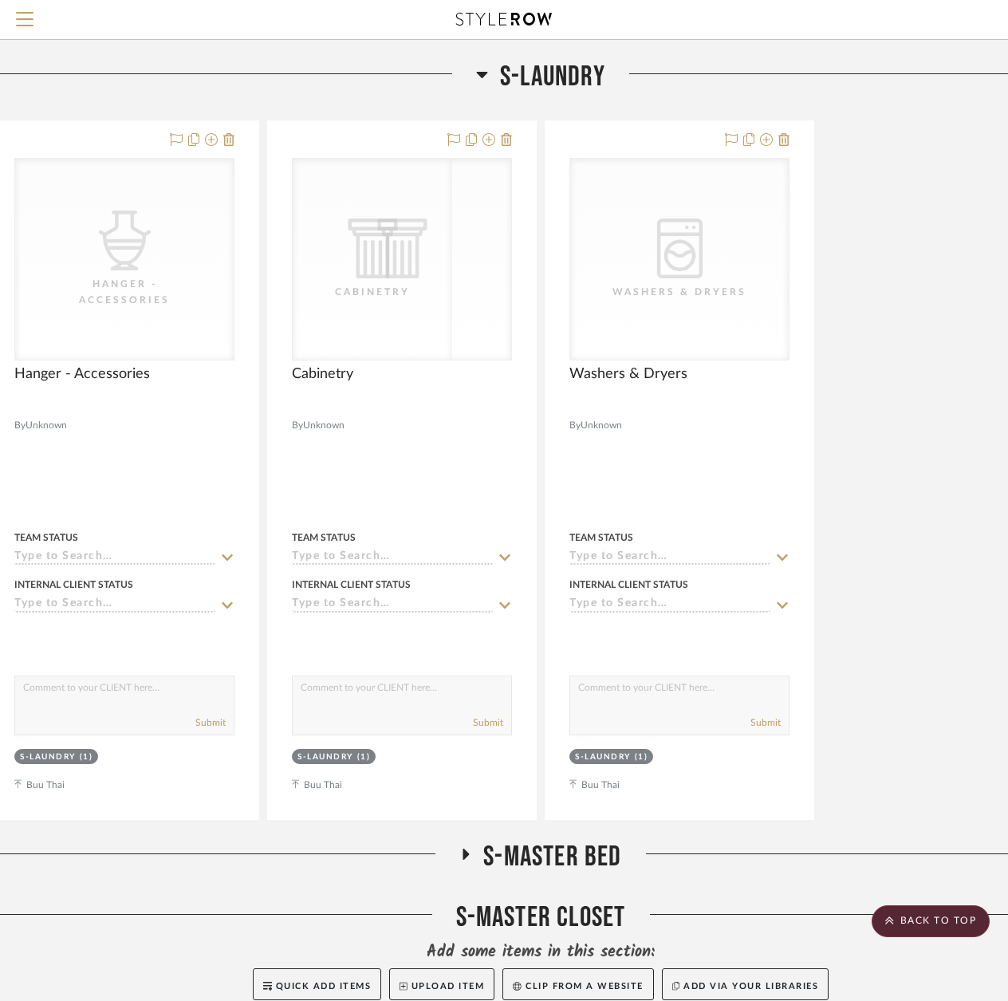
click at [486, 77] on icon at bounding box center [482, 74] width 12 height 19
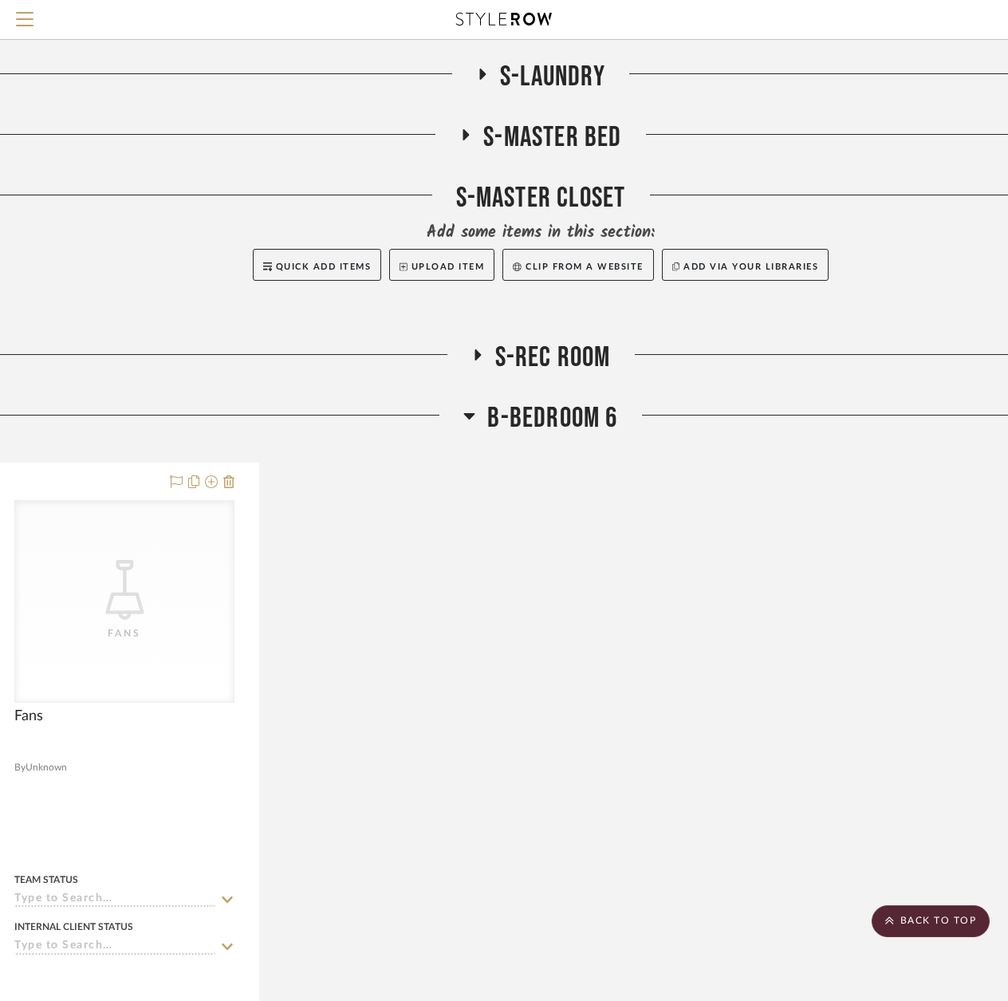
click at [477, 135] on h3 "S-MASTER BED" at bounding box center [540, 137] width 162 height 34
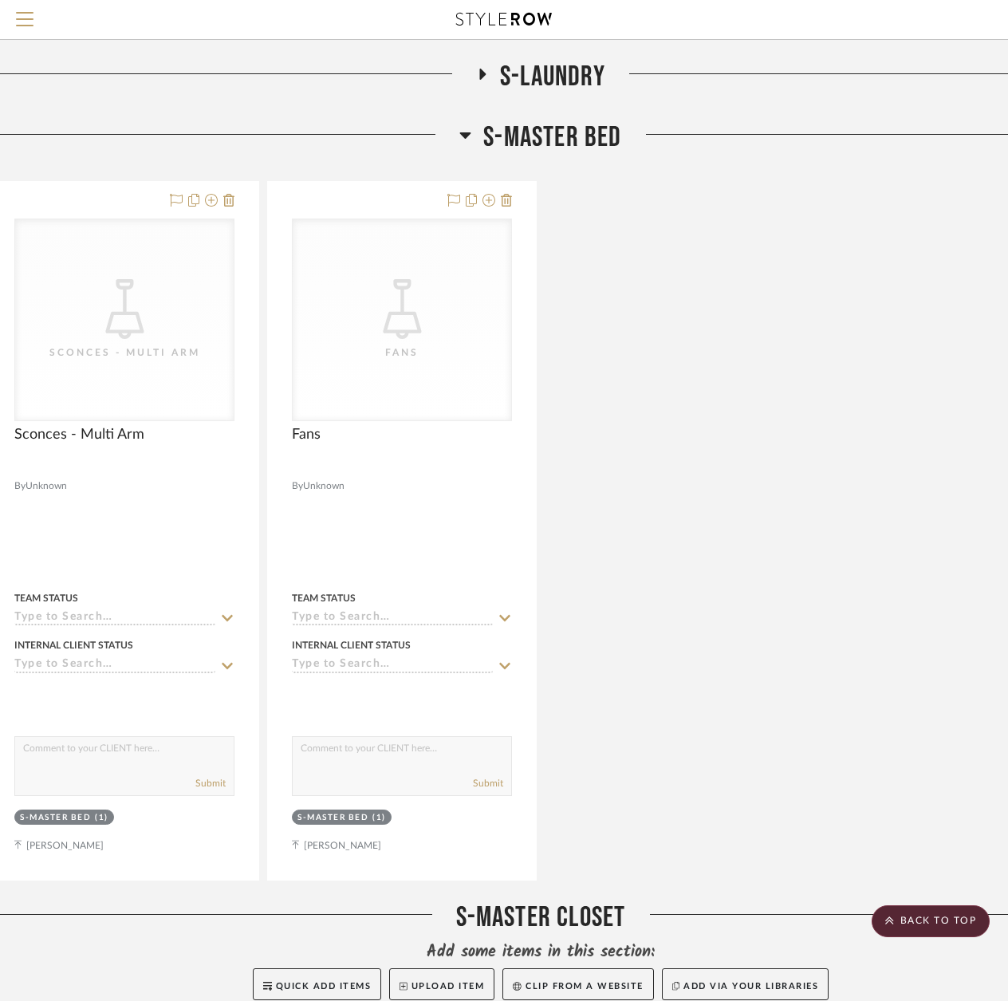
click at [477, 136] on h3 "S-MASTER BED" at bounding box center [540, 137] width 162 height 34
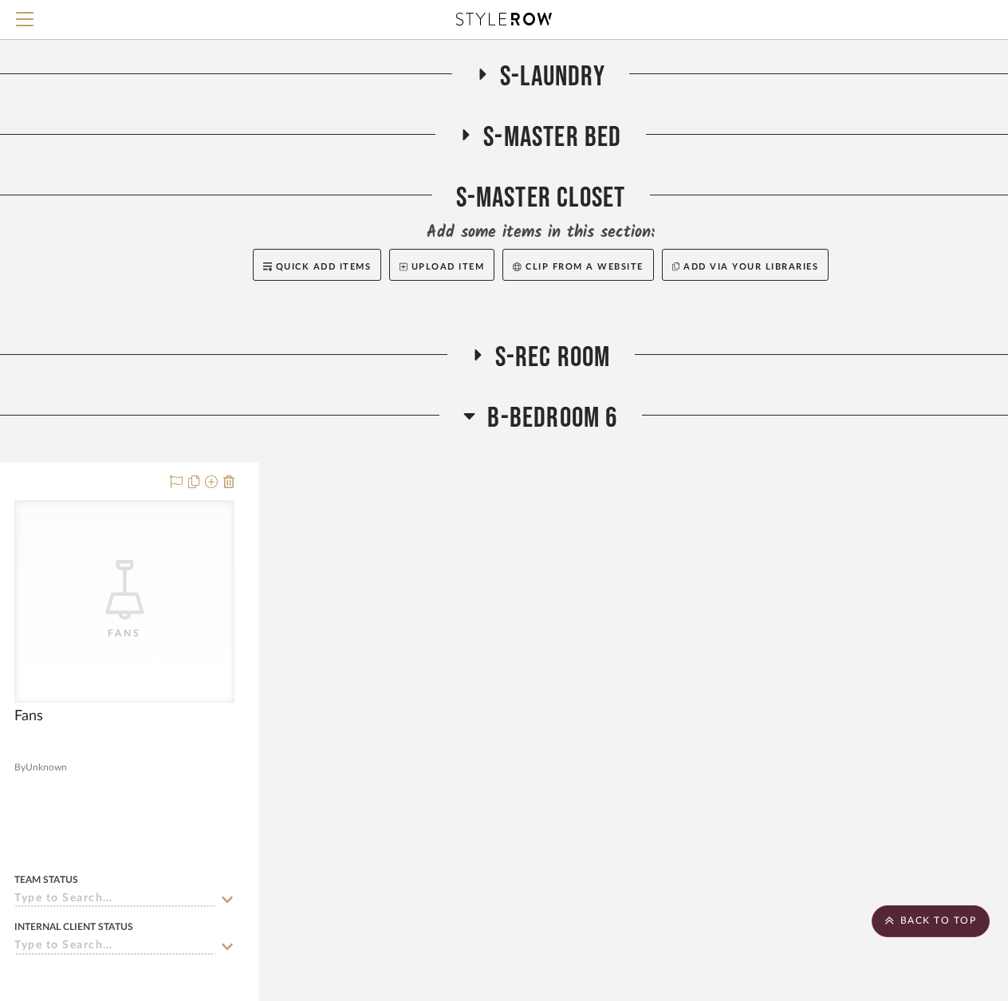
click at [476, 356] on icon at bounding box center [477, 354] width 6 height 11
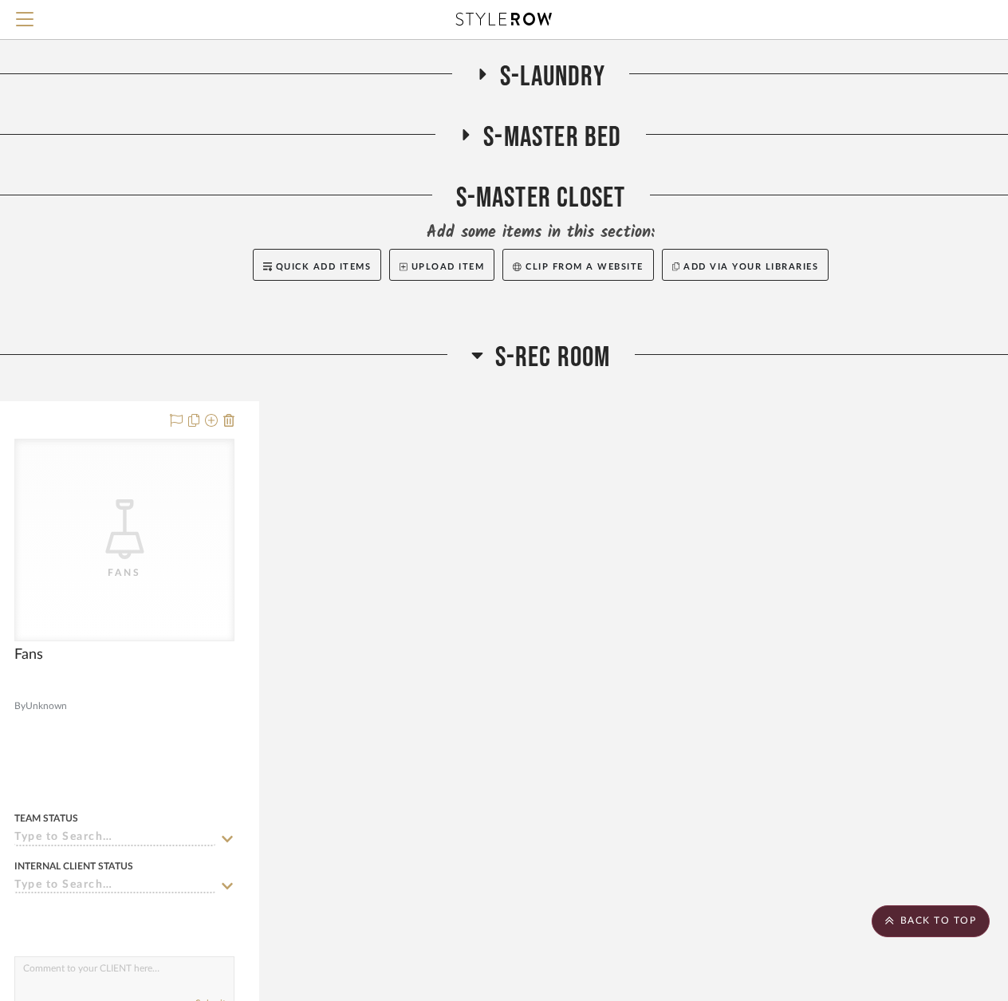
click at [478, 355] on icon at bounding box center [476, 355] width 11 height 6
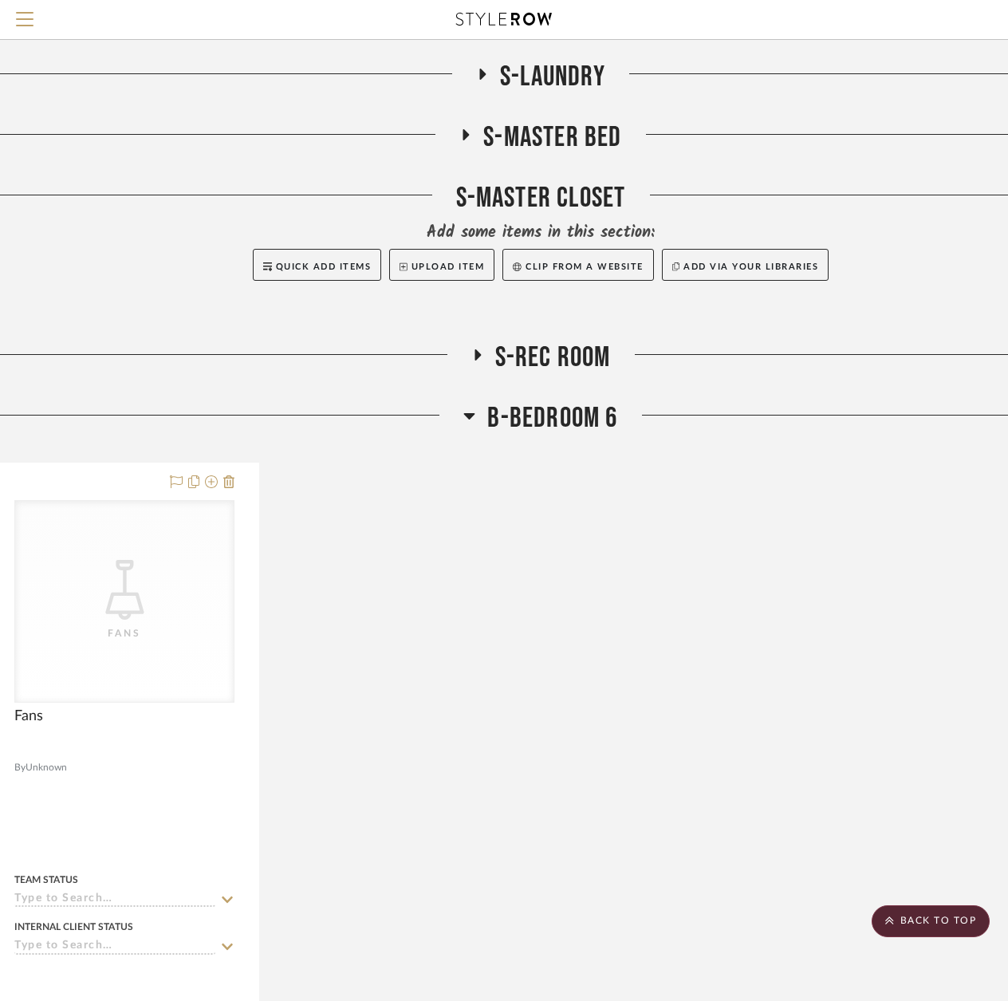
click at [472, 422] on icon at bounding box center [469, 415] width 12 height 19
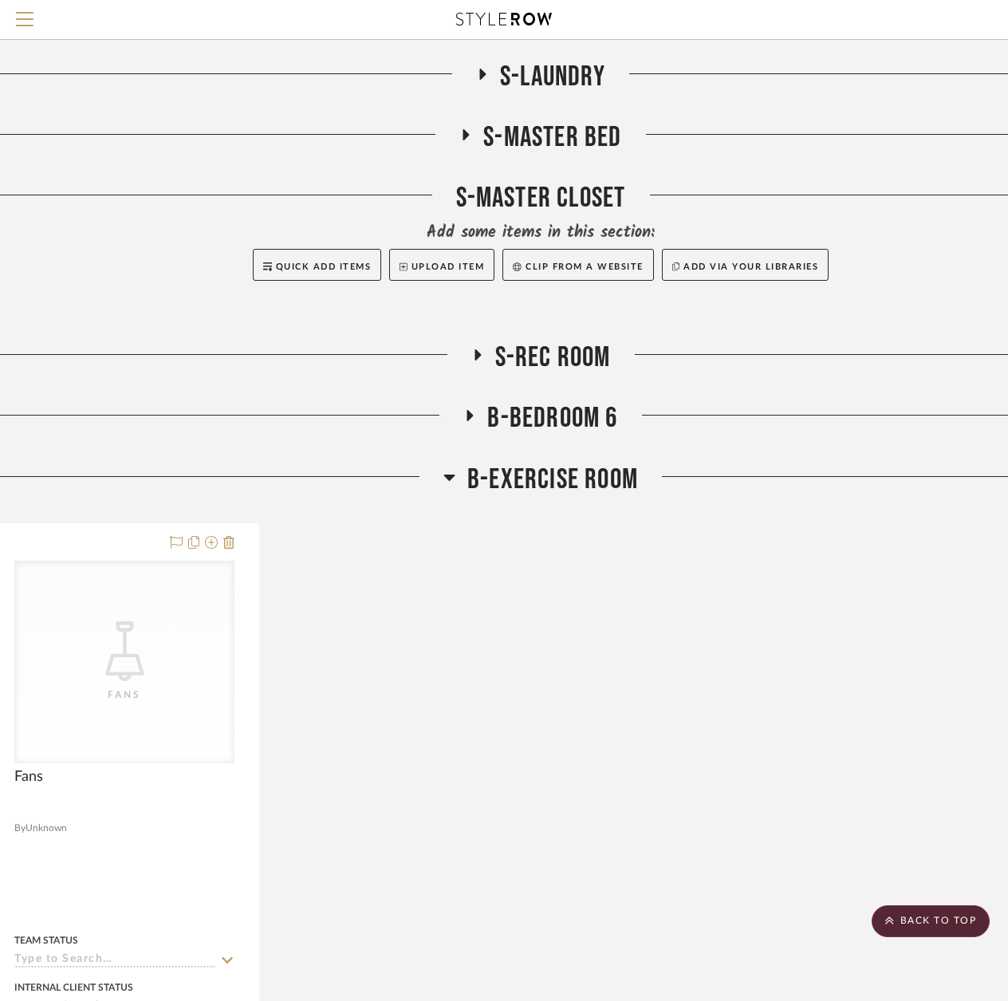
click at [450, 474] on icon at bounding box center [449, 477] width 11 height 6
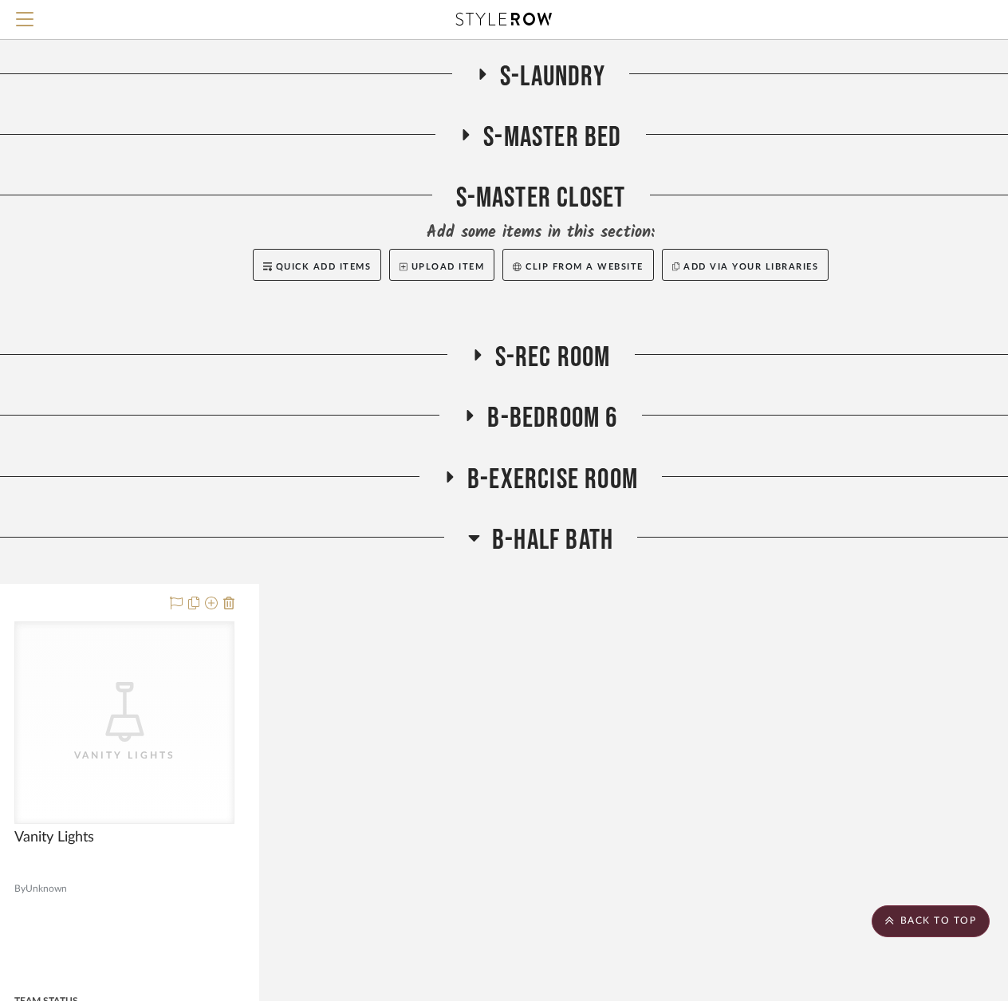
click at [470, 534] on icon at bounding box center [474, 537] width 12 height 19
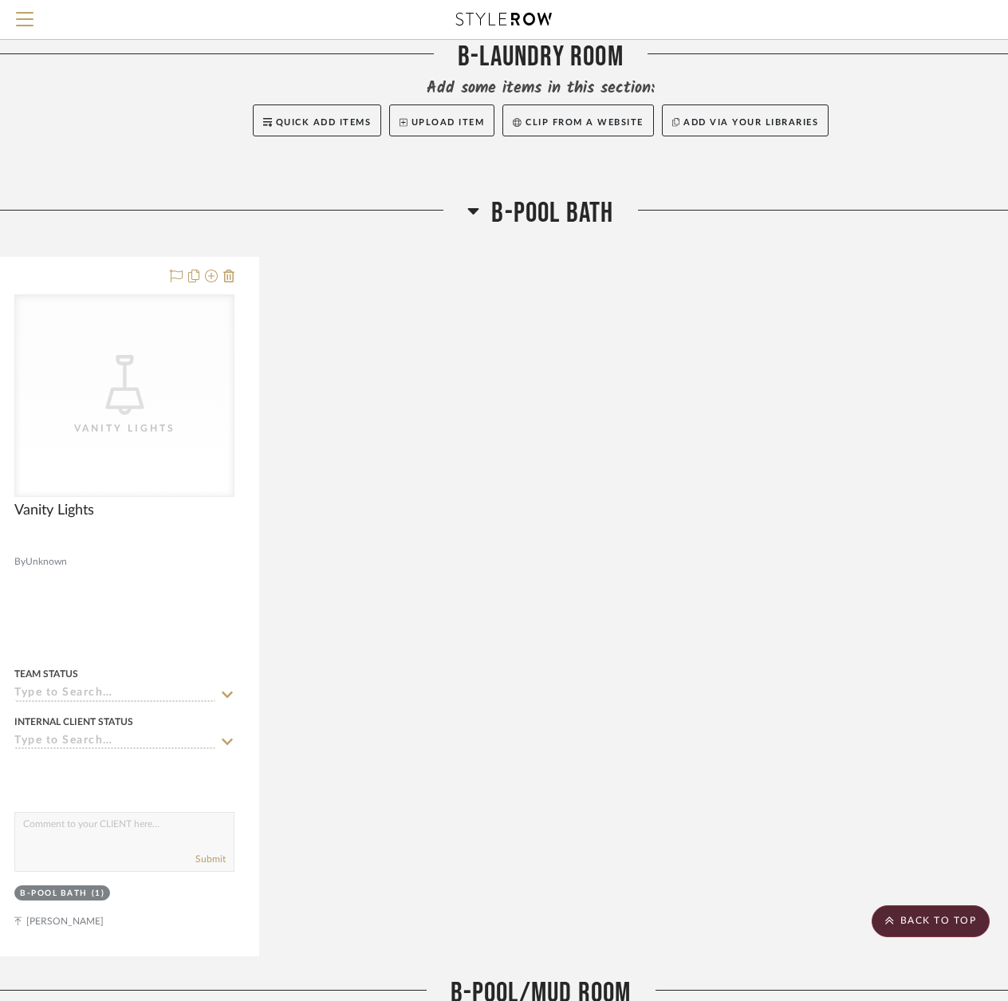
scroll to position [6601, 34]
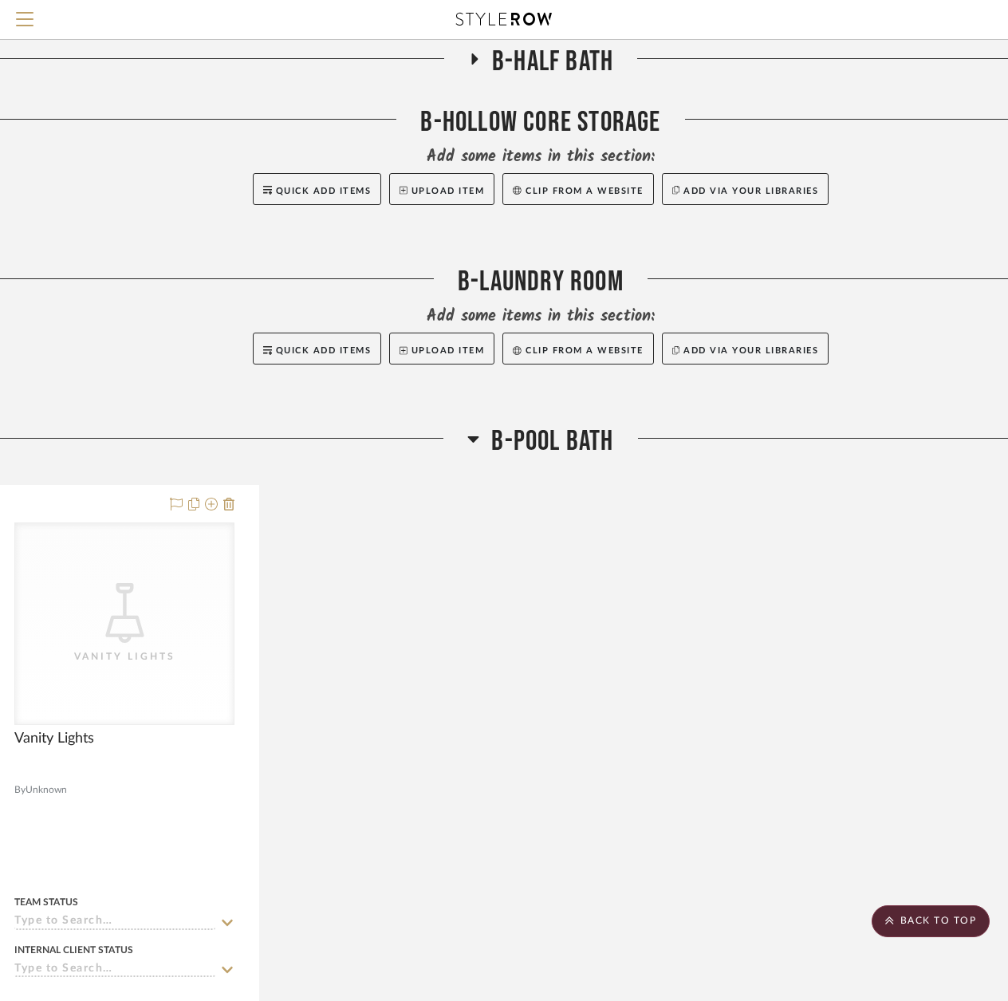
click at [478, 435] on icon at bounding box center [473, 438] width 12 height 19
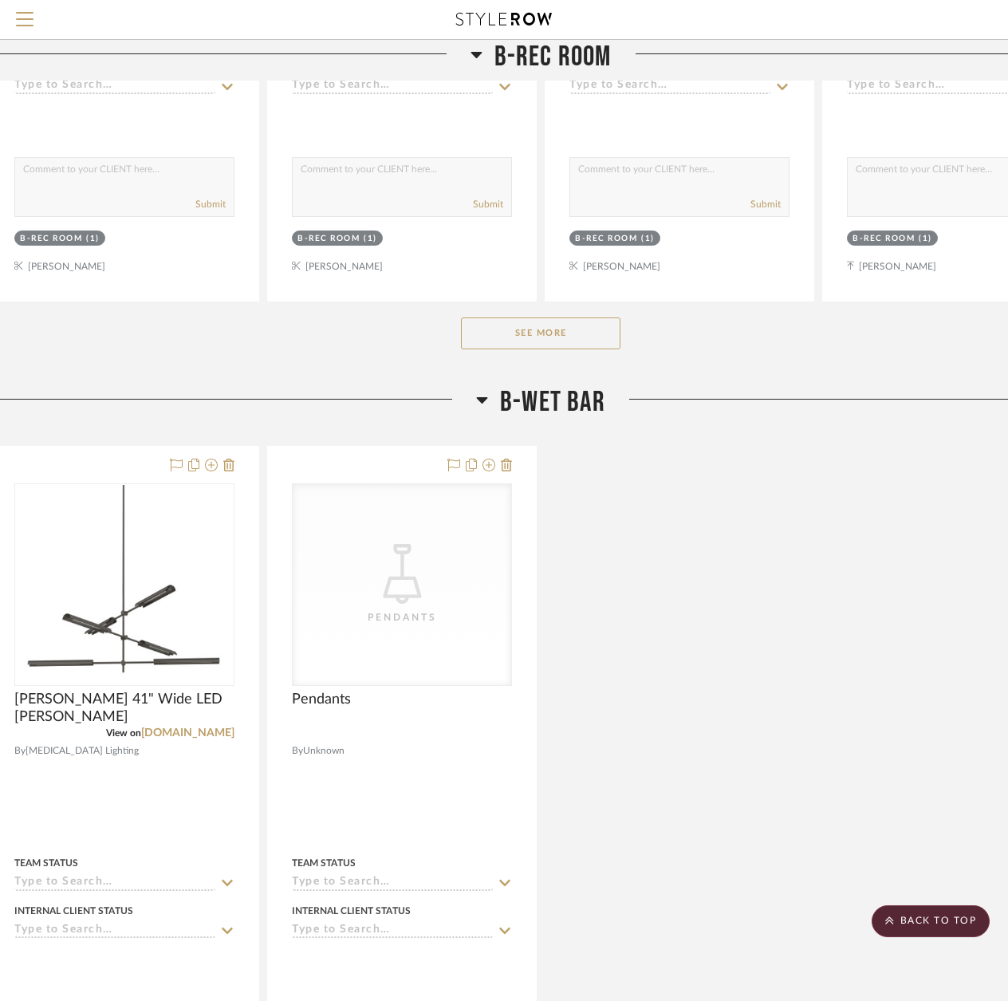
scroll to position [7717, 34]
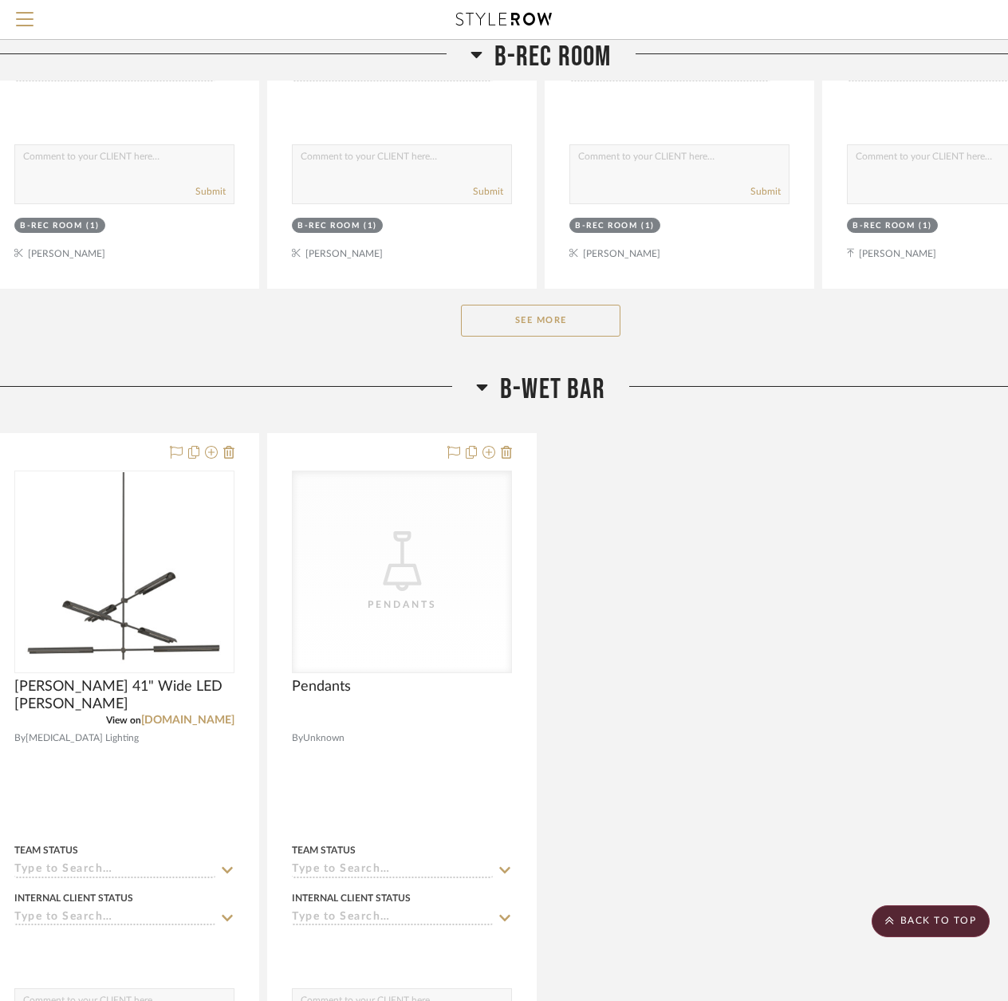
click at [572, 325] on button "See More" at bounding box center [540, 321] width 159 height 32
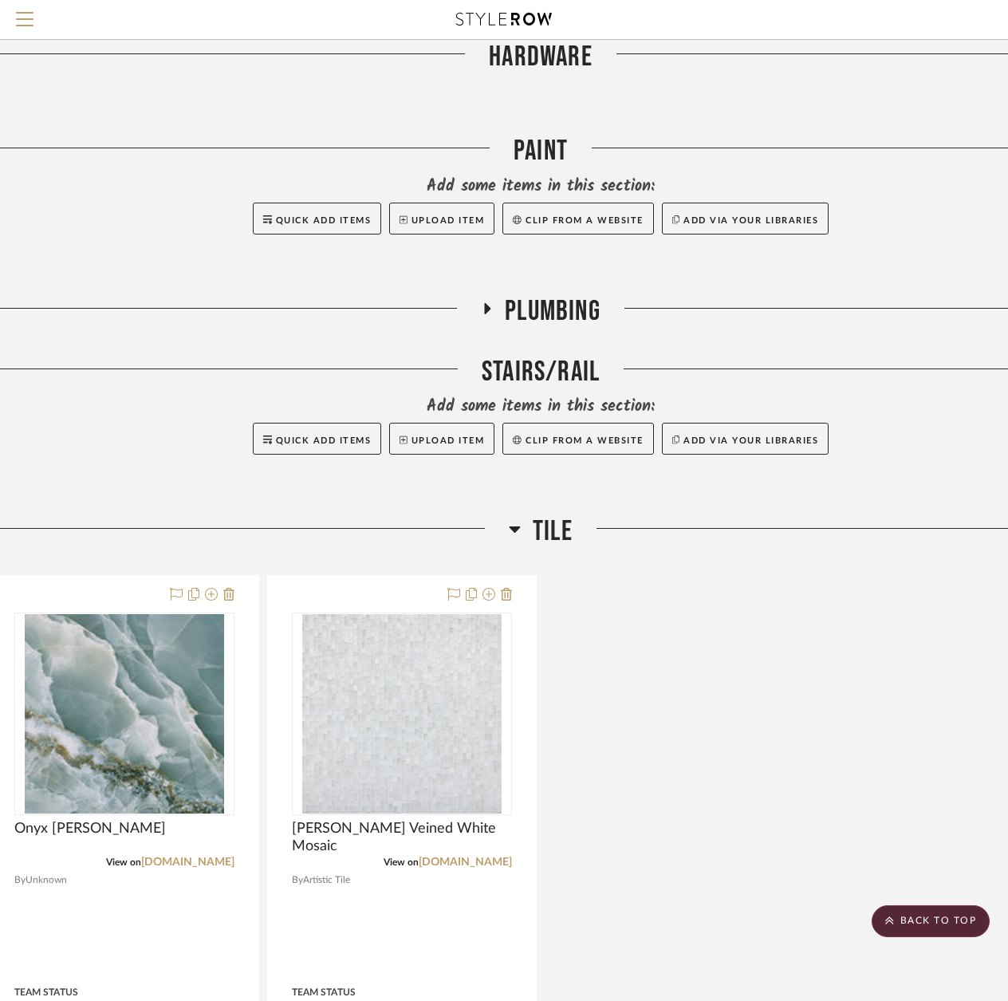
scroll to position [3132, 34]
click at [521, 523] on h3 "Tile" at bounding box center [541, 532] width 64 height 34
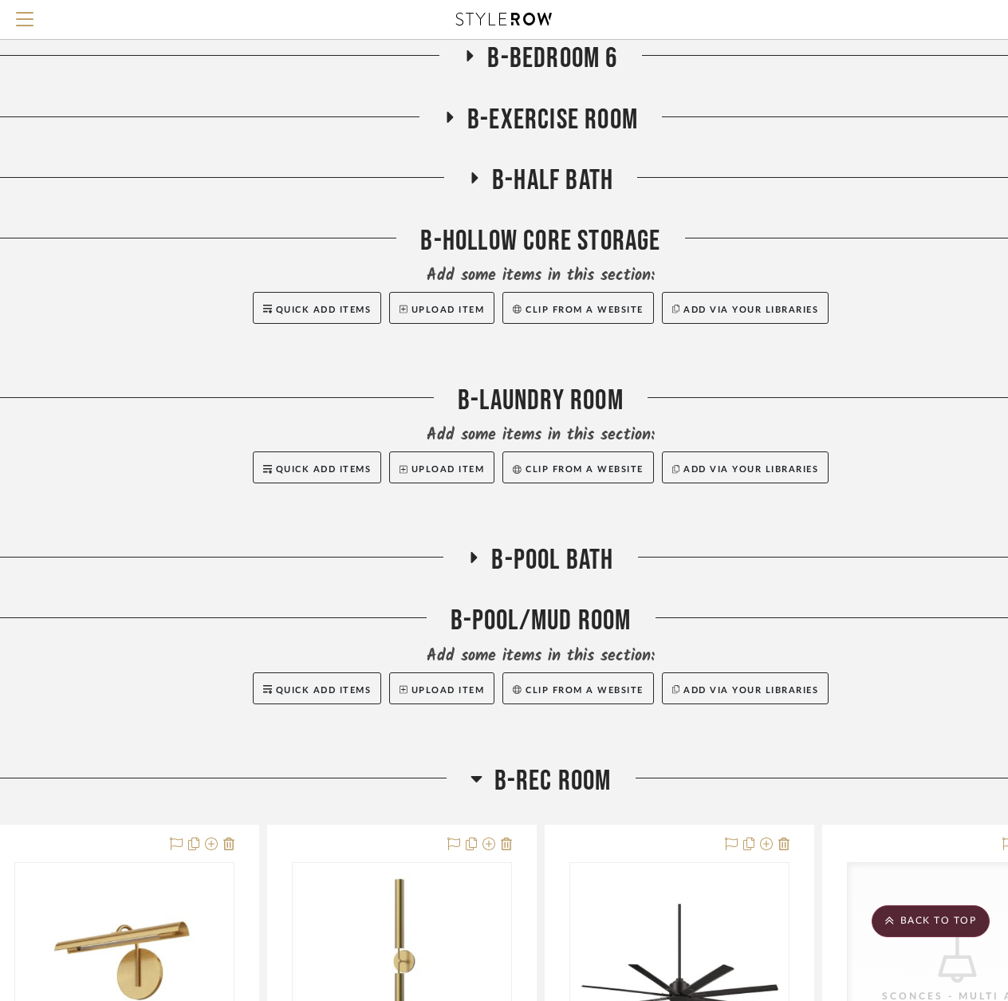
scroll to position [5763, 34]
click at [476, 776] on icon at bounding box center [475, 778] width 11 height 6
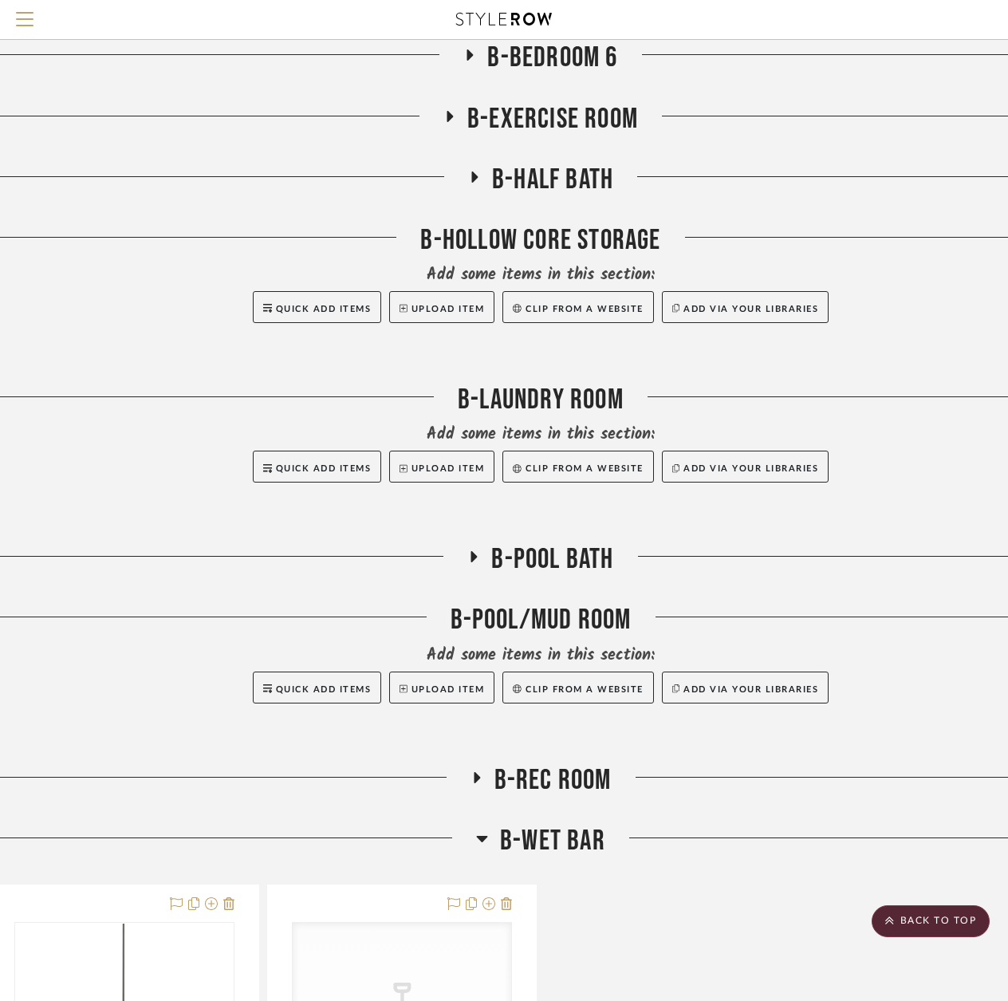
click at [482, 844] on icon at bounding box center [482, 837] width 12 height 19
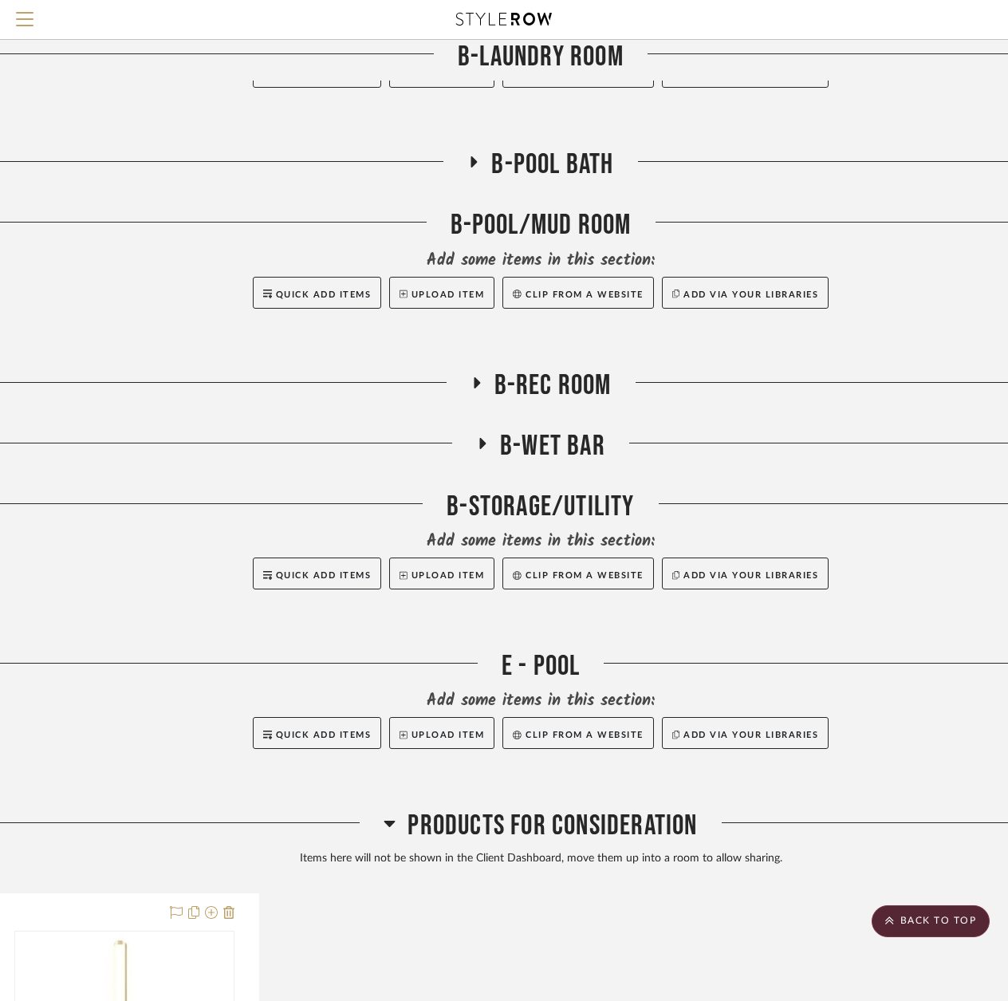
scroll to position [6162, 34]
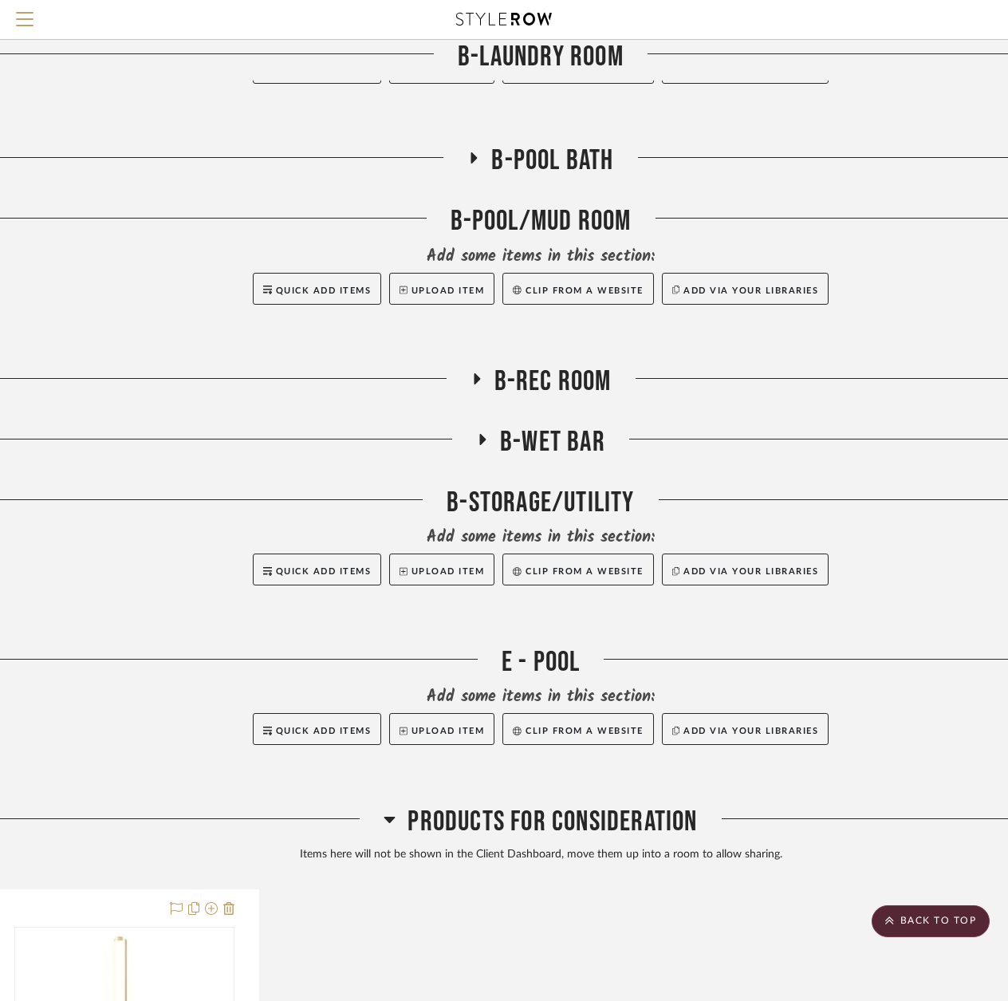
click at [386, 823] on icon at bounding box center [390, 818] width 12 height 19
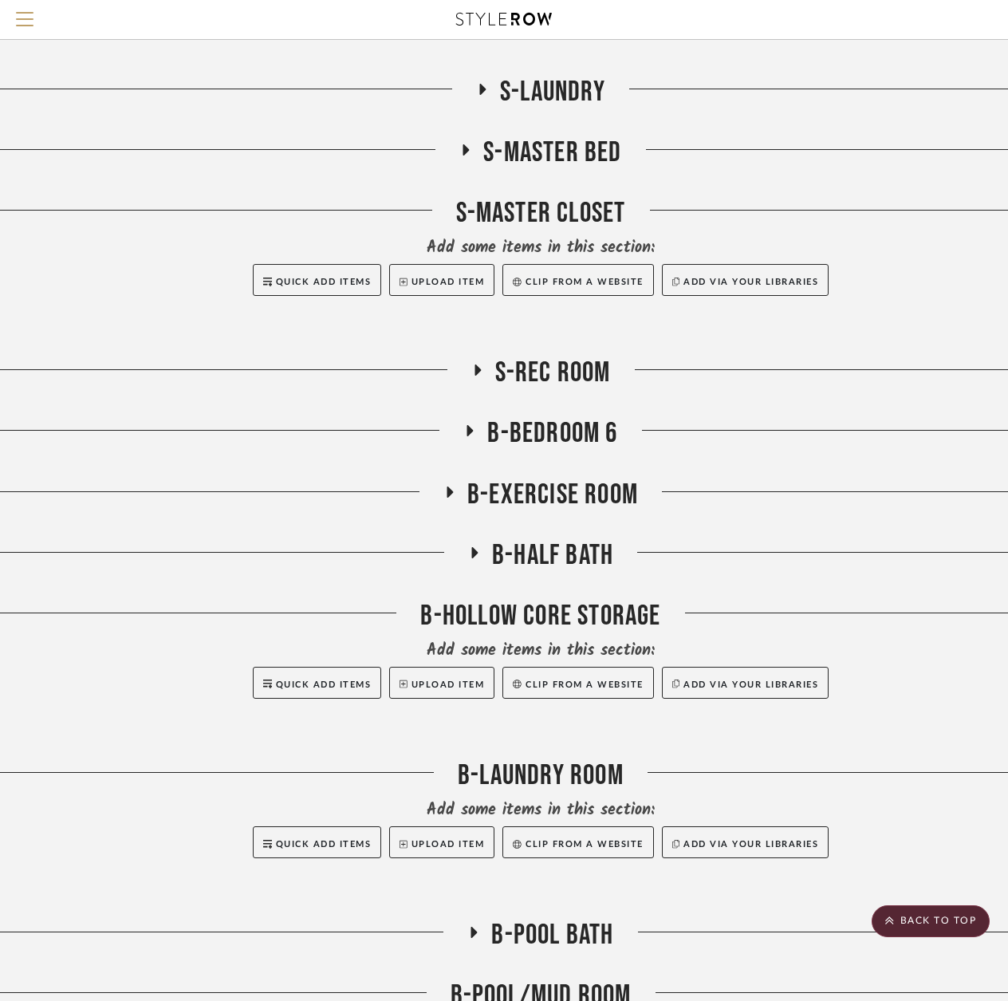
scroll to position [5438, 34]
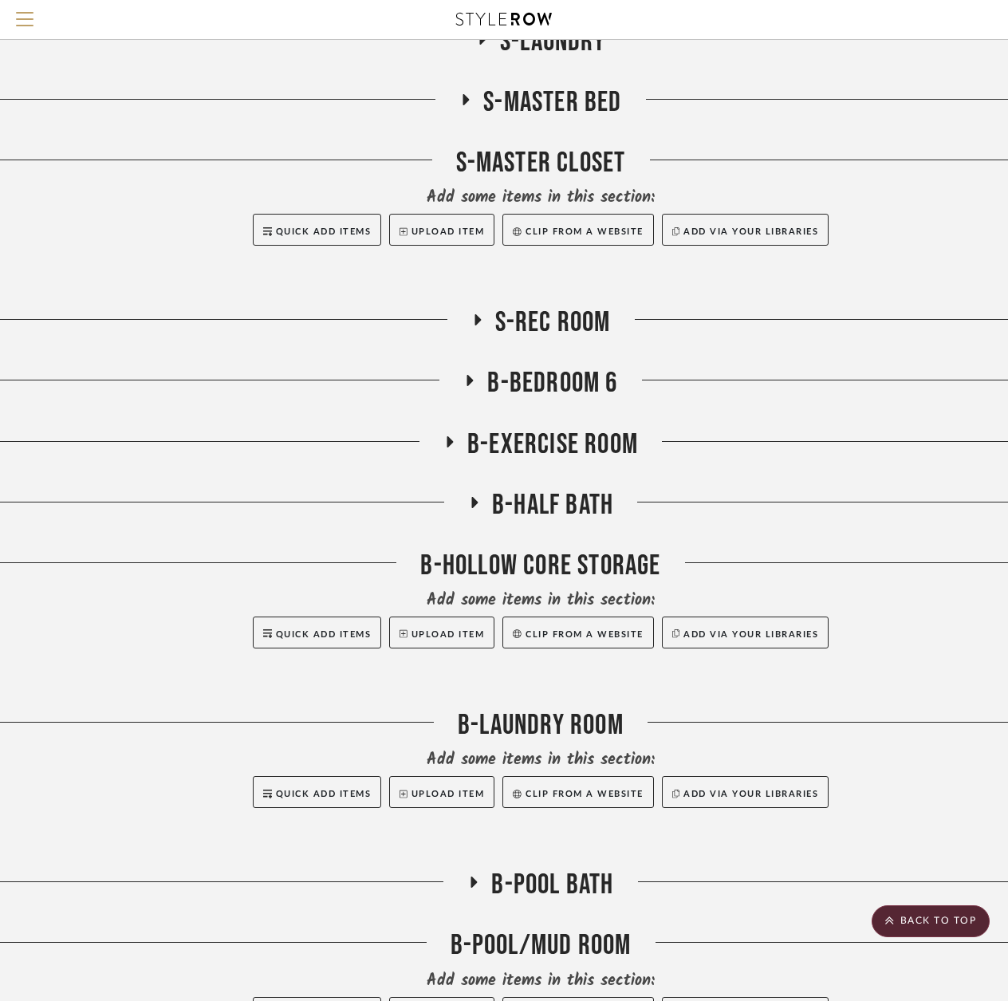
click at [465, 387] on fa-icon at bounding box center [469, 385] width 12 height 23
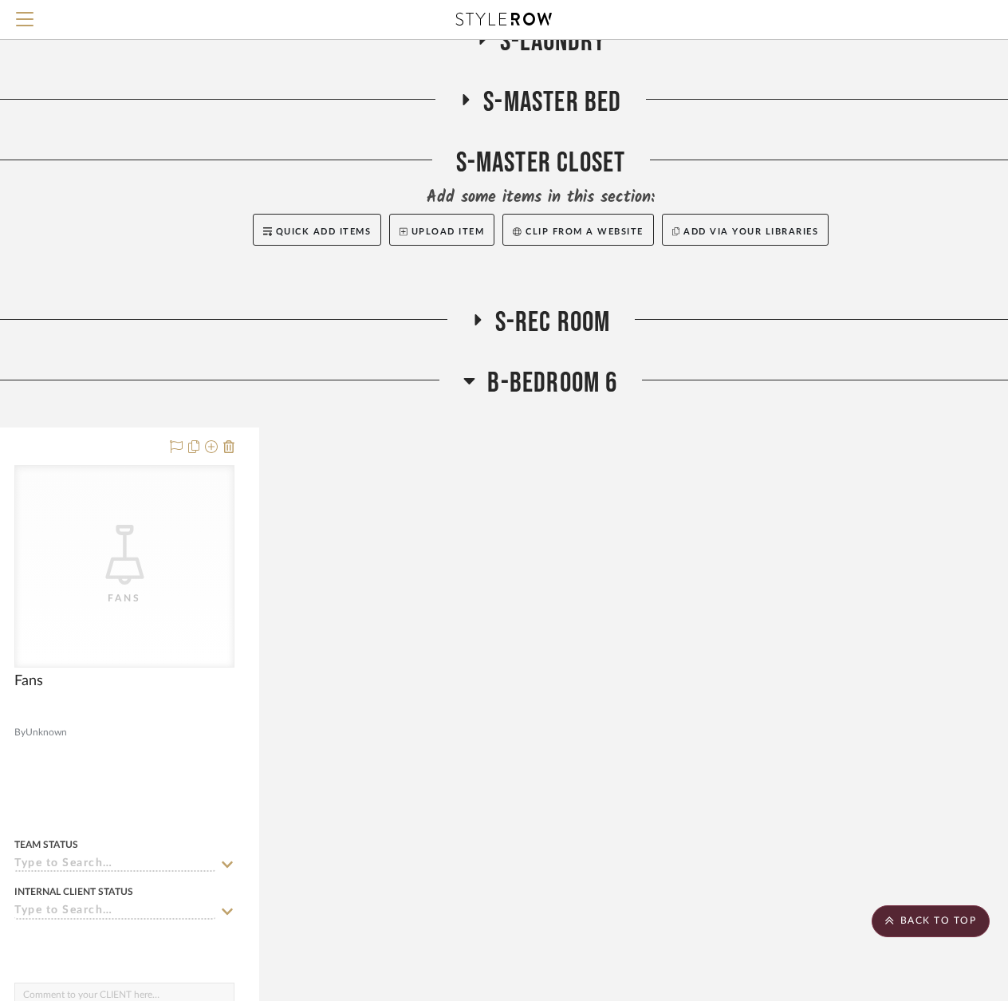
click at [468, 387] on icon at bounding box center [469, 380] width 12 height 19
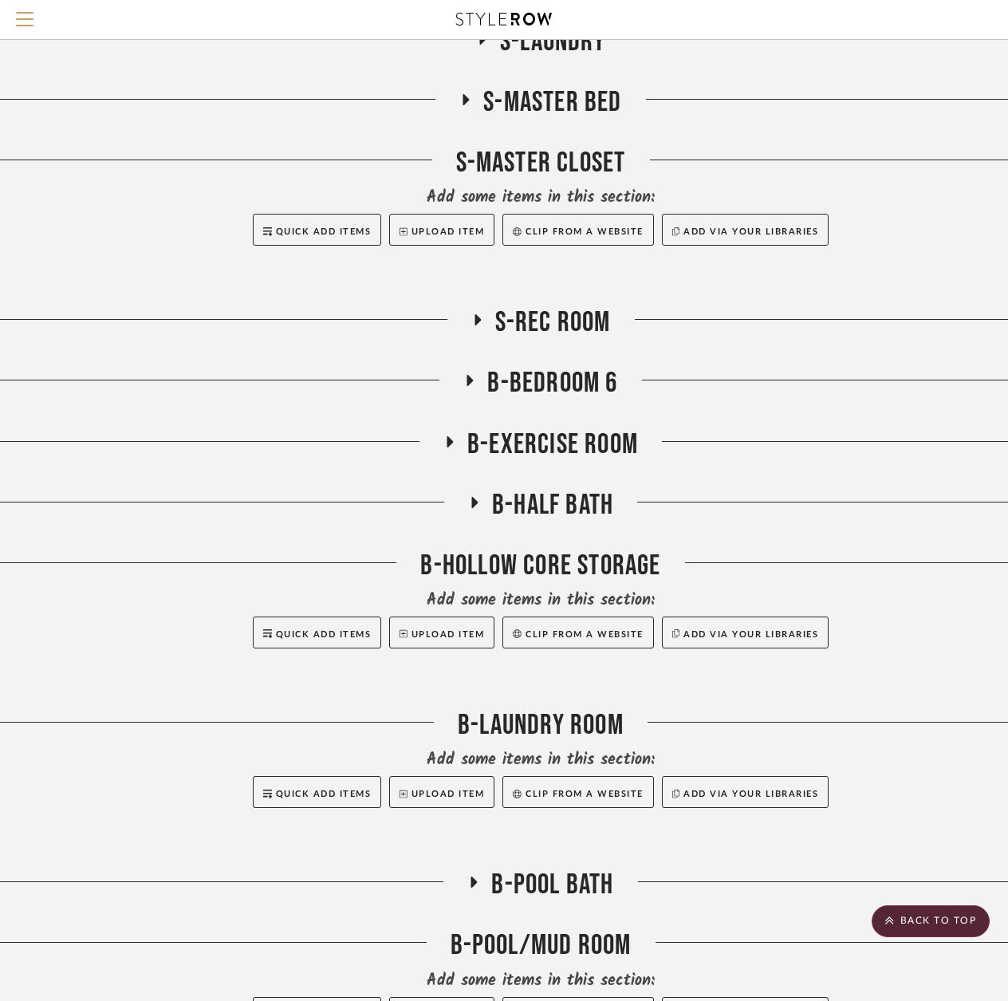
click at [451, 435] on icon at bounding box center [449, 441] width 19 height 12
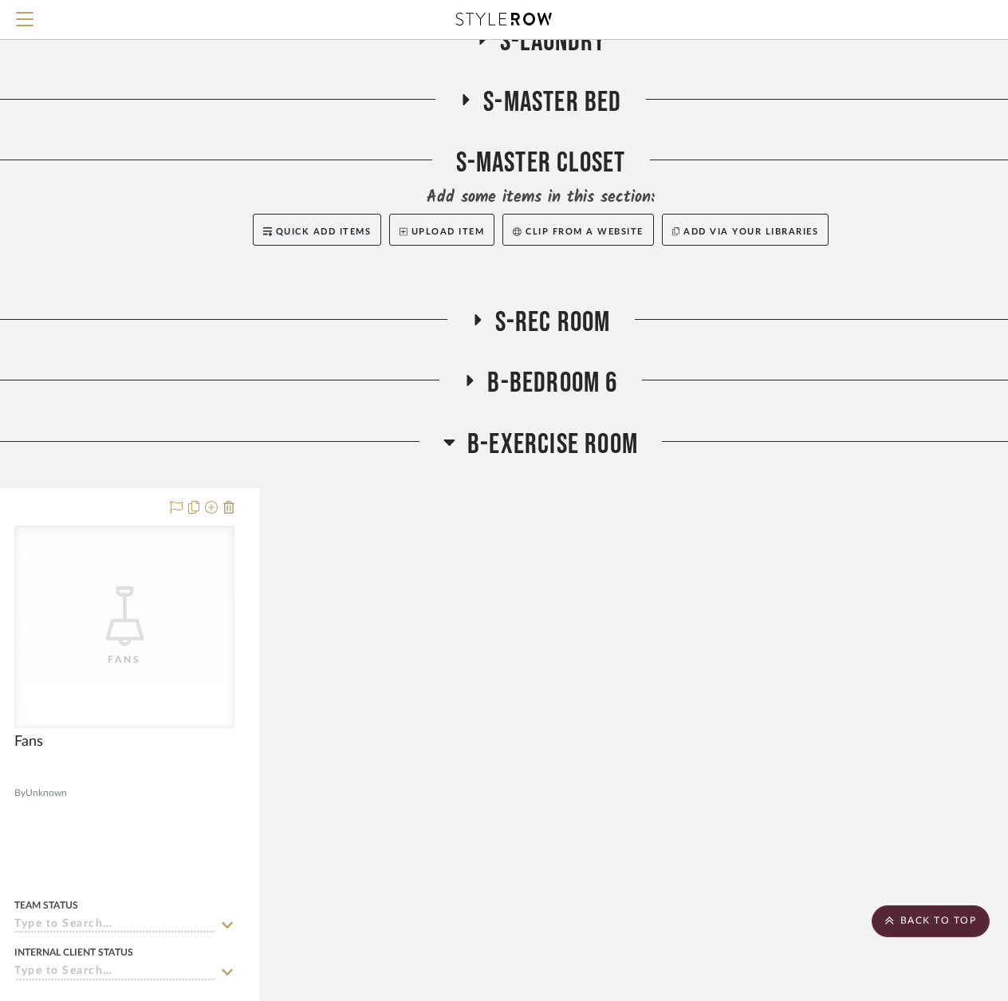
click at [451, 435] on icon at bounding box center [449, 441] width 12 height 19
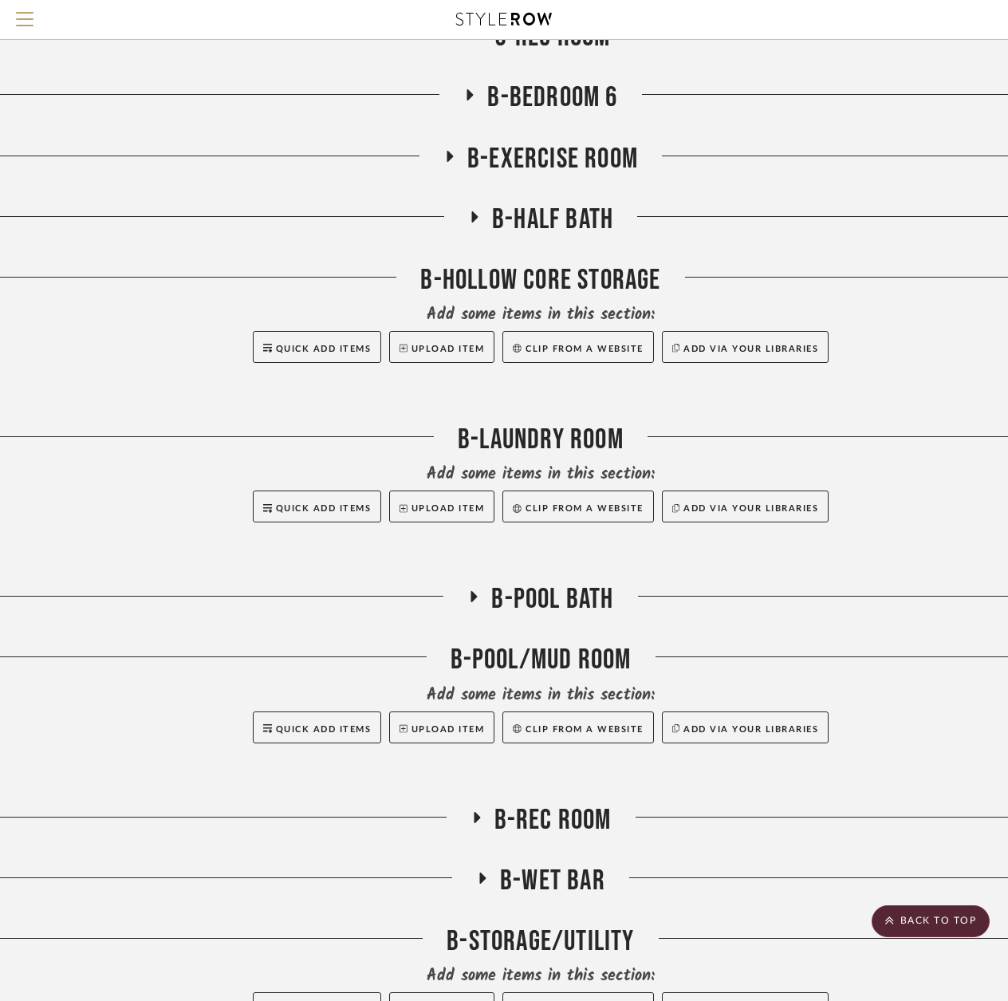
scroll to position [5757, 34]
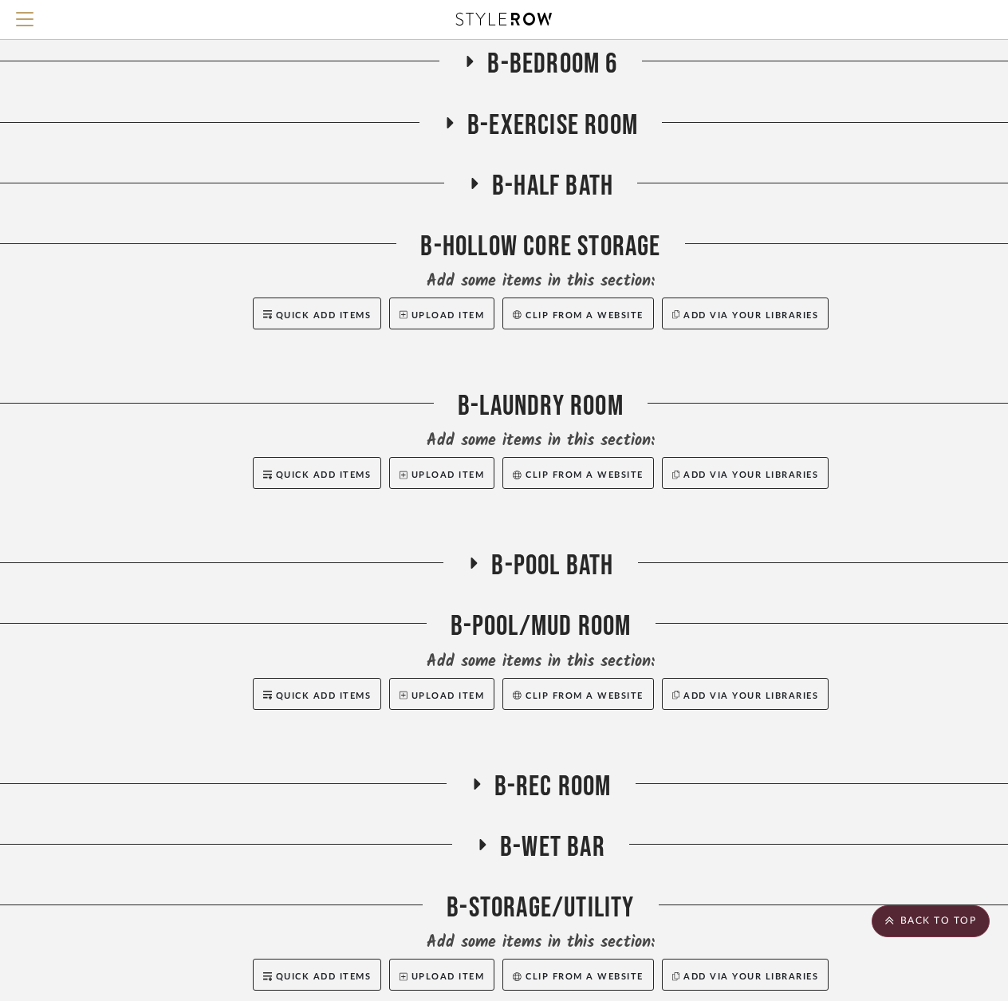
click at [477, 183] on icon at bounding box center [473, 183] width 19 height 12
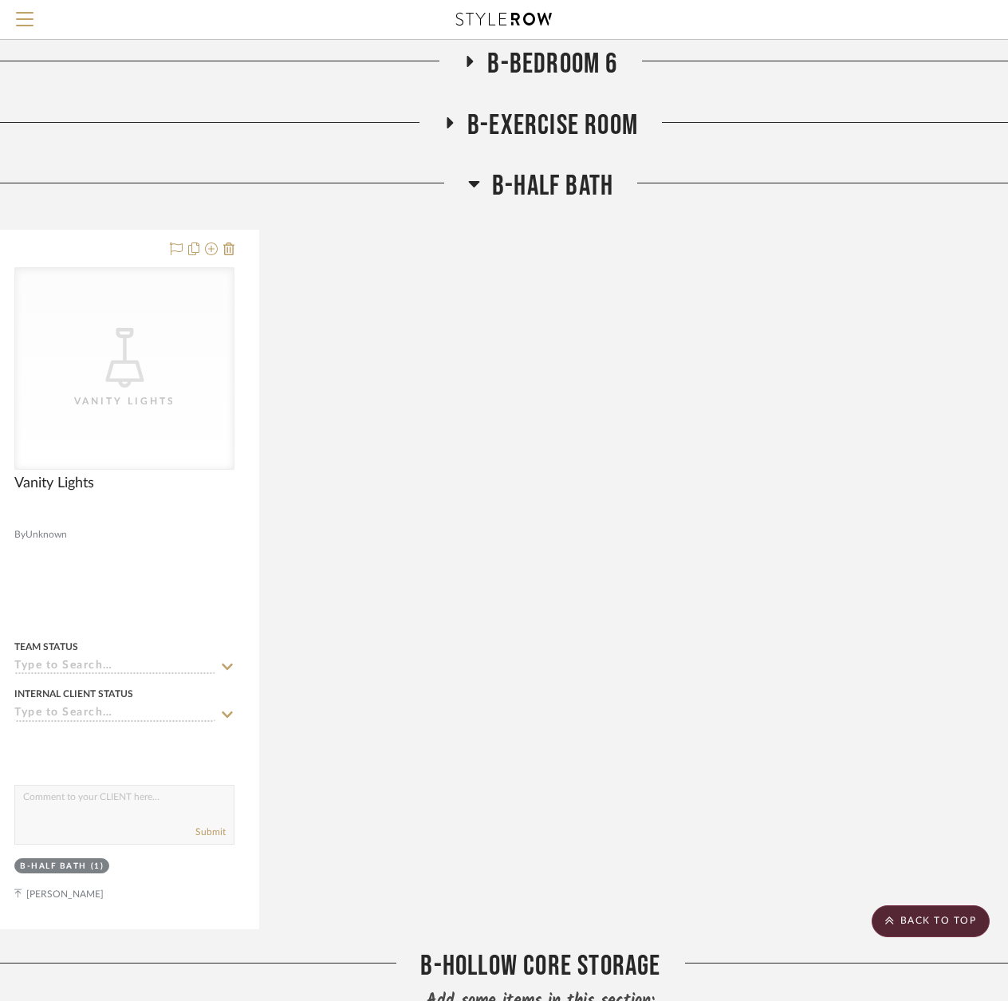
click at [477, 183] on icon at bounding box center [473, 184] width 11 height 6
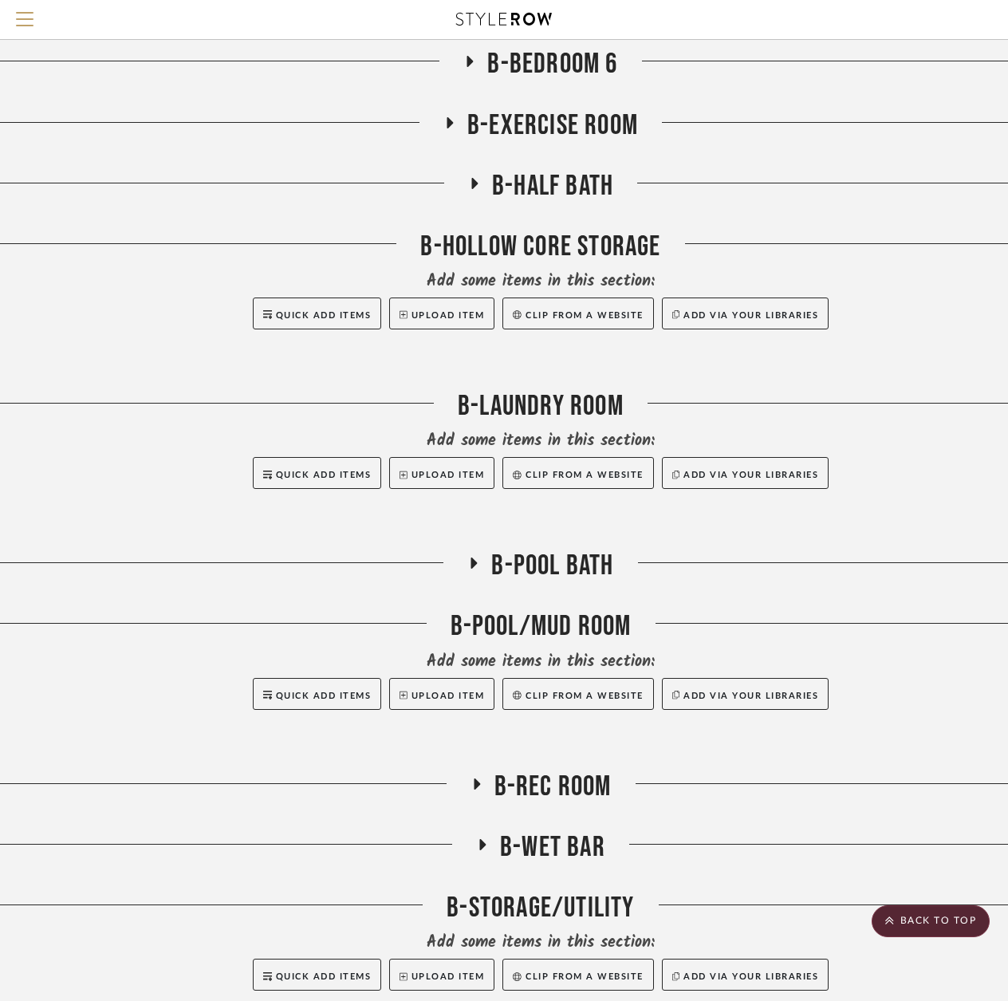
click at [480, 561] on icon at bounding box center [473, 563] width 19 height 12
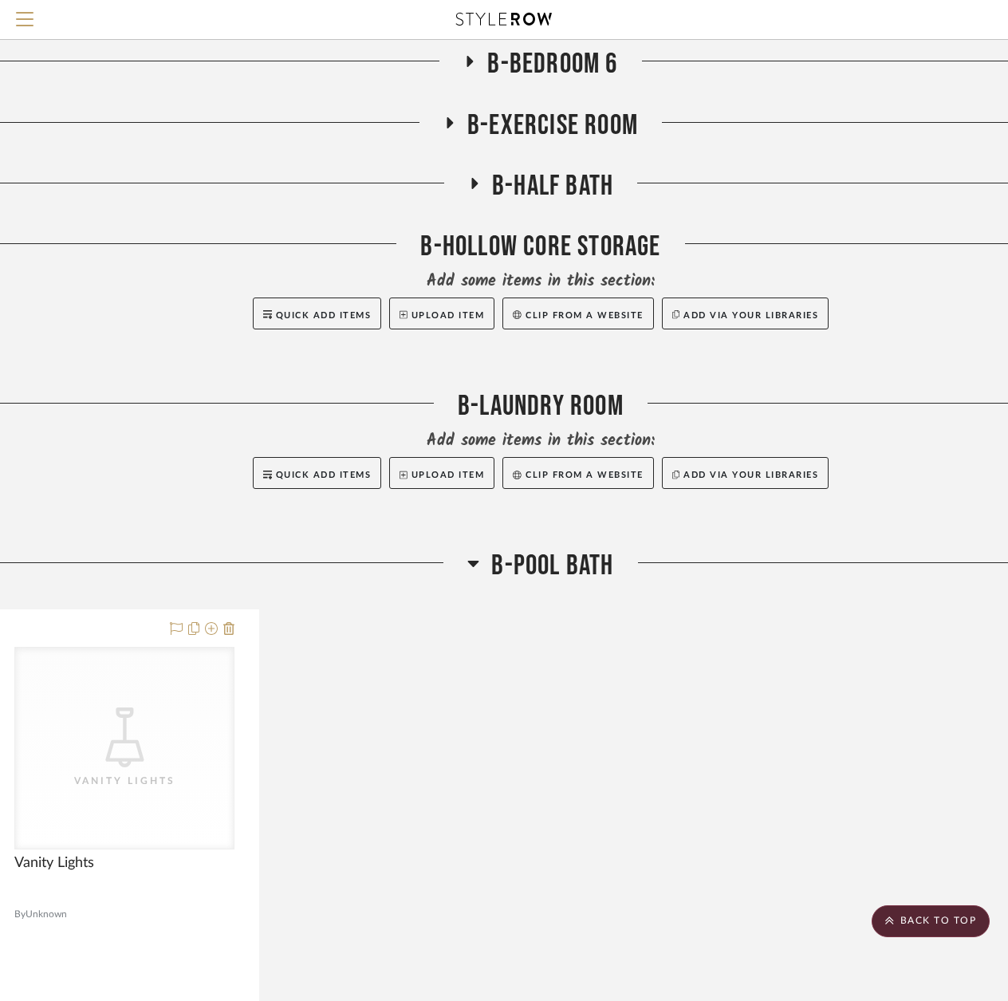
click at [480, 561] on h3 "B-POOL BATH" at bounding box center [540, 566] width 146 height 34
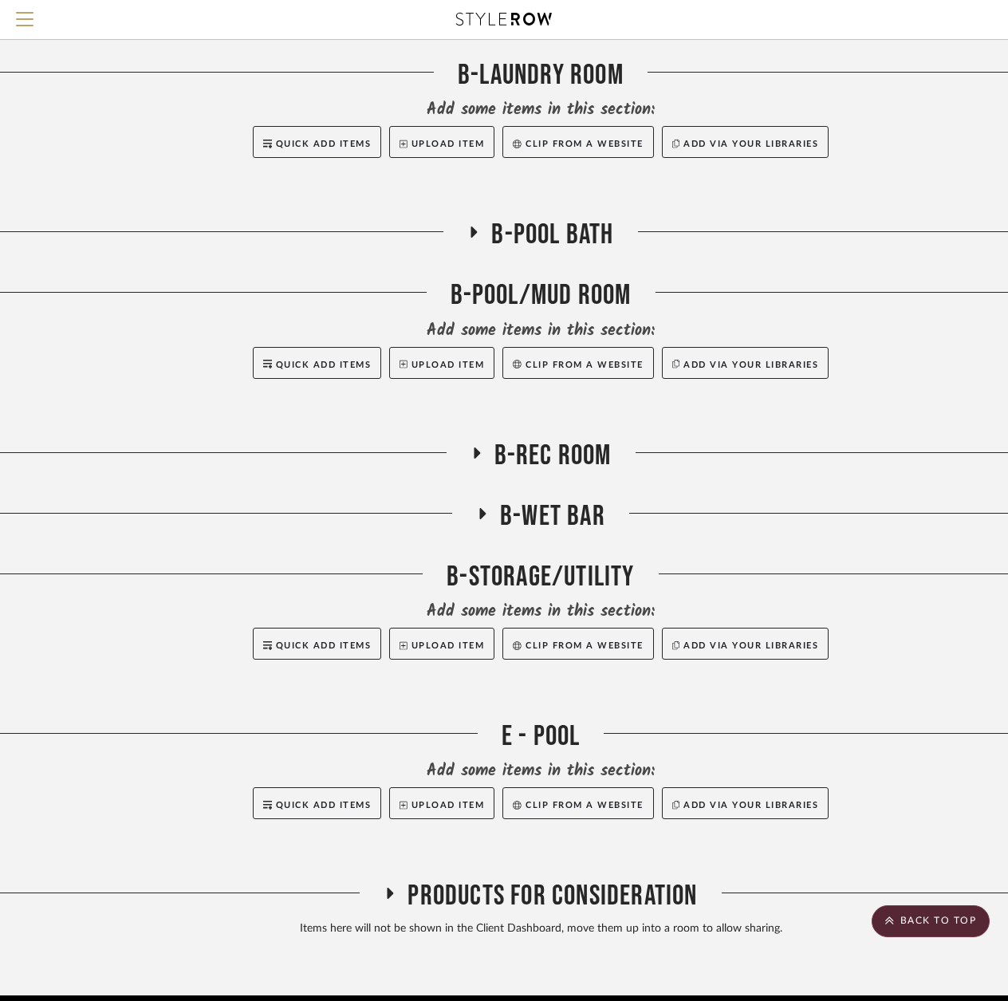
scroll to position [6156, 34]
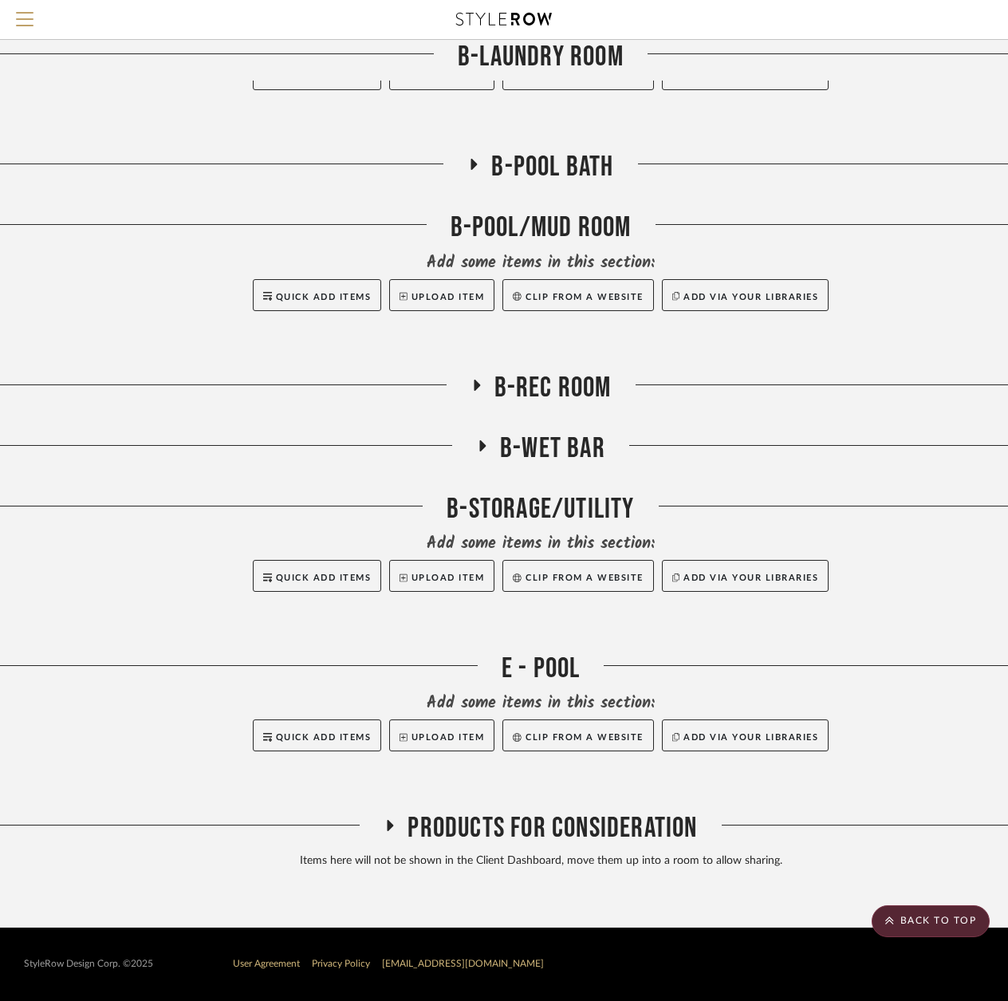
click at [473, 162] on icon at bounding box center [474, 164] width 6 height 11
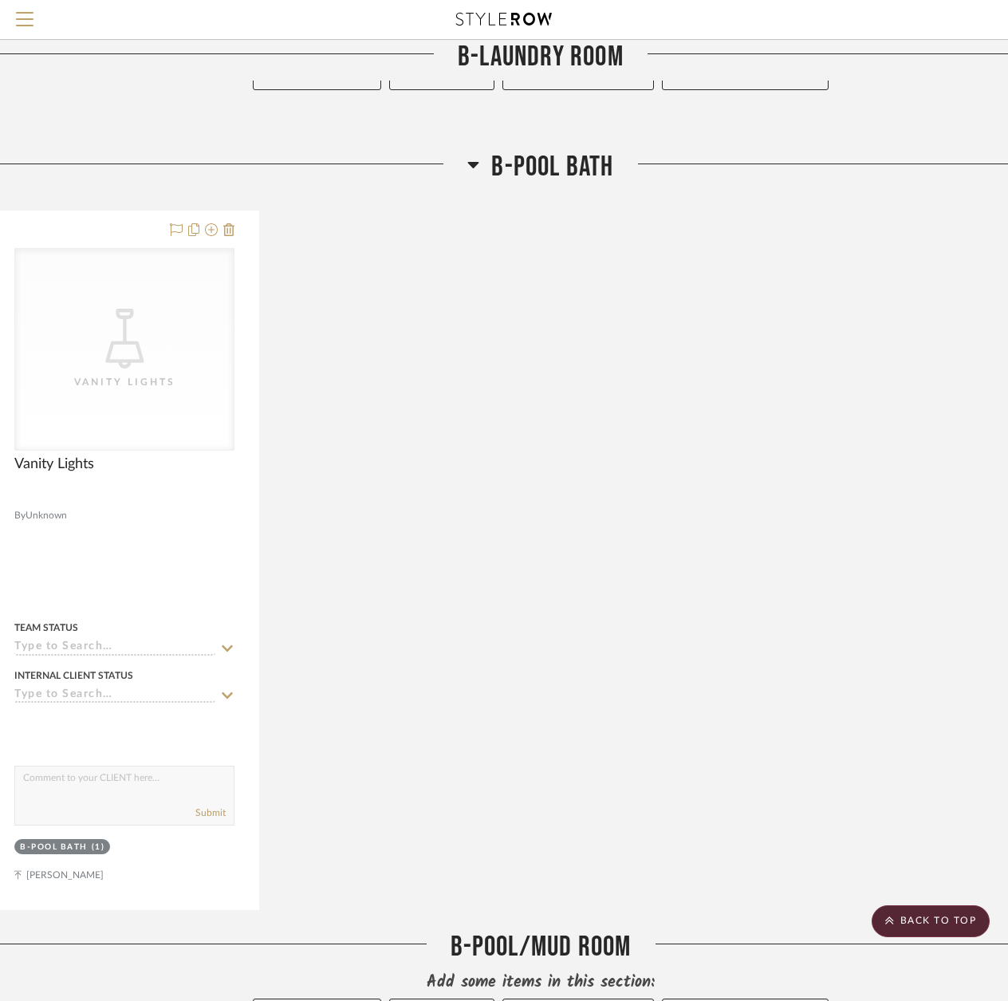
click at [473, 162] on icon at bounding box center [473, 164] width 12 height 19
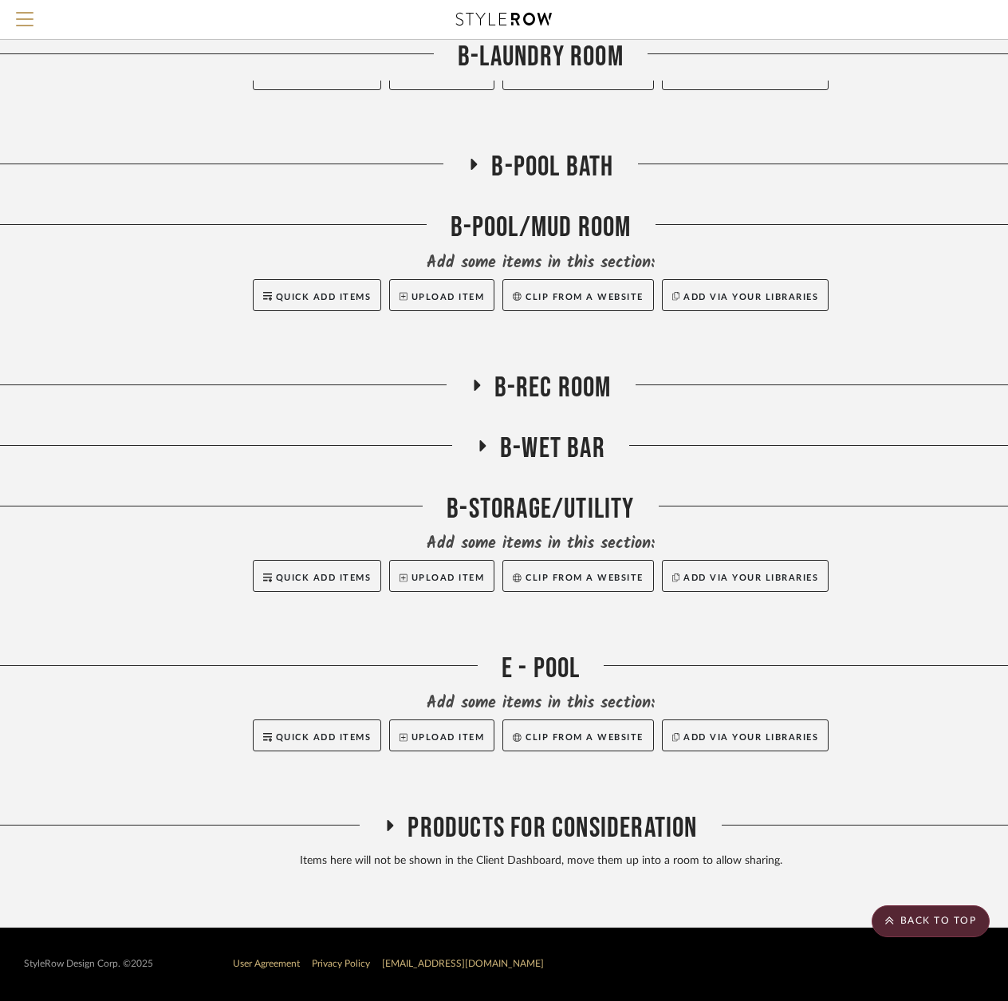
click at [482, 386] on icon at bounding box center [475, 385] width 19 height 12
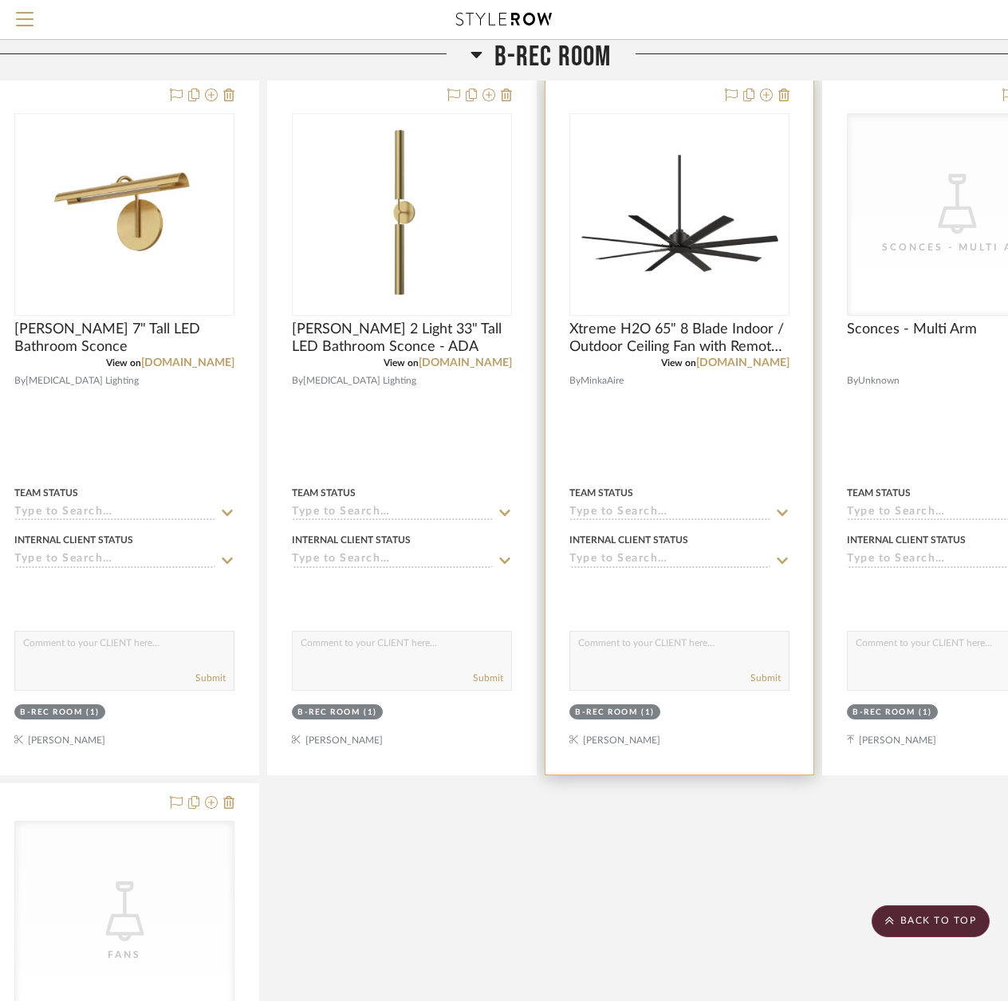
scroll to position [6475, 34]
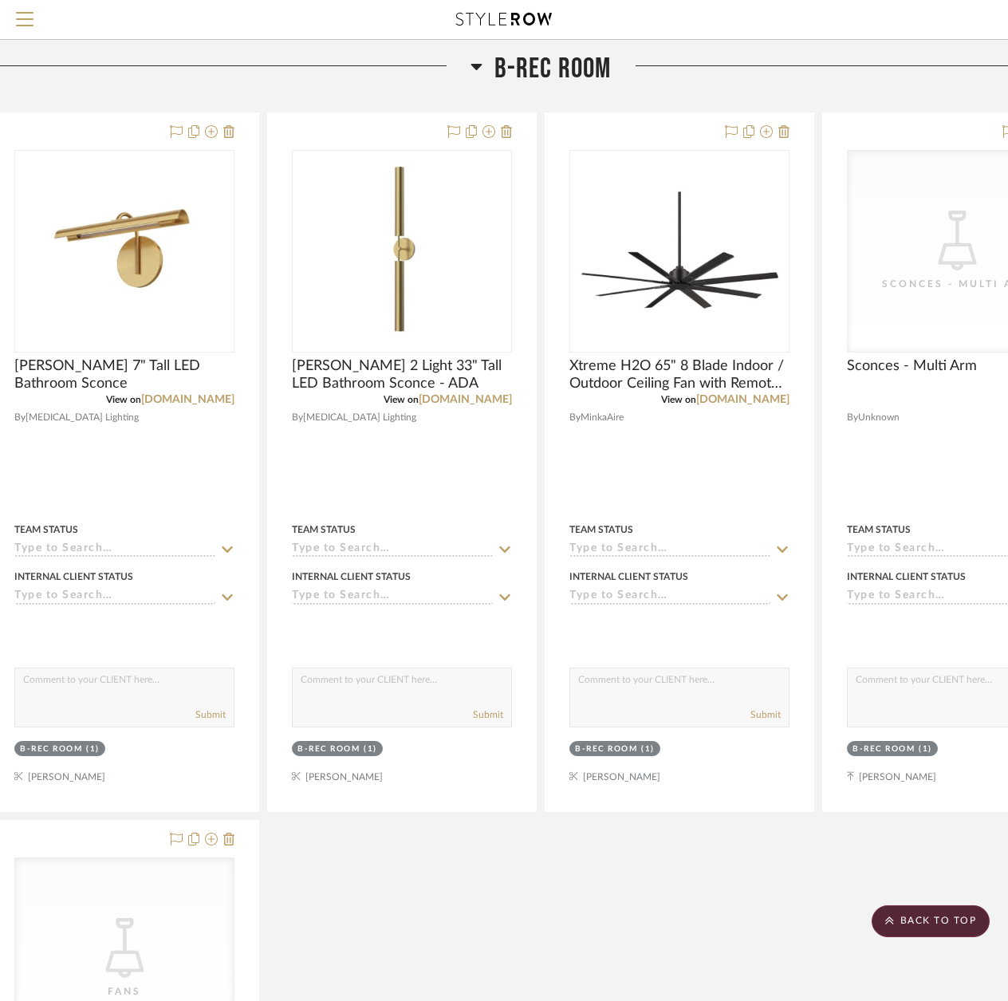
click at [478, 65] on icon at bounding box center [475, 67] width 11 height 6
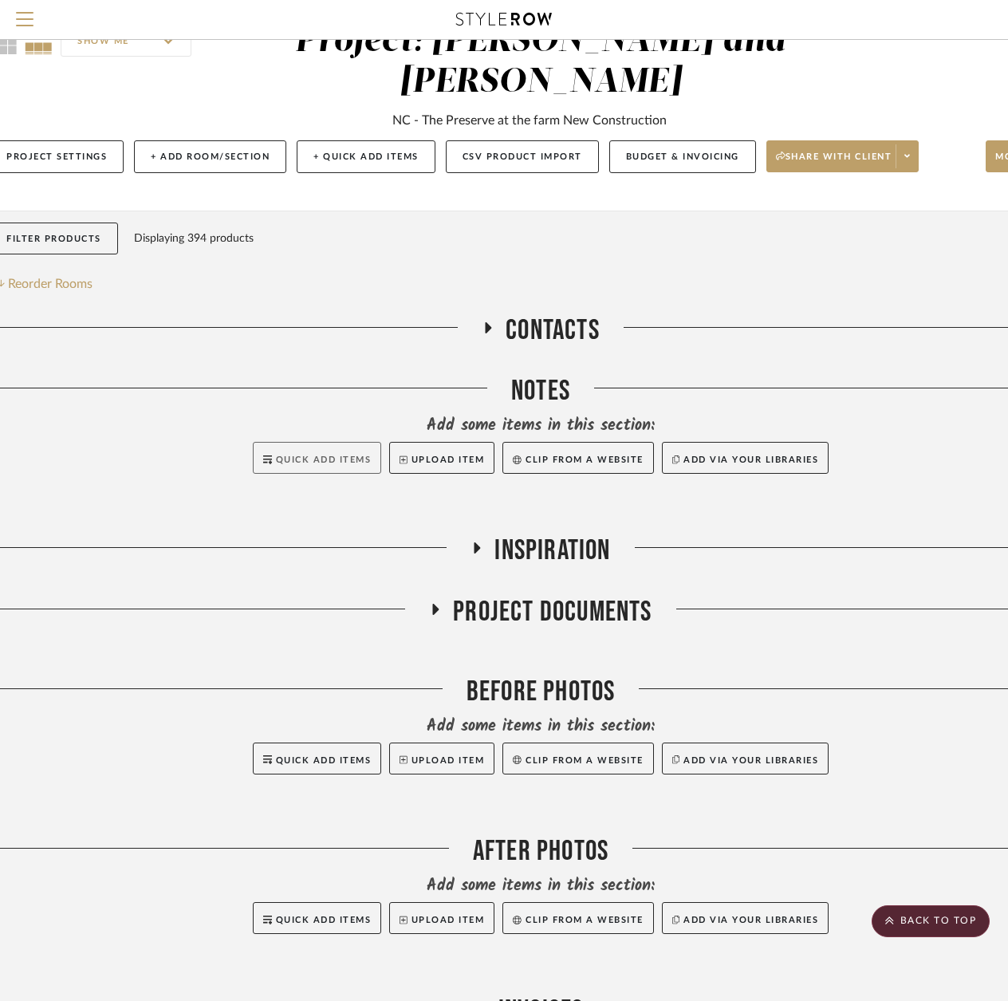
scroll to position [0, 34]
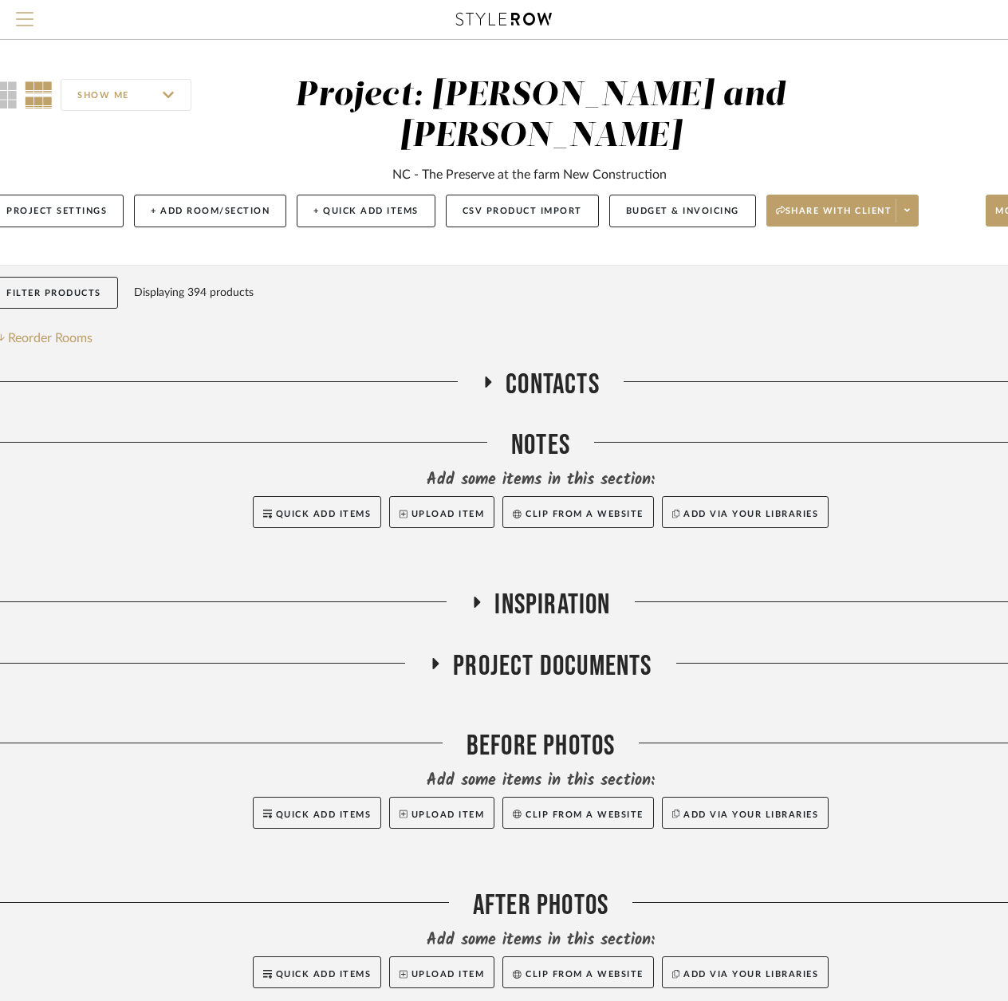
click at [32, 21] on span "Menu" at bounding box center [25, 24] width 18 height 24
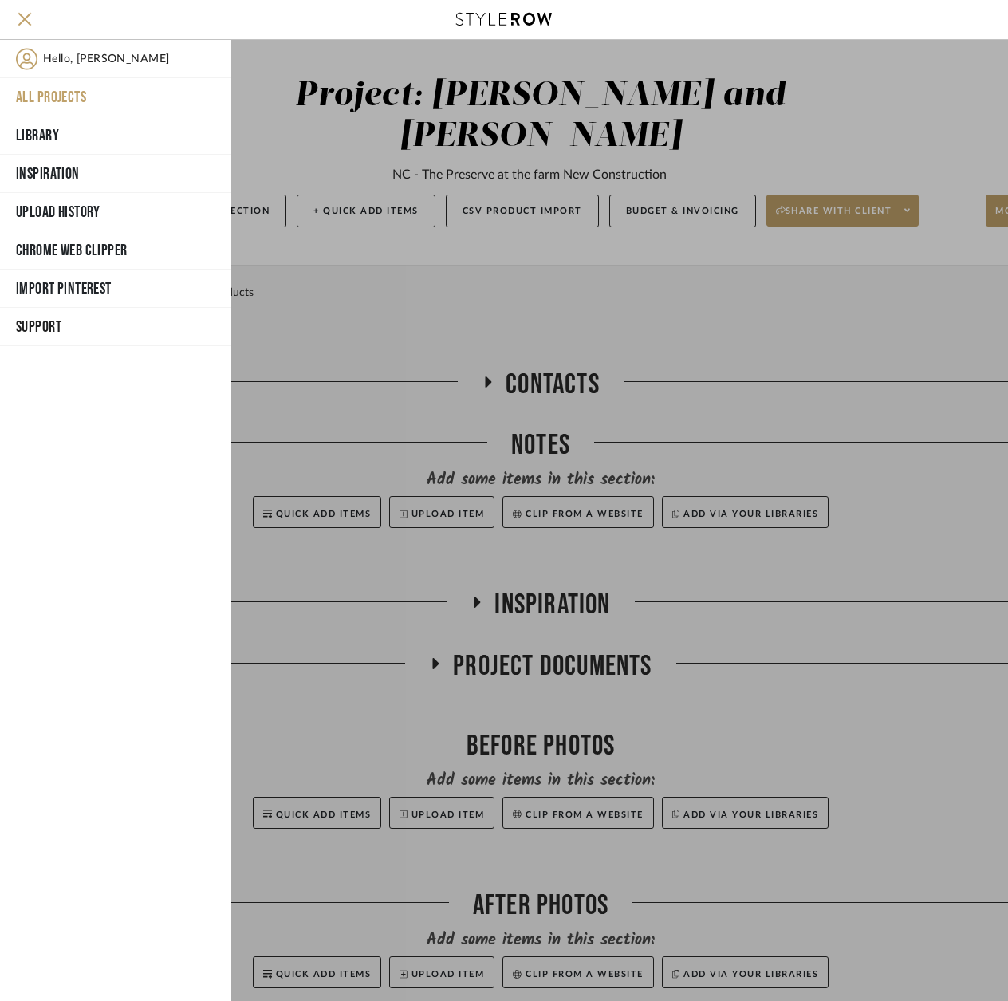
click at [49, 99] on button "All Projects" at bounding box center [115, 97] width 231 height 38
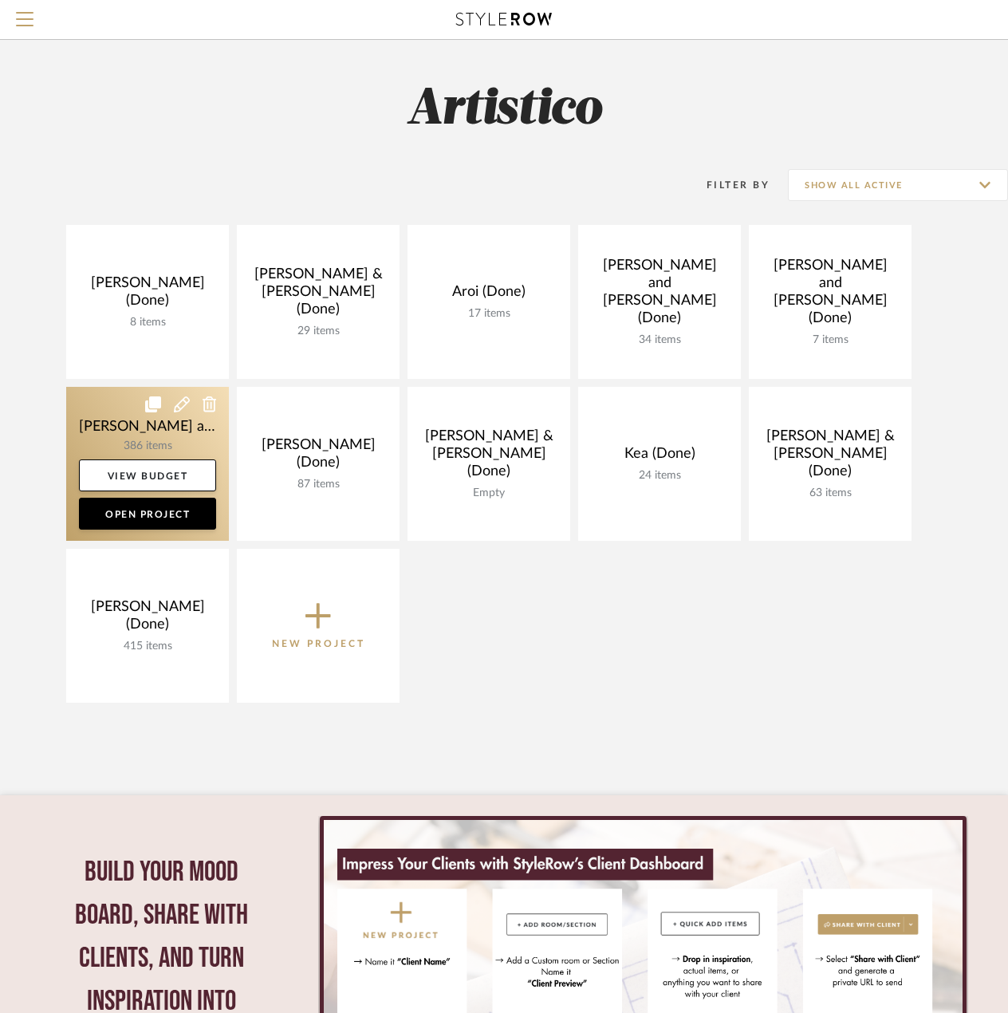
click at [204, 407] on icon at bounding box center [210, 404] width 14 height 16
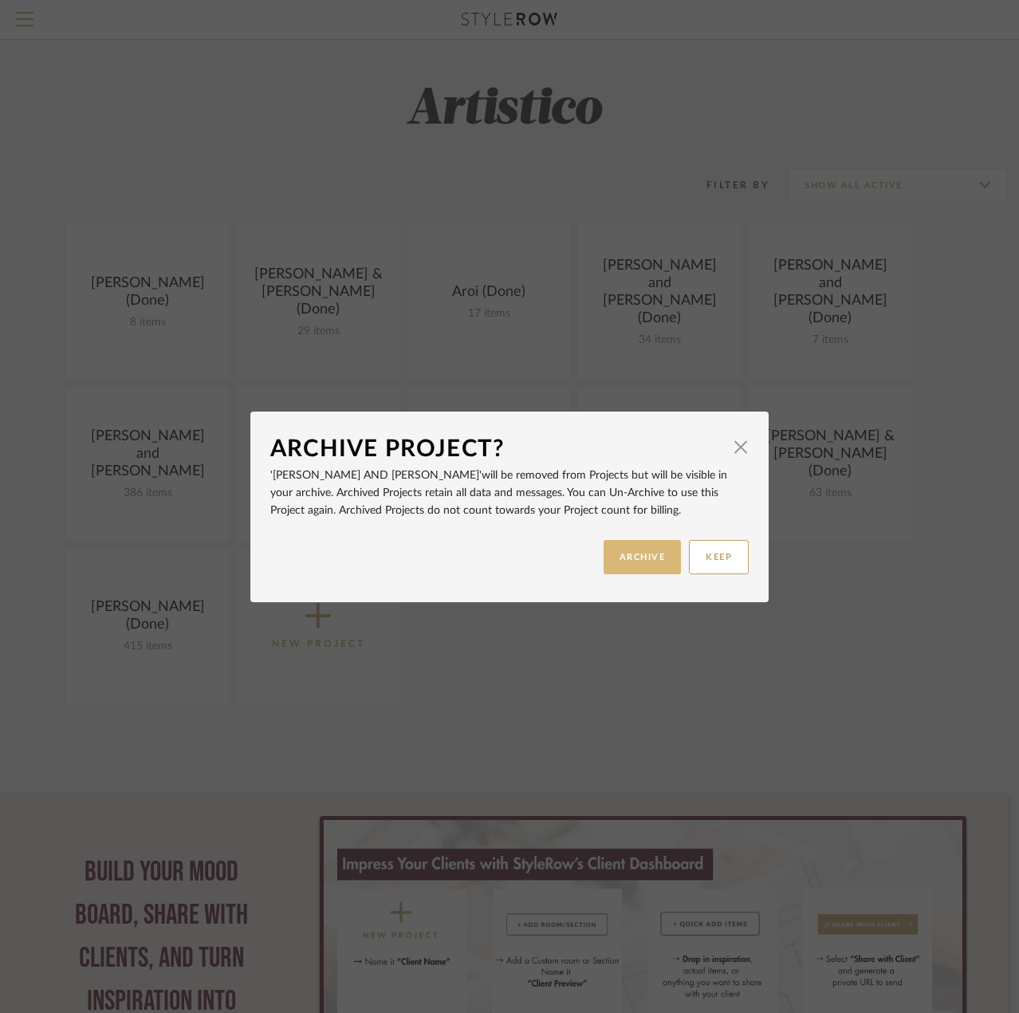
click at [633, 554] on button "ARCHIVE" at bounding box center [643, 557] width 78 height 34
